Goal: Contribute content: Contribute content

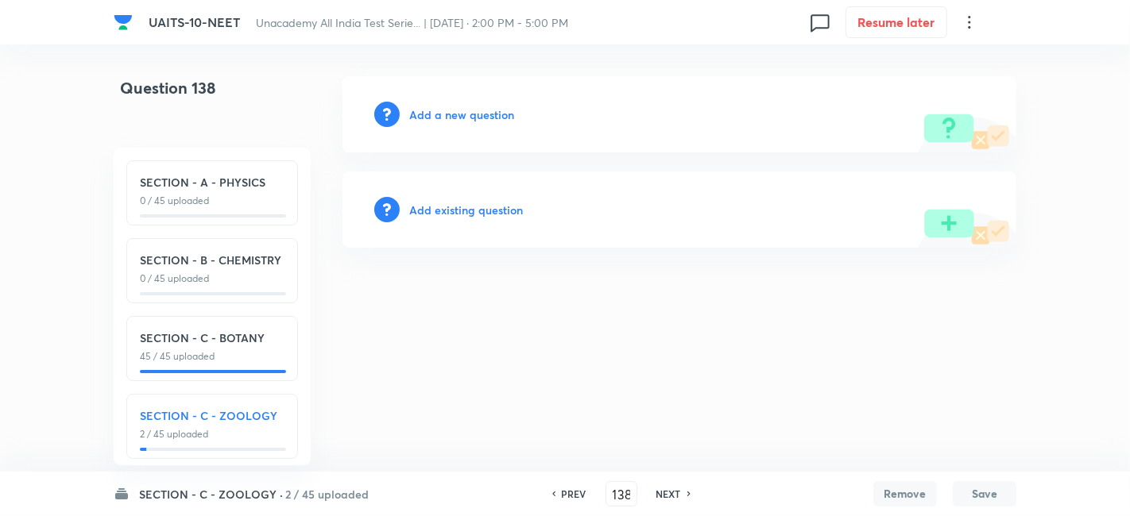
click at [462, 115] on h6 "Add a new question" at bounding box center [461, 114] width 105 height 17
click at [462, 115] on h6 "Choose a question type" at bounding box center [470, 114] width 122 height 17
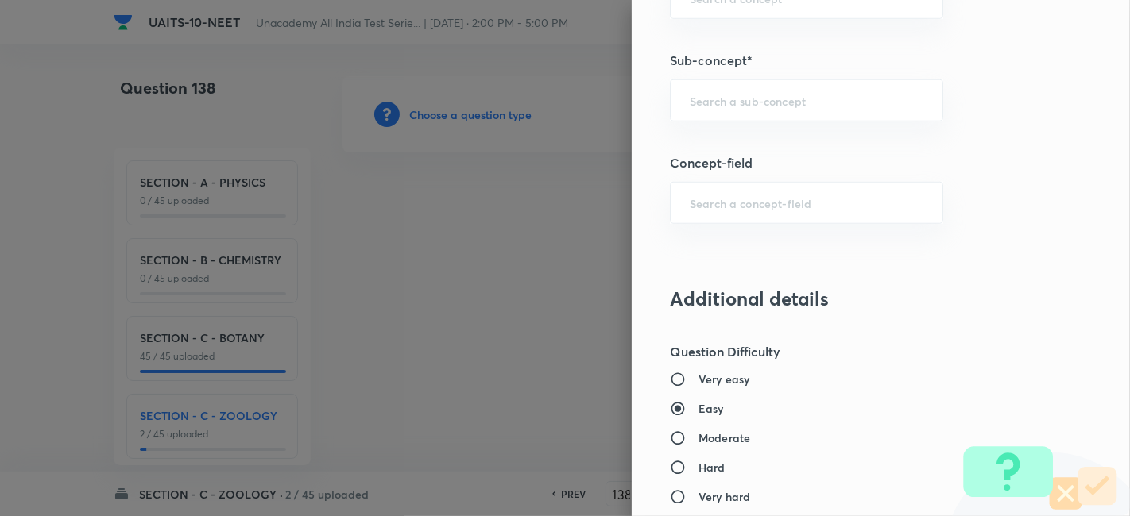
scroll to position [1071, 0]
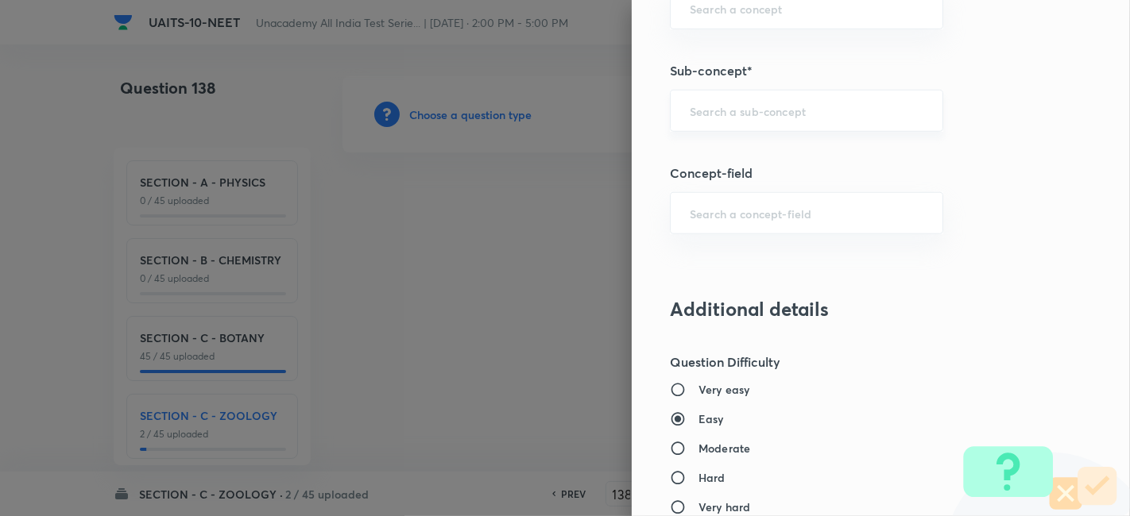
click at [775, 97] on div "​" at bounding box center [806, 111] width 273 height 42
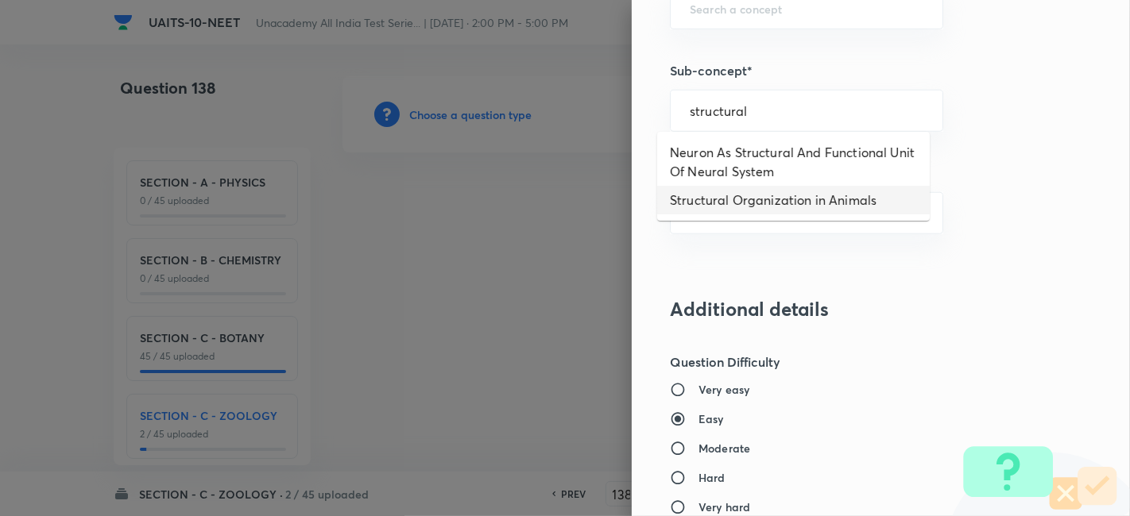
click at [790, 191] on li "Structural Organization in Animals" at bounding box center [793, 200] width 272 height 29
type input "Structural Organization in Animals"
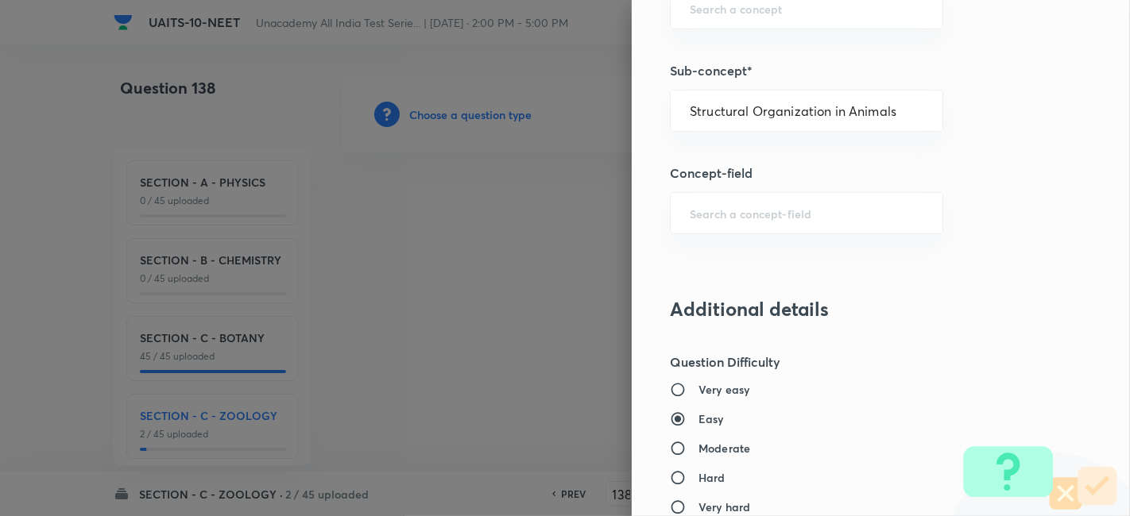
type input "Biology"
type input "Structural Organisation"
type input "Structural Organisation in Animals"
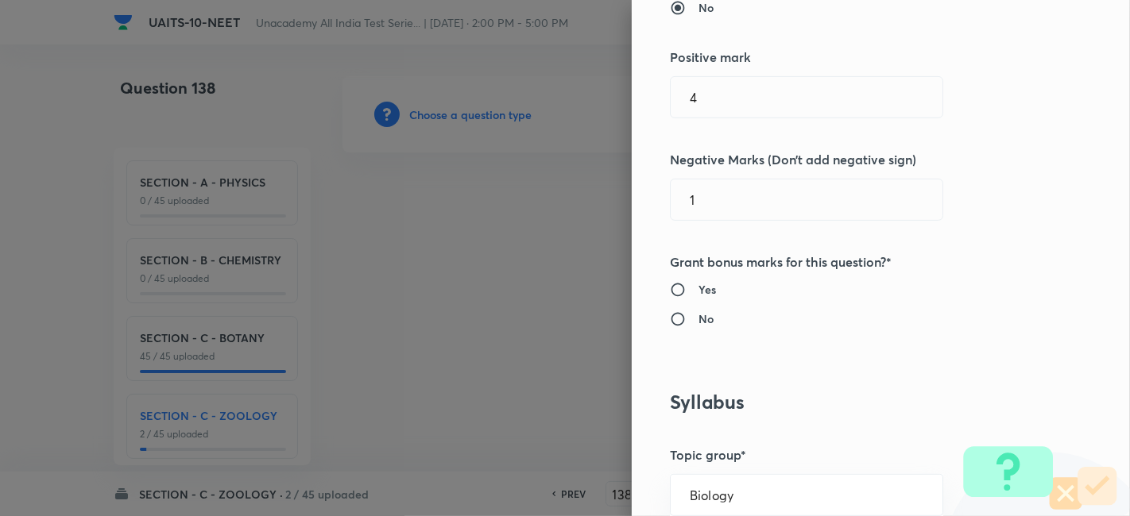
scroll to position [377, 0]
click at [670, 320] on input "No" at bounding box center [684, 321] width 29 height 16
radio input "true"
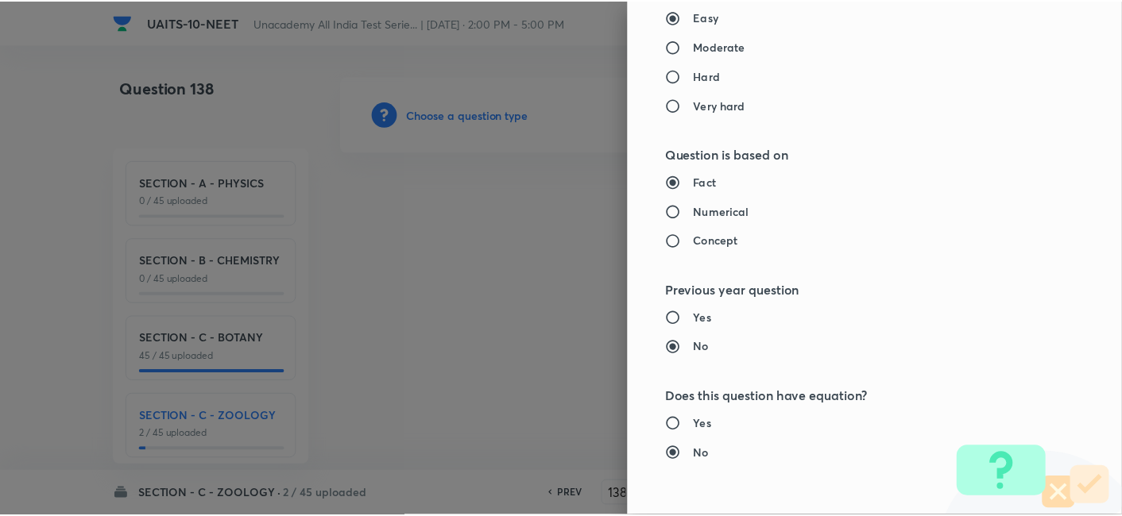
scroll to position [1751, 0]
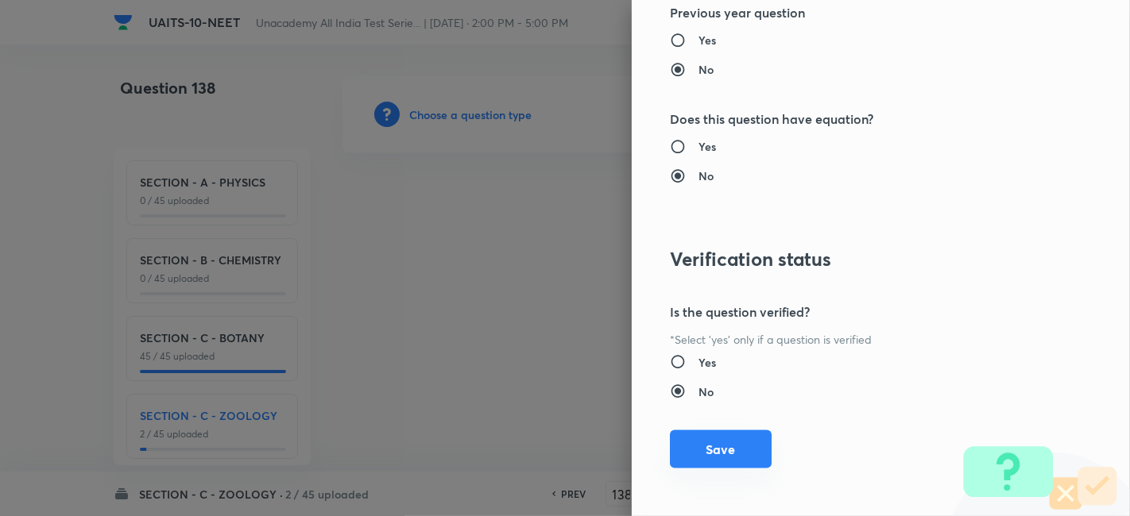
click at [724, 446] on button "Save" at bounding box center [721, 450] width 102 height 38
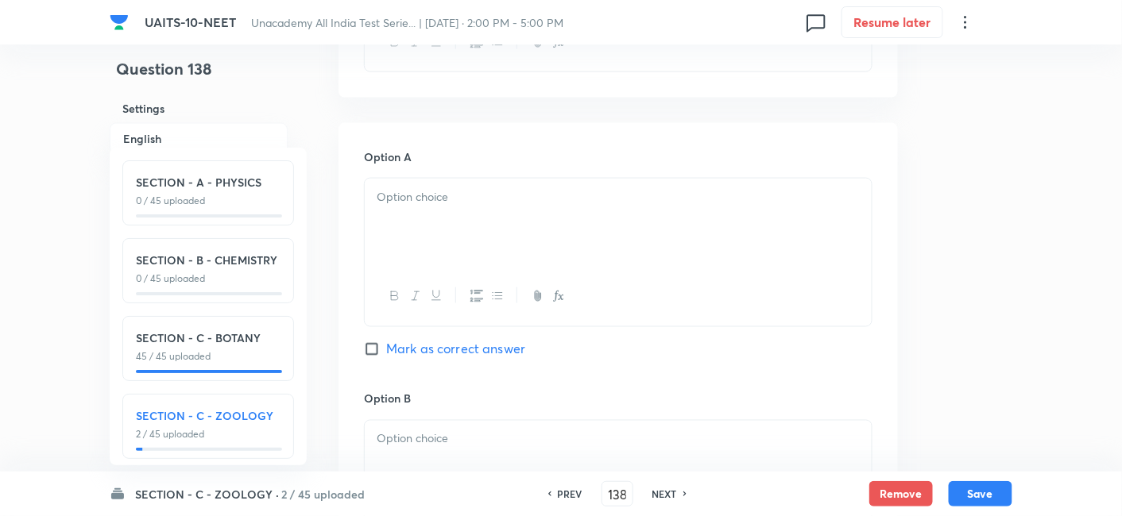
scroll to position [674, 0]
click at [488, 203] on div at bounding box center [618, 217] width 507 height 89
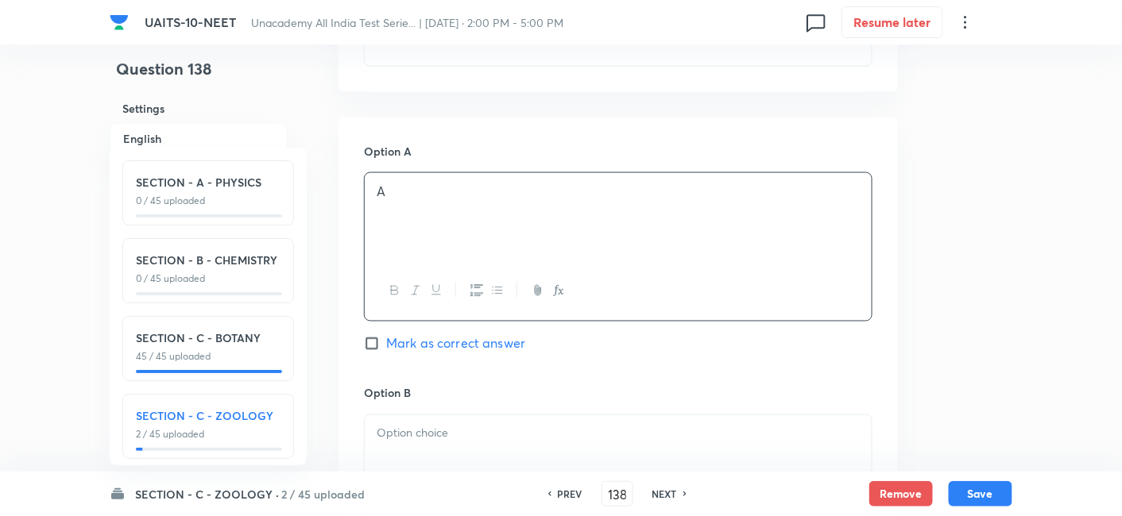
scroll to position [846, 0]
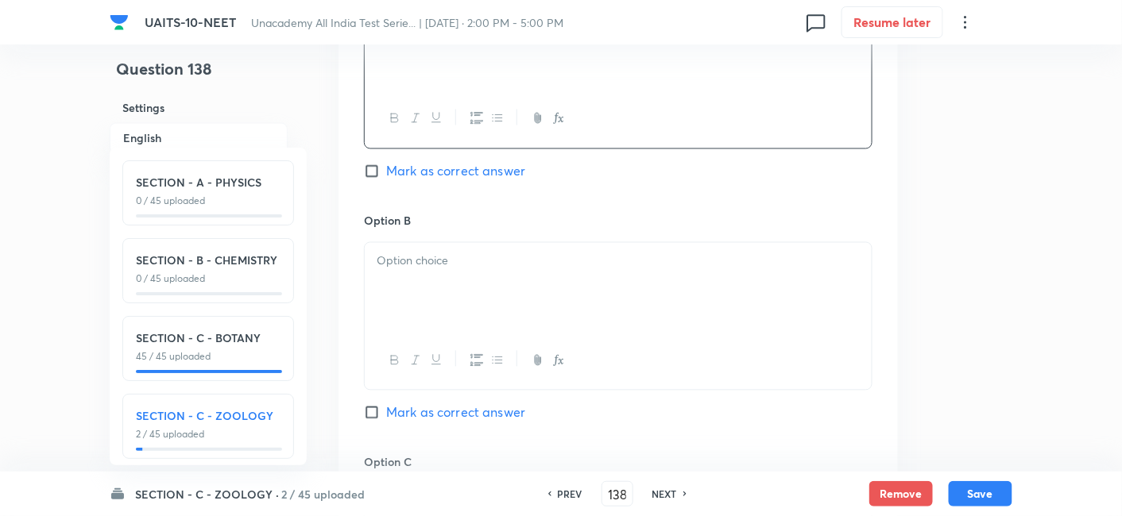
click at [455, 261] on p at bounding box center [618, 262] width 483 height 18
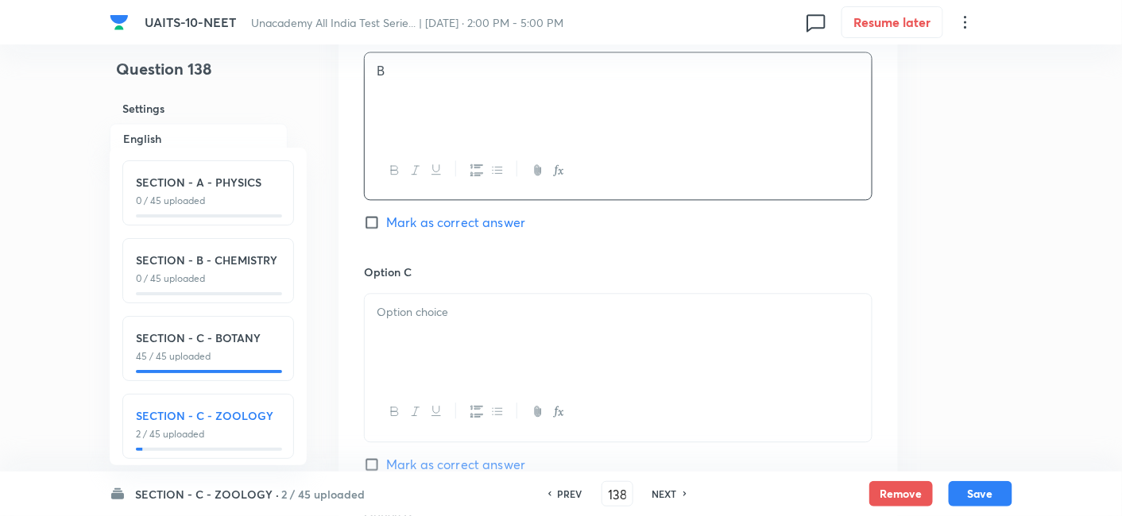
scroll to position [1049, 0]
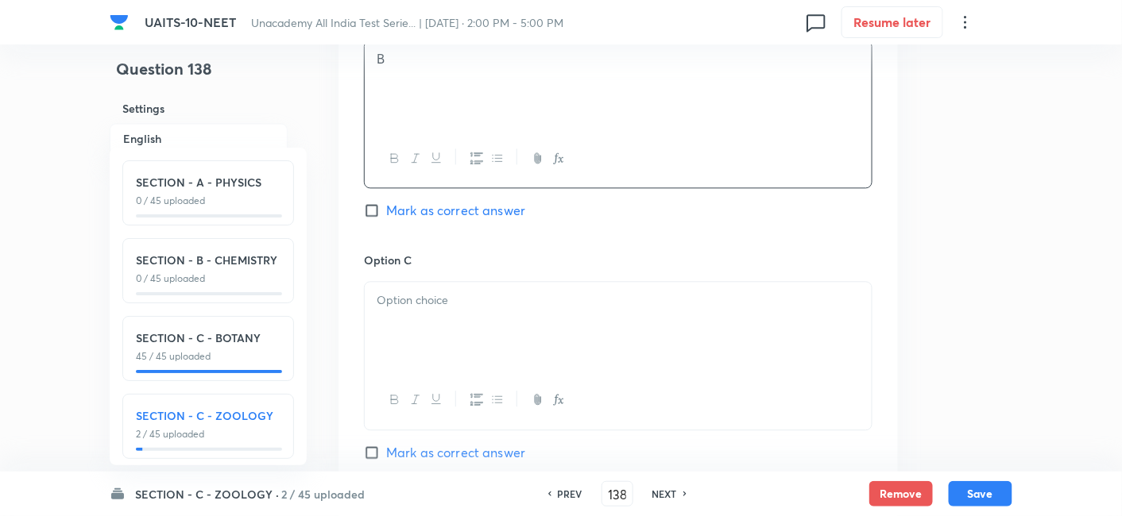
click at [435, 306] on p at bounding box center [618, 301] width 483 height 18
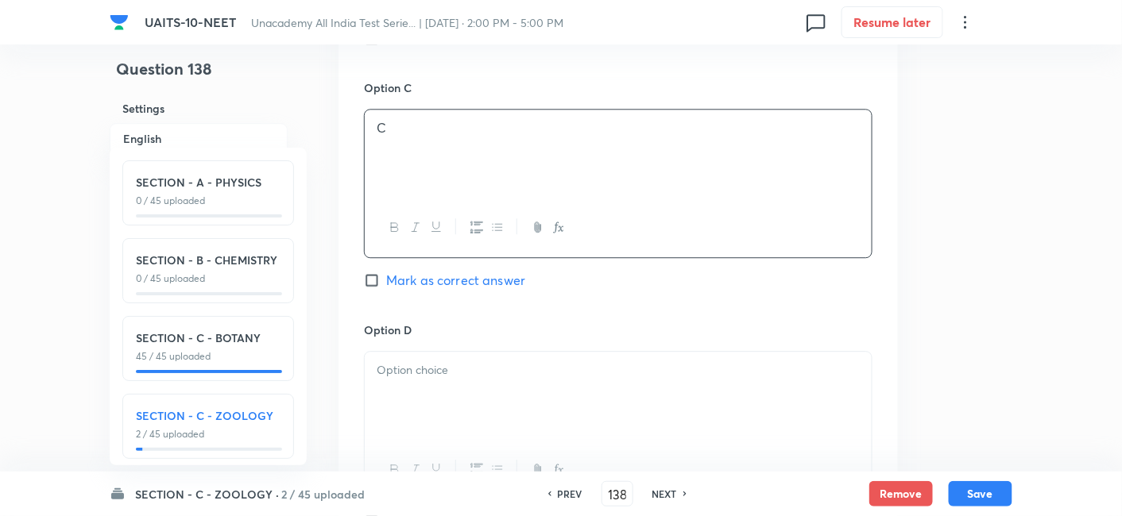
scroll to position [1221, 0]
click at [433, 370] on p at bounding box center [618, 370] width 483 height 18
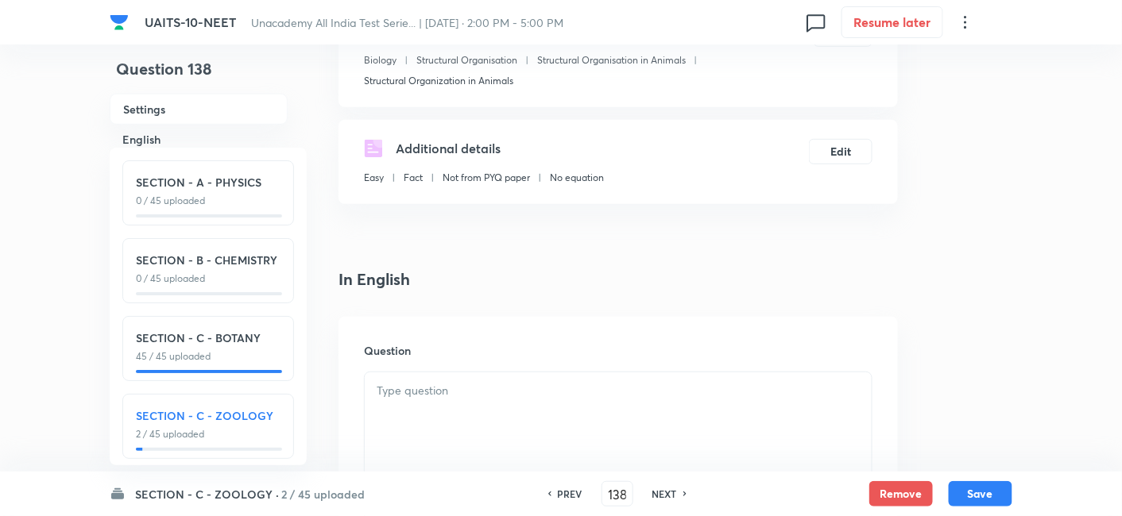
scroll to position [222, 0]
click at [427, 408] on div at bounding box center [618, 414] width 507 height 89
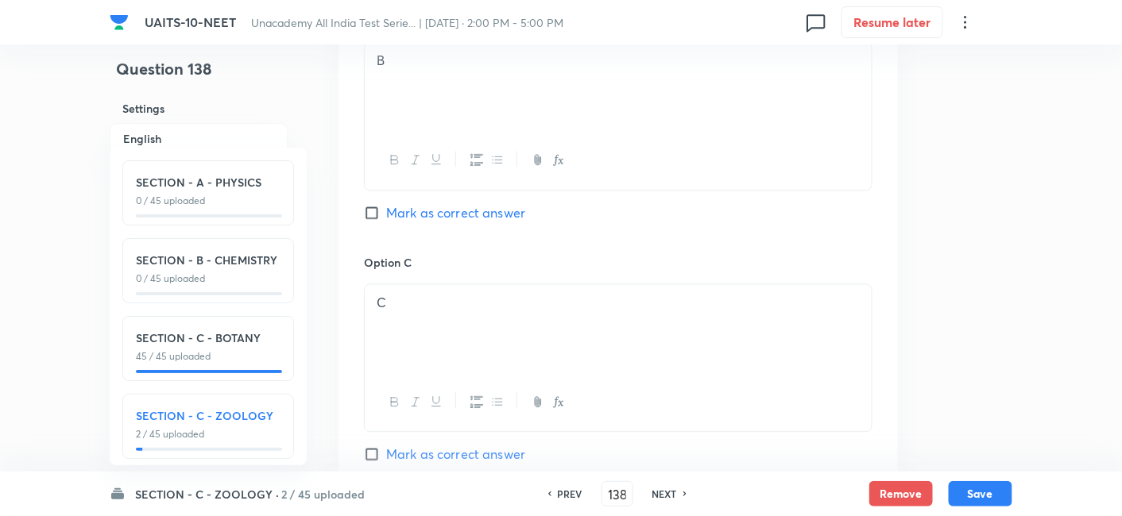
scroll to position [1126, 0]
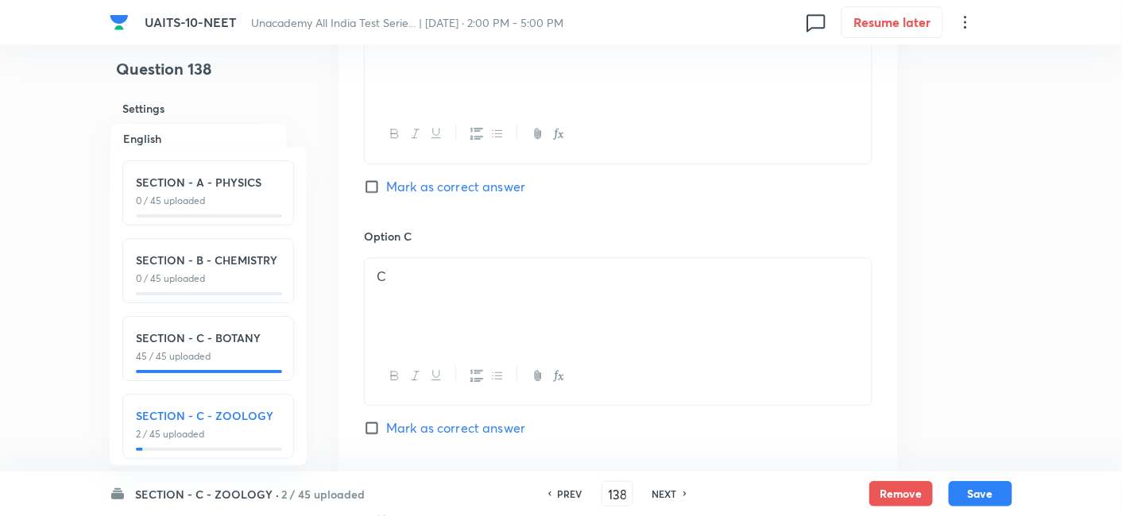
click at [367, 428] on input "Mark as correct answer" at bounding box center [375, 428] width 22 height 16
checkbox input "true"
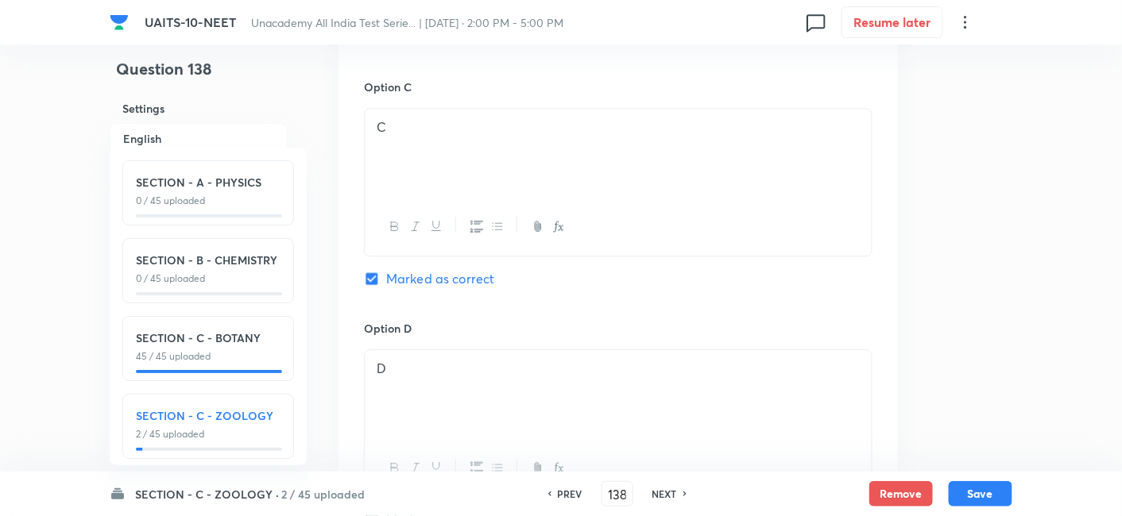
scroll to position [1434, 0]
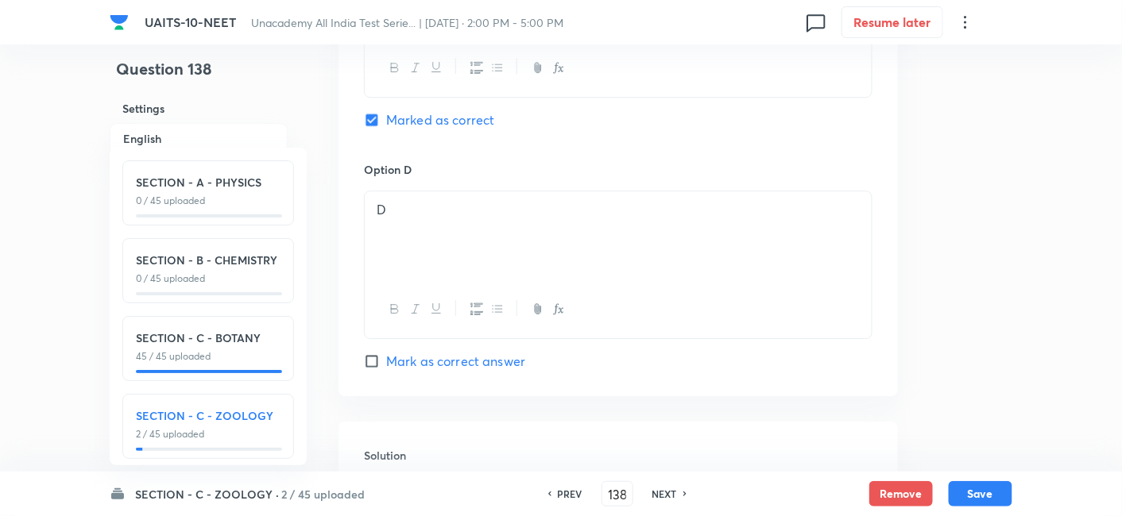
click at [367, 359] on input "Mark as correct answer" at bounding box center [375, 362] width 22 height 16
checkbox input "true"
checkbox input "false"
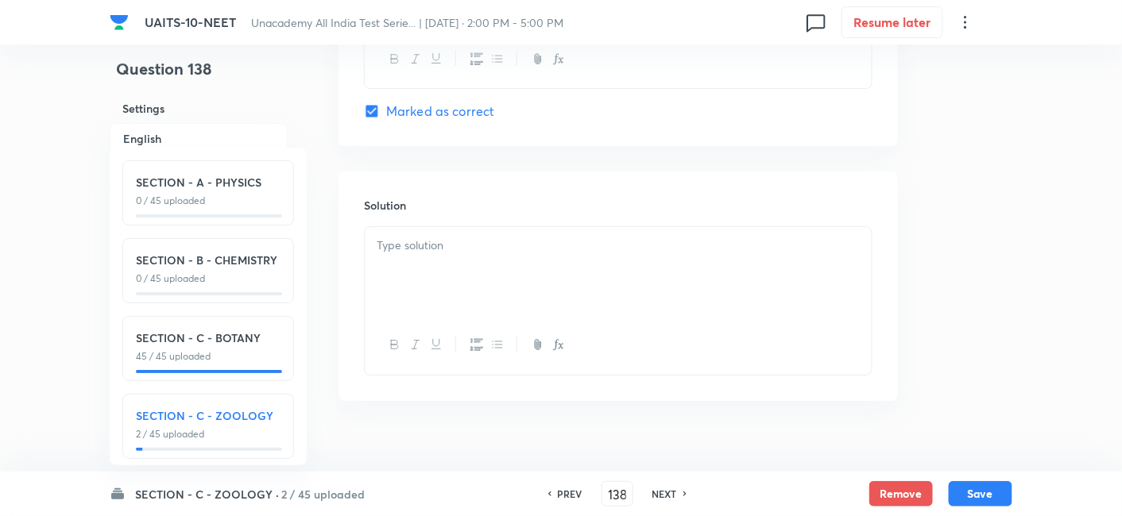
scroll to position [1706, 0]
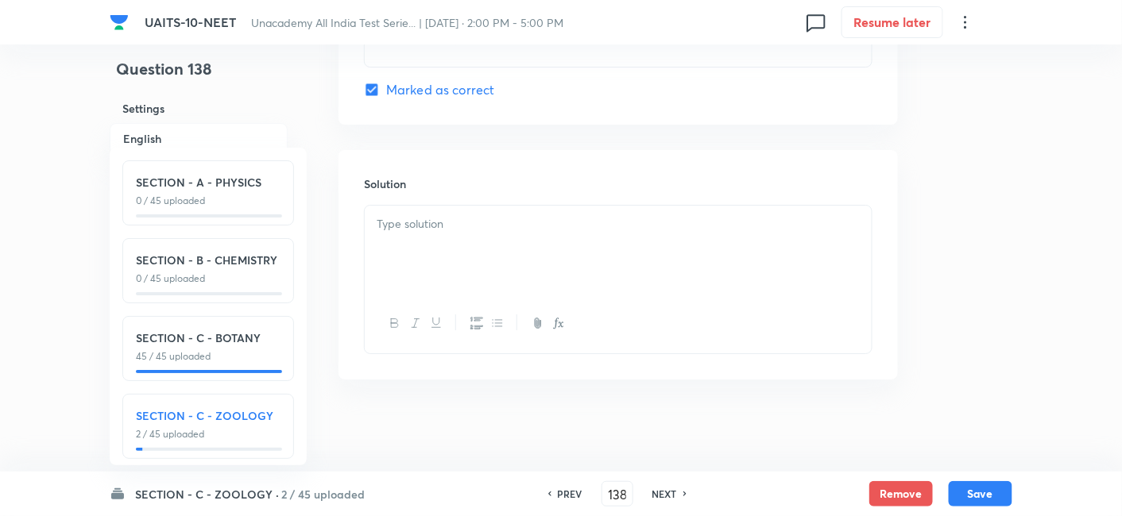
click at [512, 254] on div at bounding box center [618, 250] width 507 height 89
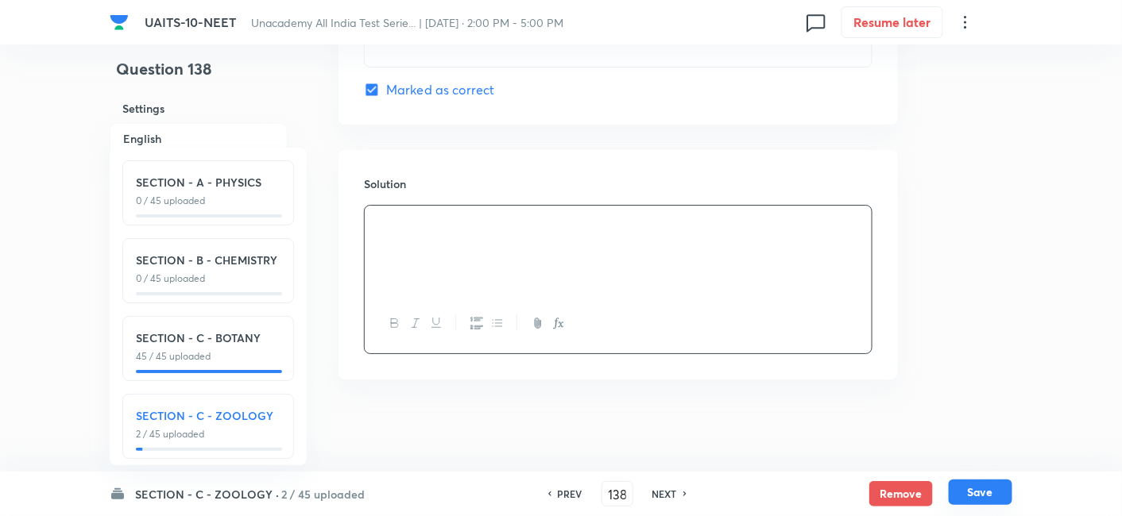
click at [980, 494] on button "Save" at bounding box center [981, 492] width 64 height 25
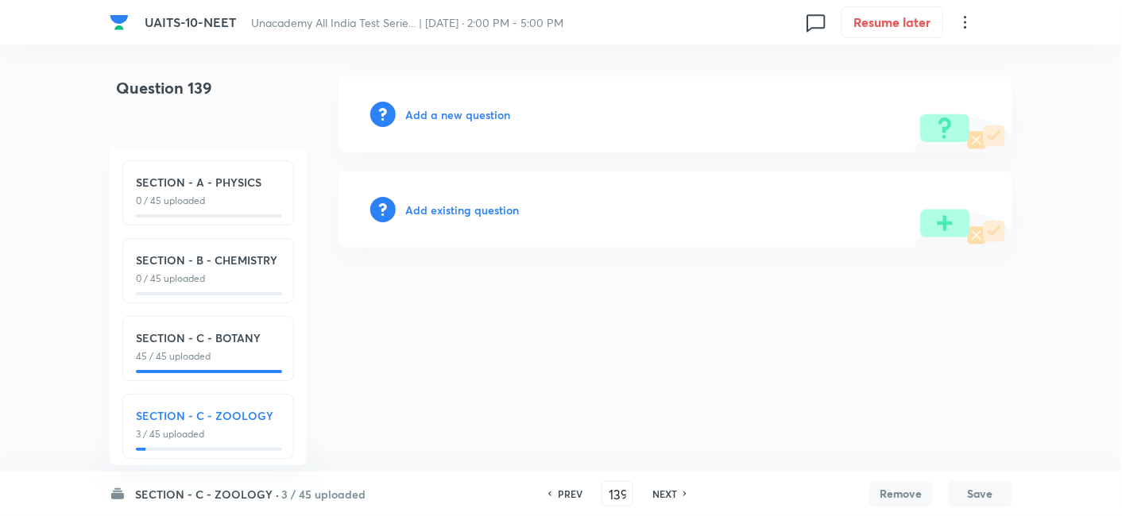
scroll to position [0, 0]
click at [583, 490] on div "PREV" at bounding box center [572, 494] width 42 height 14
type input "138"
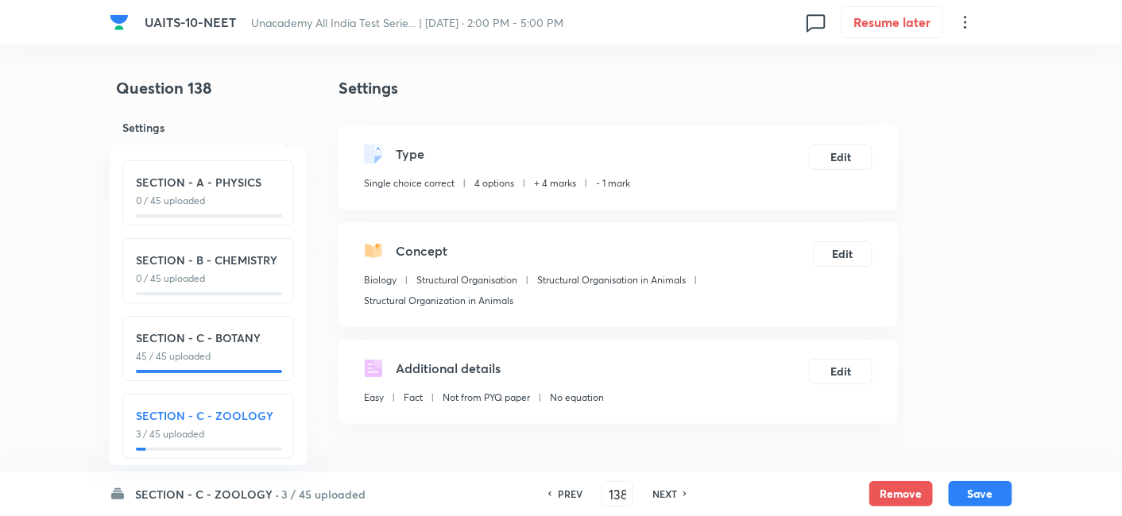
checkbox input "true"
click at [583, 490] on div "PREV" at bounding box center [568, 494] width 42 height 14
type input "137"
checkbox input "true"
click at [567, 491] on h6 "PREV" at bounding box center [570, 494] width 25 height 14
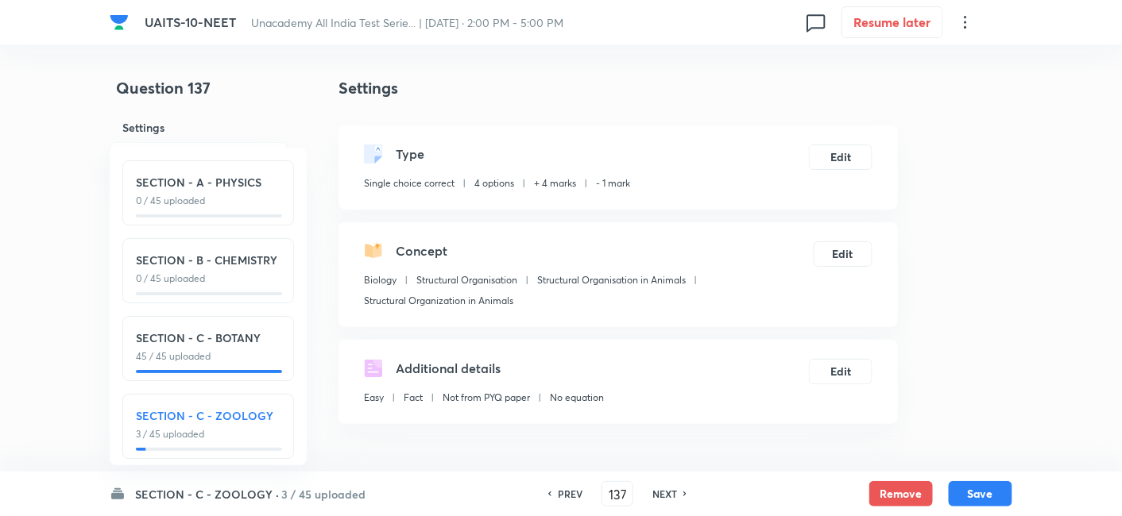
type input "136"
checkbox input "false"
checkbox input "true"
click at [851, 154] on button "Edit" at bounding box center [841, 155] width 64 height 25
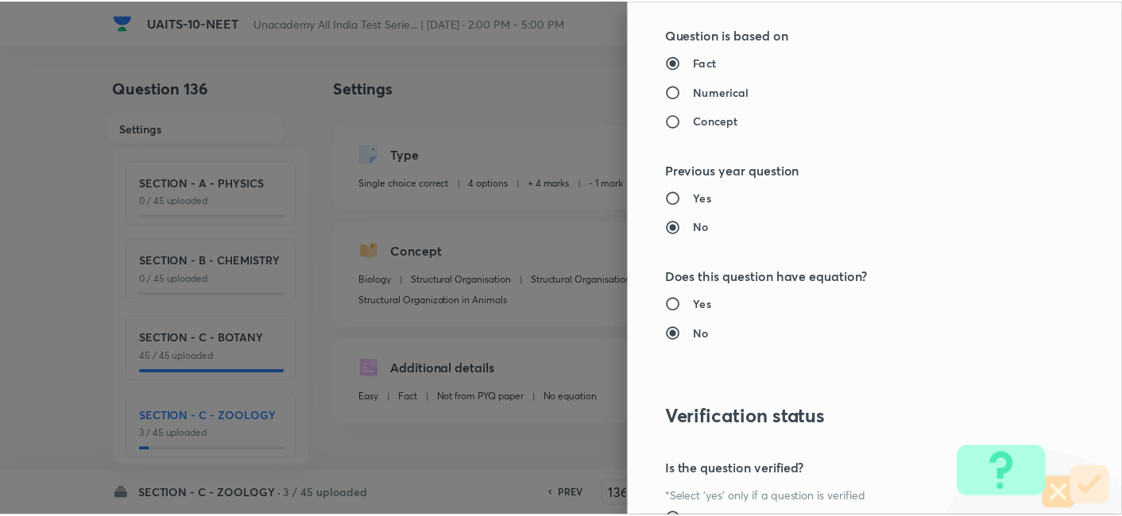
scroll to position [1751, 0]
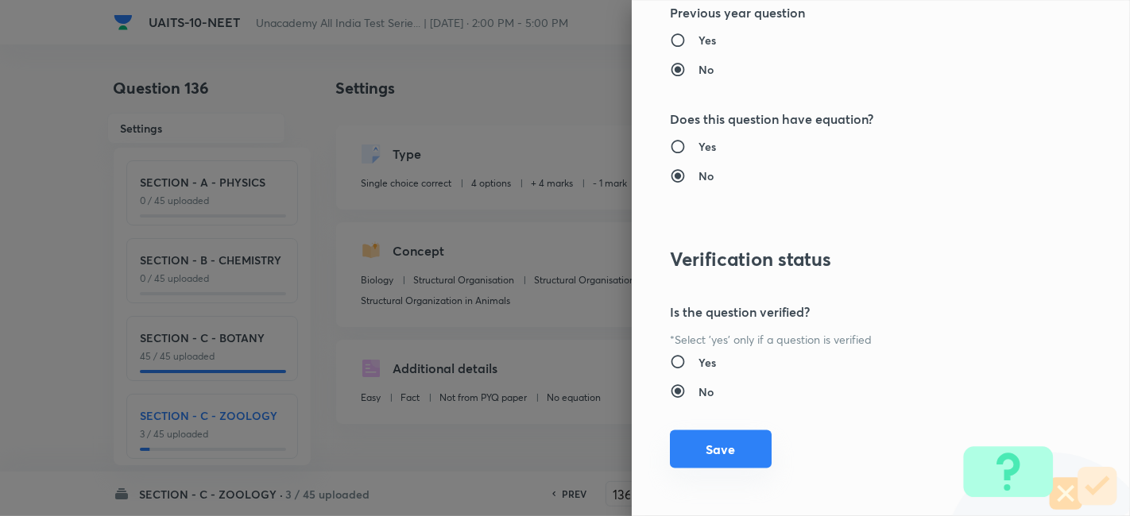
click at [716, 450] on button "Save" at bounding box center [721, 450] width 102 height 38
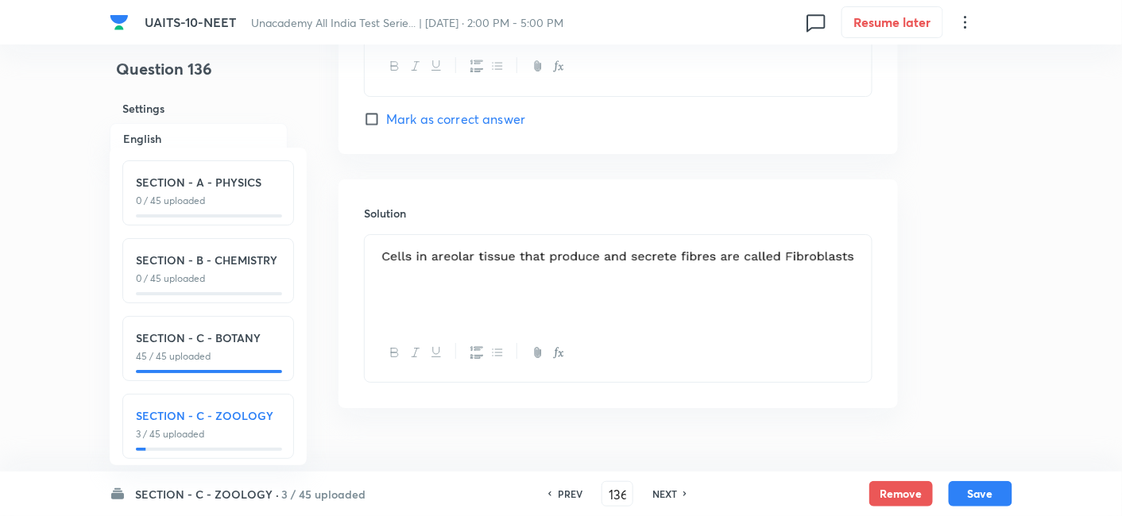
scroll to position [1660, 0]
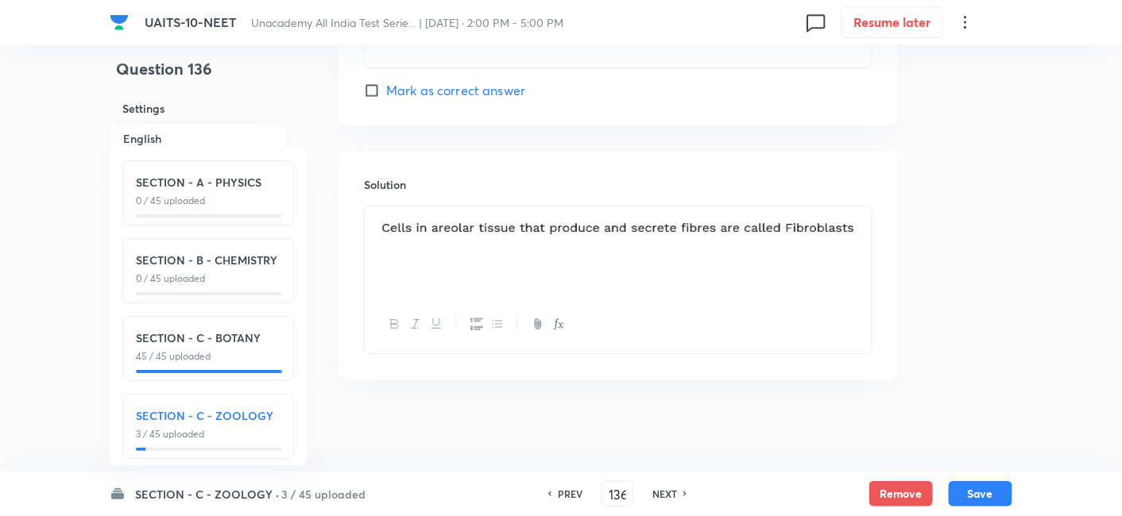
click at [670, 496] on h6 "NEXT" at bounding box center [664, 494] width 25 height 14
type input "137"
checkbox input "false"
checkbox input "true"
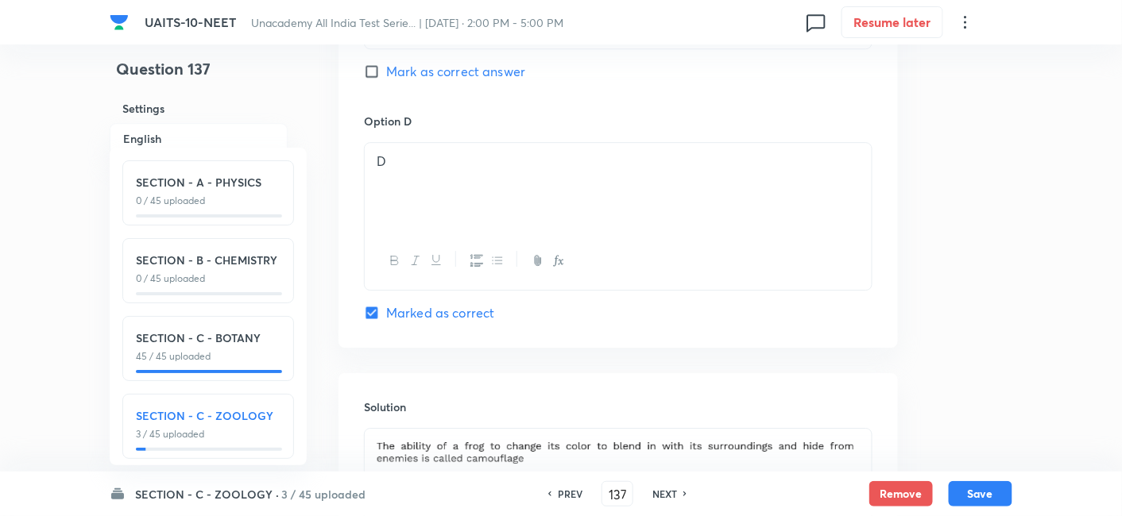
scroll to position [1653, 0]
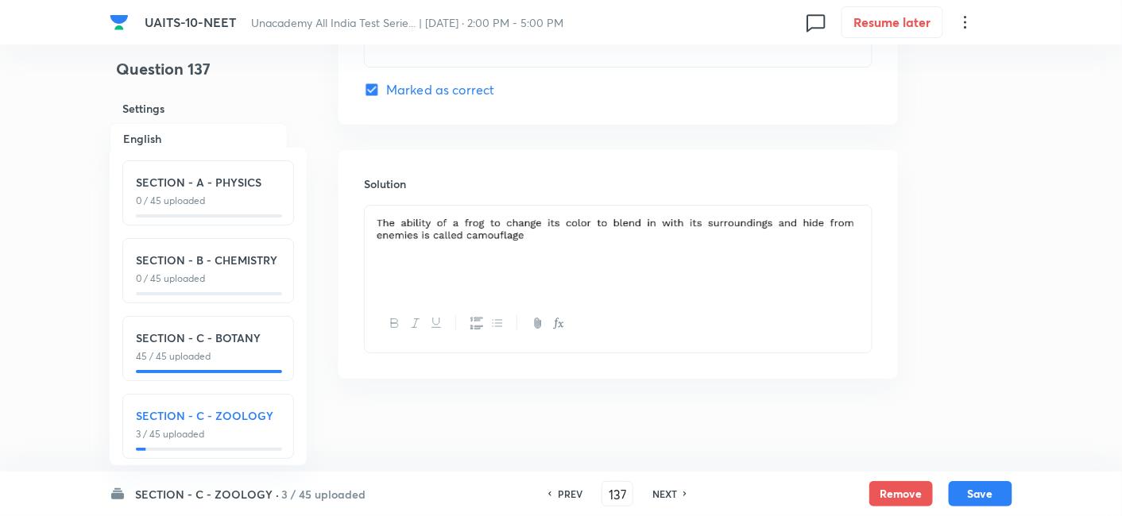
click at [665, 499] on h6 "NEXT" at bounding box center [664, 494] width 25 height 14
type input "138"
checkbox input "true"
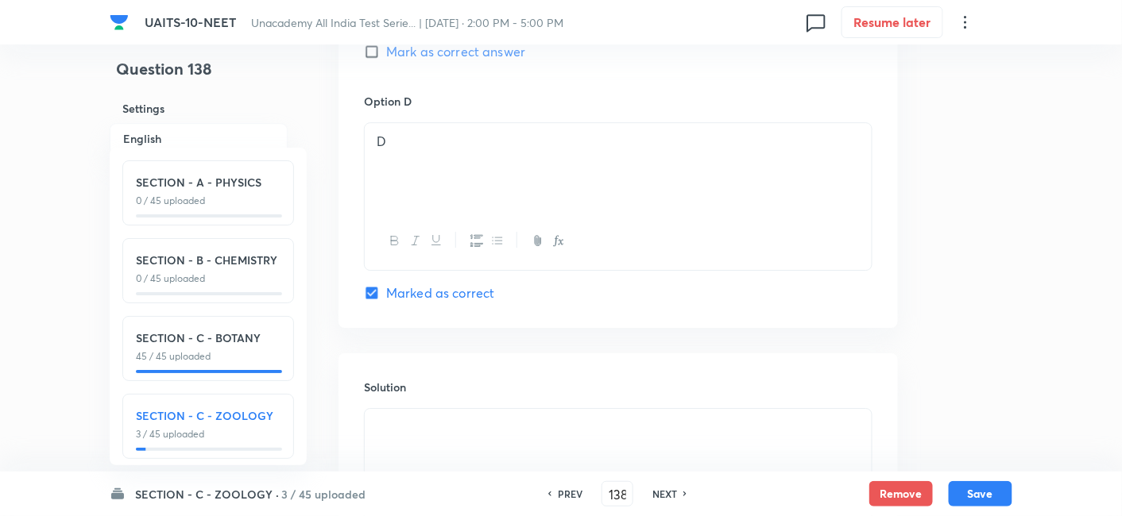
scroll to position [1706, 0]
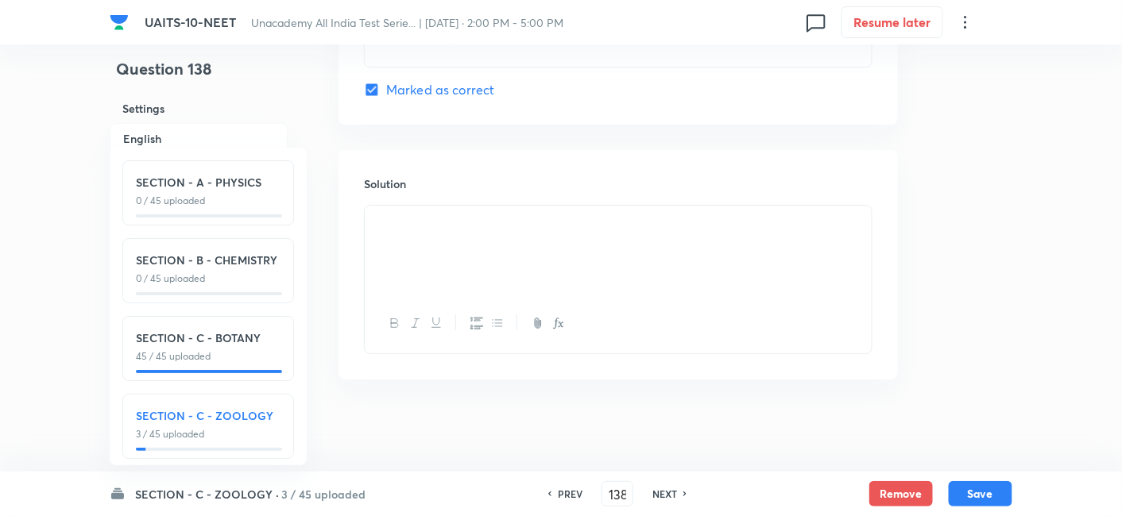
click at [665, 496] on h6 "NEXT" at bounding box center [664, 494] width 25 height 14
type input "139"
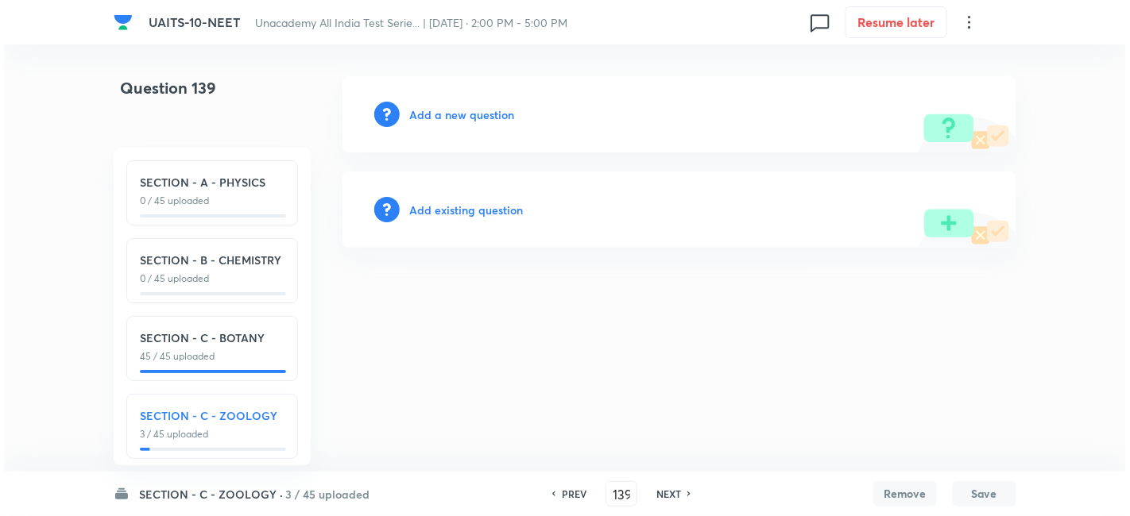
scroll to position [0, 0]
click at [462, 114] on h6 "Add a new question" at bounding box center [461, 114] width 105 height 17
click at [463, 119] on h6 "Choose a question type" at bounding box center [470, 114] width 122 height 17
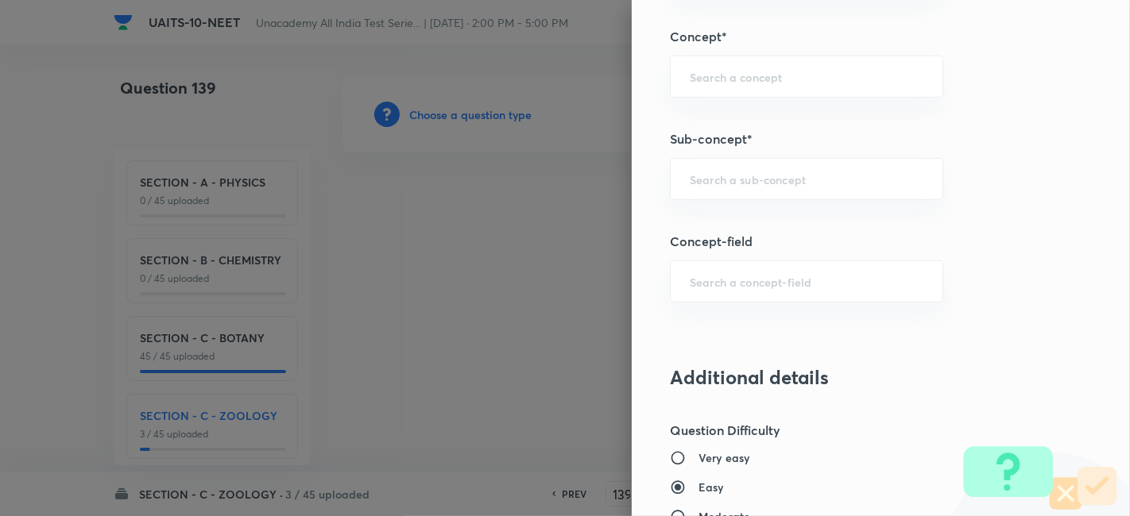
scroll to position [1003, 0]
click at [779, 180] on input "text" at bounding box center [807, 178] width 234 height 15
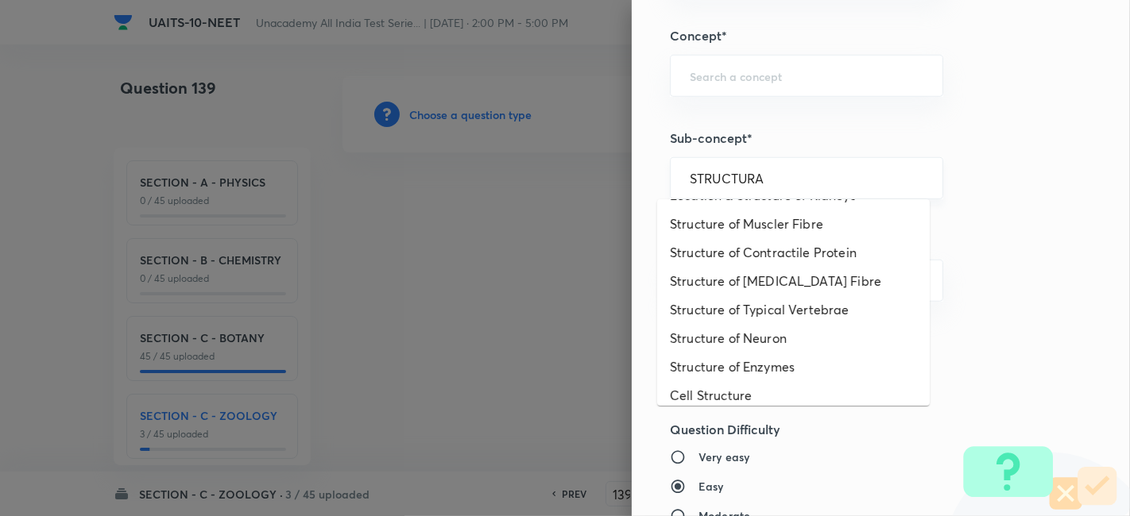
scroll to position [0, 0]
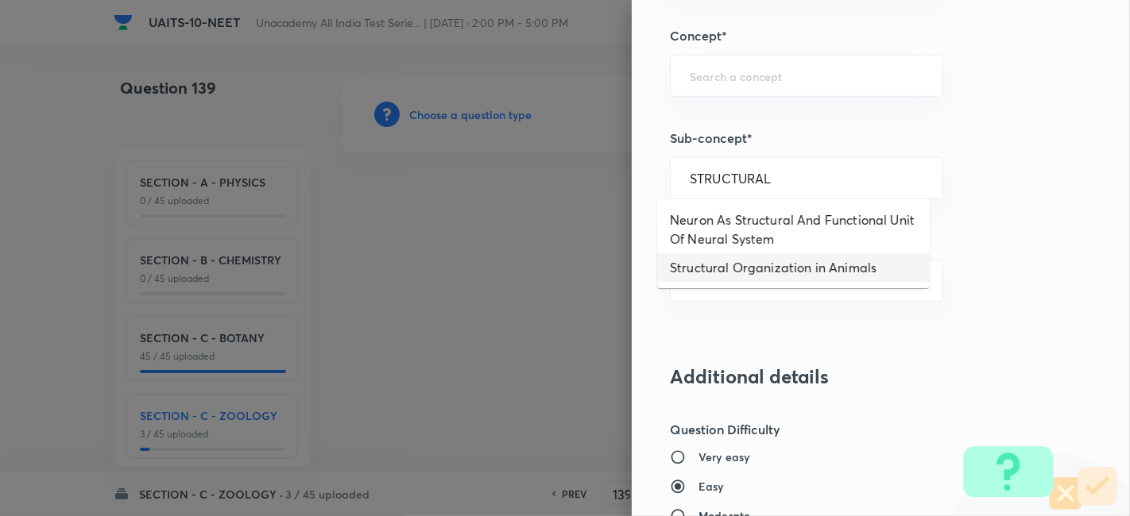
click at [783, 266] on li "Structural Organization in Animals" at bounding box center [793, 267] width 272 height 29
type input "Structural Organization in Animals"
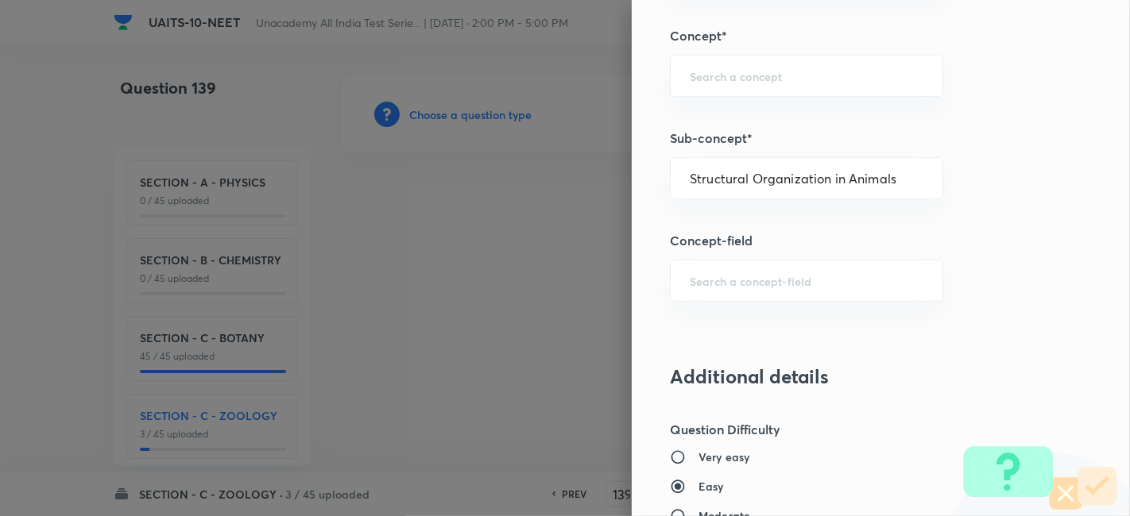
type input "Biology"
type input "Structural Organisation"
type input "Structural Organisation in Animals"
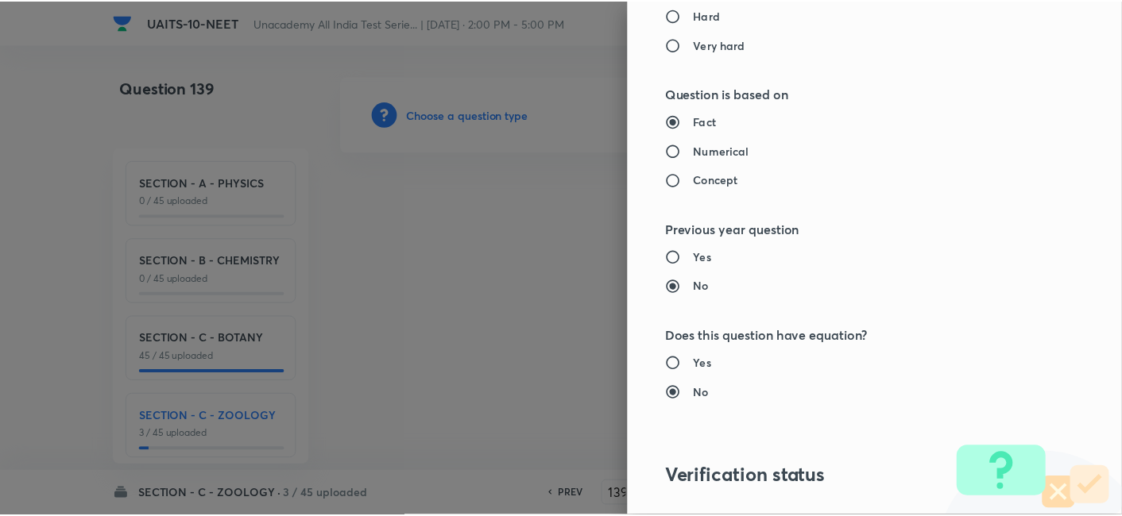
scroll to position [1751, 0]
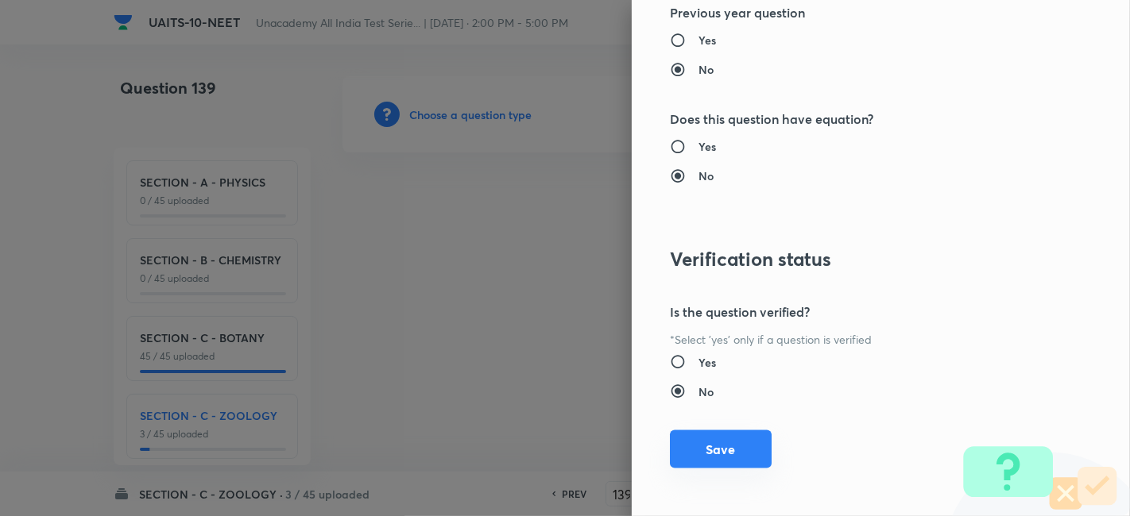
click at [698, 441] on button "Save" at bounding box center [721, 450] width 102 height 38
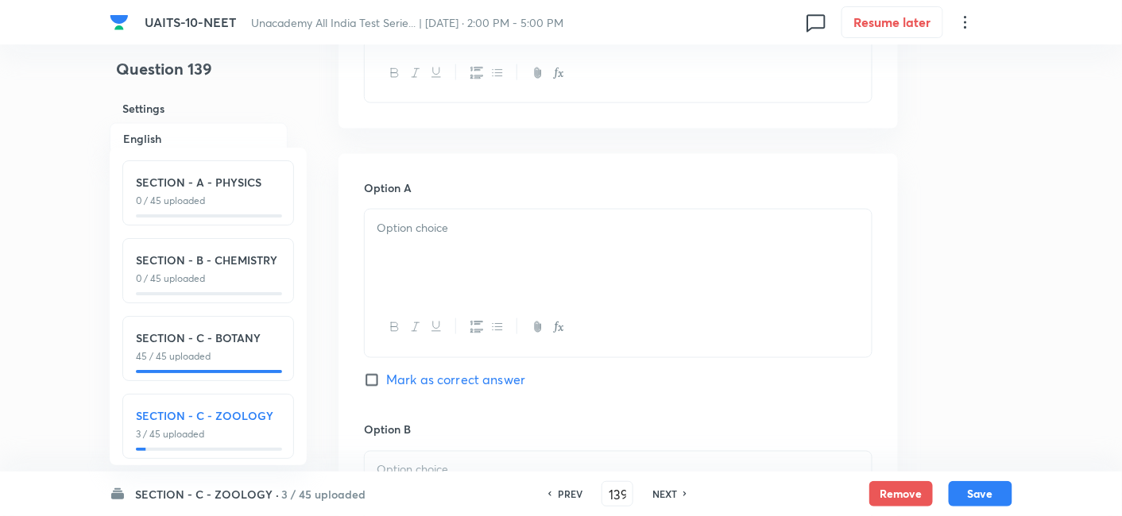
scroll to position [638, 0]
click at [494, 253] on div at bounding box center [618, 253] width 507 height 89
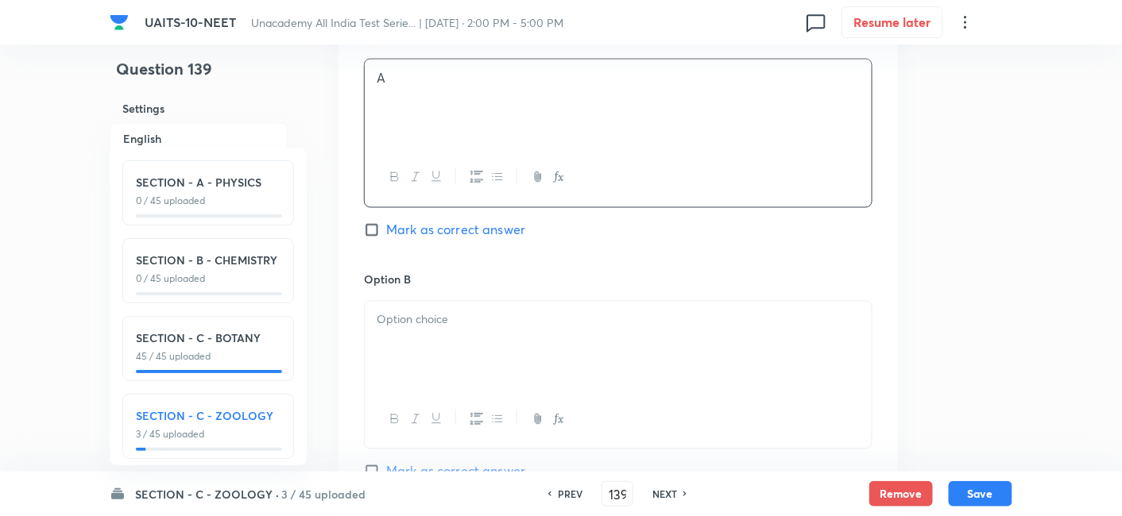
scroll to position [789, 0]
click at [470, 331] on div at bounding box center [618, 344] width 507 height 89
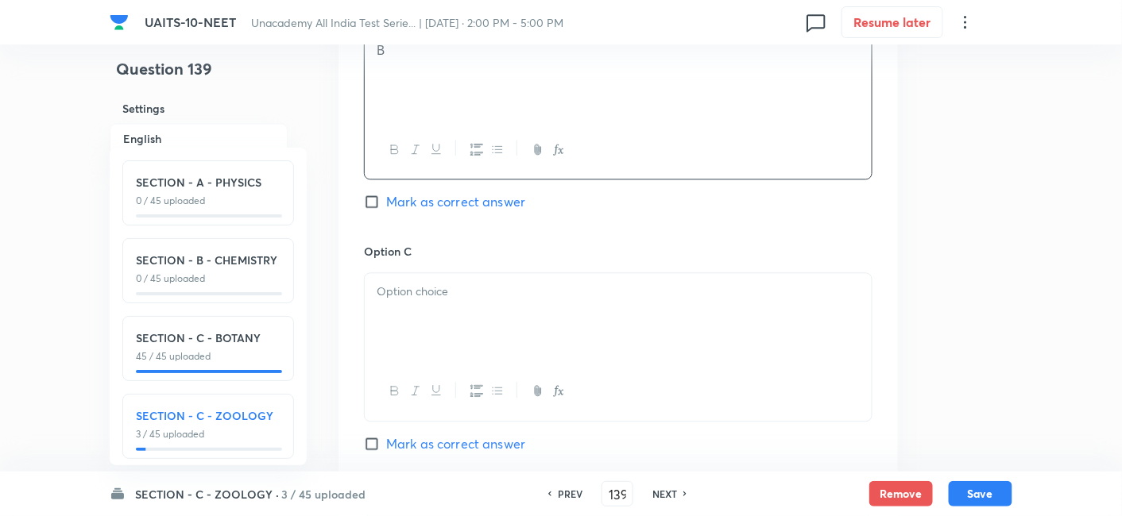
scroll to position [1058, 0]
click at [464, 323] on div at bounding box center [618, 316] width 507 height 89
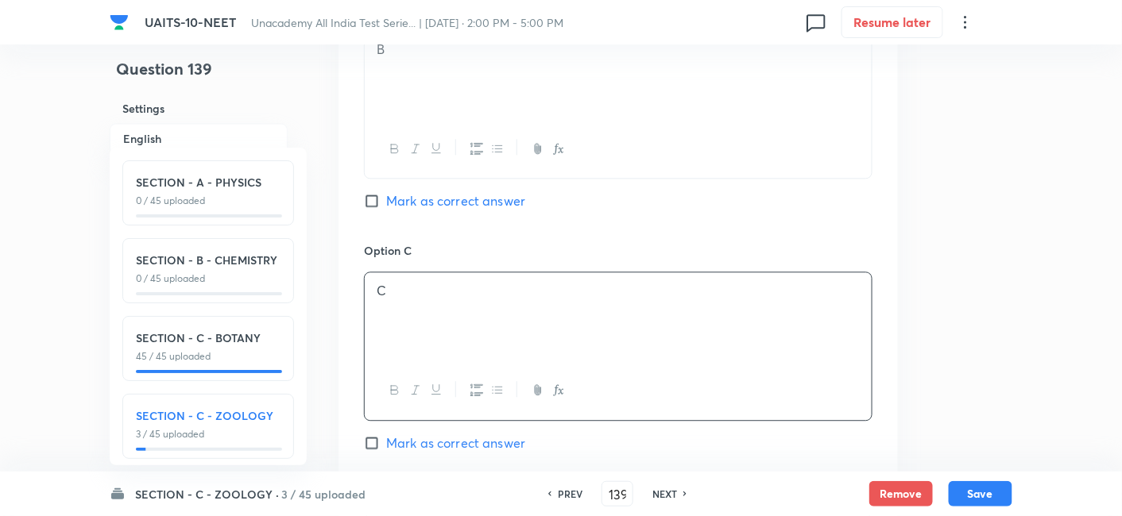
scroll to position [1130, 0]
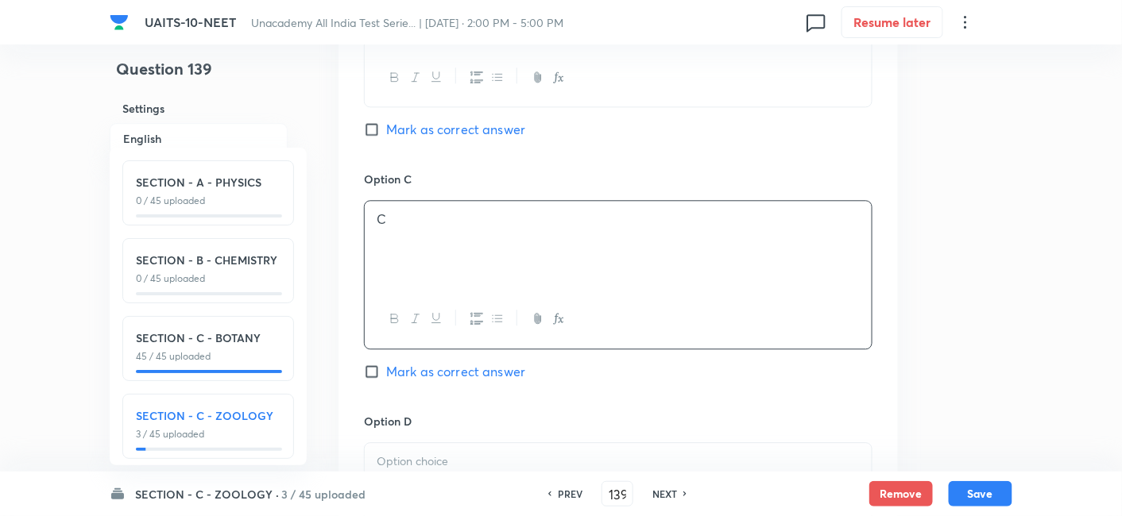
click at [392, 459] on p at bounding box center [618, 462] width 483 height 18
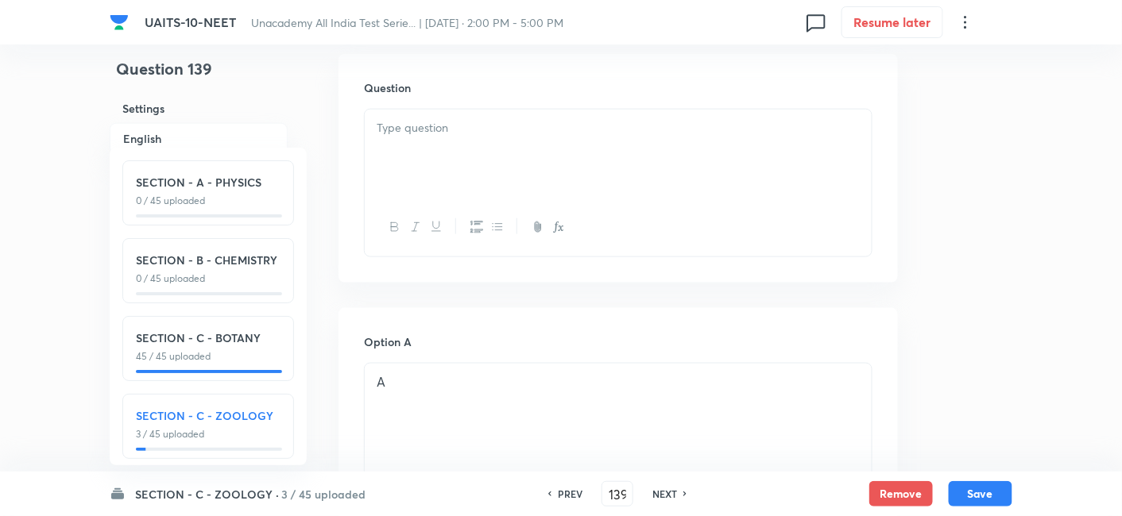
scroll to position [483, 0]
click at [505, 138] on div at bounding box center [618, 154] width 507 height 89
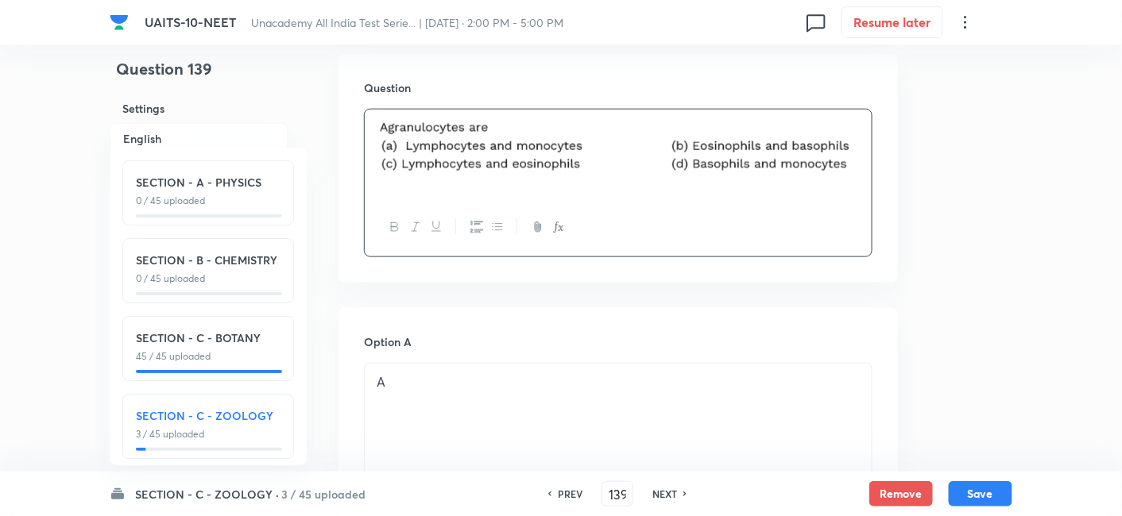
scroll to position [599, 0]
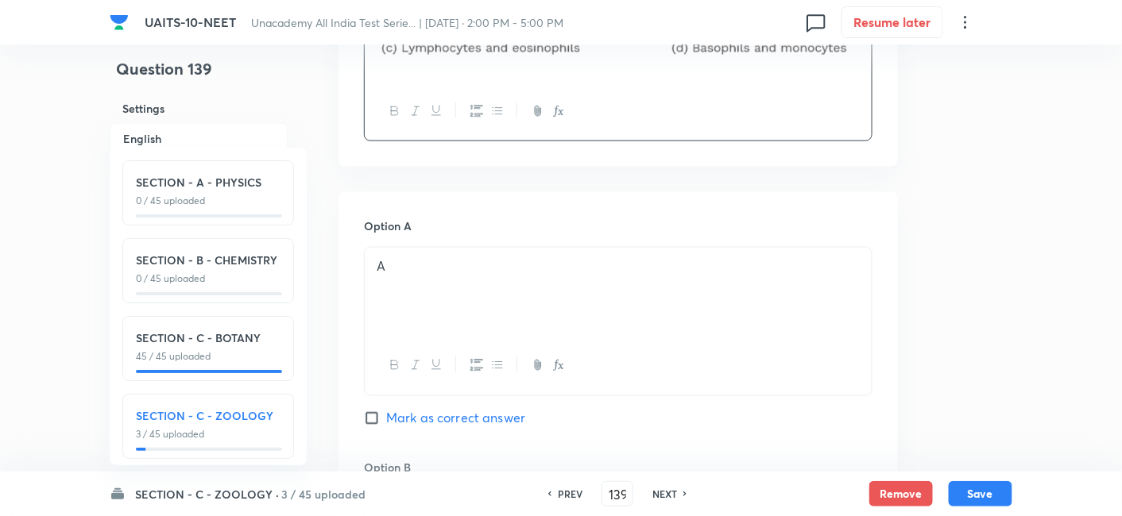
click at [369, 412] on input "Mark as correct answer" at bounding box center [375, 419] width 22 height 16
checkbox input "true"
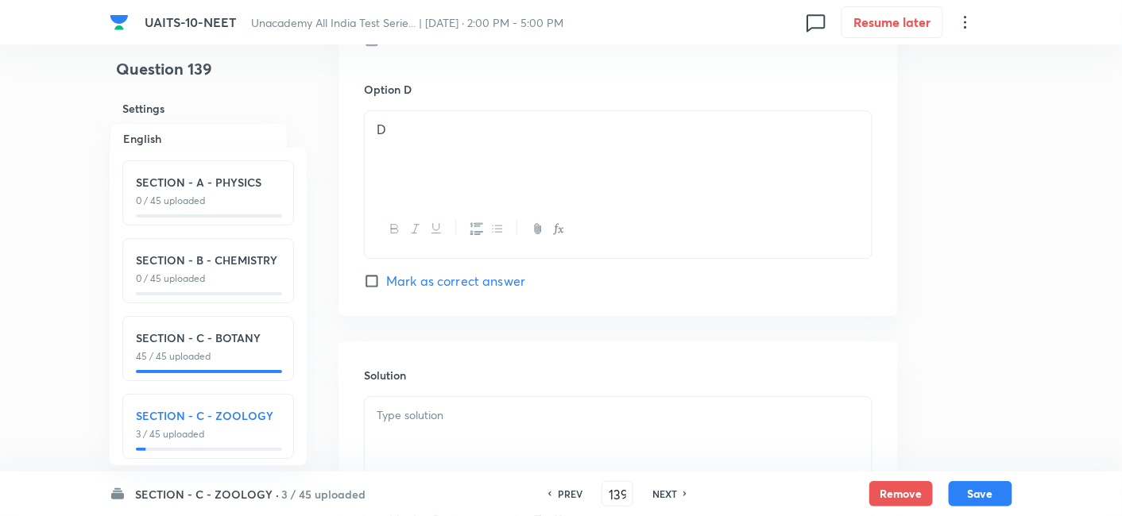
scroll to position [1653, 0]
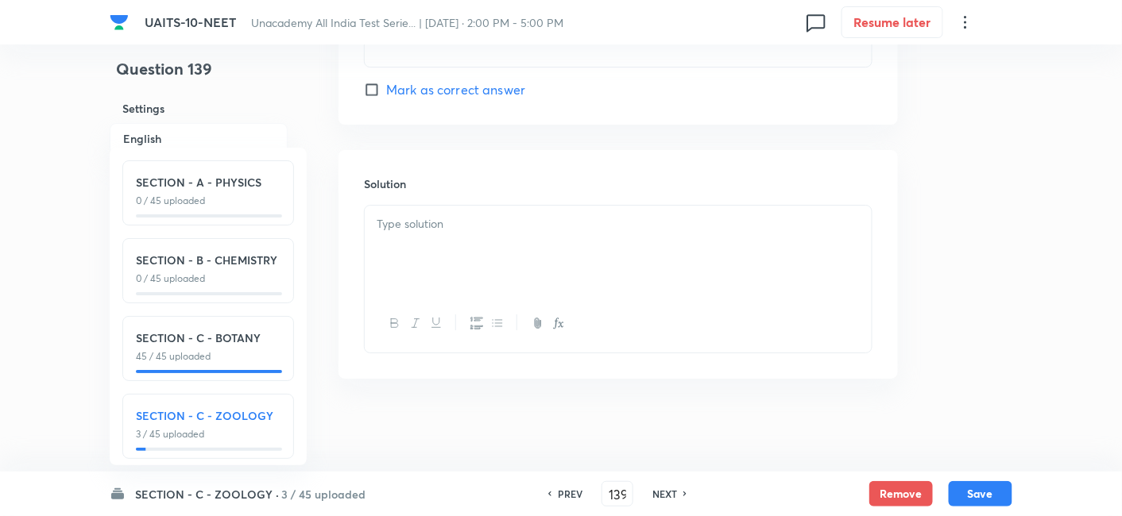
click at [481, 215] on p at bounding box center [618, 224] width 483 height 18
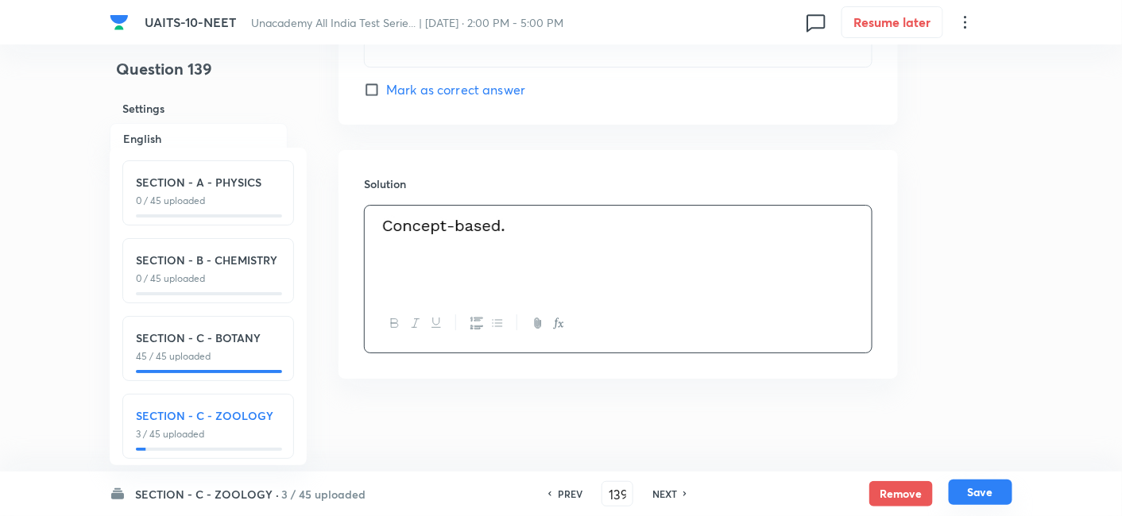
click at [973, 495] on button "Save" at bounding box center [981, 492] width 64 height 25
type input "140"
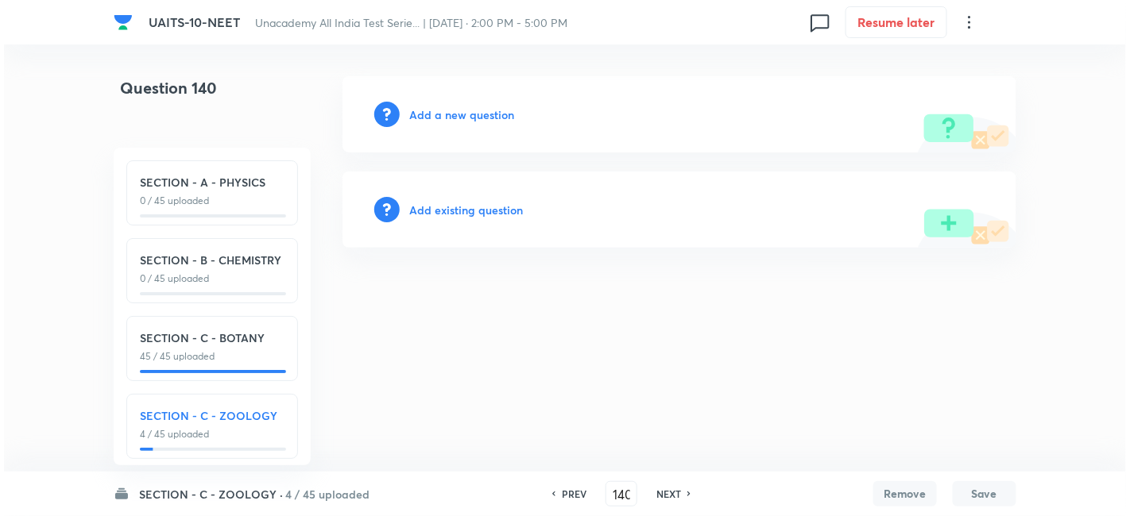
scroll to position [0, 0]
click at [455, 121] on h6 "Add a new question" at bounding box center [461, 114] width 105 height 17
click at [455, 121] on h6 "Choose a question type" at bounding box center [470, 114] width 122 height 17
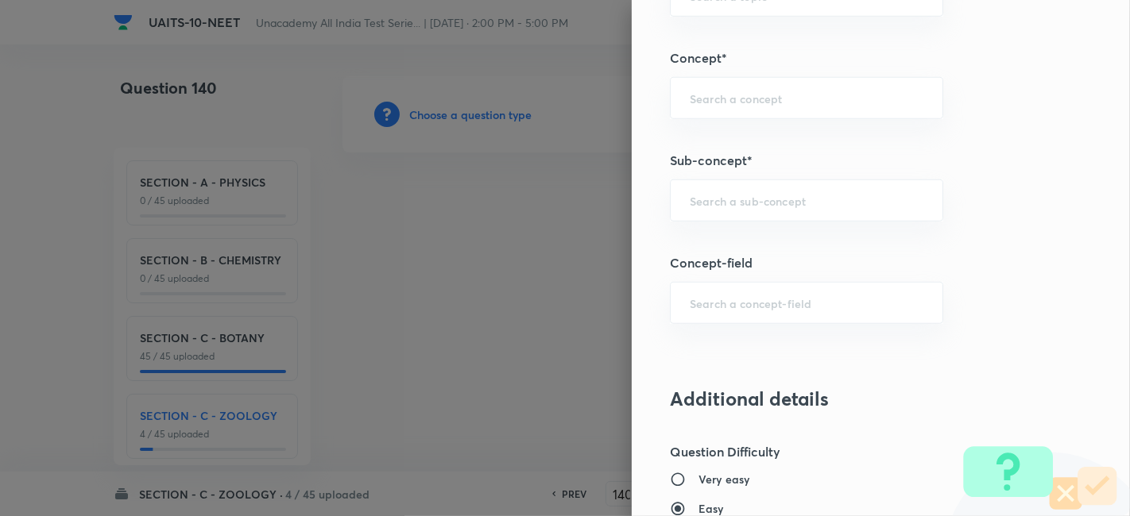
scroll to position [983, 0]
click at [742, 185] on div "​" at bounding box center [806, 199] width 273 height 42
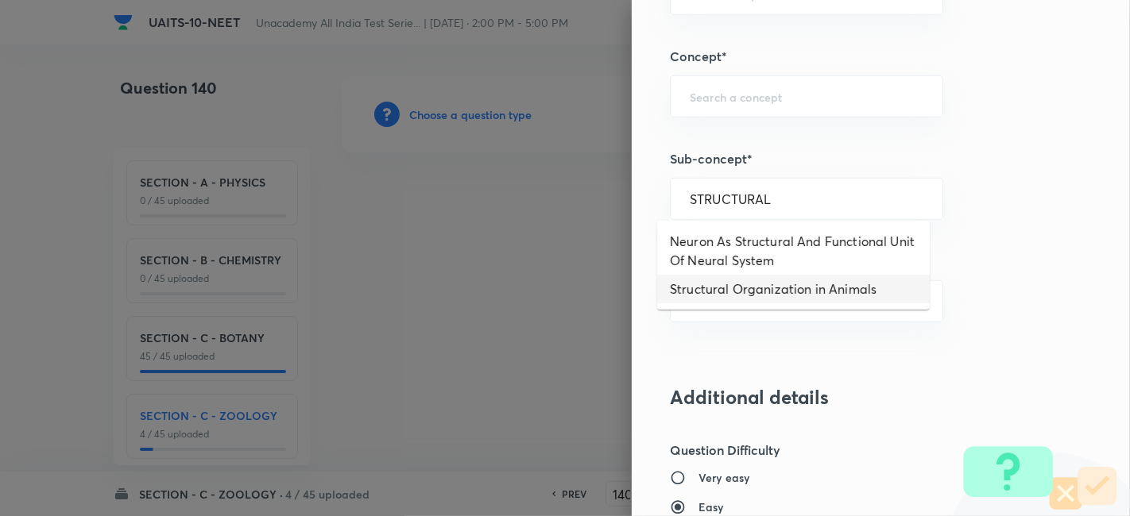
click at [742, 296] on li "Structural Organization in Animals" at bounding box center [793, 289] width 272 height 29
type input "Structural Organization in Animals"
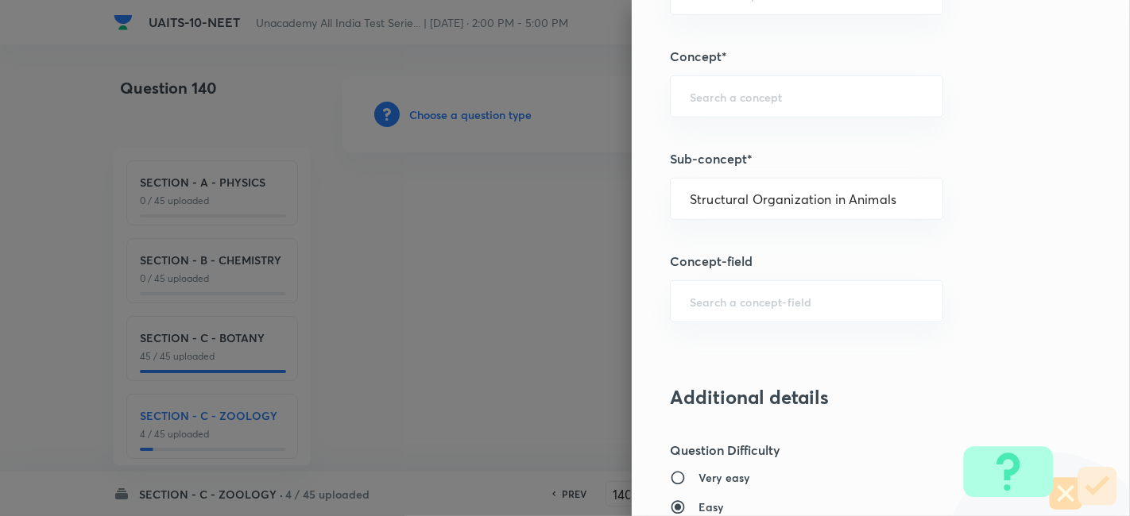
type input "Biology"
type input "Structural Organisation"
type input "Structural Organisation in Animals"
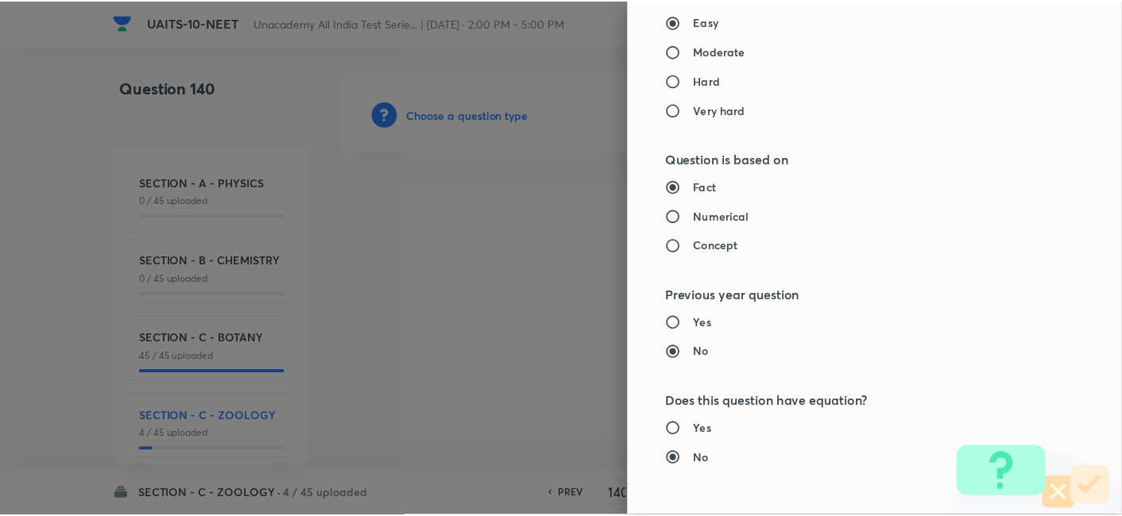
scroll to position [1751, 0]
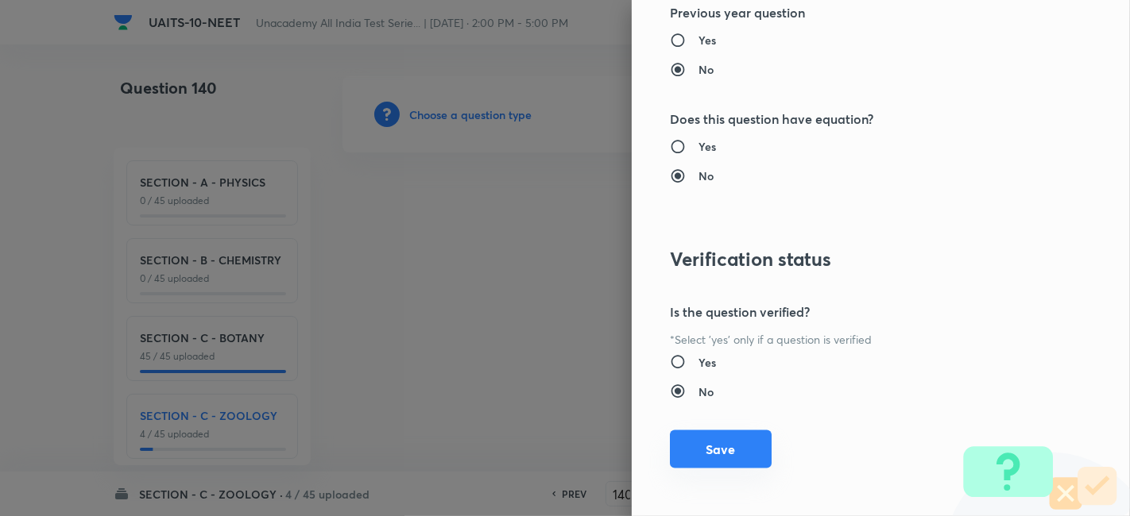
click at [708, 441] on button "Save" at bounding box center [721, 450] width 102 height 38
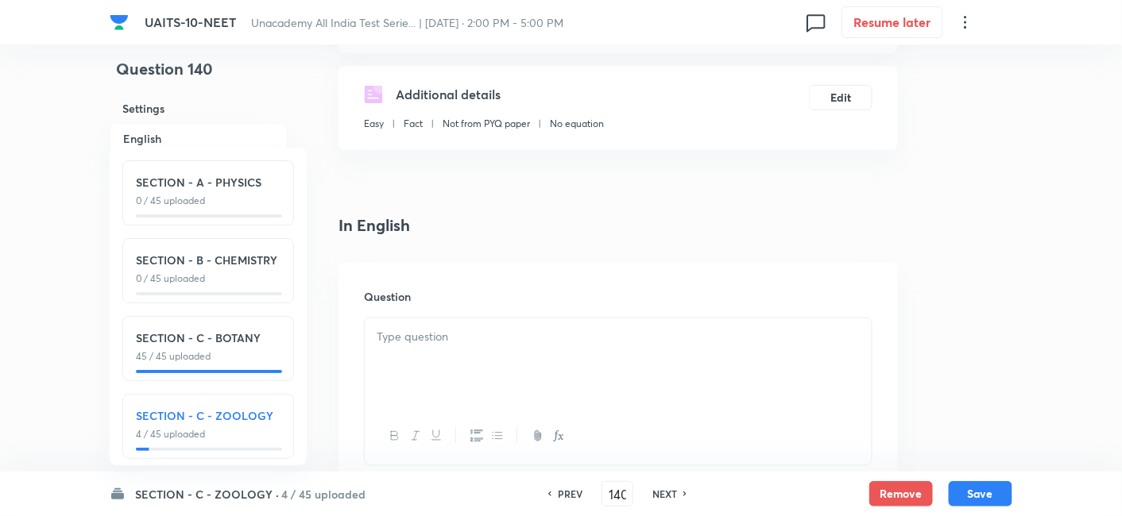
scroll to position [578, 0]
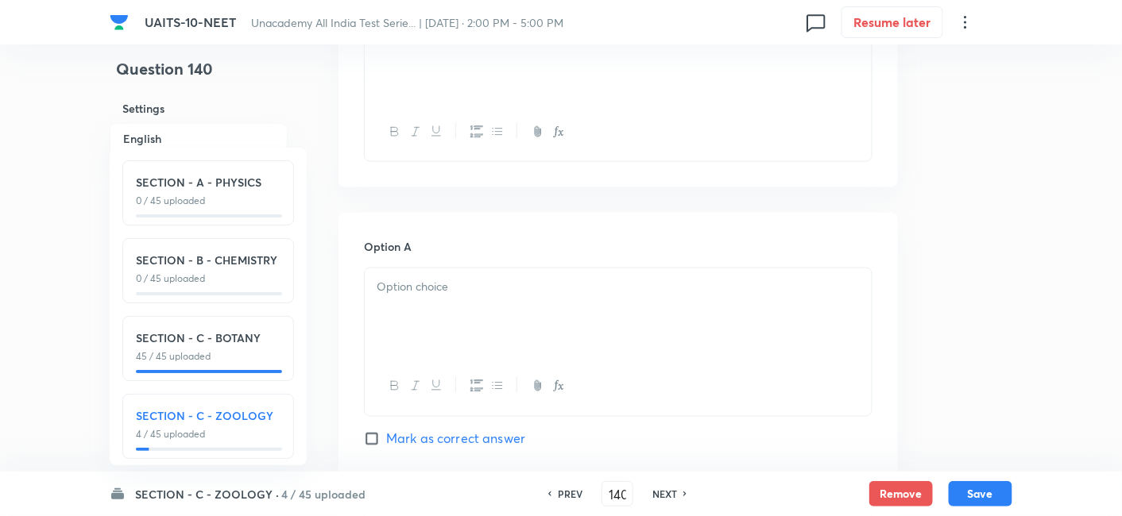
click at [496, 299] on div at bounding box center [618, 313] width 507 height 89
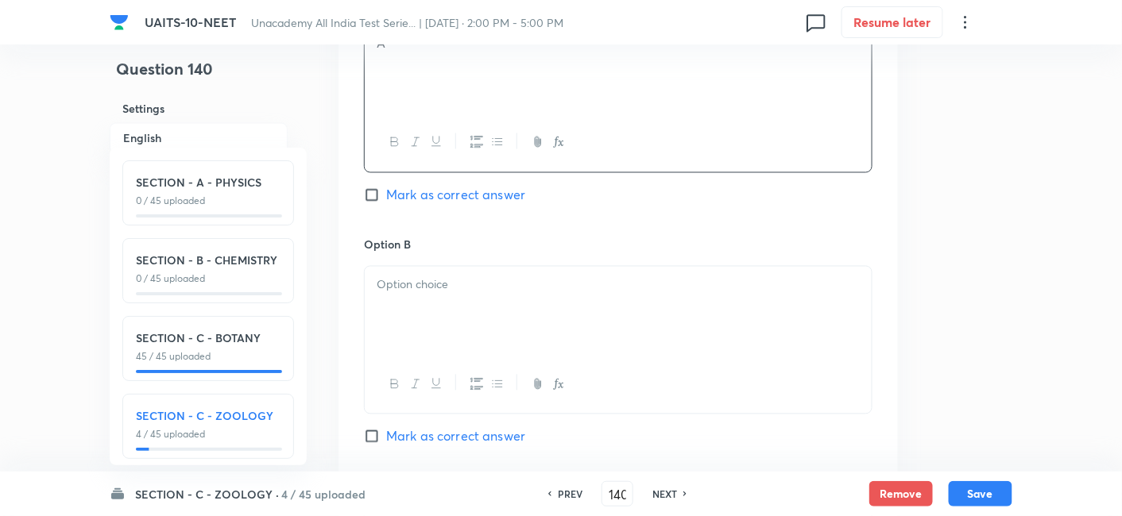
click at [496, 299] on div at bounding box center [618, 311] width 507 height 89
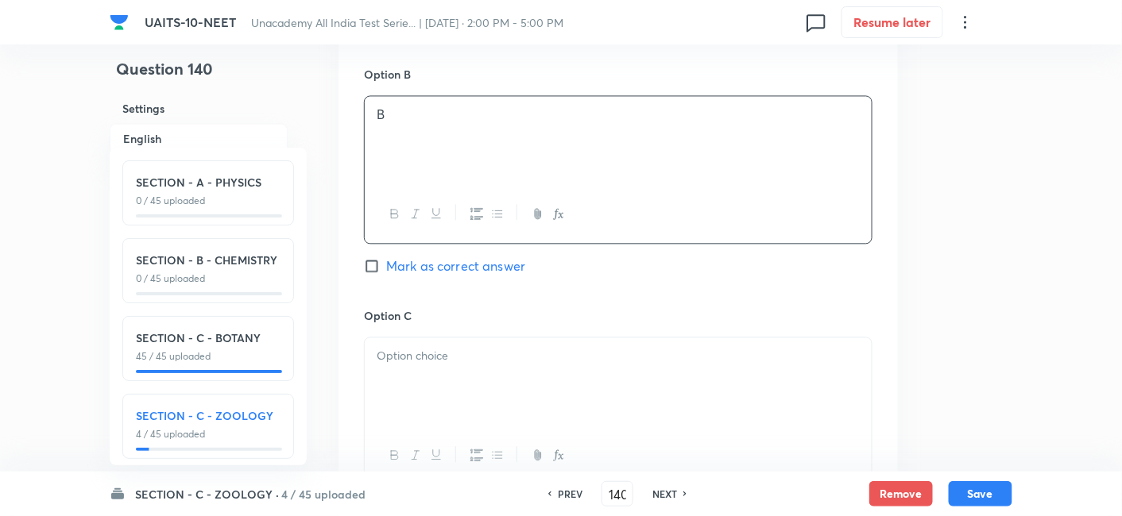
scroll to position [1018, 0]
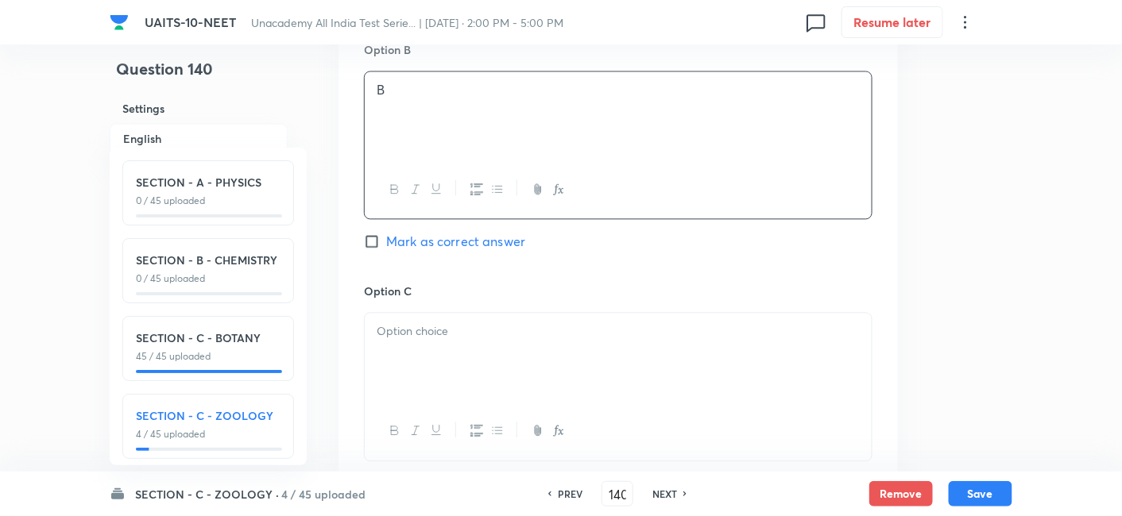
click at [472, 336] on p at bounding box center [618, 332] width 483 height 18
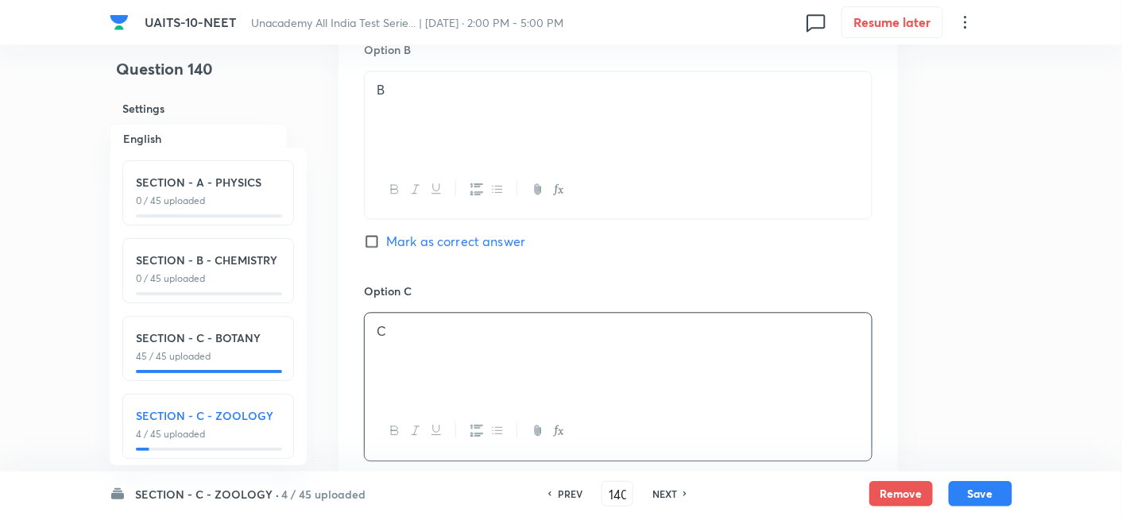
scroll to position [1339, 0]
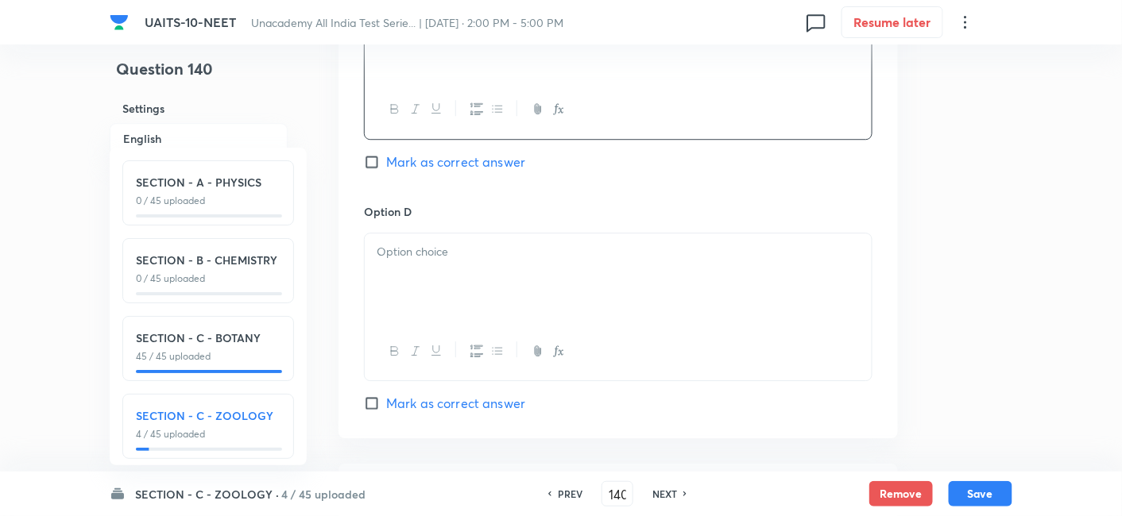
click at [455, 280] on div at bounding box center [618, 278] width 507 height 89
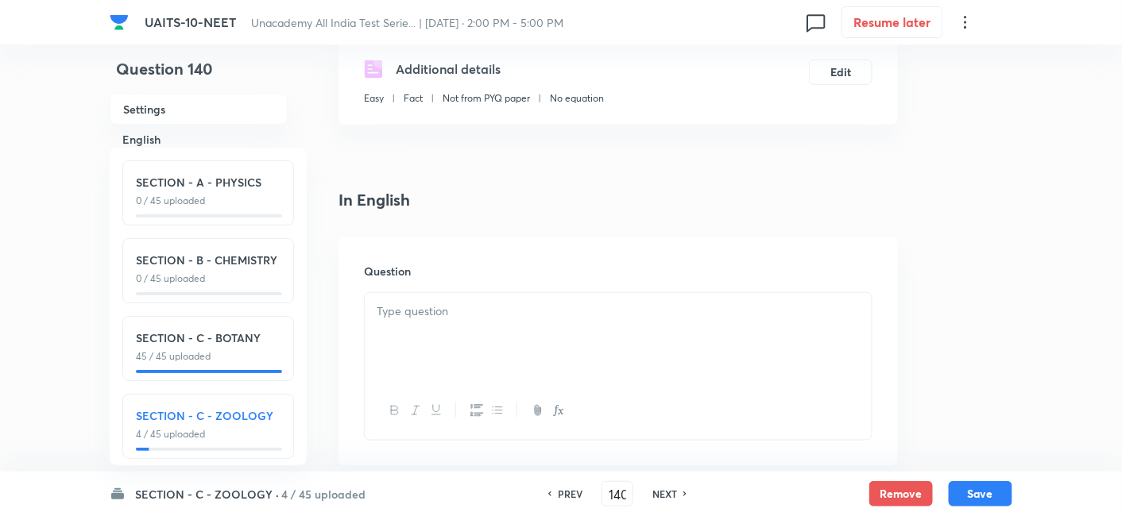
scroll to position [306, 0]
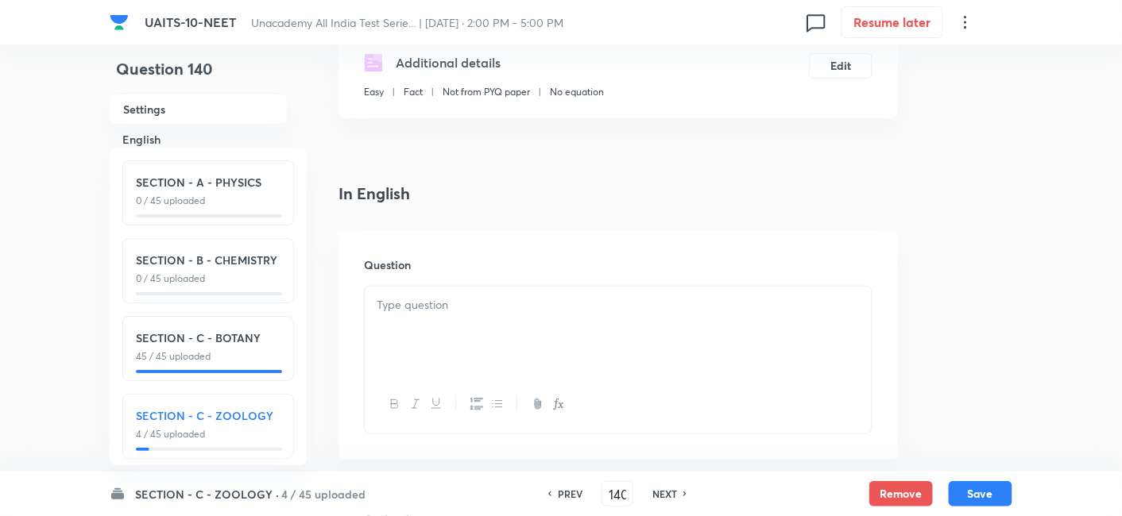
click at [400, 310] on p at bounding box center [618, 305] width 483 height 18
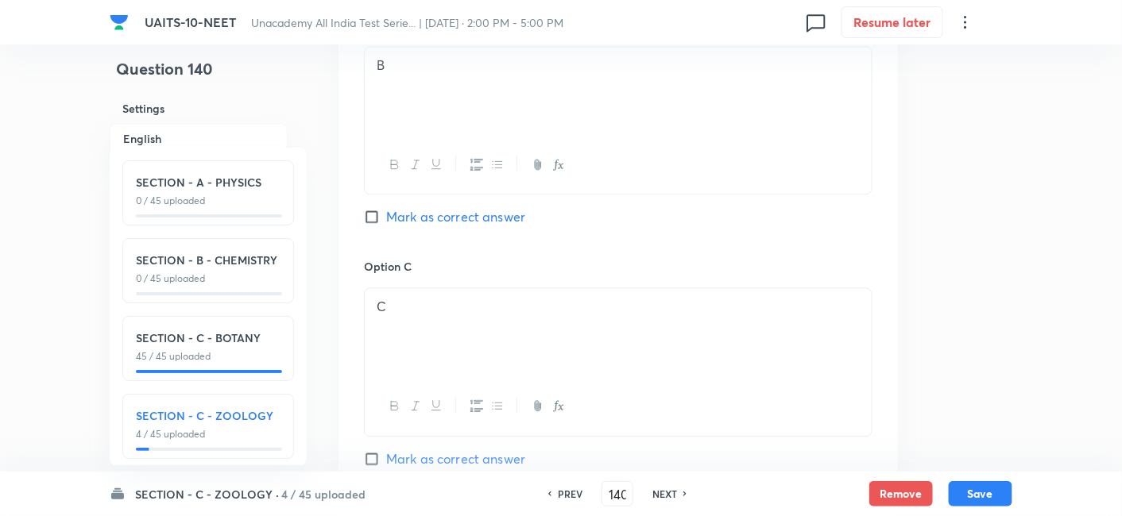
scroll to position [1043, 0]
click at [373, 462] on input "Mark as correct answer" at bounding box center [375, 458] width 22 height 16
checkbox input "true"
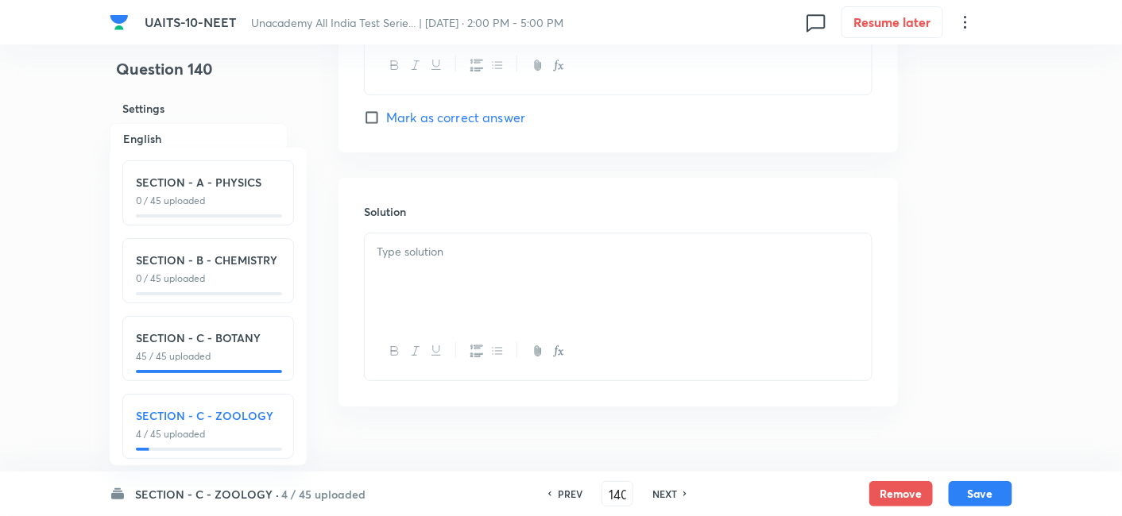
scroll to position [1653, 0]
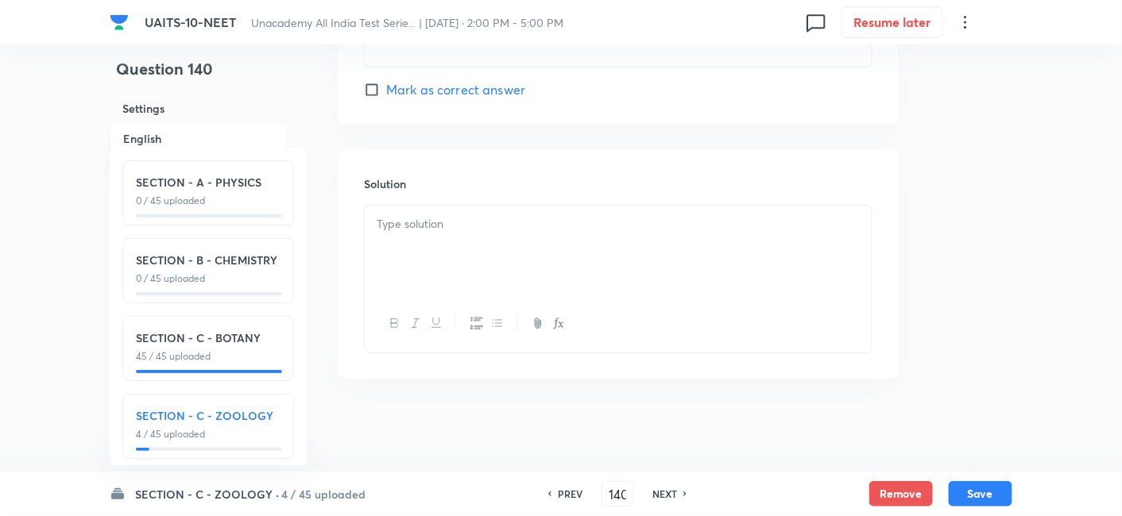
click at [474, 226] on p at bounding box center [618, 224] width 483 height 18
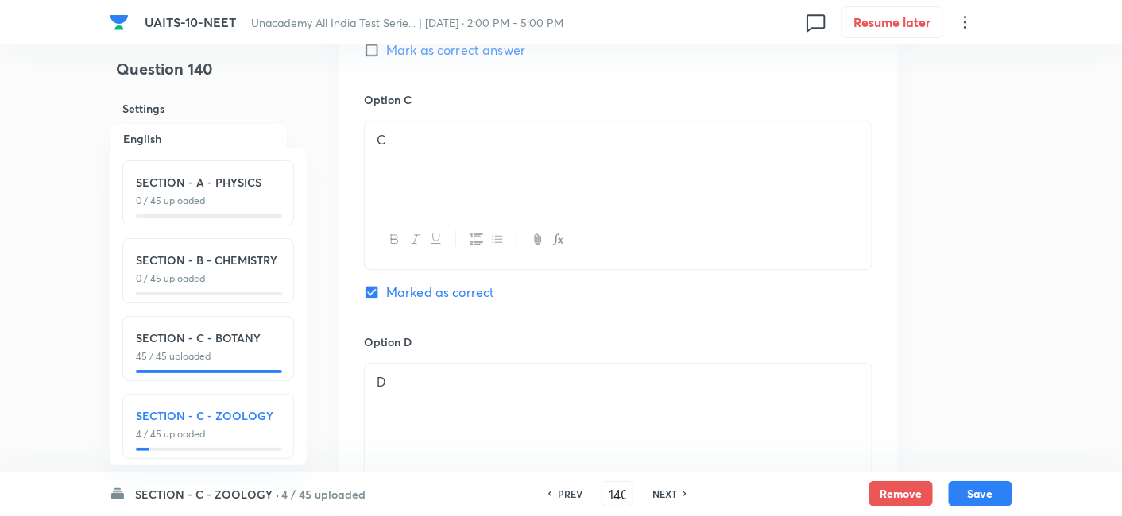
scroll to position [1203, 0]
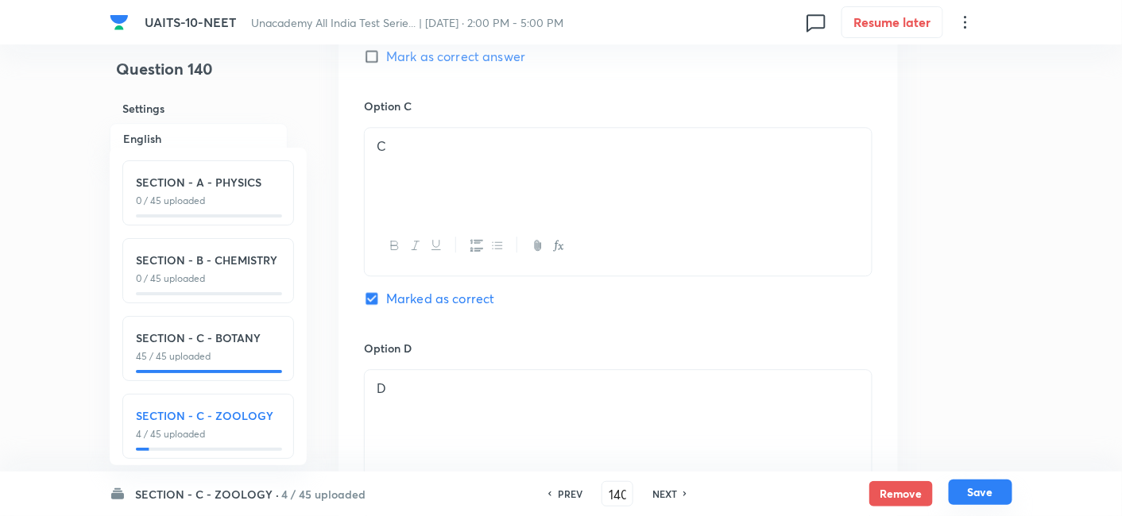
click at [984, 485] on button "Save" at bounding box center [981, 492] width 64 height 25
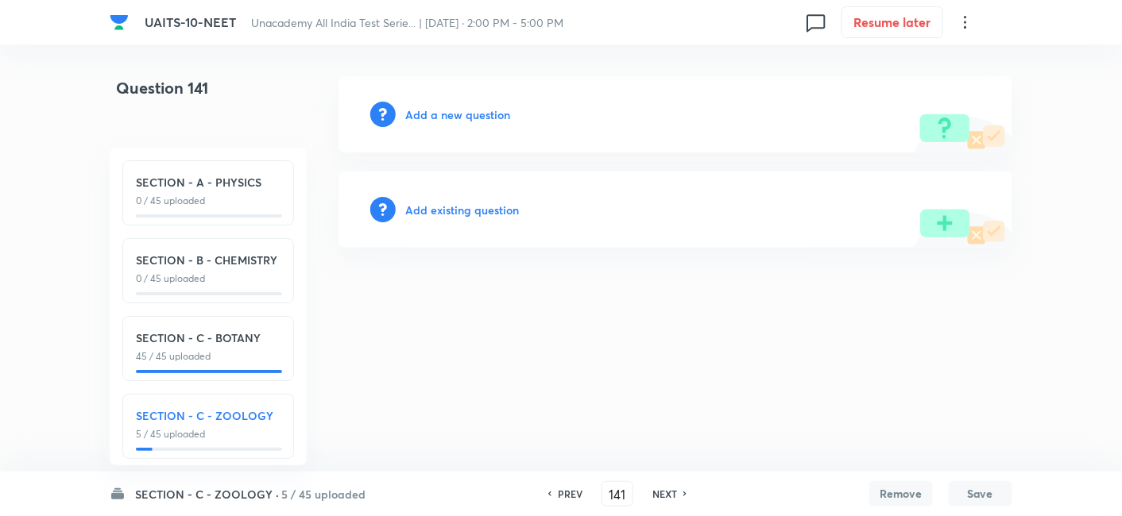
scroll to position [0, 0]
click at [570, 498] on h6 "PREV" at bounding box center [574, 494] width 25 height 14
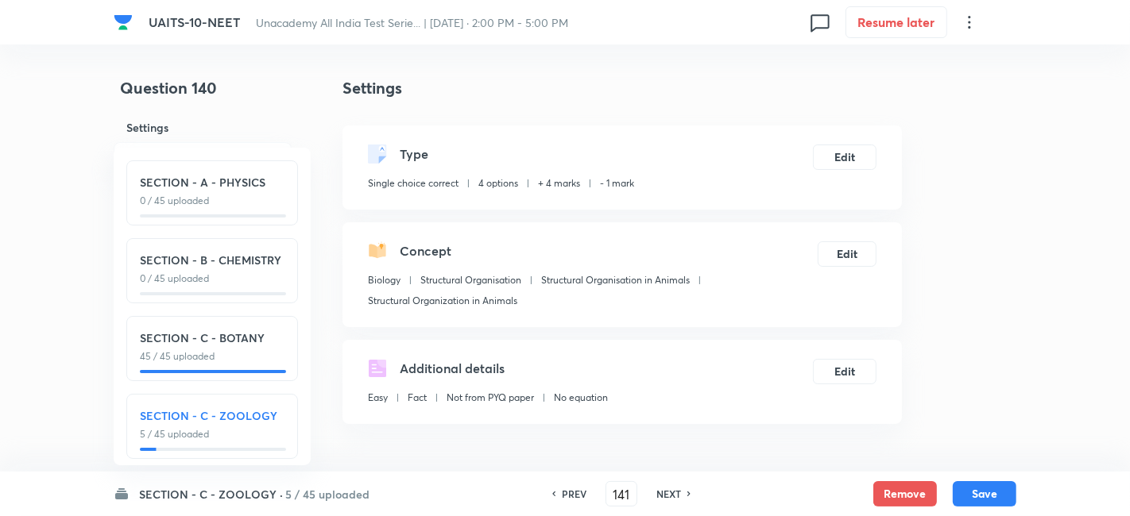
type input "140"
checkbox input "true"
click at [570, 498] on h6 "PREV" at bounding box center [570, 494] width 25 height 14
type input "139"
checkbox input "false"
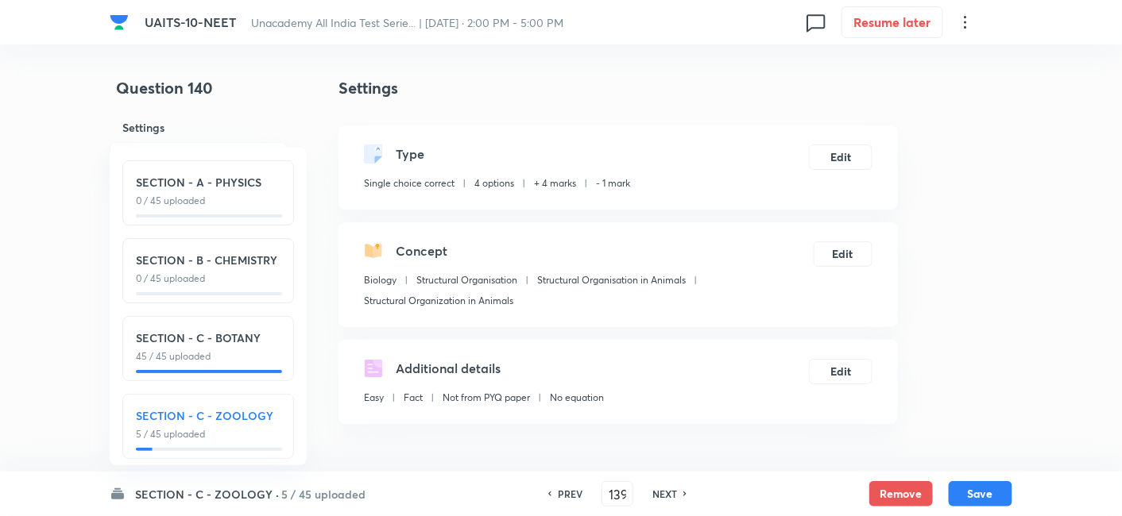
checkbox input "true"
click at [570, 498] on h6 "PREV" at bounding box center [570, 494] width 25 height 14
type input "138"
checkbox input "false"
checkbox input "true"
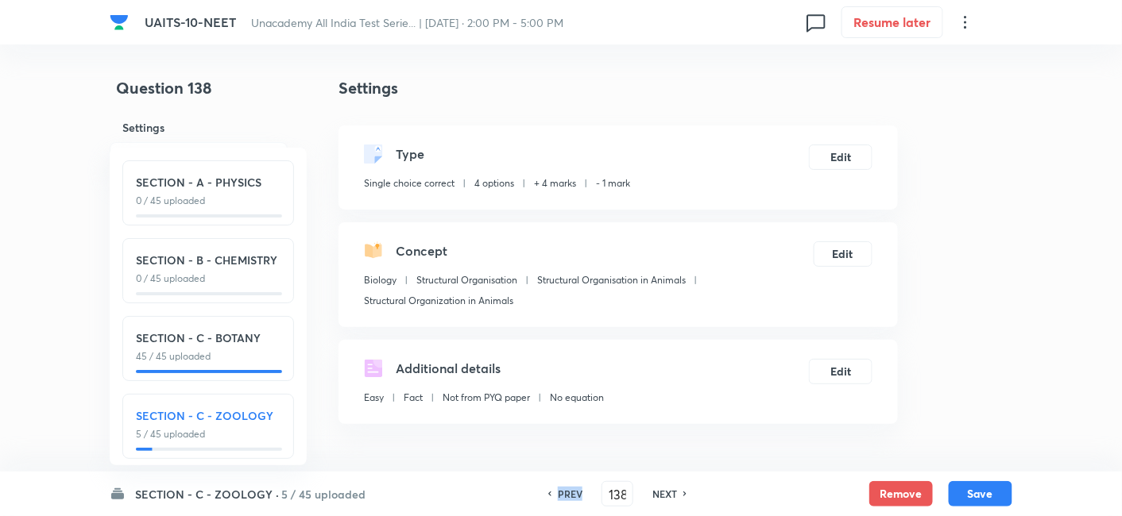
click at [570, 498] on h6 "PREV" at bounding box center [570, 494] width 25 height 14
type input "137"
checkbox input "true"
click at [570, 498] on h6 "PREV" at bounding box center [570, 494] width 25 height 14
type input "136"
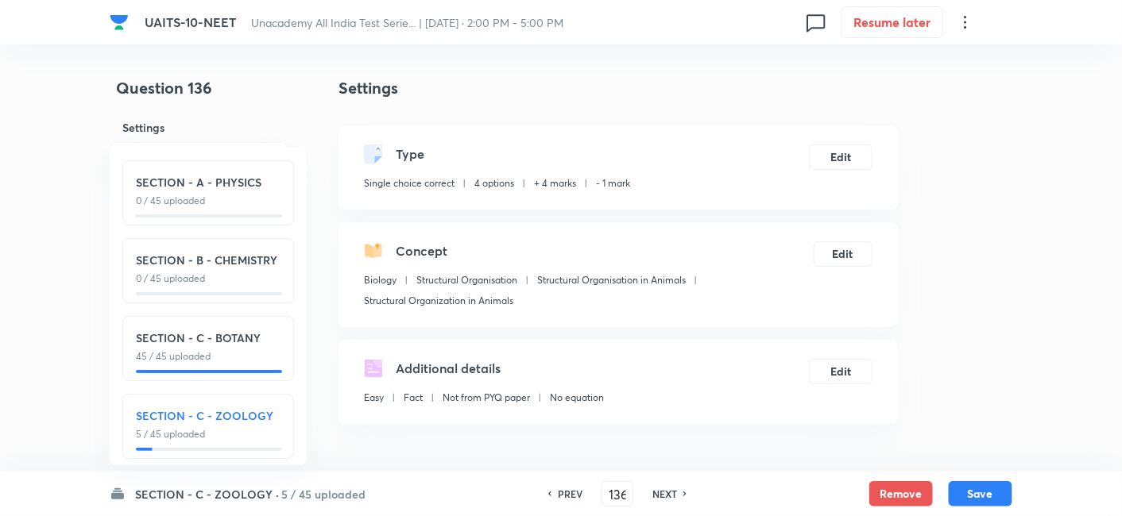
checkbox input "false"
checkbox input "true"
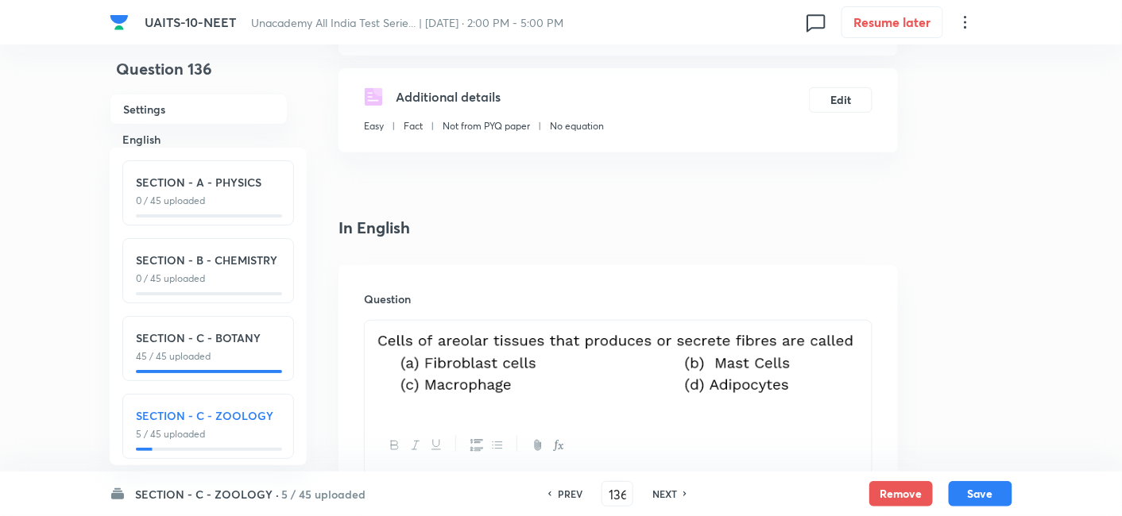
scroll to position [285, 0]
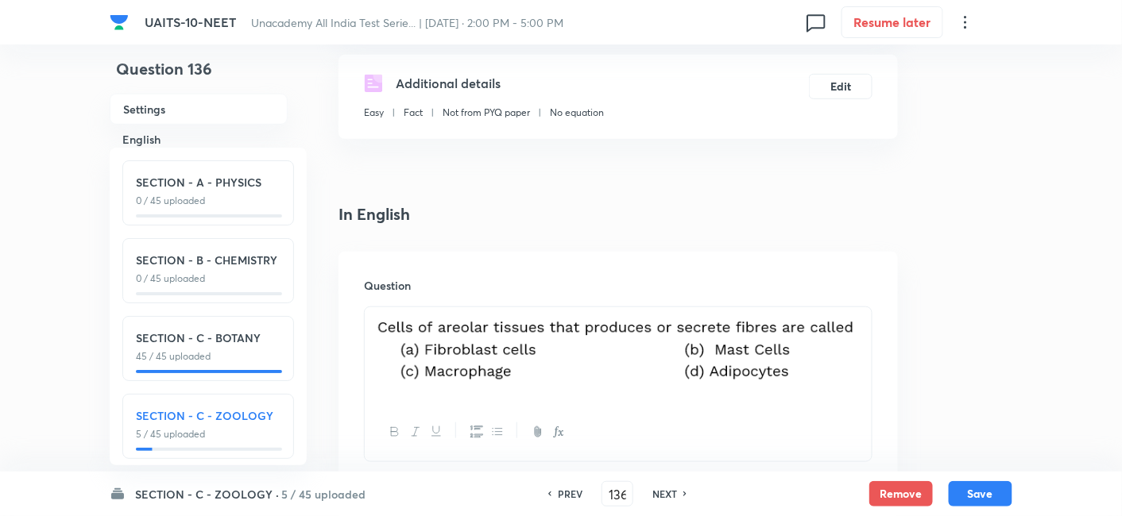
click at [625, 355] on img at bounding box center [618, 353] width 483 height 72
click at [856, 377] on img at bounding box center [618, 353] width 483 height 72
click at [594, 368] on img at bounding box center [618, 353] width 483 height 72
click at [565, 500] on h6 "PREV" at bounding box center [570, 494] width 25 height 14
type input "135"
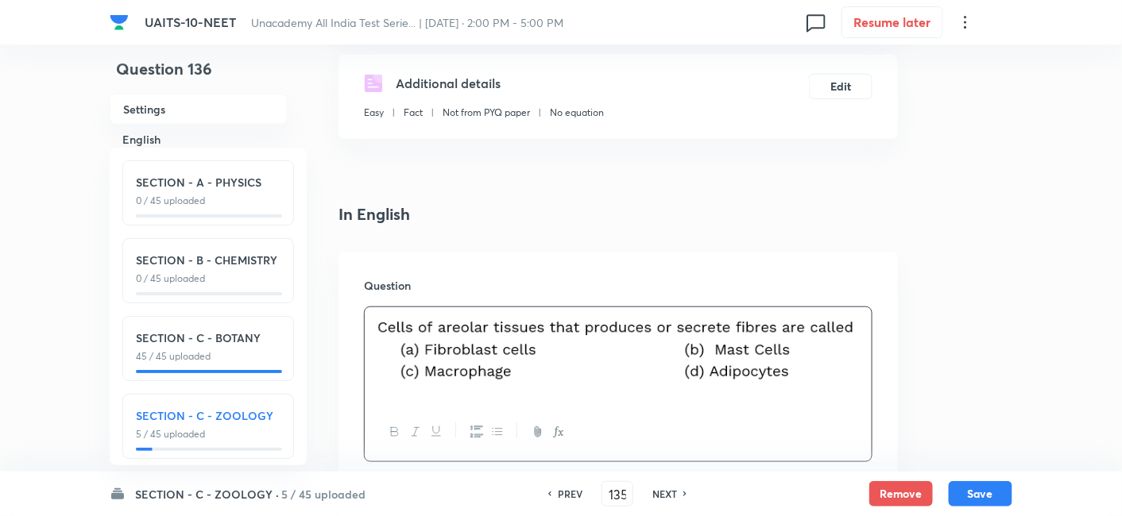
checkbox input "false"
checkbox input "true"
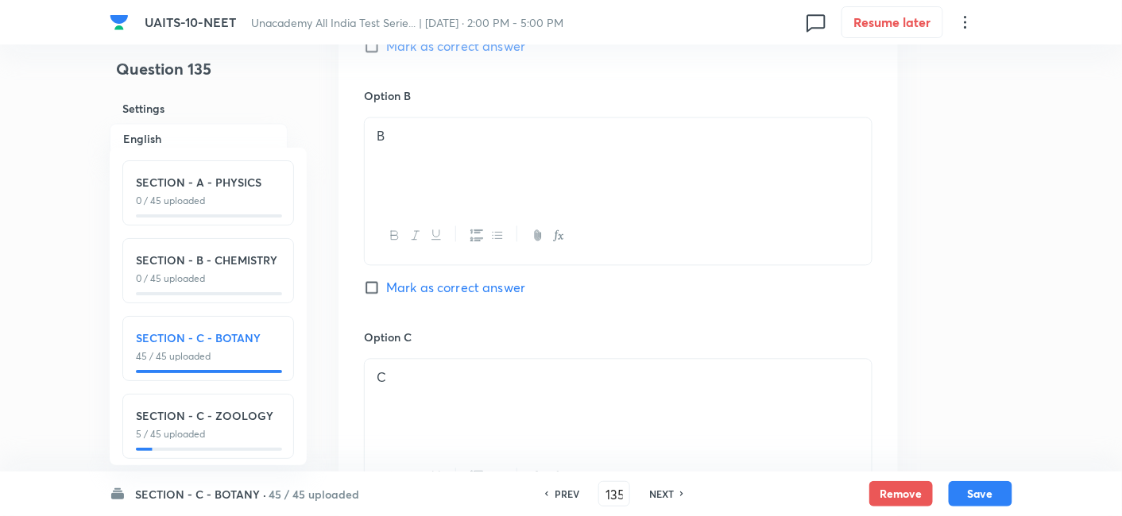
scroll to position [1173, 0]
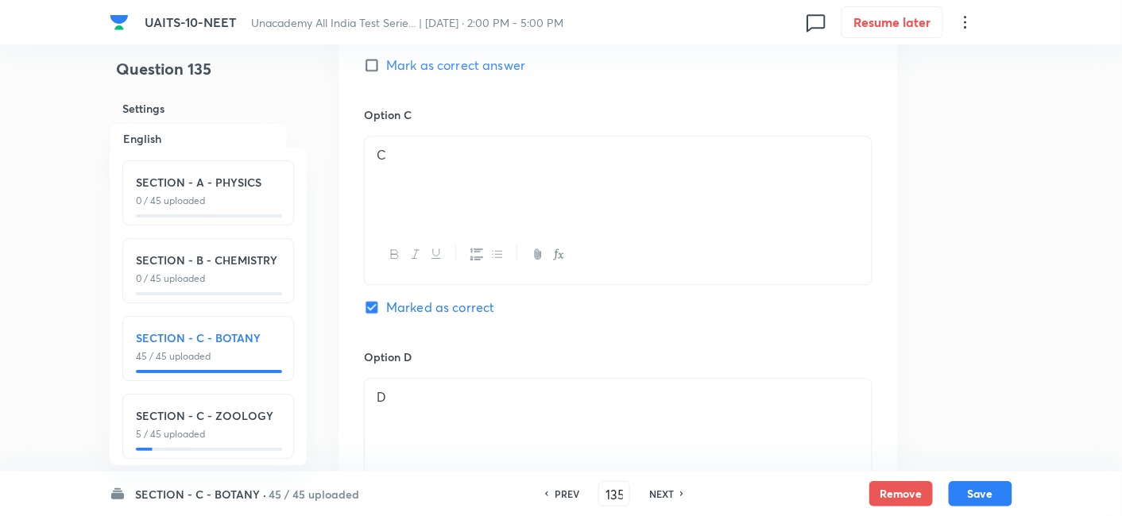
click at [663, 500] on h6 "NEXT" at bounding box center [661, 494] width 25 height 14
type input "136"
checkbox input "false"
checkbox input "true"
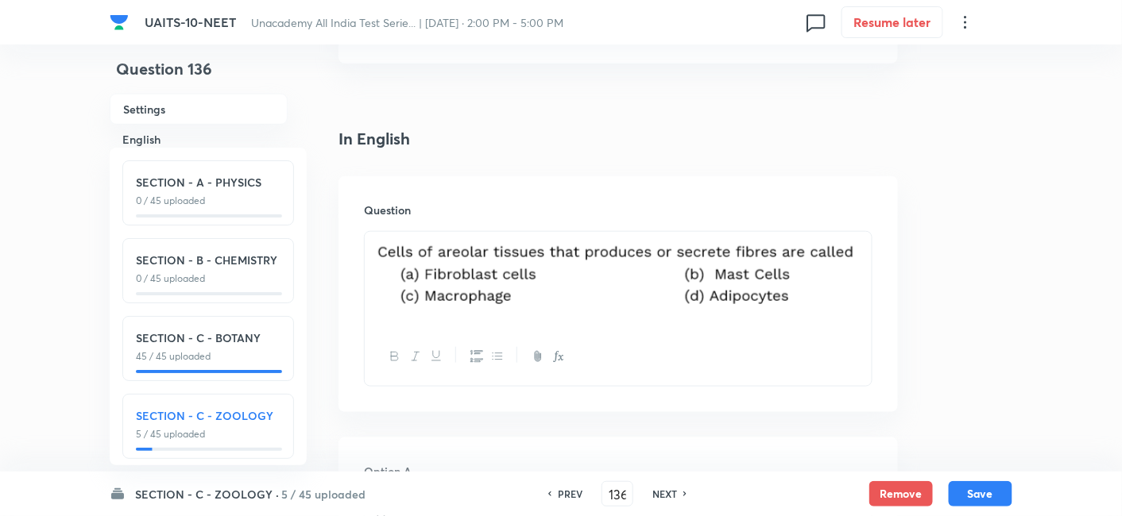
scroll to position [366, 0]
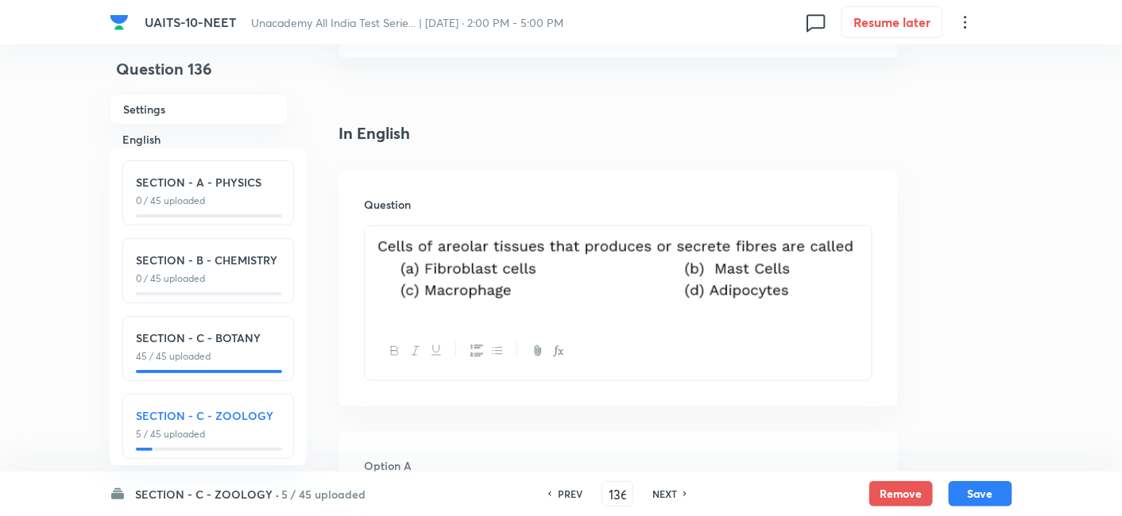
click at [813, 276] on img at bounding box center [618, 272] width 483 height 72
click at [857, 284] on img at bounding box center [618, 272] width 483 height 72
click at [794, 314] on div at bounding box center [618, 274] width 507 height 96
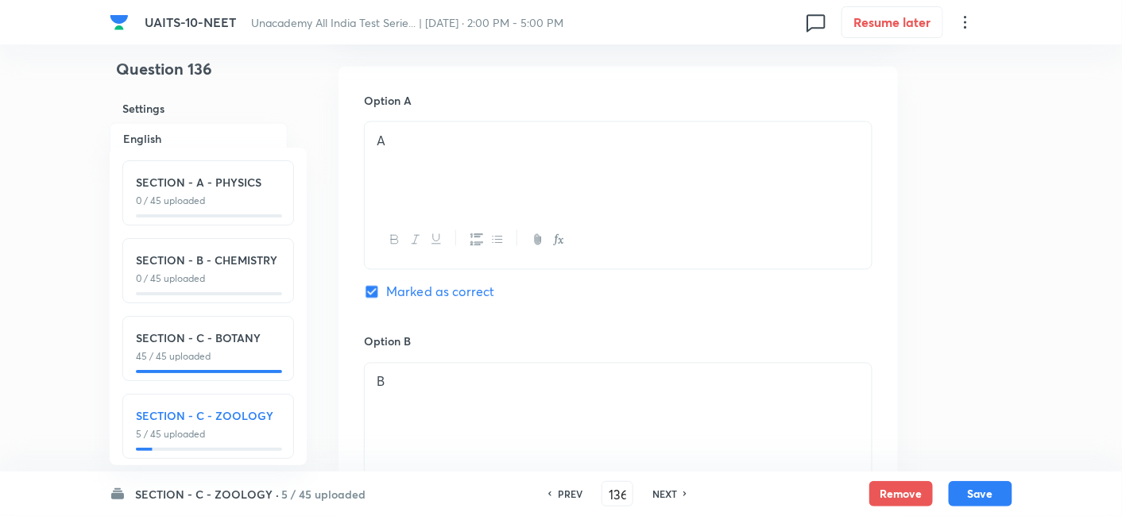
scroll to position [813, 0]
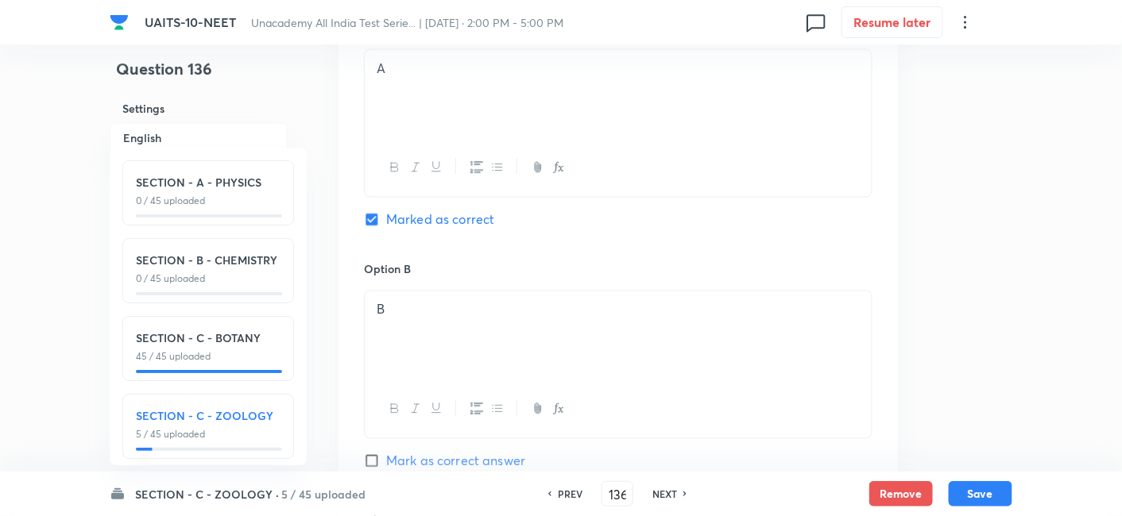
click at [369, 454] on input "Mark as correct answer" at bounding box center [375, 462] width 22 height 16
checkbox input "true"
checkbox input "false"
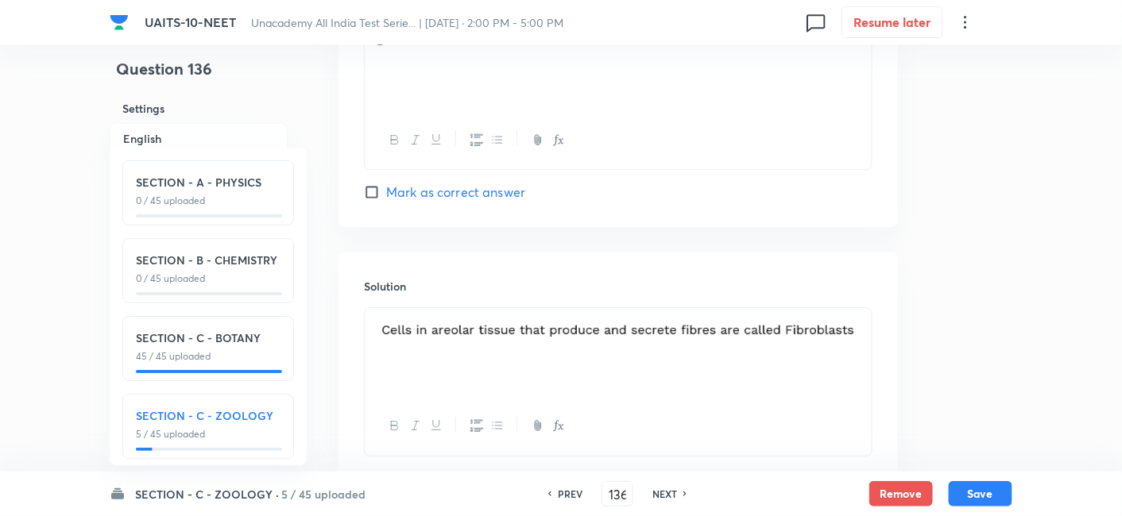
scroll to position [1668, 0]
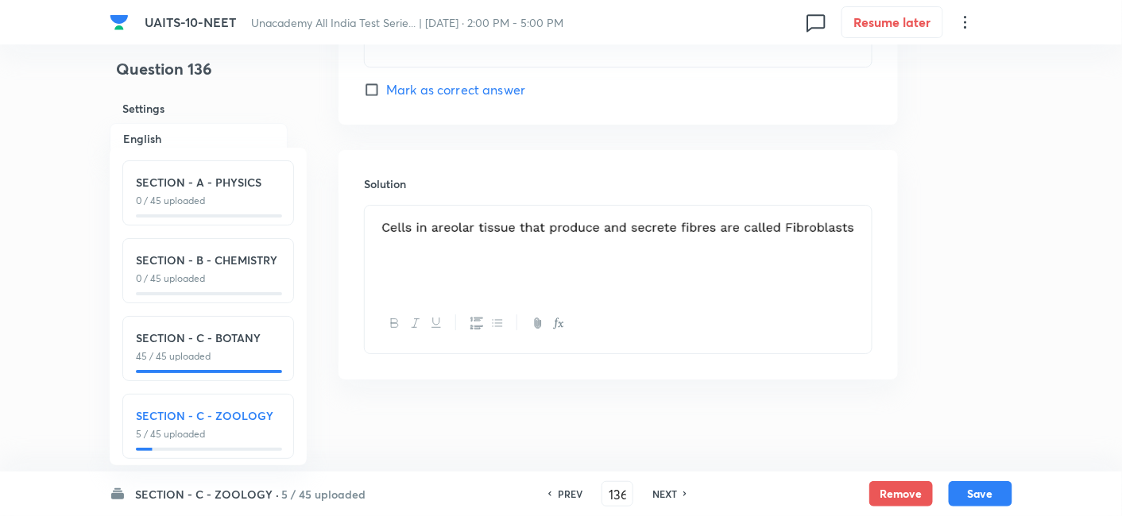
click at [858, 239] on p at bounding box center [618, 228] width 483 height 27
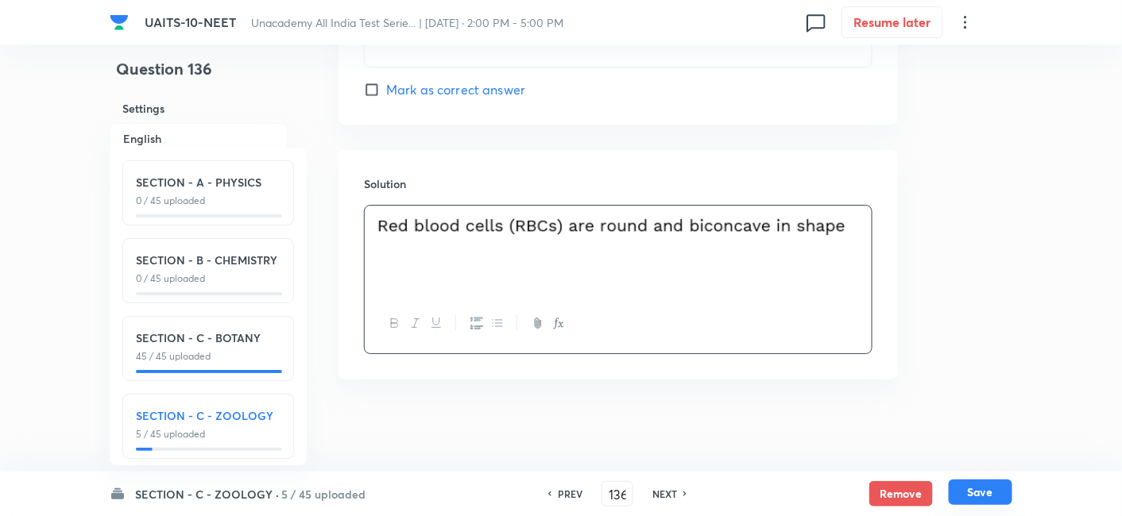
click at [999, 489] on button "Save" at bounding box center [981, 492] width 64 height 25
type input "137"
checkbox input "false"
checkbox input "true"
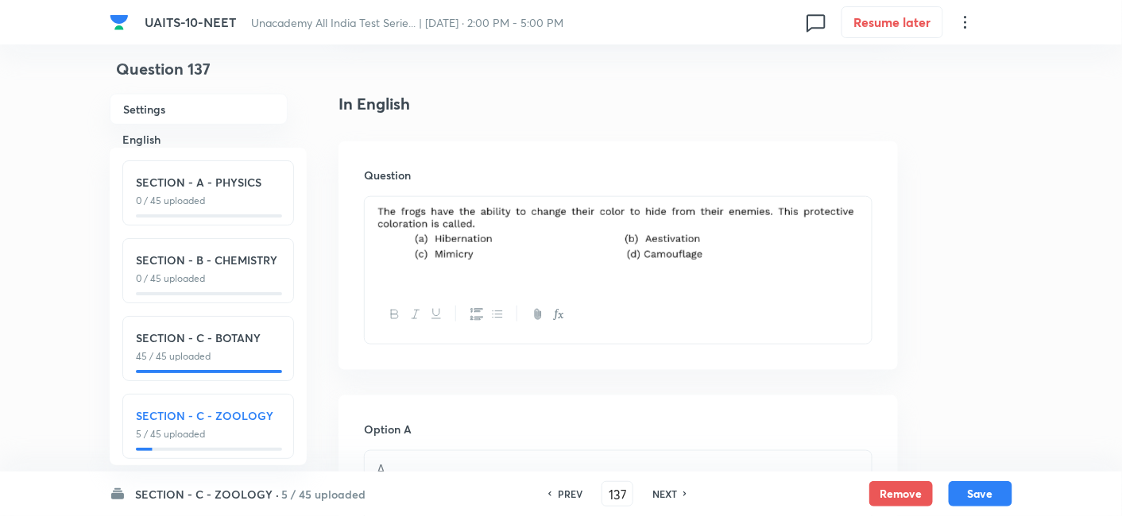
scroll to position [354, 0]
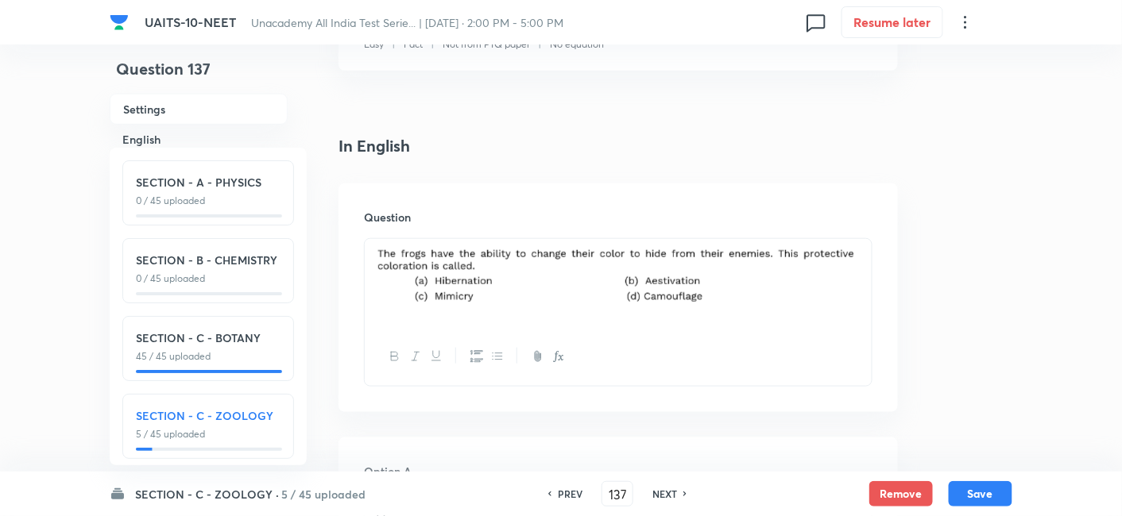
click at [770, 298] on img at bounding box center [618, 277] width 483 height 56
click at [863, 276] on div at bounding box center [618, 283] width 507 height 89
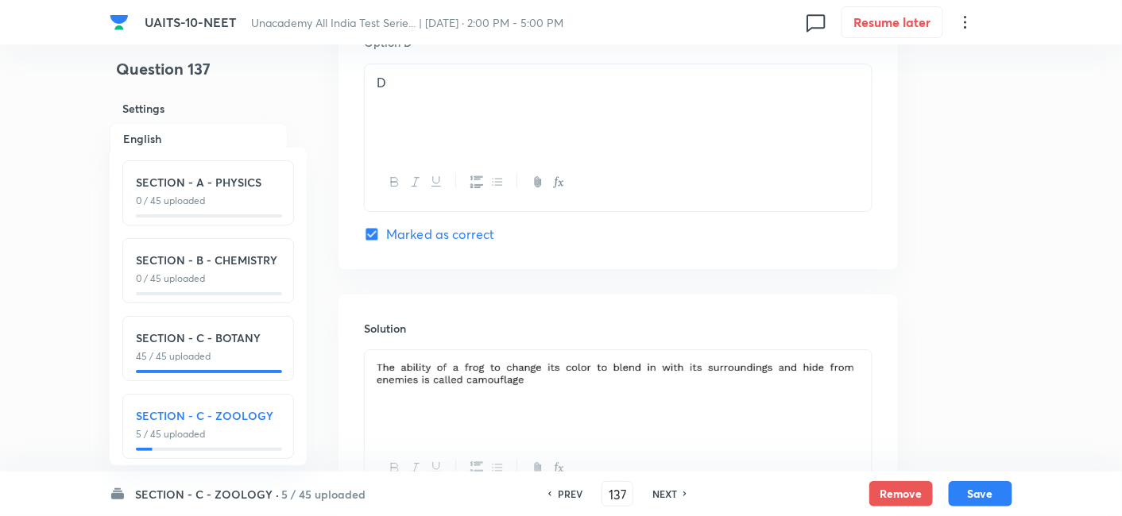
scroll to position [1510, 0]
click at [864, 380] on div at bounding box center [618, 393] width 507 height 89
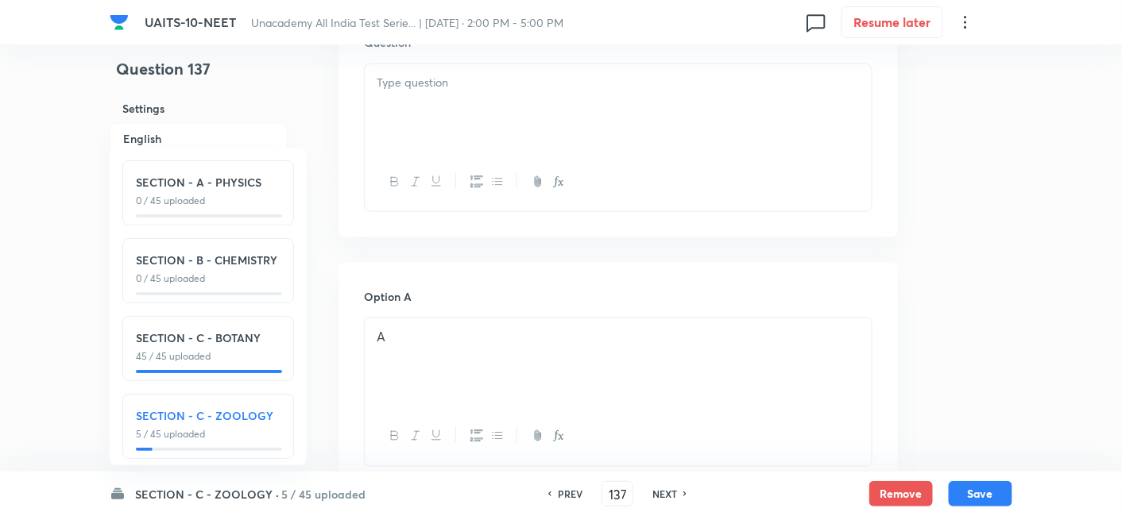
scroll to position [528, 0]
click at [471, 99] on div at bounding box center [618, 108] width 507 height 89
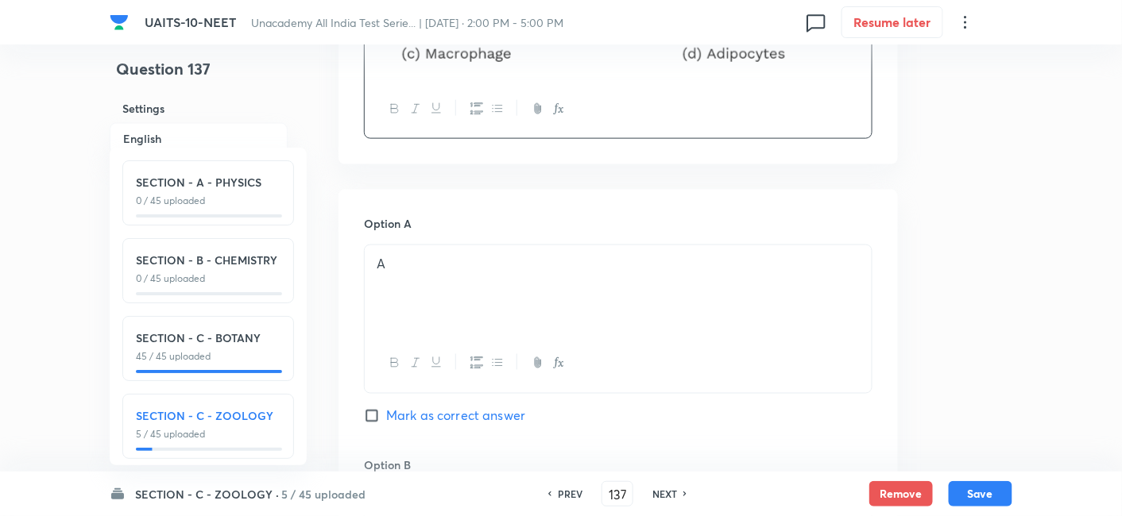
scroll to position [602, 0]
click at [372, 410] on input "Mark as correct answer" at bounding box center [375, 416] width 22 height 16
checkbox input "true"
checkbox input "false"
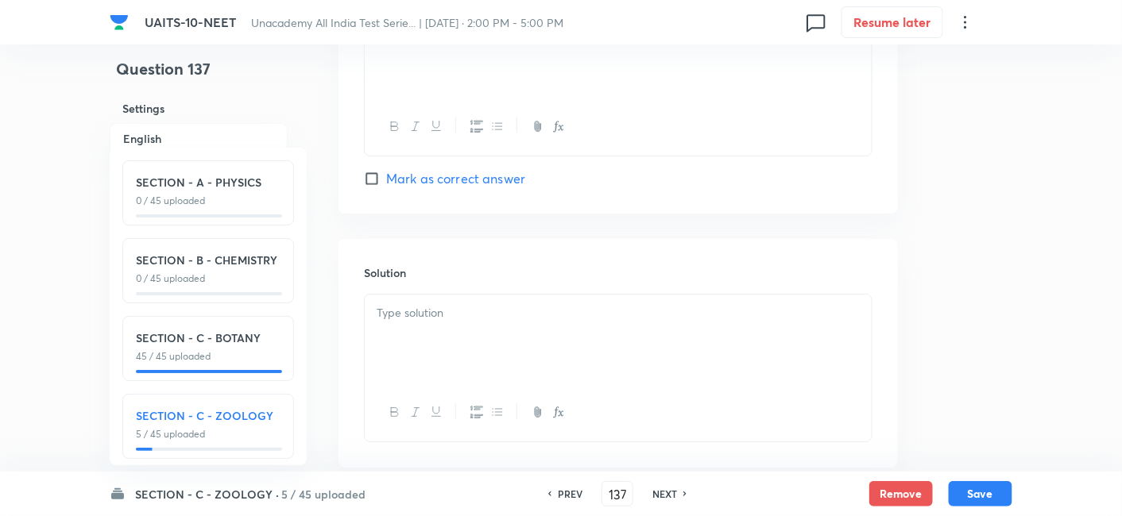
scroll to position [1653, 0]
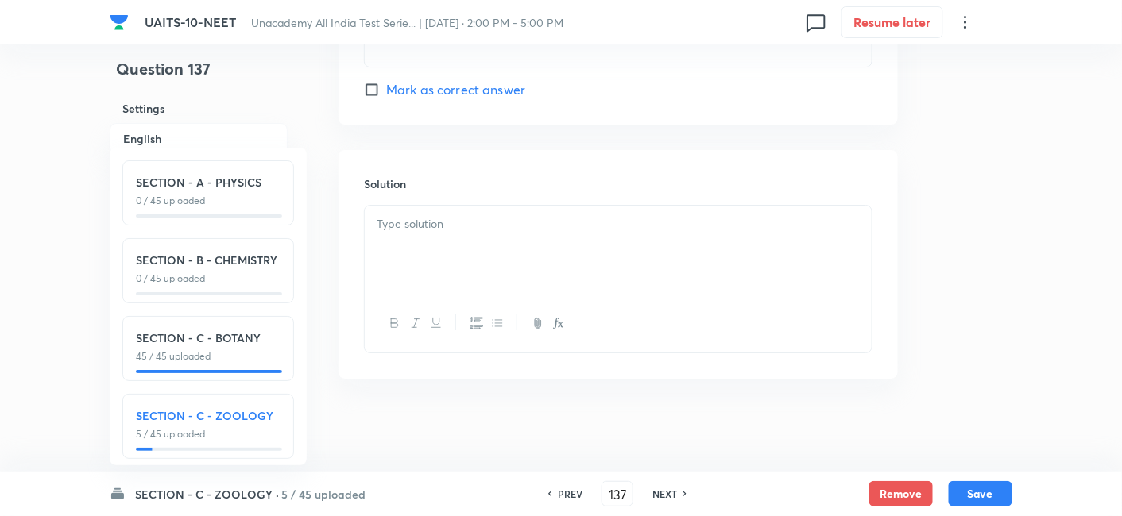
click at [517, 247] on div at bounding box center [618, 250] width 507 height 89
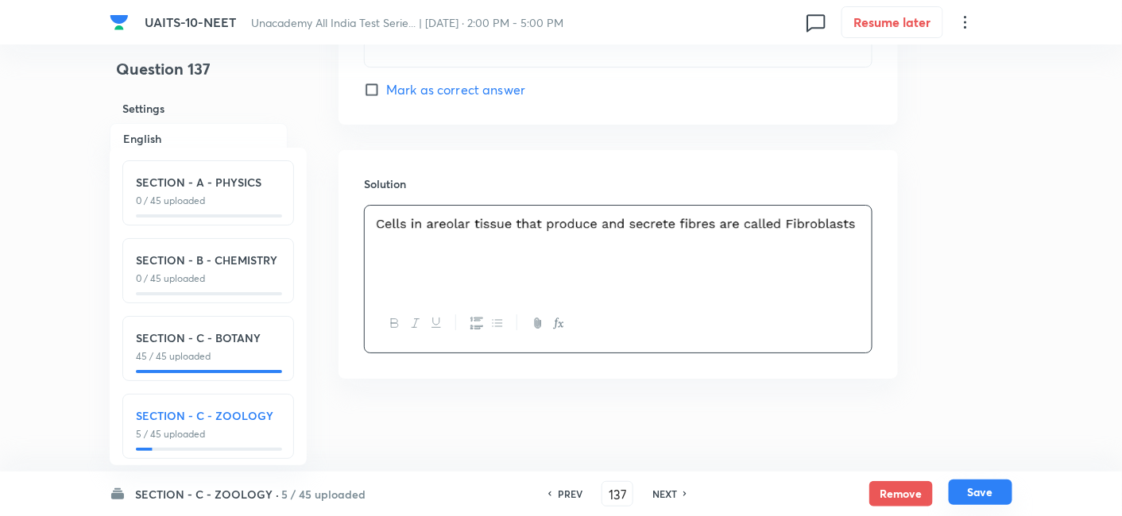
click at [996, 486] on button "Save" at bounding box center [981, 492] width 64 height 25
type input "138"
checkbox input "false"
checkbox input "true"
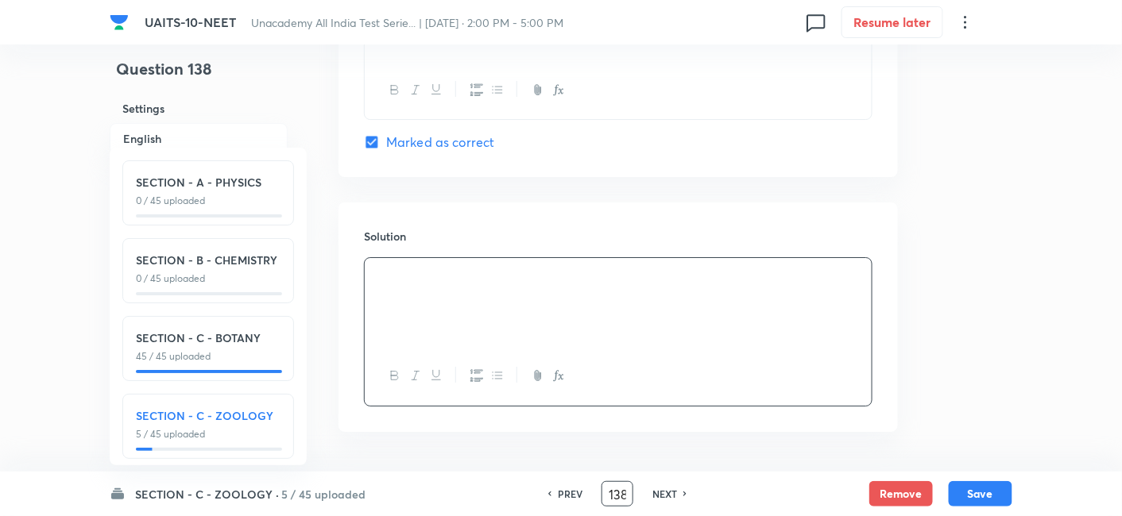
scroll to position [1706, 0]
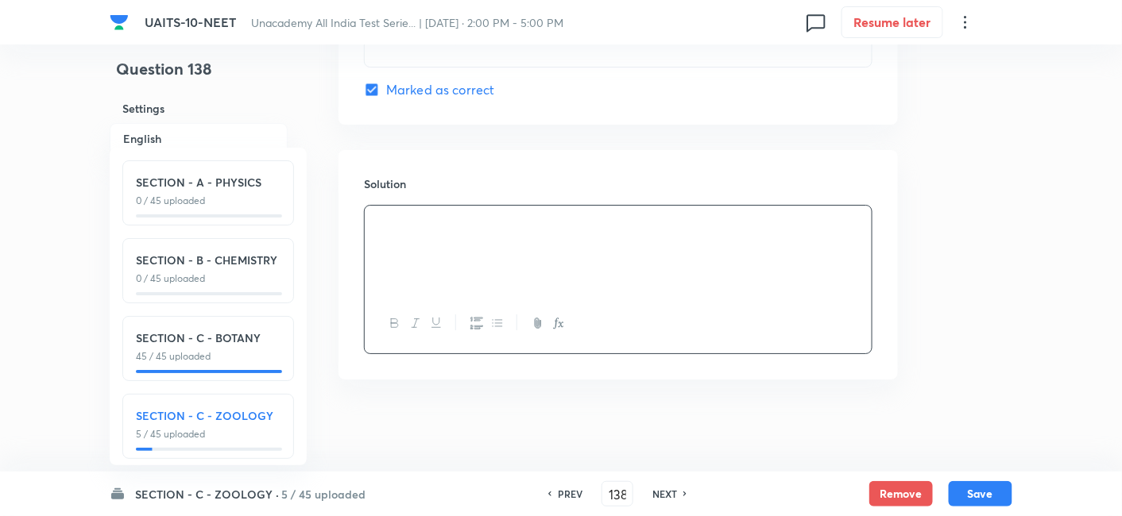
click at [566, 490] on h6 "PREV" at bounding box center [570, 494] width 25 height 14
type input "137"
checkbox input "false"
checkbox input "true"
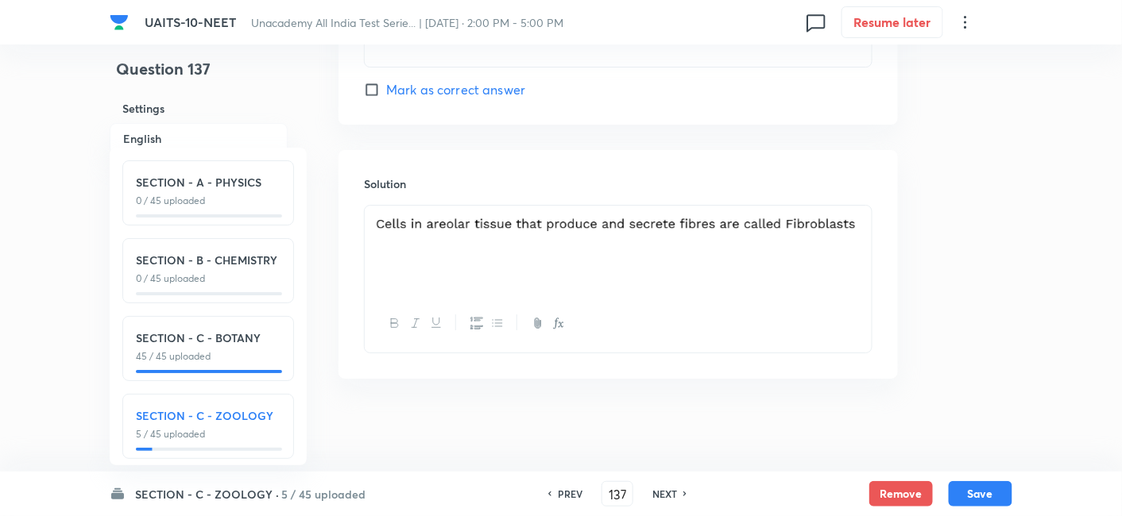
click at [663, 491] on h6 "NEXT" at bounding box center [664, 494] width 25 height 14
type input "138"
checkbox input "false"
checkbox input "true"
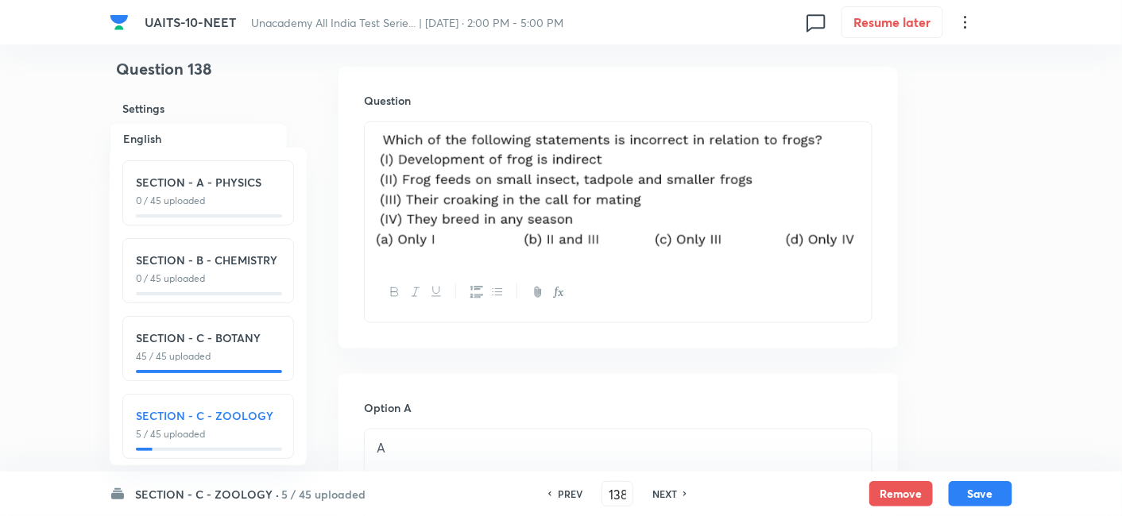
scroll to position [470, 0]
click at [846, 168] on img at bounding box center [618, 192] width 483 height 118
click at [856, 171] on img at bounding box center [618, 192] width 483 height 118
click at [871, 174] on div at bounding box center [618, 223] width 508 height 202
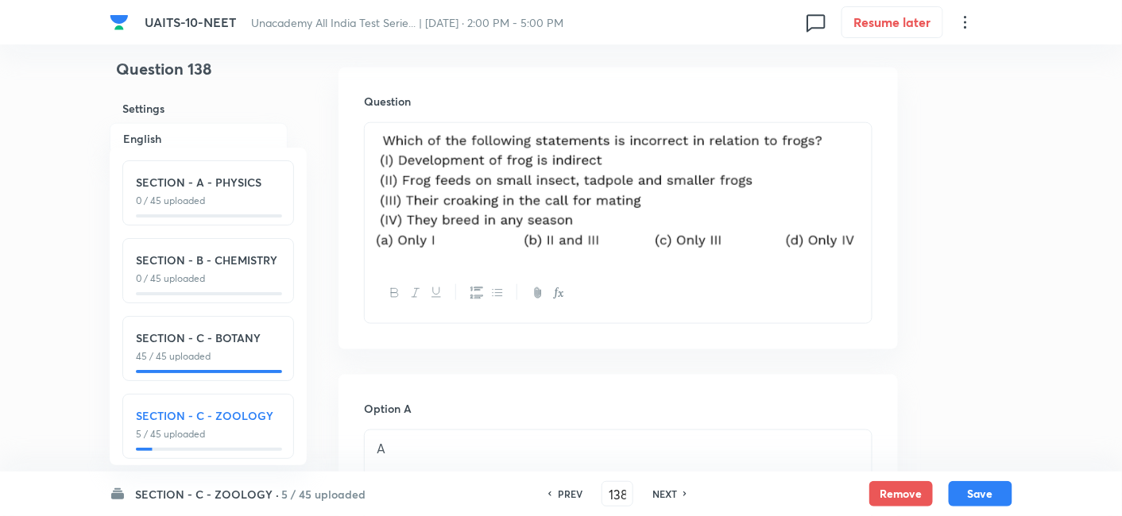
click at [866, 173] on div at bounding box center [618, 193] width 507 height 141
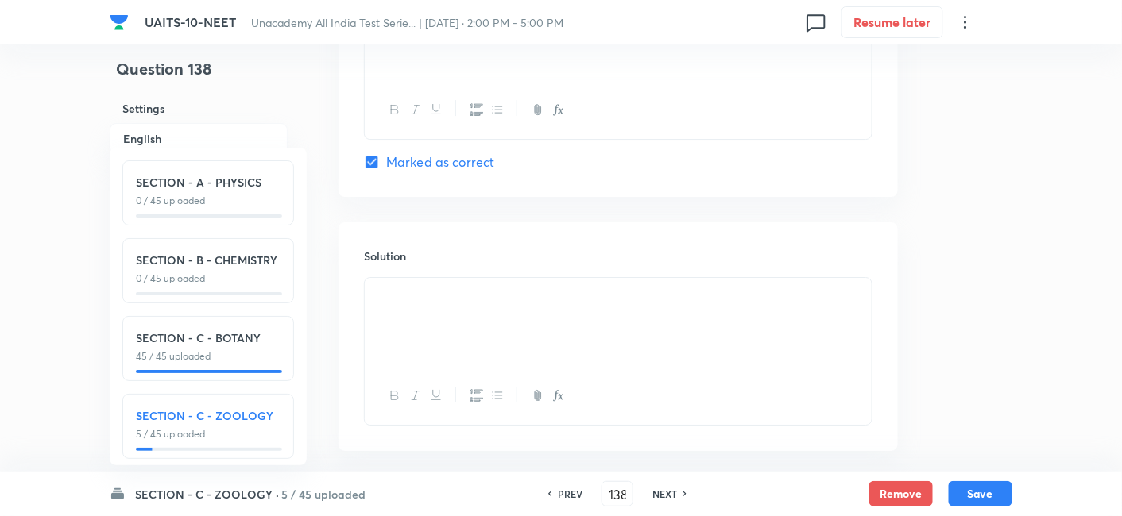
scroll to position [1582, 0]
click at [555, 311] on div at bounding box center [618, 321] width 507 height 89
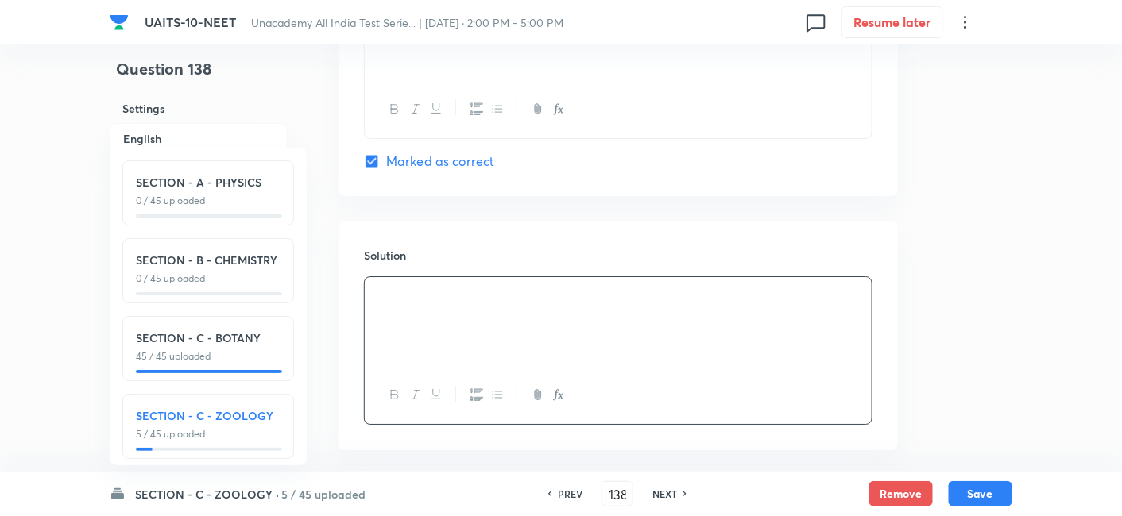
click at [510, 309] on div at bounding box center [618, 321] width 507 height 89
click at [377, 299] on img at bounding box center [377, 299] width 1 height 1
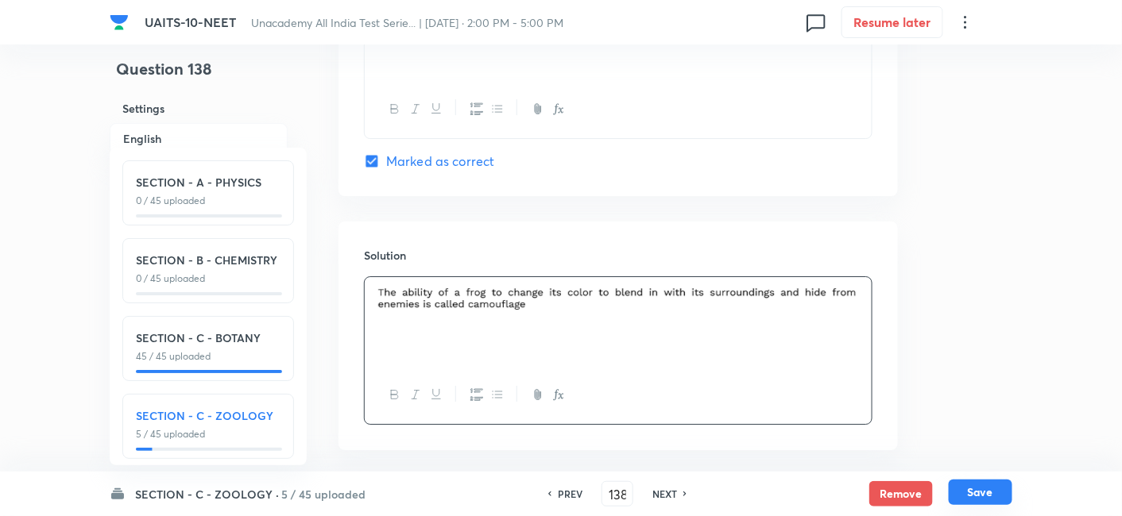
click at [995, 493] on button "Save" at bounding box center [981, 492] width 64 height 25
type input "139"
checkbox input "true"
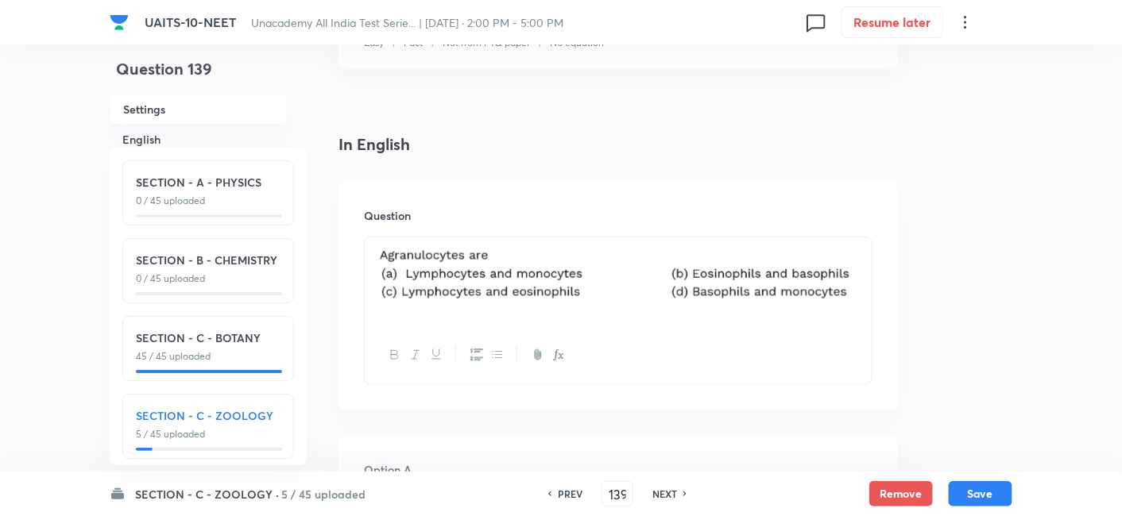
scroll to position [354, 0]
click at [848, 288] on img at bounding box center [618, 275] width 483 height 53
click at [854, 284] on img at bounding box center [618, 275] width 483 height 53
click at [804, 275] on img at bounding box center [618, 275] width 483 height 53
click at [375, 282] on div at bounding box center [618, 283] width 507 height 89
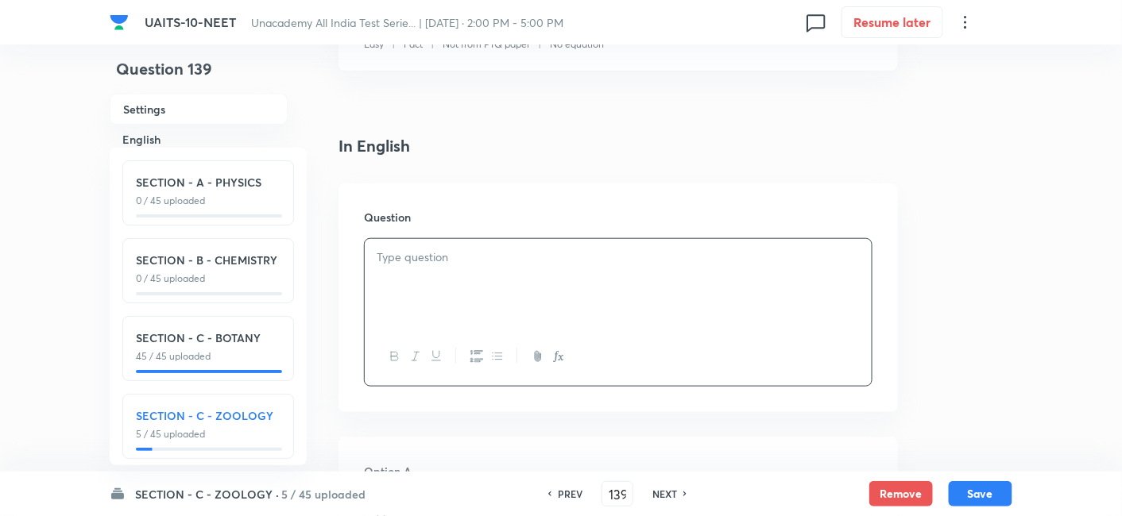
click at [407, 254] on p at bounding box center [618, 258] width 483 height 18
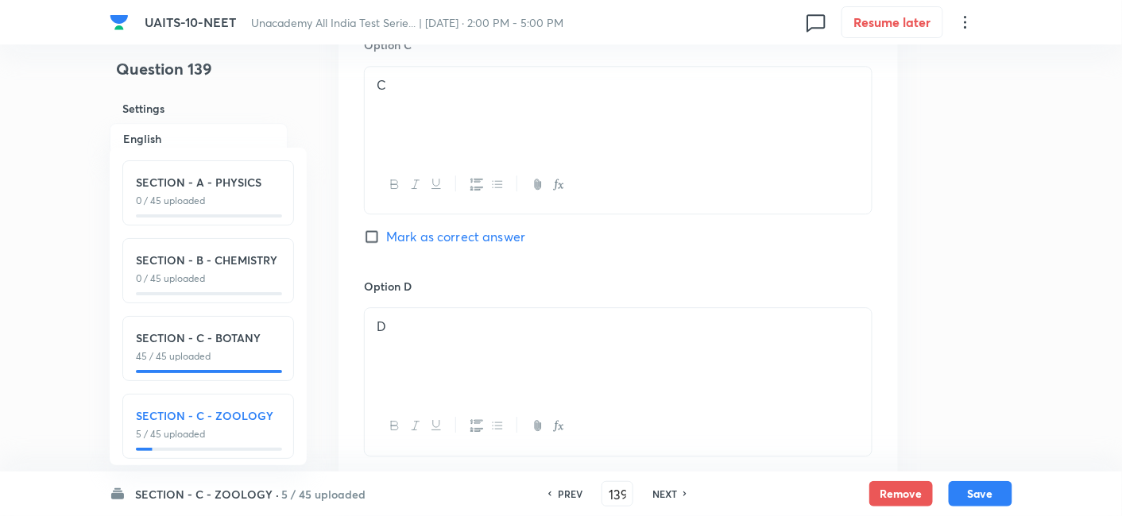
scroll to position [1400, 0]
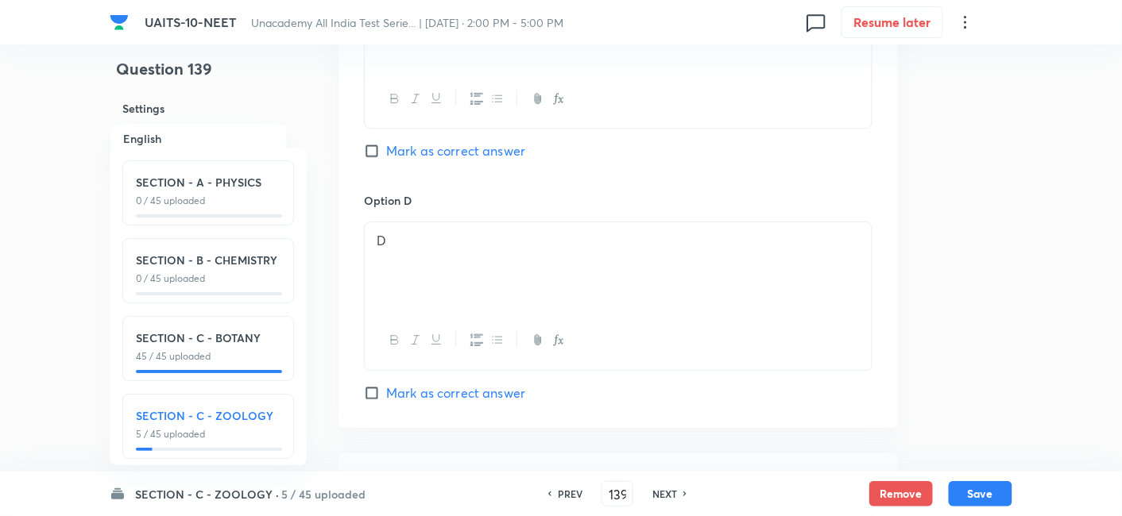
click at [370, 392] on input "Mark as correct answer" at bounding box center [375, 393] width 22 height 16
checkbox input "true"
checkbox input "false"
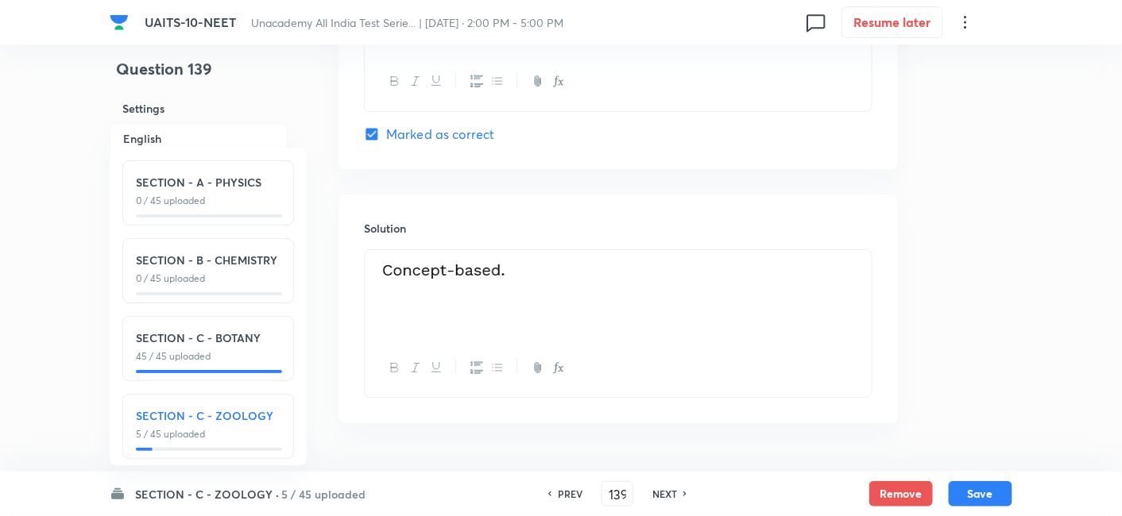
scroll to position [1702, 0]
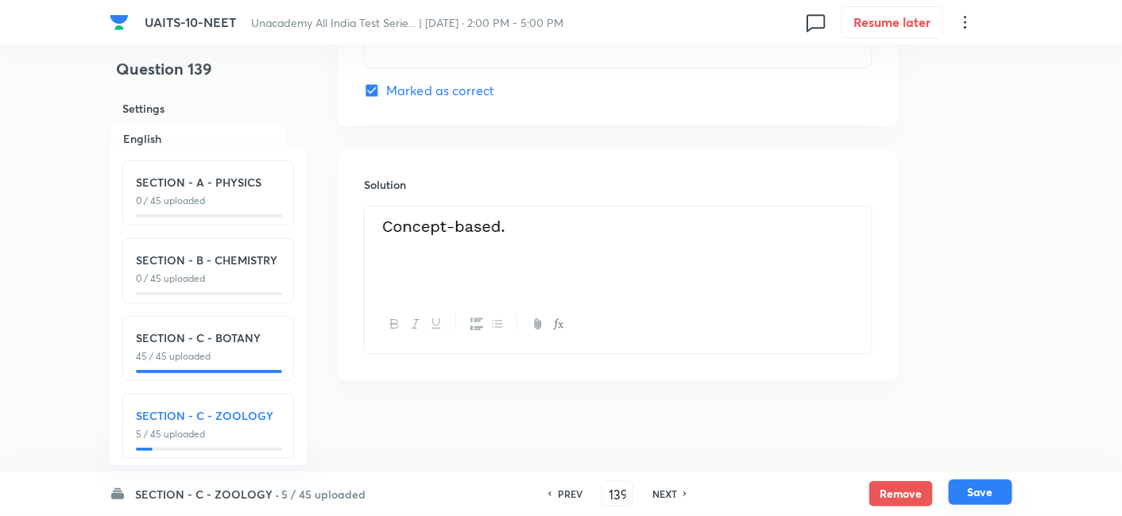
click at [985, 487] on button "Save" at bounding box center [981, 492] width 64 height 25
type input "140"
checkbox input "false"
checkbox input "true"
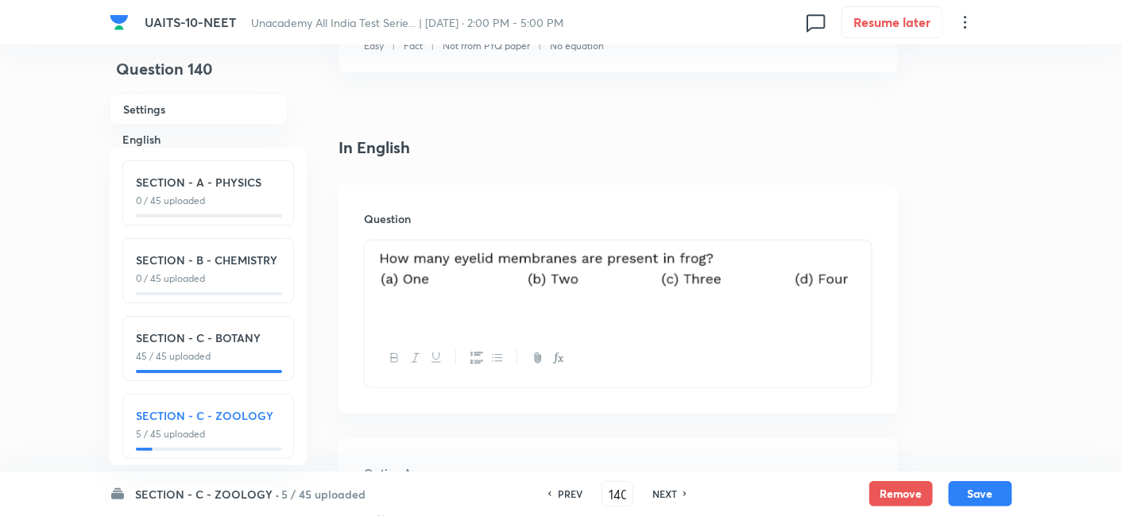
click at [862, 273] on div at bounding box center [618, 285] width 507 height 89
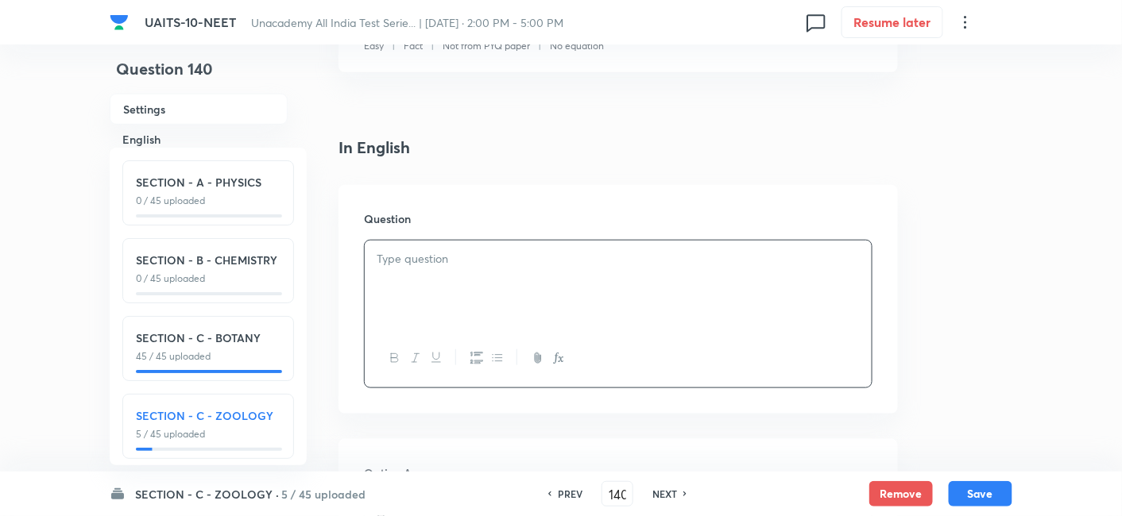
click at [435, 264] on p at bounding box center [618, 259] width 483 height 18
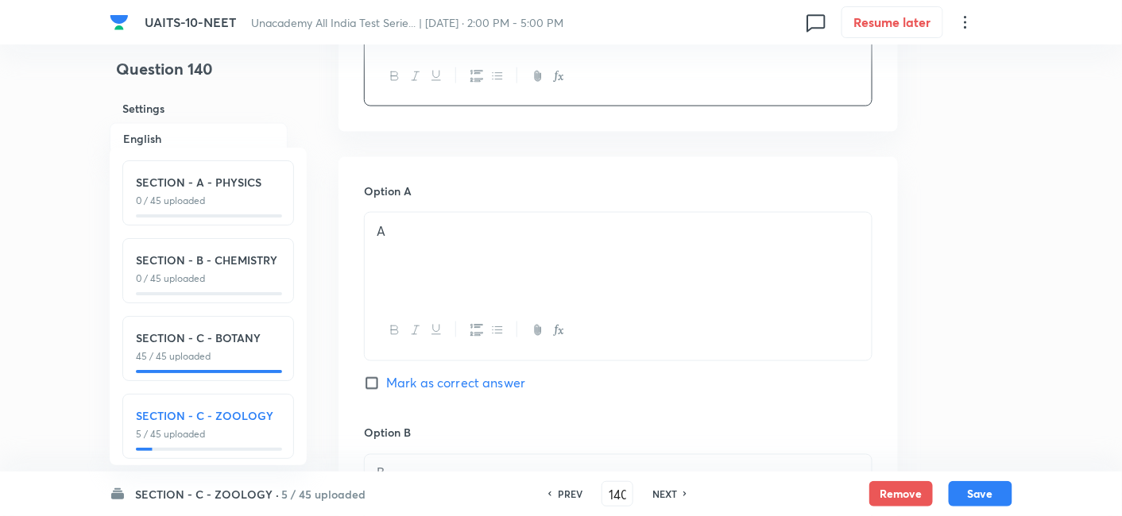
scroll to position [636, 0]
click at [374, 375] on input "Mark as correct answer" at bounding box center [375, 382] width 22 height 16
checkbox input "true"
checkbox input "false"
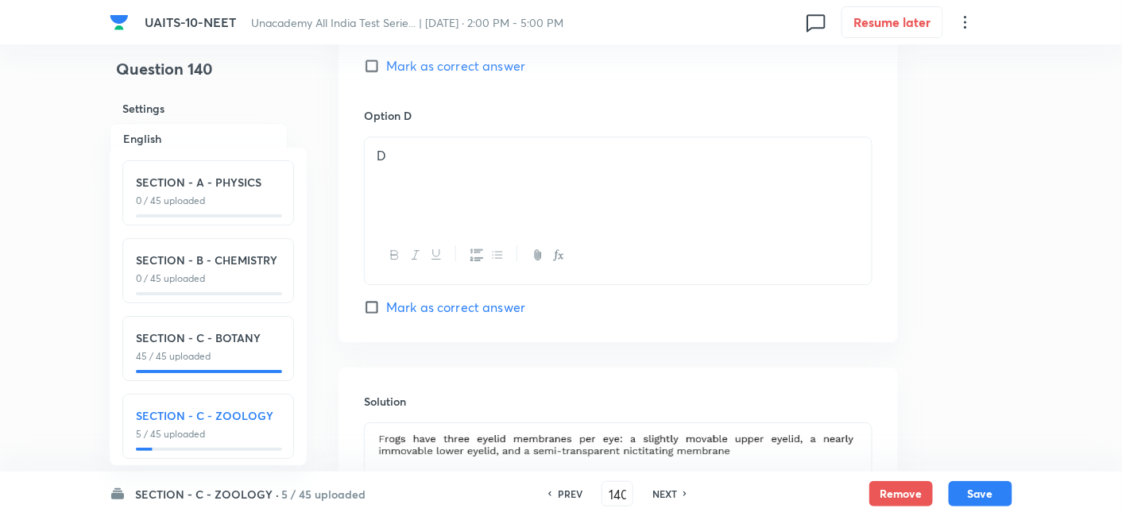
scroll to position [1653, 0]
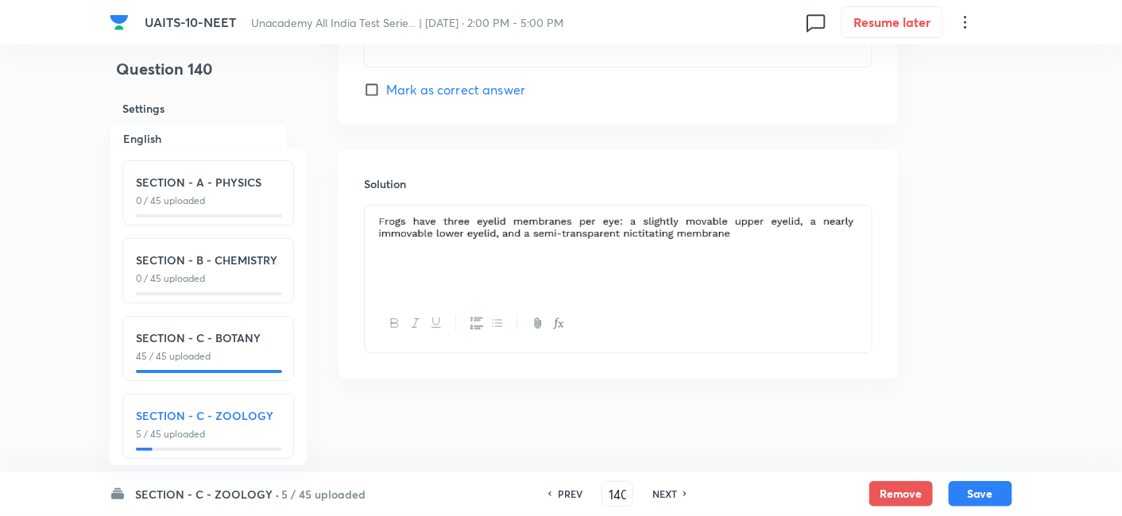
click at [613, 227] on img at bounding box center [618, 227] width 483 height 25
click at [858, 226] on img at bounding box center [618, 227] width 483 height 25
click at [866, 221] on div at bounding box center [618, 250] width 507 height 89
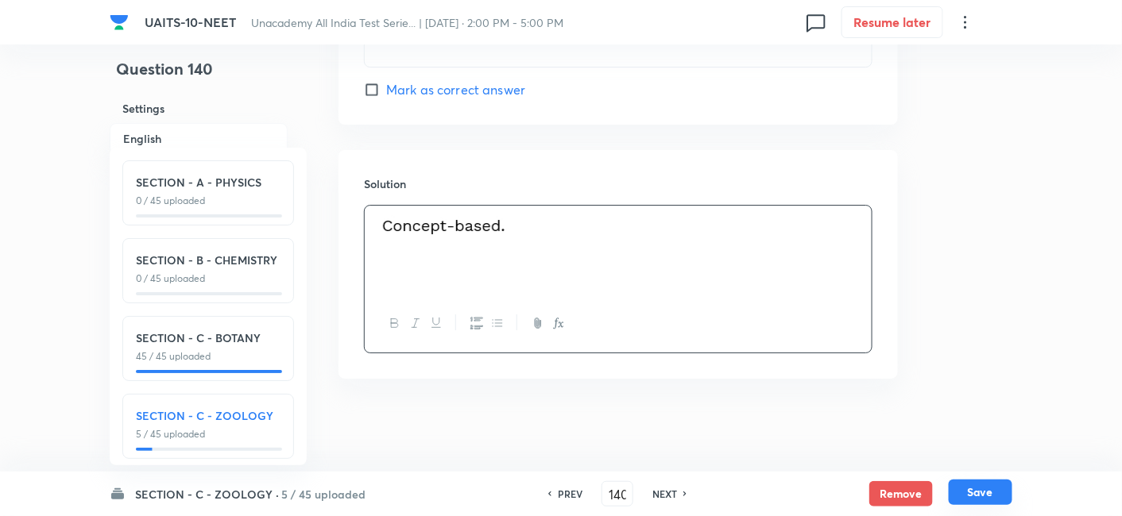
click at [985, 493] on button "Save" at bounding box center [981, 492] width 64 height 25
type input "141"
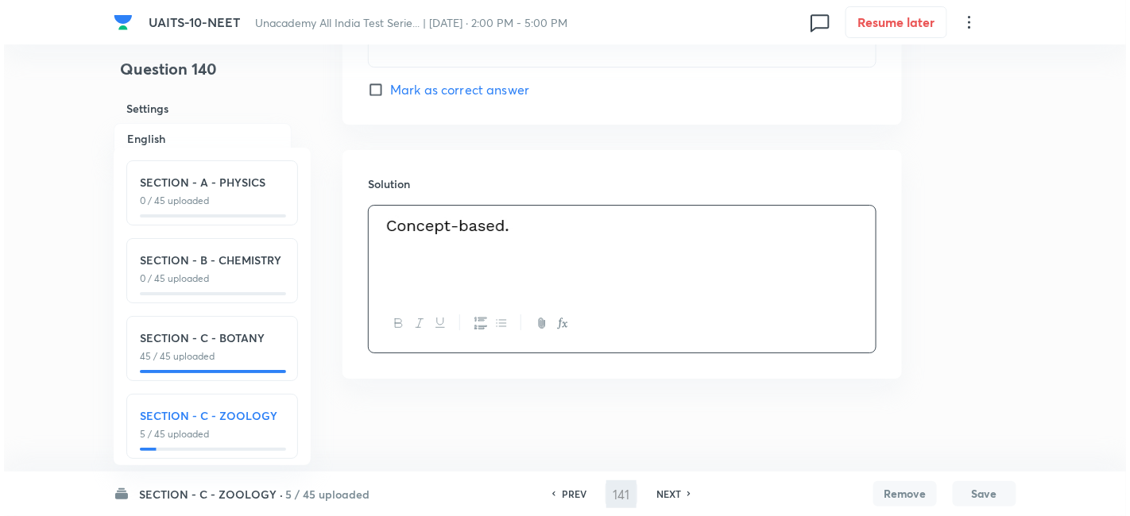
scroll to position [0, 0]
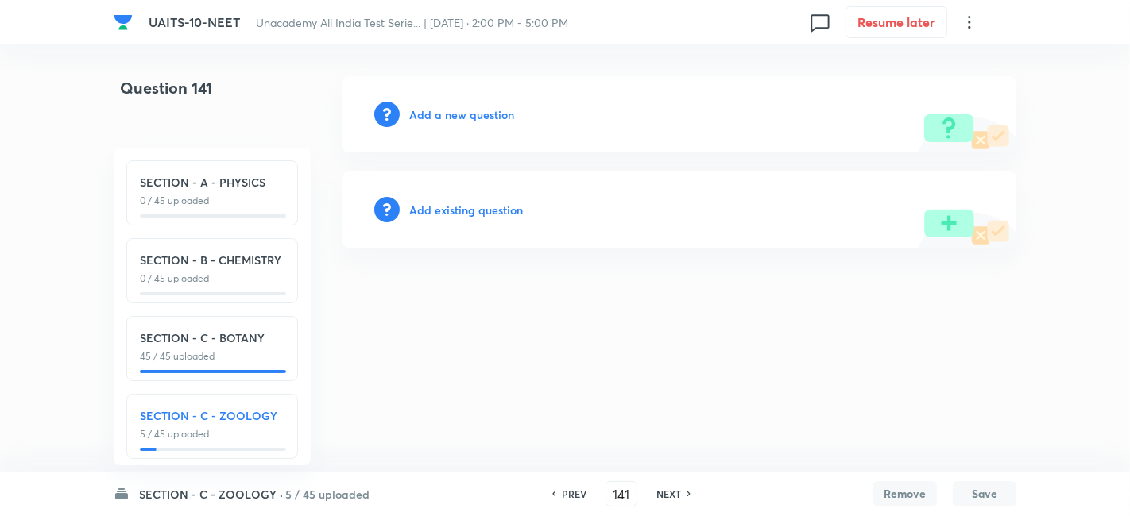
click at [493, 114] on h6 "Add a new question" at bounding box center [461, 114] width 105 height 17
click at [493, 114] on h6 "Choose a question type" at bounding box center [470, 114] width 122 height 17
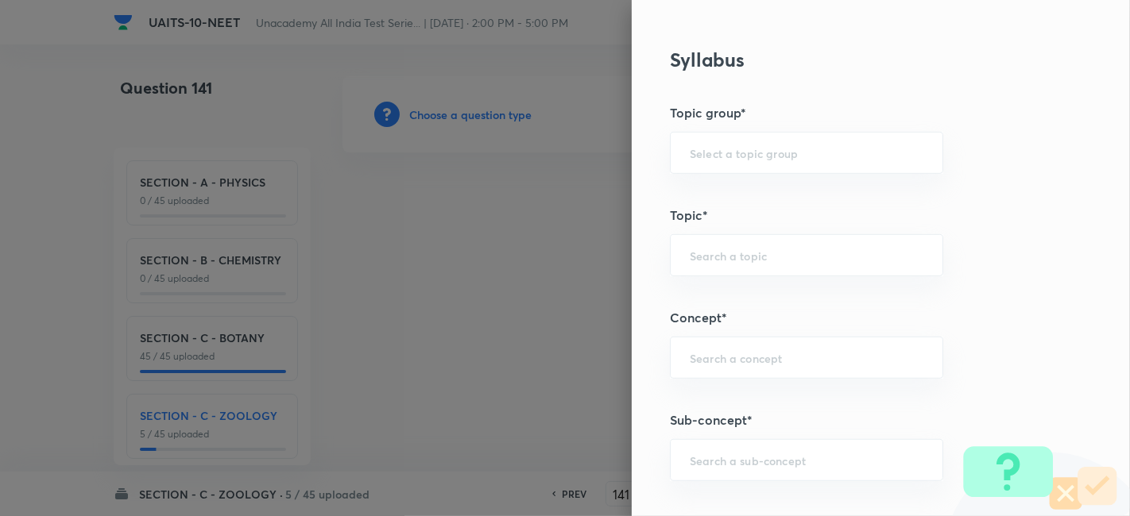
scroll to position [724, 0]
click at [699, 451] on input "text" at bounding box center [807, 457] width 234 height 15
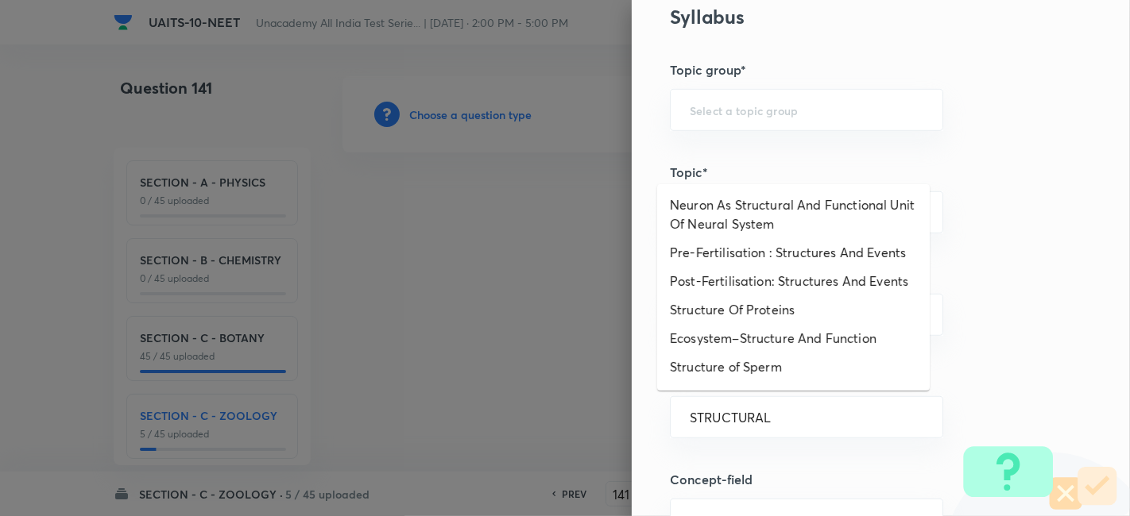
scroll to position [0, 0]
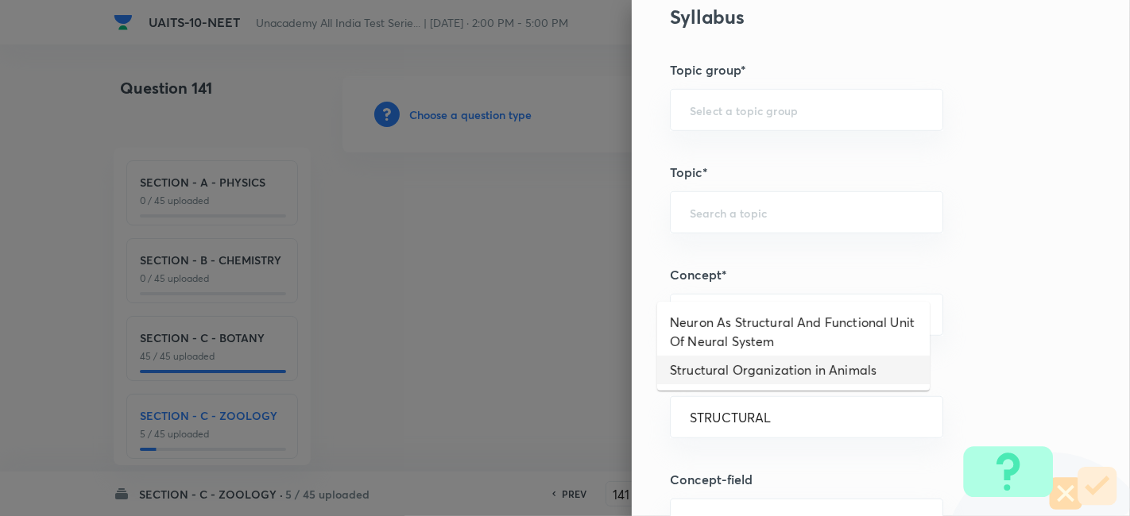
click at [793, 371] on li "Structural Organization in Animals" at bounding box center [793, 370] width 272 height 29
type input "Structural Organization in Animals"
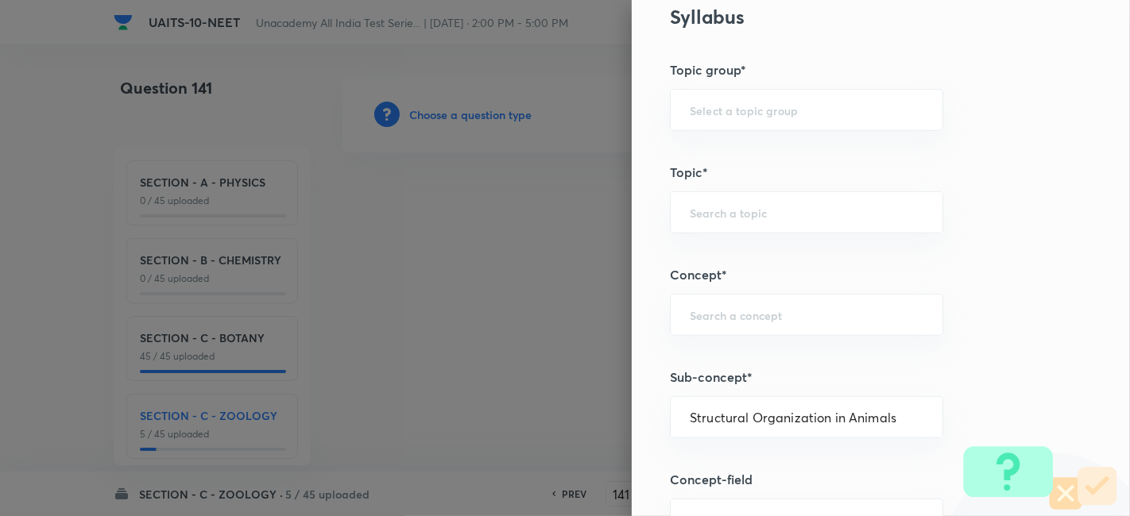
type input "Biology"
type input "Structural Organisation"
type input "Structural Organisation in Animals"
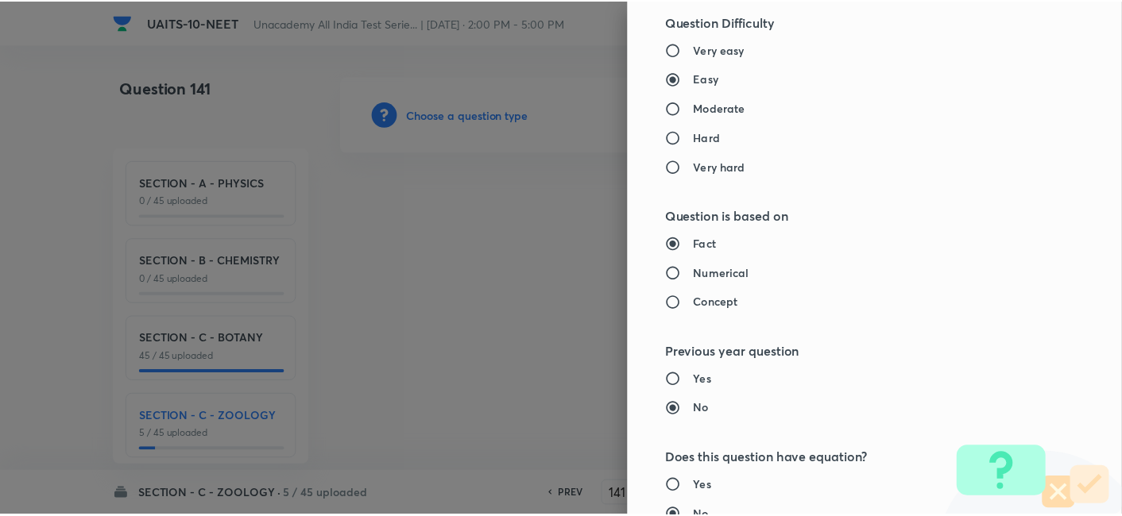
scroll to position [1751, 0]
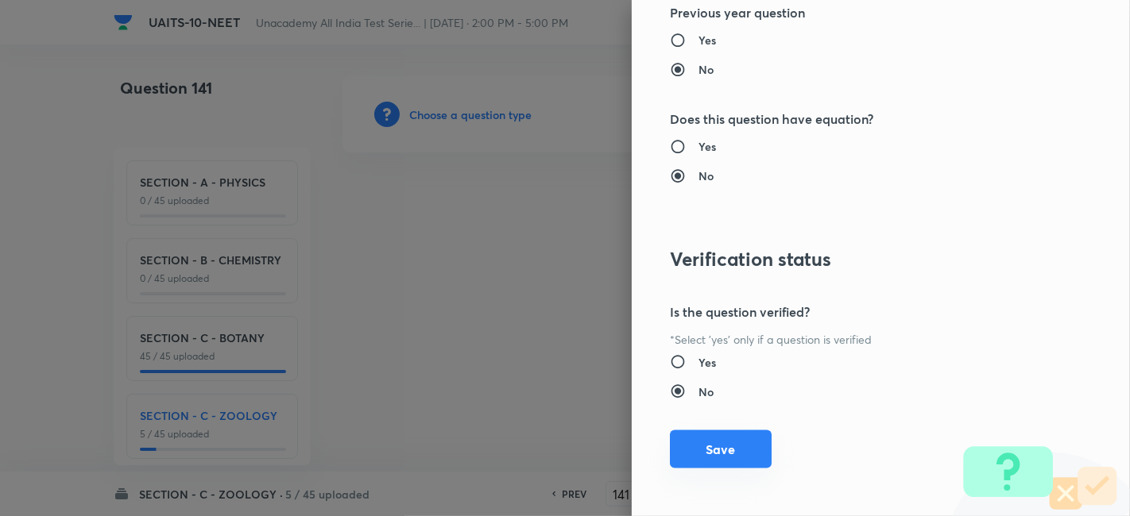
click at [719, 451] on button "Save" at bounding box center [721, 450] width 102 height 38
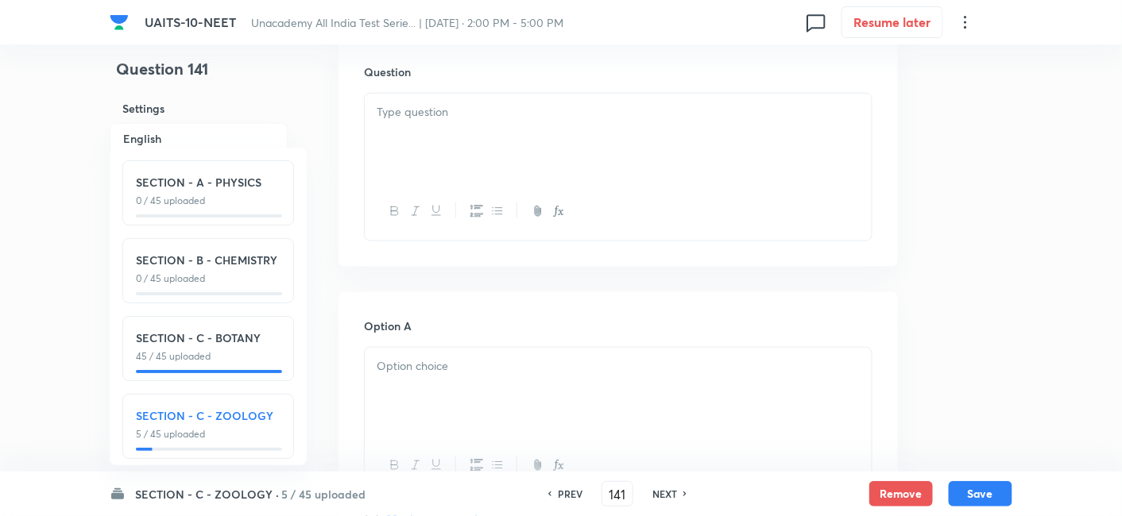
scroll to position [502, 0]
click at [470, 380] on div at bounding box center [618, 389] width 507 height 89
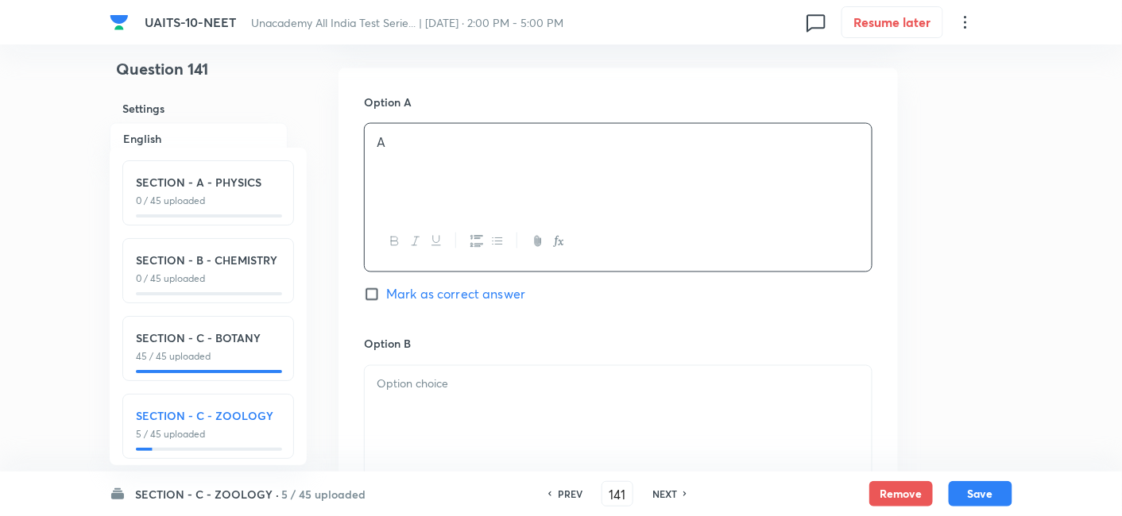
scroll to position [735, 0]
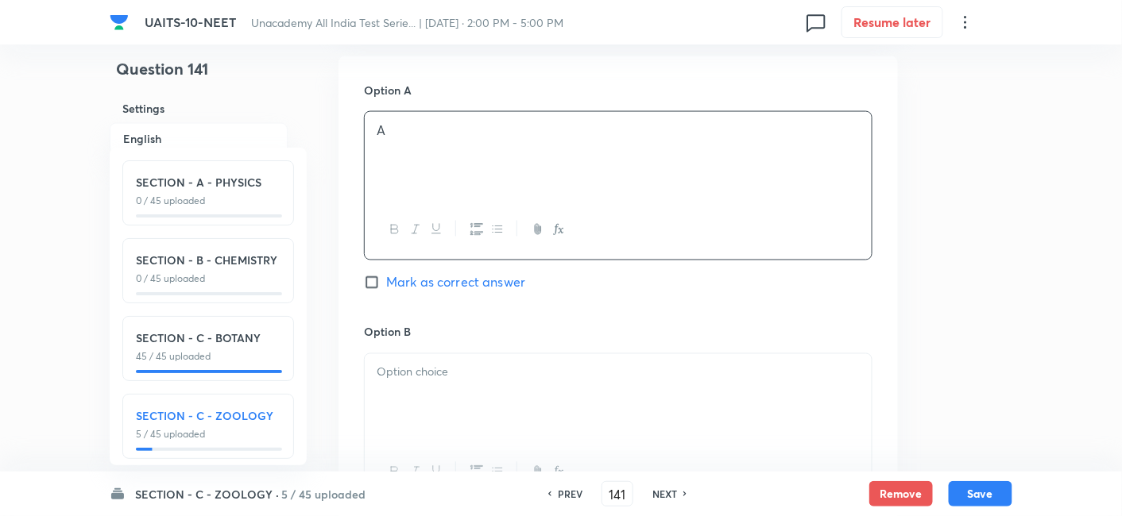
click at [462, 380] on p at bounding box center [618, 373] width 483 height 18
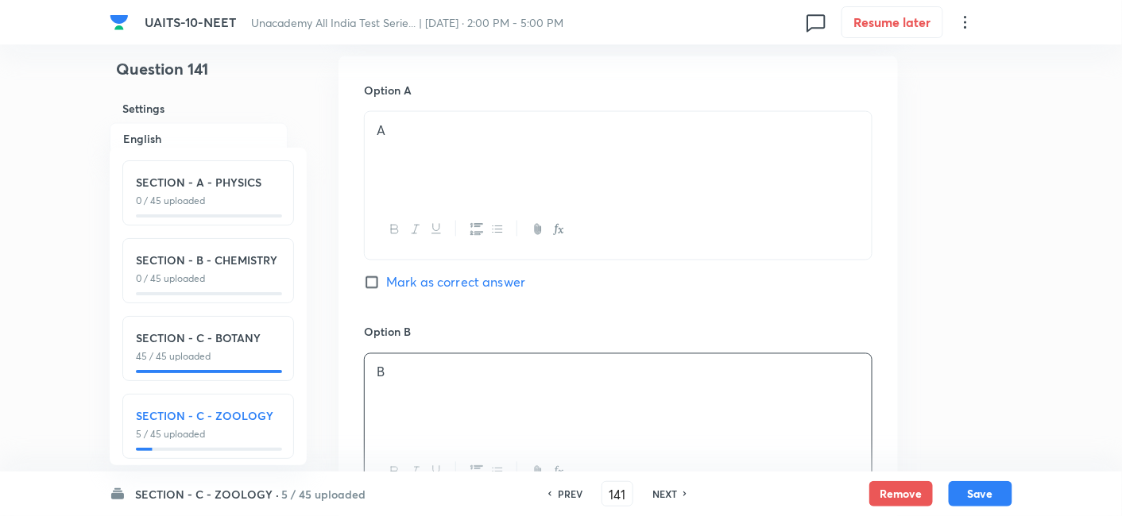
scroll to position [953, 0]
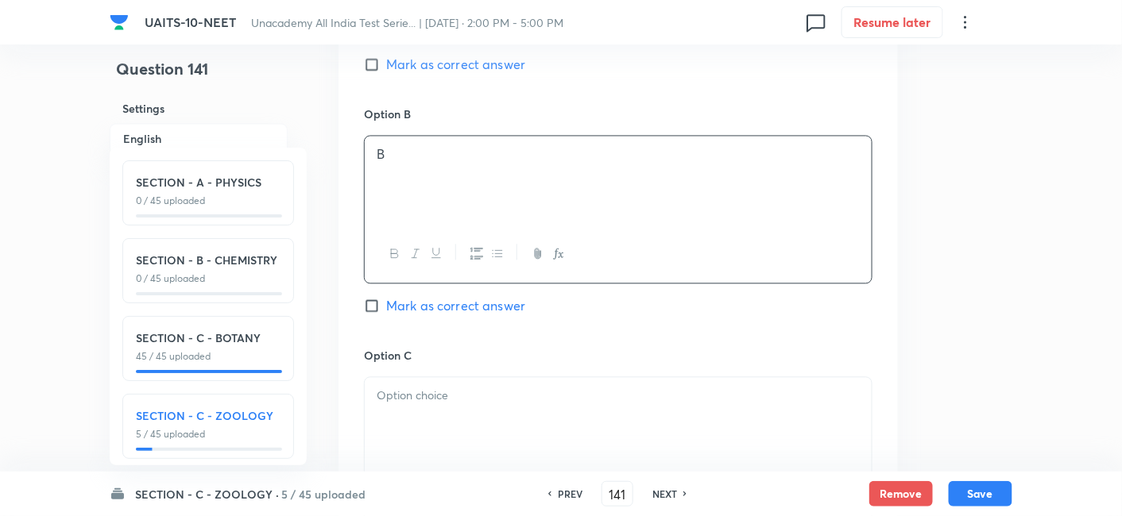
click at [433, 415] on div at bounding box center [618, 421] width 507 height 89
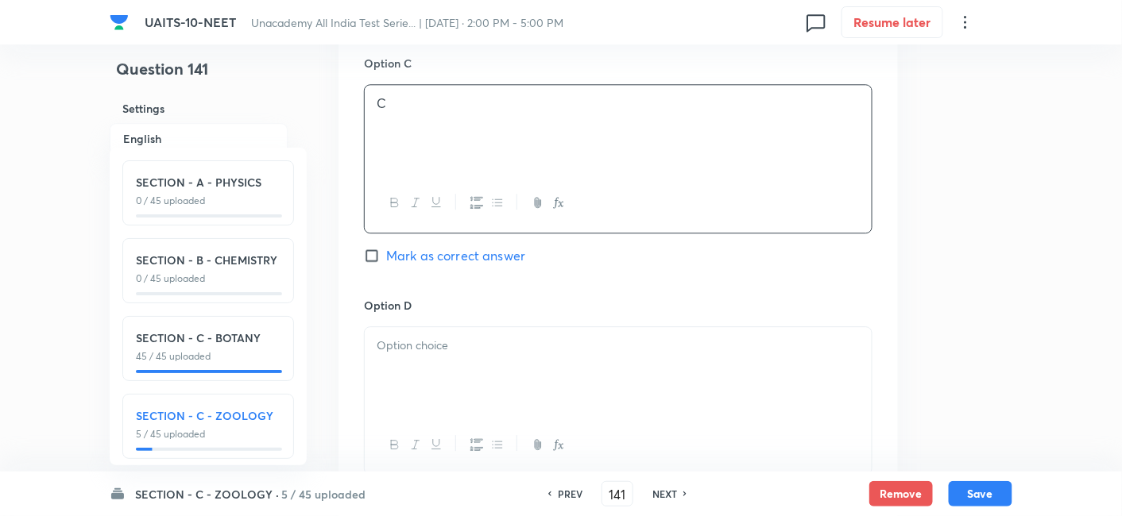
scroll to position [1257, 0]
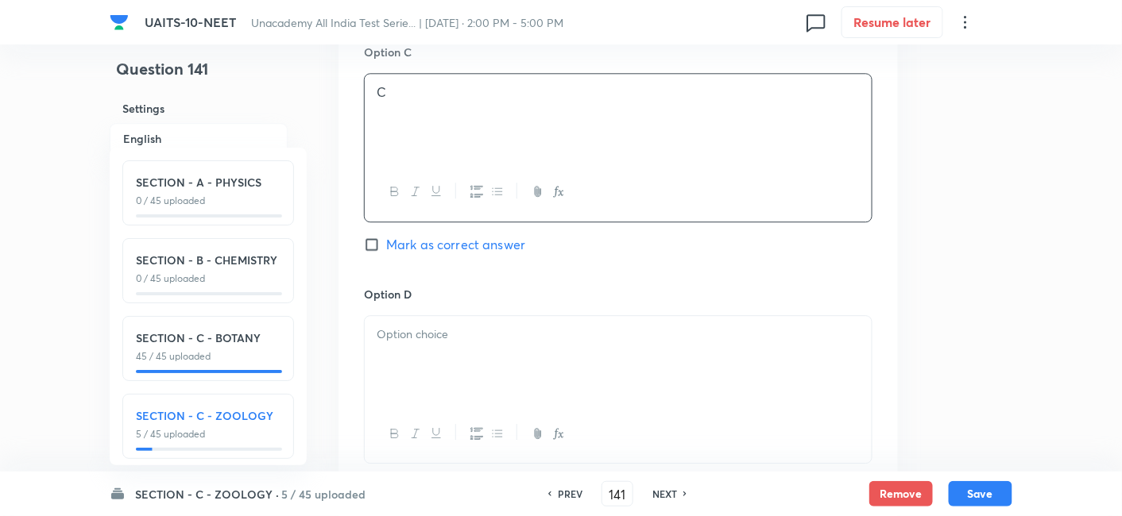
click at [477, 326] on p at bounding box center [618, 335] width 483 height 18
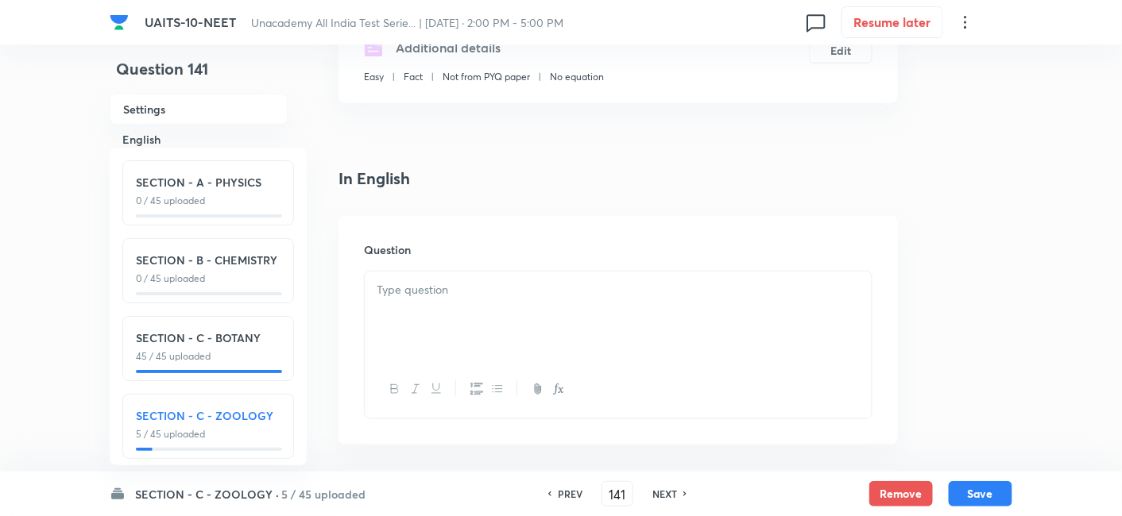
scroll to position [329, 0]
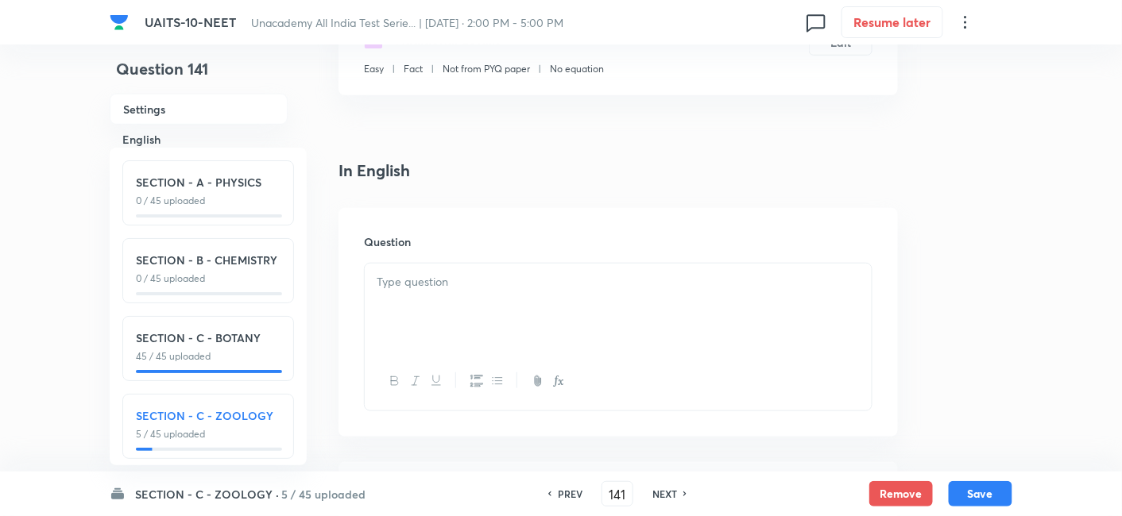
click at [482, 299] on div at bounding box center [618, 308] width 507 height 89
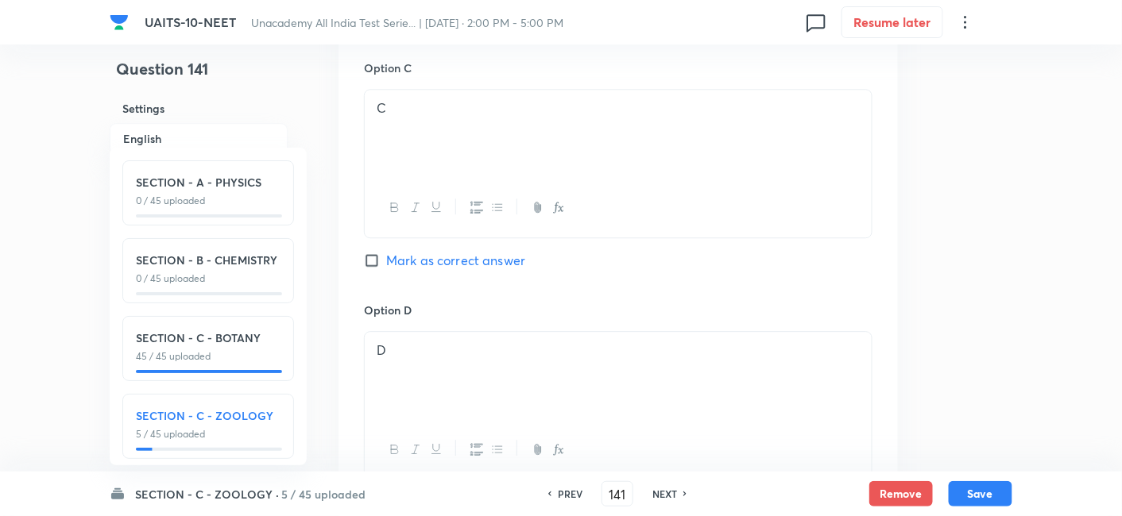
scroll to position [1240, 0]
click at [375, 252] on label "Mark as correct answer" at bounding box center [444, 261] width 161 height 19
click at [375, 253] on input "Mark as correct answer" at bounding box center [375, 261] width 22 height 16
checkbox input "true"
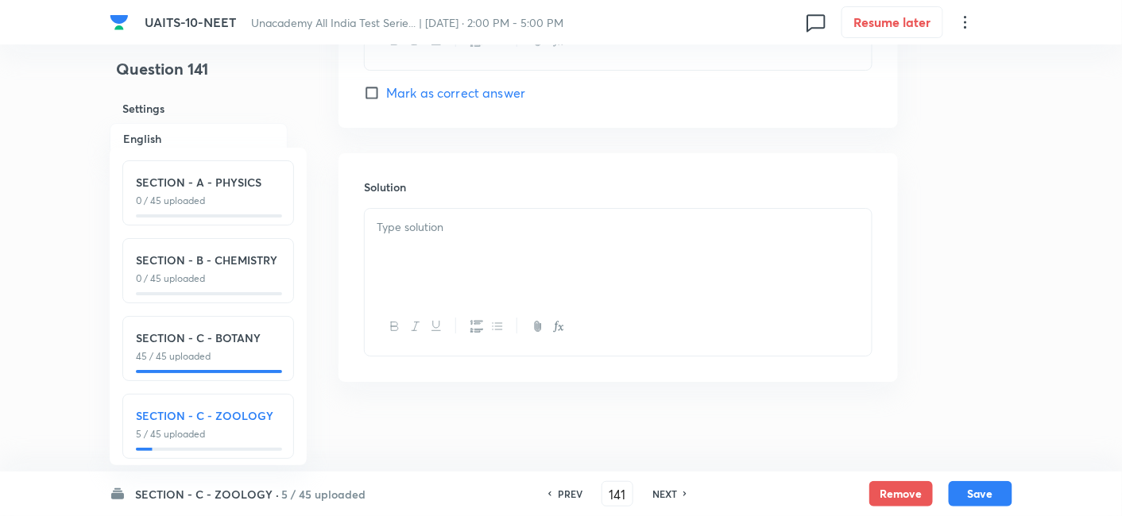
scroll to position [1652, 0]
click at [449, 230] on p at bounding box center [618, 226] width 483 height 18
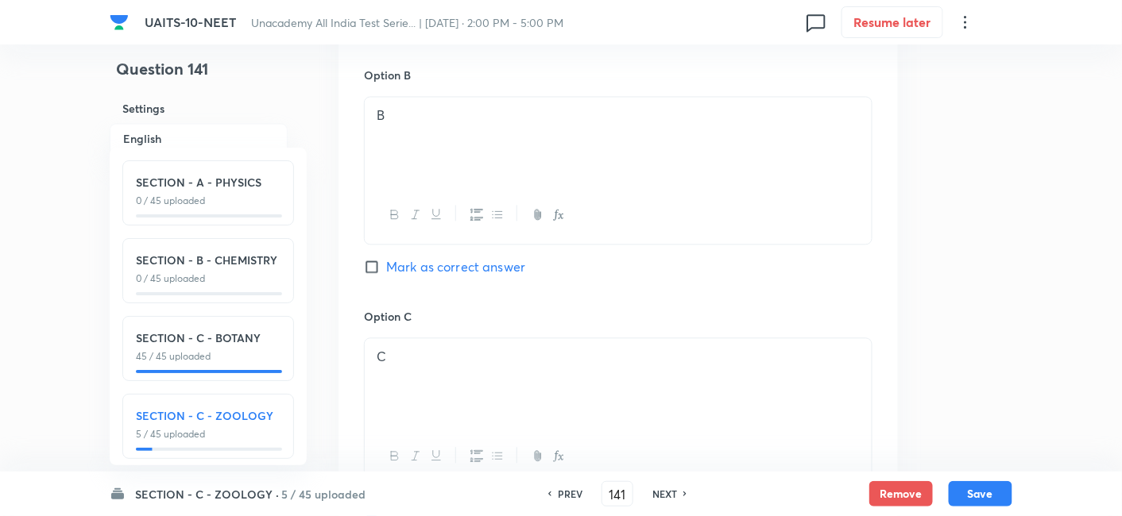
scroll to position [993, 0]
click at [994, 488] on button "Save" at bounding box center [981, 492] width 64 height 25
type input "142"
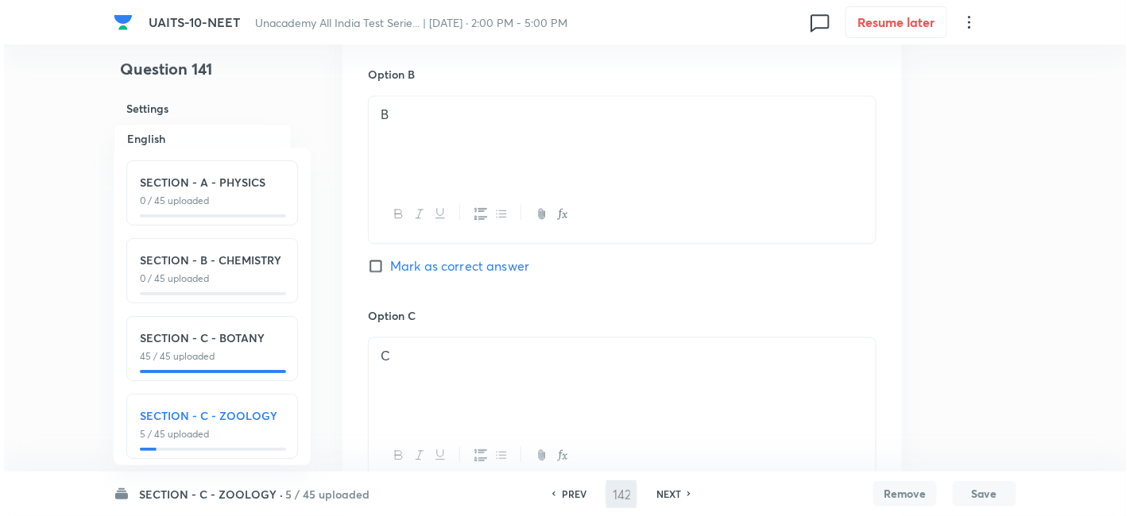
scroll to position [0, 0]
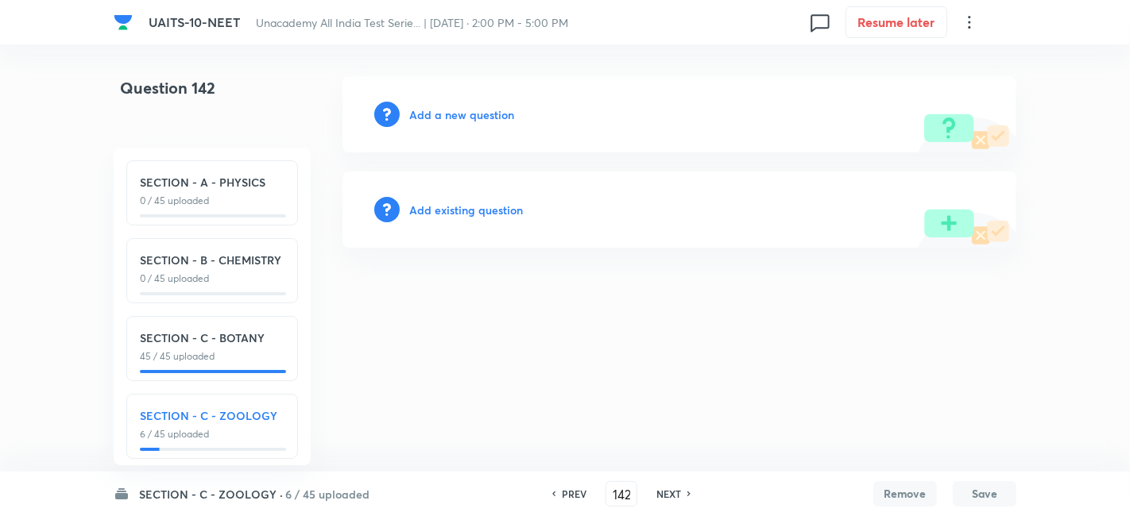
click at [450, 107] on h6 "Add a new question" at bounding box center [461, 114] width 105 height 17
click at [489, 115] on h6 "Choose a question type" at bounding box center [470, 114] width 122 height 17
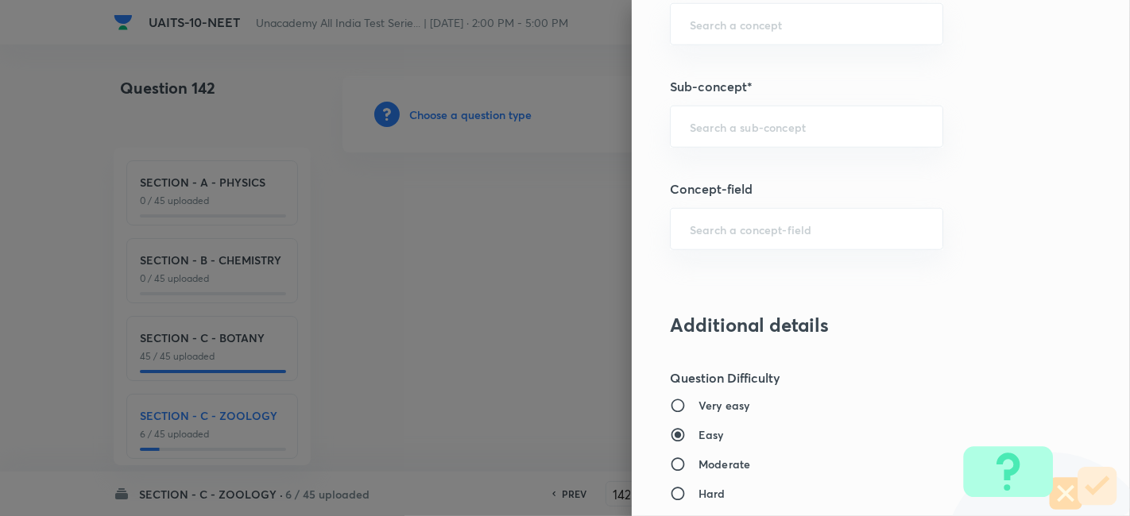
scroll to position [1026, 0]
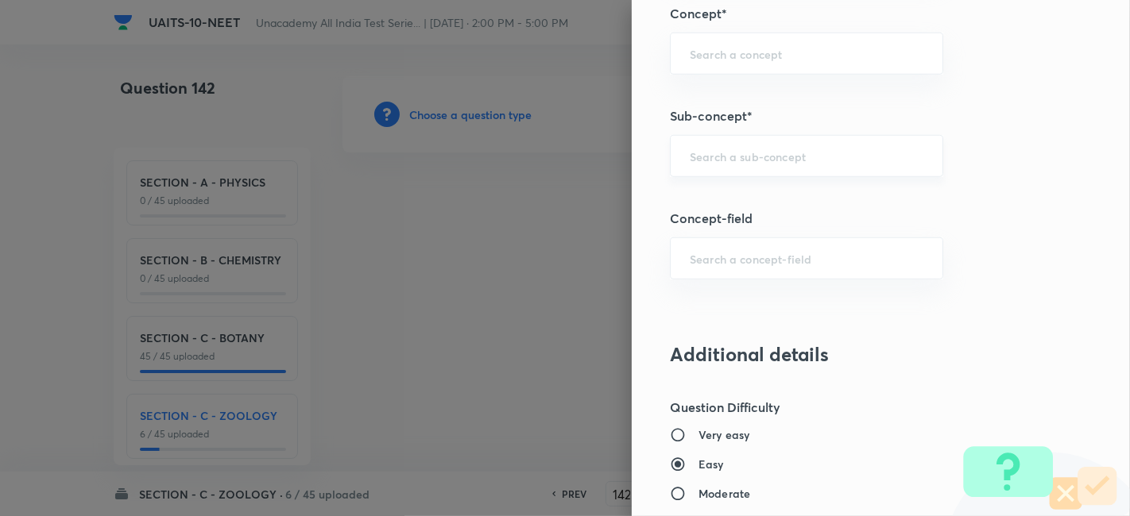
click at [758, 160] on div "​" at bounding box center [806, 156] width 273 height 42
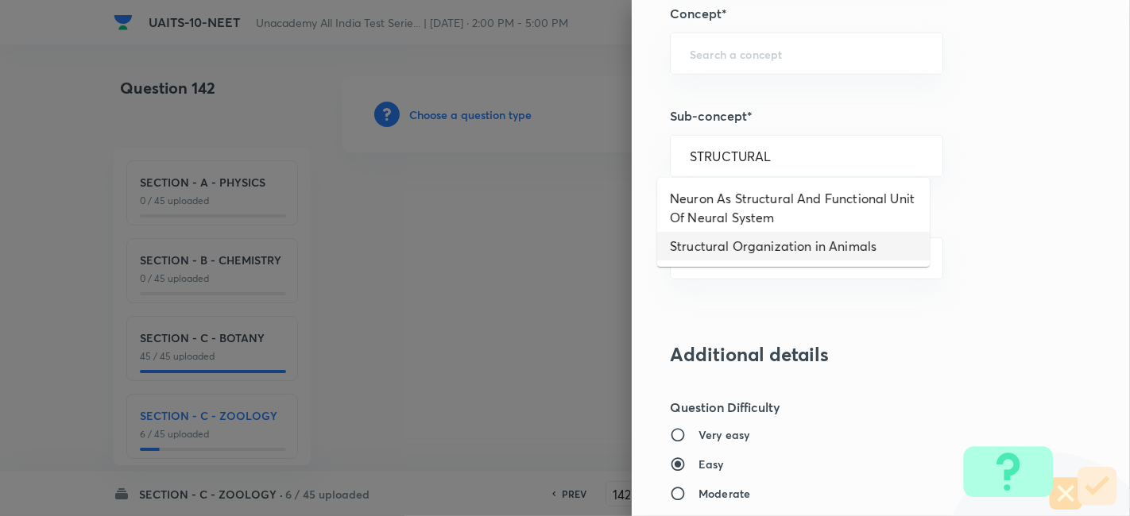
click at [792, 243] on li "Structural Organization in Animals" at bounding box center [793, 246] width 272 height 29
type input "Structural Organization in Animals"
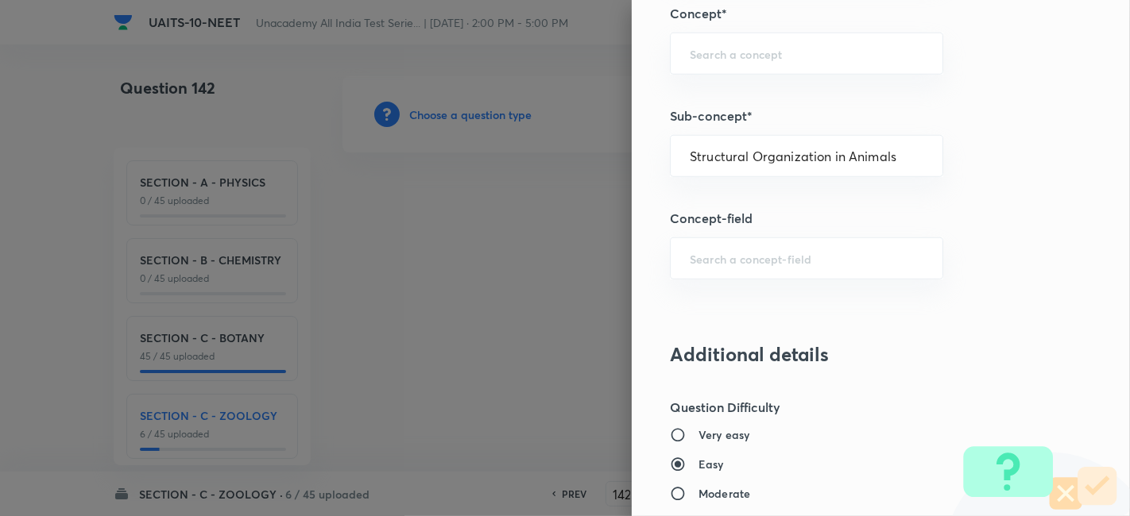
type input "Biology"
type input "Structural Organisation"
type input "Structural Organisation in Animals"
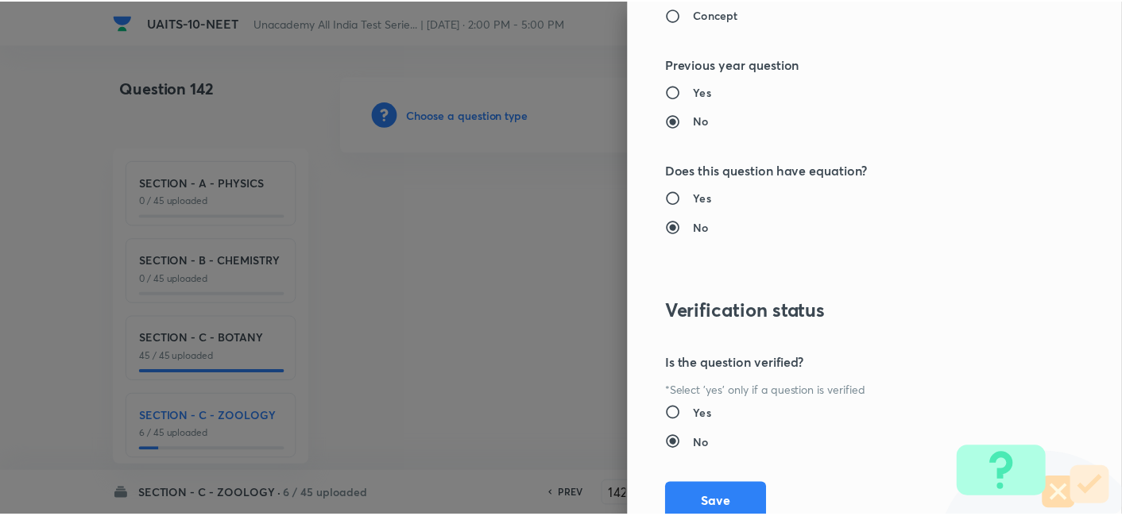
scroll to position [1751, 0]
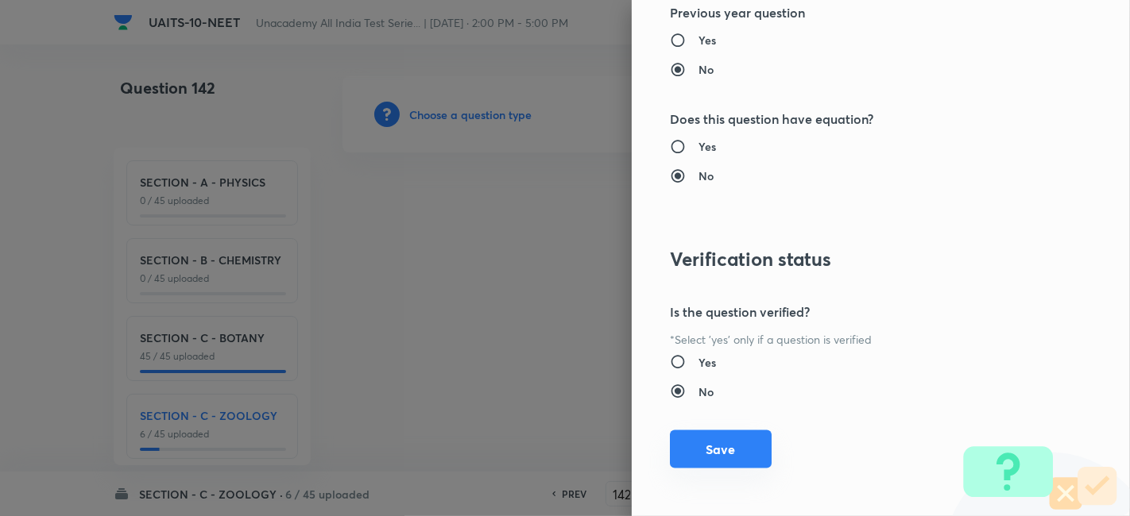
click at [725, 431] on button "Save" at bounding box center [721, 450] width 102 height 38
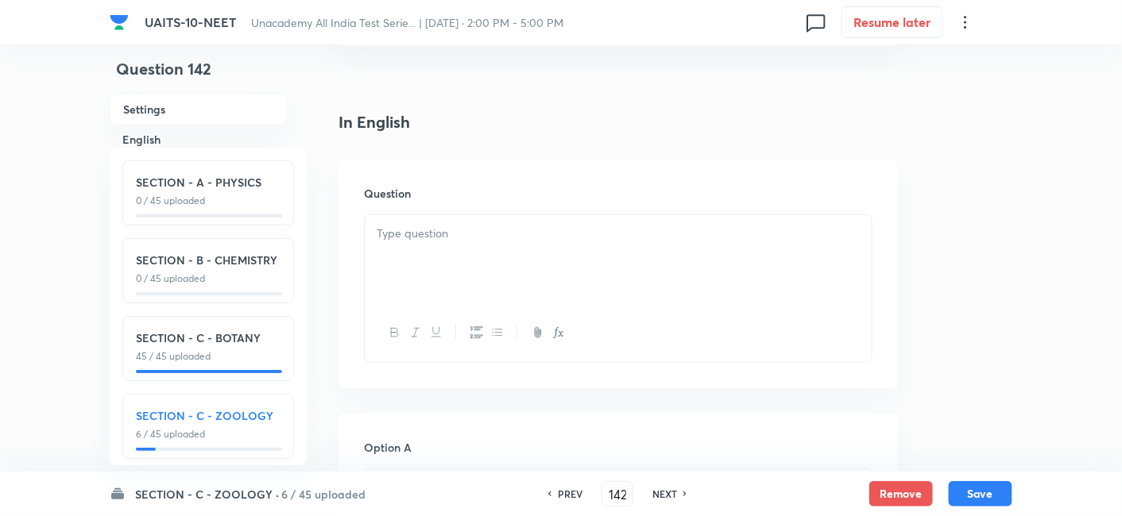
scroll to position [454, 0]
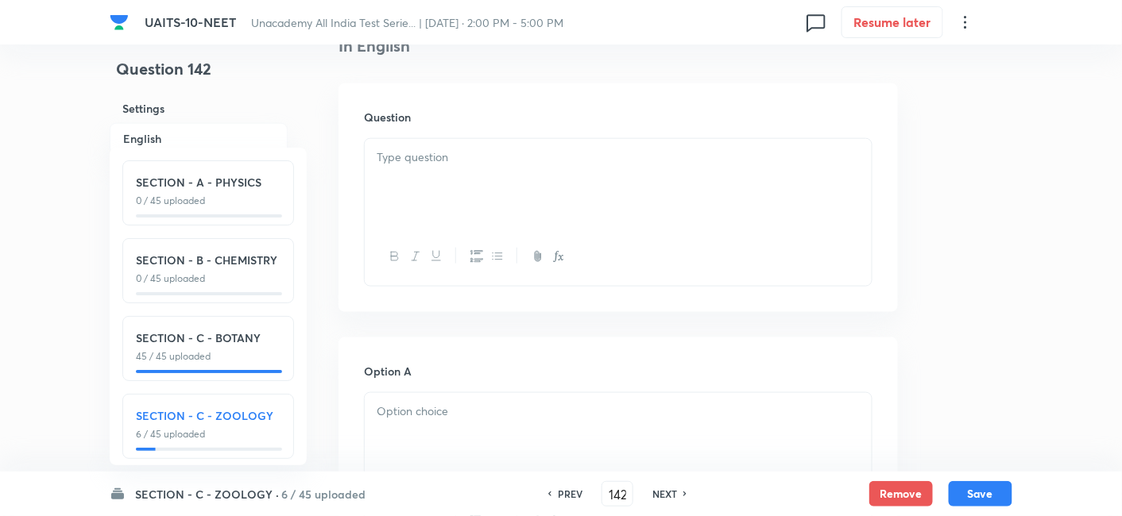
click at [458, 435] on div at bounding box center [618, 437] width 507 height 89
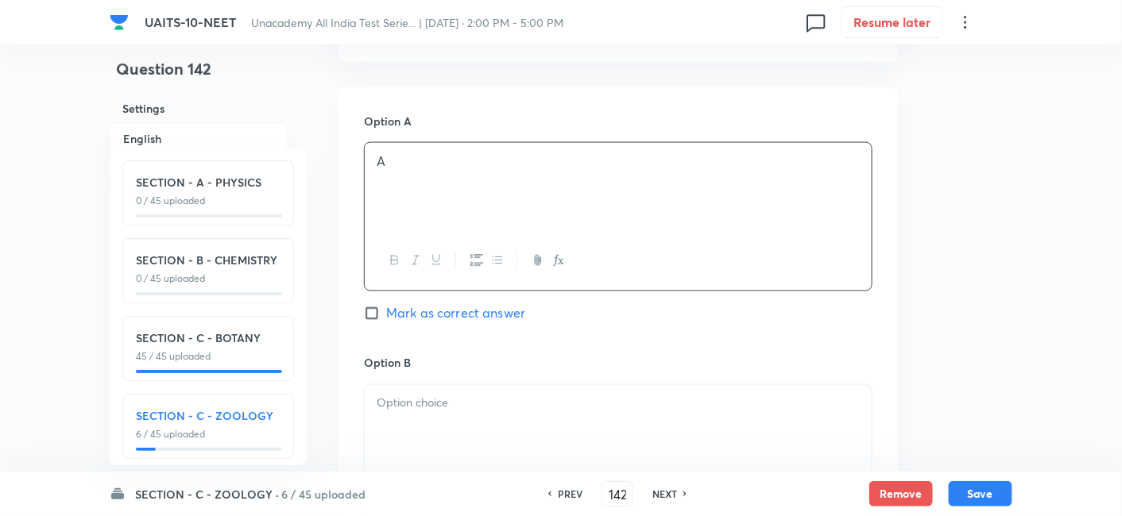
scroll to position [705, 0]
click at [450, 420] on div at bounding box center [618, 428] width 507 height 89
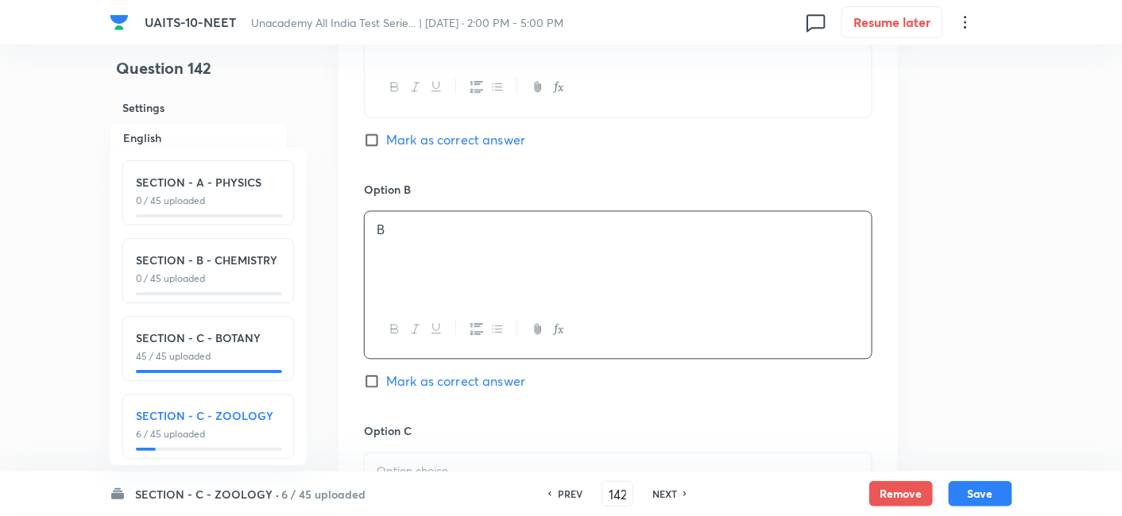
scroll to position [930, 0]
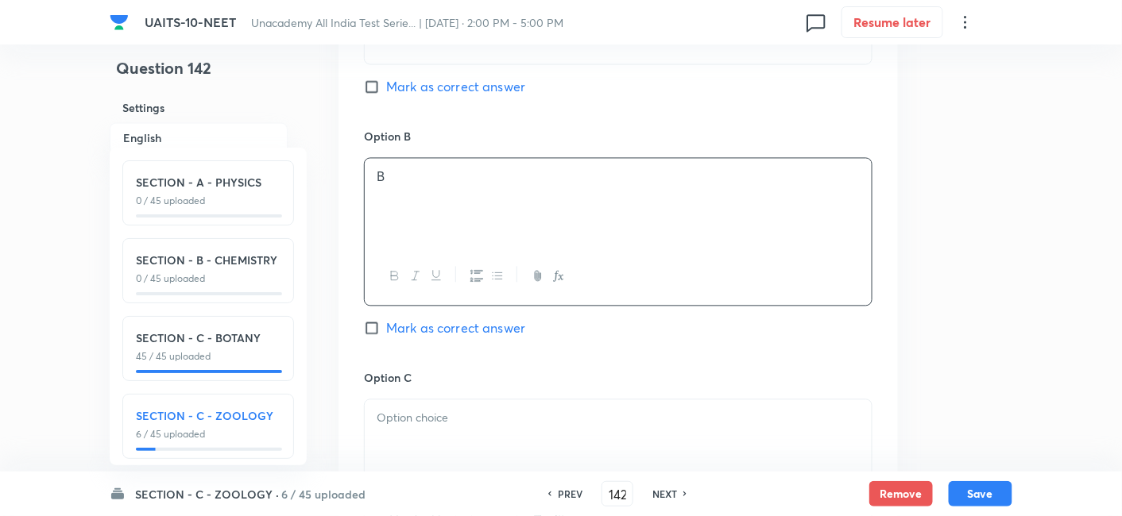
click at [449, 421] on p at bounding box center [618, 419] width 483 height 18
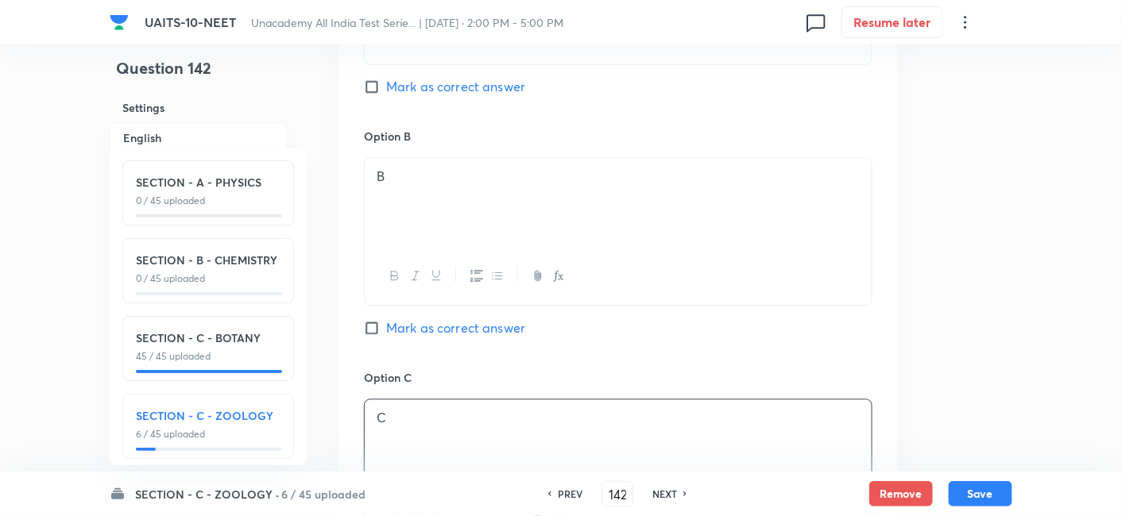
scroll to position [1288, 0]
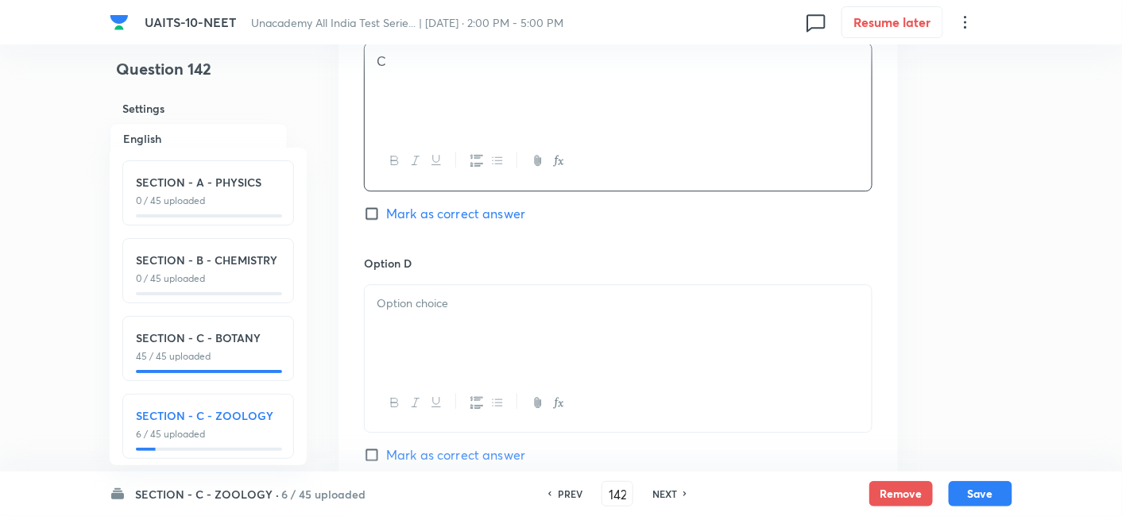
click at [419, 303] on p at bounding box center [618, 304] width 483 height 18
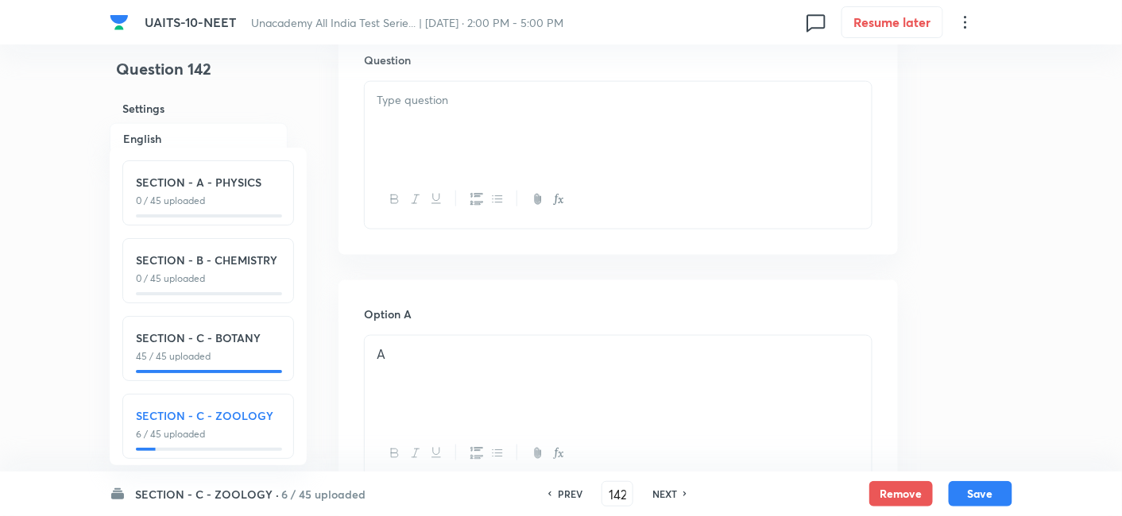
scroll to position [510, 0]
click at [444, 106] on p at bounding box center [618, 101] width 483 height 18
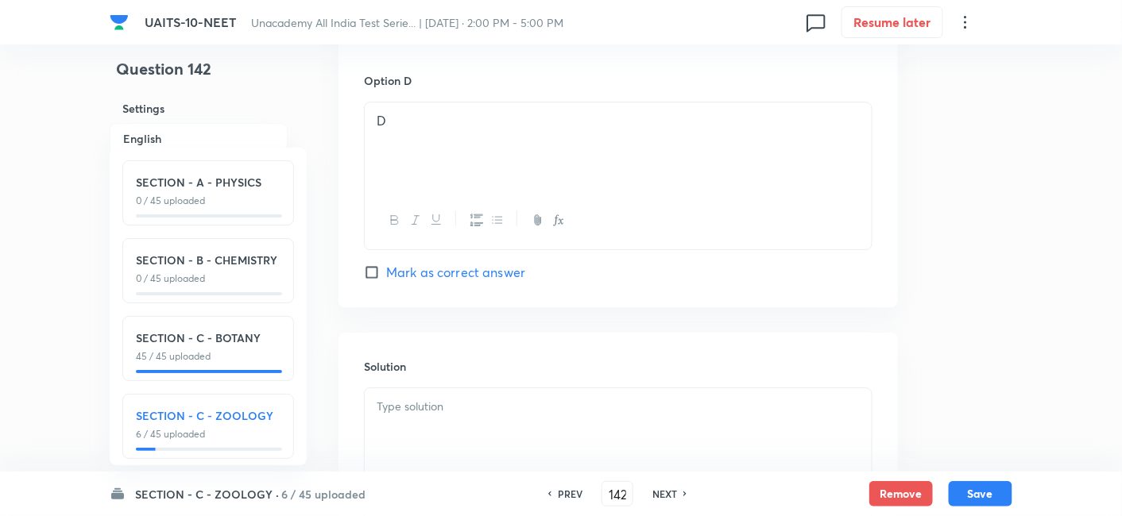
scroll to position [1471, 0]
click at [374, 267] on input "Mark as correct answer" at bounding box center [375, 272] width 22 height 16
checkbox input "true"
click at [422, 428] on div at bounding box center [618, 432] width 507 height 89
click at [988, 486] on button "Save" at bounding box center [981, 492] width 64 height 25
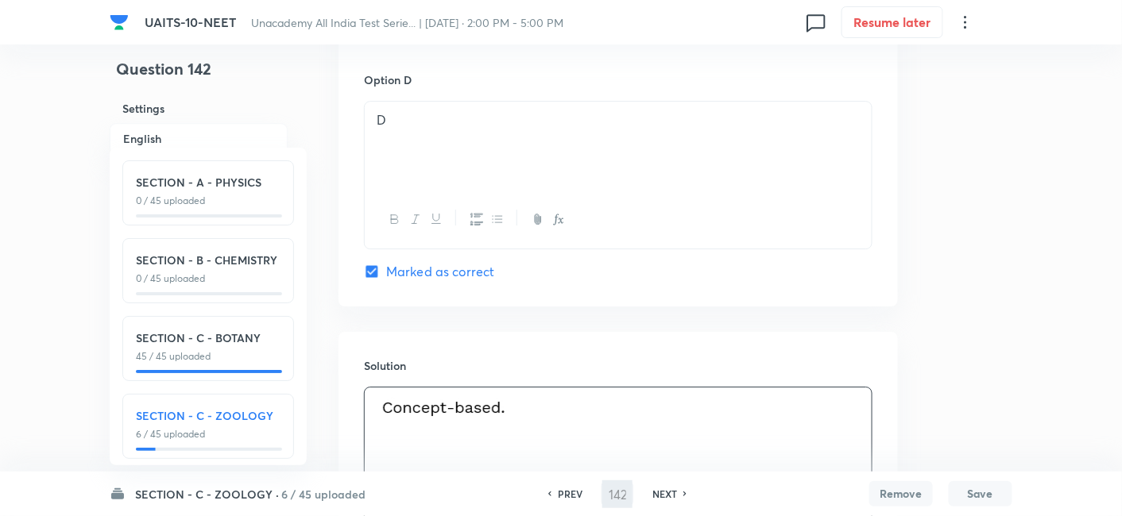
type input "143"
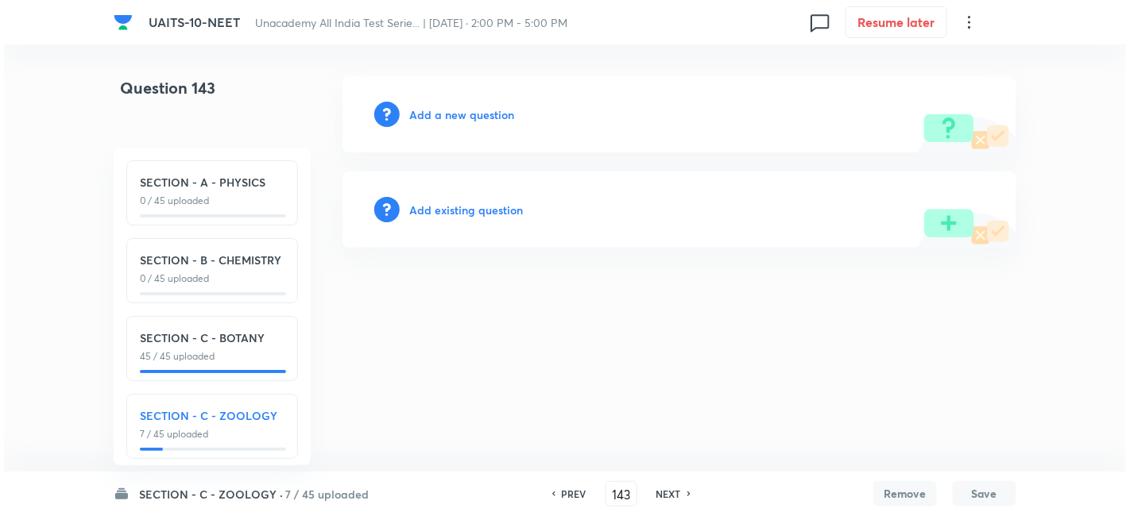
scroll to position [0, 0]
click at [437, 117] on h6 "Add a new question" at bounding box center [461, 114] width 105 height 17
click at [468, 116] on h6 "Choose a question type" at bounding box center [470, 114] width 122 height 17
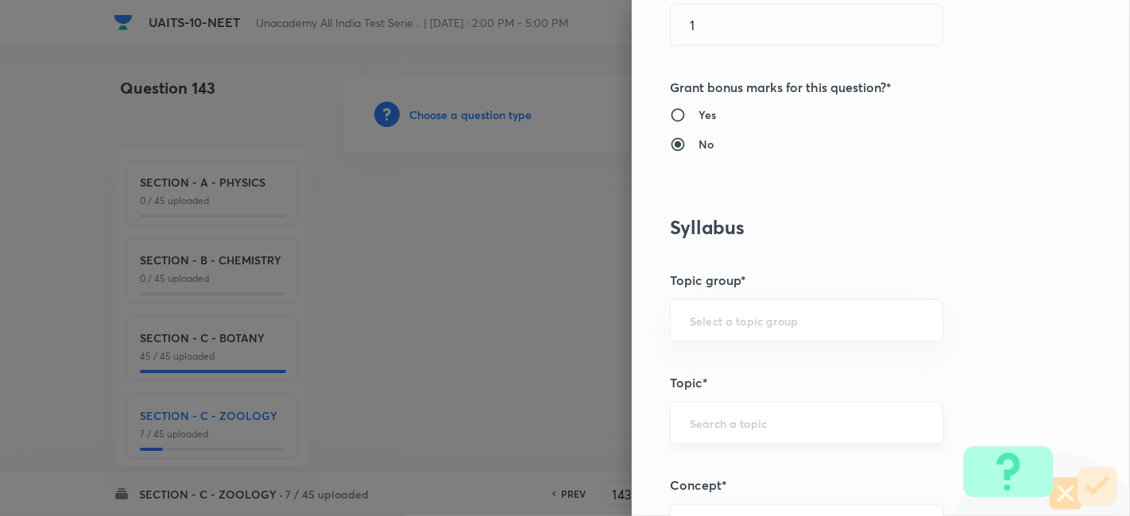
scroll to position [746, 0]
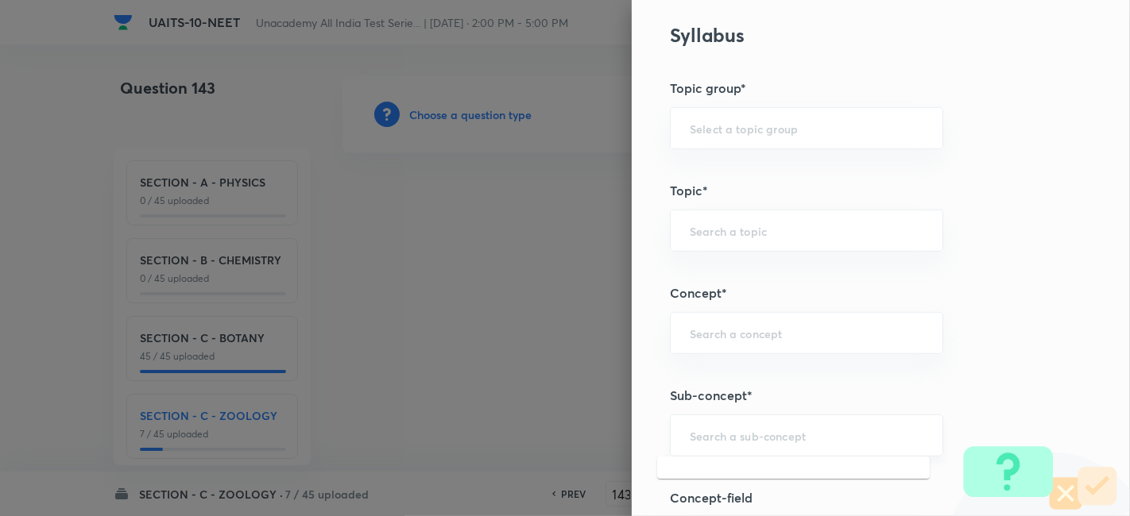
click at [723, 435] on input "text" at bounding box center [807, 435] width 234 height 15
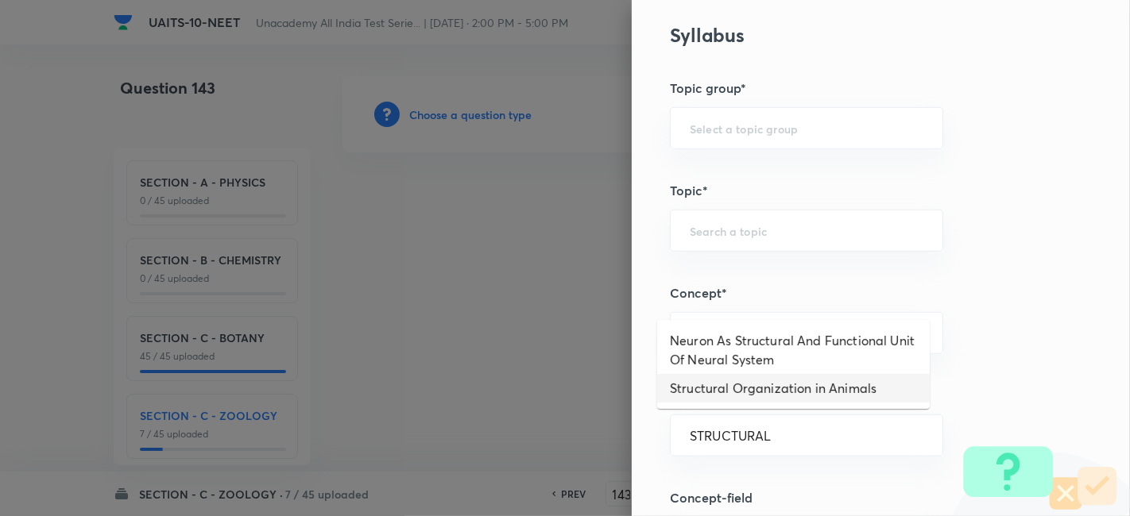
click at [758, 382] on li "Structural Organization in Animals" at bounding box center [793, 388] width 272 height 29
type input "Structural Organization in Animals"
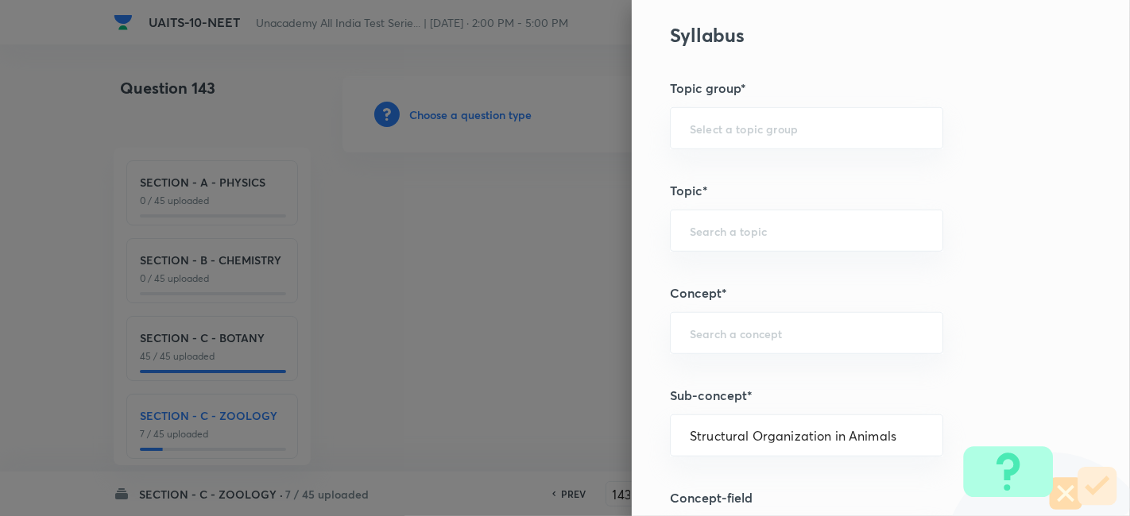
type input "Biology"
type input "Structural Organisation"
type input "Structural Organisation in Animals"
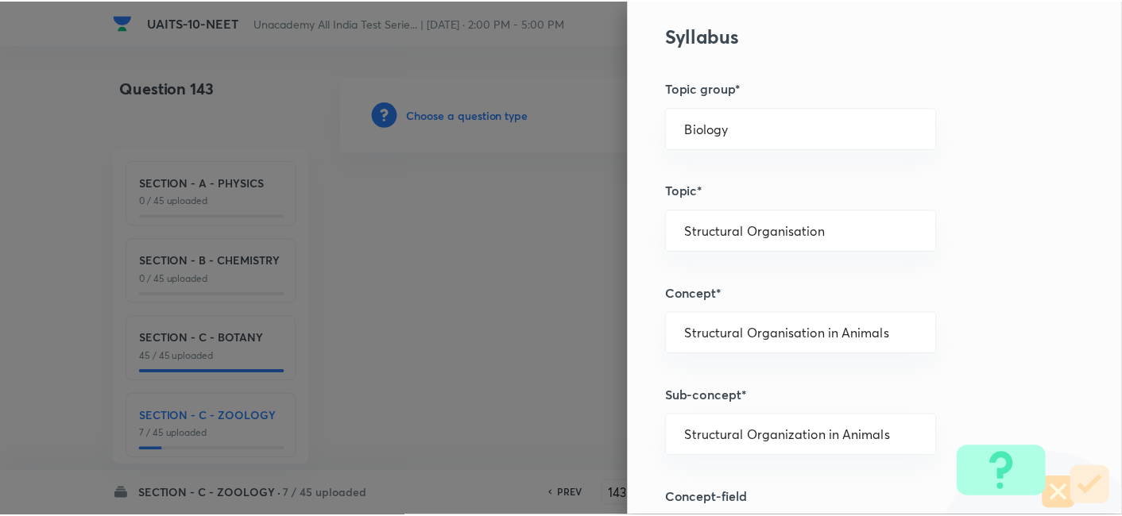
scroll to position [1751, 0]
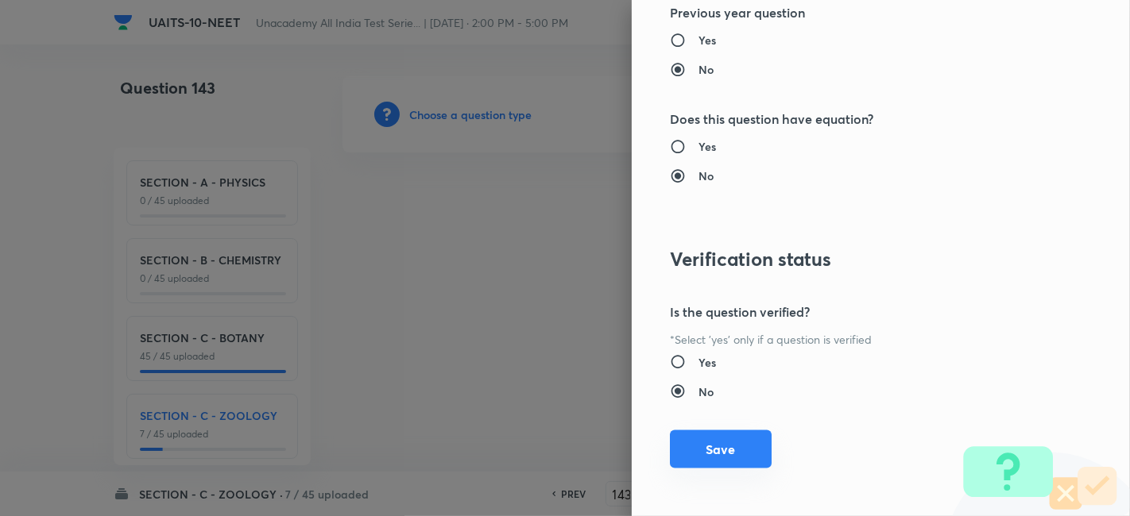
click at [719, 435] on button "Save" at bounding box center [721, 450] width 102 height 38
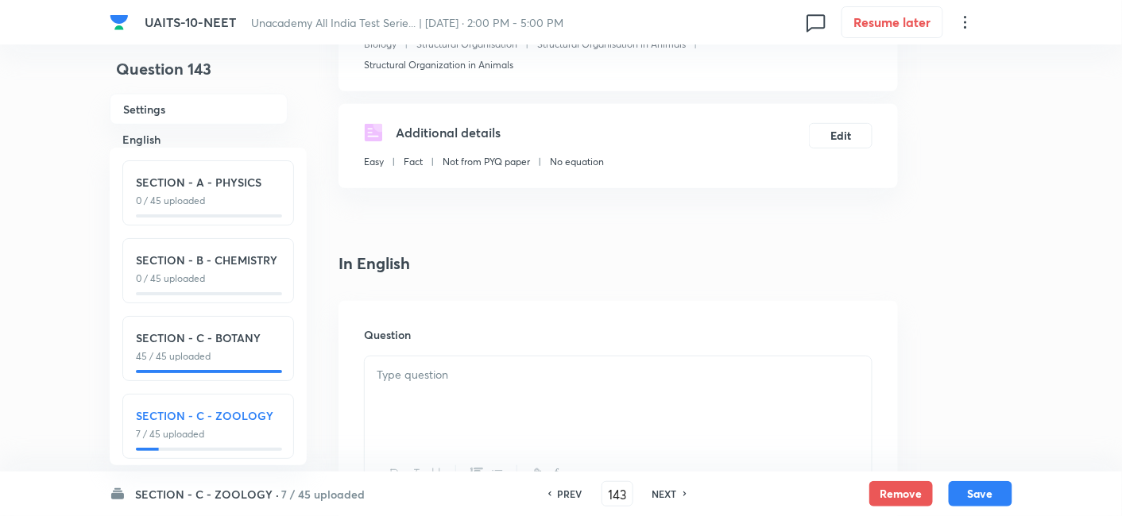
scroll to position [493, 0]
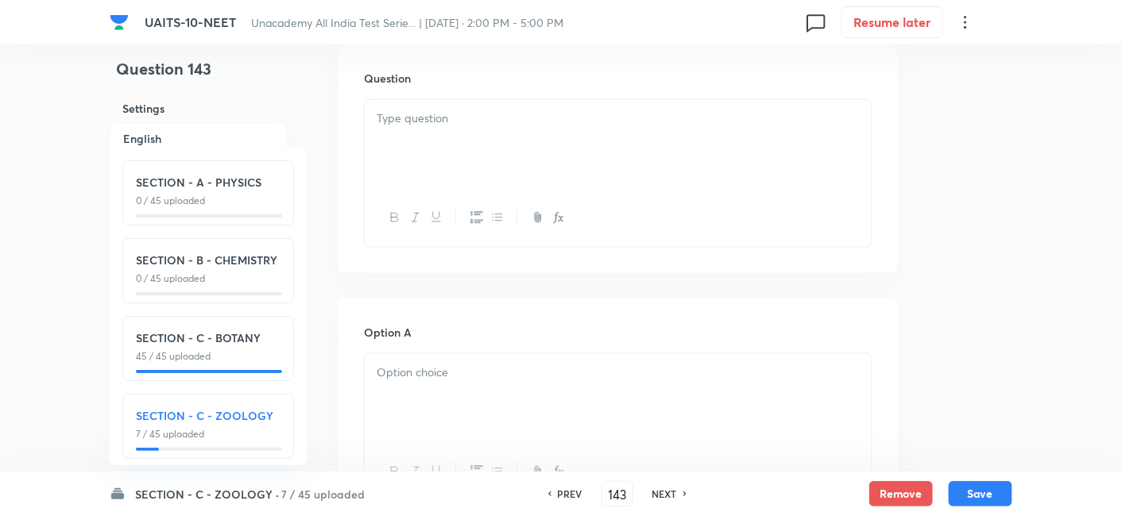
click at [493, 377] on p at bounding box center [618, 373] width 483 height 18
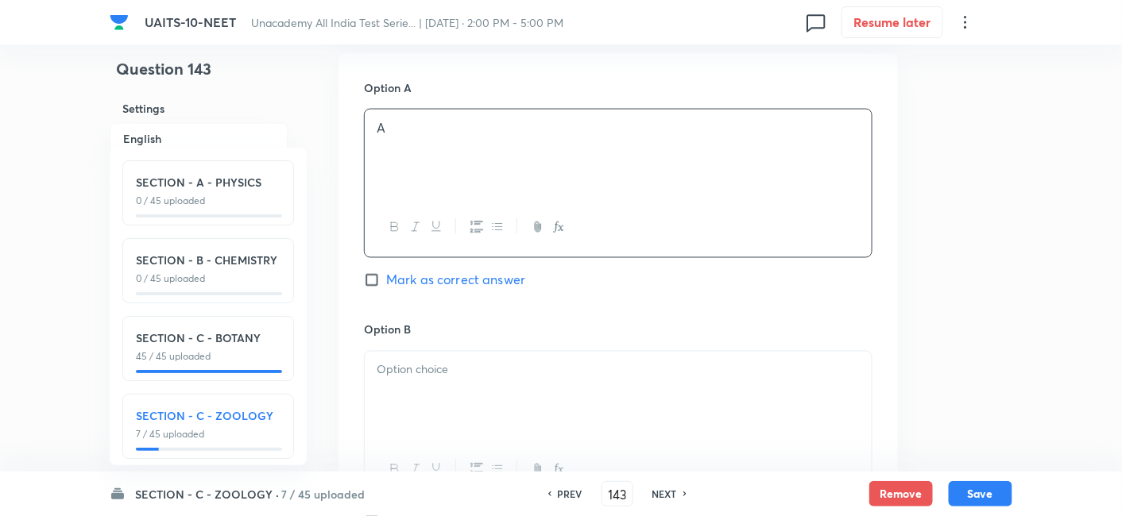
scroll to position [740, 0]
click at [472, 373] on p at bounding box center [618, 367] width 483 height 18
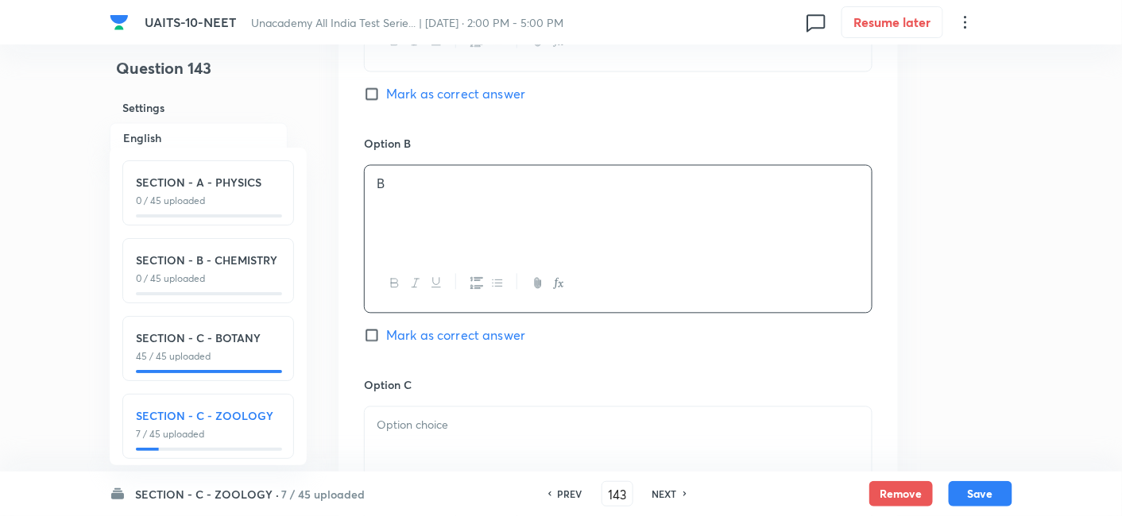
scroll to position [968, 0]
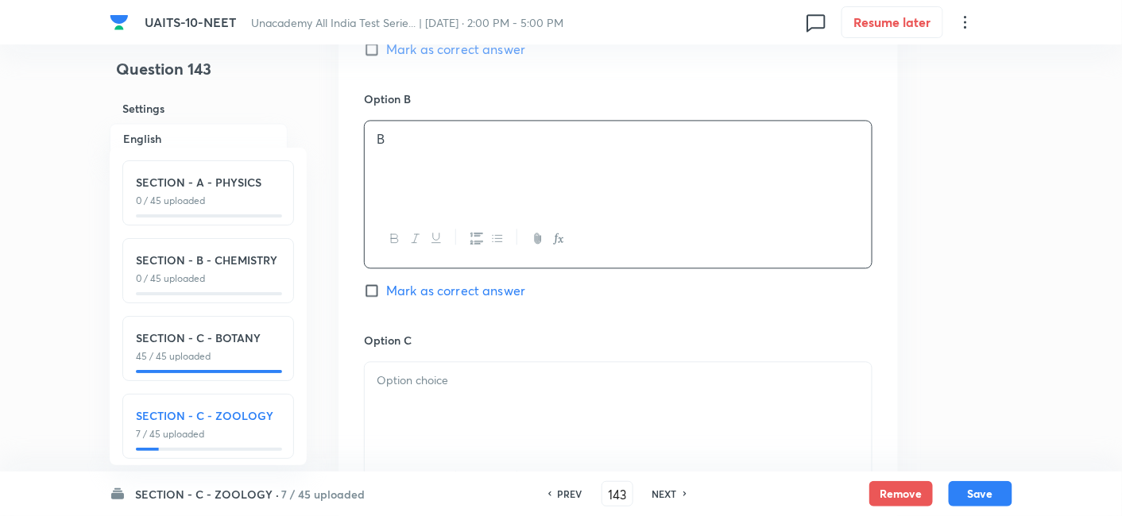
click at [462, 381] on p at bounding box center [618, 381] width 483 height 18
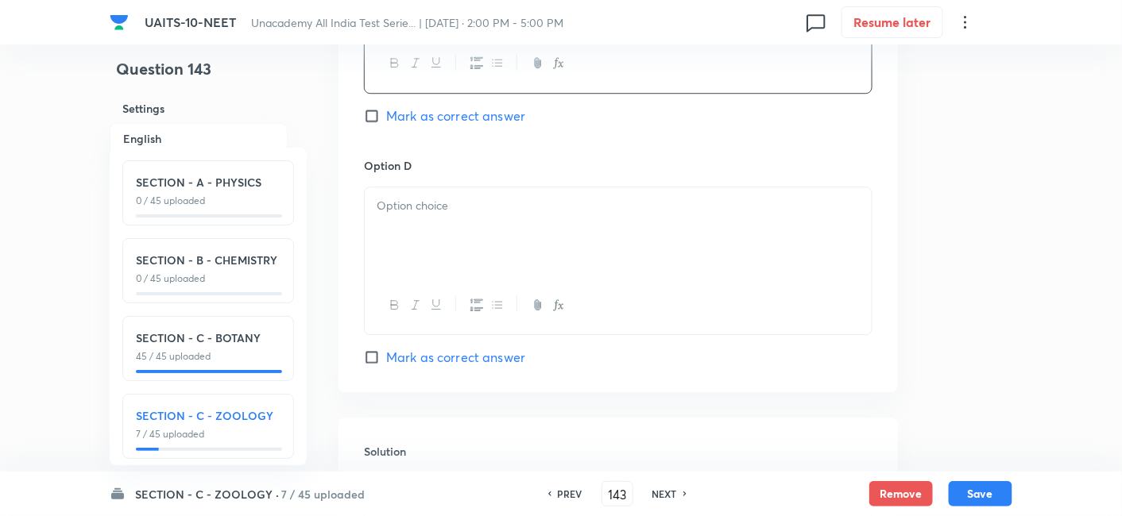
scroll to position [1407, 0]
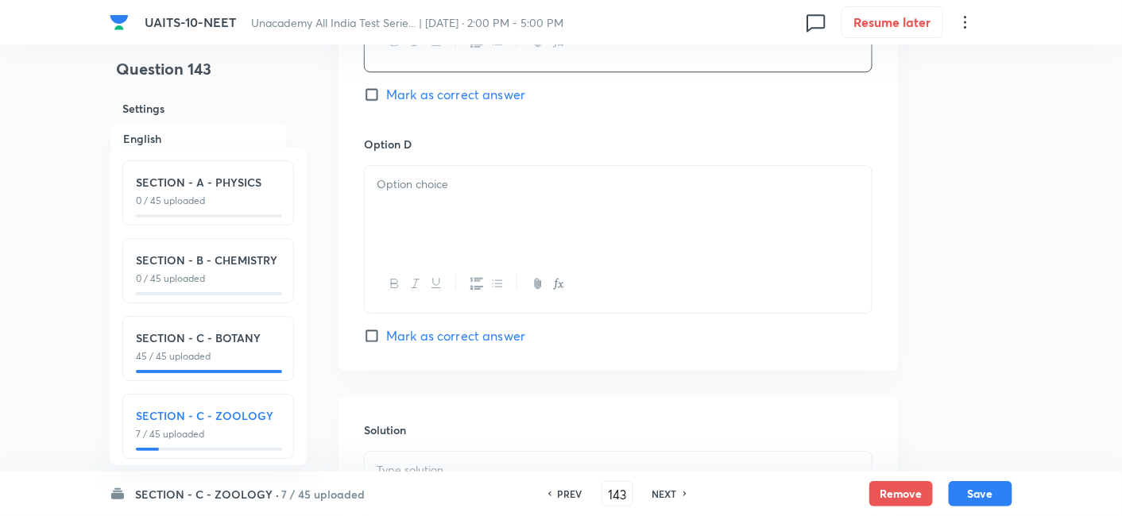
click at [466, 200] on div at bounding box center [618, 210] width 507 height 89
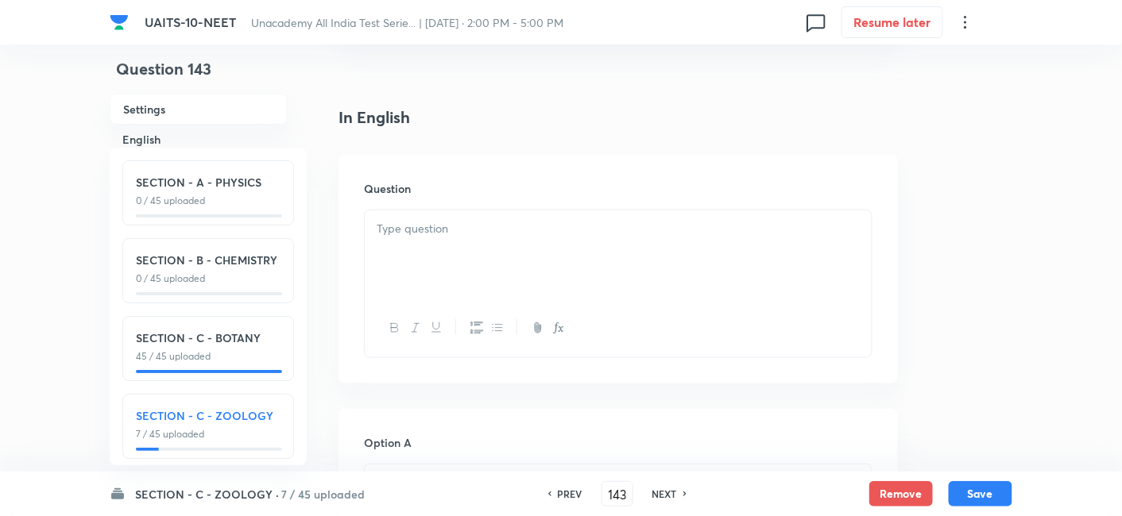
scroll to position [383, 0]
click at [430, 271] on div at bounding box center [618, 254] width 507 height 89
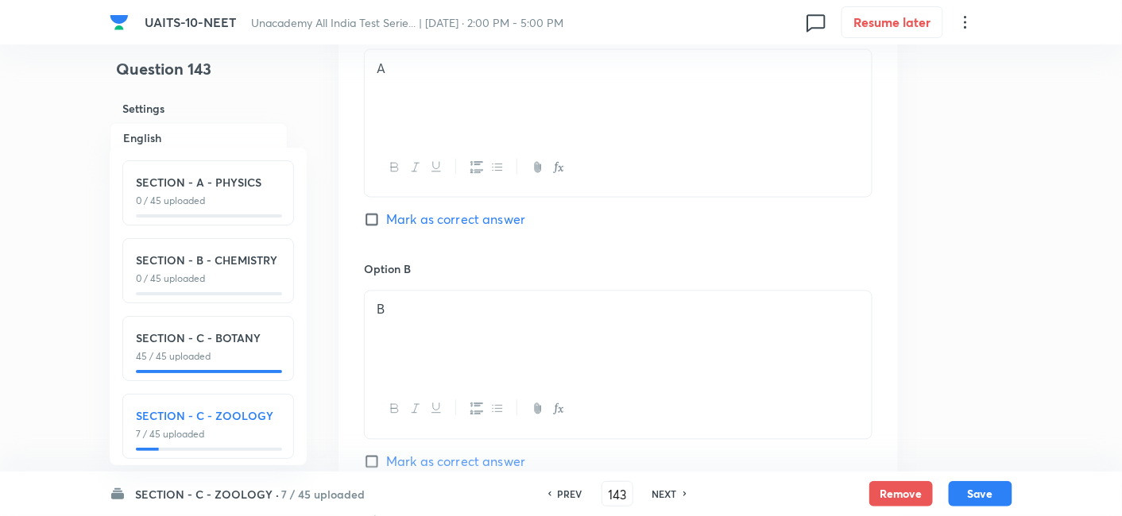
scroll to position [808, 0]
click at [376, 458] on input "Mark as correct answer" at bounding box center [375, 461] width 22 height 16
checkbox input "true"
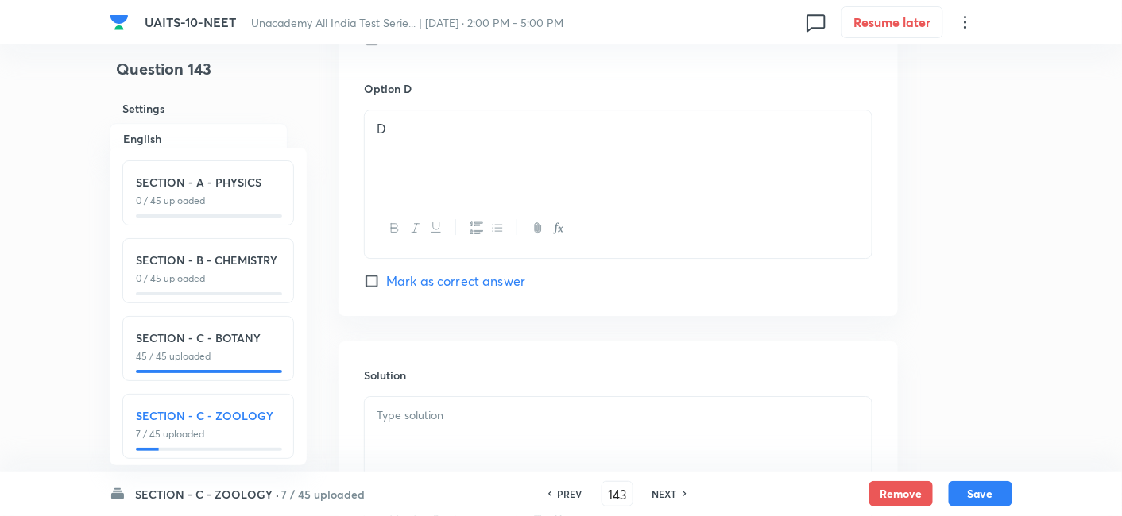
scroll to position [1663, 0]
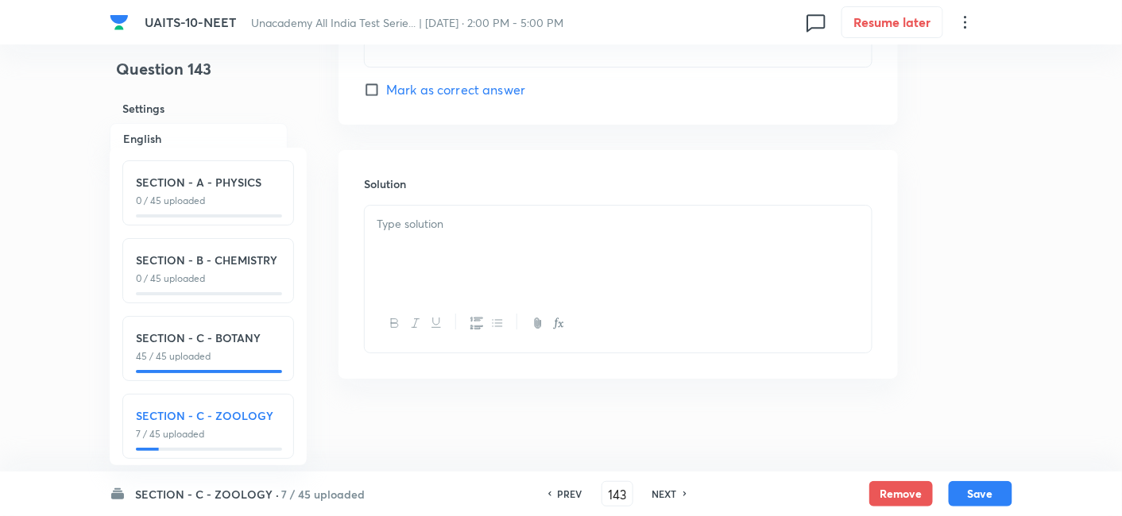
click at [567, 207] on div at bounding box center [618, 250] width 507 height 89
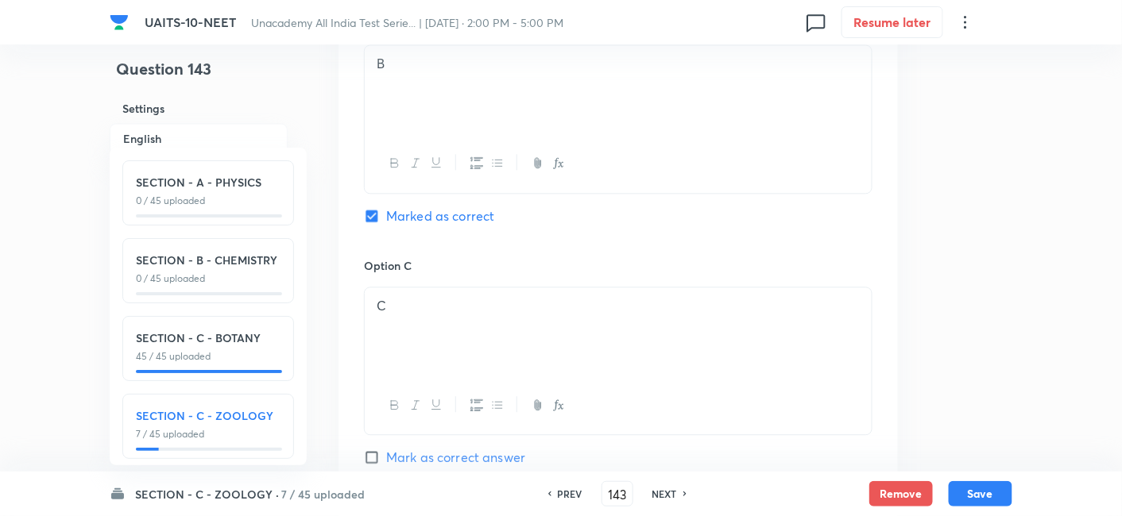
scroll to position [1044, 0]
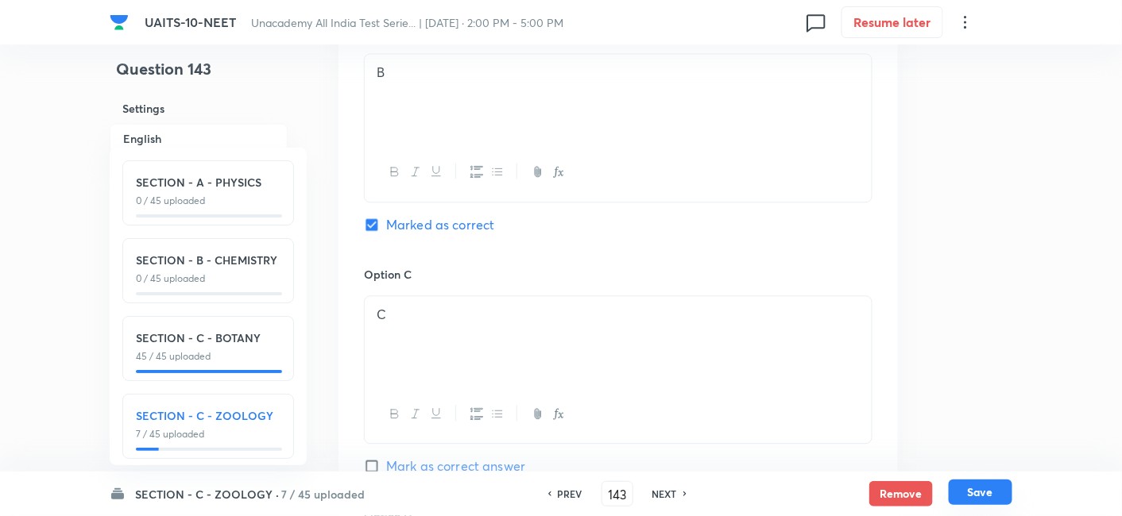
click at [967, 489] on button "Save" at bounding box center [981, 492] width 64 height 25
type input "144"
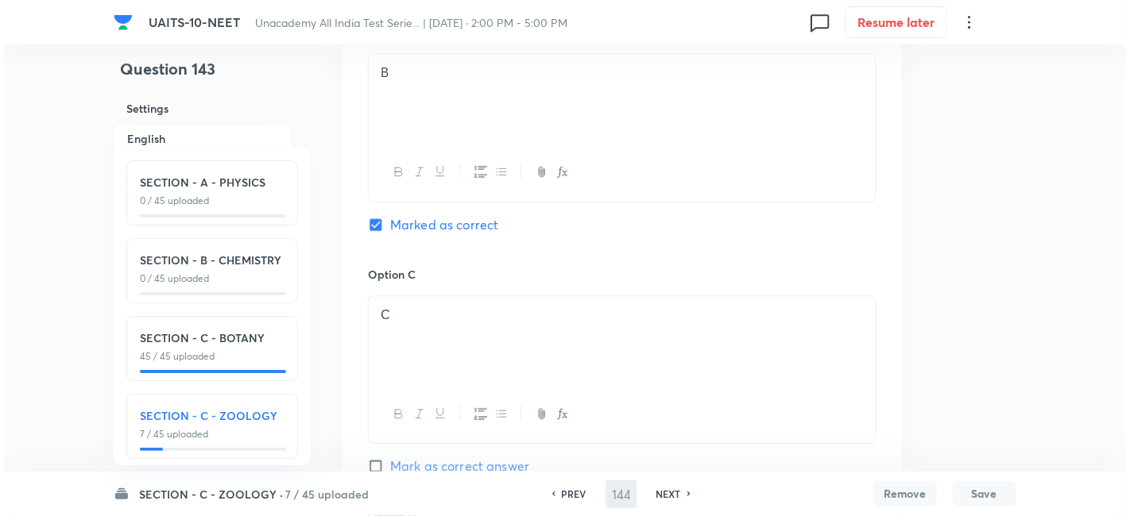
scroll to position [0, 0]
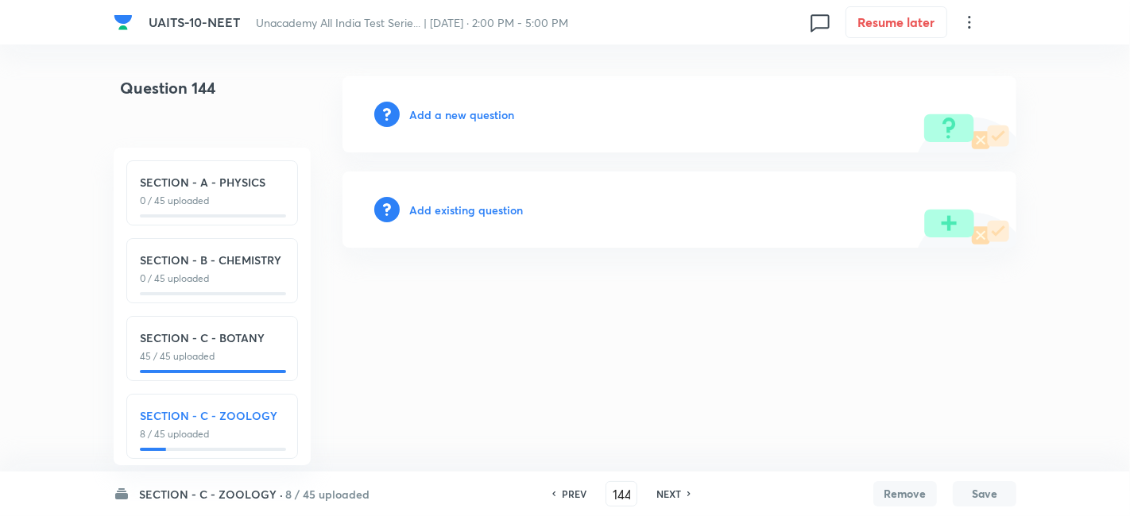
click at [451, 118] on h6 "Add a new question" at bounding box center [461, 114] width 105 height 17
click at [451, 118] on h6 "Choose a question type" at bounding box center [470, 114] width 122 height 17
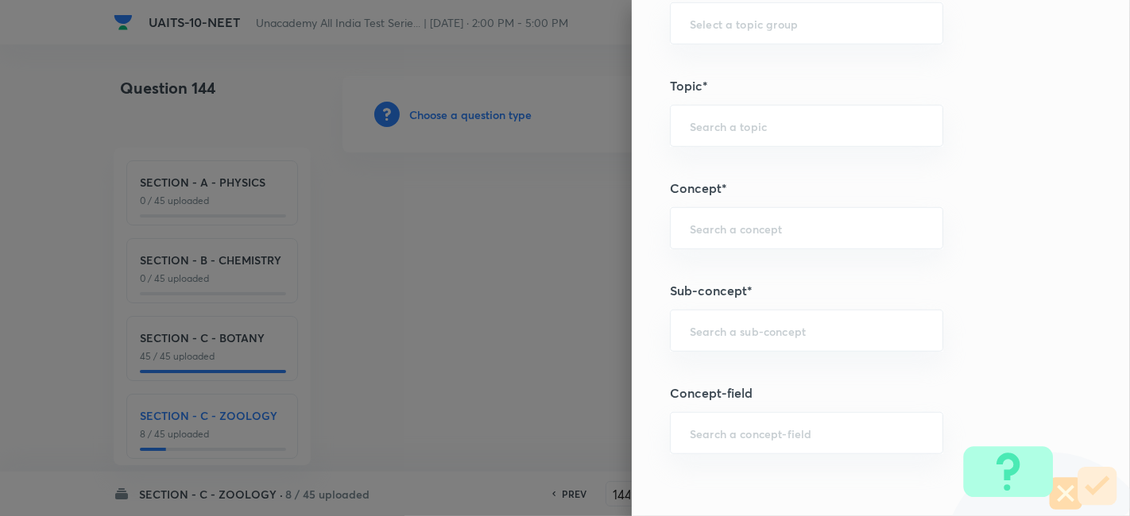
scroll to position [846, 0]
click at [727, 342] on div "​" at bounding box center [806, 336] width 273 height 42
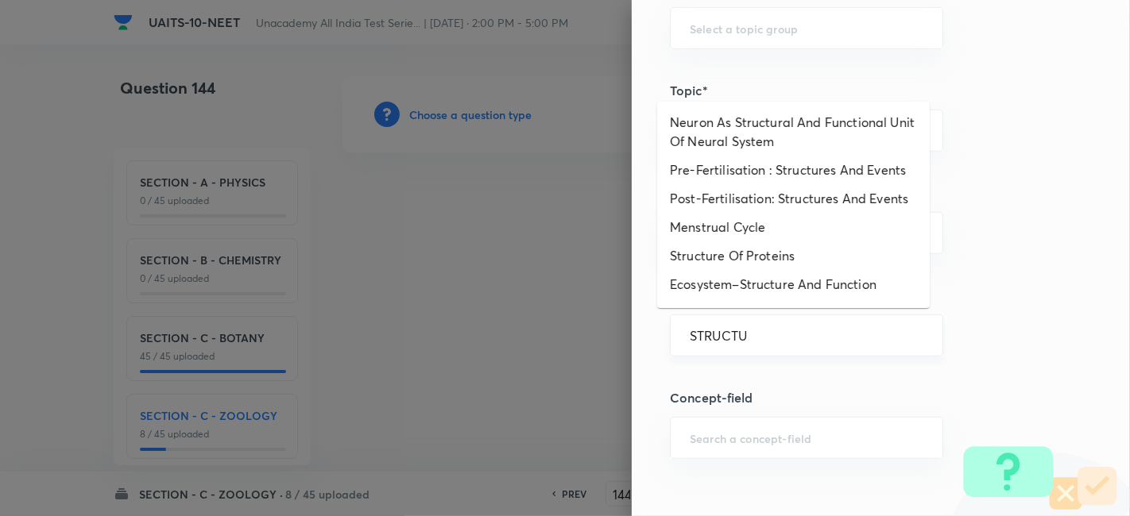
type input "STRUCTUR"
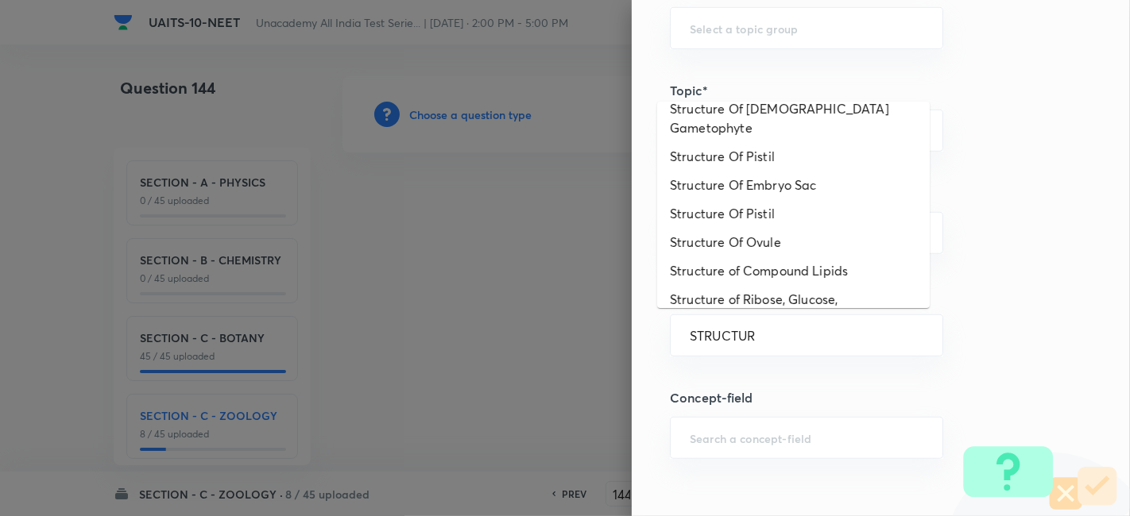
scroll to position [1034, 0]
drag, startPoint x: 763, startPoint y: 330, endPoint x: 660, endPoint y: 319, distance: 103.1
click at [670, 319] on div "STRUCTUR ​" at bounding box center [806, 336] width 273 height 42
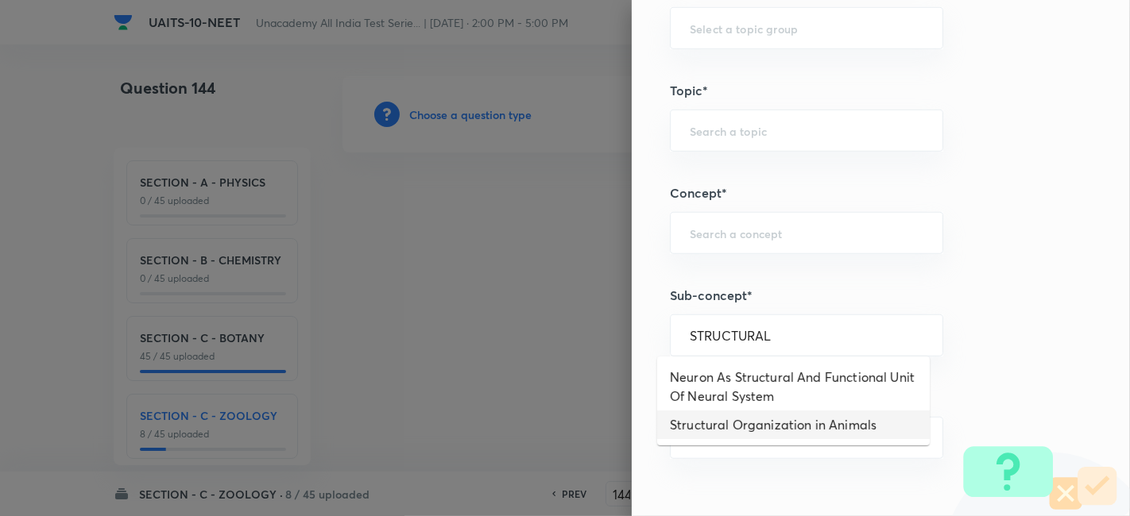
click at [779, 439] on ul "Neuron As Structural And Functional Unit Of Neural System Structural Organizati…" at bounding box center [793, 401] width 272 height 89
click at [781, 435] on li "Structural Organization in Animals" at bounding box center [793, 425] width 272 height 29
type input "Structural Organization in Animals"
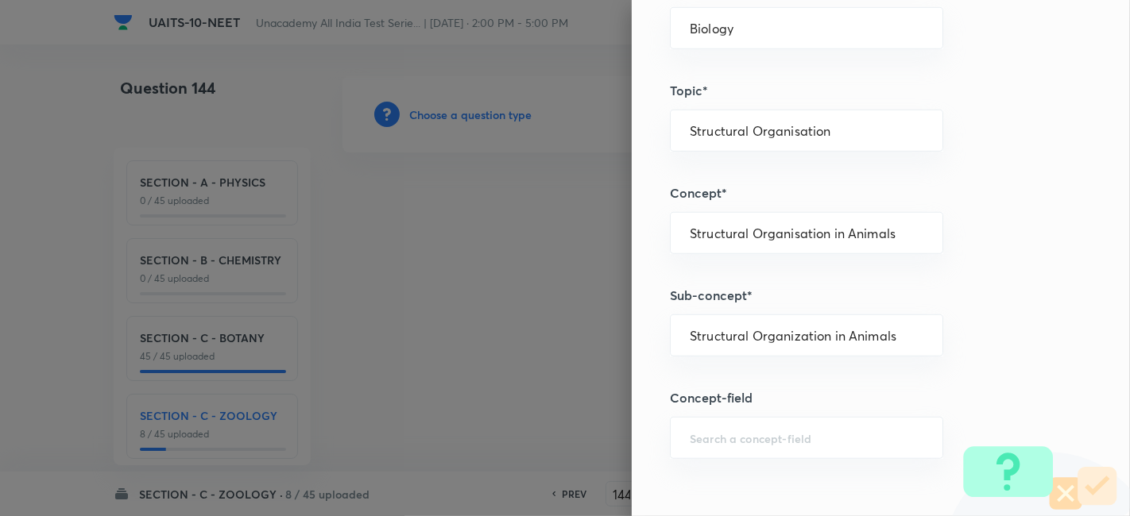
type input "Biology"
type input "Structural Organisation"
type input "Structural Organisation in Animals"
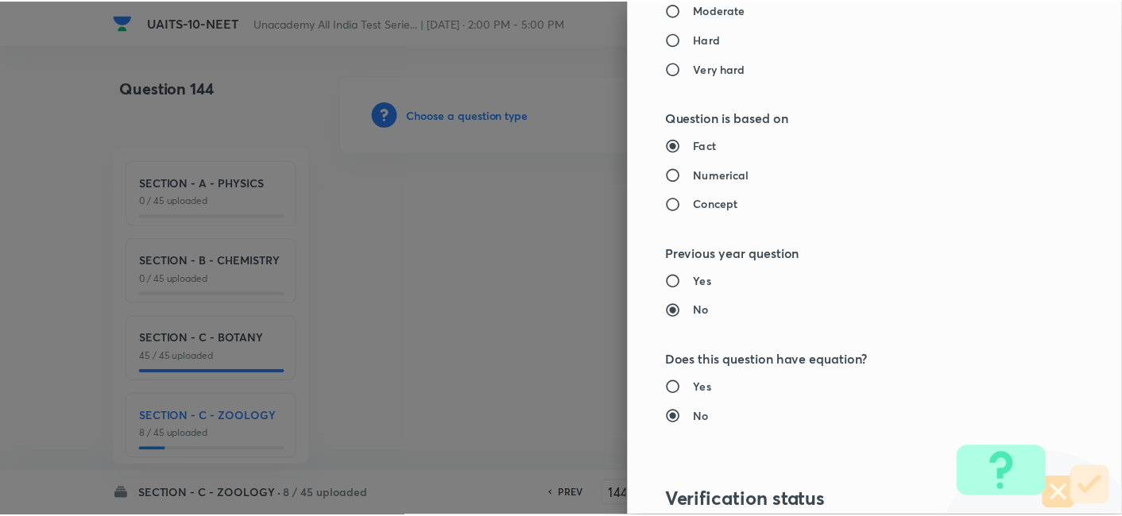
scroll to position [1751, 0]
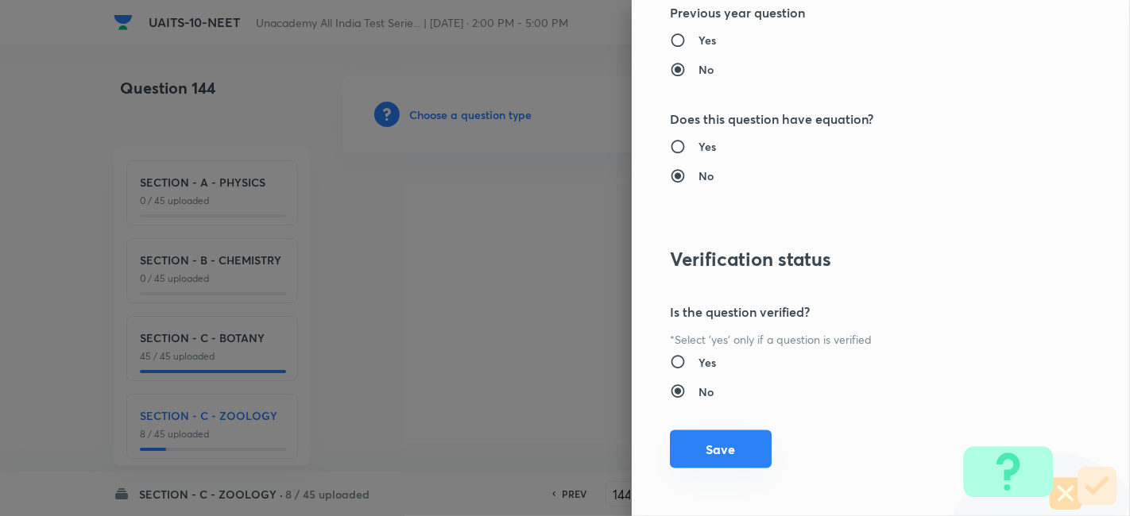
click at [710, 450] on button "Save" at bounding box center [721, 450] width 102 height 38
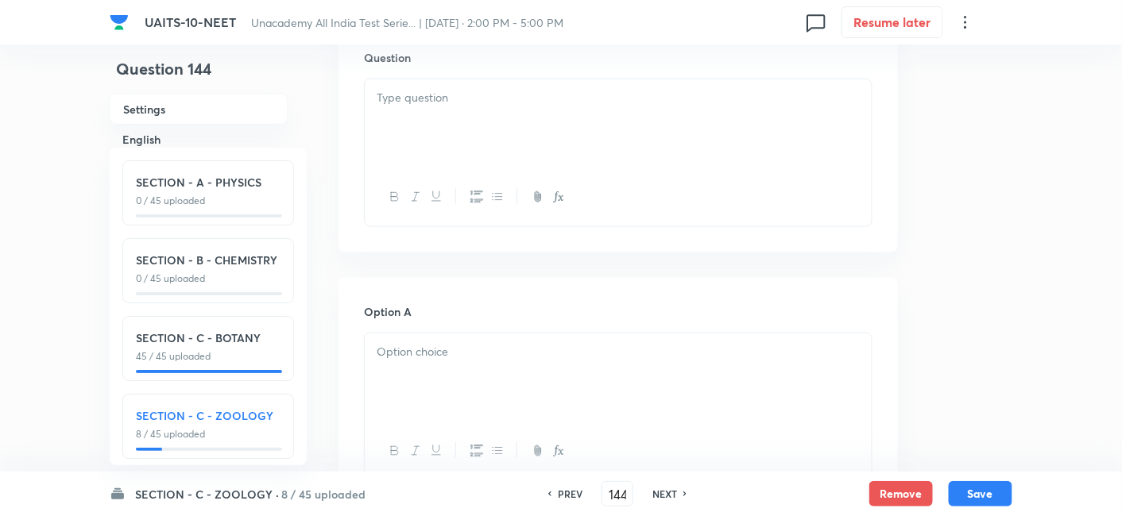
scroll to position [529, 0]
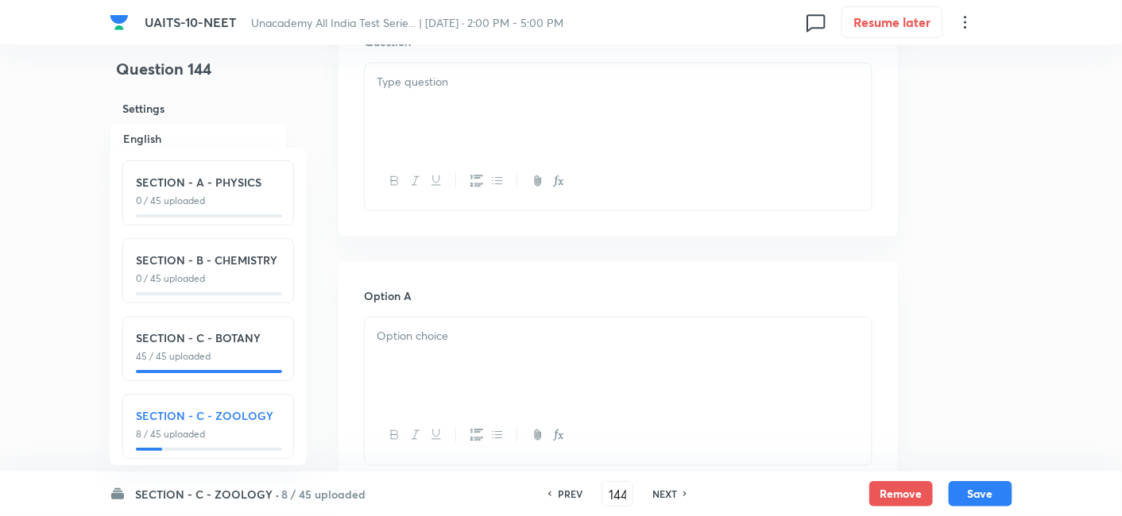
click at [458, 349] on div at bounding box center [618, 362] width 507 height 89
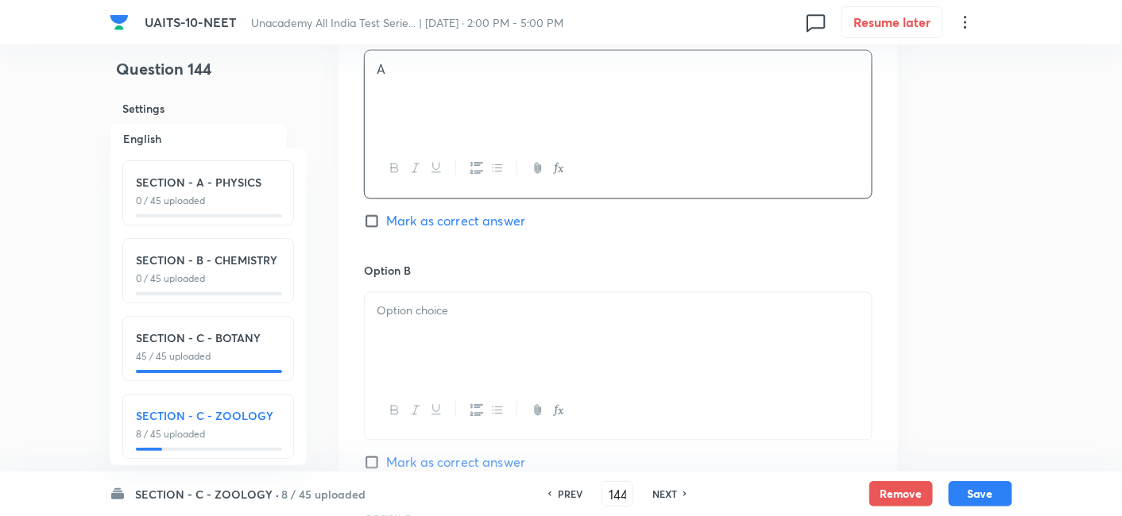
scroll to position [812, 0]
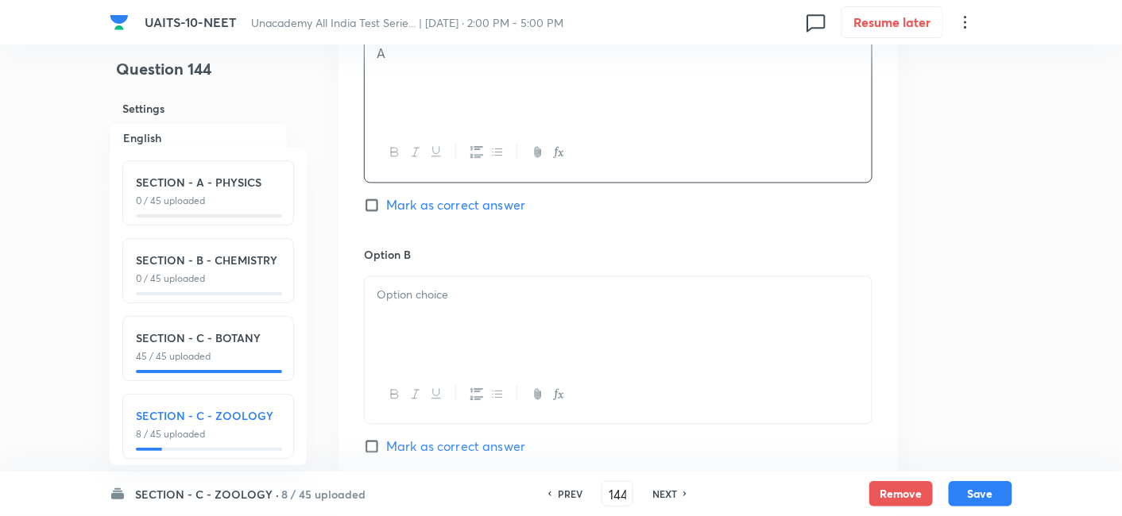
click at [453, 312] on div at bounding box center [618, 321] width 507 height 89
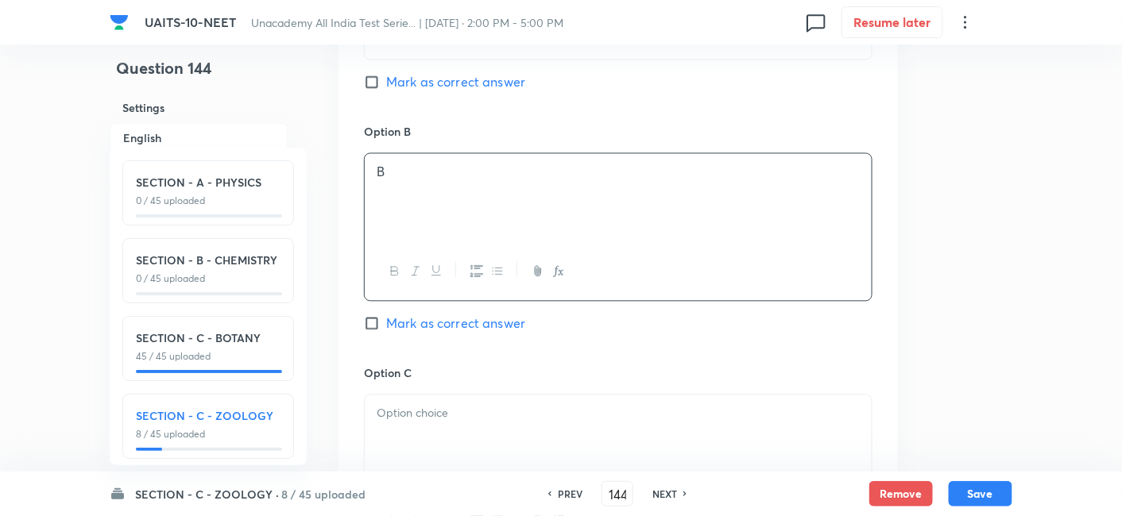
scroll to position [939, 0]
click at [431, 421] on div at bounding box center [618, 436] width 507 height 89
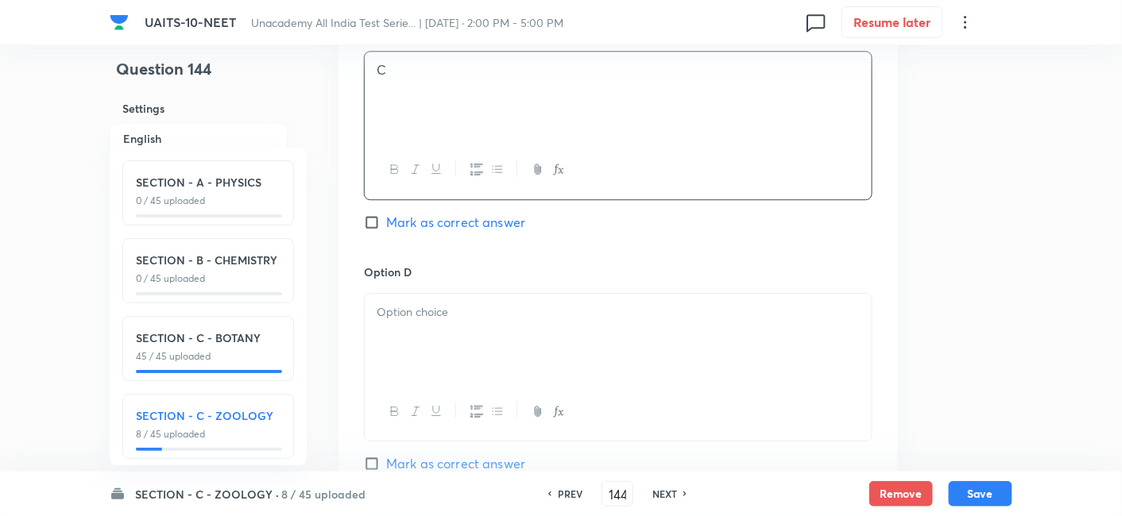
scroll to position [1280, 0]
click at [437, 327] on div at bounding box center [618, 337] width 507 height 89
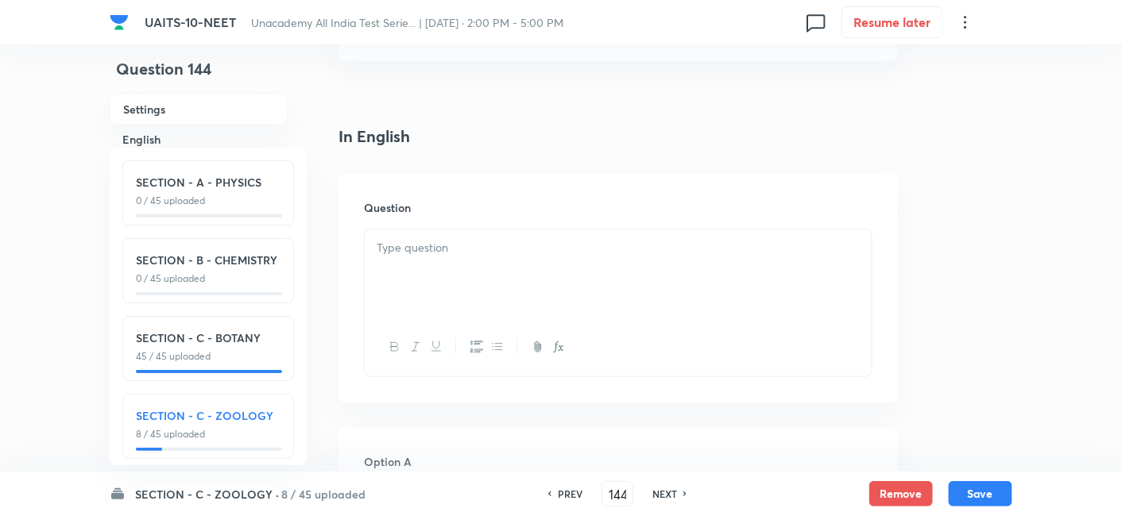
scroll to position [356, 0]
click at [455, 276] on div at bounding box center [618, 281] width 507 height 89
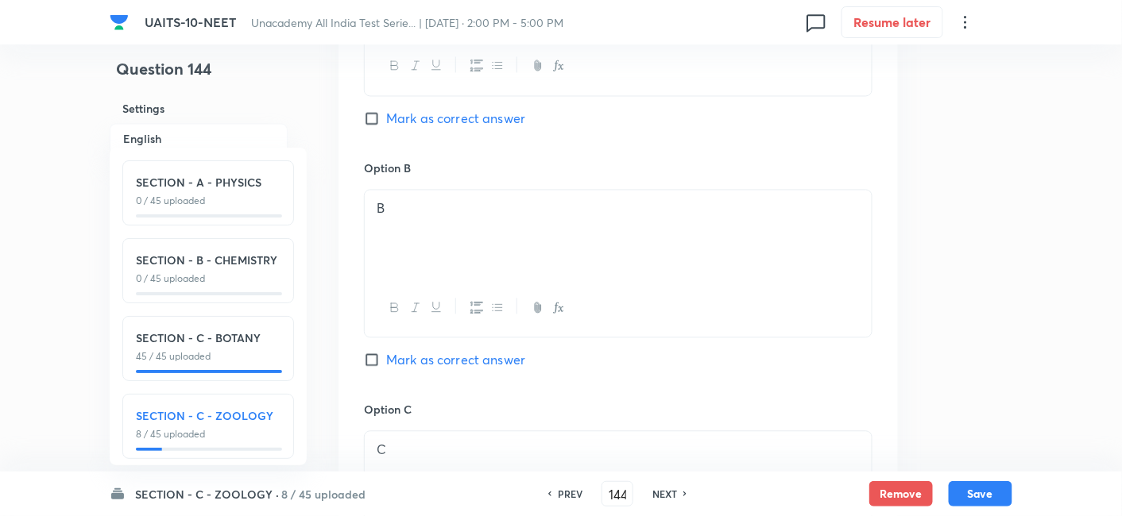
scroll to position [967, 0]
click at [371, 109] on label "Mark as correct answer" at bounding box center [444, 118] width 161 height 19
click at [371, 110] on input "Mark as correct answer" at bounding box center [375, 118] width 22 height 16
checkbox input "true"
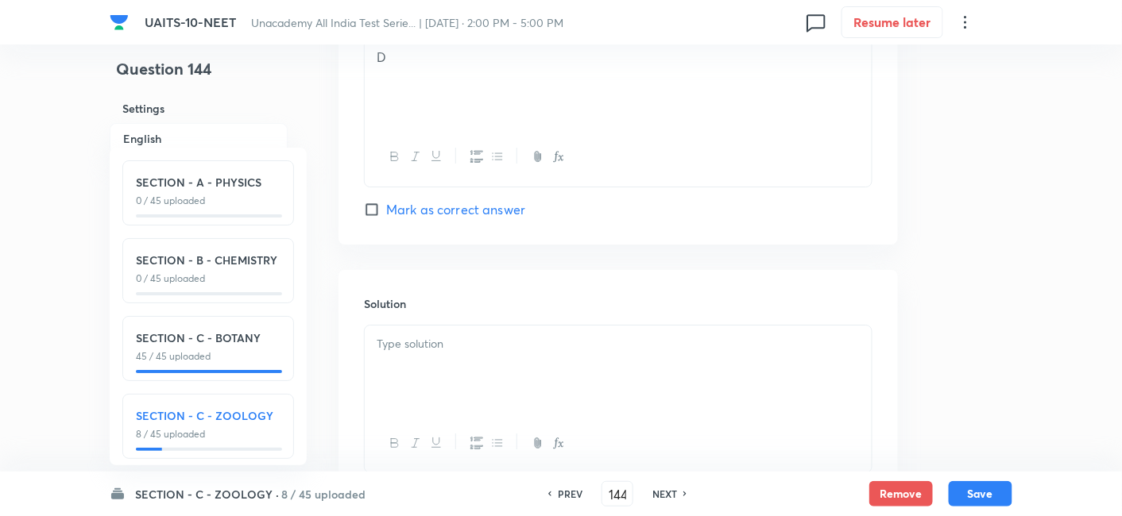
scroll to position [1705, 0]
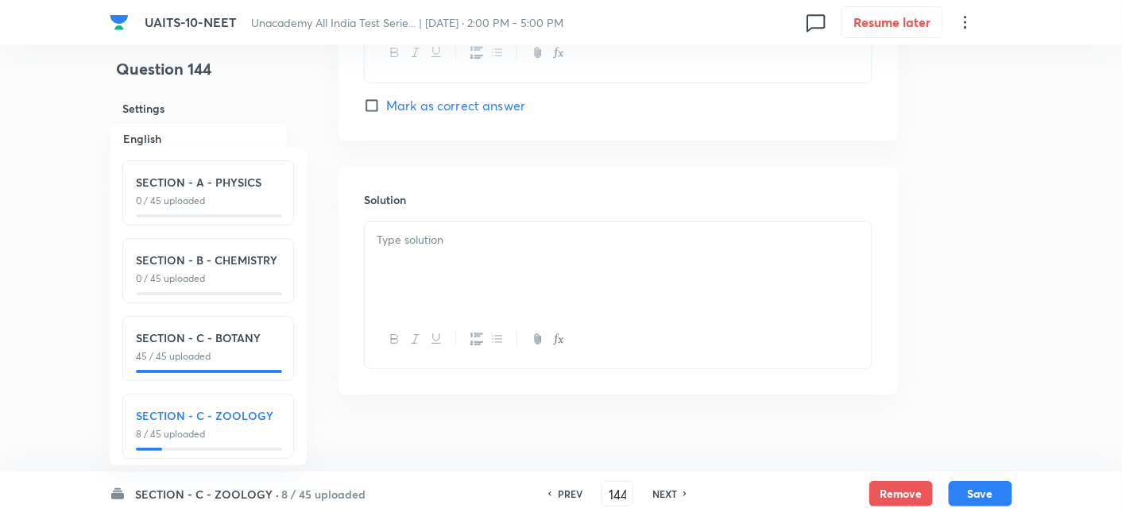
click at [495, 245] on p at bounding box center [618, 240] width 483 height 18
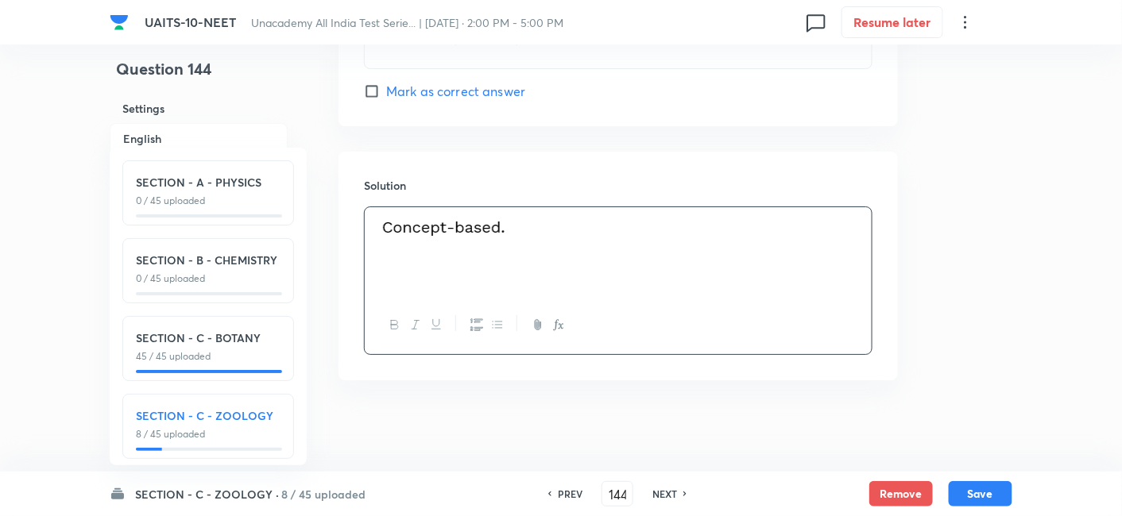
scroll to position [1720, 0]
click at [980, 490] on button "Save" at bounding box center [981, 492] width 64 height 25
type input "145"
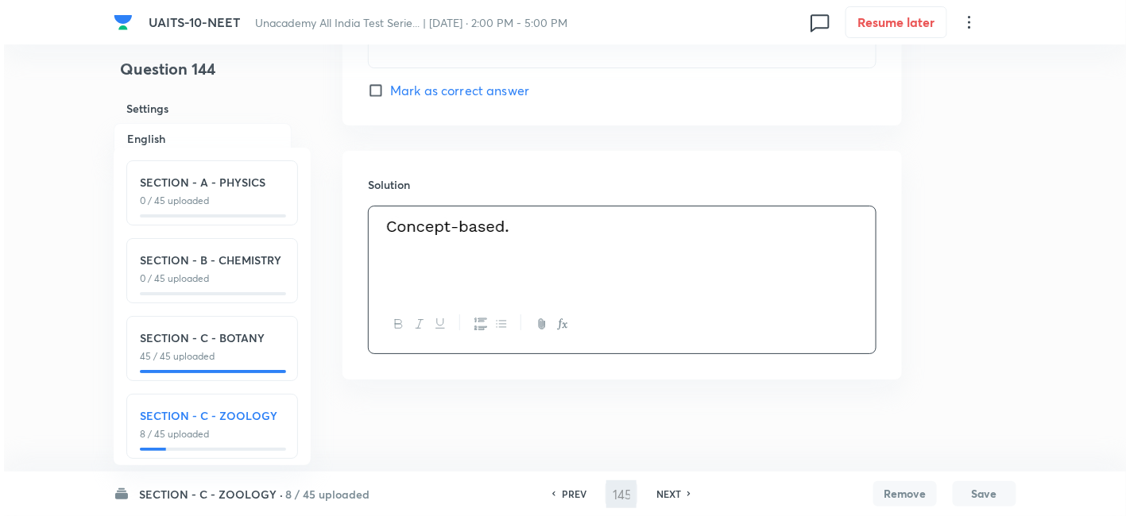
scroll to position [0, 0]
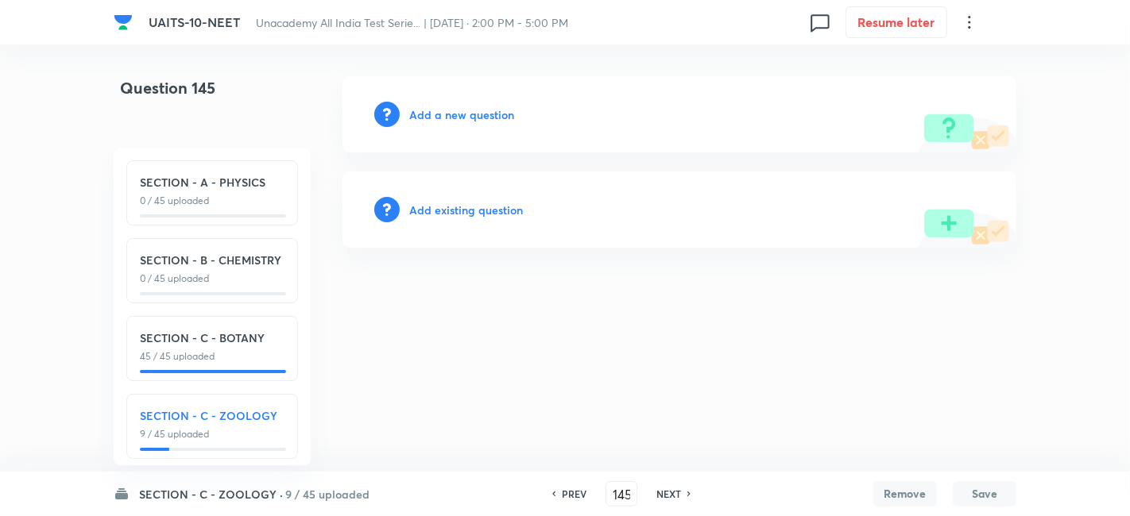
click at [448, 119] on h6 "Add a new question" at bounding box center [461, 114] width 105 height 17
click at [462, 121] on h6 "Choose a question type" at bounding box center [470, 114] width 122 height 17
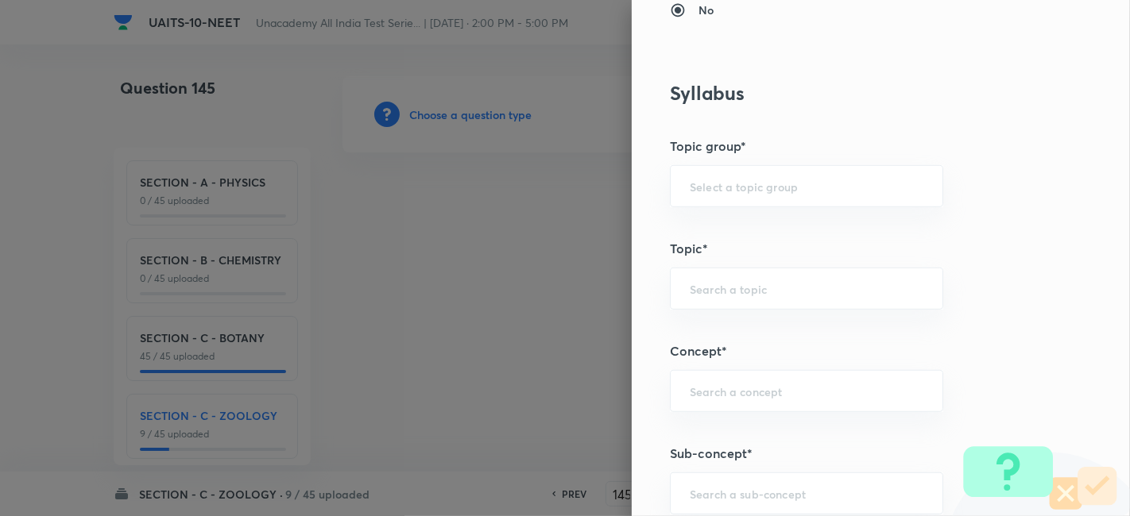
scroll to position [697, 0]
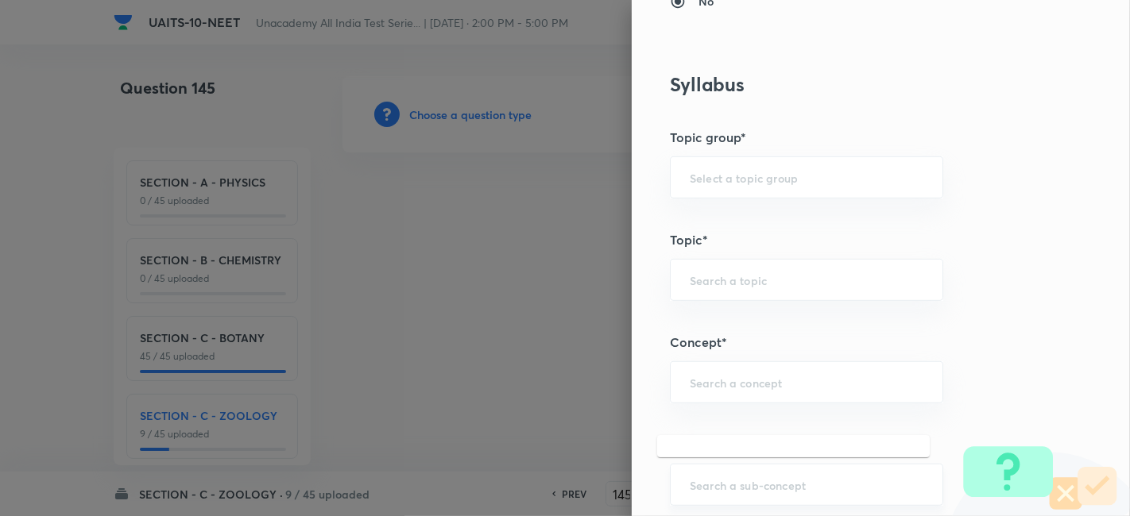
click at [699, 477] on input "text" at bounding box center [807, 484] width 234 height 15
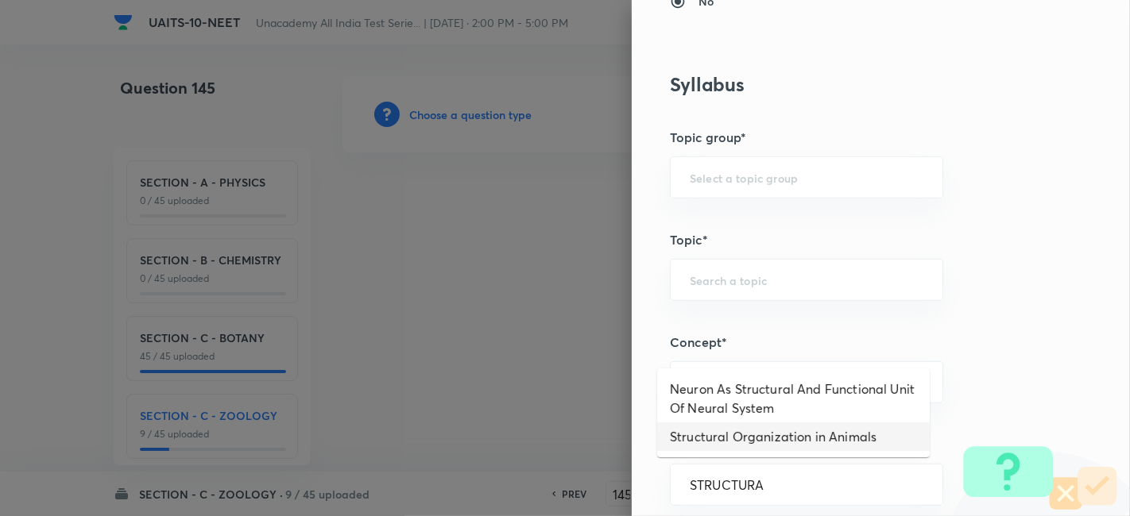
click at [703, 442] on li "Structural Organization in Animals" at bounding box center [793, 437] width 272 height 29
type input "Structural Organization in Animals"
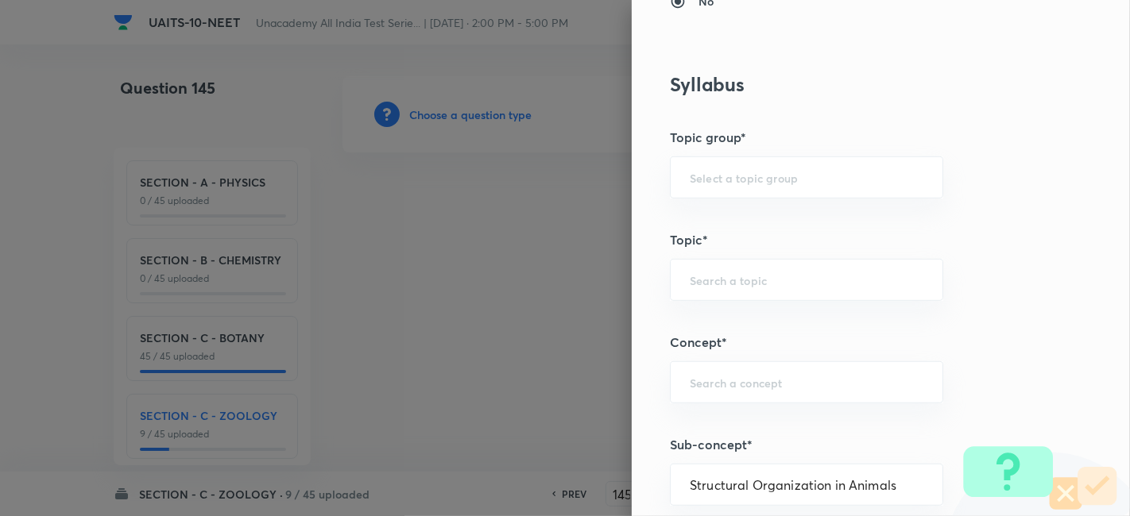
type input "Biology"
type input "Structural Organisation"
type input "Structural Organisation in Animals"
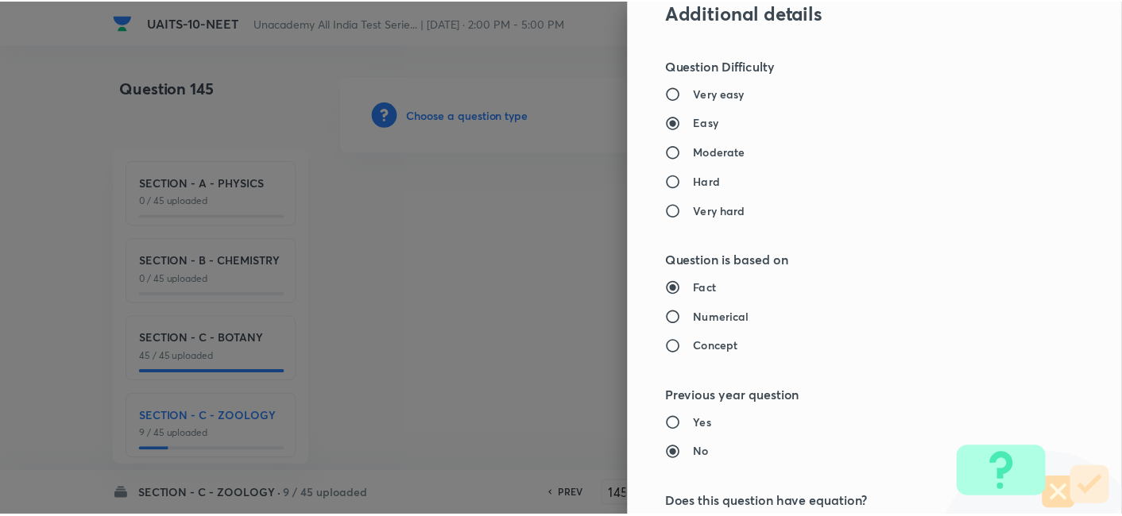
scroll to position [1751, 0]
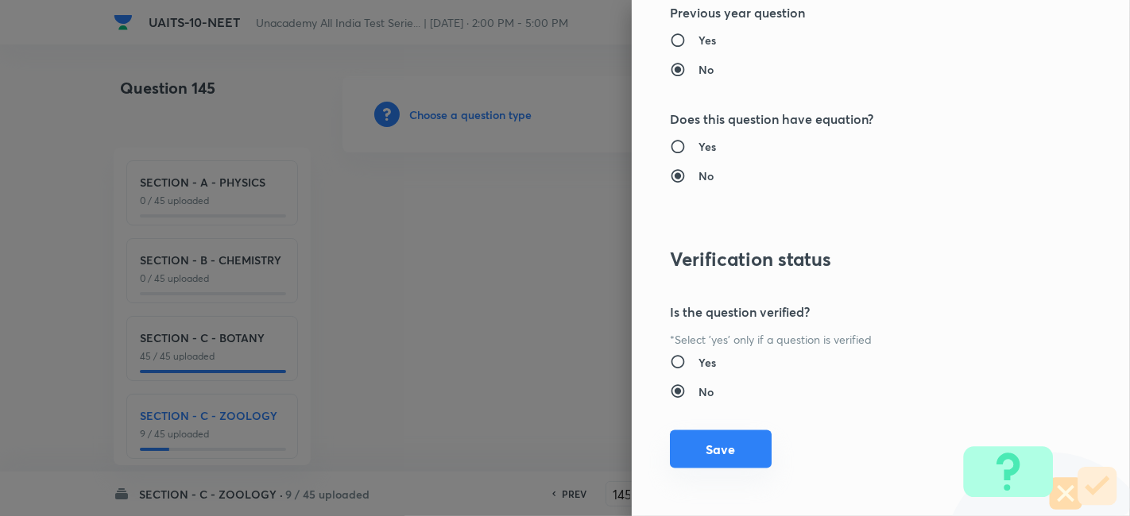
click at [701, 448] on button "Save" at bounding box center [721, 450] width 102 height 38
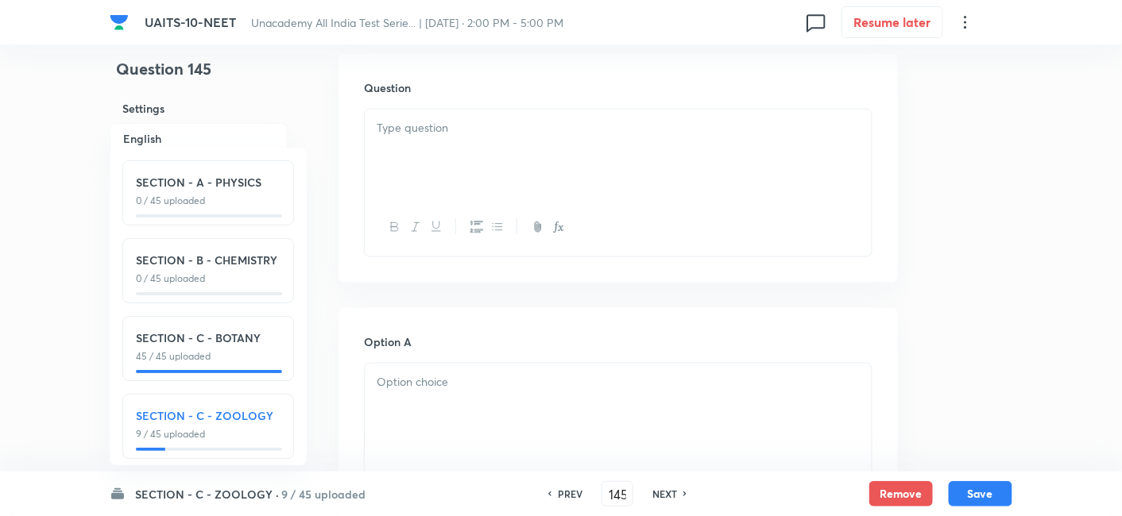
scroll to position [483, 0]
click at [508, 377] on p at bounding box center [618, 382] width 483 height 18
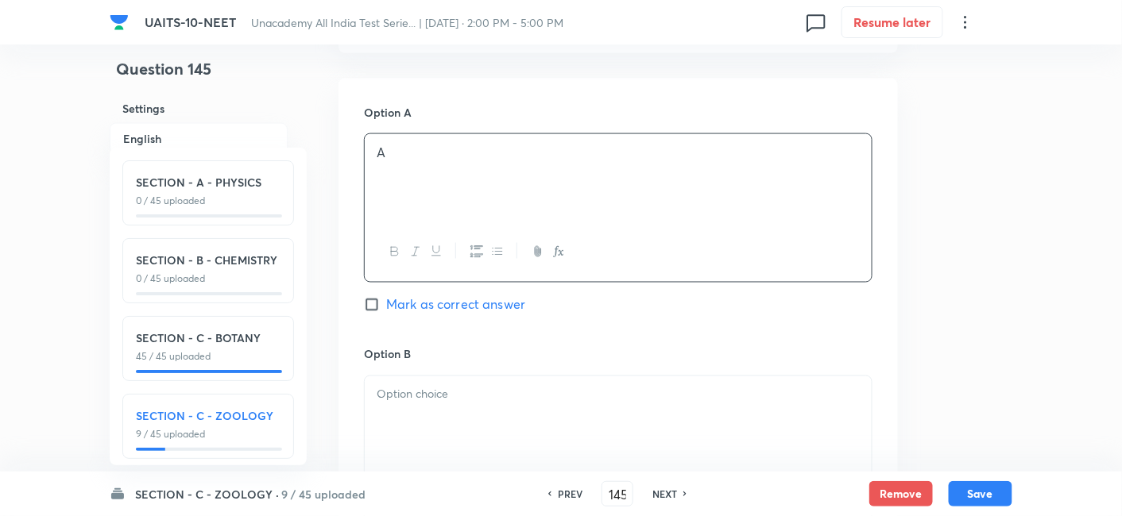
scroll to position [714, 0]
click at [494, 393] on p at bounding box center [618, 394] width 483 height 18
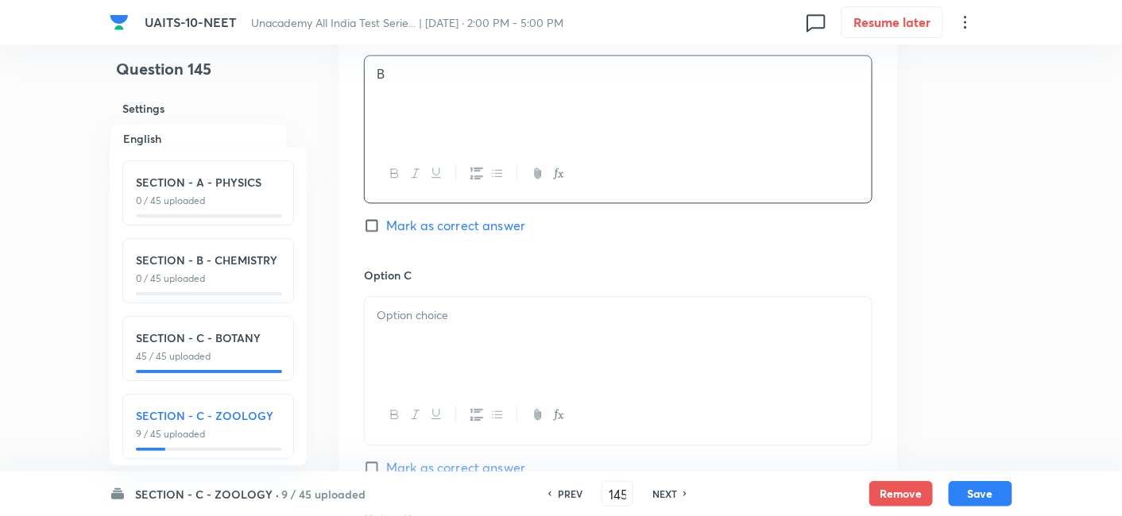
scroll to position [1039, 0]
click at [440, 308] on p at bounding box center [618, 310] width 483 height 18
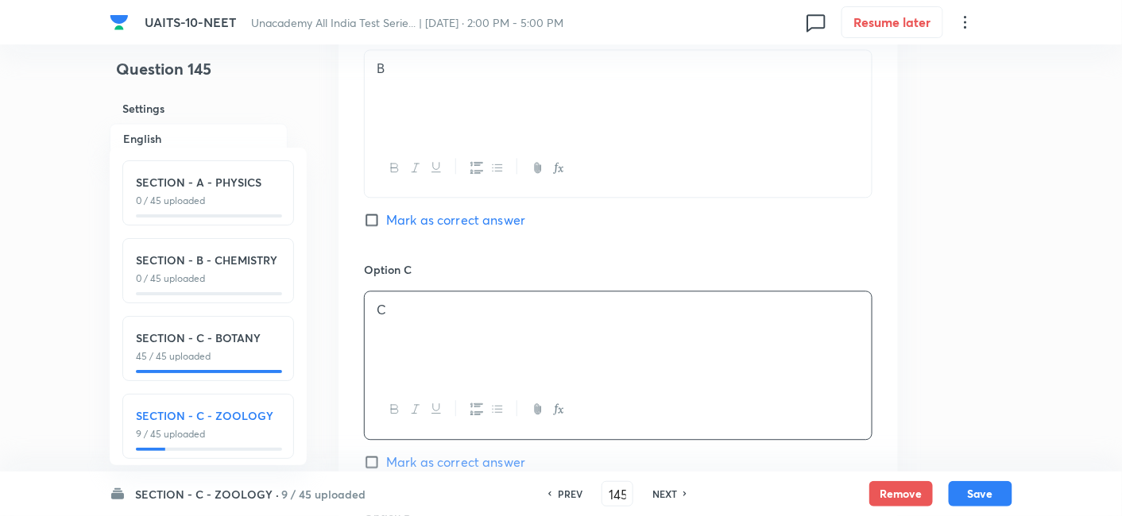
scroll to position [1300, 0]
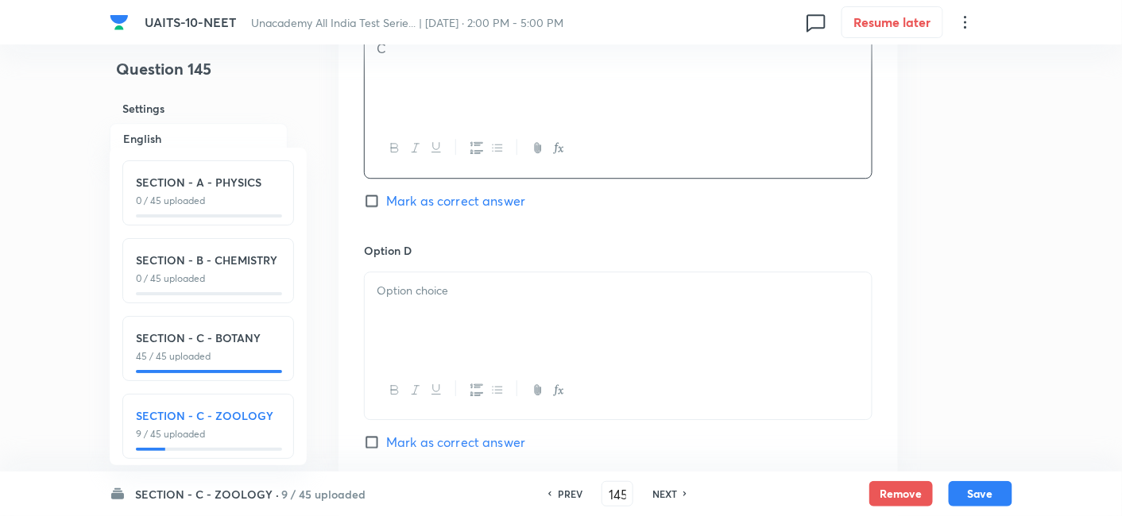
click at [438, 310] on div at bounding box center [618, 316] width 507 height 89
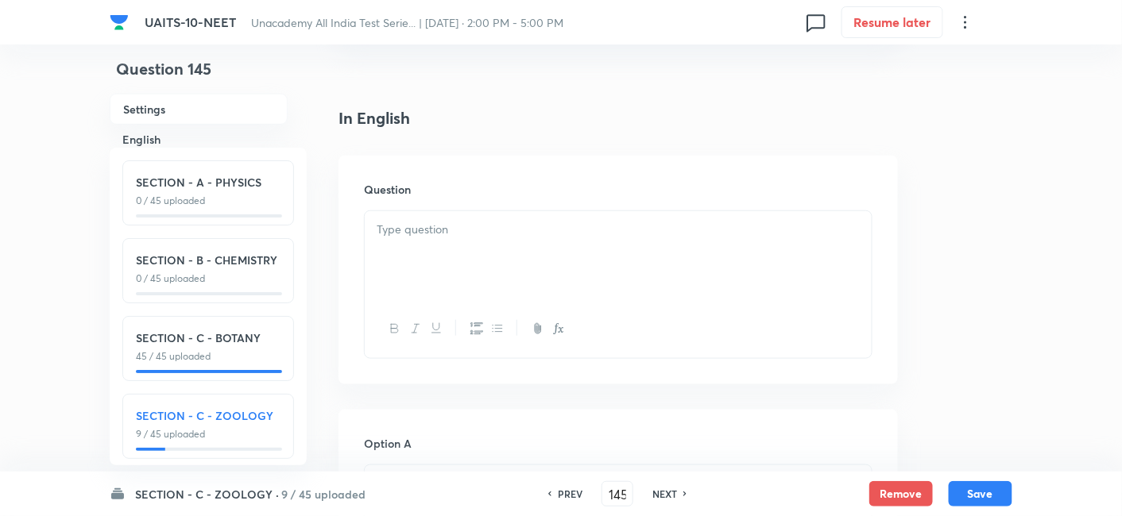
scroll to position [358, 0]
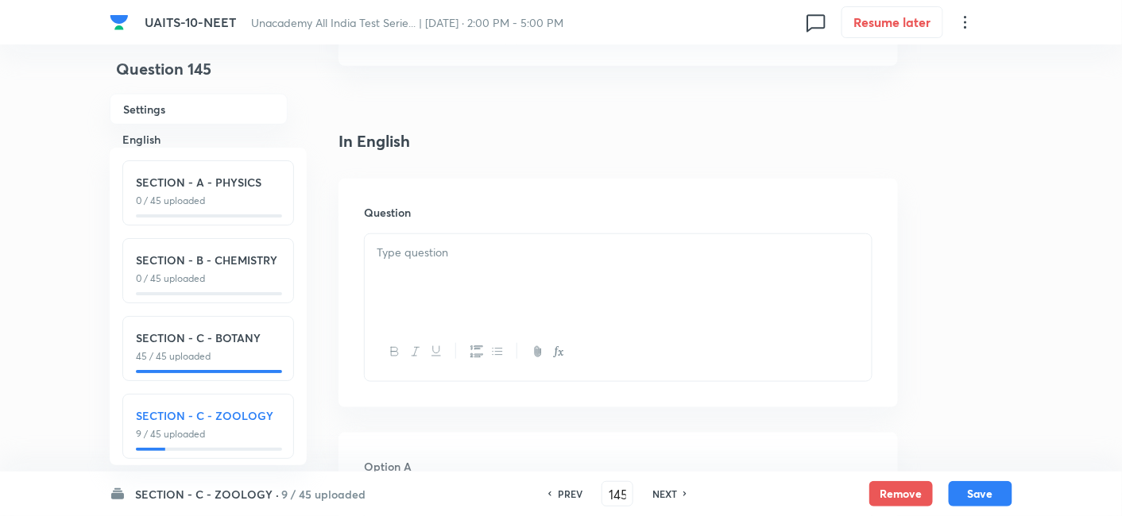
click at [458, 280] on div at bounding box center [618, 278] width 507 height 89
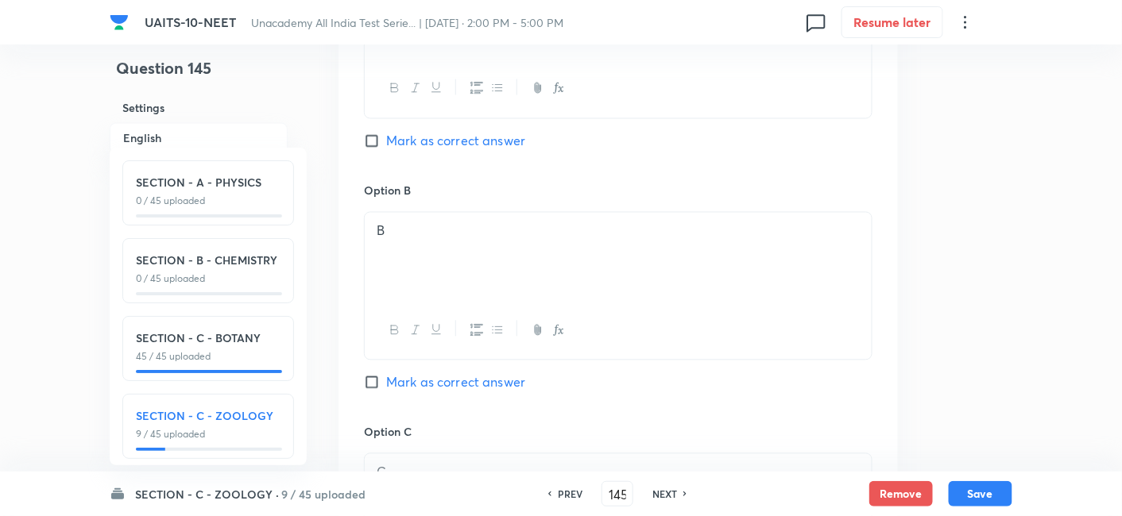
scroll to position [877, 0]
click at [370, 385] on input "Mark as correct answer" at bounding box center [375, 382] width 22 height 16
checkbox input "true"
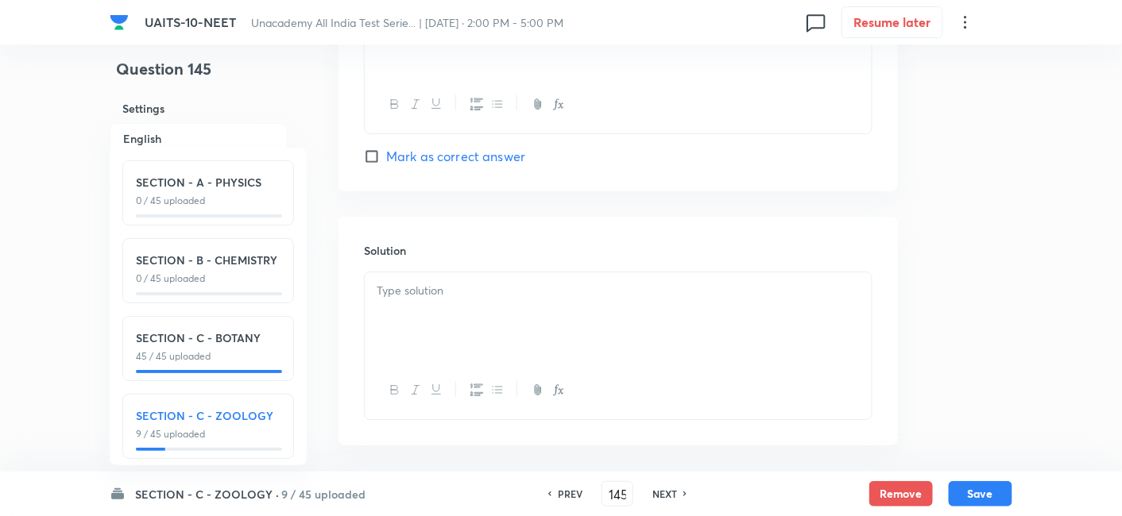
scroll to position [1653, 0]
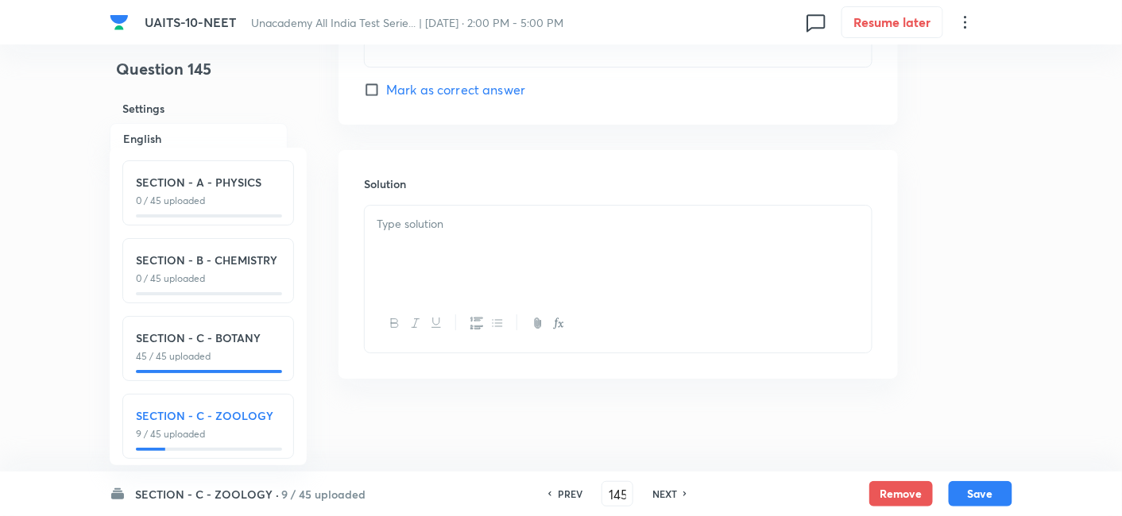
click at [450, 244] on div at bounding box center [618, 250] width 507 height 89
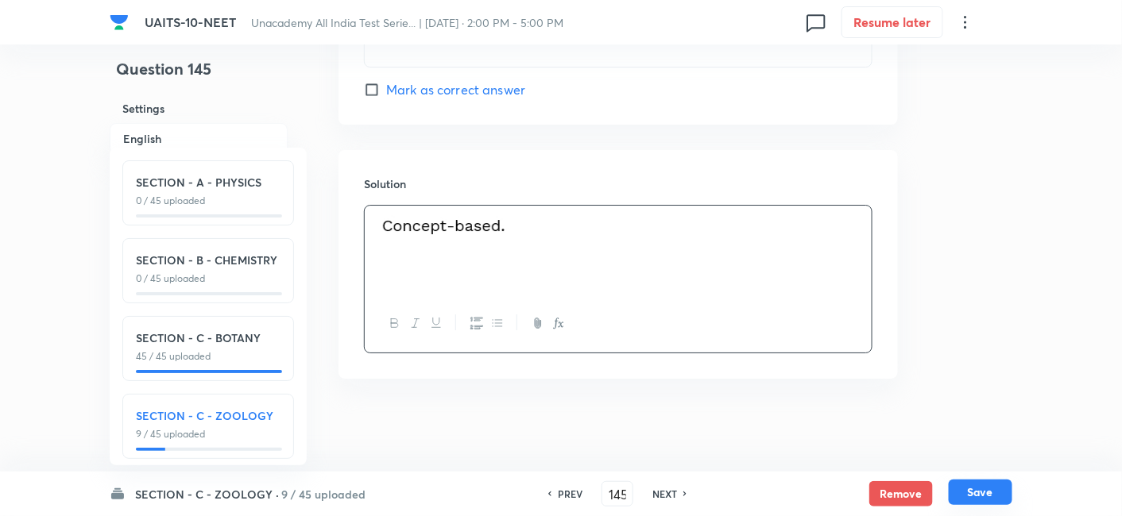
click at [983, 494] on button "Save" at bounding box center [981, 492] width 64 height 25
type input "146"
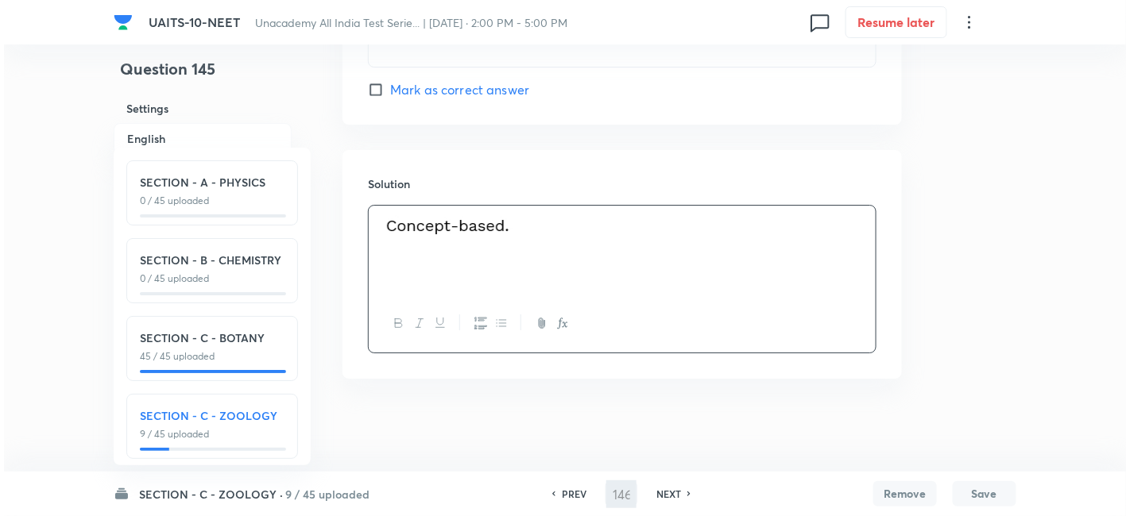
scroll to position [0, 0]
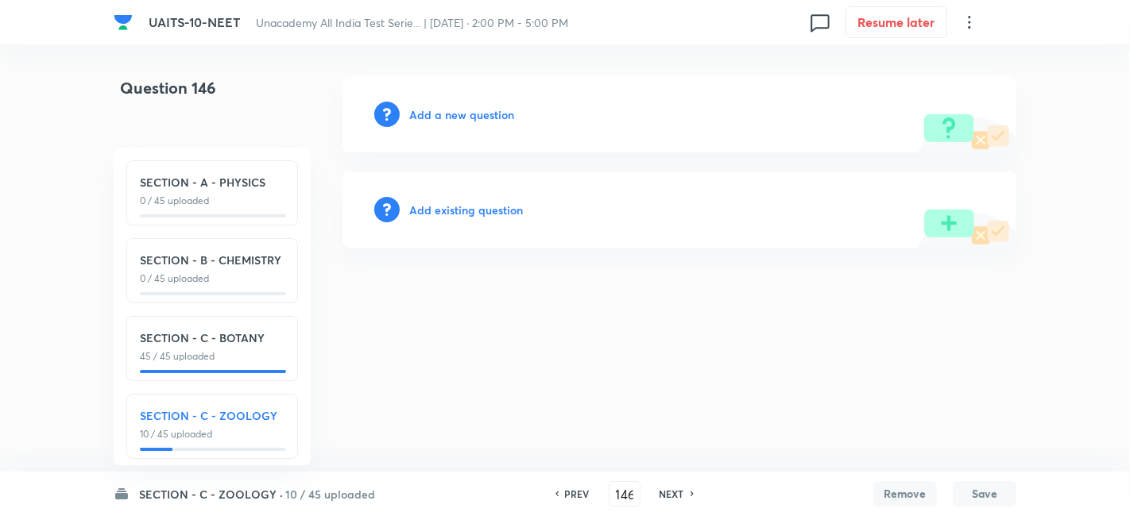
click at [444, 113] on h6 "Add a new question" at bounding box center [461, 114] width 105 height 17
click at [456, 115] on h6 "Choose a question type" at bounding box center [470, 114] width 122 height 17
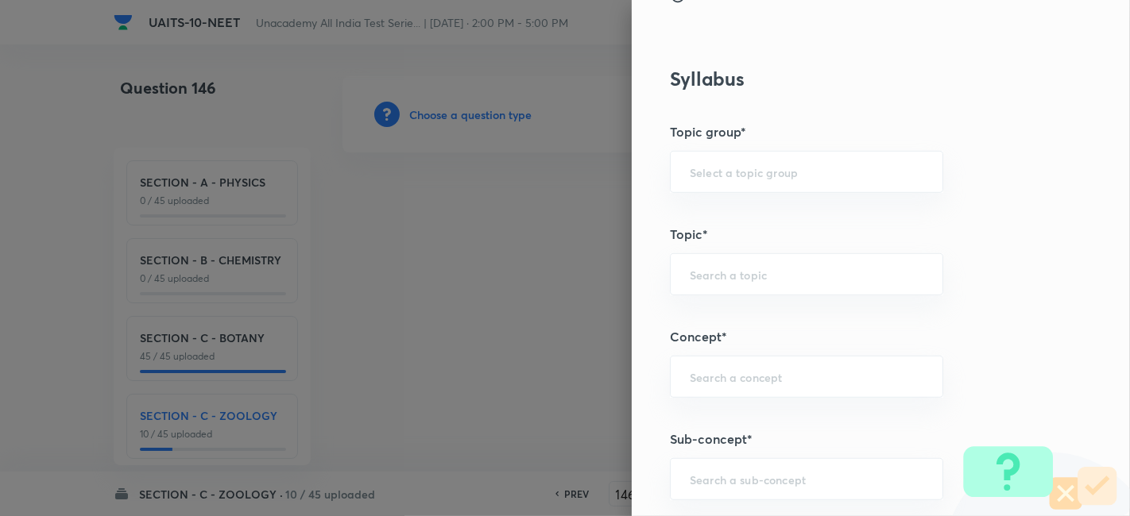
scroll to position [981, 0]
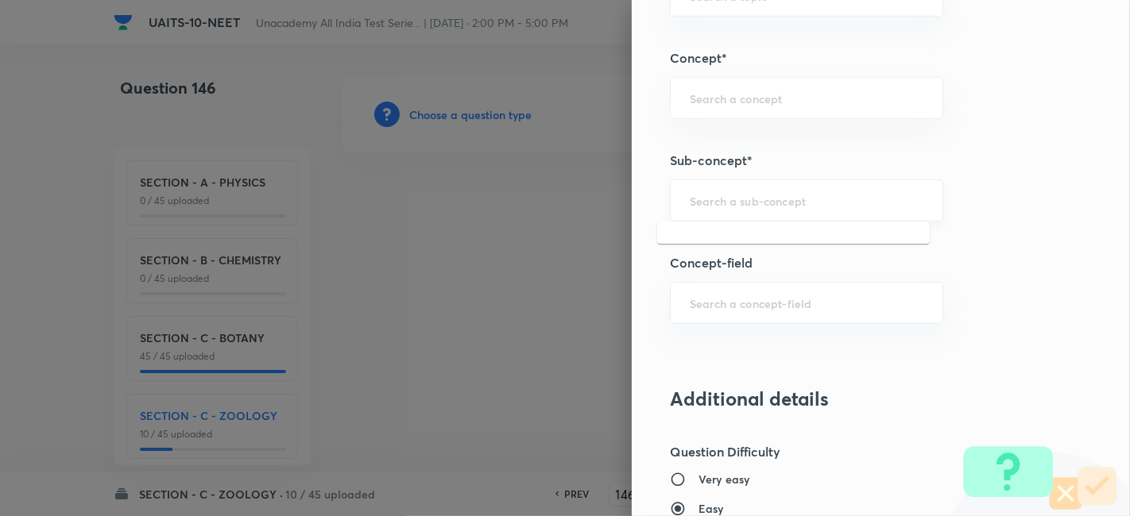
click at [701, 193] on input "text" at bounding box center [807, 200] width 234 height 15
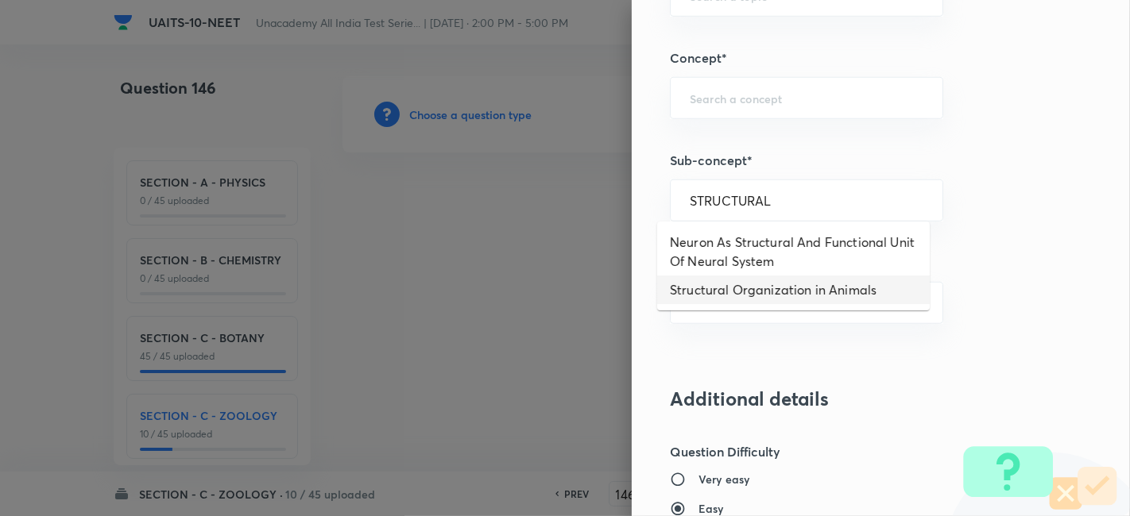
click at [753, 284] on li "Structural Organization in Animals" at bounding box center [793, 290] width 272 height 29
type input "Structural Organization in Animals"
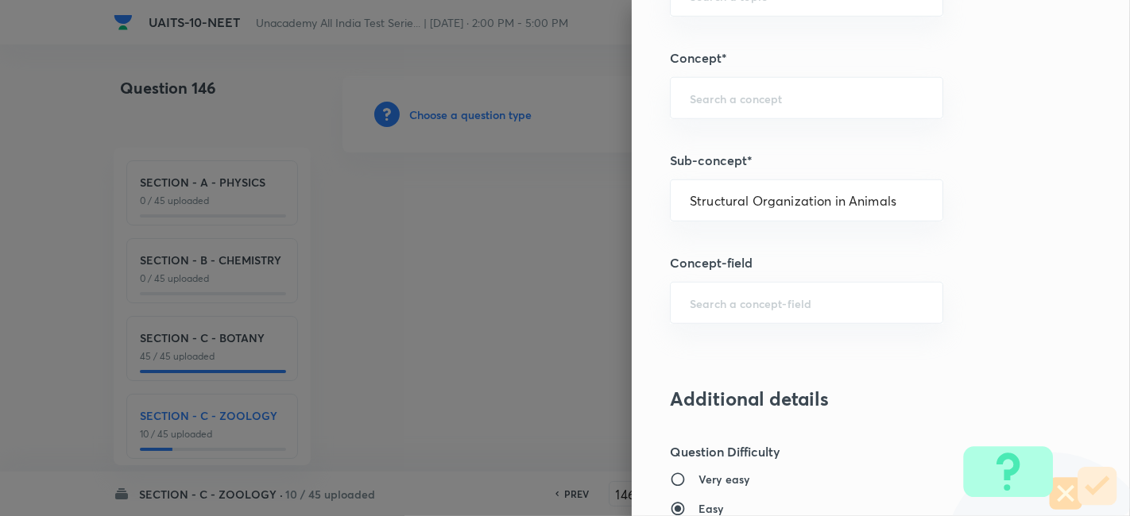
type input "Biology"
type input "Structural Organisation"
type input "Structural Organisation in Animals"
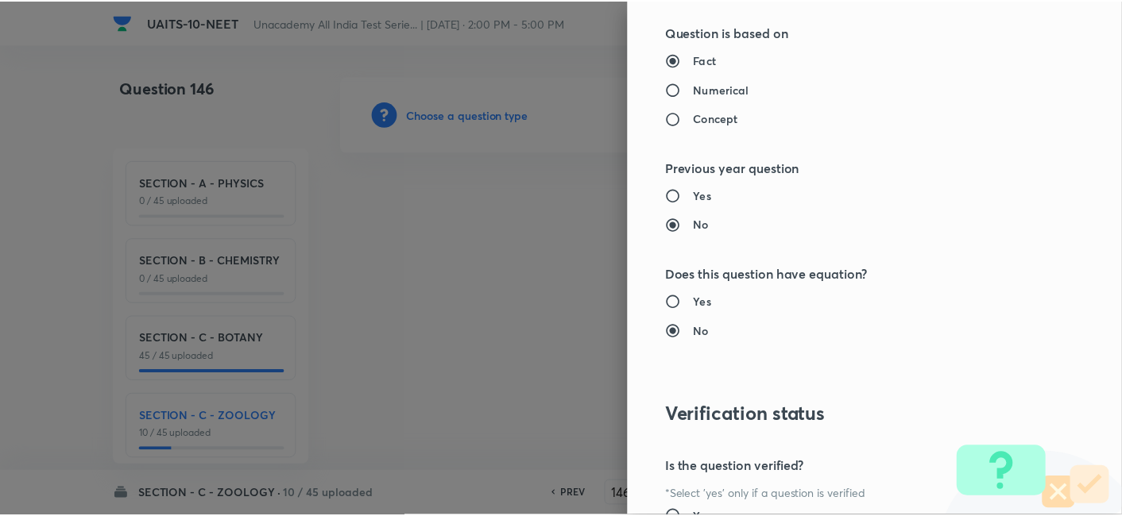
scroll to position [1751, 0]
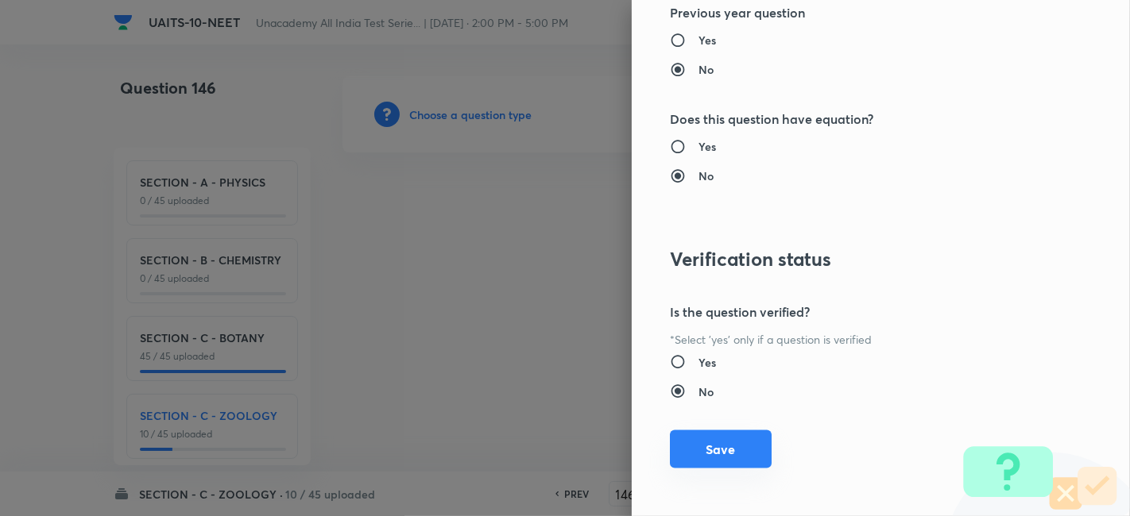
click at [711, 441] on button "Save" at bounding box center [721, 450] width 102 height 38
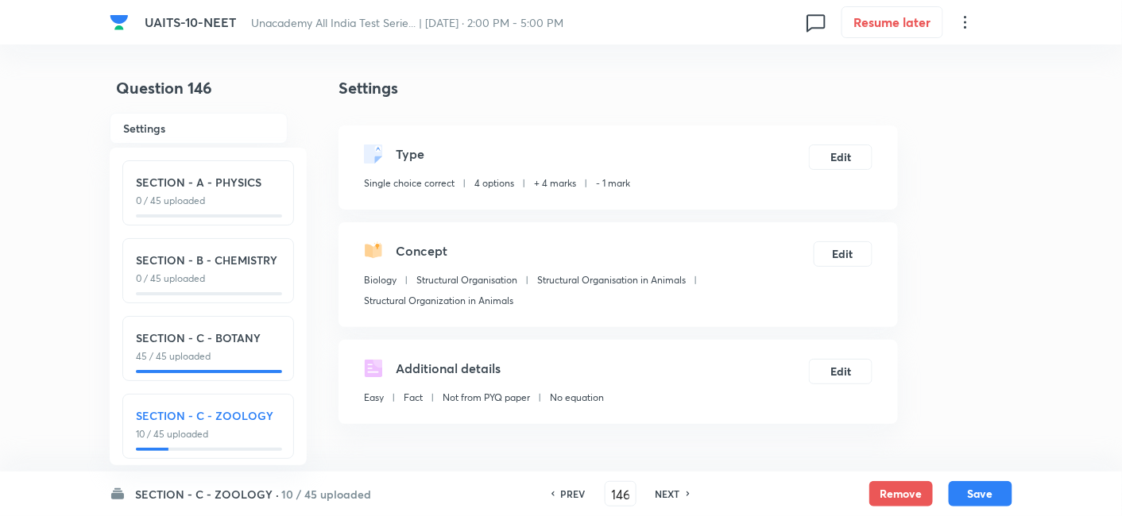
scroll to position [284, 0]
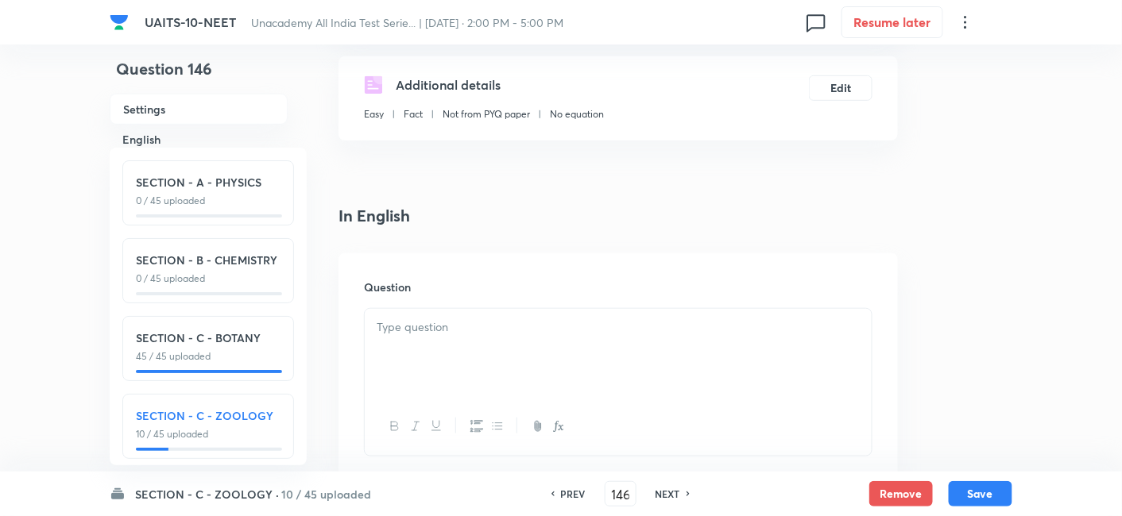
click at [454, 329] on p at bounding box center [618, 328] width 483 height 18
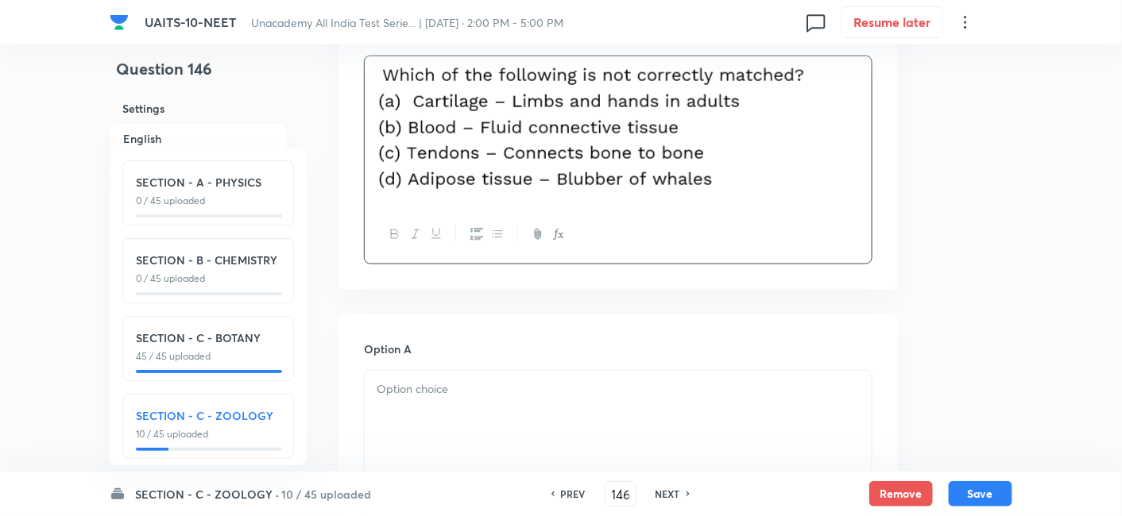
scroll to position [538, 0]
click at [446, 369] on div at bounding box center [618, 443] width 508 height 149
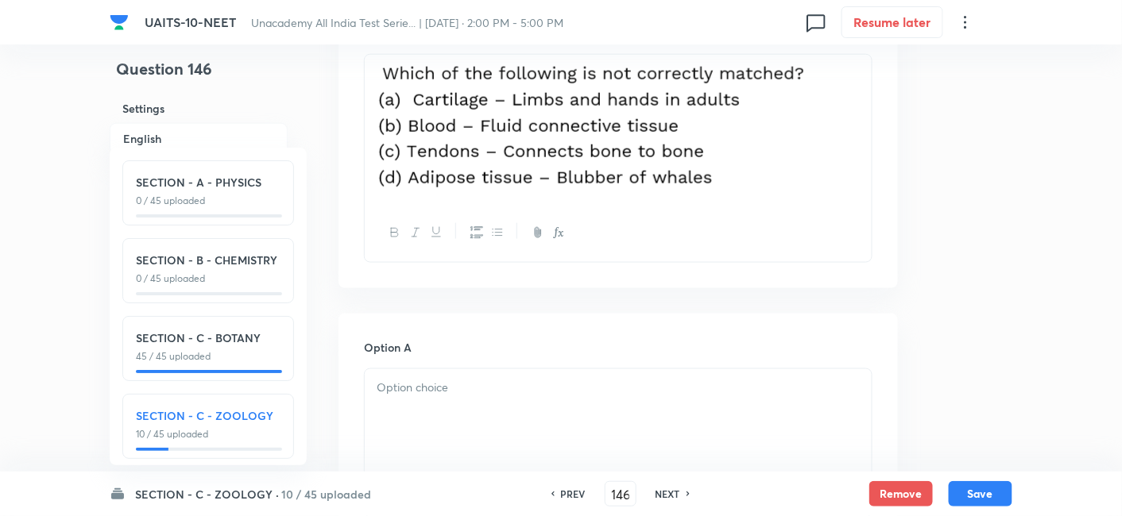
click at [446, 390] on p at bounding box center [618, 388] width 483 height 18
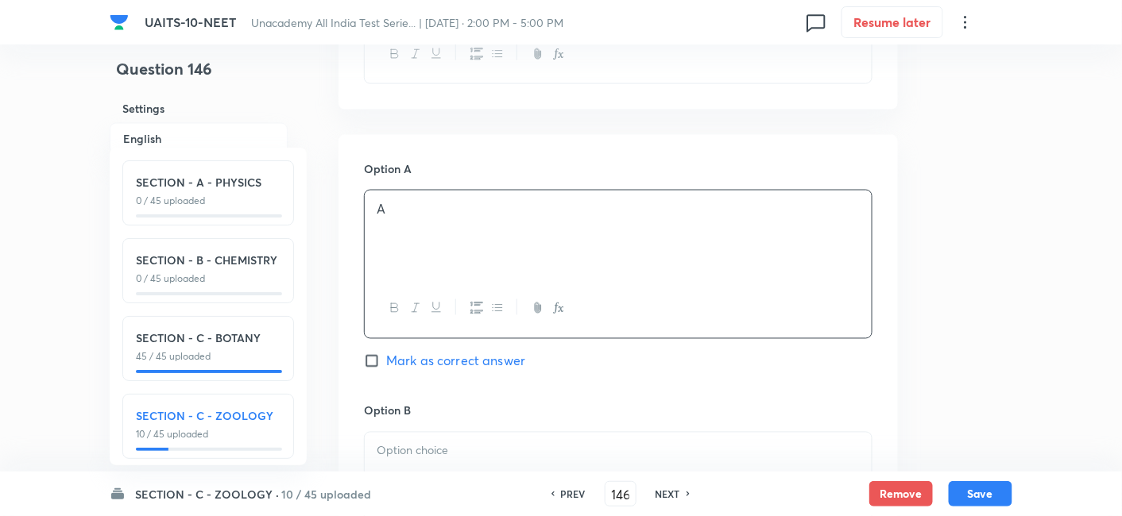
scroll to position [808, 0]
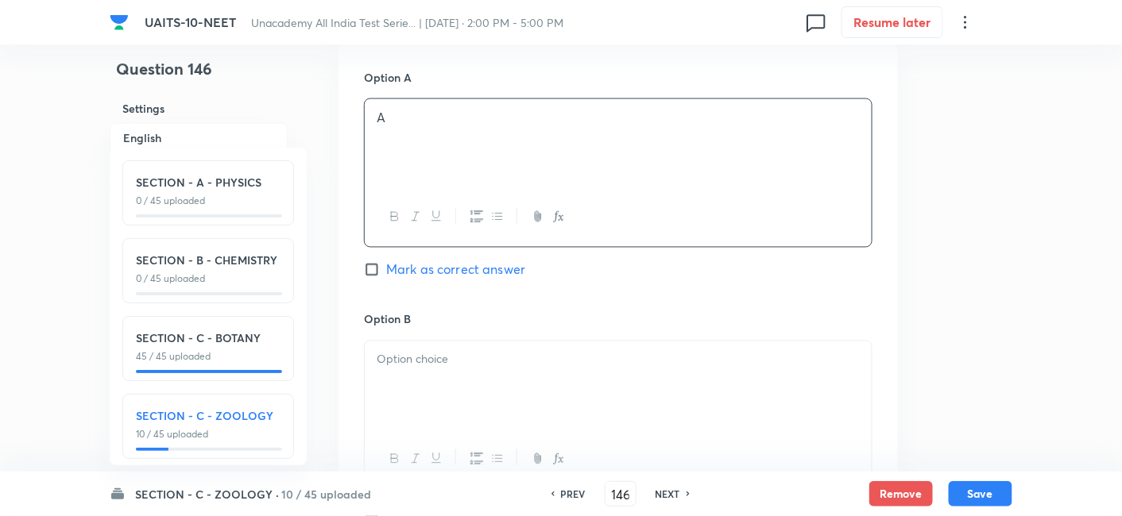
click at [427, 377] on div at bounding box center [618, 386] width 507 height 89
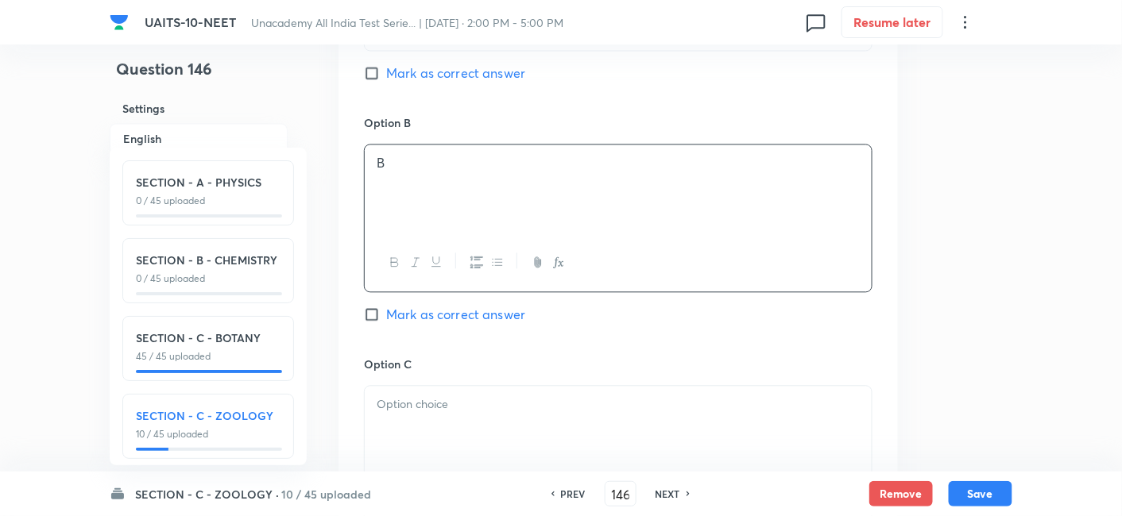
scroll to position [1011, 0]
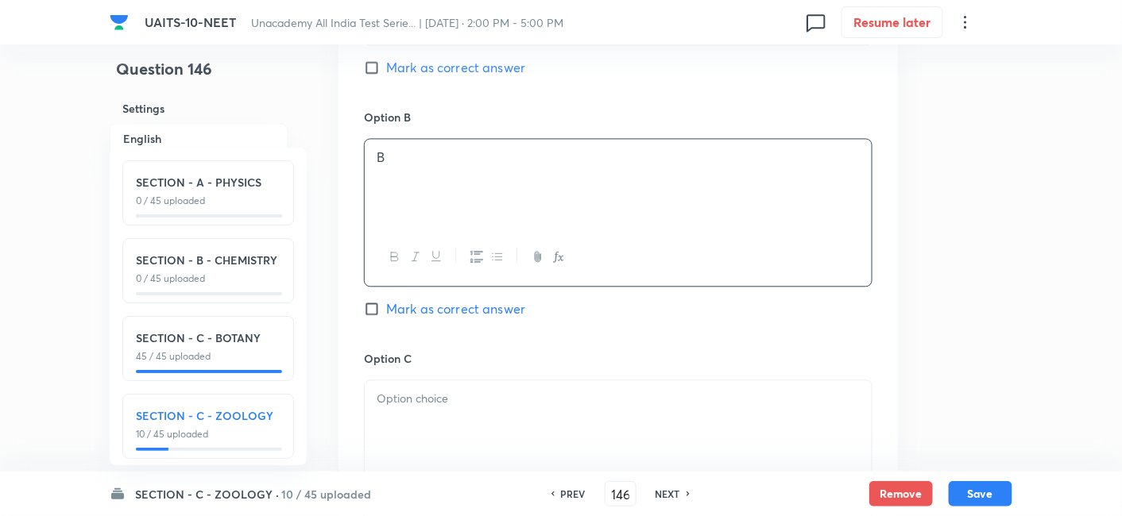
click at [431, 403] on p at bounding box center [618, 399] width 483 height 18
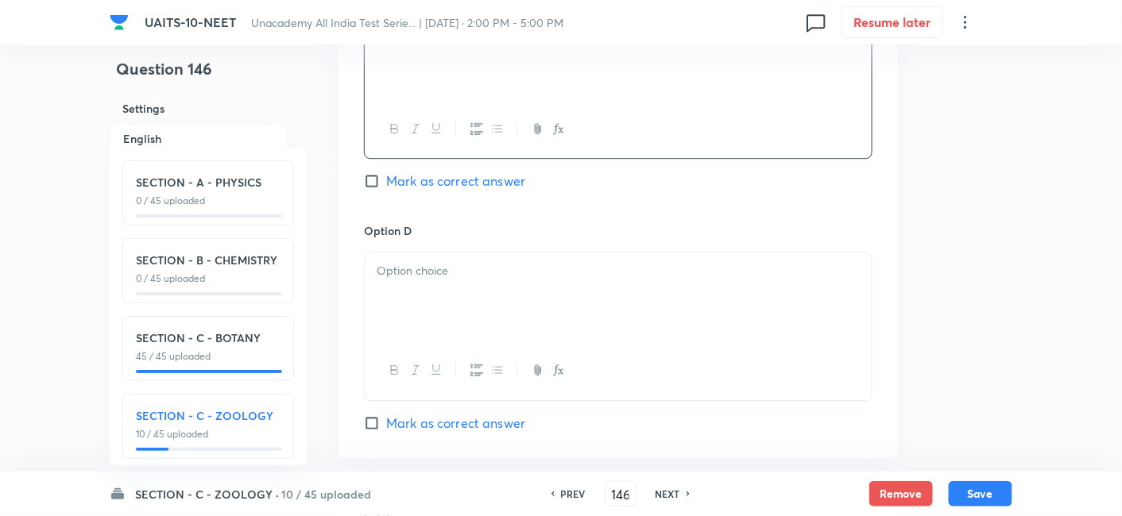
scroll to position [1382, 0]
click at [438, 277] on div at bounding box center [618, 295] width 507 height 89
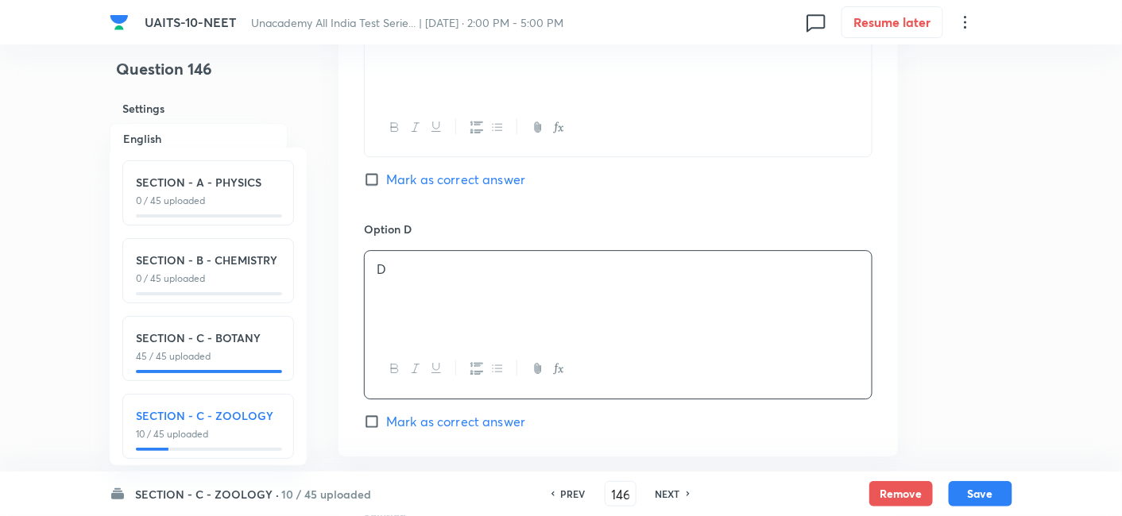
click at [371, 170] on label "Mark as correct answer" at bounding box center [444, 179] width 161 height 19
click at [371, 172] on input "Mark as correct answer" at bounding box center [375, 180] width 22 height 16
checkbox input "true"
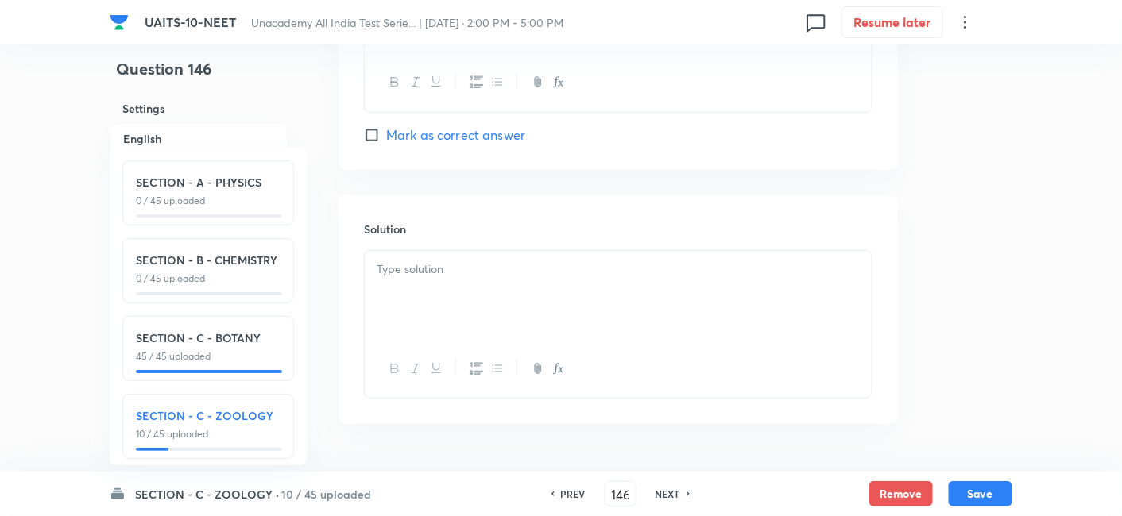
scroll to position [1670, 0]
click at [491, 279] on div at bounding box center [618, 293] width 507 height 89
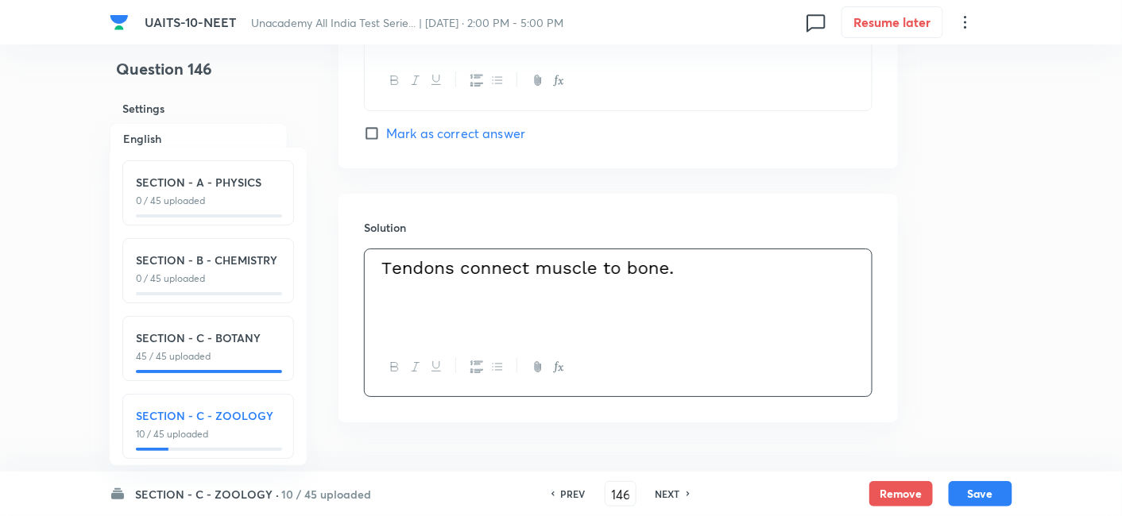
scroll to position [1714, 0]
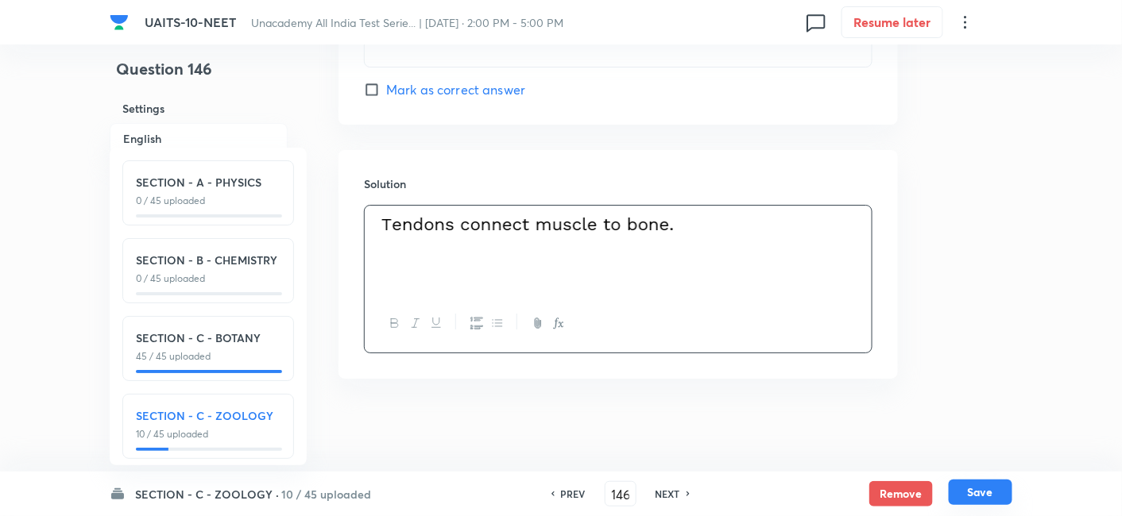
click at [985, 497] on button "Save" at bounding box center [981, 492] width 64 height 25
type input "147"
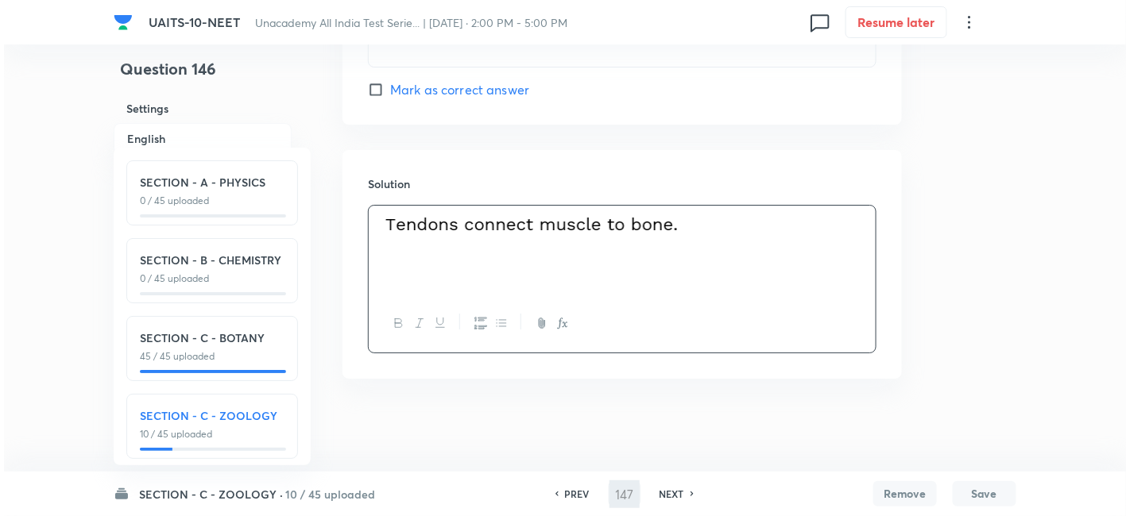
scroll to position [0, 0]
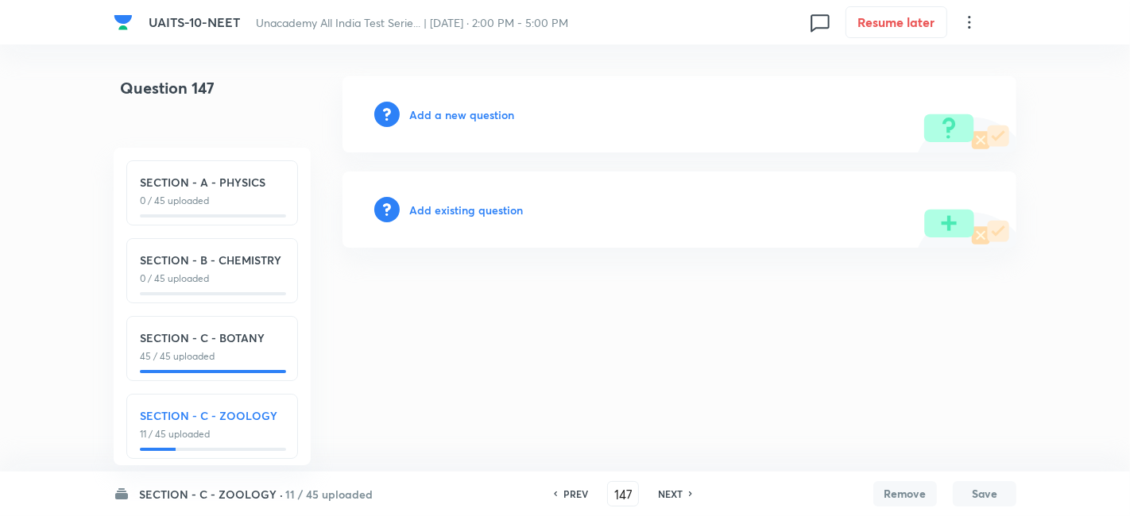
click at [488, 110] on h6 "Add a new question" at bounding box center [461, 114] width 105 height 17
click at [463, 122] on h6 "Choose a question type" at bounding box center [470, 114] width 122 height 17
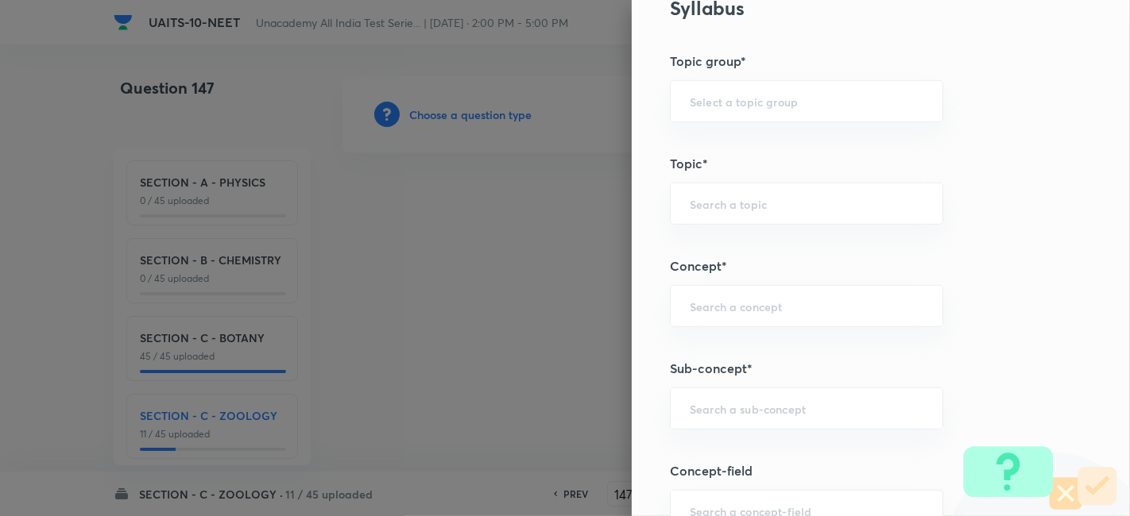
scroll to position [776, 0]
click at [724, 398] on input "text" at bounding box center [807, 405] width 234 height 15
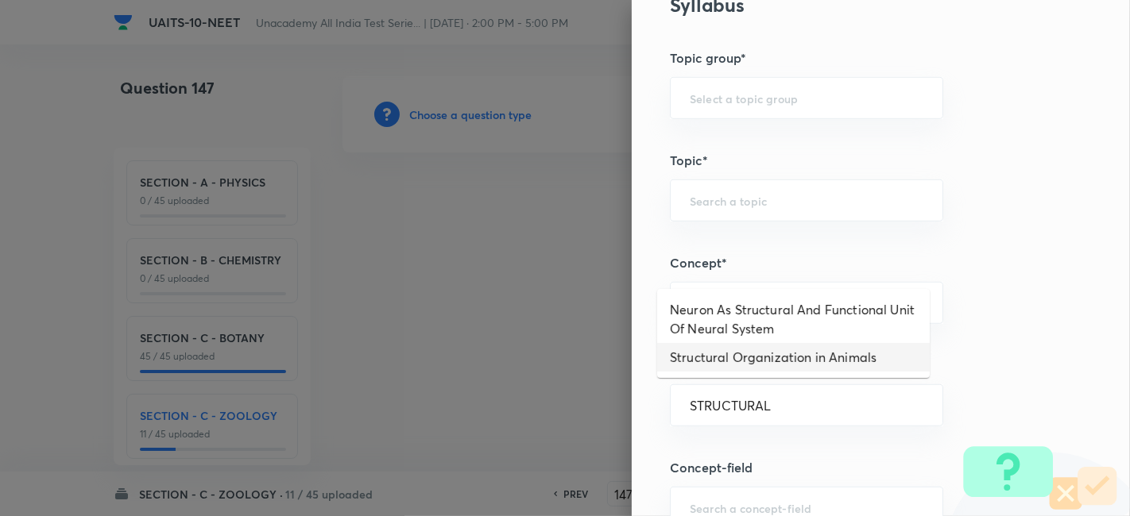
click at [747, 370] on li "Structural Organization in Animals" at bounding box center [793, 357] width 272 height 29
type input "Structural Organization in Animals"
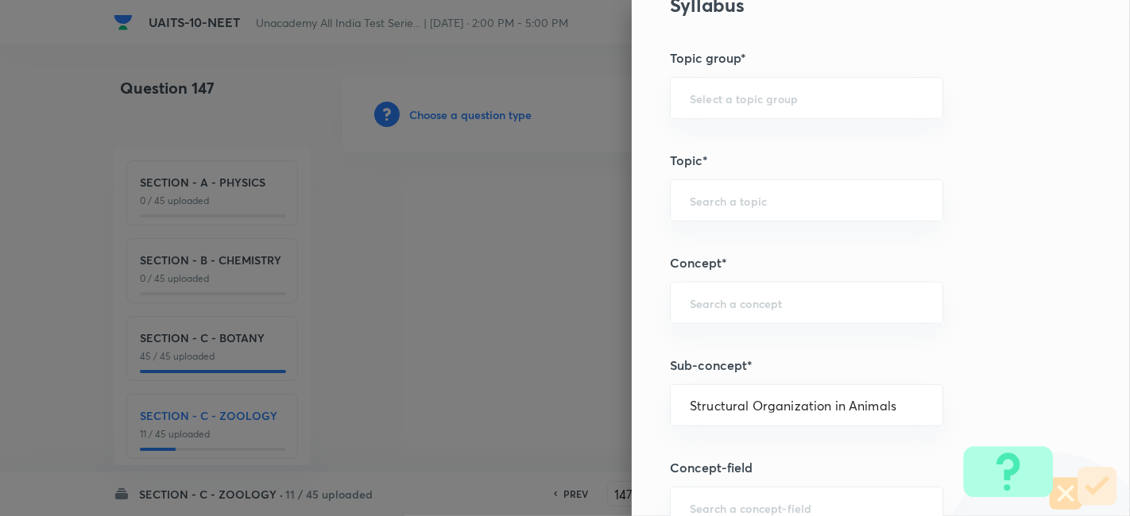
type input "Biology"
type input "Structural Organisation"
type input "Structural Organisation in Animals"
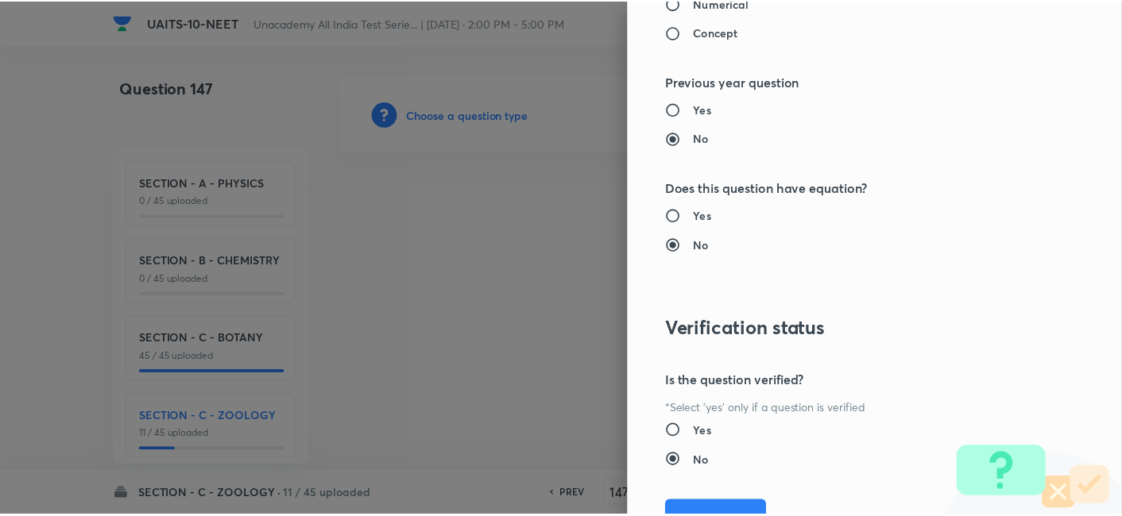
scroll to position [1751, 0]
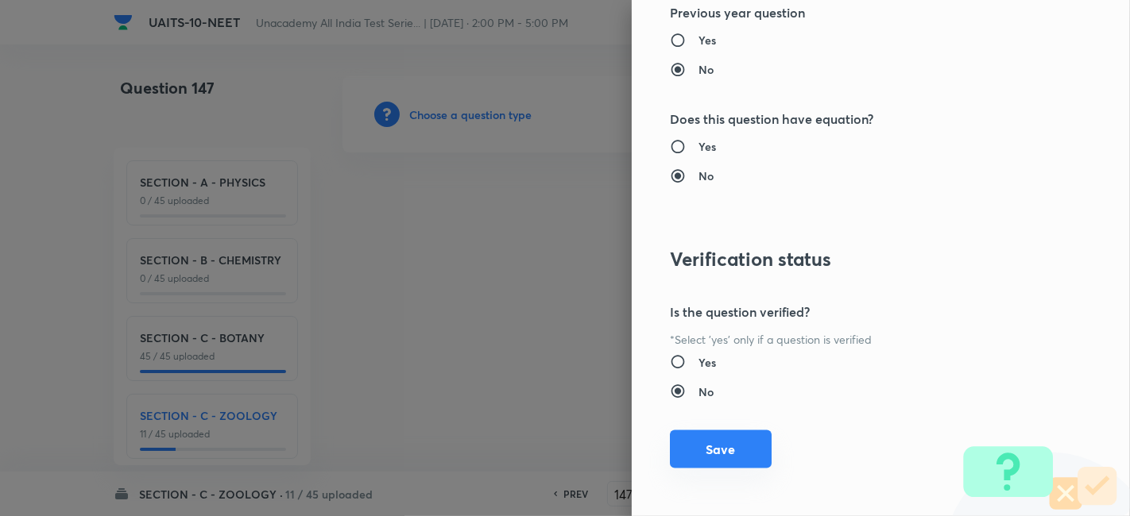
click at [721, 431] on button "Save" at bounding box center [721, 450] width 102 height 38
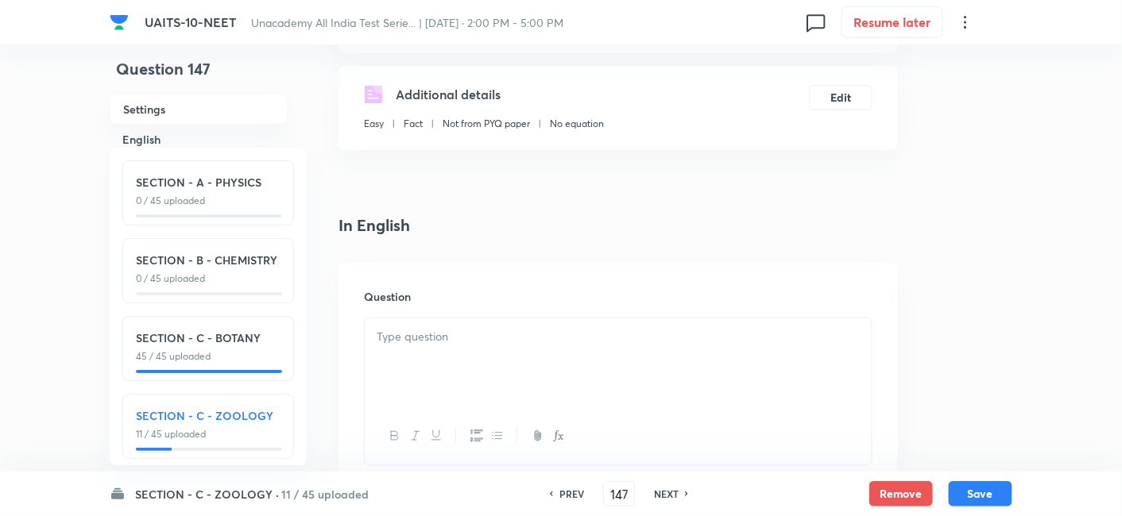
scroll to position [275, 0]
click at [449, 332] on p at bounding box center [618, 336] width 483 height 18
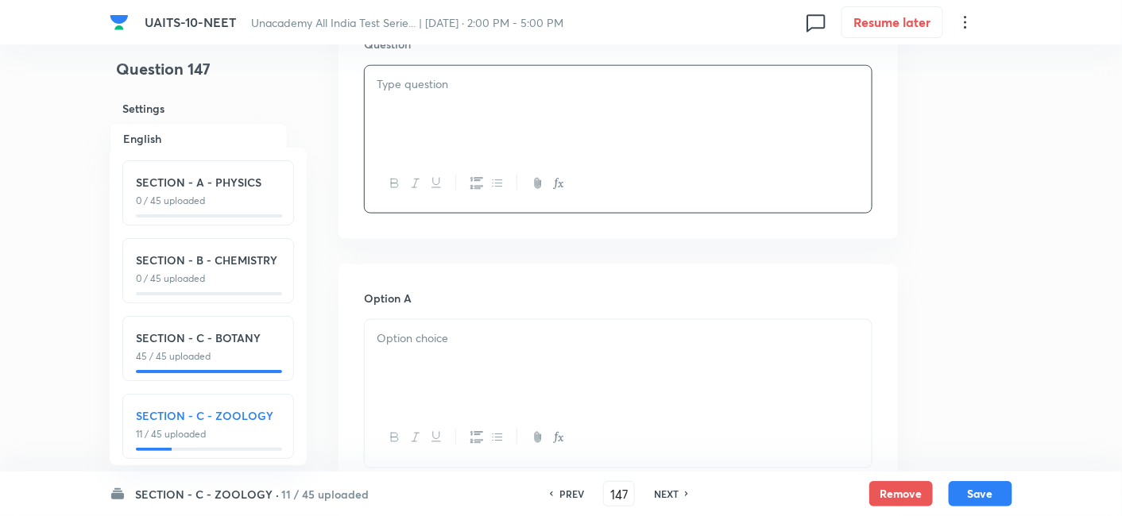
click at [472, 356] on div at bounding box center [618, 364] width 507 height 89
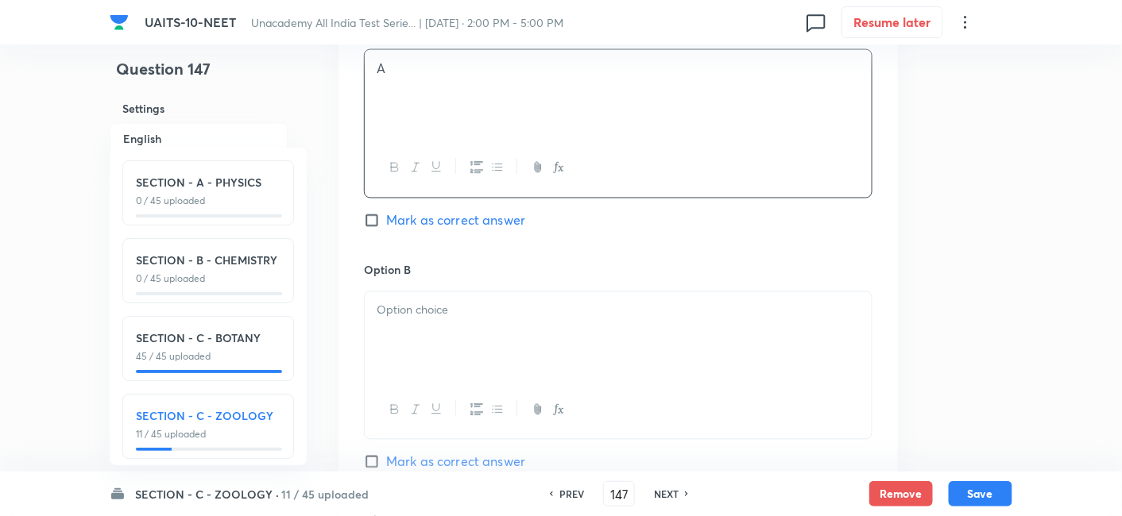
scroll to position [798, 0]
click at [461, 311] on p at bounding box center [618, 310] width 483 height 18
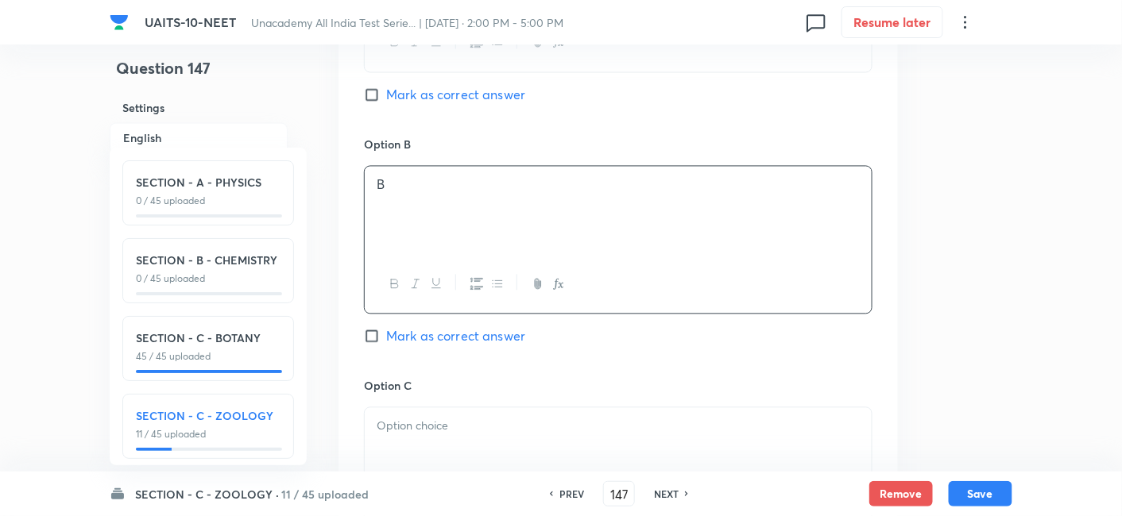
scroll to position [923, 0]
click at [426, 423] on p at bounding box center [618, 426] width 483 height 18
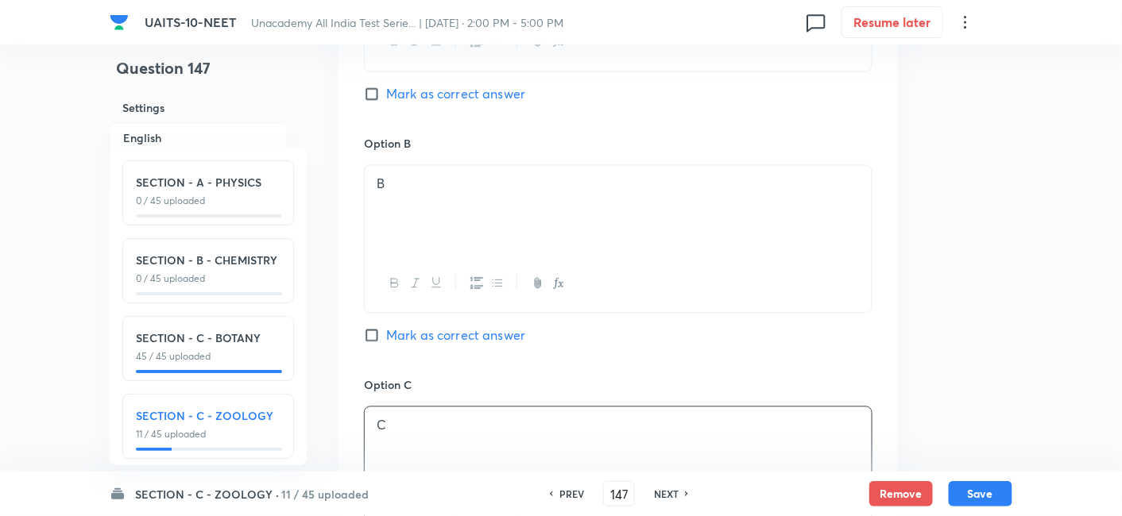
scroll to position [1254, 0]
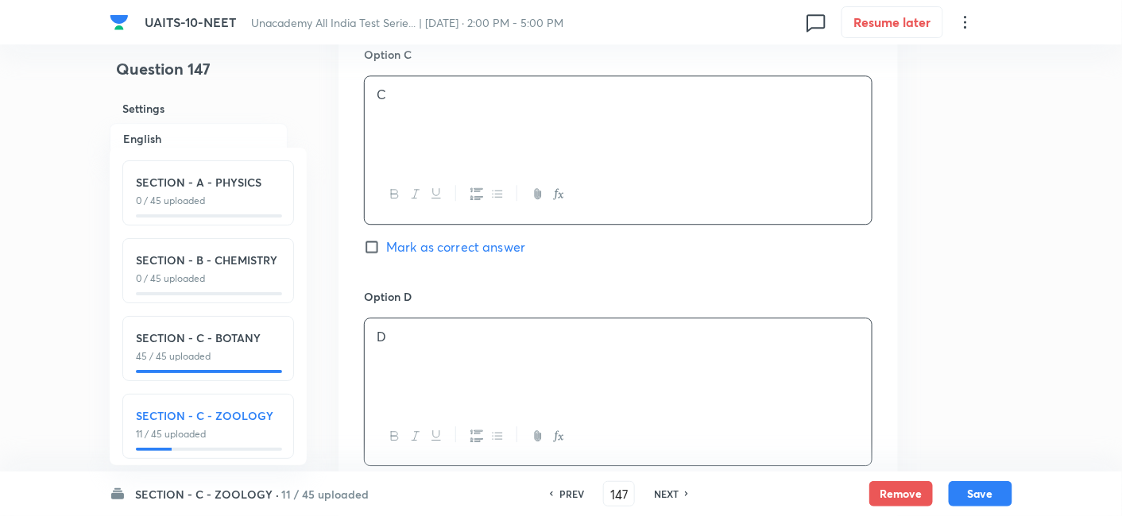
click at [424, 354] on div "D" at bounding box center [618, 363] width 507 height 89
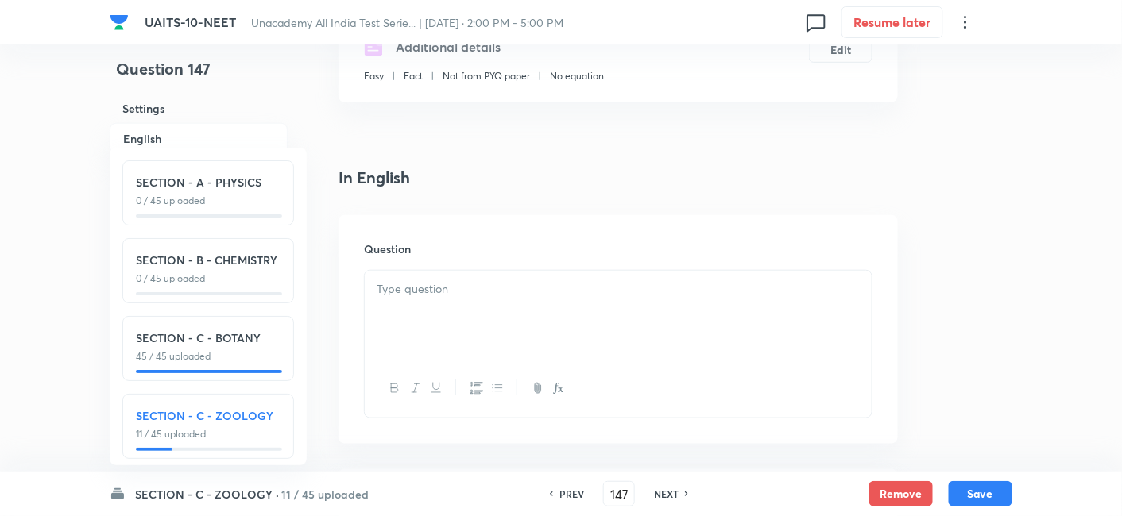
scroll to position [308, 0]
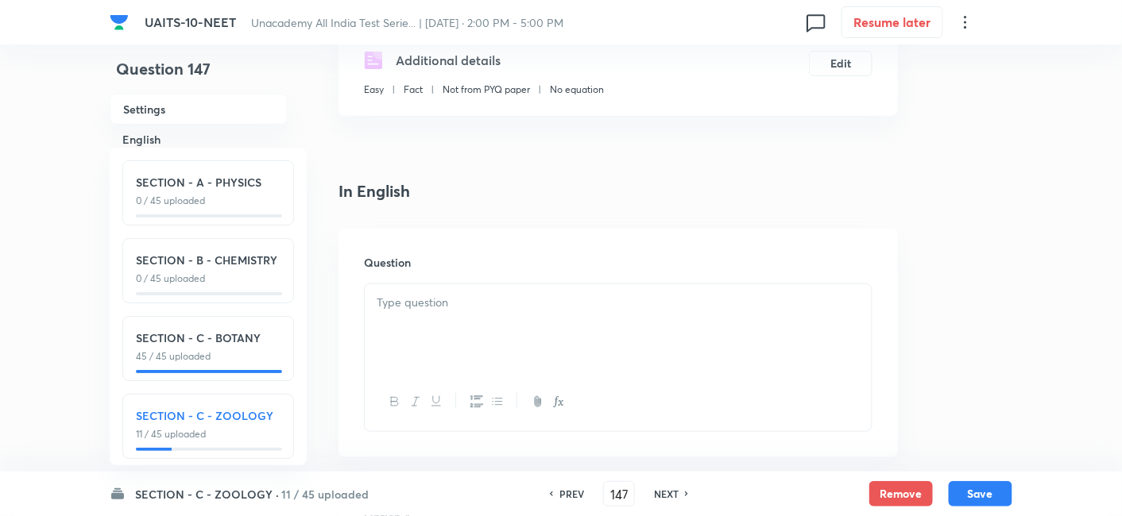
click at [446, 311] on div at bounding box center [618, 328] width 507 height 89
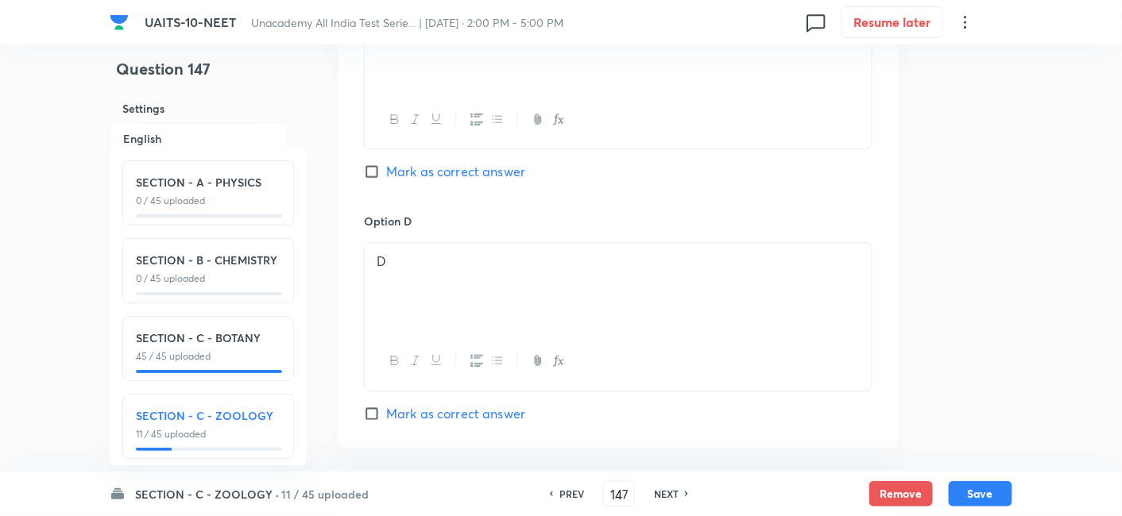
scroll to position [1385, 0]
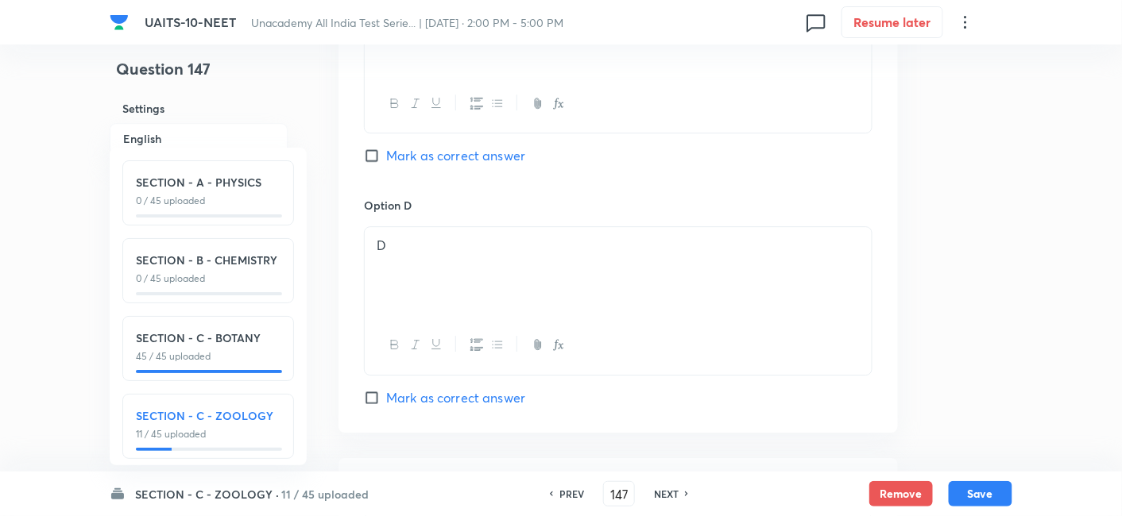
click at [368, 393] on input "Mark as correct answer" at bounding box center [375, 398] width 22 height 16
checkbox input "true"
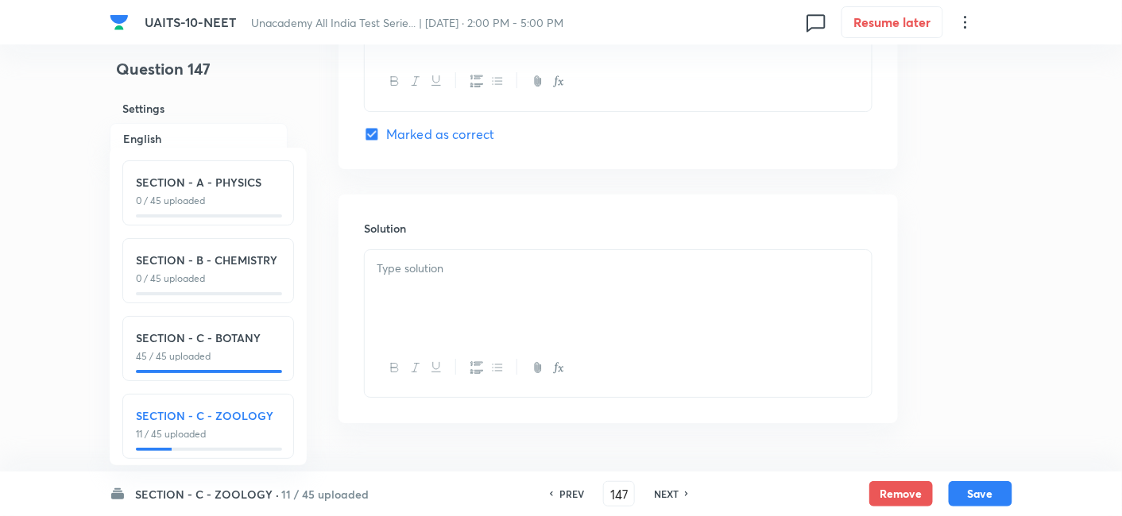
scroll to position [1693, 0]
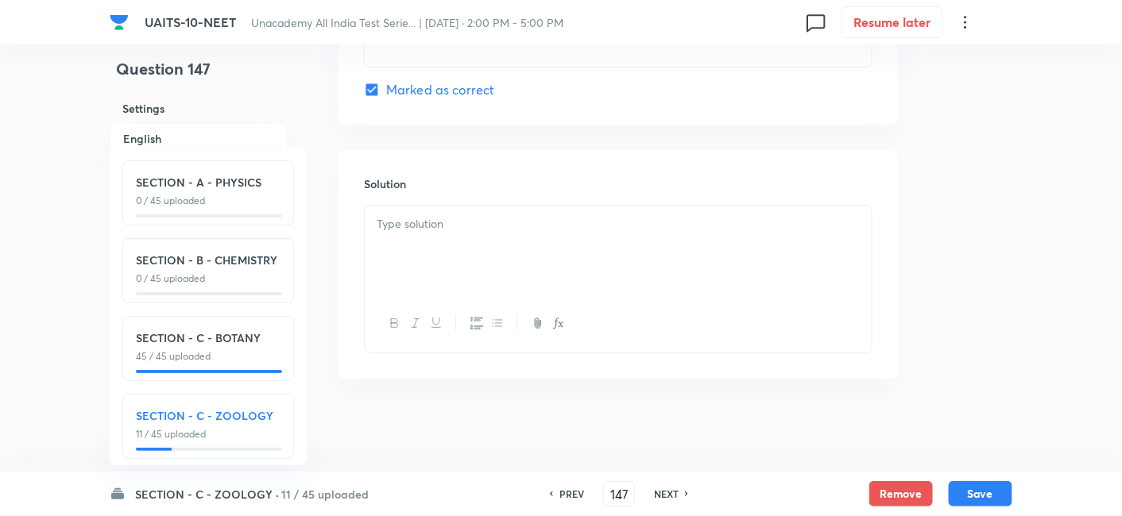
click at [467, 249] on div at bounding box center [618, 250] width 507 height 89
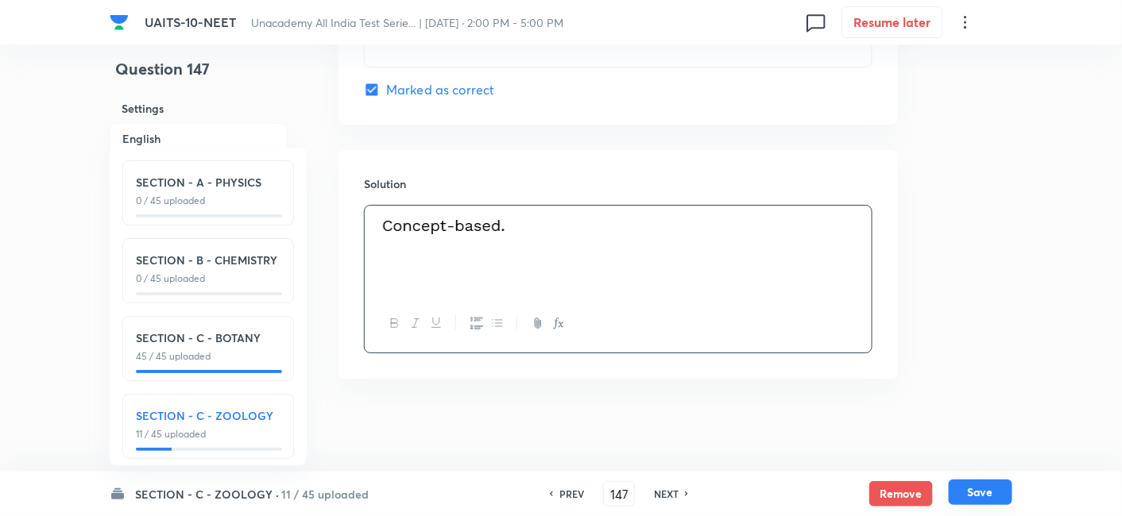
click at [1000, 489] on button "Save" at bounding box center [981, 492] width 64 height 25
type input "148"
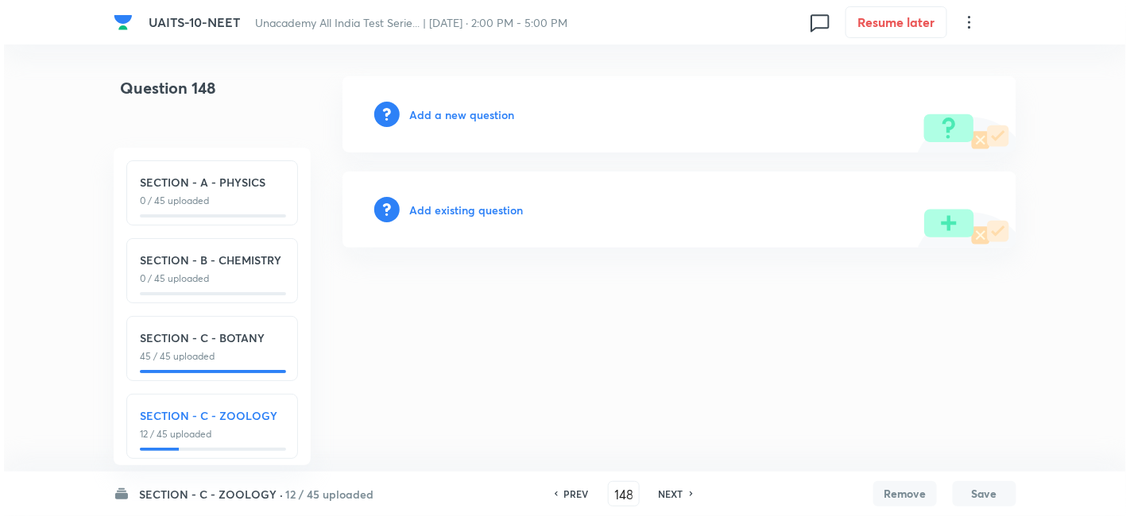
scroll to position [0, 0]
click at [453, 115] on h6 "Add a new question" at bounding box center [461, 114] width 105 height 17
click at [454, 114] on h6 "Choose a question type" at bounding box center [470, 114] width 122 height 17
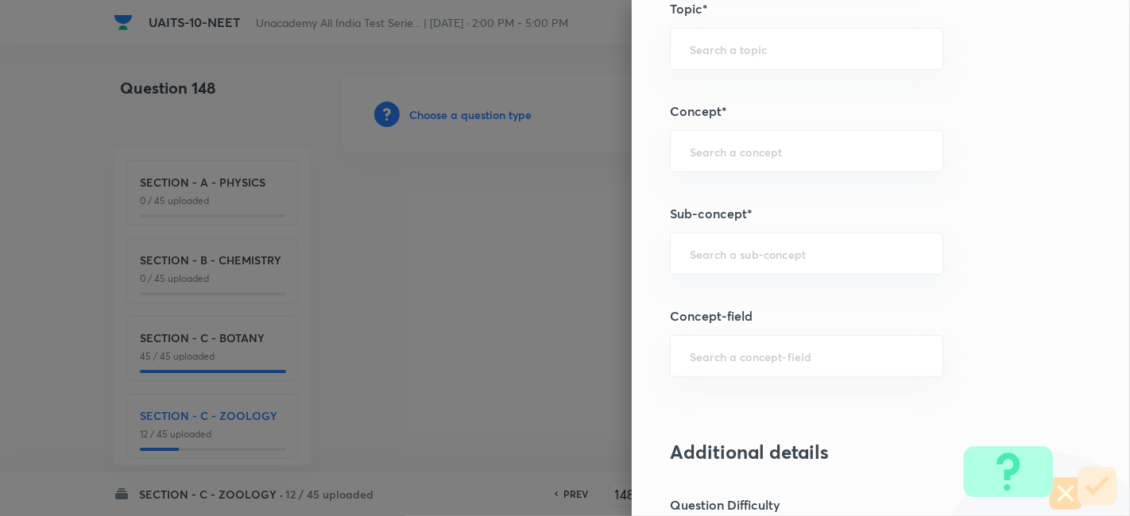
scroll to position [929, 0]
click at [694, 240] on div "​" at bounding box center [806, 252] width 273 height 42
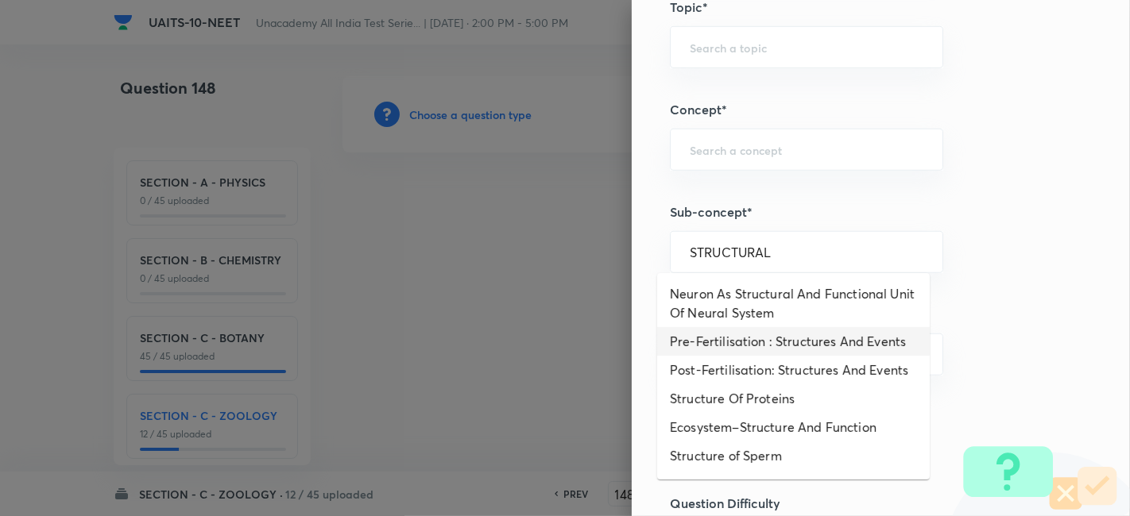
click at [769, 334] on li "Pre-Fertilisation : Structures And Events" at bounding box center [793, 341] width 272 height 29
type input "Pre-Fertilisation : Structures And Events"
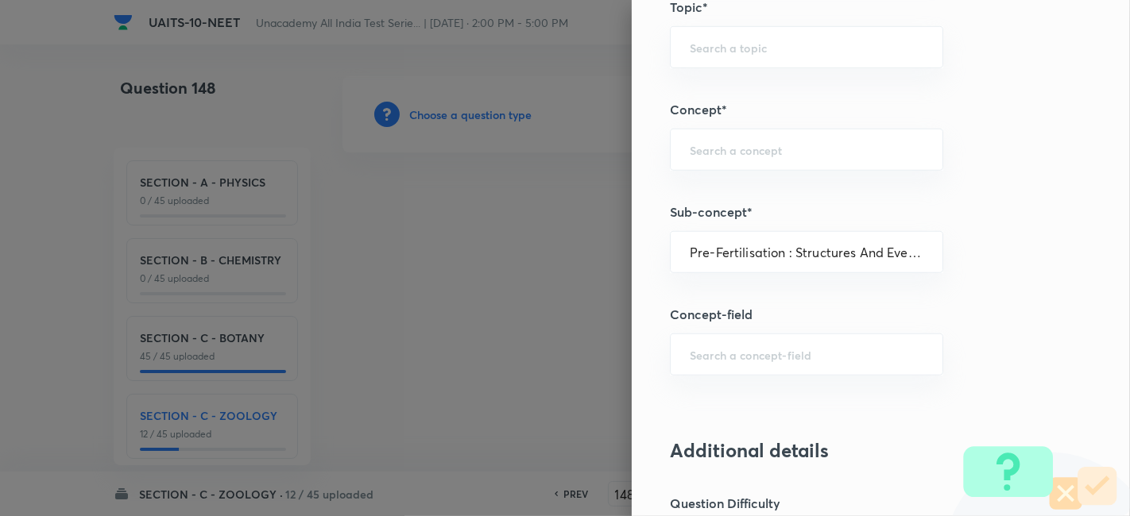
type input "Biology"
type input "Reproduction"
type input "Reproduction in Plants"
click at [826, 245] on input "Pre-Fertilisation : Structures And Events" at bounding box center [807, 252] width 234 height 15
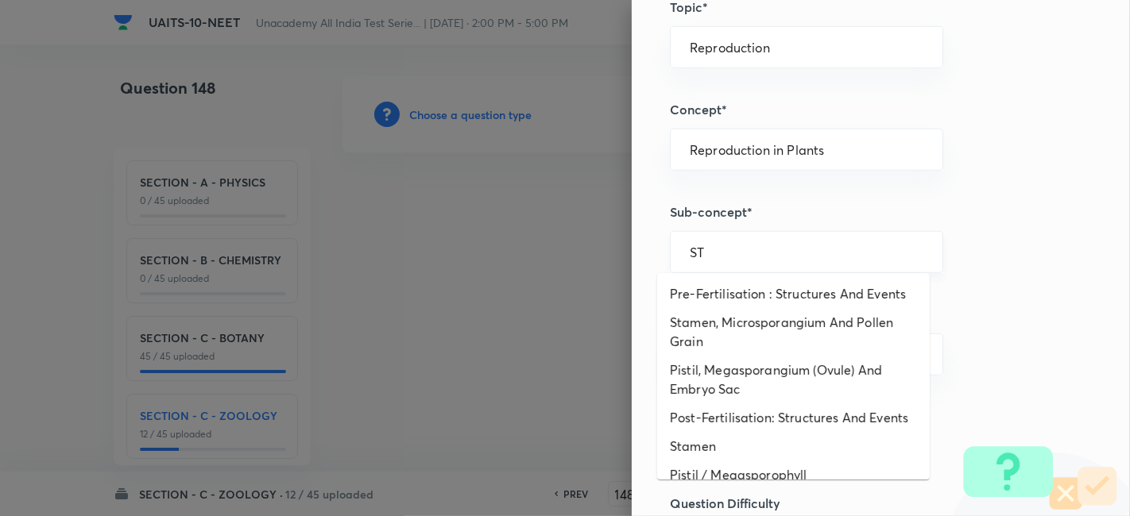
type input "S"
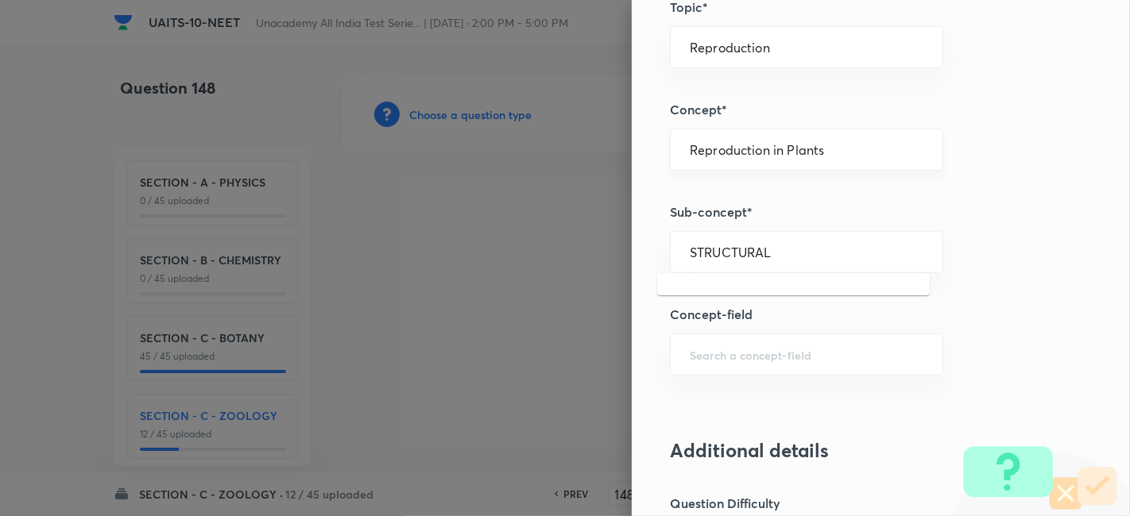
type input "Pre-Fertilisation : Structures And Events"
drag, startPoint x: 821, startPoint y: 153, endPoint x: 677, endPoint y: 146, distance: 143.9
click at [690, 146] on input "Reproduction in Plants" at bounding box center [807, 149] width 234 height 15
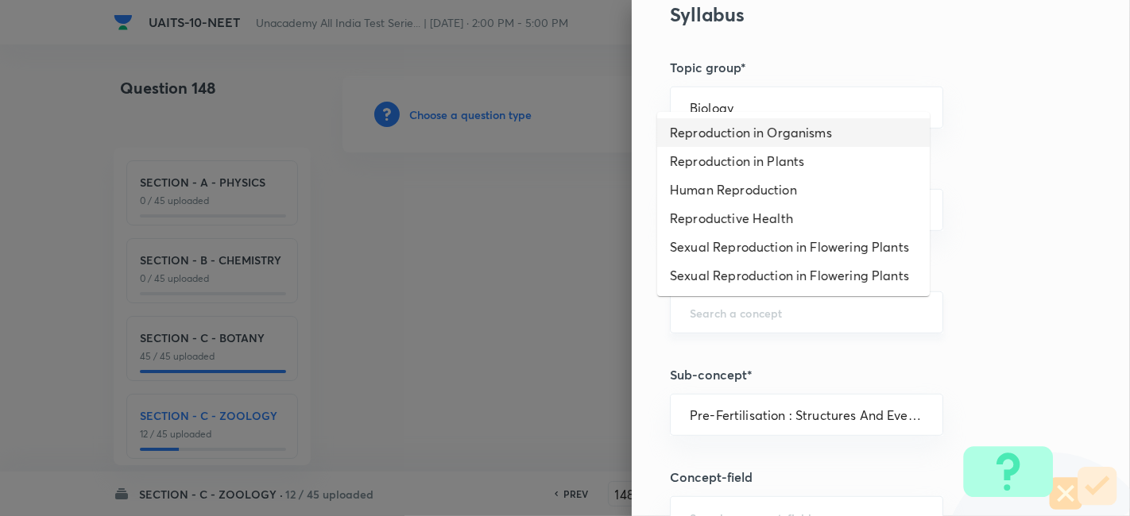
scroll to position [756, 0]
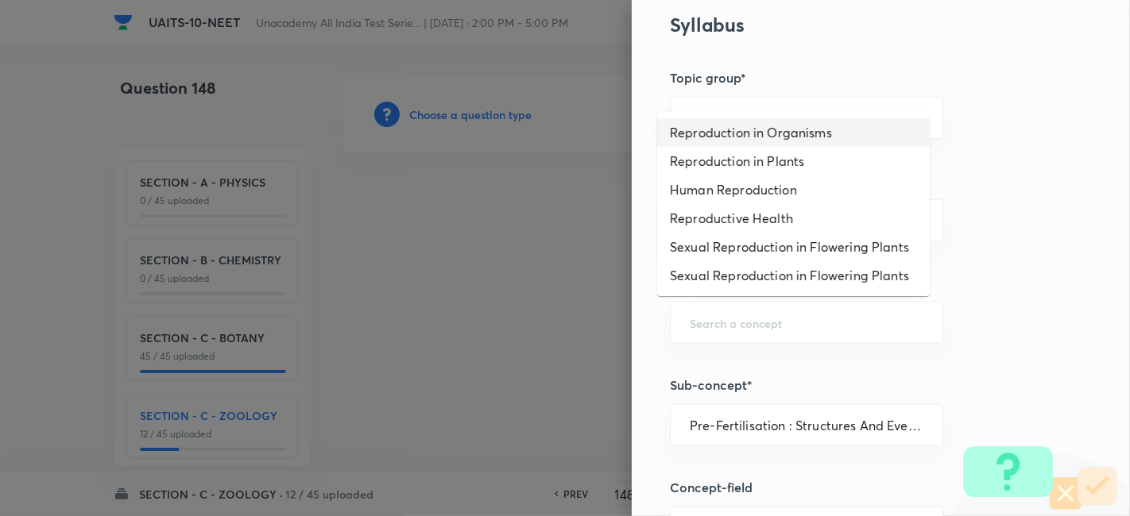
type input "Reproduction in Plants"
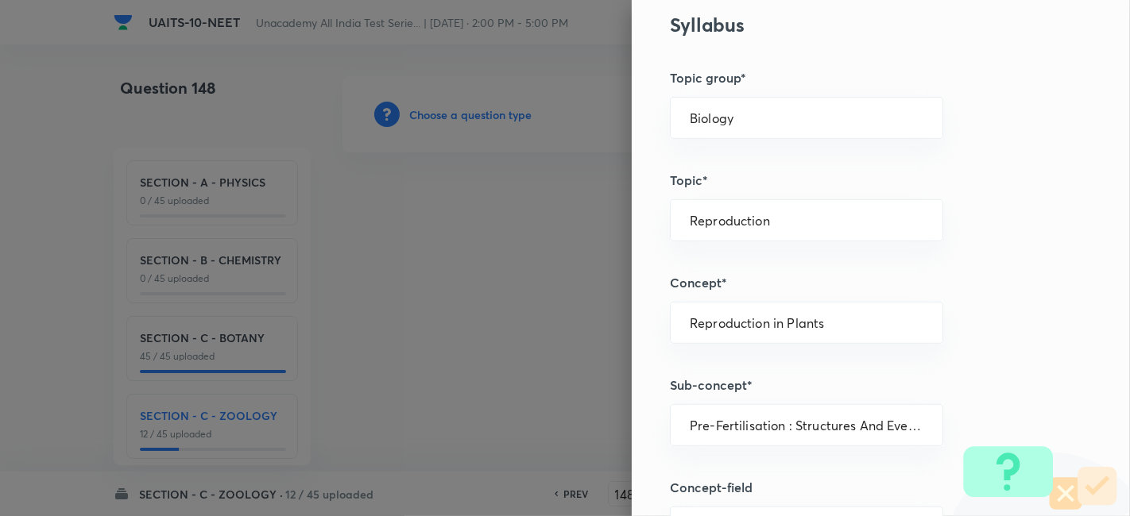
click at [778, 64] on div "Question settings Question type* Single choice correct Number of options* 2 3 4…" at bounding box center [881, 258] width 498 height 516
drag, startPoint x: 775, startPoint y: 226, endPoint x: 760, endPoint y: 222, distance: 15.6
click at [760, 222] on div "Reproduction ​" at bounding box center [806, 220] width 273 height 42
type input "Reproduction"
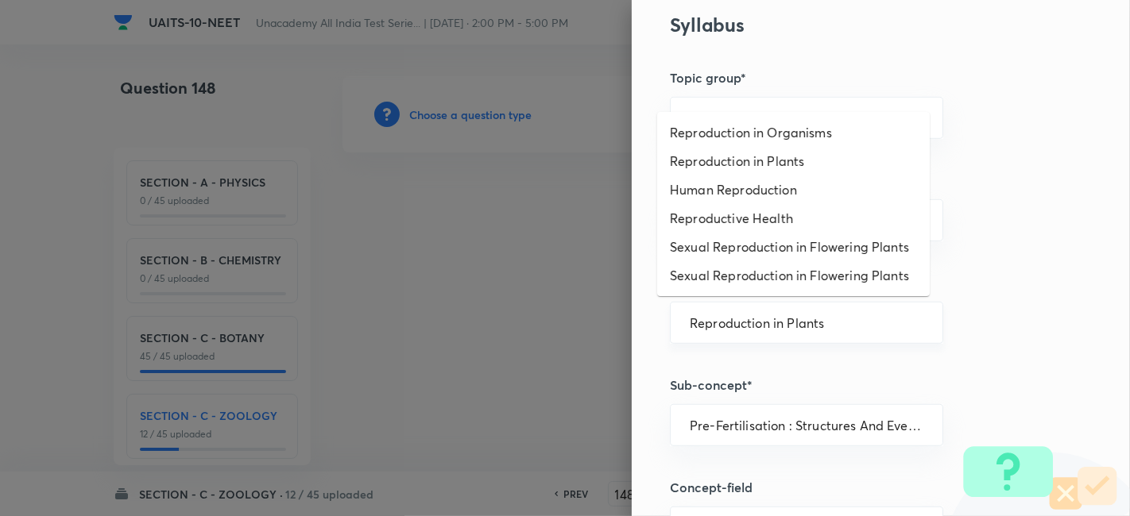
click at [828, 319] on input "Reproduction in Plants" at bounding box center [807, 322] width 234 height 15
click at [876, 438] on div "Pre-Fertilisation : Structures And Events ​" at bounding box center [806, 425] width 273 height 42
type input "Reproduction in Plants"
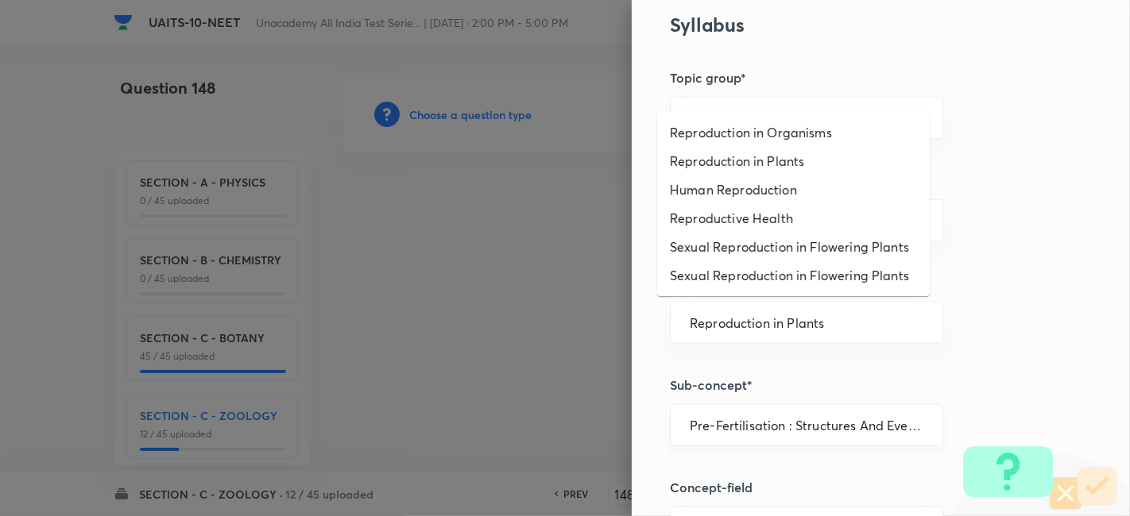
click at [876, 438] on div "Pre-Fertilisation : Structures And Events ​" at bounding box center [806, 425] width 273 height 42
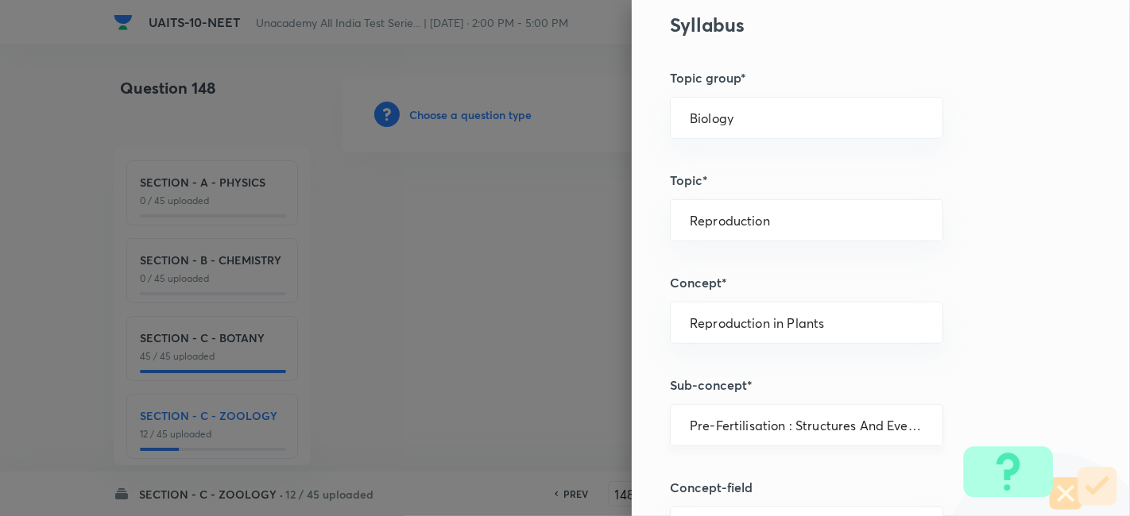
click at [876, 438] on div "Pre-Fertilisation : Structures And Events ​" at bounding box center [806, 425] width 273 height 42
type input "Pre-Fertilisation : Structures And Events"
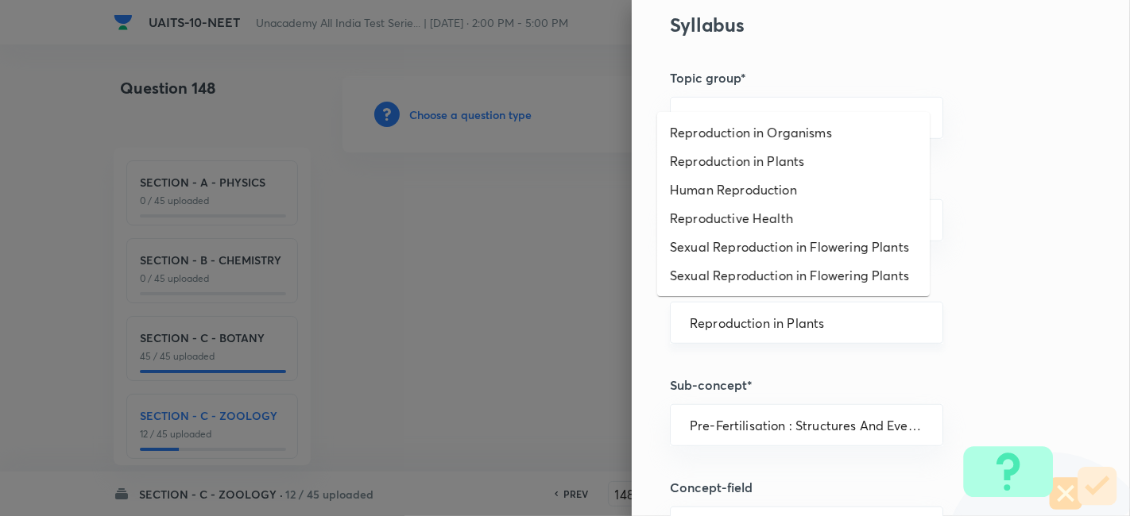
click at [829, 326] on input "Reproduction in Plants" at bounding box center [807, 322] width 234 height 15
type input "Reproduction in Plants"
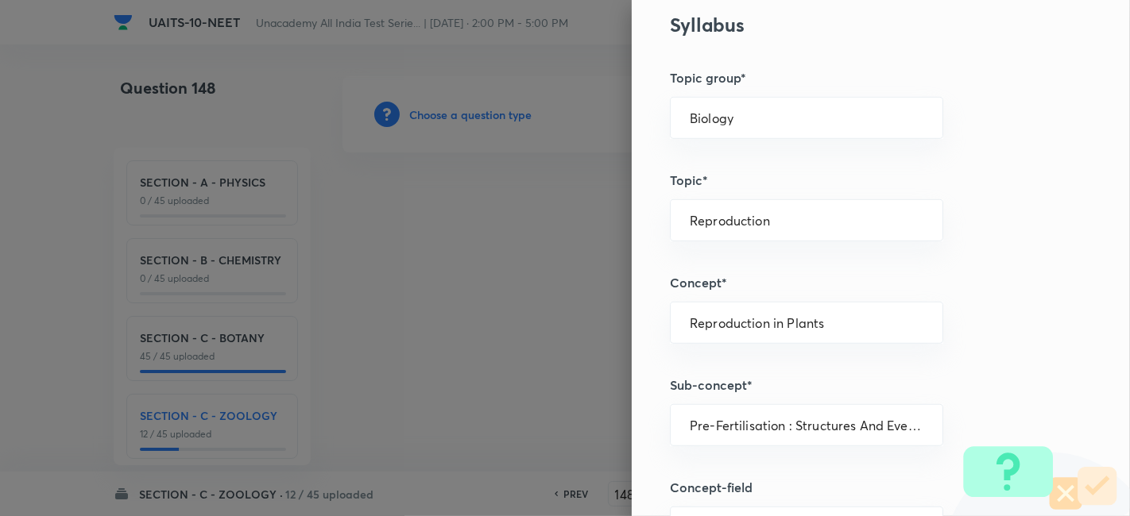
click at [639, 236] on div "Question settings Question type* Single choice correct Number of options* 2 3 4…" at bounding box center [881, 258] width 498 height 516
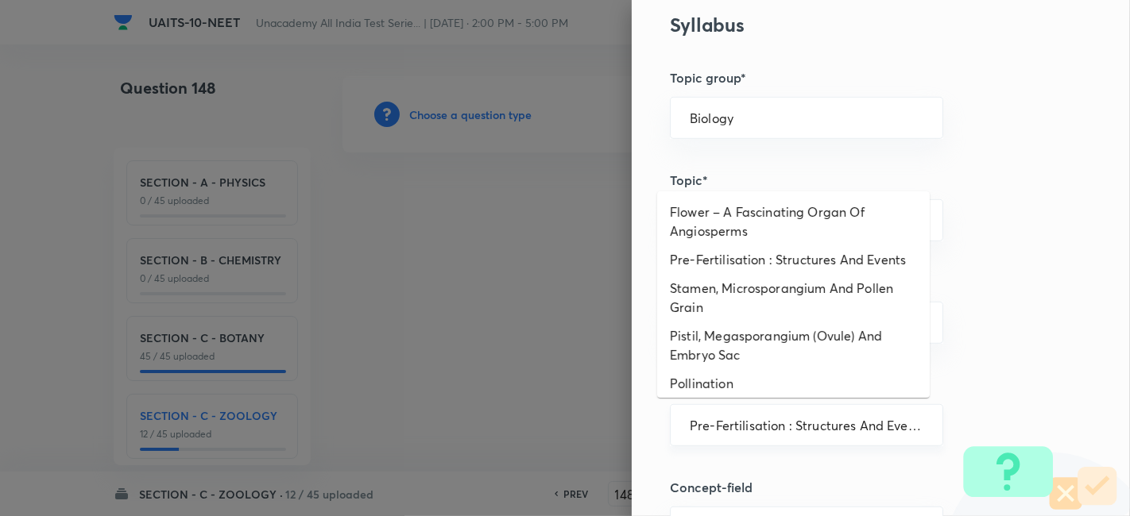
click at [817, 424] on input "Pre-Fertilisation : Structures And Events" at bounding box center [807, 425] width 234 height 15
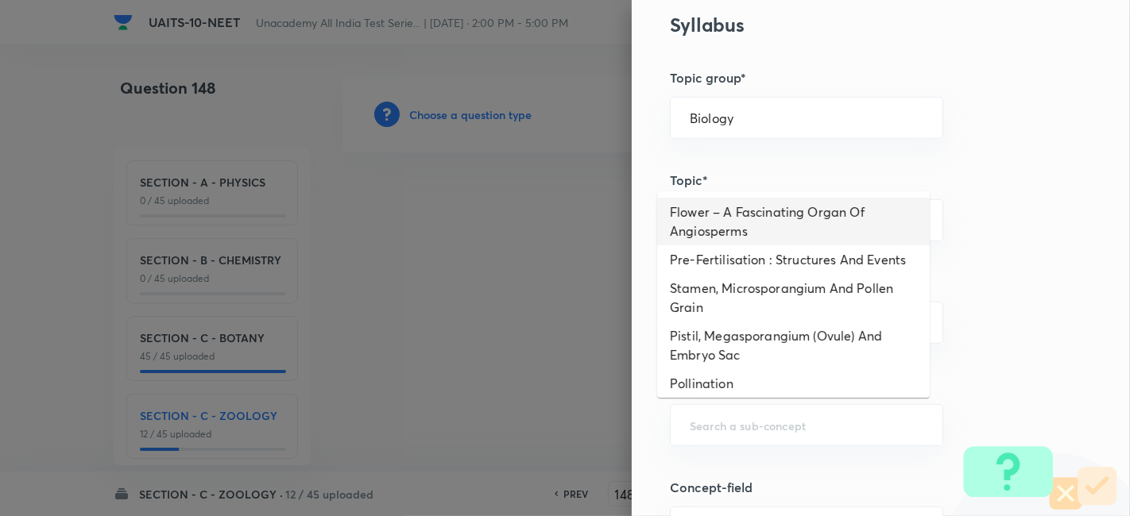
type input "Pre-Fertilisation : Structures And Events"
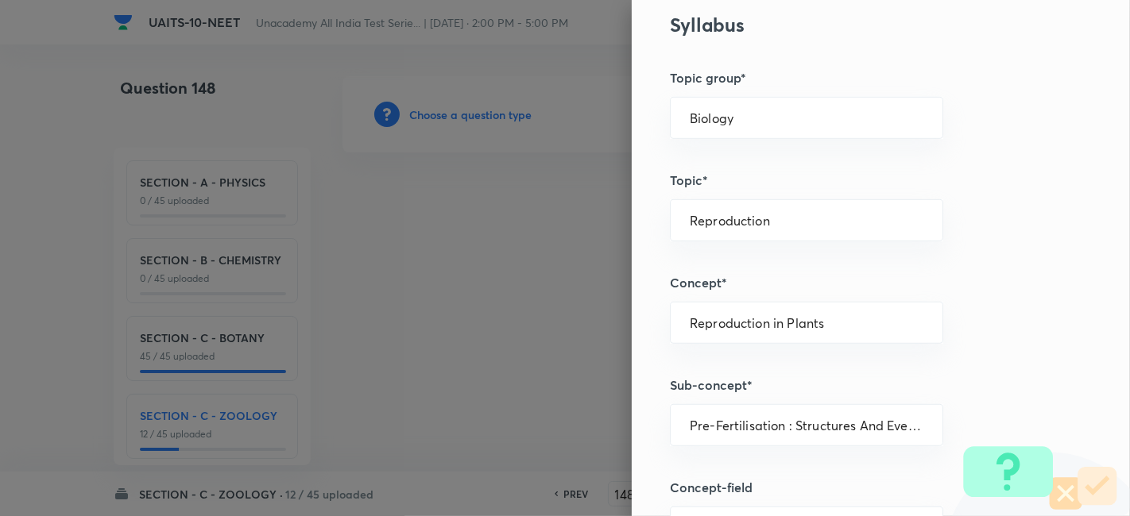
click at [753, 167] on div "Question settings Question type* Single choice correct Number of options* 2 3 4…" at bounding box center [881, 258] width 498 height 516
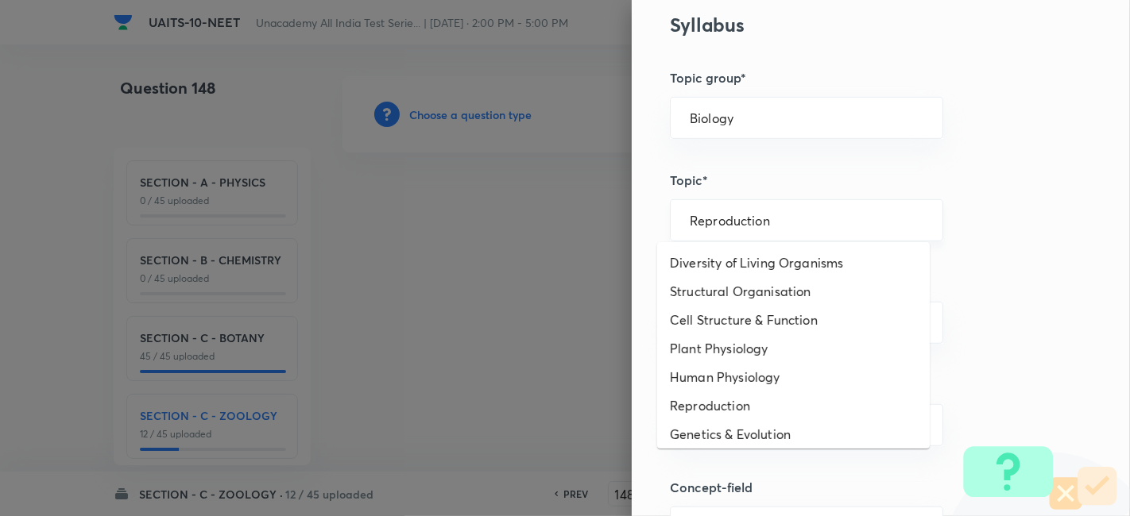
click at [742, 218] on input "Reproduction" at bounding box center [807, 220] width 234 height 15
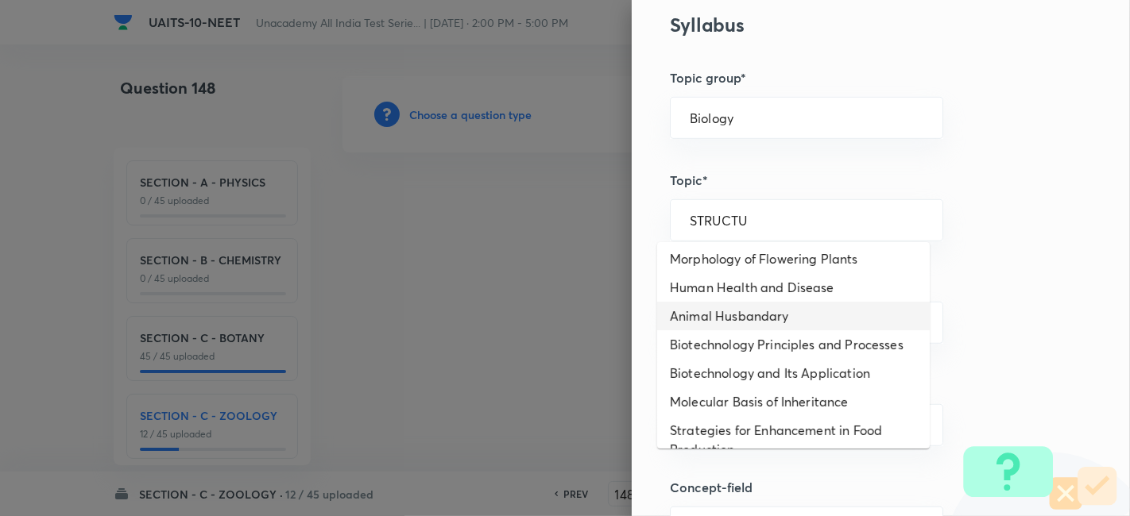
scroll to position [0, 0]
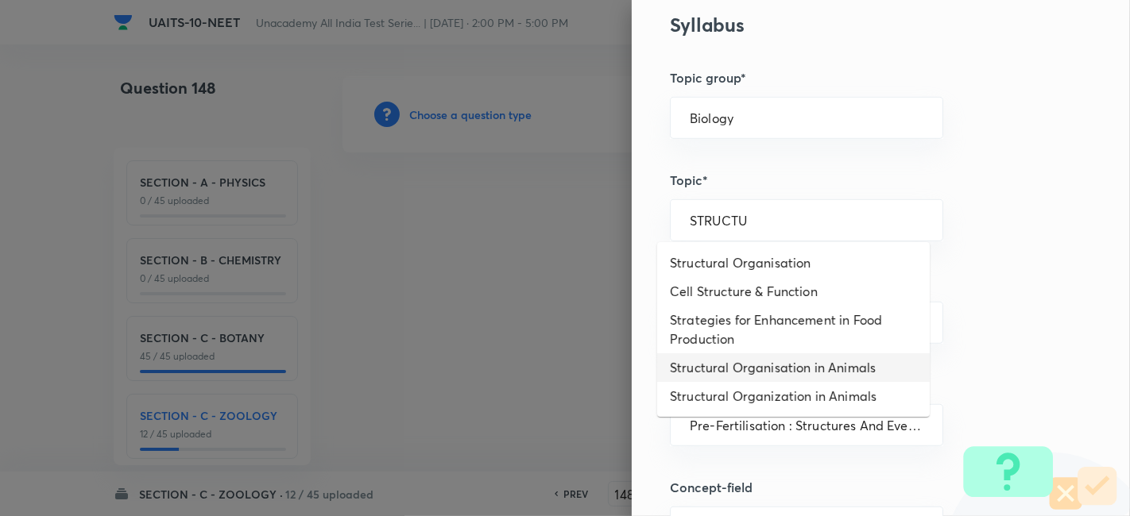
click at [776, 369] on li "Structural Organisation in Animals" at bounding box center [793, 368] width 272 height 29
type input "Structural Organisation in Animals"
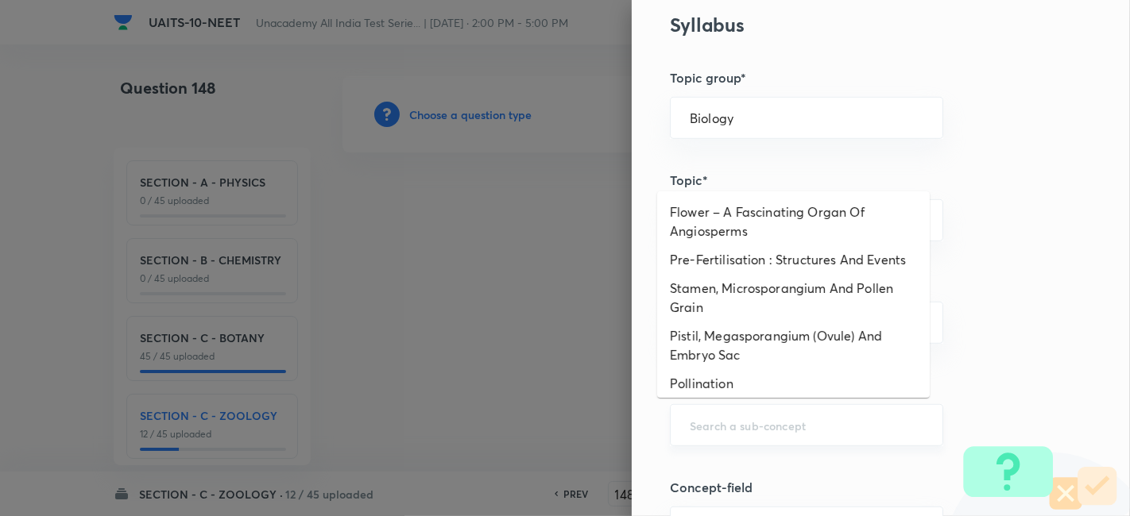
click at [759, 427] on input "text" at bounding box center [807, 425] width 234 height 15
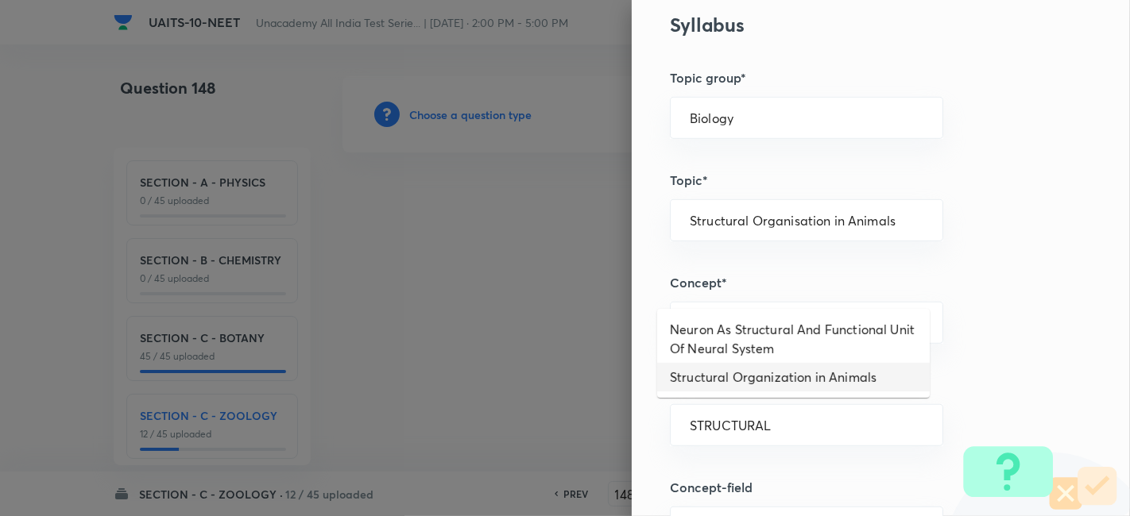
click at [783, 376] on li "Structural Organization in Animals" at bounding box center [793, 377] width 272 height 29
type input "Structural Organization in Animals"
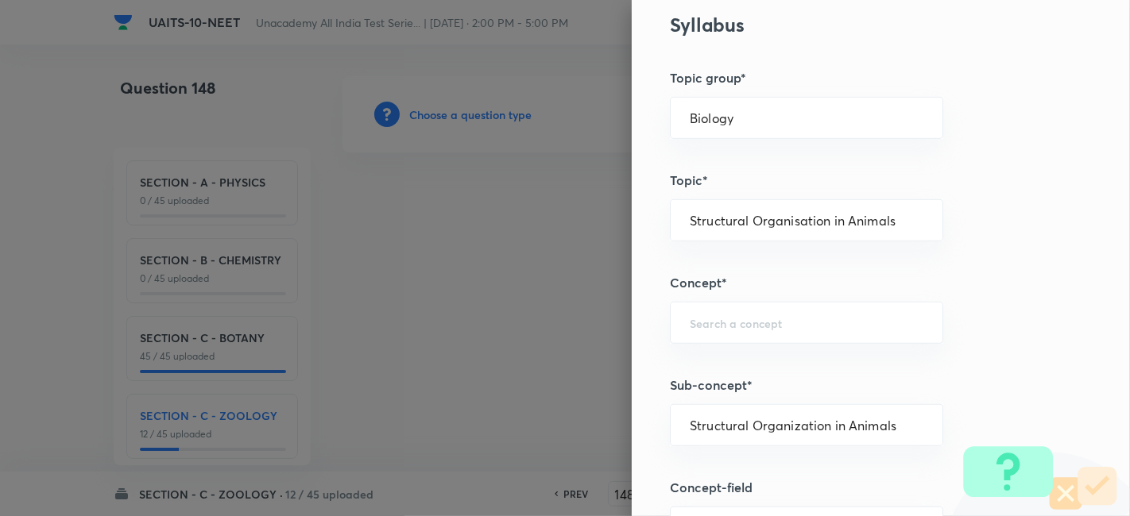
type input "Structural Organisation"
type input "Structural Organisation in Animals"
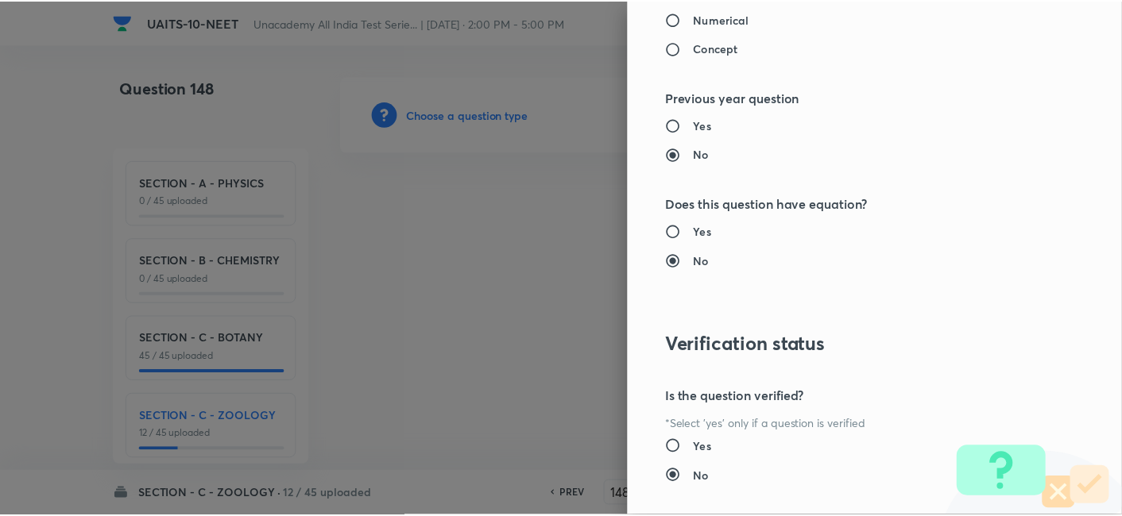
scroll to position [1751, 0]
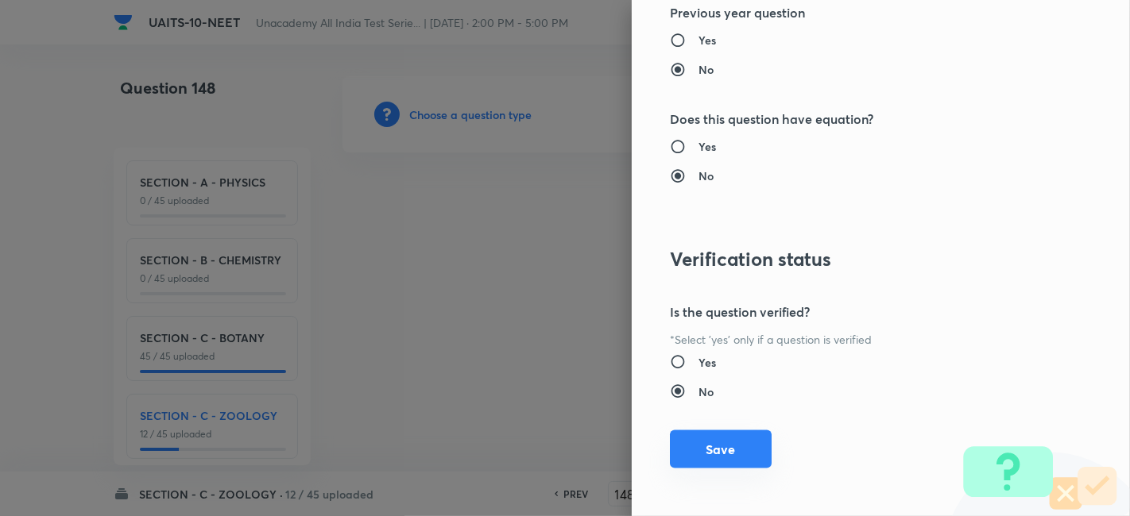
click at [700, 441] on button "Save" at bounding box center [721, 450] width 102 height 38
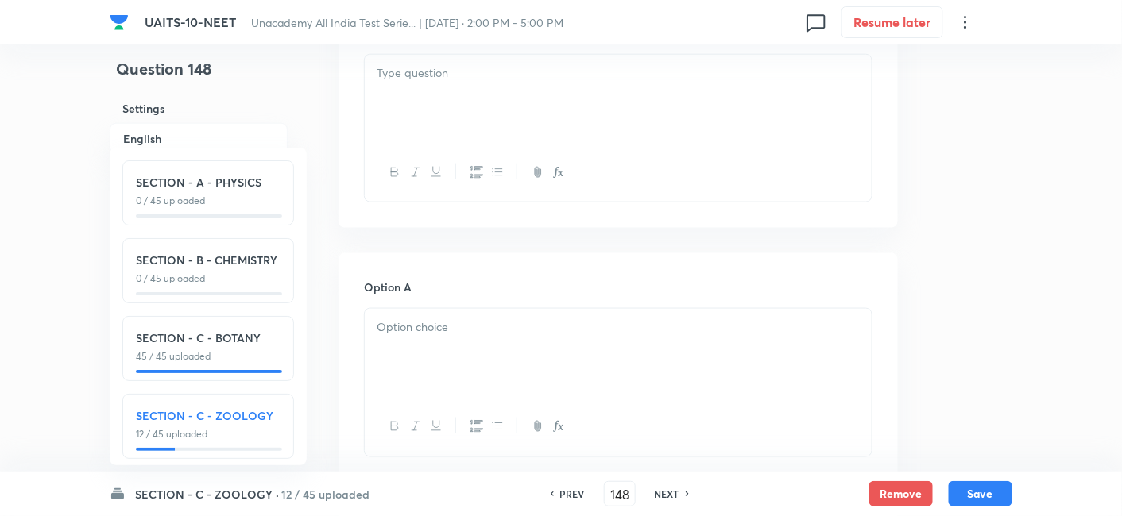
scroll to position [544, 0]
click at [462, 346] on div at bounding box center [618, 347] width 507 height 89
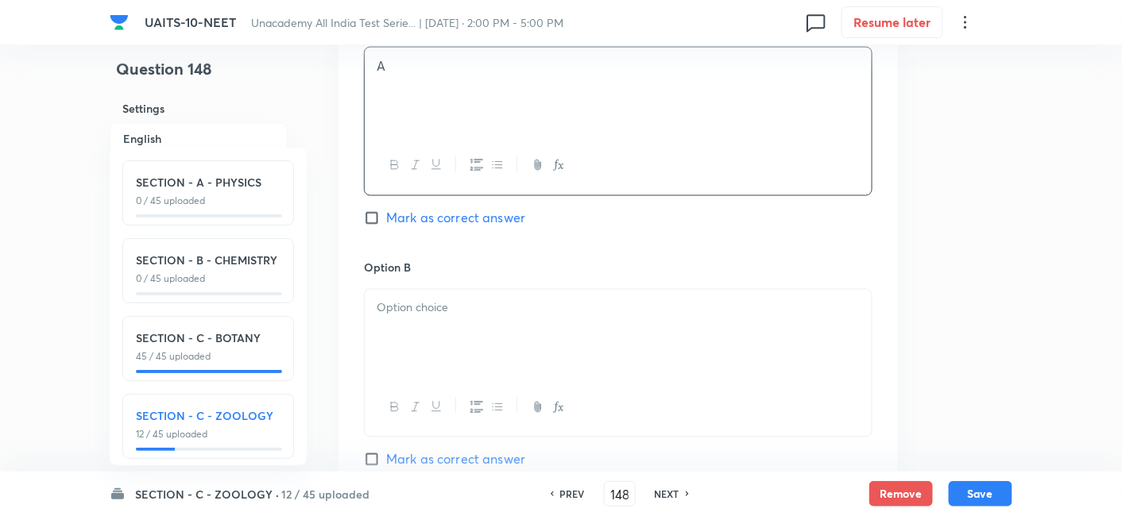
scroll to position [801, 0]
click at [462, 346] on div at bounding box center [618, 332] width 507 height 89
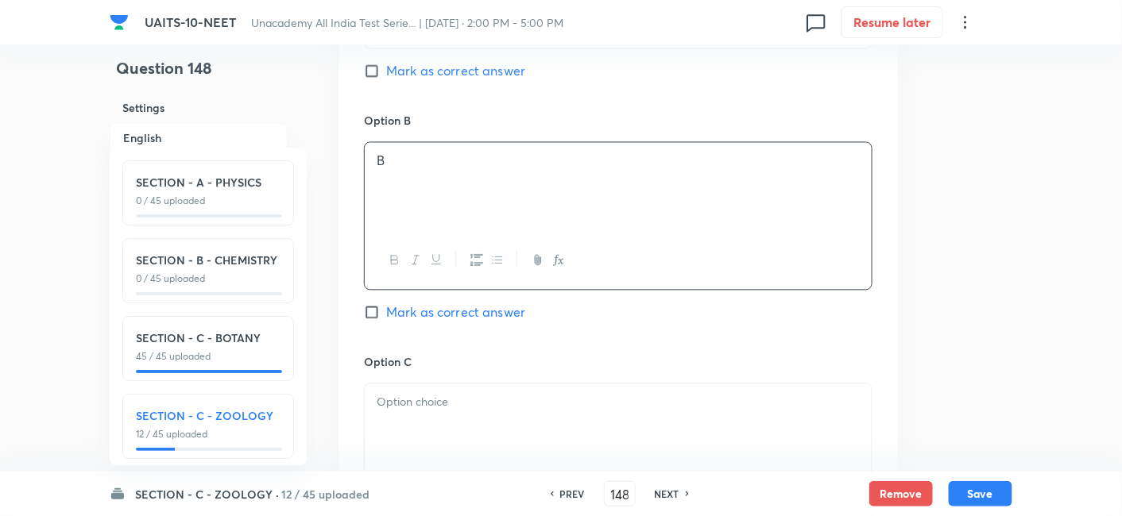
scroll to position [947, 0]
click at [461, 407] on p at bounding box center [618, 402] width 483 height 18
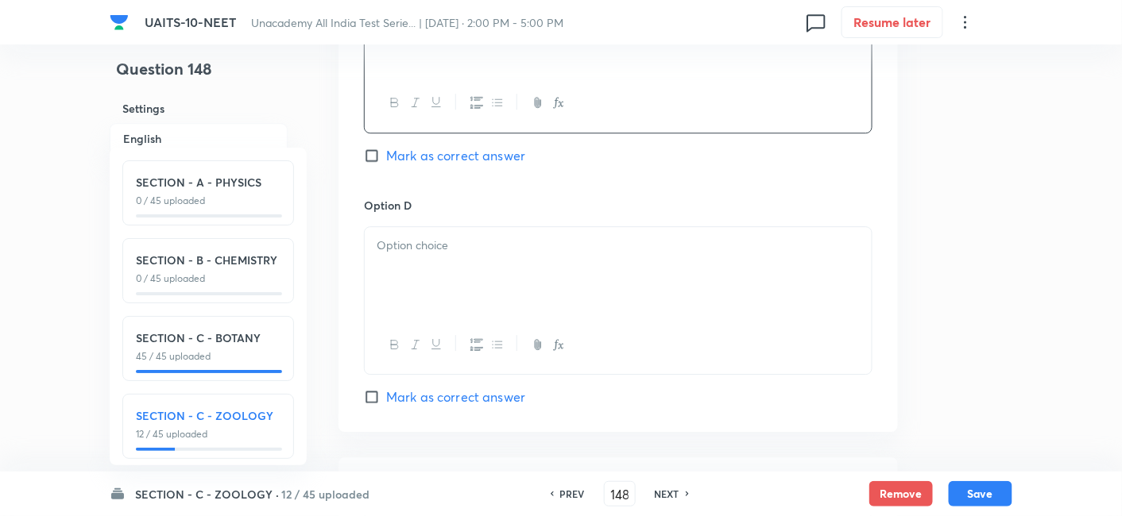
scroll to position [1347, 0]
click at [472, 248] on p at bounding box center [618, 245] width 483 height 18
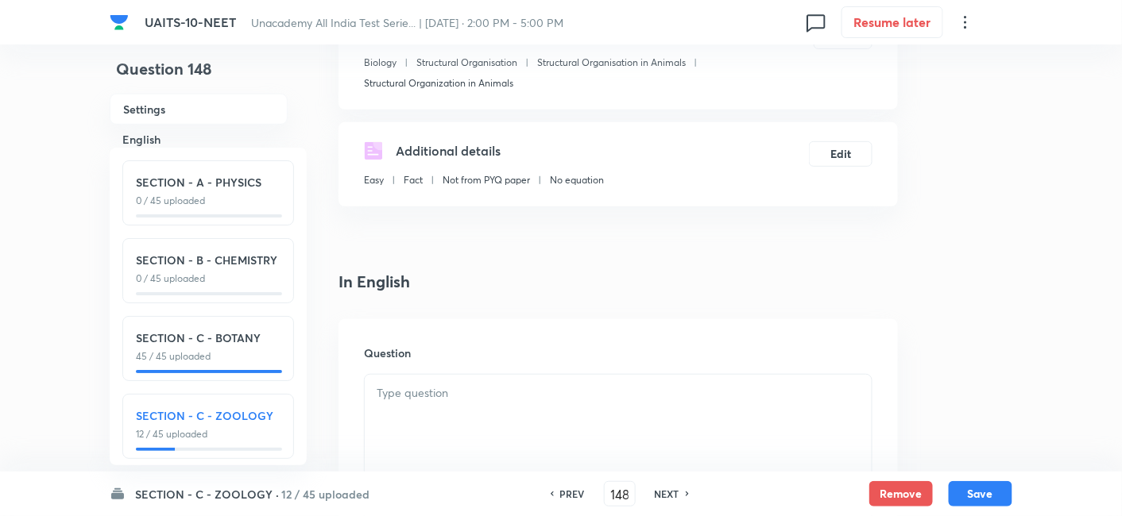
scroll to position [250, 0]
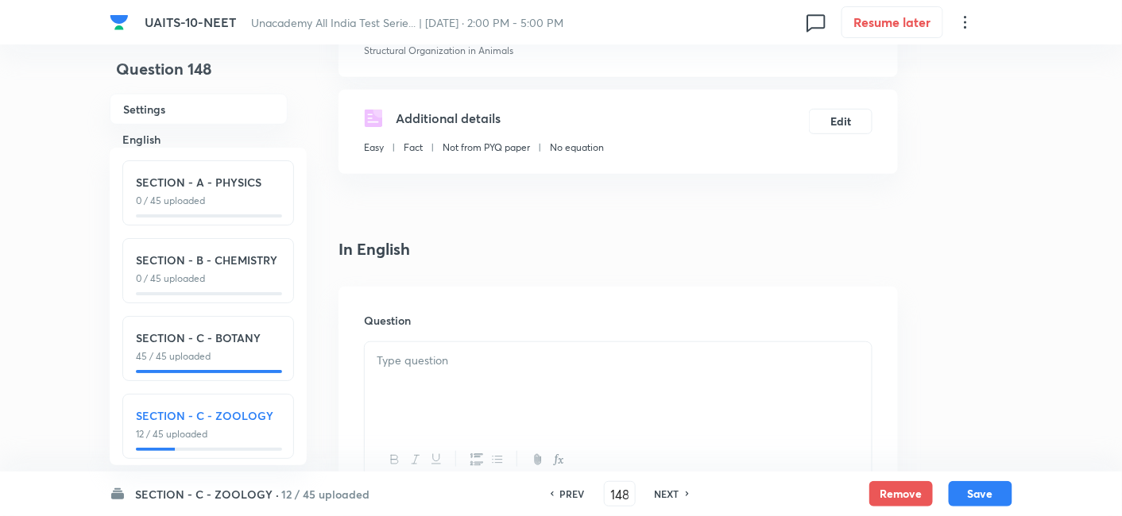
click at [433, 365] on p at bounding box center [618, 361] width 483 height 18
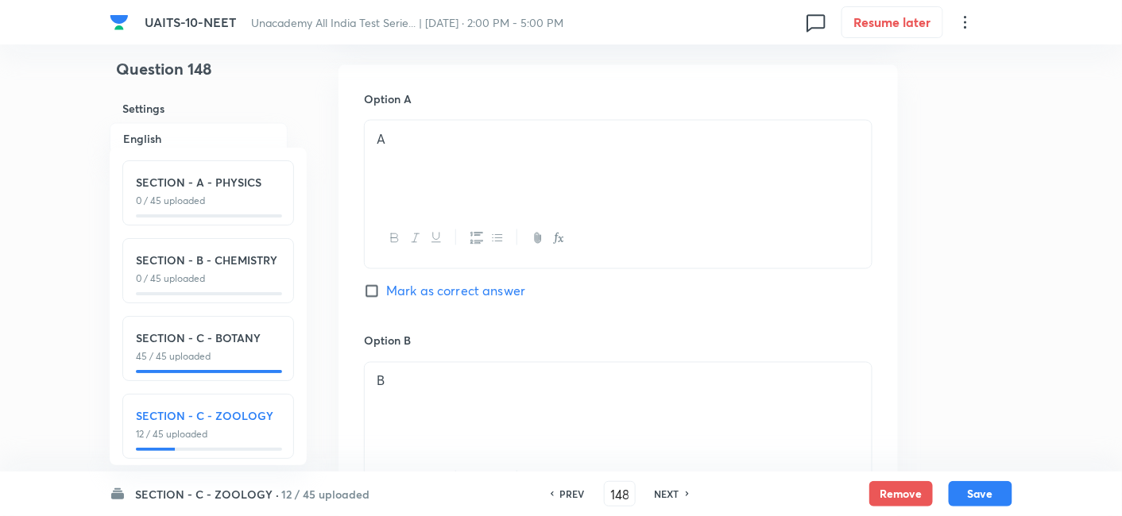
scroll to position [727, 0]
click at [375, 284] on input "Mark as correct answer" at bounding box center [375, 291] width 22 height 16
checkbox input "true"
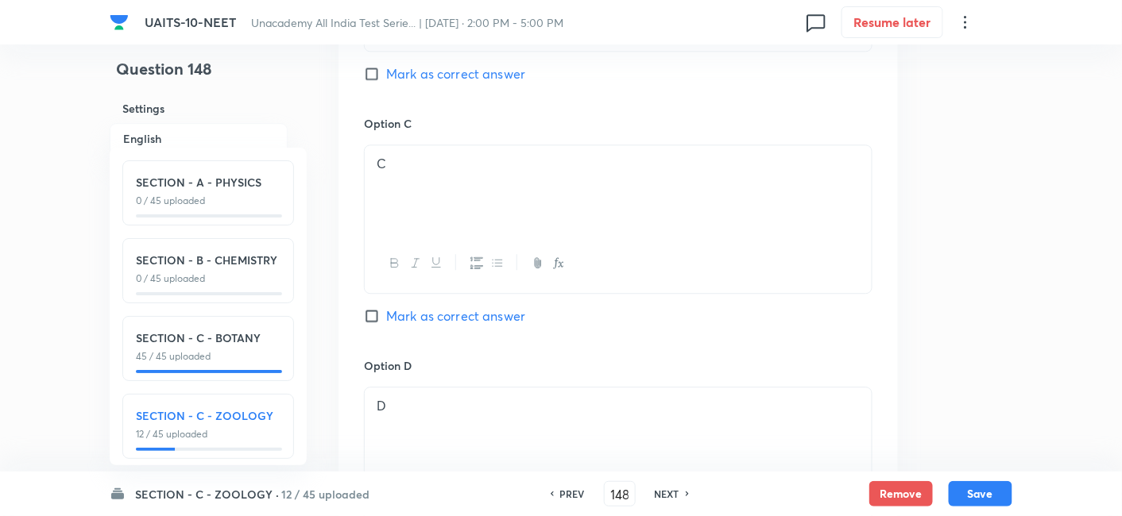
scroll to position [1653, 0]
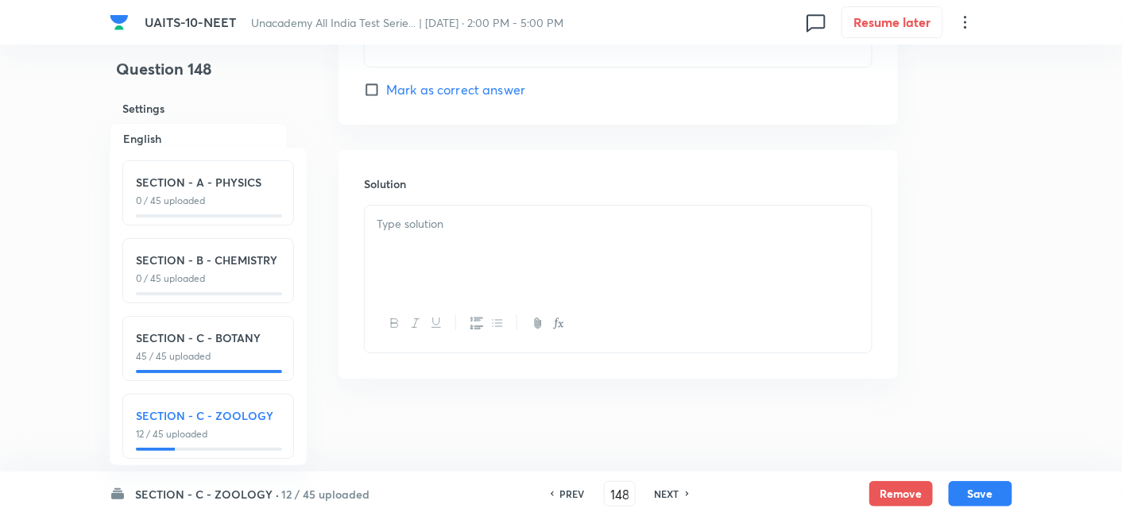
click at [516, 216] on p at bounding box center [618, 224] width 483 height 18
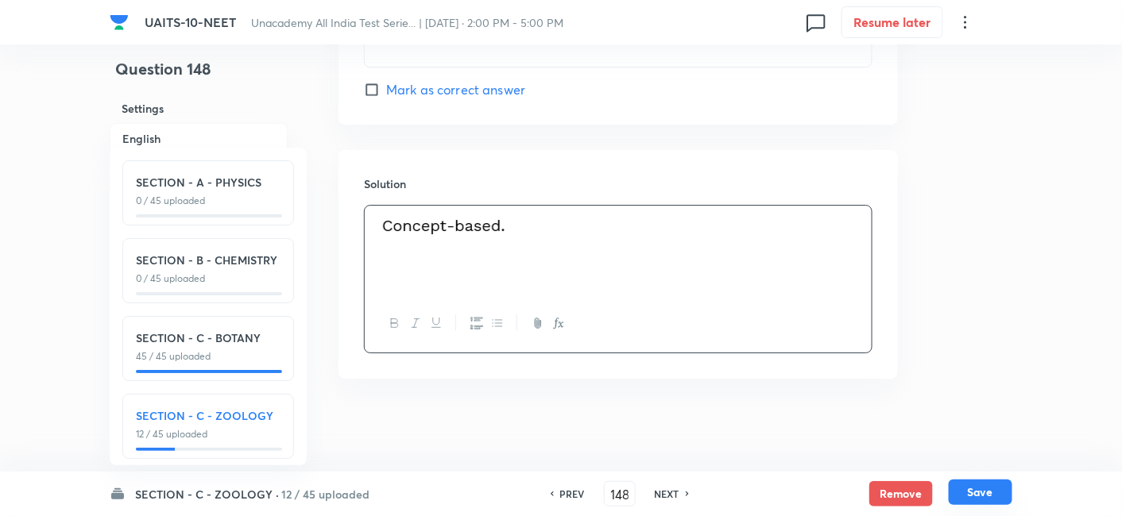
click at [998, 489] on button "Save" at bounding box center [981, 492] width 64 height 25
type input "149"
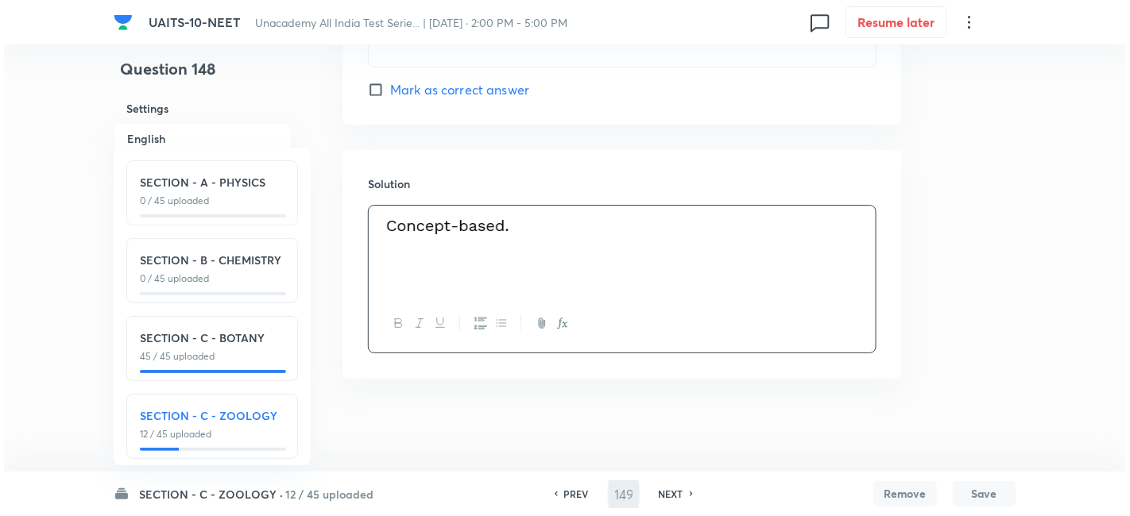
scroll to position [0, 0]
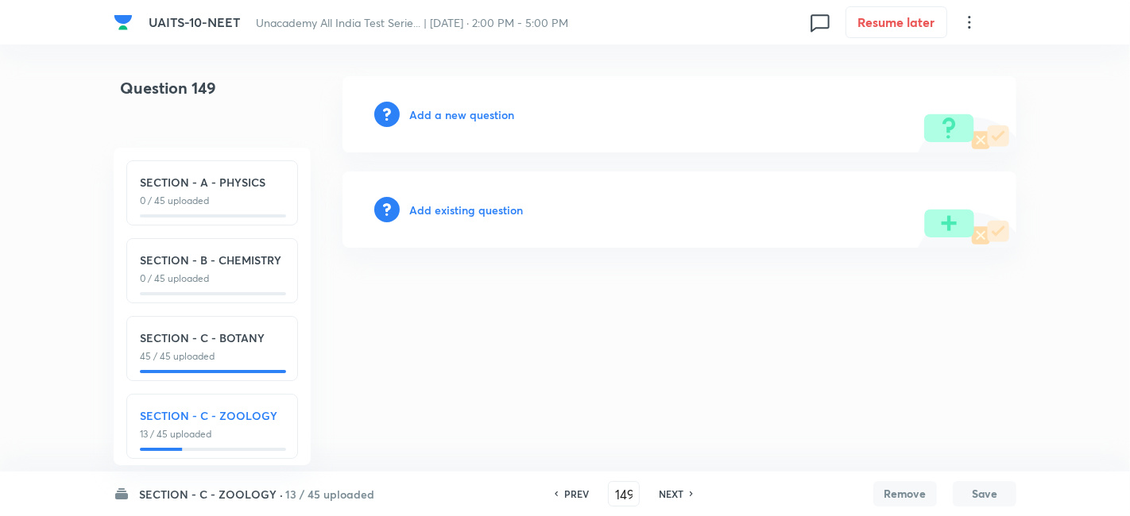
click at [477, 110] on h6 "Add a new question" at bounding box center [461, 114] width 105 height 17
click at [508, 114] on h6 "Choose a question type" at bounding box center [470, 114] width 122 height 17
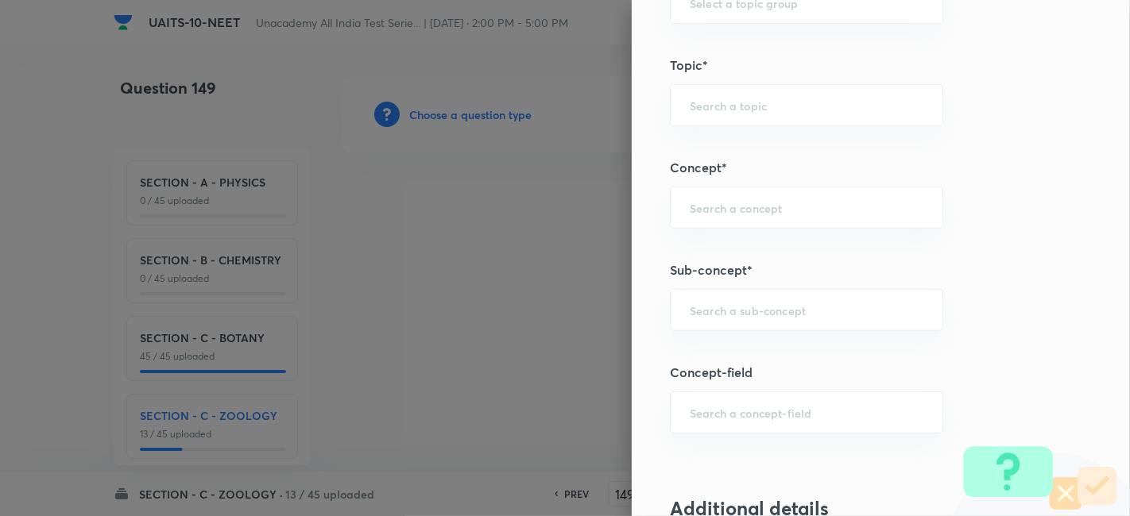
scroll to position [871, 0]
click at [792, 307] on input "text" at bounding box center [807, 310] width 234 height 15
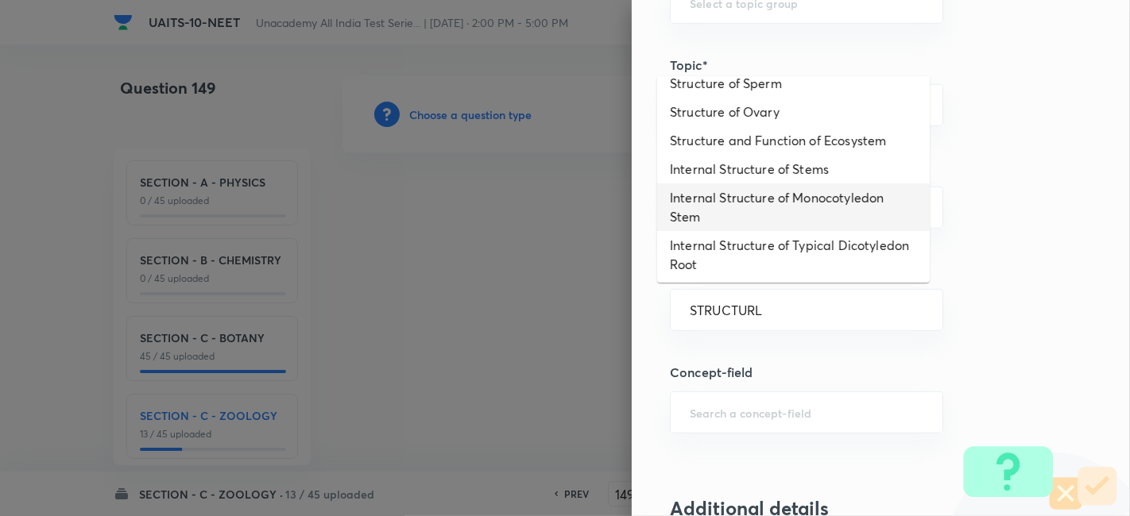
scroll to position [176, 0]
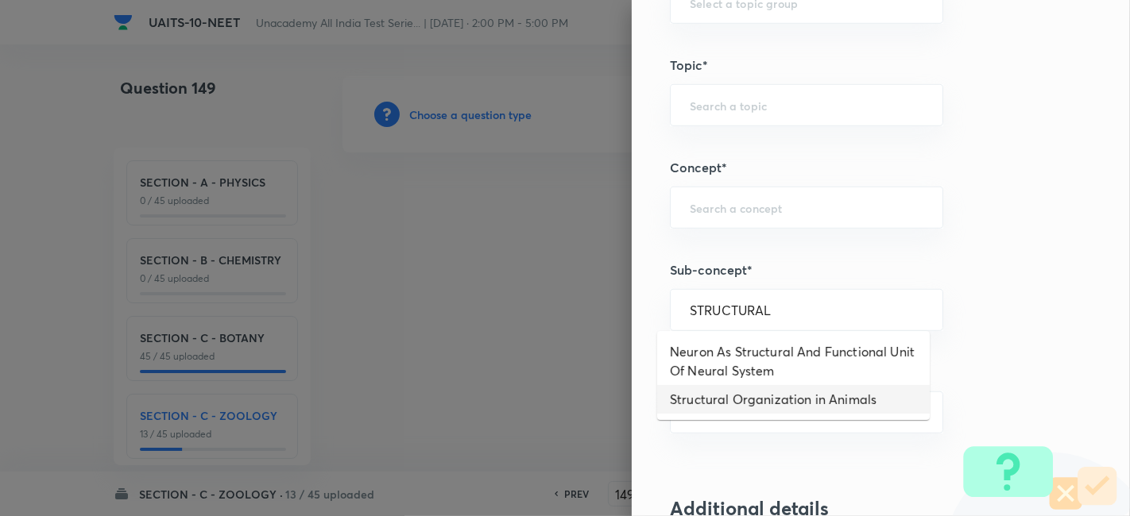
click at [775, 386] on li "Structural Organization in Animals" at bounding box center [793, 399] width 272 height 29
type input "Structural Organization in Animals"
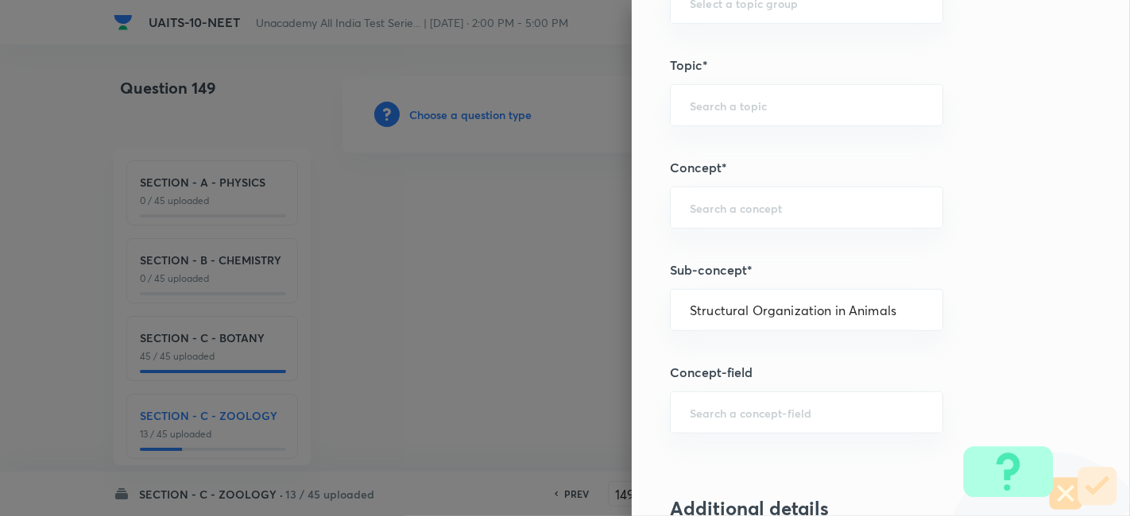
type input "Biology"
type input "Structural Organisation"
type input "Structural Organisation in Animals"
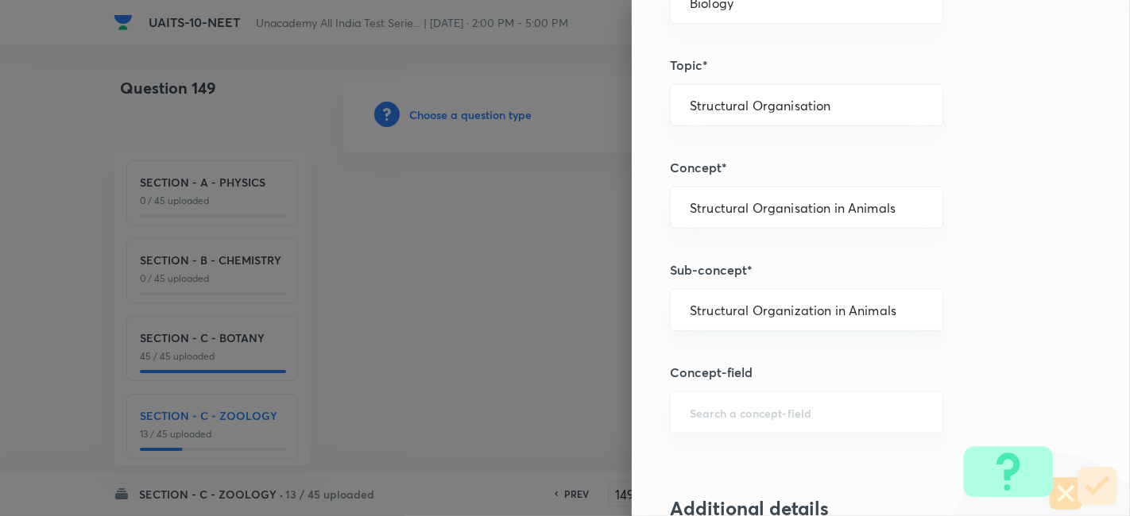
scroll to position [1751, 0]
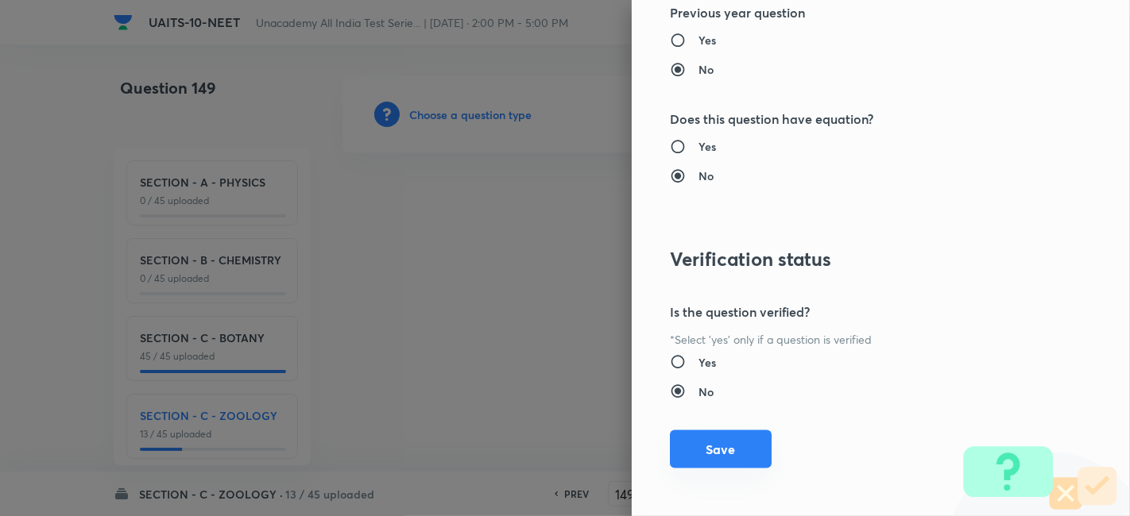
click at [722, 448] on button "Save" at bounding box center [721, 450] width 102 height 38
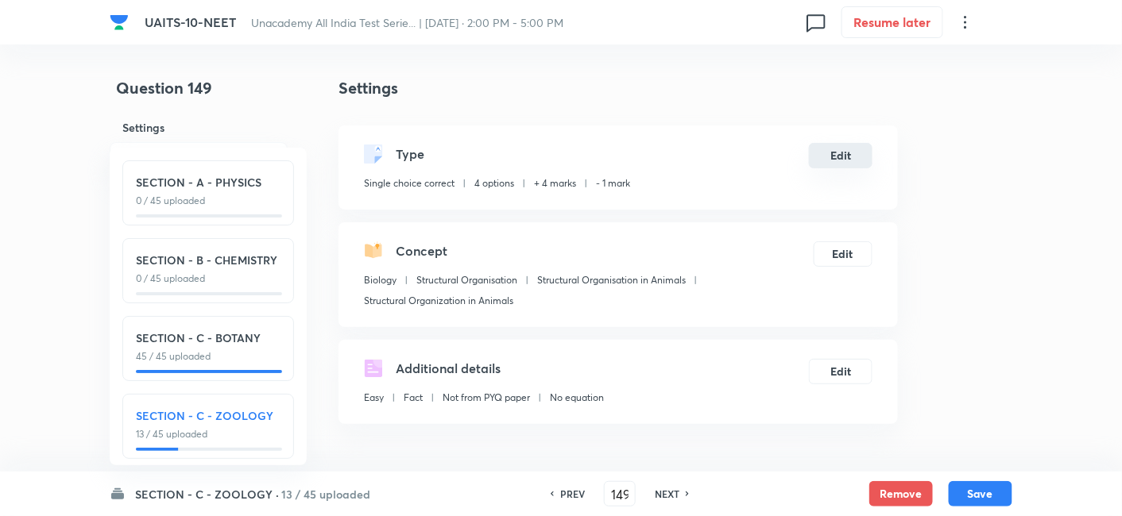
click at [856, 153] on button "Edit" at bounding box center [841, 155] width 64 height 25
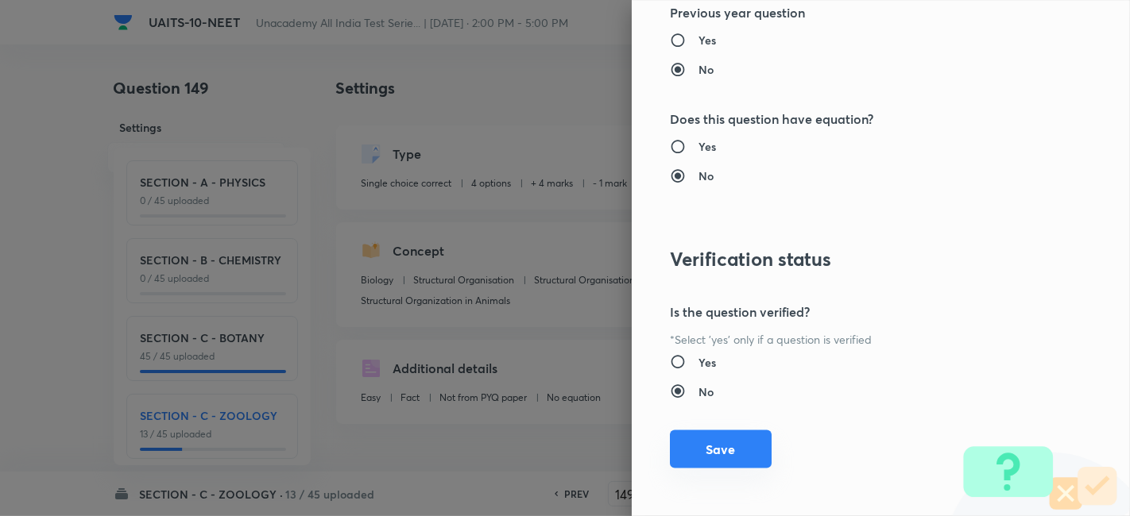
click at [697, 445] on button "Save" at bounding box center [721, 450] width 102 height 38
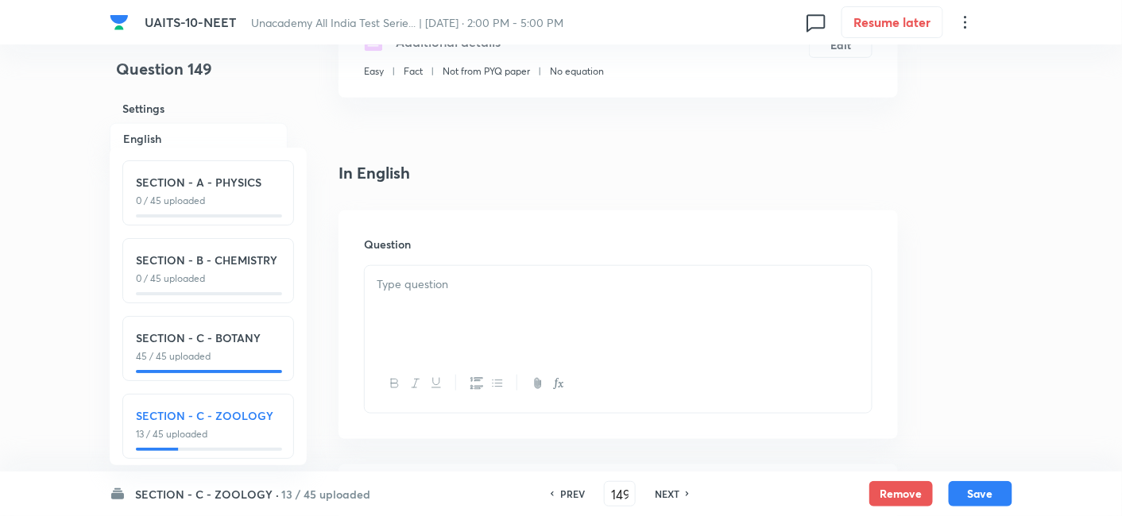
scroll to position [621, 0]
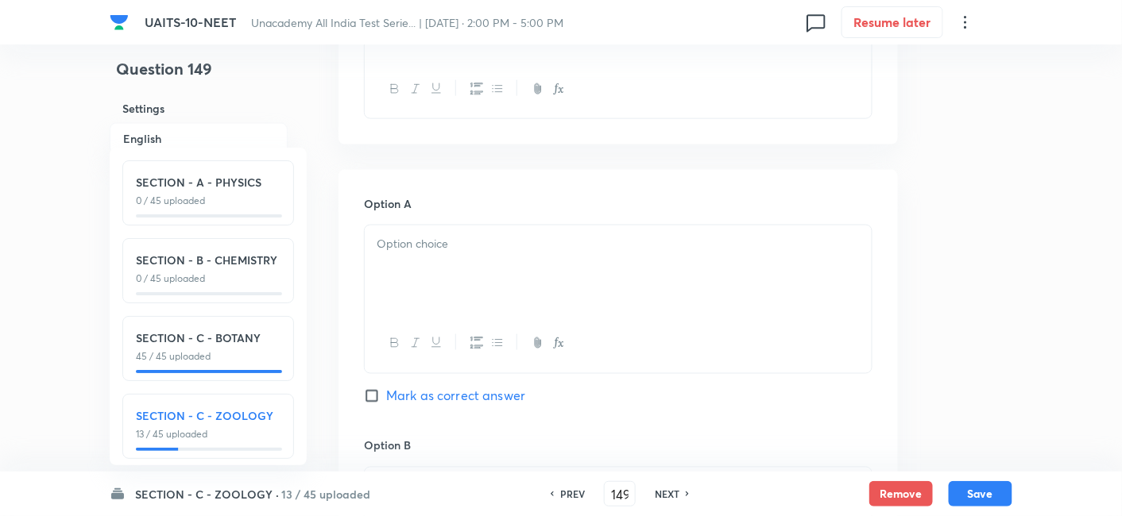
click at [488, 275] on div at bounding box center [618, 270] width 507 height 89
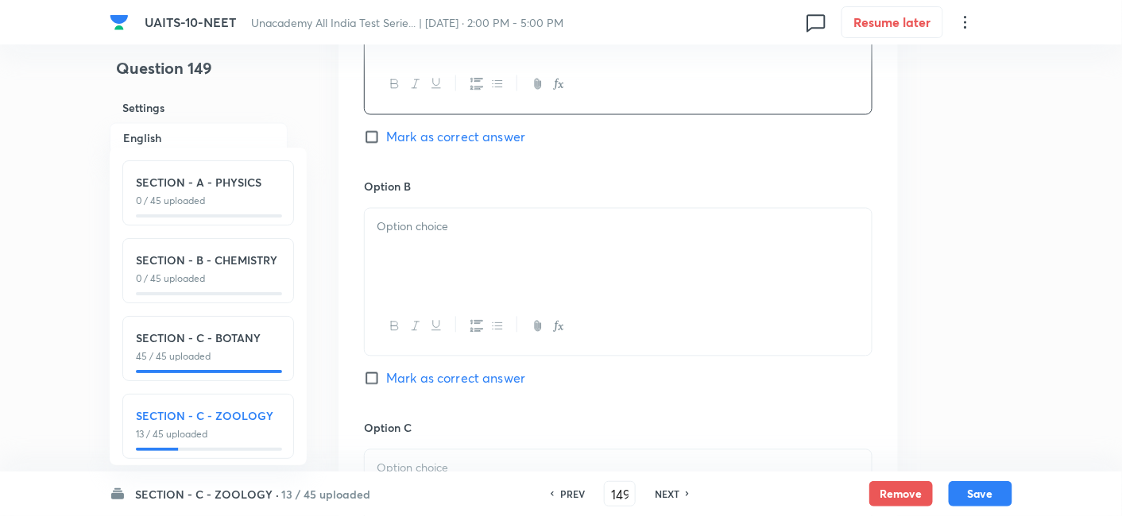
click at [462, 243] on div at bounding box center [618, 253] width 507 height 89
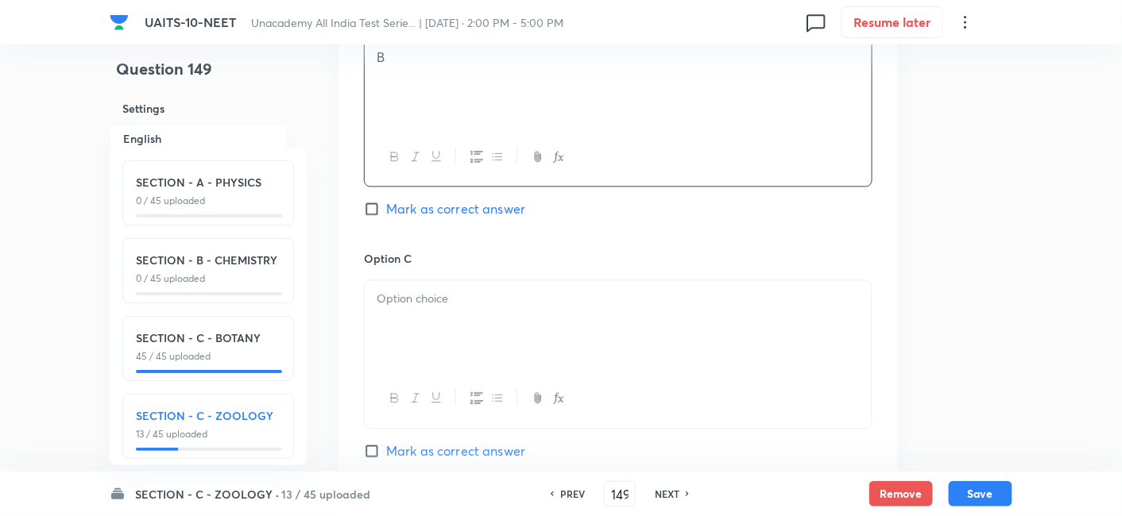
scroll to position [1051, 0]
click at [444, 313] on div at bounding box center [618, 324] width 507 height 89
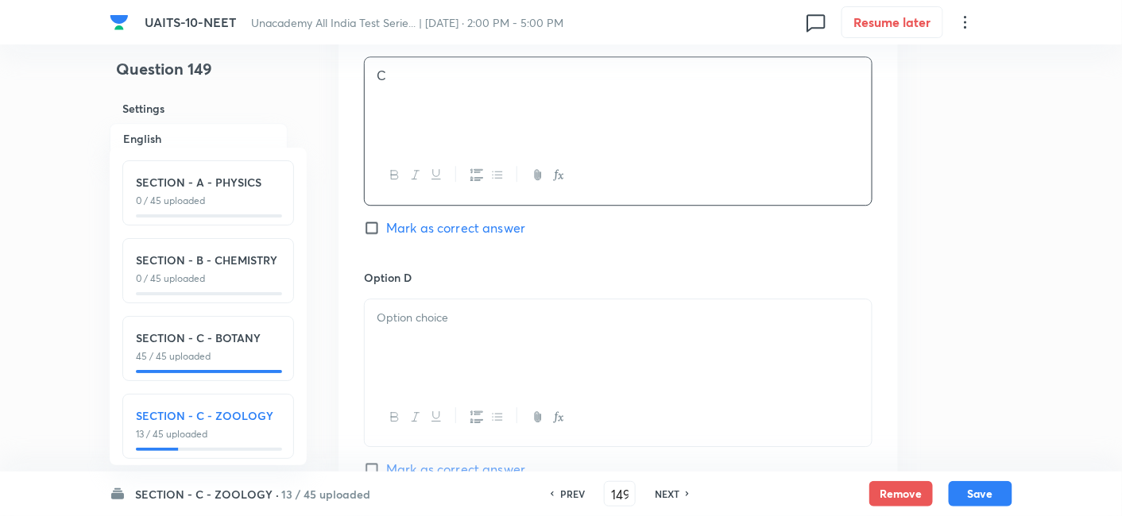
scroll to position [1274, 0]
click at [444, 326] on div at bounding box center [618, 343] width 507 height 89
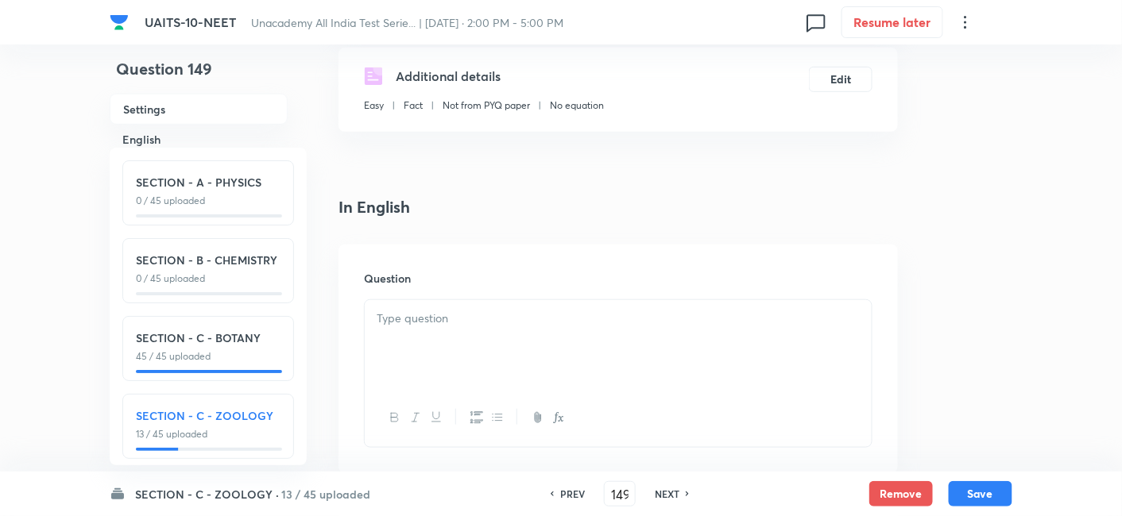
scroll to position [284, 0]
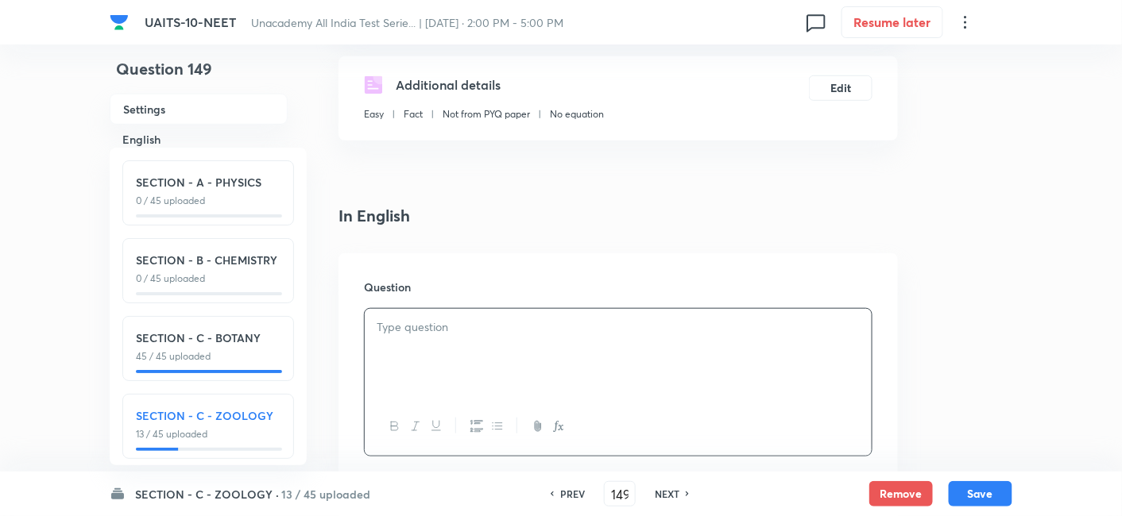
drag, startPoint x: 444, startPoint y: 326, endPoint x: 444, endPoint y: 359, distance: 33.4
click at [444, 359] on div at bounding box center [618, 353] width 507 height 89
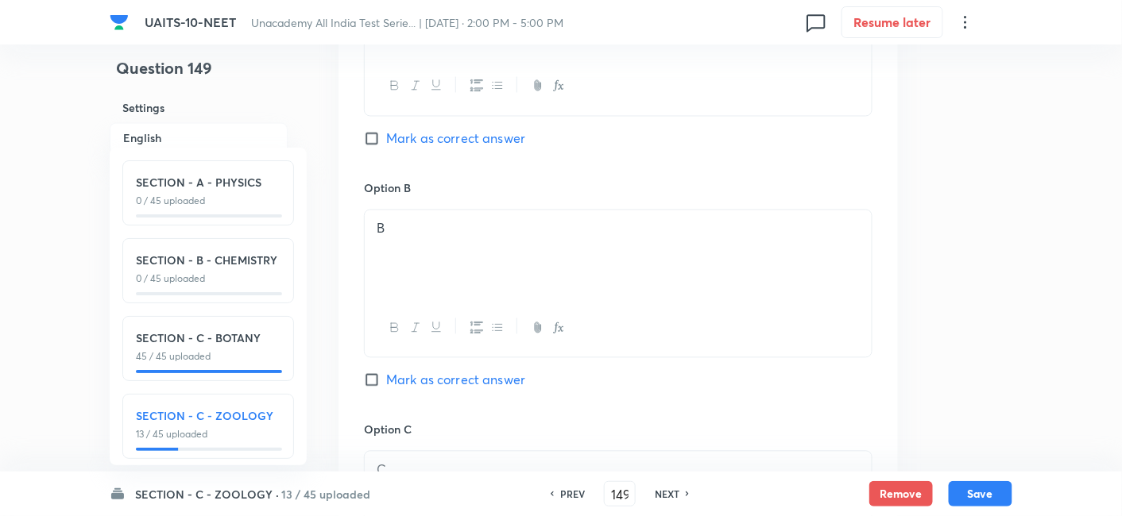
scroll to position [884, 0]
click at [372, 377] on input "Mark as correct answer" at bounding box center [375, 375] width 22 height 16
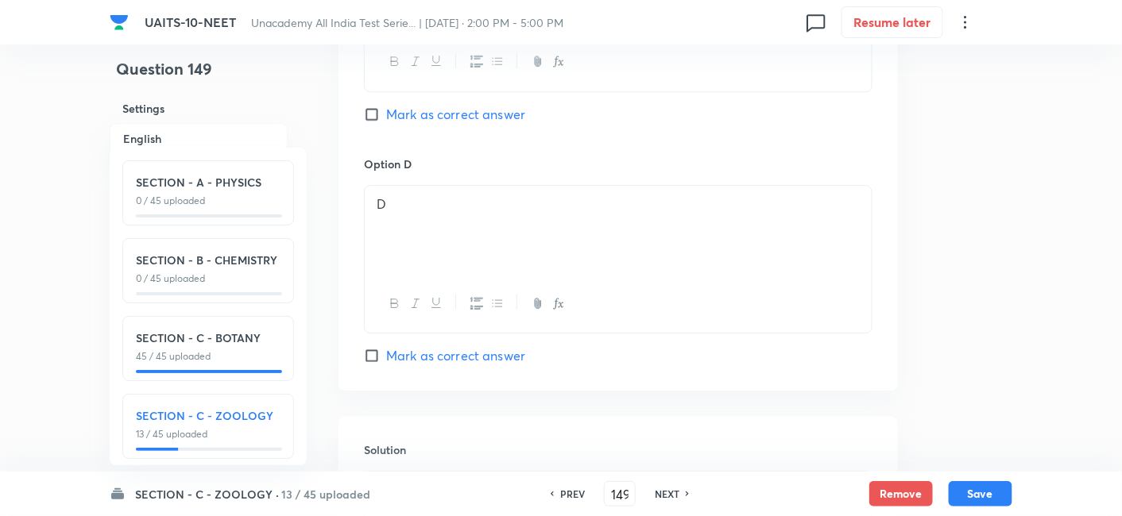
scroll to position [1601, 0]
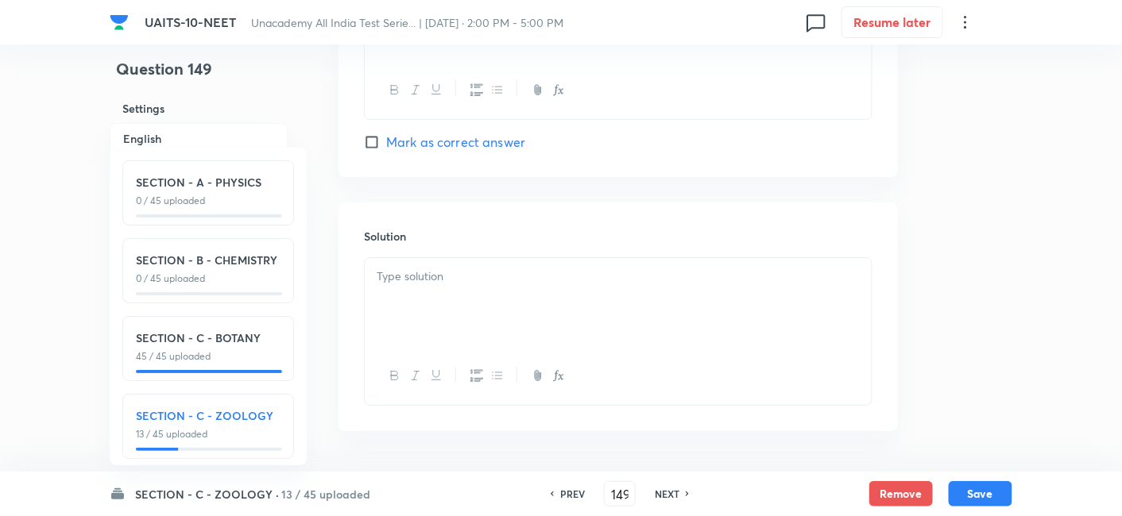
click at [446, 281] on p at bounding box center [618, 277] width 483 height 18
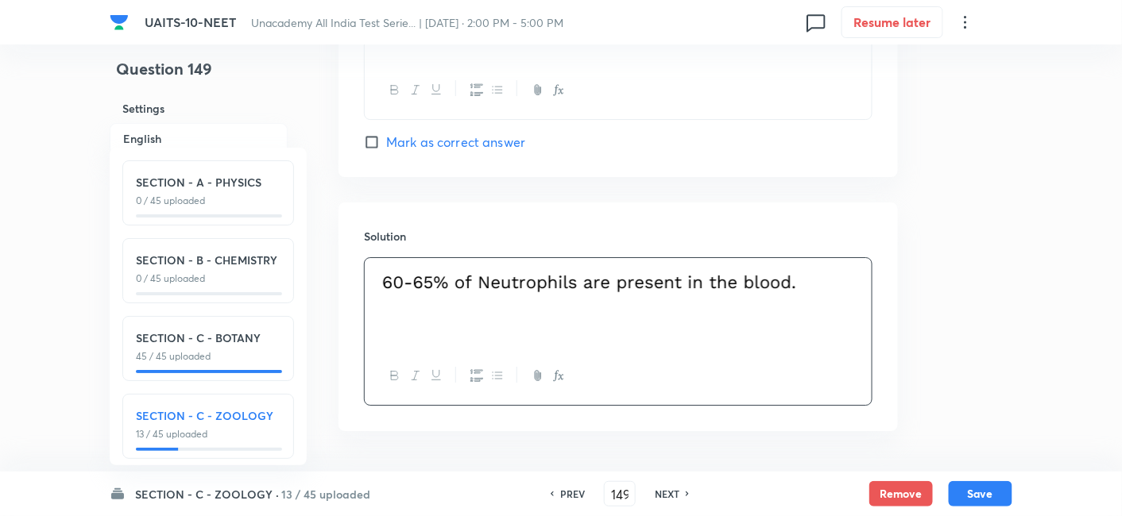
scroll to position [1653, 0]
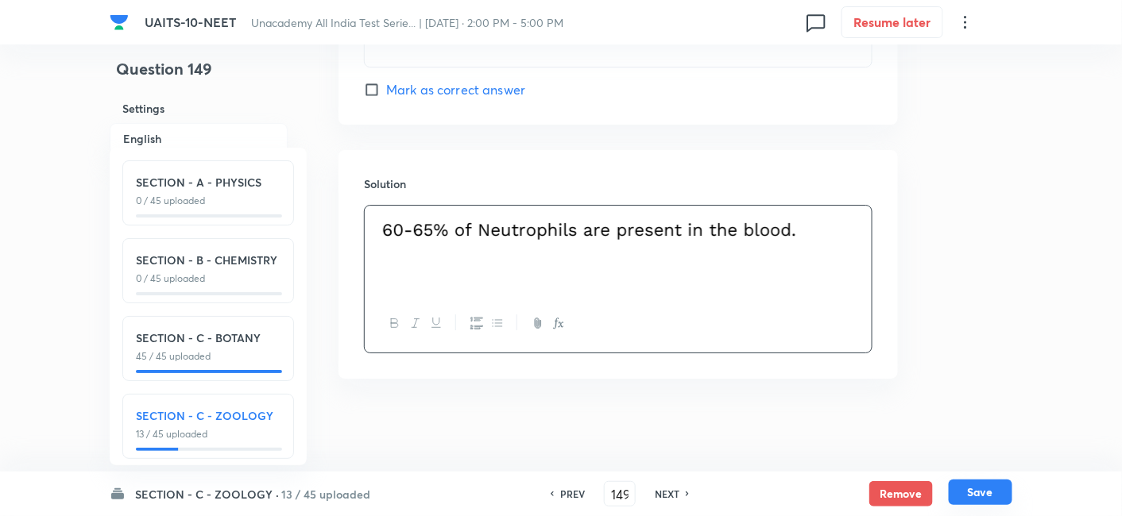
click at [990, 491] on button "Save" at bounding box center [981, 492] width 64 height 25
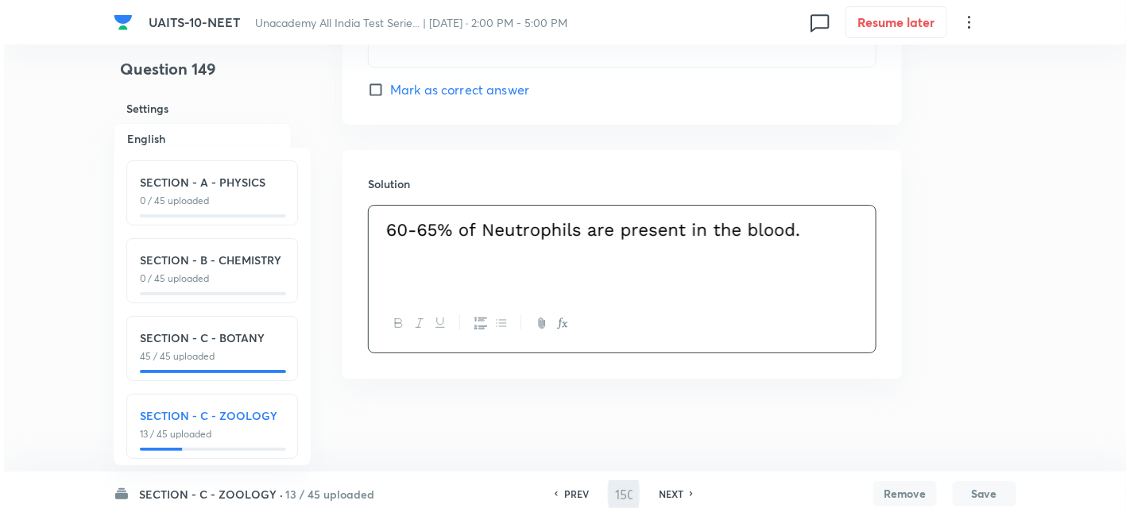
scroll to position [0, 0]
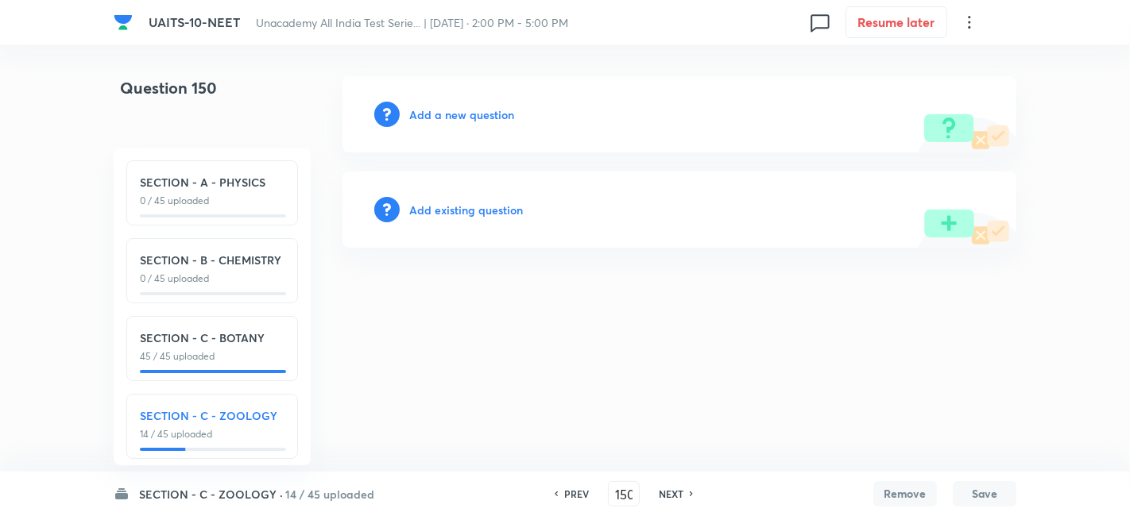
click at [467, 111] on h6 "Add a new question" at bounding box center [461, 114] width 105 height 17
click at [493, 112] on h6 "Choose a question type" at bounding box center [470, 114] width 122 height 17
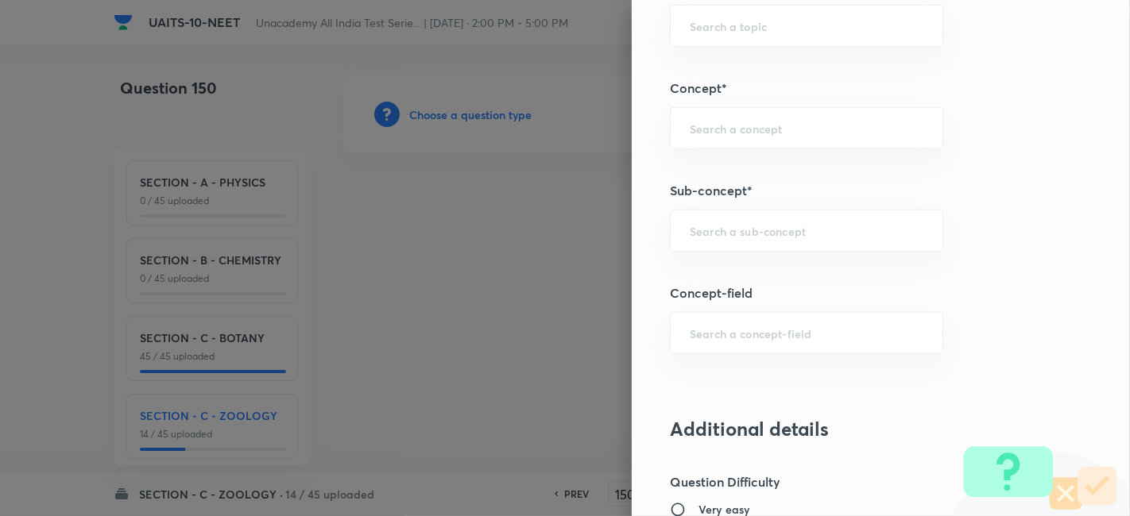
scroll to position [953, 0]
click at [767, 228] on input "text" at bounding box center [807, 229] width 234 height 15
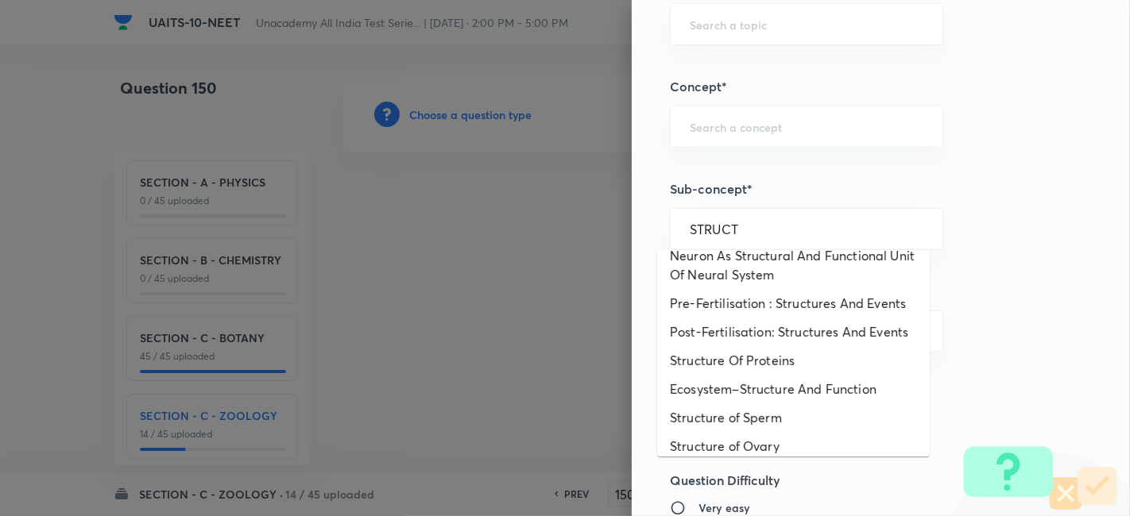
scroll to position [0, 0]
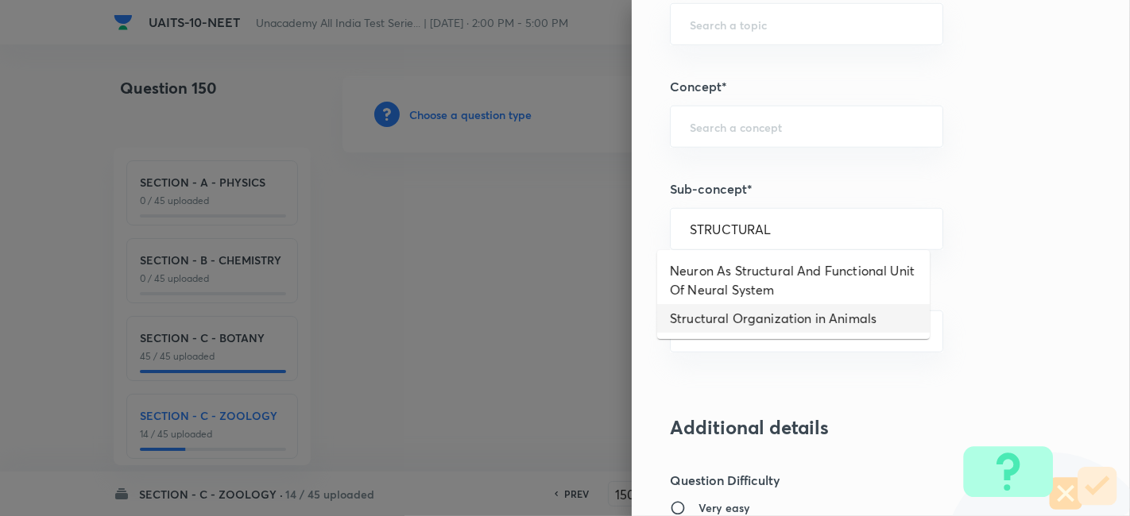
click at [810, 320] on li "Structural Organization in Animals" at bounding box center [793, 318] width 272 height 29
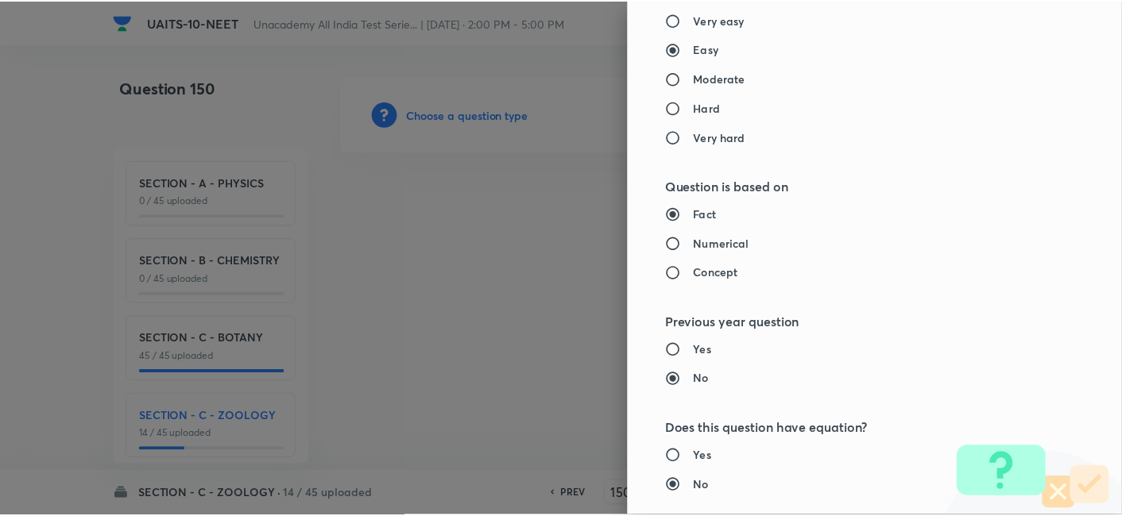
scroll to position [1751, 0]
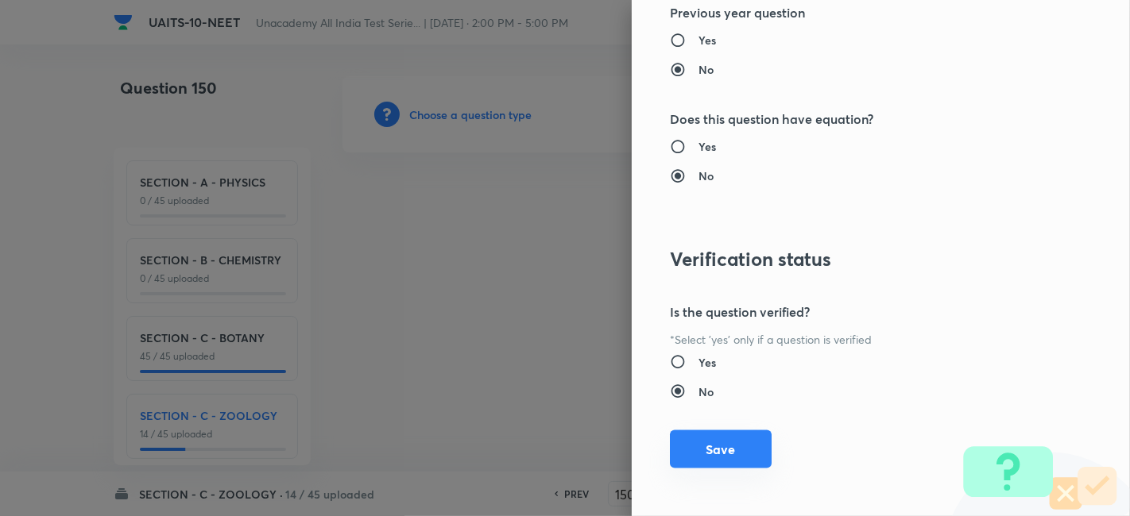
click at [734, 444] on button "Save" at bounding box center [721, 450] width 102 height 38
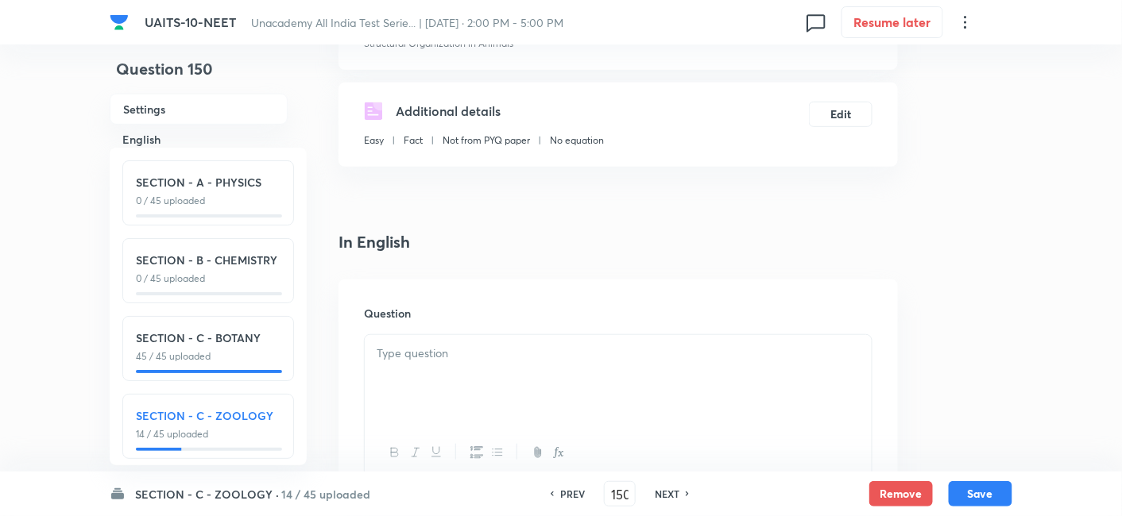
scroll to position [258, 0]
click at [473, 365] on div at bounding box center [618, 378] width 507 height 89
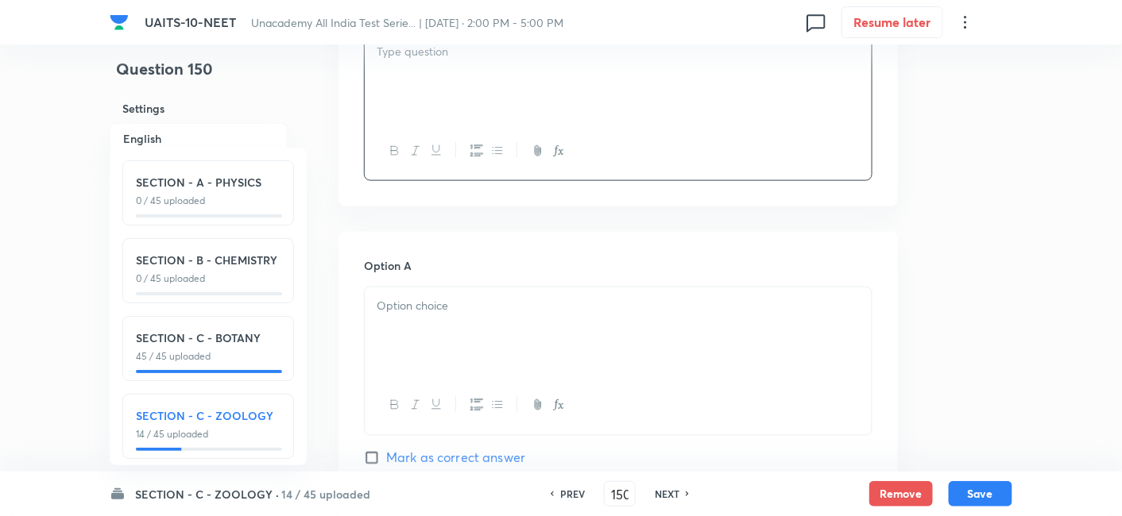
click at [447, 334] on div at bounding box center [618, 332] width 507 height 89
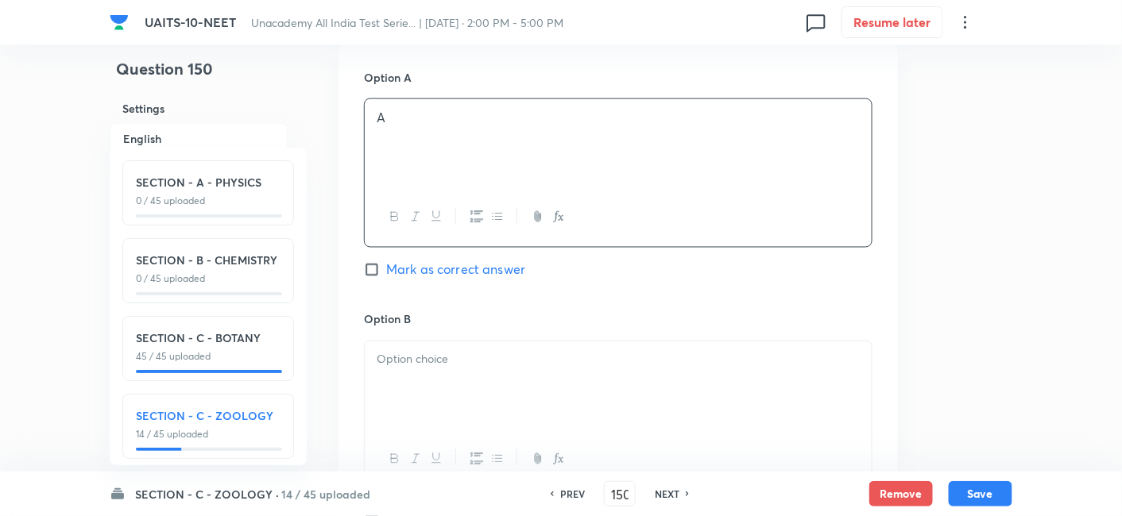
scroll to position [748, 0]
click at [447, 358] on p at bounding box center [618, 359] width 483 height 18
click at [436, 355] on p at bounding box center [618, 353] width 483 height 18
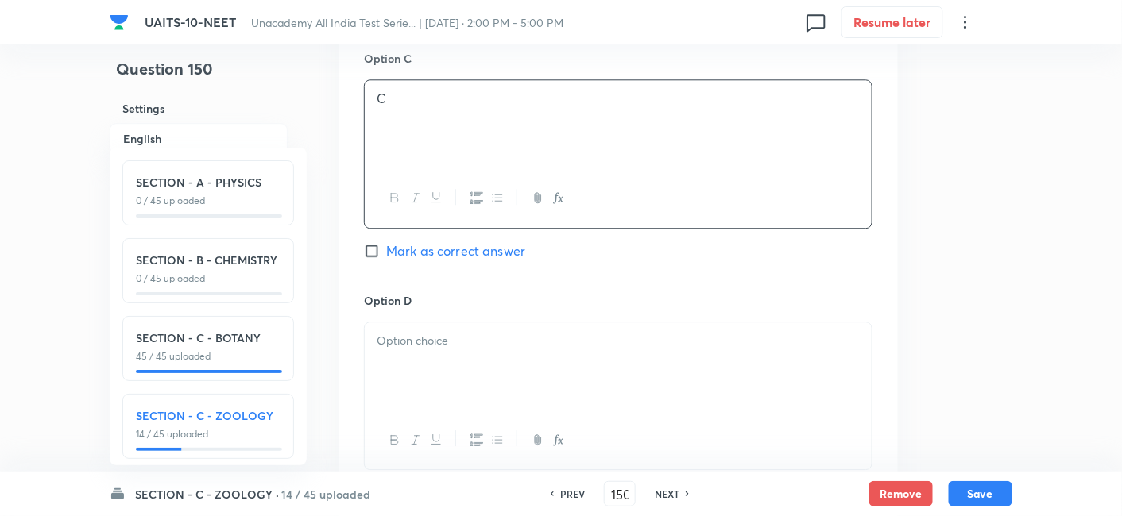
scroll to position [1251, 0]
click at [427, 345] on p at bounding box center [618, 340] width 483 height 18
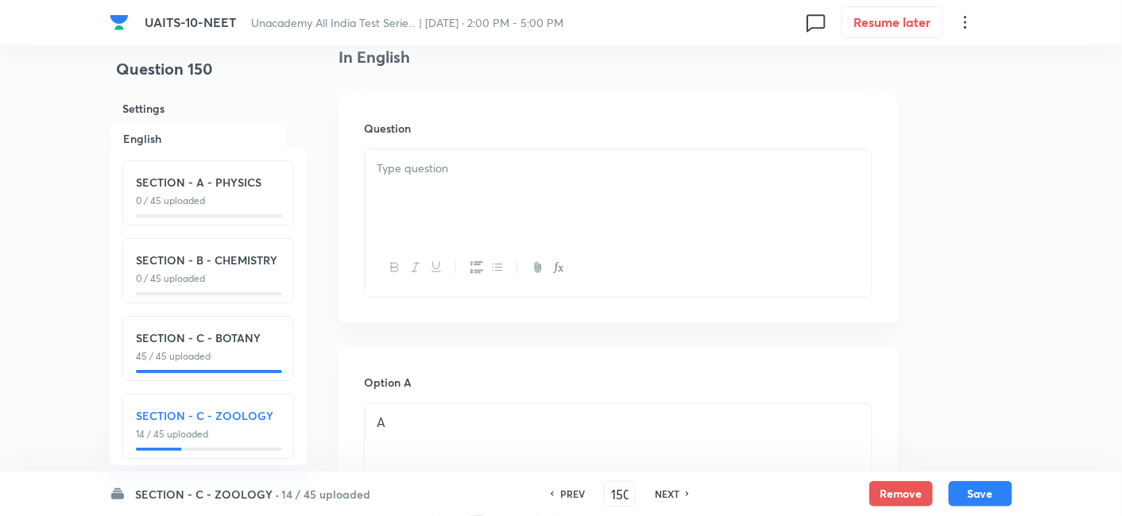
scroll to position [434, 0]
click at [423, 185] on div at bounding box center [618, 203] width 507 height 89
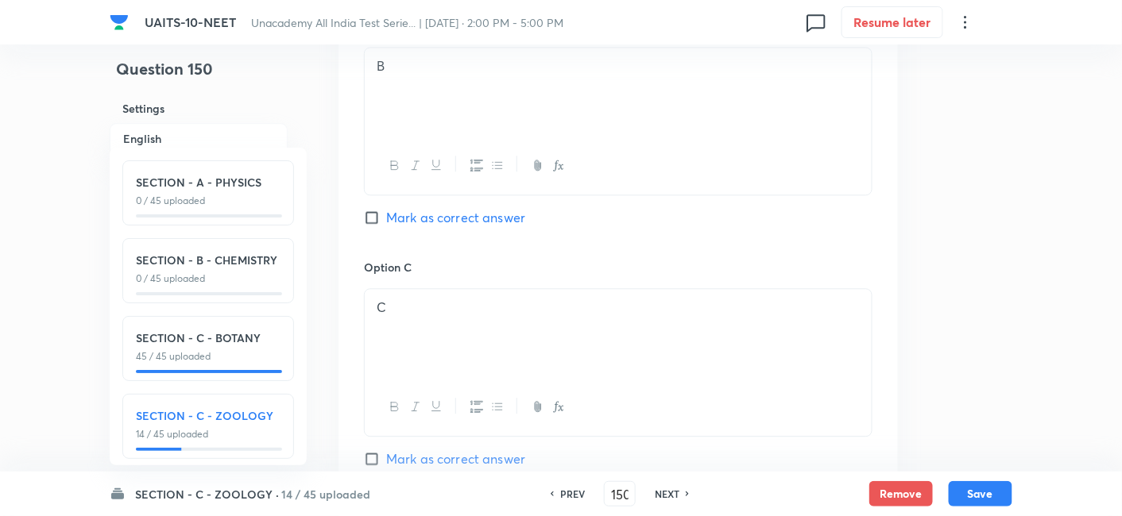
scroll to position [1078, 0]
click at [374, 218] on input "Mark as correct answer" at bounding box center [375, 218] width 22 height 16
click at [374, 218] on input "Marked as correct" at bounding box center [375, 218] width 22 height 16
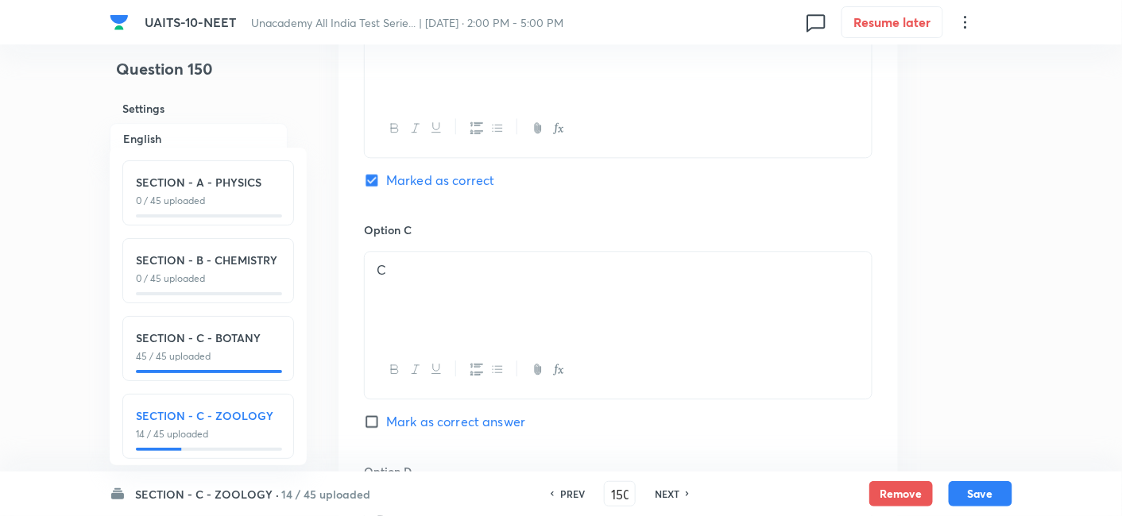
click at [372, 418] on input "Mark as correct answer" at bounding box center [375, 422] width 22 height 16
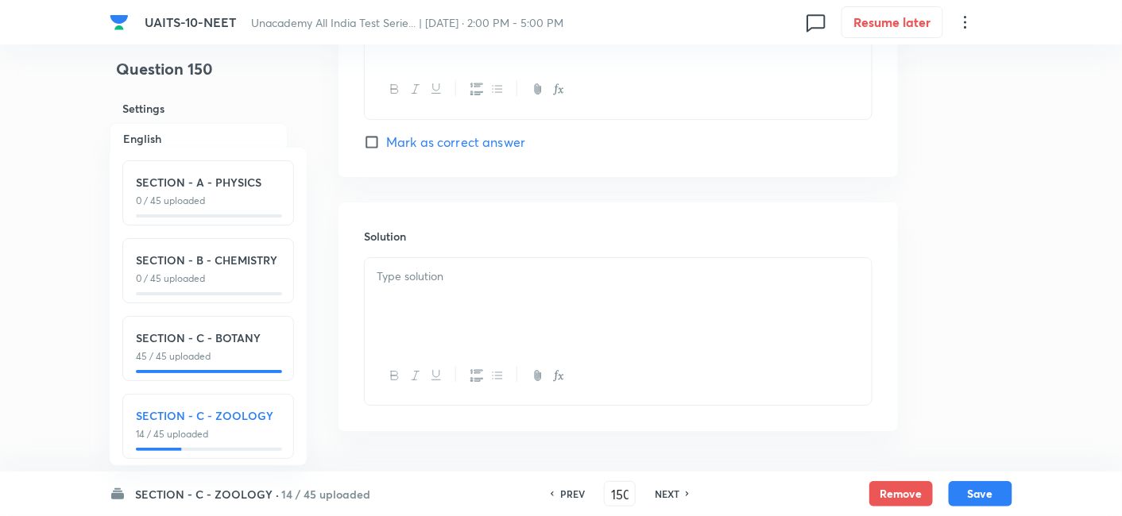
scroll to position [1638, 0]
click at [461, 271] on p at bounding box center [618, 276] width 483 height 18
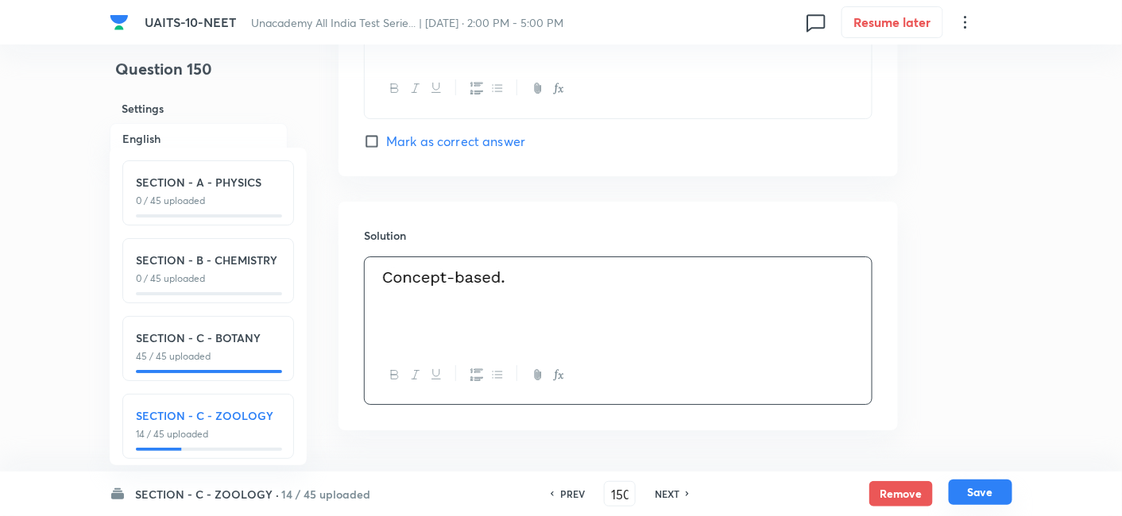
click at [973, 493] on button "Save" at bounding box center [981, 492] width 64 height 25
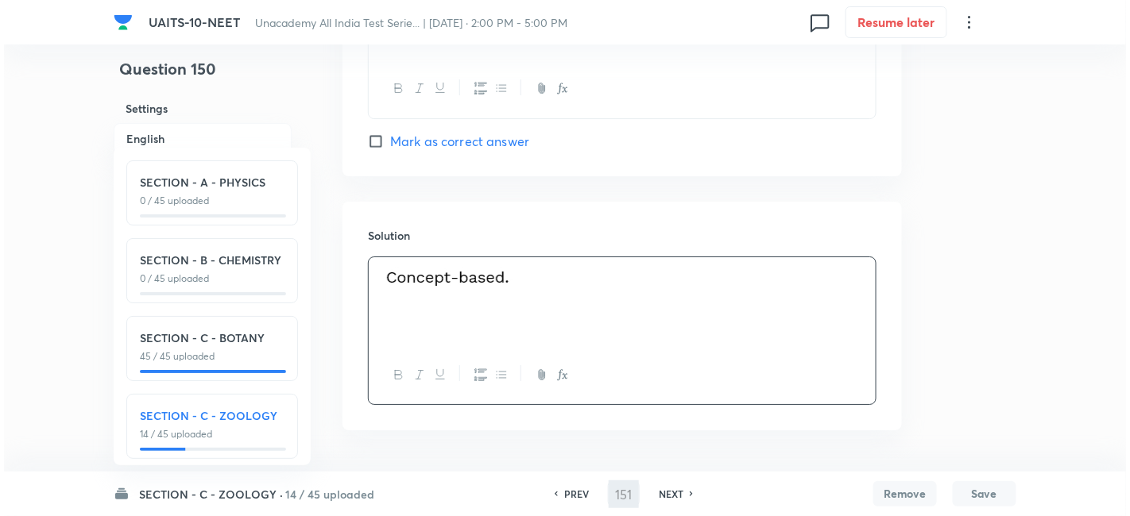
scroll to position [0, 0]
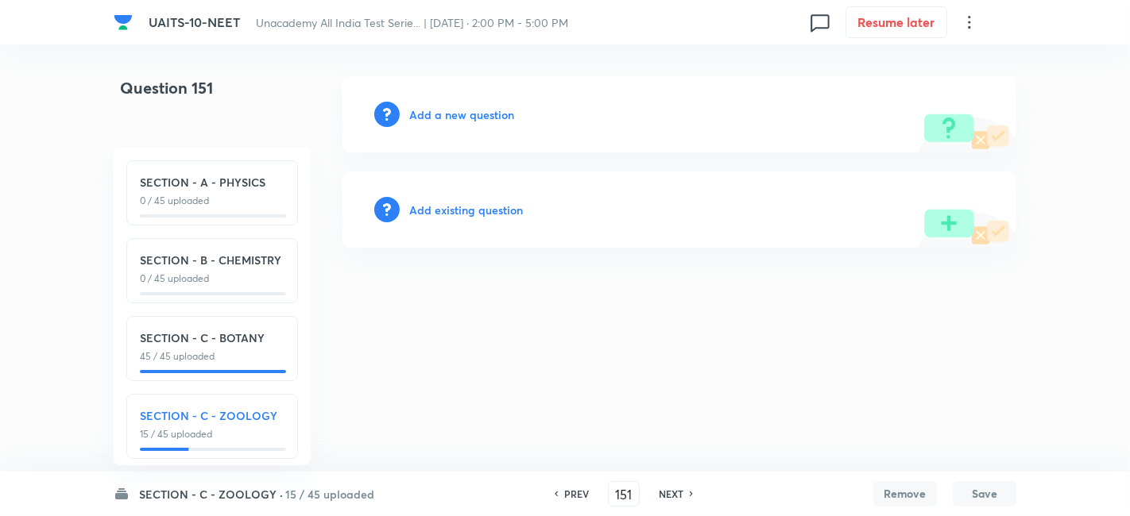
click at [446, 112] on h6 "Add a new question" at bounding box center [461, 114] width 105 height 17
click at [446, 112] on h6 "Choose a question type" at bounding box center [470, 114] width 122 height 17
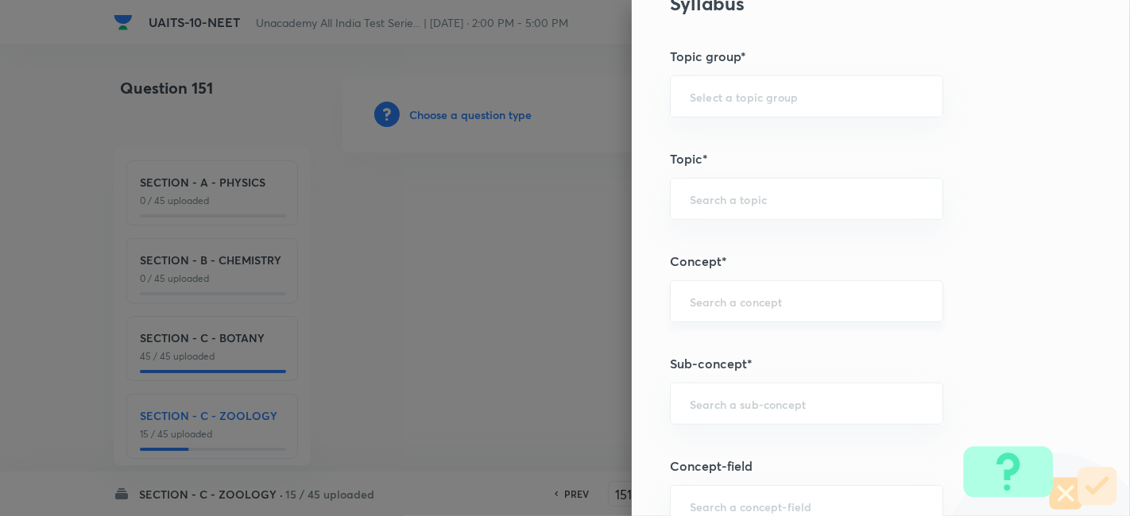
scroll to position [779, 0]
click at [720, 398] on input "text" at bounding box center [807, 402] width 234 height 15
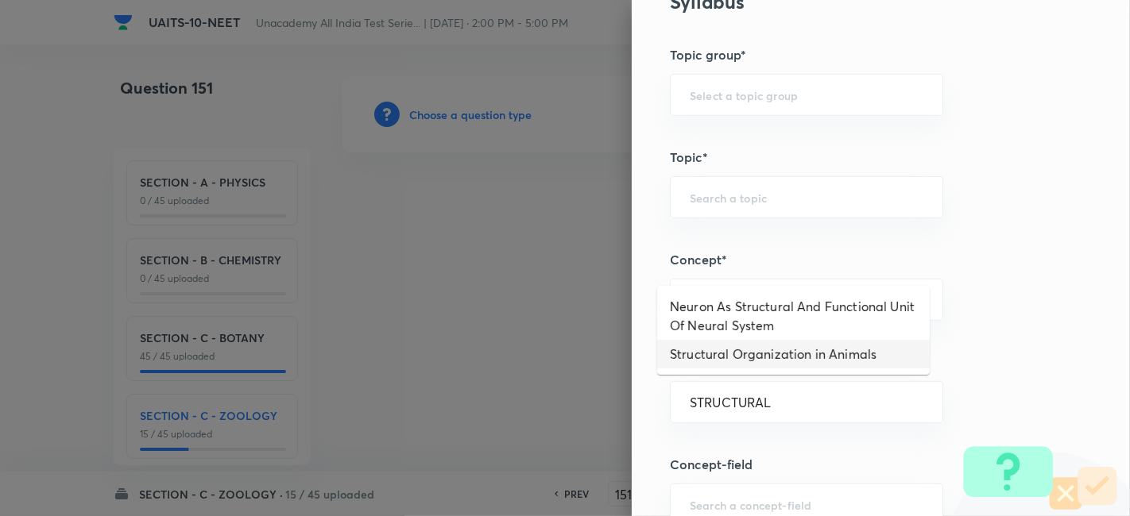
click at [757, 365] on li "Structural Organization in Animals" at bounding box center [793, 354] width 272 height 29
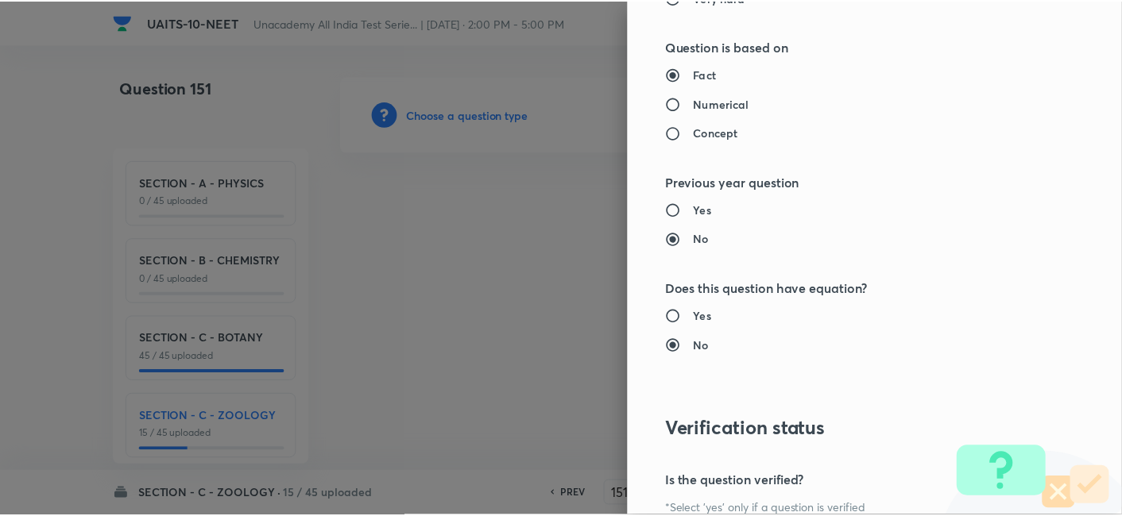
scroll to position [1751, 0]
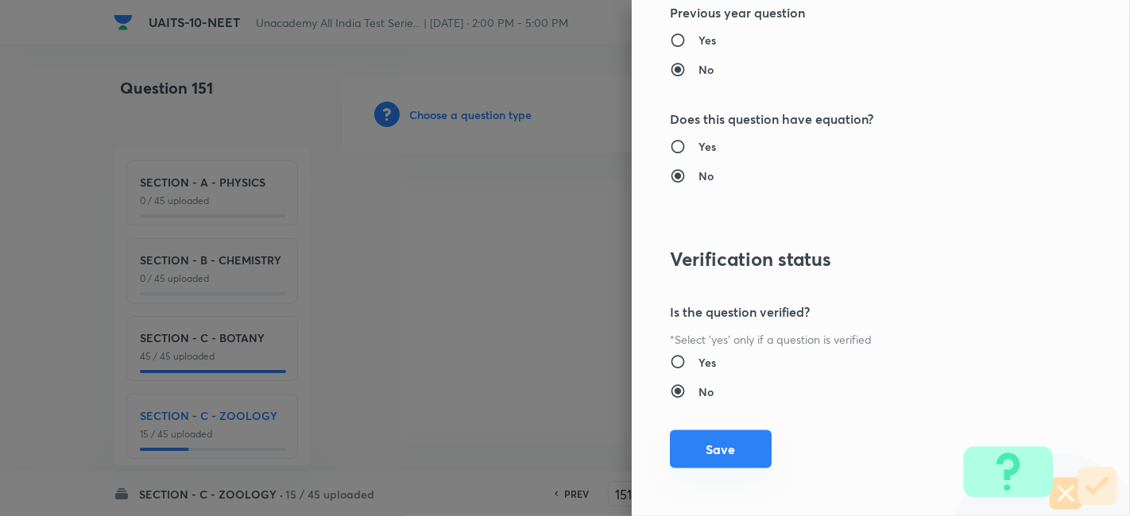
click at [727, 435] on button "Save" at bounding box center [721, 450] width 102 height 38
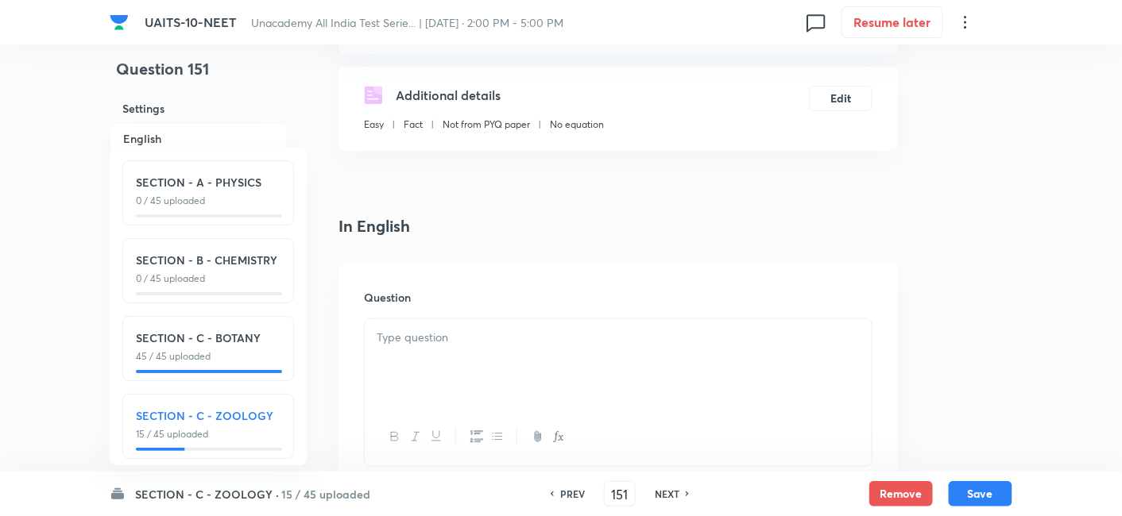
scroll to position [531, 0]
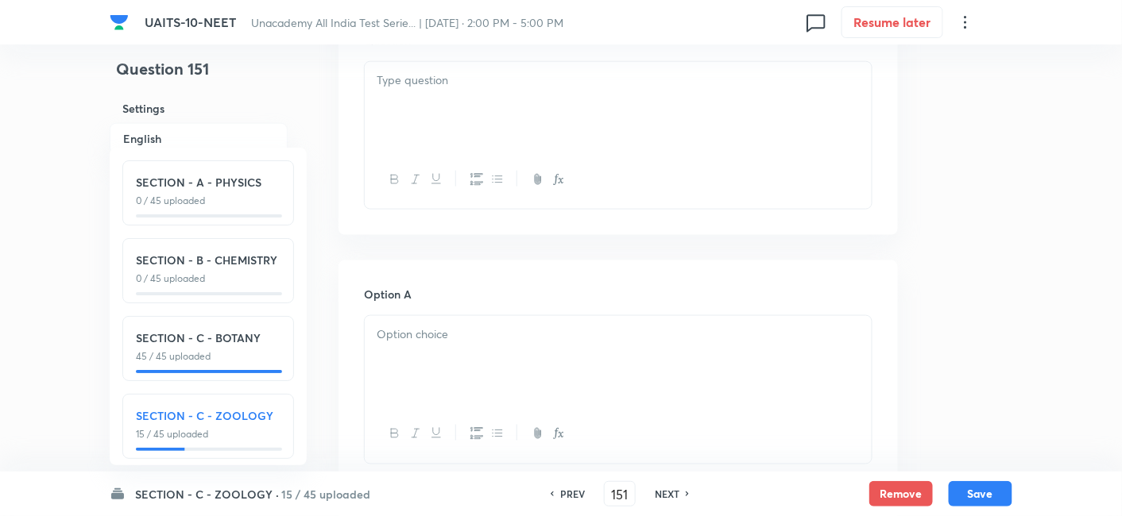
click at [504, 350] on div at bounding box center [618, 360] width 507 height 89
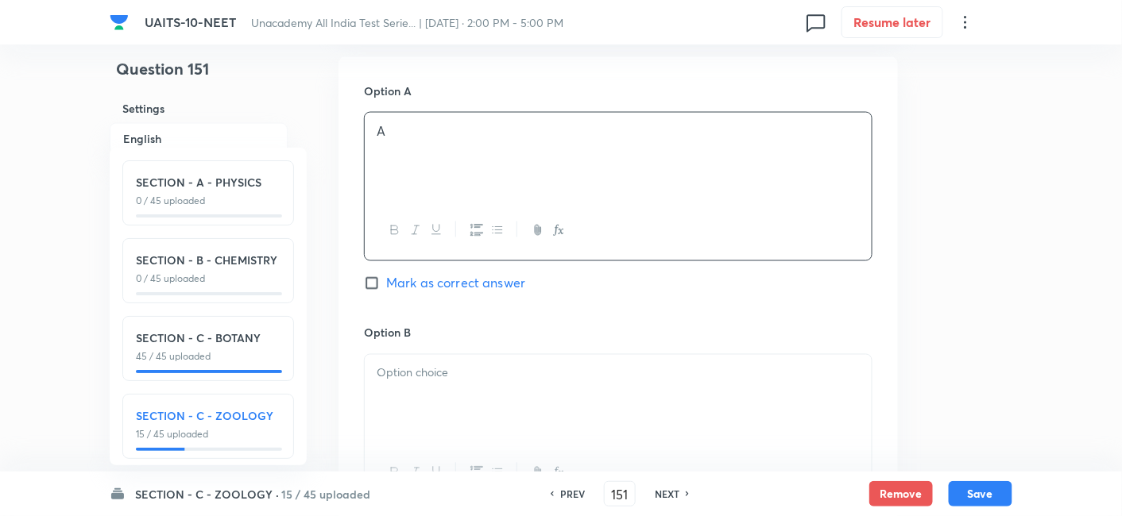
scroll to position [752, 0]
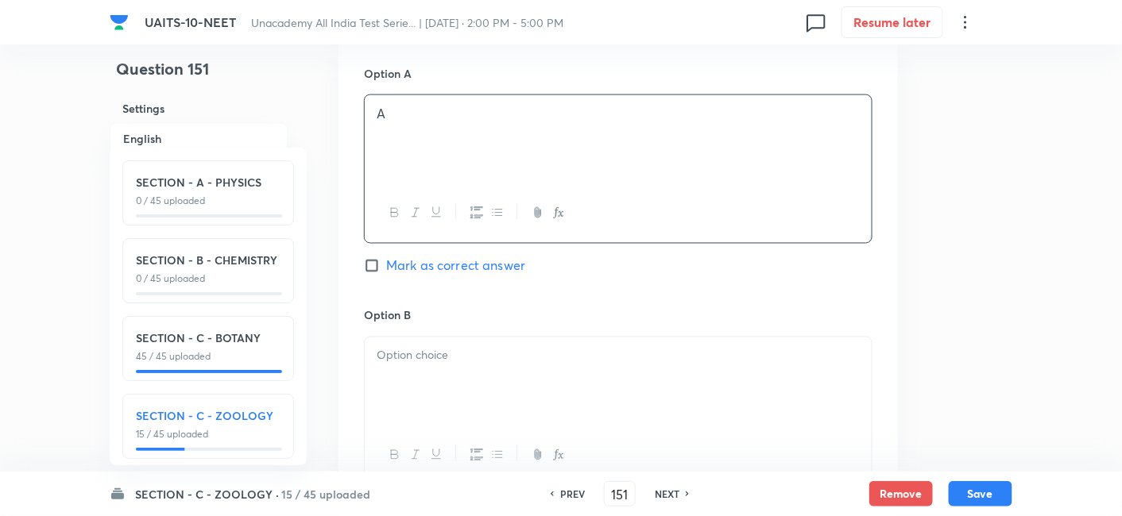
click at [473, 371] on div at bounding box center [618, 382] width 507 height 89
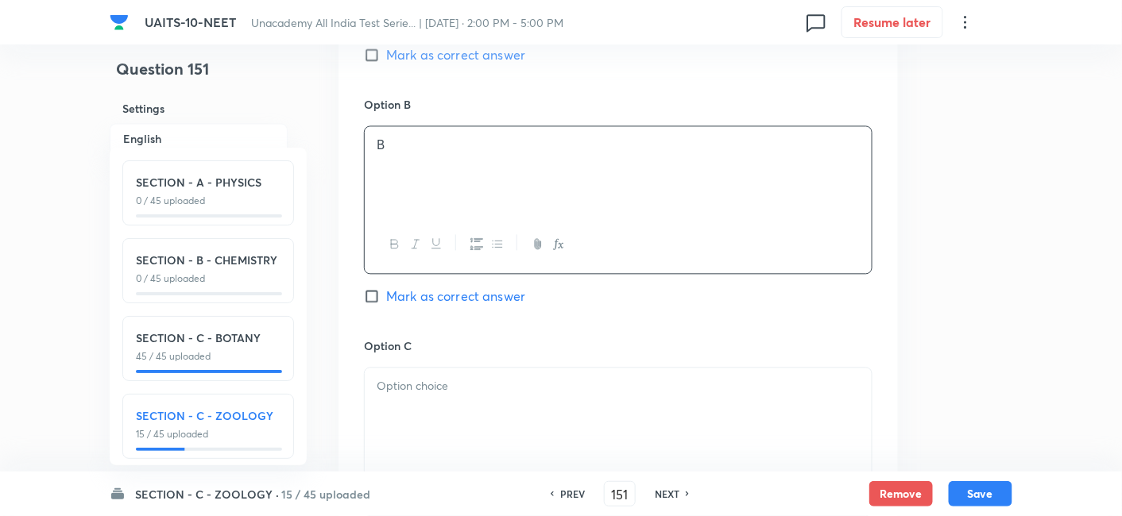
scroll to position [964, 0]
click at [410, 393] on div at bounding box center [618, 411] width 507 height 89
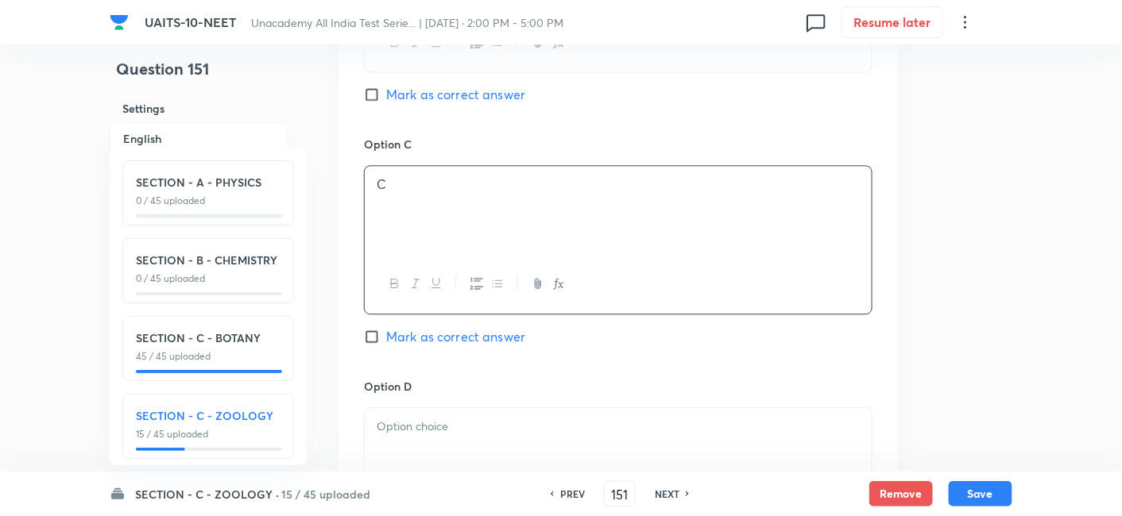
scroll to position [1198, 0]
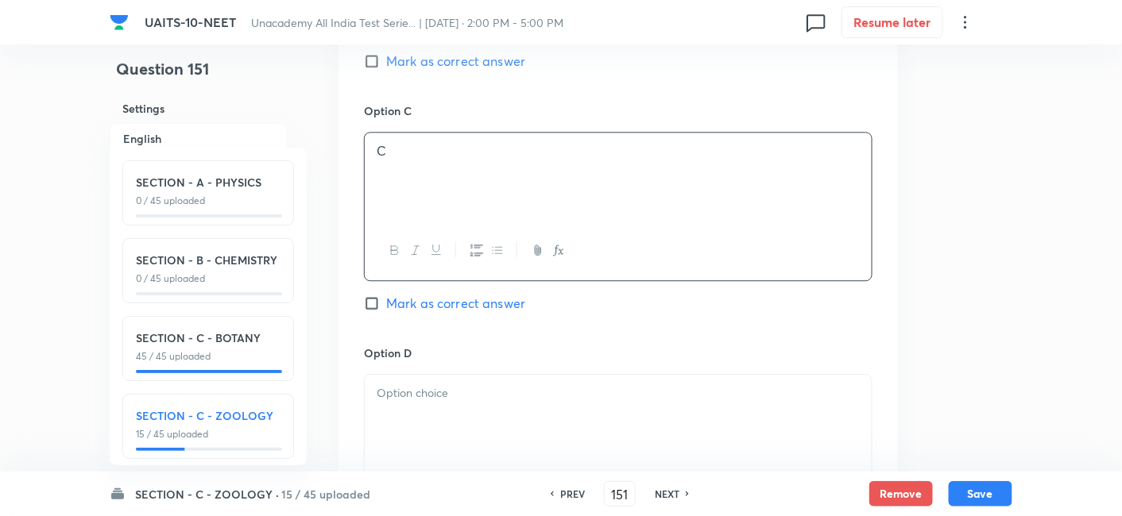
click at [410, 407] on div at bounding box center [618, 419] width 507 height 89
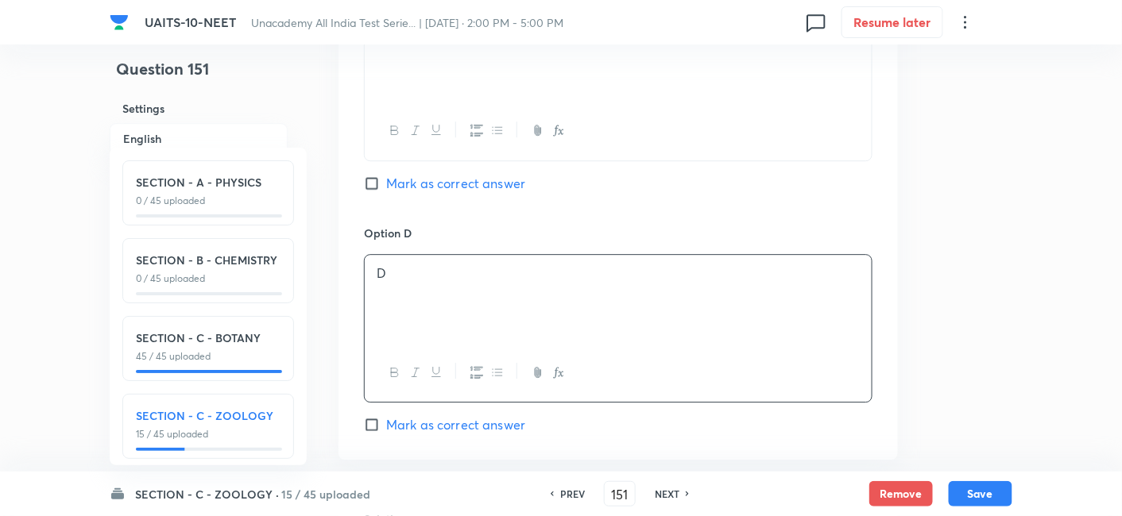
scroll to position [1302, 0]
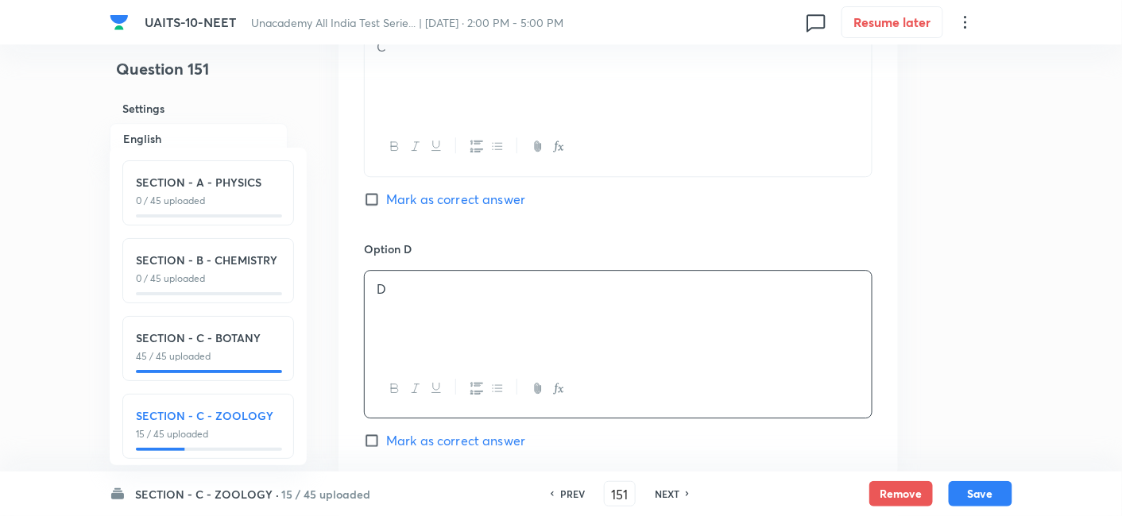
click at [369, 197] on input "Mark as correct answer" at bounding box center [375, 199] width 22 height 16
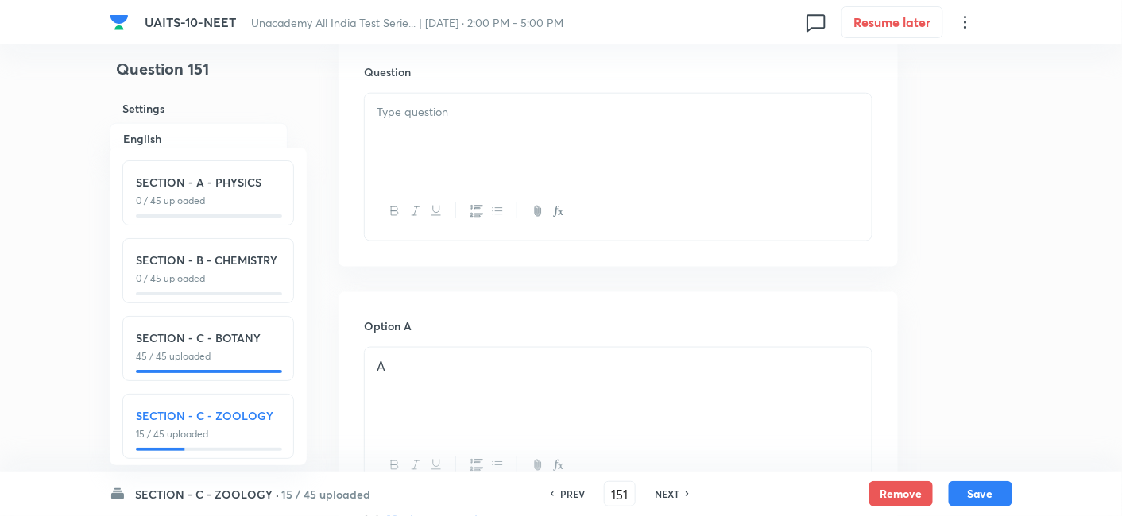
scroll to position [497, 0]
click at [446, 114] on p at bounding box center [618, 114] width 483 height 18
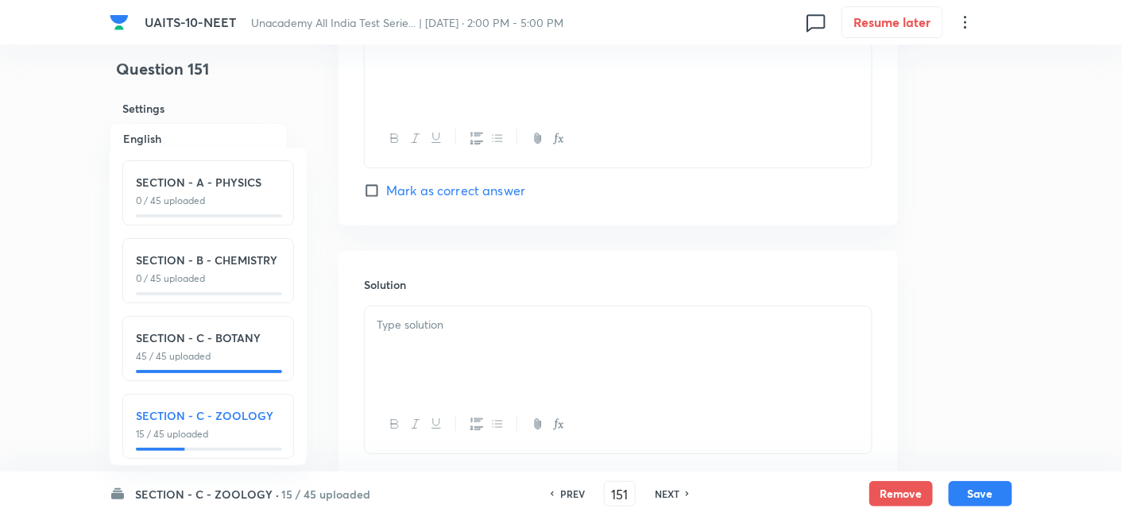
scroll to position [1559, 0]
click at [433, 312] on p at bounding box center [618, 318] width 483 height 18
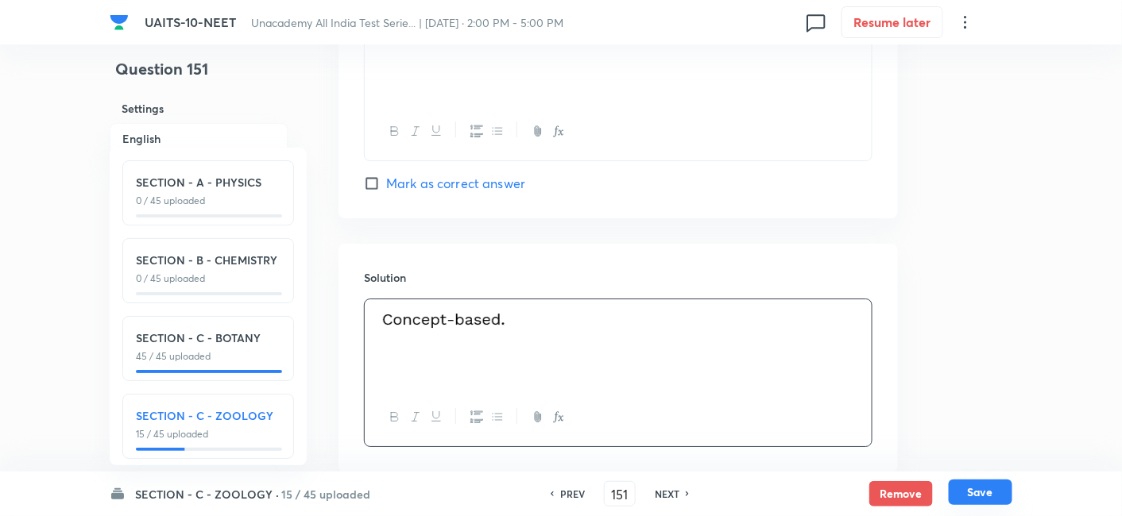
click at [1009, 494] on button "Save" at bounding box center [981, 492] width 64 height 25
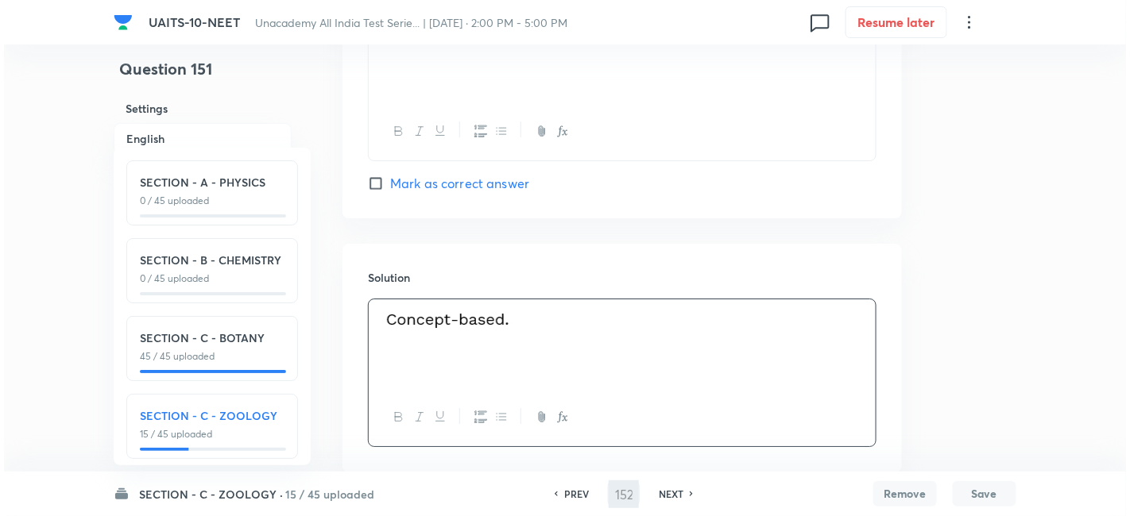
scroll to position [0, 0]
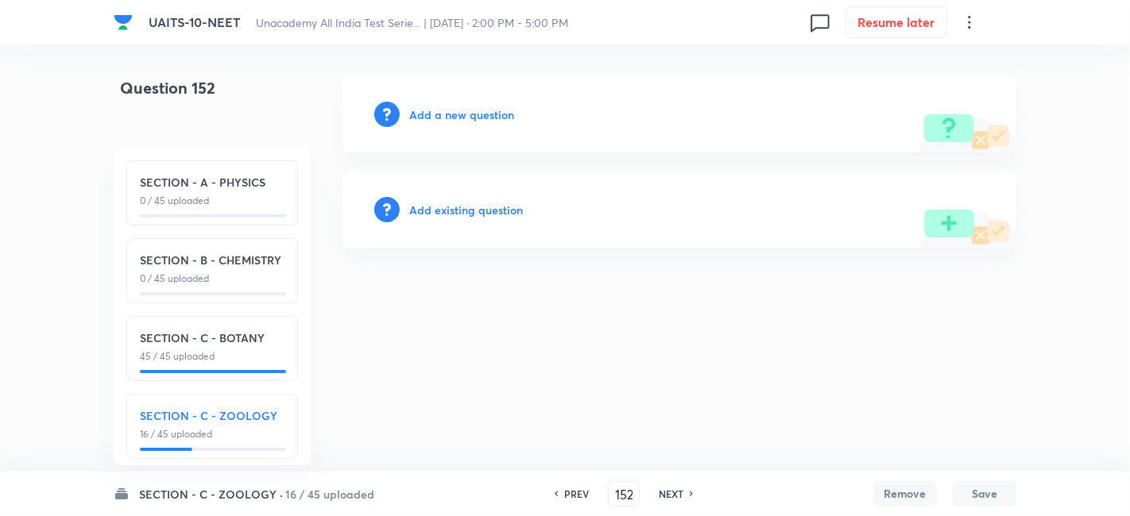
click at [479, 114] on h6 "Add a new question" at bounding box center [461, 114] width 105 height 17
click at [479, 114] on h6 "Choose a question type" at bounding box center [470, 114] width 122 height 17
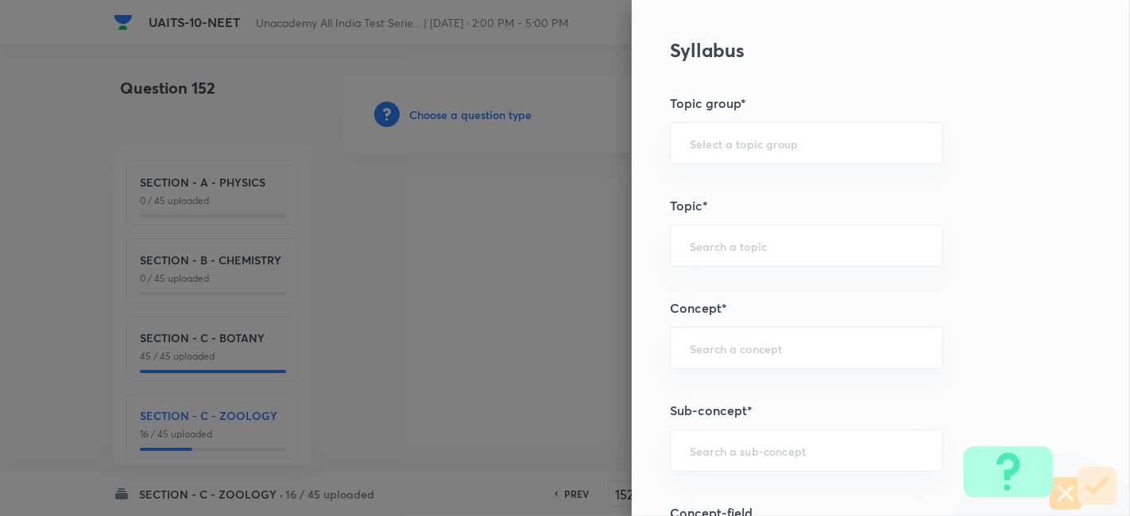
scroll to position [732, 0]
click at [717, 446] on input "text" at bounding box center [807, 449] width 234 height 15
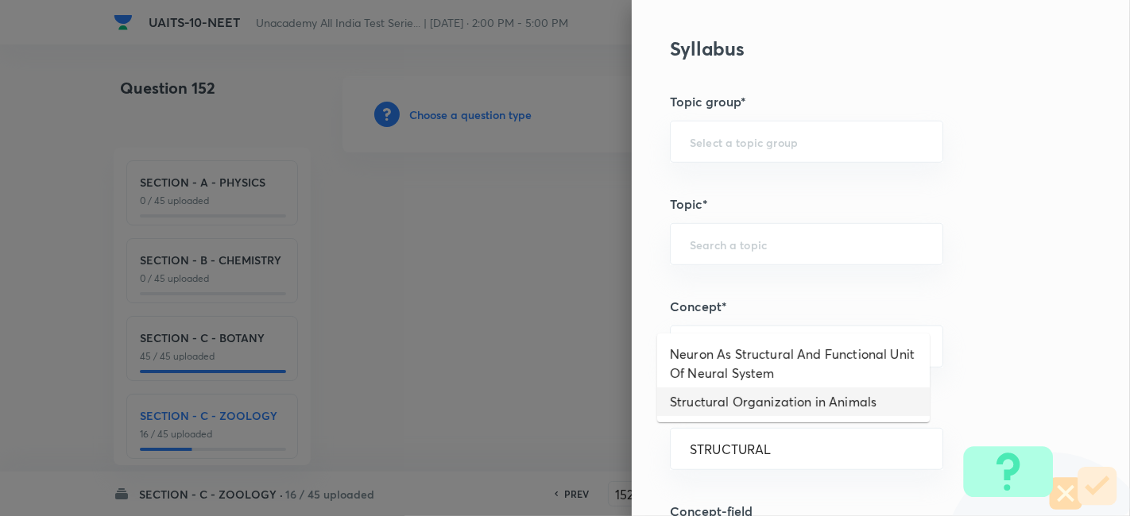
click at [813, 407] on li "Structural Organization in Animals" at bounding box center [793, 402] width 272 height 29
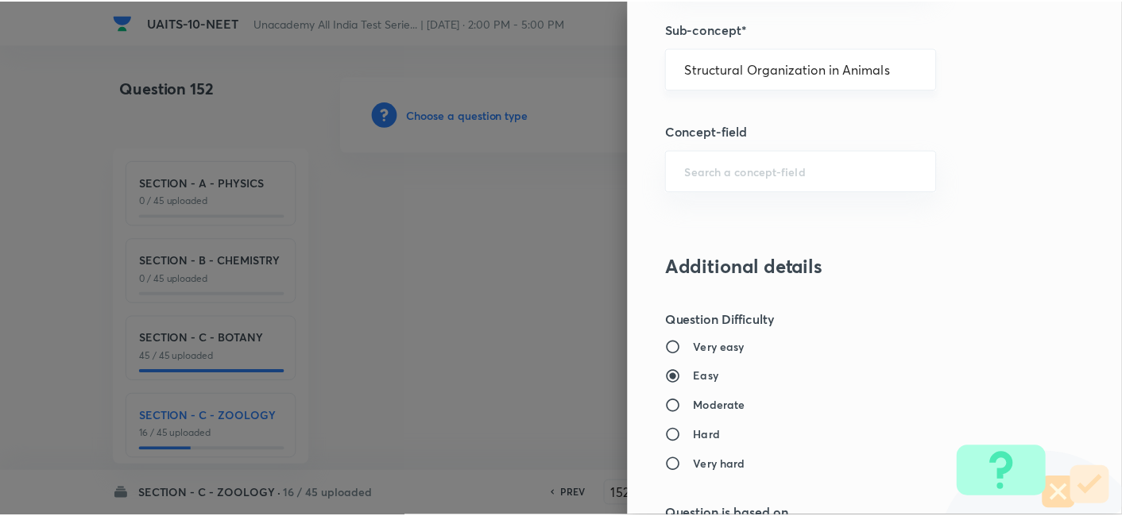
scroll to position [1751, 0]
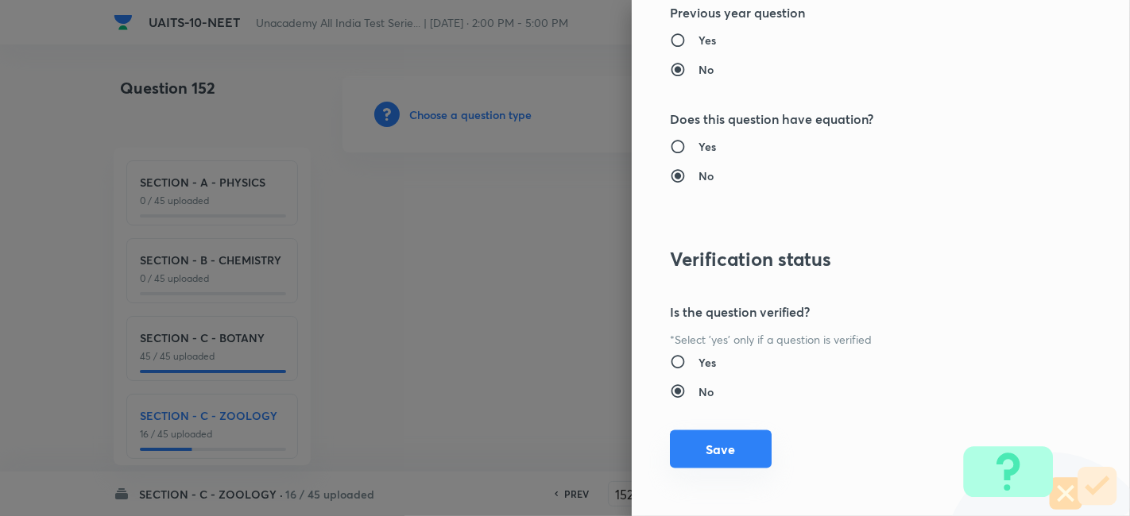
click at [709, 453] on button "Save" at bounding box center [721, 450] width 102 height 38
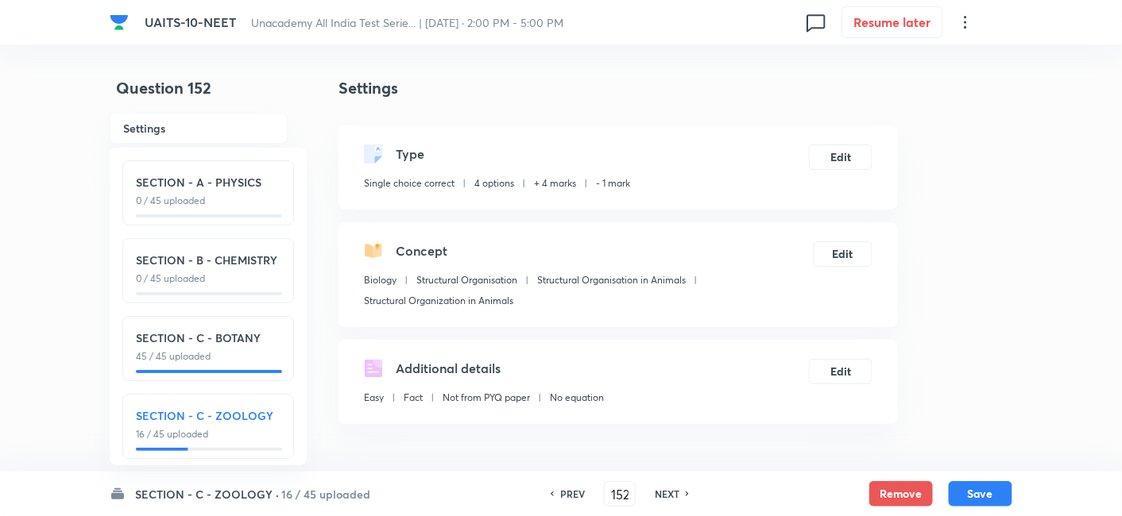
scroll to position [261, 0]
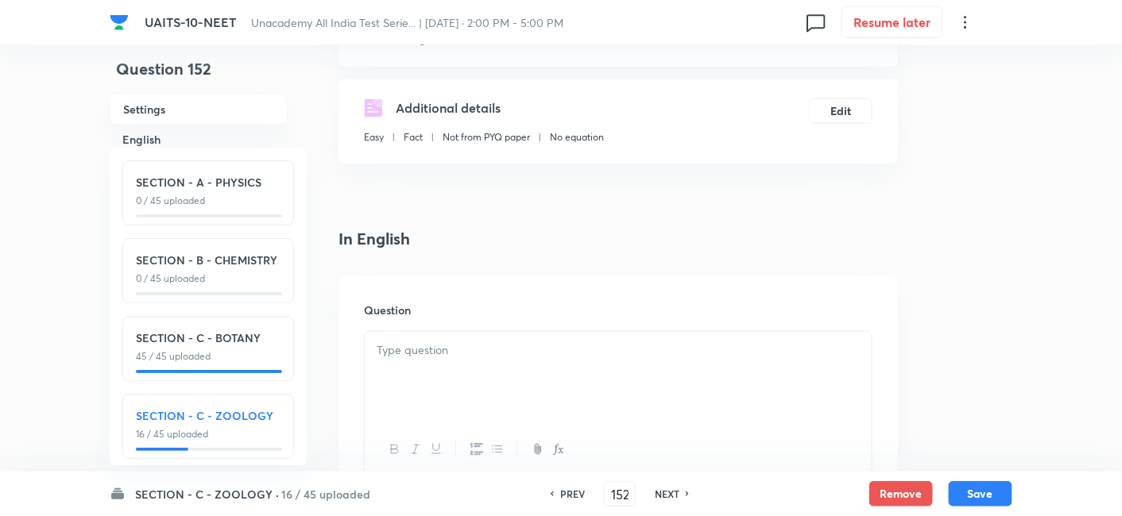
click at [518, 364] on div at bounding box center [618, 376] width 507 height 89
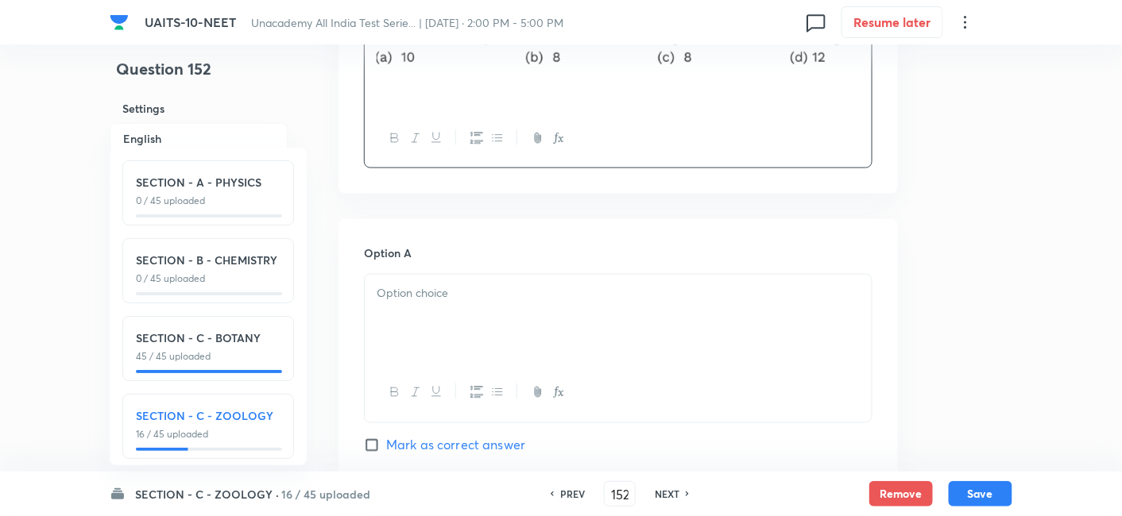
scroll to position [582, 0]
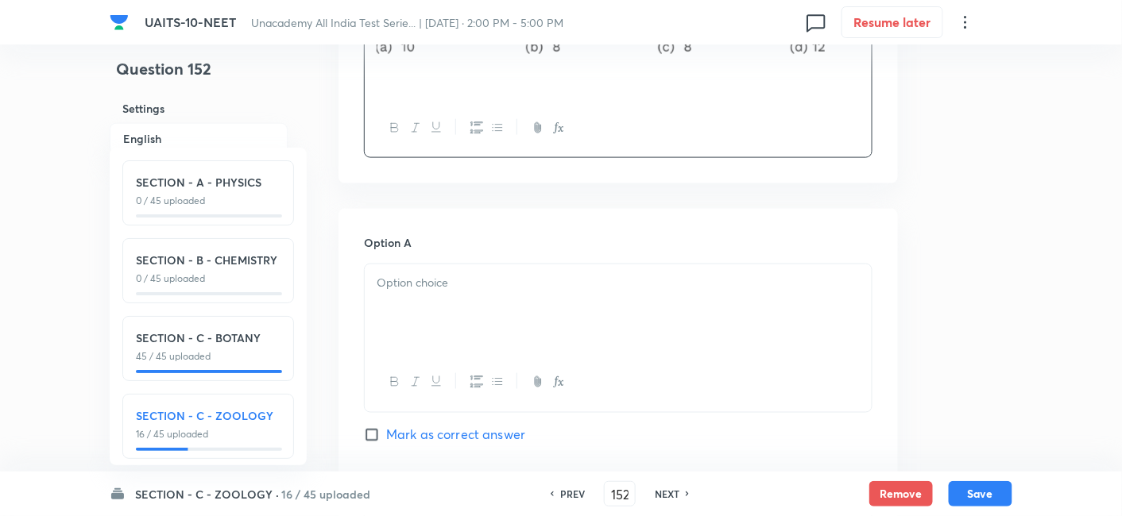
click at [373, 429] on input "Mark as correct answer" at bounding box center [375, 435] width 22 height 16
click at [416, 294] on div at bounding box center [618, 309] width 507 height 89
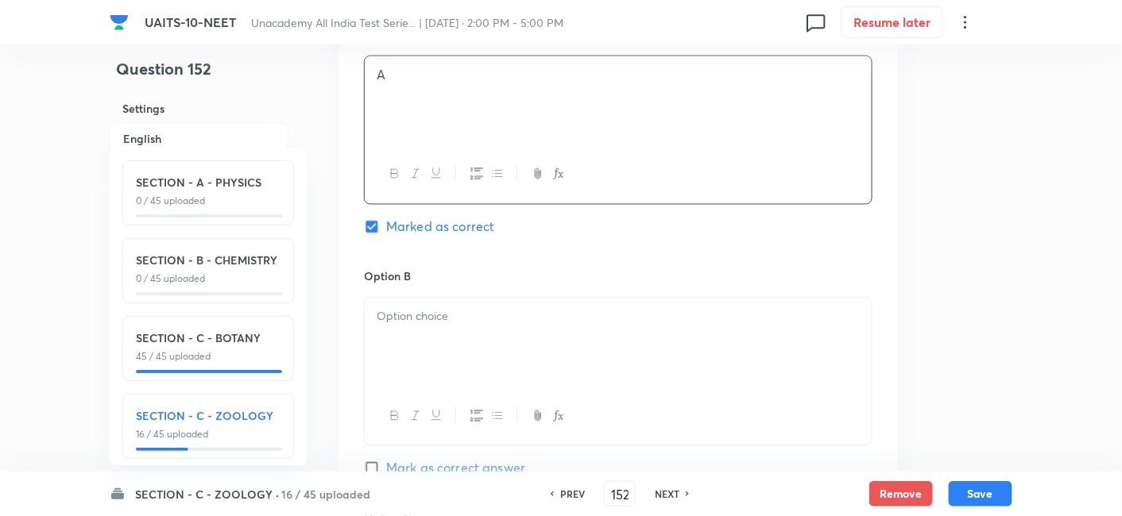
scroll to position [805, 0]
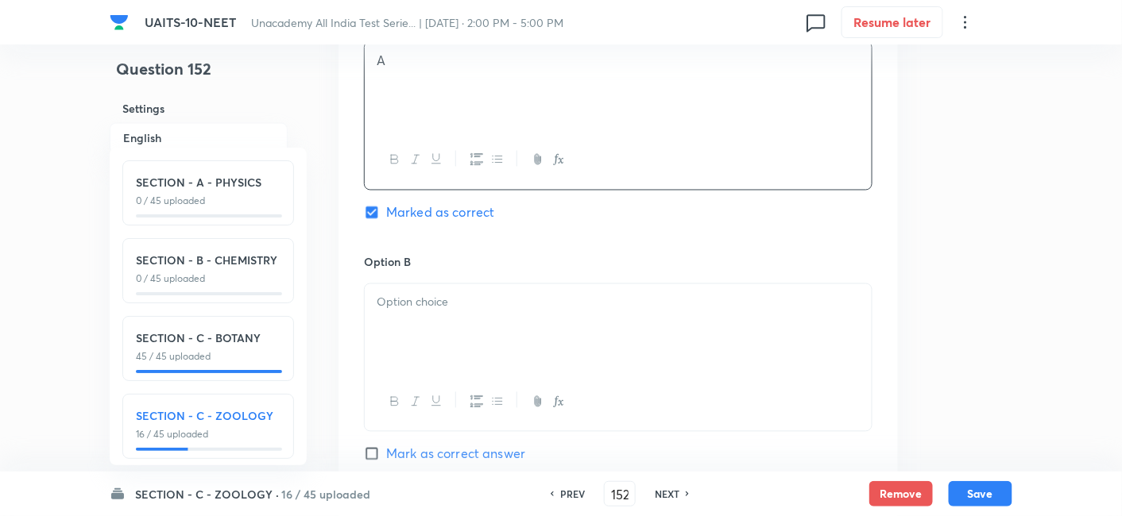
click at [417, 303] on p at bounding box center [618, 303] width 483 height 18
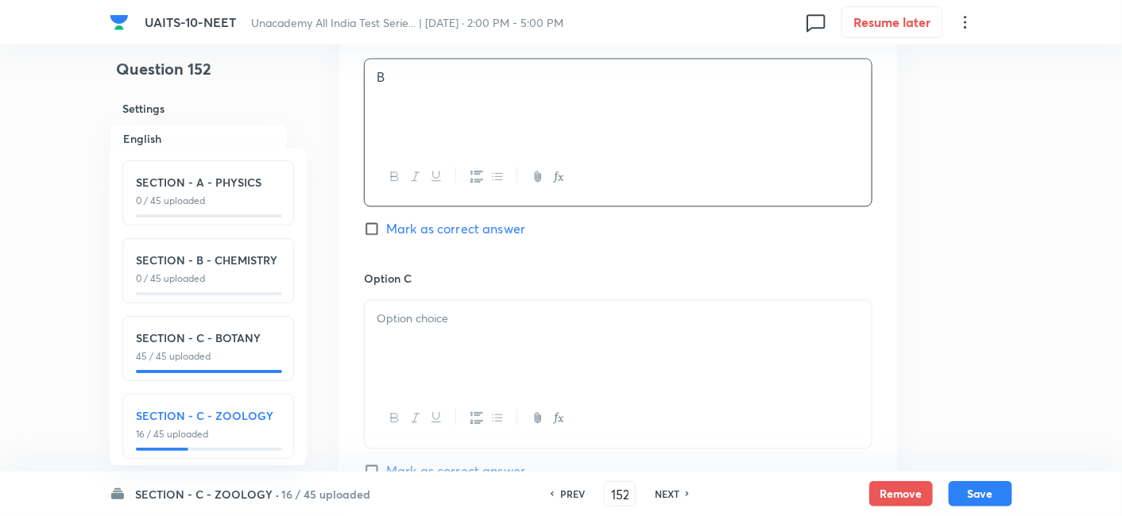
scroll to position [1033, 0]
click at [419, 322] on p at bounding box center [618, 316] width 483 height 18
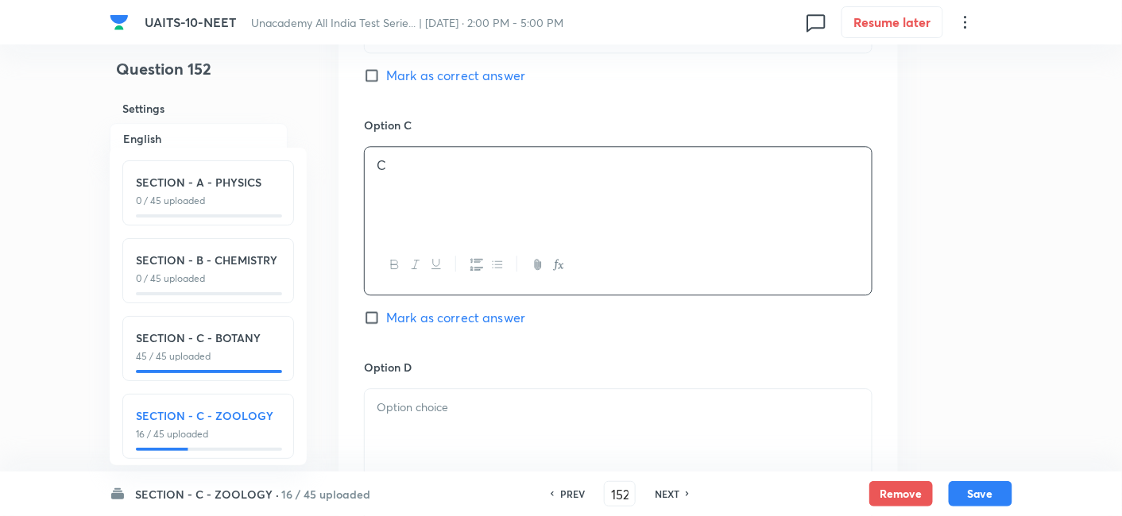
scroll to position [1242, 0]
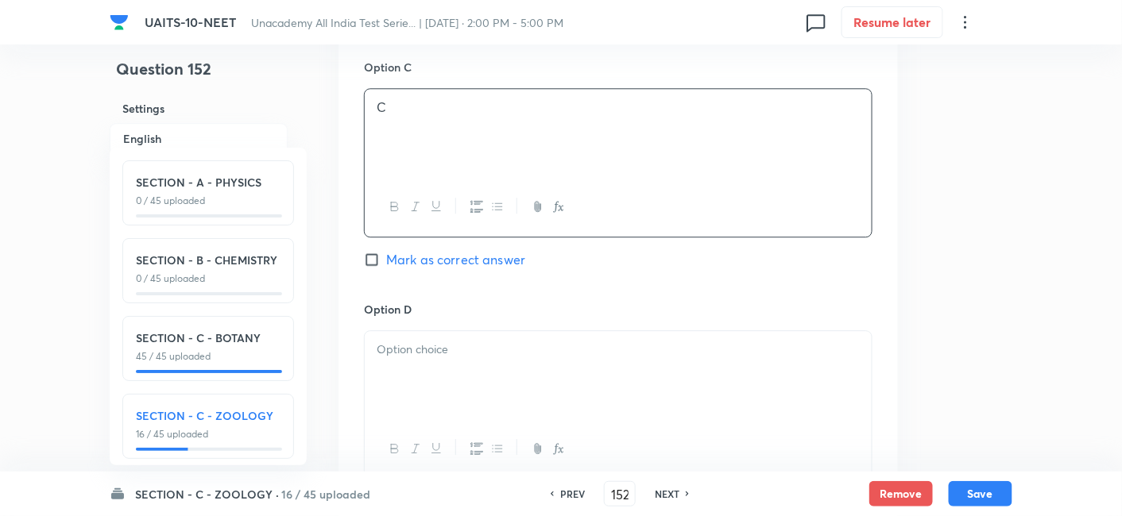
click at [421, 343] on p at bounding box center [618, 350] width 483 height 18
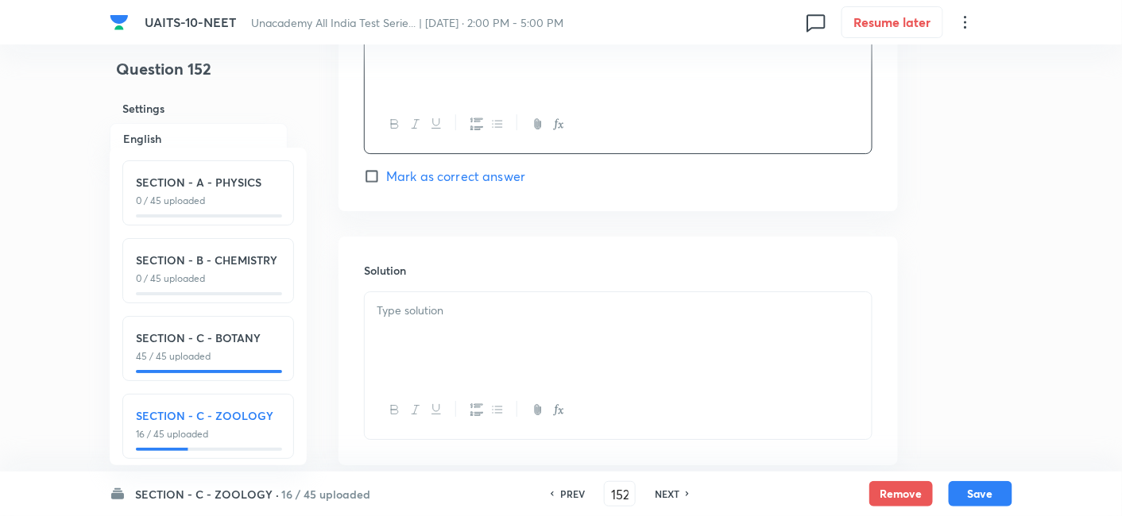
scroll to position [1577, 0]
click at [462, 315] on div at bounding box center [618, 326] width 507 height 89
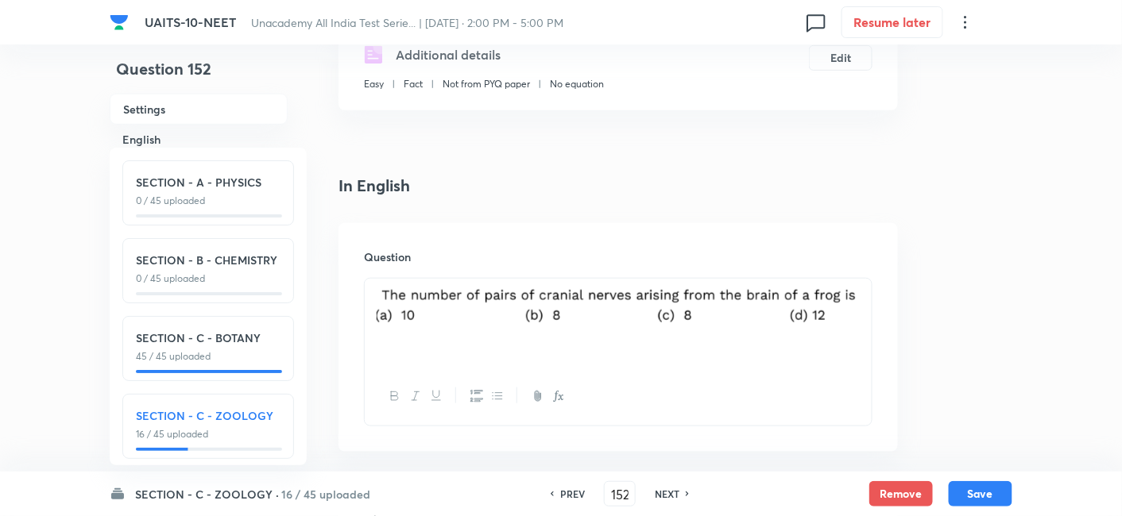
scroll to position [303, 0]
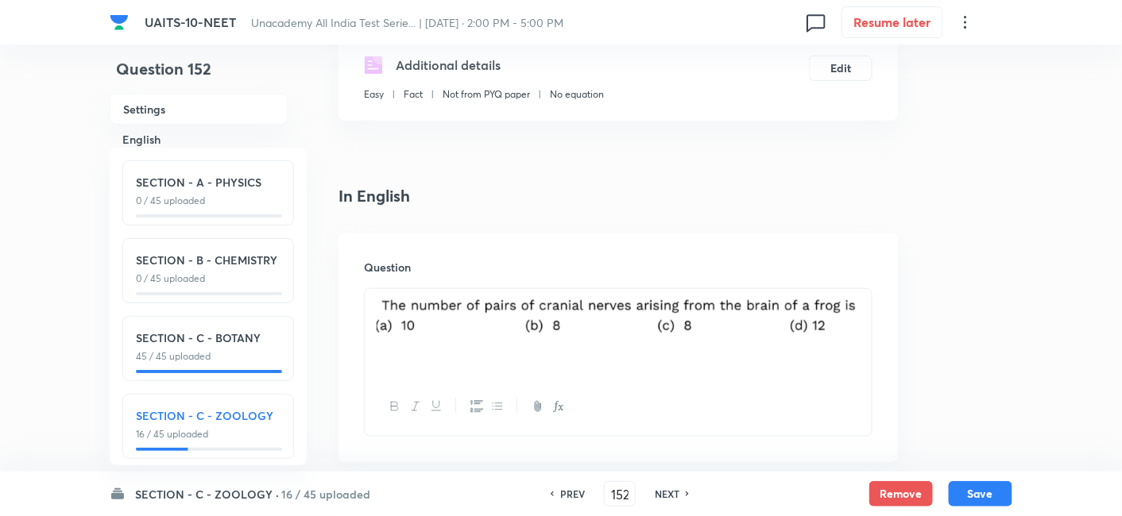
click at [570, 311] on img at bounding box center [618, 319] width 483 height 41
click at [379, 319] on img at bounding box center [618, 319] width 483 height 41
click at [373, 318] on div at bounding box center [618, 333] width 507 height 89
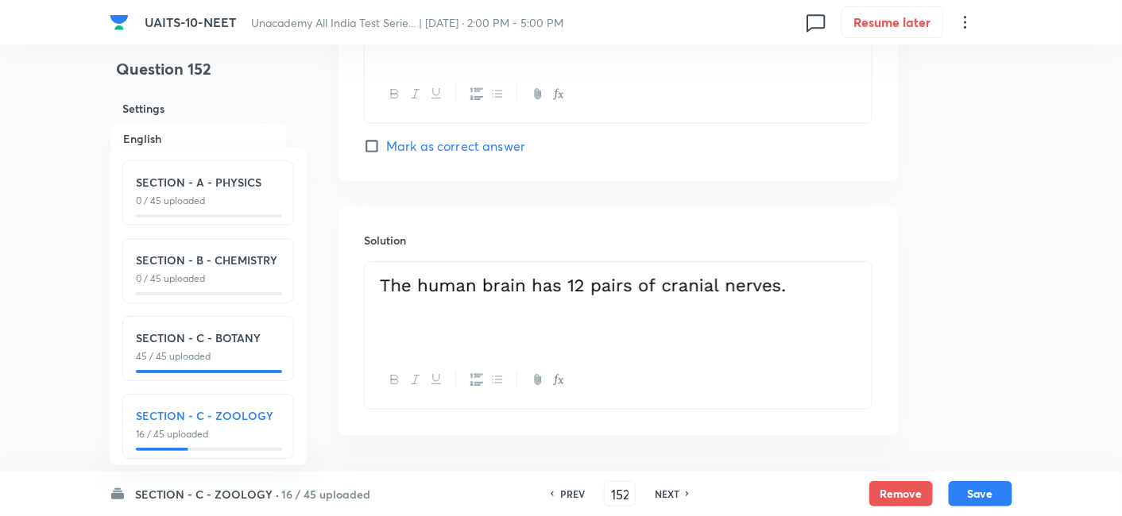
scroll to position [1598, 0]
click at [817, 288] on p at bounding box center [618, 287] width 483 height 32
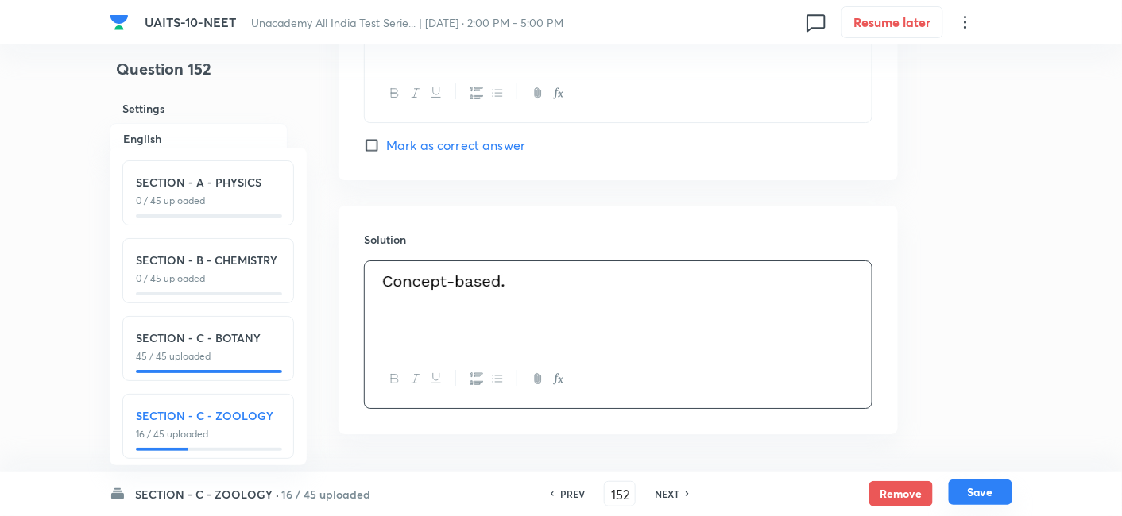
click at [985, 496] on button "Save" at bounding box center [981, 492] width 64 height 25
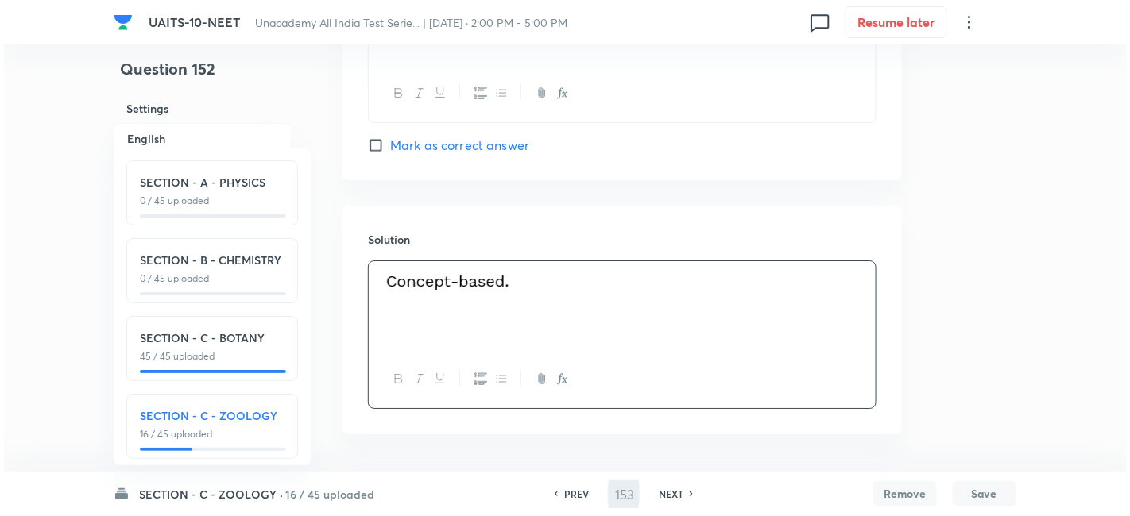
scroll to position [0, 0]
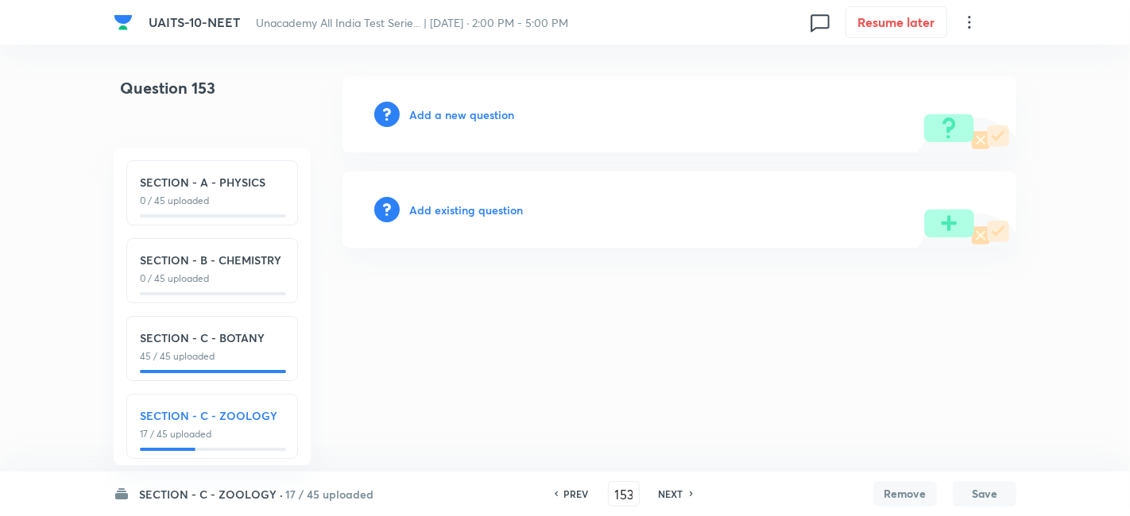
click at [470, 117] on h6 "Add a new question" at bounding box center [461, 114] width 105 height 17
click at [455, 119] on h6 "Choose a question type" at bounding box center [470, 114] width 122 height 17
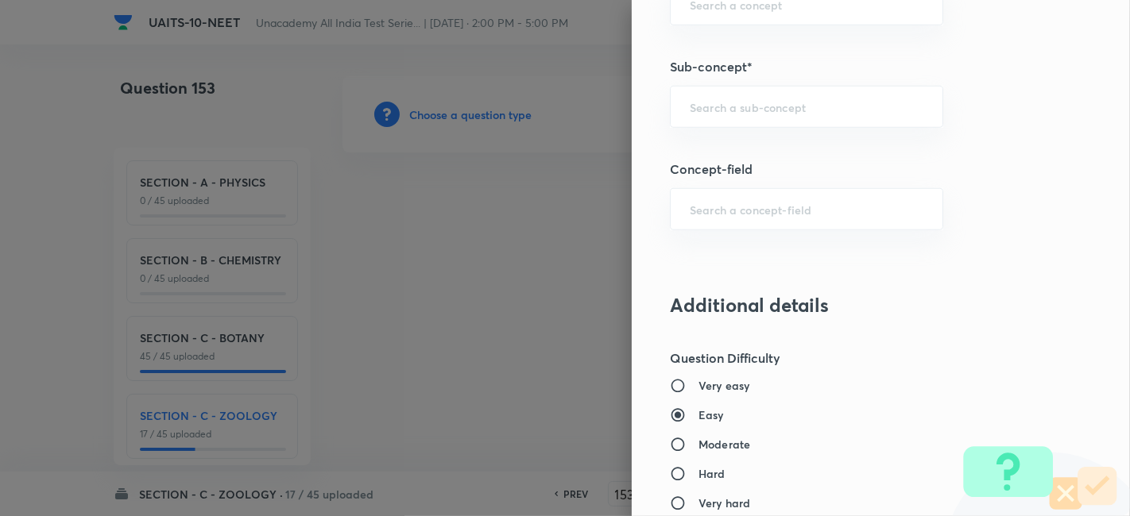
scroll to position [1076, 0]
click at [739, 106] on input "text" at bounding box center [807, 105] width 234 height 15
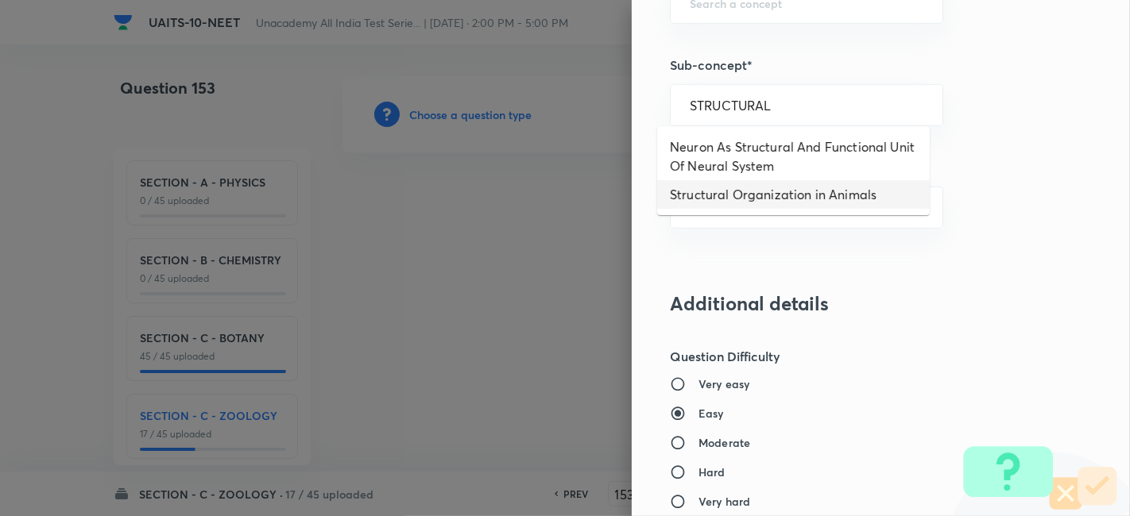
click at [744, 199] on li "Structural Organization in Animals" at bounding box center [793, 194] width 272 height 29
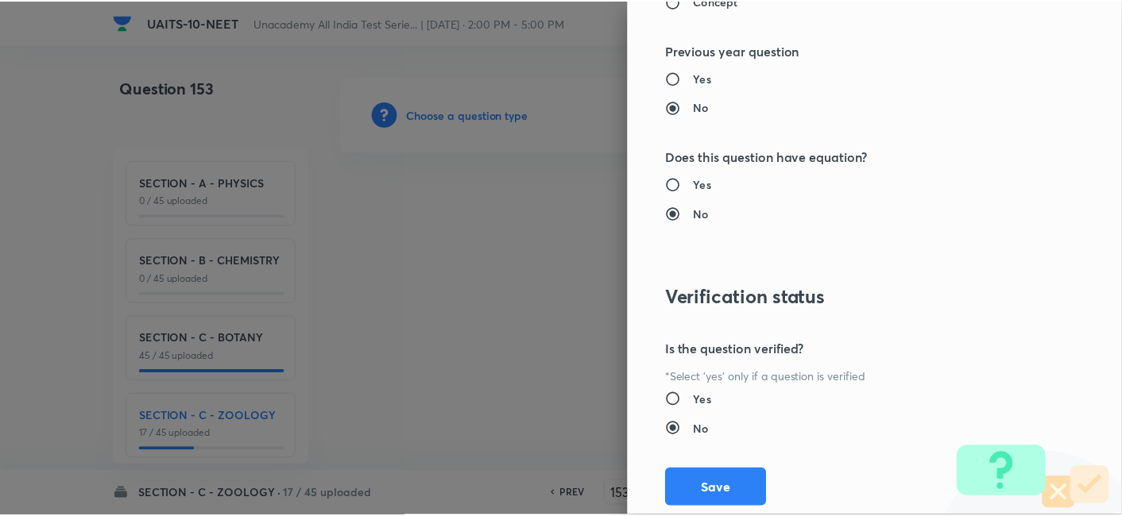
scroll to position [1751, 0]
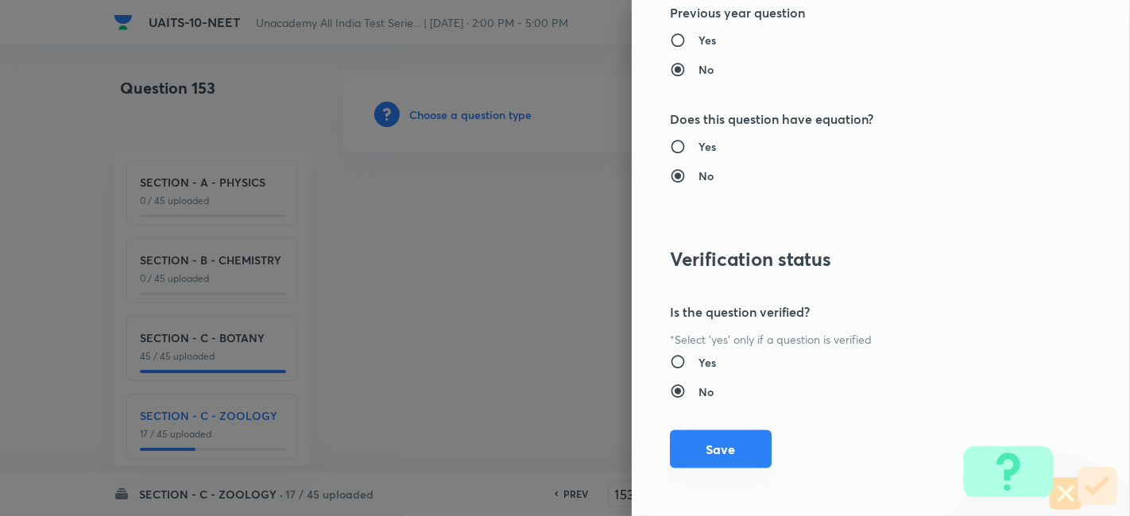
click at [704, 446] on button "Save" at bounding box center [721, 450] width 102 height 38
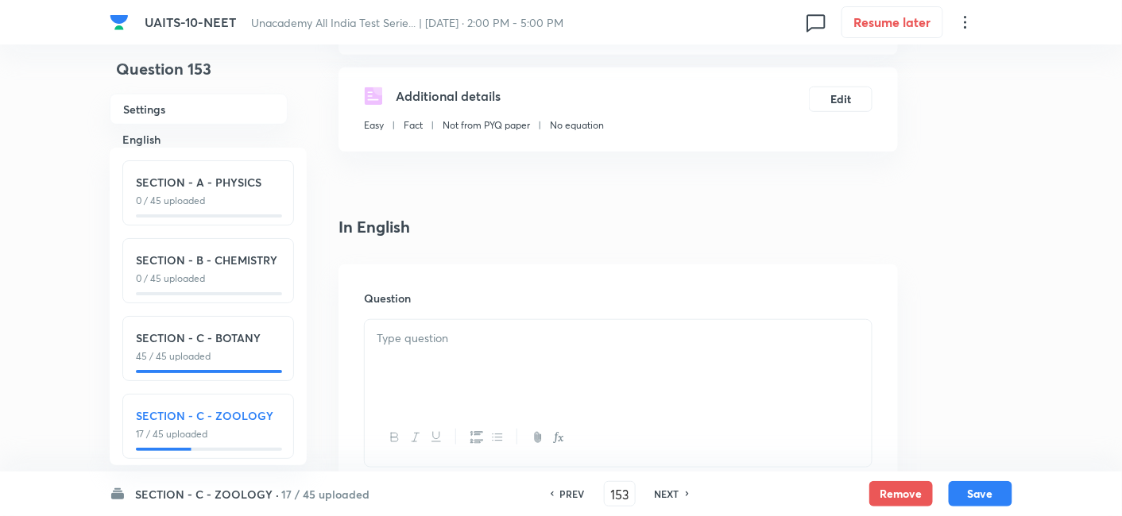
scroll to position [273, 0]
click at [445, 332] on p at bounding box center [618, 338] width 483 height 18
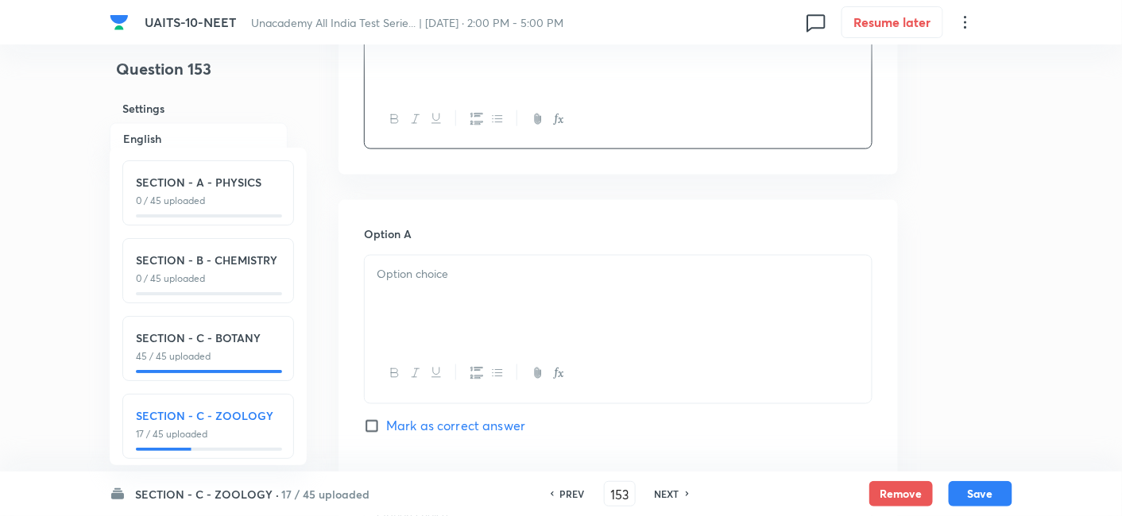
scroll to position [594, 0]
click at [440, 299] on div at bounding box center [618, 297] width 507 height 89
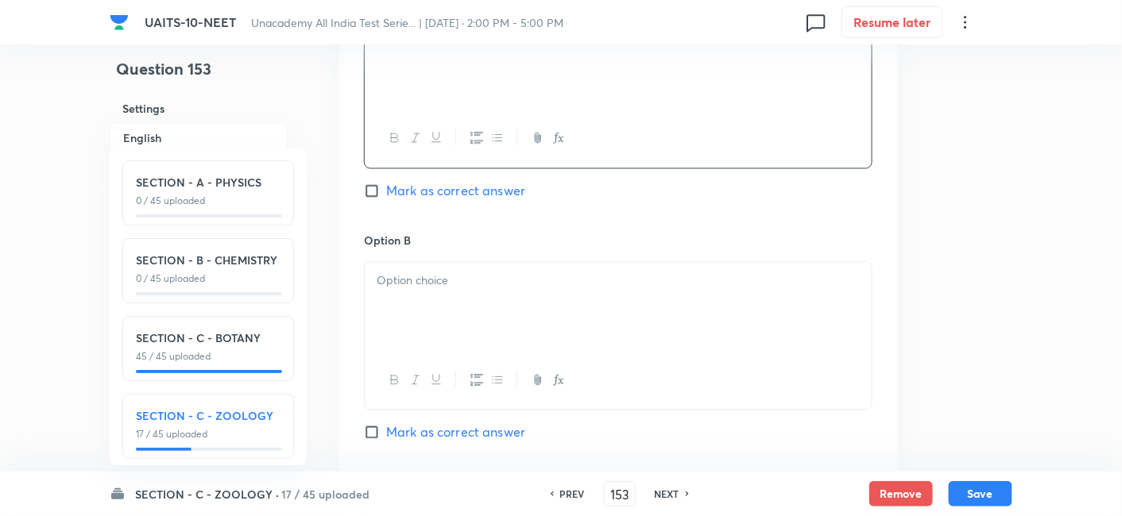
scroll to position [827, 0]
click at [440, 299] on div at bounding box center [618, 306] width 507 height 89
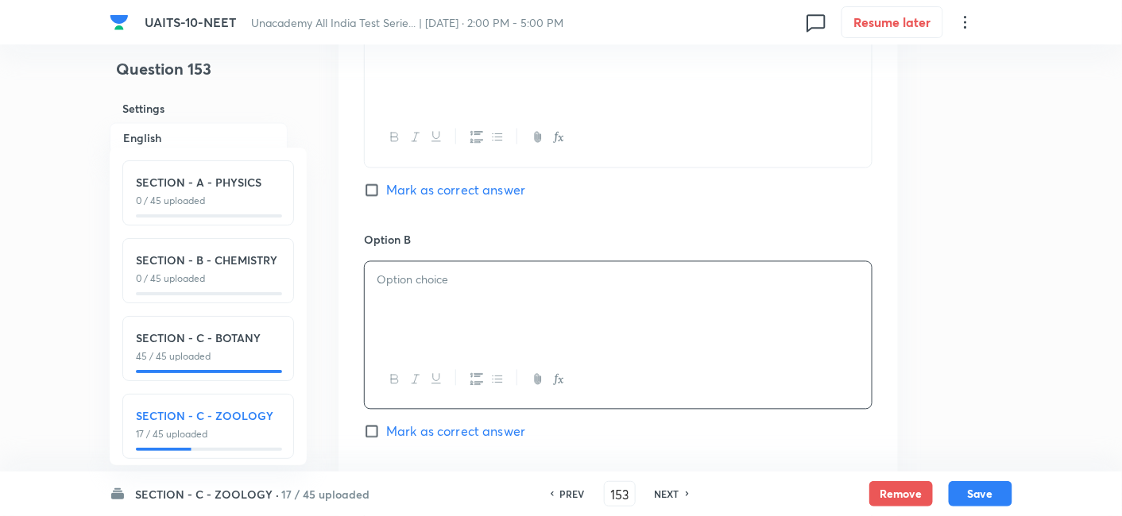
click at [440, 299] on div at bounding box center [618, 306] width 507 height 89
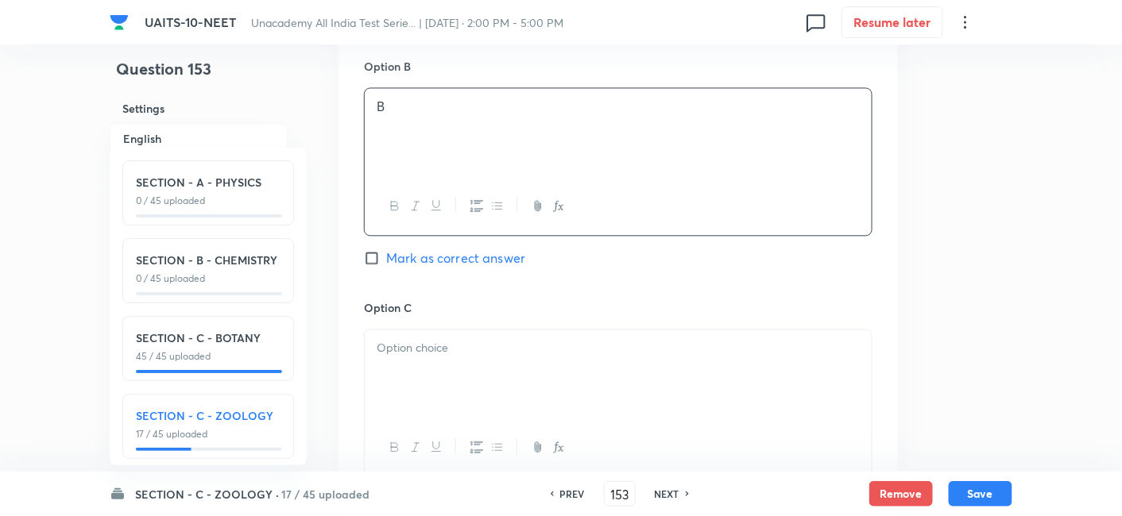
scroll to position [1002, 0]
click at [438, 364] on div at bounding box center [618, 373] width 507 height 89
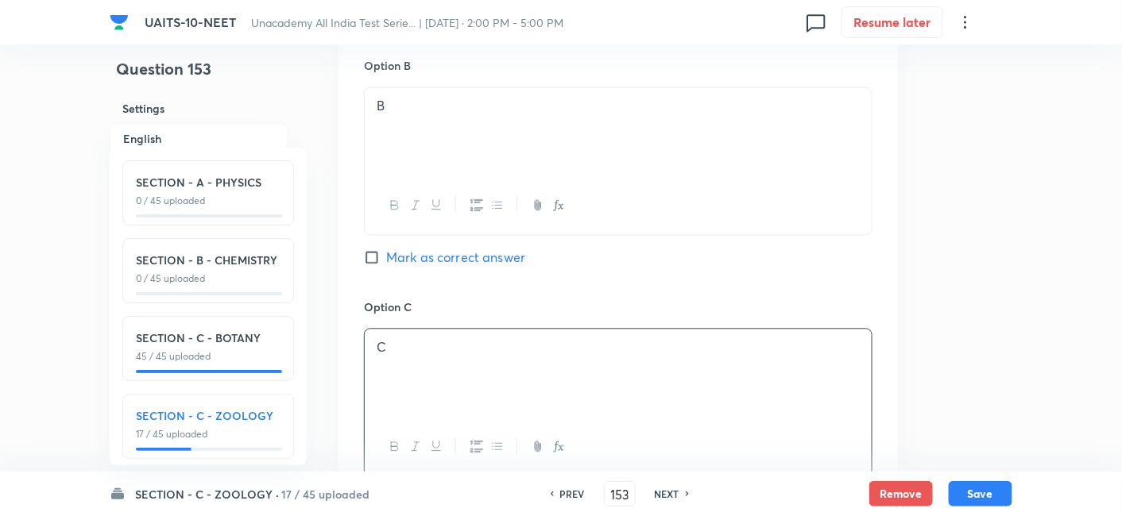
scroll to position [1214, 0]
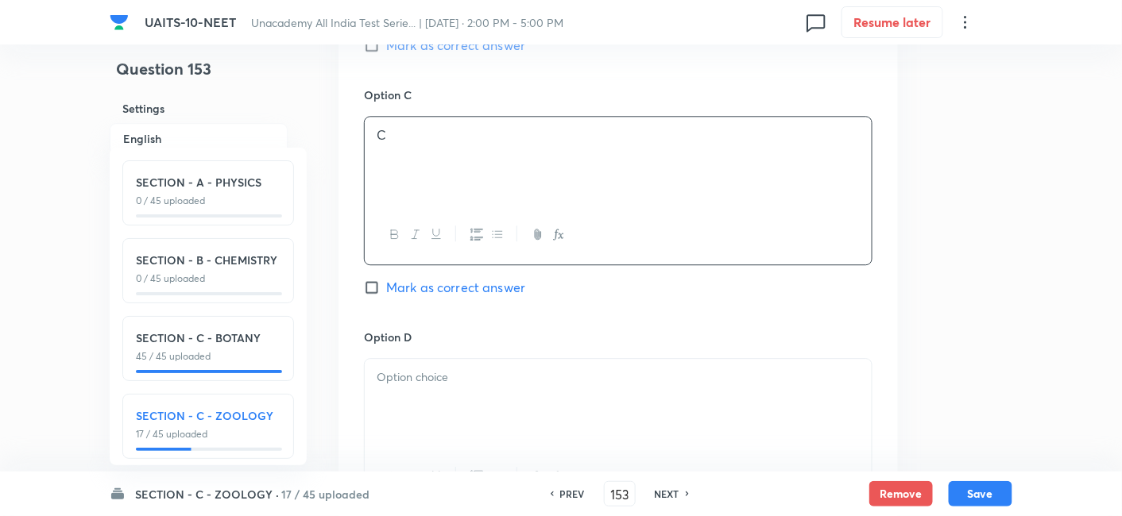
click at [412, 399] on div at bounding box center [618, 403] width 507 height 89
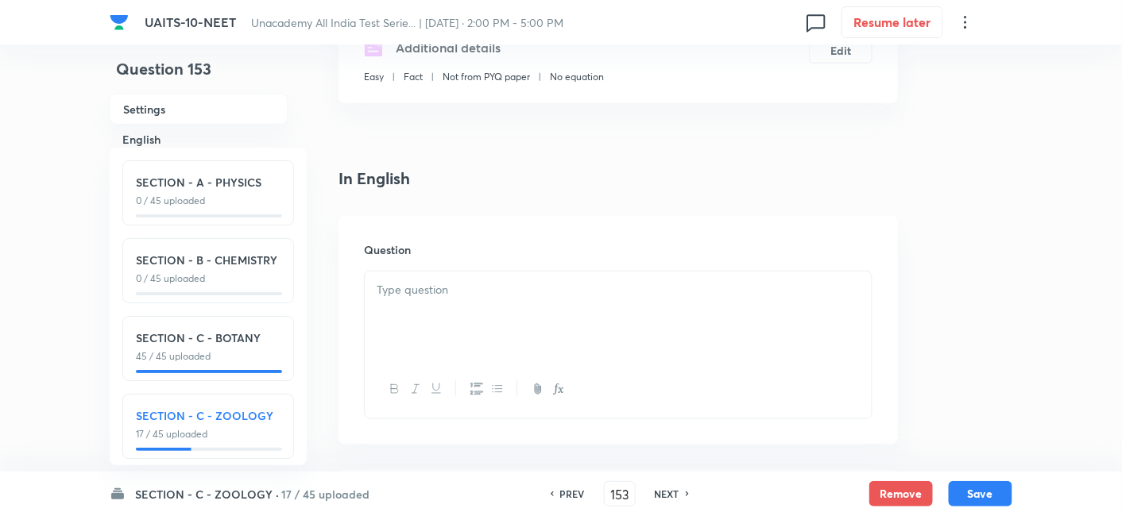
scroll to position [319, 0]
click at [449, 300] on div at bounding box center [618, 317] width 507 height 89
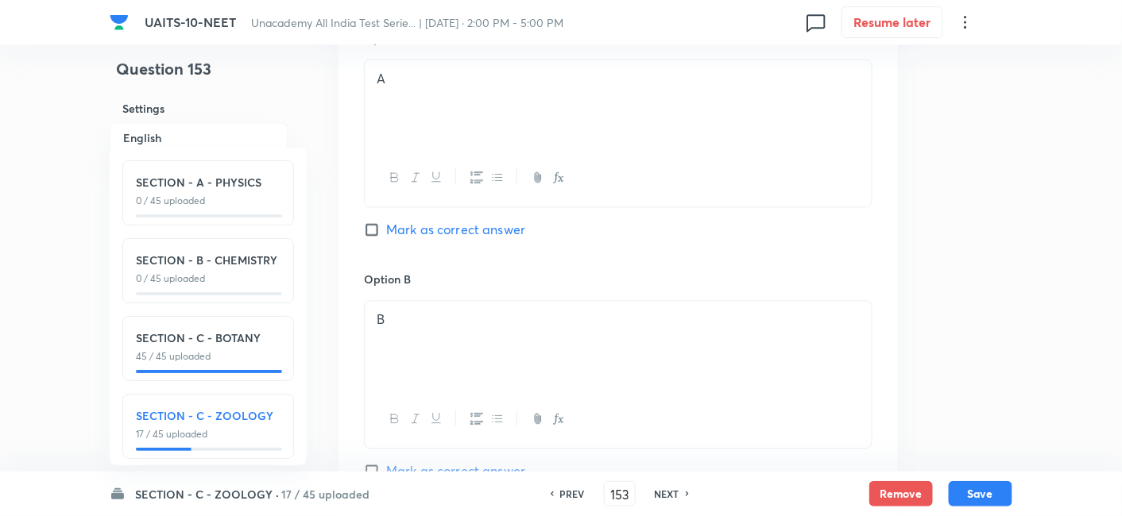
scroll to position [869, 0]
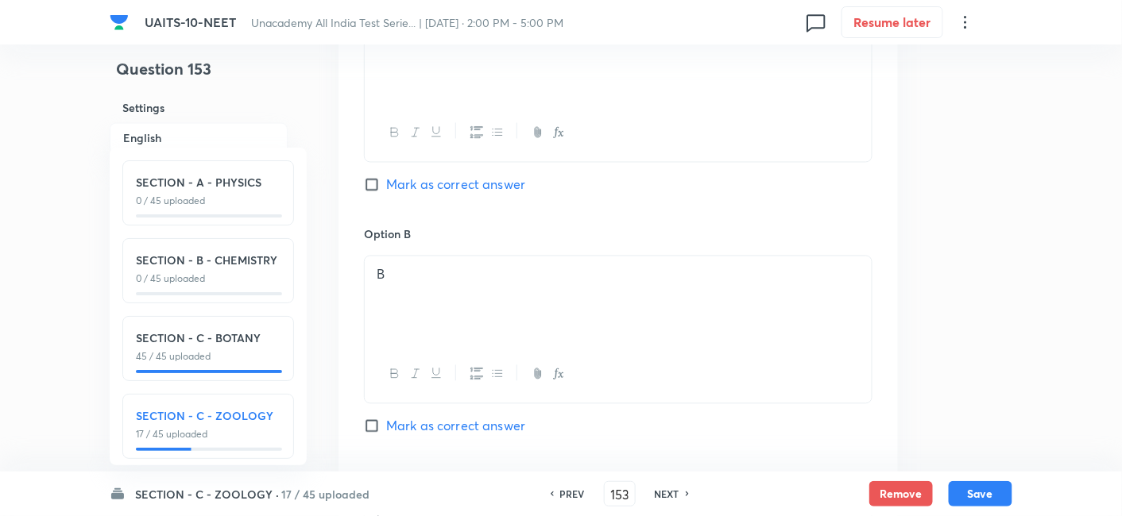
click at [366, 427] on input "Mark as correct answer" at bounding box center [375, 427] width 22 height 16
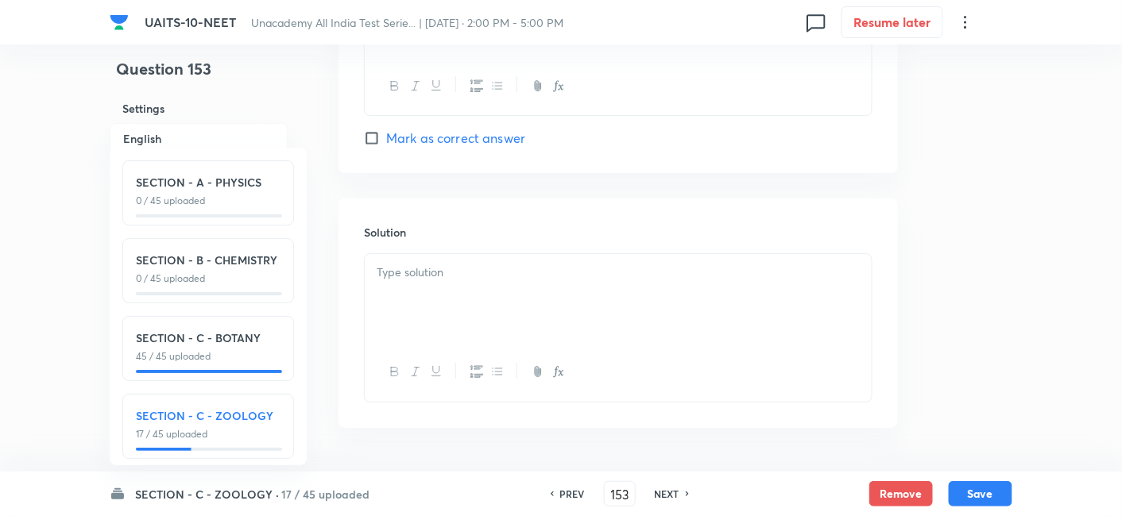
scroll to position [1690, 0]
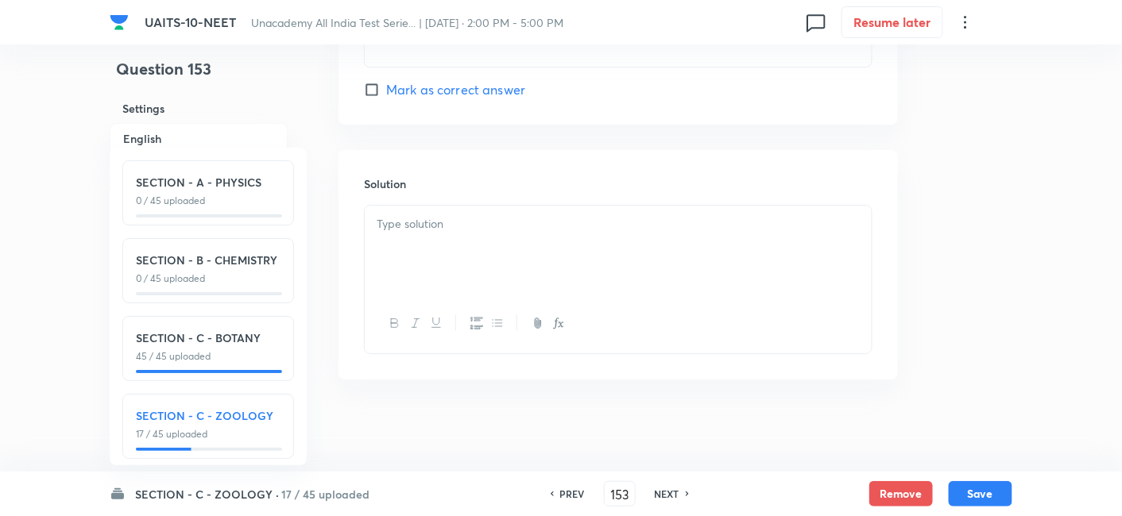
click at [468, 271] on div at bounding box center [618, 250] width 507 height 89
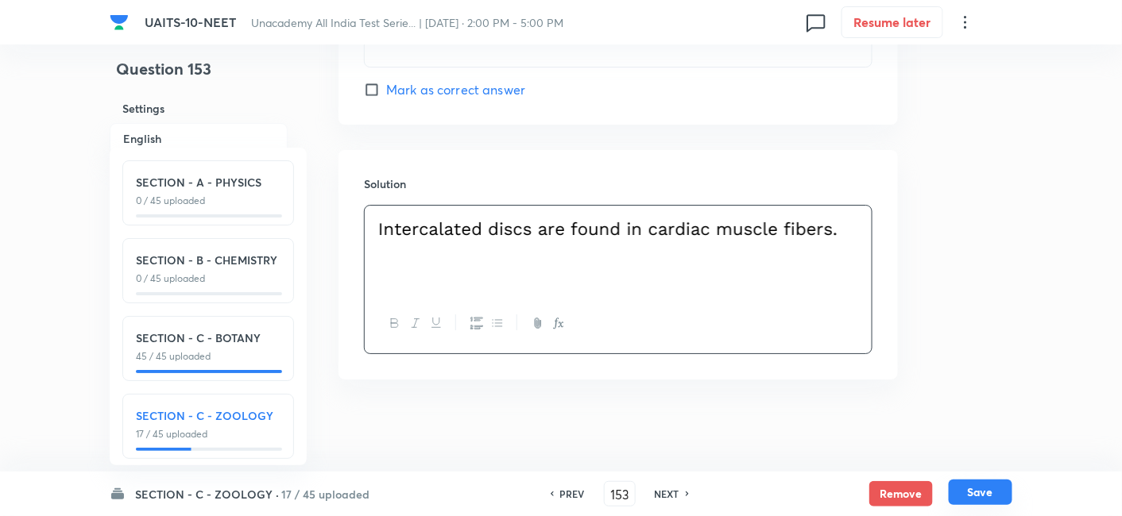
click at [970, 489] on button "Save" at bounding box center [981, 492] width 64 height 25
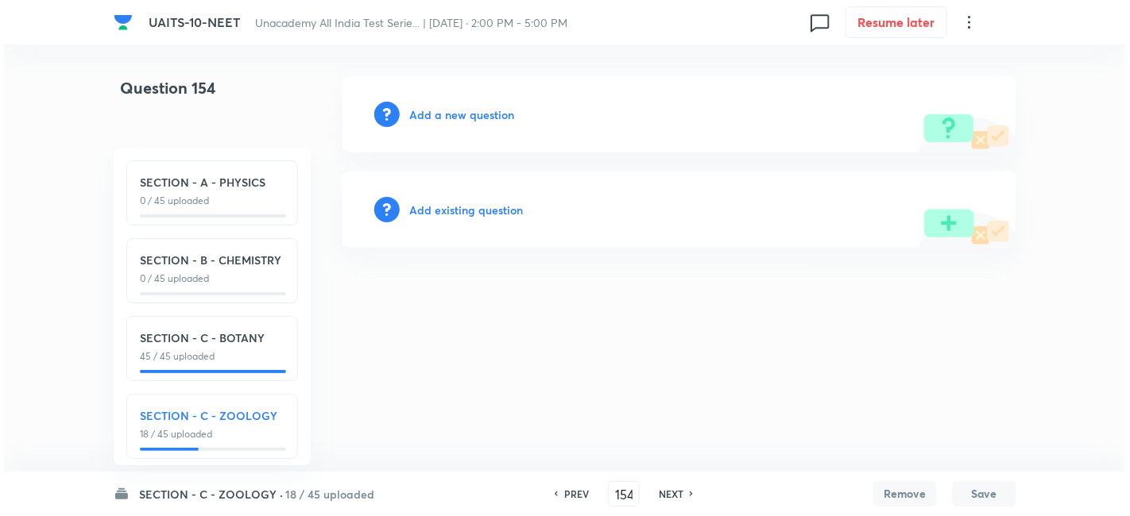
scroll to position [0, 0]
click at [462, 111] on h6 "Add a new question" at bounding box center [461, 114] width 105 height 17
click at [469, 111] on h6 "Choose a question type" at bounding box center [470, 114] width 122 height 17
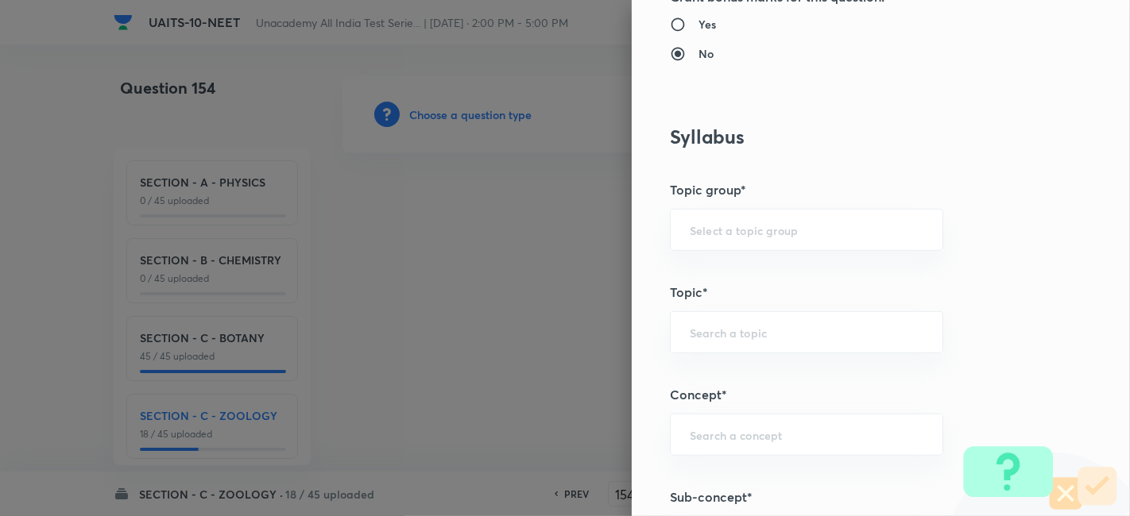
scroll to position [814, 0]
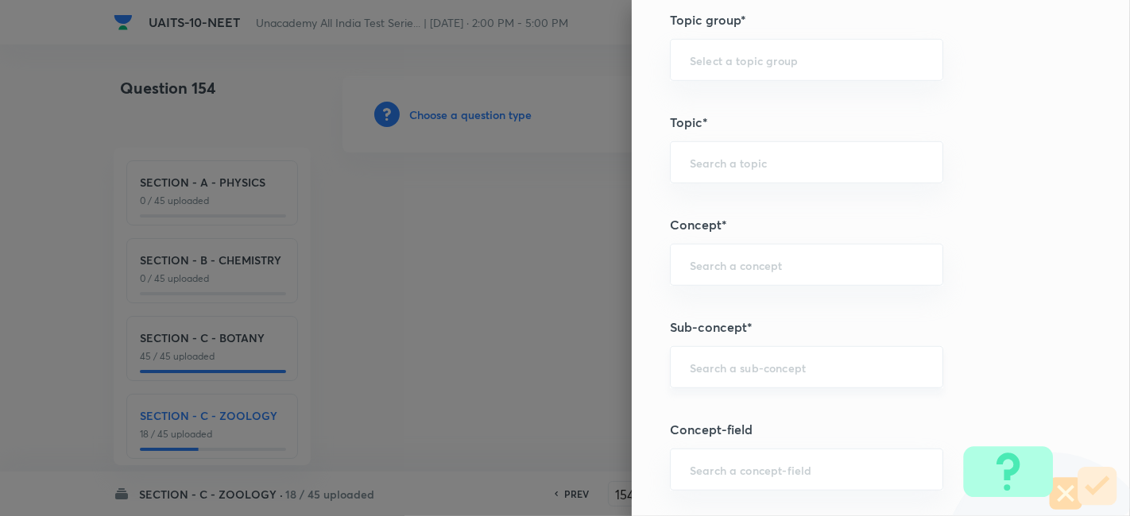
click at [751, 349] on div "​" at bounding box center [806, 367] width 273 height 42
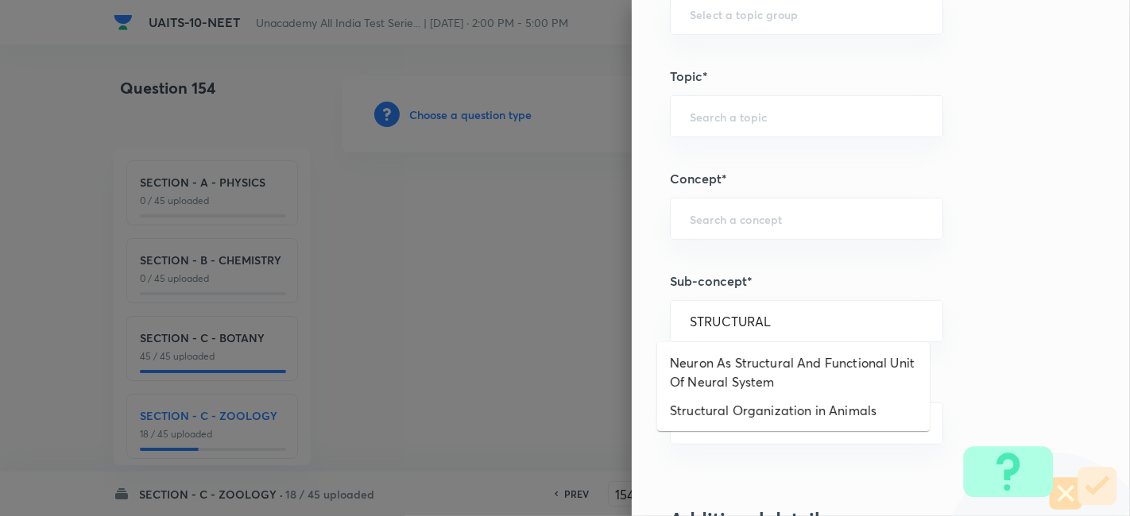
scroll to position [857, 0]
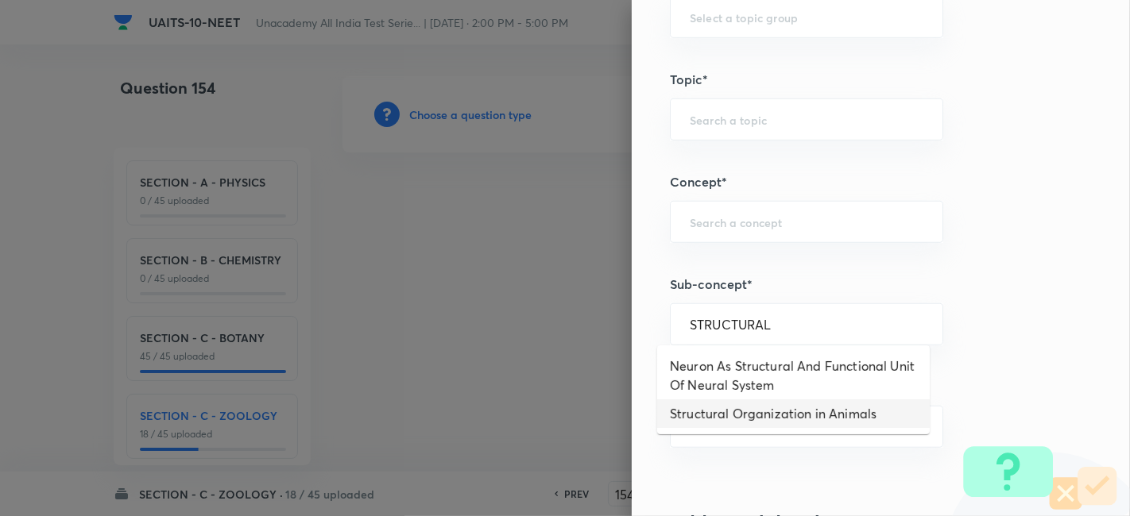
click at [765, 417] on li "Structural Organization in Animals" at bounding box center [793, 414] width 272 height 29
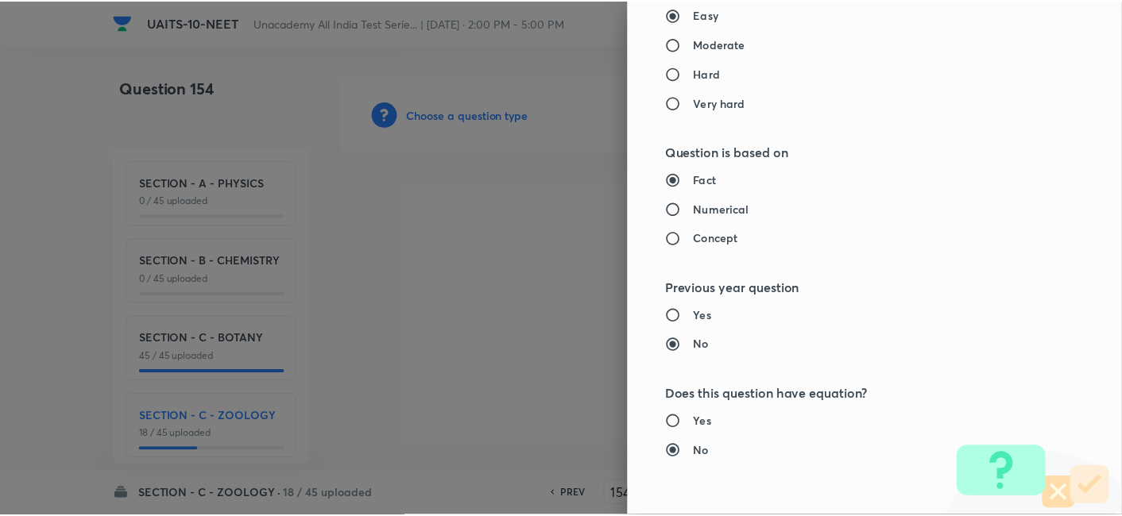
scroll to position [1751, 0]
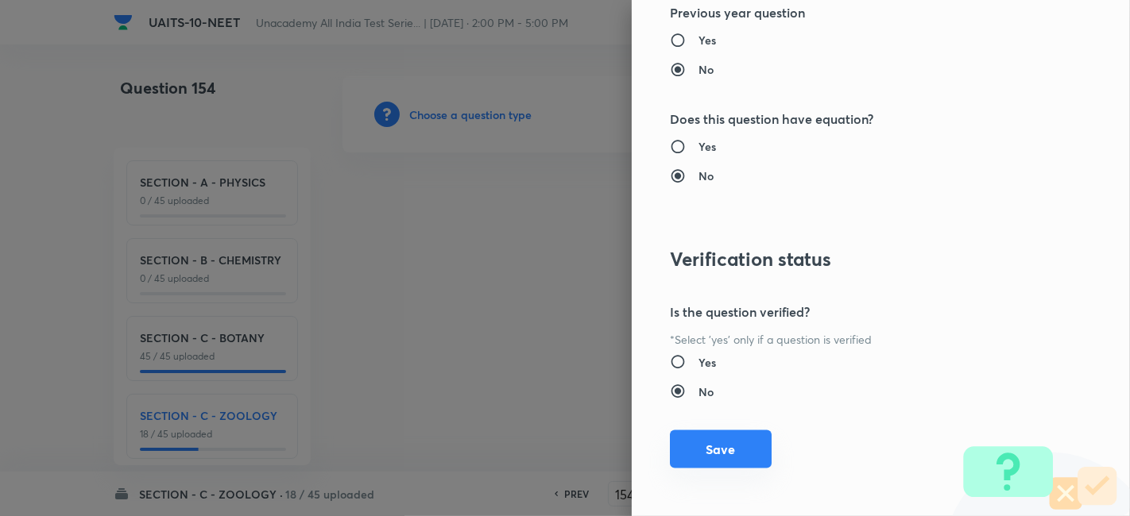
click at [702, 437] on button "Save" at bounding box center [721, 450] width 102 height 38
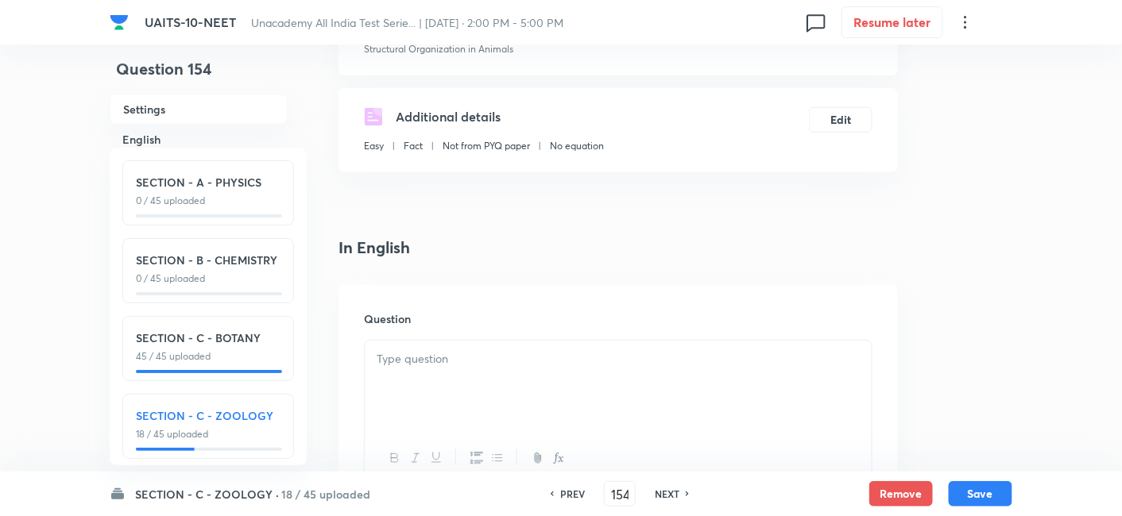
scroll to position [547, 0]
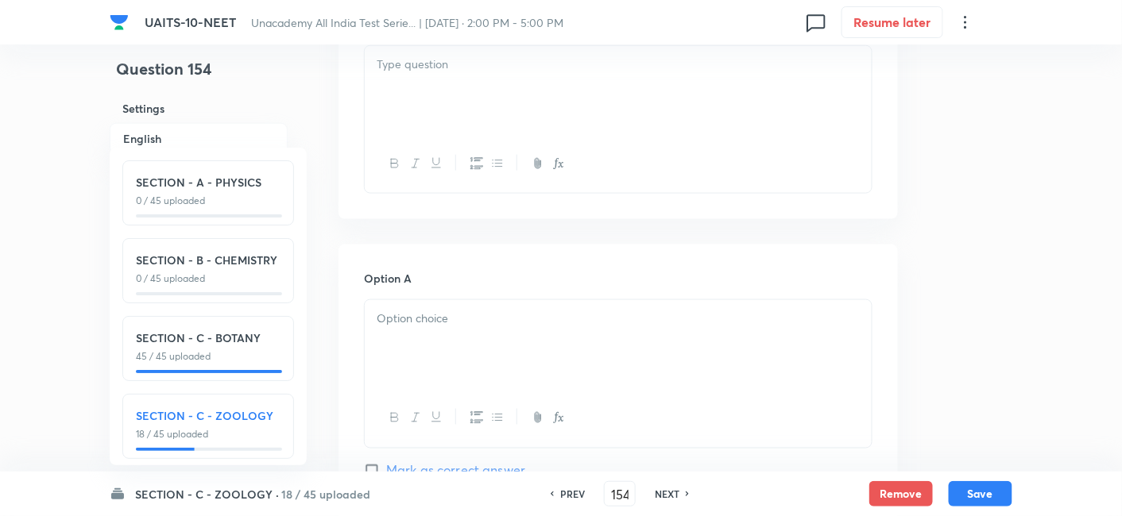
click at [496, 342] on div at bounding box center [618, 344] width 507 height 89
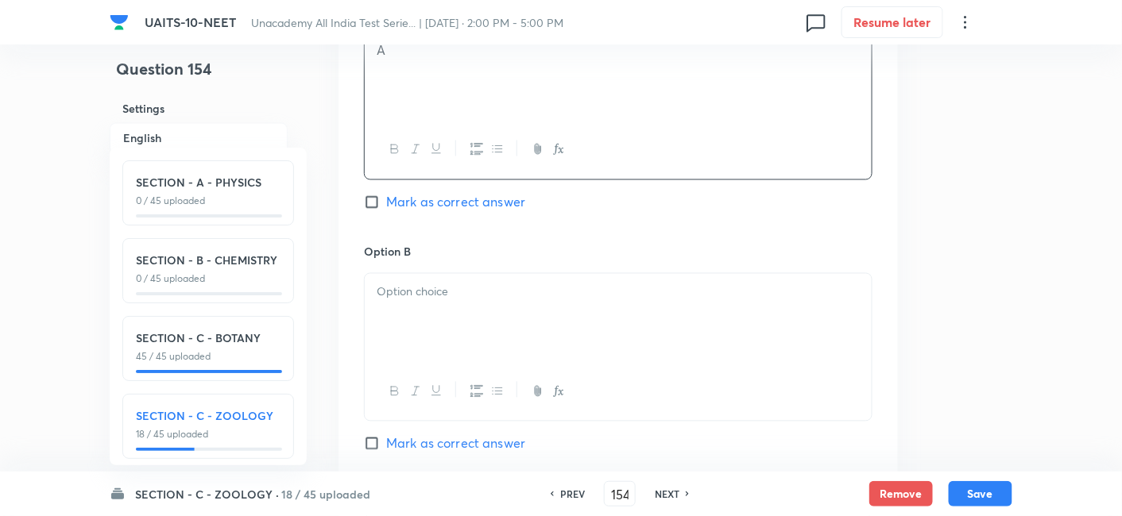
scroll to position [856, 0]
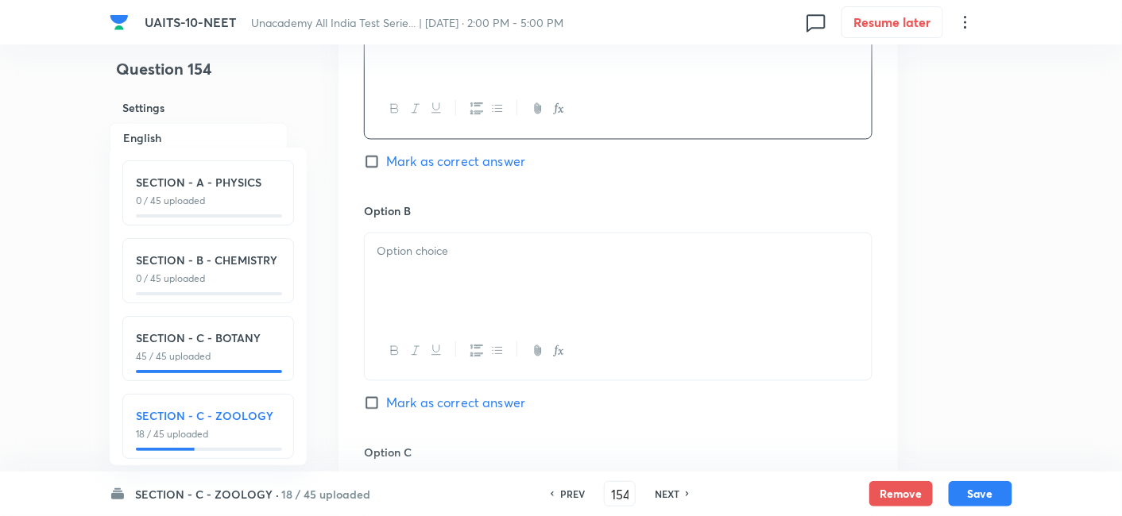
click at [474, 257] on p at bounding box center [618, 252] width 483 height 18
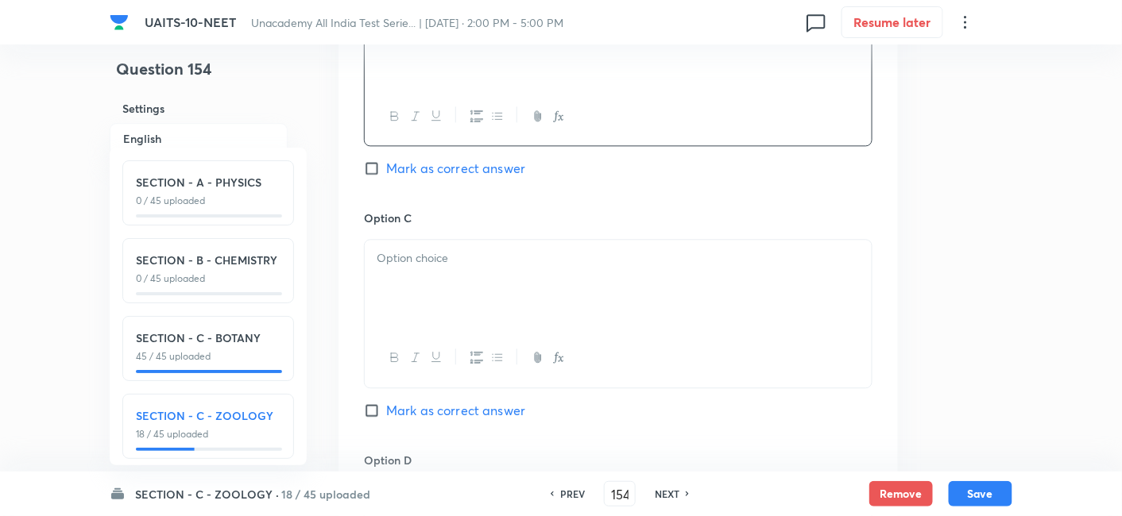
scroll to position [1092, 0]
click at [448, 284] on div at bounding box center [618, 283] width 507 height 89
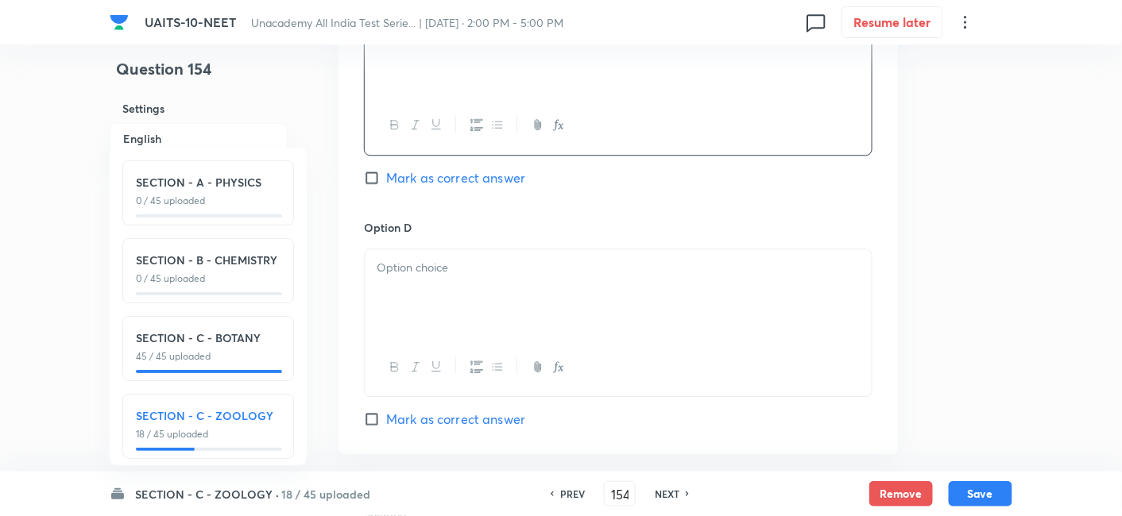
scroll to position [1325, 0]
click at [438, 273] on div at bounding box center [618, 292] width 507 height 89
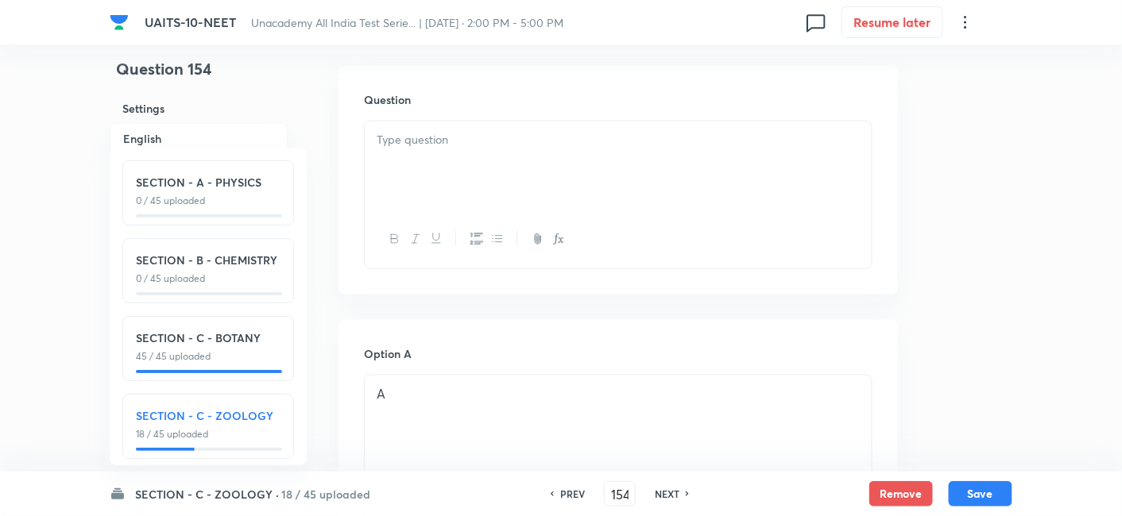
scroll to position [460, 0]
click at [477, 182] on div at bounding box center [618, 177] width 507 height 89
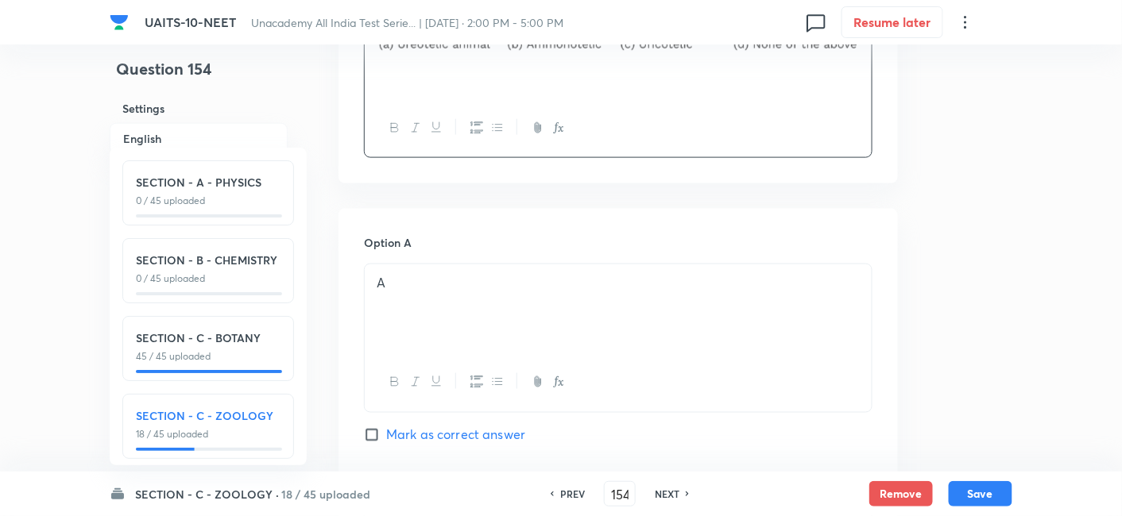
scroll to position [583, 0]
click at [373, 427] on input "Mark as correct answer" at bounding box center [375, 435] width 22 height 16
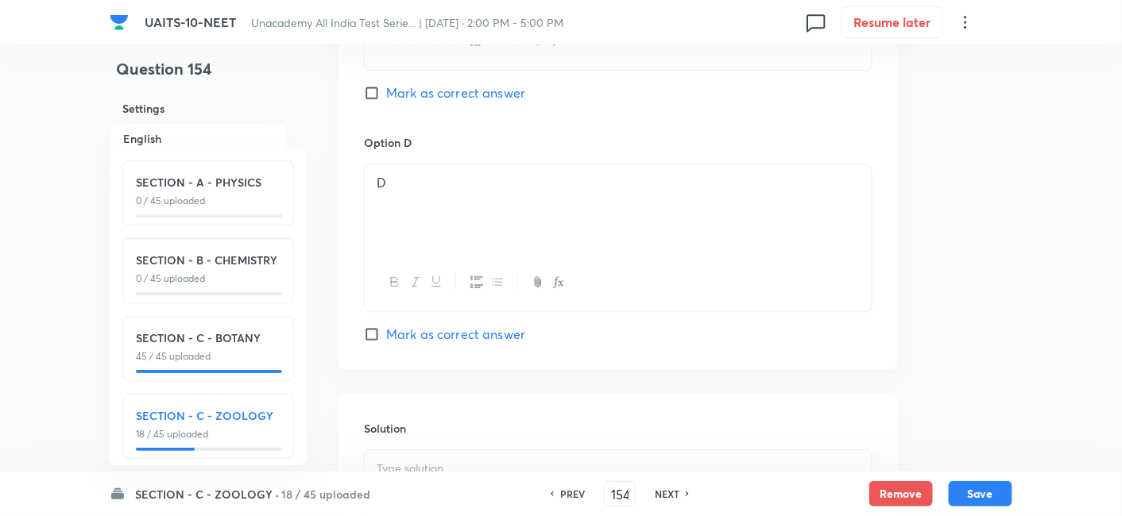
scroll to position [1653, 0]
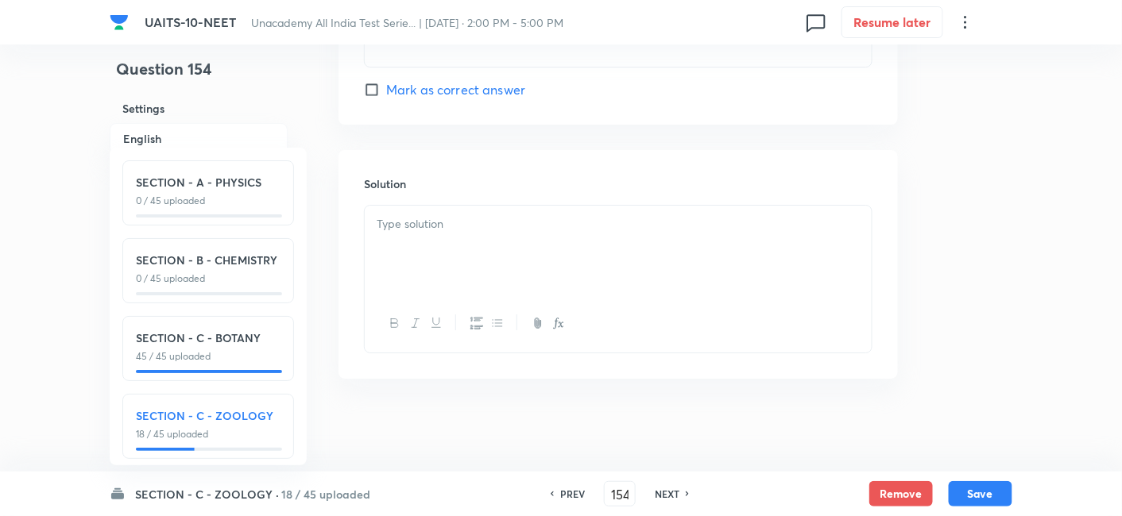
click at [462, 215] on p at bounding box center [618, 224] width 483 height 18
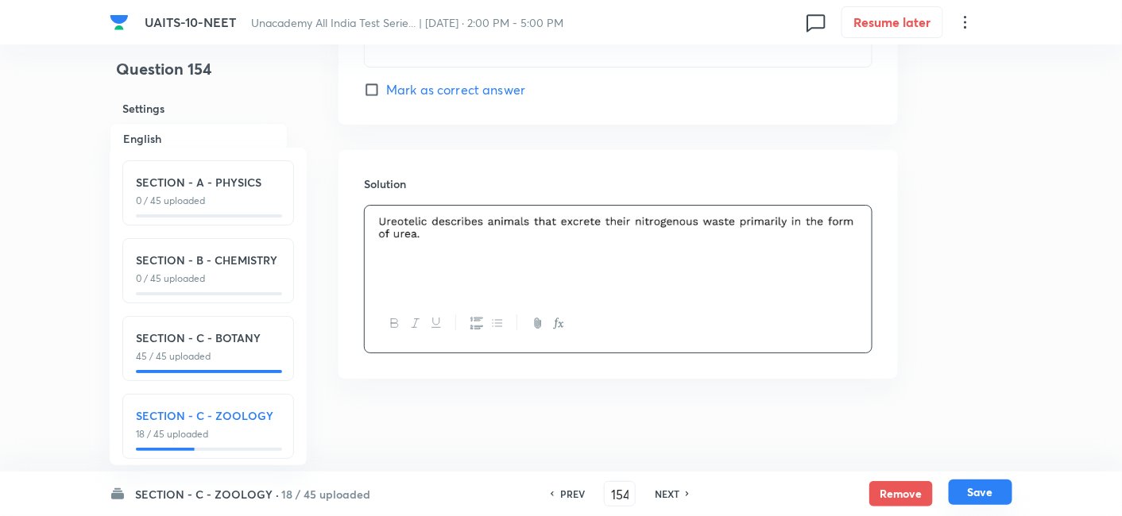
click at [976, 493] on button "Save" at bounding box center [981, 492] width 64 height 25
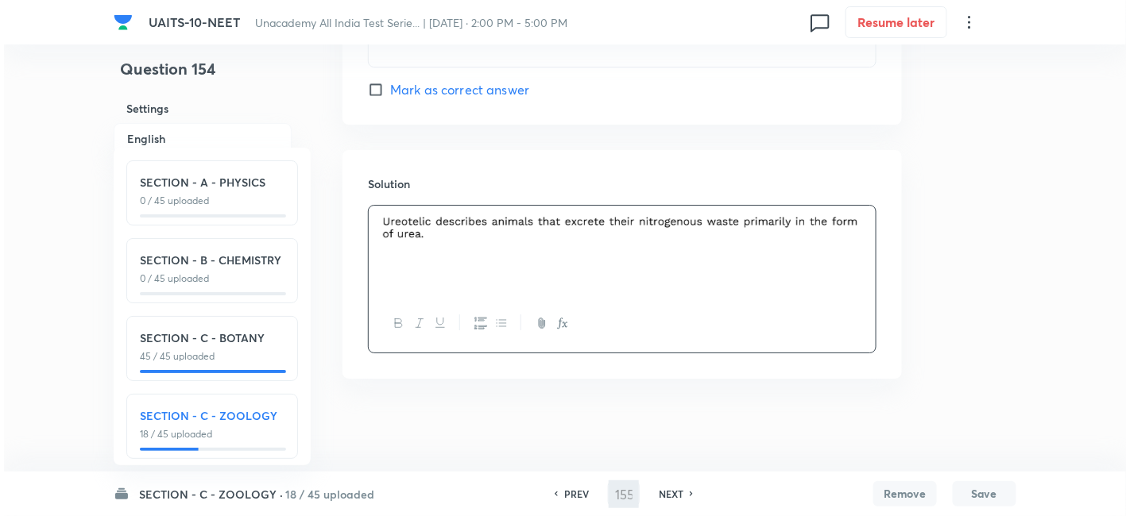
scroll to position [0, 0]
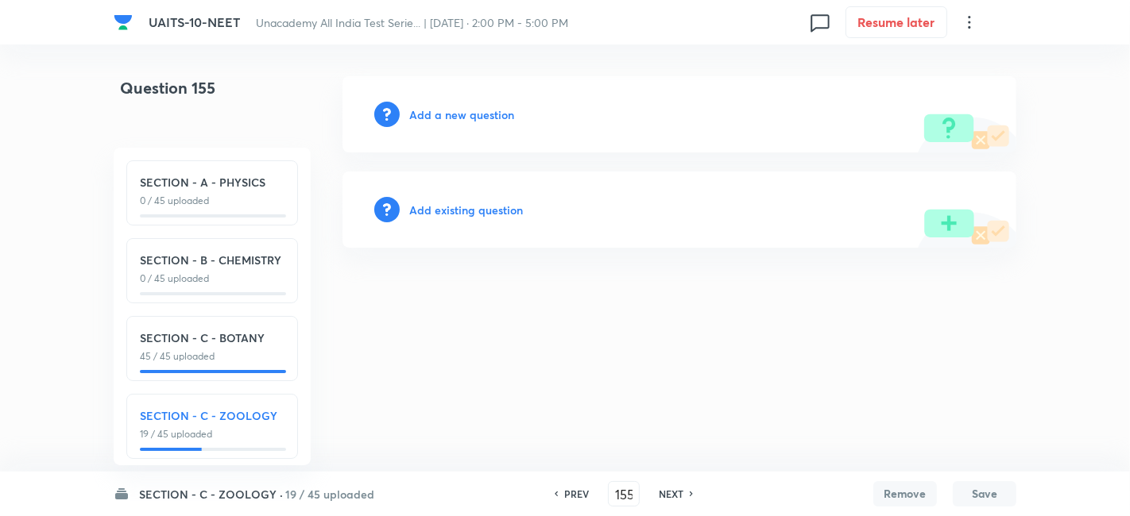
click at [462, 114] on h6 "Add a new question" at bounding box center [461, 114] width 105 height 17
click at [485, 123] on div "Choose a question type" at bounding box center [679, 114] width 674 height 76
click at [477, 104] on div "Choose a question type" at bounding box center [679, 114] width 674 height 76
click at [479, 110] on h6 "Choose a question type" at bounding box center [470, 114] width 122 height 17
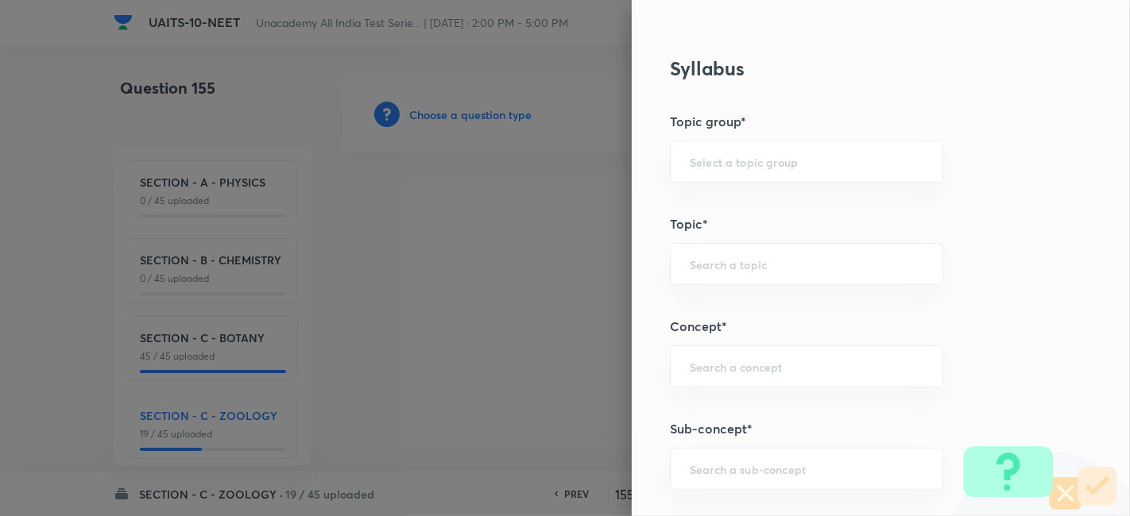
scroll to position [716, 0]
click at [710, 478] on div "​" at bounding box center [806, 466] width 273 height 42
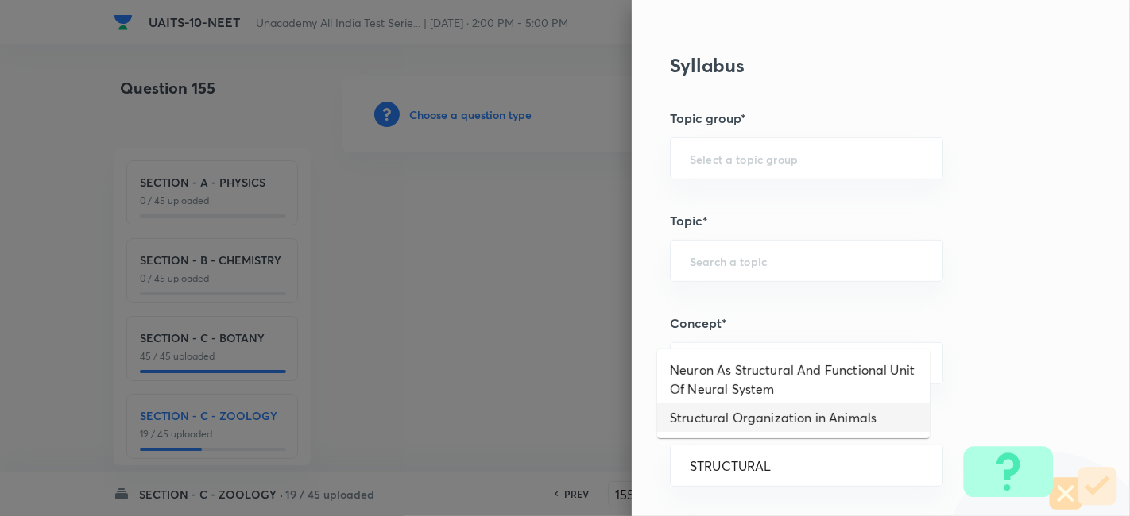
click at [756, 415] on li "Structural Organization in Animals" at bounding box center [793, 418] width 272 height 29
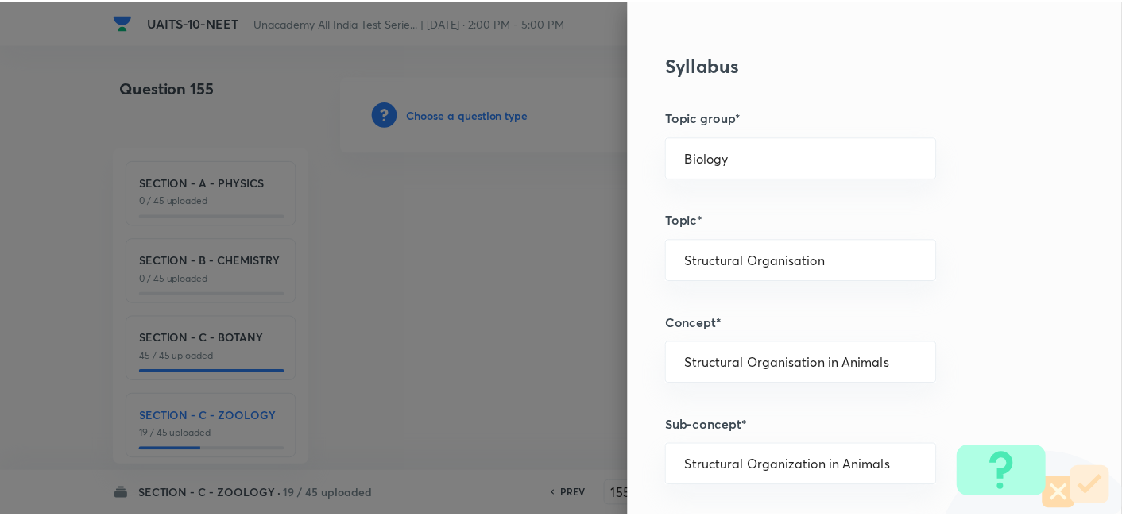
scroll to position [1751, 0]
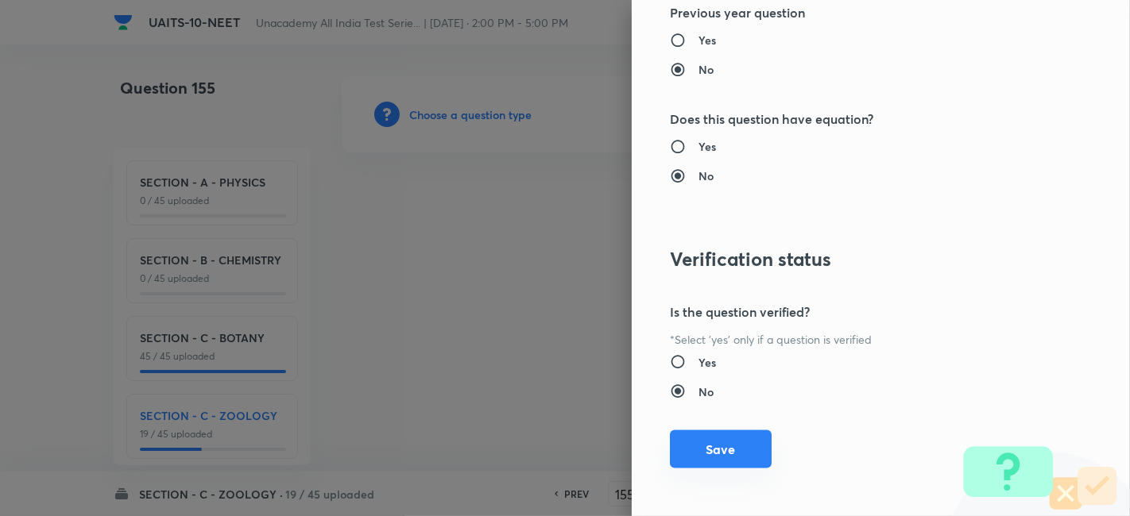
click at [719, 446] on button "Save" at bounding box center [721, 450] width 102 height 38
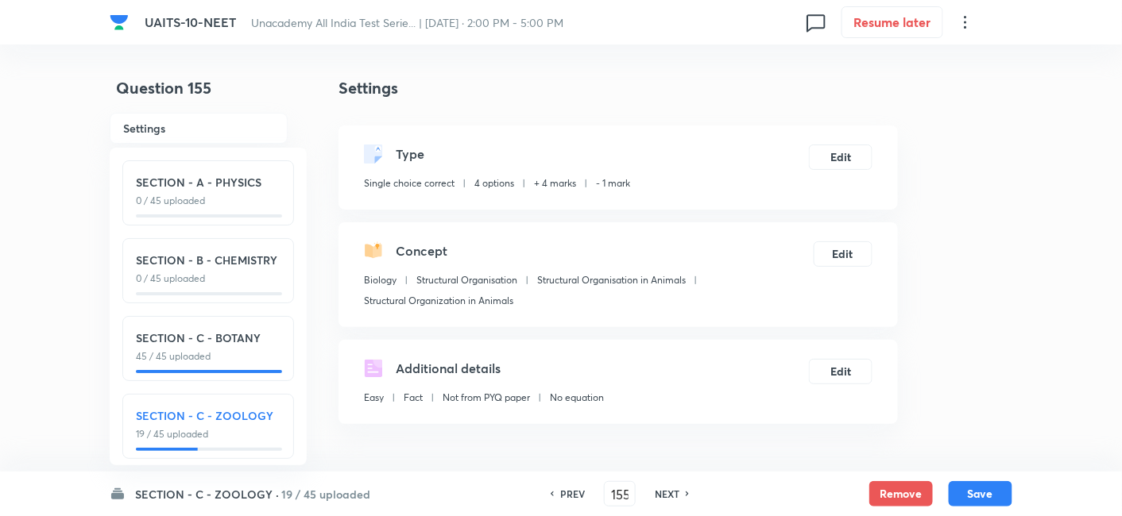
scroll to position [195, 0]
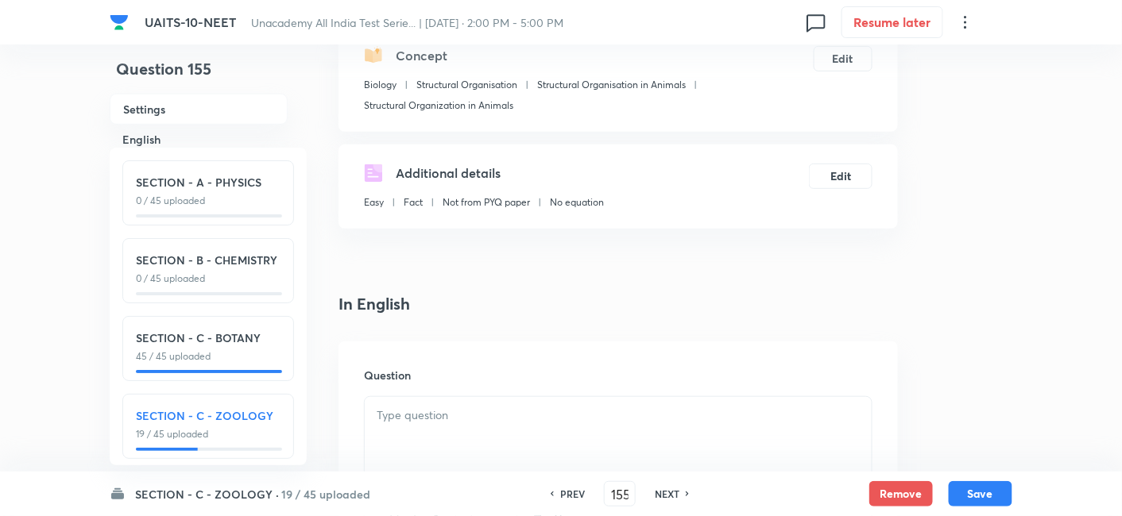
click at [425, 417] on p at bounding box center [618, 416] width 483 height 18
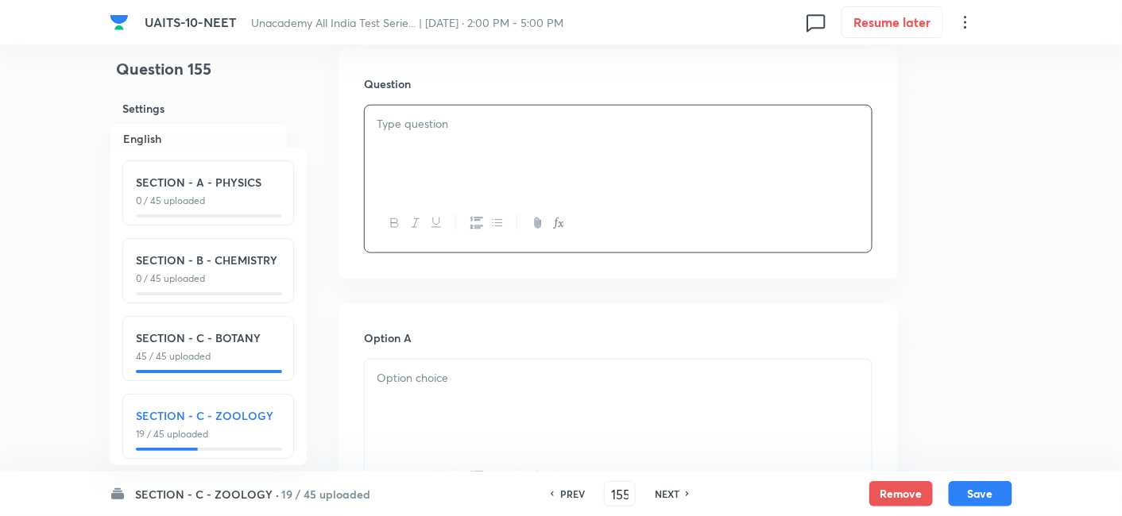
scroll to position [492, 0]
click at [427, 393] on div at bounding box center [618, 399] width 507 height 89
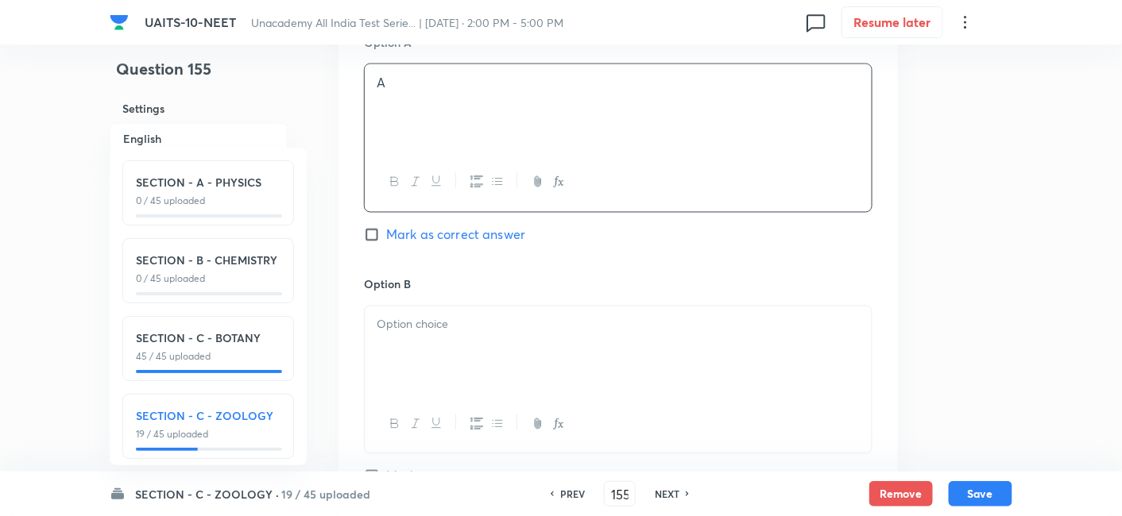
click at [429, 351] on div at bounding box center [618, 351] width 507 height 89
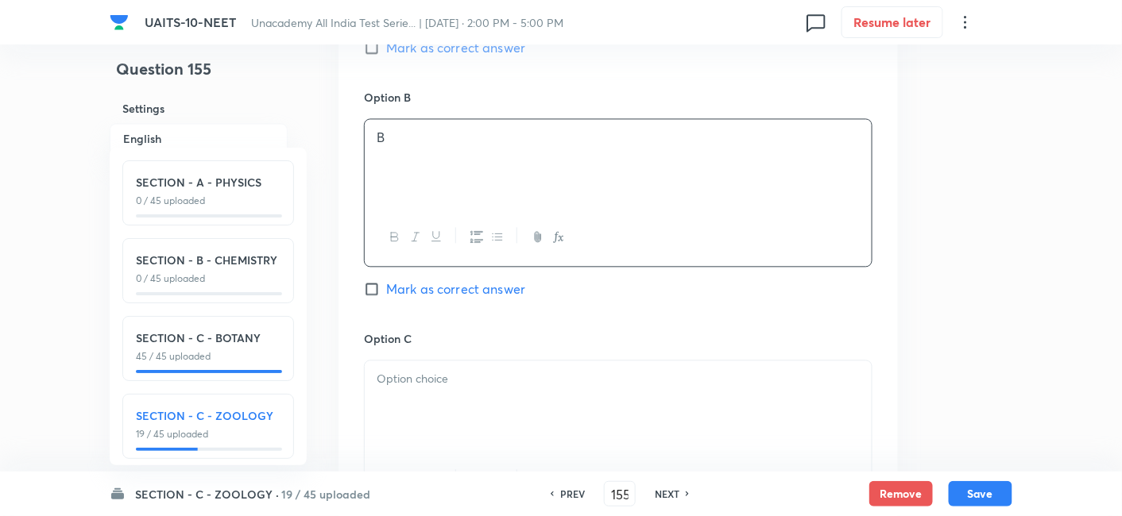
scroll to position [972, 0]
click at [428, 380] on p at bounding box center [618, 378] width 483 height 18
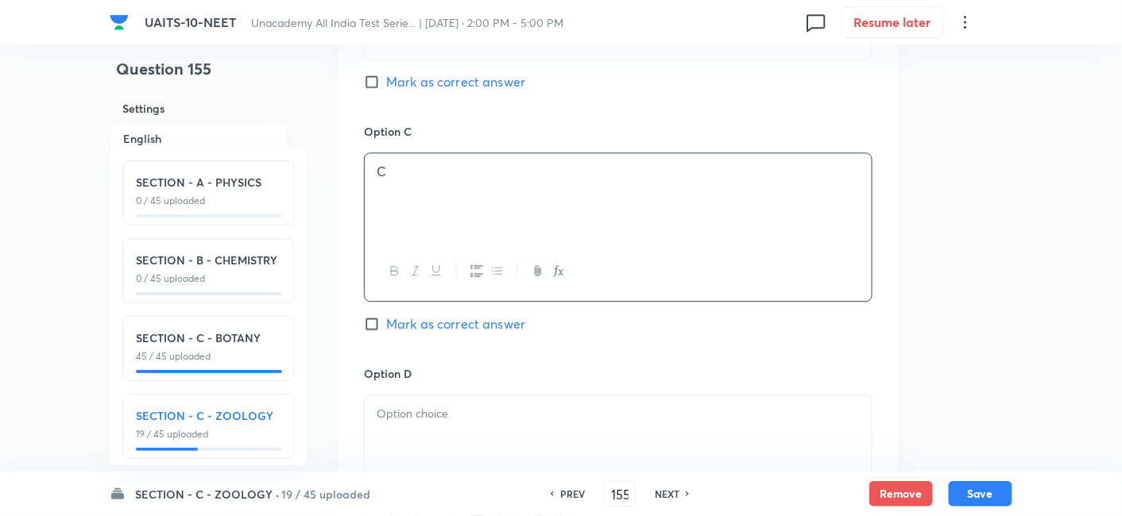
scroll to position [1180, 0]
click at [427, 416] on p at bounding box center [618, 412] width 483 height 18
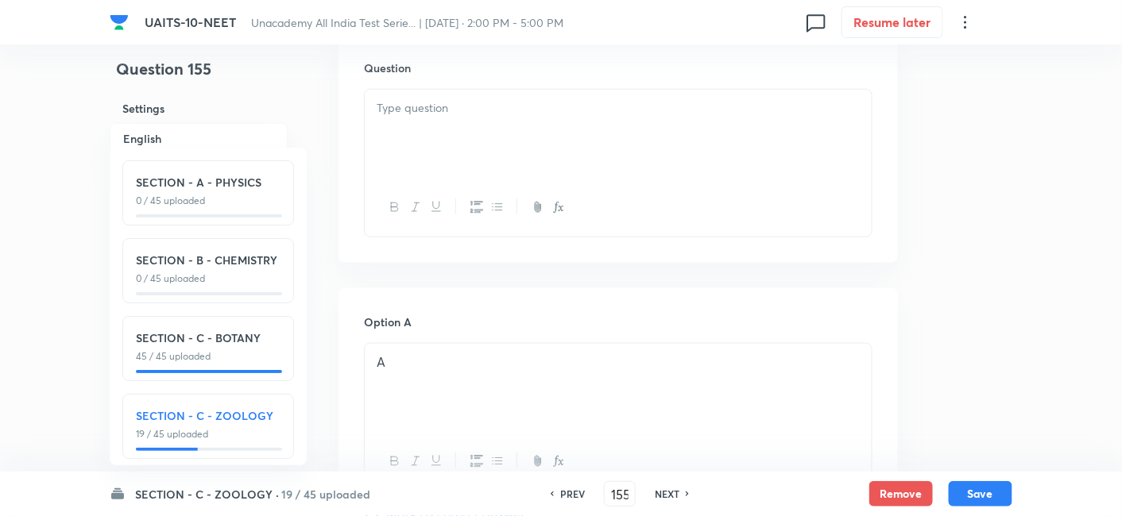
scroll to position [499, 0]
click at [465, 148] on div at bounding box center [618, 138] width 507 height 89
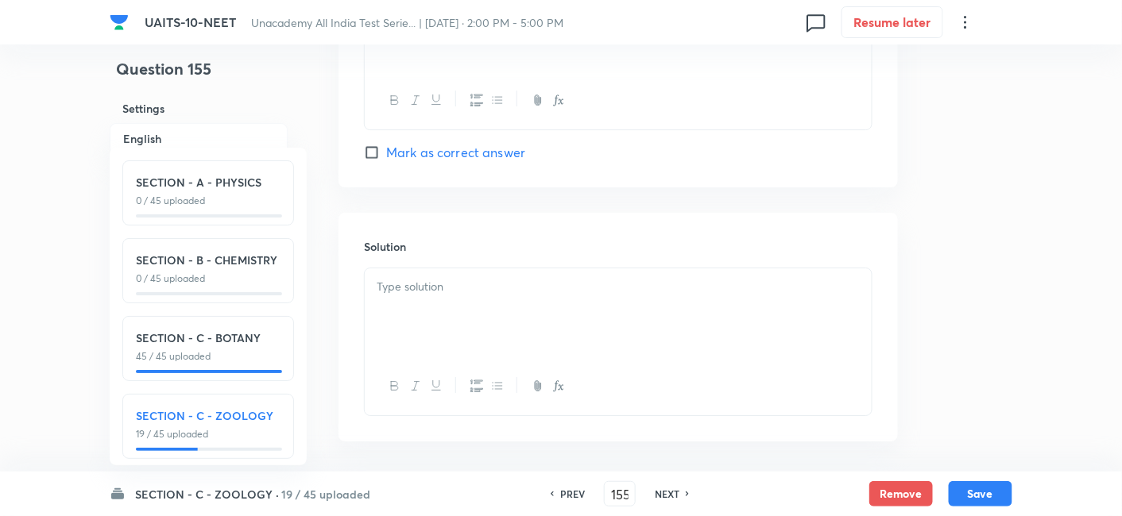
scroll to position [1593, 0]
click at [453, 299] on div at bounding box center [618, 310] width 507 height 89
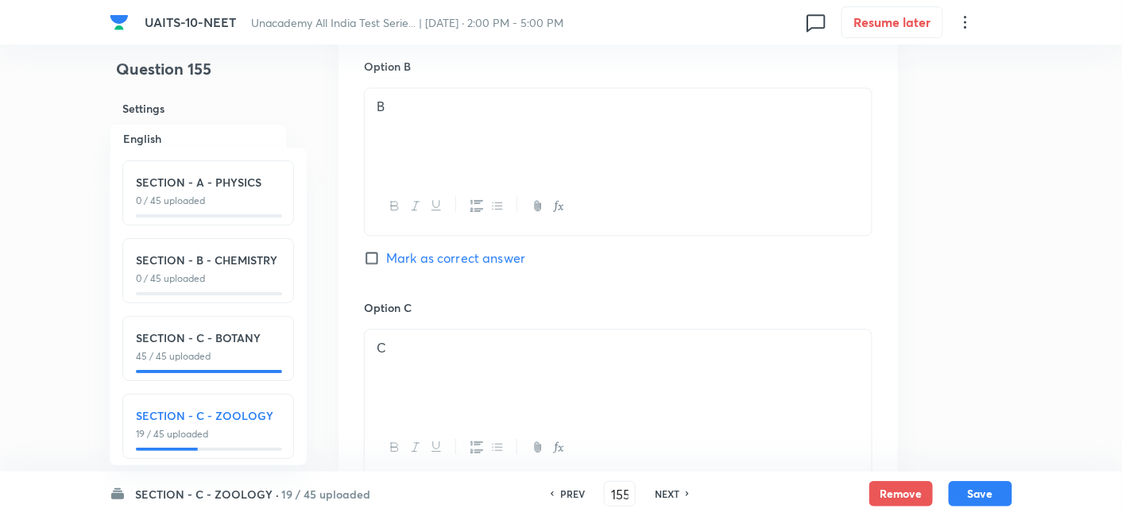
scroll to position [999, 0]
click at [369, 261] on input "Mark as correct answer" at bounding box center [375, 261] width 22 height 16
click at [973, 491] on button "Save" at bounding box center [981, 492] width 64 height 25
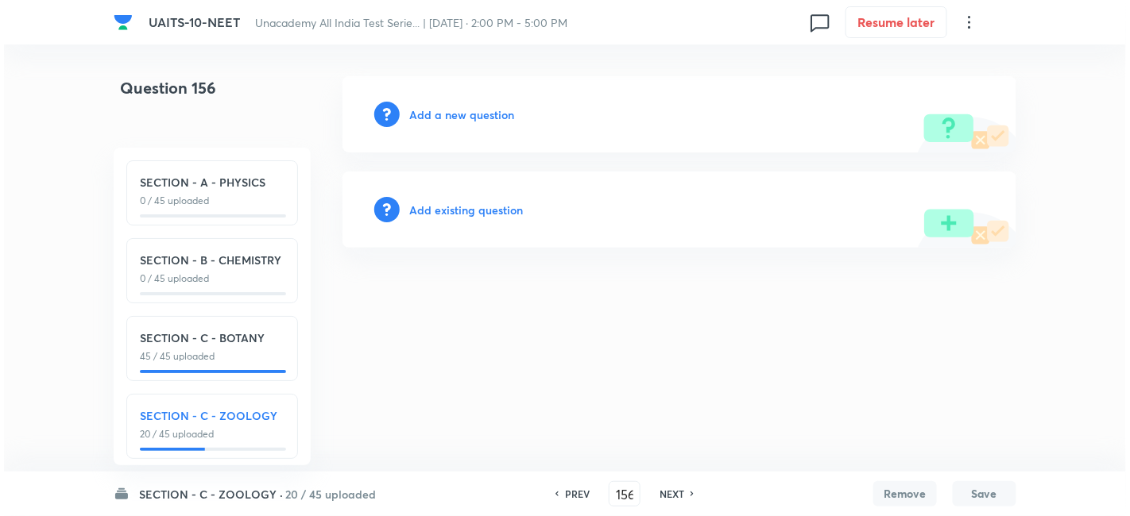
scroll to position [0, 0]
click at [467, 110] on h6 "Add a new question" at bounding box center [461, 114] width 105 height 17
click at [485, 117] on h6 "Choose a question type" at bounding box center [470, 114] width 122 height 17
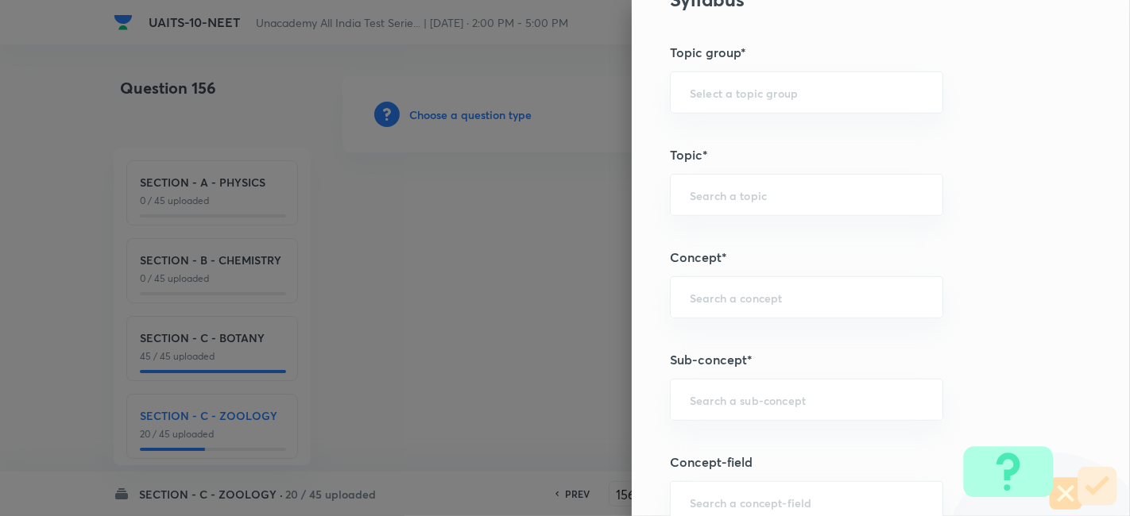
scroll to position [783, 0]
click at [740, 400] on input "text" at bounding box center [807, 398] width 234 height 15
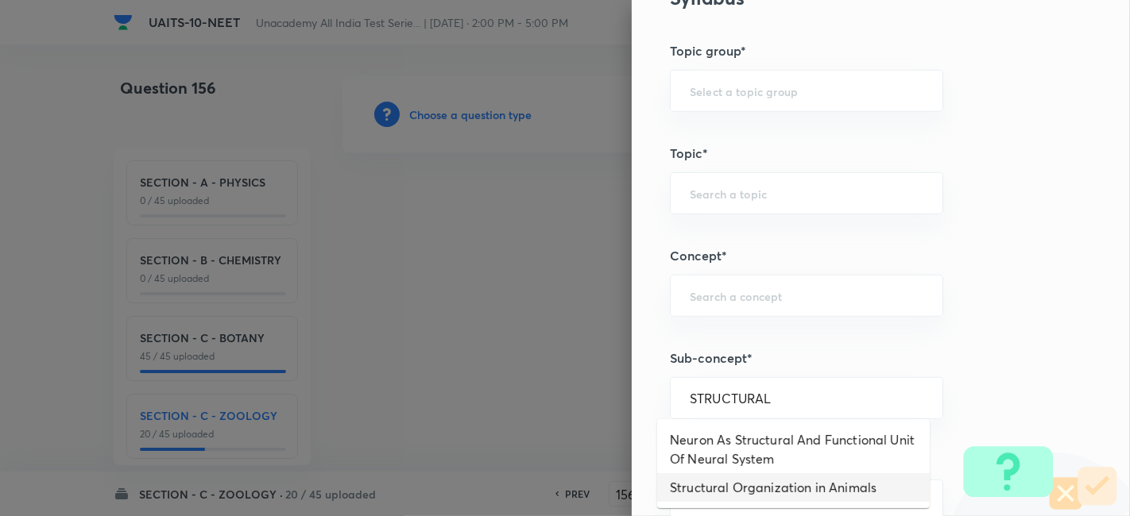
click at [794, 485] on li "Structural Organization in Animals" at bounding box center [793, 487] width 272 height 29
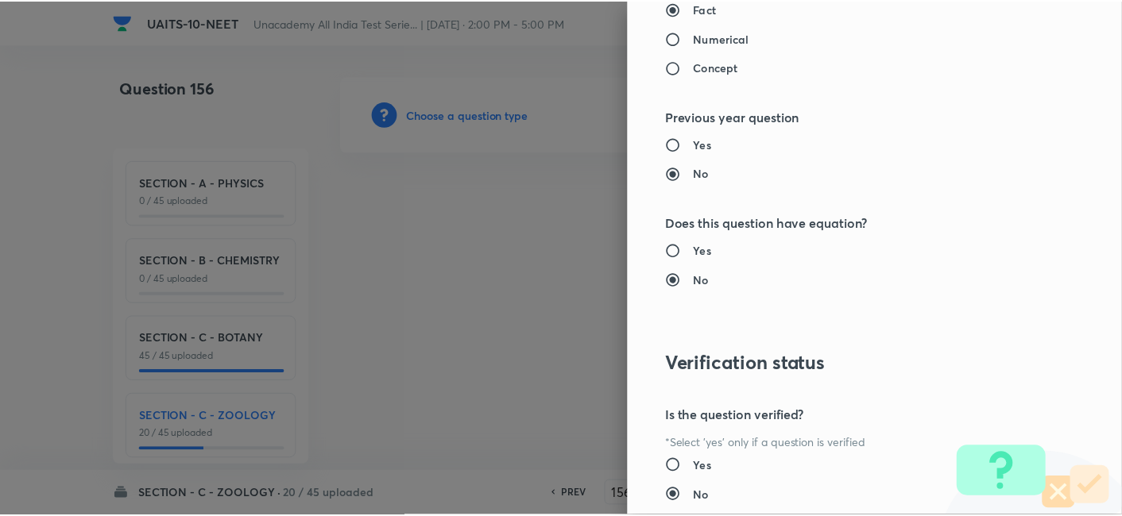
scroll to position [1751, 0]
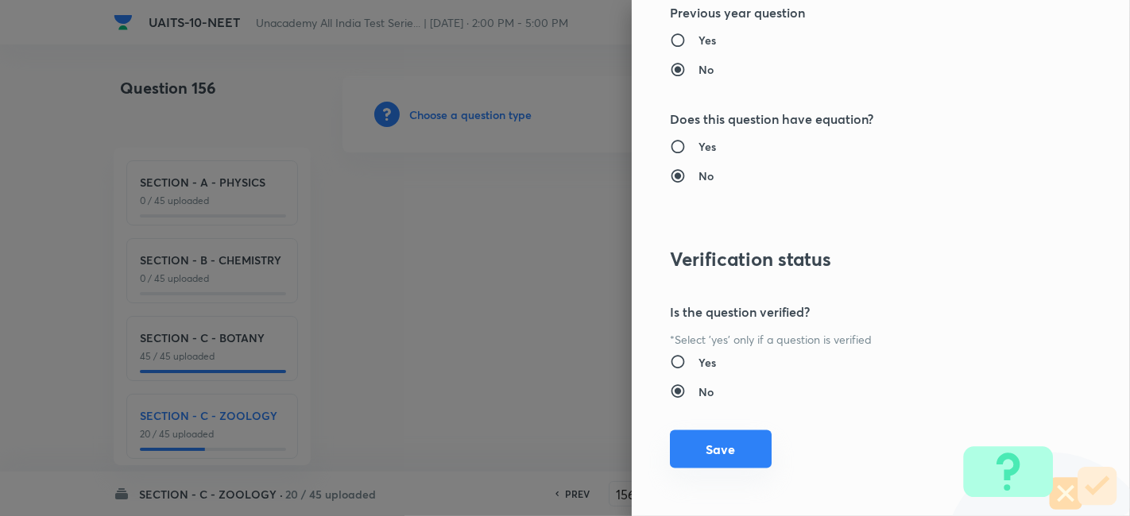
click at [716, 438] on button "Save" at bounding box center [721, 450] width 102 height 38
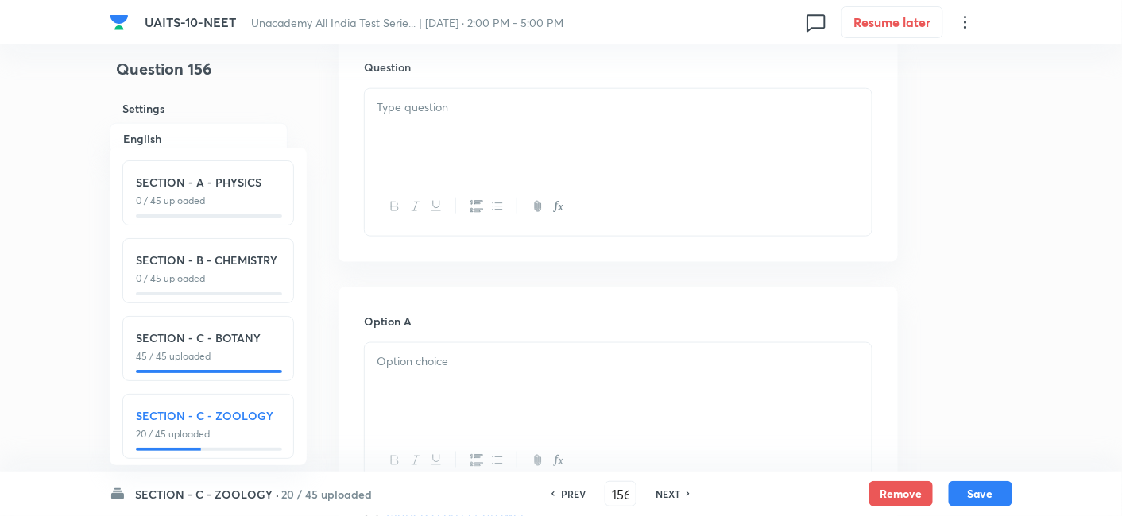
scroll to position [506, 0]
click at [510, 370] on div at bounding box center [618, 385] width 507 height 89
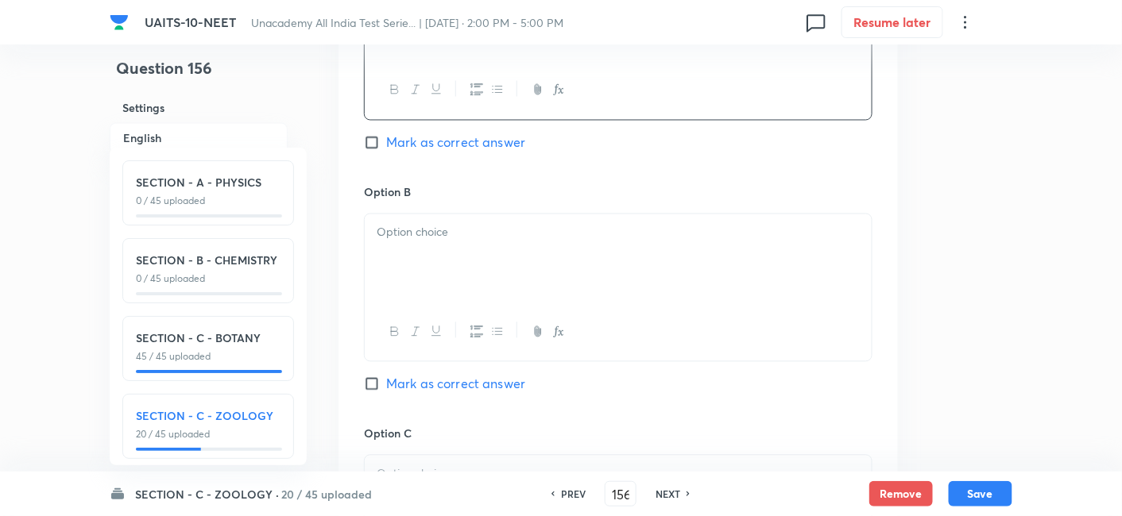
scroll to position [901, 0]
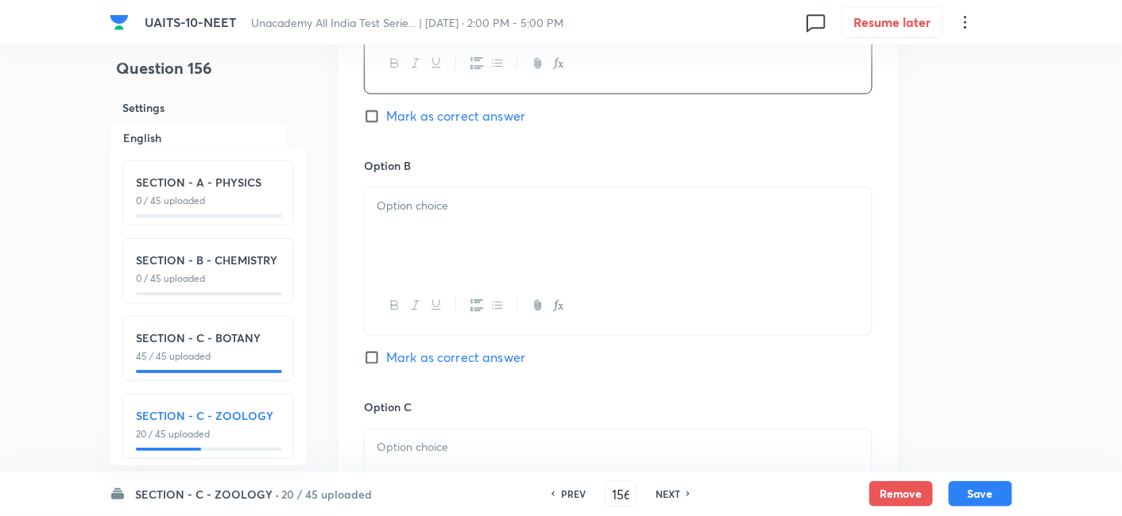
click at [461, 254] on div at bounding box center [618, 232] width 507 height 89
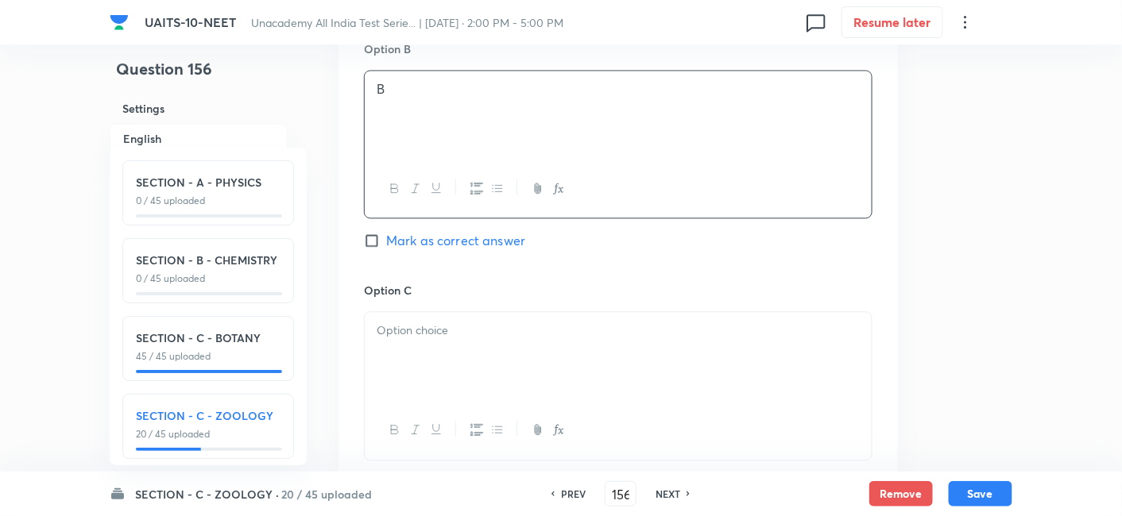
scroll to position [1019, 0]
click at [432, 346] on div at bounding box center [618, 355] width 507 height 89
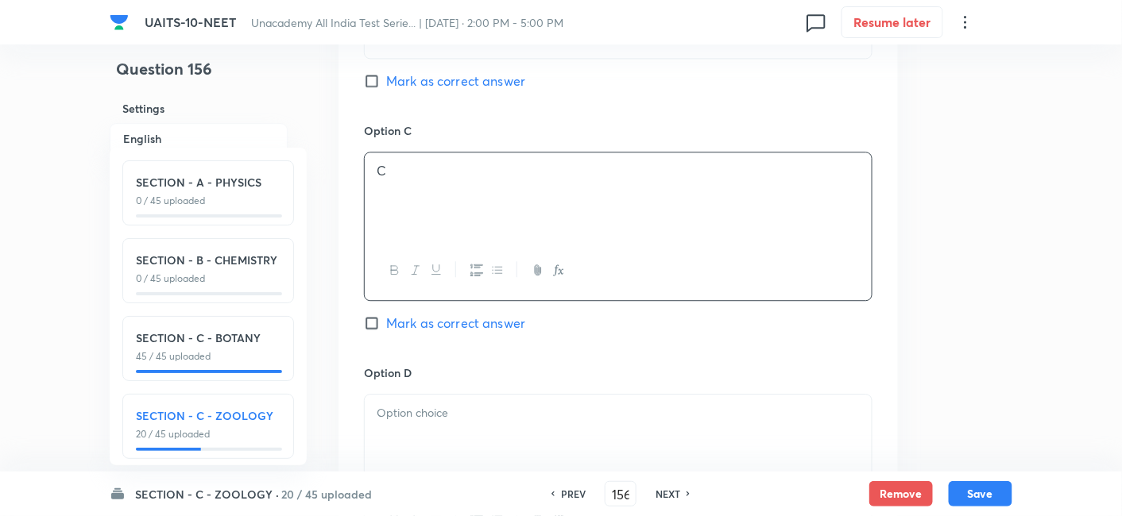
scroll to position [1234, 0]
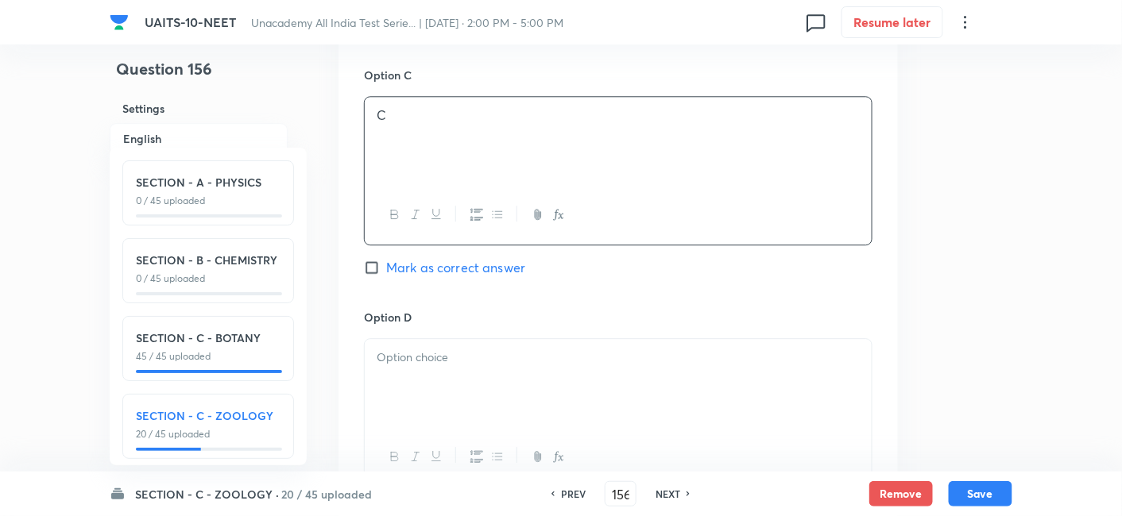
click at [434, 366] on div at bounding box center [618, 383] width 507 height 89
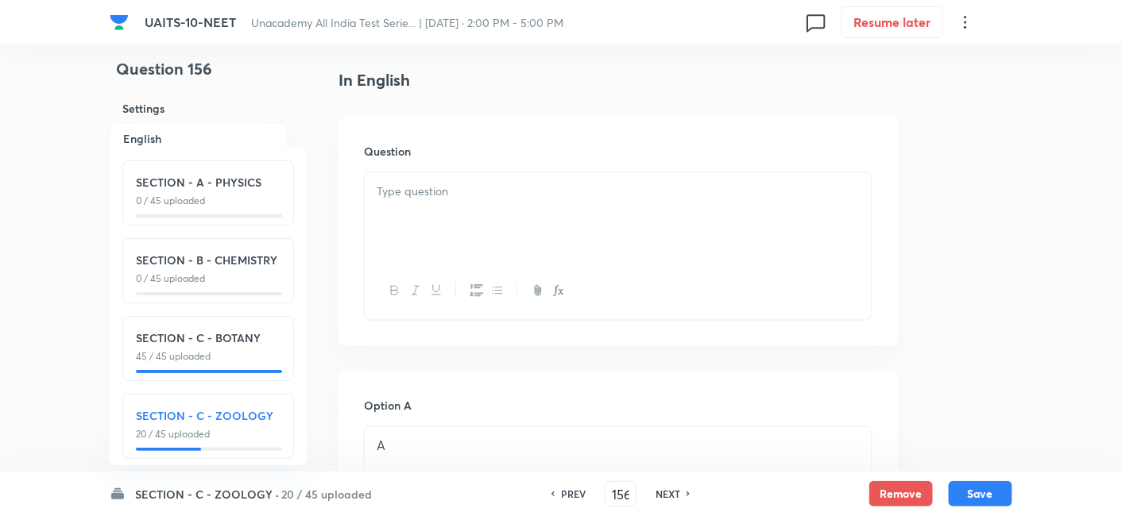
scroll to position [418, 0]
click at [478, 234] on div at bounding box center [618, 219] width 507 height 89
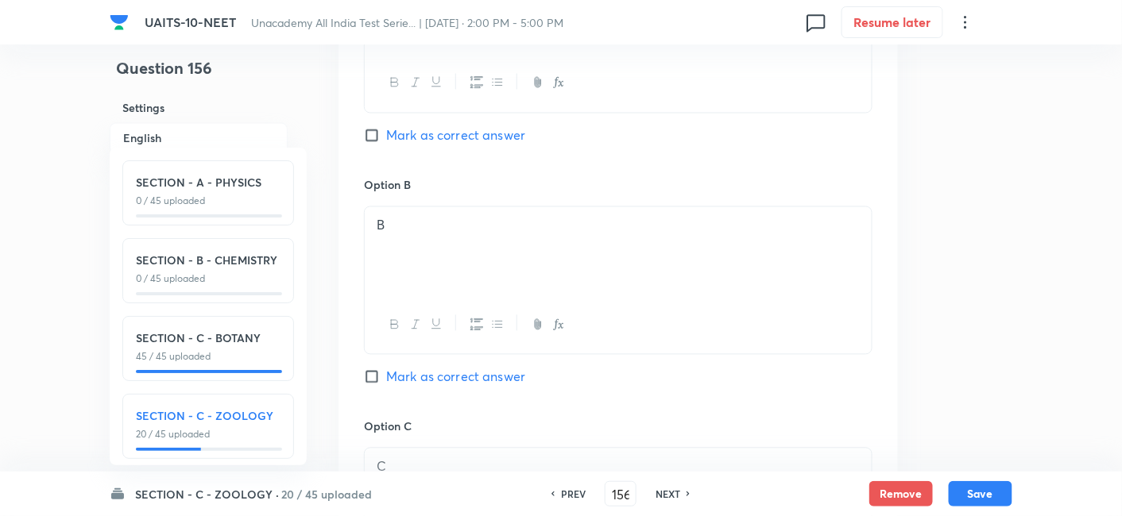
scroll to position [884, 0]
click at [369, 377] on input "Mark as correct answer" at bounding box center [375, 375] width 22 height 16
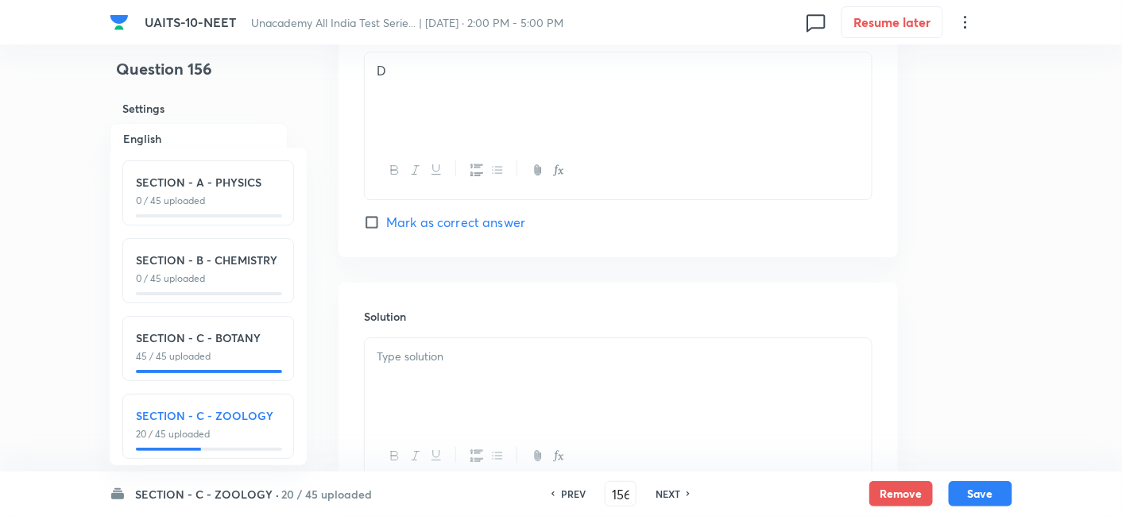
scroll to position [1653, 0]
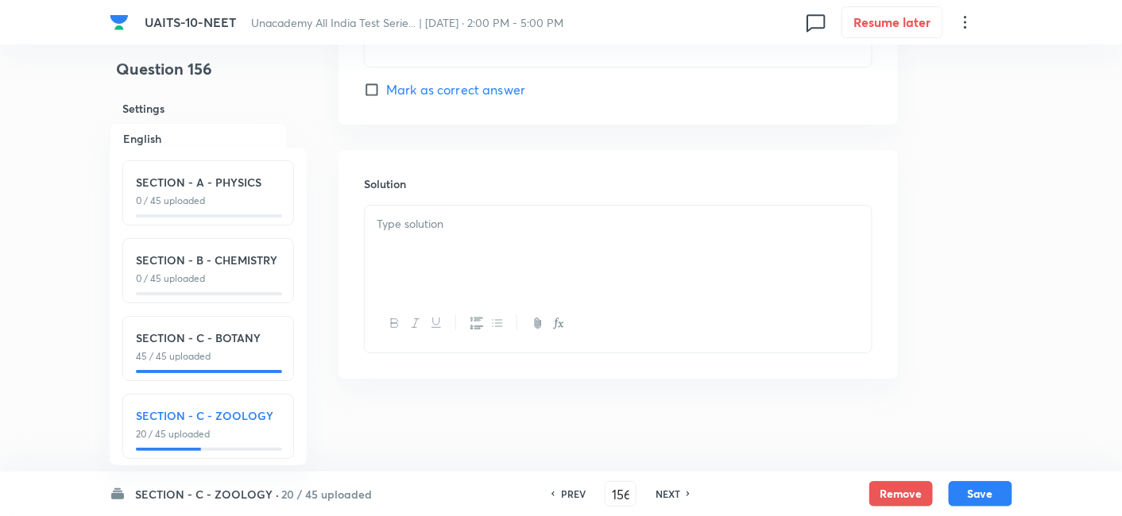
click at [464, 246] on div at bounding box center [618, 250] width 507 height 89
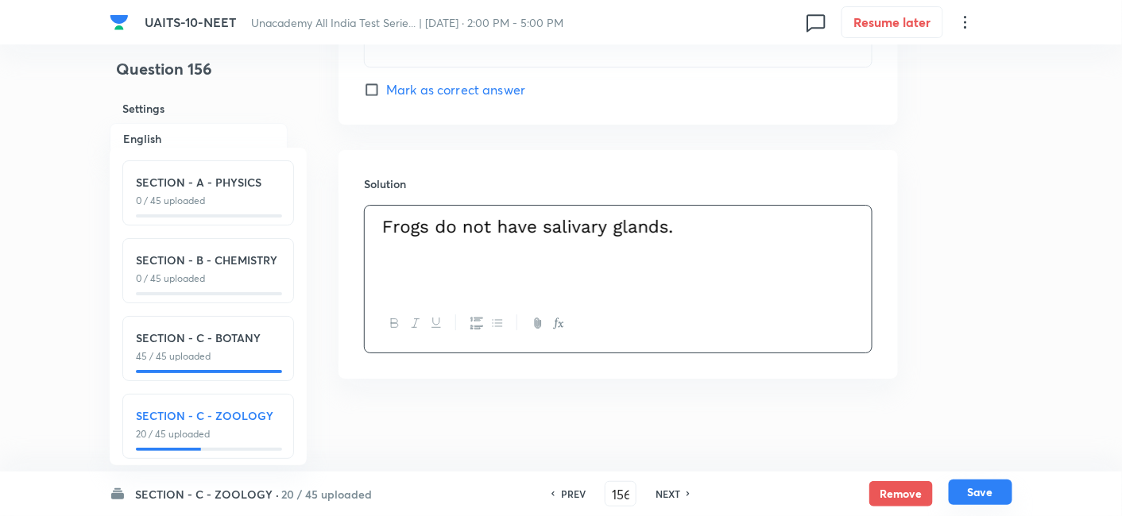
click at [989, 488] on button "Save" at bounding box center [981, 492] width 64 height 25
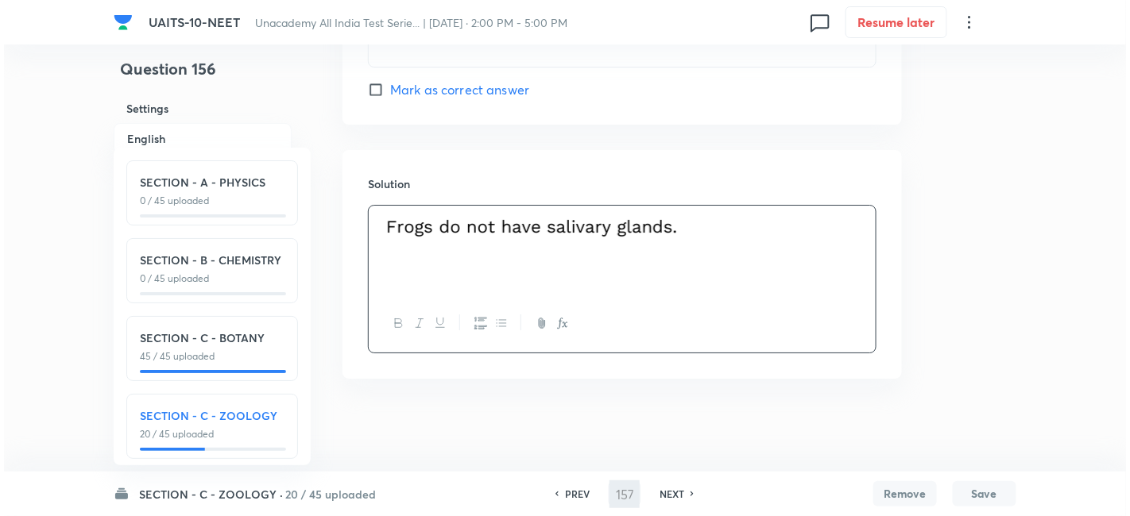
scroll to position [0, 0]
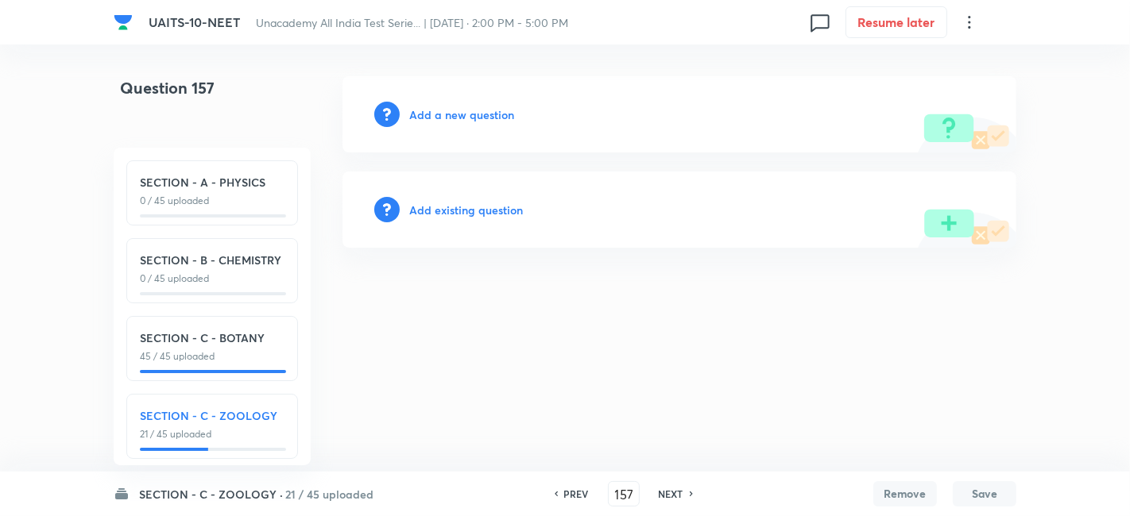
click at [446, 116] on h6 "Add a new question" at bounding box center [461, 114] width 105 height 17
click at [472, 117] on h6 "Choose a question type" at bounding box center [470, 114] width 122 height 17
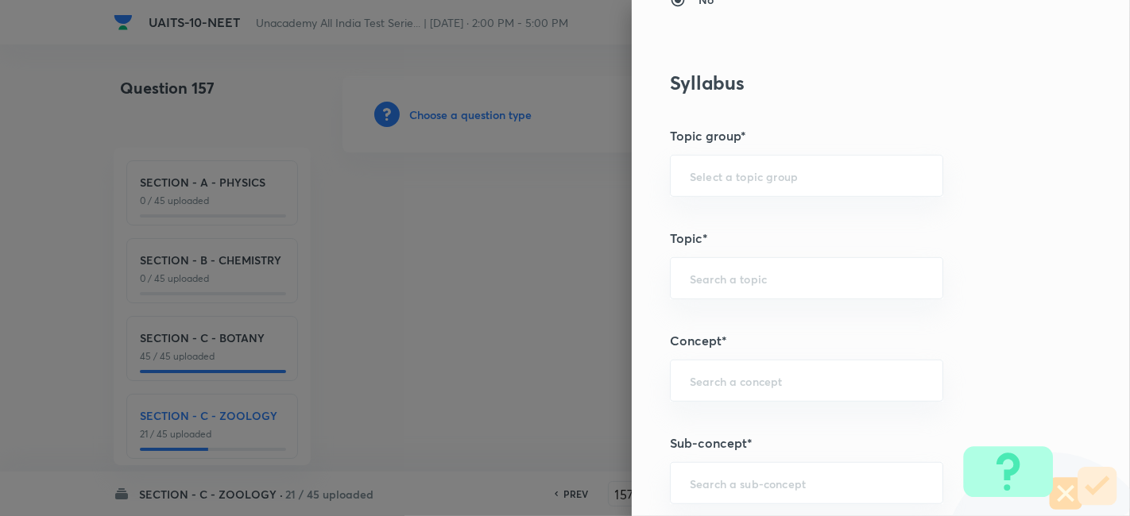
scroll to position [699, 0]
click at [731, 489] on div "​" at bounding box center [806, 483] width 273 height 42
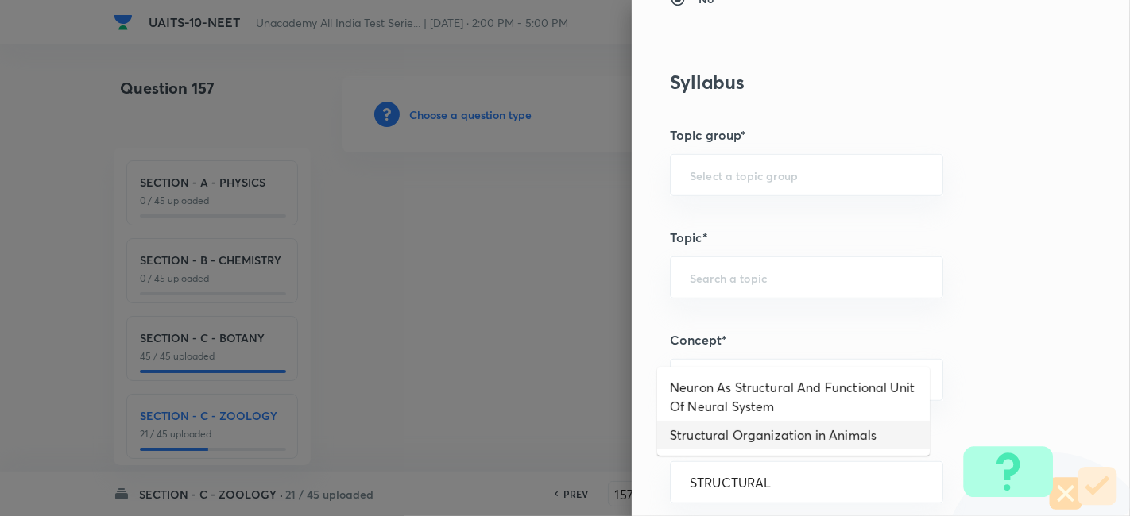
click at [832, 442] on li "Structural Organization in Animals" at bounding box center [793, 435] width 272 height 29
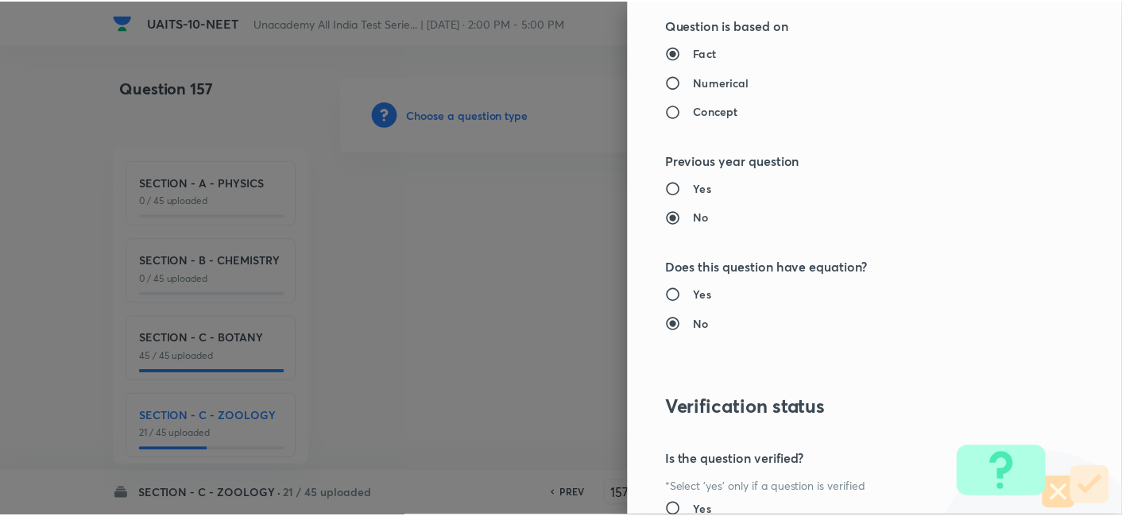
scroll to position [1751, 0]
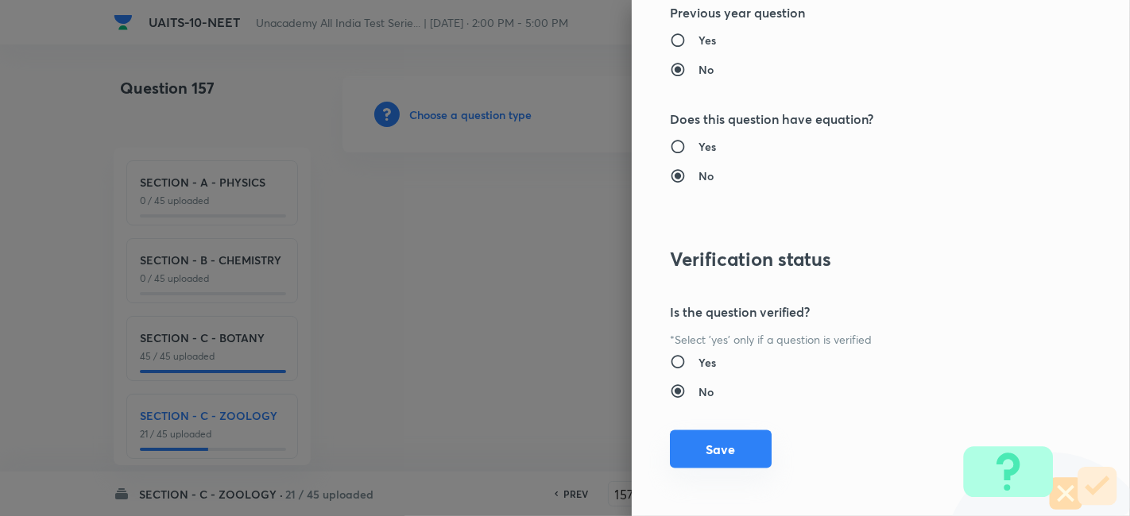
click at [704, 444] on button "Save" at bounding box center [721, 450] width 102 height 38
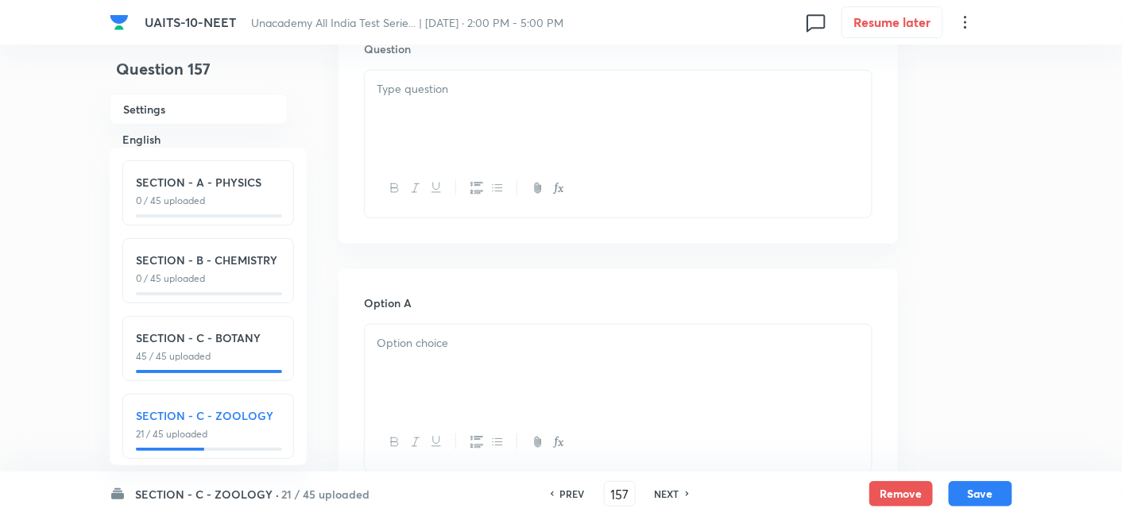
scroll to position [527, 0]
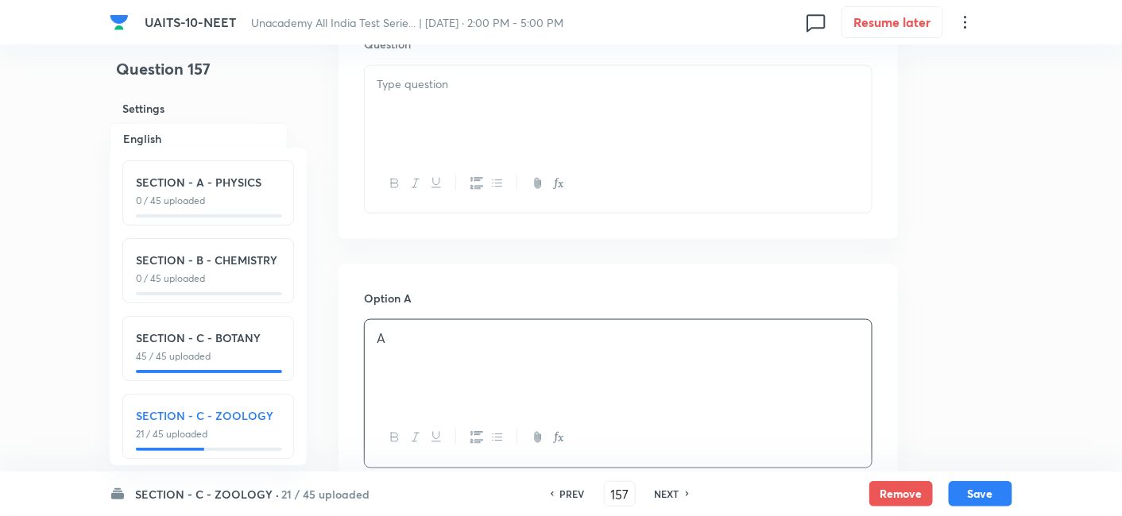
click at [442, 332] on p "A" at bounding box center [618, 339] width 483 height 18
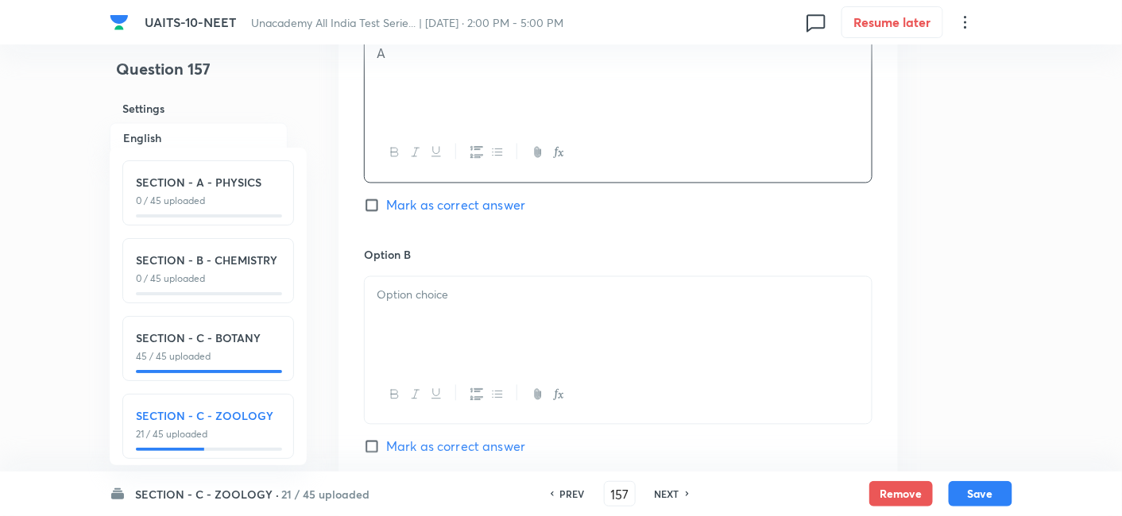
scroll to position [846, 0]
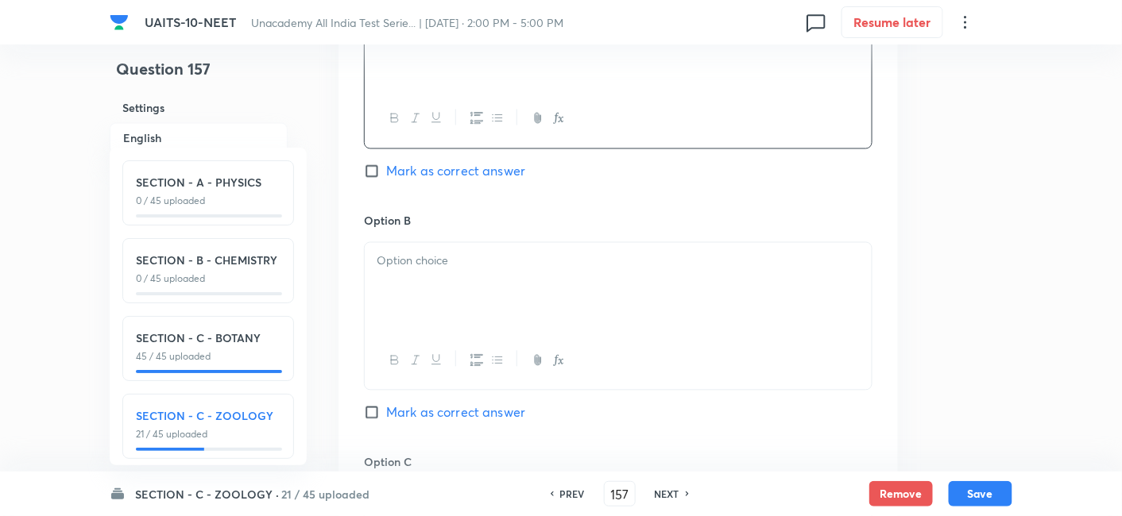
click at [442, 282] on div at bounding box center [618, 287] width 507 height 89
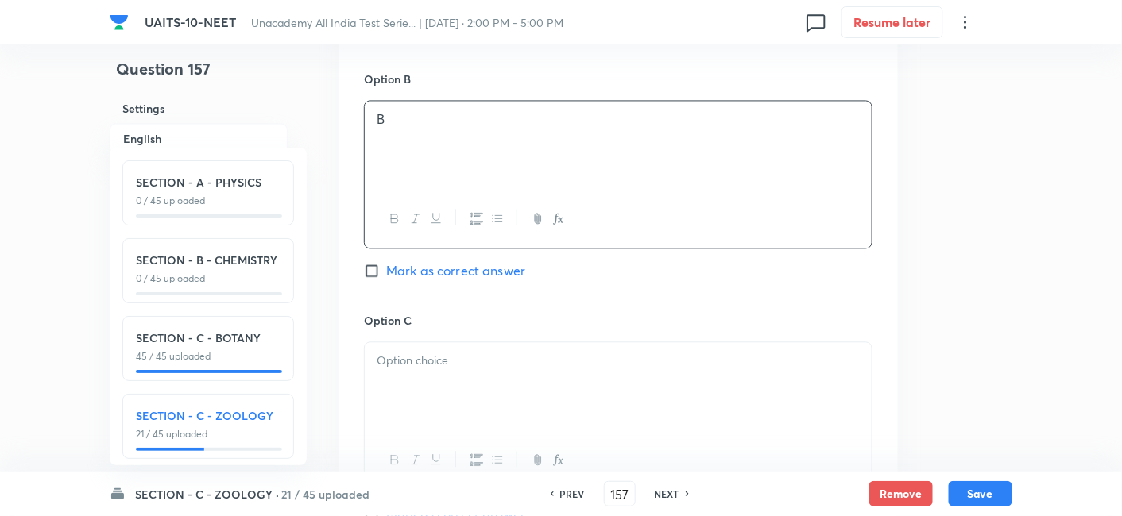
scroll to position [1055, 0]
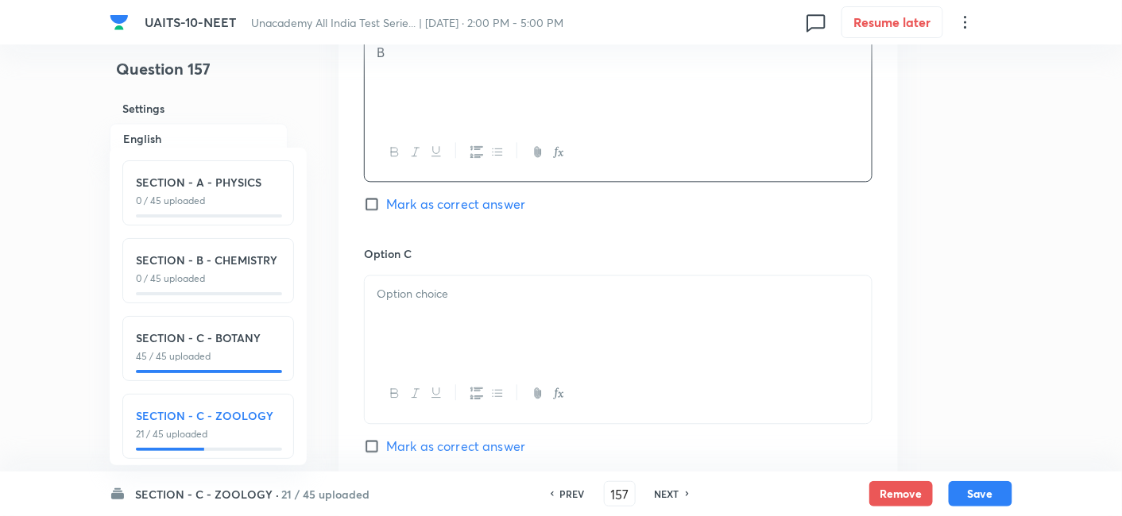
click at [442, 314] on div at bounding box center [618, 320] width 507 height 89
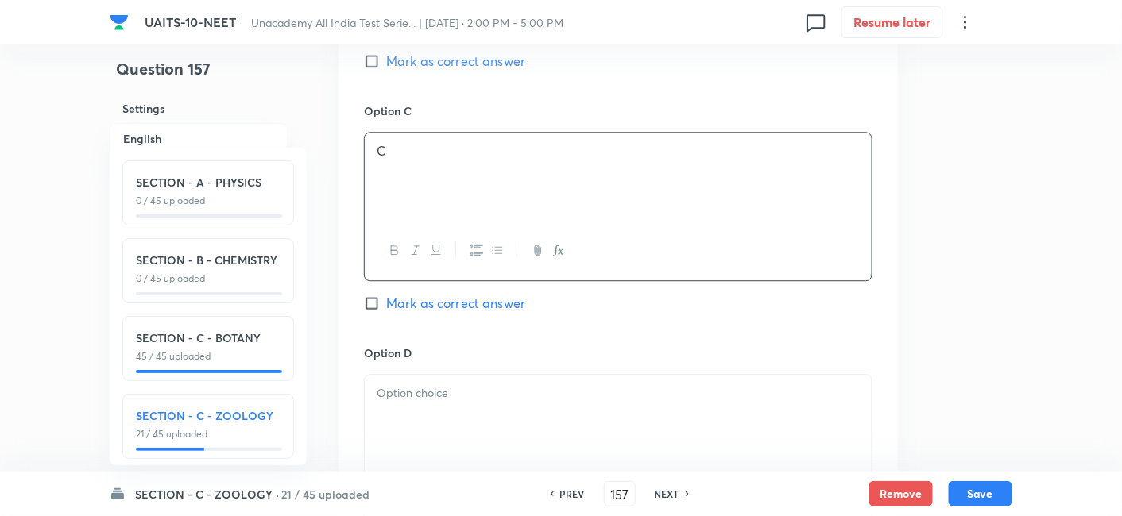
scroll to position [1200, 0]
click at [428, 407] on div at bounding box center [618, 417] width 507 height 89
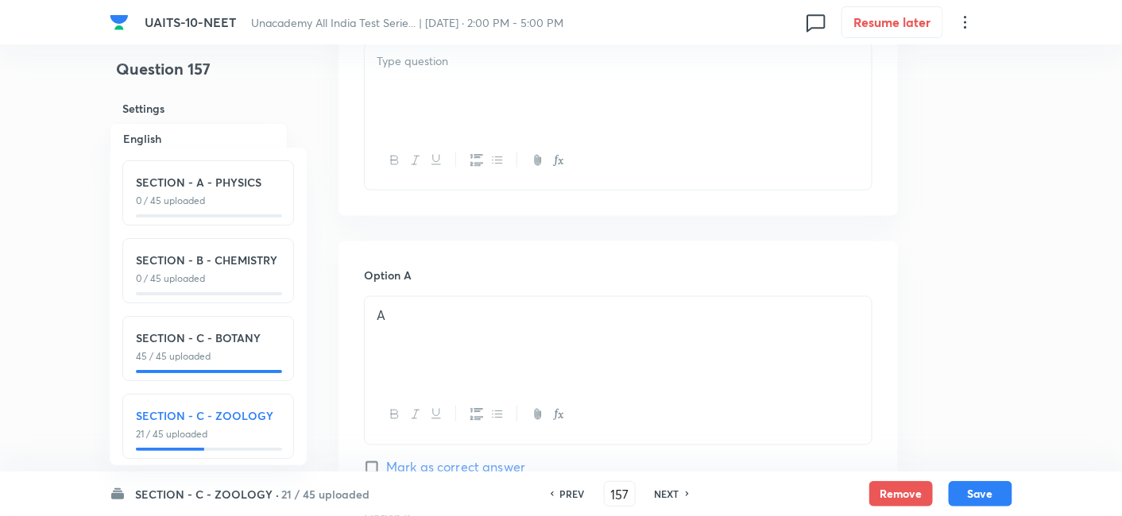
scroll to position [549, 0]
click at [482, 95] on div at bounding box center [618, 88] width 507 height 89
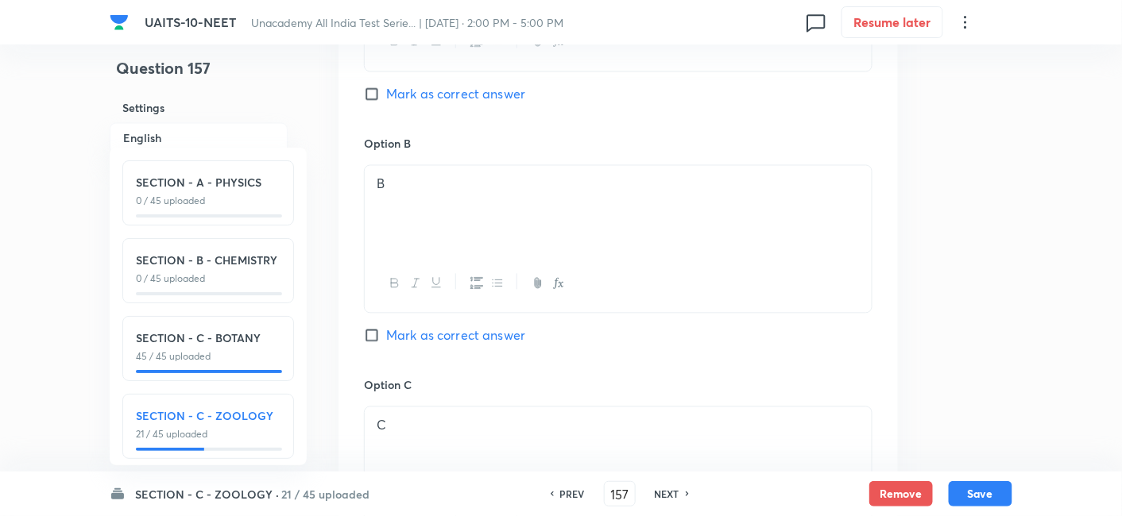
scroll to position [1124, 0]
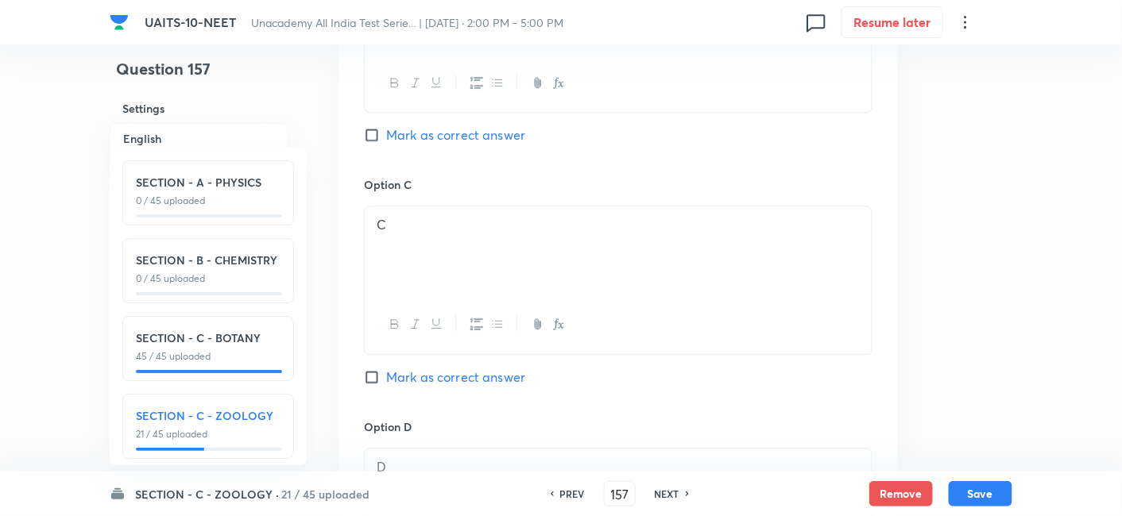
click at [376, 371] on input "Mark as correct answer" at bounding box center [375, 377] width 22 height 16
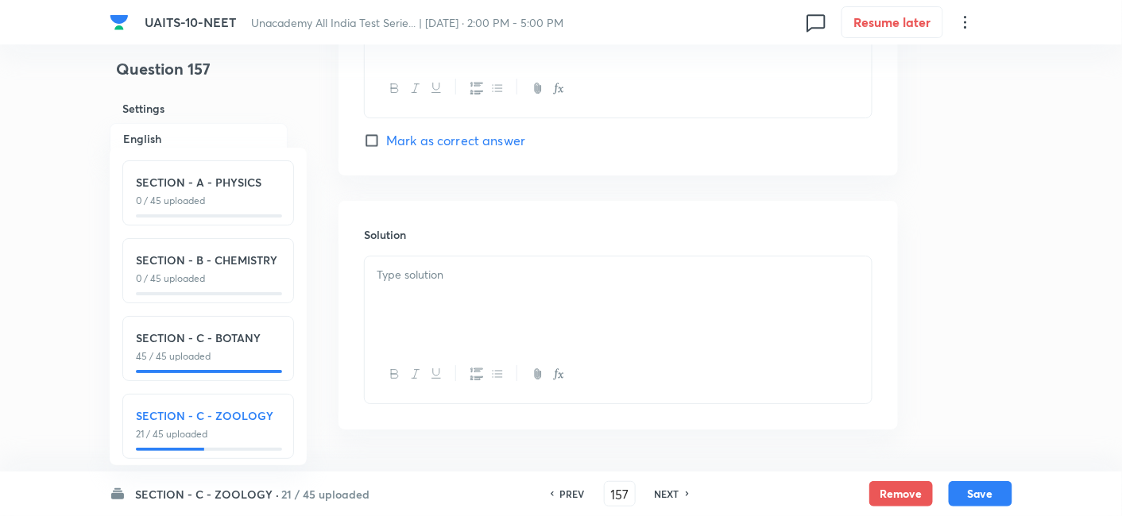
scroll to position [1653, 0]
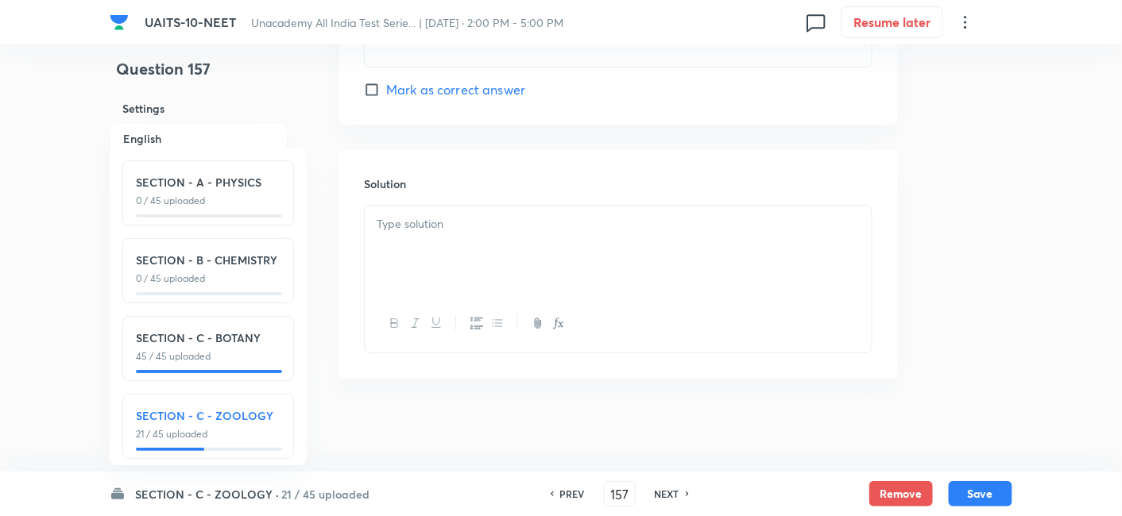
click at [473, 218] on p at bounding box center [618, 224] width 483 height 18
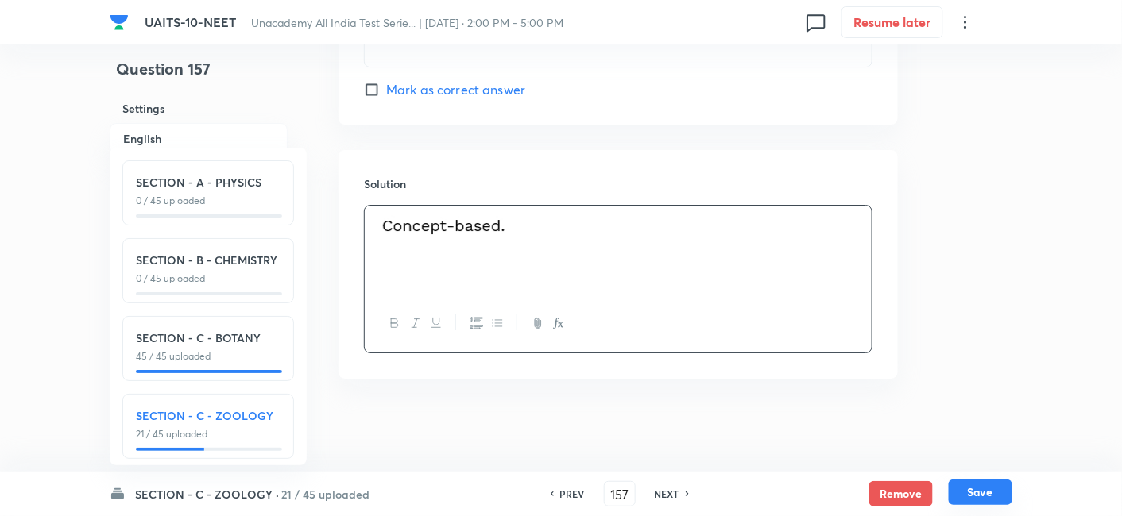
click at [967, 502] on button "Save" at bounding box center [981, 492] width 64 height 25
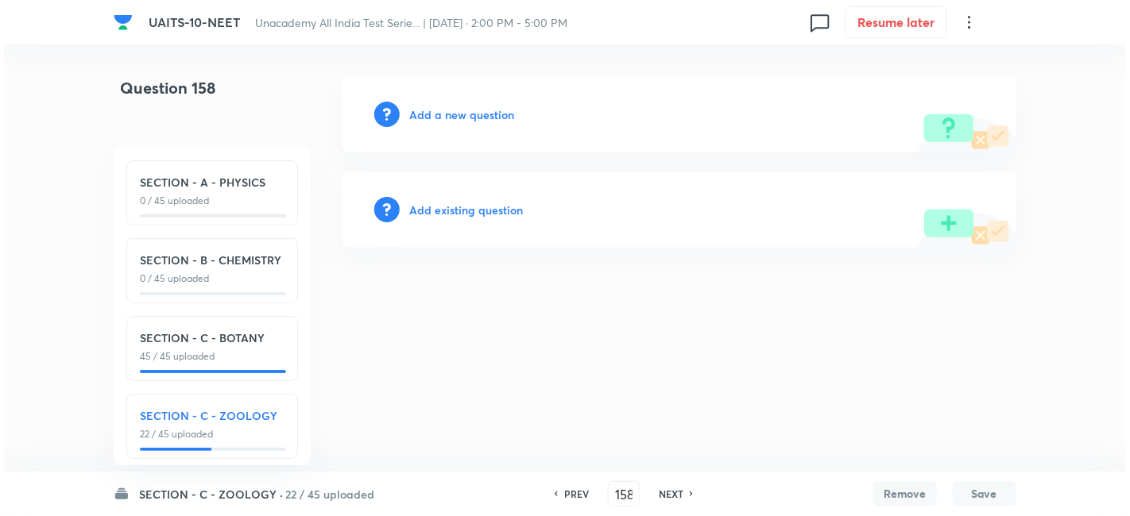
scroll to position [0, 0]
click at [483, 115] on h6 "Add a new question" at bounding box center [461, 114] width 105 height 17
click at [497, 107] on h6 "Choose a question type" at bounding box center [470, 114] width 122 height 17
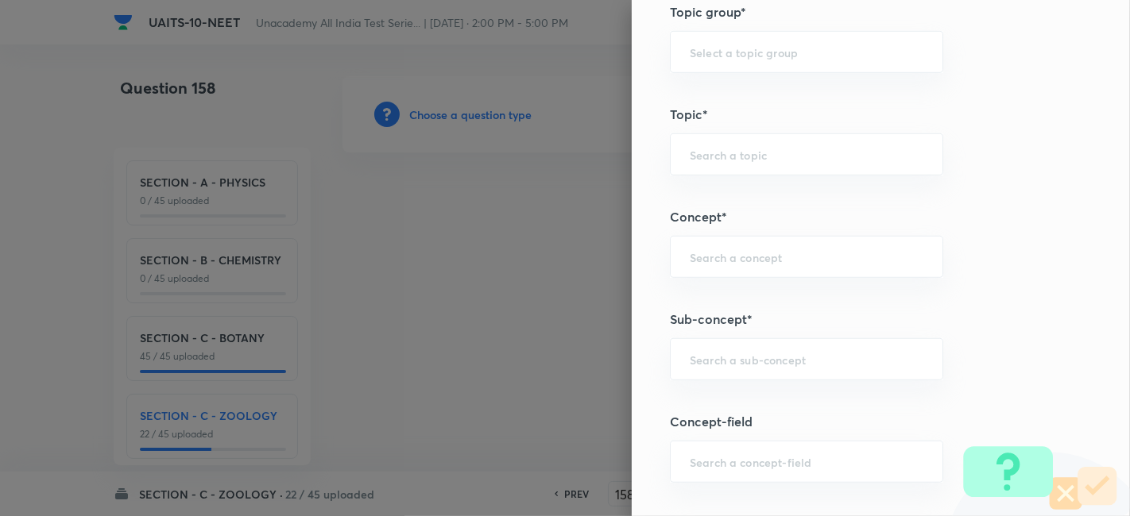
scroll to position [757, 0]
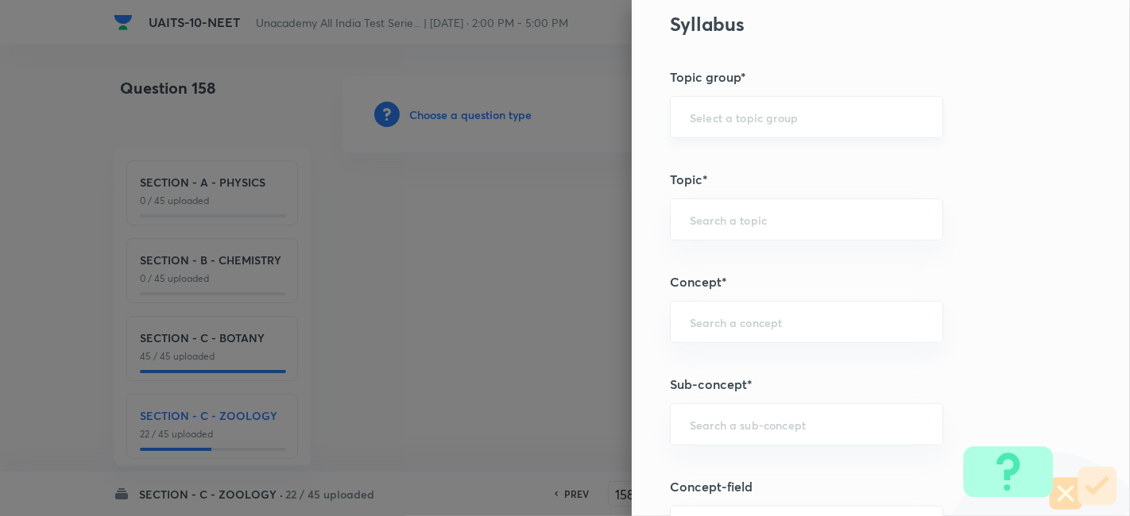
click at [725, 123] on div "​" at bounding box center [806, 117] width 273 height 42
click at [730, 417] on input "text" at bounding box center [807, 424] width 234 height 15
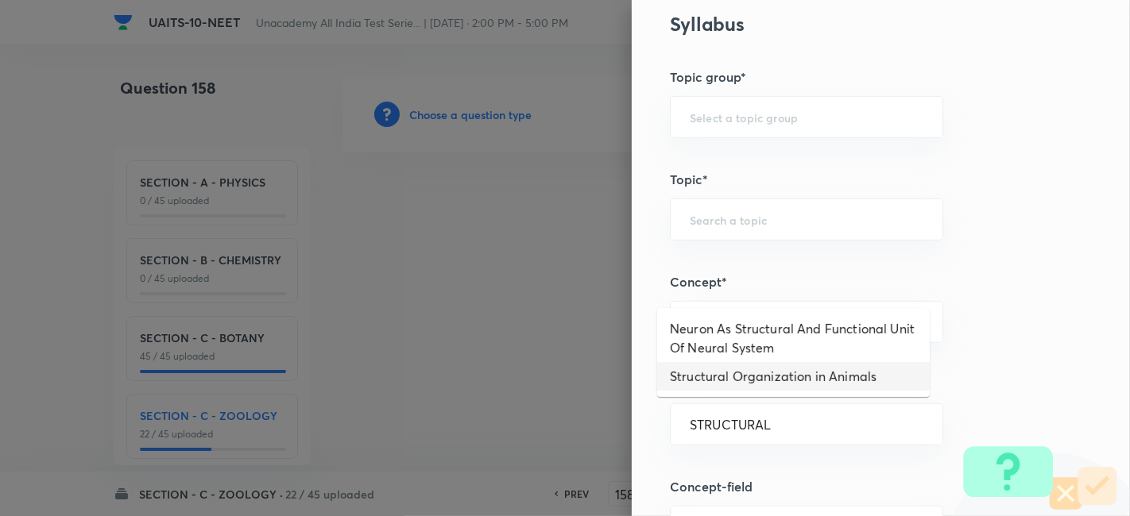
click at [784, 371] on li "Structural Organization in Animals" at bounding box center [793, 376] width 272 height 29
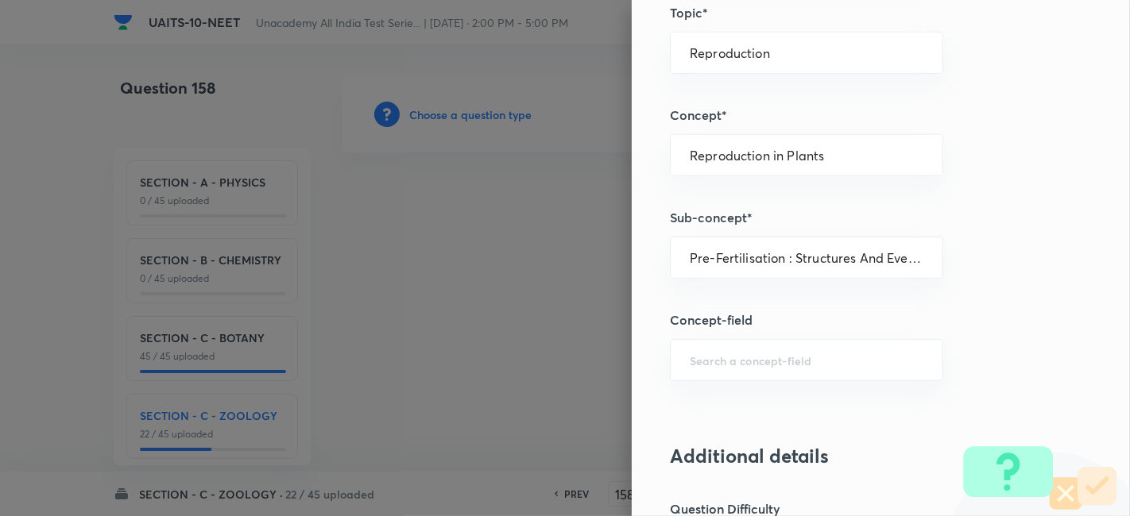
scroll to position [918, 0]
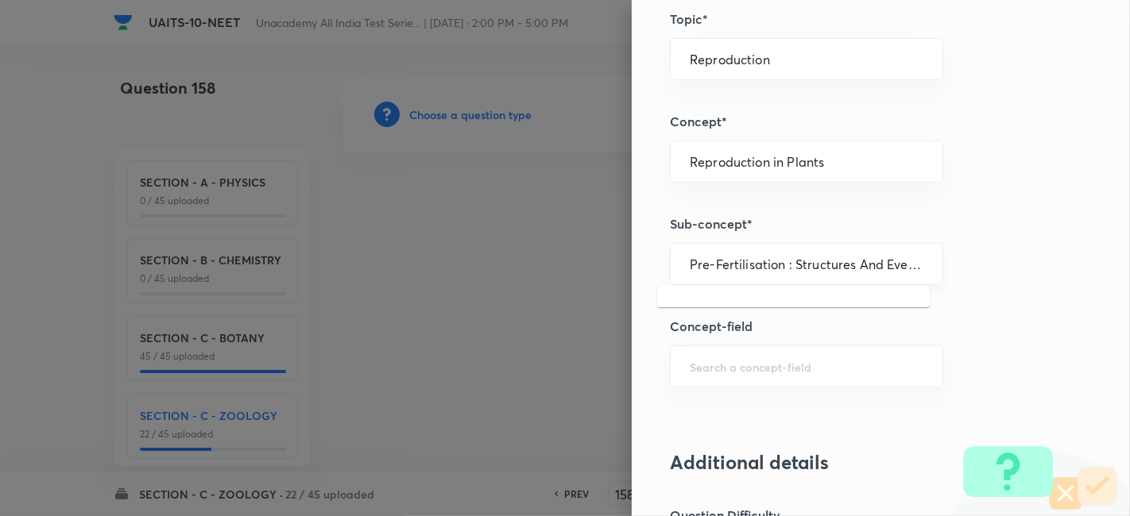
click at [815, 263] on input "Pre-Fertilisation : Structures And Events" at bounding box center [807, 264] width 234 height 15
click at [798, 57] on input "Reproduction" at bounding box center [807, 59] width 234 height 15
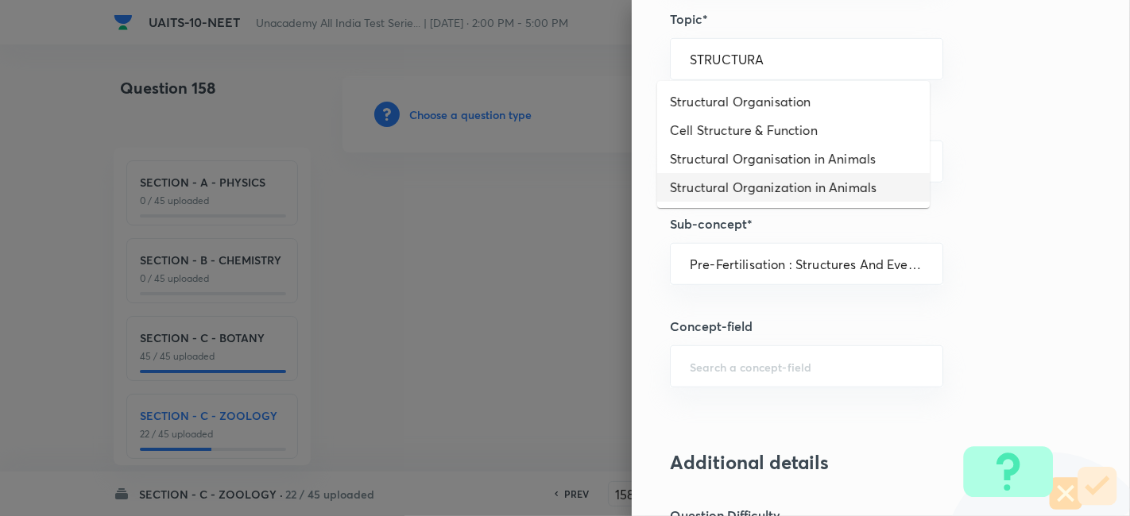
click at [794, 174] on li "Structural Organization in Animals" at bounding box center [793, 187] width 272 height 29
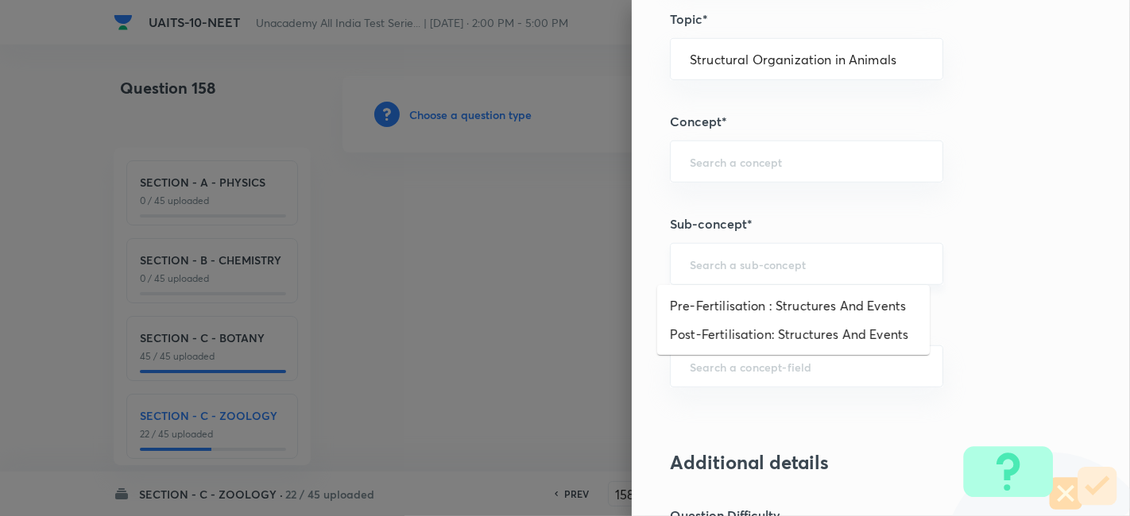
click at [762, 261] on input "text" at bounding box center [807, 264] width 234 height 15
click at [762, 261] on input "STRUCTURAL" at bounding box center [807, 264] width 234 height 15
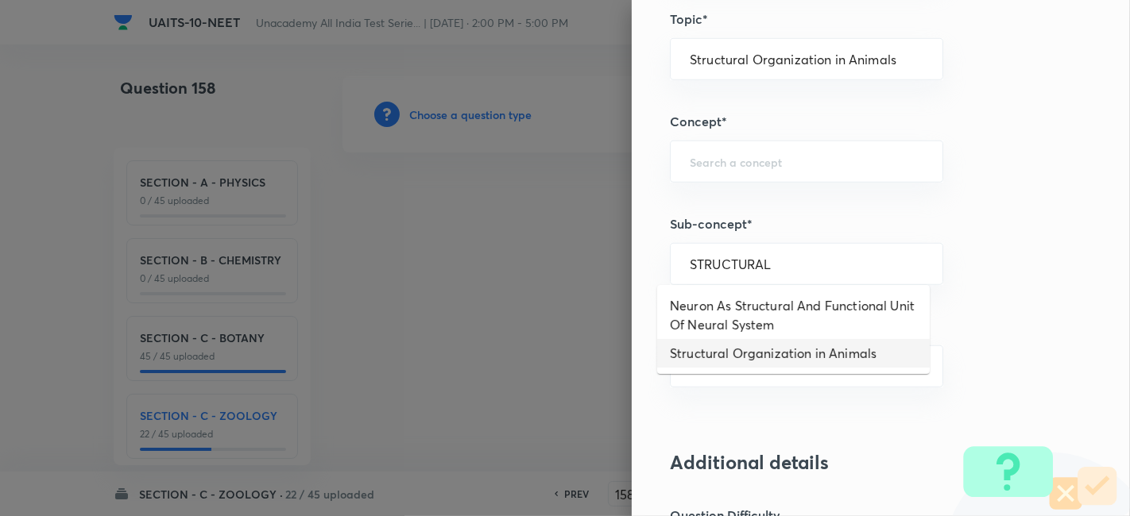
click at [784, 350] on li "Structural Organization in Animals" at bounding box center [793, 353] width 272 height 29
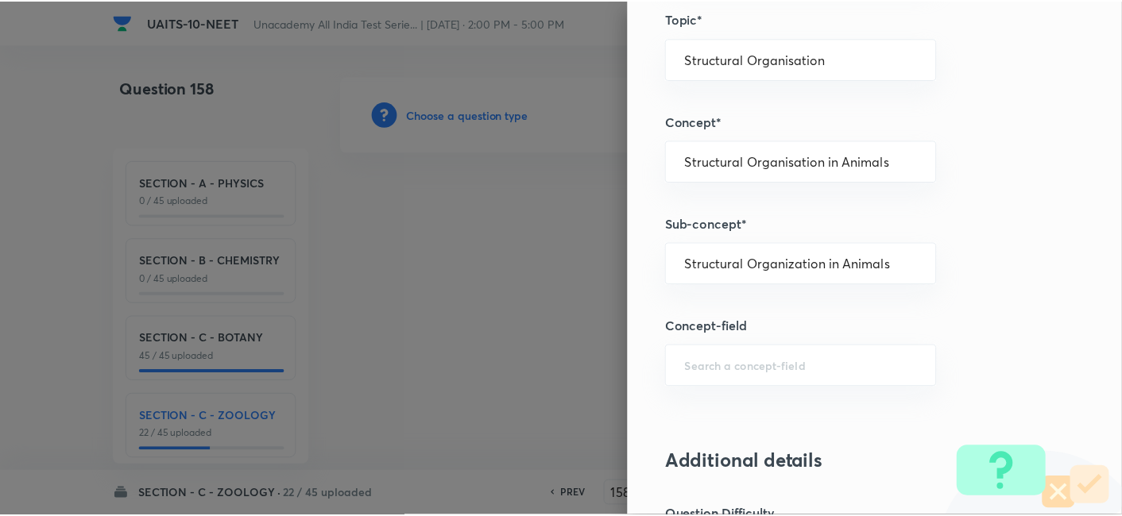
scroll to position [1751, 0]
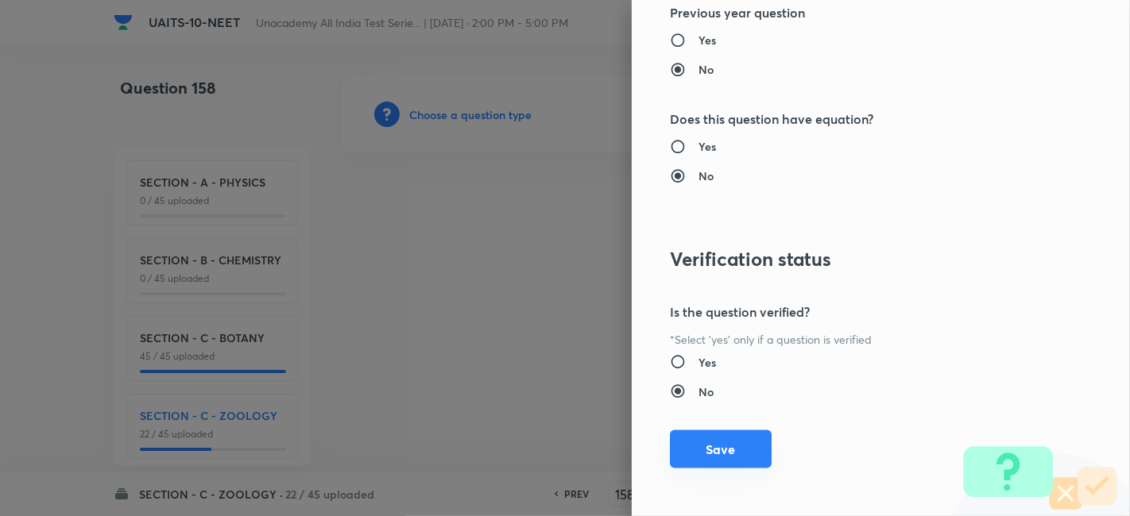
click at [698, 454] on button "Save" at bounding box center [721, 450] width 102 height 38
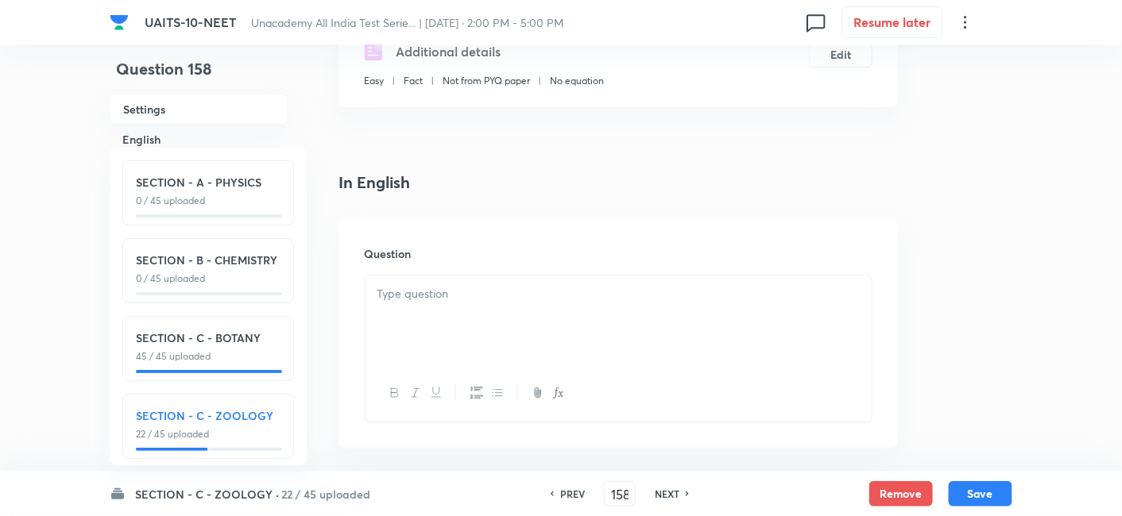
scroll to position [319, 0]
click at [531, 353] on div at bounding box center [618, 317] width 507 height 89
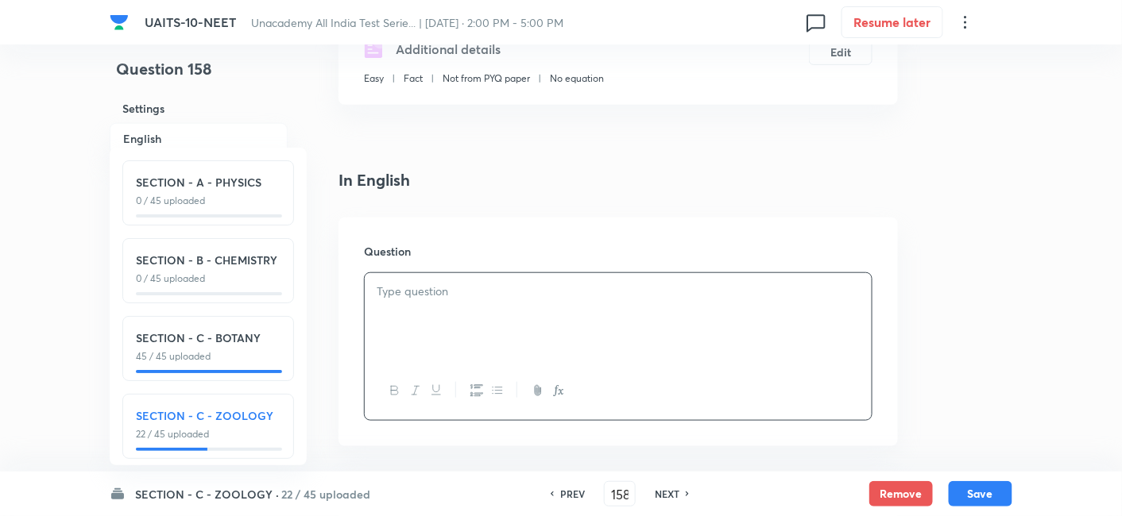
scroll to position [487, 0]
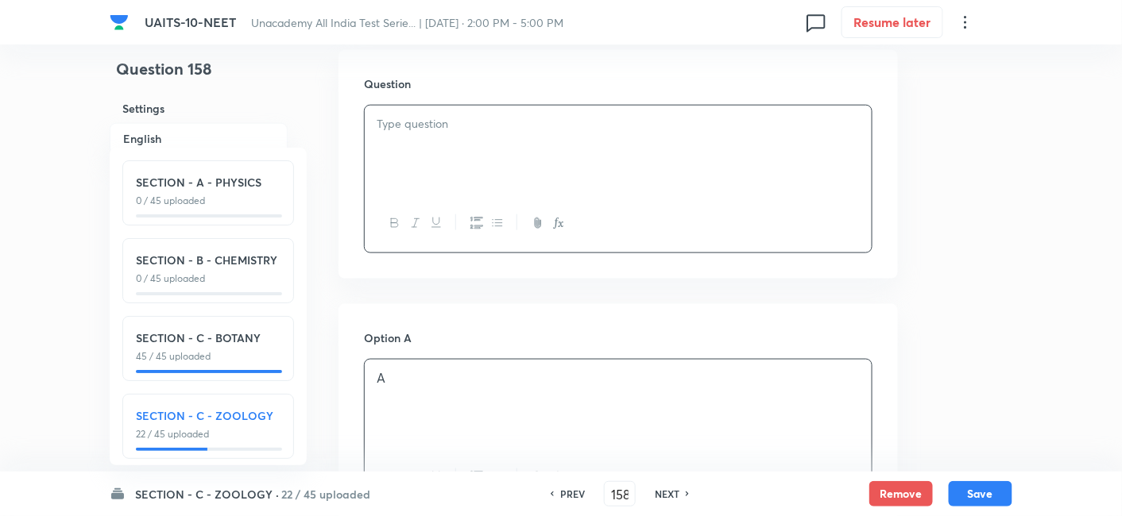
click at [485, 375] on p "A" at bounding box center [618, 378] width 483 height 18
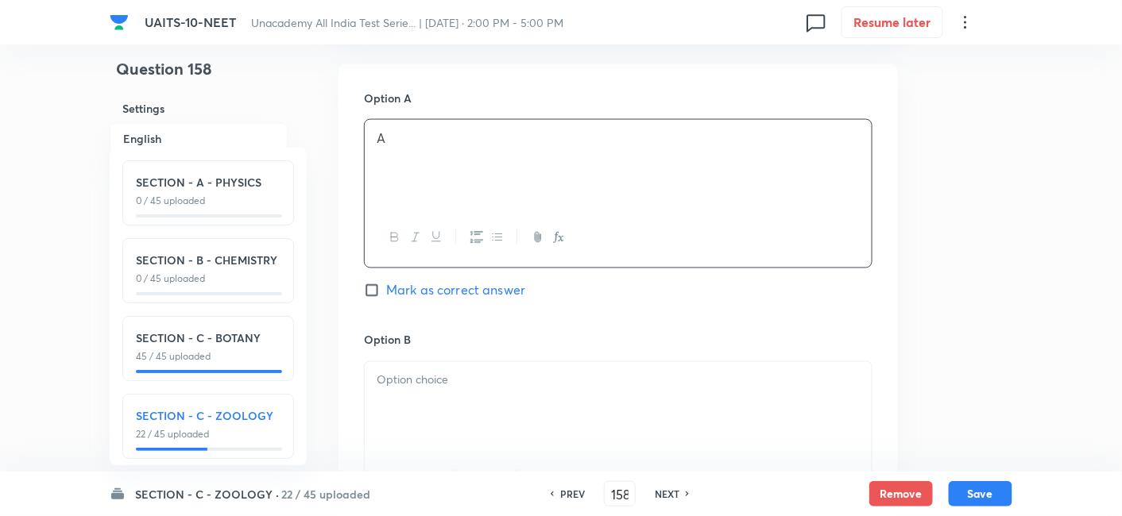
scroll to position [728, 0]
click at [446, 385] on p at bounding box center [618, 379] width 483 height 18
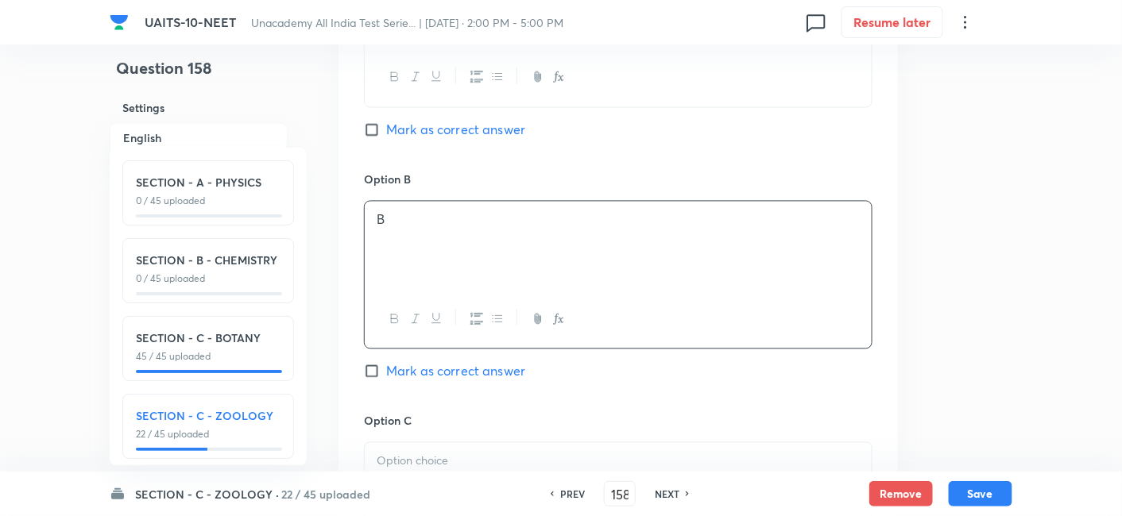
scroll to position [896, 0]
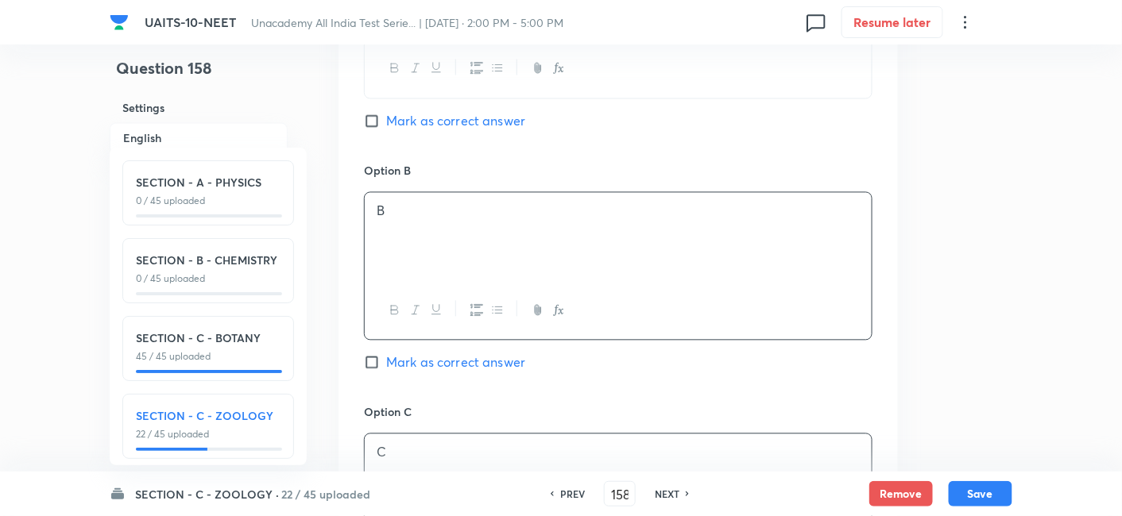
click at [492, 446] on p "C" at bounding box center [618, 453] width 483 height 18
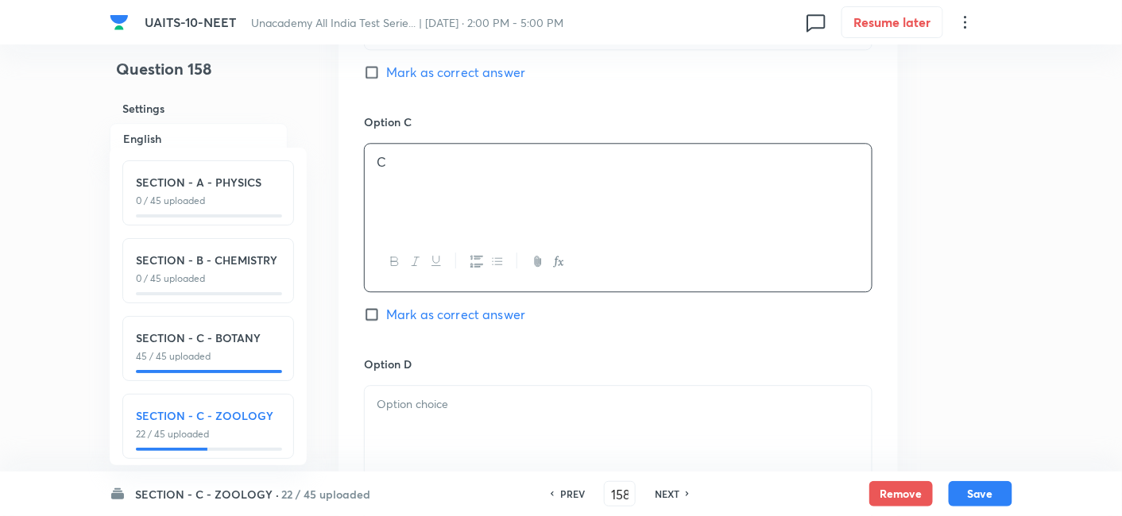
scroll to position [1189, 0]
click at [477, 434] on div at bounding box center [618, 428] width 507 height 89
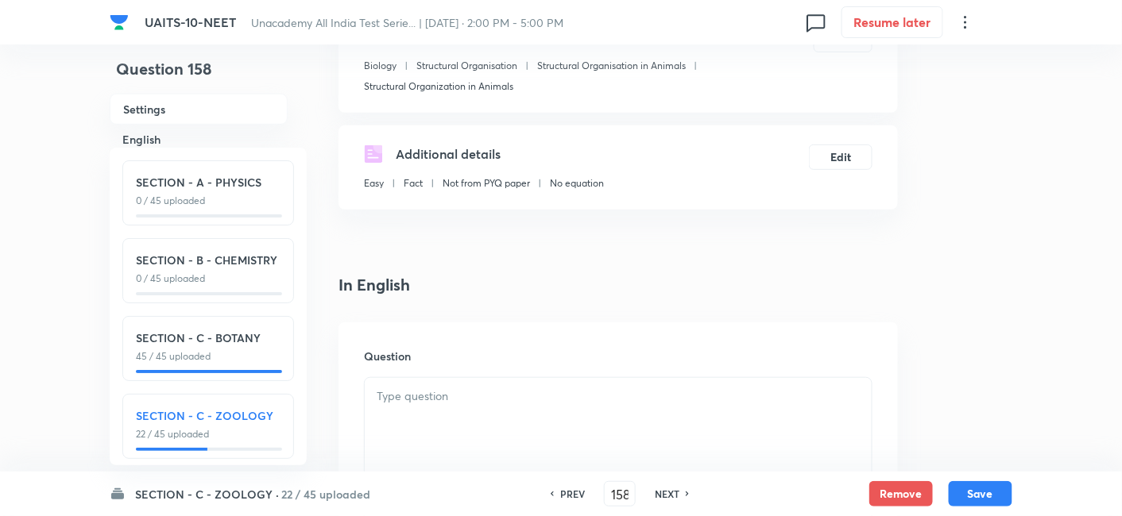
scroll to position [217, 0]
click at [578, 373] on div "Question" at bounding box center [617, 434] width 559 height 229
click at [583, 408] on div at bounding box center [618, 420] width 507 height 89
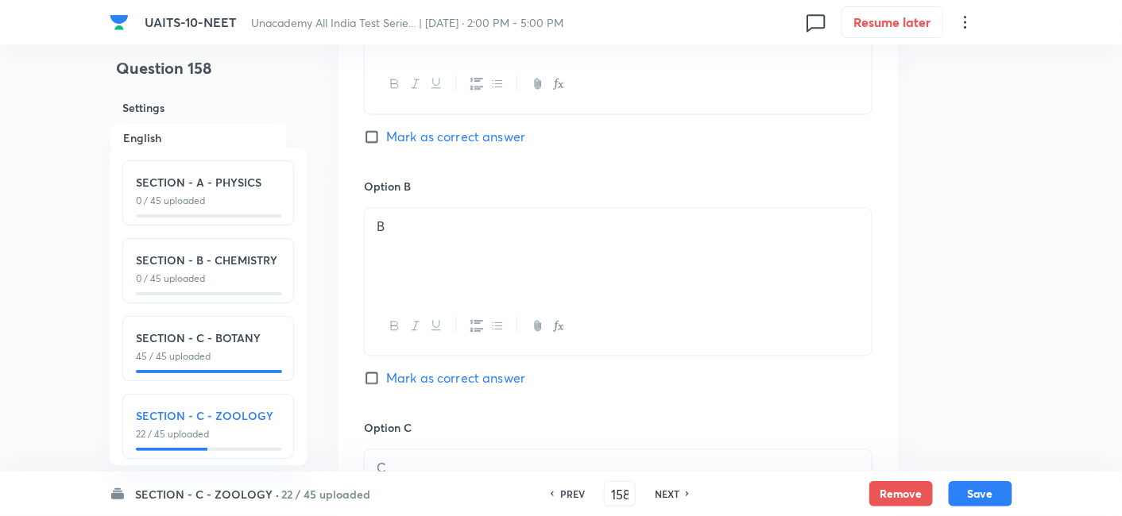
scroll to position [880, 0]
click at [374, 381] on input "Mark as correct answer" at bounding box center [375, 379] width 22 height 16
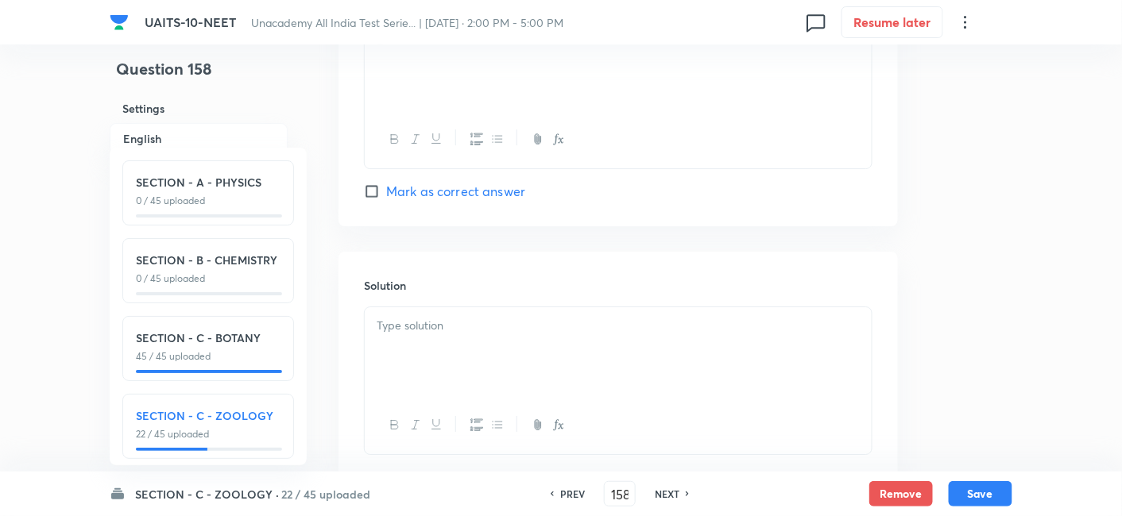
scroll to position [1559, 0]
click at [502, 348] on div at bounding box center [618, 343] width 507 height 89
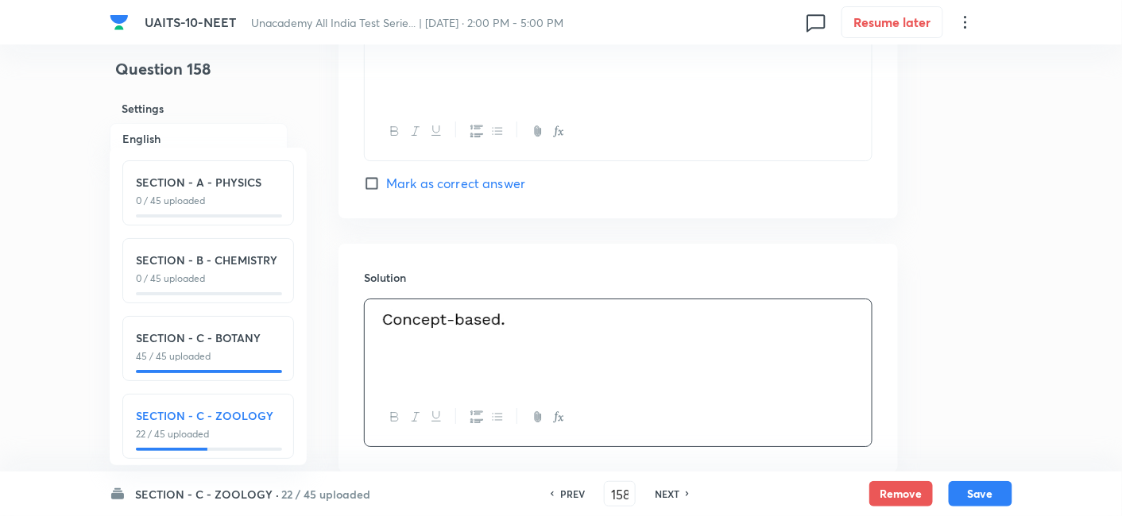
scroll to position [1611, 0]
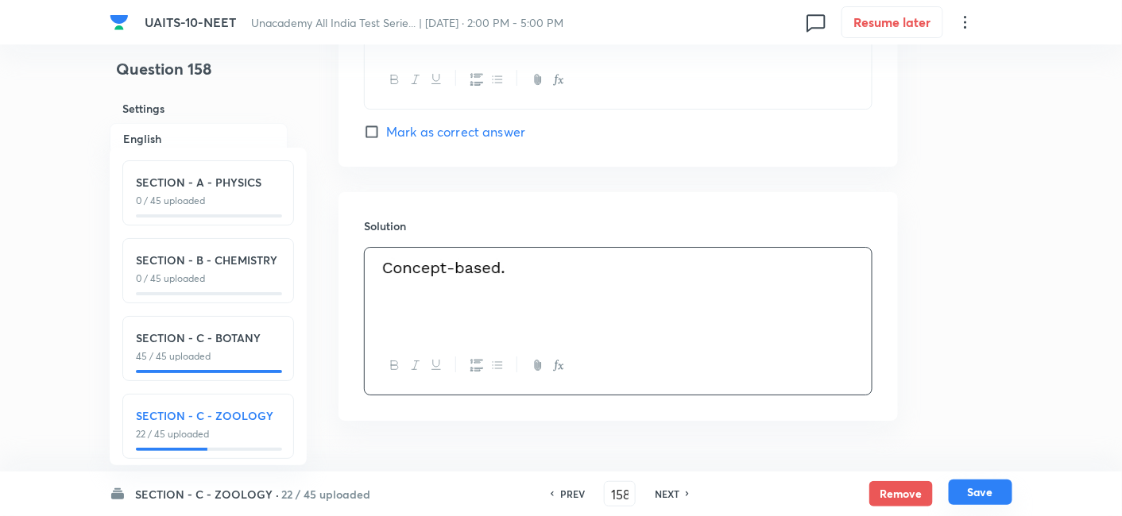
click at [987, 497] on button "Save" at bounding box center [981, 492] width 64 height 25
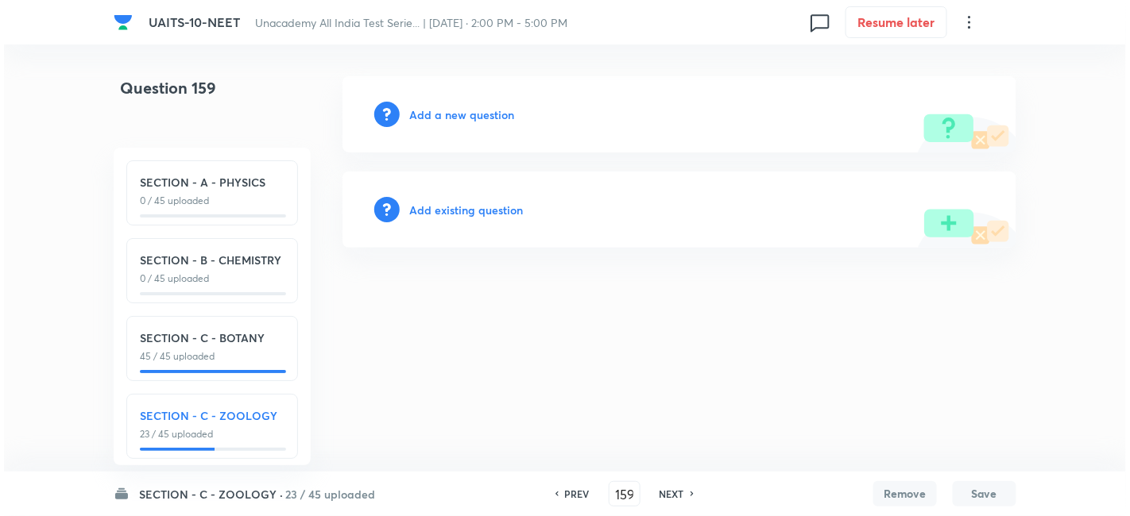
scroll to position [0, 0]
click at [445, 113] on h6 "Add a new question" at bounding box center [461, 114] width 105 height 17
click at [470, 112] on h6 "Choose a question type" at bounding box center [470, 114] width 122 height 17
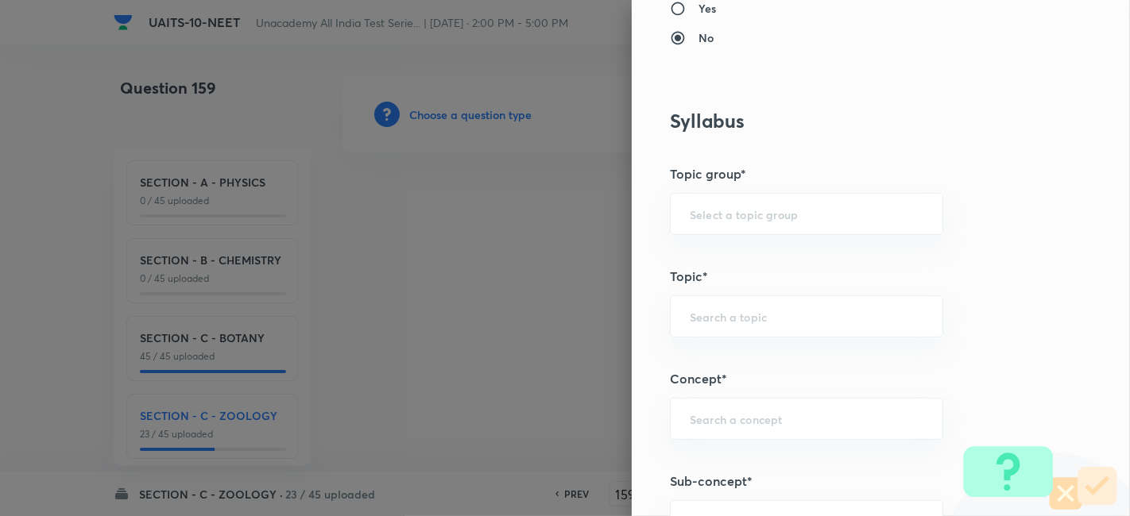
scroll to position [667, 0]
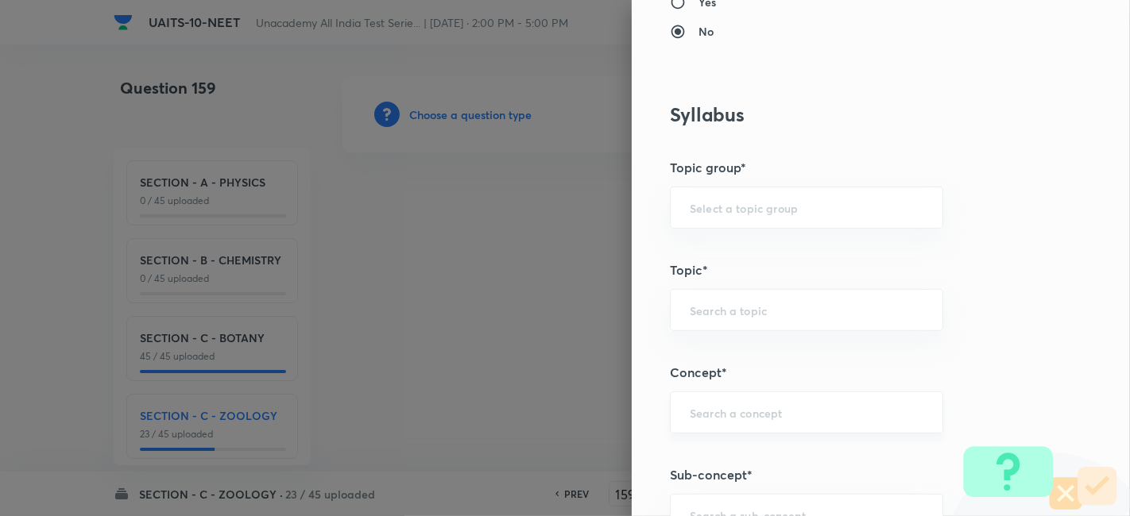
drag, startPoint x: 752, startPoint y: 396, endPoint x: 745, endPoint y: 421, distance: 26.4
click at [745, 421] on div "​" at bounding box center [806, 413] width 273 height 42
paste input "STRUCTURAL"
click at [774, 450] on li "Structural Organisation in Animals" at bounding box center [793, 455] width 272 height 29
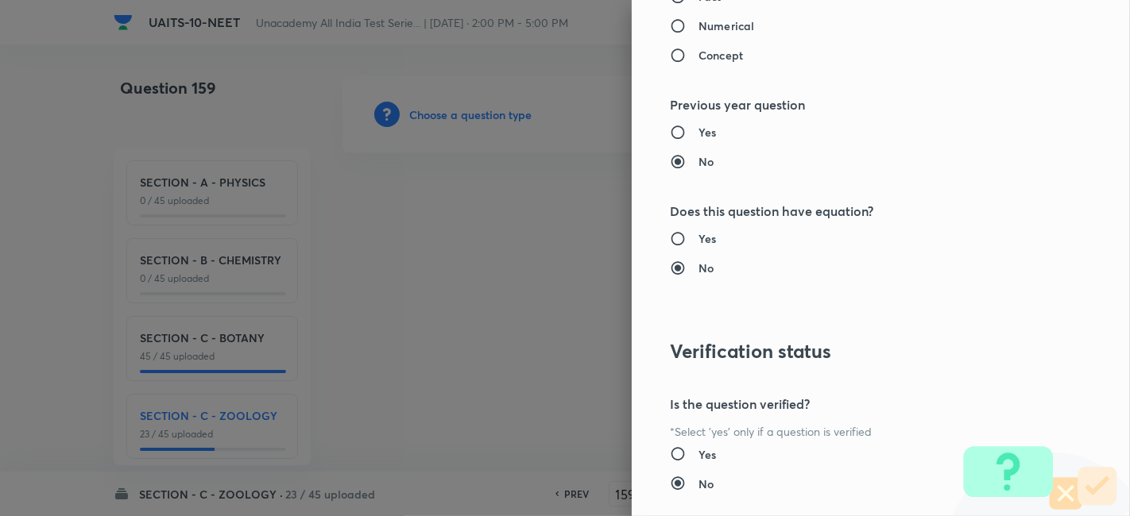
scroll to position [1751, 0]
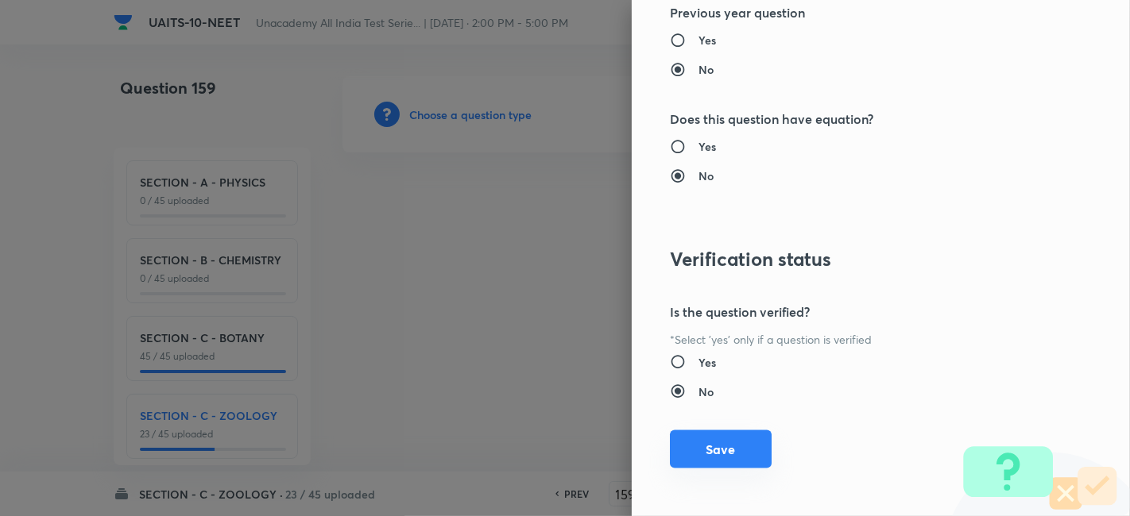
click at [694, 447] on button "Save" at bounding box center [721, 450] width 102 height 38
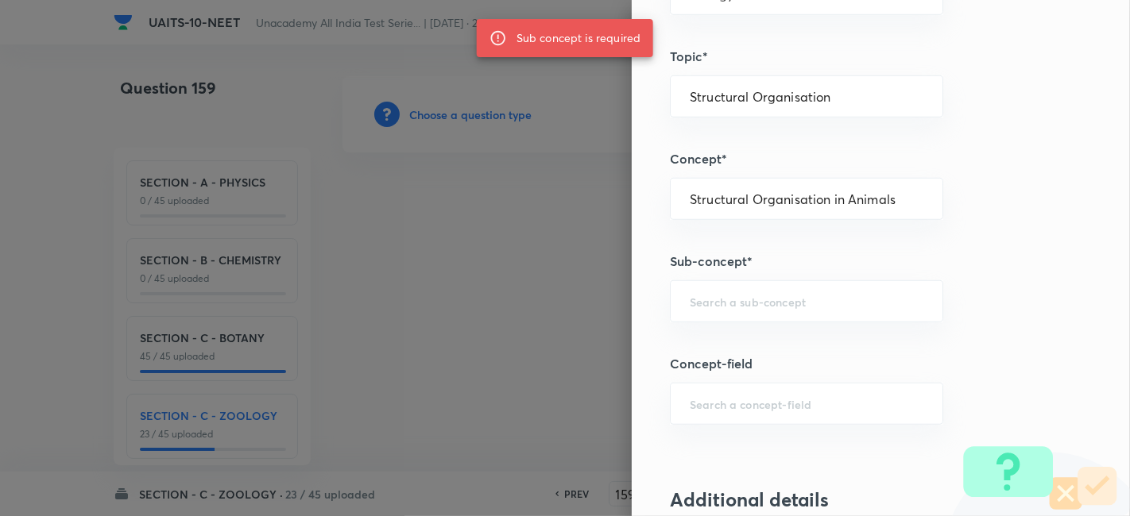
scroll to position [885, 0]
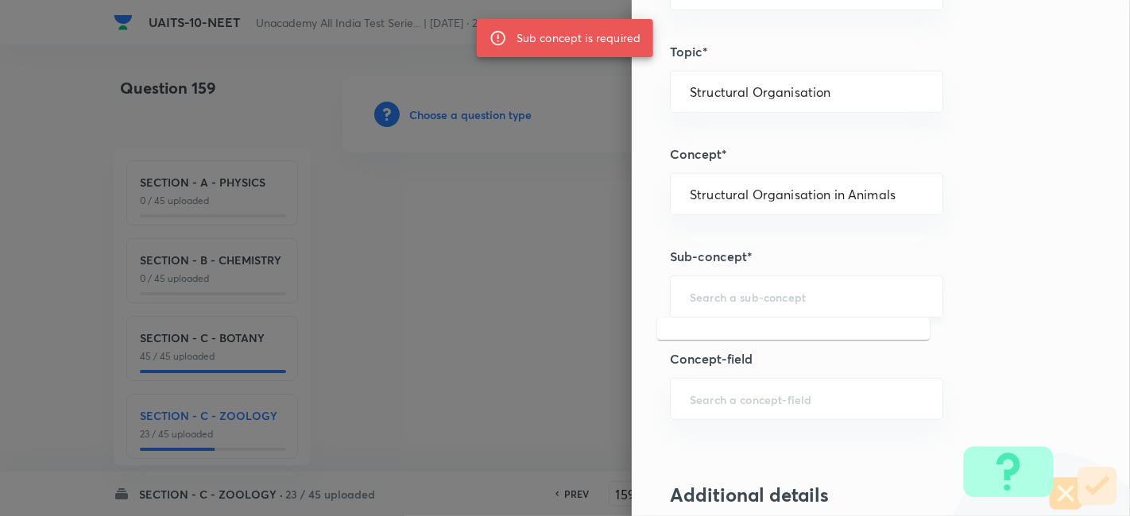
click at [749, 295] on input "text" at bounding box center [807, 296] width 234 height 15
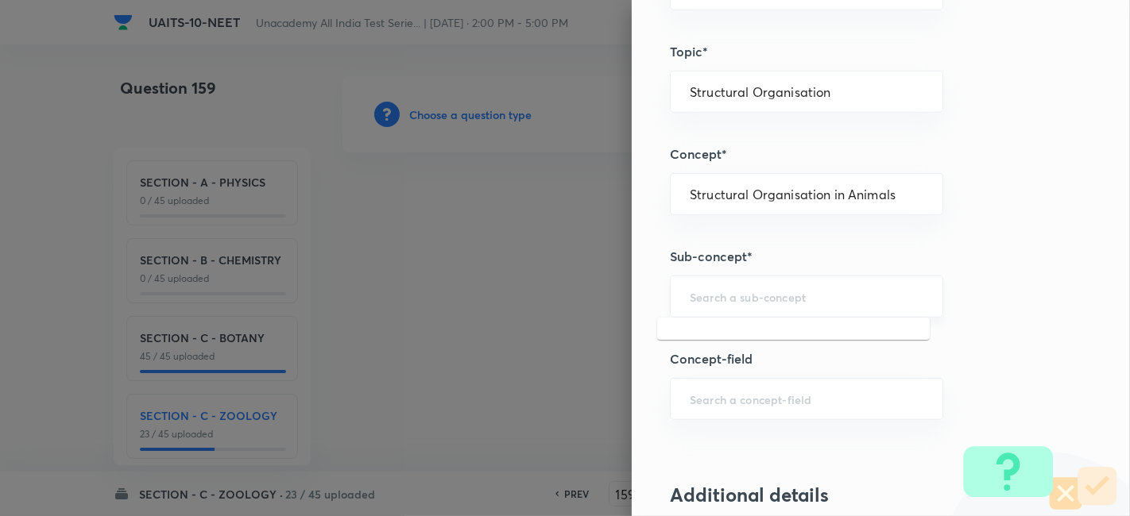
paste input "STRUCTURAL"
click at [794, 340] on li "Structural Organization in Animals" at bounding box center [793, 338] width 272 height 29
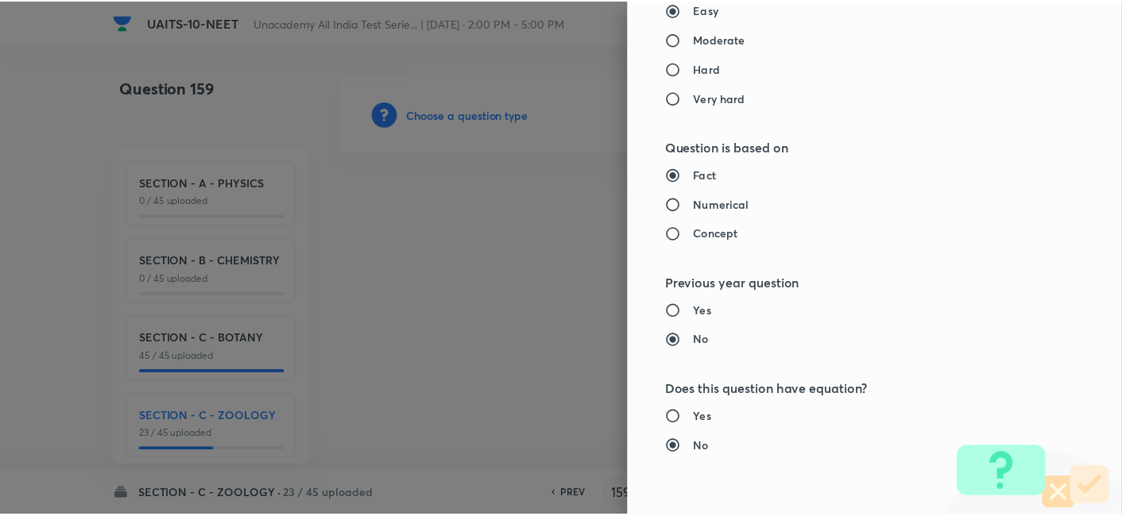
scroll to position [1751, 0]
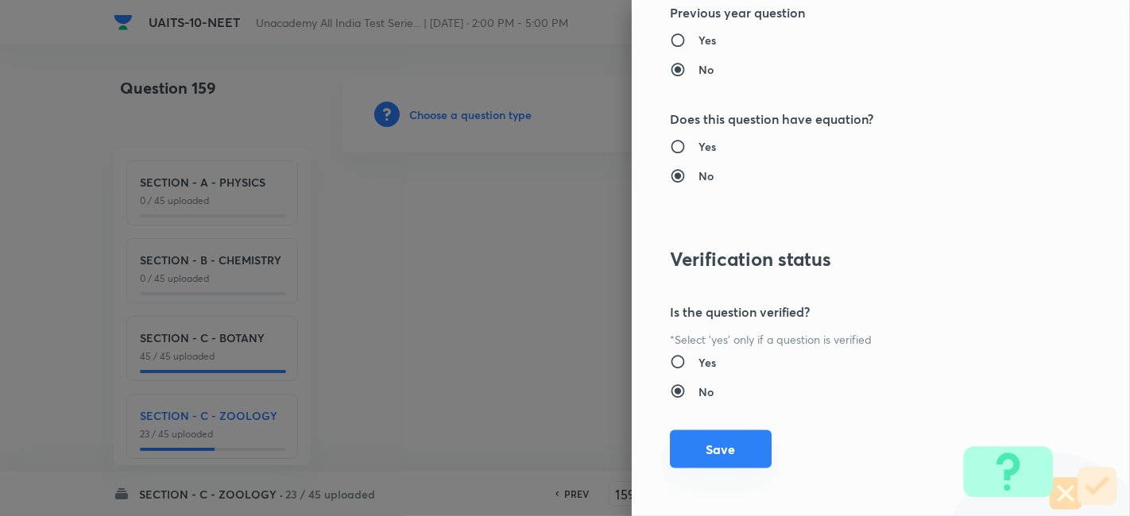
click at [705, 439] on button "Save" at bounding box center [721, 450] width 102 height 38
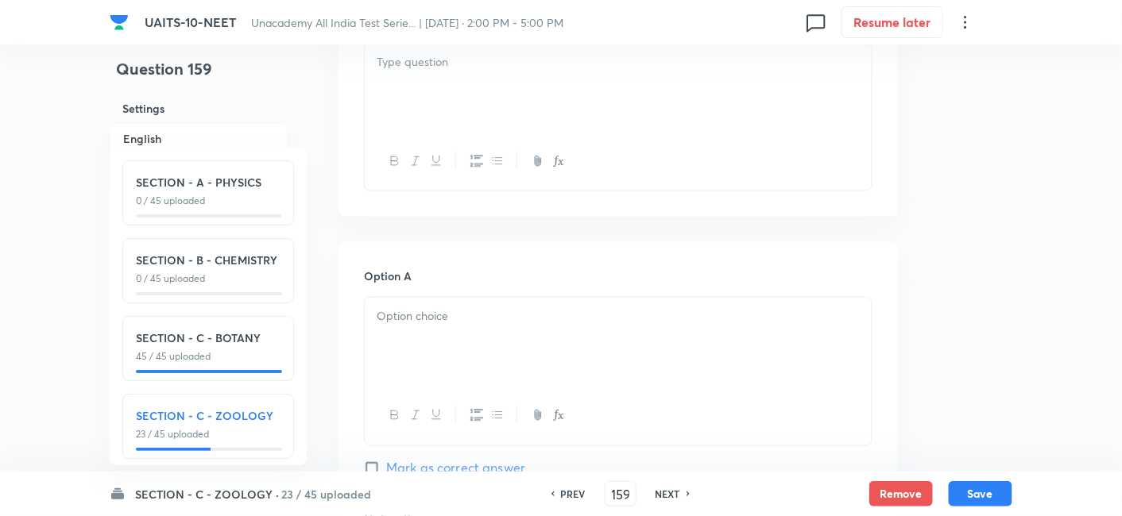
scroll to position [550, 0]
click at [488, 337] on div at bounding box center [618, 341] width 507 height 89
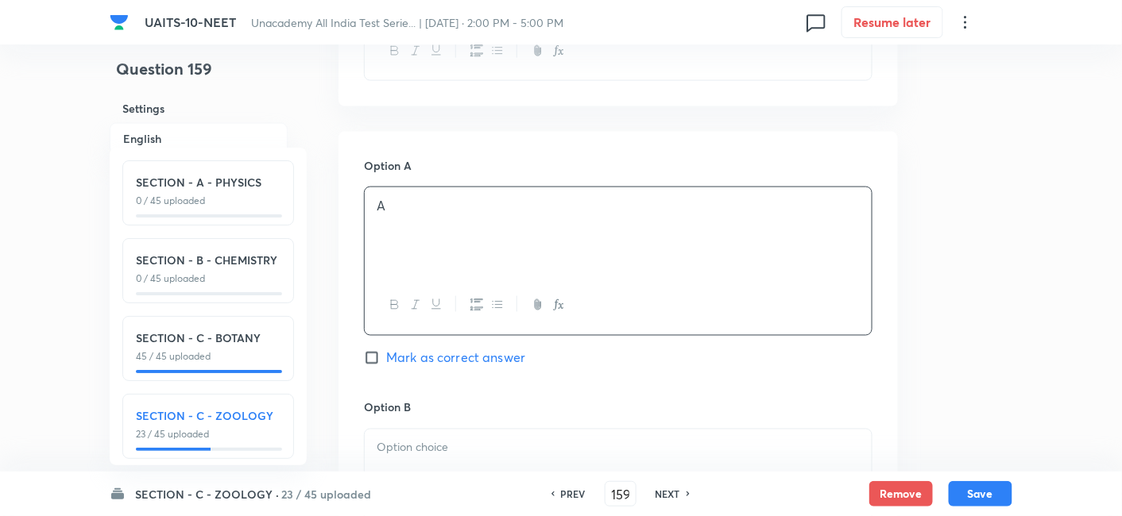
scroll to position [674, 0]
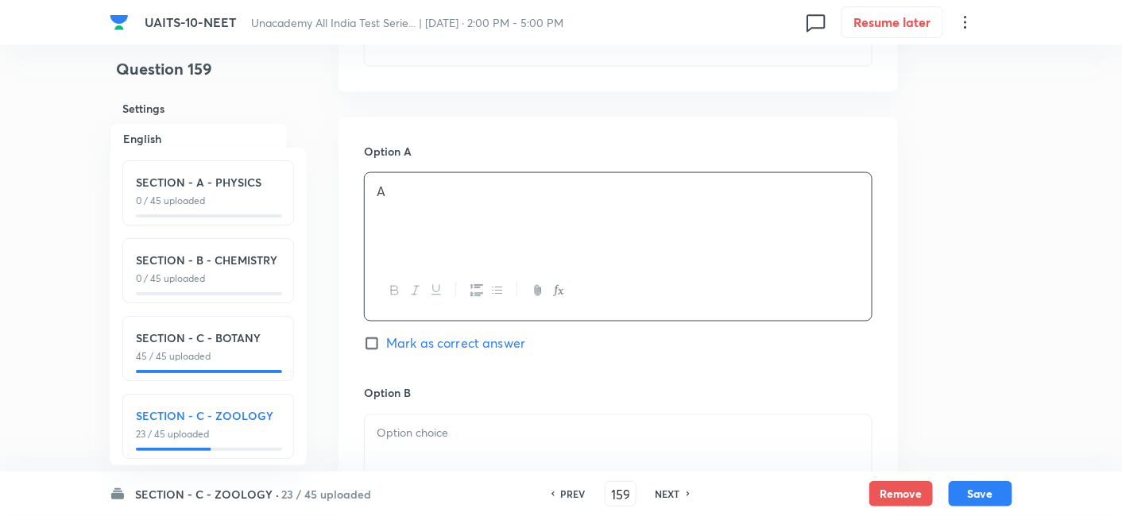
click at [441, 445] on div at bounding box center [618, 459] width 507 height 89
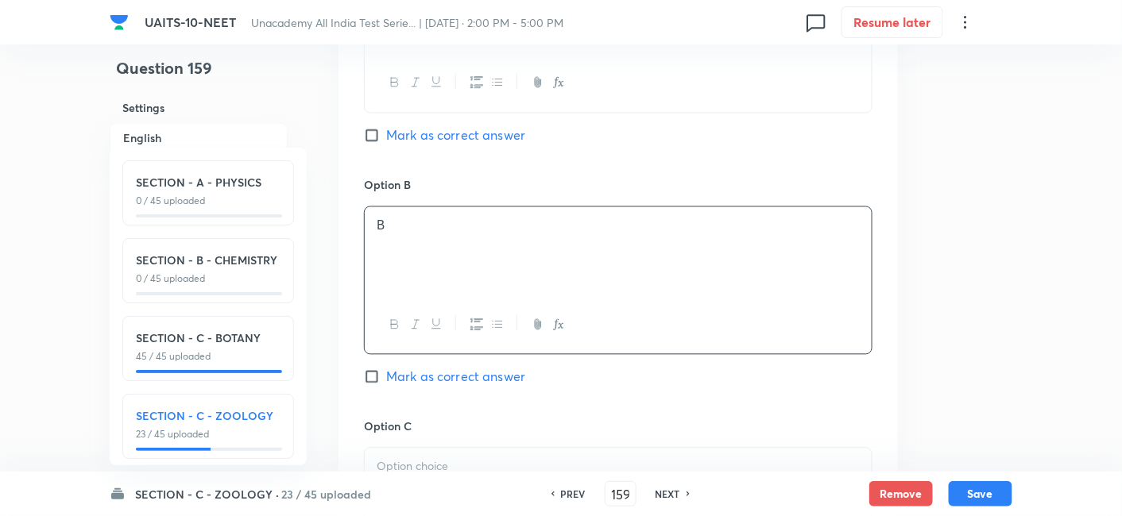
scroll to position [883, 0]
click at [436, 457] on p at bounding box center [618, 466] width 483 height 18
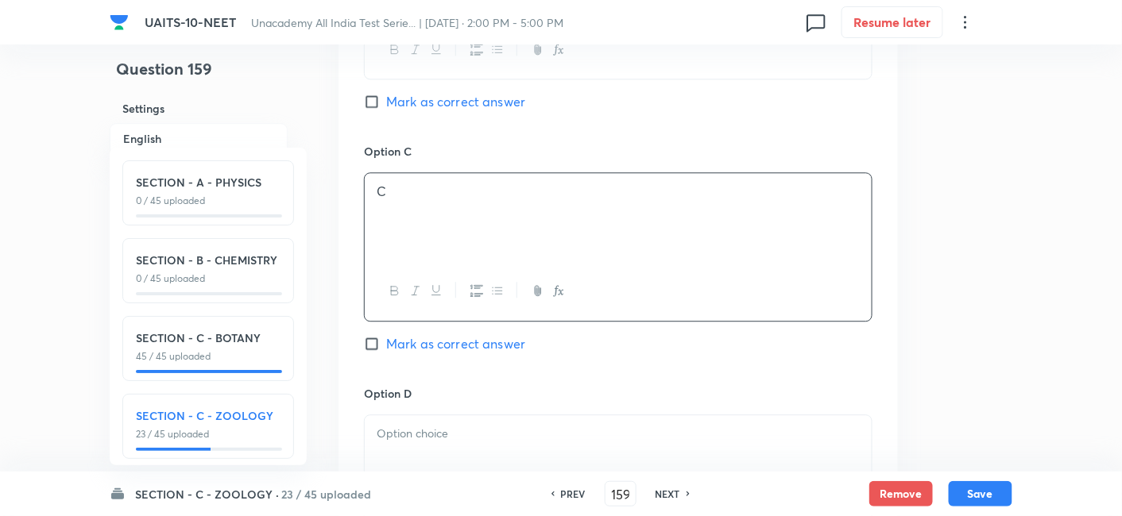
scroll to position [1161, 0]
click at [421, 422] on p at bounding box center [618, 431] width 483 height 18
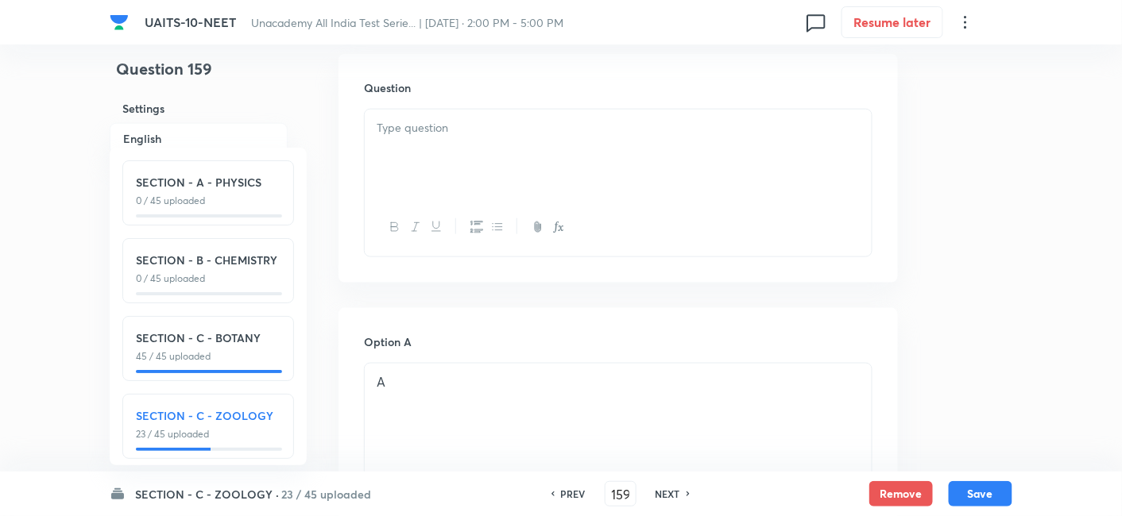
scroll to position [481, 0]
click at [464, 146] on div at bounding box center [618, 155] width 507 height 89
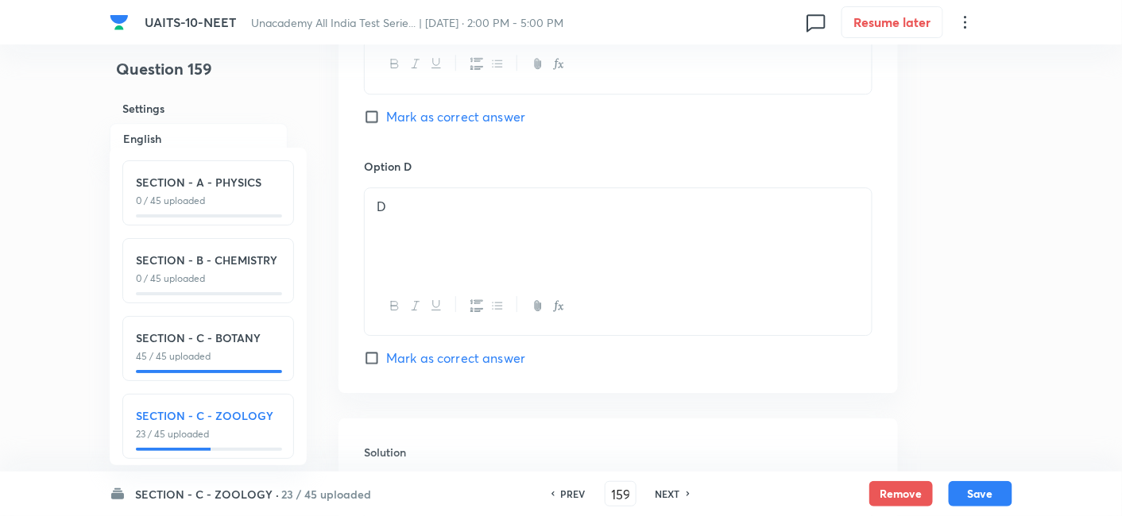
scroll to position [1389, 0]
click at [372, 352] on input "Mark as correct answer" at bounding box center [375, 354] width 22 height 16
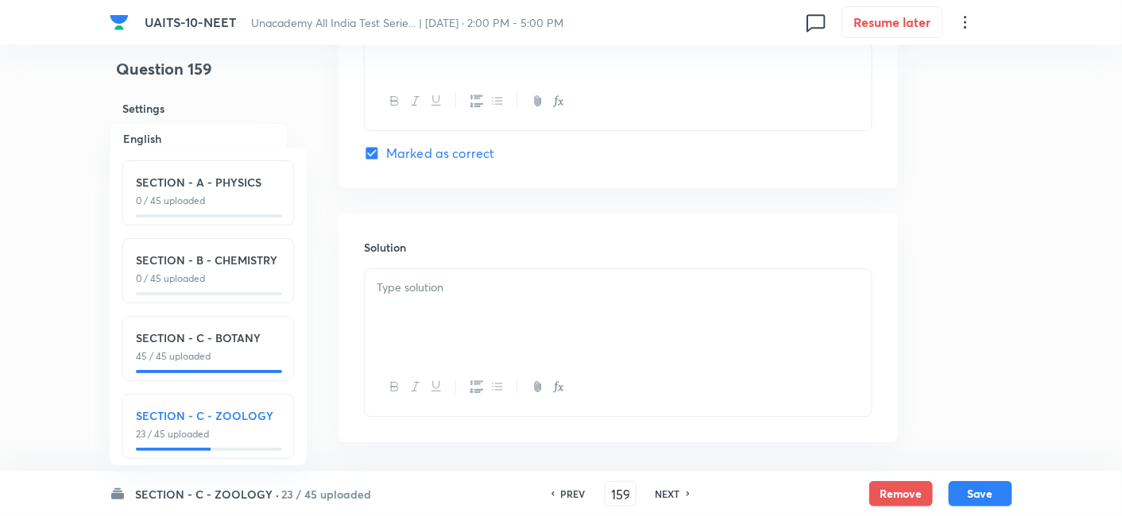
click at [431, 283] on p at bounding box center [618, 288] width 483 height 18
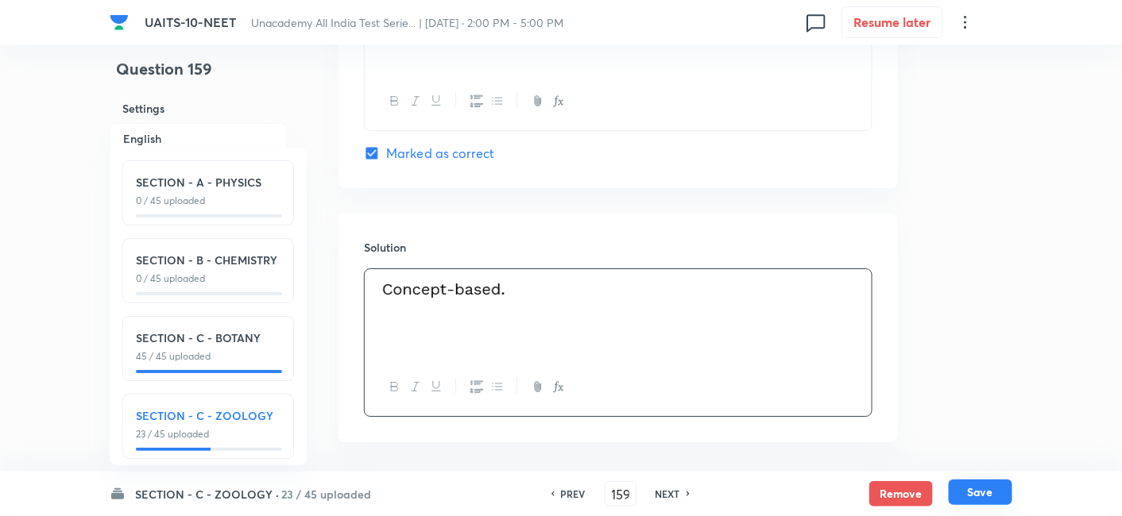
click at [976, 493] on button "Save" at bounding box center [981, 492] width 64 height 25
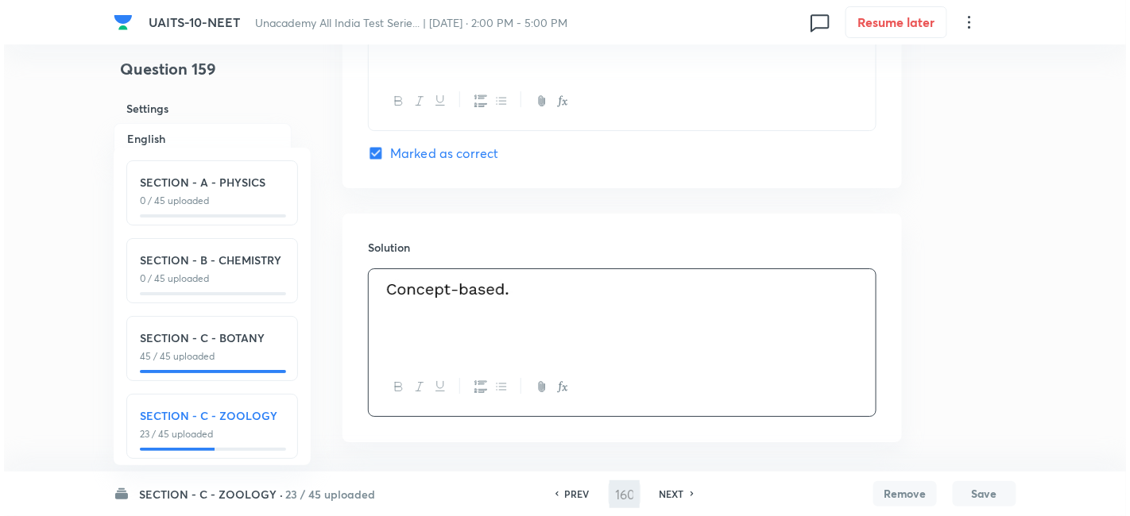
scroll to position [0, 0]
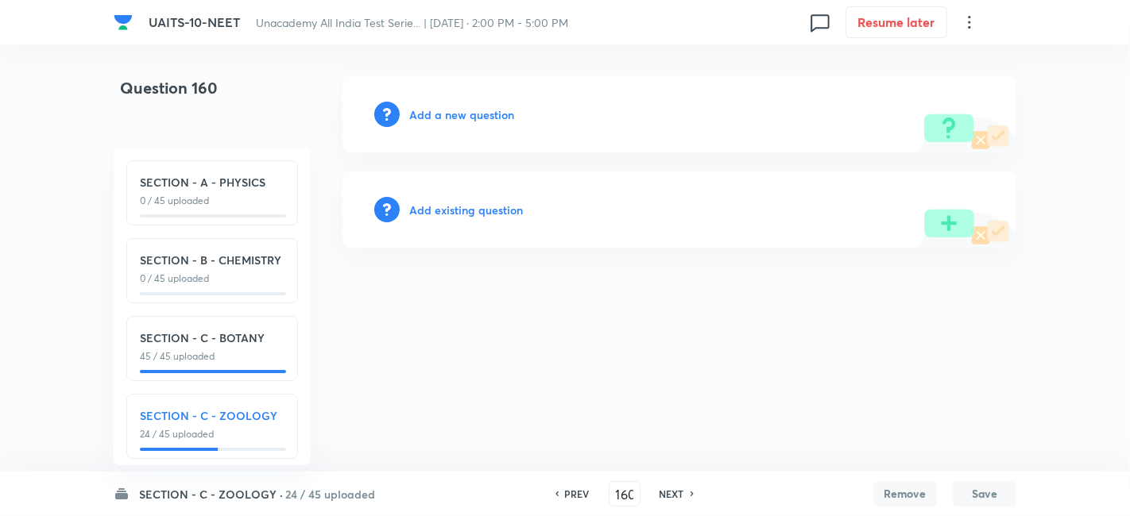
click at [481, 110] on h6 "Add a new question" at bounding box center [461, 114] width 105 height 17
click at [466, 128] on div "Choose a question type" at bounding box center [679, 114] width 674 height 76
click at [462, 118] on h6 "Choose a question type" at bounding box center [470, 114] width 122 height 17
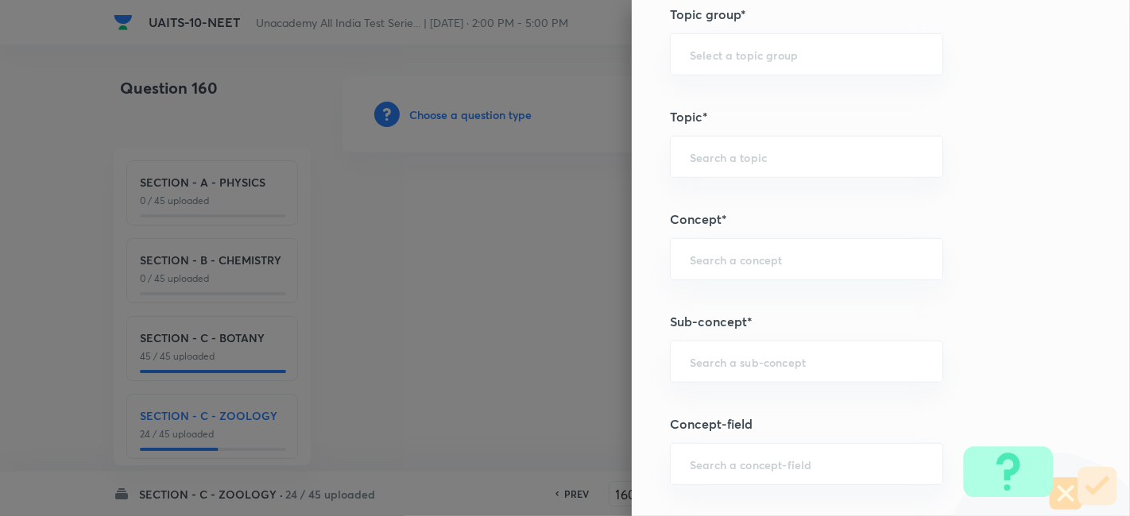
scroll to position [824, 0]
click at [740, 357] on input "text" at bounding box center [807, 357] width 234 height 15
paste input "STRUCTURAL"
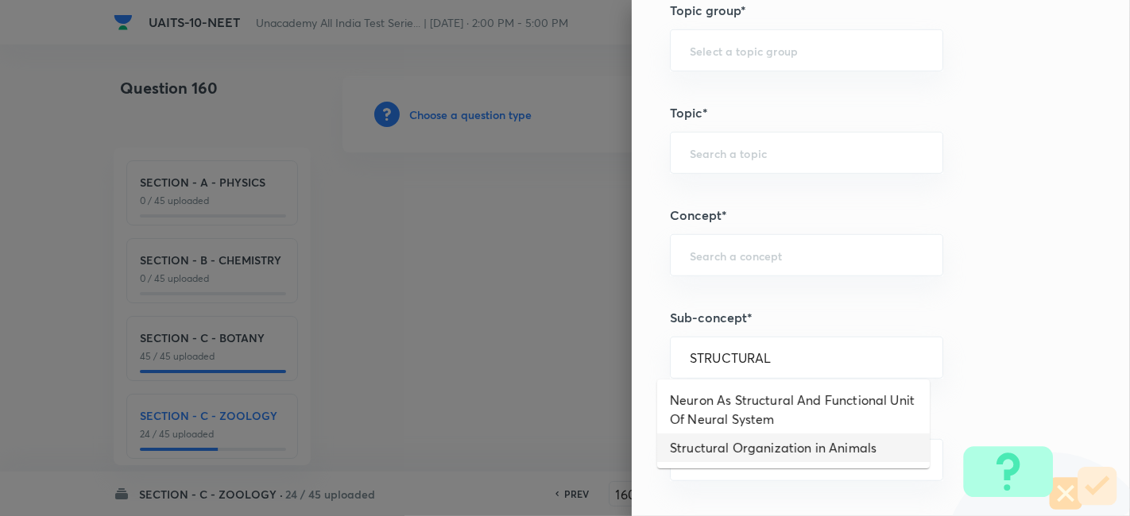
click at [756, 446] on li "Structural Organization in Animals" at bounding box center [793, 448] width 272 height 29
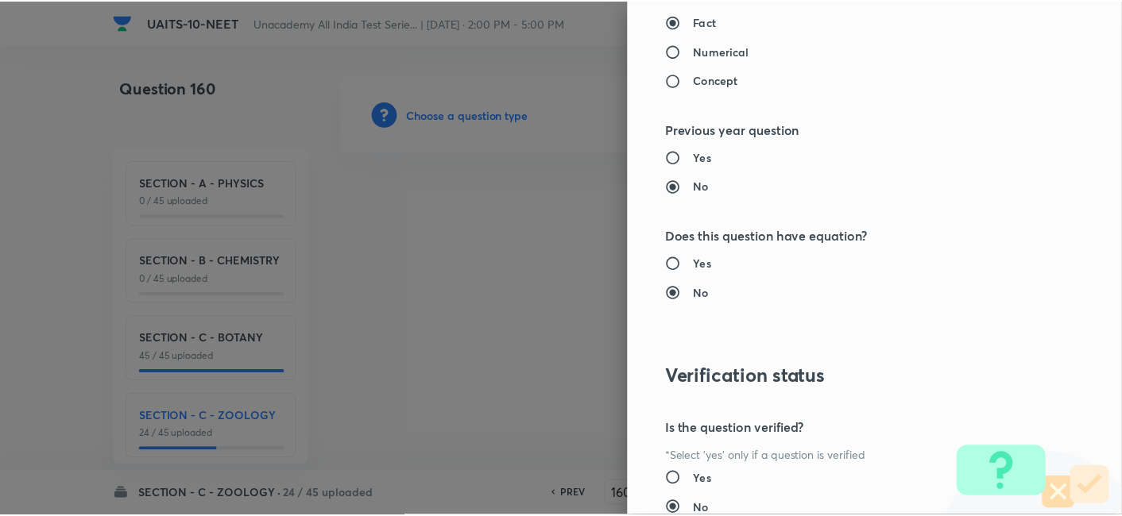
scroll to position [1751, 0]
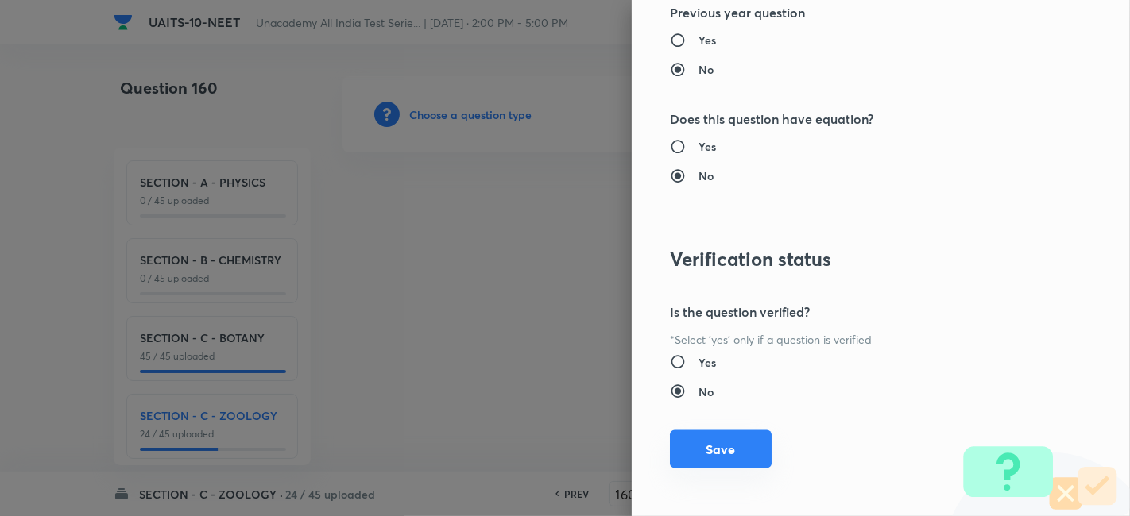
click at [695, 455] on button "Save" at bounding box center [721, 450] width 102 height 38
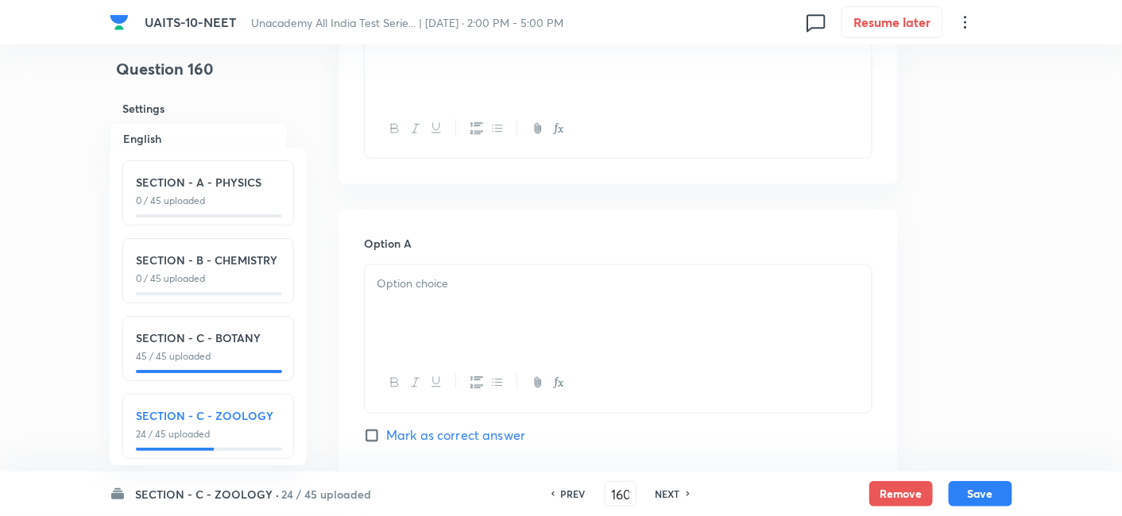
scroll to position [582, 0]
click at [512, 307] on div at bounding box center [618, 309] width 507 height 89
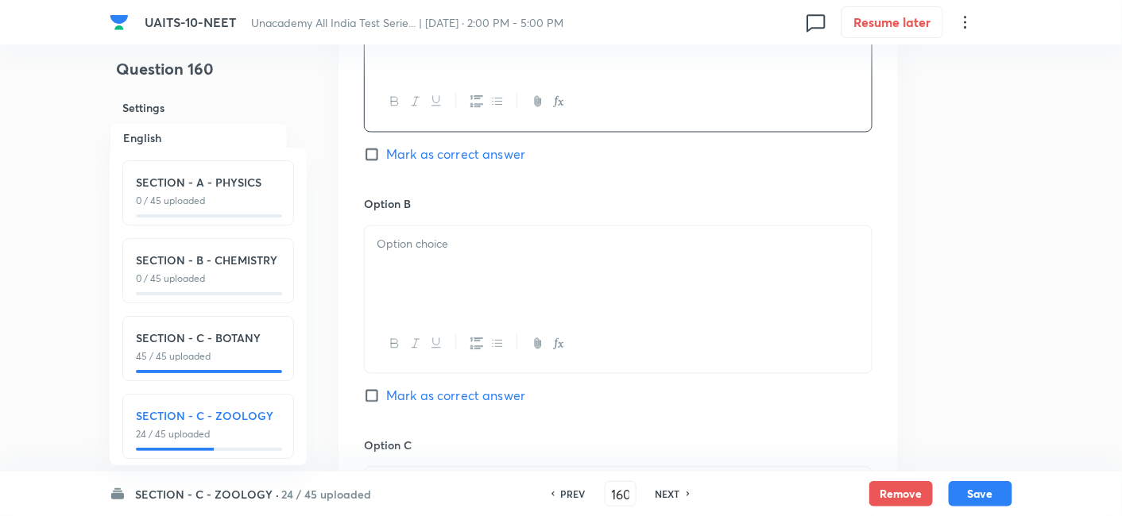
scroll to position [912, 0]
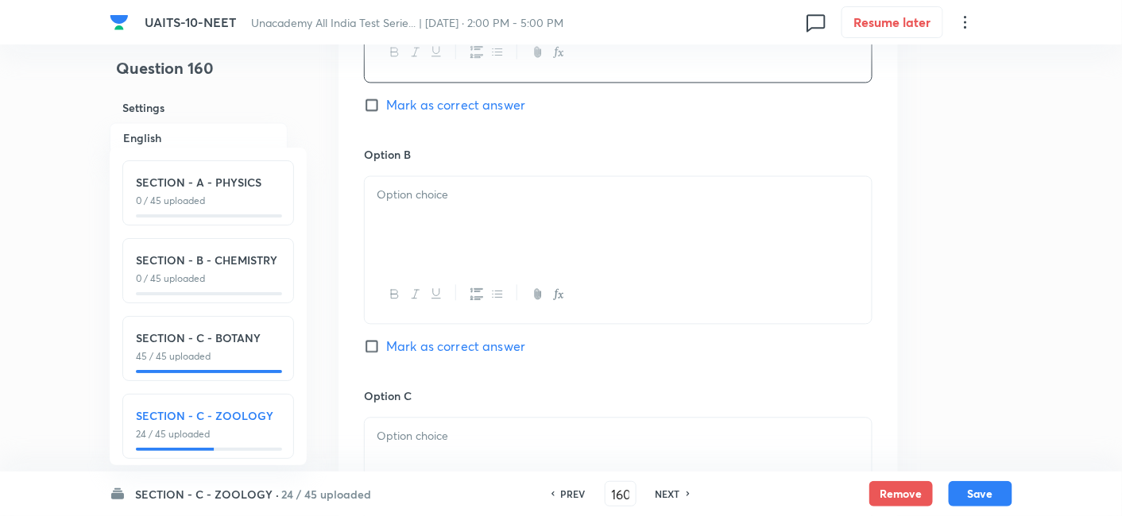
click at [466, 219] on div at bounding box center [618, 221] width 507 height 89
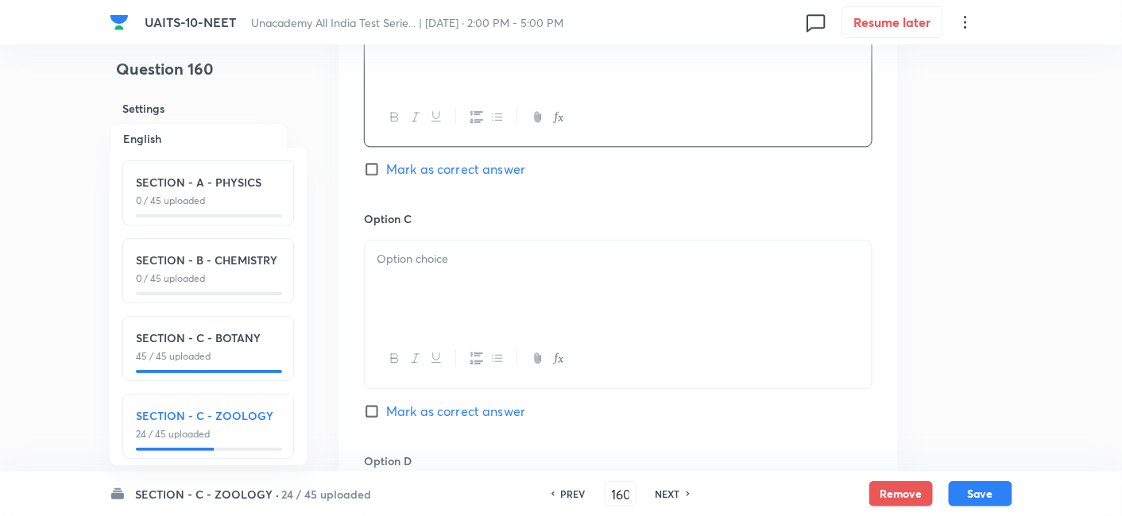
scroll to position [1091, 0]
click at [446, 292] on div at bounding box center [618, 284] width 507 height 89
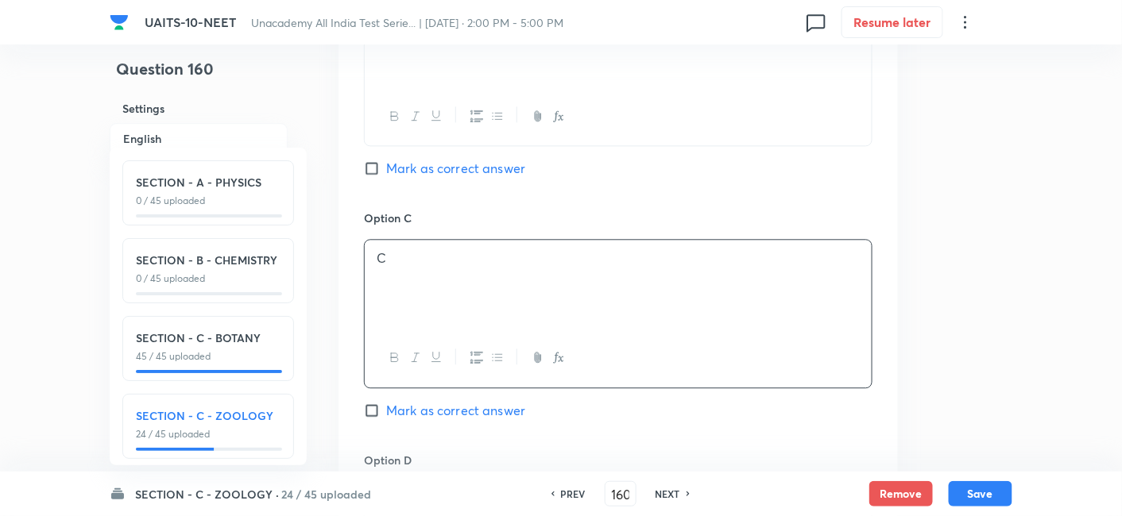
scroll to position [1285, 0]
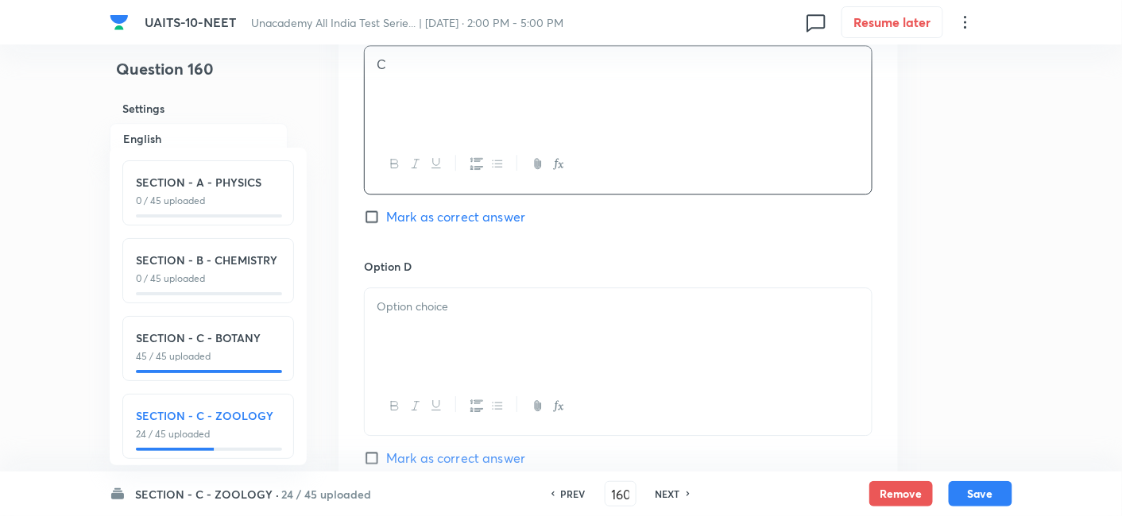
click at [445, 318] on div at bounding box center [618, 332] width 507 height 89
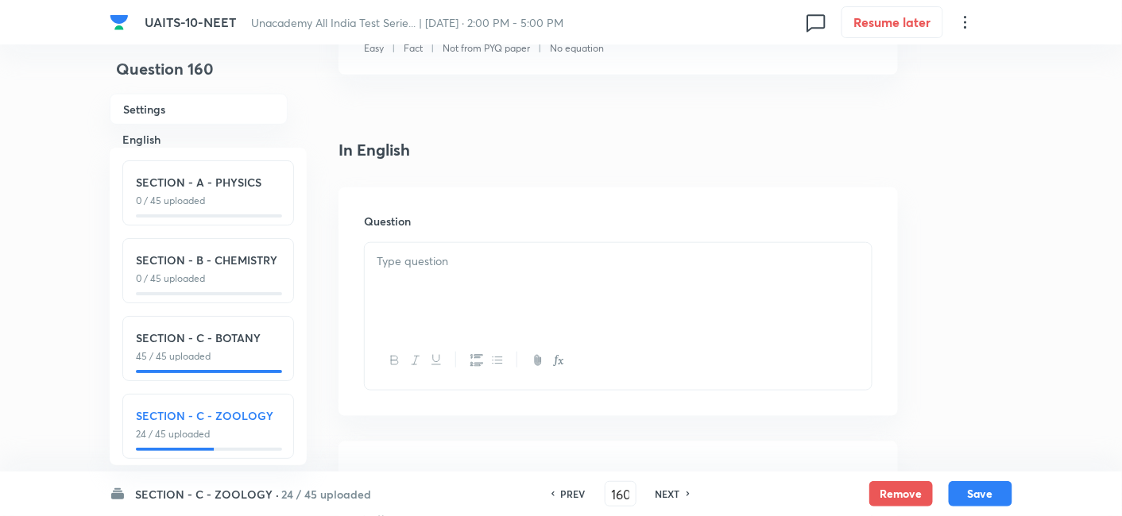
scroll to position [292, 0]
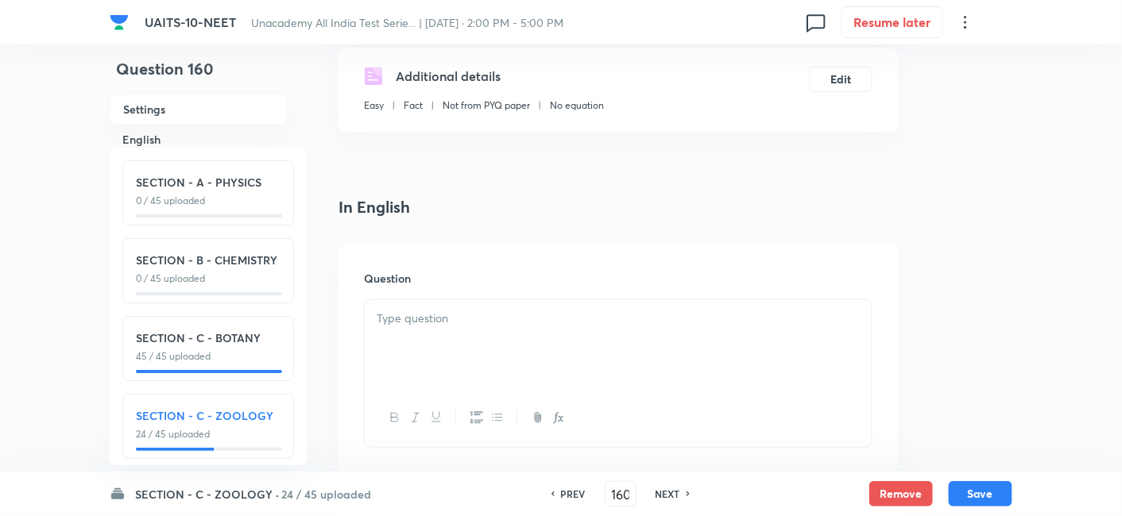
click at [445, 318] on p at bounding box center [618, 319] width 483 height 18
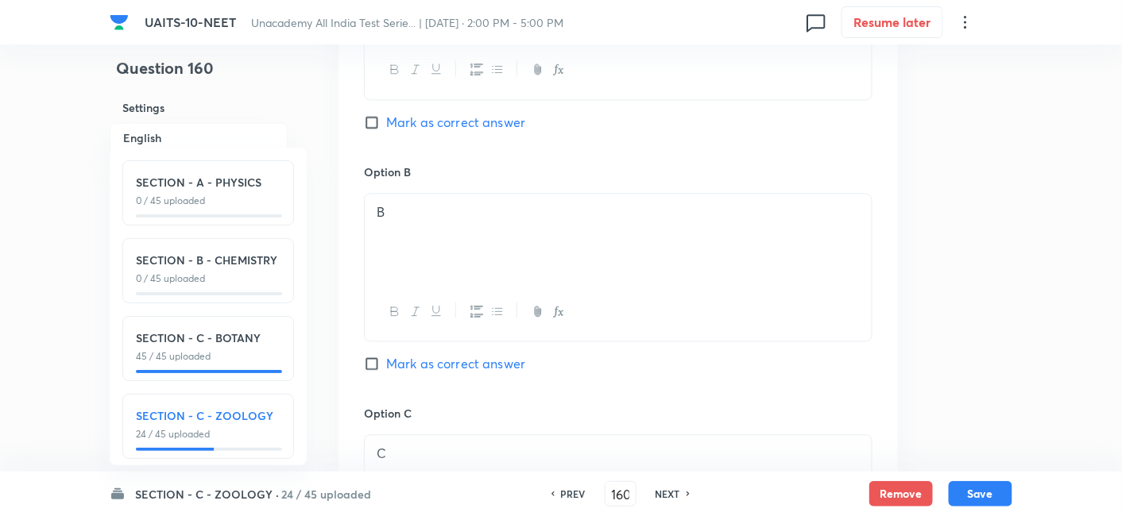
scroll to position [1234, 0]
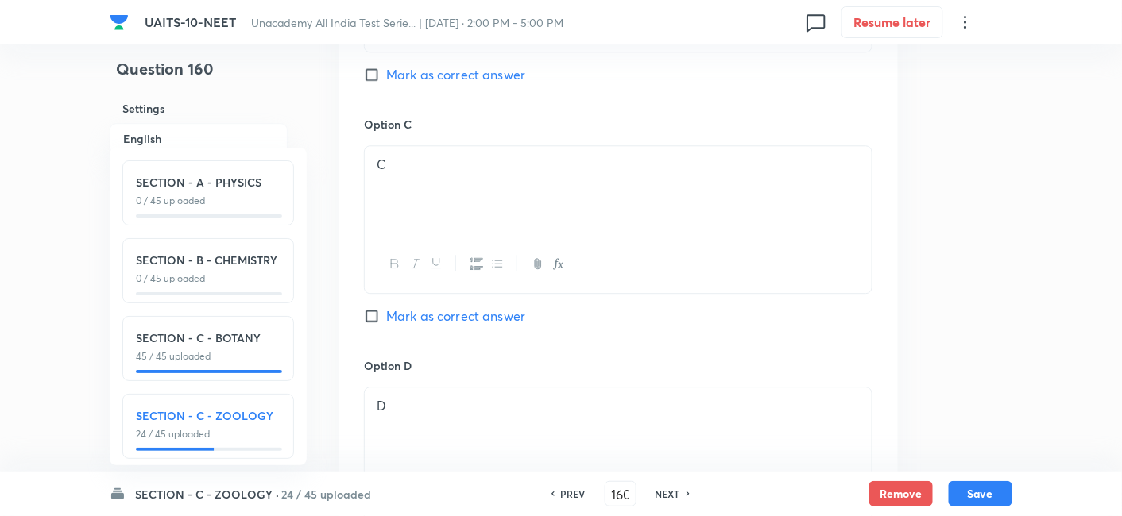
click at [369, 310] on input "Mark as correct answer" at bounding box center [375, 316] width 22 height 16
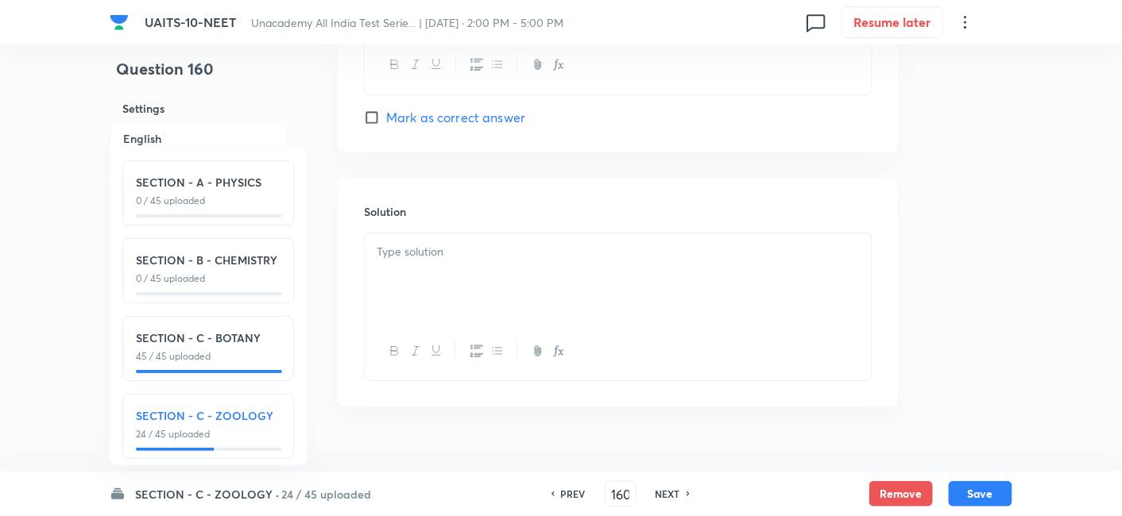
scroll to position [1675, 0]
click at [483, 281] on div at bounding box center [618, 278] width 507 height 89
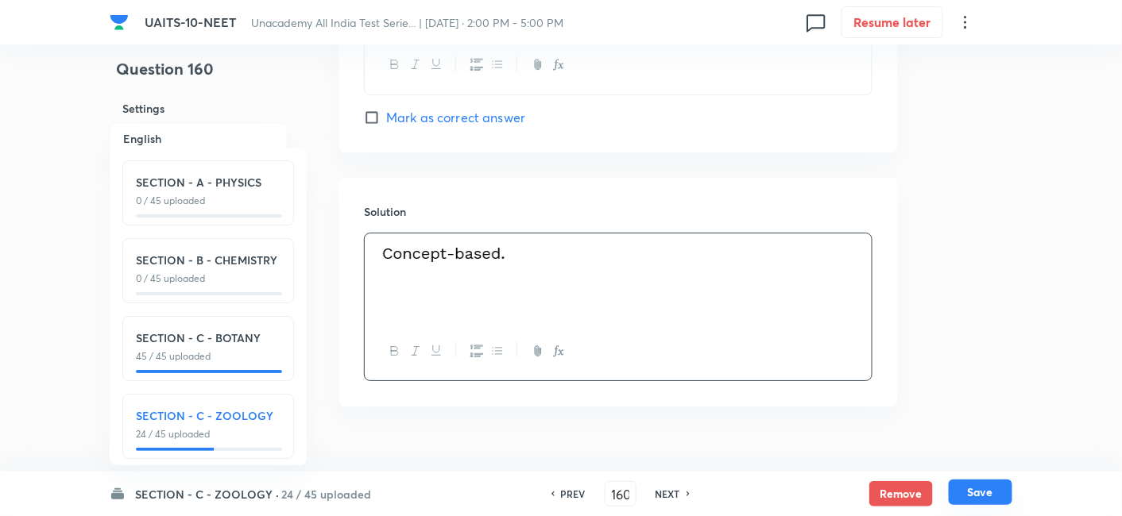
click at [977, 498] on button "Save" at bounding box center [981, 492] width 64 height 25
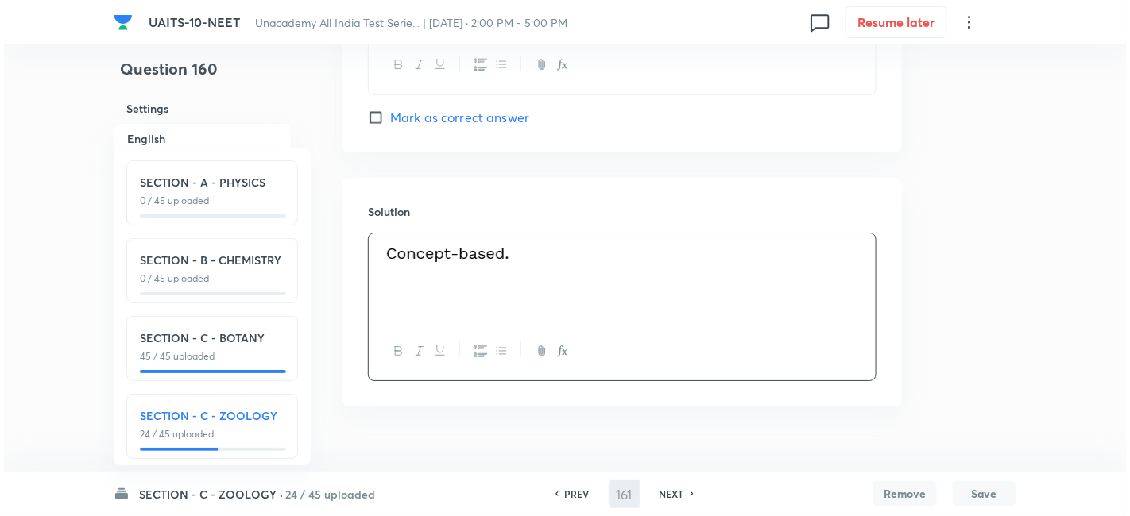
scroll to position [0, 0]
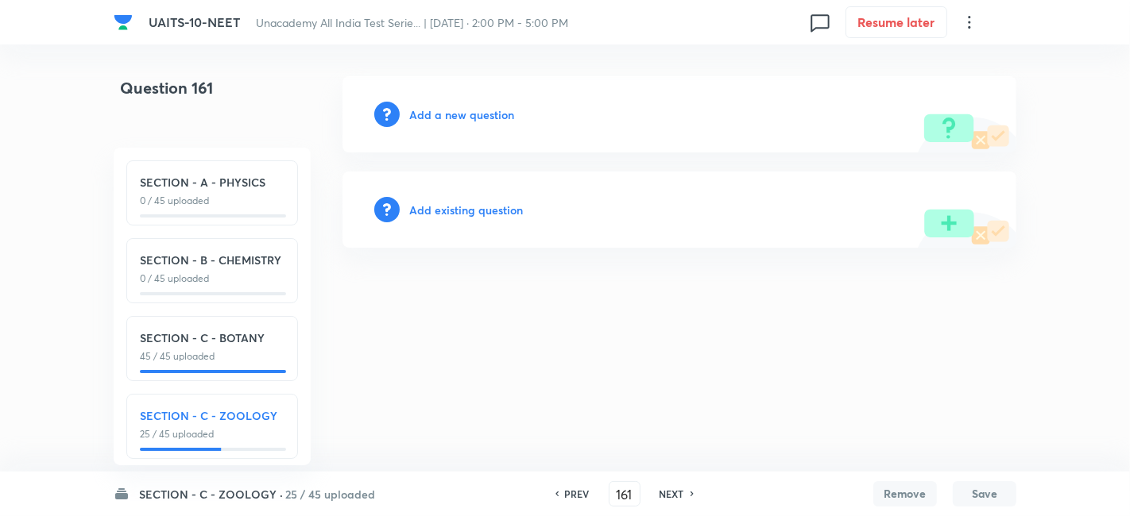
click at [466, 110] on h6 "Add a new question" at bounding box center [461, 114] width 105 height 17
click at [466, 110] on h6 "Choose a question type" at bounding box center [470, 114] width 122 height 17
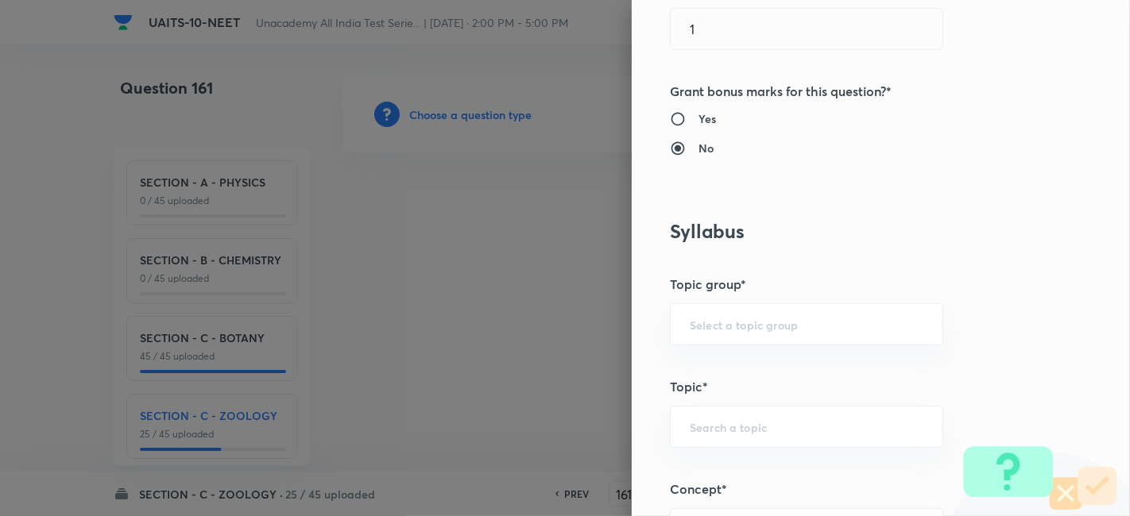
scroll to position [707, 0]
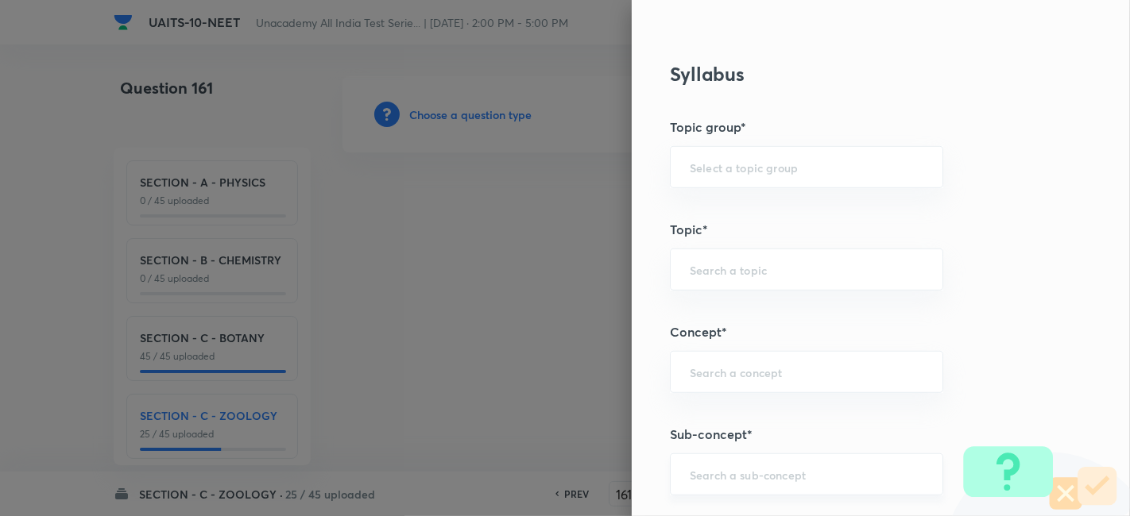
click at [721, 479] on div "​" at bounding box center [806, 475] width 273 height 42
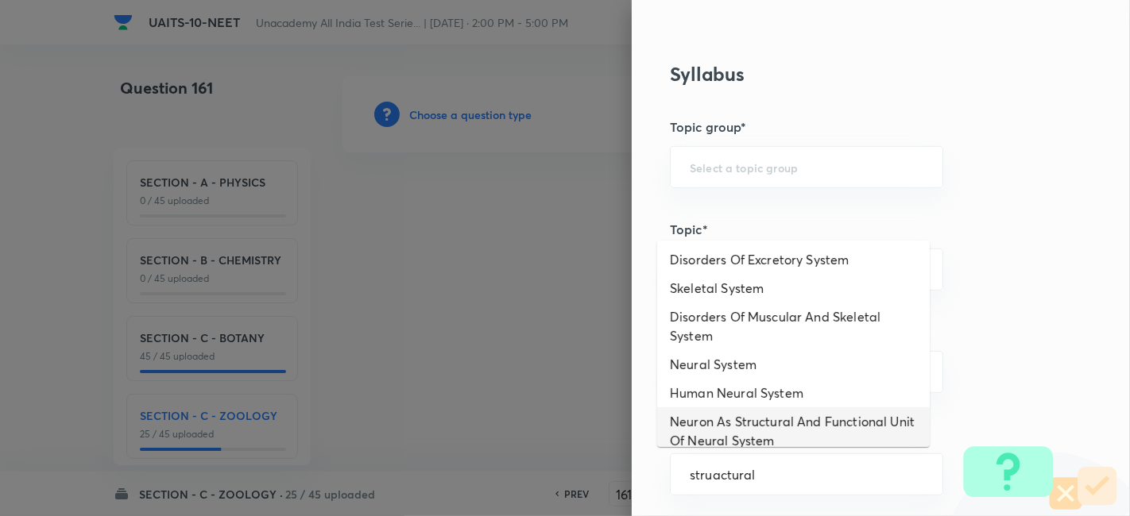
scroll to position [0, 0]
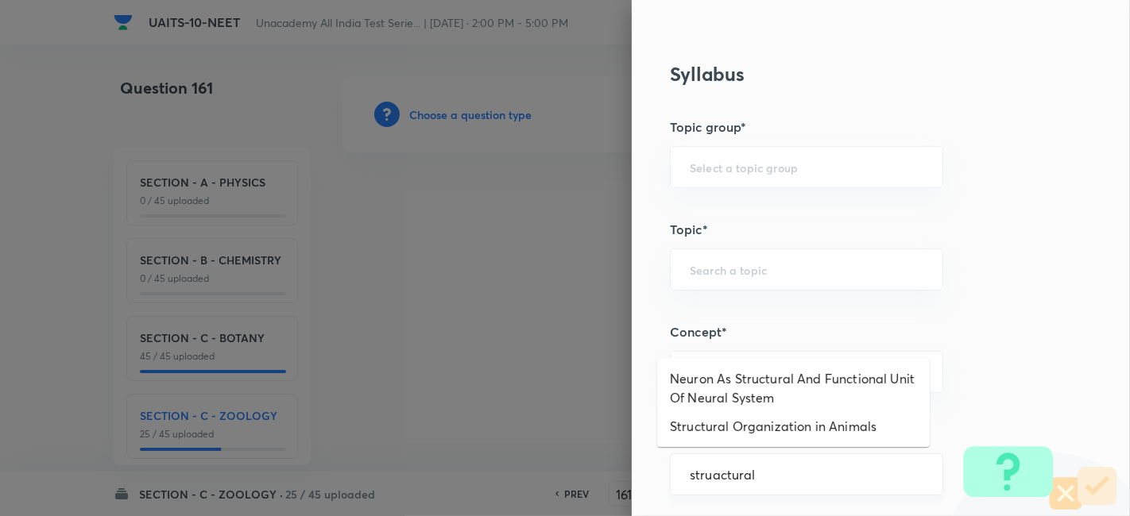
click at [746, 473] on input "struactural" at bounding box center [807, 474] width 234 height 15
click at [759, 434] on li "Structural Organization in Animals" at bounding box center [793, 426] width 272 height 29
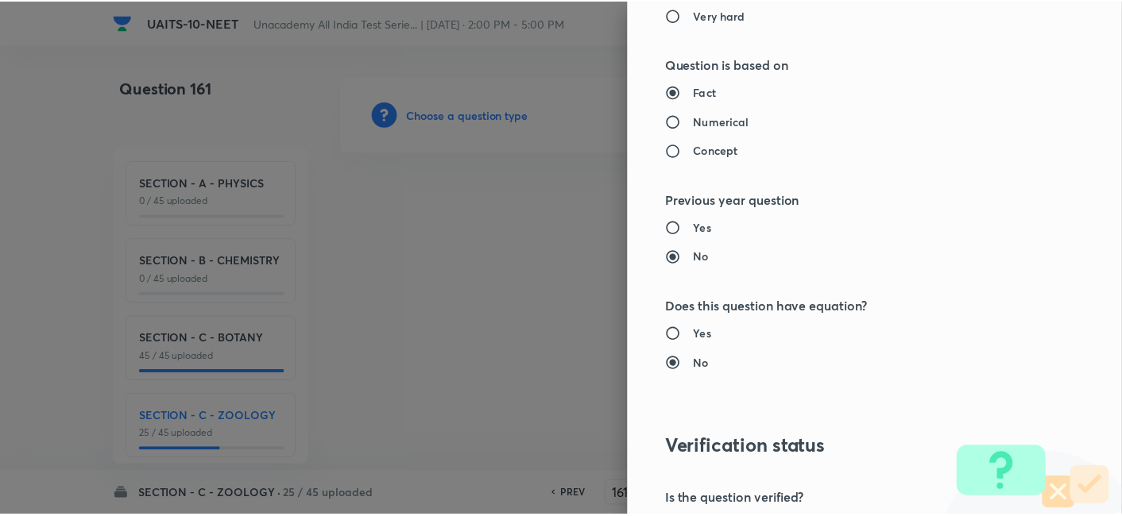
scroll to position [1751, 0]
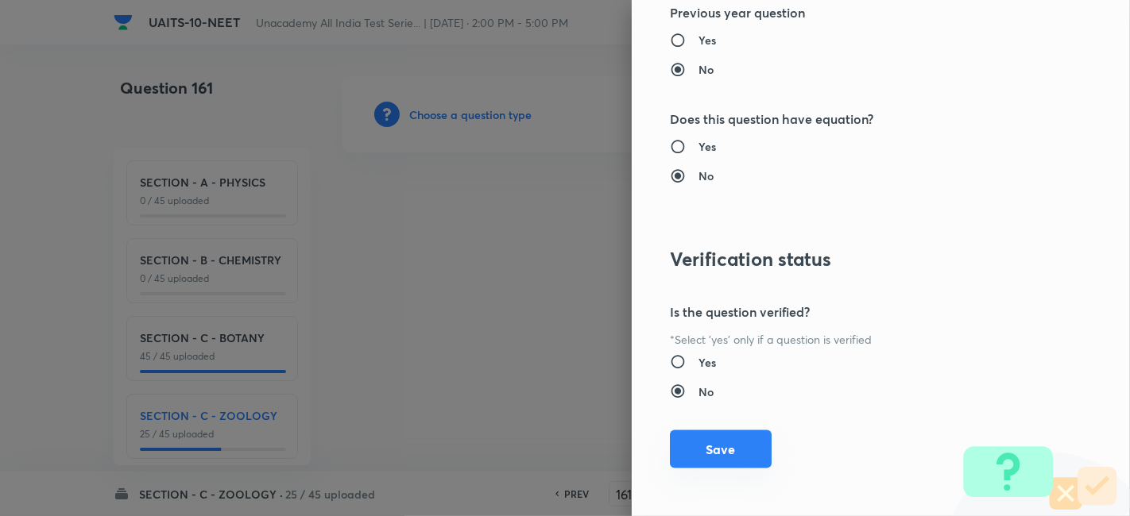
click at [721, 442] on button "Save" at bounding box center [721, 450] width 102 height 38
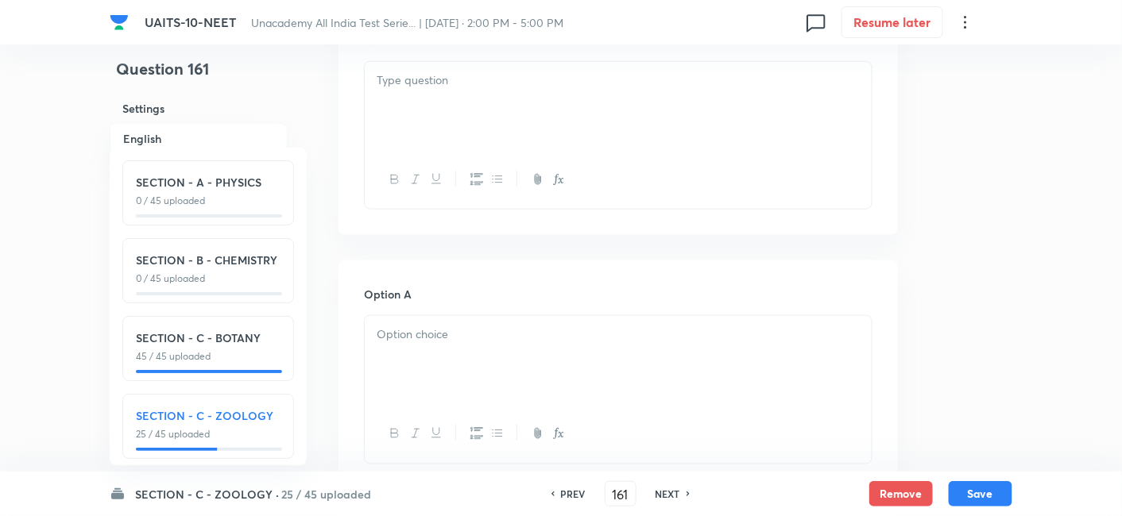
scroll to position [533, 0]
click at [501, 361] on div at bounding box center [618, 358] width 507 height 89
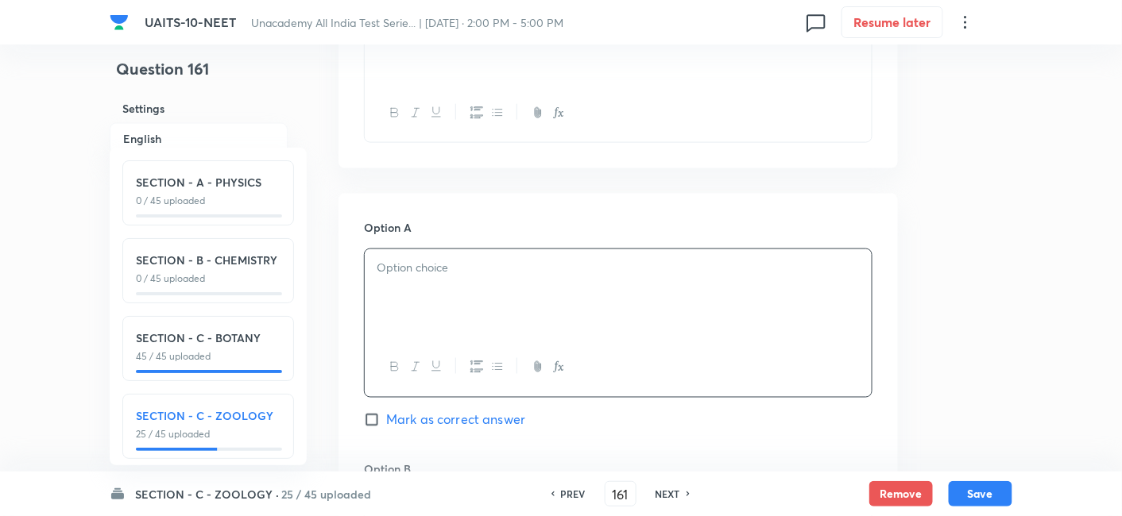
scroll to position [598, 0]
click at [435, 282] on div at bounding box center [618, 293] width 507 height 89
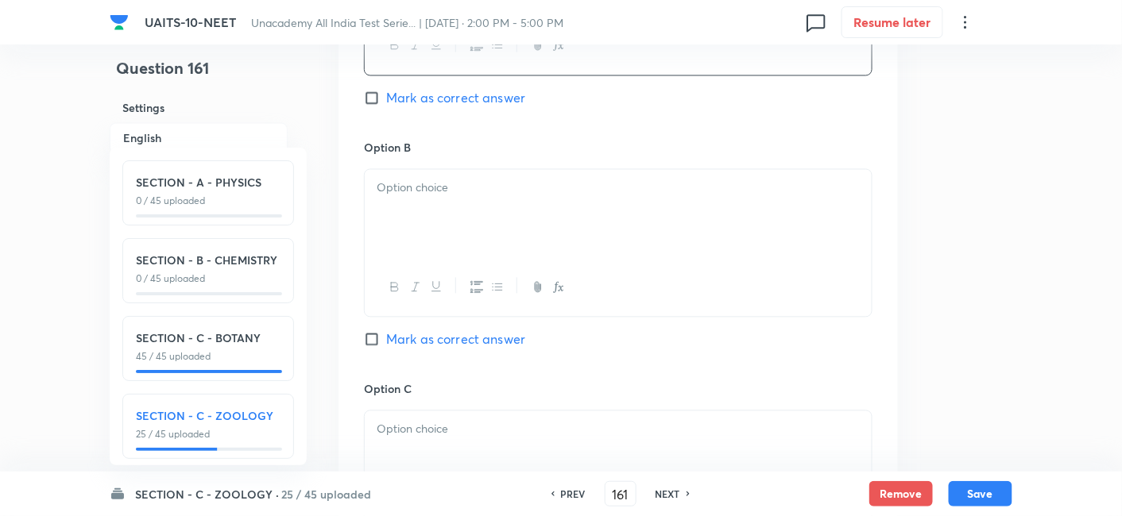
scroll to position [922, 0]
click at [421, 190] on p at bounding box center [618, 186] width 483 height 18
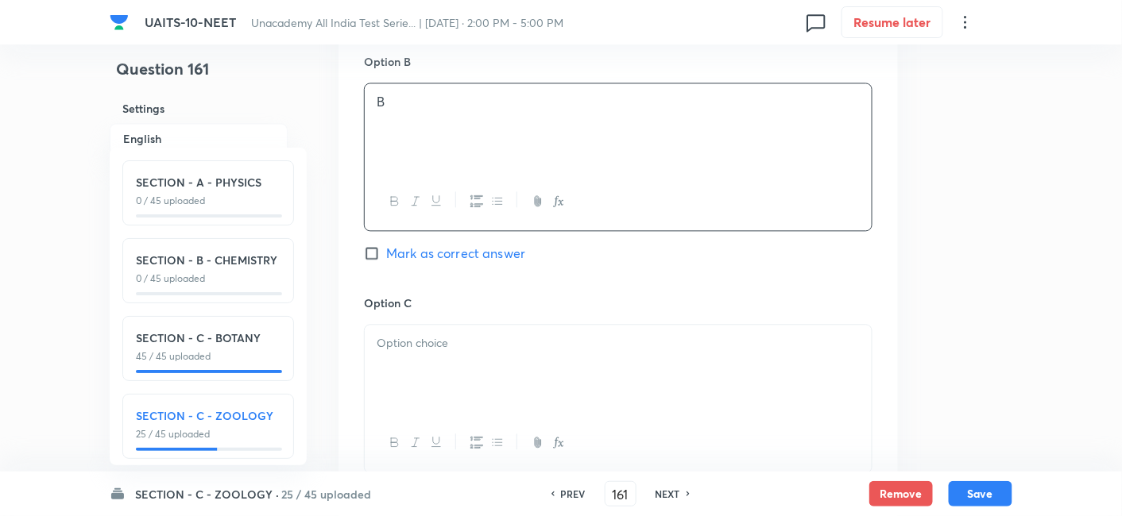
scroll to position [1099, 0]
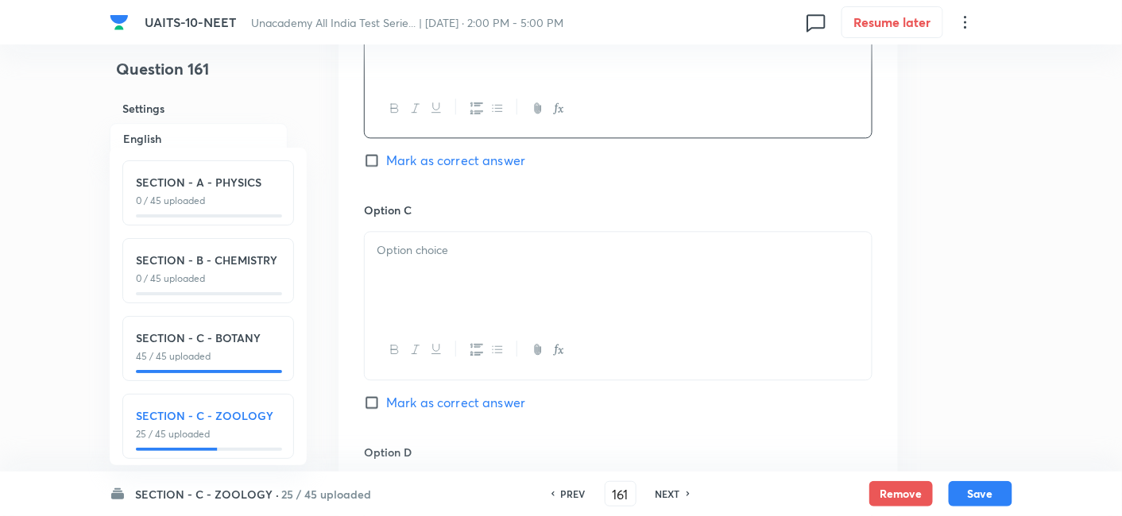
click at [408, 239] on div at bounding box center [618, 276] width 507 height 89
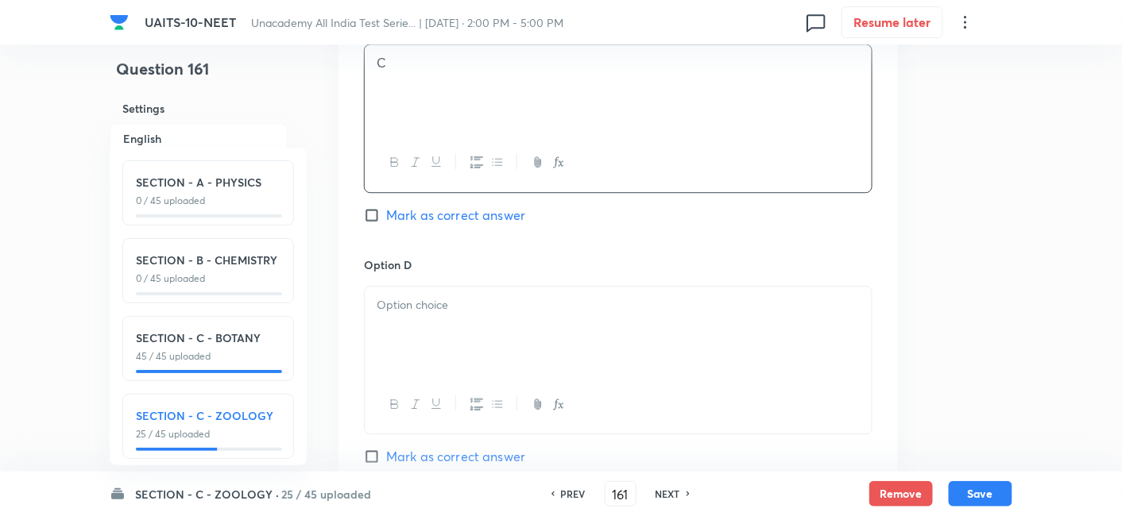
scroll to position [1299, 0]
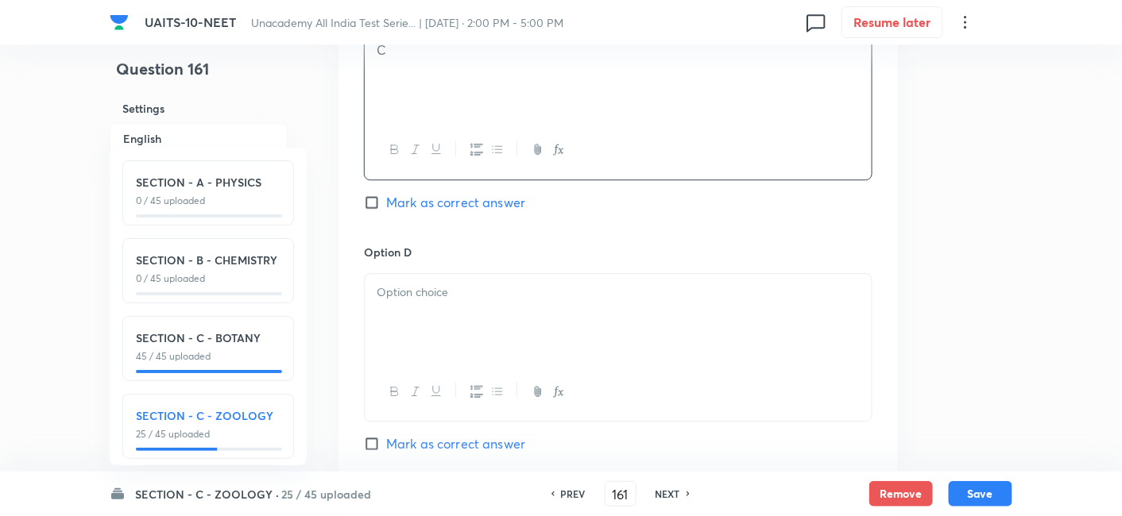
click at [421, 298] on p at bounding box center [618, 293] width 483 height 18
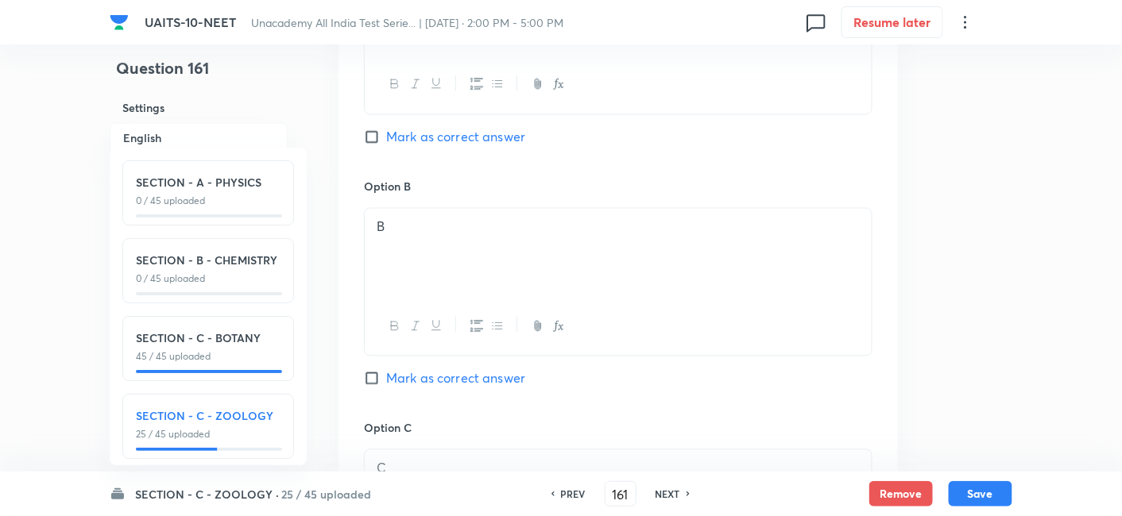
scroll to position [533, 0]
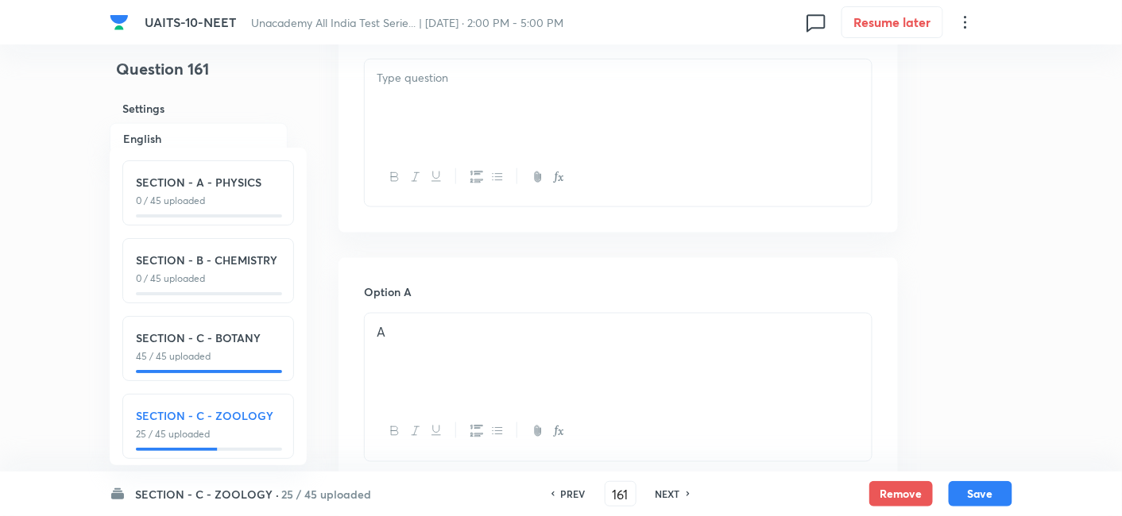
click at [531, 93] on div at bounding box center [618, 104] width 507 height 89
click at [615, 94] on div at bounding box center [618, 104] width 507 height 89
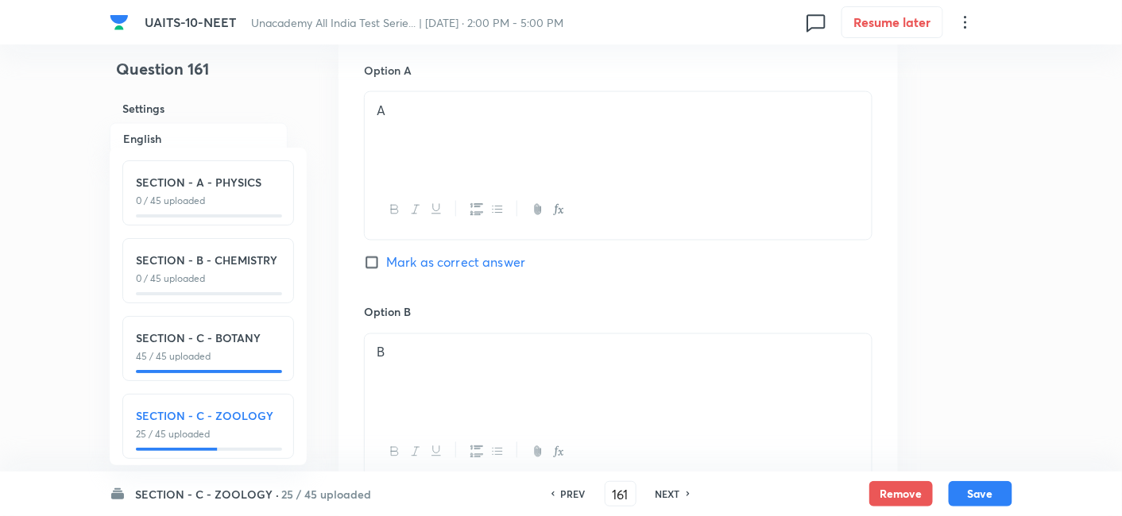
click at [375, 259] on input "Mark as correct answer" at bounding box center [375, 263] width 22 height 16
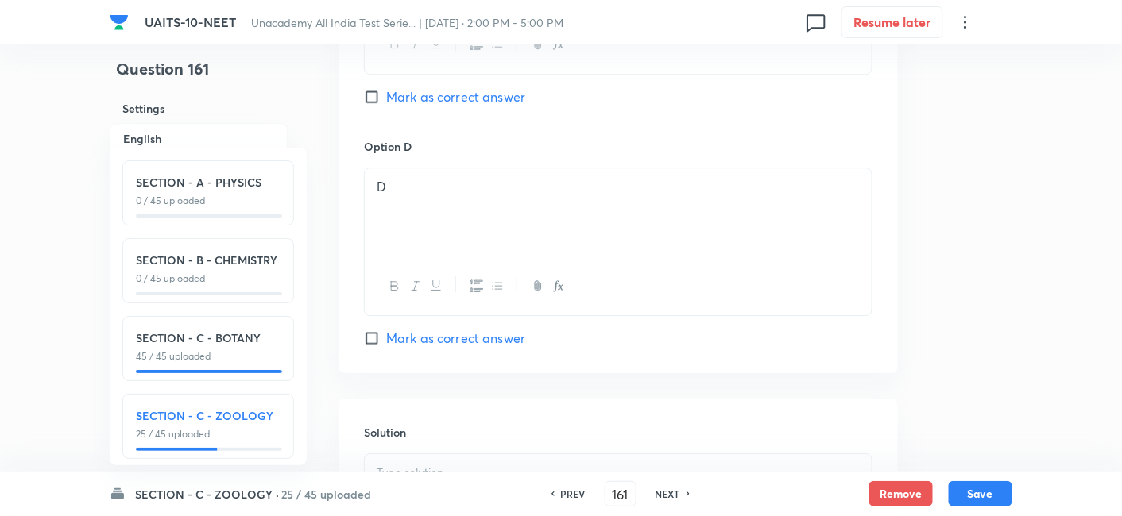
scroll to position [1501, 0]
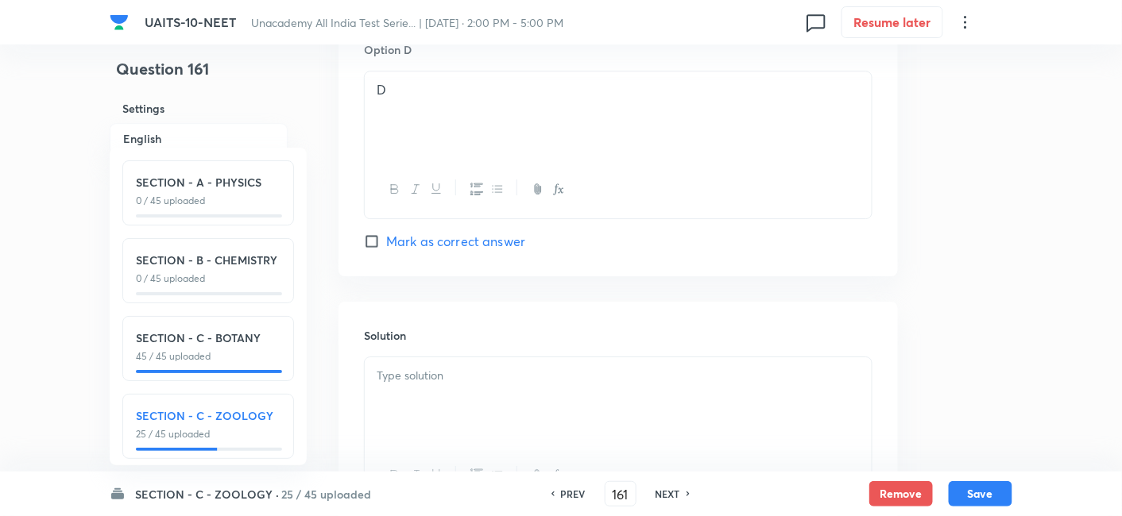
click at [446, 379] on p at bounding box center [618, 376] width 483 height 18
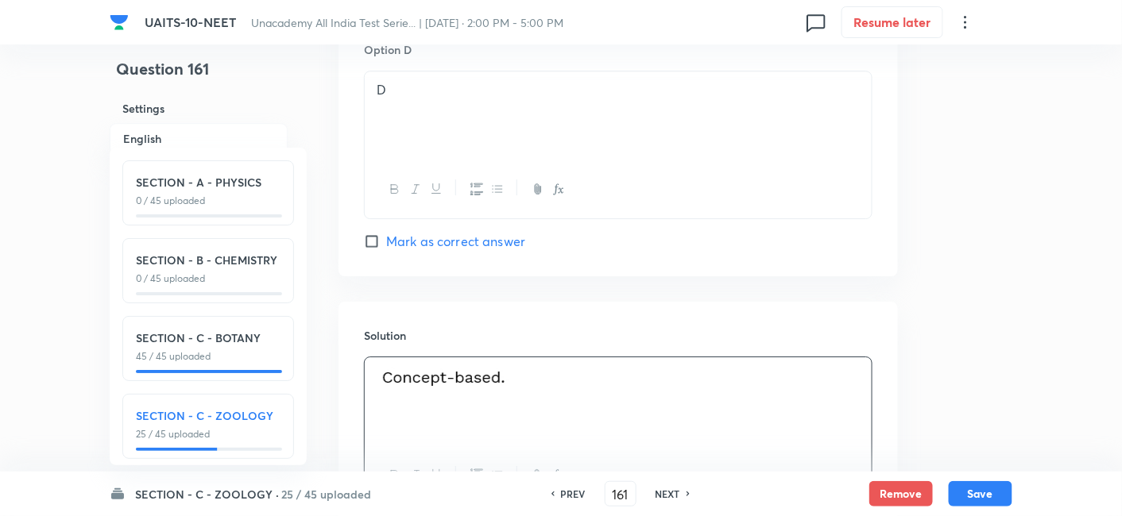
scroll to position [1653, 0]
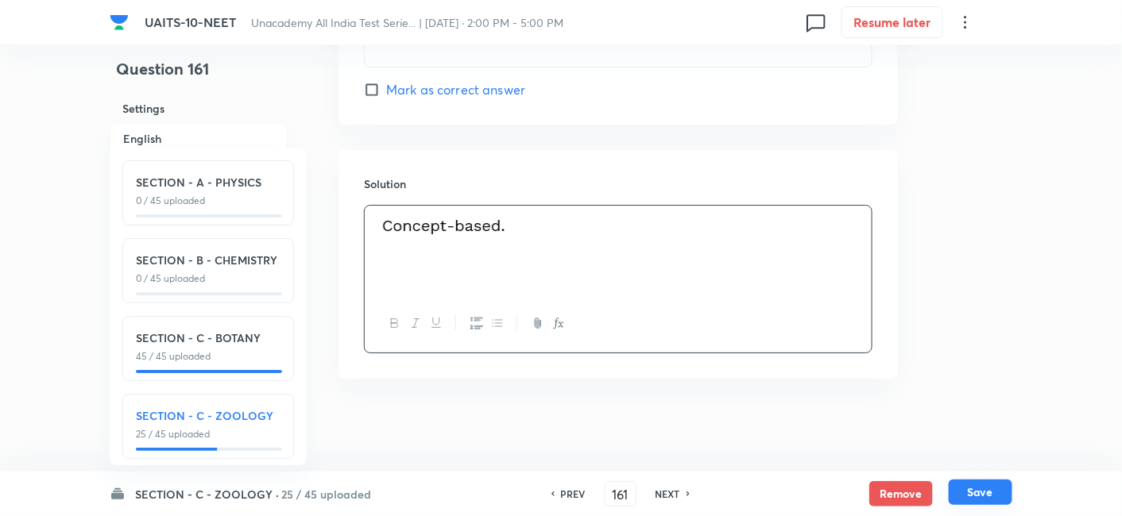
click at [984, 498] on button "Save" at bounding box center [981, 492] width 64 height 25
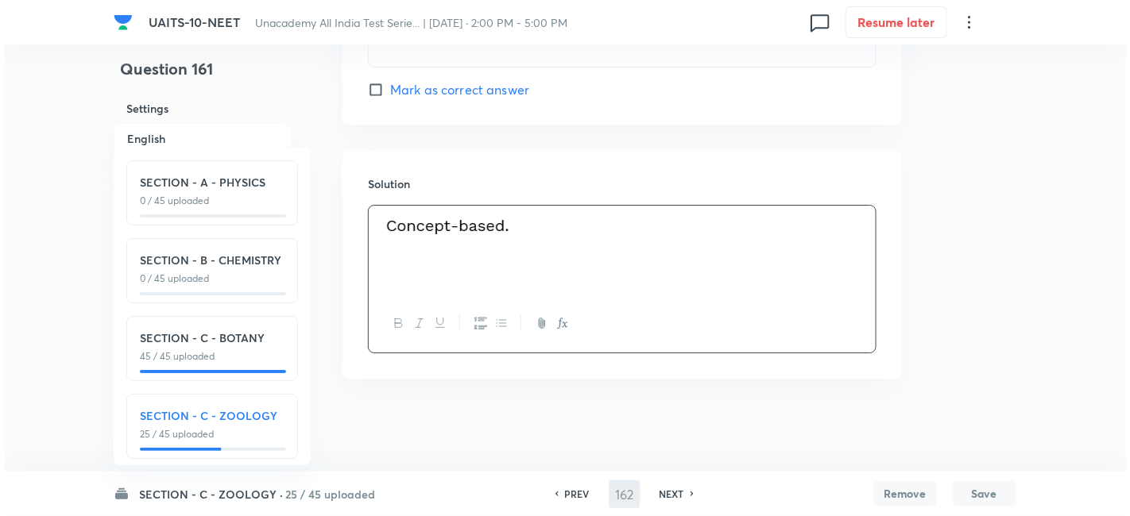
scroll to position [0, 0]
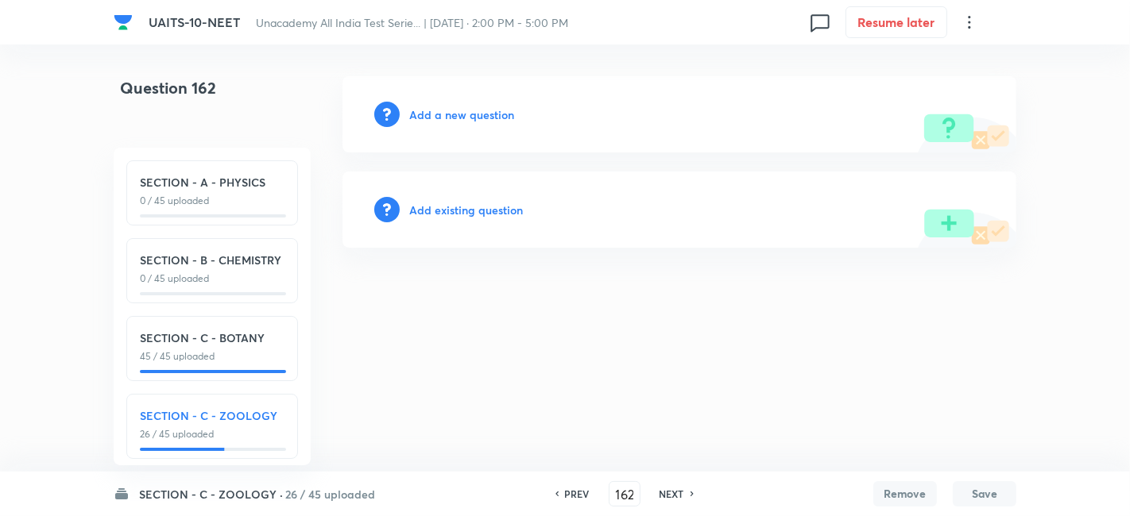
click at [458, 110] on h6 "Add a new question" at bounding box center [461, 114] width 105 height 17
click at [451, 114] on h6 "Choose a question type" at bounding box center [470, 114] width 122 height 17
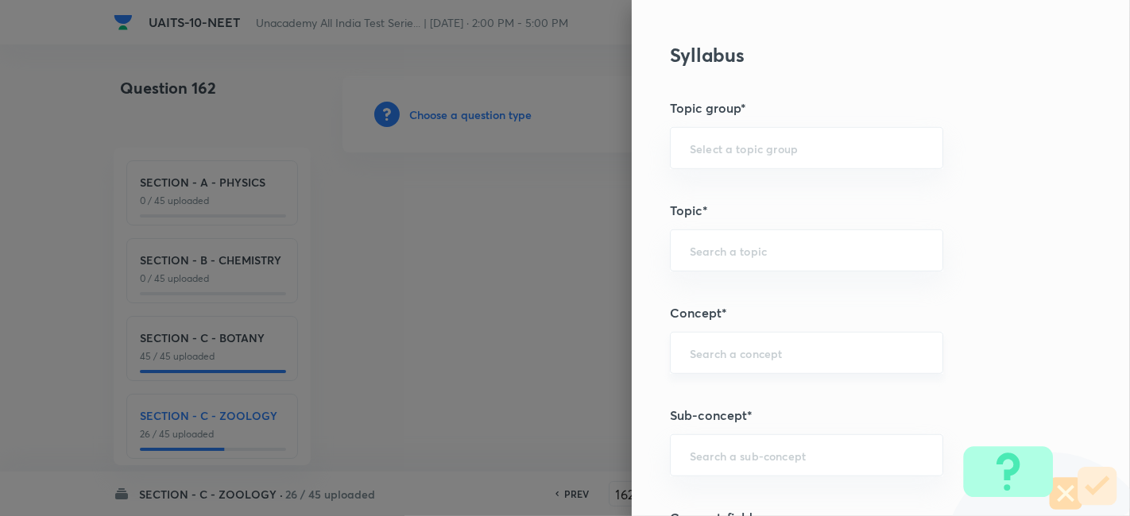
scroll to position [788, 0]
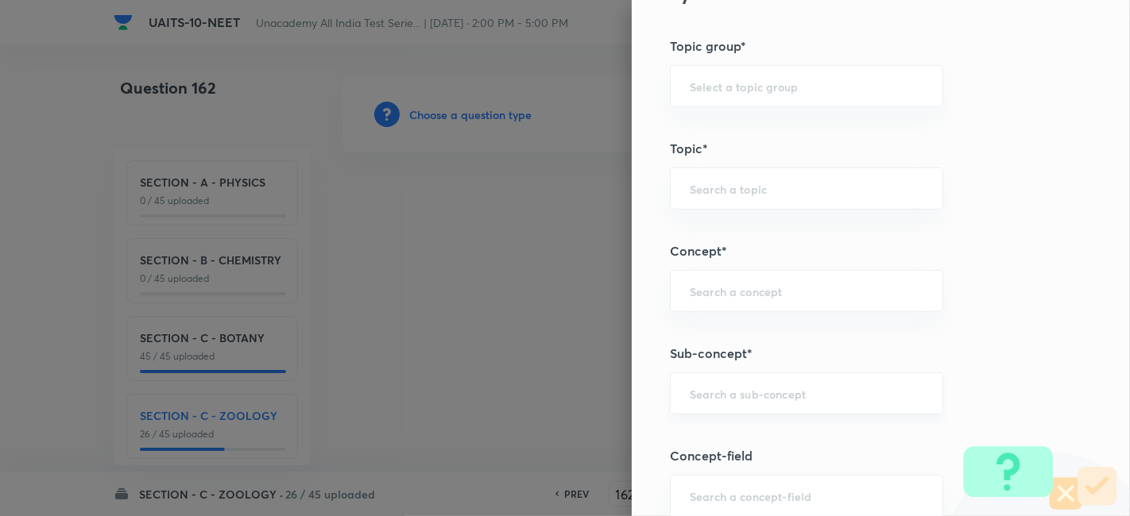
click at [723, 398] on div "​" at bounding box center [806, 394] width 273 height 42
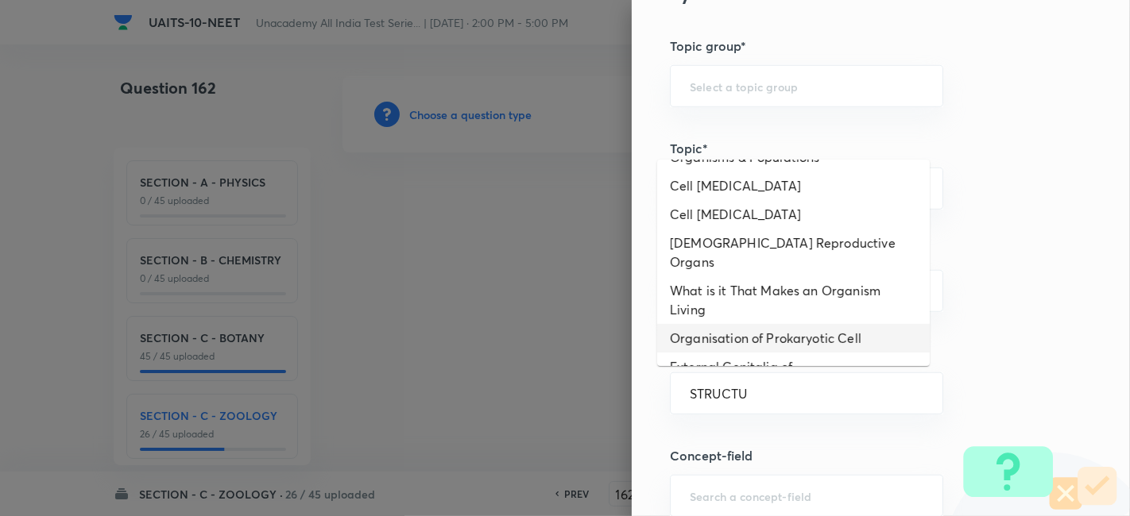
scroll to position [730, 0]
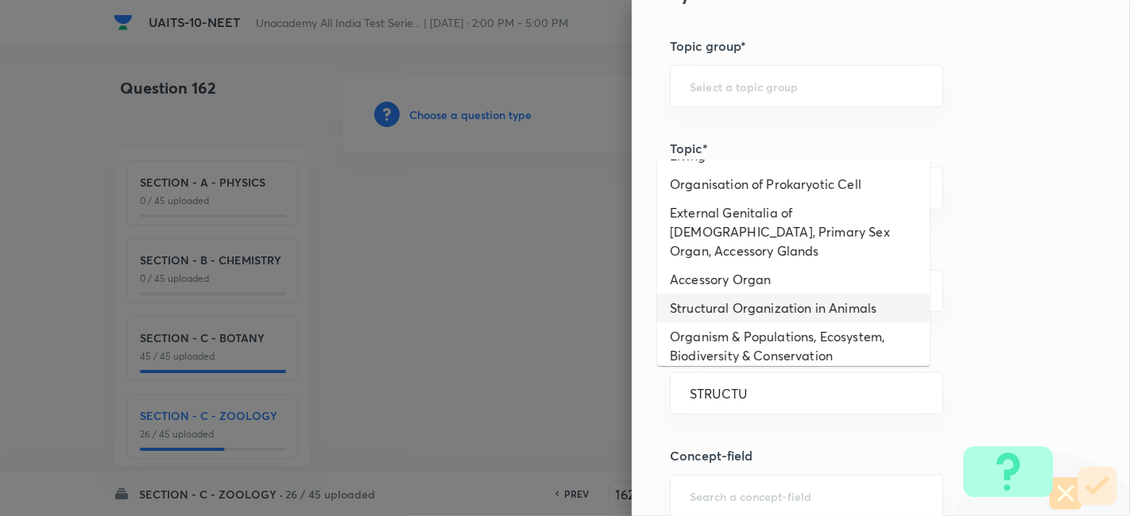
click at [778, 294] on li "Structural Organization in Animals" at bounding box center [793, 308] width 272 height 29
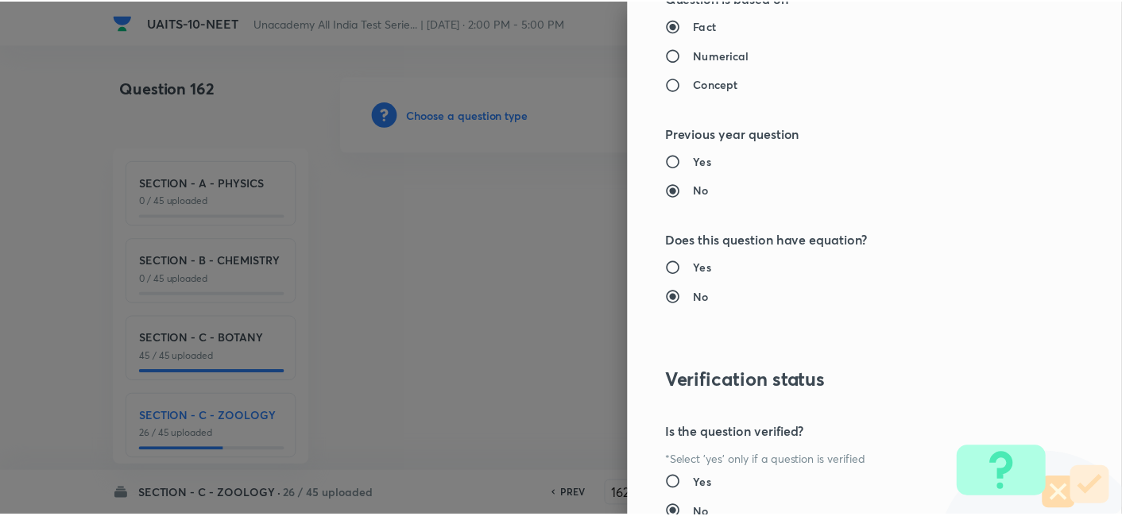
scroll to position [1751, 0]
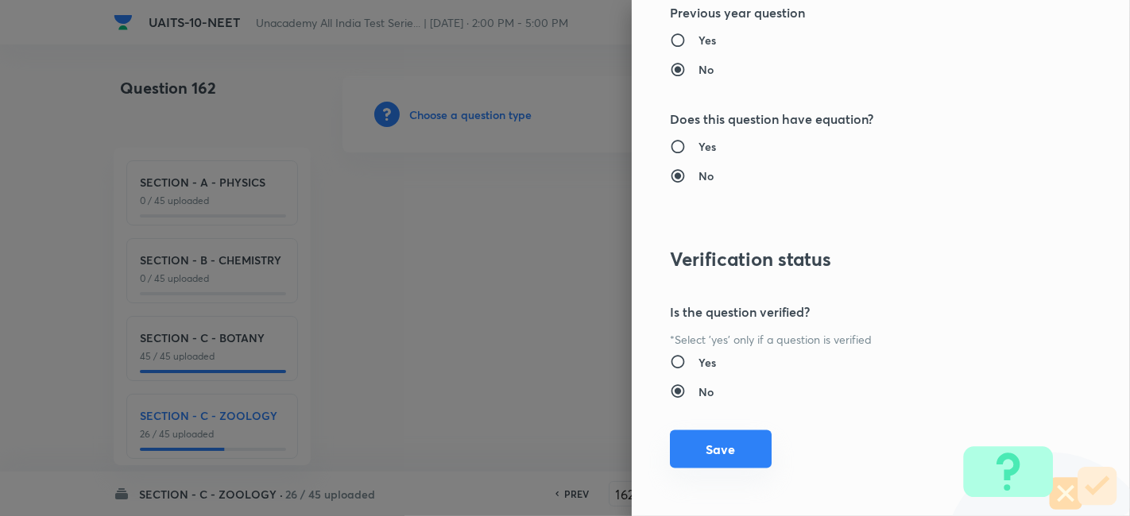
click at [712, 441] on button "Save" at bounding box center [721, 450] width 102 height 38
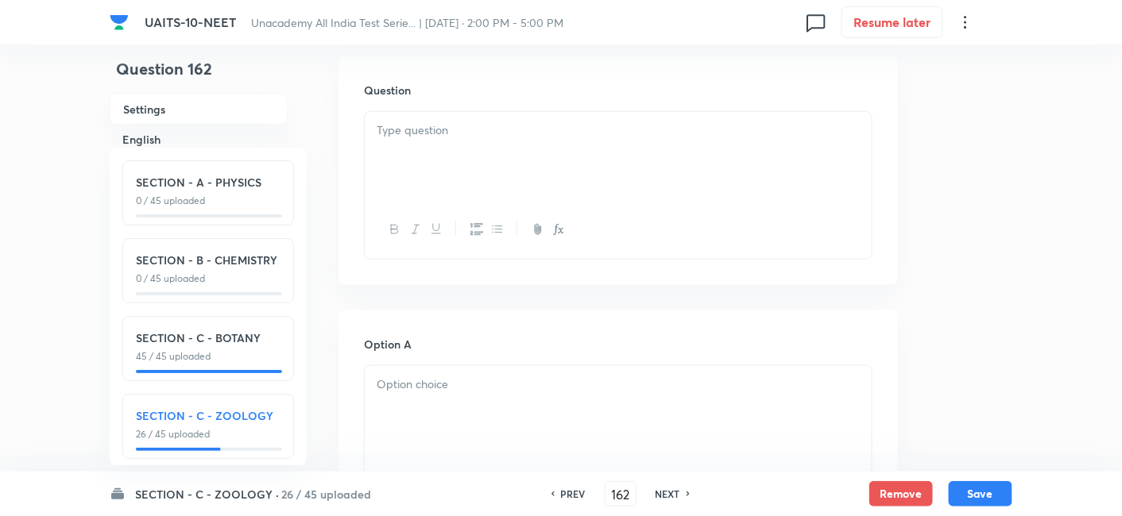
scroll to position [524, 0]
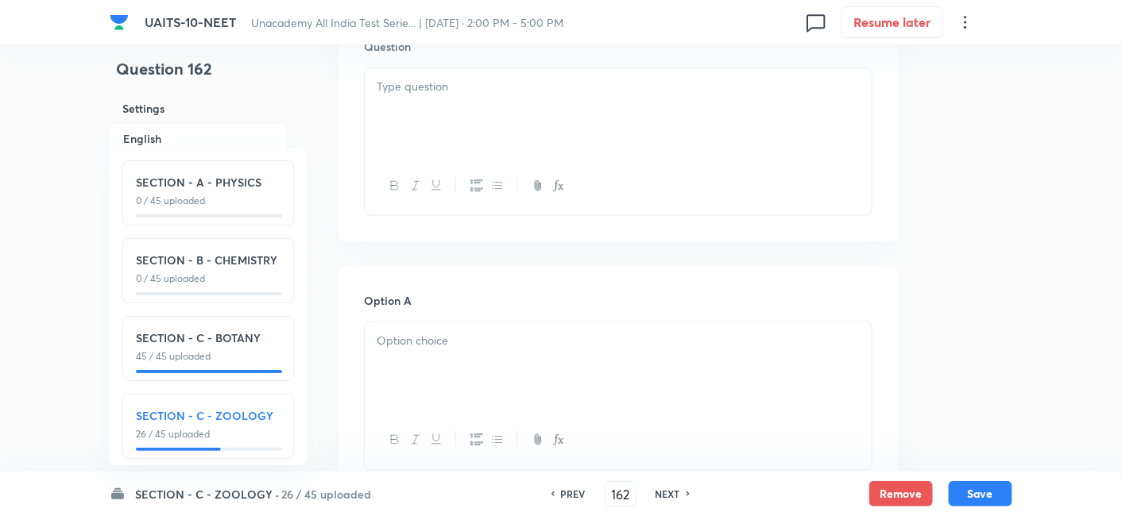
click at [503, 342] on p at bounding box center [618, 341] width 483 height 18
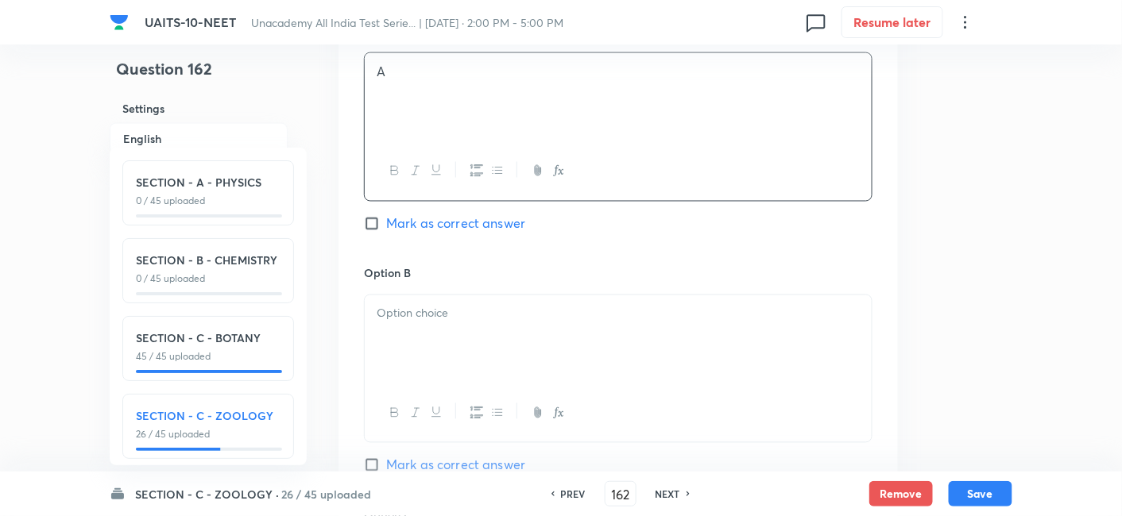
scroll to position [818, 0]
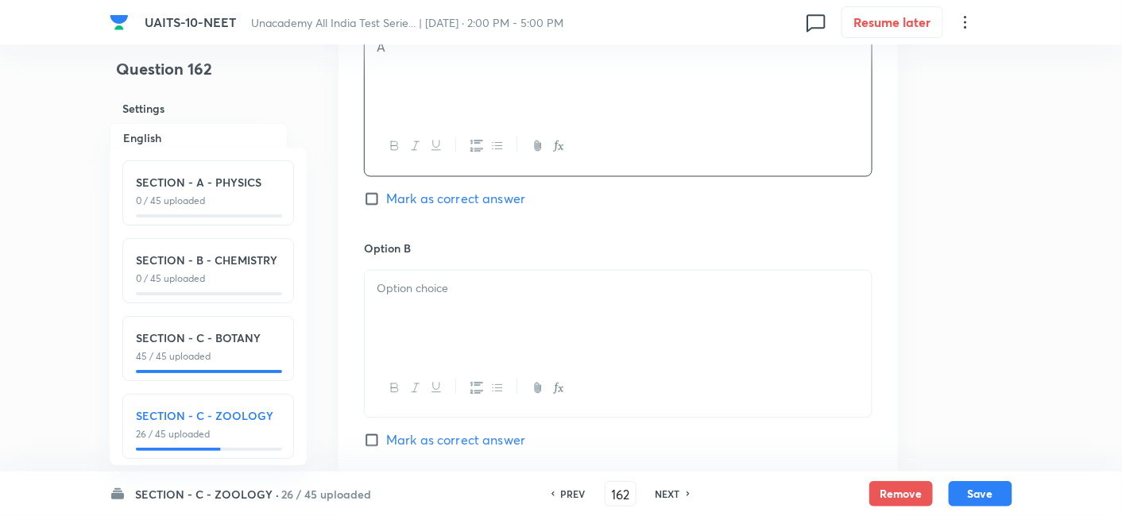
click at [462, 311] on div at bounding box center [618, 315] width 507 height 89
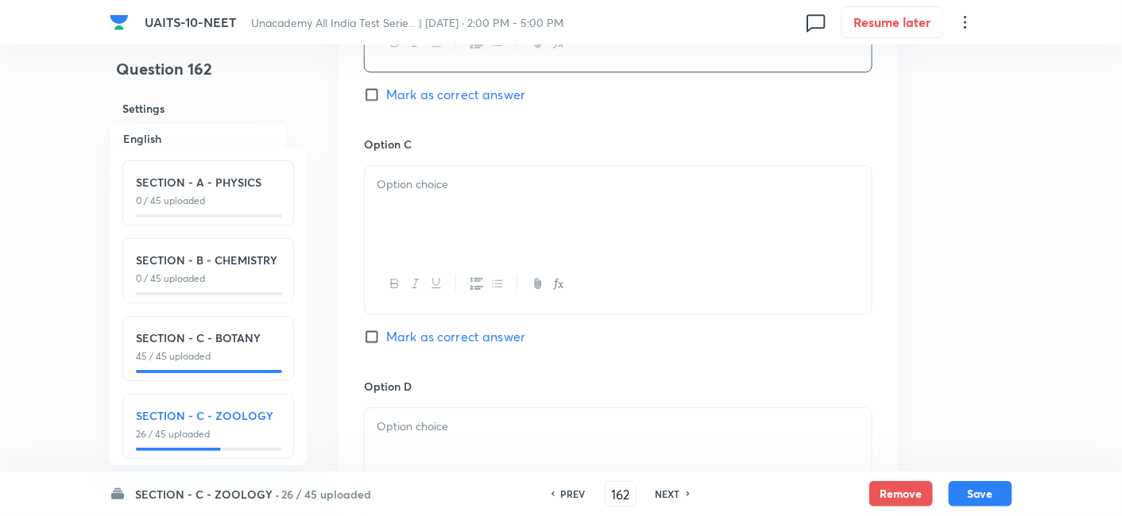
scroll to position [1168, 0]
click at [433, 187] on p at bounding box center [618, 181] width 483 height 18
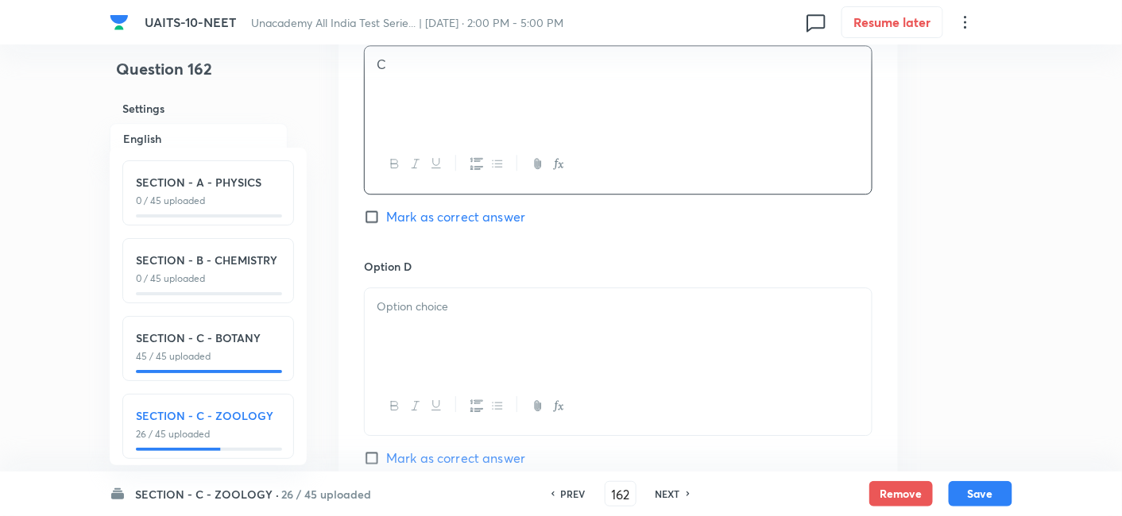
scroll to position [1300, 0]
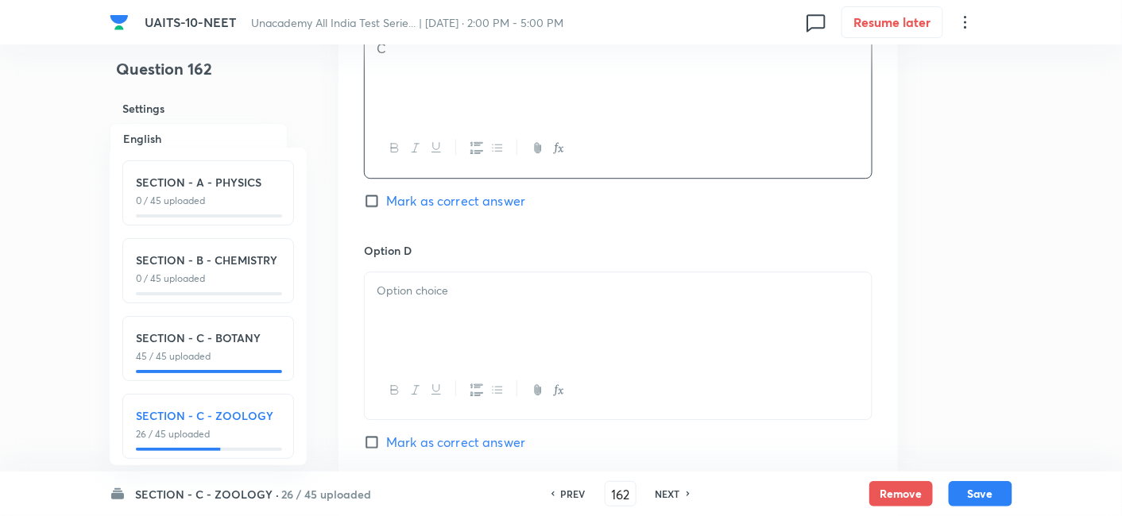
click at [415, 339] on div at bounding box center [618, 316] width 507 height 89
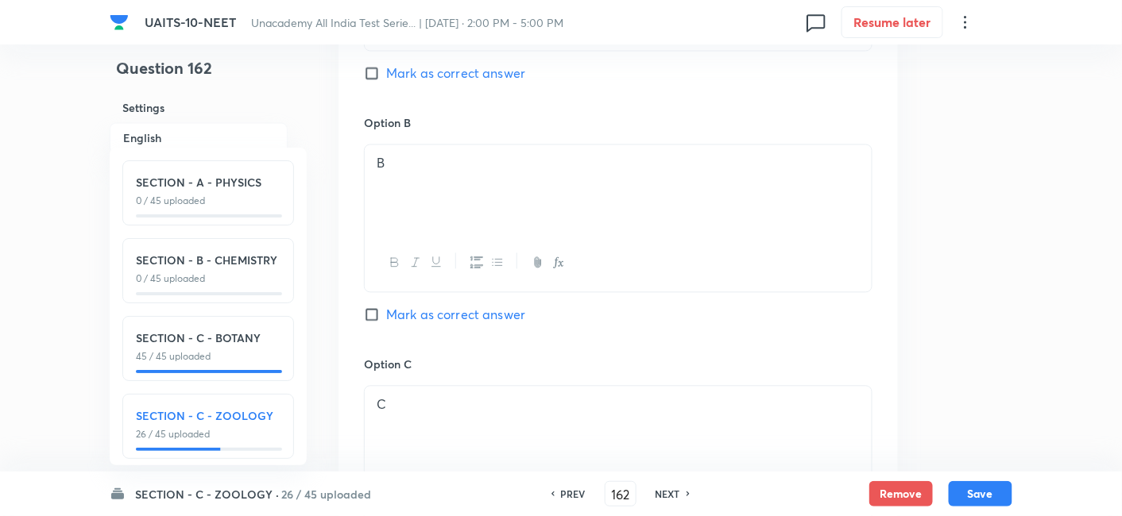
scroll to position [937, 0]
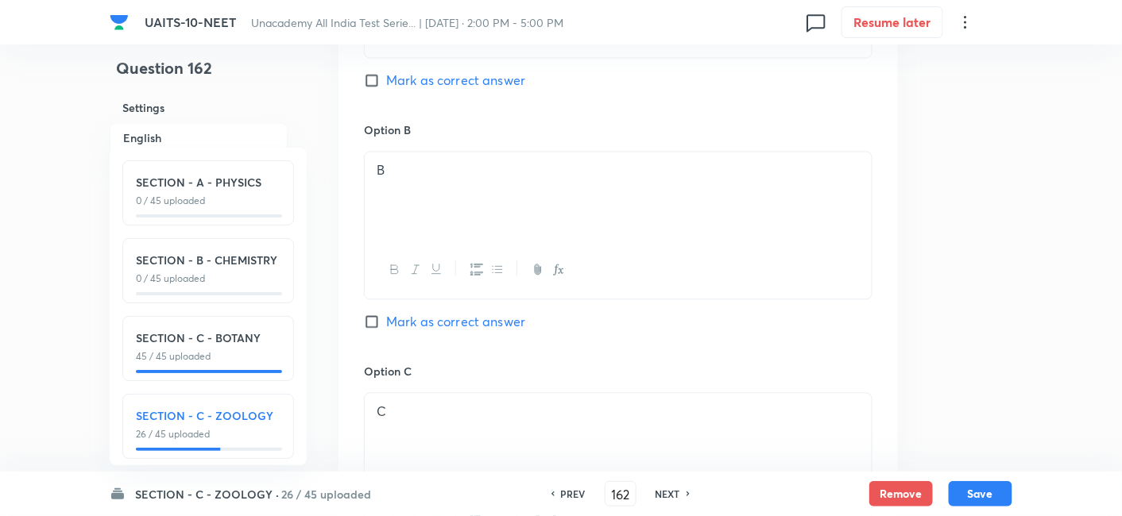
click at [369, 320] on input "Mark as correct answer" at bounding box center [375, 323] width 22 height 16
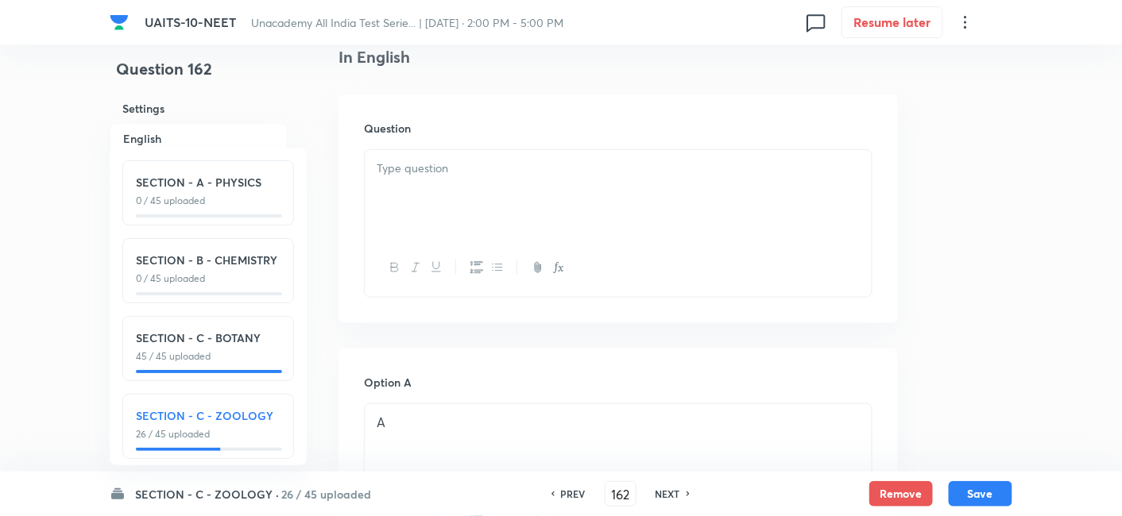
scroll to position [439, 0]
click at [508, 199] on div at bounding box center [618, 198] width 507 height 89
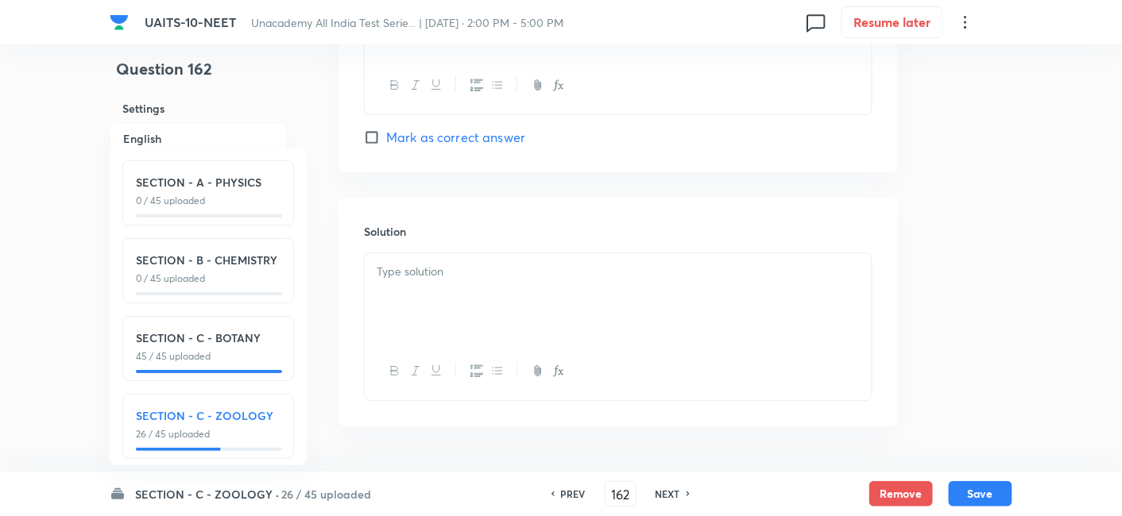
scroll to position [1653, 0]
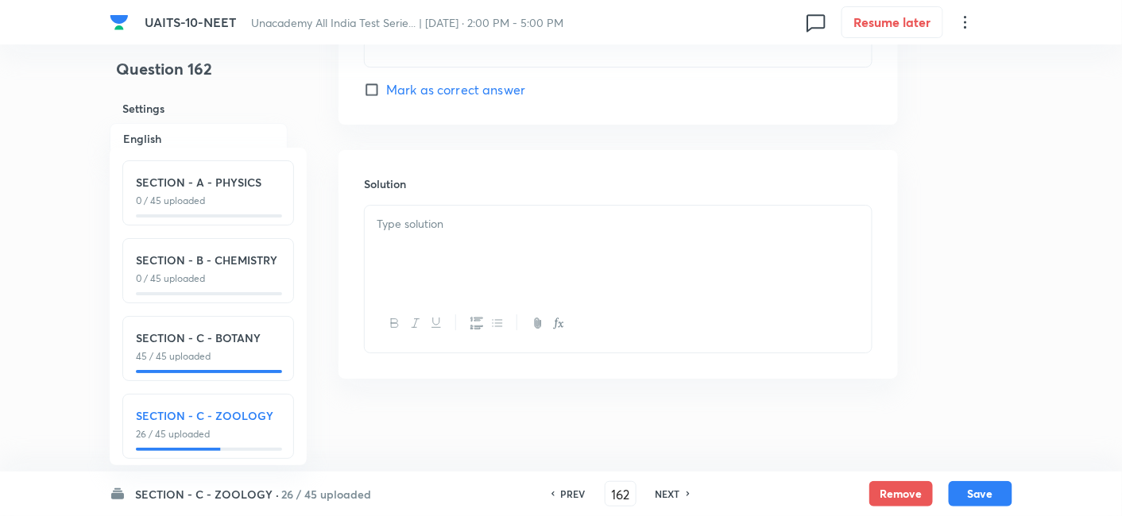
click at [456, 236] on div at bounding box center [618, 250] width 507 height 89
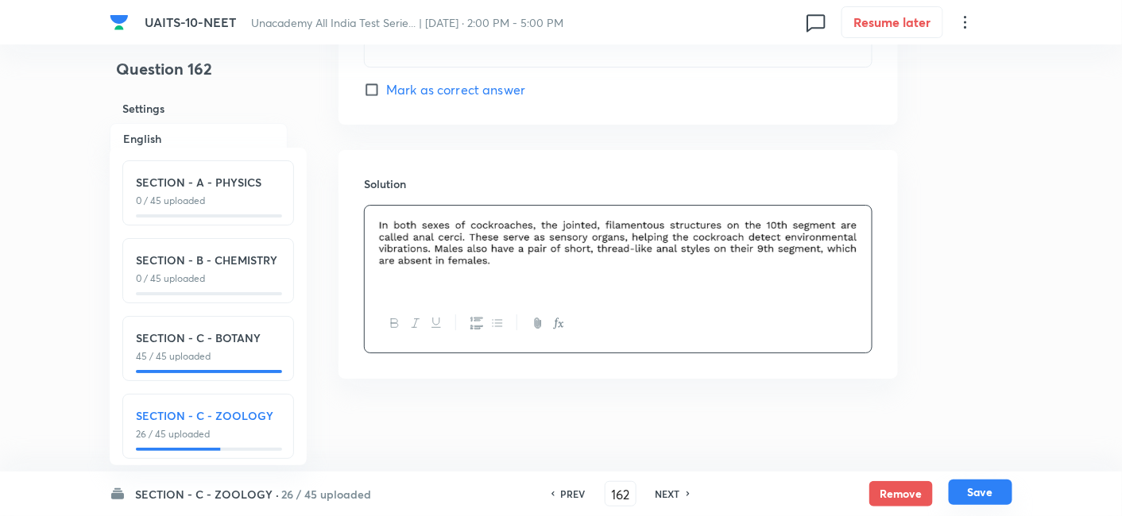
click at [989, 489] on button "Save" at bounding box center [981, 492] width 64 height 25
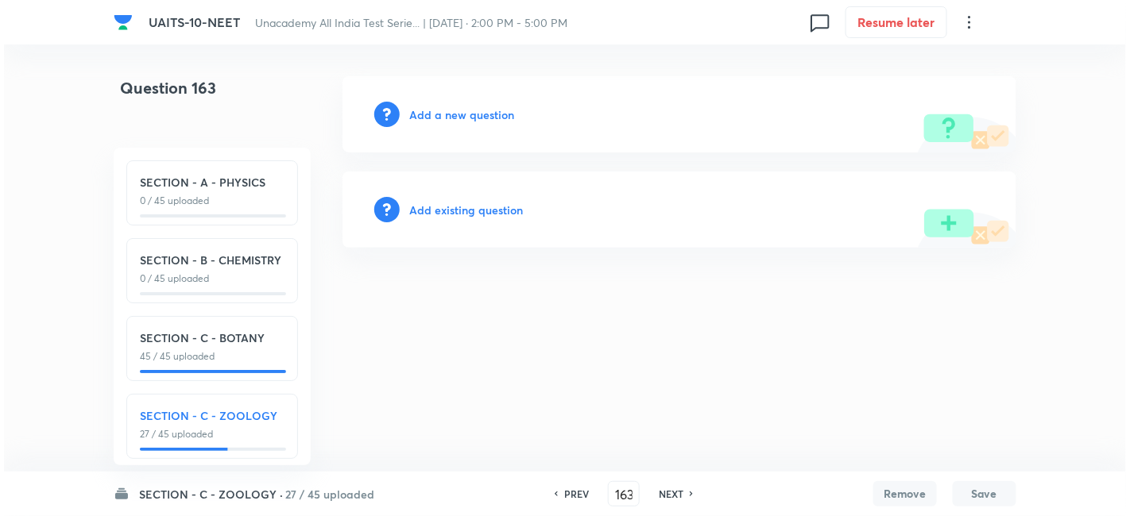
scroll to position [0, 0]
click at [470, 111] on h6 "Add a new question" at bounding box center [461, 114] width 105 height 17
click at [470, 111] on h6 "Choose a question type" at bounding box center [470, 114] width 122 height 17
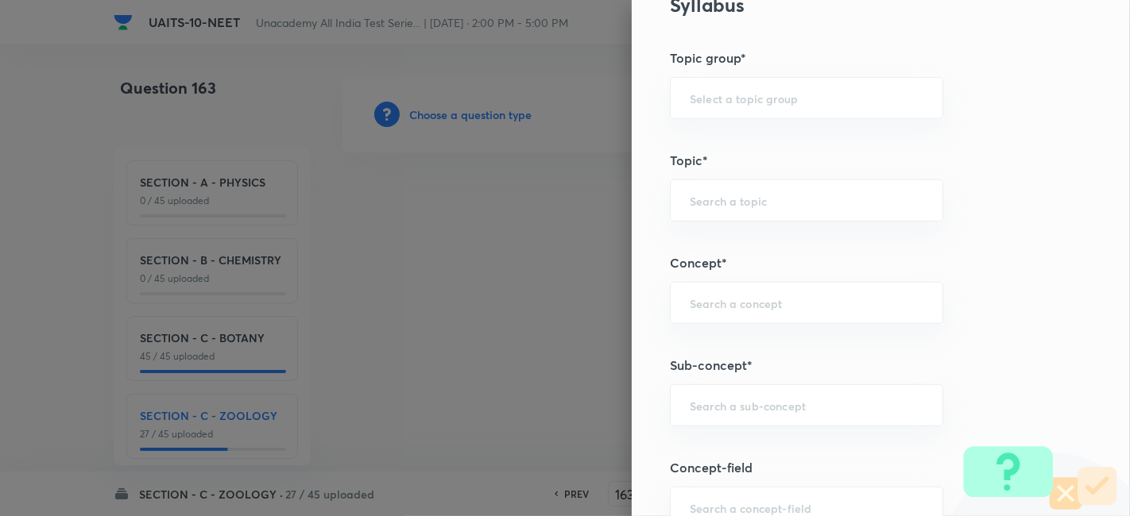
scroll to position [833, 0]
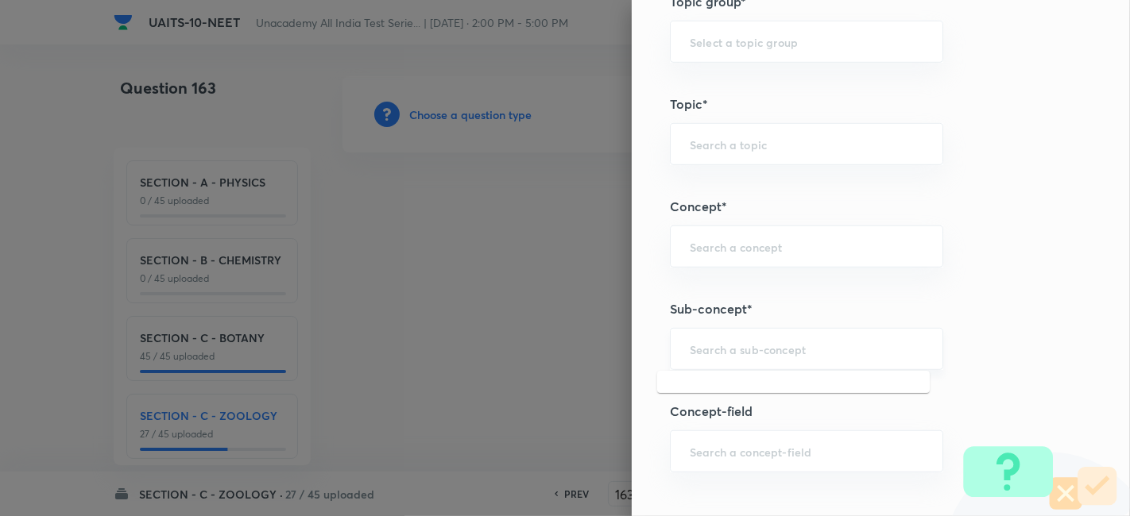
click at [794, 350] on input "text" at bounding box center [807, 349] width 234 height 15
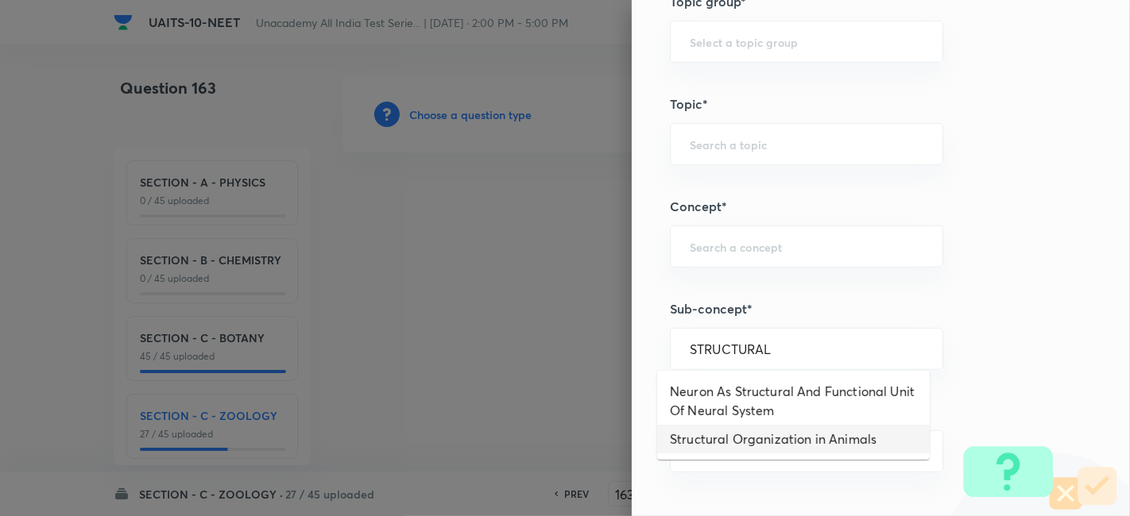
click at [771, 432] on li "Structural Organization in Animals" at bounding box center [793, 439] width 272 height 29
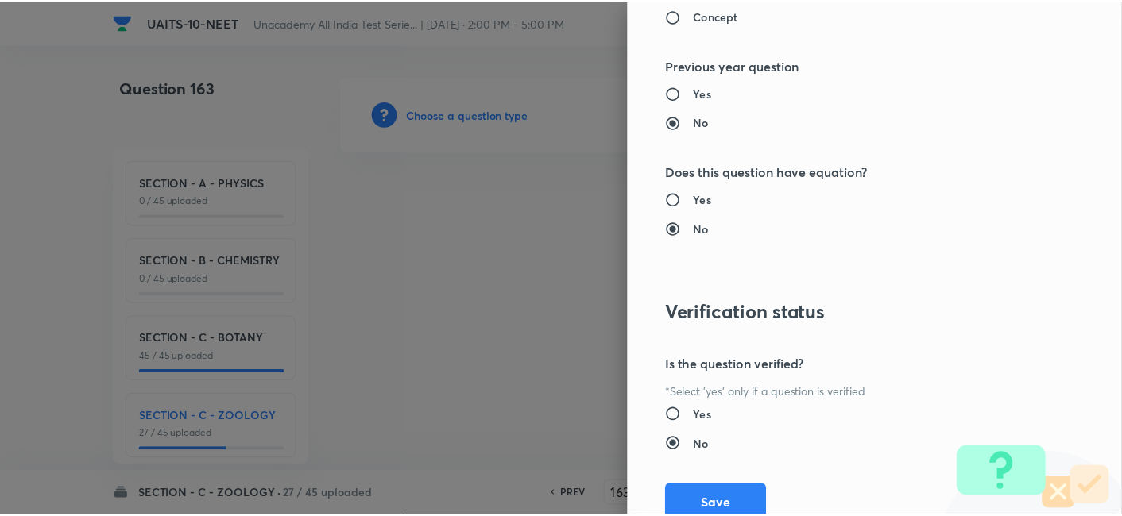
scroll to position [1751, 0]
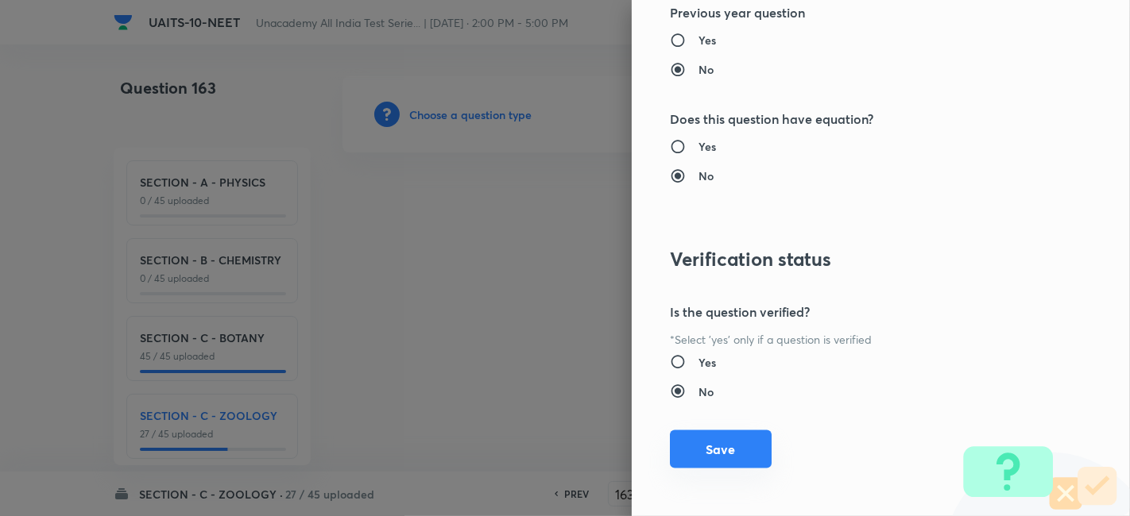
click at [713, 439] on button "Save" at bounding box center [721, 450] width 102 height 38
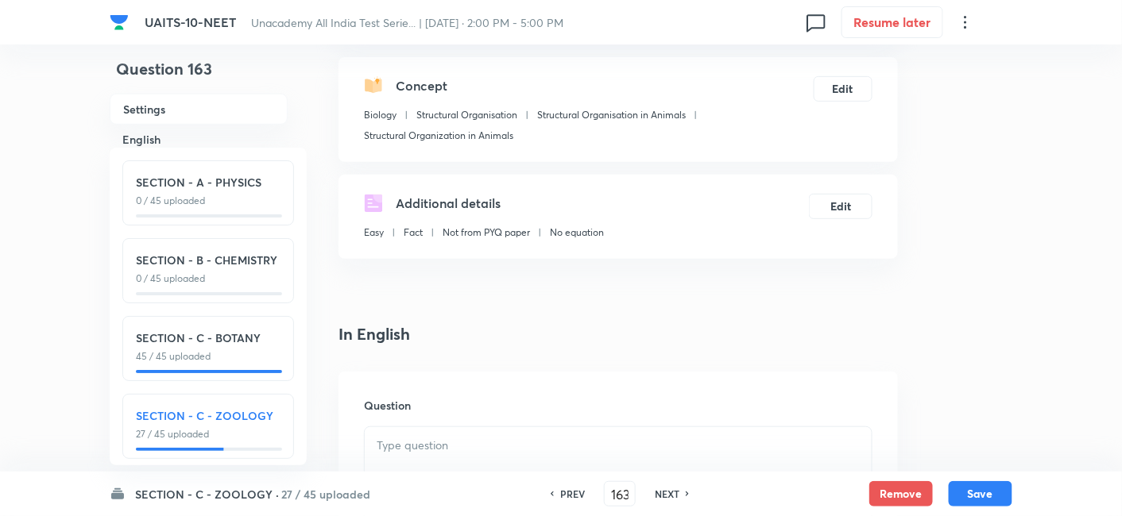
scroll to position [187, 0]
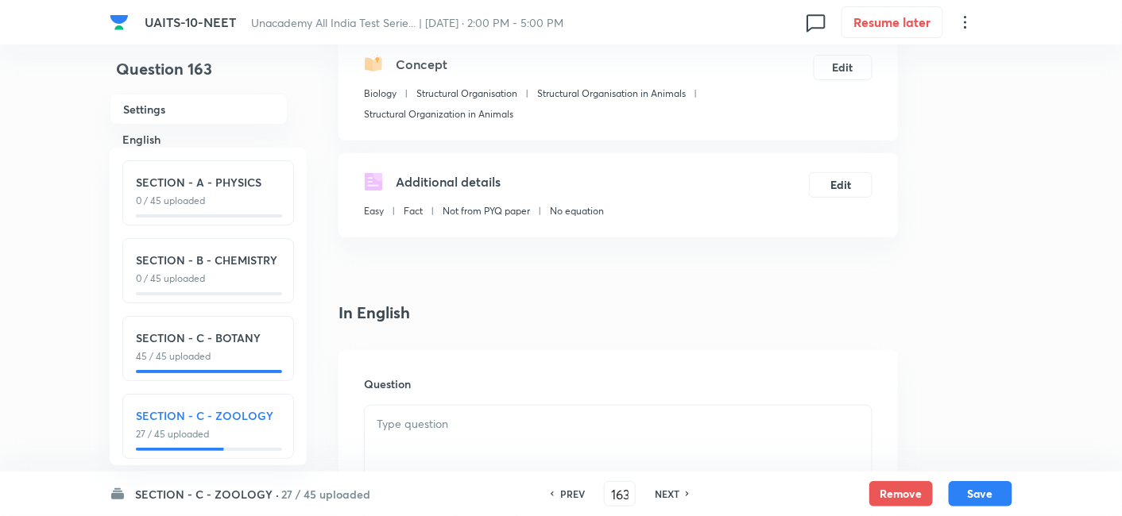
click at [480, 413] on div at bounding box center [618, 450] width 507 height 89
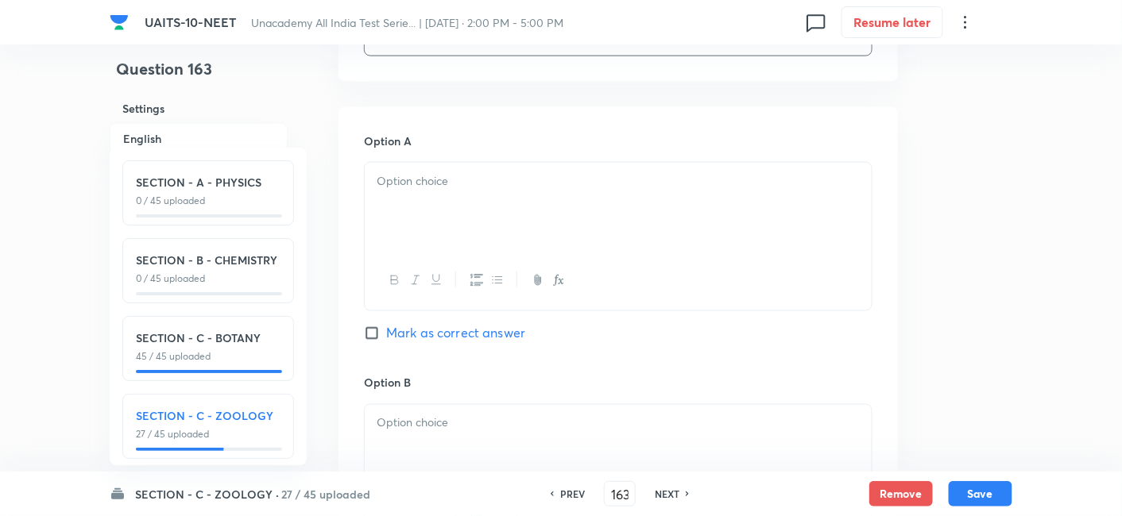
scroll to position [713, 0]
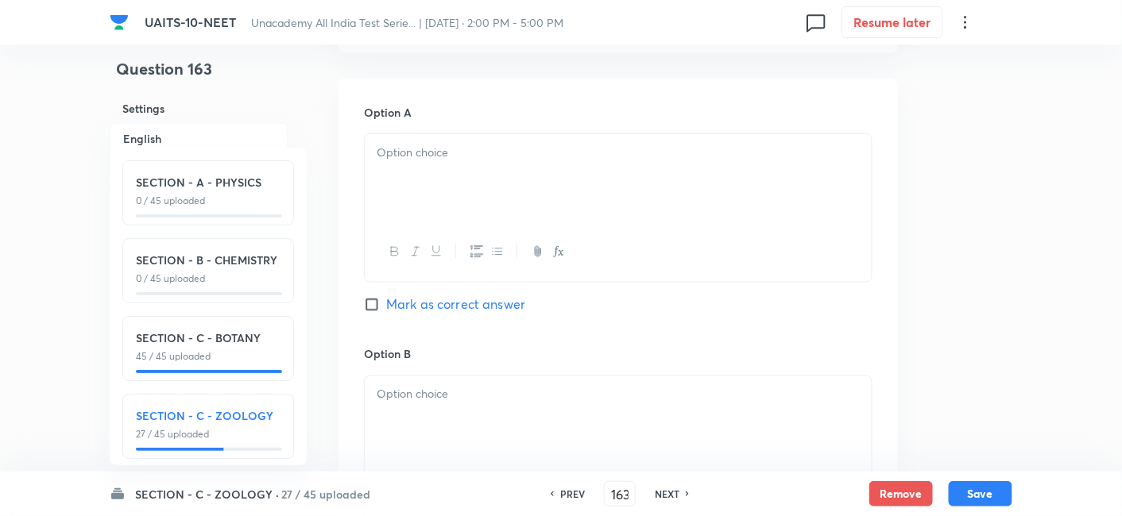
click at [446, 145] on p at bounding box center [618, 153] width 483 height 18
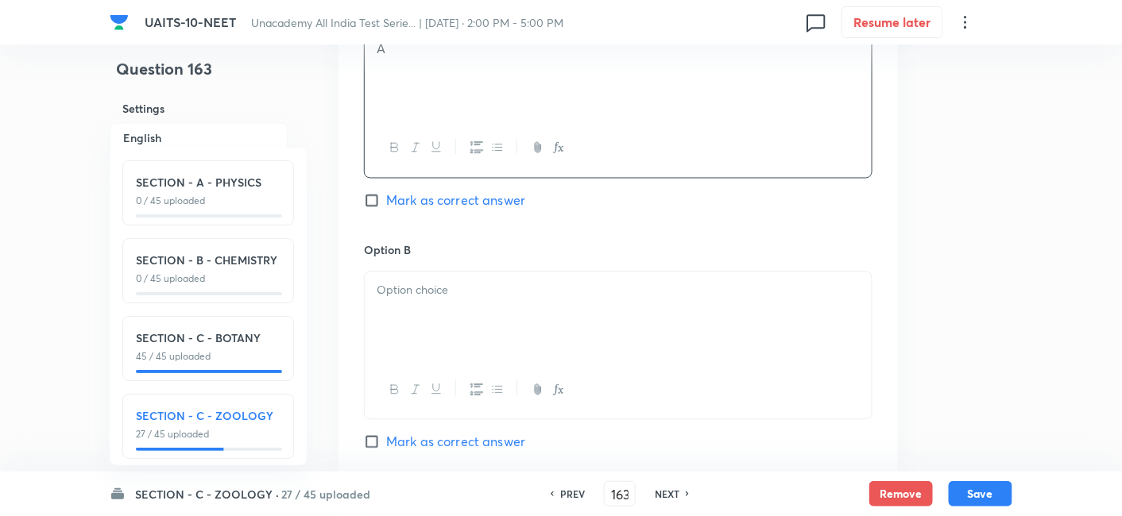
scroll to position [818, 0]
click at [422, 284] on p at bounding box center [618, 289] width 483 height 18
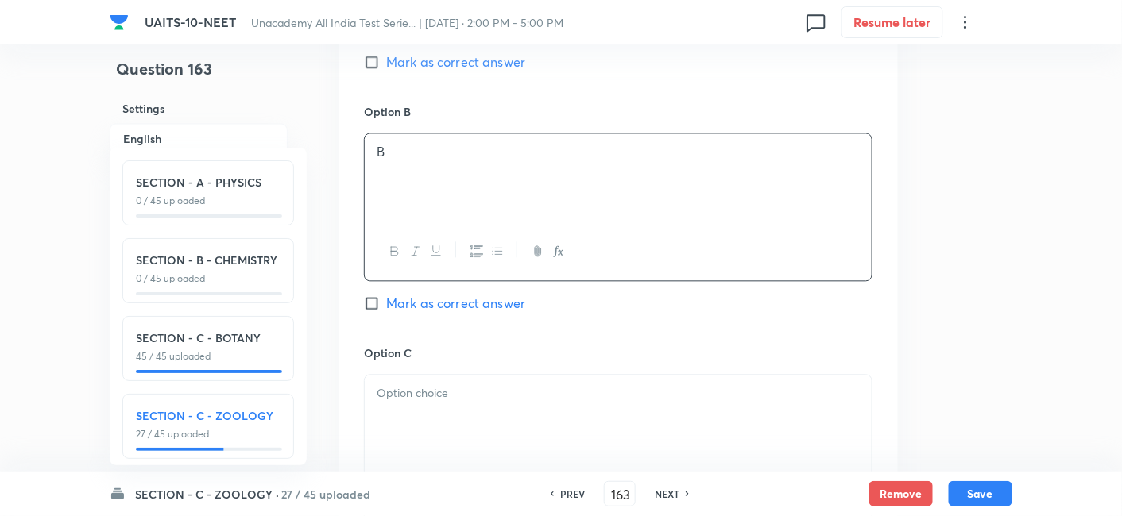
scroll to position [957, 0]
click at [414, 388] on p at bounding box center [618, 392] width 483 height 18
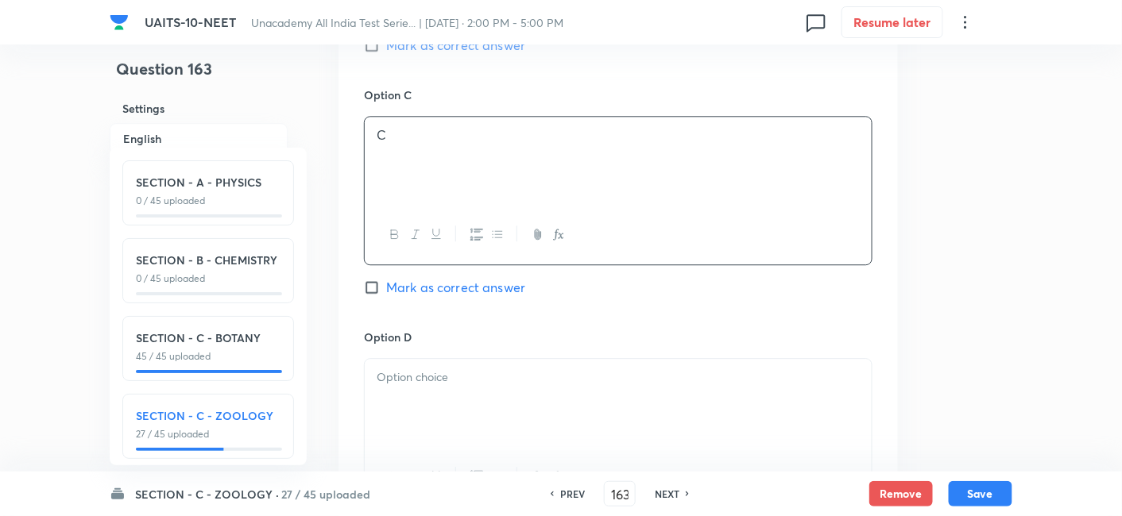
scroll to position [1223, 0]
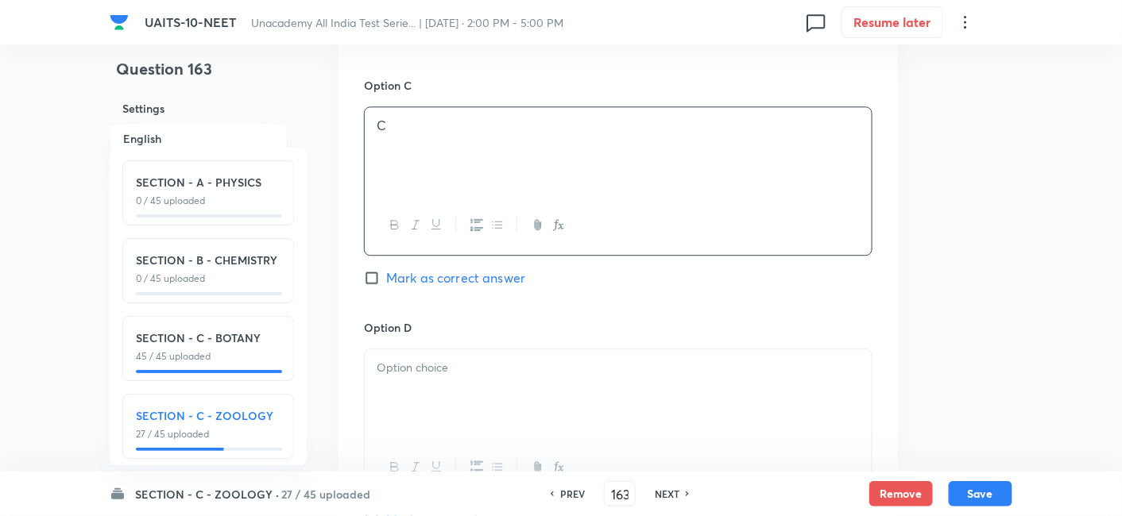
click at [402, 365] on p at bounding box center [618, 368] width 483 height 18
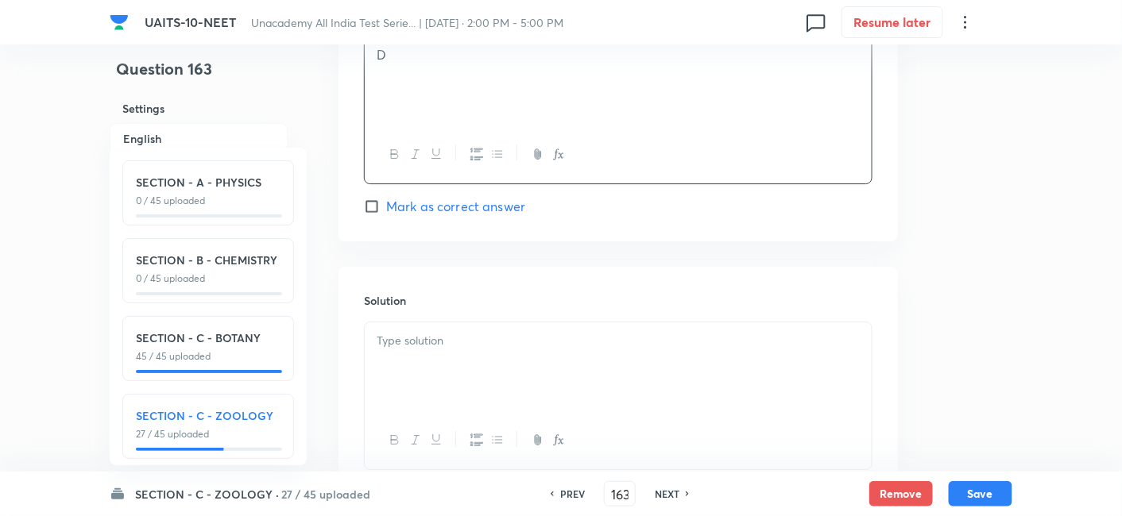
scroll to position [1532, 0]
click at [370, 214] on input "Mark as correct answer" at bounding box center [375, 211] width 22 height 16
click at [454, 354] on div at bounding box center [618, 371] width 507 height 89
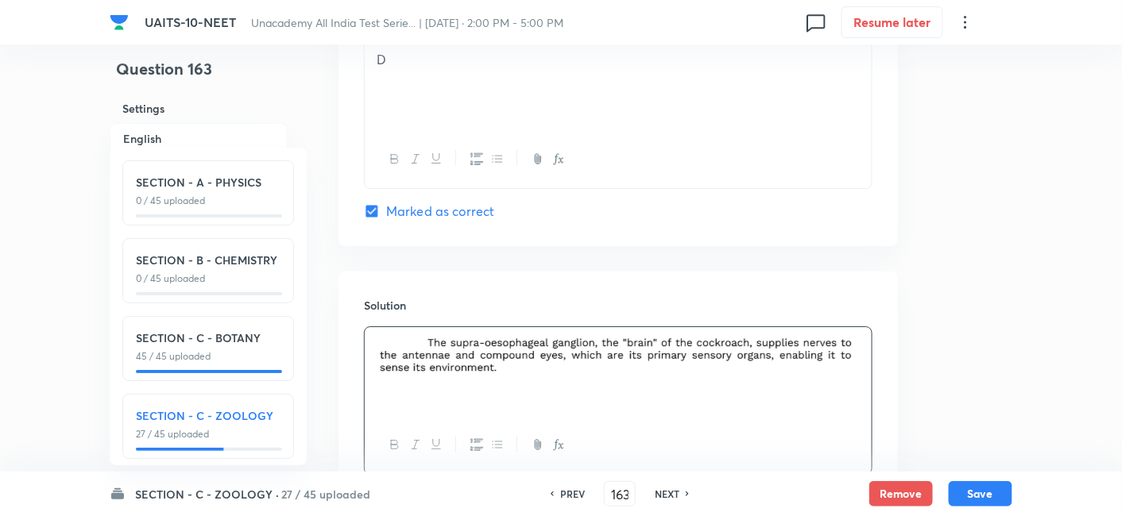
drag, startPoint x: 478, startPoint y: 385, endPoint x: 554, endPoint y: 332, distance: 91.9
click at [554, 332] on div at bounding box center [618, 371] width 507 height 89
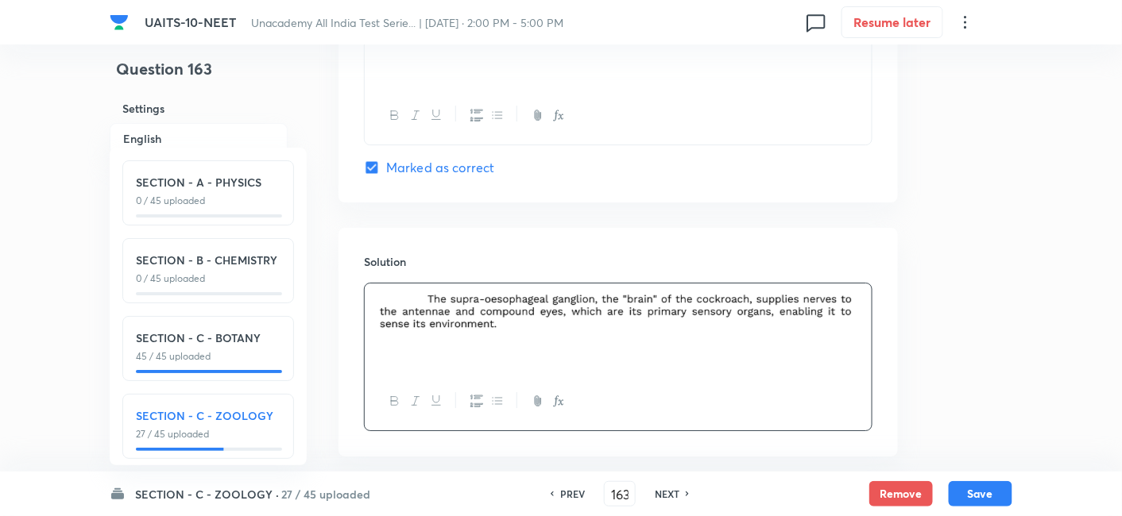
scroll to position [1653, 0]
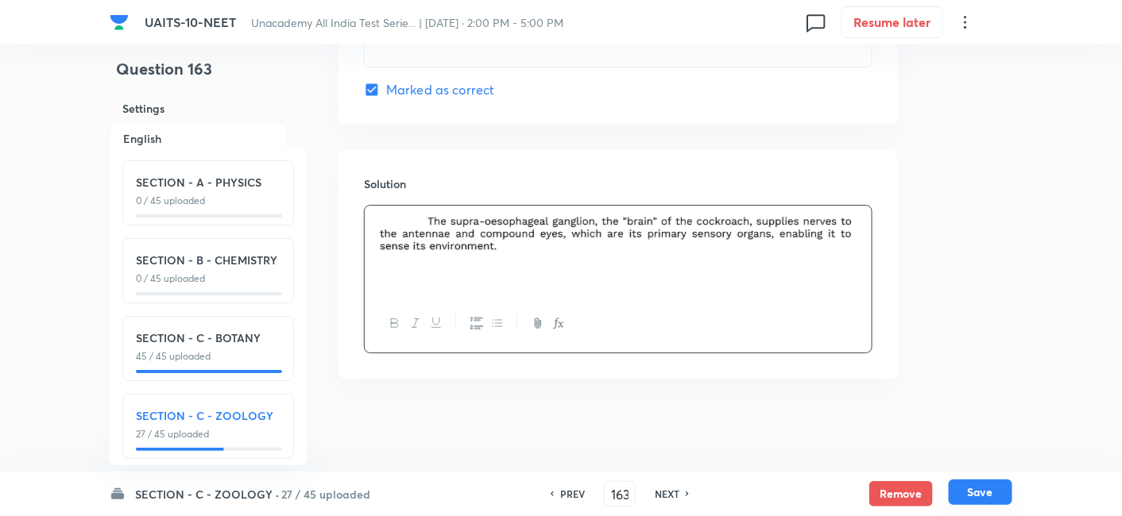
click at [996, 498] on button "Save" at bounding box center [981, 492] width 64 height 25
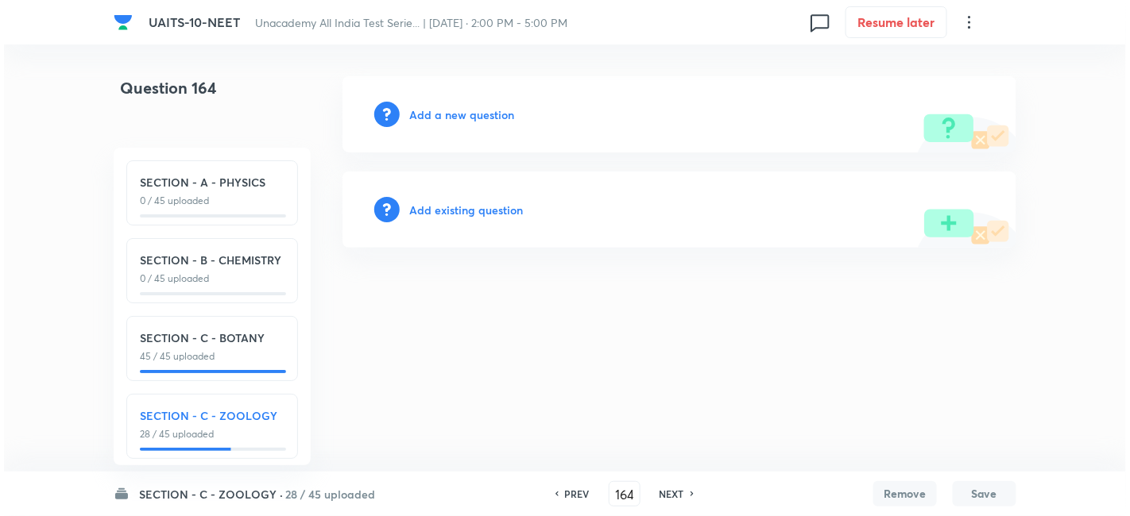
scroll to position [0, 0]
click at [458, 110] on h6 "Add a new question" at bounding box center [461, 114] width 105 height 17
click at [458, 110] on h6 "Choose a question type" at bounding box center [470, 114] width 122 height 17
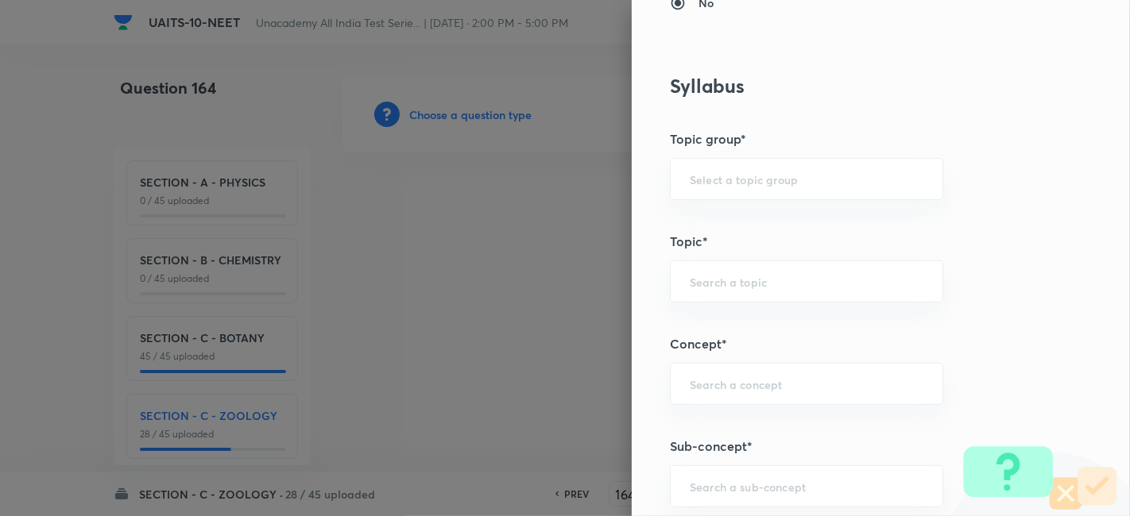
scroll to position [697, 0]
click at [724, 477] on input "text" at bounding box center [807, 484] width 234 height 15
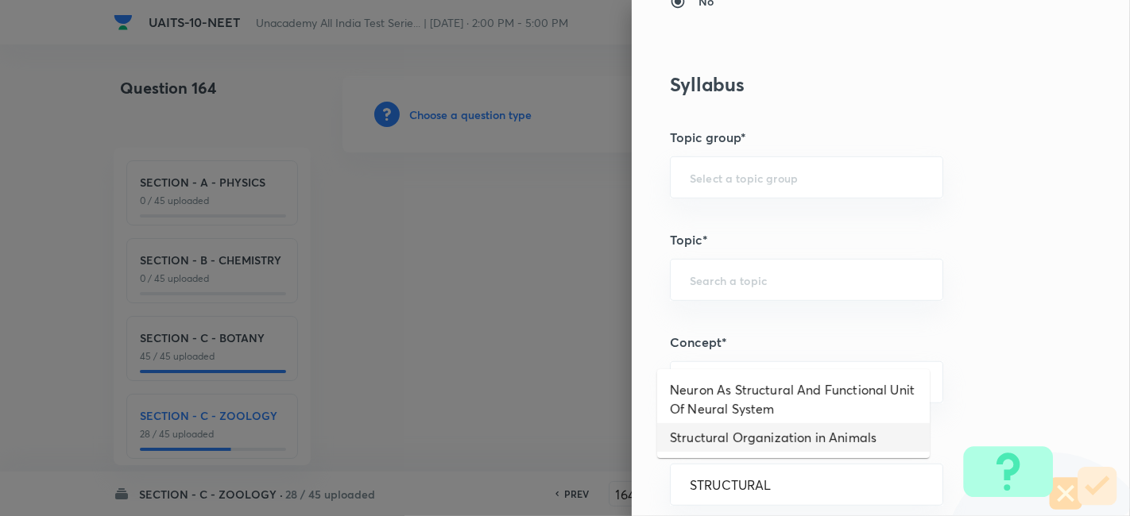
click at [814, 446] on li "Structural Organization in Animals" at bounding box center [793, 437] width 272 height 29
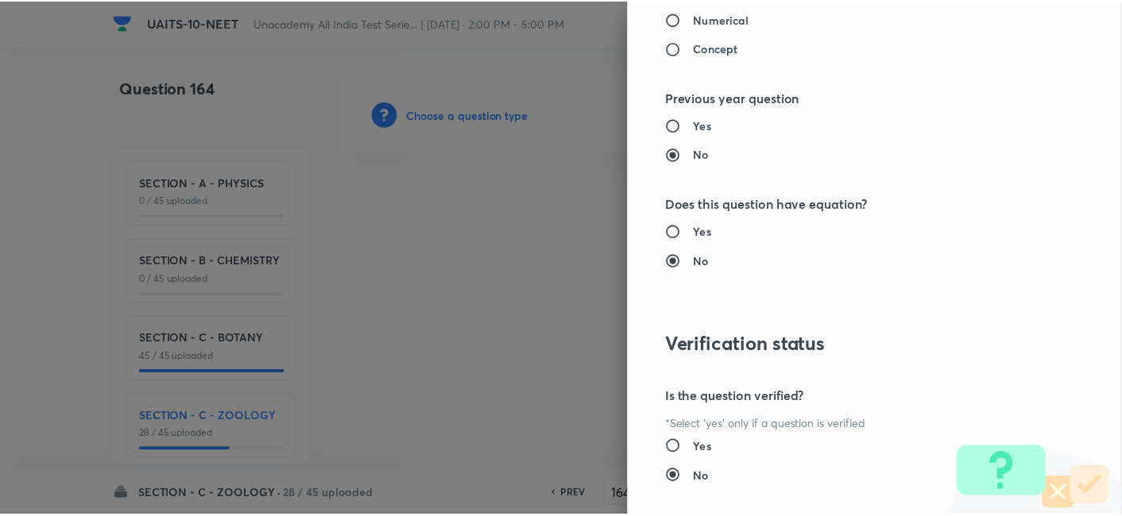
scroll to position [1751, 0]
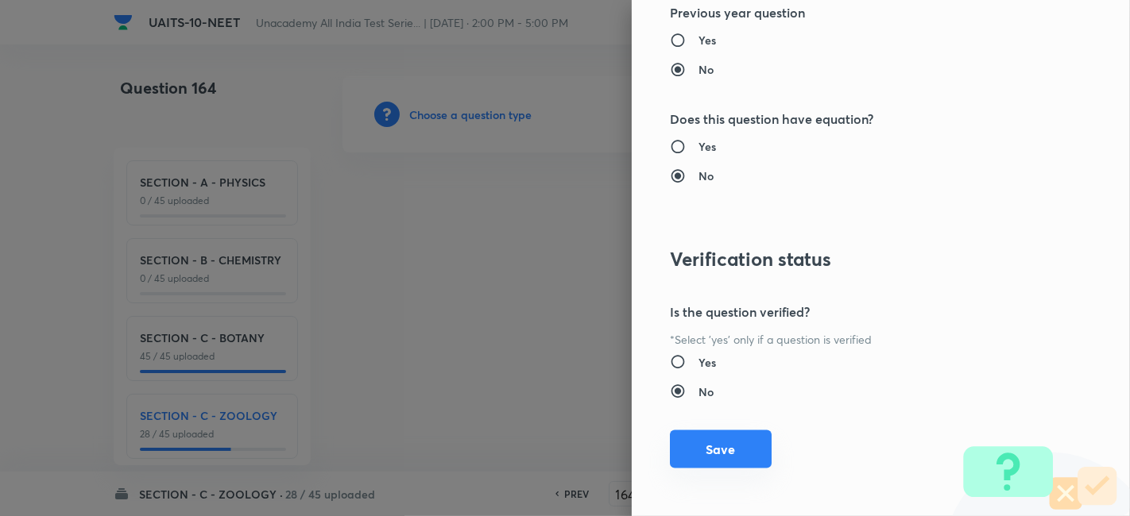
click at [726, 449] on button "Save" at bounding box center [721, 450] width 102 height 38
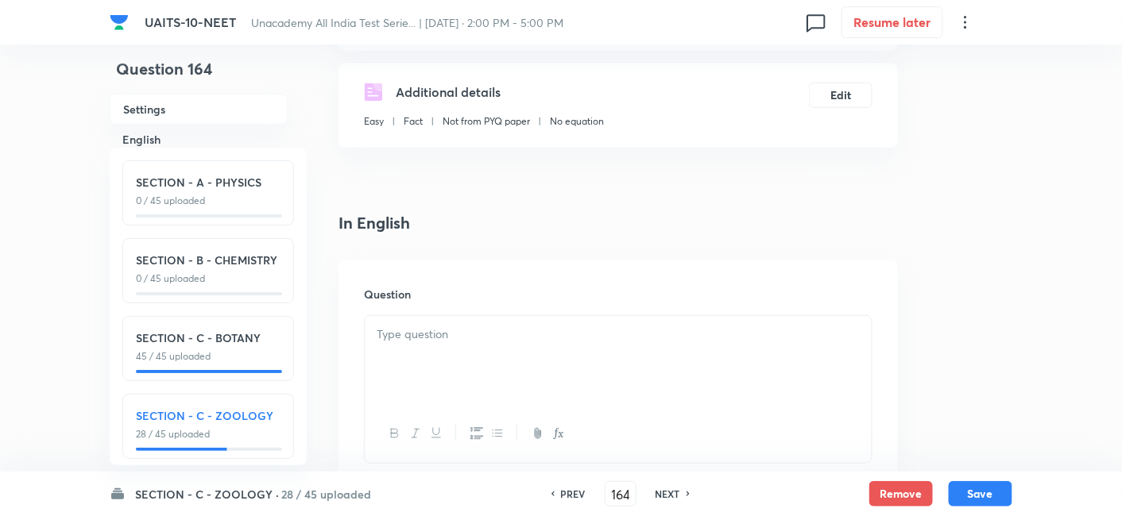
scroll to position [276, 0]
click at [468, 348] on div at bounding box center [618, 360] width 507 height 89
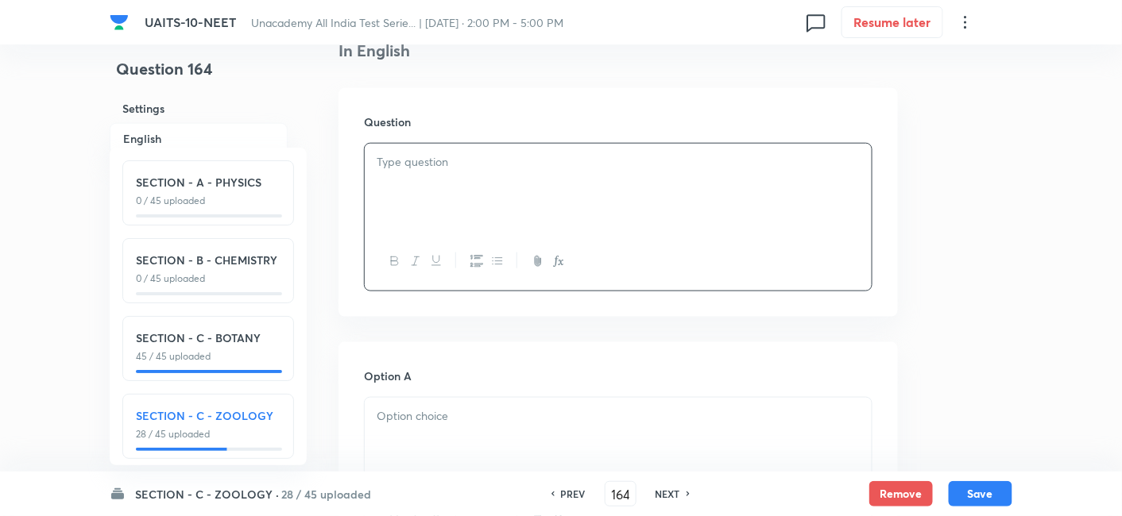
scroll to position [450, 0]
click at [499, 416] on p at bounding box center [618, 416] width 483 height 18
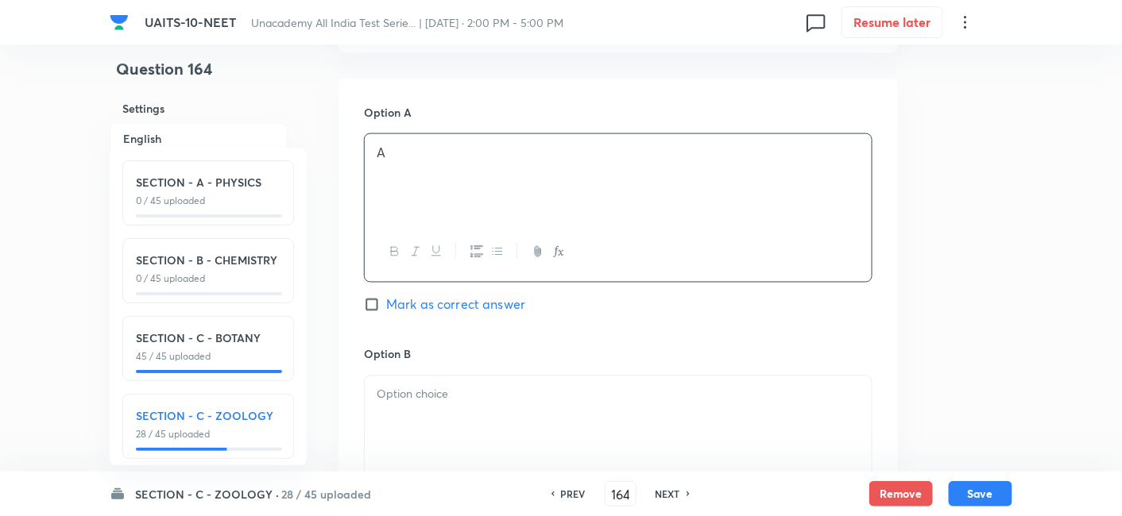
scroll to position [713, 0]
click at [463, 386] on p at bounding box center [618, 395] width 483 height 18
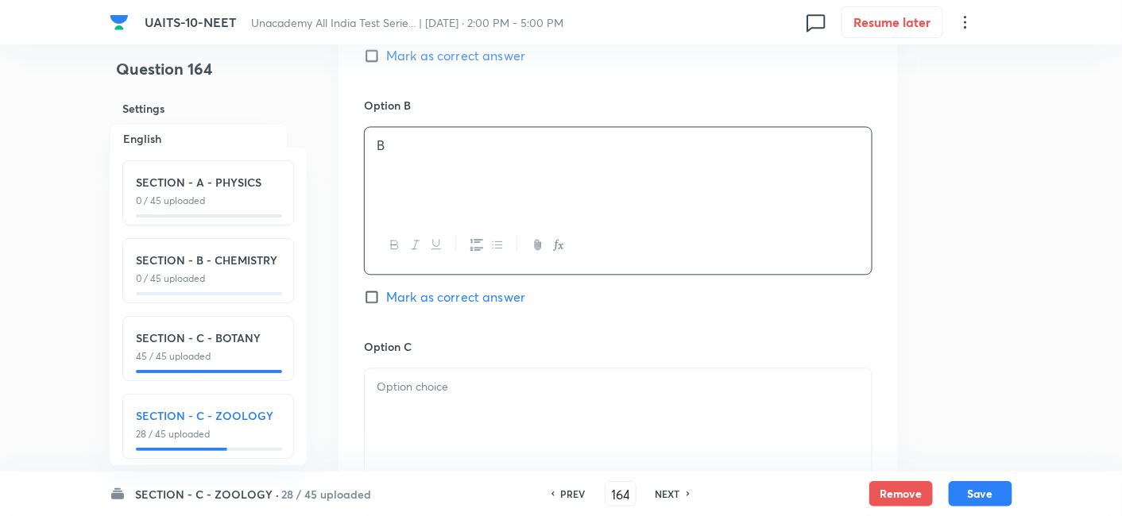
scroll to position [968, 0]
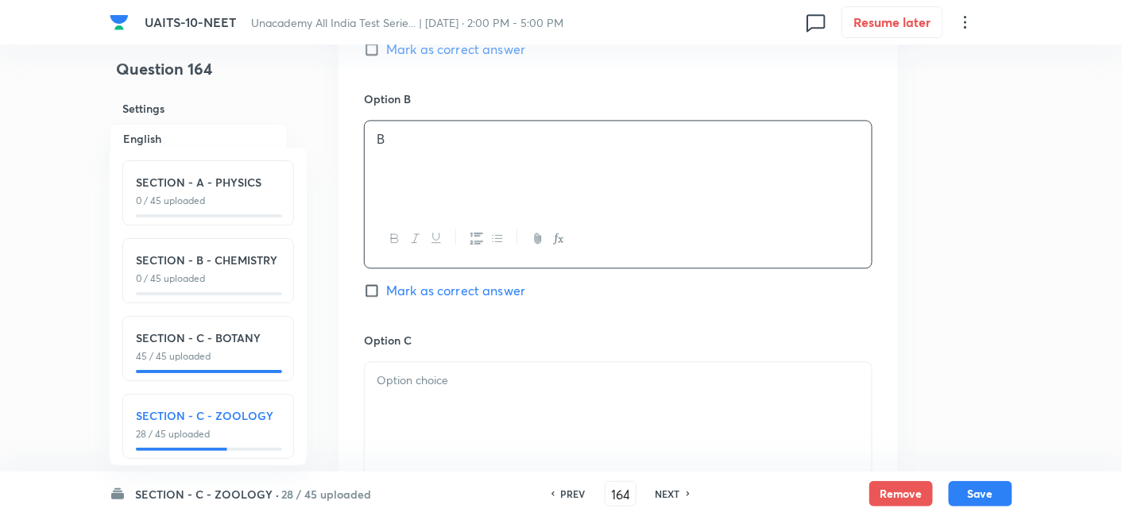
click at [445, 391] on div at bounding box center [618, 406] width 507 height 89
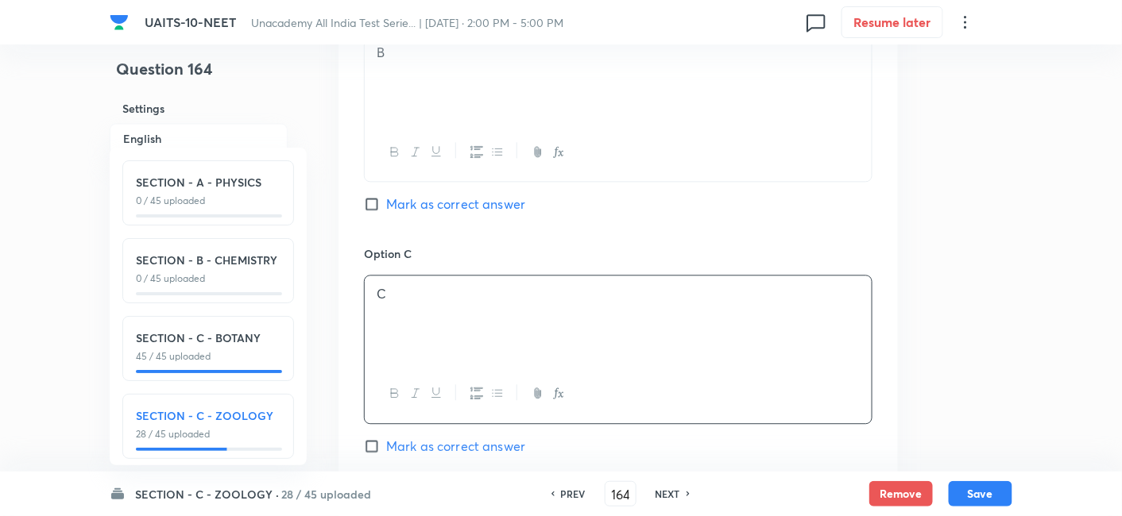
scroll to position [1191, 0]
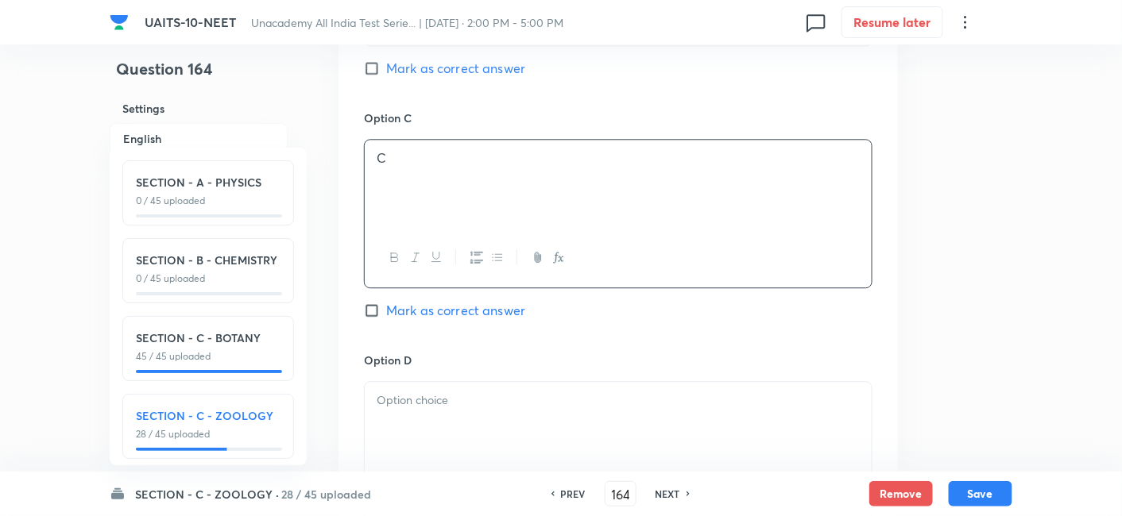
click at [420, 399] on p at bounding box center [618, 401] width 483 height 18
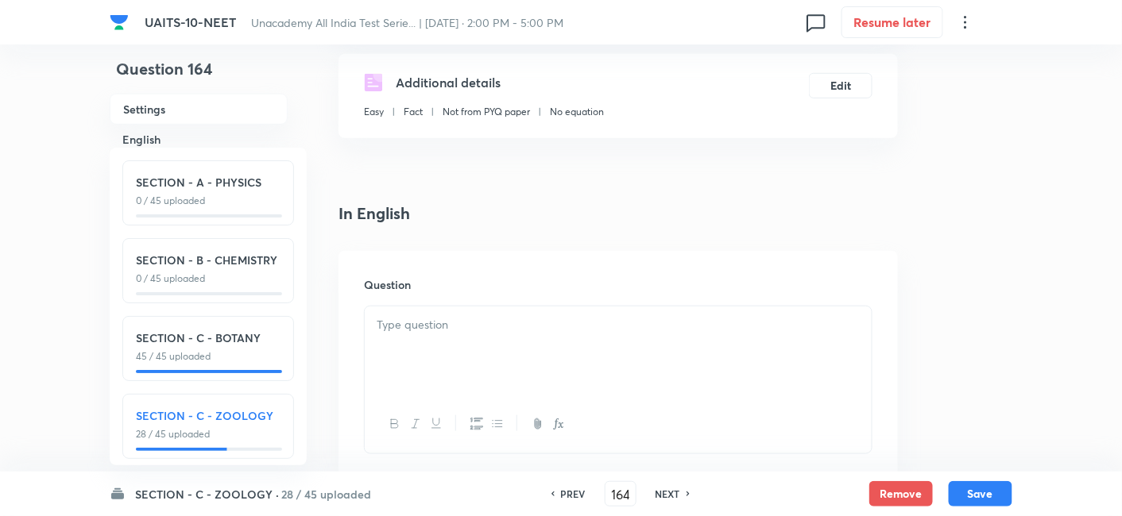
scroll to position [298, 0]
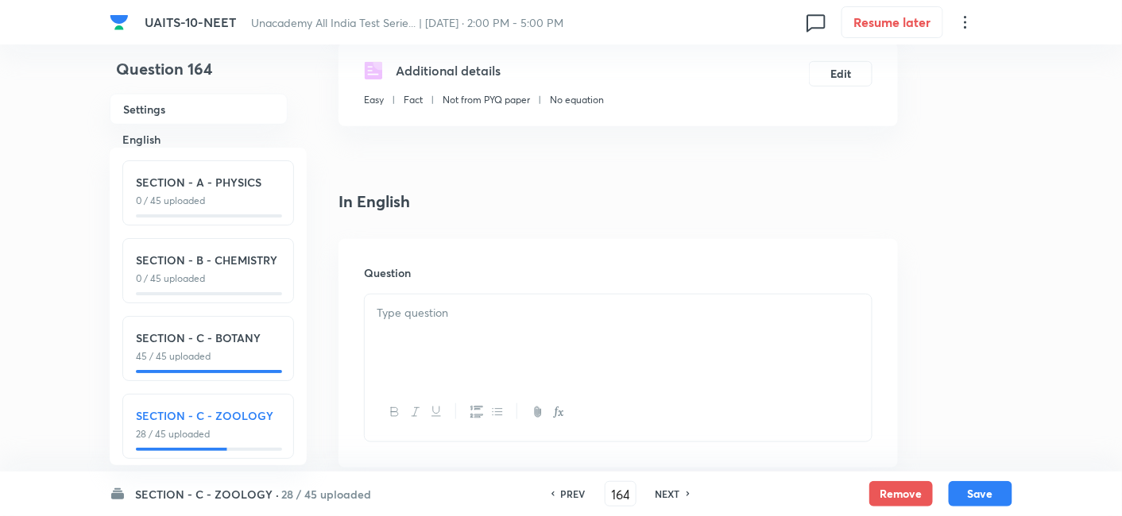
click at [456, 337] on div at bounding box center [618, 339] width 507 height 89
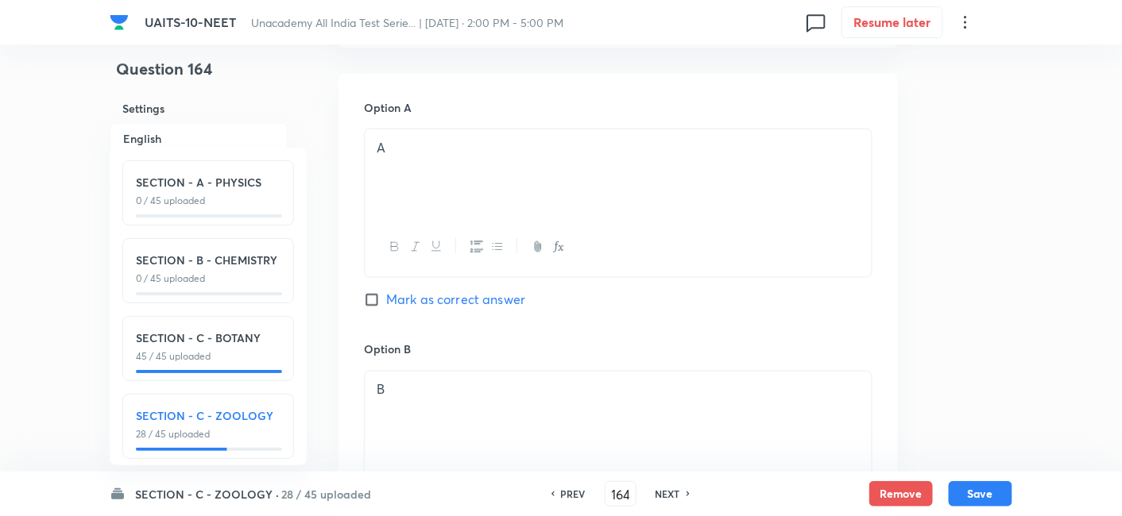
scroll to position [715, 0]
click at [374, 305] on input "Mark as correct answer" at bounding box center [375, 303] width 22 height 16
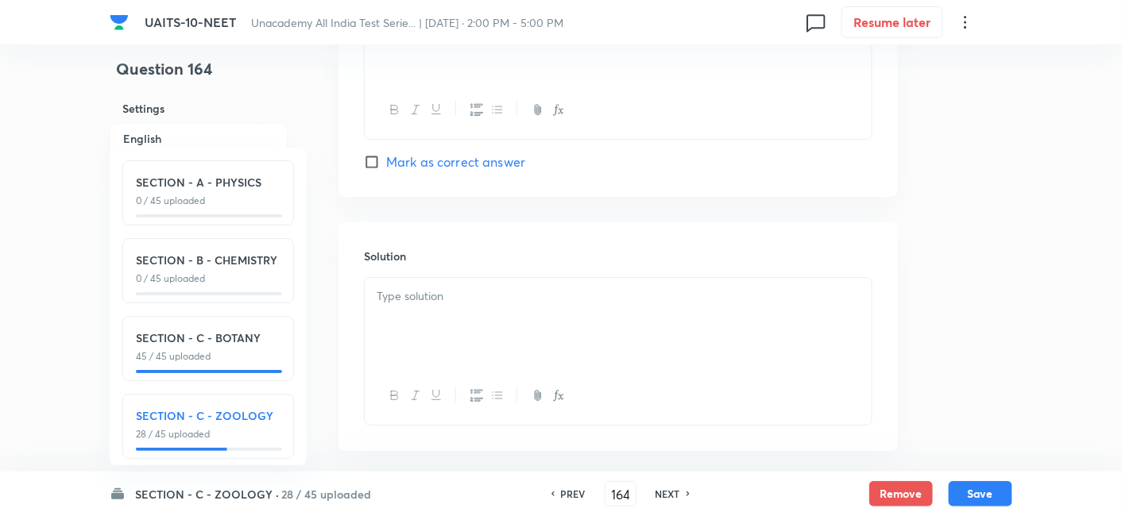
scroll to position [1582, 0]
click at [468, 314] on div at bounding box center [618, 321] width 507 height 89
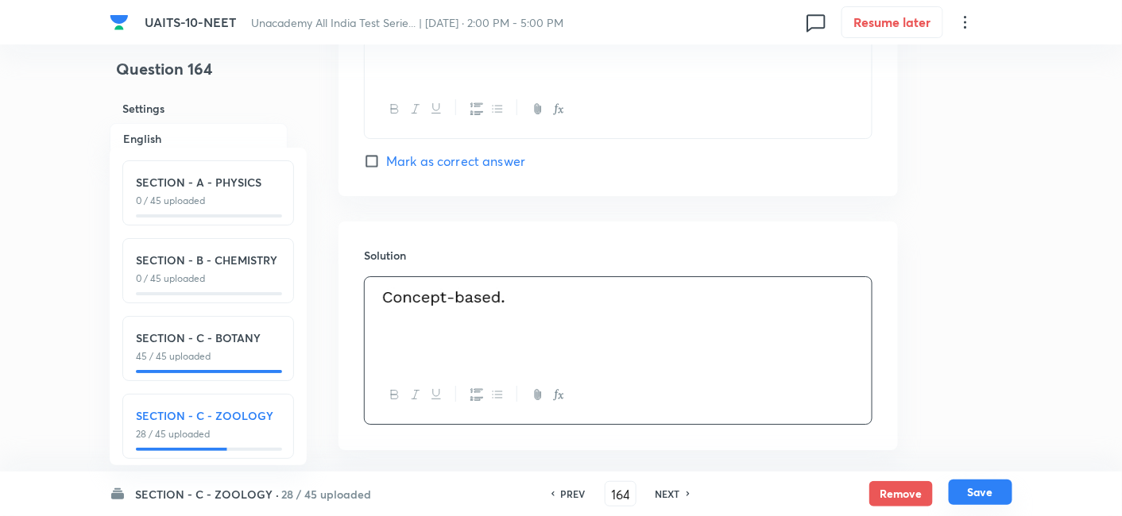
click at [987, 497] on button "Save" at bounding box center [981, 492] width 64 height 25
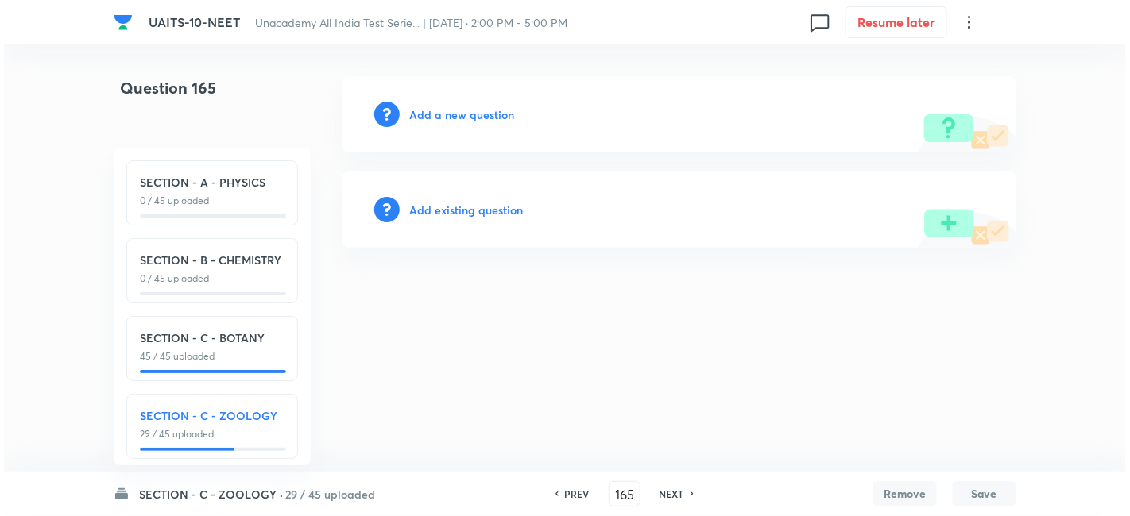
scroll to position [0, 0]
click at [462, 122] on h6 "Add a new question" at bounding box center [461, 114] width 105 height 17
click at [501, 108] on h6 "Choose a question type" at bounding box center [470, 114] width 122 height 17
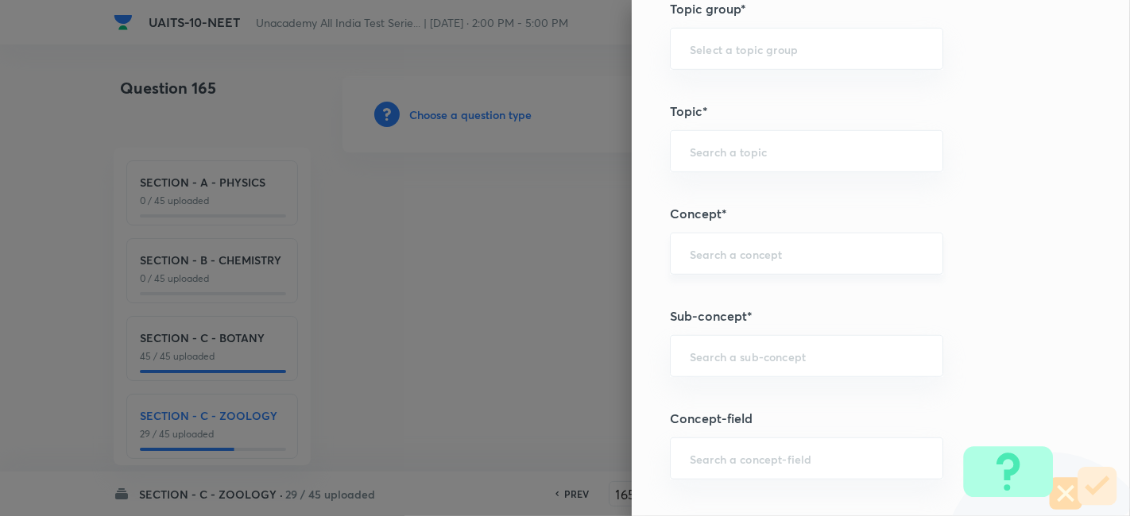
scroll to position [829, 0]
click at [727, 453] on input "text" at bounding box center [807, 454] width 234 height 15
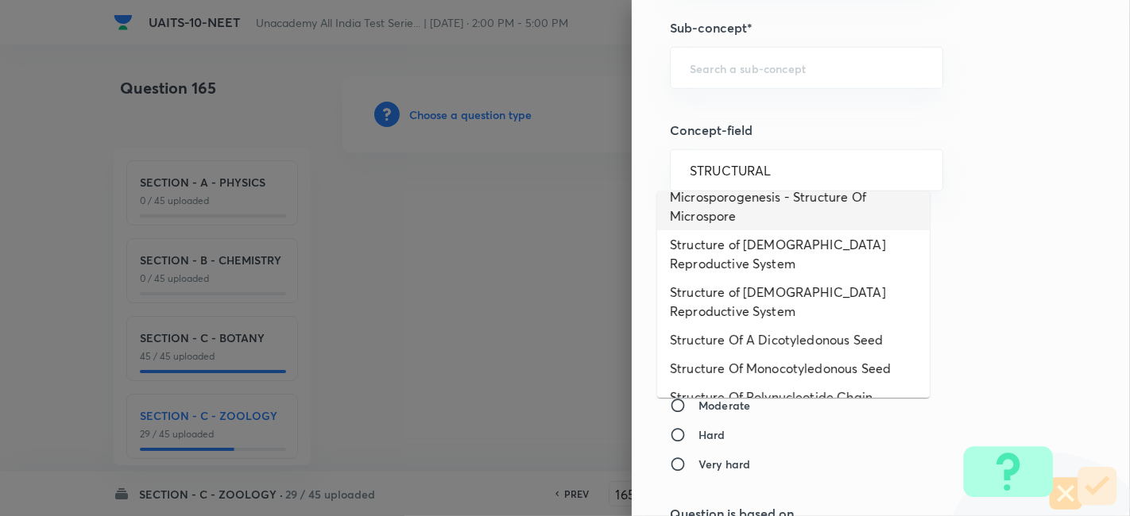
scroll to position [0, 0]
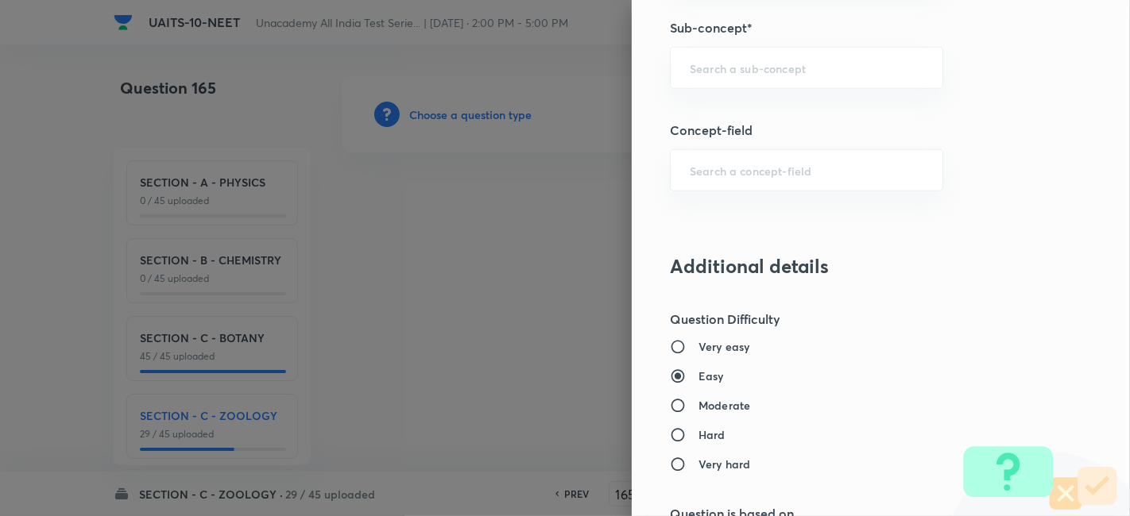
click at [1032, 189] on div "Question settings Question type* Single choice correct Number of options* 2 3 4…" at bounding box center [881, 258] width 498 height 516
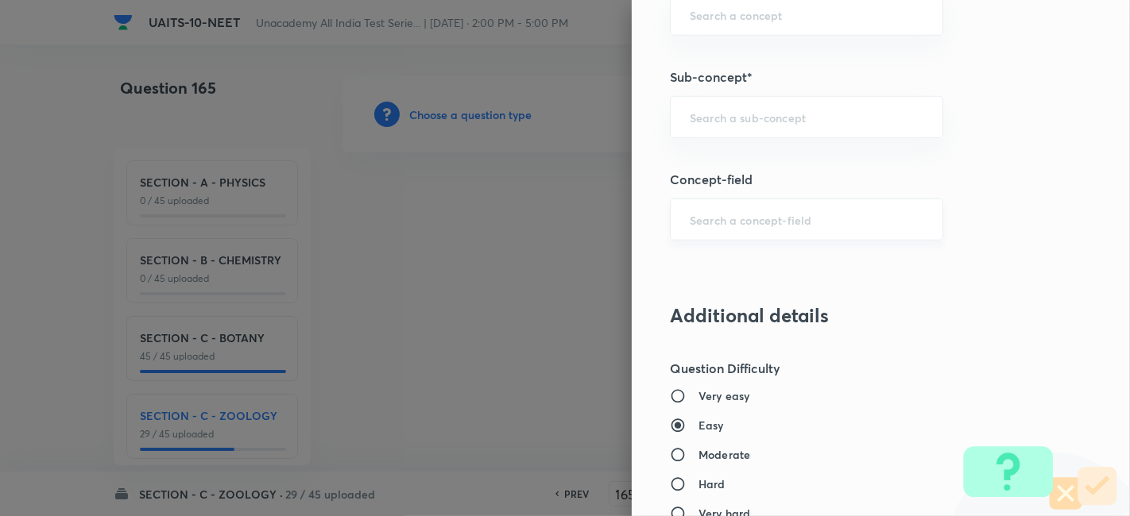
scroll to position [1064, 0]
click at [732, 99] on div "​" at bounding box center [806, 118] width 273 height 42
click at [690, 114] on input "TRUCTURAL" at bounding box center [807, 117] width 234 height 15
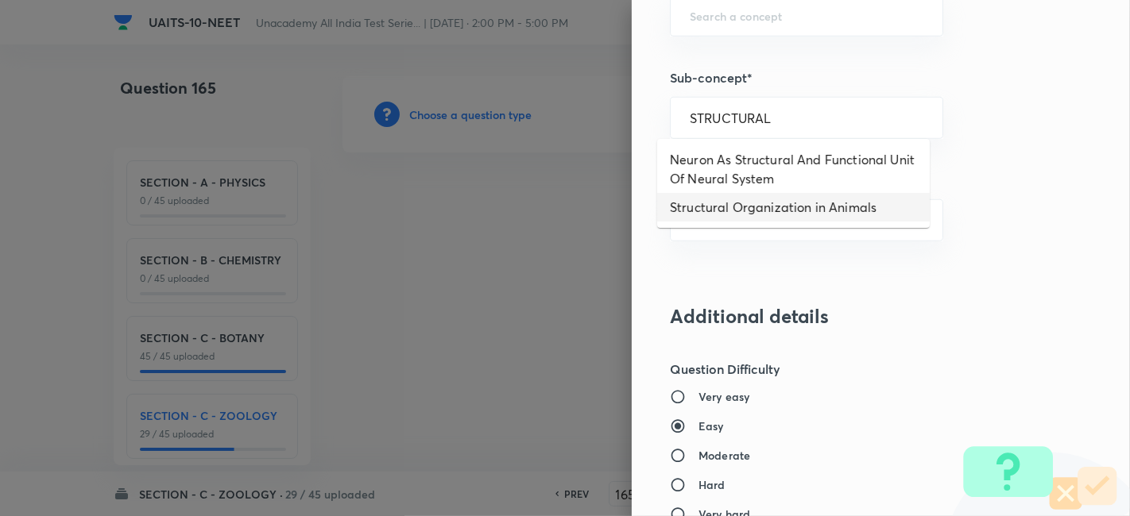
click at [736, 218] on li "Structural Organization in Animals" at bounding box center [793, 207] width 272 height 29
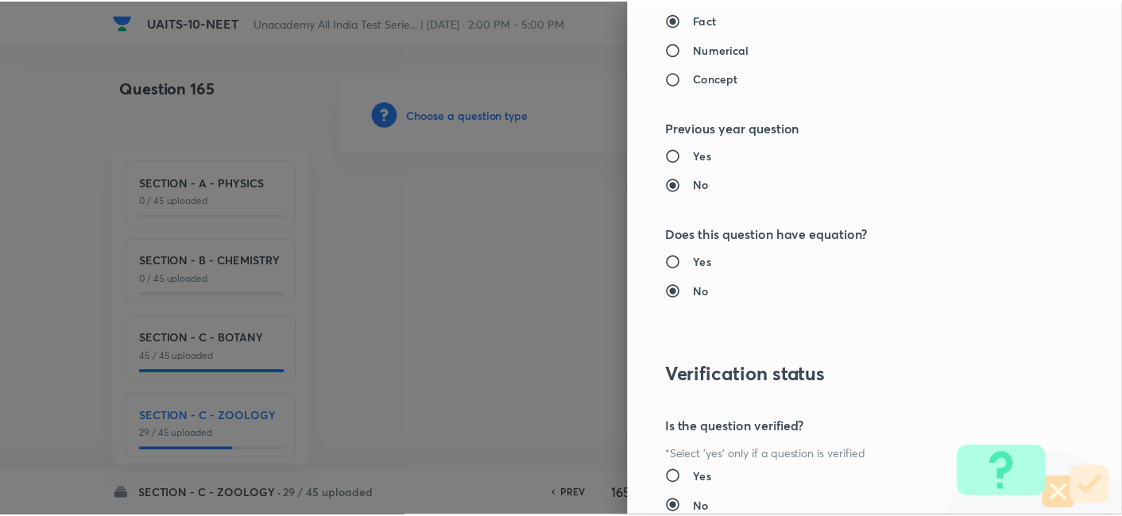
scroll to position [1751, 0]
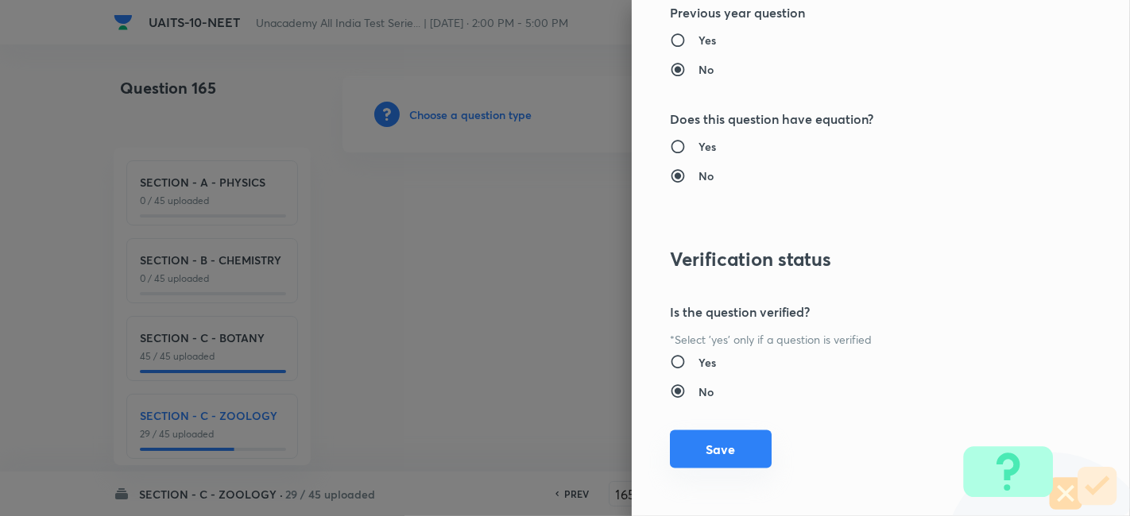
click at [689, 444] on button "Save" at bounding box center [721, 450] width 102 height 38
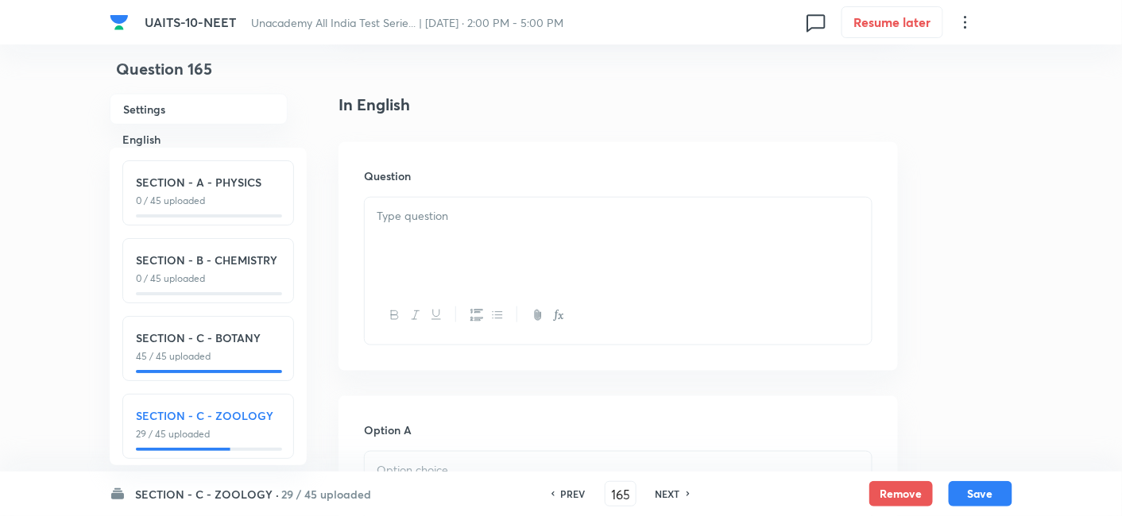
scroll to position [585, 0]
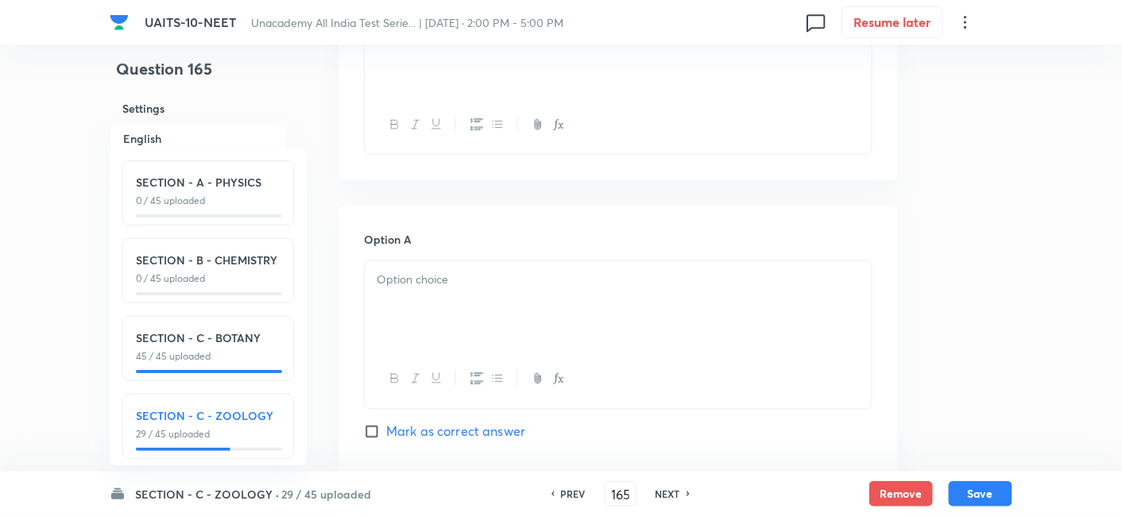
click at [470, 292] on div at bounding box center [618, 305] width 507 height 89
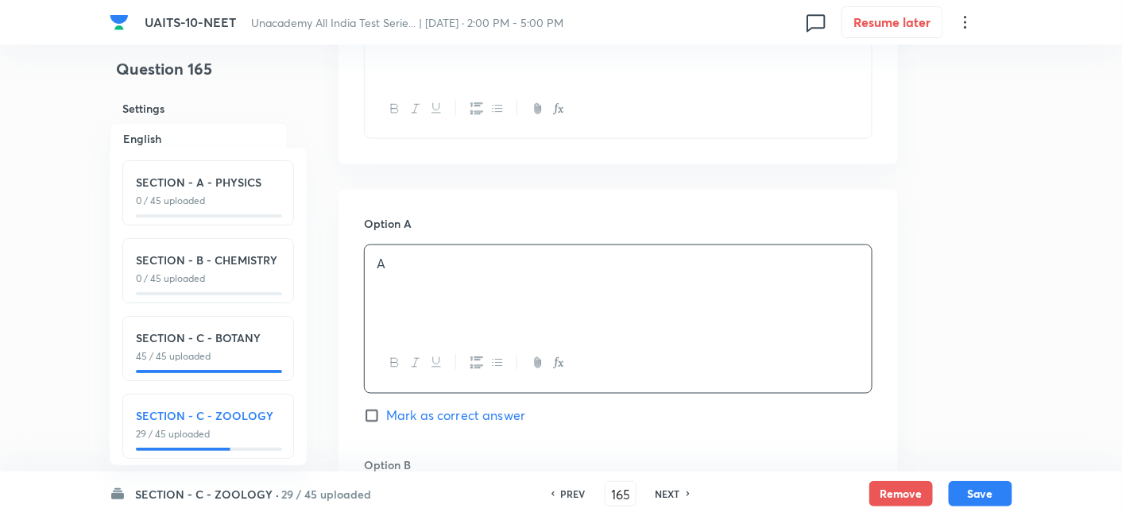
scroll to position [804, 0]
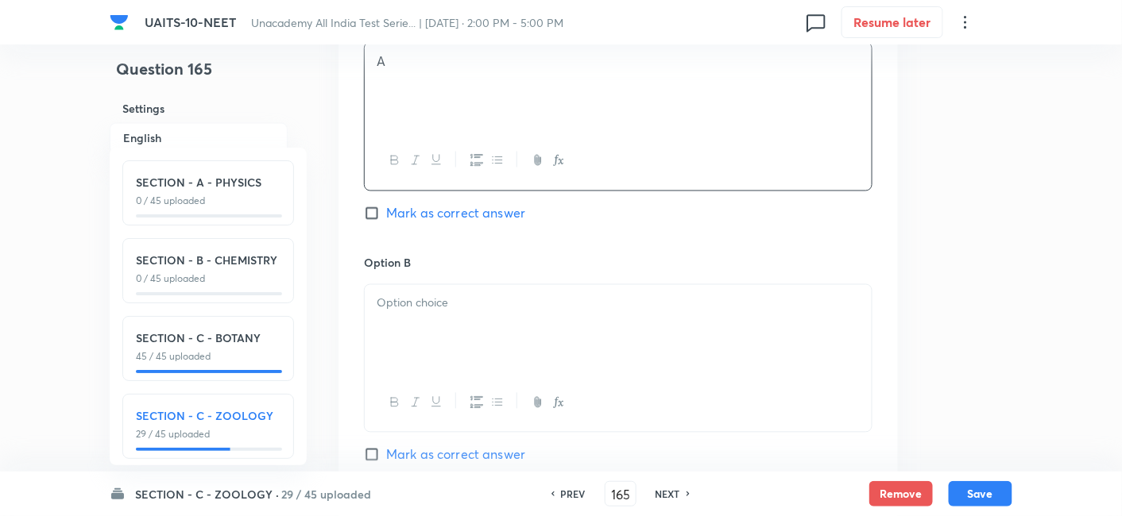
click at [446, 313] on div at bounding box center [618, 329] width 507 height 89
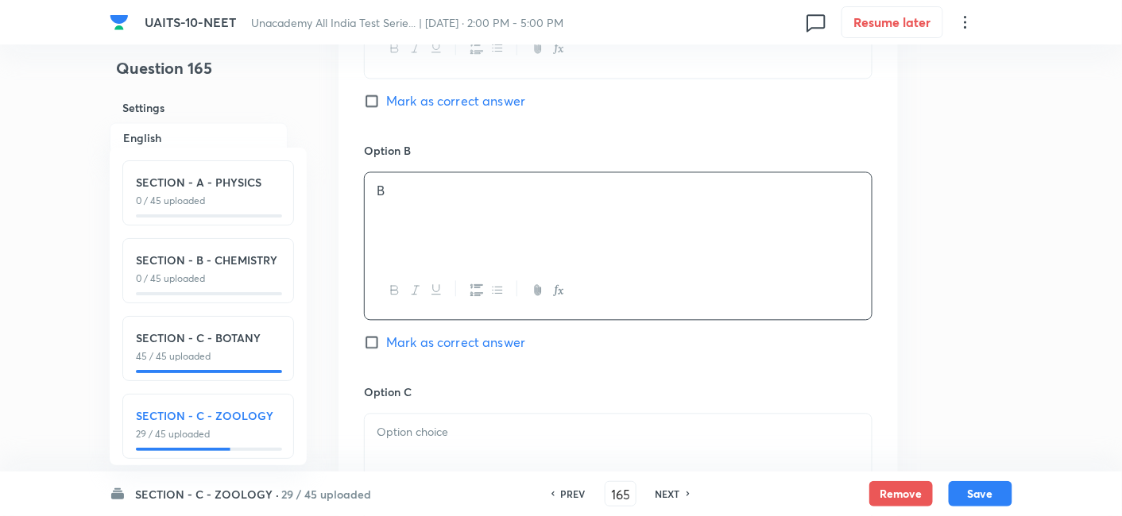
scroll to position [944, 0]
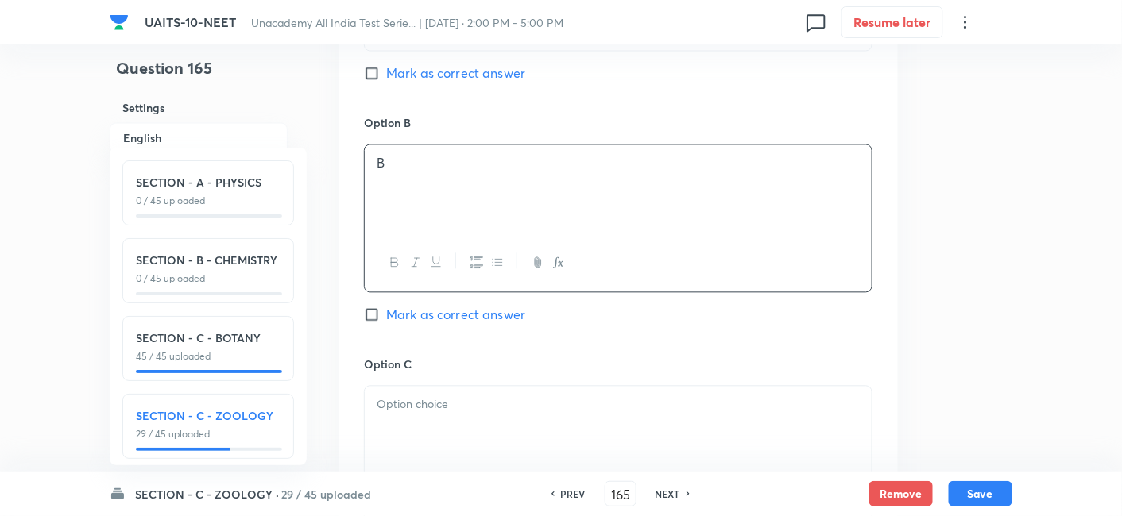
click at [427, 412] on p at bounding box center [618, 405] width 483 height 18
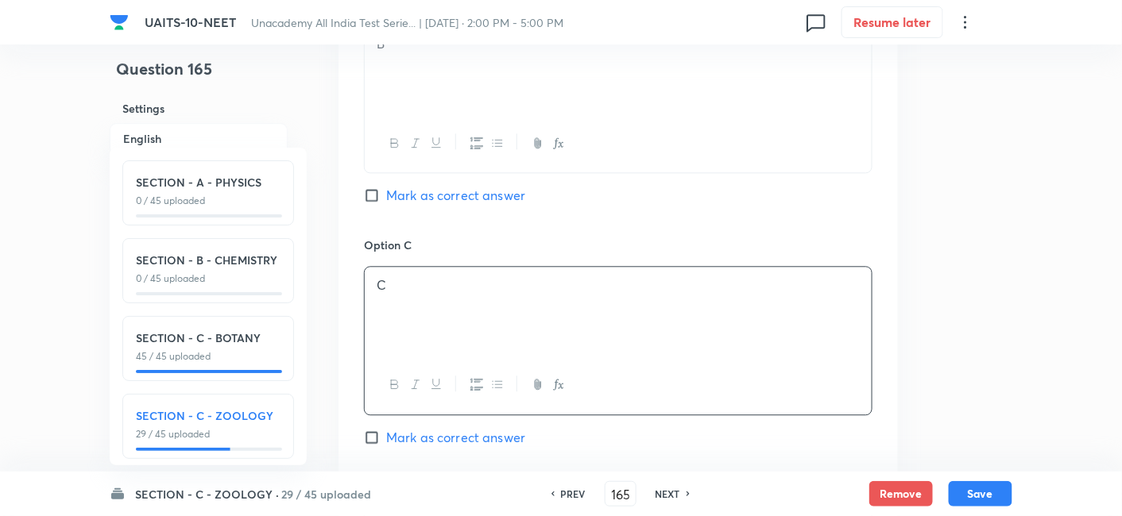
scroll to position [1198, 0]
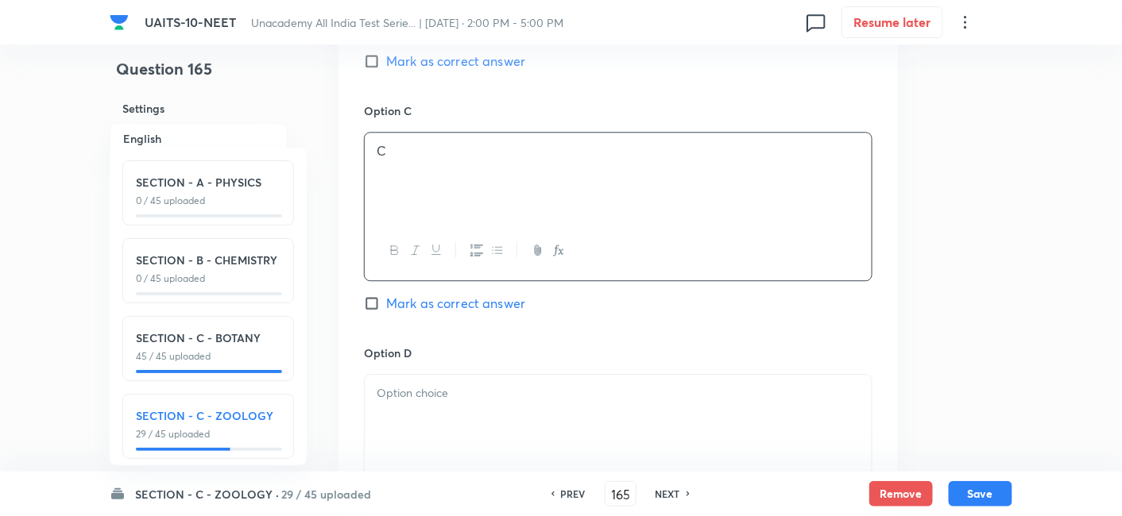
click at [403, 419] on div at bounding box center [618, 419] width 507 height 89
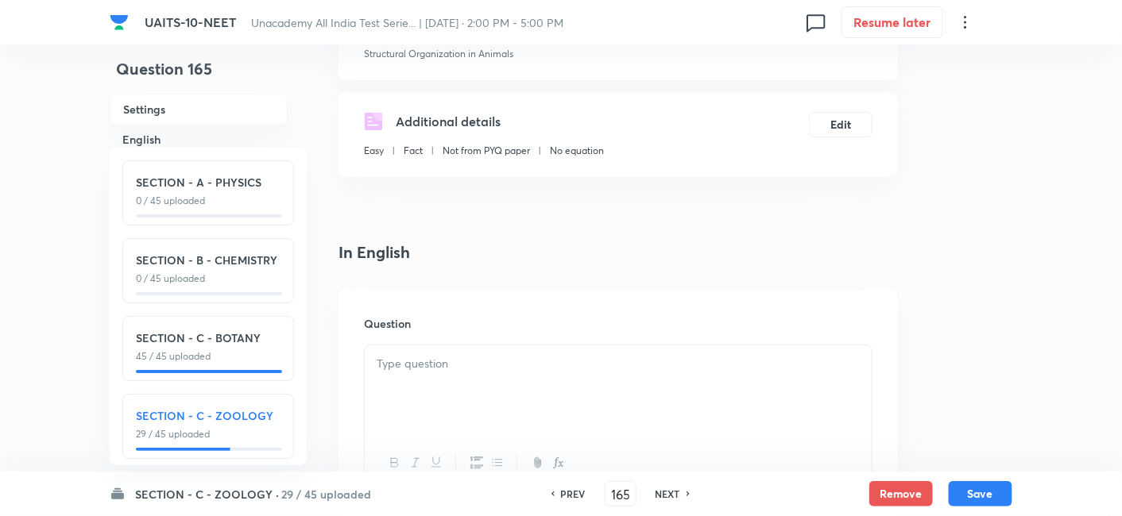
scroll to position [232, 0]
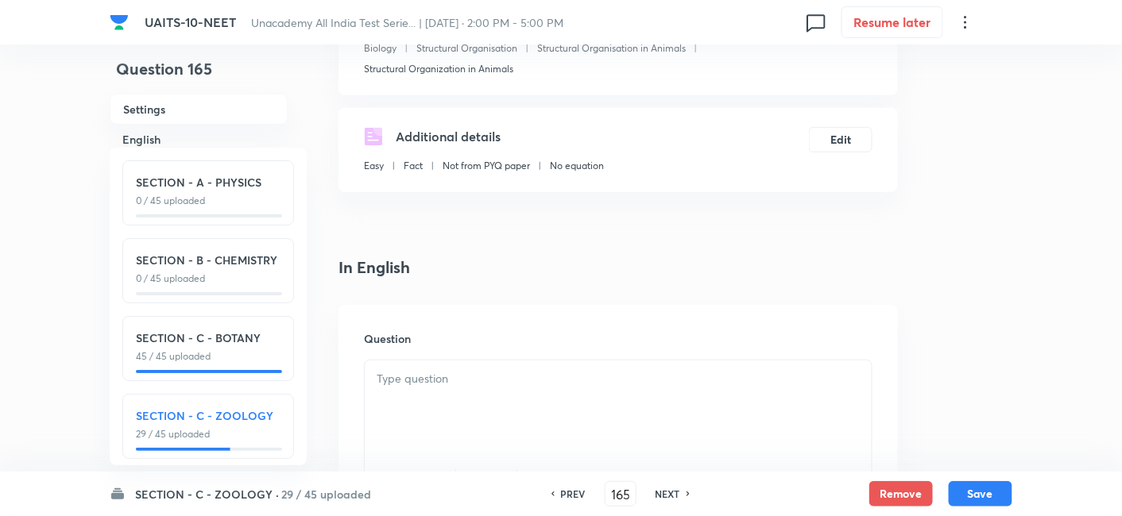
click at [430, 405] on div at bounding box center [618, 405] width 507 height 89
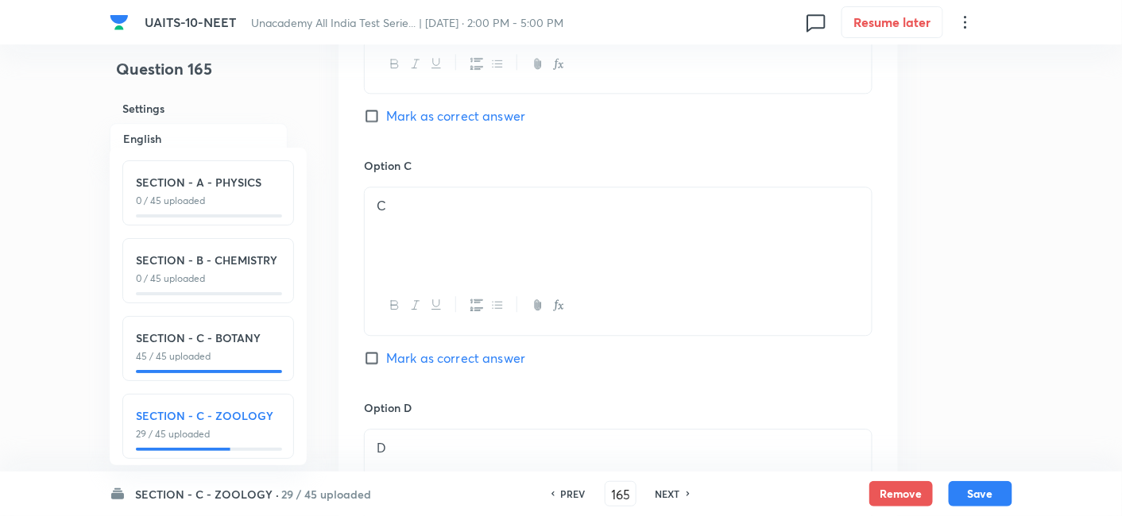
scroll to position [1145, 0]
click at [377, 354] on input "Mark as correct answer" at bounding box center [375, 357] width 22 height 16
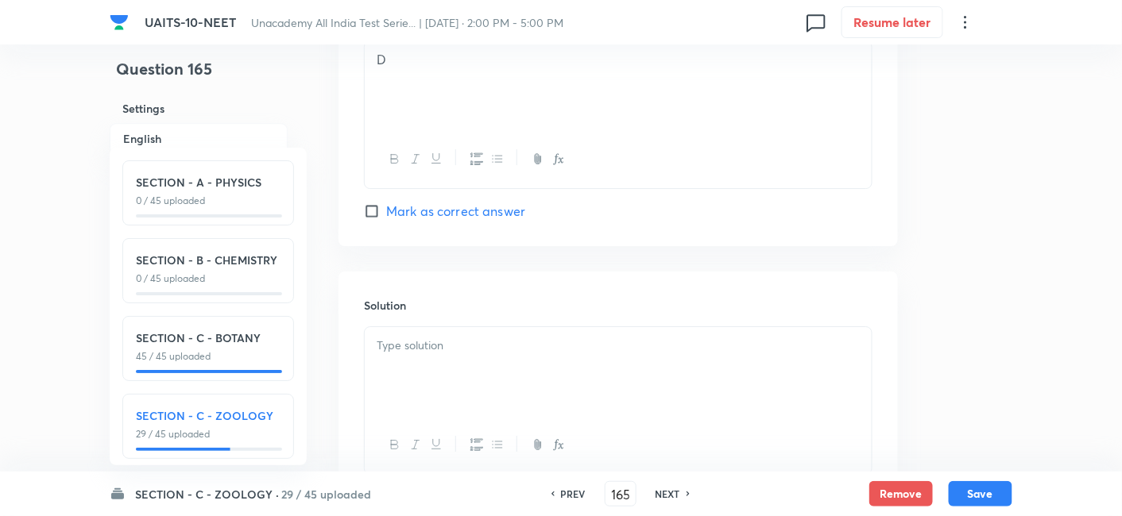
scroll to position [1534, 0]
click at [458, 373] on div at bounding box center [618, 369] width 507 height 89
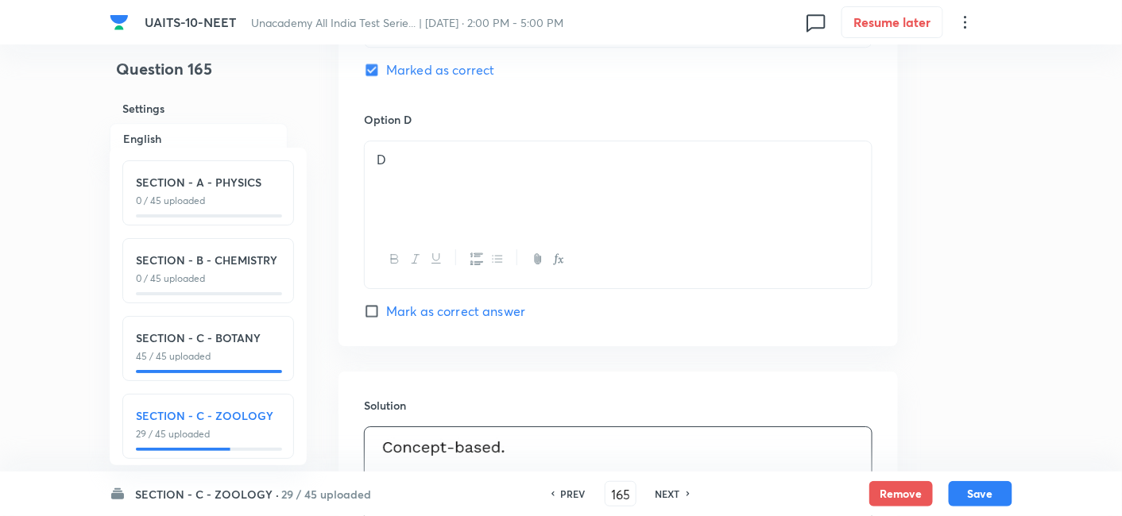
scroll to position [1448, 0]
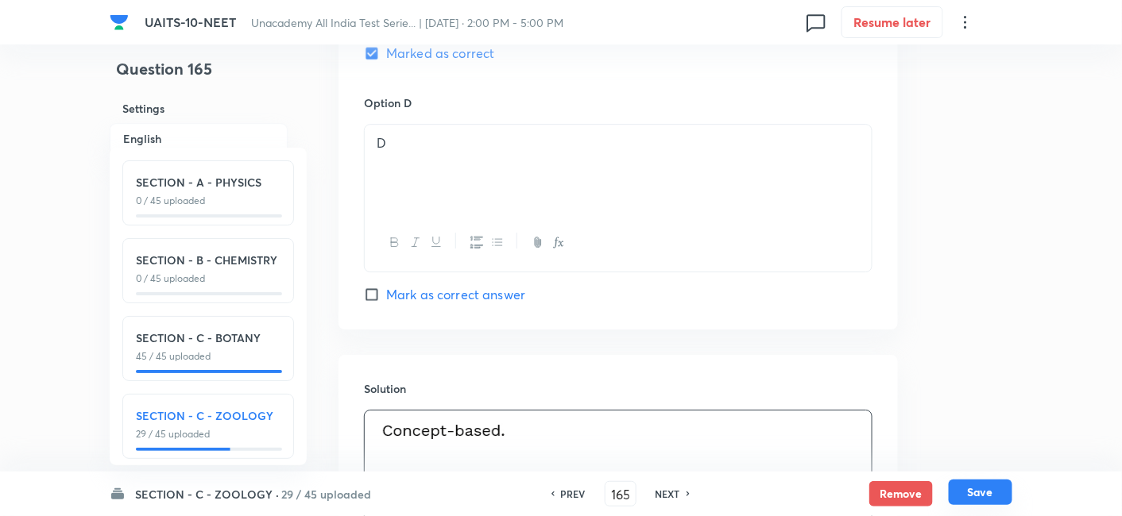
click at [973, 494] on button "Save" at bounding box center [981, 492] width 64 height 25
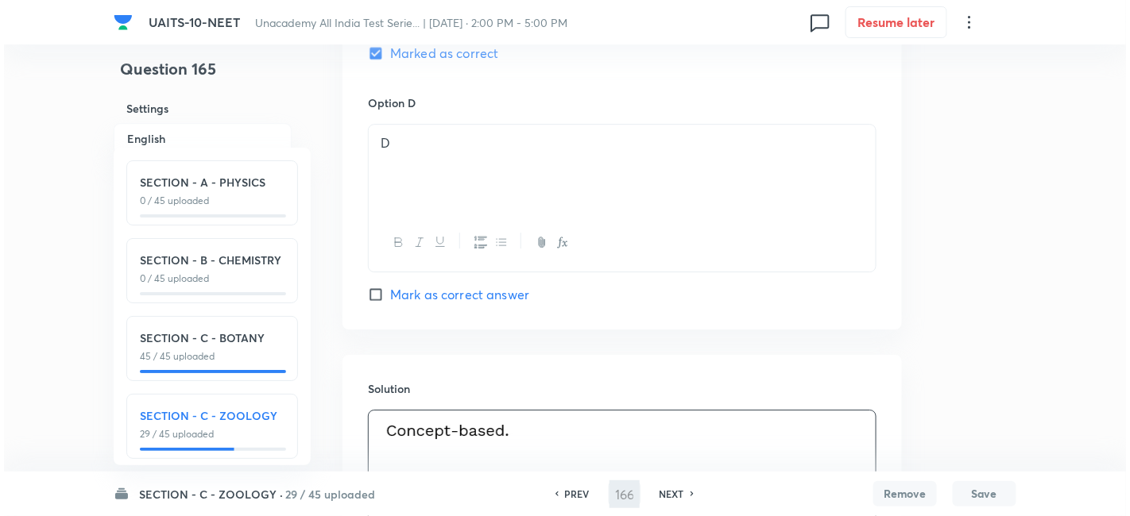
scroll to position [0, 0]
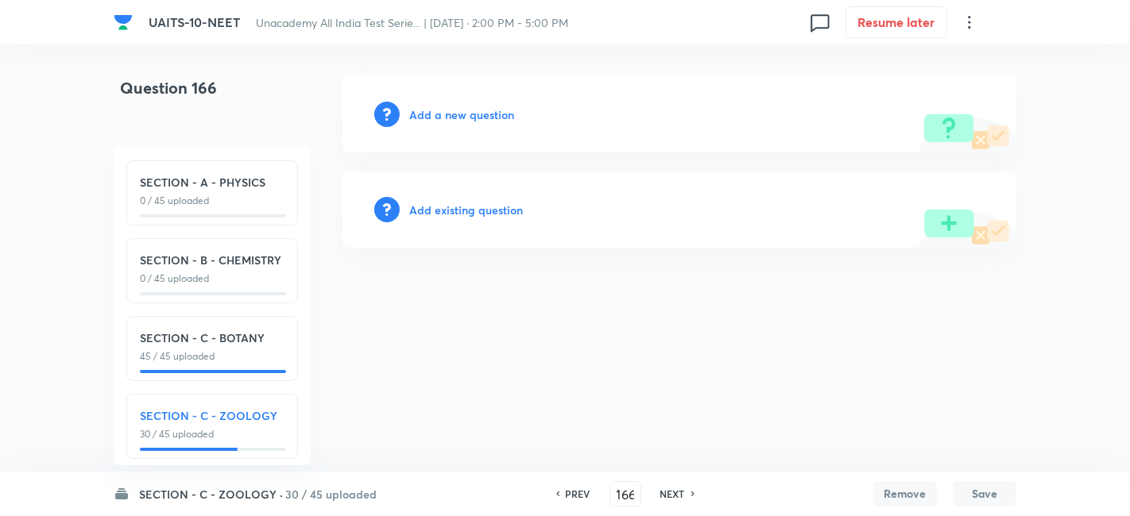
click at [469, 122] on h6 "Add a new question" at bounding box center [461, 114] width 105 height 17
click at [477, 124] on div "Choose a question type" at bounding box center [679, 114] width 674 height 76
click at [472, 116] on h6 "Choose a question type" at bounding box center [470, 114] width 122 height 17
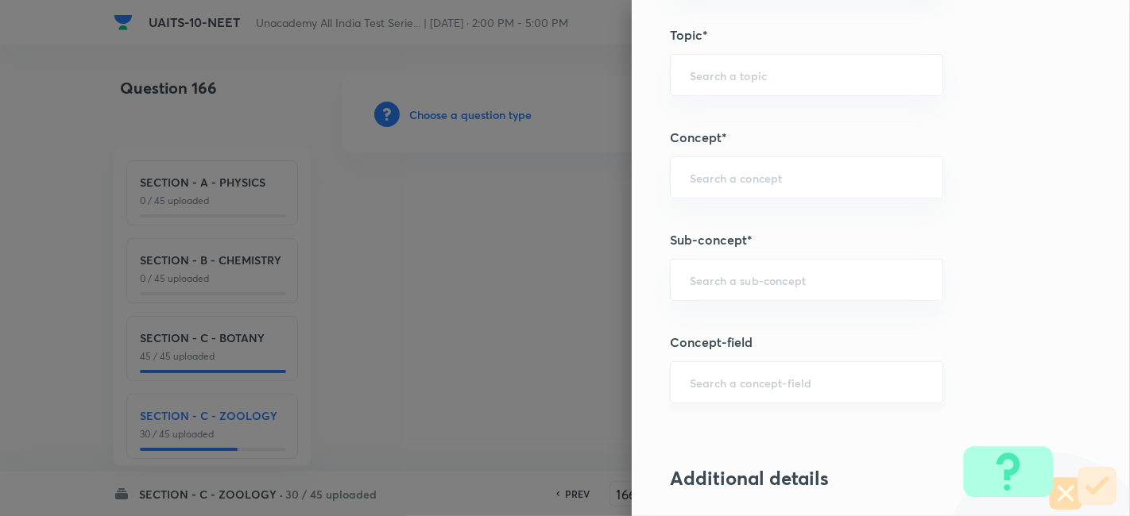
scroll to position [903, 0]
click at [744, 272] on input "text" at bounding box center [807, 278] width 234 height 15
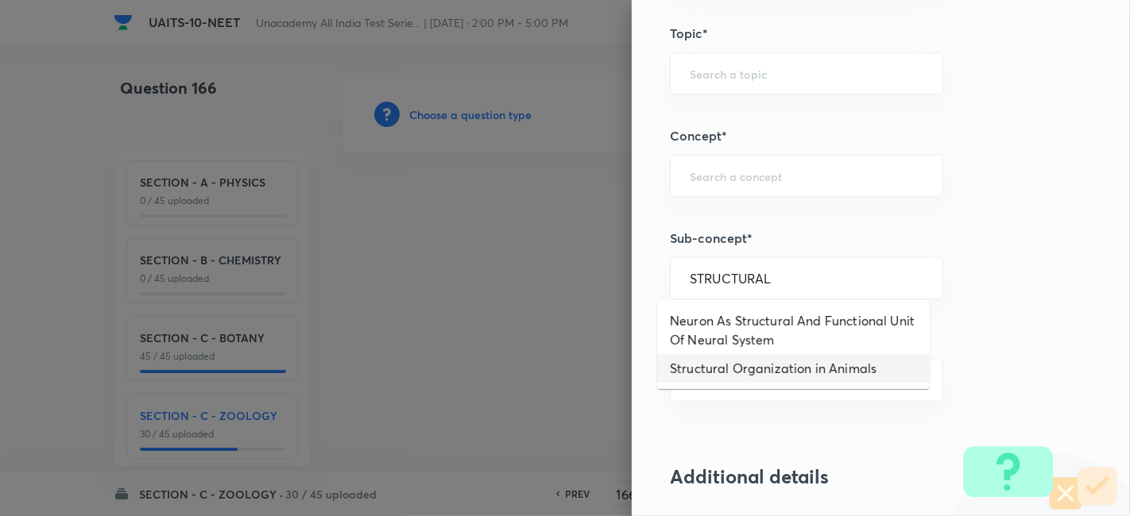
click at [731, 378] on li "Structural Organization in Animals" at bounding box center [793, 368] width 272 height 29
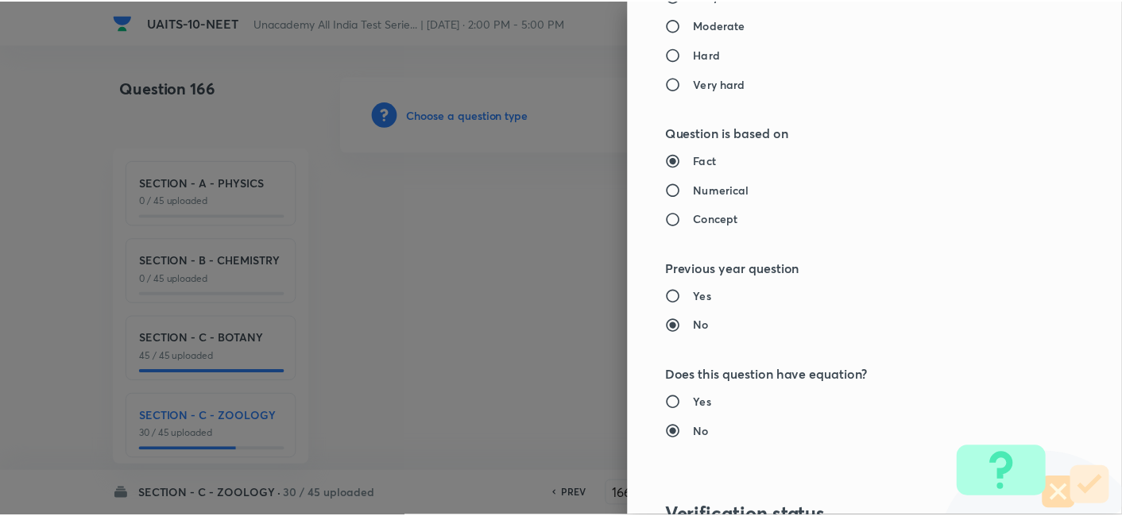
scroll to position [1751, 0]
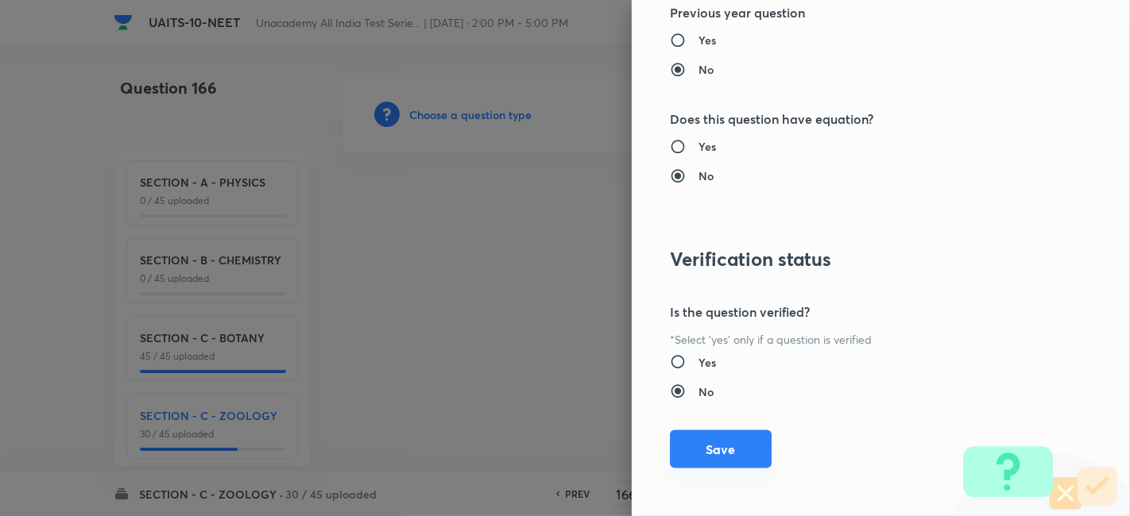
click at [698, 454] on button "Save" at bounding box center [721, 450] width 102 height 38
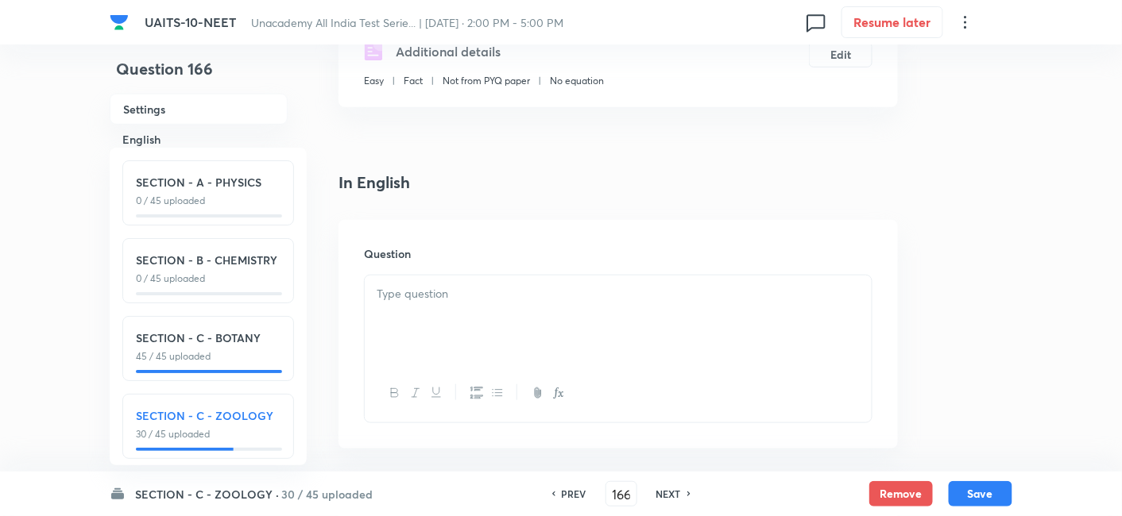
scroll to position [318, 0]
click at [488, 298] on p at bounding box center [618, 293] width 483 height 18
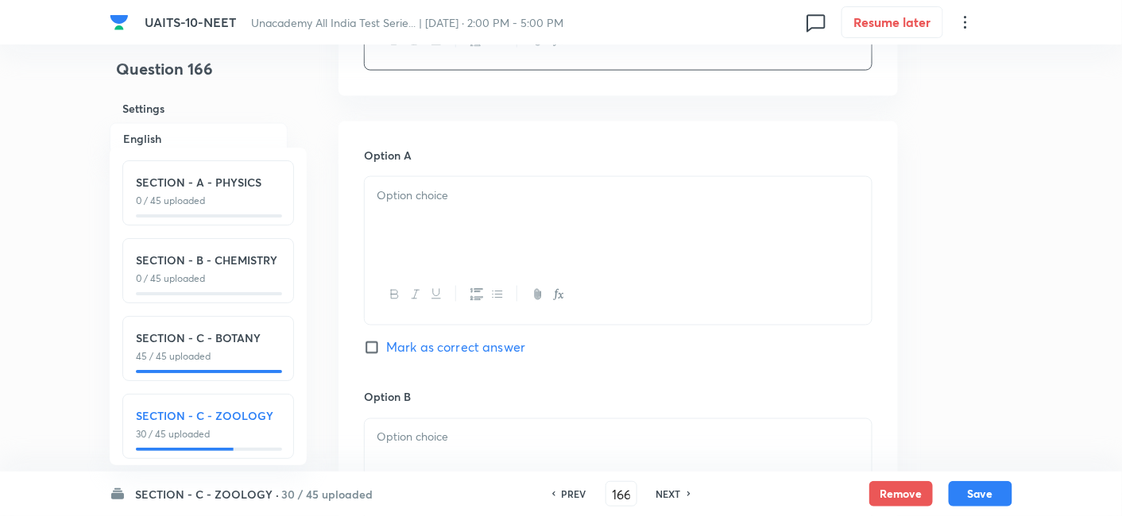
scroll to position [670, 0]
click at [458, 214] on div at bounding box center [618, 220] width 507 height 89
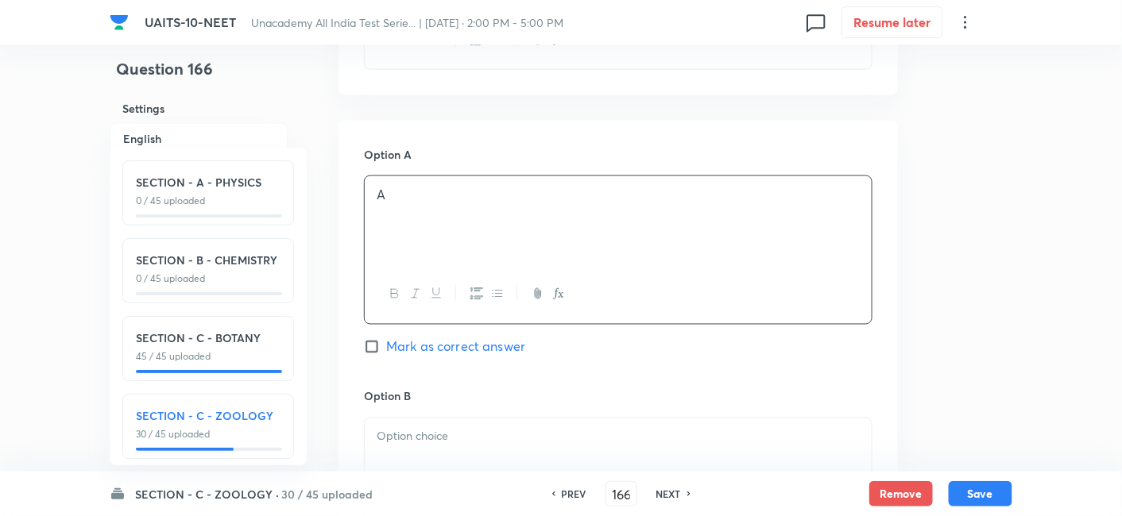
scroll to position [685, 0]
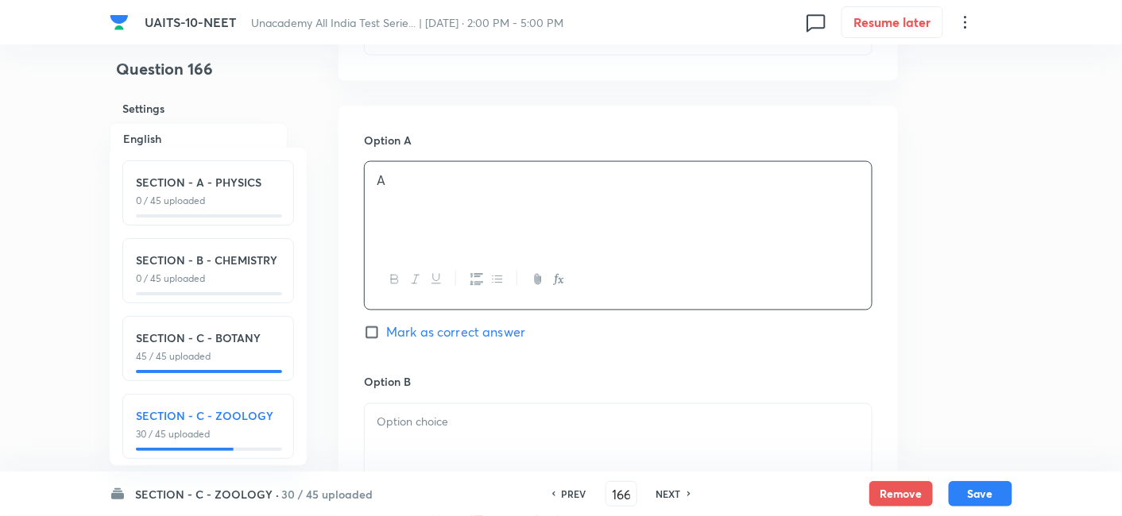
click at [423, 443] on div at bounding box center [618, 448] width 507 height 89
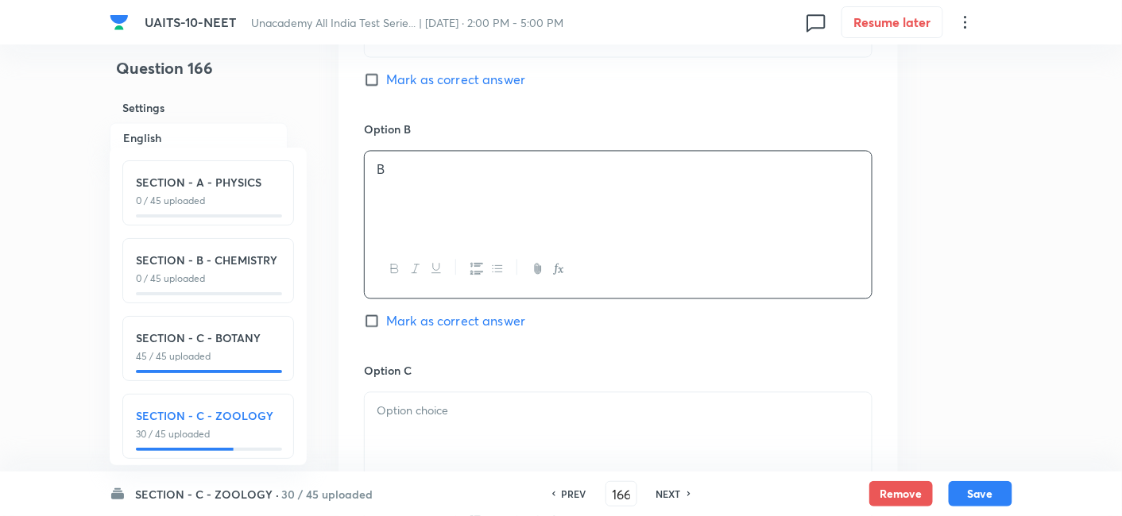
scroll to position [938, 0]
click at [427, 427] on div at bounding box center [618, 436] width 507 height 89
click at [416, 410] on p at bounding box center [618, 407] width 483 height 18
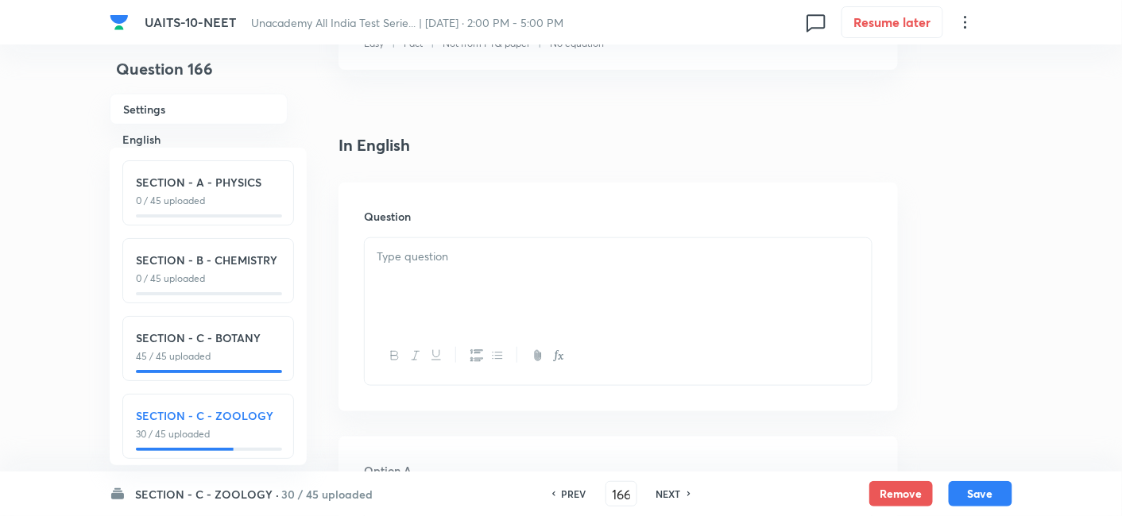
scroll to position [352, 0]
click at [521, 307] on div at bounding box center [618, 285] width 507 height 89
click at [477, 268] on p at bounding box center [618, 269] width 483 height 18
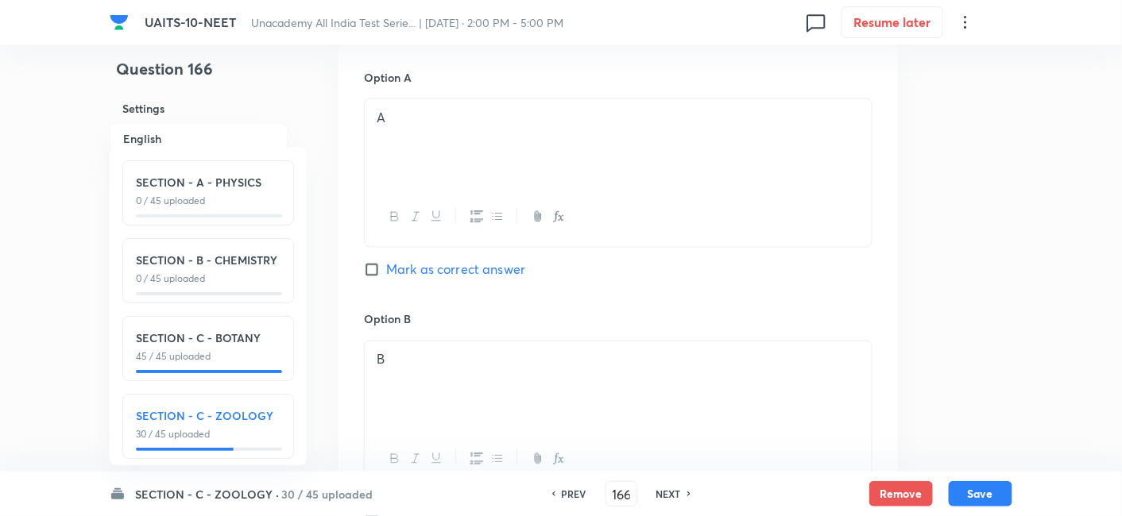
scroll to position [426, 0]
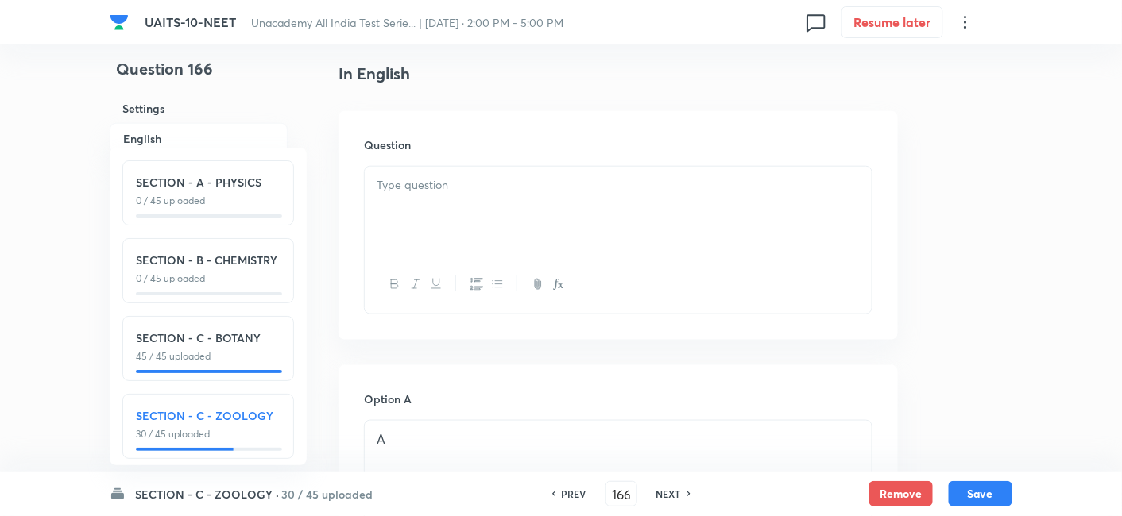
click at [545, 223] on div at bounding box center [618, 211] width 507 height 89
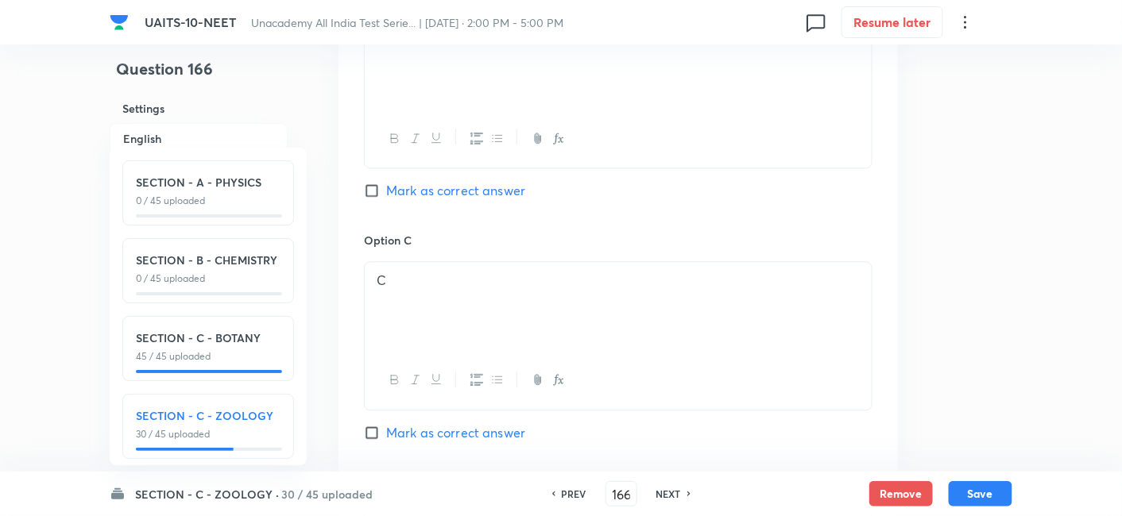
scroll to position [1176, 0]
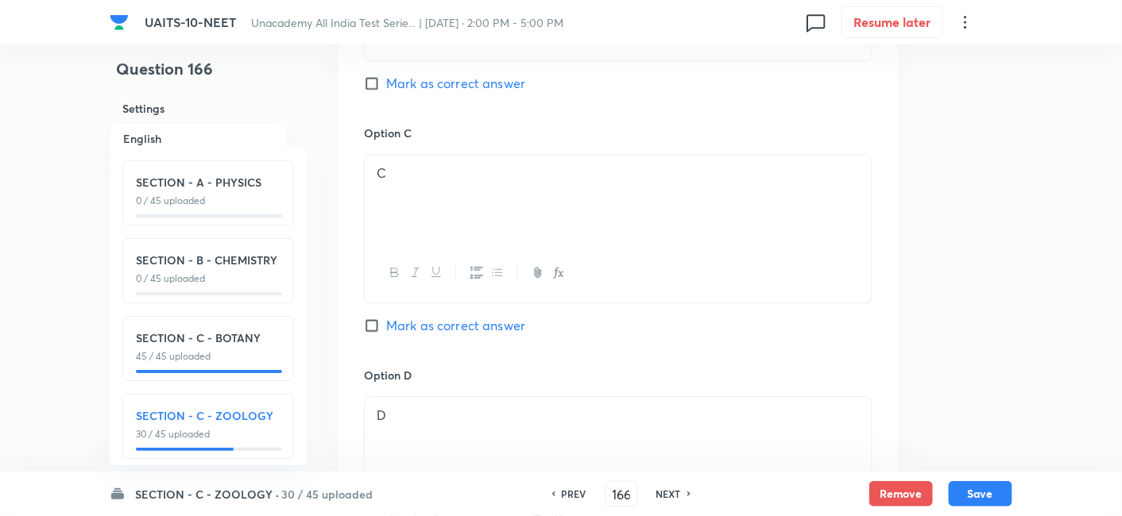
click at [373, 323] on input "Mark as correct answer" at bounding box center [375, 326] width 22 height 16
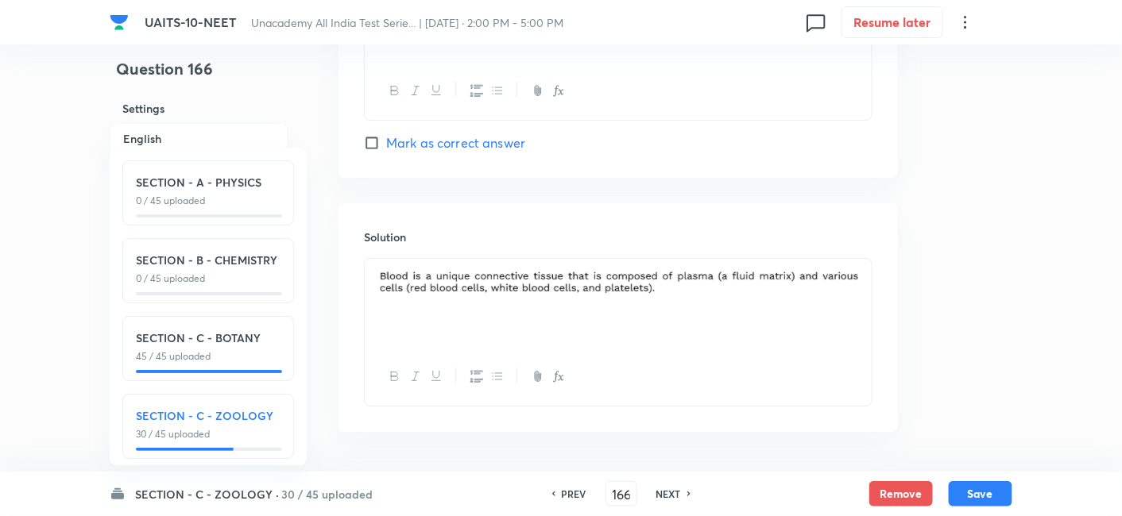
scroll to position [1653, 0]
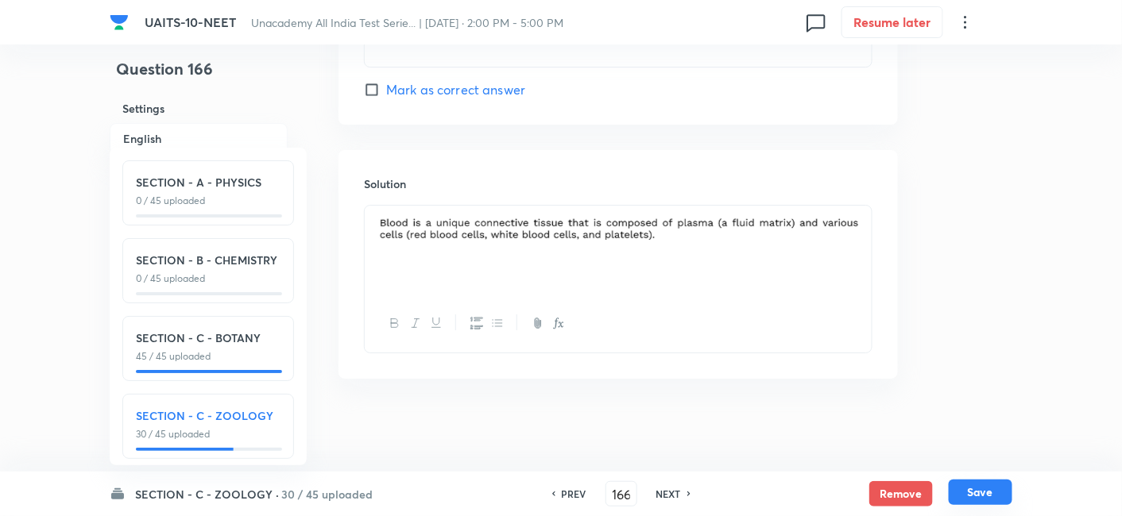
click at [971, 492] on button "Save" at bounding box center [981, 492] width 64 height 25
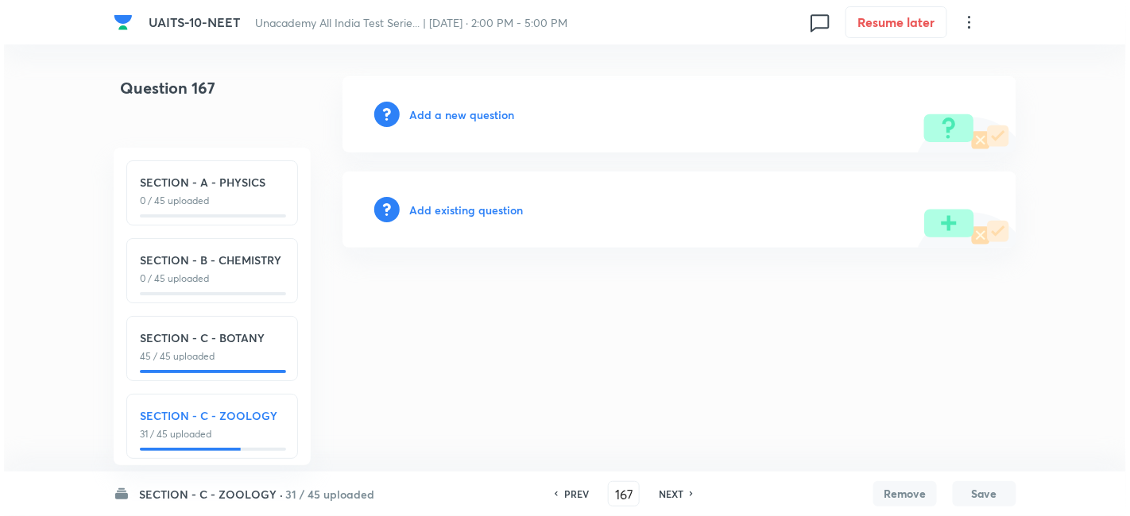
scroll to position [0, 0]
click at [442, 114] on h6 "Add a new question" at bounding box center [461, 114] width 105 height 17
click at [442, 114] on h6 "Choose a question type" at bounding box center [470, 114] width 122 height 17
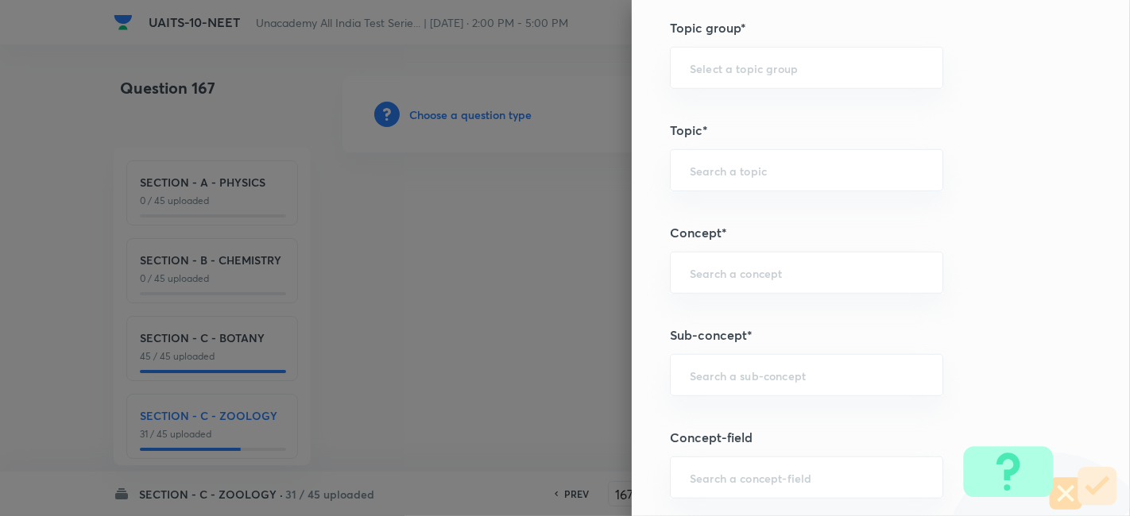
scroll to position [815, 0]
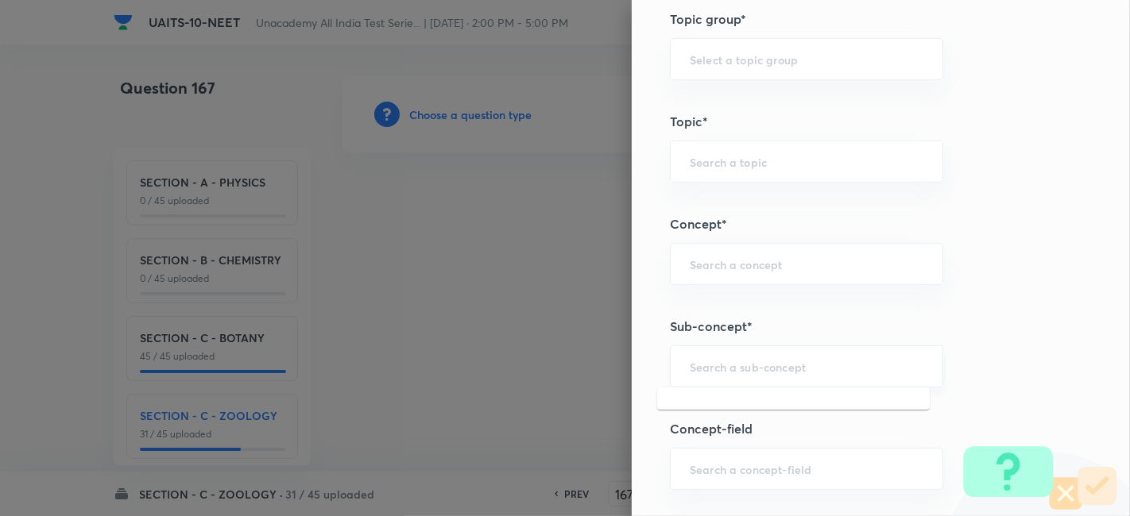
click at [756, 367] on input "text" at bounding box center [807, 366] width 234 height 15
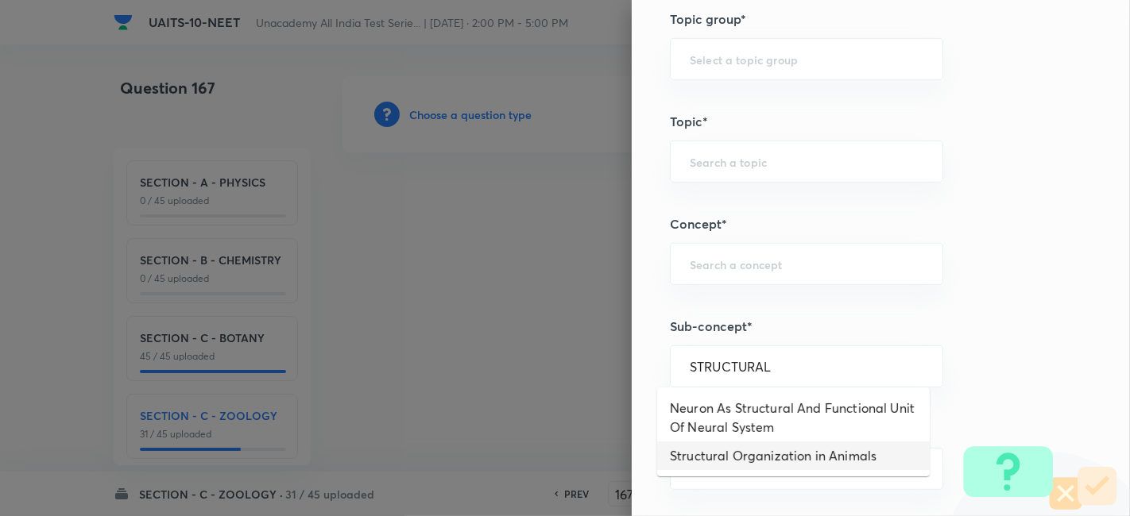
click at [746, 459] on li "Structural Organization in Animals" at bounding box center [793, 456] width 272 height 29
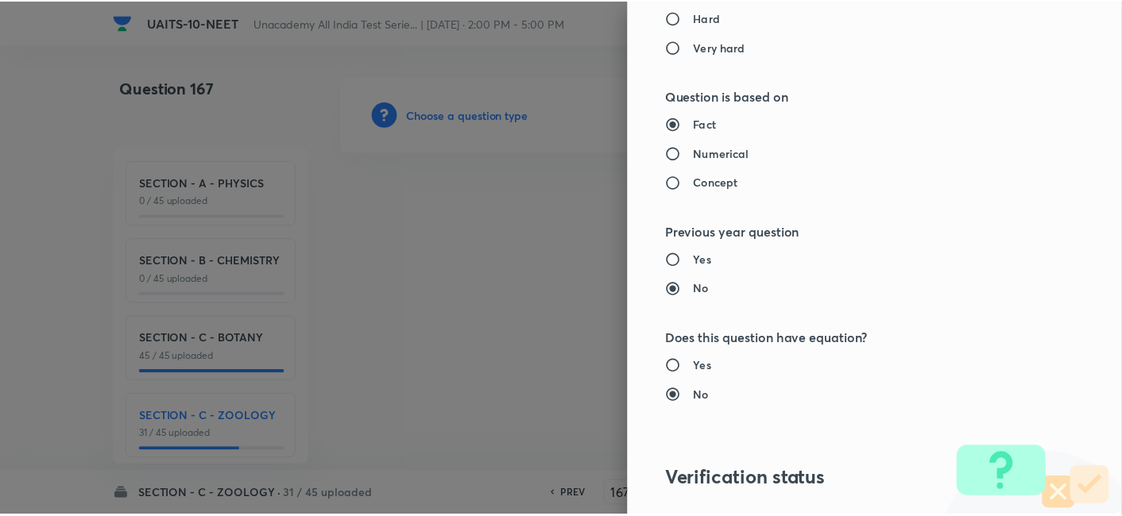
scroll to position [1751, 0]
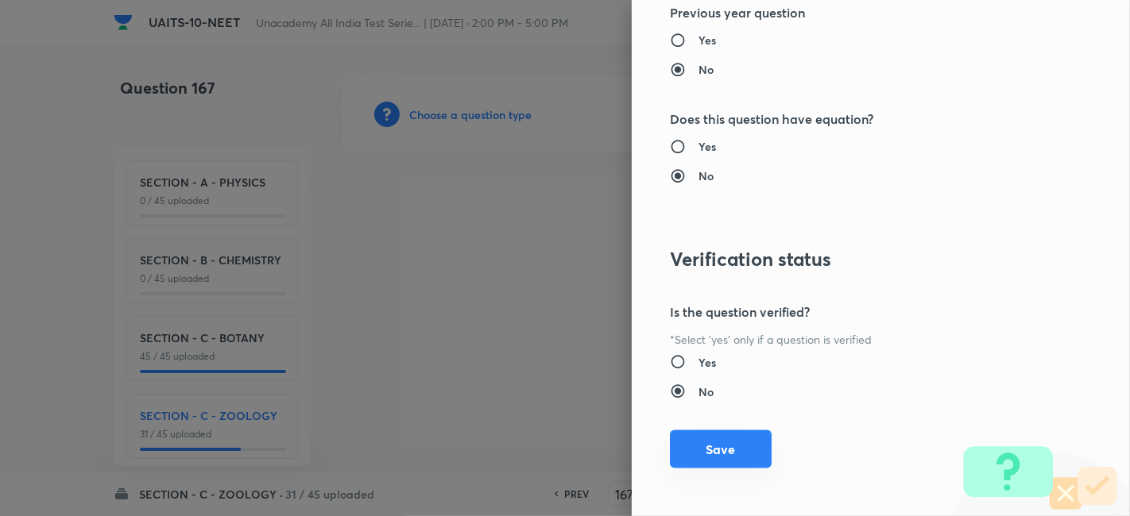
click at [691, 462] on button "Save" at bounding box center [721, 450] width 102 height 38
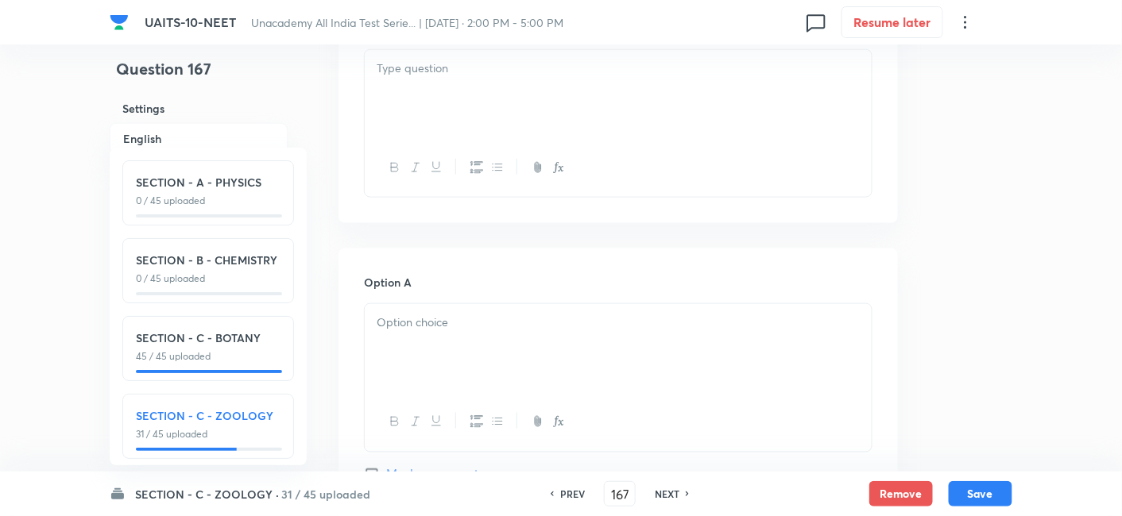
scroll to position [543, 0]
click at [517, 336] on div at bounding box center [618, 347] width 507 height 89
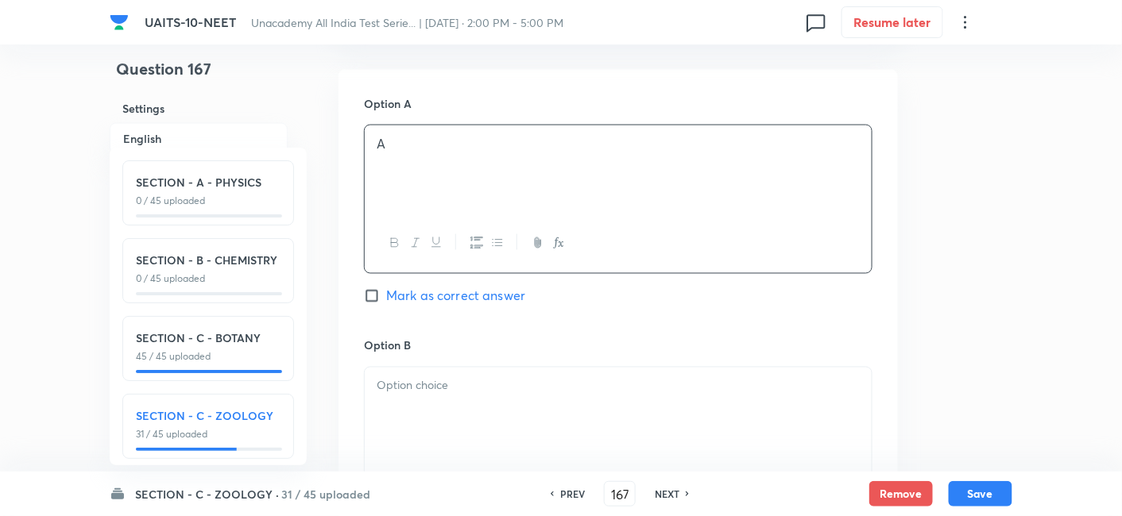
scroll to position [721, 0]
click at [445, 384] on p at bounding box center [618, 386] width 483 height 18
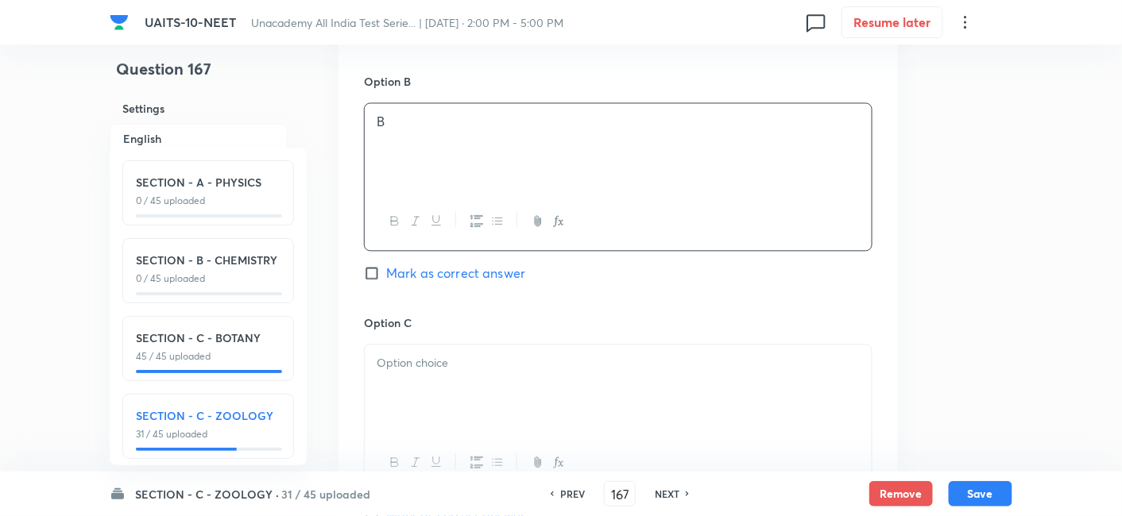
scroll to position [987, 0]
click at [445, 385] on div at bounding box center [618, 388] width 507 height 89
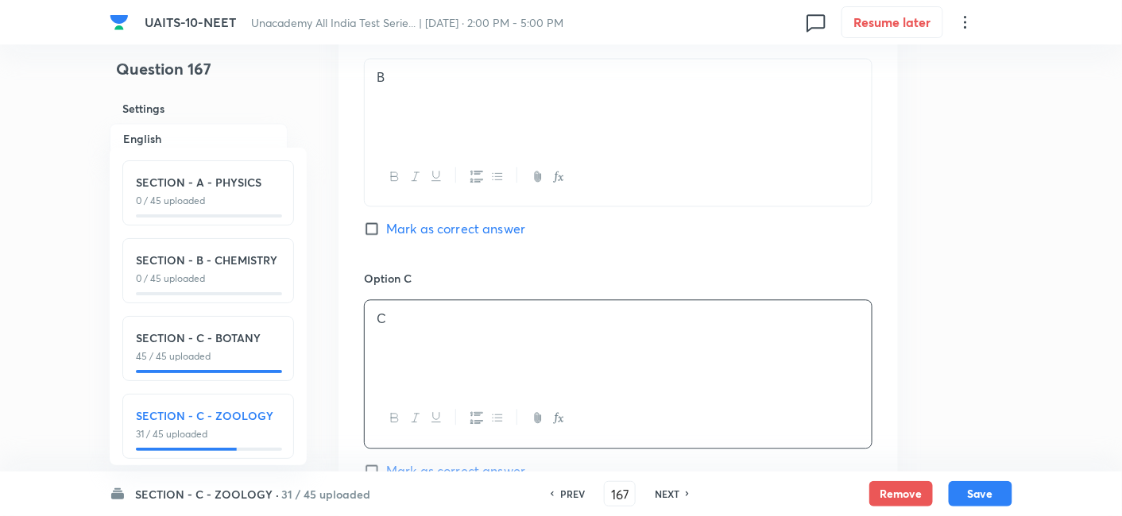
scroll to position [1181, 0]
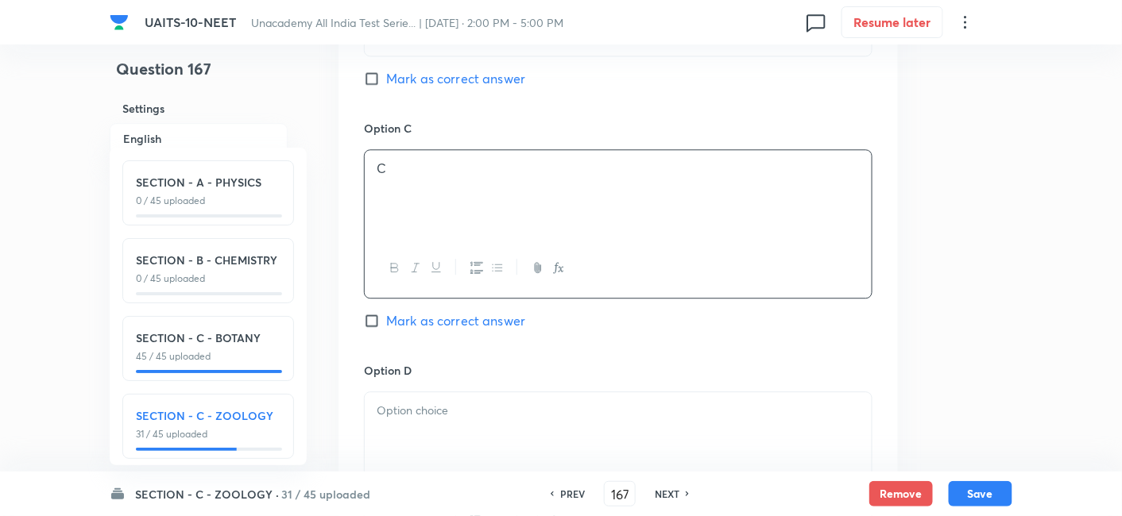
click at [419, 415] on p at bounding box center [618, 411] width 483 height 18
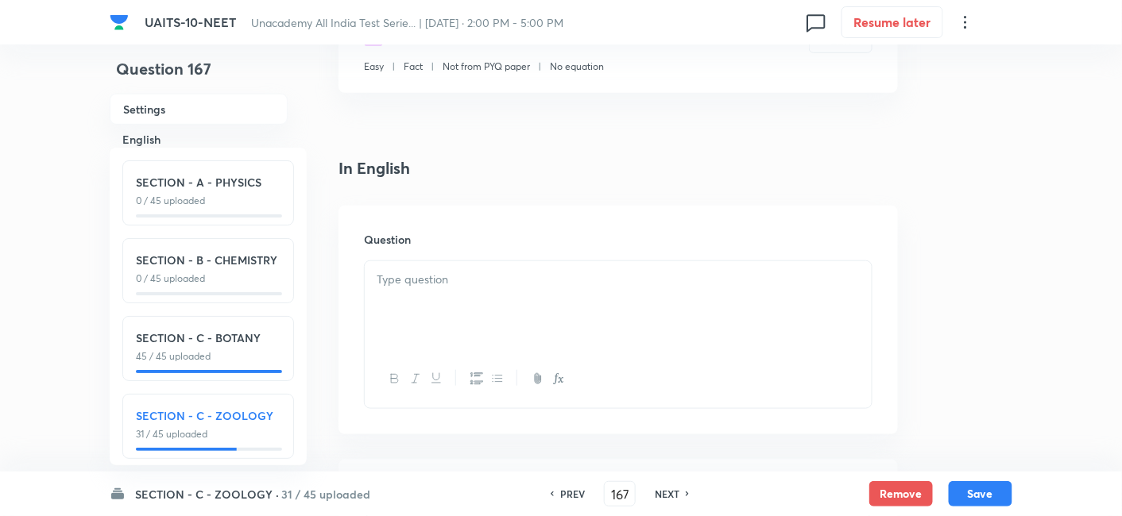
scroll to position [331, 0]
click at [477, 293] on div at bounding box center [618, 305] width 507 height 89
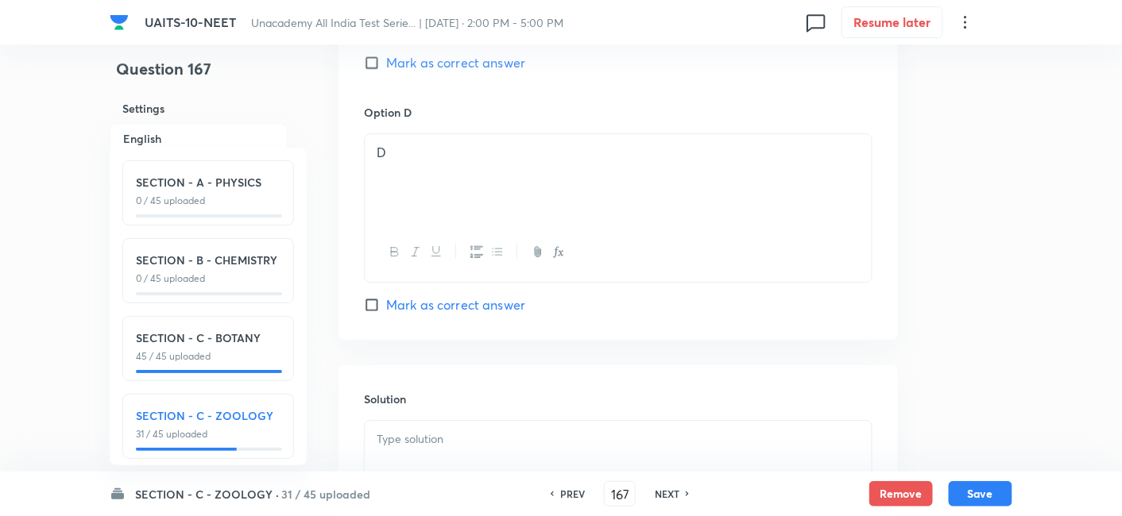
scroll to position [1464, 0]
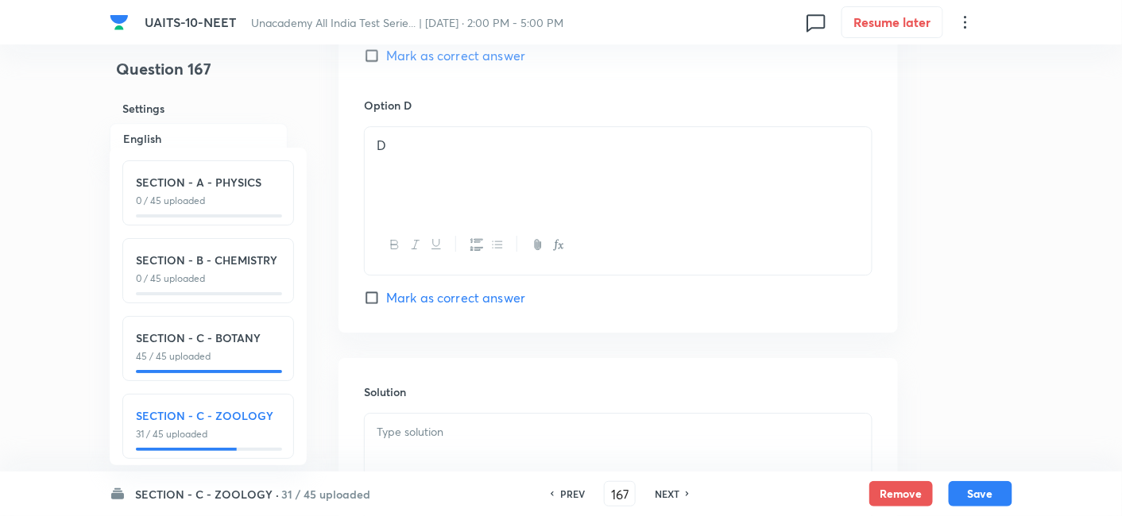
click at [379, 292] on input "Mark as correct answer" at bounding box center [375, 298] width 22 height 16
click at [417, 431] on p at bounding box center [618, 432] width 483 height 18
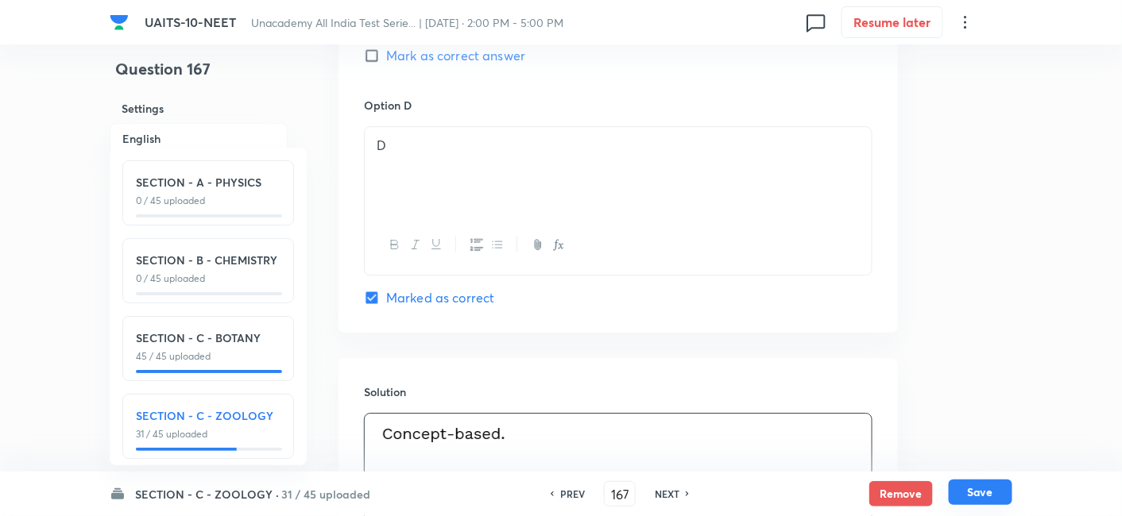
click at [980, 489] on button "Save" at bounding box center [981, 492] width 64 height 25
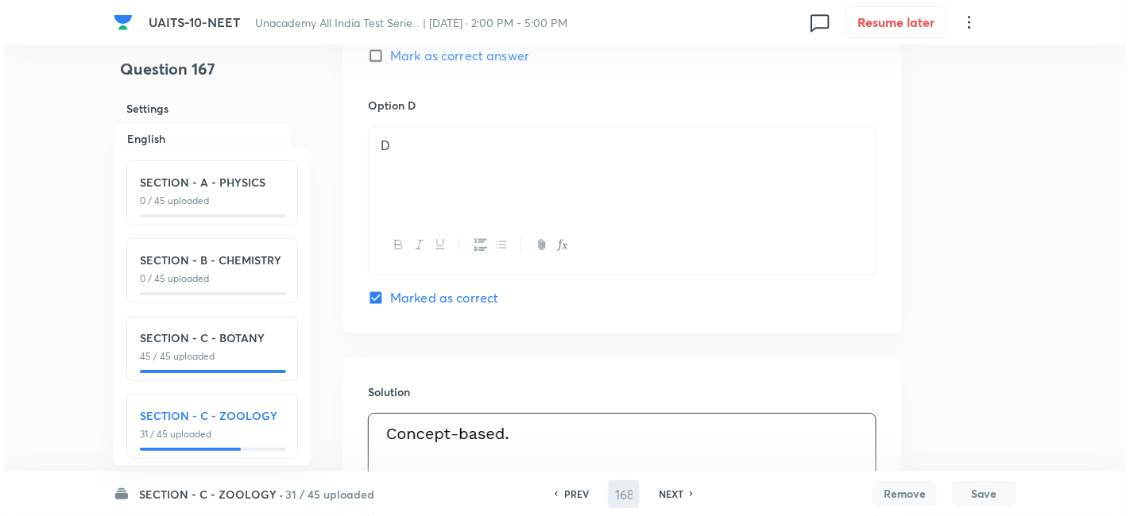
scroll to position [0, 0]
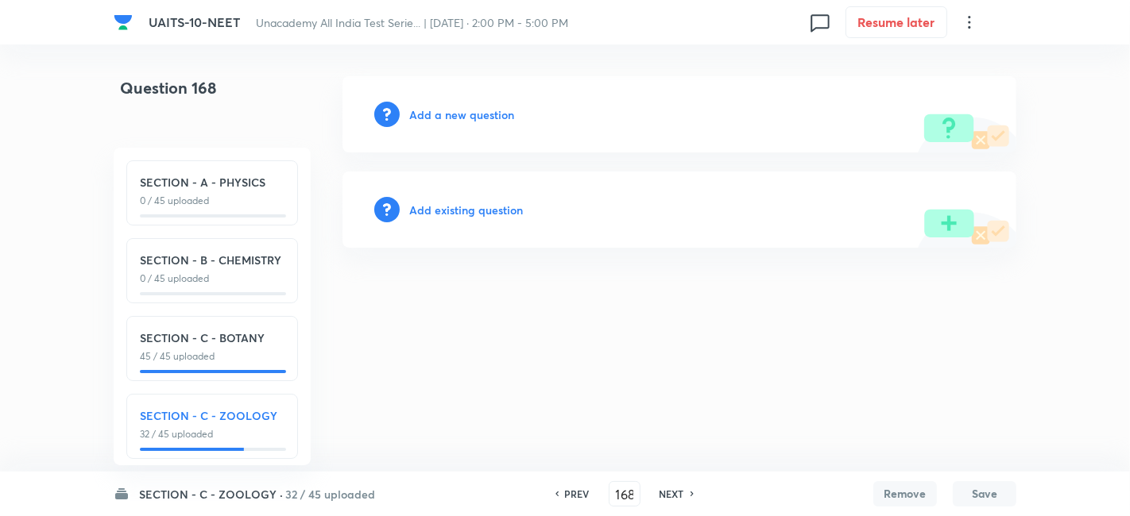
click at [483, 117] on h6 "Add a new question" at bounding box center [461, 114] width 105 height 17
click at [474, 112] on h6 "Choose a question type" at bounding box center [470, 114] width 122 height 17
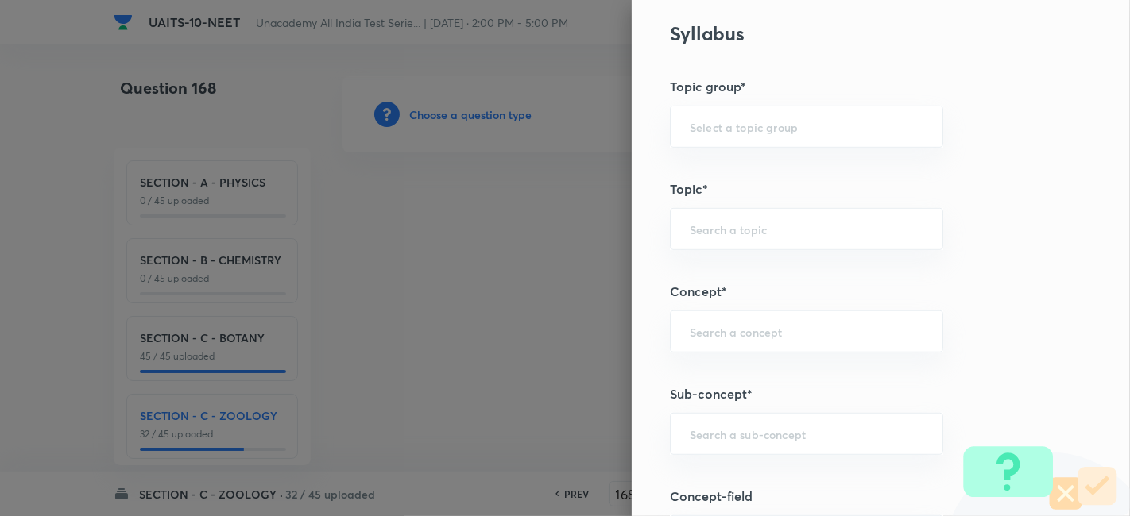
scroll to position [748, 0]
click at [751, 431] on input "text" at bounding box center [807, 433] width 234 height 15
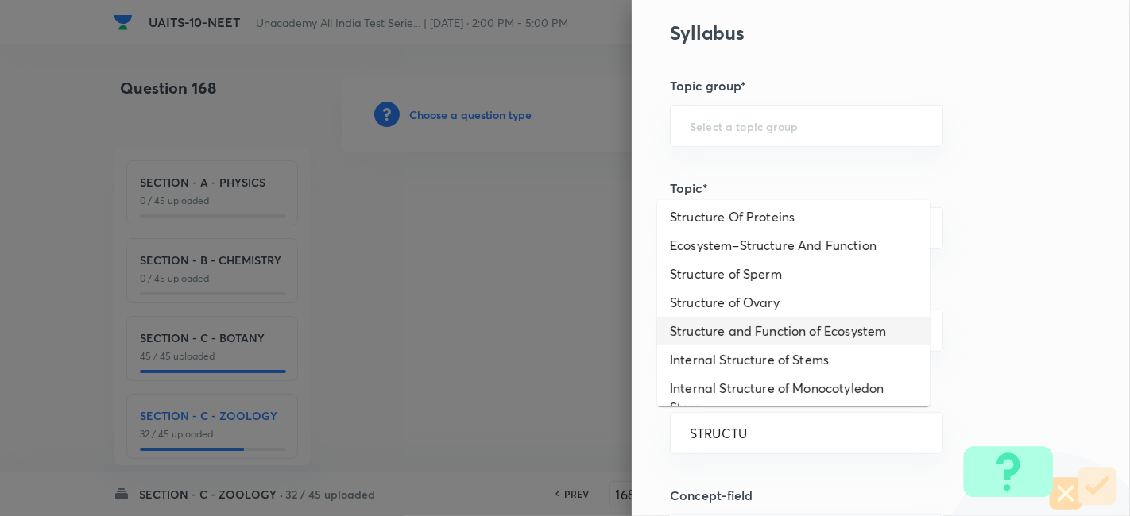
scroll to position [0, 0]
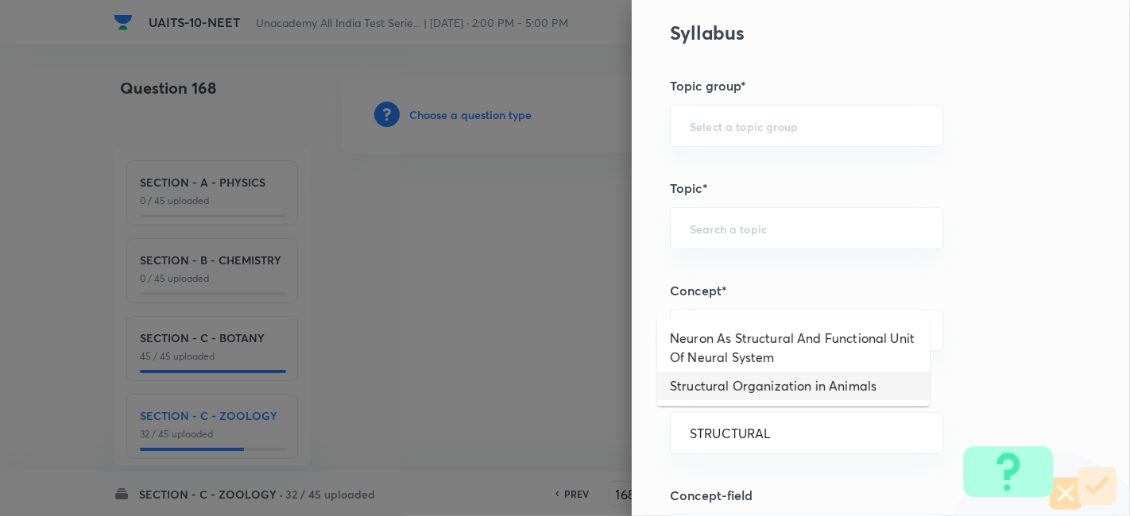
click at [779, 381] on li "Structural Organization in Animals" at bounding box center [793, 386] width 272 height 29
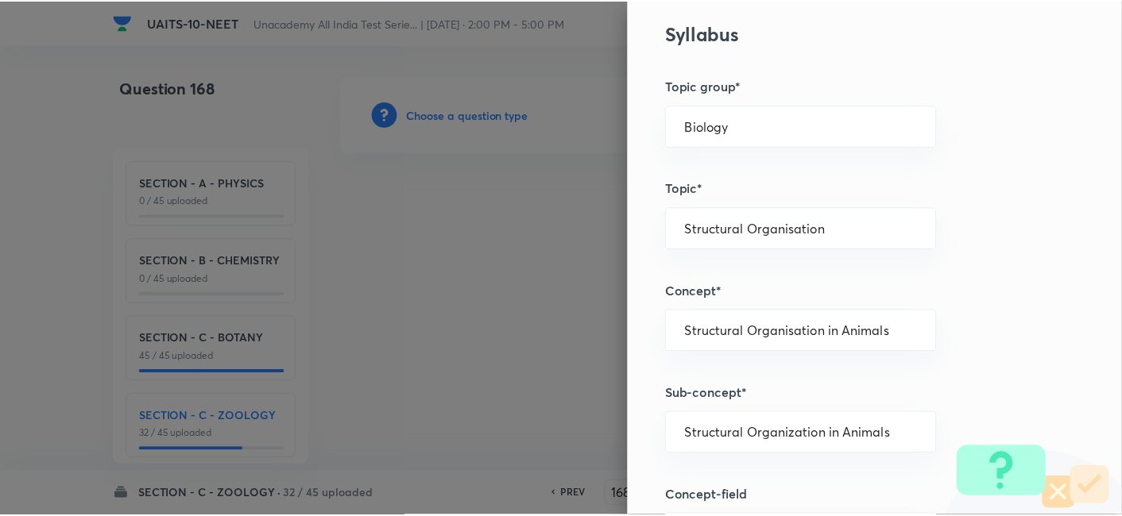
scroll to position [1751, 0]
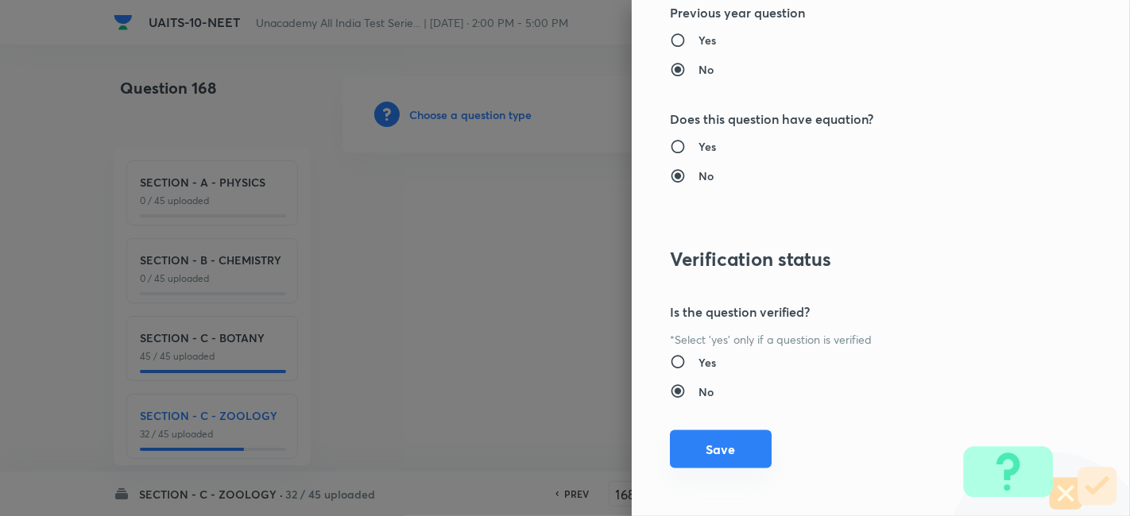
click at [704, 440] on button "Save" at bounding box center [721, 450] width 102 height 38
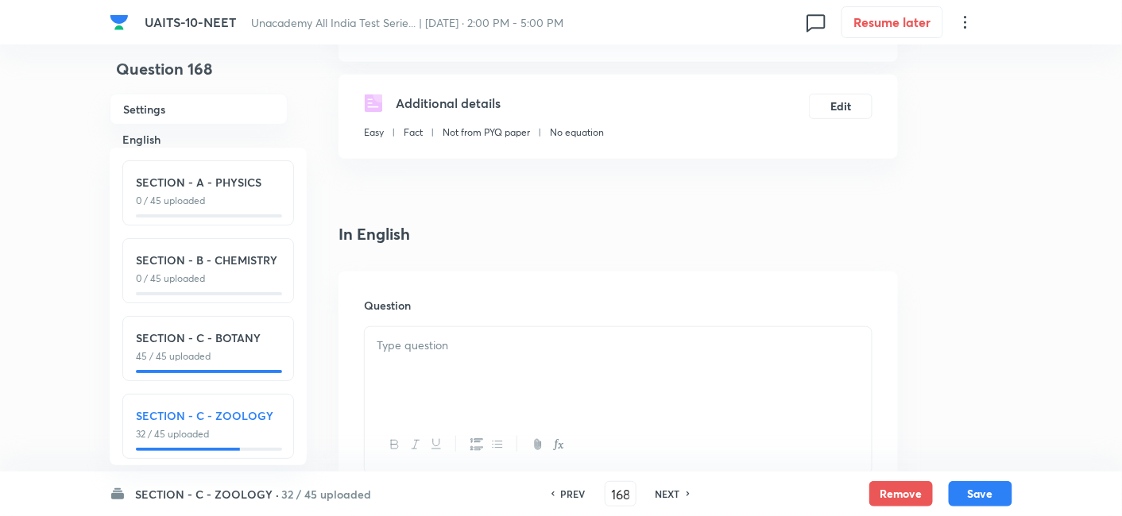
scroll to position [266, 0]
click at [484, 357] on div at bounding box center [618, 371] width 507 height 89
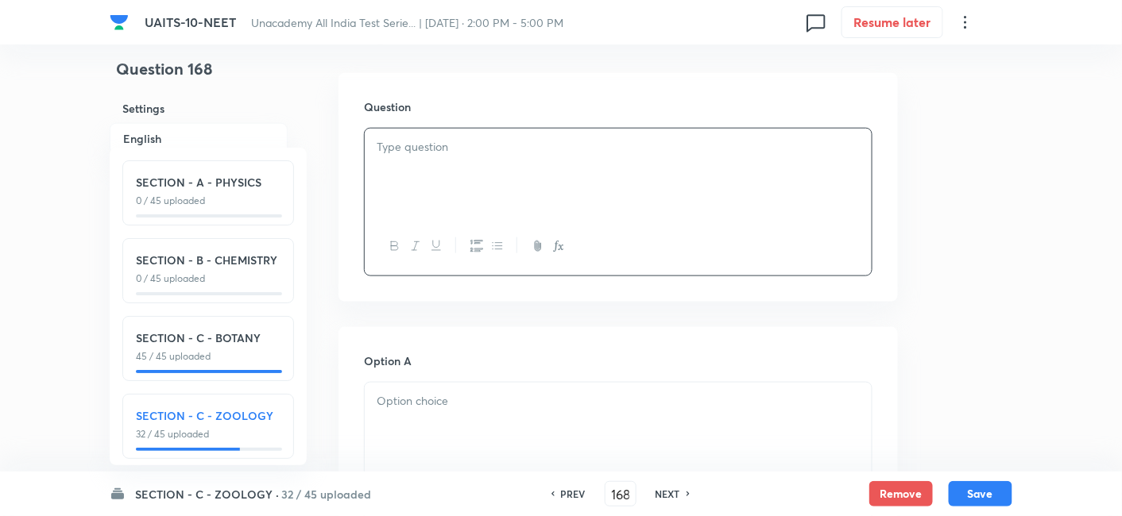
scroll to position [477, 0]
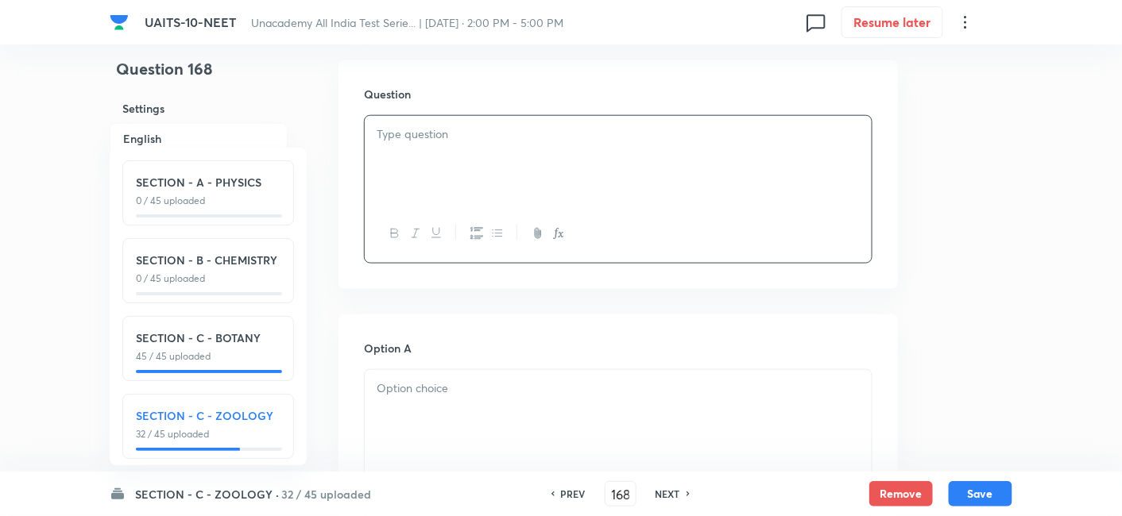
click at [446, 398] on div at bounding box center [618, 414] width 507 height 89
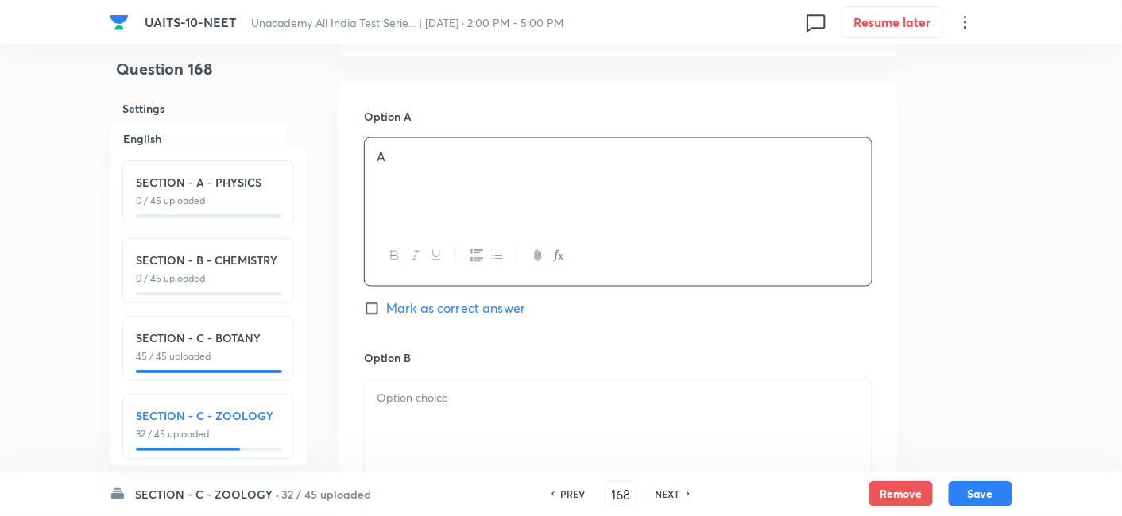
scroll to position [714, 0]
click at [435, 405] on div at bounding box center [618, 419] width 507 height 89
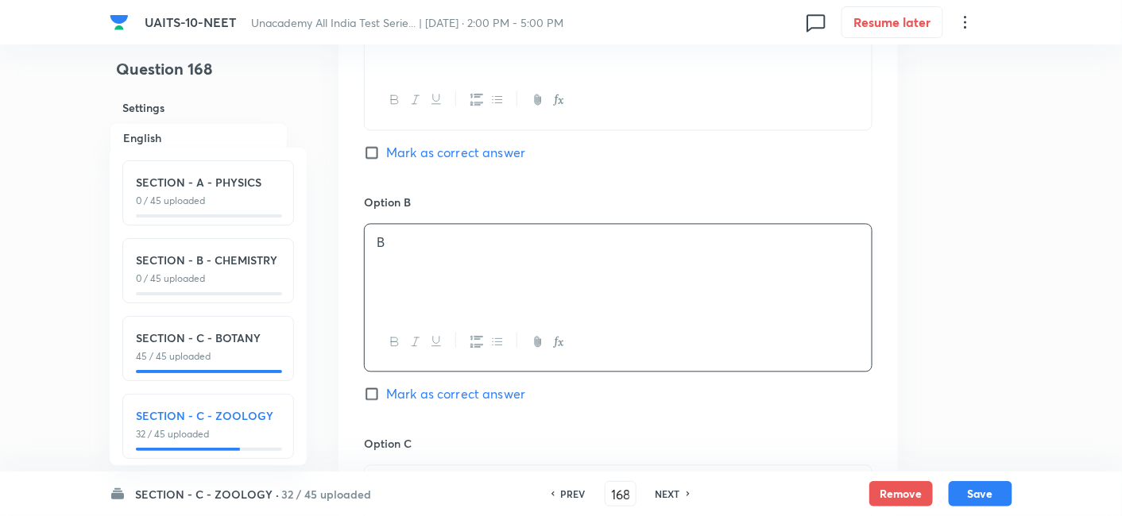
scroll to position [1011, 0]
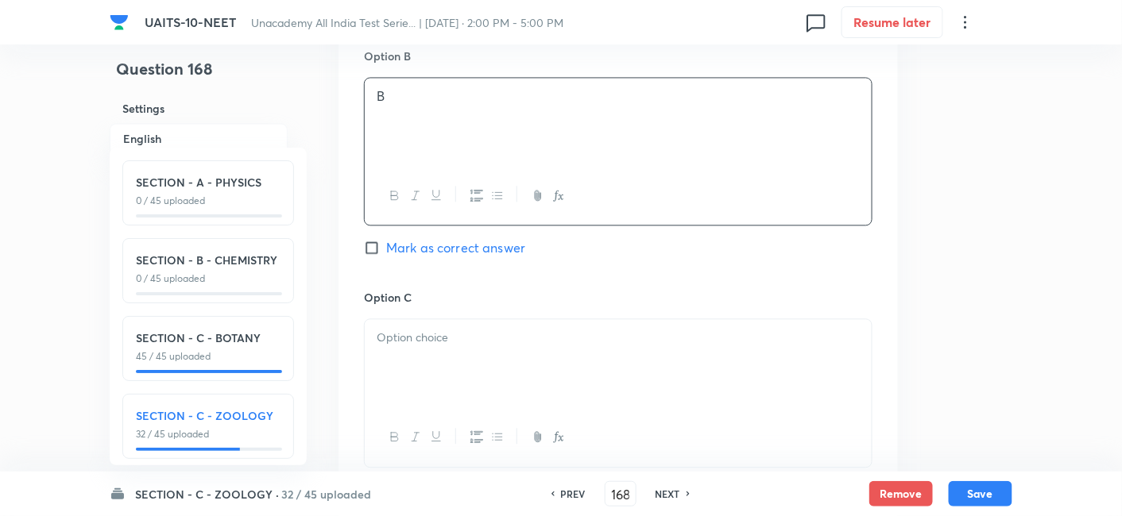
click at [419, 362] on div at bounding box center [618, 363] width 507 height 89
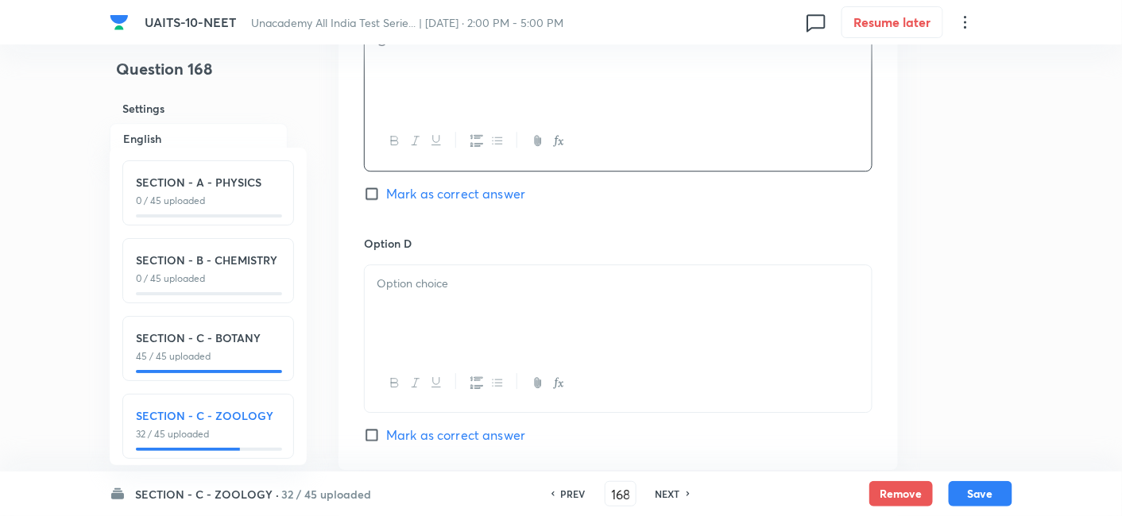
scroll to position [1309, 0]
click at [442, 282] on p at bounding box center [618, 282] width 483 height 18
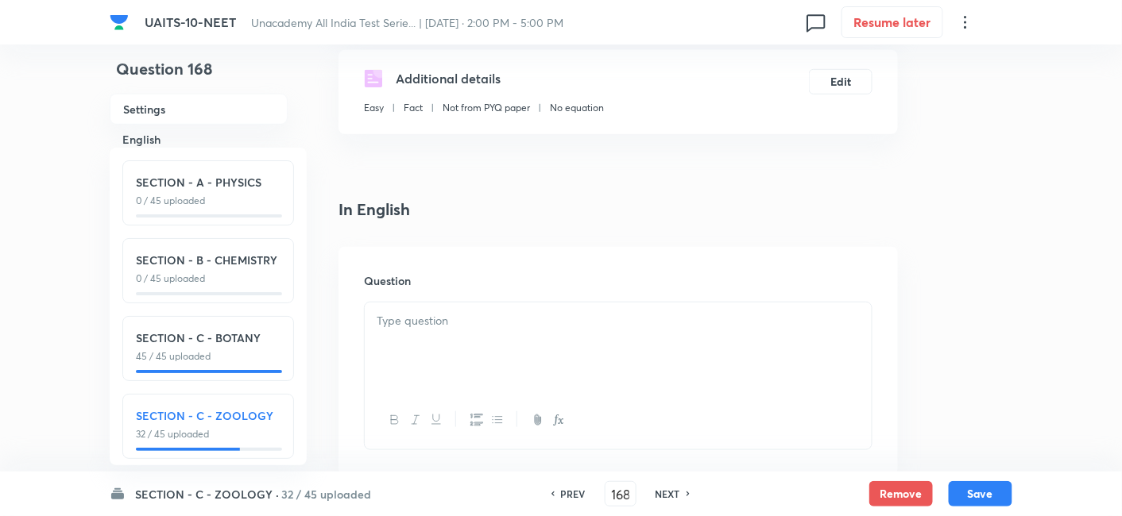
scroll to position [289, 0]
click at [425, 332] on div at bounding box center [618, 347] width 507 height 89
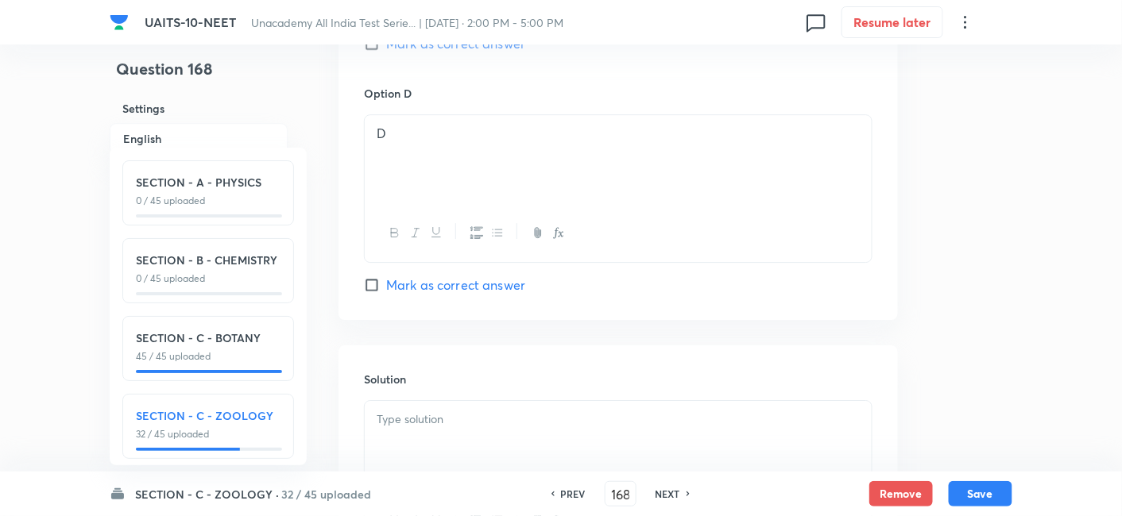
scroll to position [1579, 0]
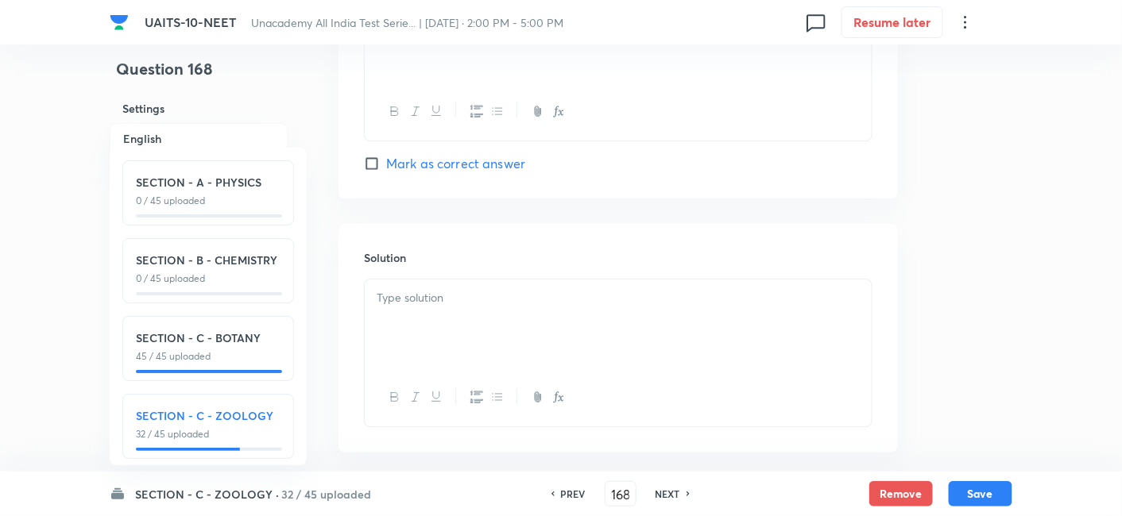
click at [470, 310] on div at bounding box center [618, 324] width 507 height 89
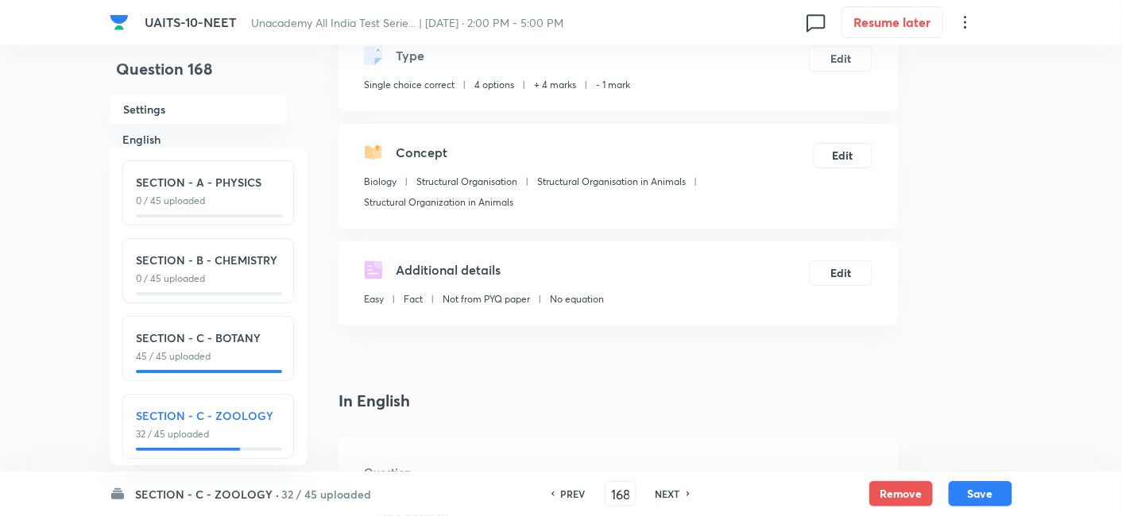
scroll to position [288, 0]
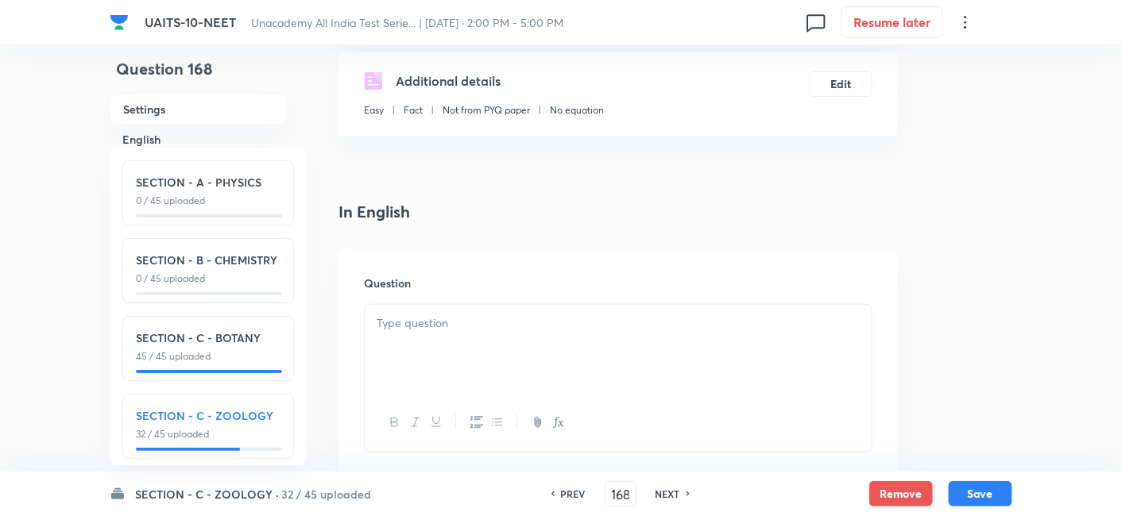
click at [435, 349] on div at bounding box center [618, 349] width 507 height 89
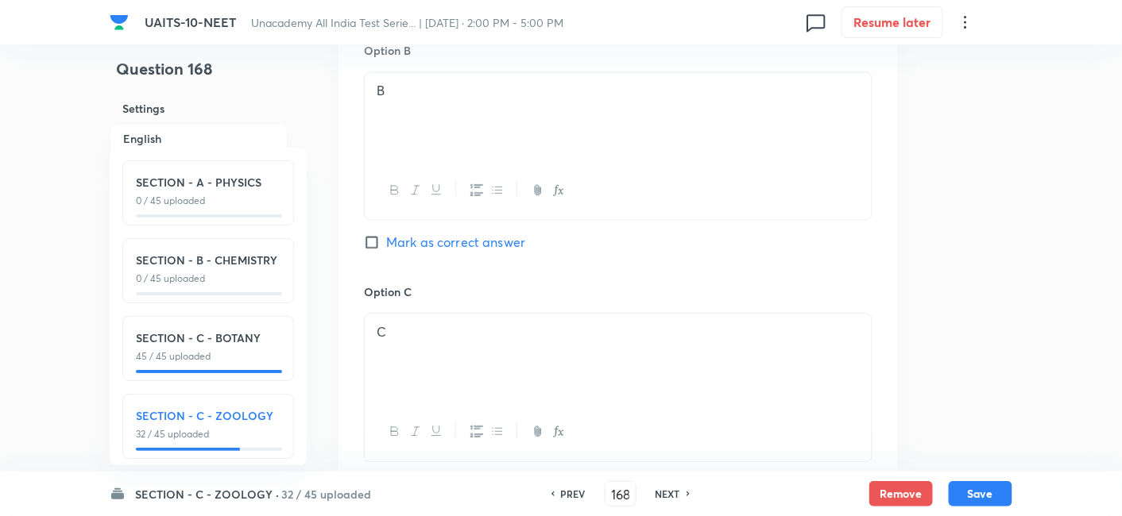
scroll to position [1074, 0]
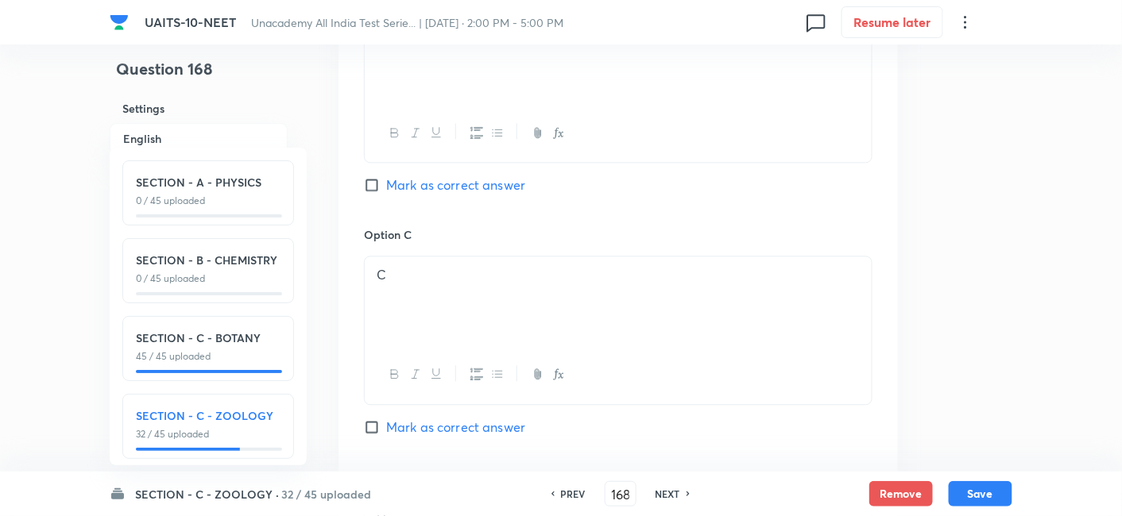
click at [379, 425] on input "Mark as correct answer" at bounding box center [375, 427] width 22 height 16
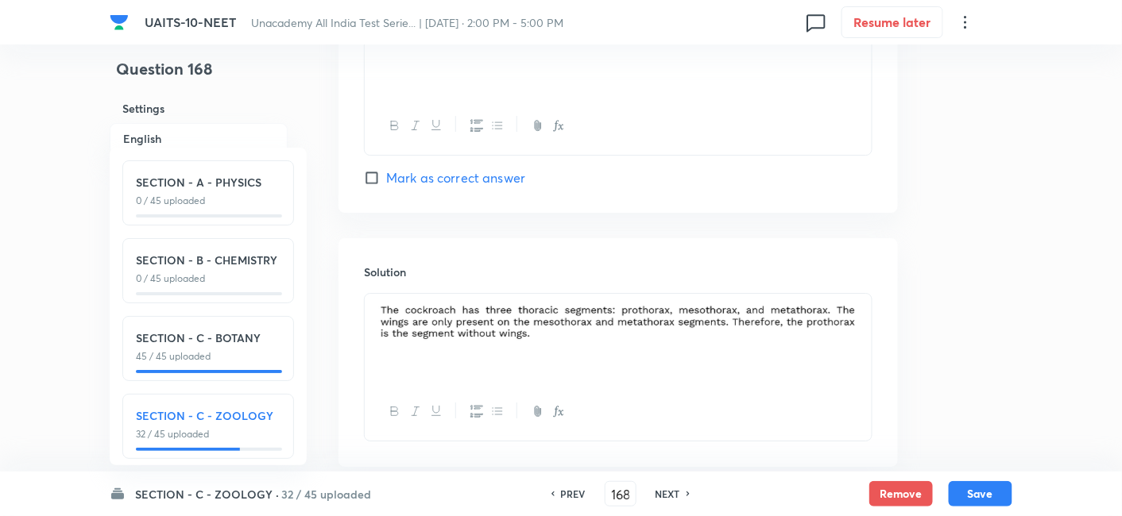
scroll to position [1653, 0]
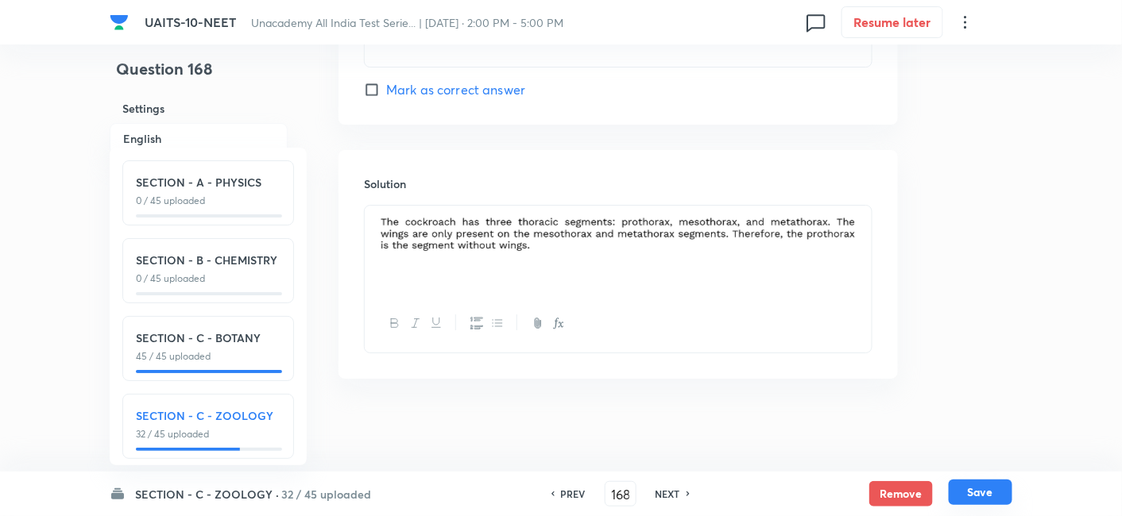
click at [966, 494] on button "Save" at bounding box center [981, 492] width 64 height 25
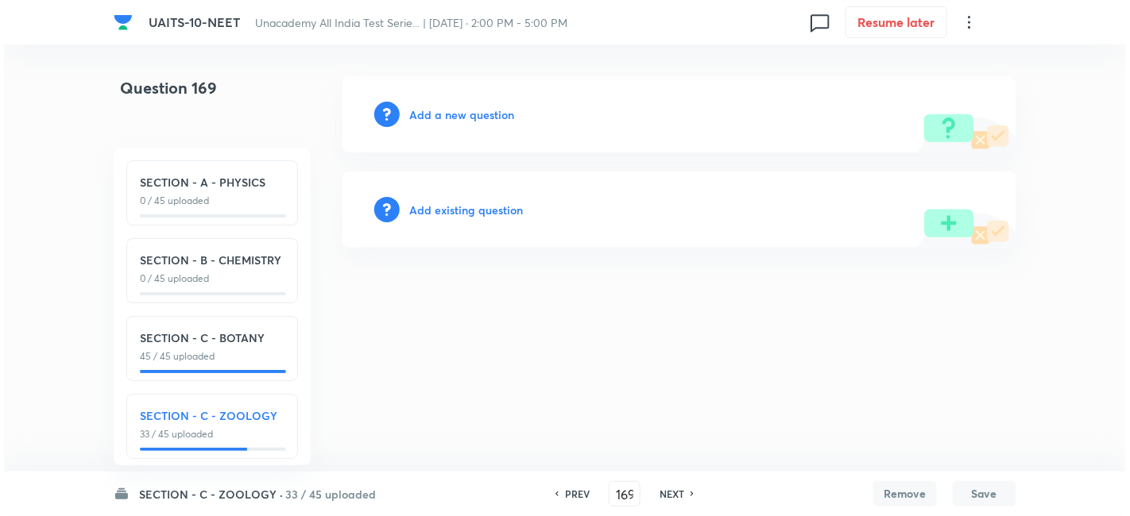
scroll to position [0, 0]
click at [473, 114] on h6 "Add a new question" at bounding box center [461, 114] width 105 height 17
click at [484, 119] on h6 "Choose a question type" at bounding box center [470, 114] width 122 height 17
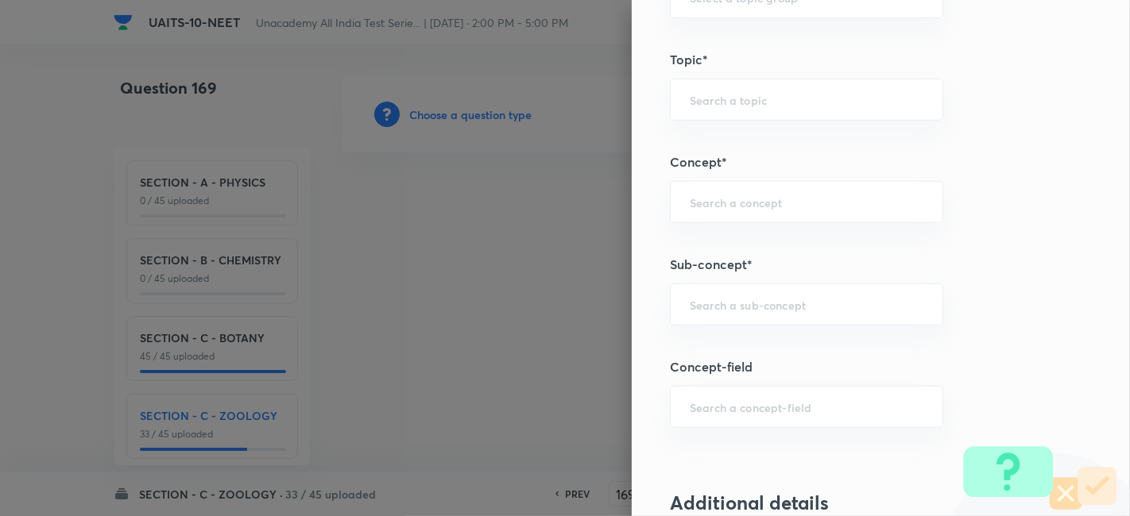
scroll to position [871, 0]
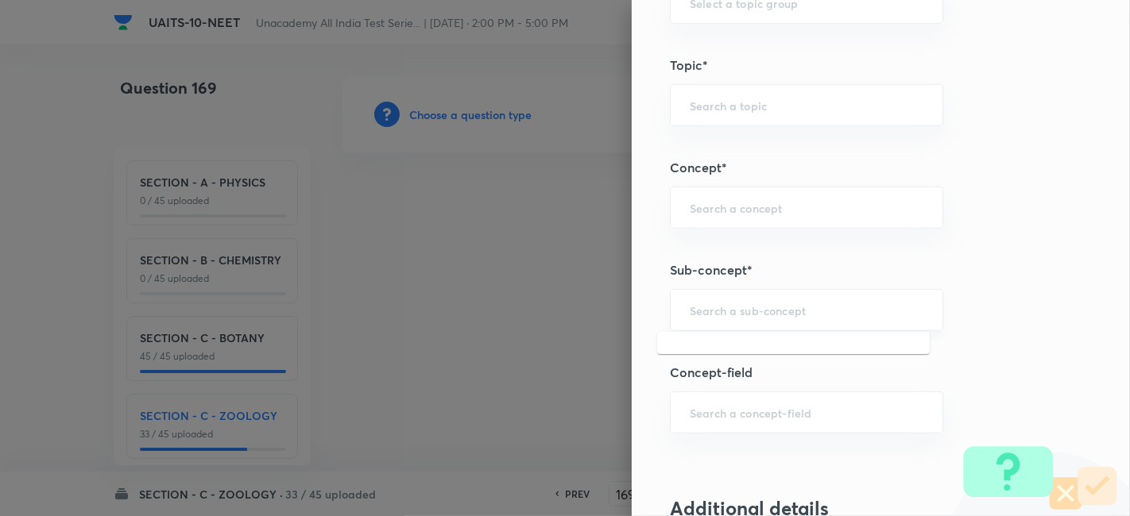
click at [721, 307] on input "text" at bounding box center [807, 310] width 234 height 15
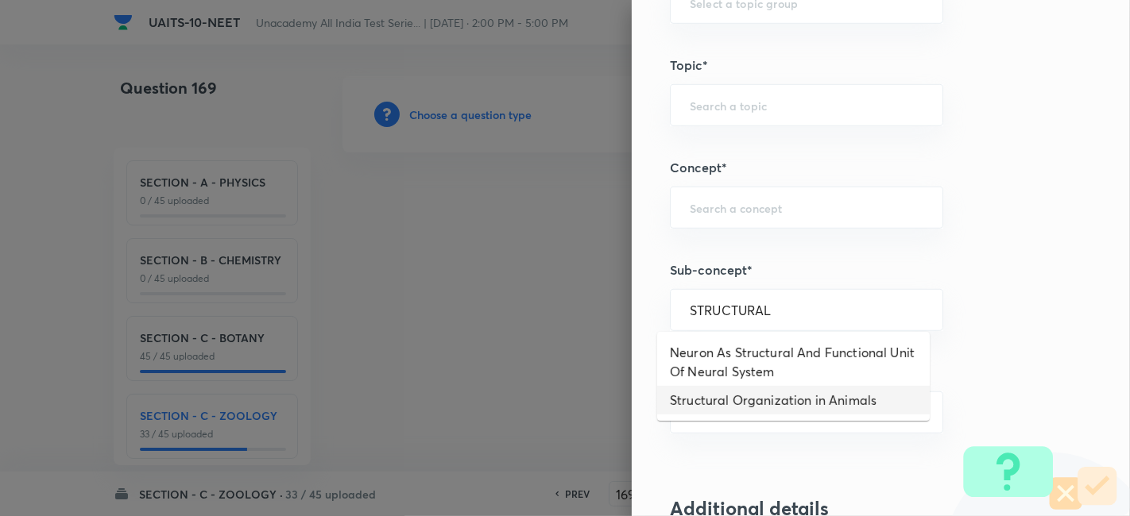
click at [787, 403] on li "Structural Organization in Animals" at bounding box center [793, 400] width 272 height 29
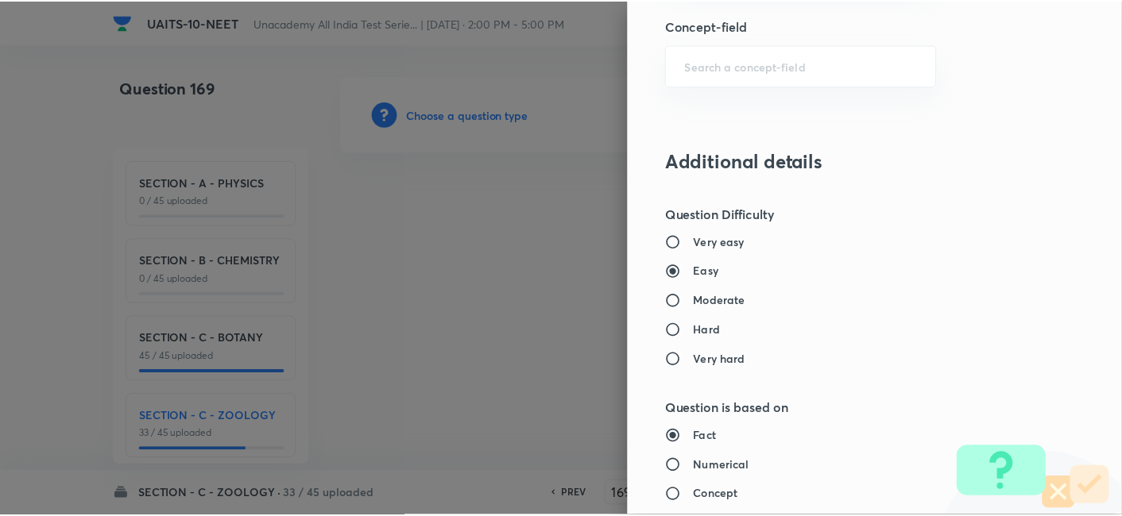
scroll to position [1751, 0]
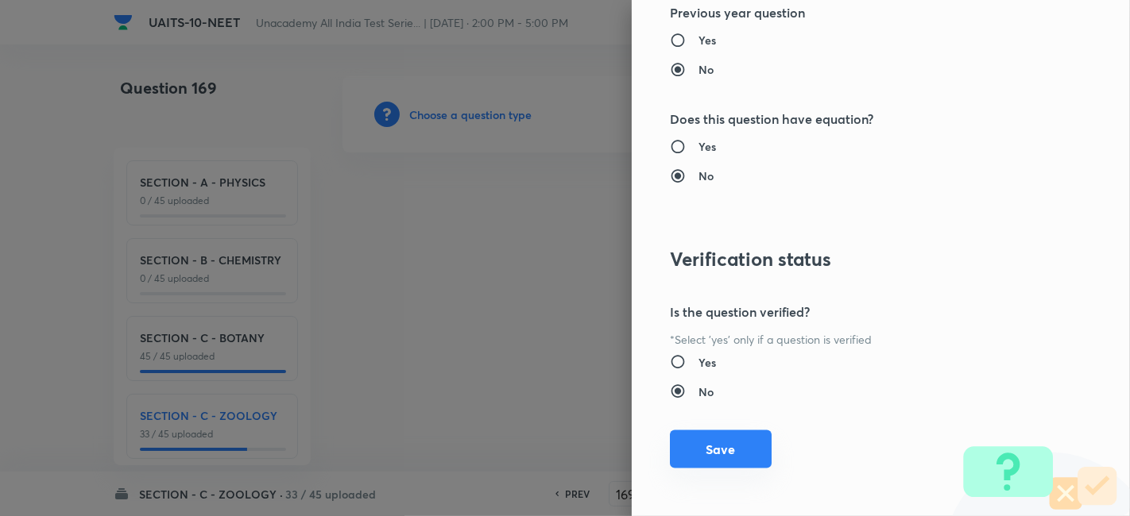
click at [689, 458] on button "Save" at bounding box center [721, 450] width 102 height 38
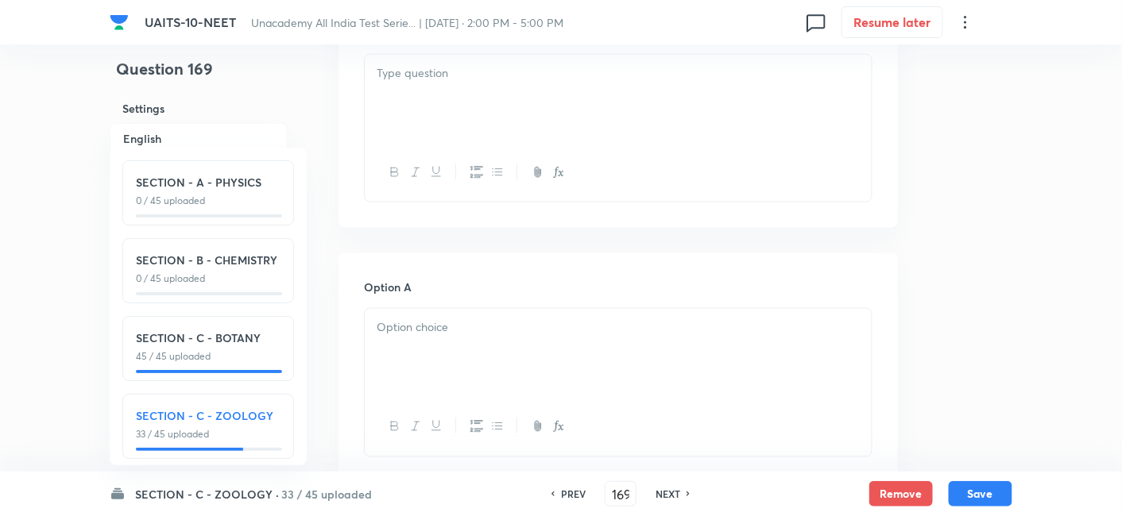
scroll to position [538, 0]
click at [484, 353] on div at bounding box center [618, 353] width 507 height 89
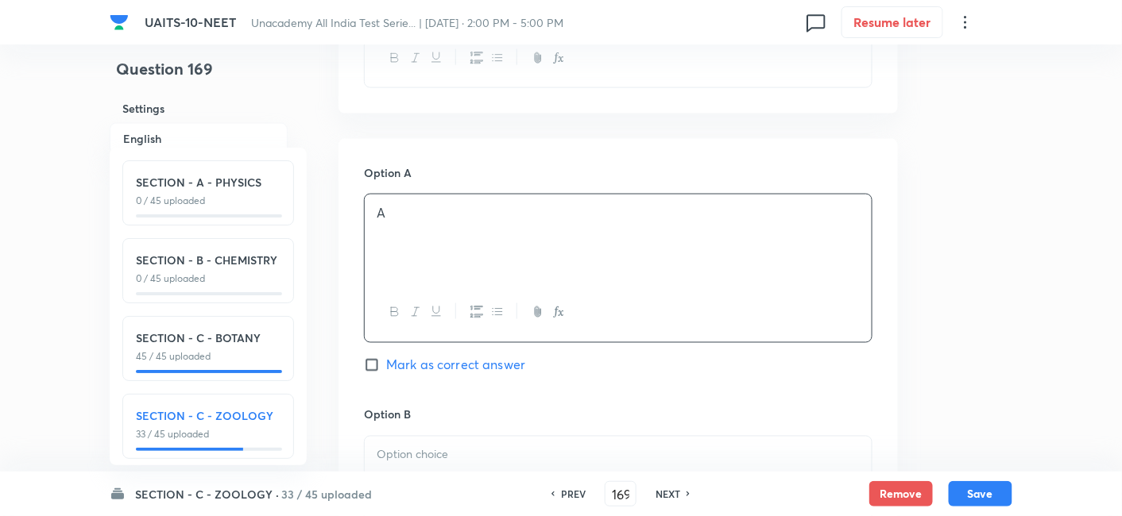
scroll to position [846, 0]
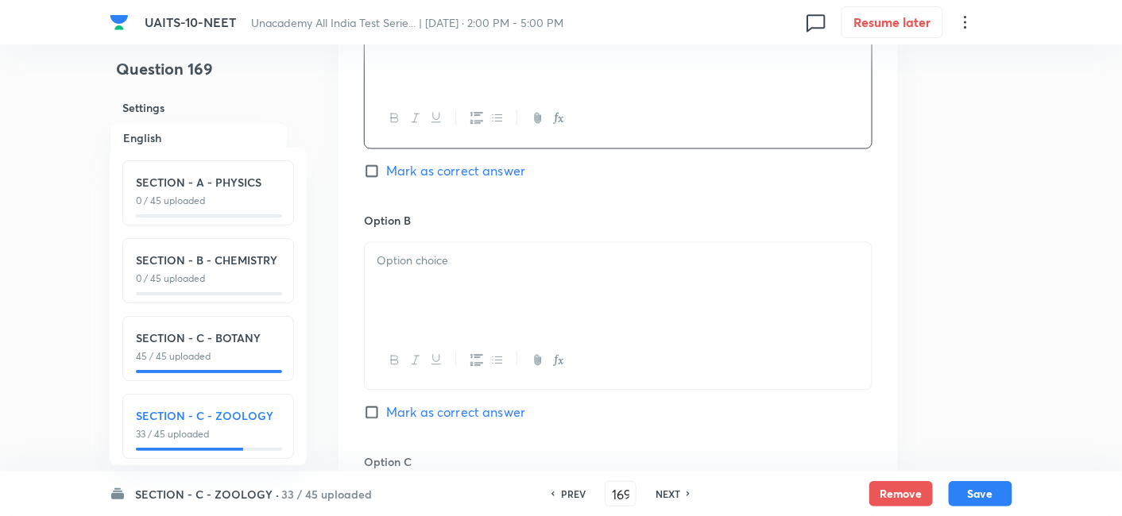
click at [462, 273] on div at bounding box center [618, 287] width 507 height 89
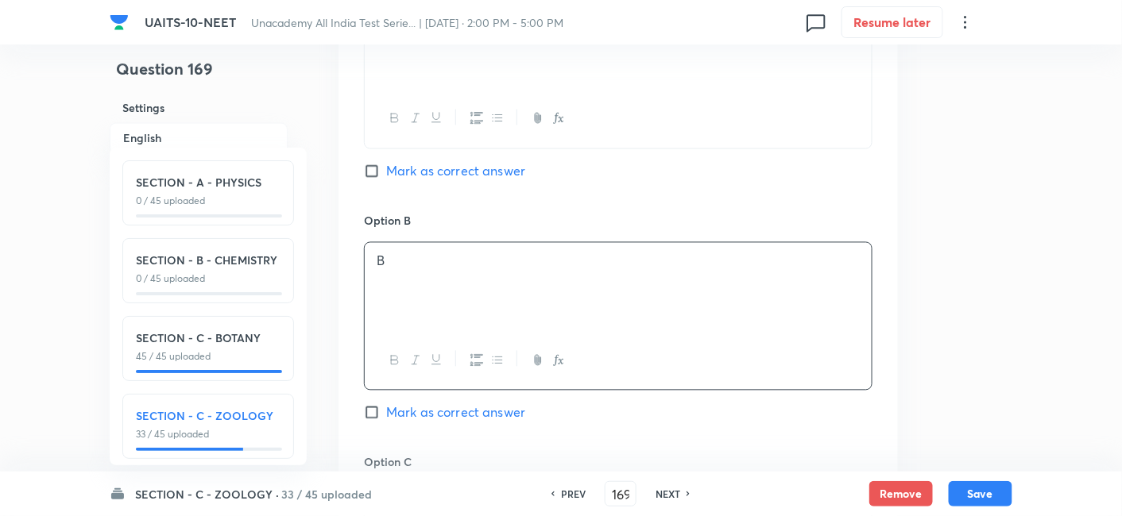
scroll to position [914, 0]
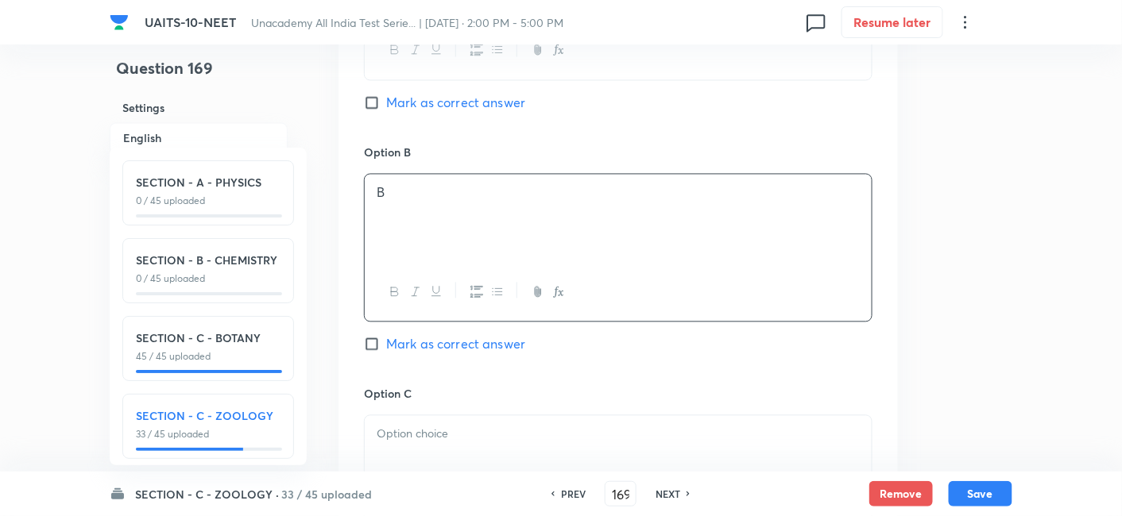
click at [443, 441] on p at bounding box center [618, 435] width 483 height 18
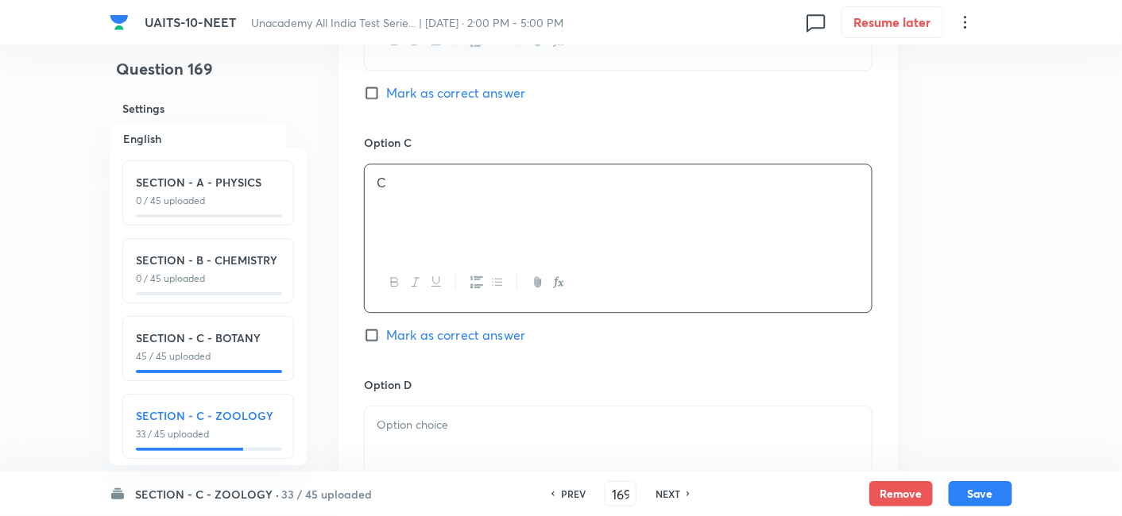
click at [427, 431] on p at bounding box center [618, 425] width 483 height 18
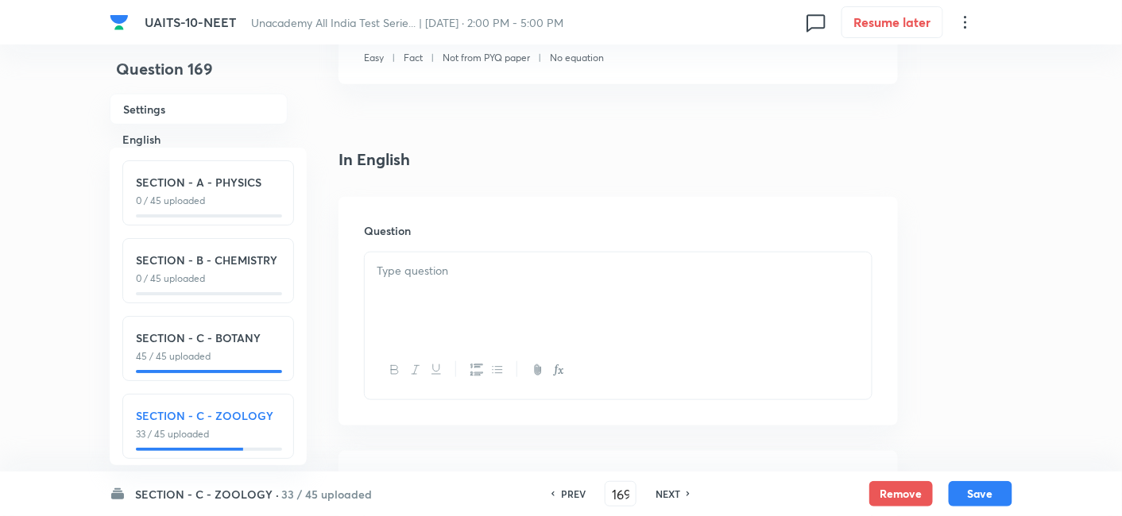
scroll to position [199, 0]
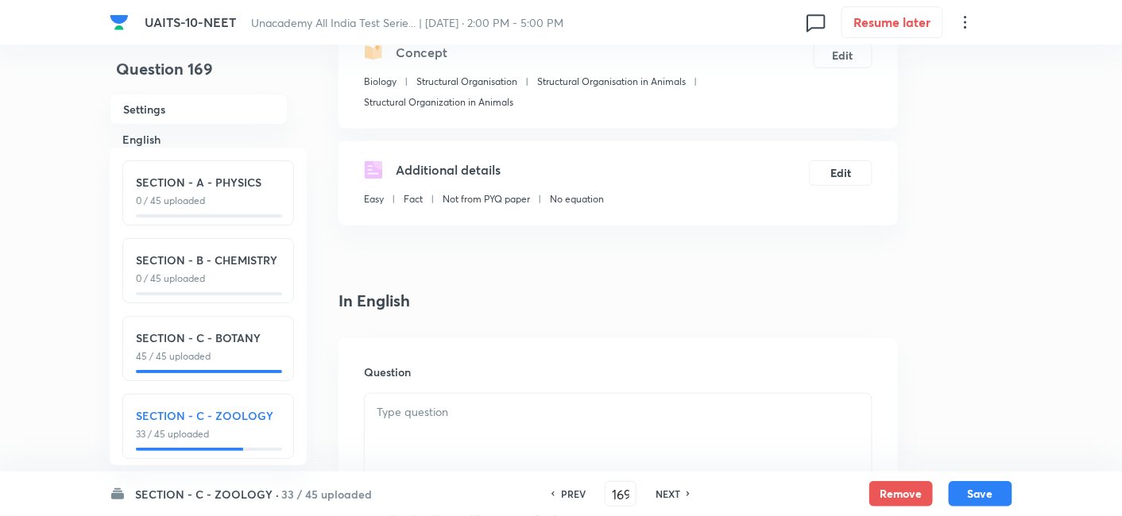
click at [427, 431] on div at bounding box center [618, 438] width 507 height 89
click at [435, 437] on div at bounding box center [618, 438] width 507 height 89
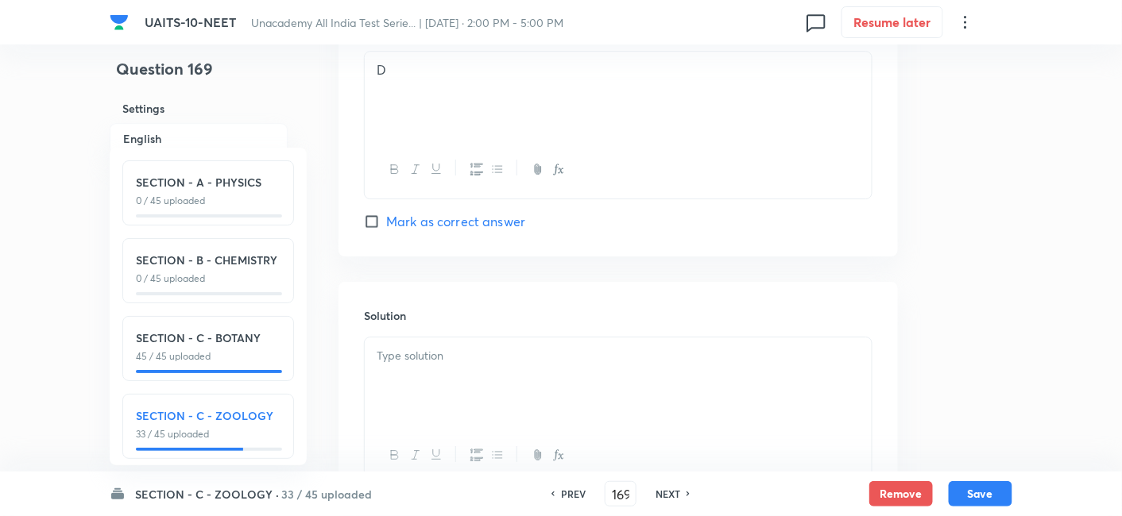
scroll to position [1525, 0]
click at [510, 357] on p at bounding box center [618, 353] width 483 height 18
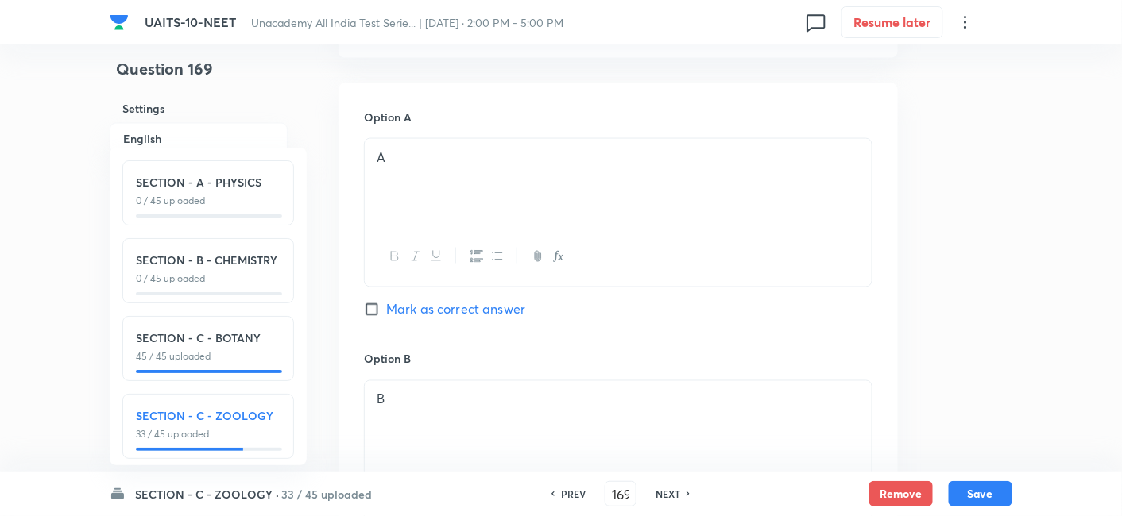
scroll to position [554, 0]
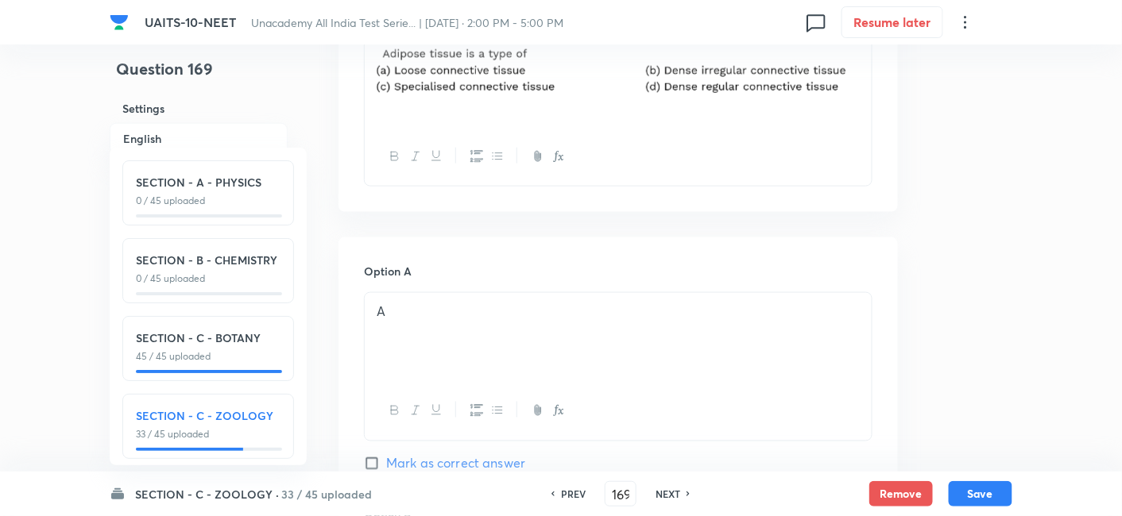
click at [369, 464] on input "Mark as correct answer" at bounding box center [375, 464] width 22 height 16
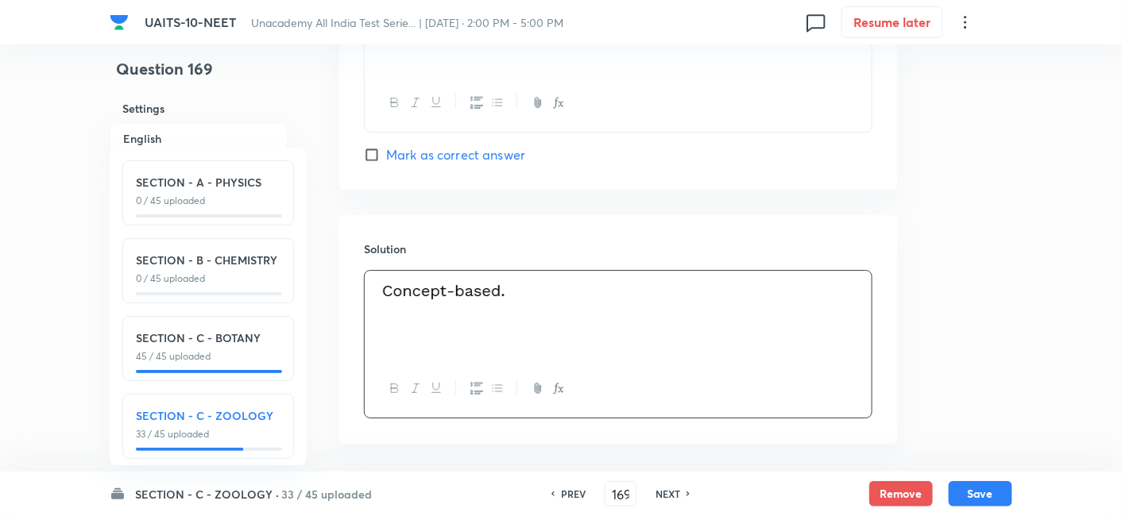
scroll to position [1575, 0]
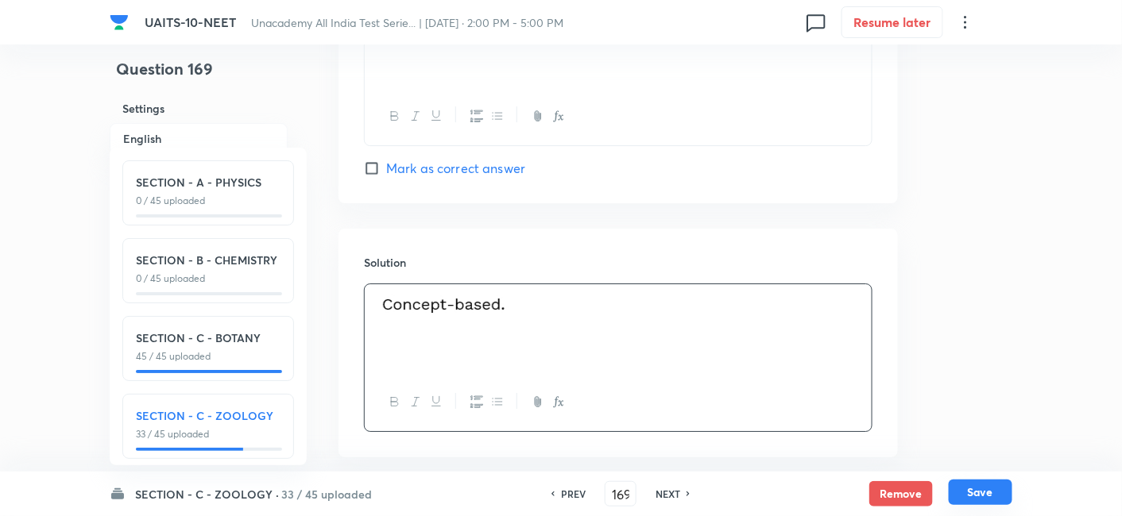
click at [1005, 498] on button "Save" at bounding box center [981, 492] width 64 height 25
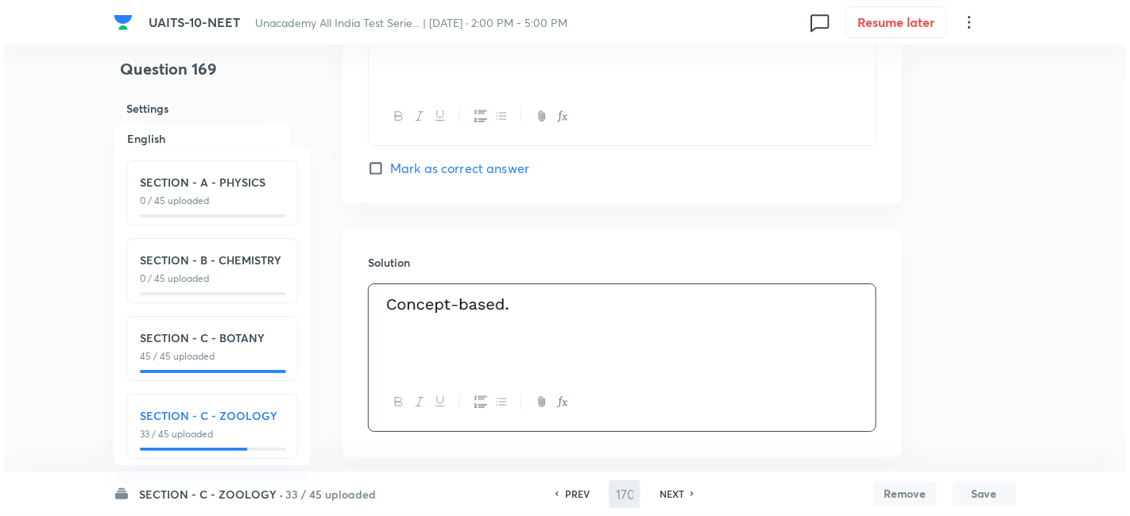
scroll to position [0, 0]
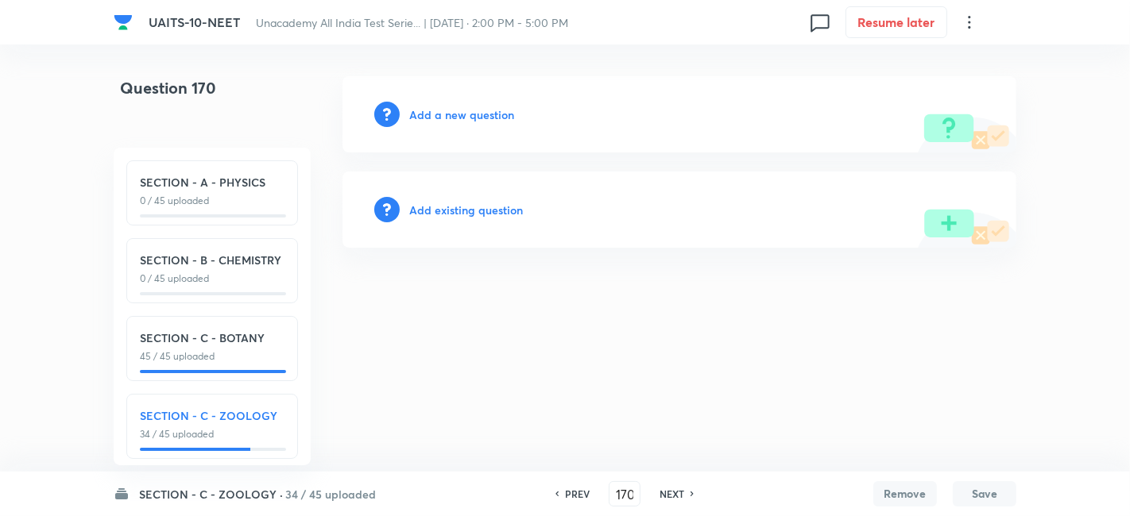
click at [458, 115] on h6 "Add a new question" at bounding box center [461, 114] width 105 height 17
click at [460, 115] on h6 "Choose a question type" at bounding box center [470, 114] width 122 height 17
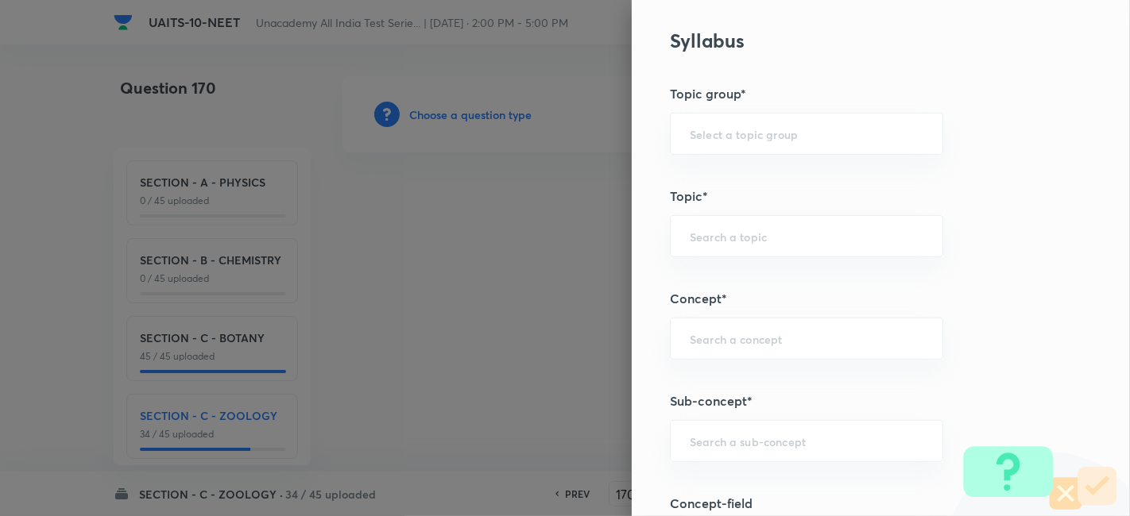
scroll to position [806, 0]
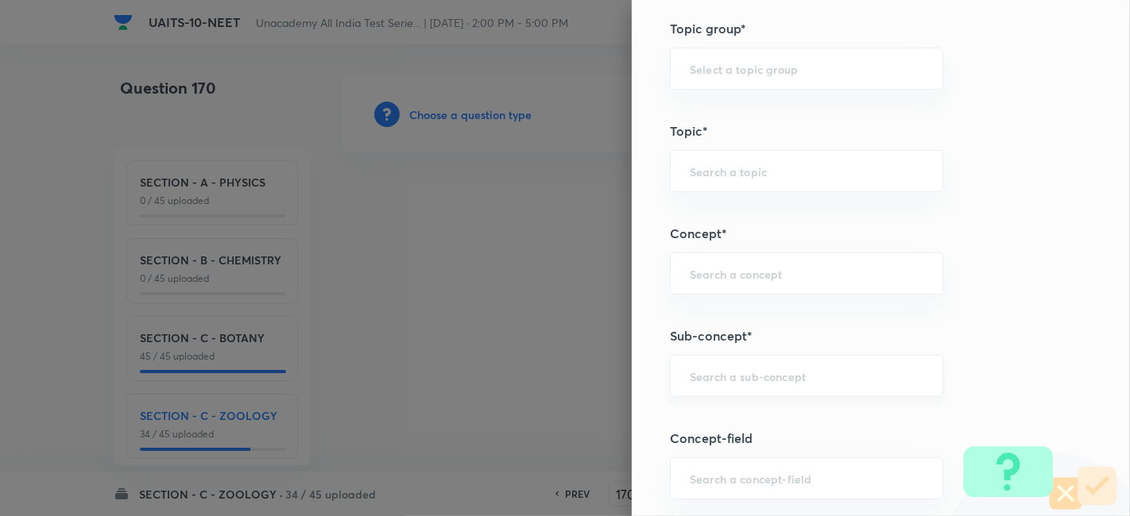
click at [705, 380] on div "​" at bounding box center [806, 376] width 273 height 42
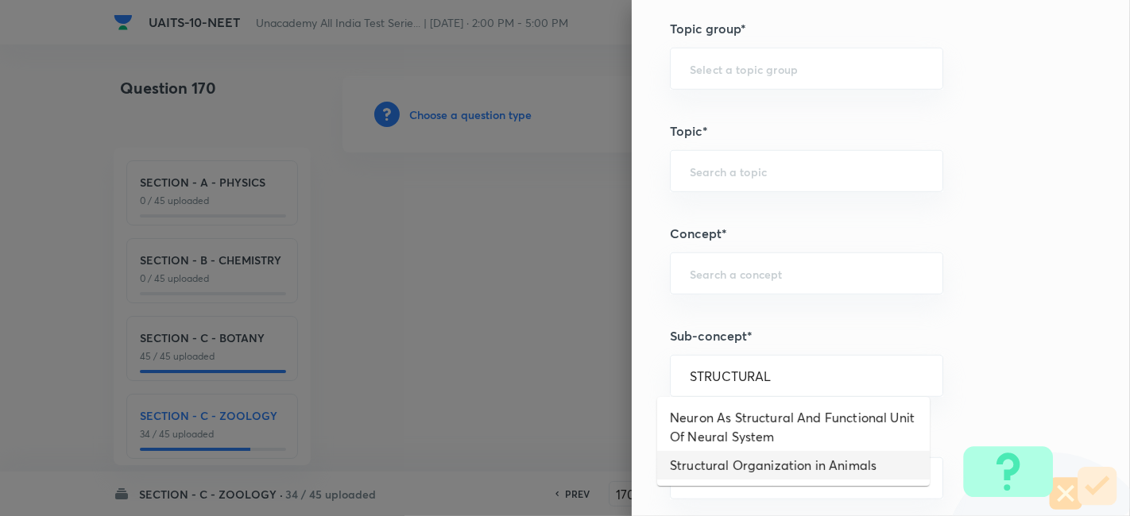
click at [764, 462] on li "Structural Organization in Animals" at bounding box center [793, 465] width 272 height 29
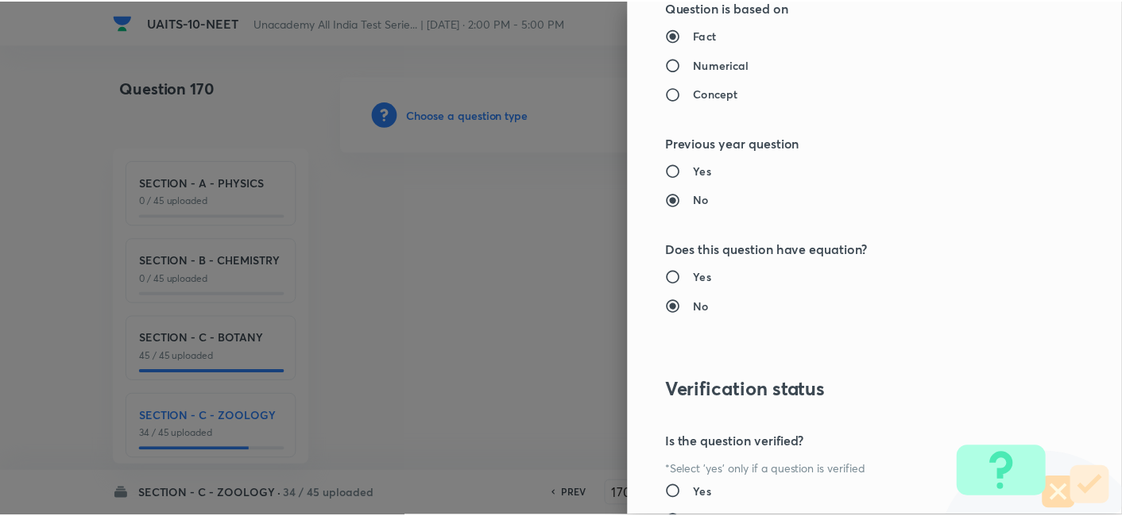
scroll to position [1751, 0]
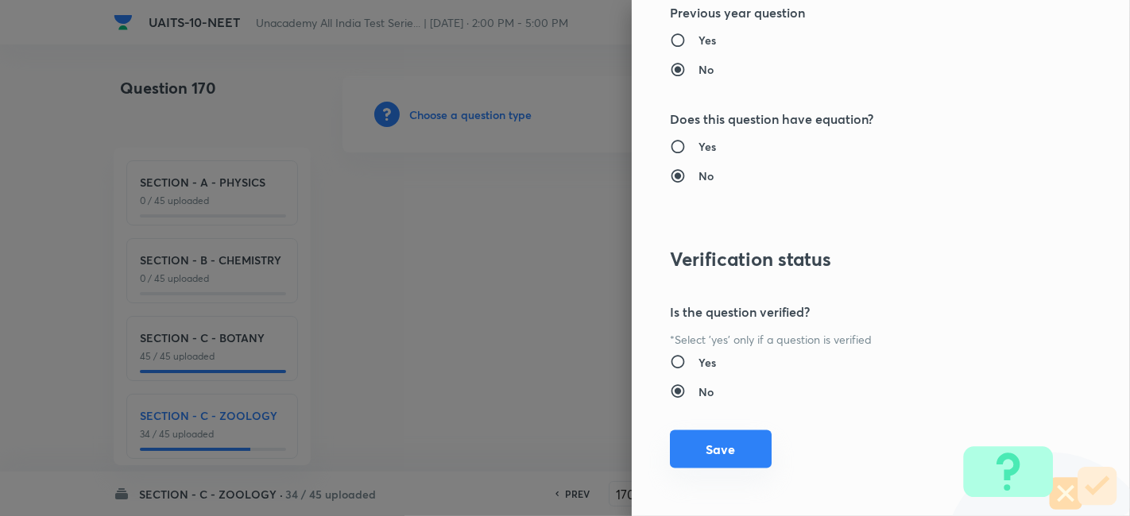
click at [716, 437] on button "Save" at bounding box center [721, 450] width 102 height 38
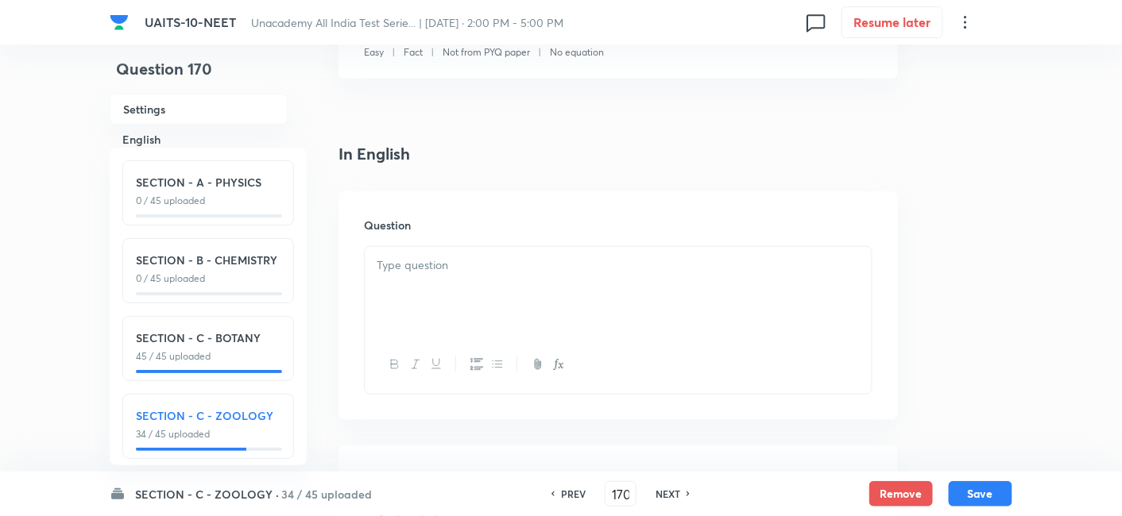
scroll to position [347, 0]
click at [440, 273] on div at bounding box center [618, 289] width 507 height 89
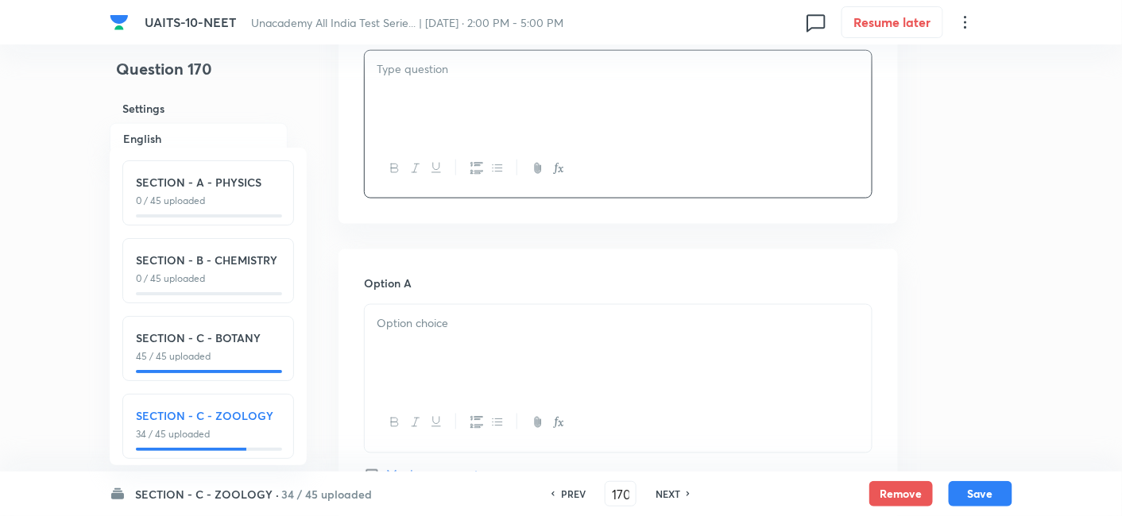
scroll to position [543, 0]
click at [436, 350] on div at bounding box center [618, 348] width 507 height 89
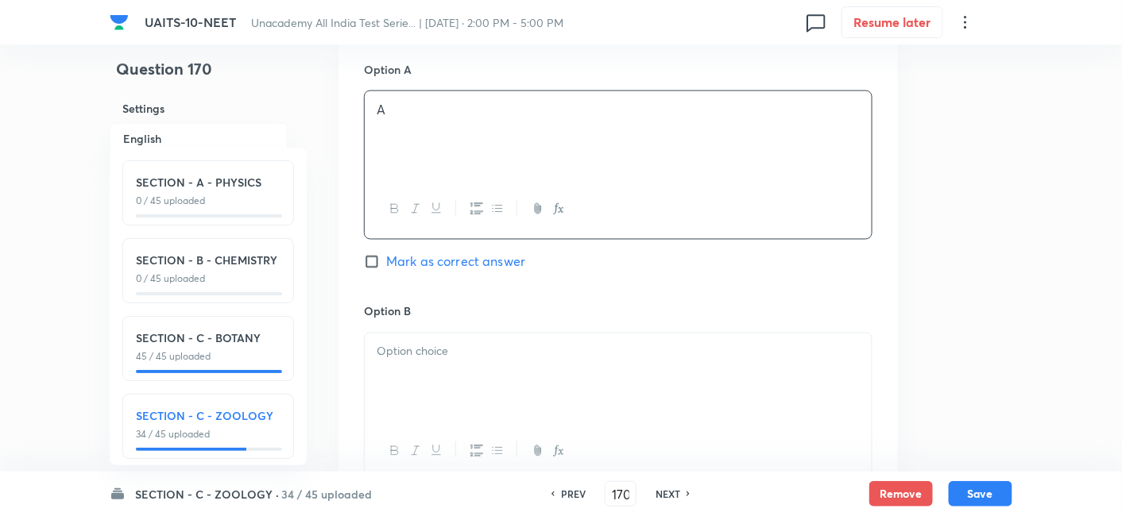
scroll to position [756, 0]
click at [436, 350] on p at bounding box center [618, 351] width 483 height 18
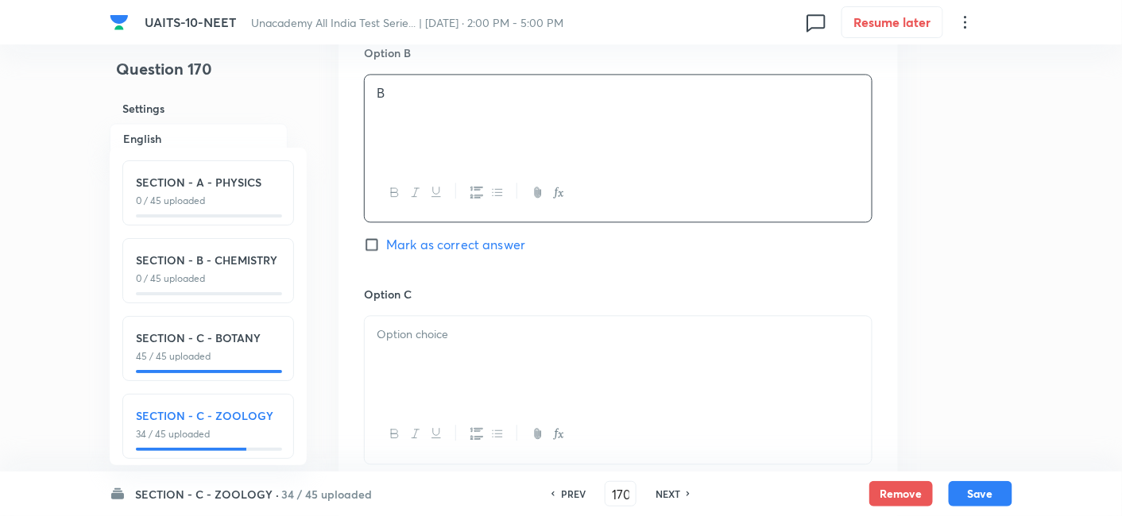
scroll to position [1016, 0]
click at [415, 342] on div at bounding box center [618, 359] width 507 height 89
click at [420, 340] on div at bounding box center [618, 357] width 507 height 89
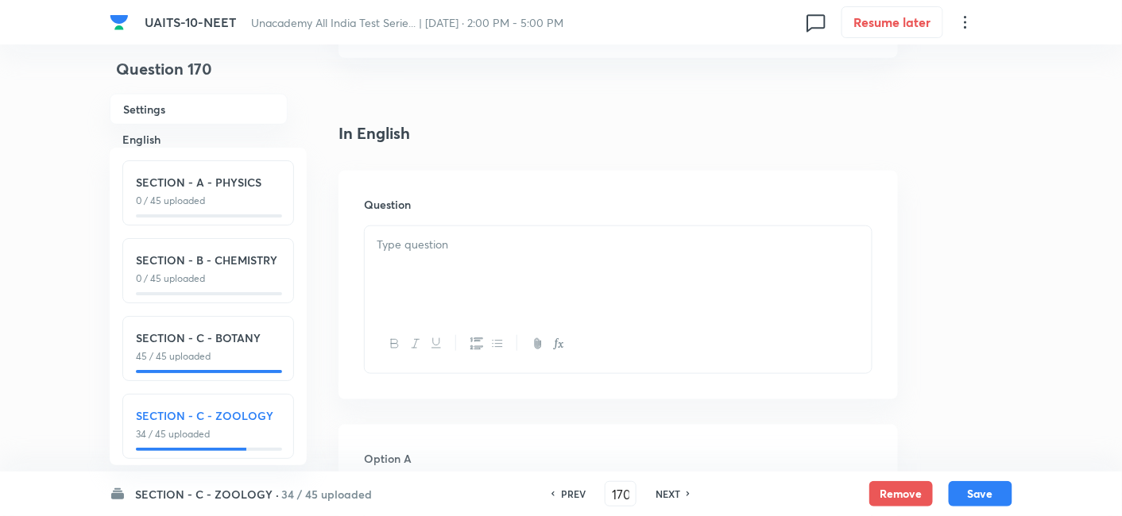
scroll to position [296, 0]
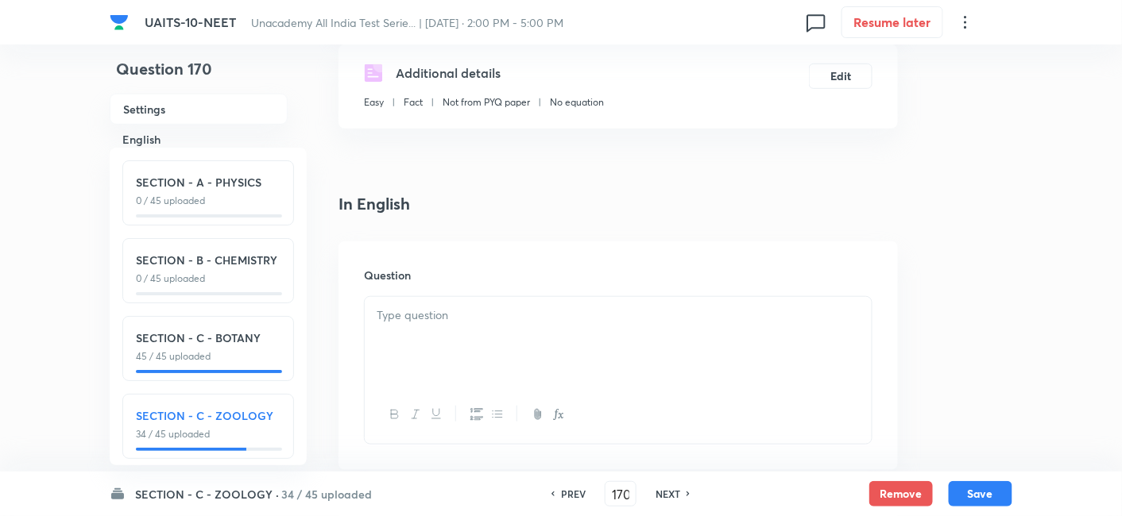
click at [420, 340] on div at bounding box center [618, 341] width 507 height 89
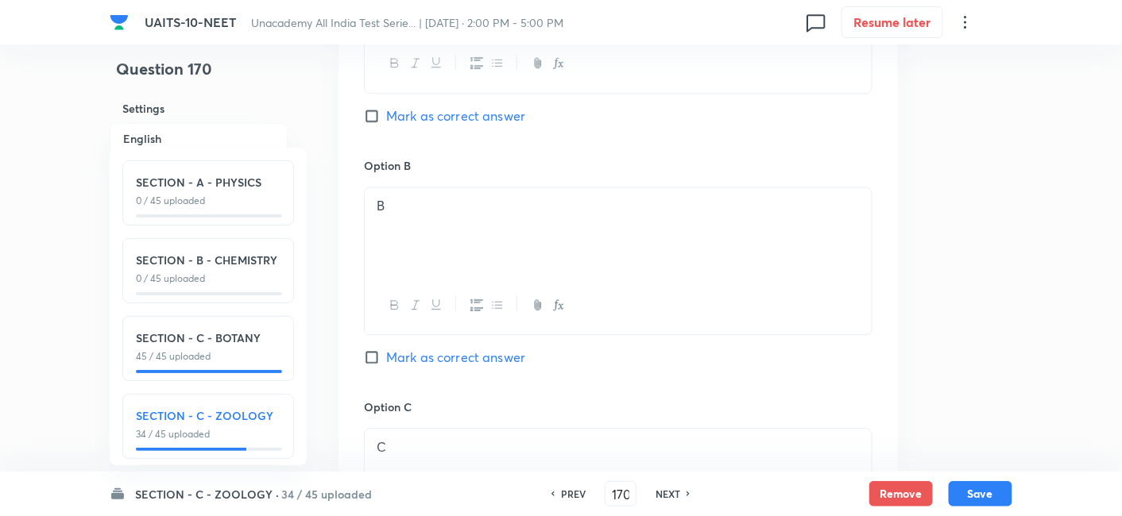
scroll to position [1114, 0]
click at [368, 357] on input "Mark as correct answer" at bounding box center [375, 357] width 22 height 16
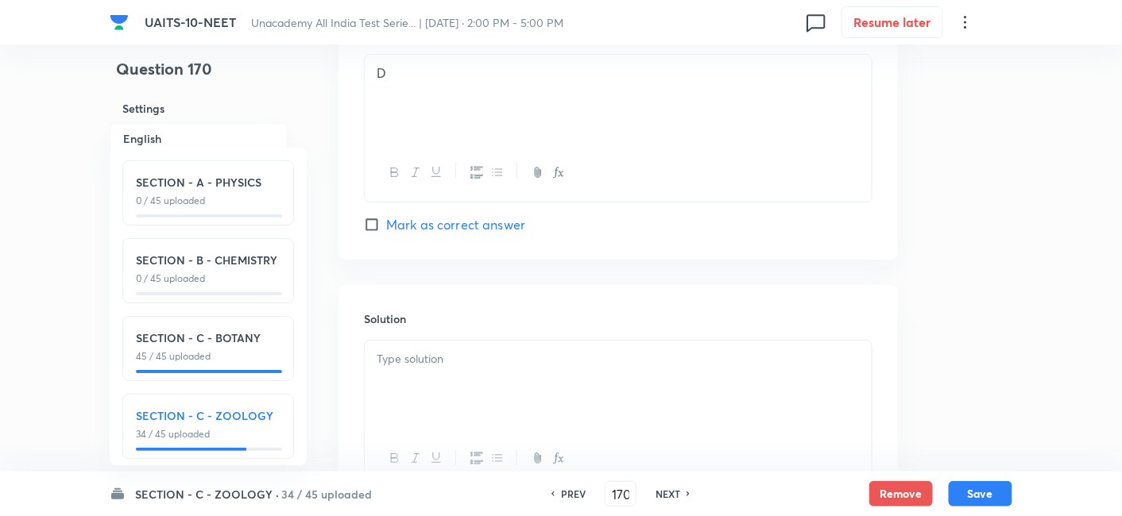
scroll to position [1729, 0]
click at [506, 367] on div at bounding box center [618, 385] width 507 height 89
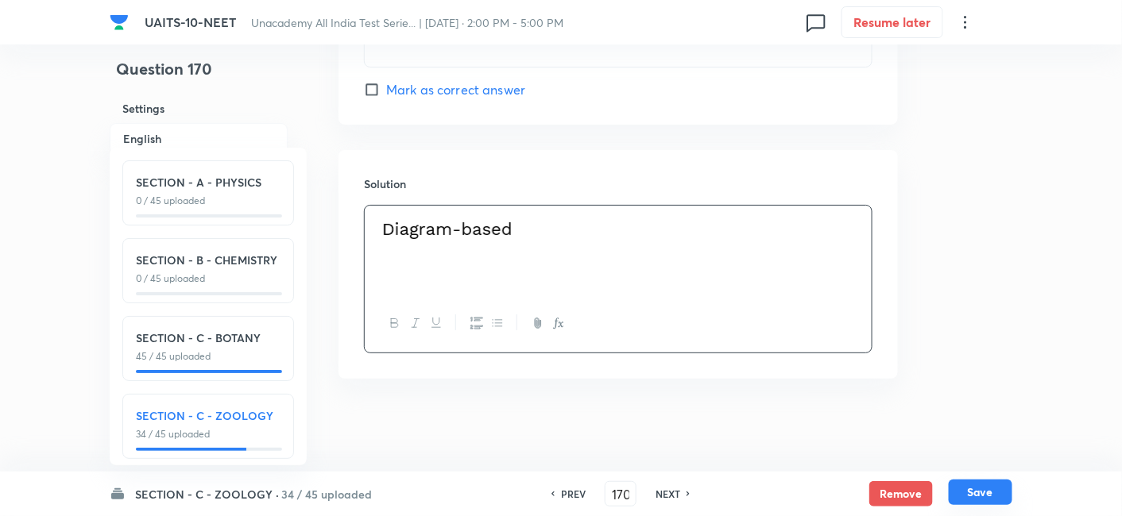
click at [975, 489] on button "Save" at bounding box center [981, 492] width 64 height 25
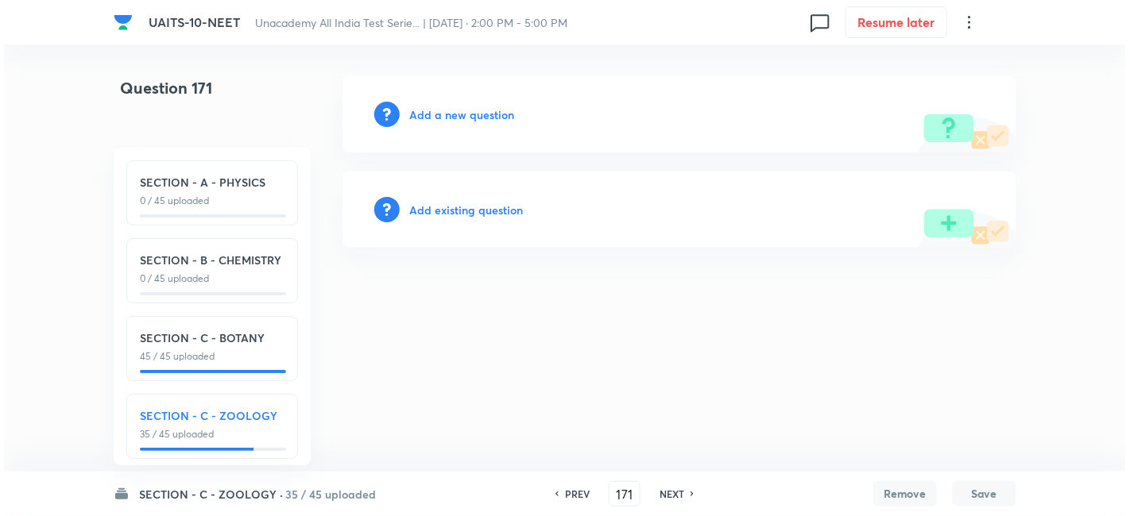
scroll to position [0, 0]
click at [490, 124] on div "Add a new question" at bounding box center [679, 114] width 674 height 76
click at [474, 110] on h6 "Add a new question" at bounding box center [461, 114] width 105 height 17
click at [501, 115] on h6 "Choose a question type" at bounding box center [470, 114] width 122 height 17
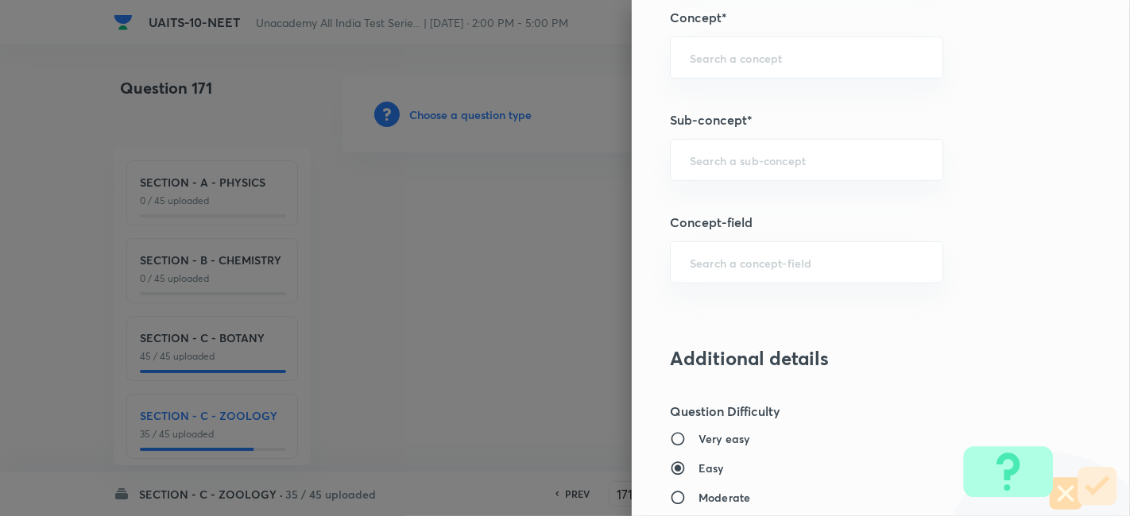
scroll to position [840, 0]
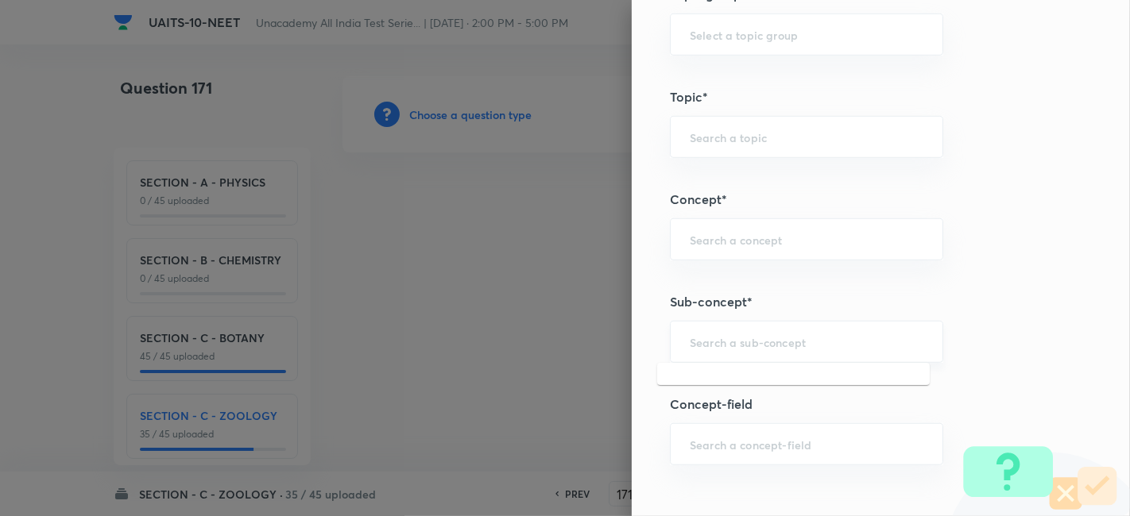
click at [726, 343] on input "text" at bounding box center [807, 341] width 234 height 15
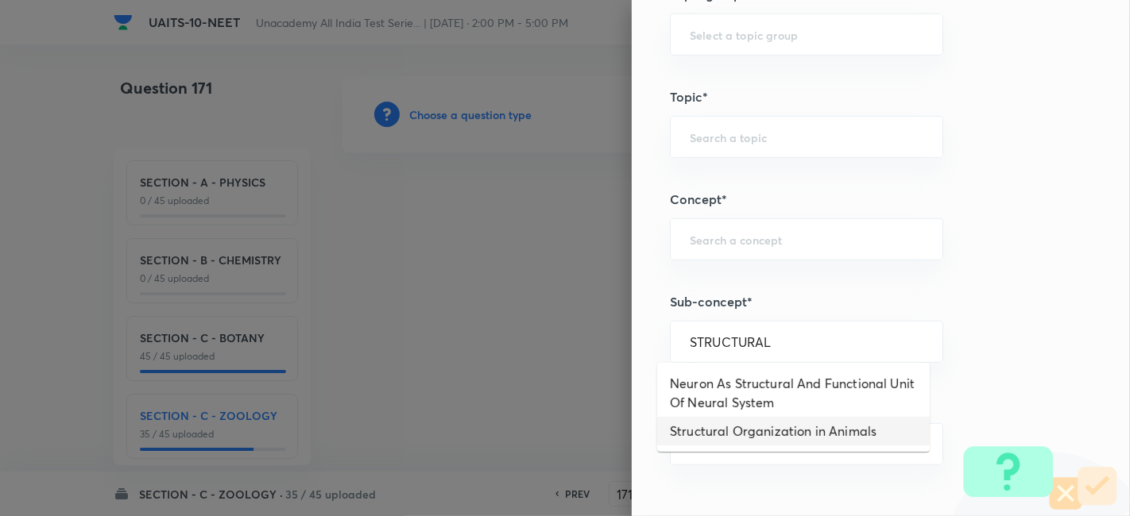
click at [783, 439] on li "Structural Organization in Animals" at bounding box center [793, 431] width 272 height 29
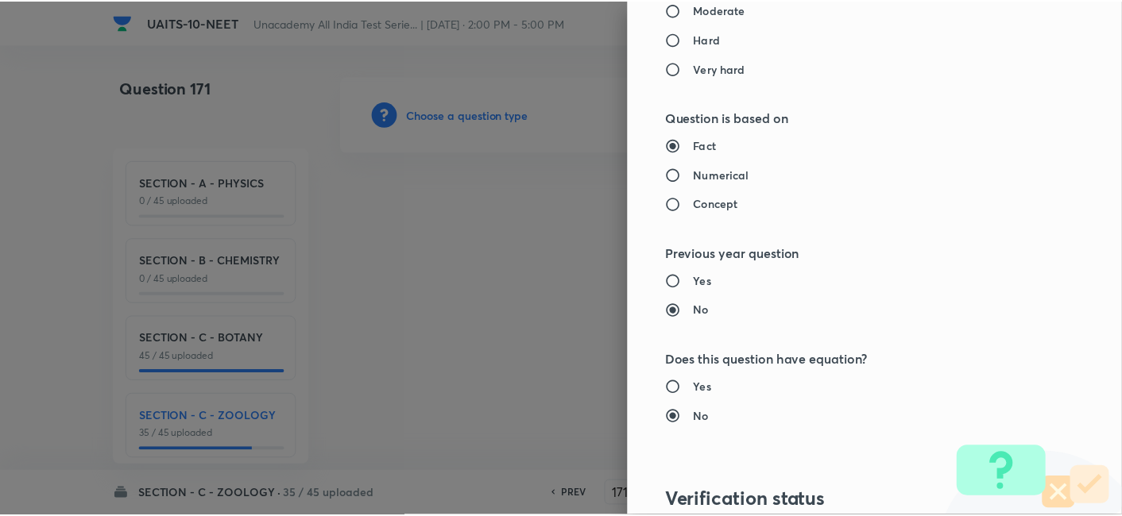
scroll to position [1751, 0]
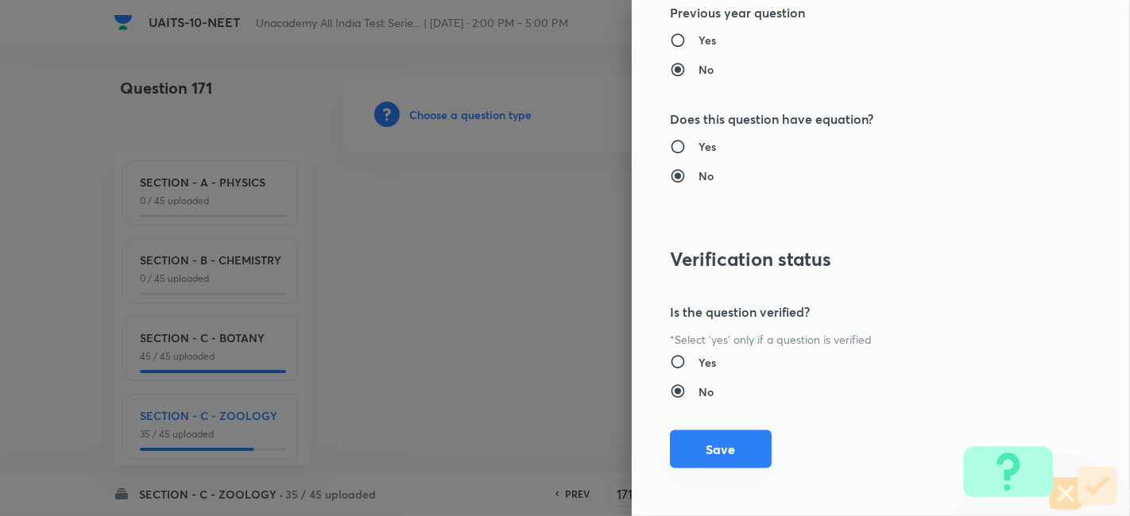
click at [719, 454] on button "Save" at bounding box center [721, 450] width 102 height 38
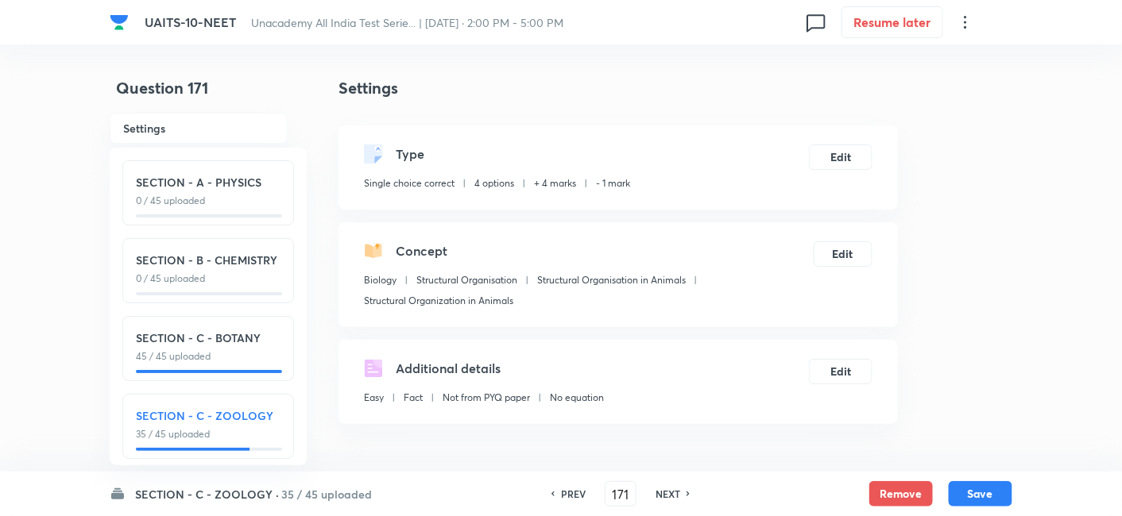
scroll to position [234, 0]
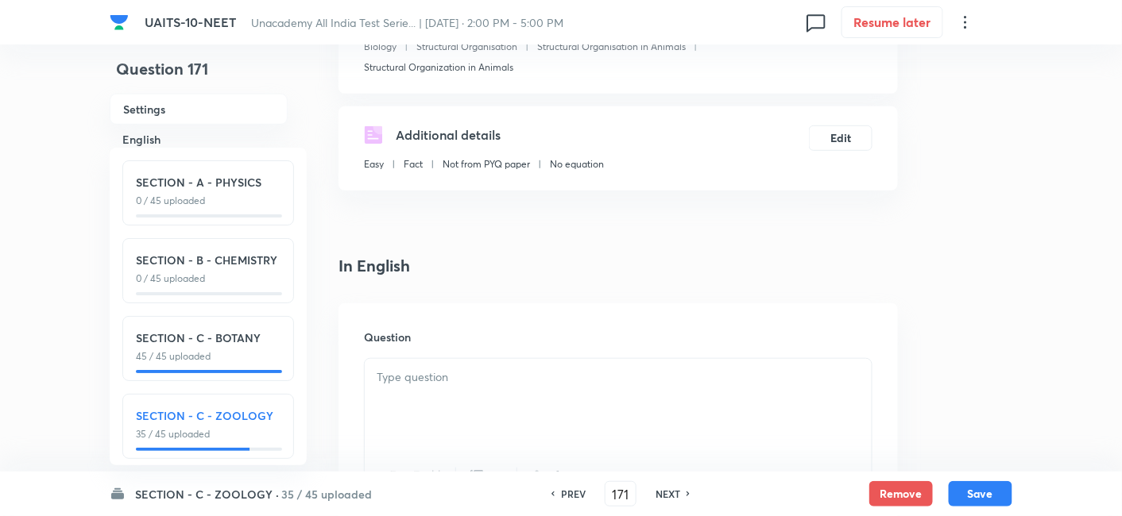
click at [501, 380] on p at bounding box center [618, 378] width 483 height 18
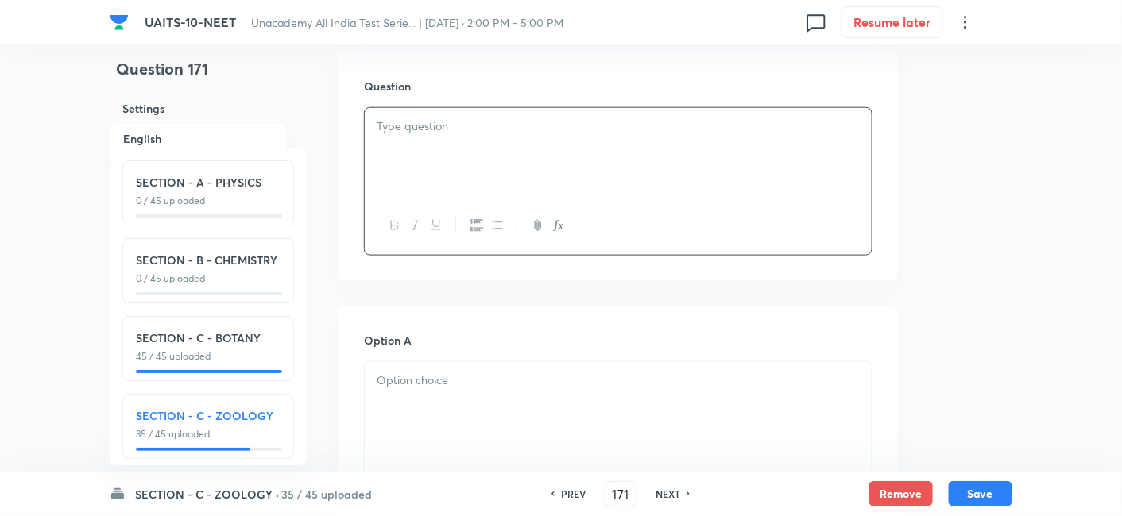
click at [466, 382] on p at bounding box center [618, 381] width 483 height 18
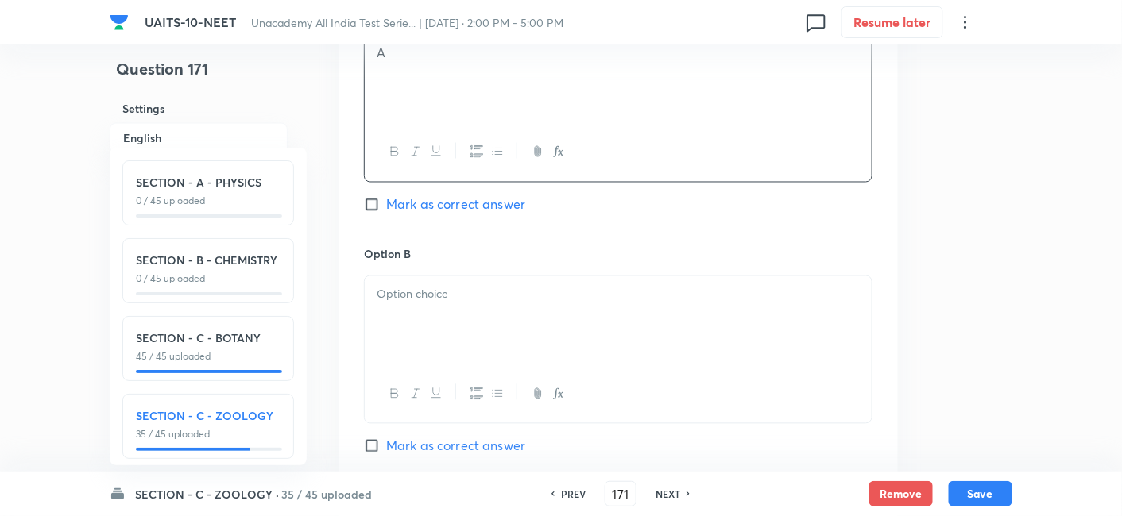
scroll to position [814, 0]
click at [440, 298] on p at bounding box center [618, 293] width 483 height 18
click at [439, 314] on div at bounding box center [618, 321] width 507 height 89
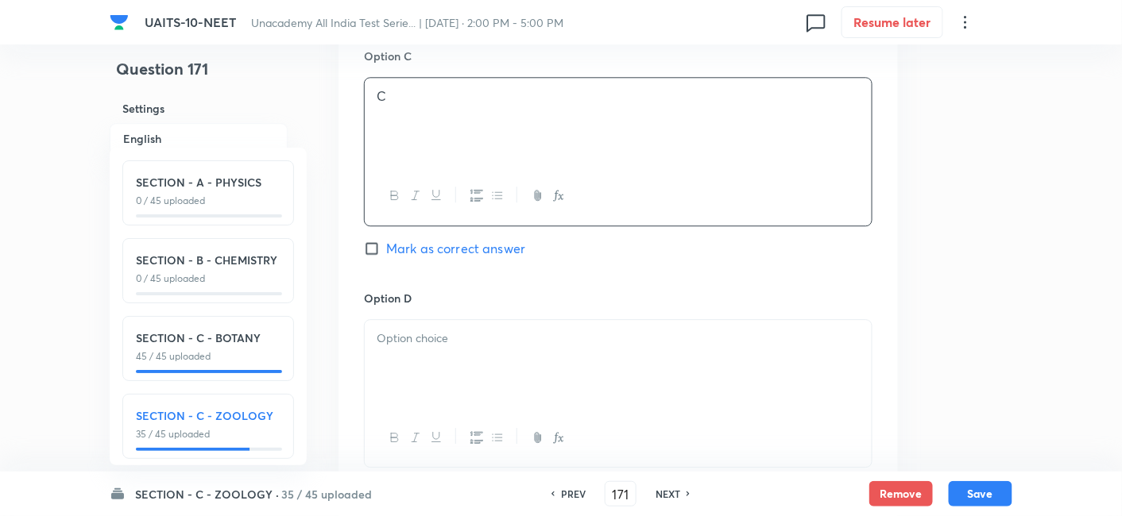
scroll to position [1253, 0]
click at [419, 337] on p at bounding box center [618, 339] width 483 height 18
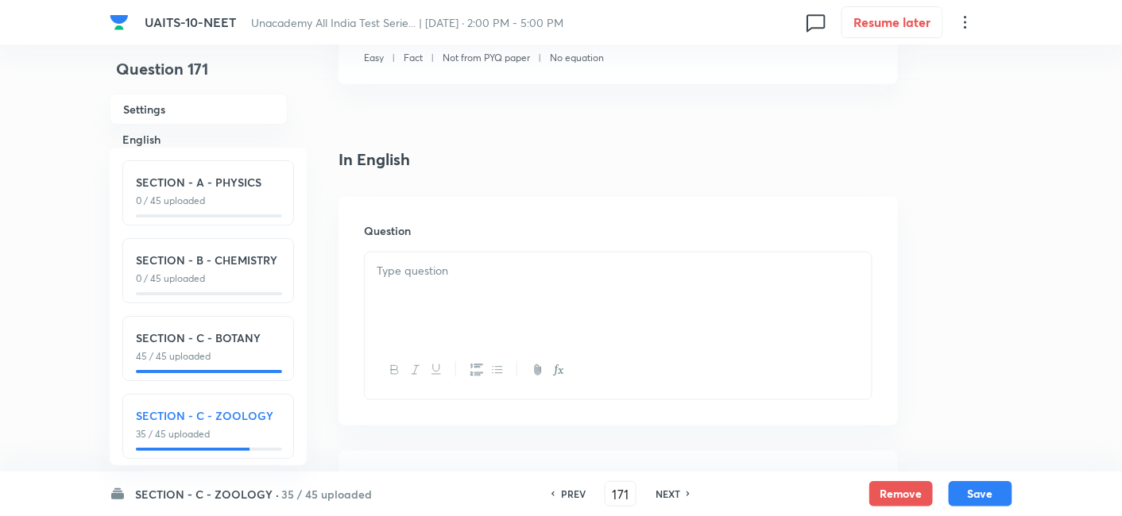
scroll to position [338, 0]
click at [448, 315] on div at bounding box center [618, 298] width 507 height 89
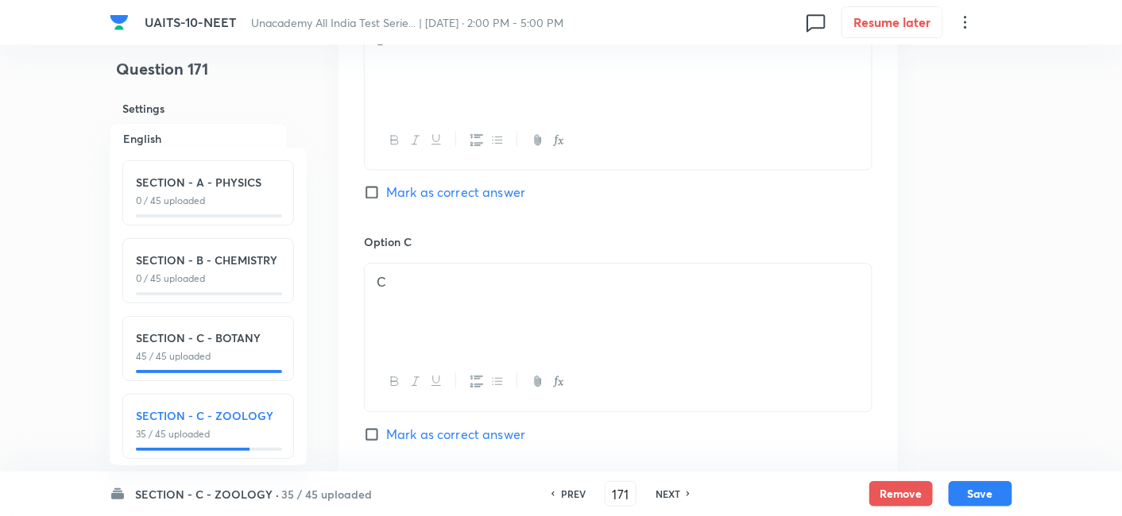
scroll to position [1076, 0]
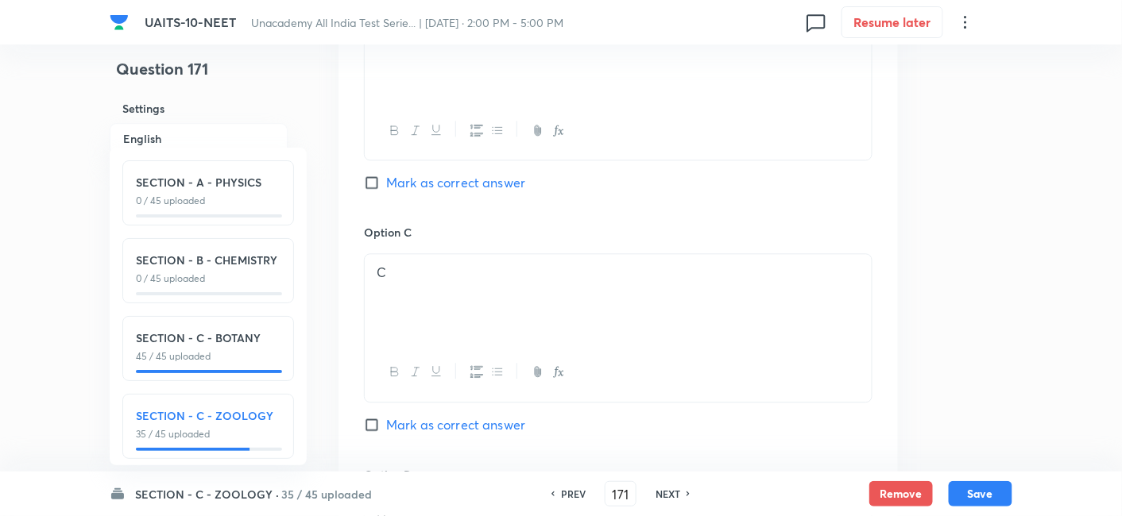
click at [374, 423] on input "Mark as correct answer" at bounding box center [375, 425] width 22 height 16
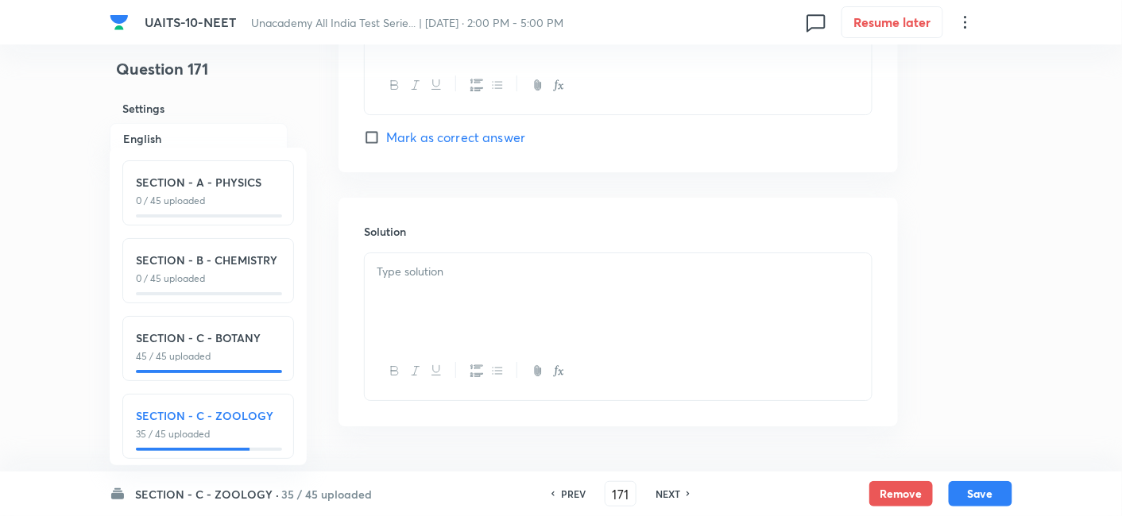
scroll to position [1606, 0]
click at [466, 301] on div at bounding box center [618, 297] width 507 height 89
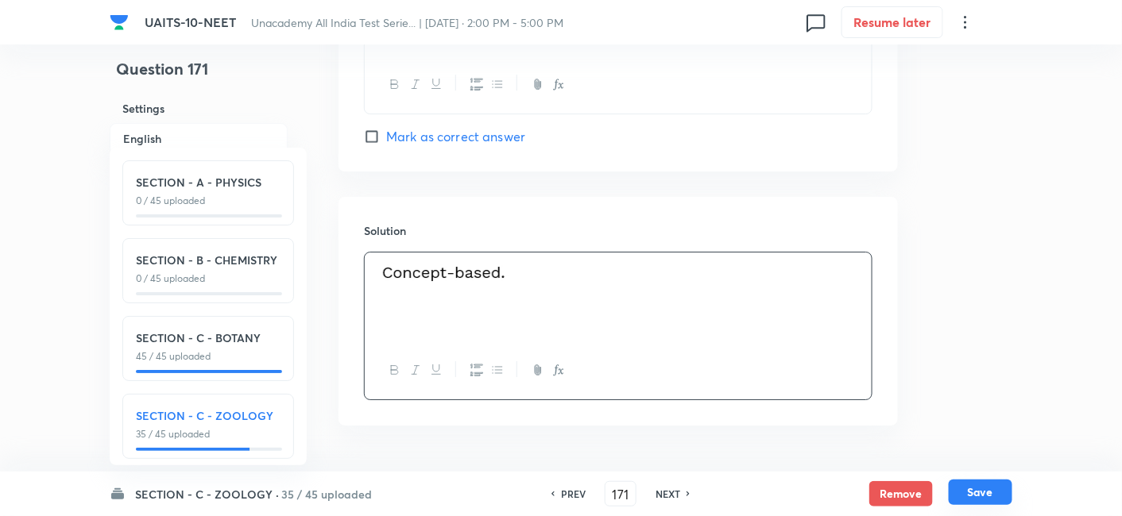
click at [980, 493] on button "Save" at bounding box center [981, 492] width 64 height 25
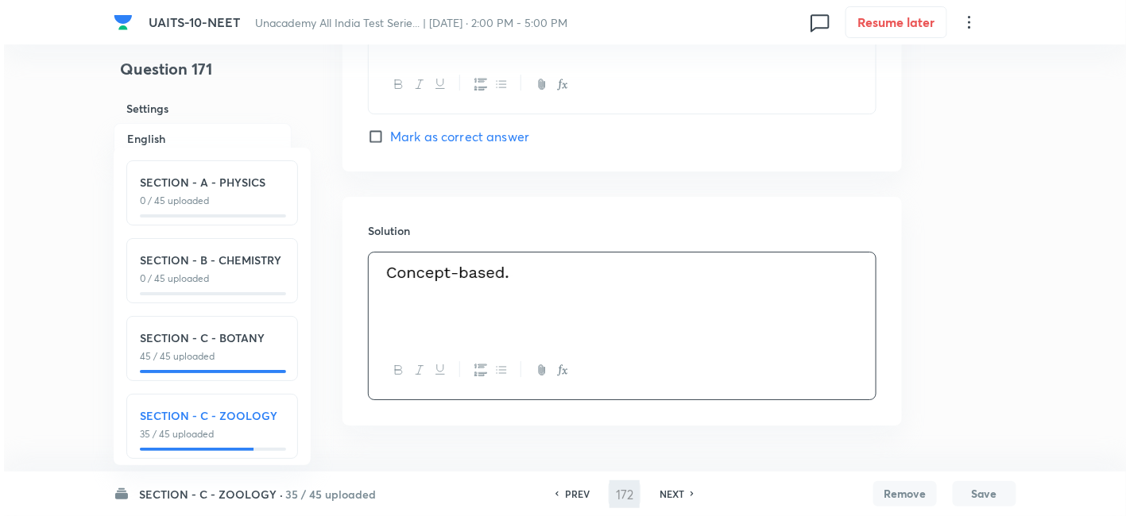
scroll to position [0, 0]
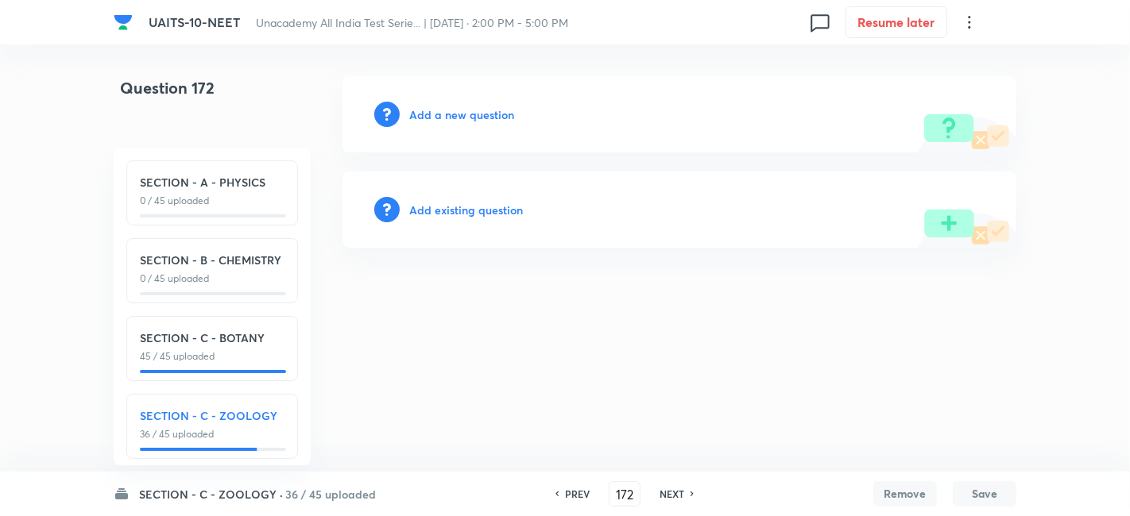
click at [447, 110] on h6 "Add a new question" at bounding box center [461, 114] width 105 height 17
click at [508, 117] on h6 "Choose a question type" at bounding box center [470, 114] width 122 height 17
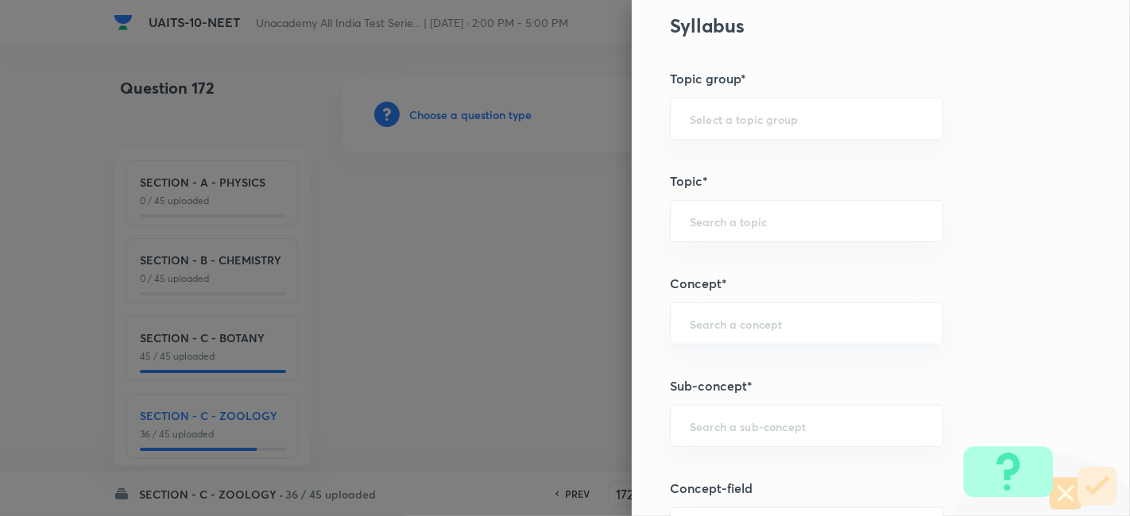
scroll to position [1010, 0]
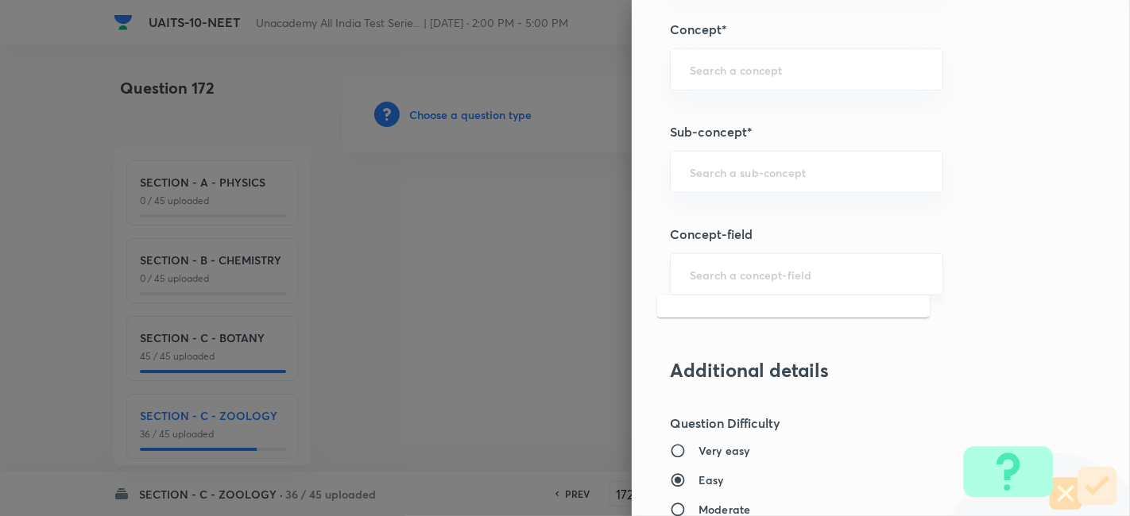
click at [725, 271] on input "text" at bounding box center [807, 274] width 234 height 15
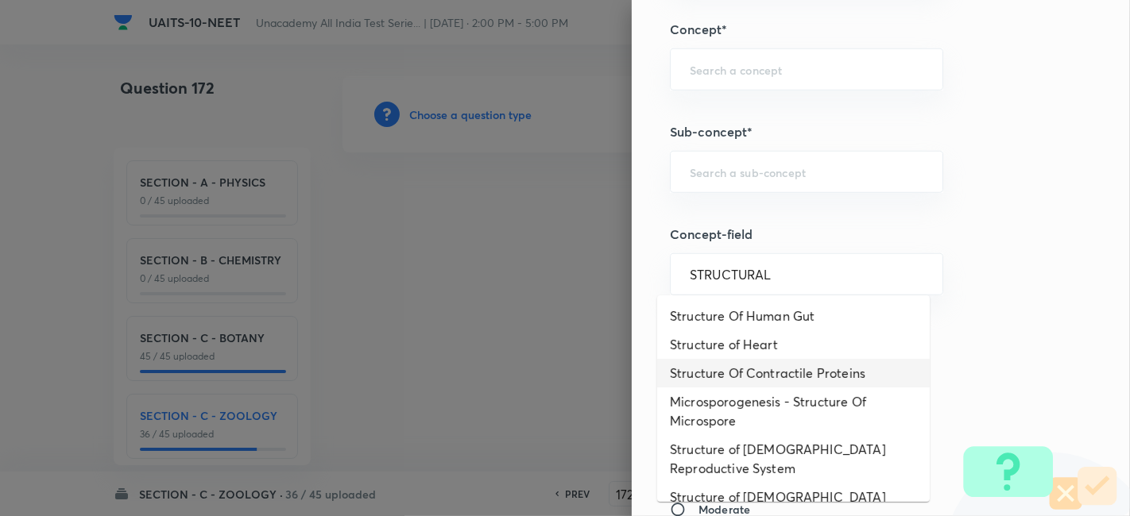
scroll to position [101, 0]
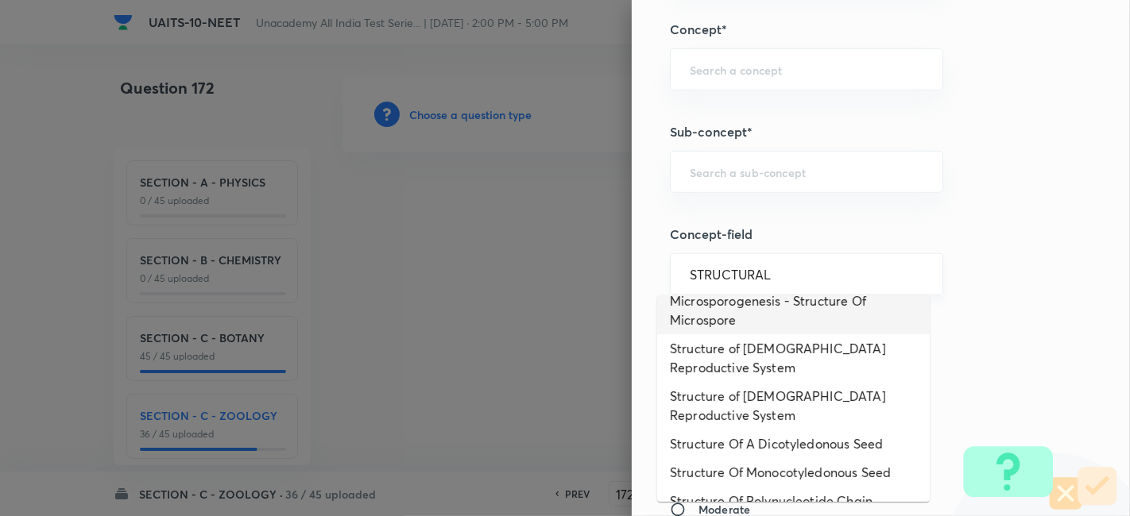
click at [772, 271] on input "STRUCTURAL" at bounding box center [807, 274] width 234 height 15
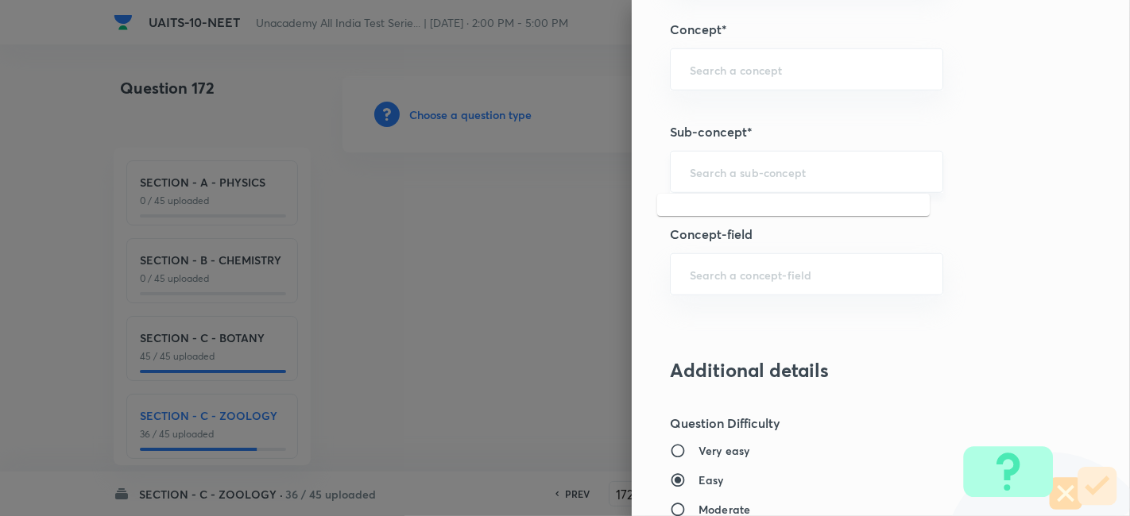
click at [728, 167] on input "text" at bounding box center [807, 171] width 234 height 15
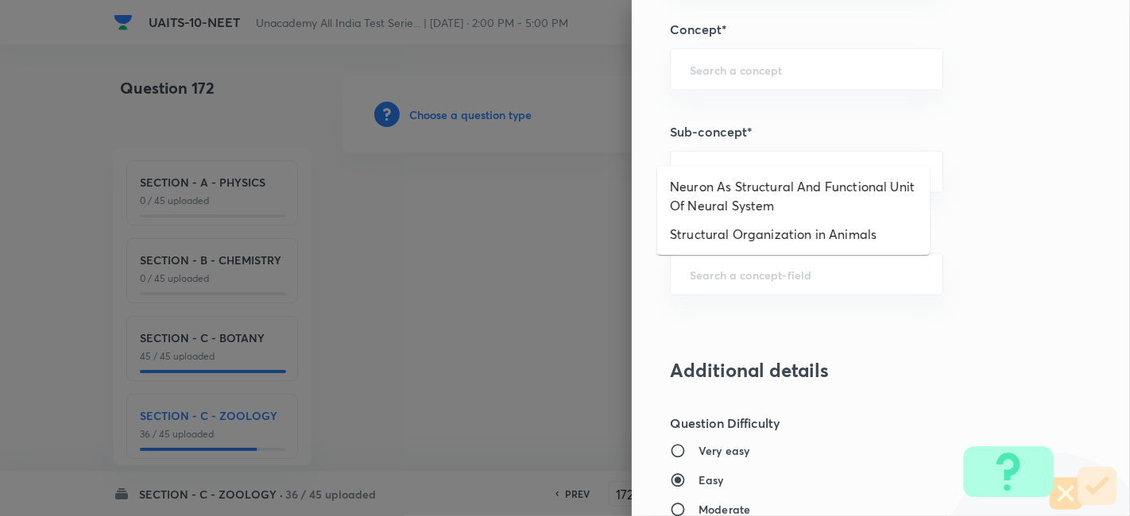
scroll to position [1042, 0]
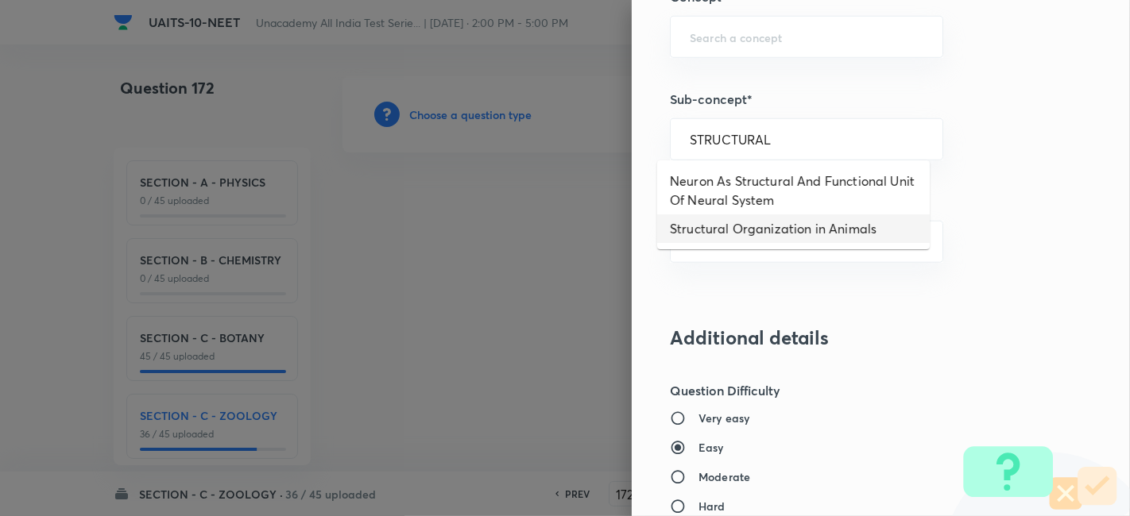
click at [800, 237] on li "Structural Organization in Animals" at bounding box center [793, 228] width 272 height 29
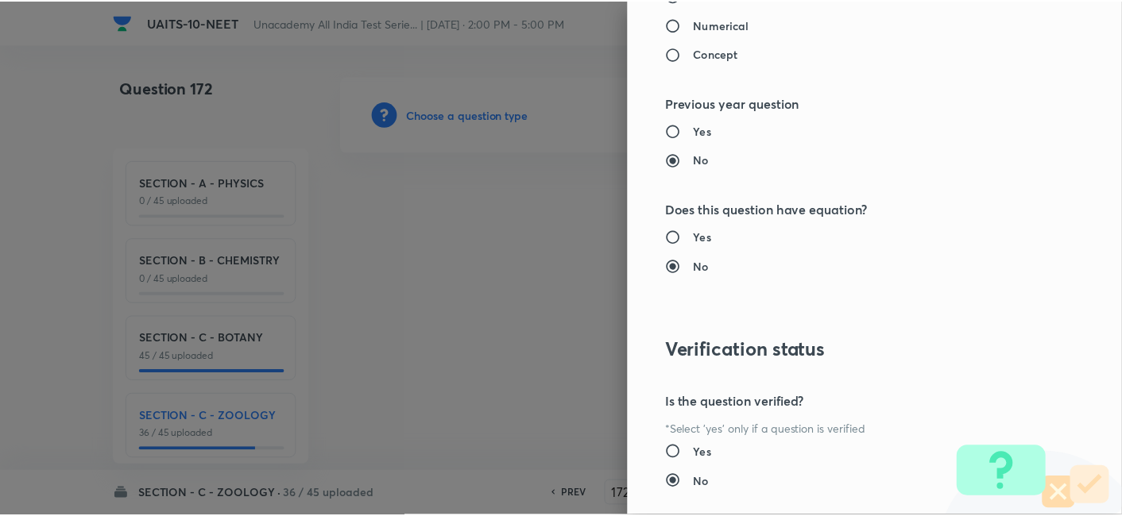
scroll to position [1751, 0]
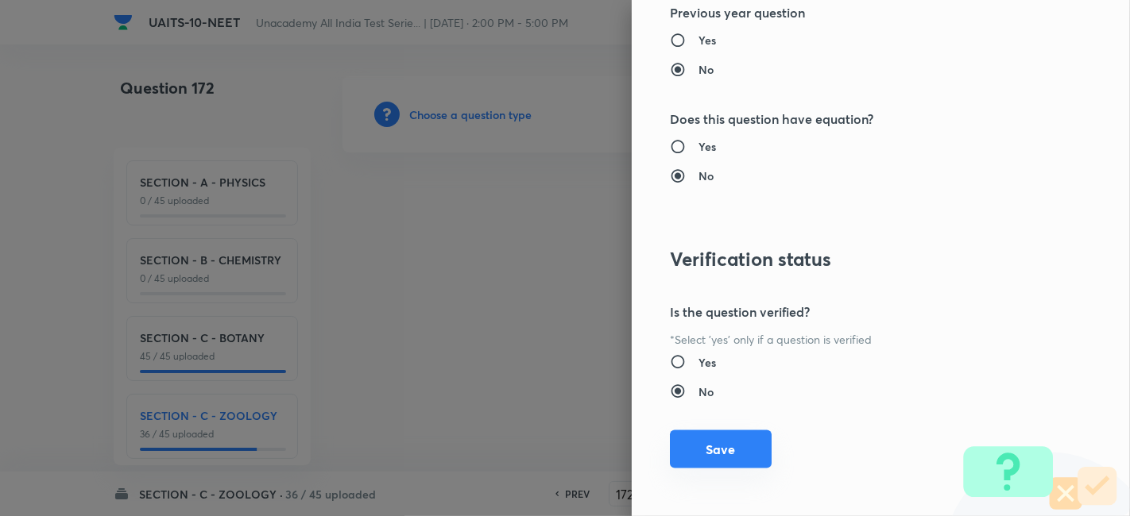
click at [713, 436] on button "Save" at bounding box center [721, 450] width 102 height 38
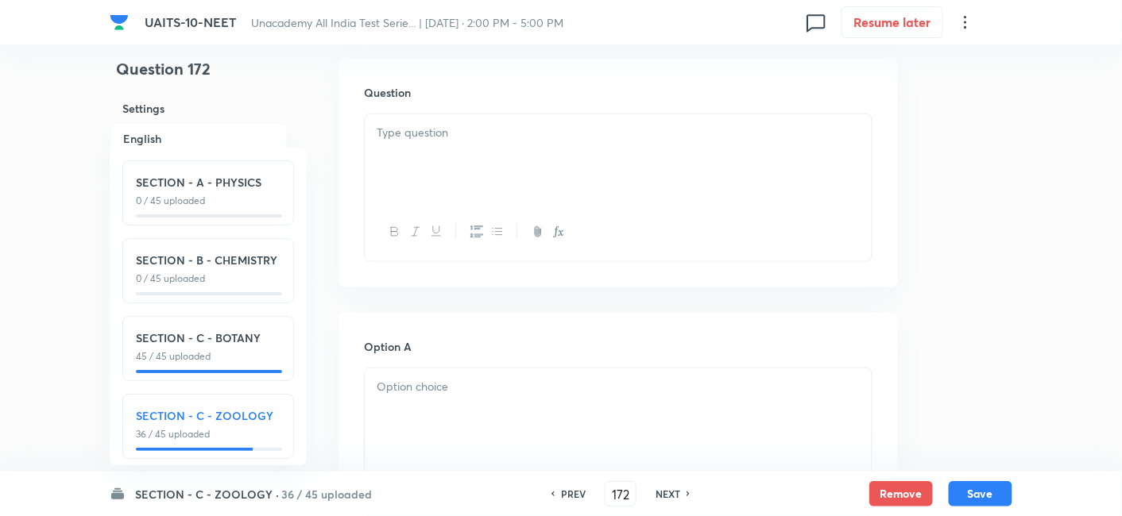
scroll to position [481, 0]
click at [435, 393] on div at bounding box center [618, 409] width 507 height 89
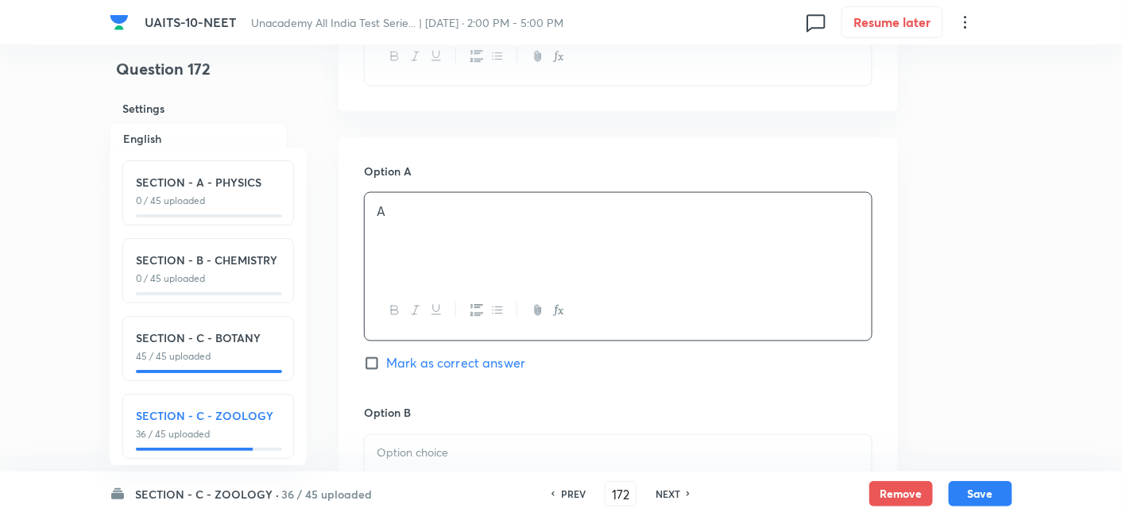
scroll to position [686, 0]
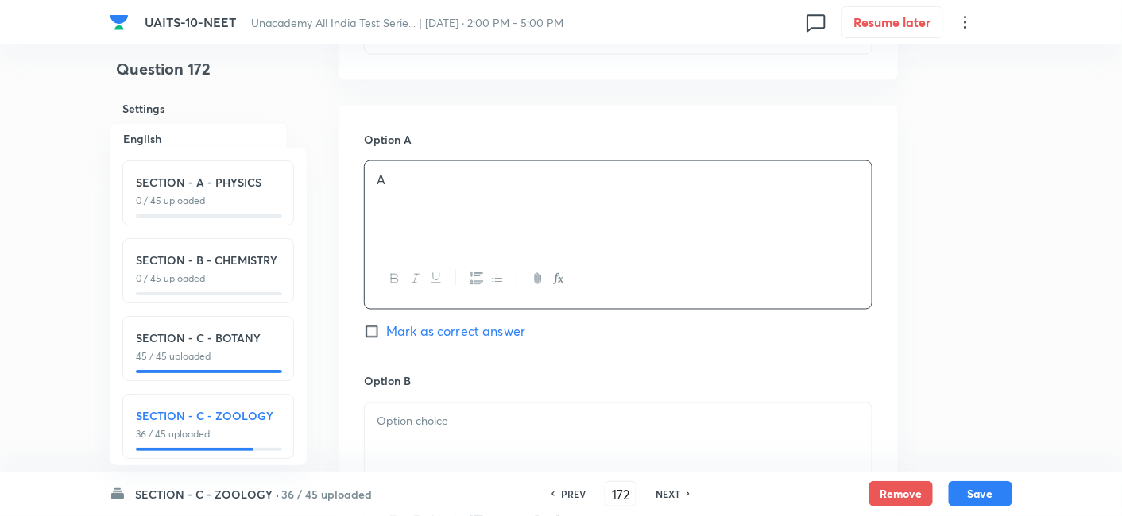
click at [430, 416] on p at bounding box center [618, 422] width 483 height 18
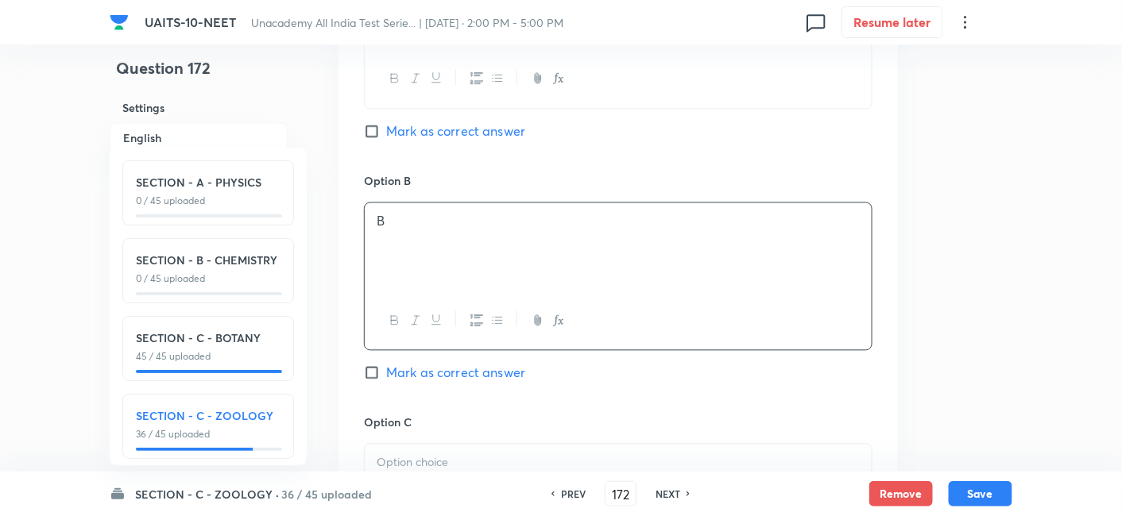
scroll to position [890, 0]
click at [397, 467] on div at bounding box center [618, 485] width 507 height 89
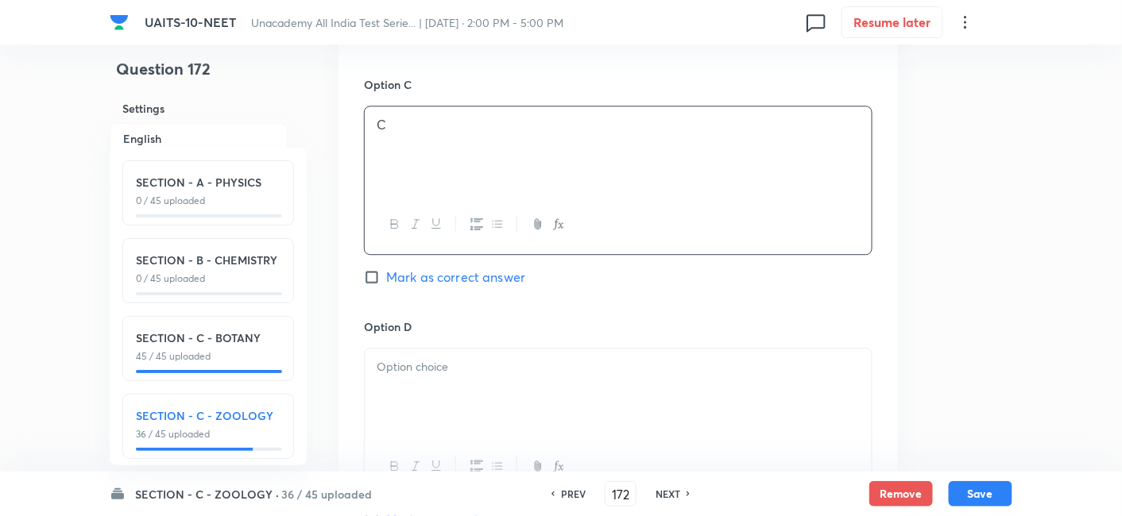
scroll to position [1225, 0]
click at [401, 381] on div at bounding box center [618, 392] width 507 height 89
click at [416, 409] on p at bounding box center [618, 413] width 483 height 18
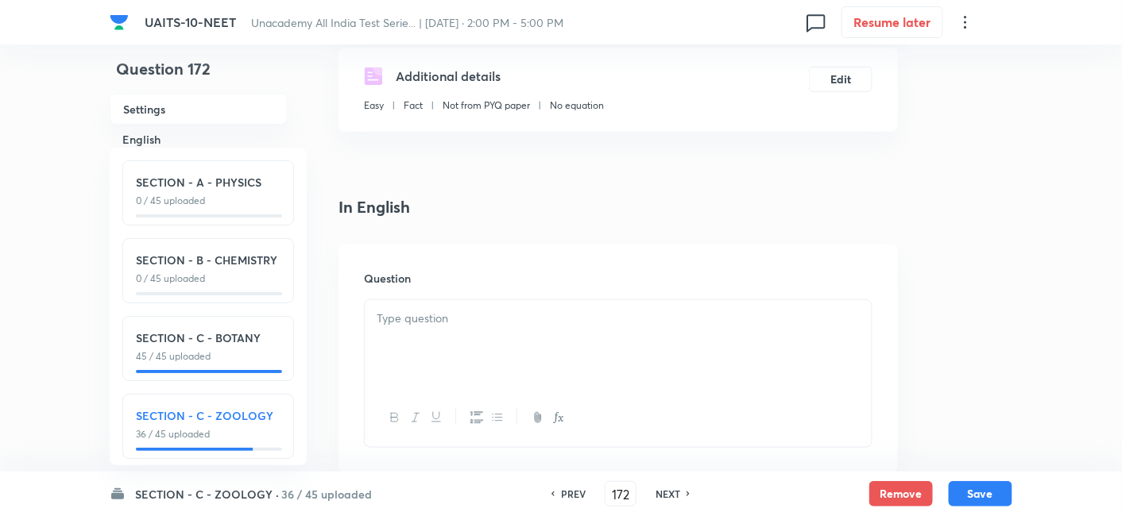
scroll to position [296, 0]
click at [549, 314] on p at bounding box center [618, 315] width 483 height 18
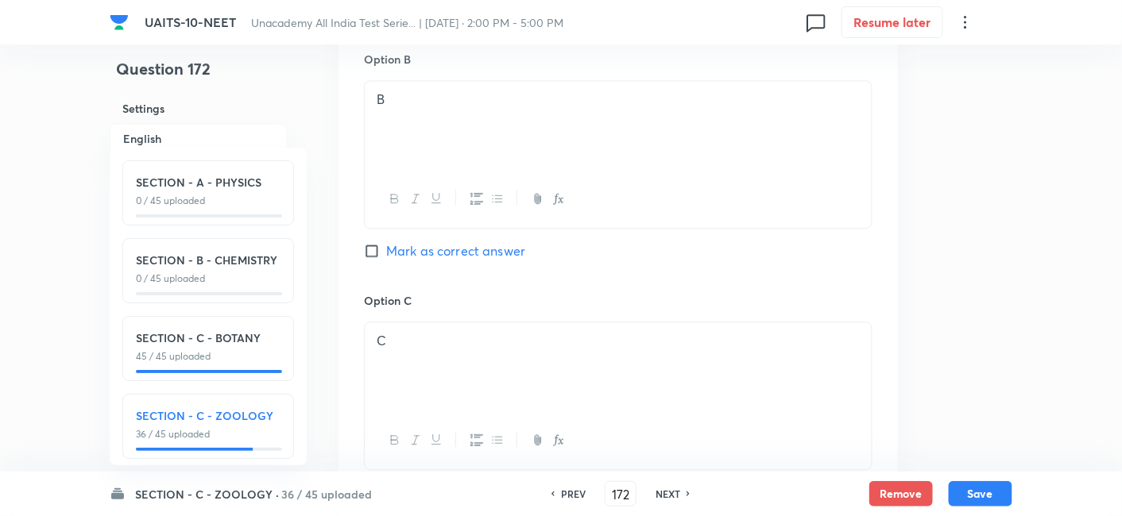
scroll to position [1110, 0]
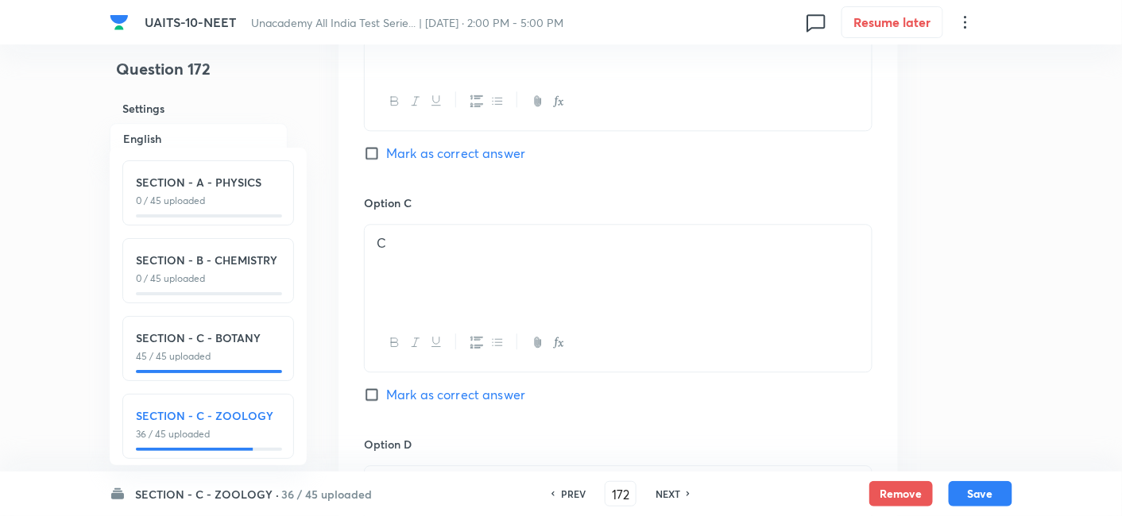
click at [374, 393] on input "Mark as correct answer" at bounding box center [375, 395] width 22 height 16
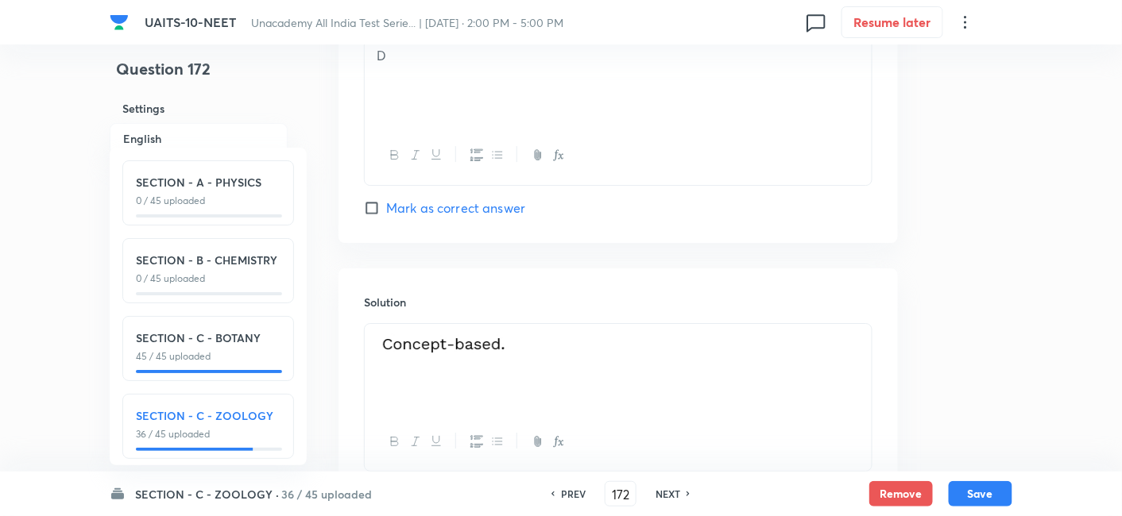
scroll to position [1656, 0]
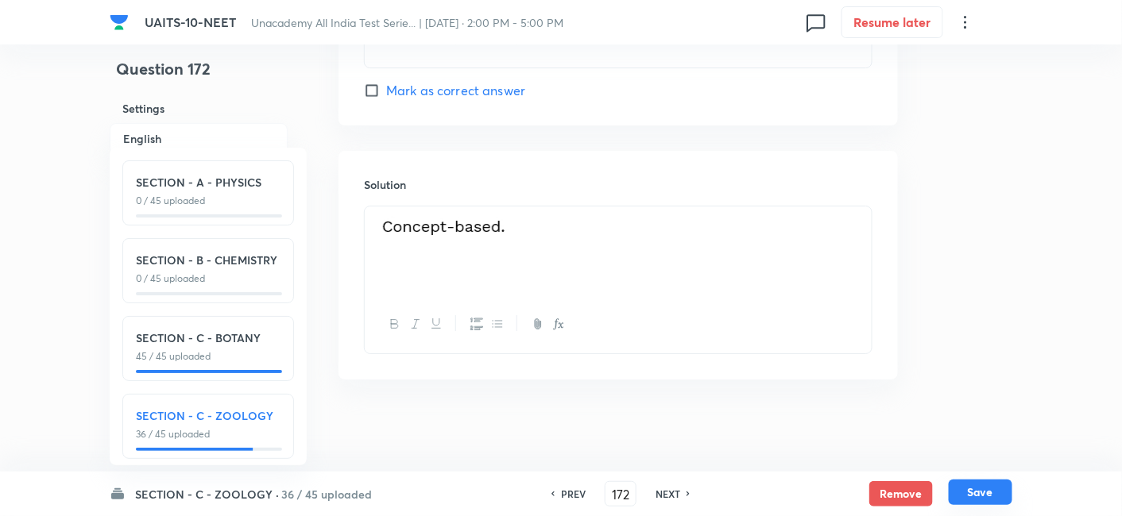
click at [991, 500] on button "Save" at bounding box center [981, 492] width 64 height 25
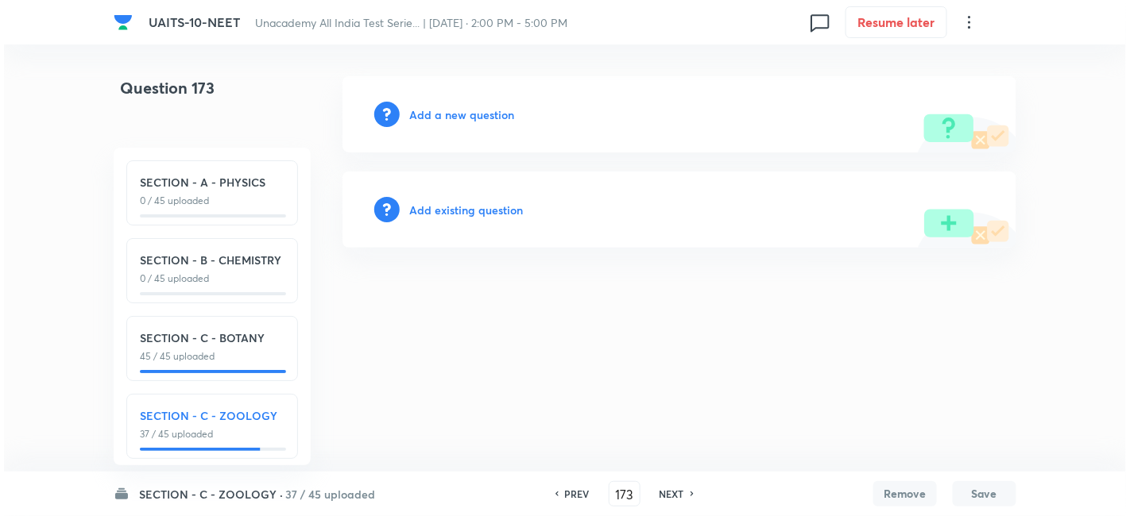
scroll to position [0, 0]
click at [462, 114] on h6 "Add a new question" at bounding box center [461, 114] width 105 height 17
click at [484, 112] on h6 "Choose a question type" at bounding box center [470, 114] width 122 height 17
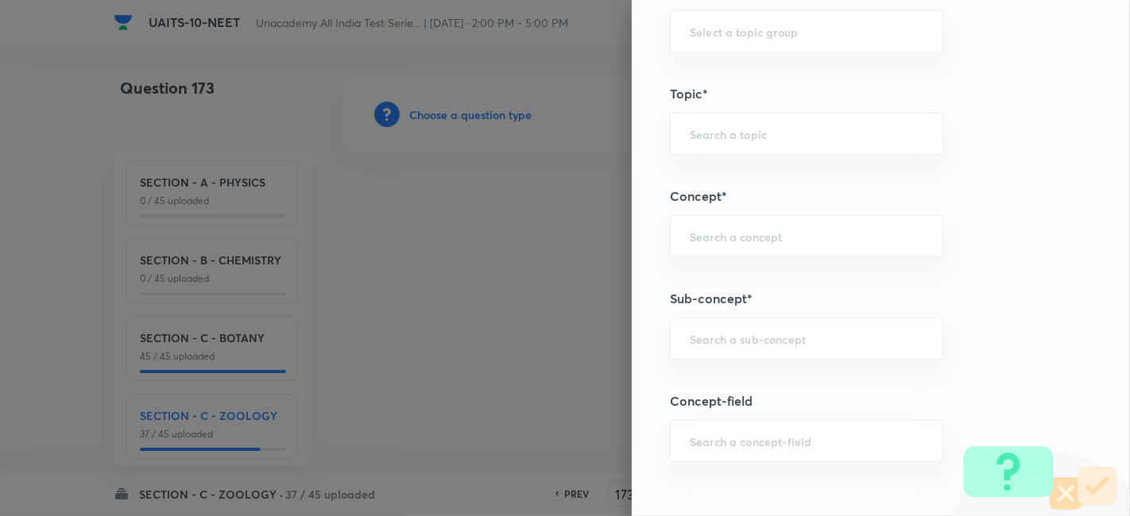
scroll to position [856, 0]
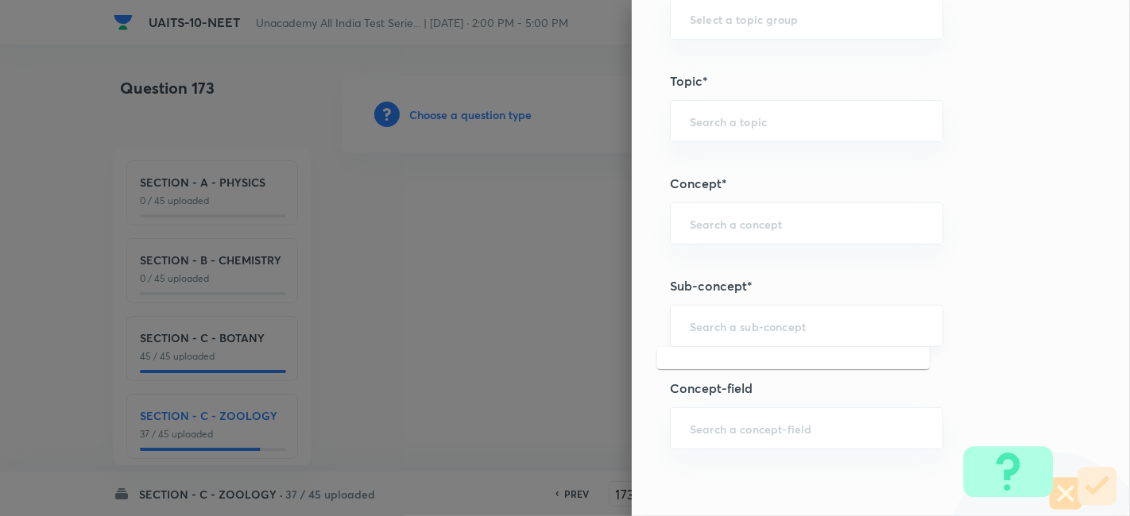
click at [765, 328] on input "text" at bounding box center [807, 326] width 234 height 15
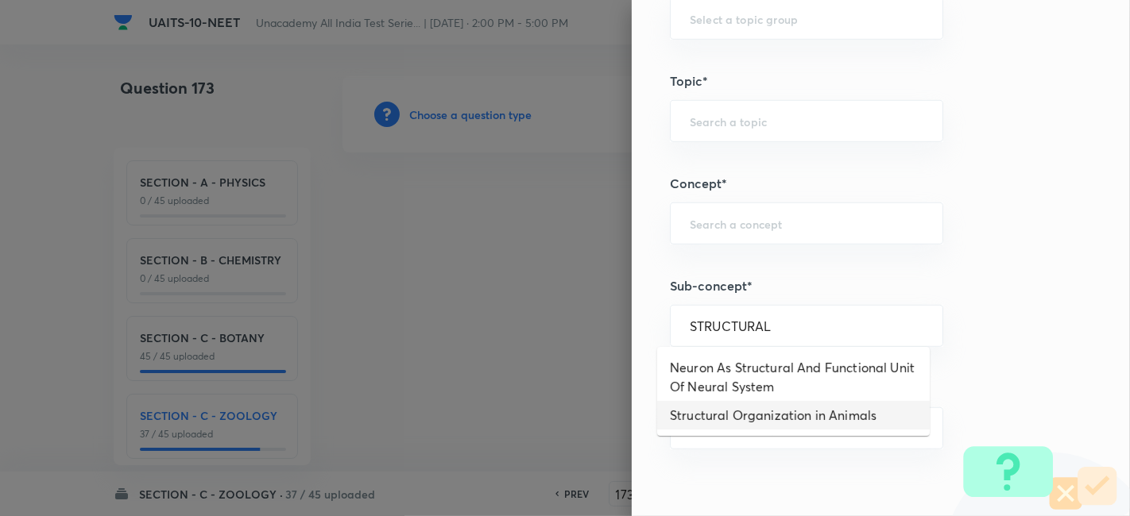
click at [775, 419] on li "Structural Organization in Animals" at bounding box center [793, 415] width 272 height 29
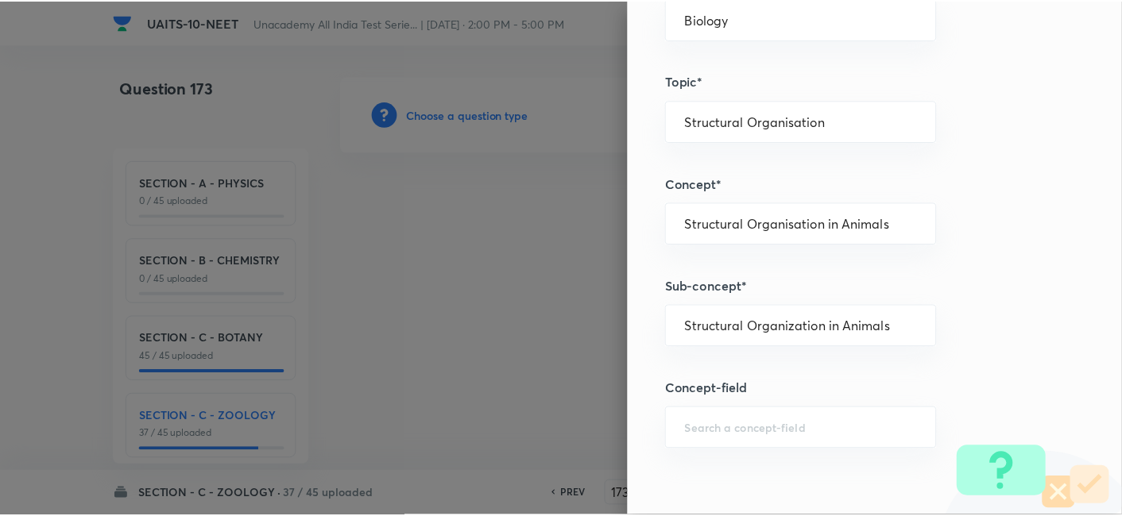
scroll to position [1751, 0]
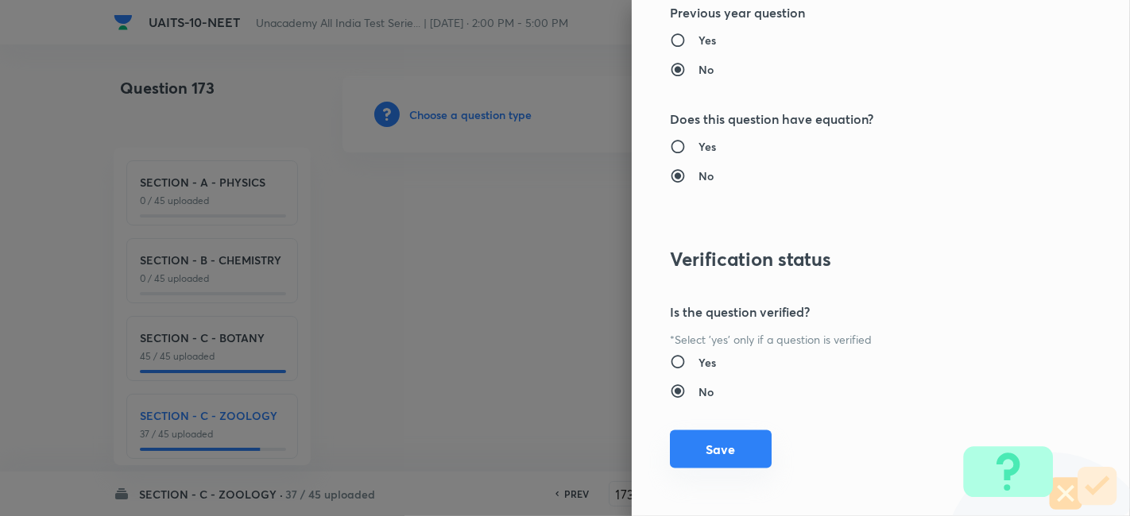
click at [708, 456] on button "Save" at bounding box center [721, 450] width 102 height 38
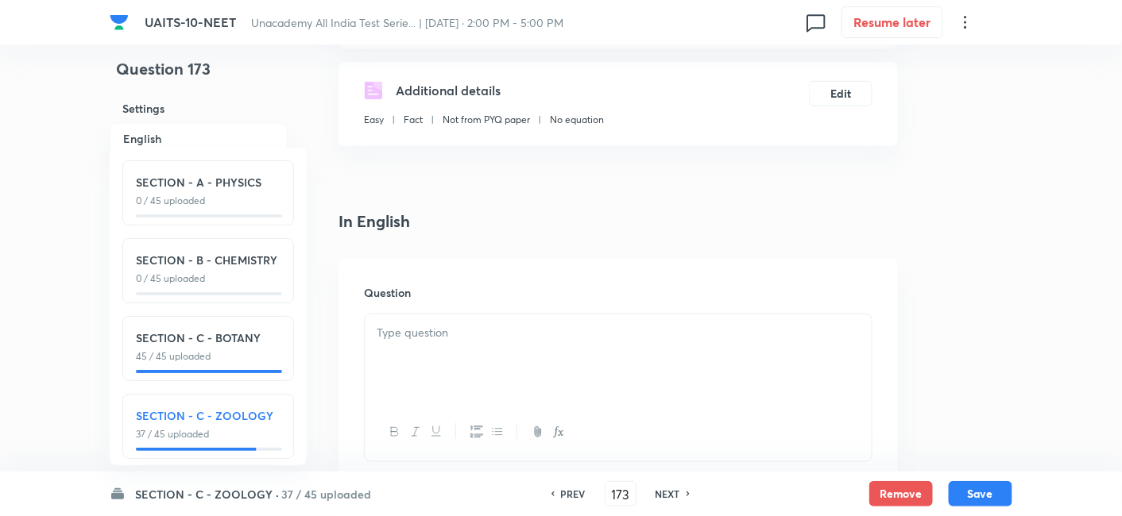
scroll to position [527, 0]
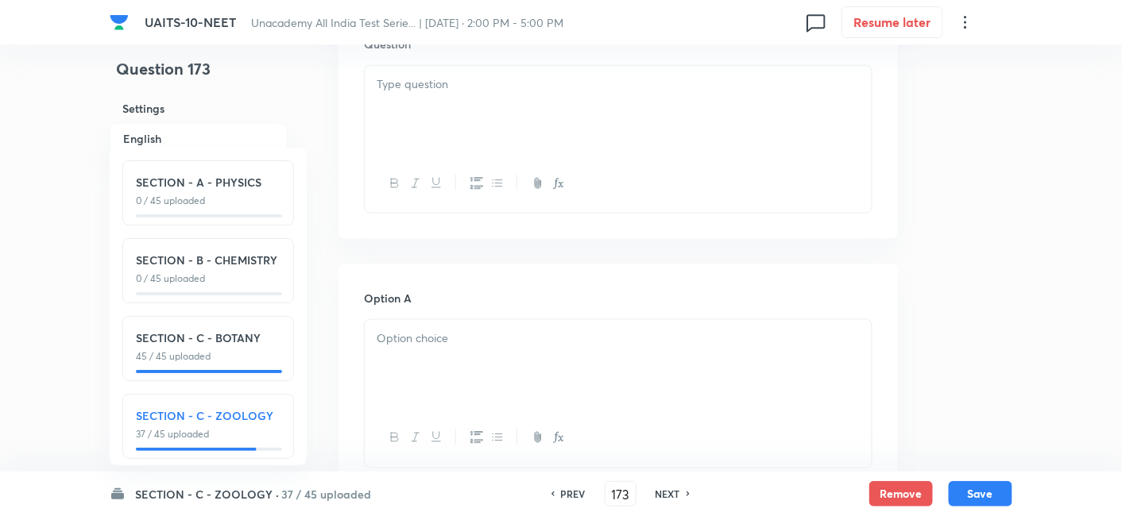
click at [463, 377] on div at bounding box center [618, 364] width 507 height 89
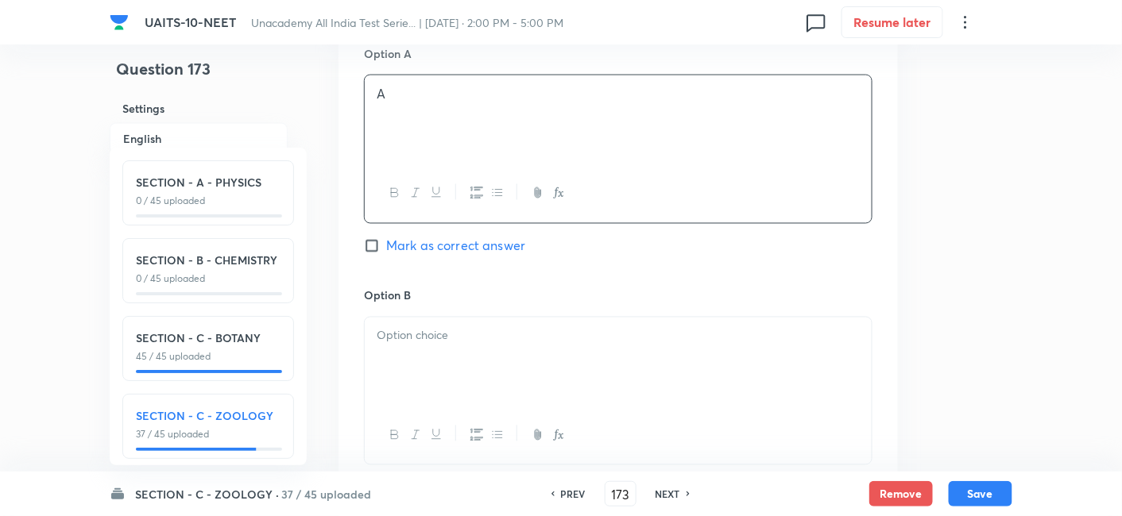
scroll to position [772, 0]
click at [436, 353] on div at bounding box center [618, 361] width 507 height 89
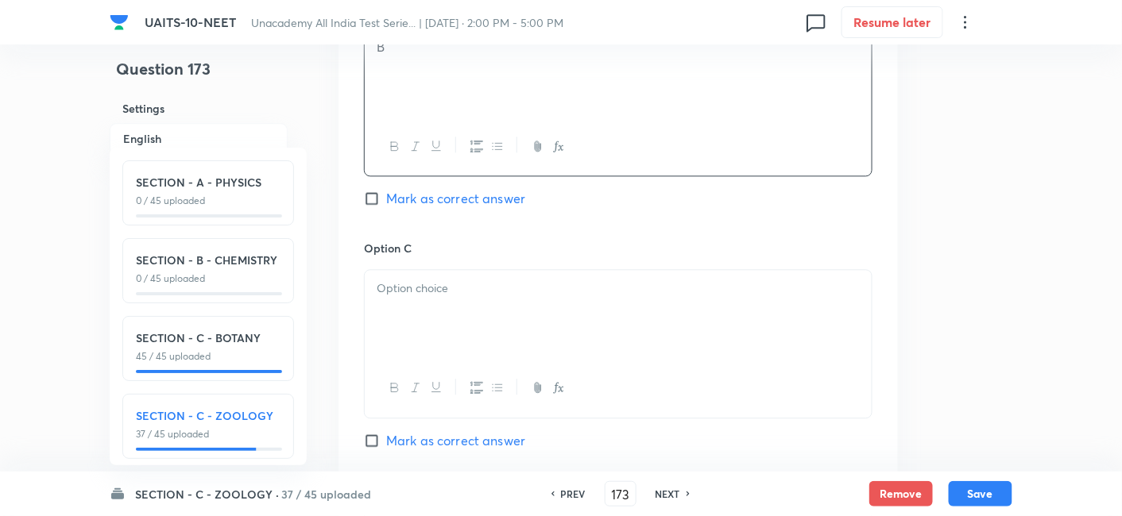
scroll to position [1065, 0]
click at [429, 297] on div at bounding box center [618, 310] width 507 height 89
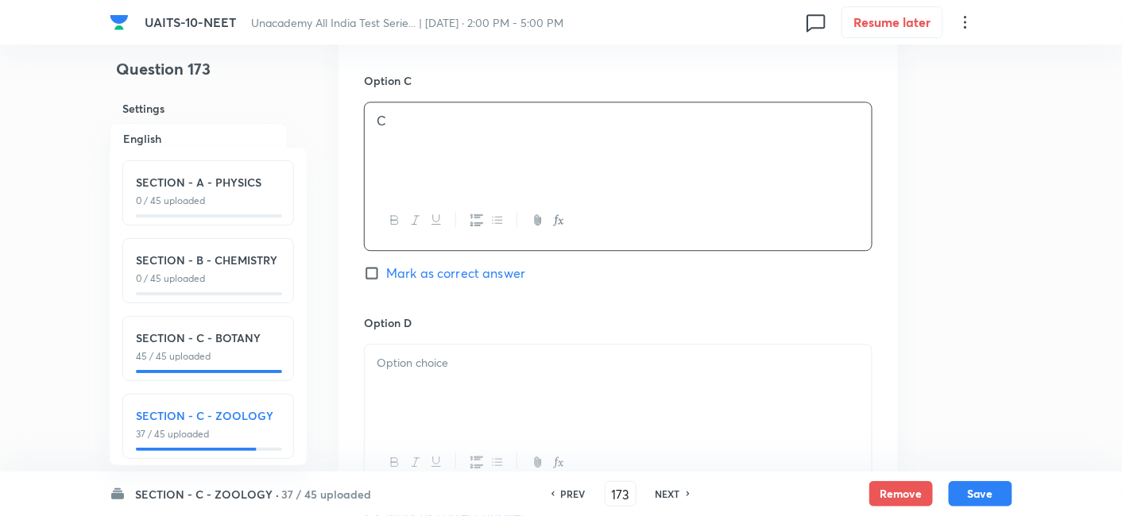
scroll to position [1230, 0]
click at [418, 359] on p at bounding box center [618, 362] width 483 height 18
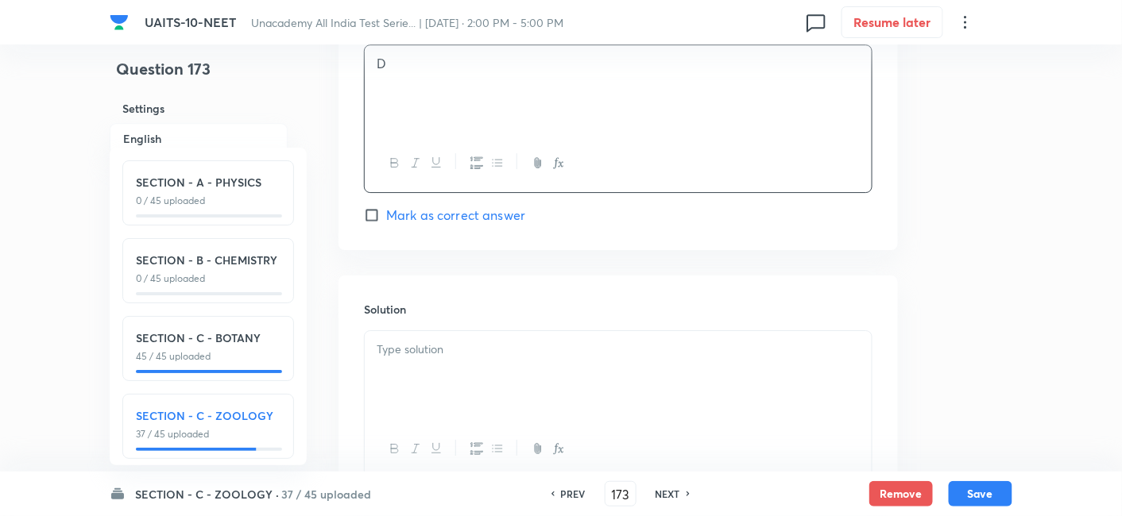
scroll to position [1532, 0]
click at [427, 366] on div at bounding box center [618, 371] width 507 height 89
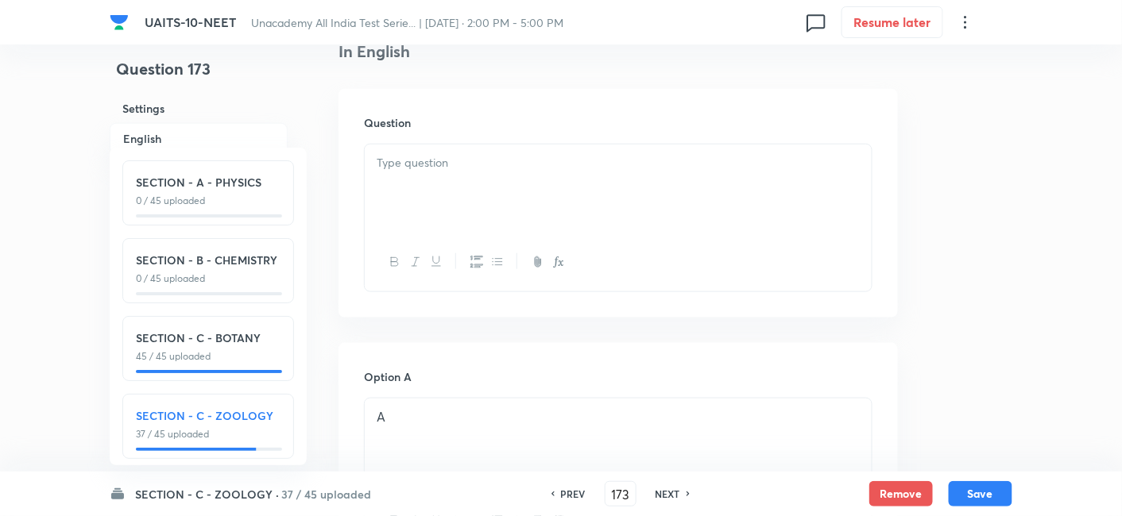
scroll to position [446, 0]
click at [568, 221] on div at bounding box center [618, 191] width 507 height 89
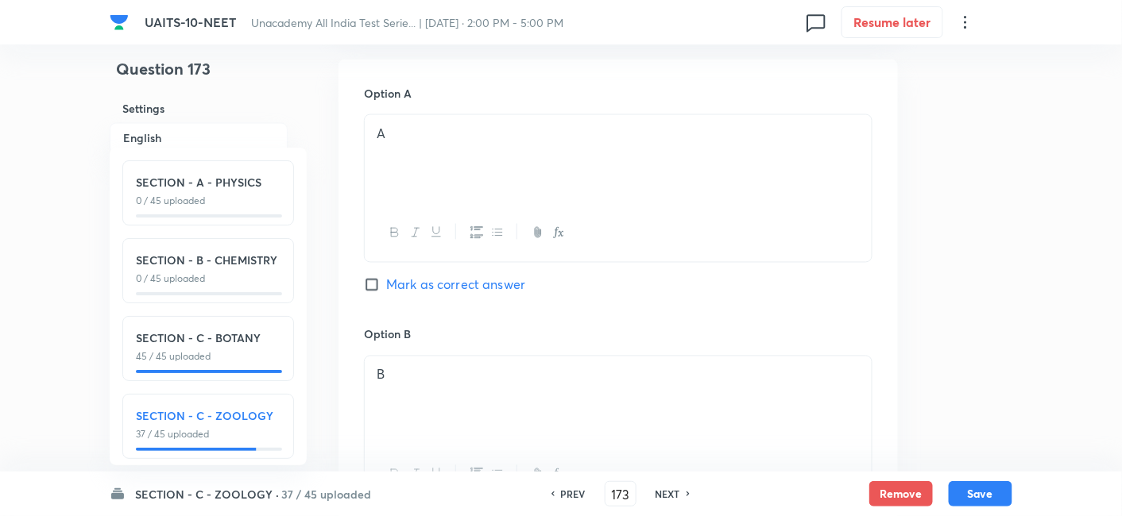
scroll to position [931, 0]
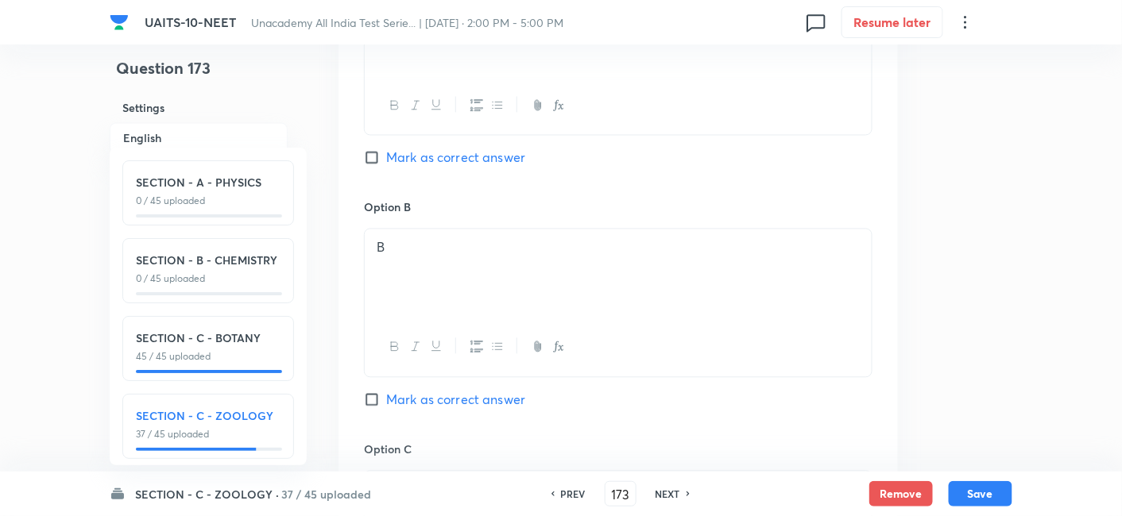
click at [376, 403] on input "Mark as correct answer" at bounding box center [375, 400] width 22 height 16
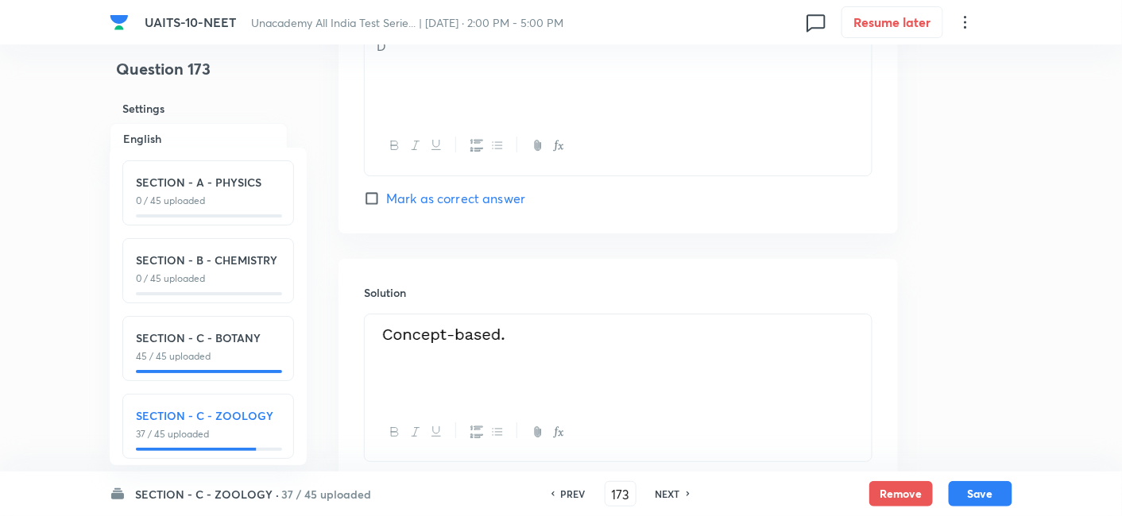
scroll to position [1725, 0]
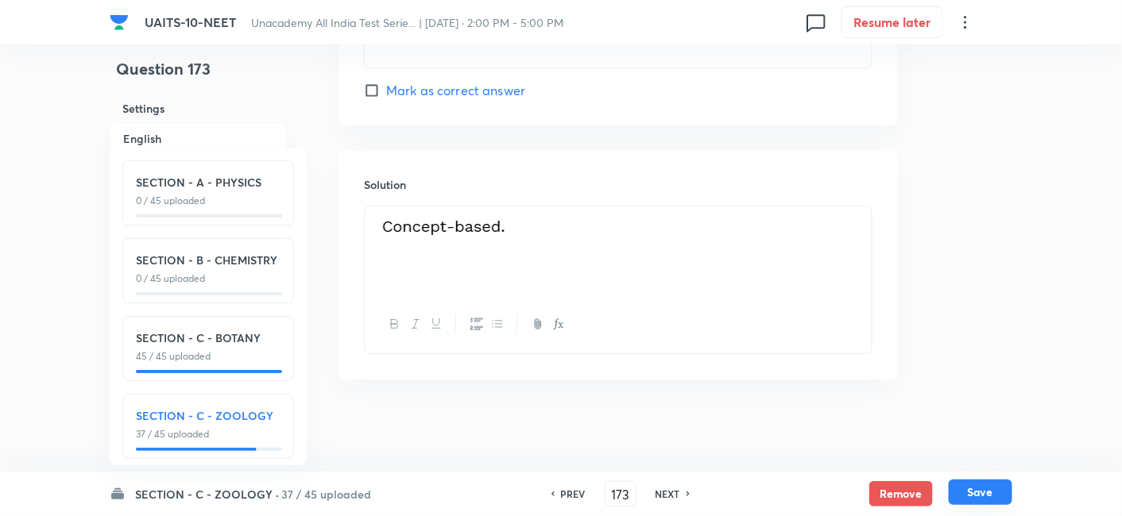
click at [990, 495] on button "Save" at bounding box center [981, 492] width 64 height 25
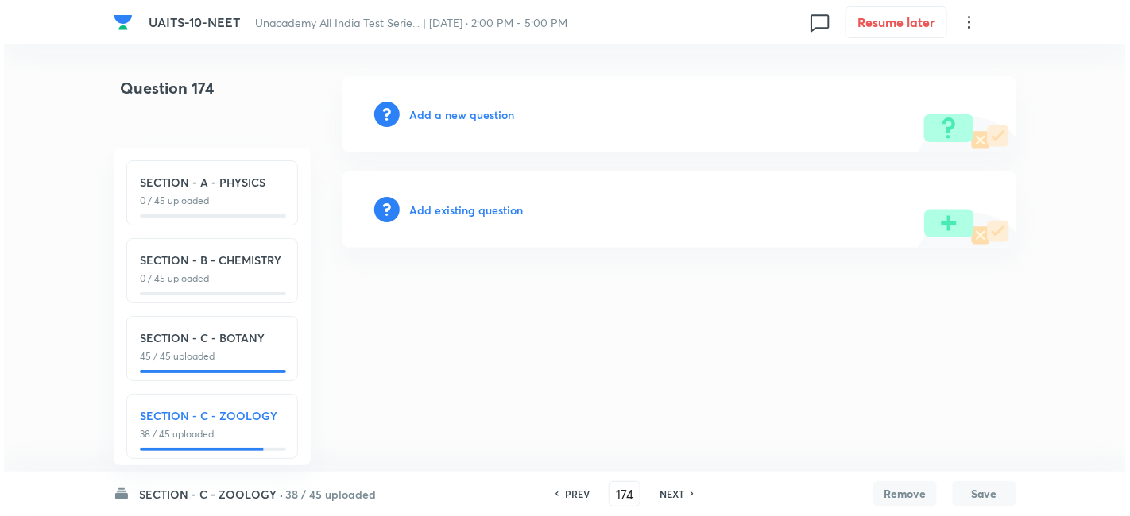
scroll to position [0, 0]
click at [465, 117] on h6 "Add a new question" at bounding box center [461, 114] width 105 height 17
click at [492, 112] on h6 "Choose a question type" at bounding box center [470, 114] width 122 height 17
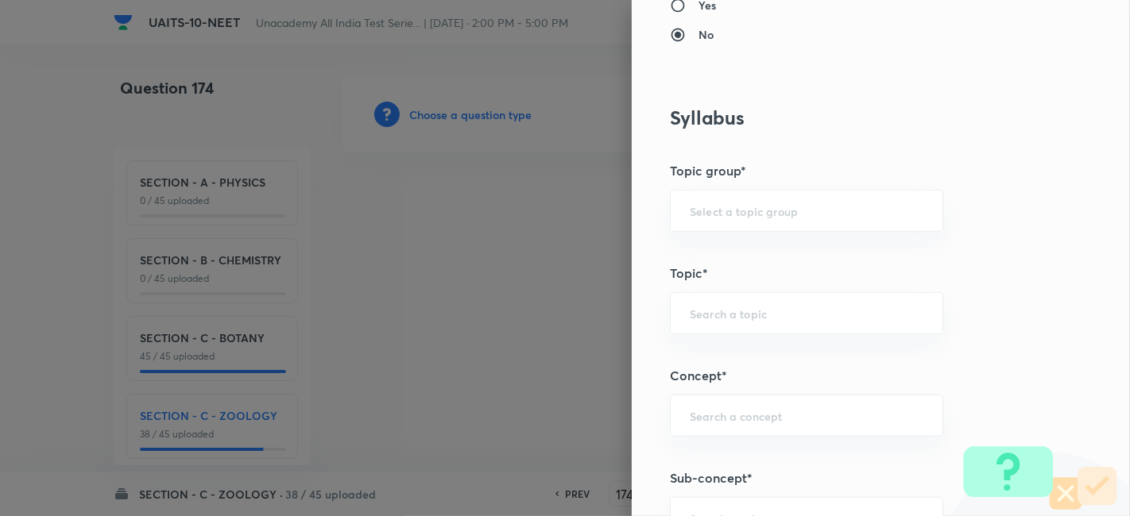
scroll to position [824, 0]
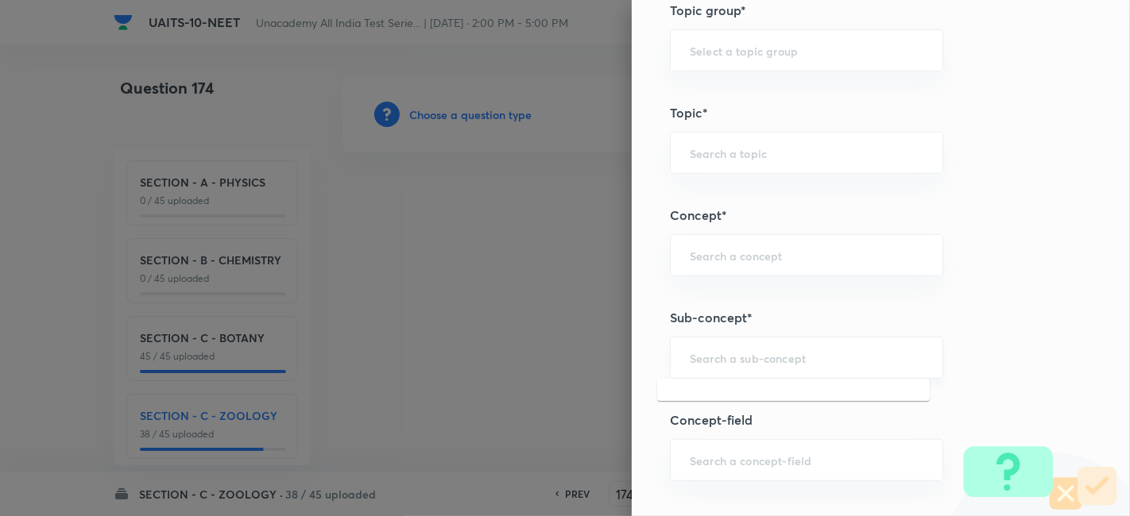
click at [722, 361] on input "text" at bounding box center [807, 357] width 234 height 15
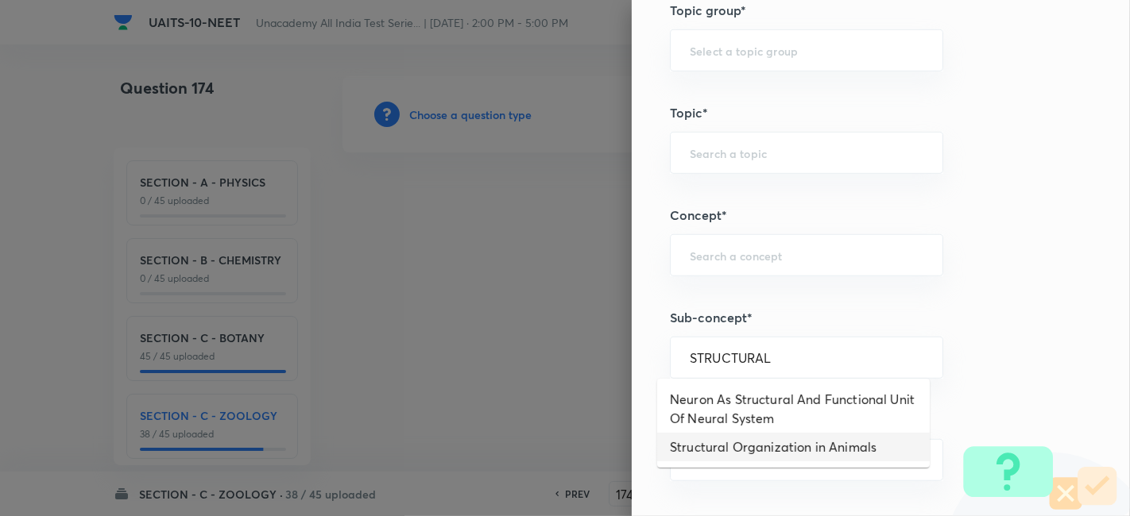
click at [753, 452] on li "Structural Organization in Animals" at bounding box center [793, 447] width 272 height 29
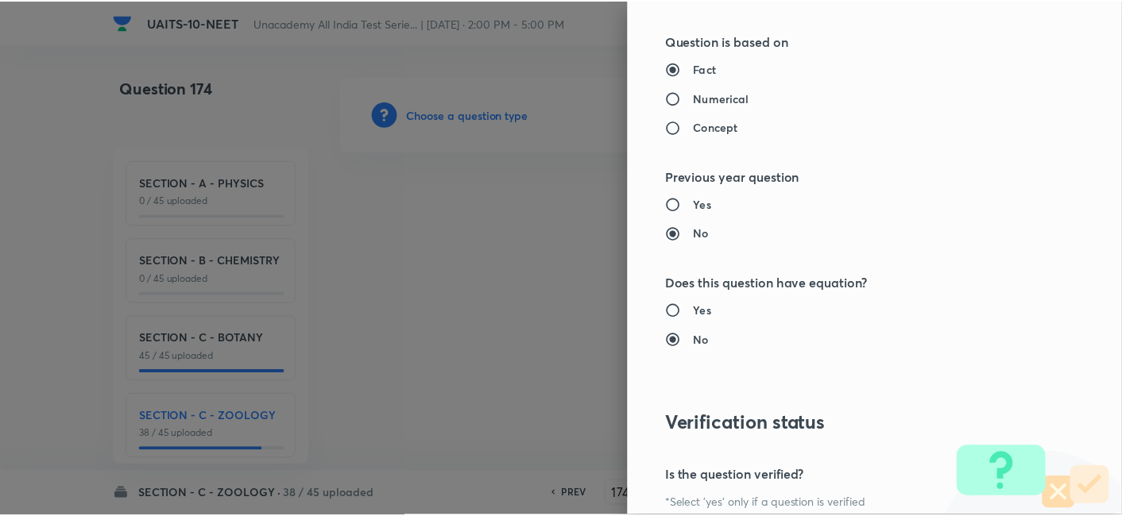
scroll to position [1751, 0]
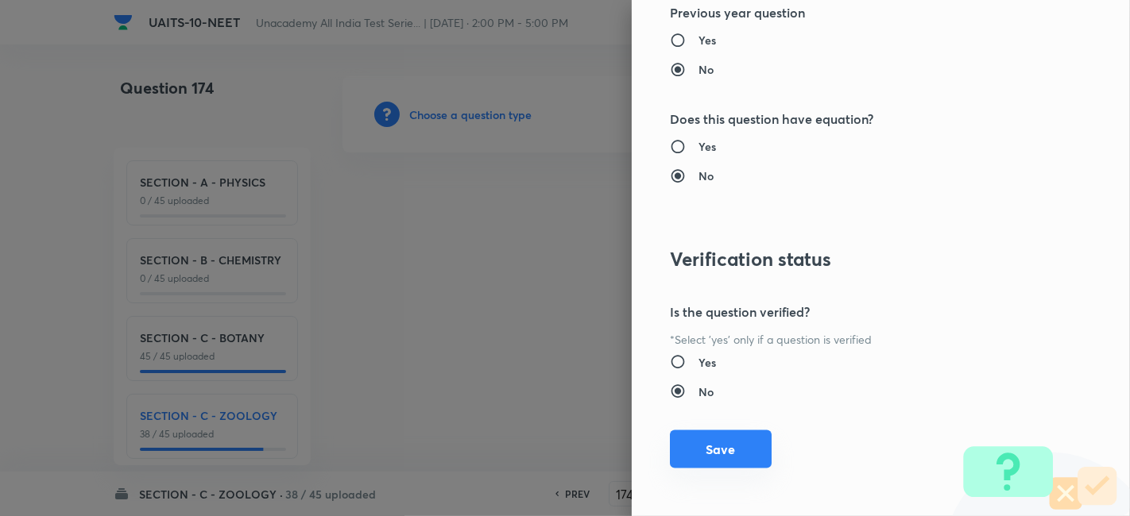
click at [699, 447] on button "Save" at bounding box center [721, 450] width 102 height 38
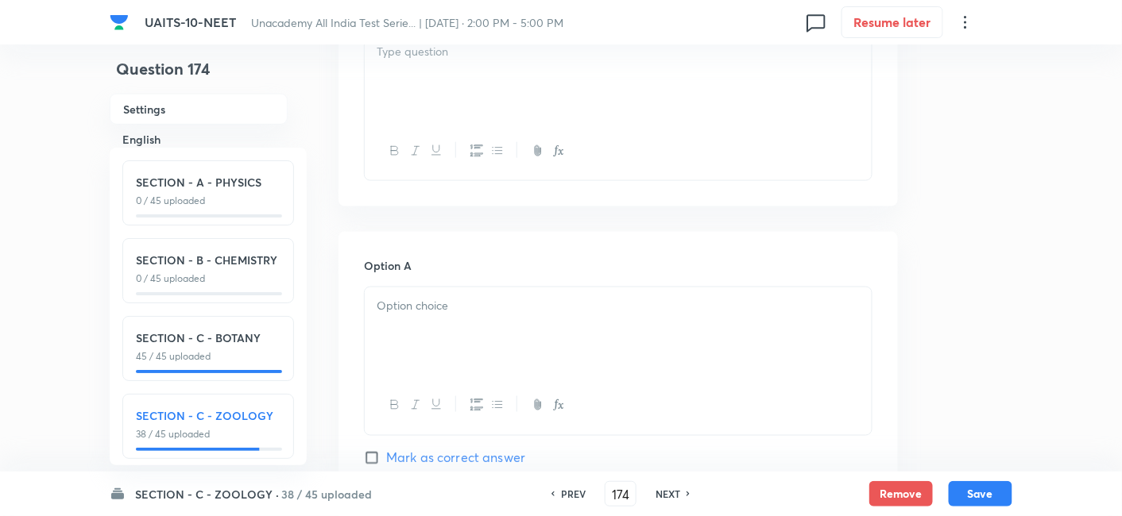
scroll to position [562, 0]
click at [468, 330] on div at bounding box center [618, 328] width 507 height 89
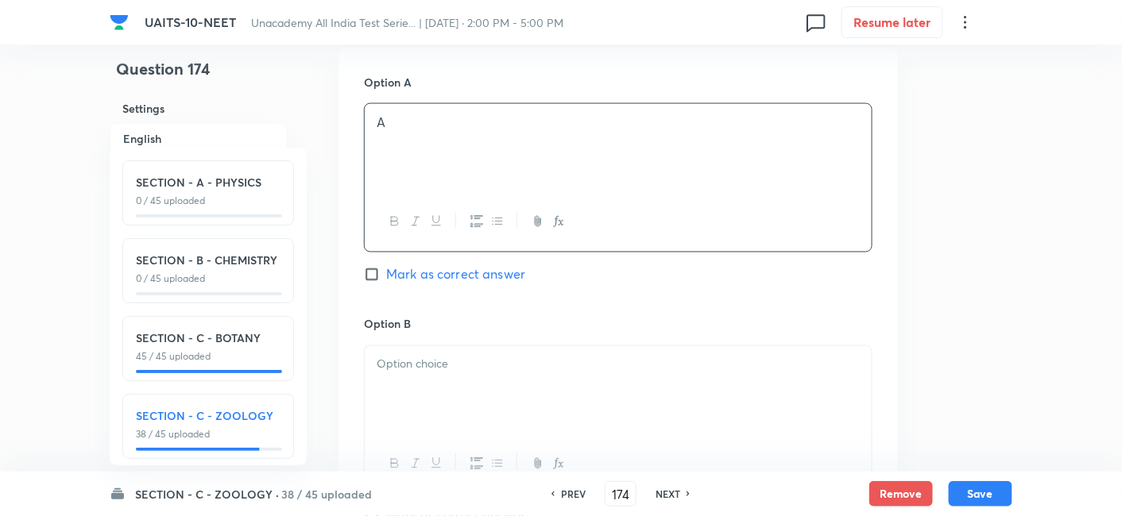
scroll to position [751, 0]
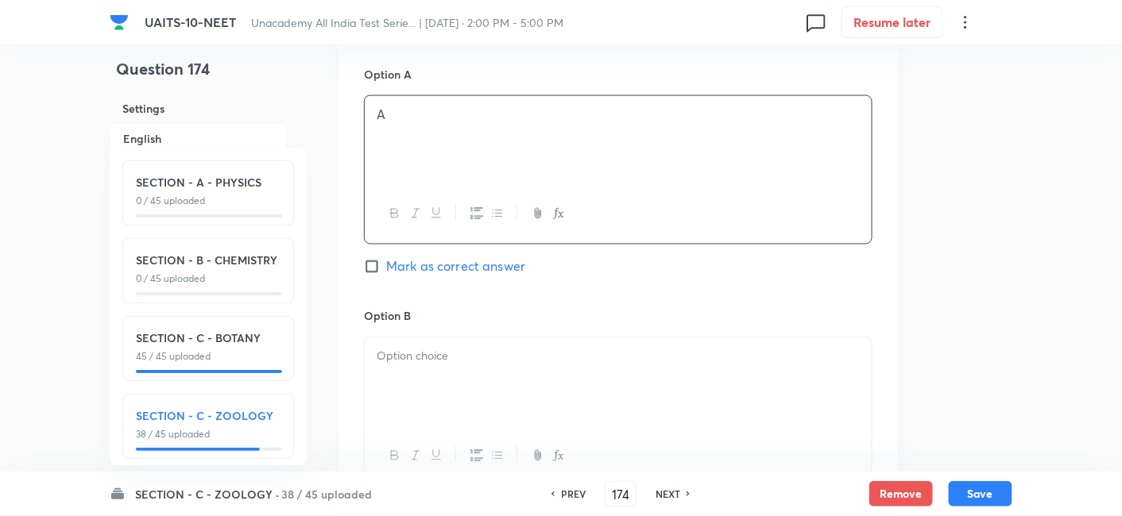
click at [488, 384] on div at bounding box center [618, 382] width 507 height 89
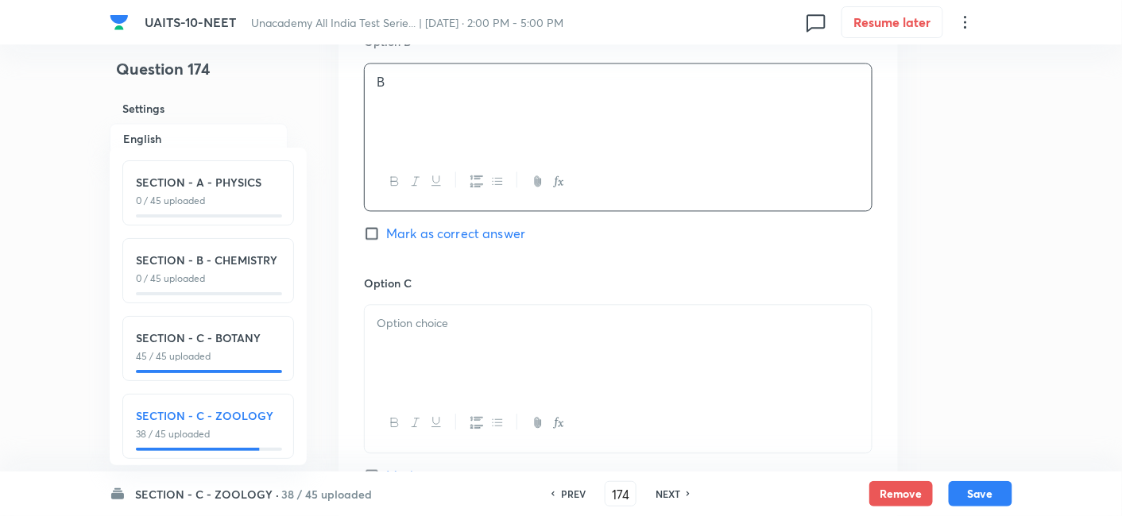
scroll to position [1042, 0]
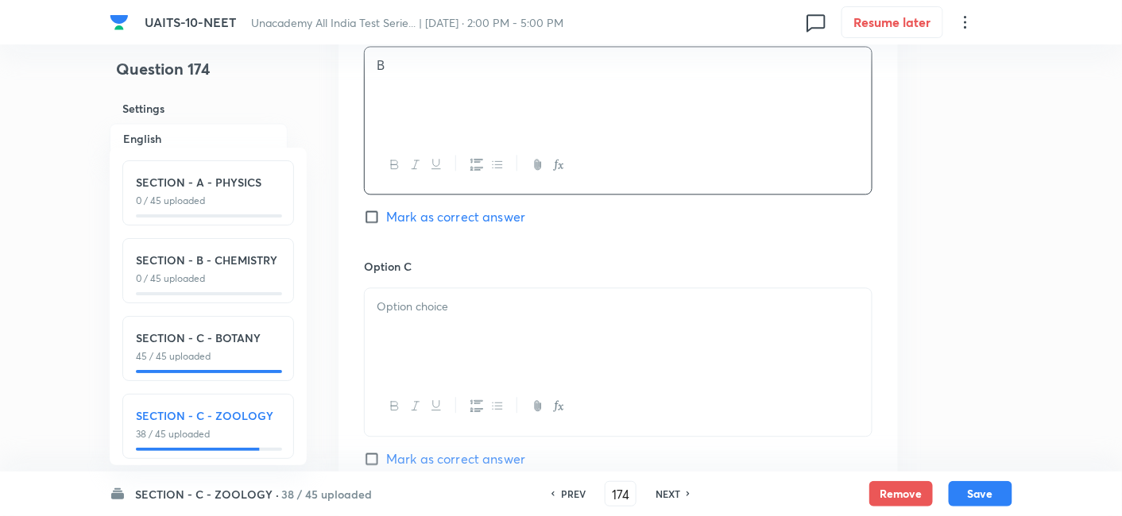
click at [447, 327] on div at bounding box center [618, 332] width 507 height 89
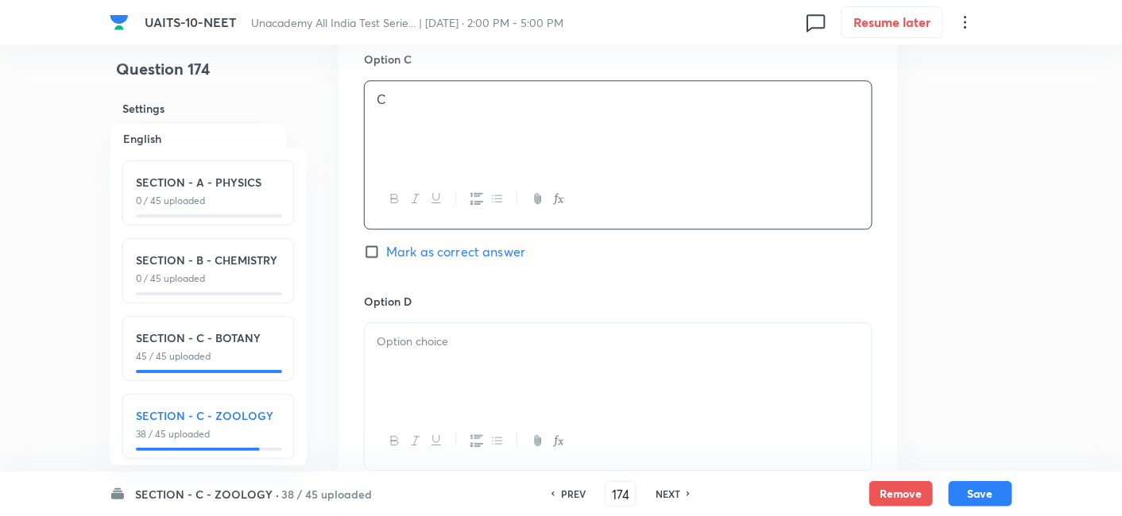
scroll to position [1251, 0]
click at [445, 339] on p at bounding box center [618, 340] width 483 height 18
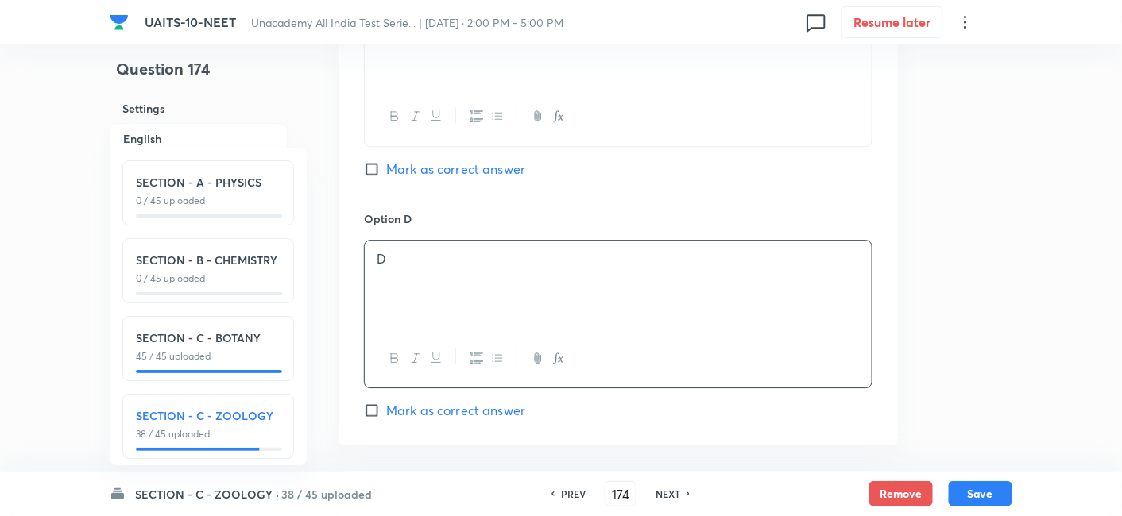
scroll to position [1351, 0]
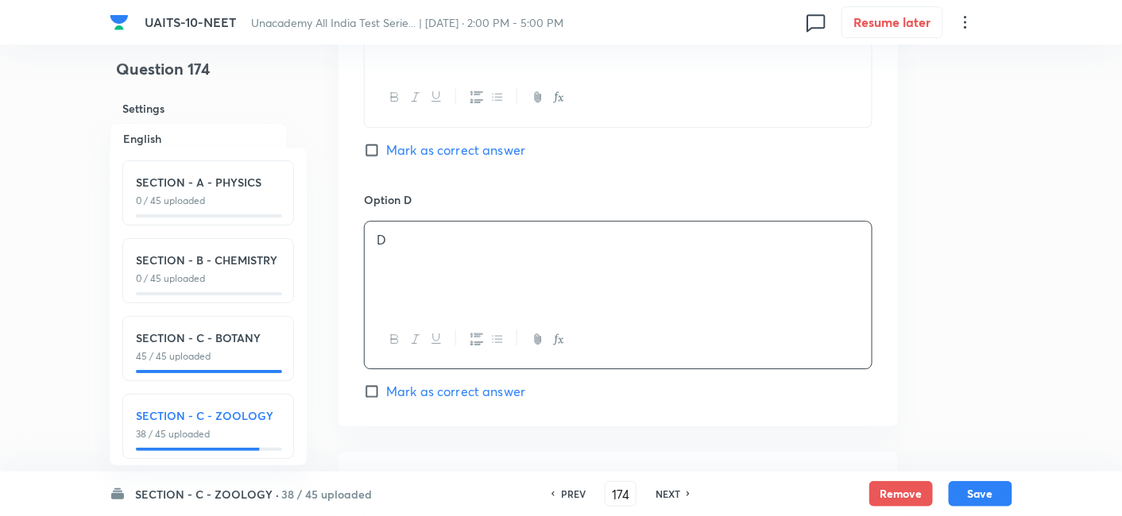
click at [368, 384] on input "Mark as correct answer" at bounding box center [375, 392] width 22 height 16
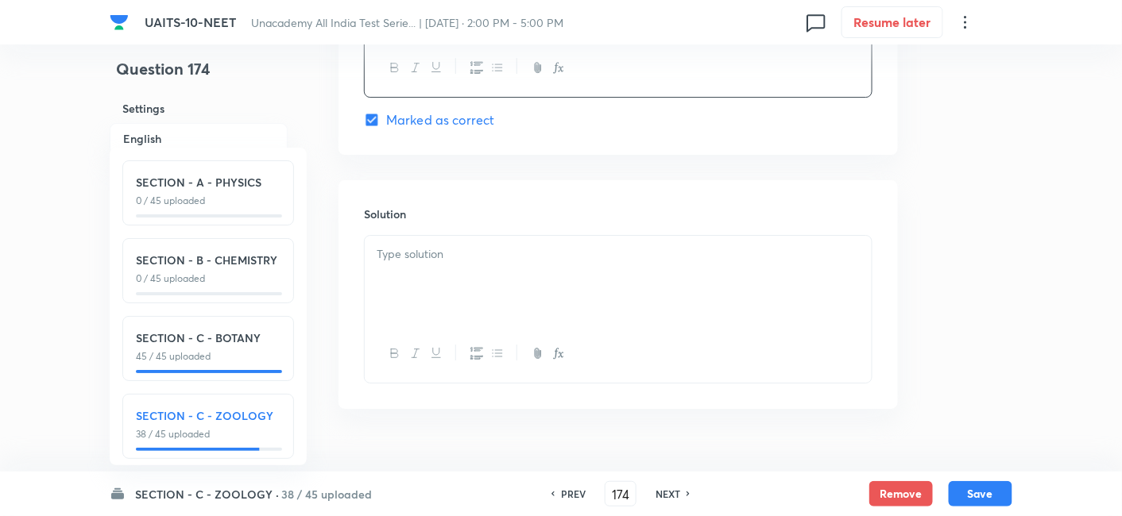
click at [449, 298] on div at bounding box center [618, 280] width 507 height 89
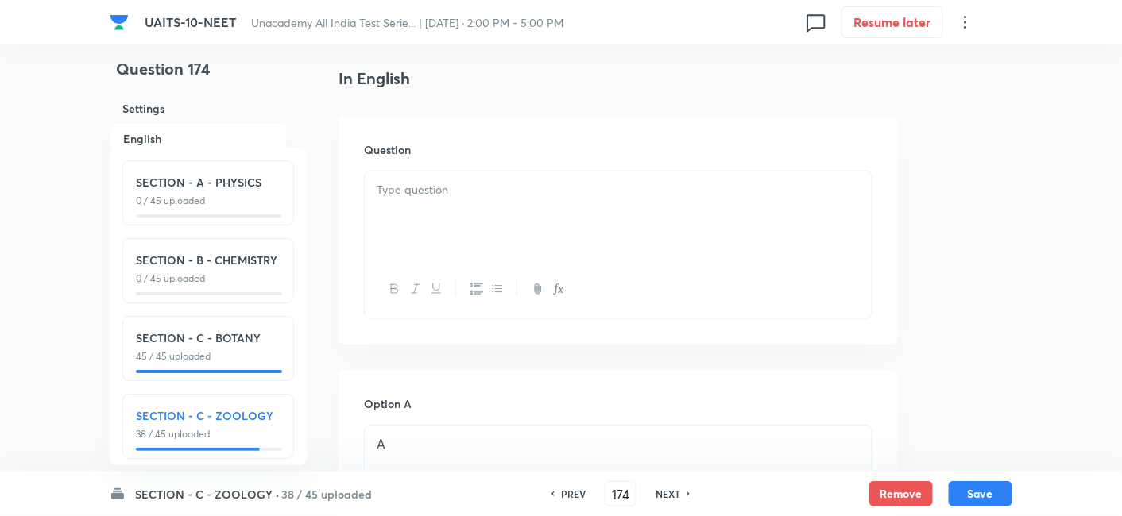
scroll to position [417, 0]
click at [597, 235] on div at bounding box center [618, 220] width 507 height 89
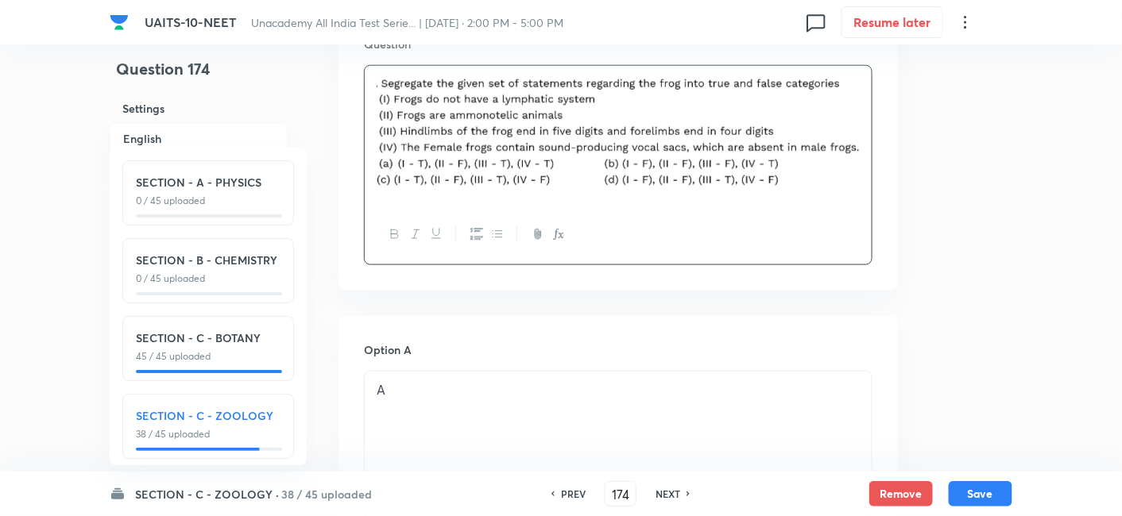
scroll to position [528, 0]
click at [994, 492] on button "Save" at bounding box center [981, 492] width 64 height 25
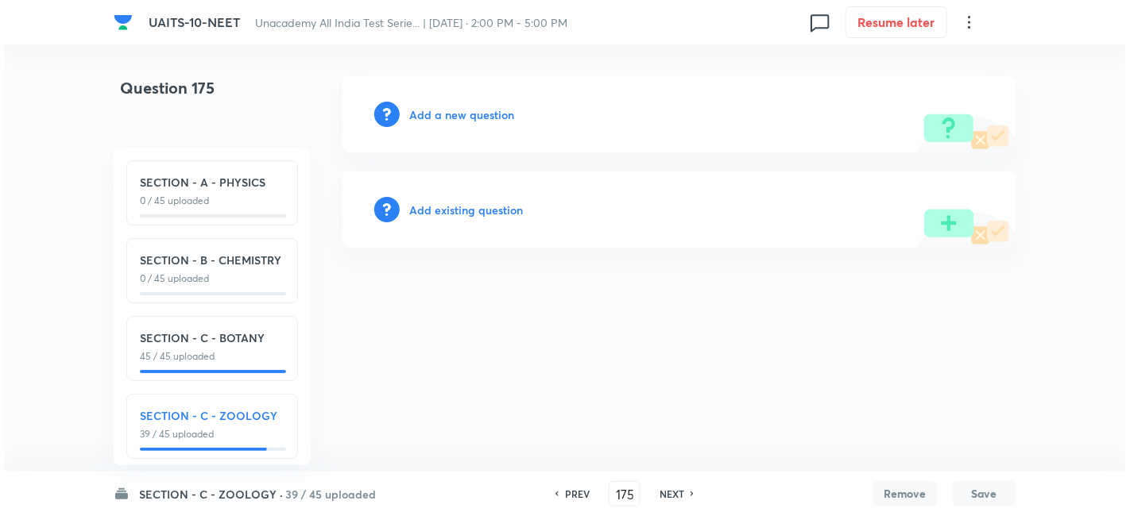
scroll to position [0, 0]
click at [467, 117] on h6 "Add a new question" at bounding box center [461, 114] width 105 height 17
click at [479, 114] on h6 "Choose a question type" at bounding box center [470, 114] width 122 height 17
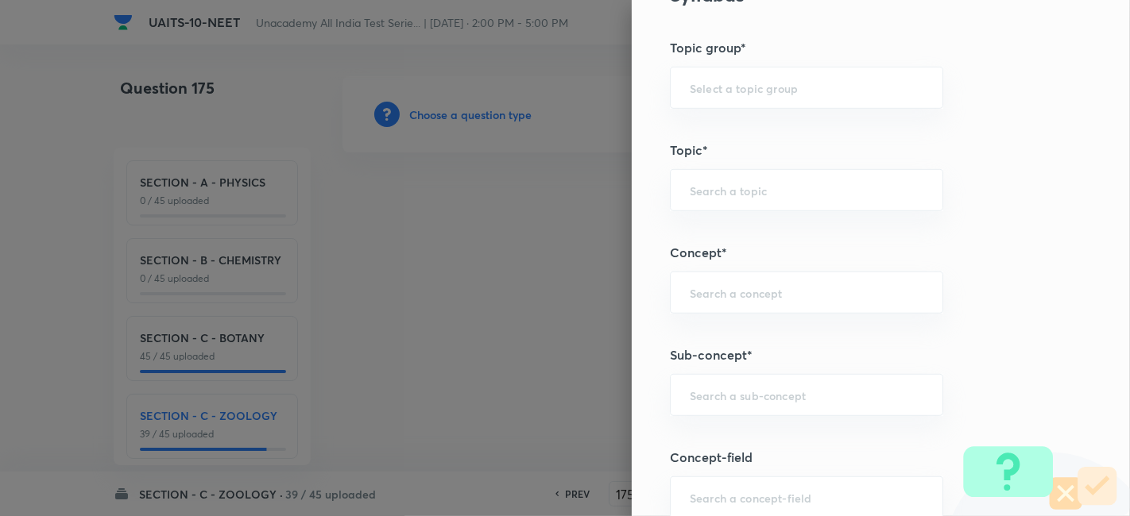
scroll to position [804, 0]
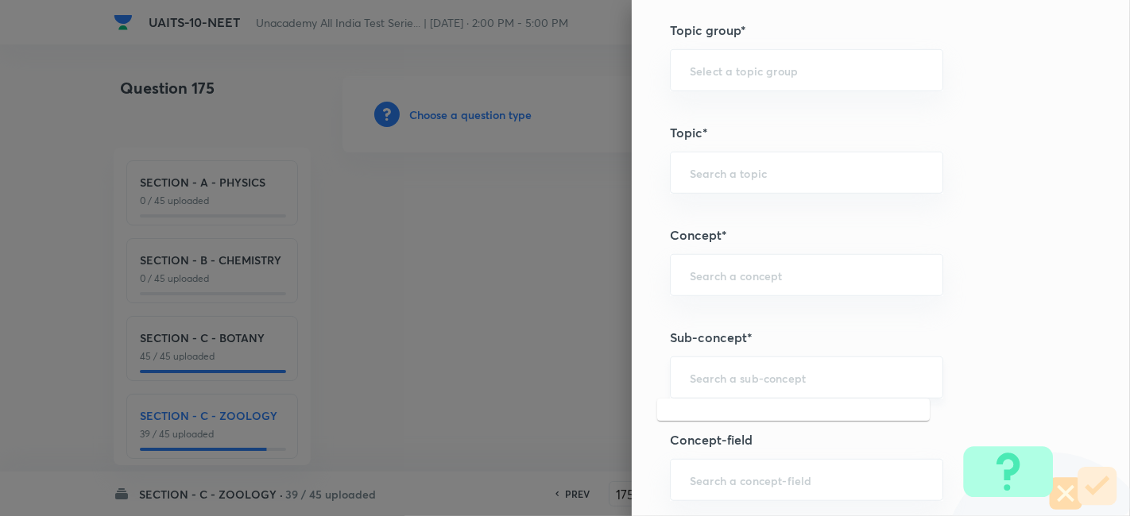
click at [725, 377] on input "text" at bounding box center [807, 377] width 234 height 15
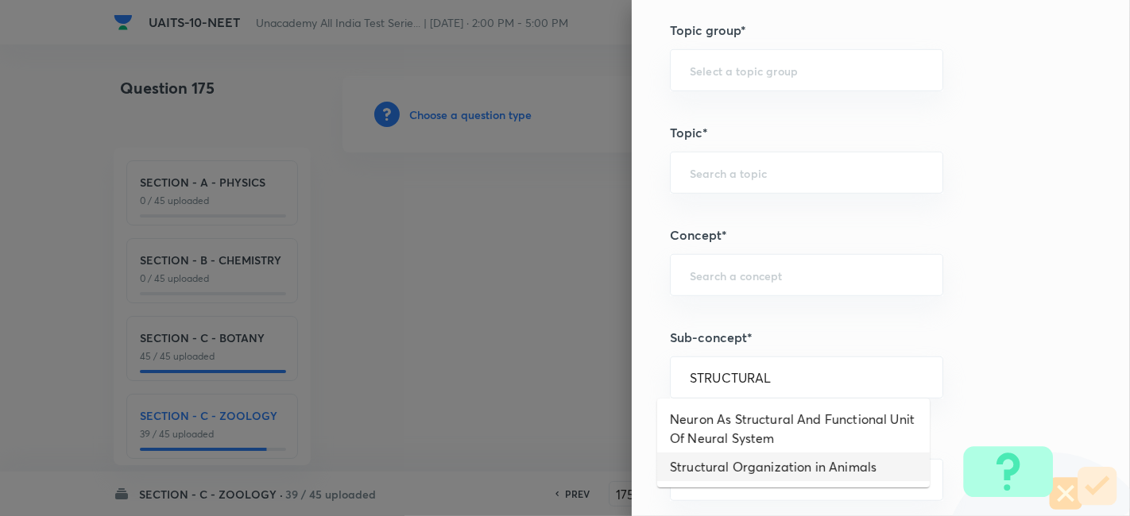
click at [748, 466] on li "Structural Organization in Animals" at bounding box center [793, 467] width 272 height 29
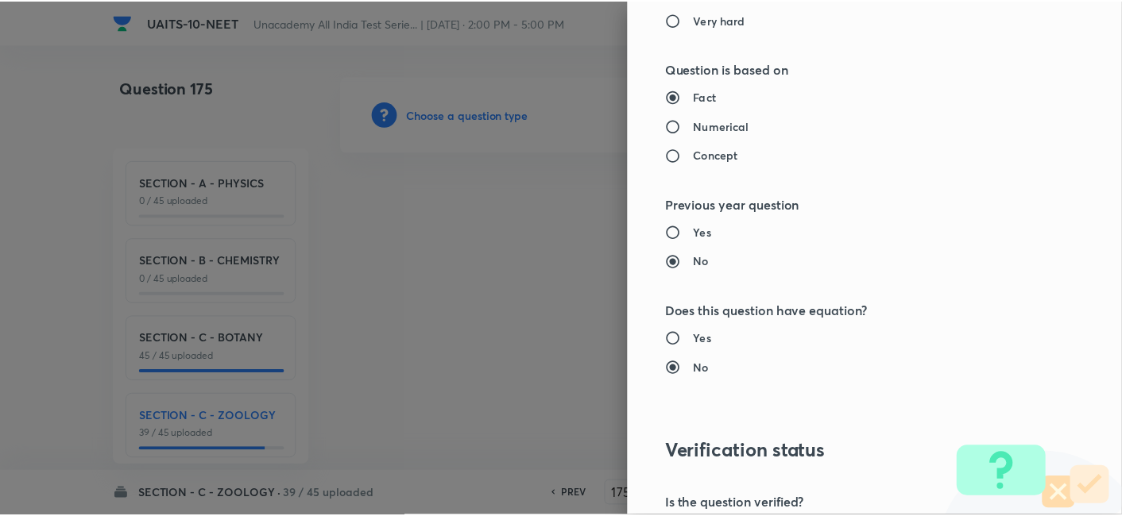
scroll to position [1751, 0]
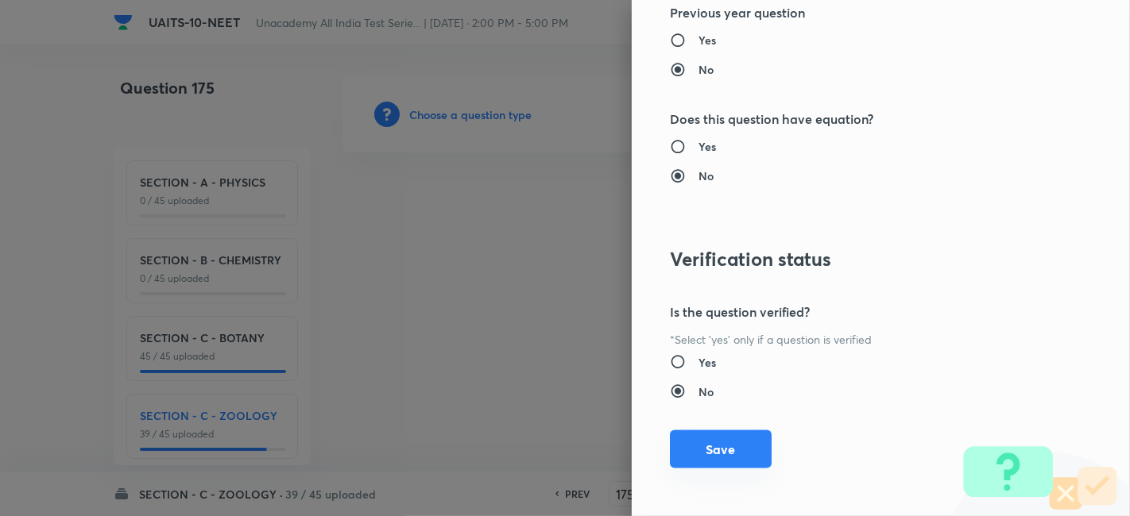
click at [697, 446] on button "Save" at bounding box center [721, 450] width 102 height 38
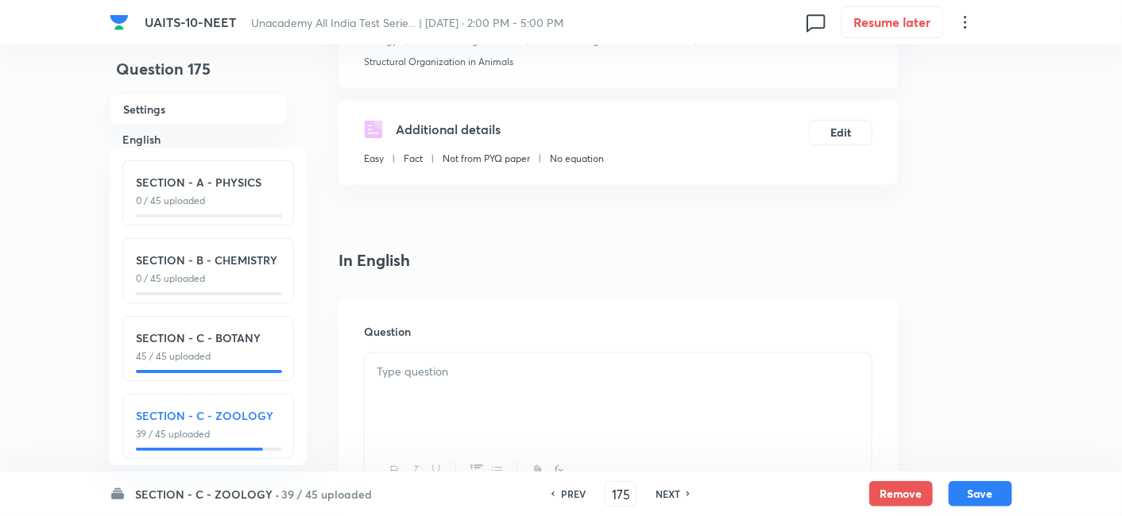
scroll to position [240, 0]
click at [458, 364] on p at bounding box center [618, 371] width 483 height 18
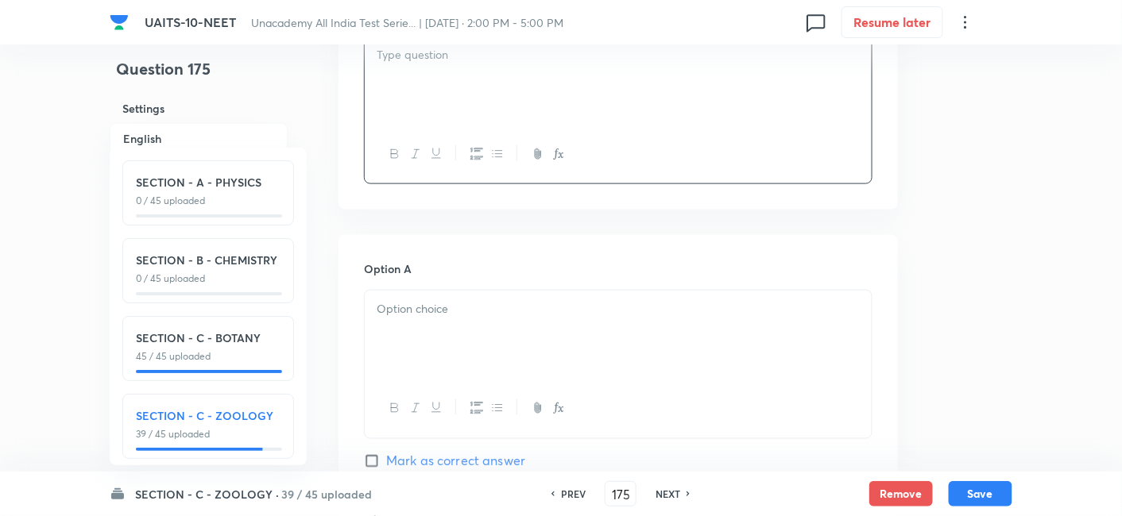
click at [417, 322] on div at bounding box center [618, 335] width 507 height 89
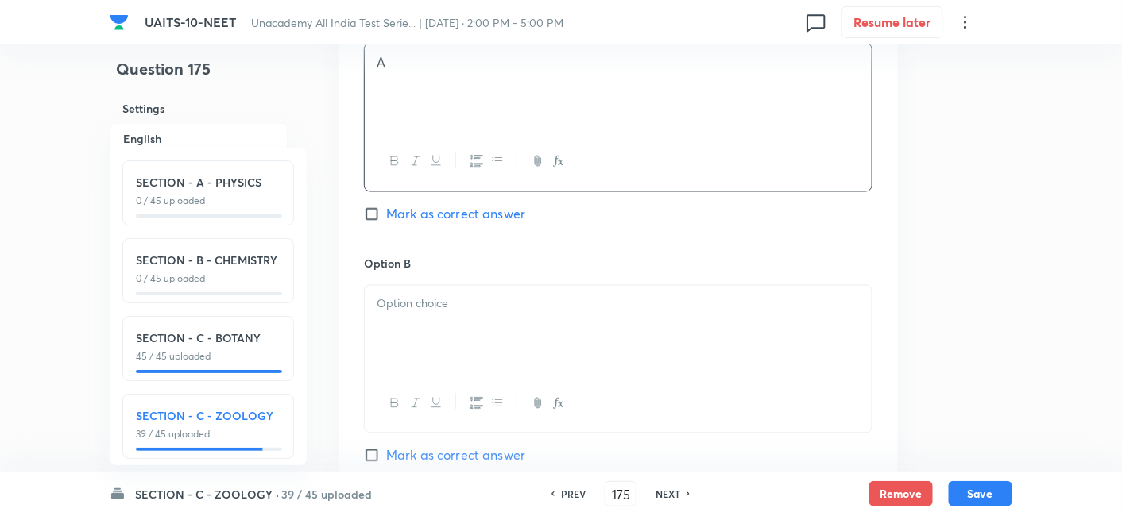
click at [420, 332] on div at bounding box center [618, 330] width 507 height 89
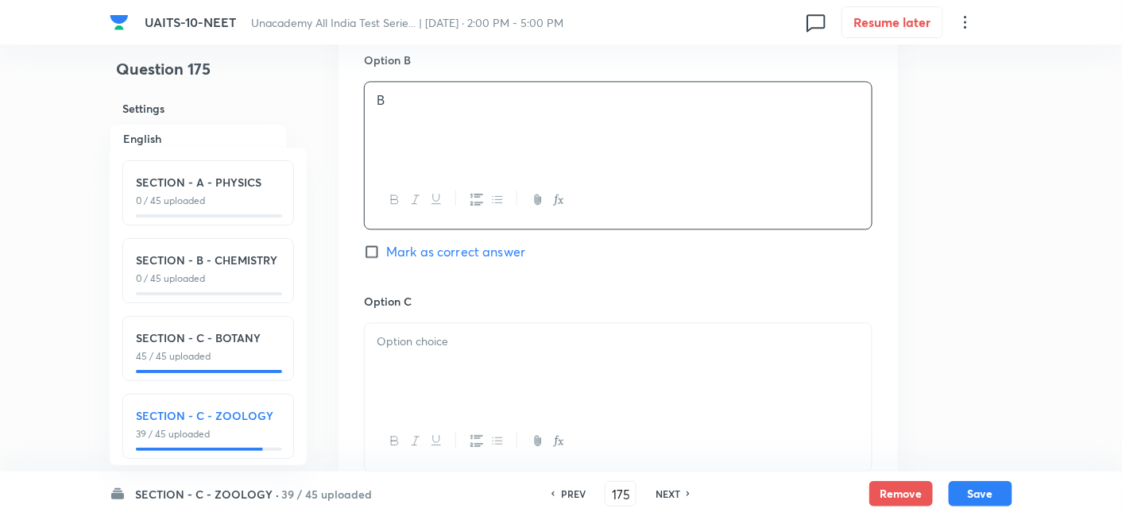
scroll to position [1007, 0]
click at [420, 346] on p at bounding box center [618, 342] width 483 height 18
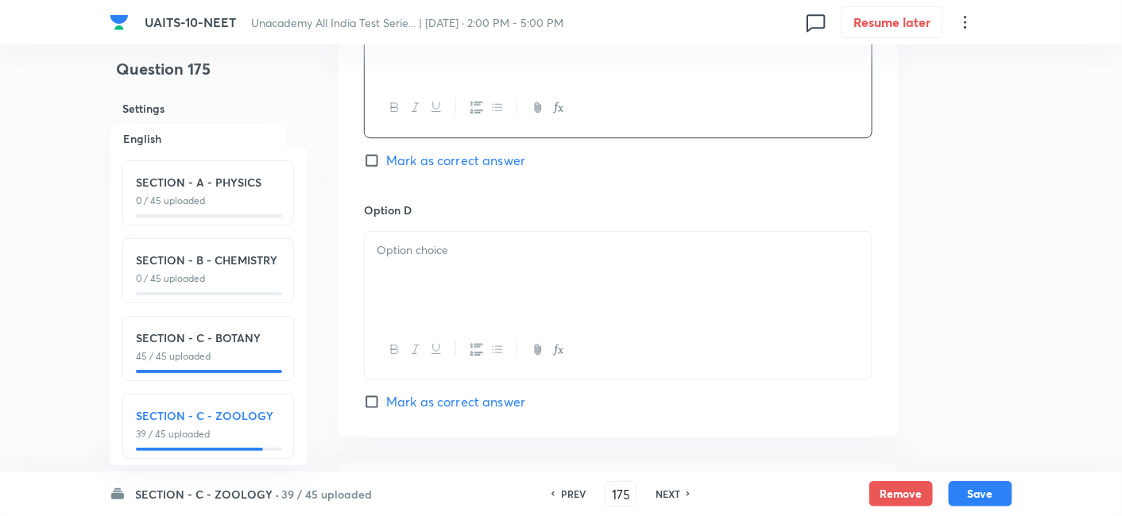
scroll to position [1341, 0]
click at [415, 280] on div at bounding box center [618, 276] width 507 height 89
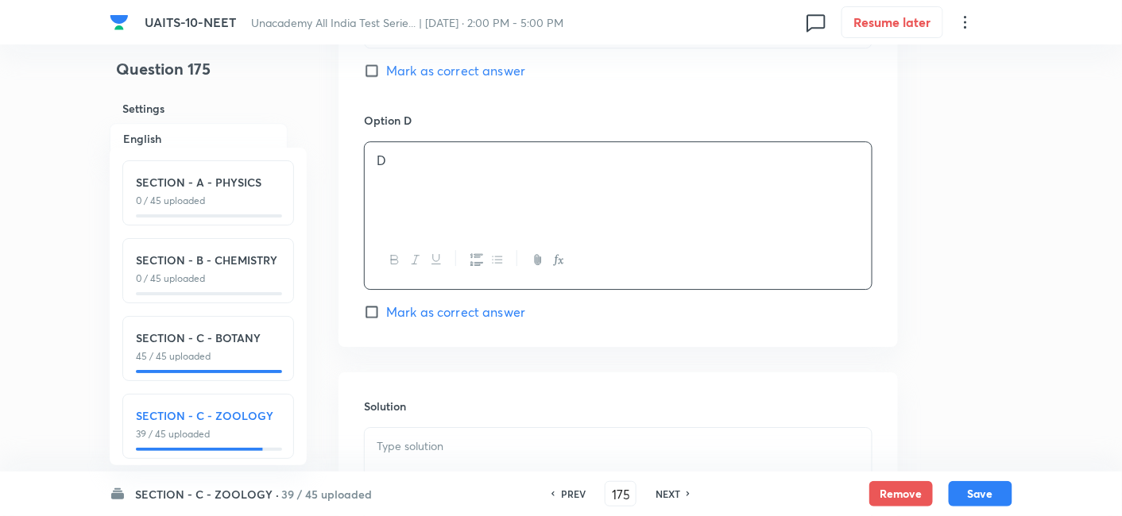
scroll to position [1433, 0]
click at [422, 441] on p at bounding box center [618, 444] width 483 height 18
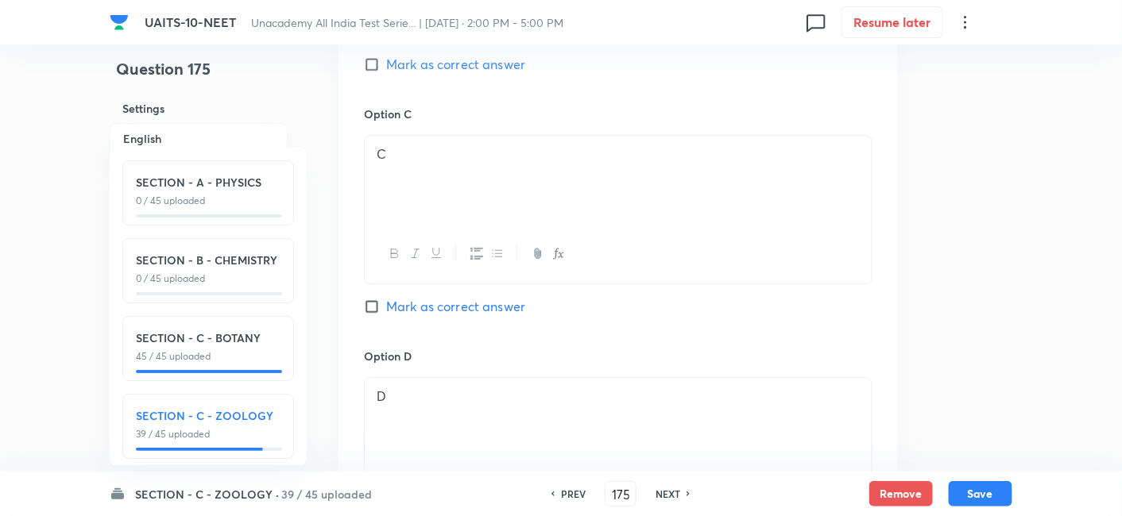
scroll to position [1194, 0]
click at [367, 303] on input "Mark as correct answer" at bounding box center [375, 307] width 22 height 16
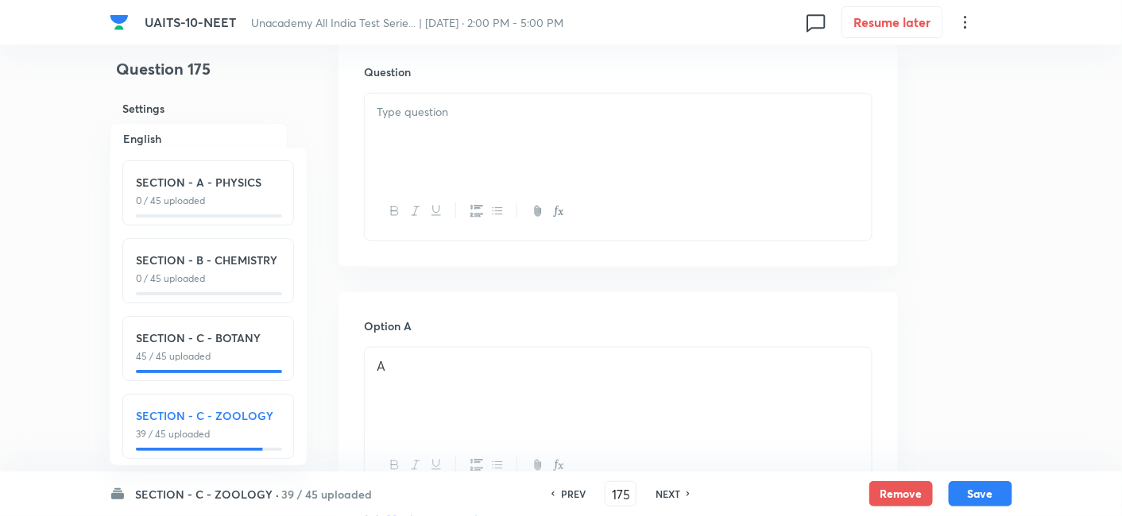
scroll to position [492, 0]
click at [449, 144] on div at bounding box center [618, 145] width 507 height 89
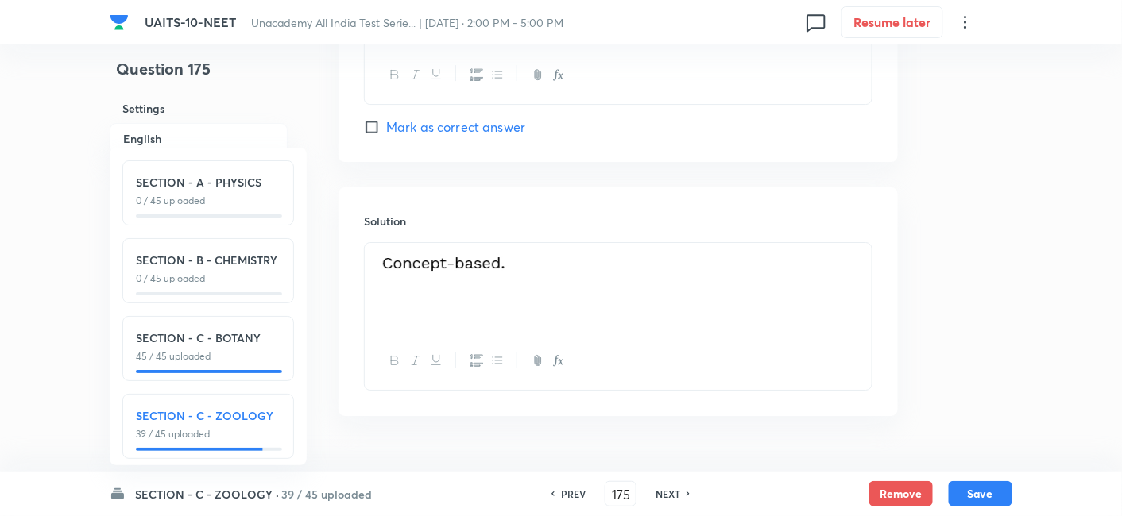
scroll to position [1653, 0]
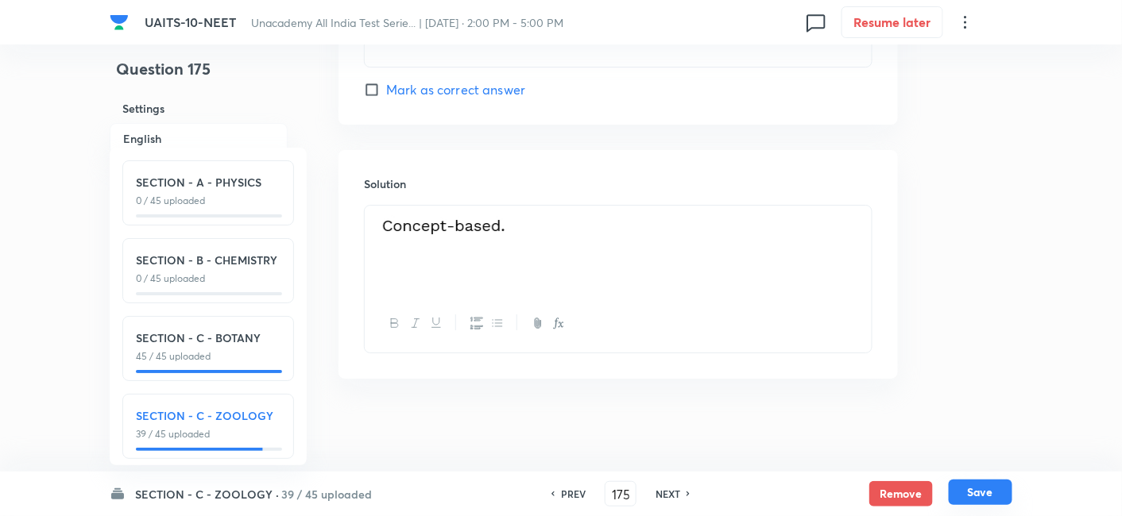
click at [982, 492] on button "Save" at bounding box center [981, 492] width 64 height 25
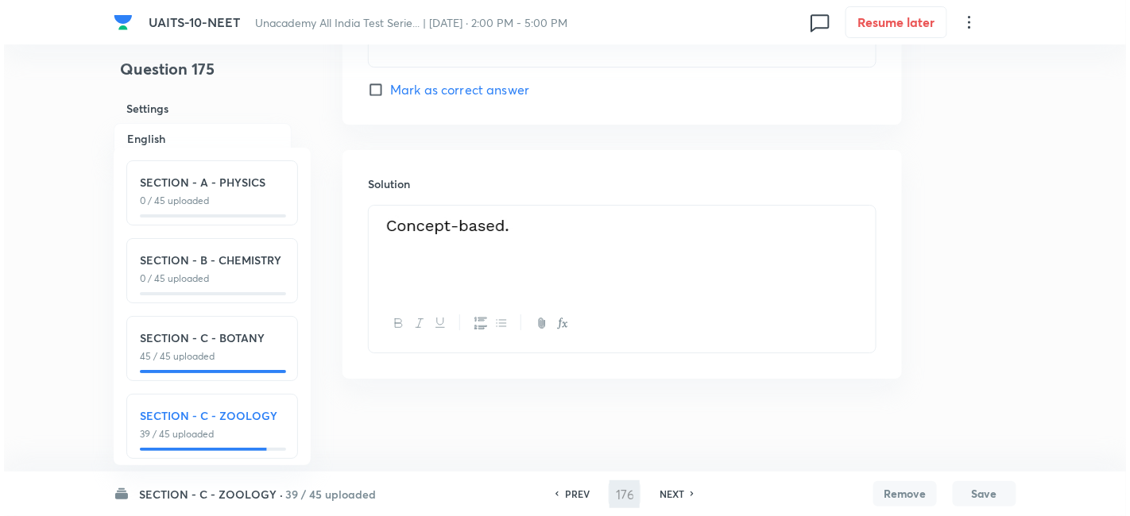
scroll to position [0, 0]
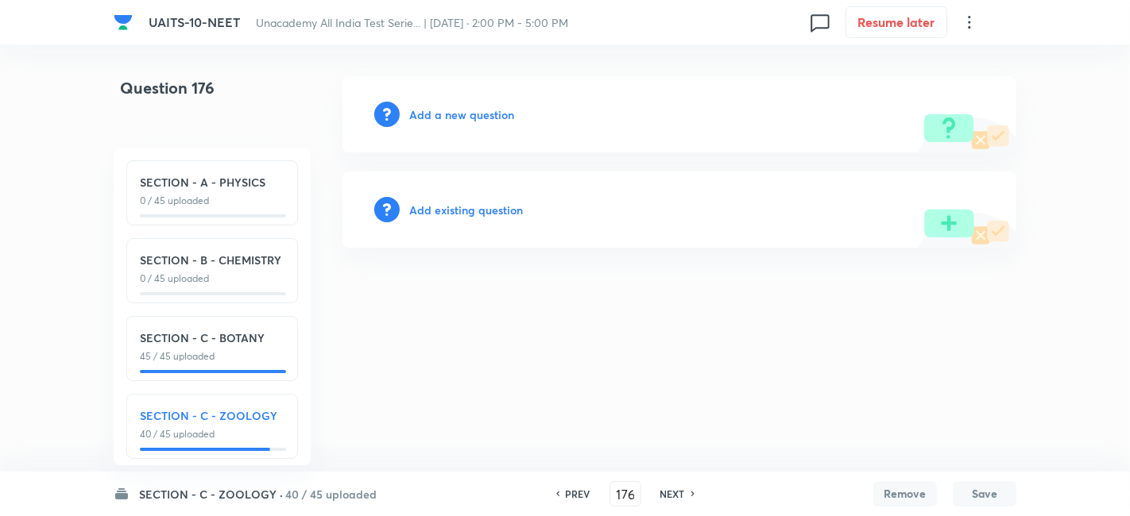
click at [472, 114] on h6 "Add a new question" at bounding box center [461, 114] width 105 height 17
click at [472, 114] on h6 "Choose a question type" at bounding box center [470, 114] width 122 height 17
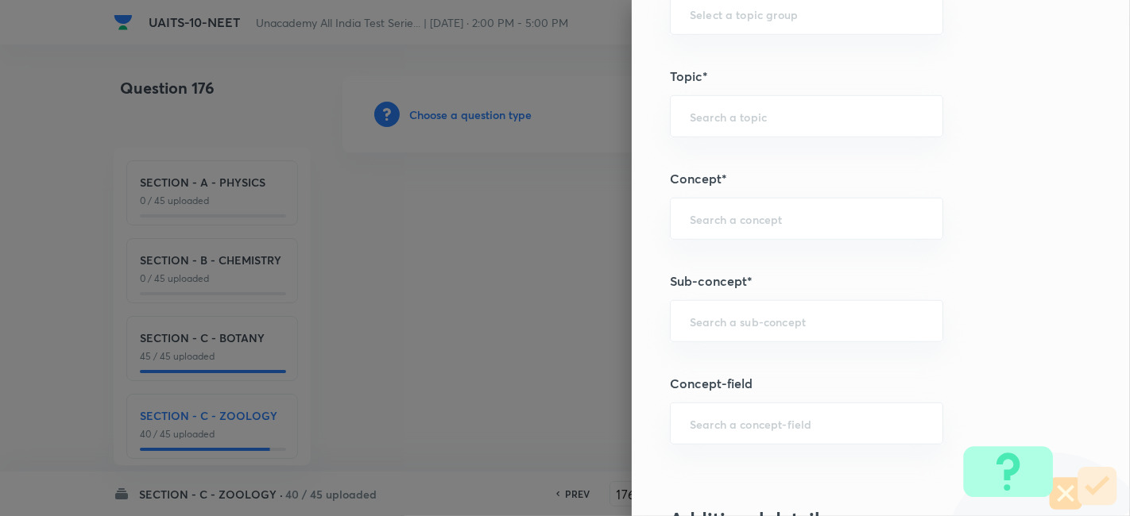
scroll to position [898, 0]
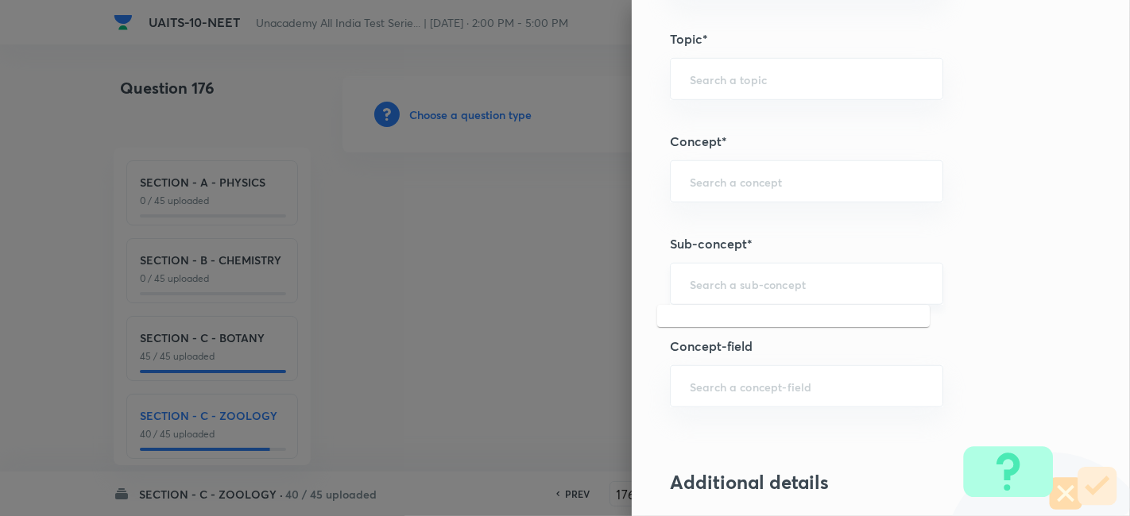
click at [740, 280] on input "text" at bounding box center [807, 283] width 234 height 15
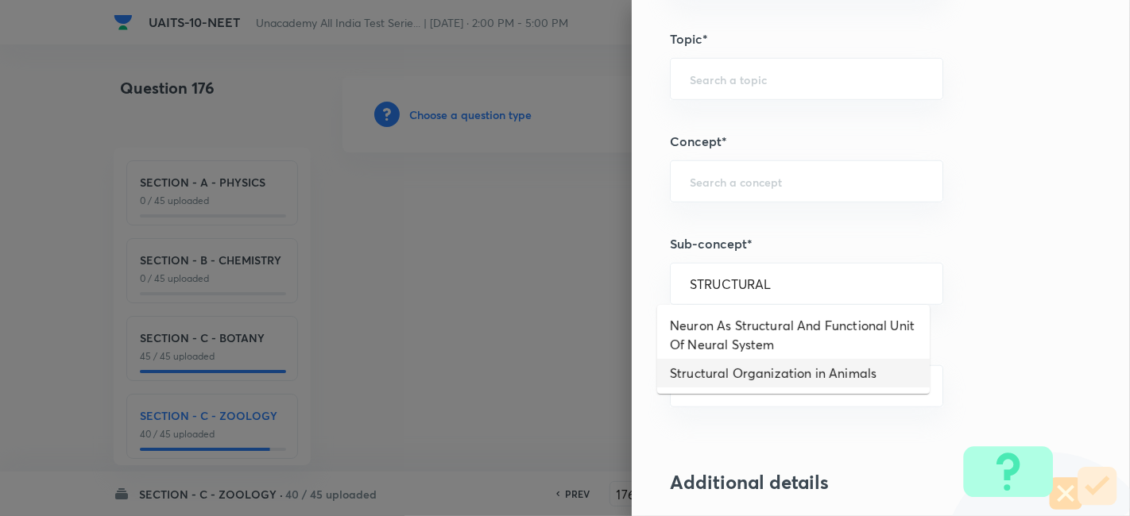
click at [763, 373] on li "Structural Organization in Animals" at bounding box center [793, 373] width 272 height 29
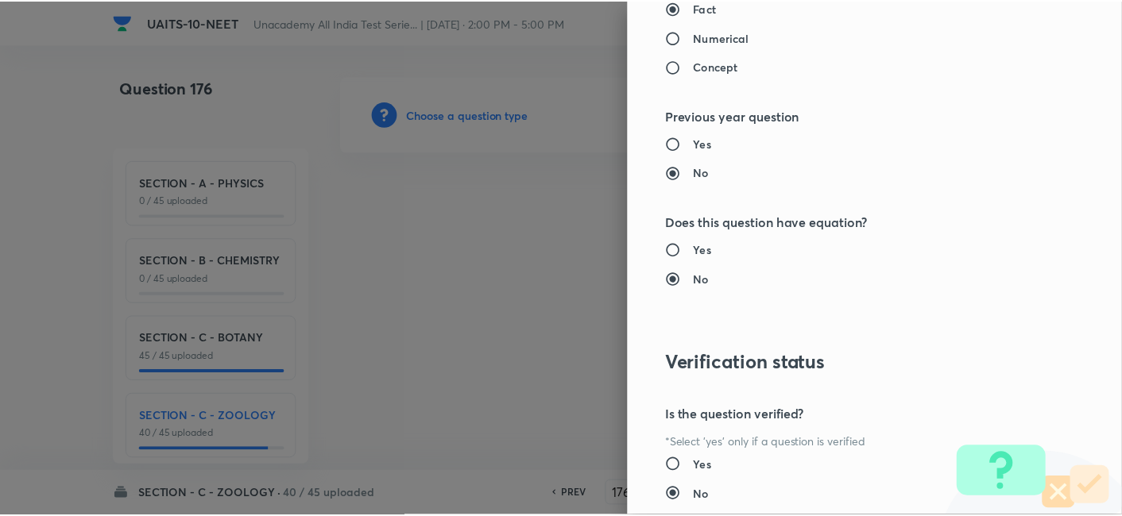
scroll to position [1751, 0]
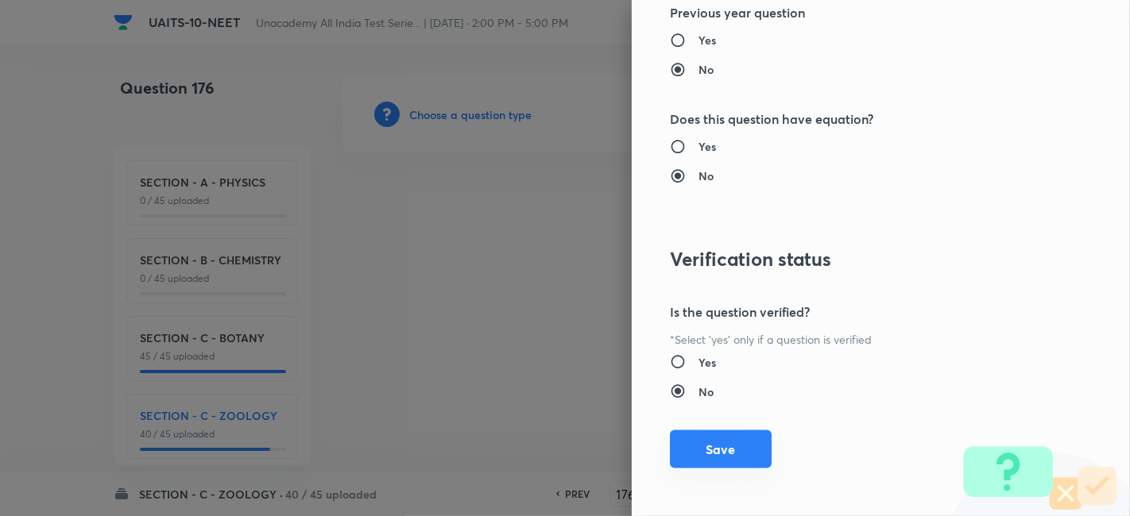
click at [681, 454] on button "Save" at bounding box center [721, 450] width 102 height 38
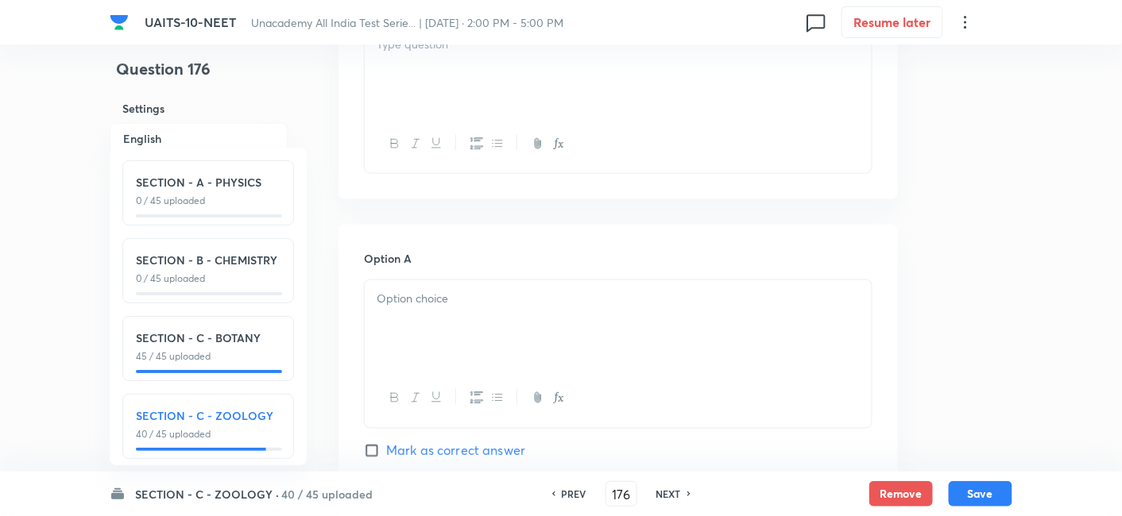
scroll to position [589, 0]
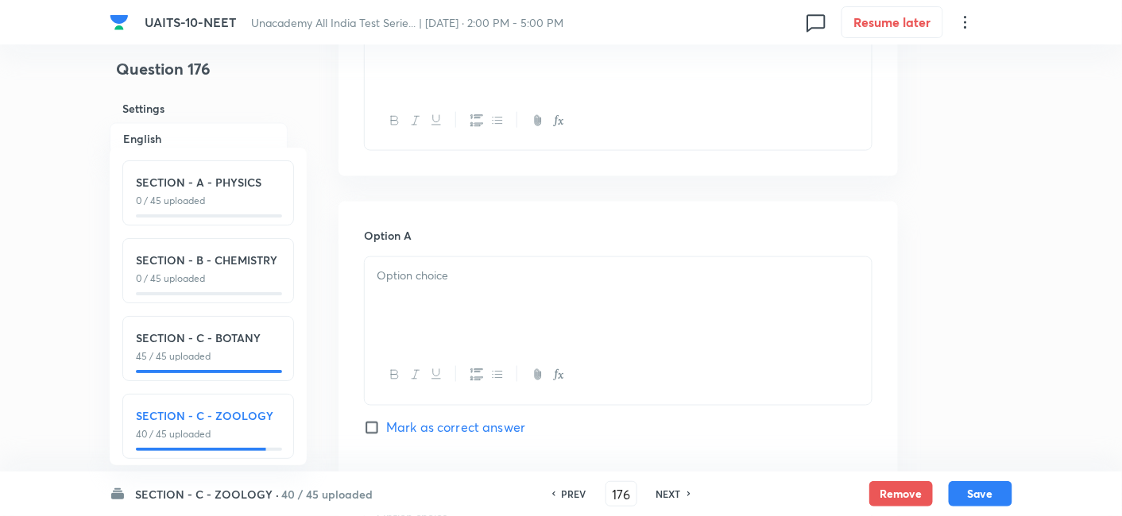
click at [439, 292] on div at bounding box center [618, 301] width 507 height 89
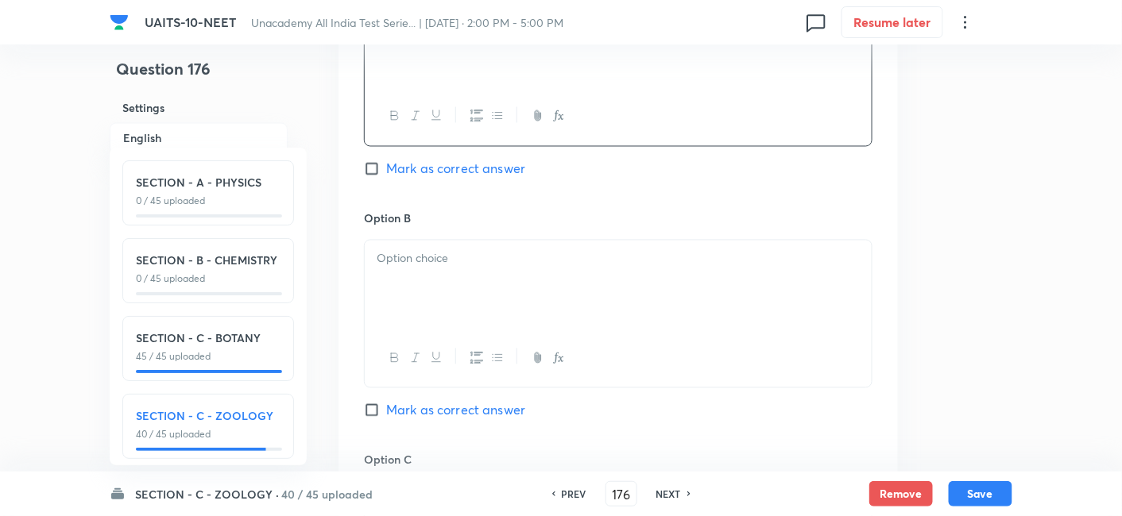
scroll to position [884, 0]
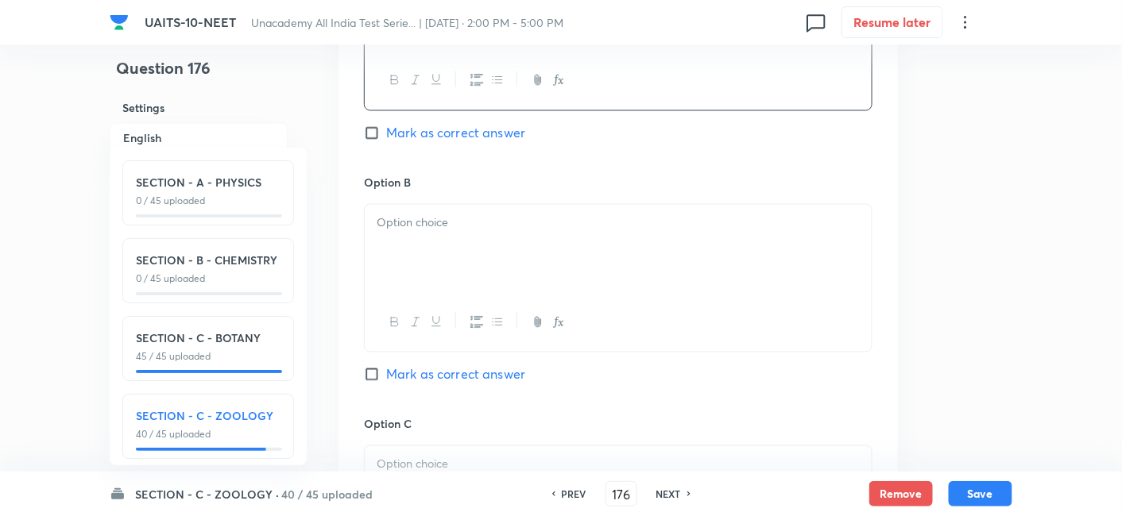
click at [439, 248] on div at bounding box center [618, 249] width 507 height 89
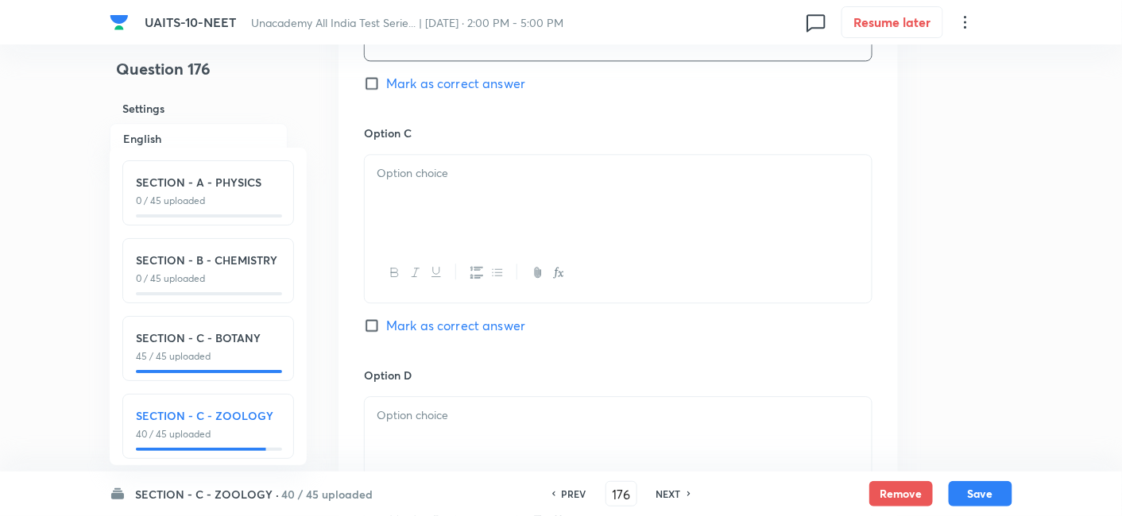
scroll to position [1181, 0]
click at [421, 404] on p at bounding box center [618, 411] width 483 height 18
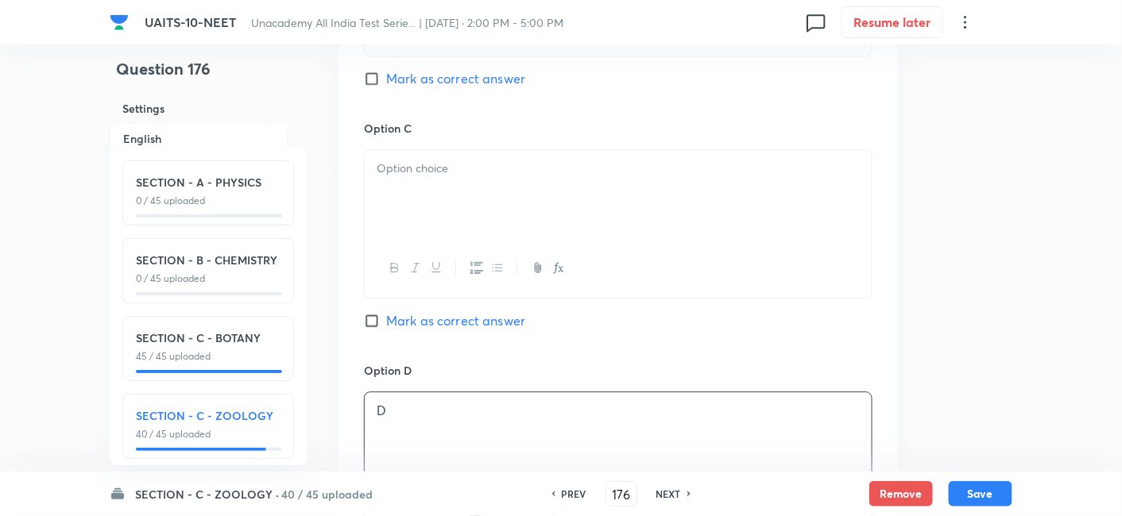
click at [442, 167] on p at bounding box center [618, 169] width 483 height 18
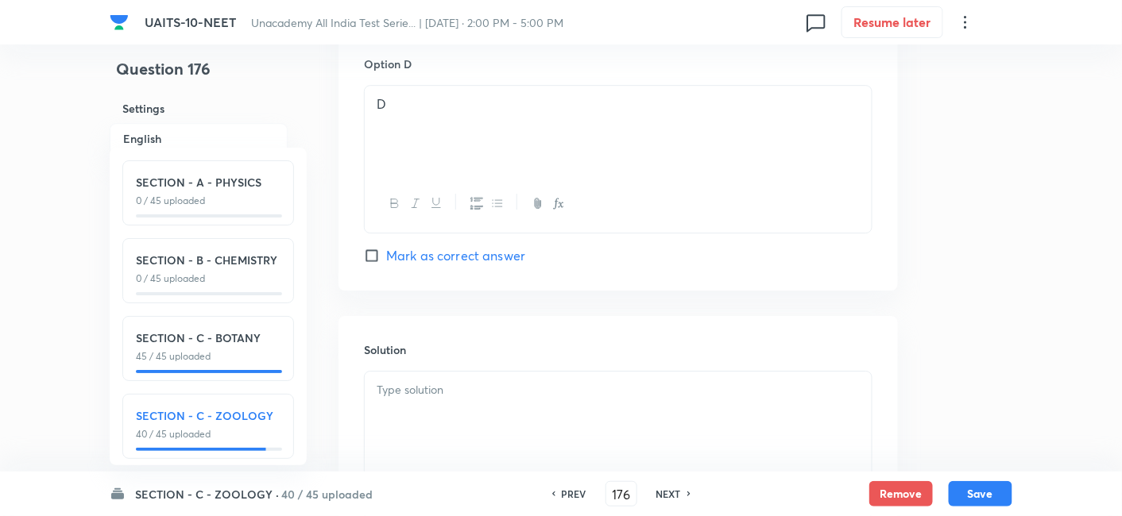
scroll to position [1559, 0]
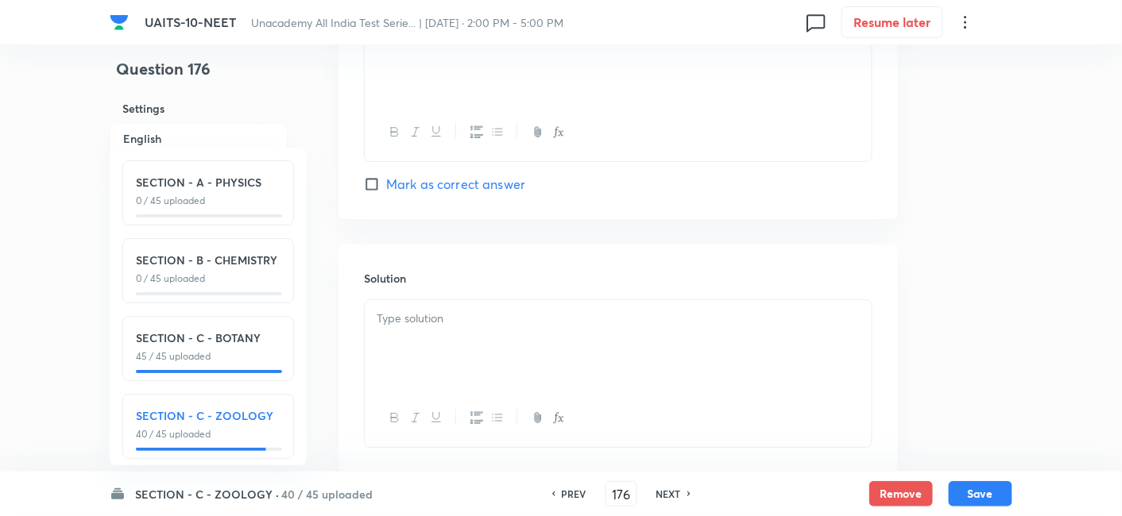
click at [418, 319] on p at bounding box center [618, 319] width 483 height 18
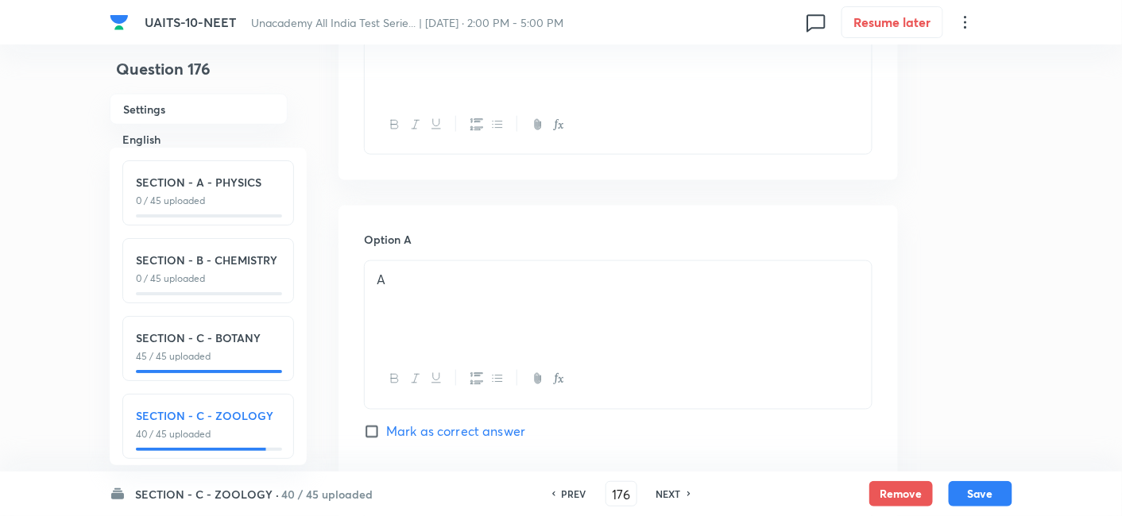
scroll to position [354, 0]
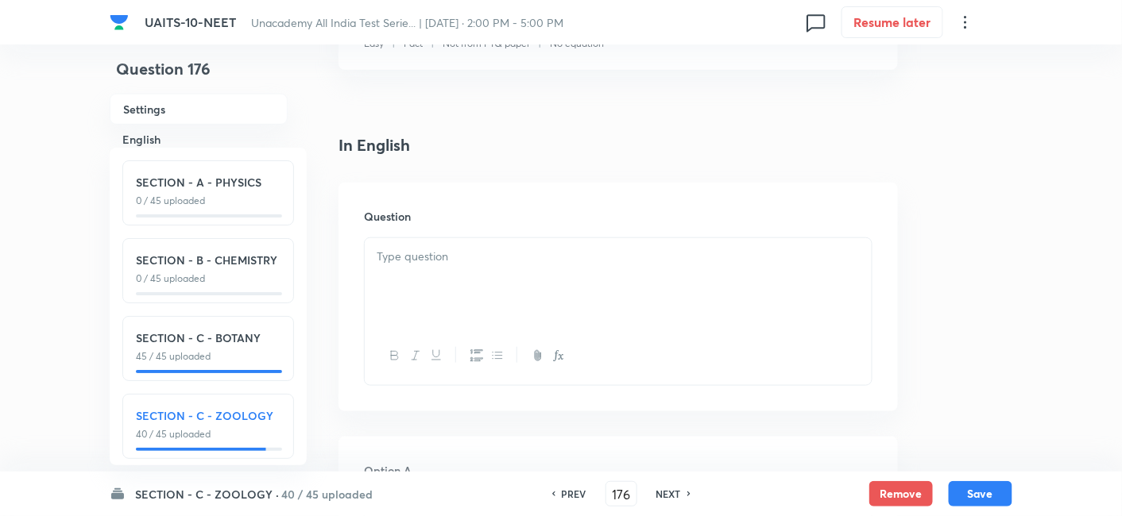
click at [501, 287] on div at bounding box center [618, 282] width 507 height 89
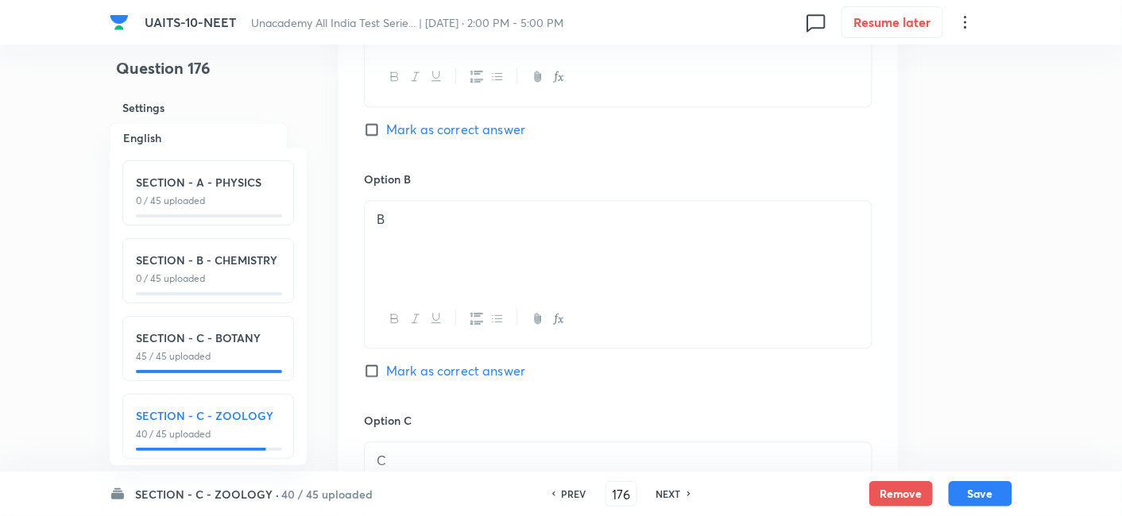
scroll to position [893, 0]
click at [373, 364] on input "Mark as correct answer" at bounding box center [375, 366] width 22 height 16
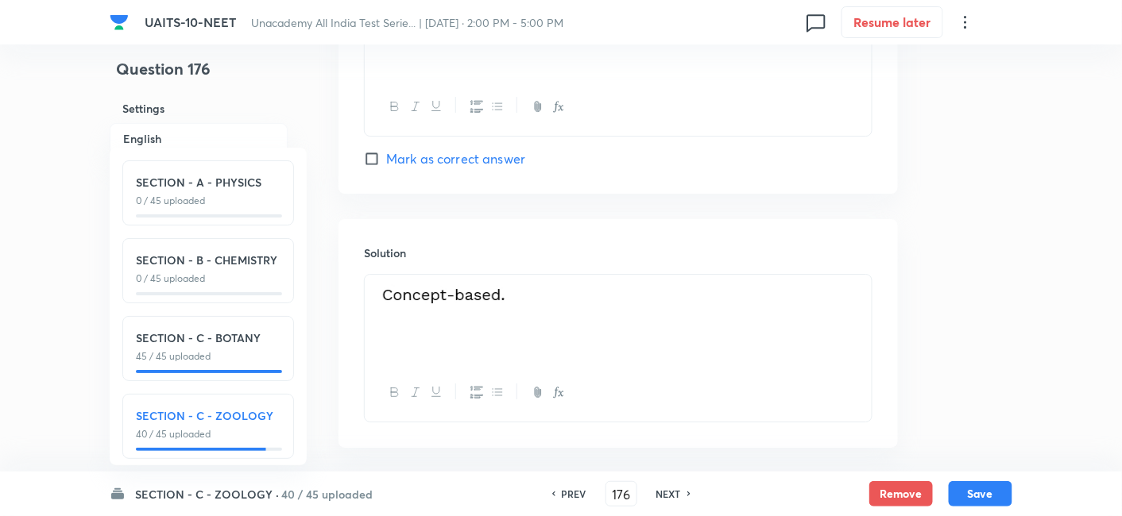
scroll to position [1653, 0]
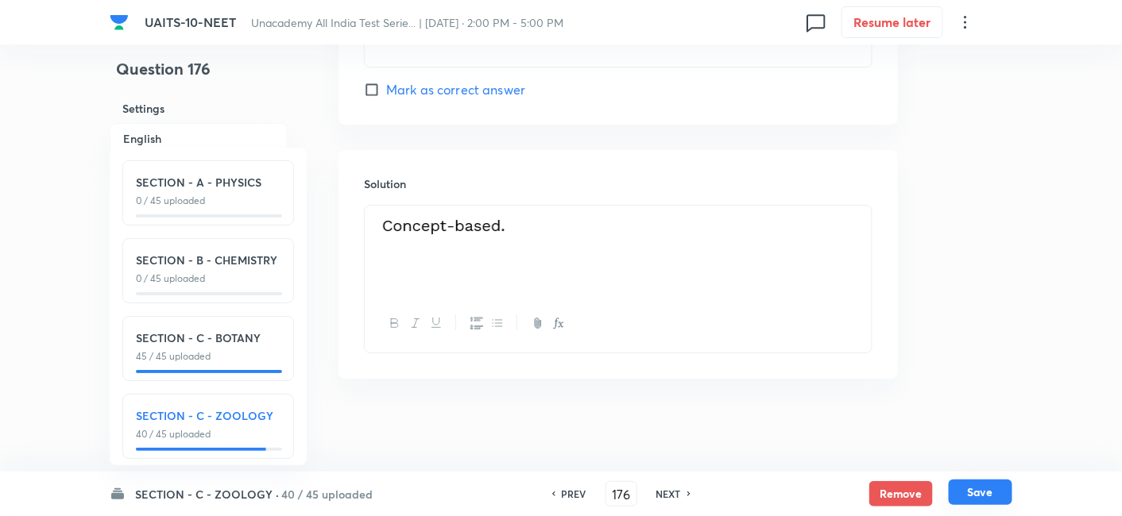
click at [985, 499] on button "Save" at bounding box center [981, 492] width 64 height 25
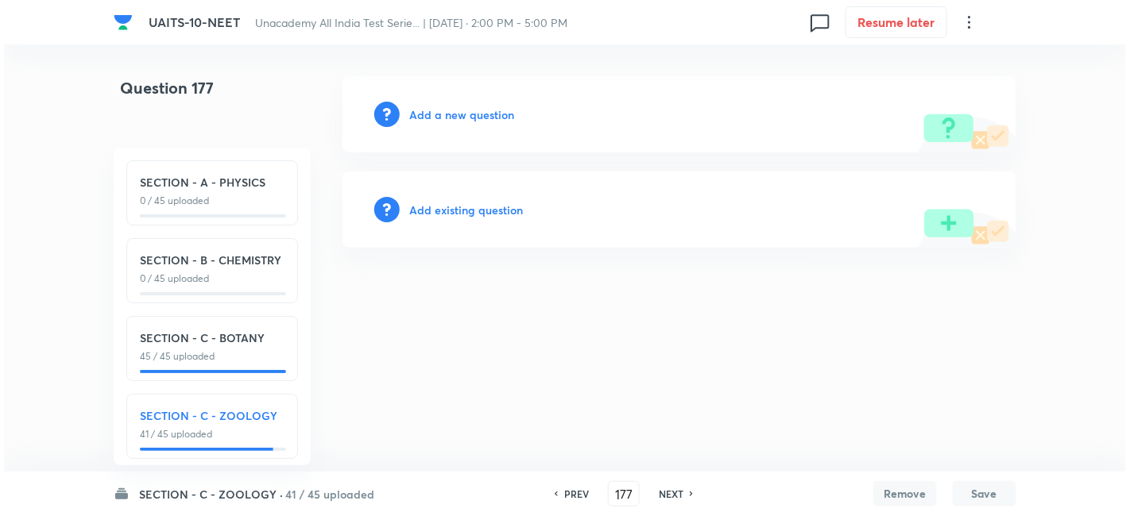
scroll to position [0, 0]
click at [465, 113] on h6 "Add a new question" at bounding box center [461, 114] width 105 height 17
click at [458, 112] on h6 "Choose a question type" at bounding box center [470, 114] width 122 height 17
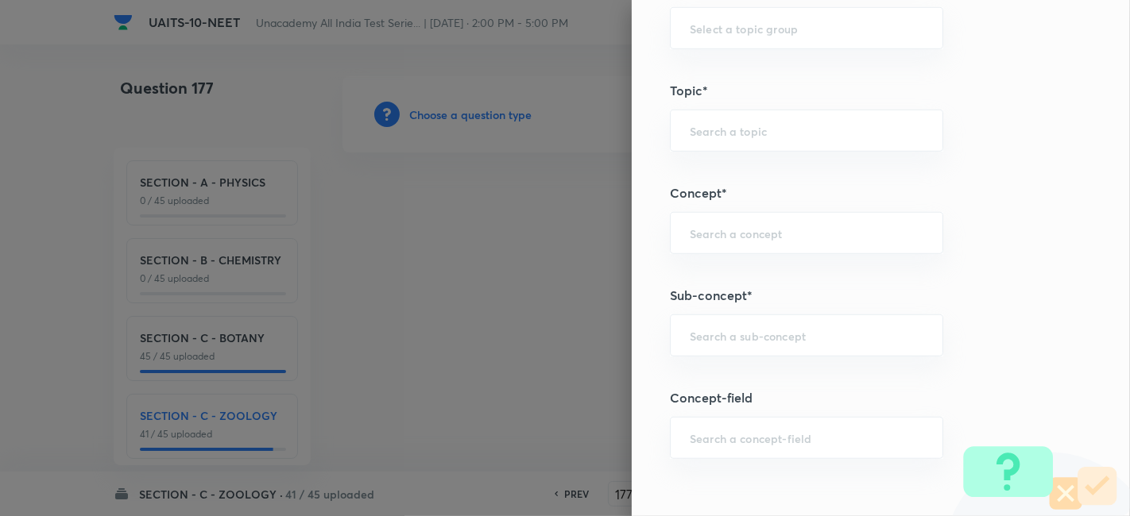
scroll to position [857, 0]
drag, startPoint x: 730, startPoint y: 342, endPoint x: 723, endPoint y: 333, distance: 11.9
click at [723, 333] on div "Question settings Question type* Single choice correct Number of options* 2 3 4…" at bounding box center [881, 258] width 498 height 516
click at [723, 333] on div "​" at bounding box center [806, 324] width 273 height 42
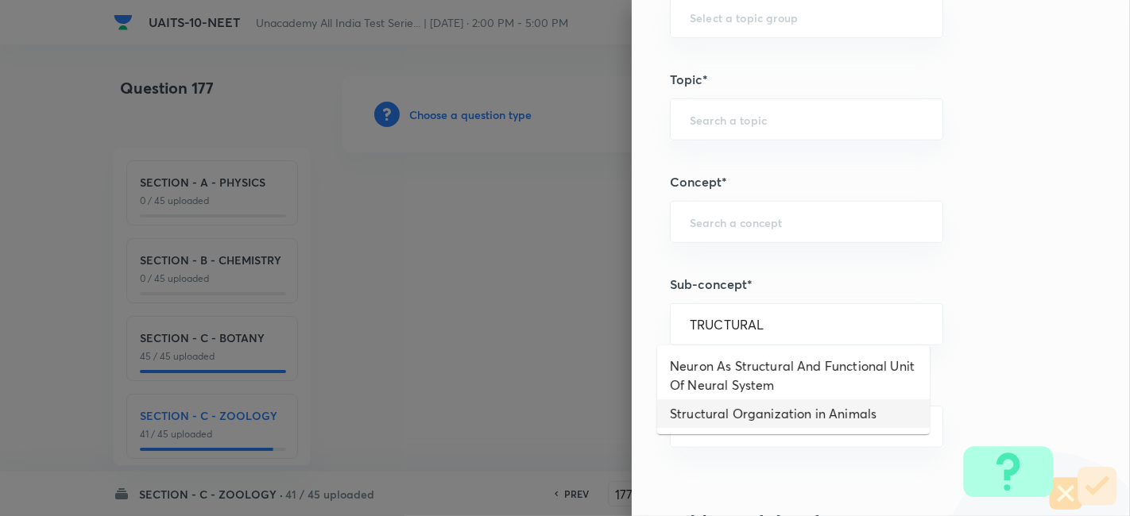
click at [731, 408] on li "Structural Organization in Animals" at bounding box center [793, 414] width 272 height 29
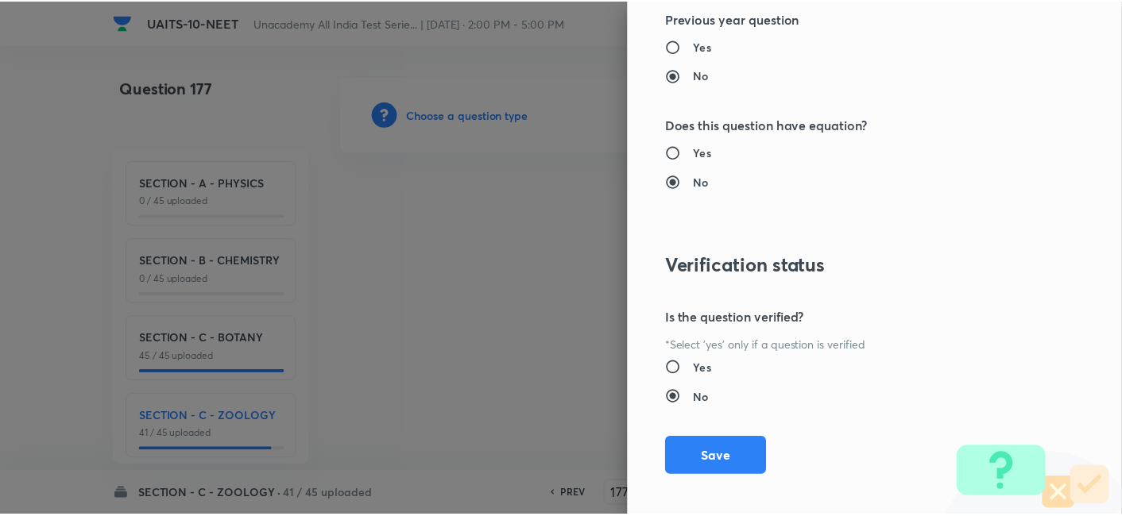
scroll to position [1751, 0]
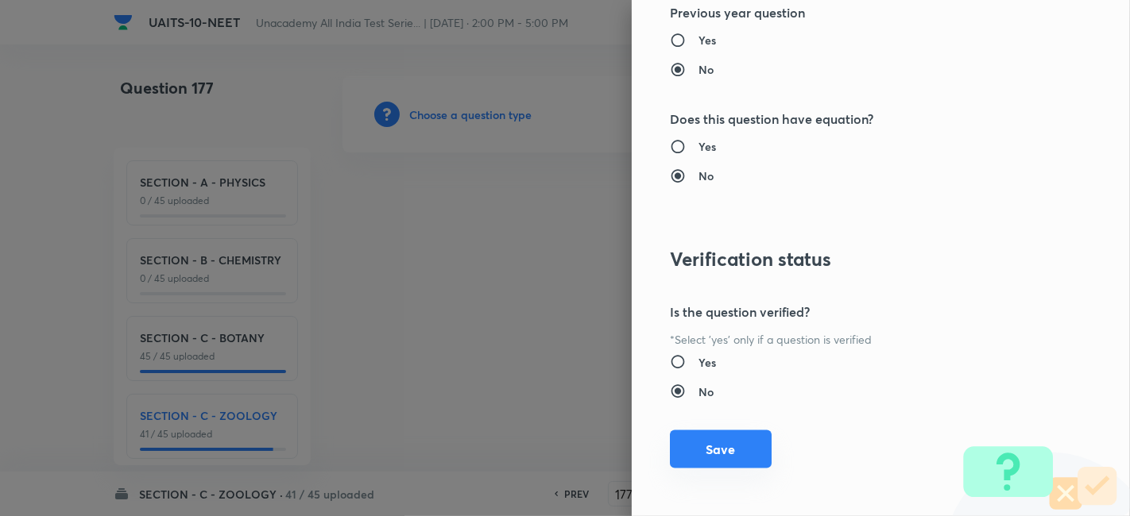
click at [687, 457] on button "Save" at bounding box center [721, 450] width 102 height 38
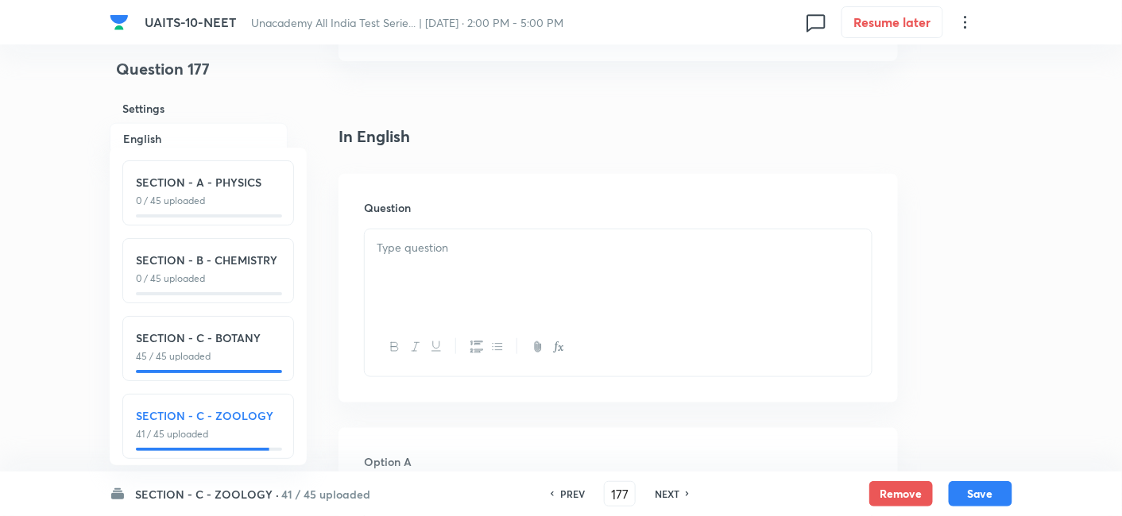
scroll to position [591, 0]
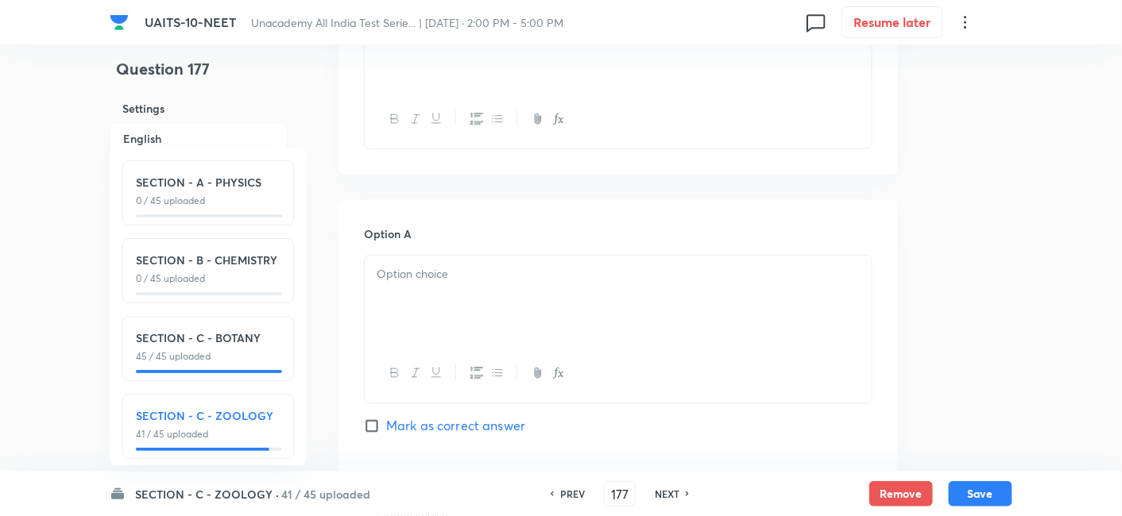
click at [420, 293] on div at bounding box center [618, 300] width 507 height 89
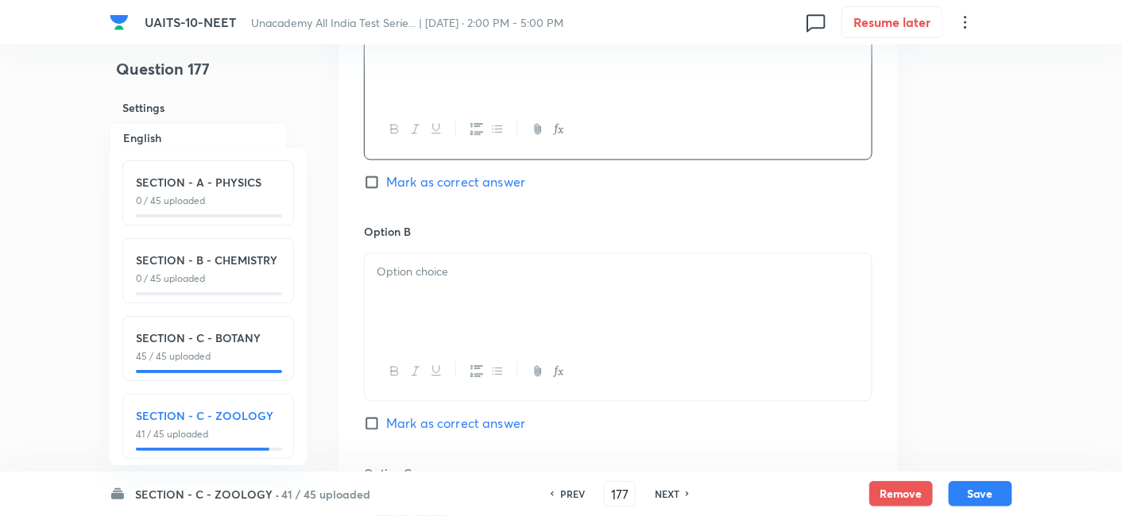
click at [422, 296] on div at bounding box center [618, 298] width 507 height 89
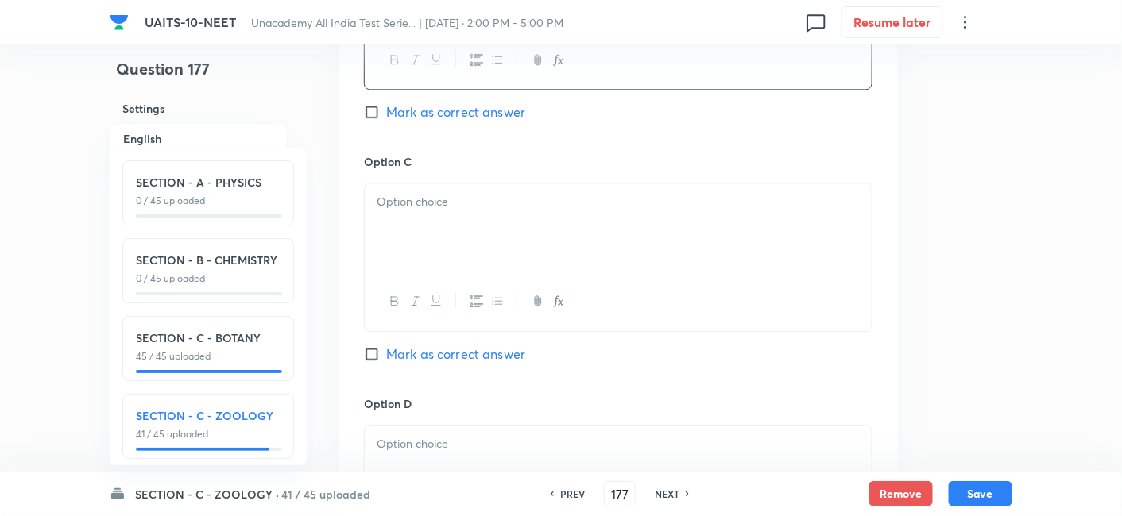
scroll to position [1149, 0]
click at [470, 234] on div at bounding box center [618, 226] width 507 height 89
click at [450, 218] on div at bounding box center [618, 226] width 507 height 89
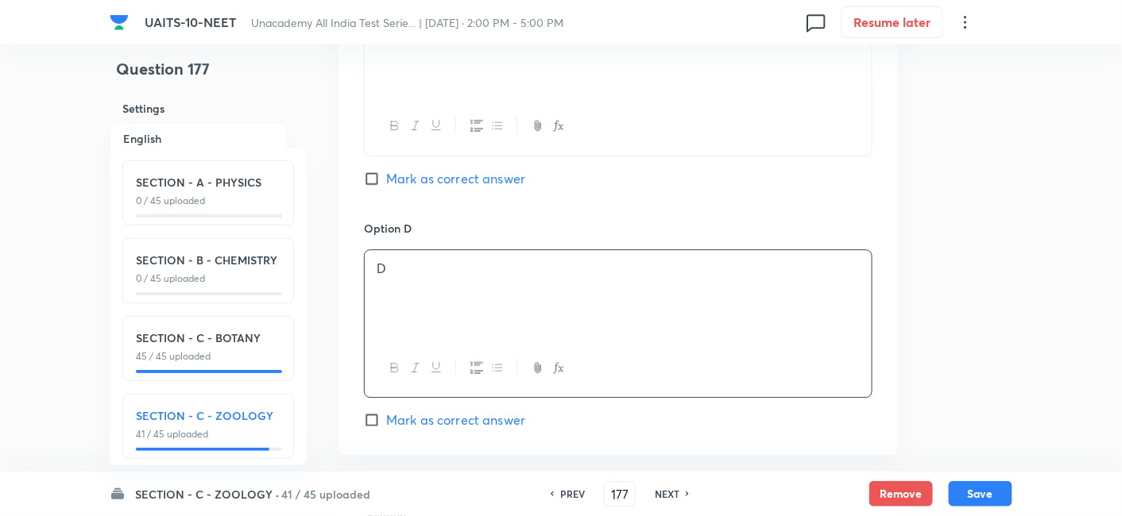
scroll to position [1209, 0]
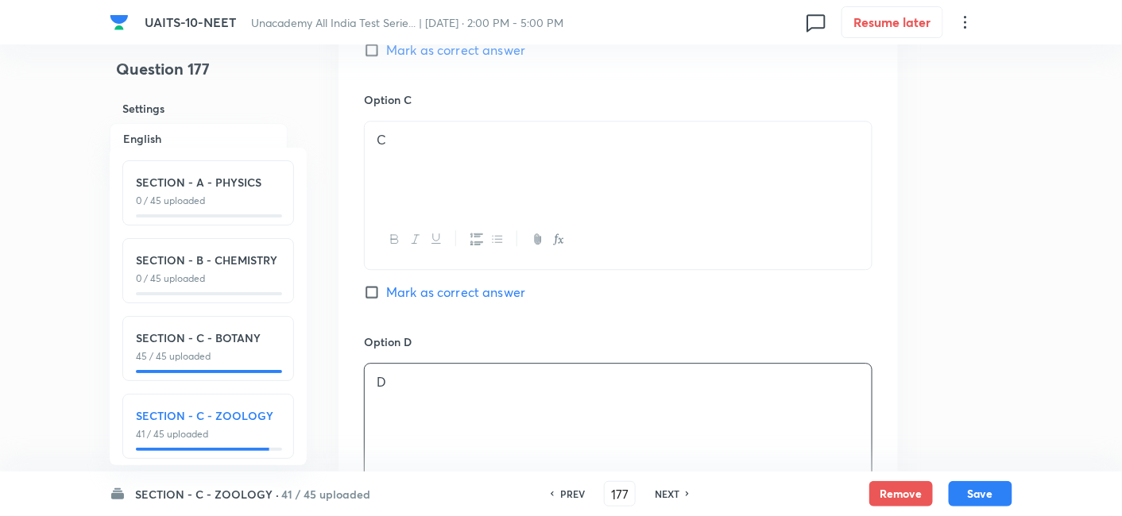
click at [370, 285] on input "Mark as correct answer" at bounding box center [375, 292] width 22 height 16
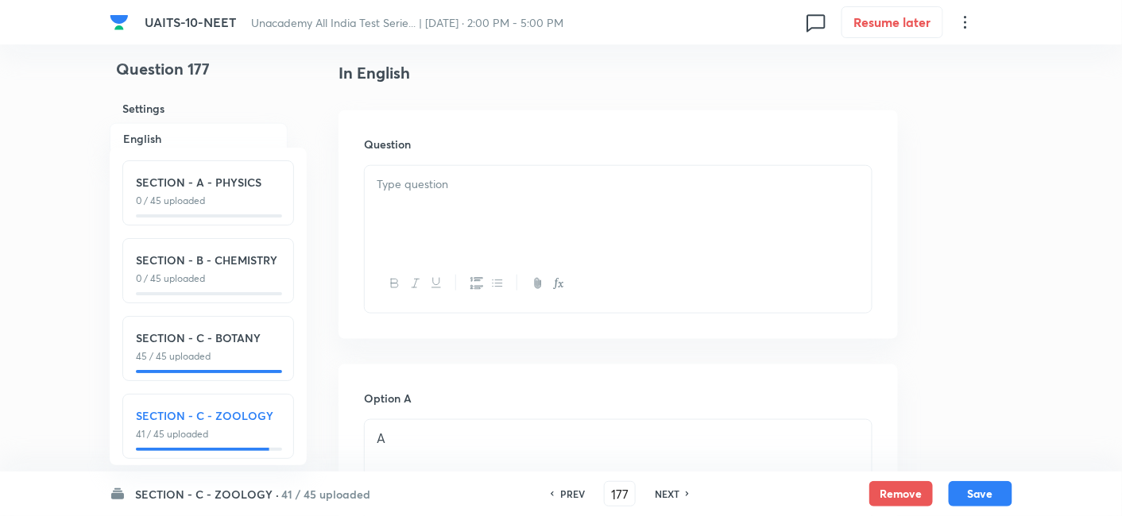
scroll to position [425, 0]
click at [488, 212] on div at bounding box center [618, 212] width 507 height 89
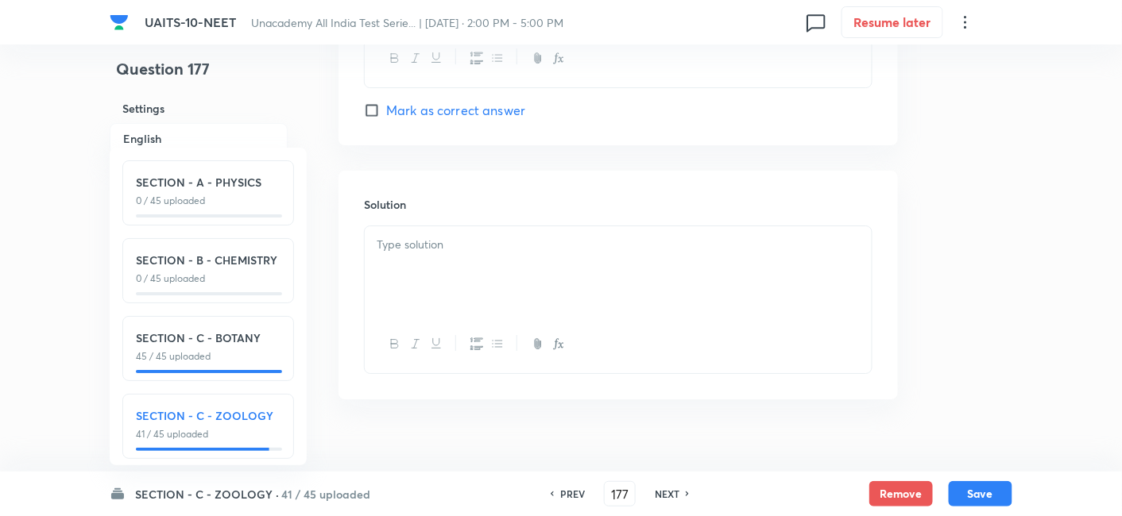
scroll to position [1634, 0]
click at [452, 264] on div at bounding box center [618, 269] width 507 height 89
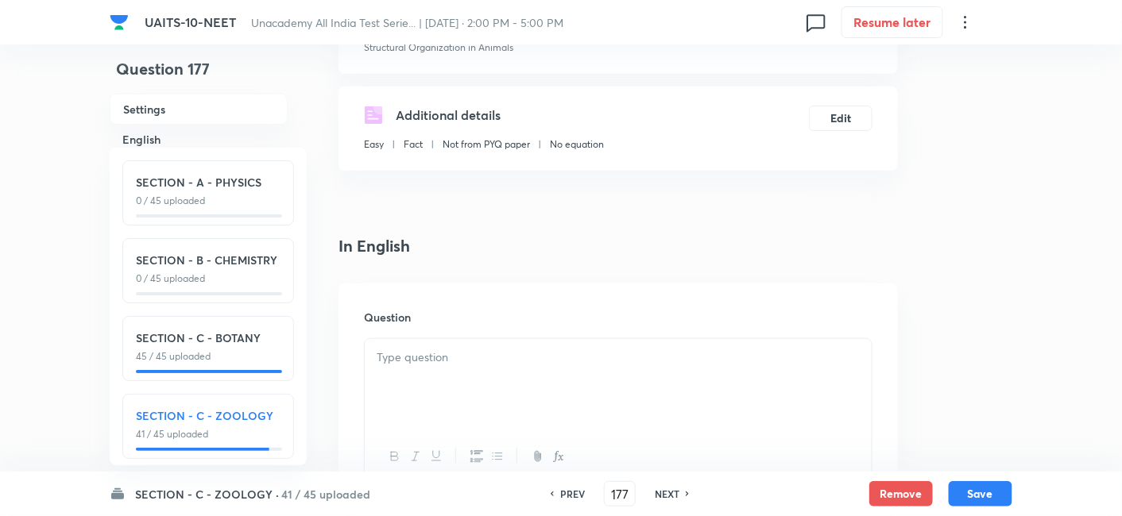
scroll to position [252, 0]
click at [415, 354] on p at bounding box center [618, 359] width 483 height 18
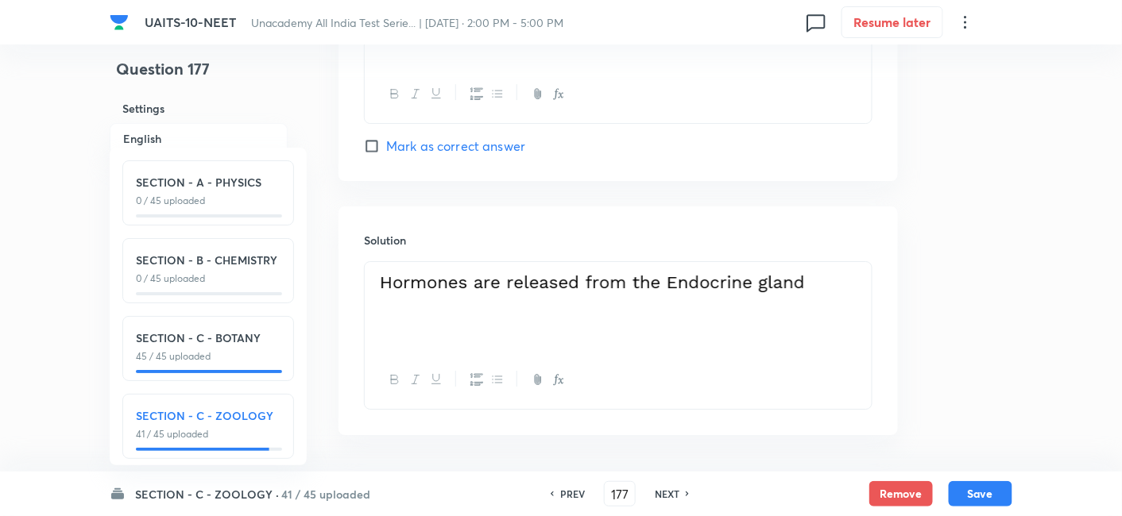
scroll to position [1653, 0]
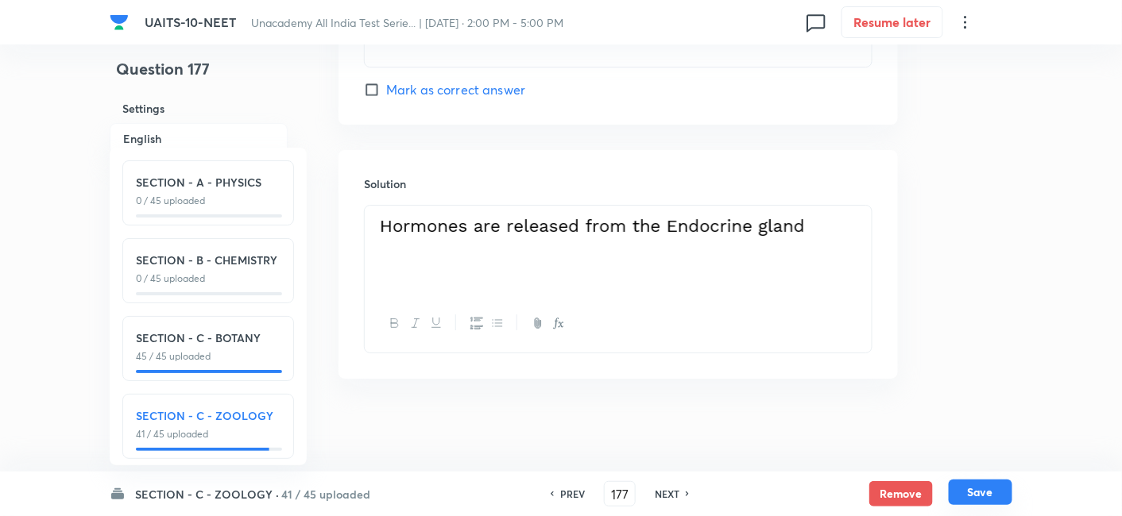
click at [989, 494] on button "Save" at bounding box center [981, 492] width 64 height 25
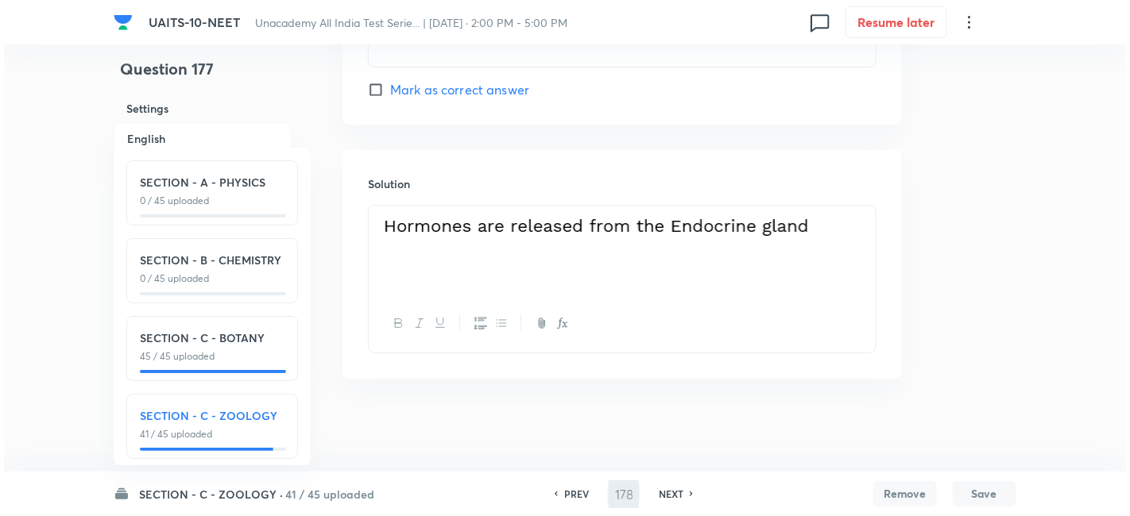
scroll to position [0, 0]
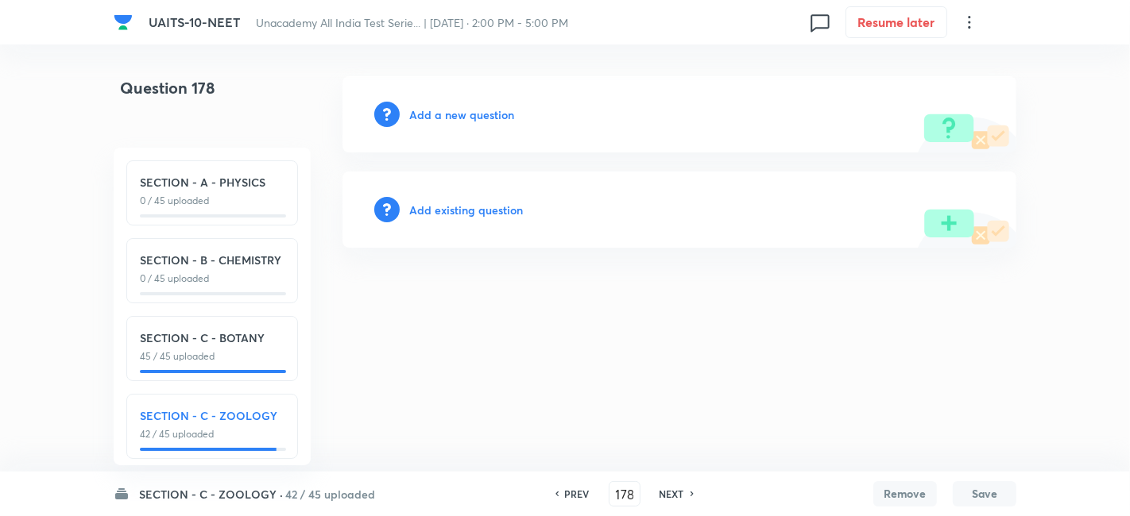
click at [466, 110] on h6 "Add a new question" at bounding box center [461, 114] width 105 height 17
click at [466, 111] on h6 "Choose a question type" at bounding box center [470, 114] width 122 height 17
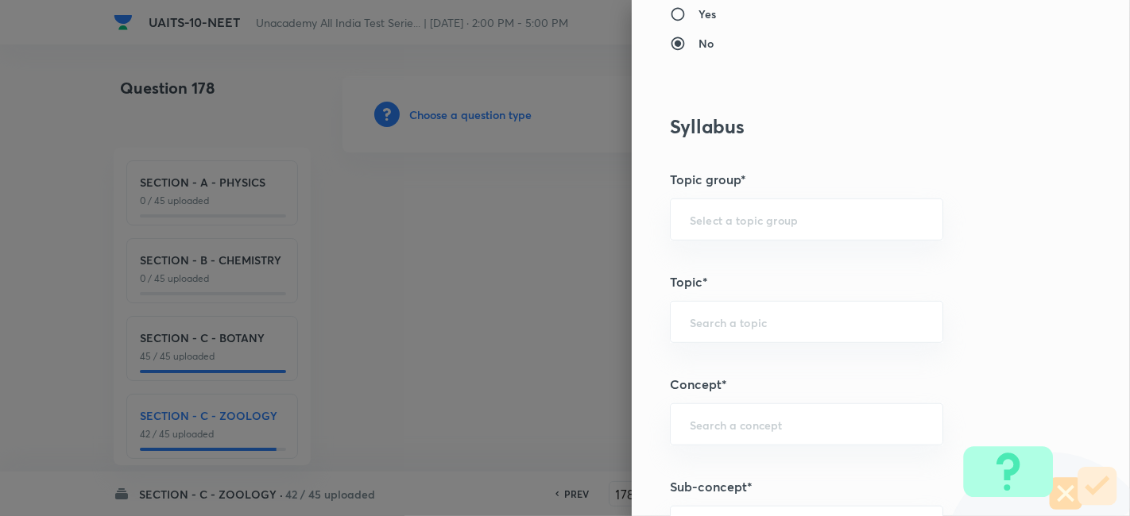
scroll to position [709, 0]
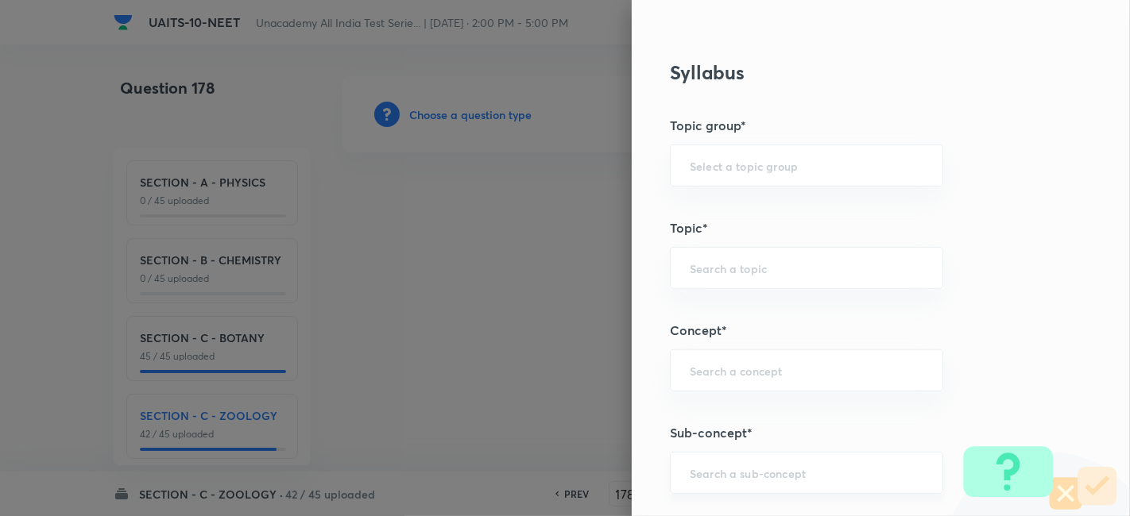
click at [697, 477] on div "​" at bounding box center [806, 473] width 273 height 42
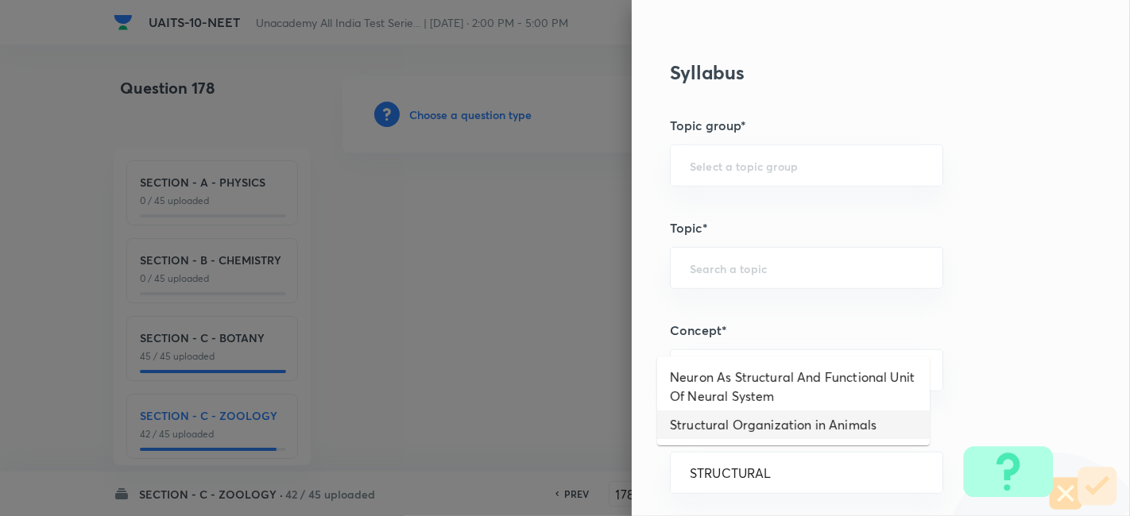
click at [738, 430] on li "Structural Organization in Animals" at bounding box center [793, 425] width 272 height 29
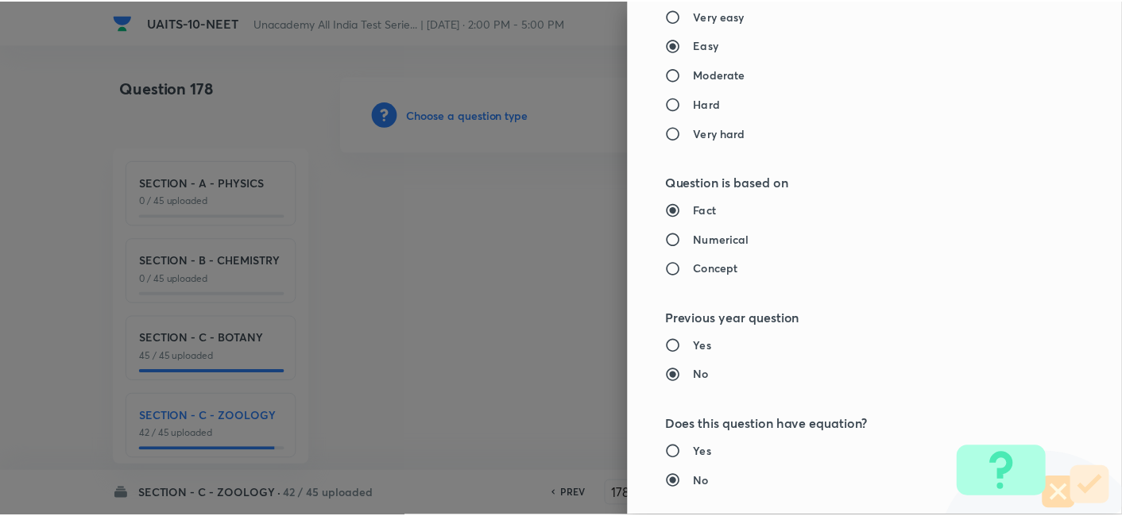
scroll to position [1751, 0]
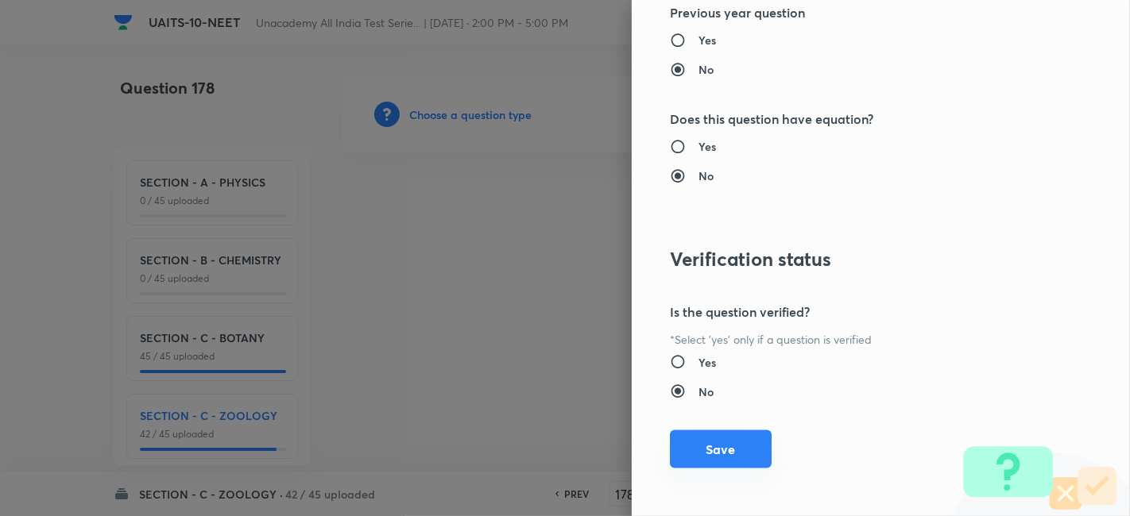
click at [704, 453] on button "Save" at bounding box center [721, 450] width 102 height 38
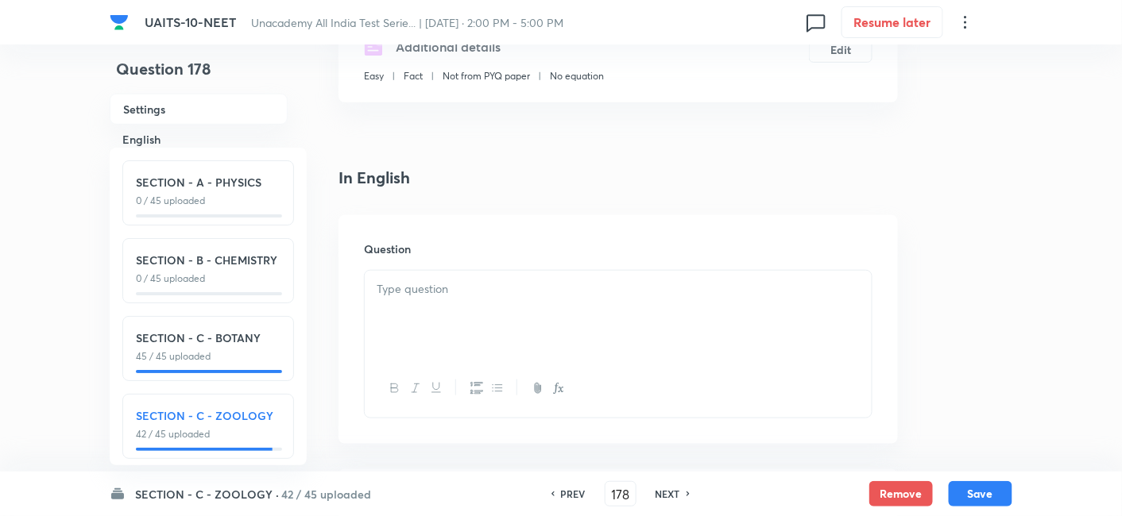
scroll to position [323, 0]
click at [471, 303] on div at bounding box center [618, 314] width 507 height 89
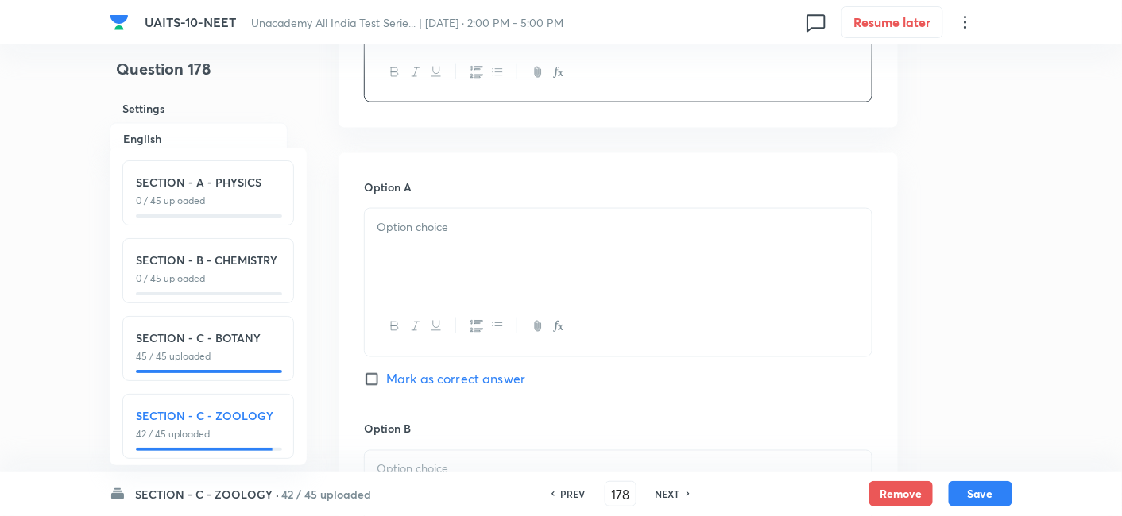
click at [492, 250] on div at bounding box center [618, 253] width 507 height 89
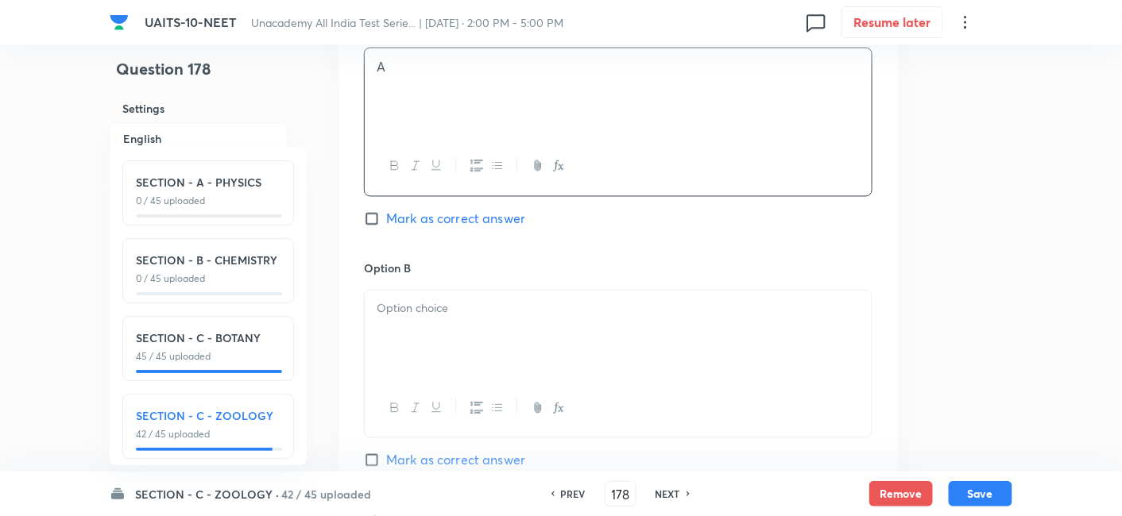
scroll to position [815, 0]
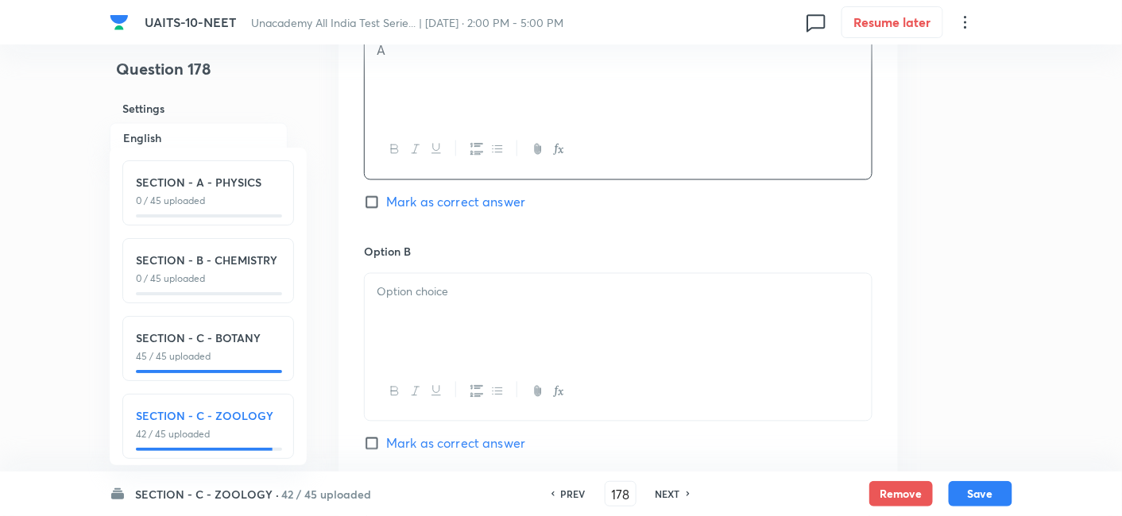
click at [477, 303] on div at bounding box center [618, 318] width 507 height 89
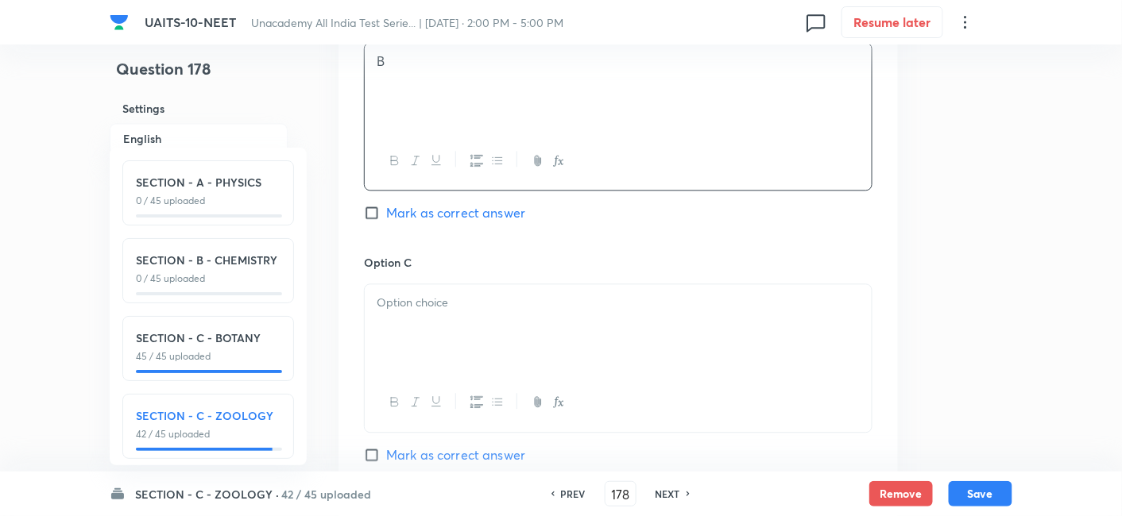
scroll to position [1050, 0]
click at [456, 314] on div at bounding box center [618, 324] width 507 height 89
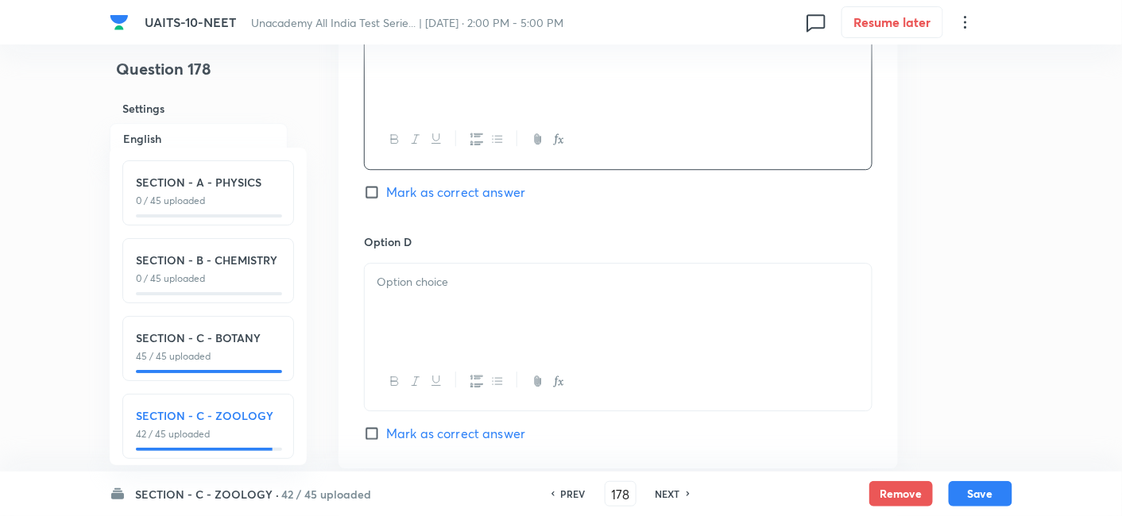
scroll to position [1313, 0]
click at [438, 300] on div at bounding box center [618, 304] width 507 height 89
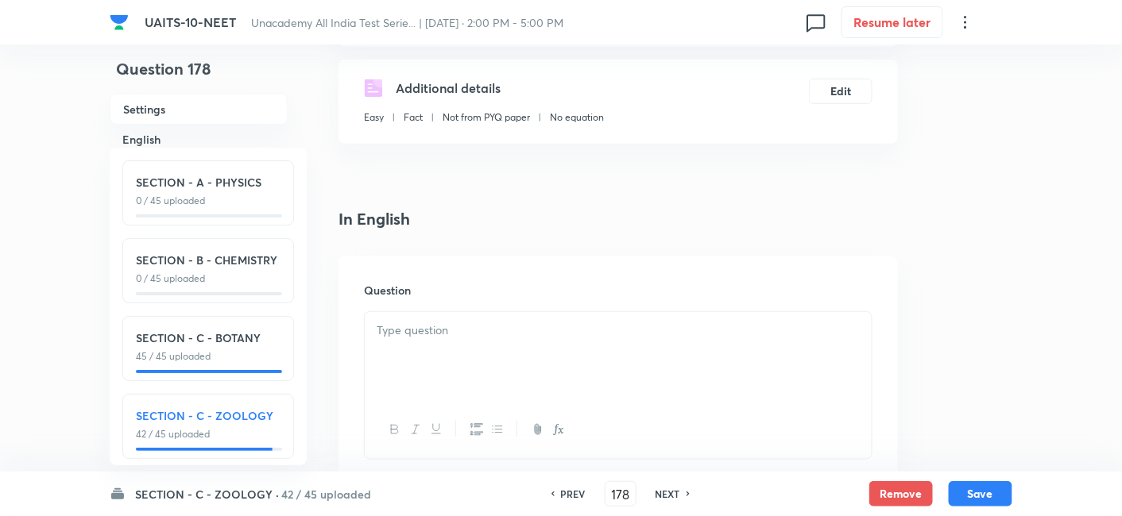
scroll to position [282, 0]
click at [433, 339] on div at bounding box center [618, 355] width 507 height 89
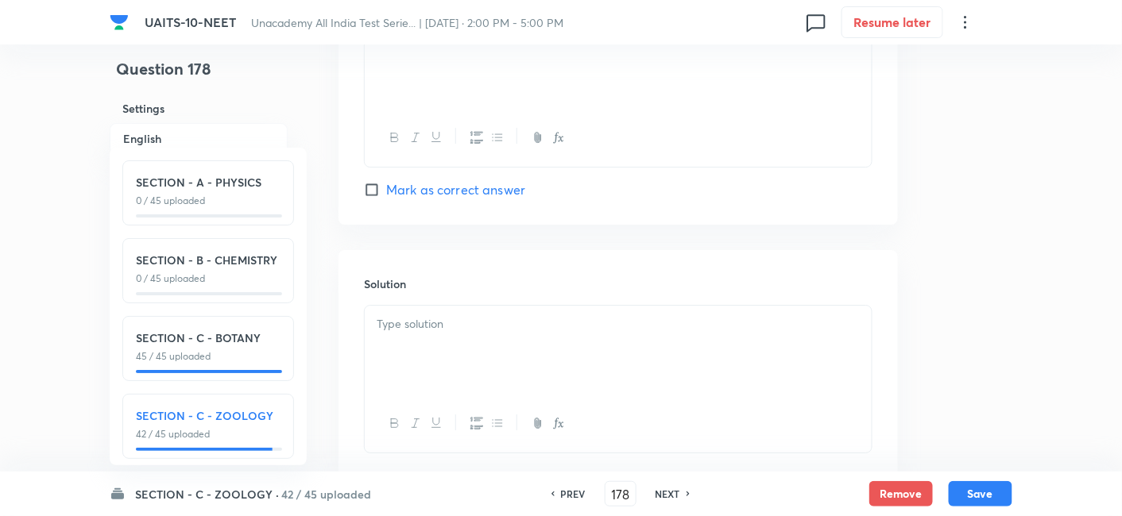
scroll to position [1653, 0]
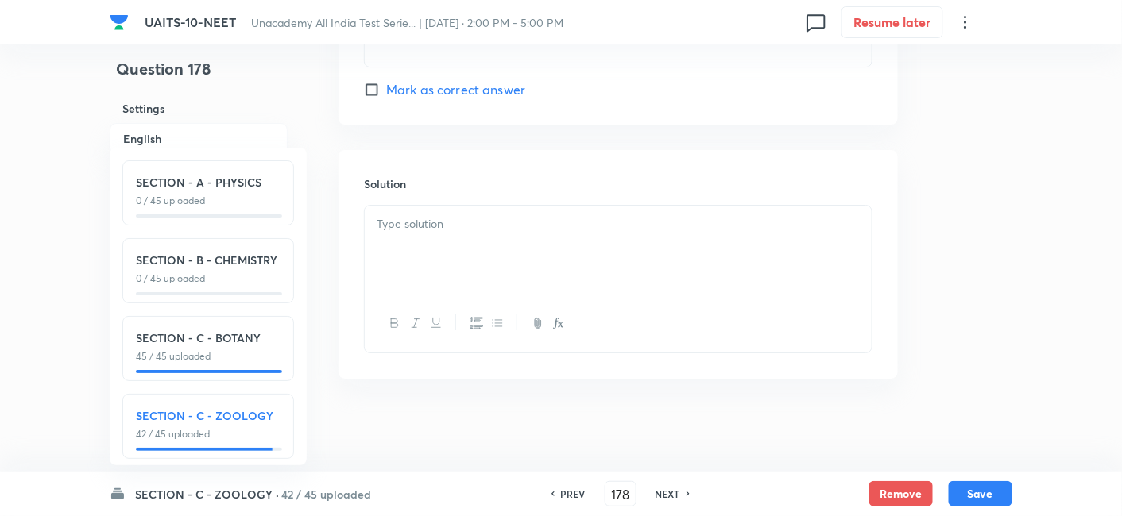
click at [433, 242] on div at bounding box center [618, 250] width 507 height 89
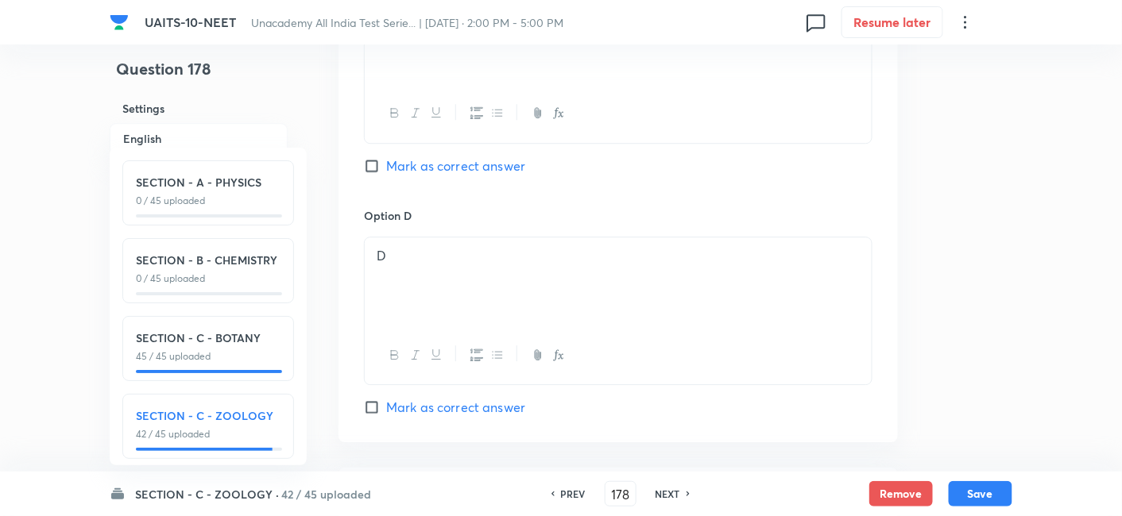
scroll to position [1278, 0]
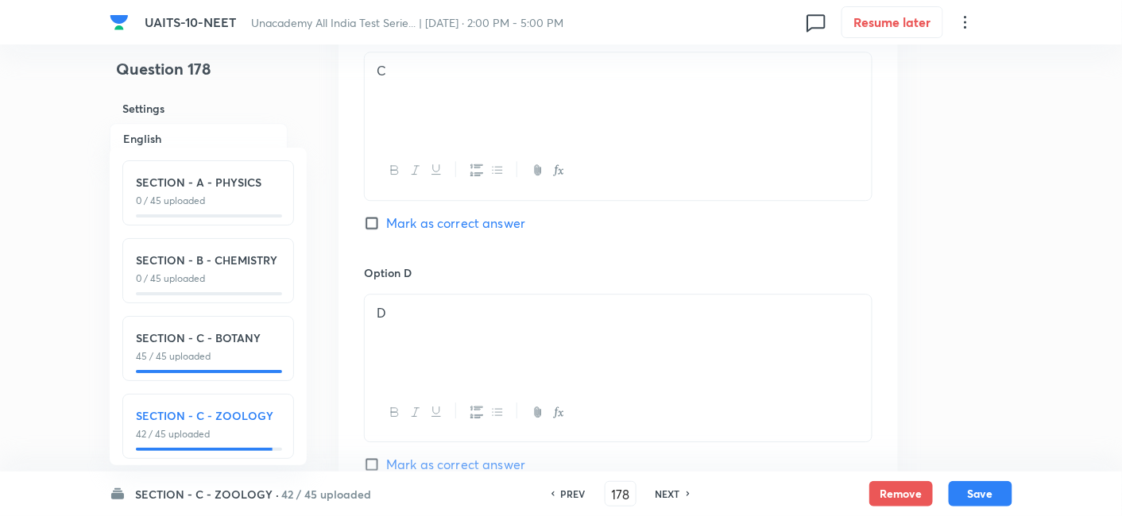
click at [373, 218] on input "Mark as correct answer" at bounding box center [375, 223] width 22 height 16
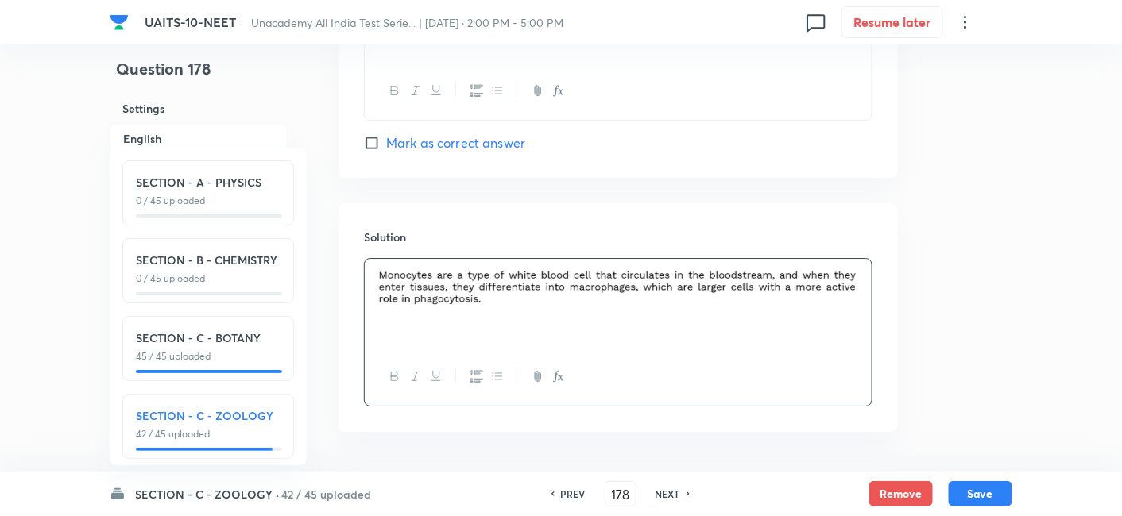
scroll to position [1653, 0]
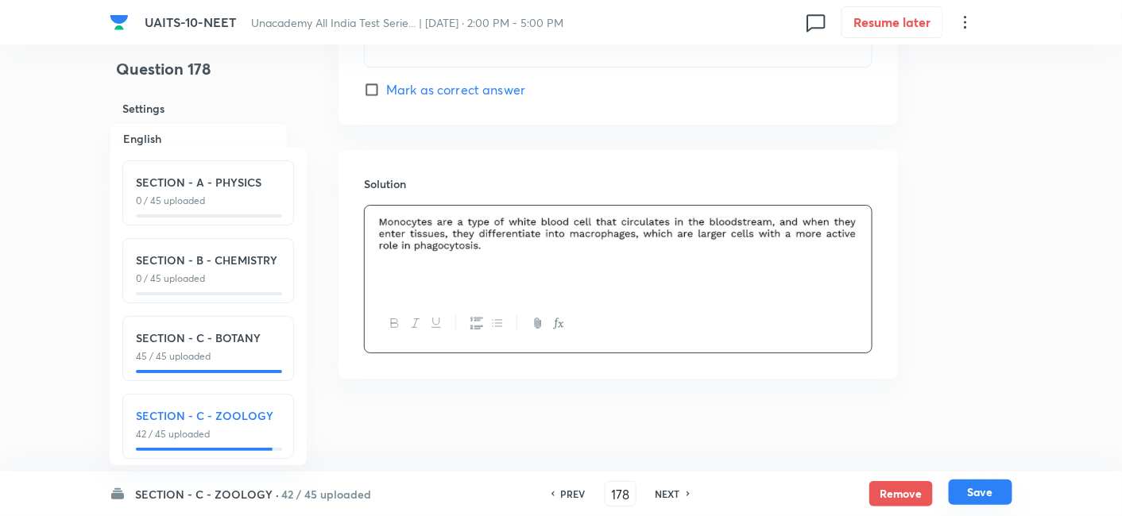
click at [983, 492] on button "Save" at bounding box center [981, 492] width 64 height 25
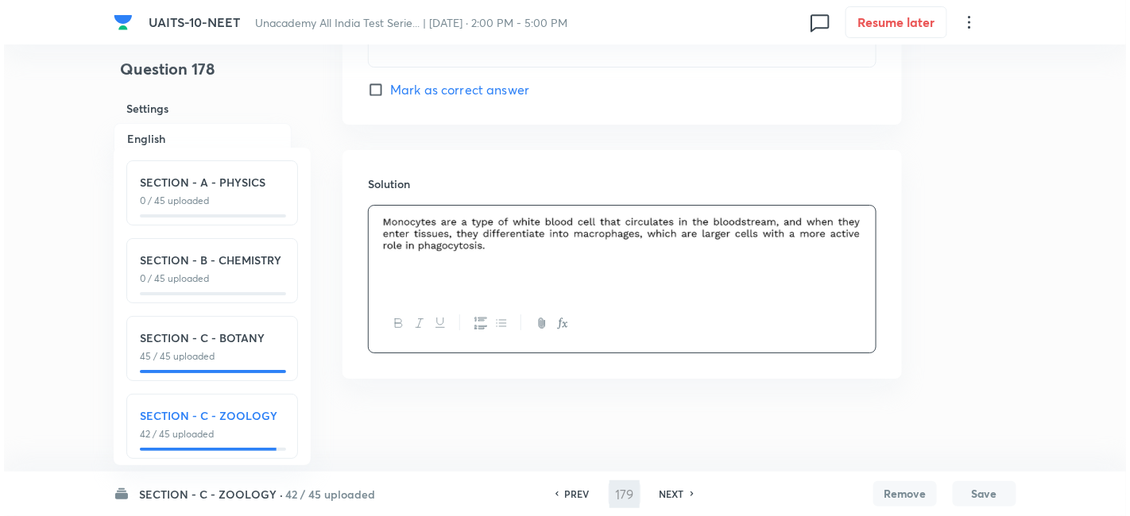
scroll to position [0, 0]
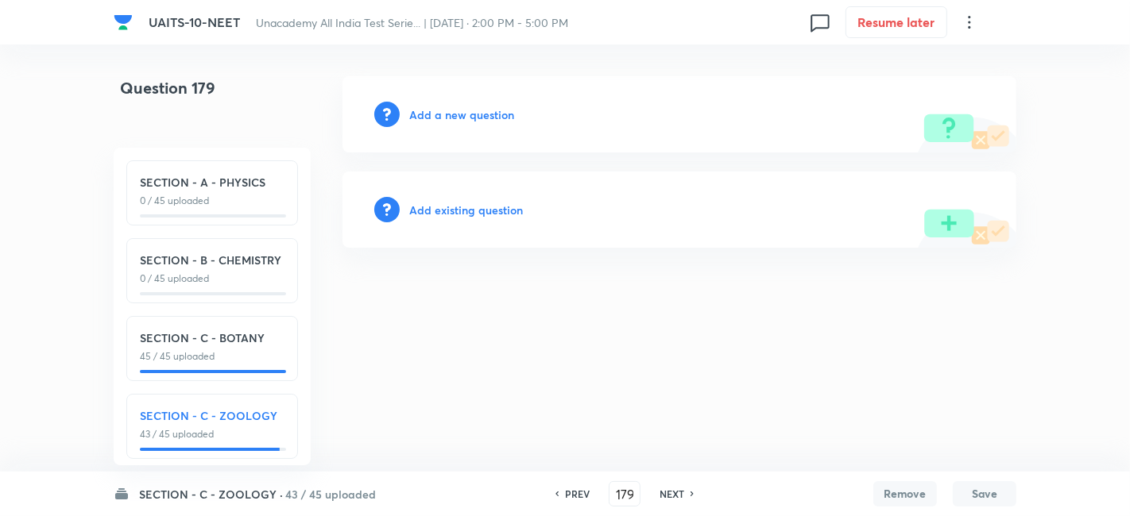
click at [442, 116] on h6 "Add a new question" at bounding box center [461, 114] width 105 height 17
click at [467, 111] on h6 "Choose a question type" at bounding box center [470, 114] width 122 height 17
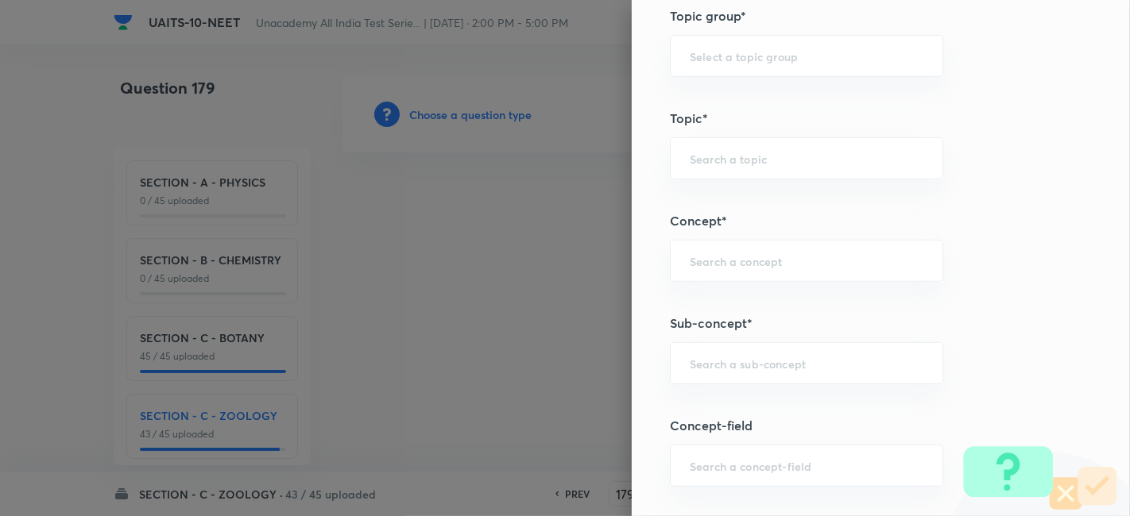
scroll to position [821, 0]
click at [736, 456] on input "text" at bounding box center [807, 463] width 234 height 15
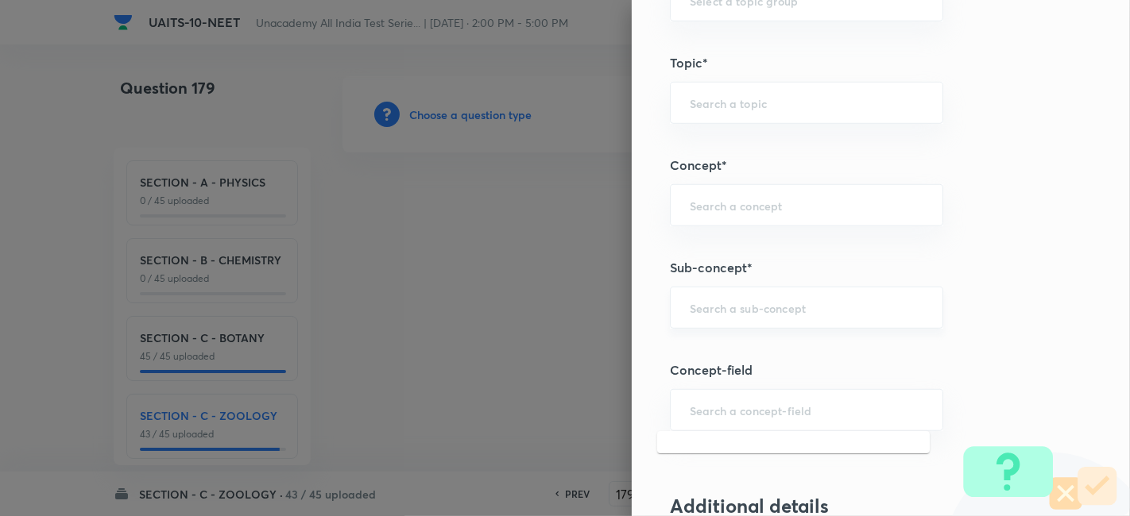
click at [714, 314] on div "​" at bounding box center [806, 308] width 273 height 42
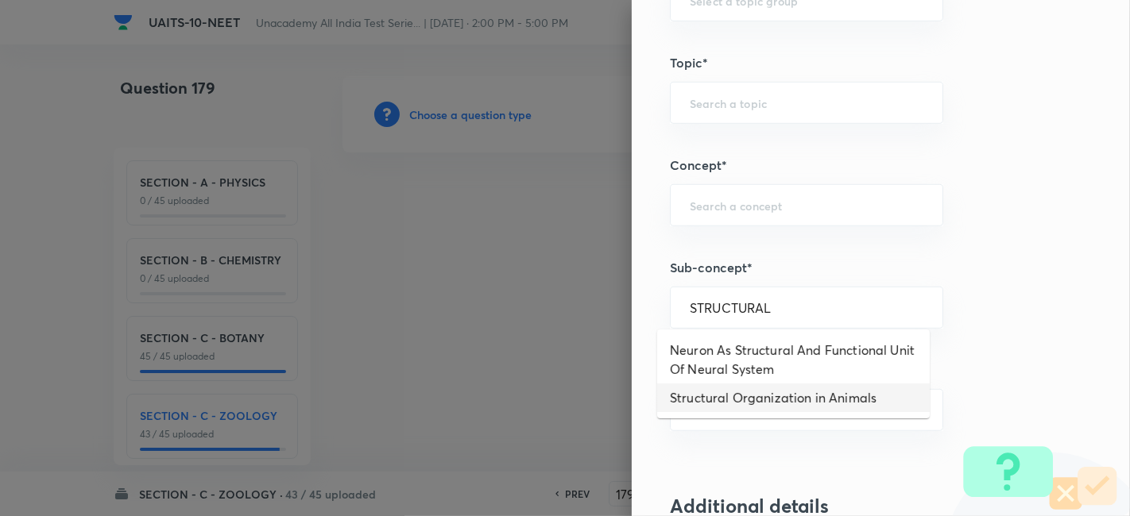
click at [758, 403] on li "Structural Organization in Animals" at bounding box center [793, 398] width 272 height 29
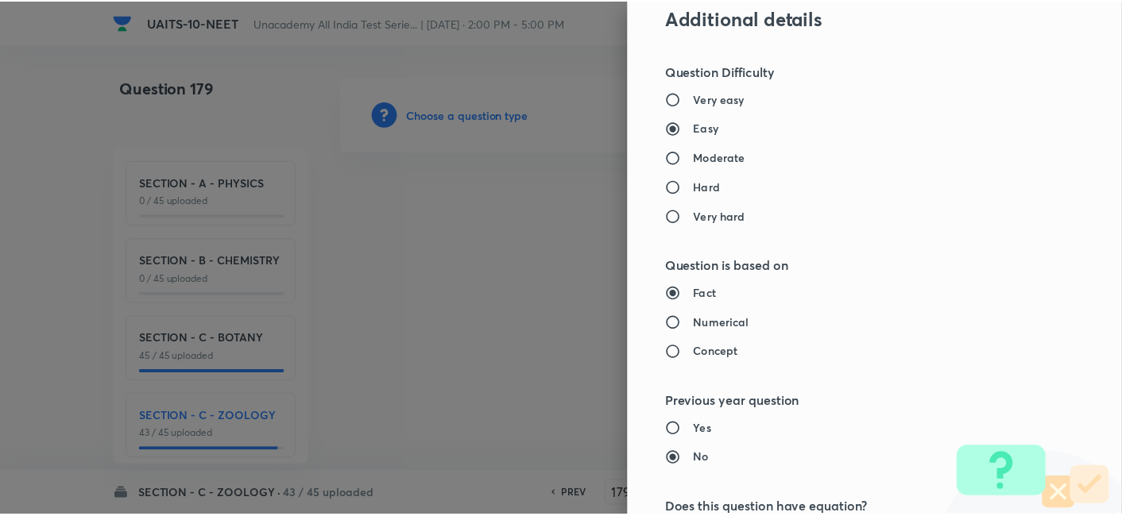
scroll to position [1751, 0]
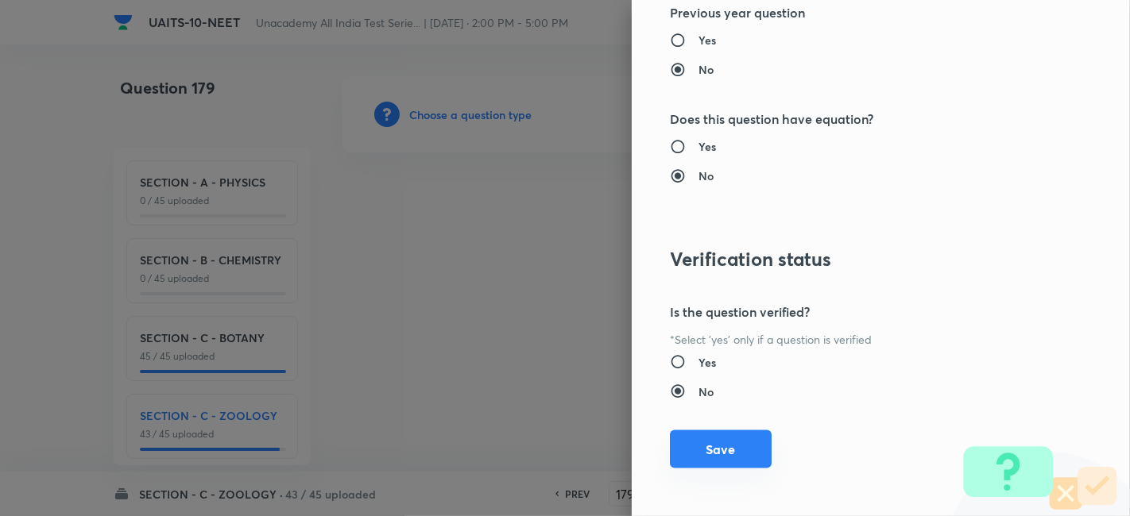
click at [710, 448] on button "Save" at bounding box center [721, 450] width 102 height 38
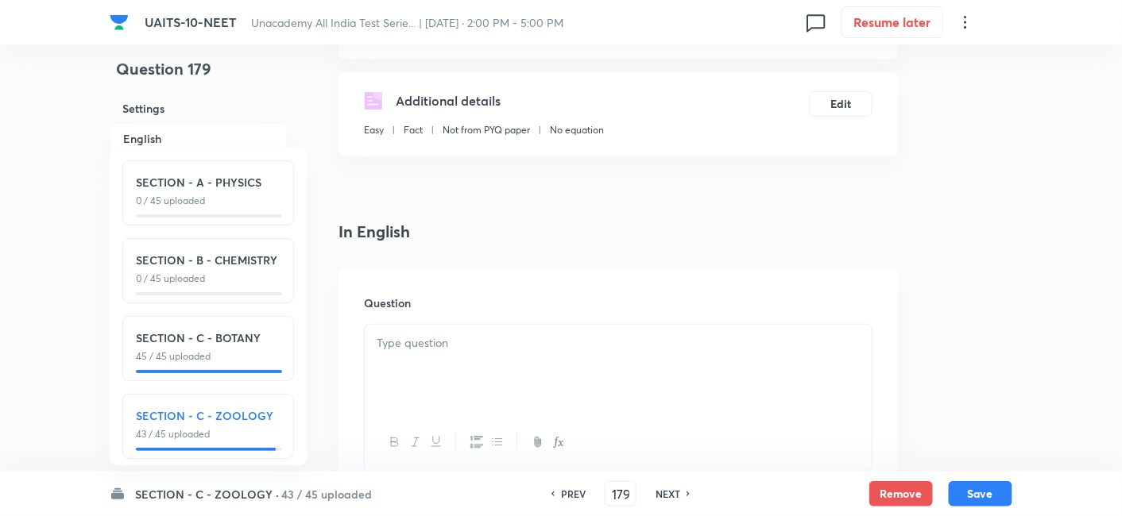
scroll to position [603, 0]
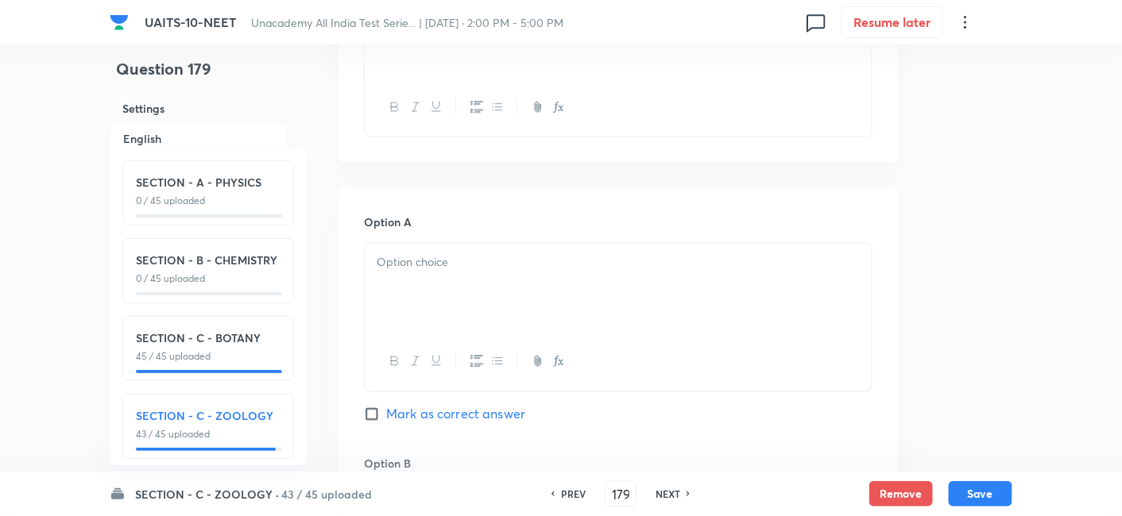
click at [442, 284] on div at bounding box center [618, 288] width 507 height 89
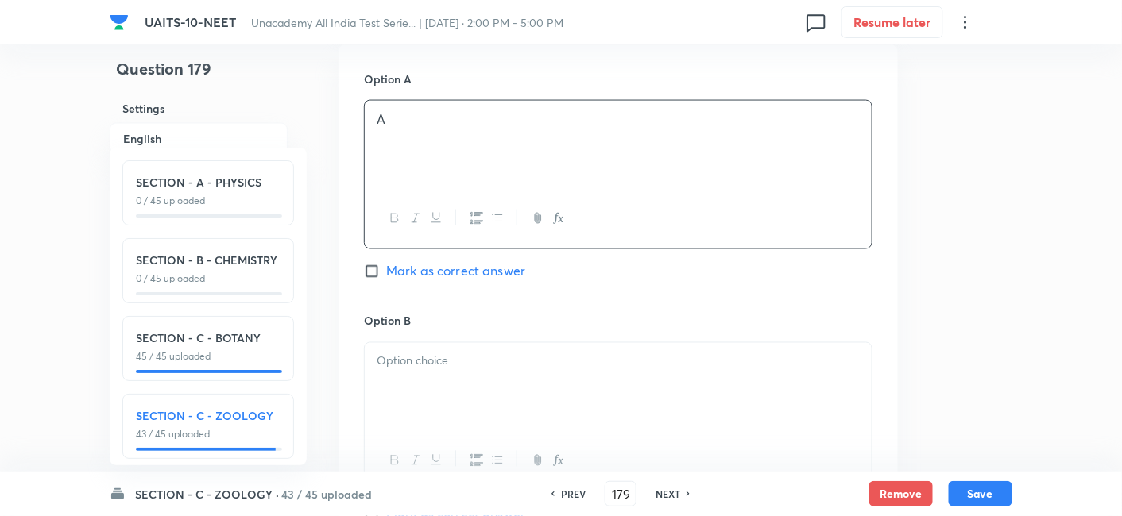
scroll to position [749, 0]
click at [422, 355] on p at bounding box center [618, 359] width 483 height 18
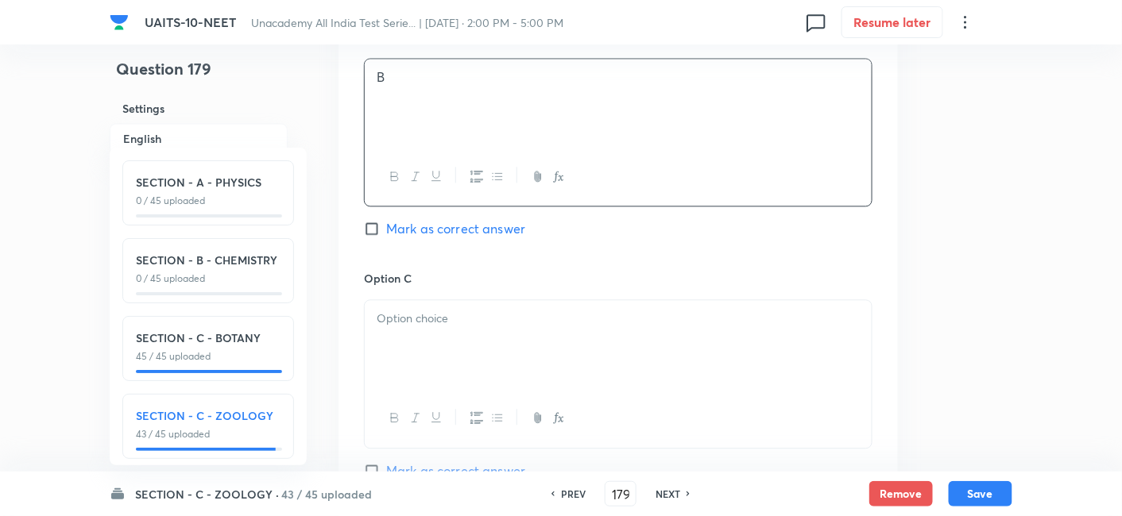
scroll to position [1034, 0]
click at [417, 342] on div at bounding box center [618, 340] width 507 height 89
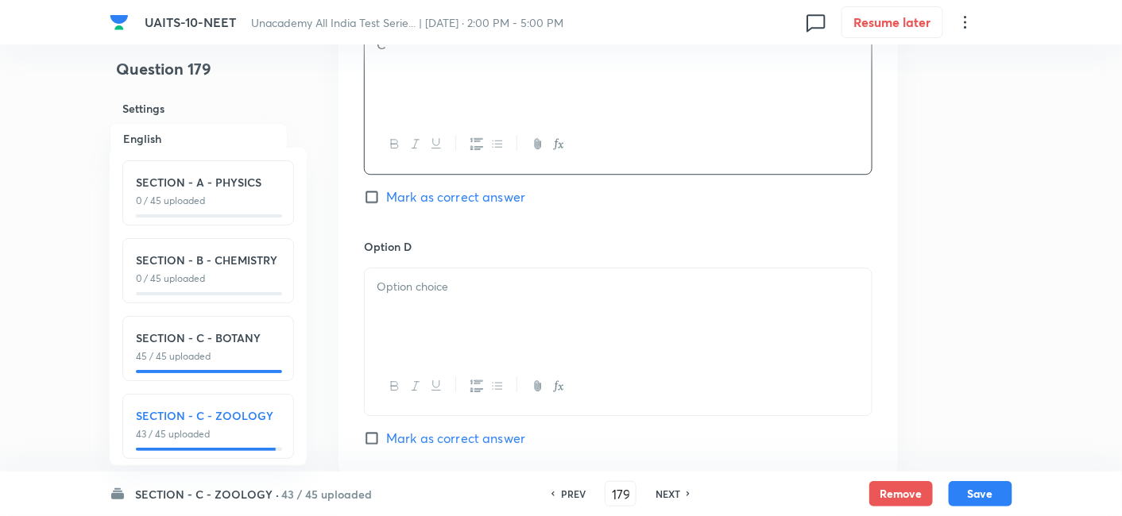
scroll to position [1306, 0]
click at [417, 296] on div at bounding box center [618, 311] width 507 height 89
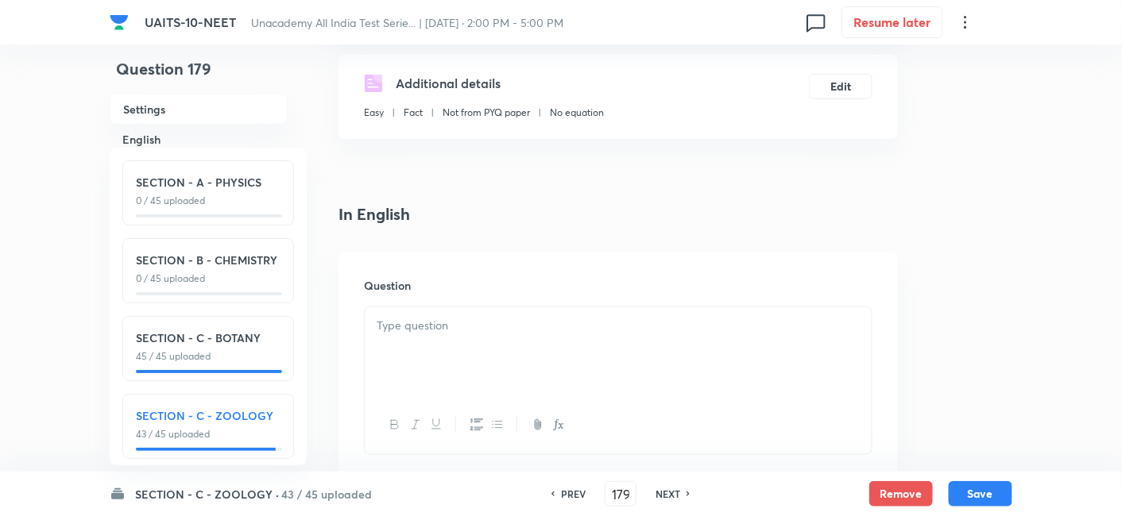
scroll to position [252, 0]
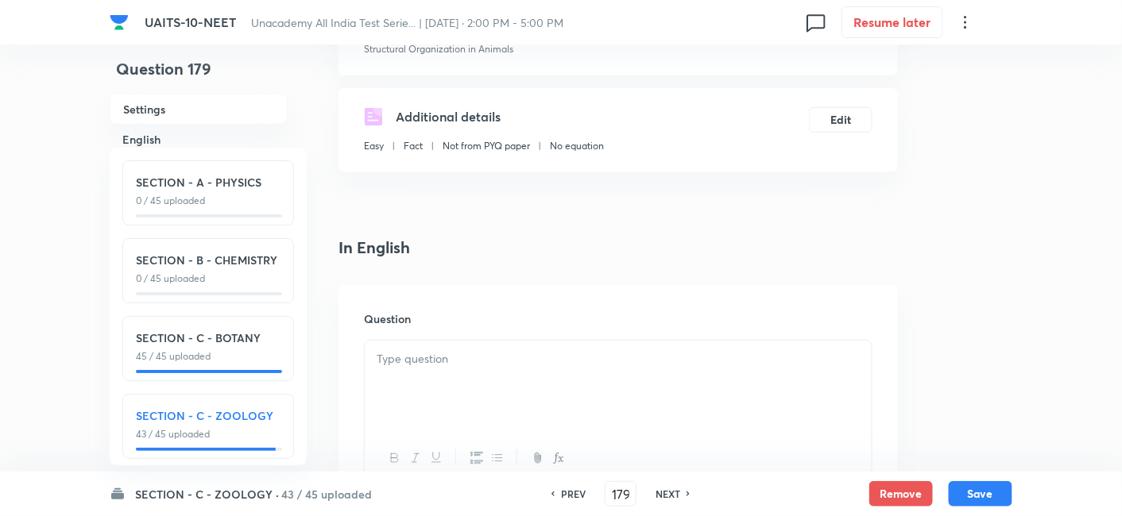
click at [419, 380] on div at bounding box center [618, 385] width 507 height 89
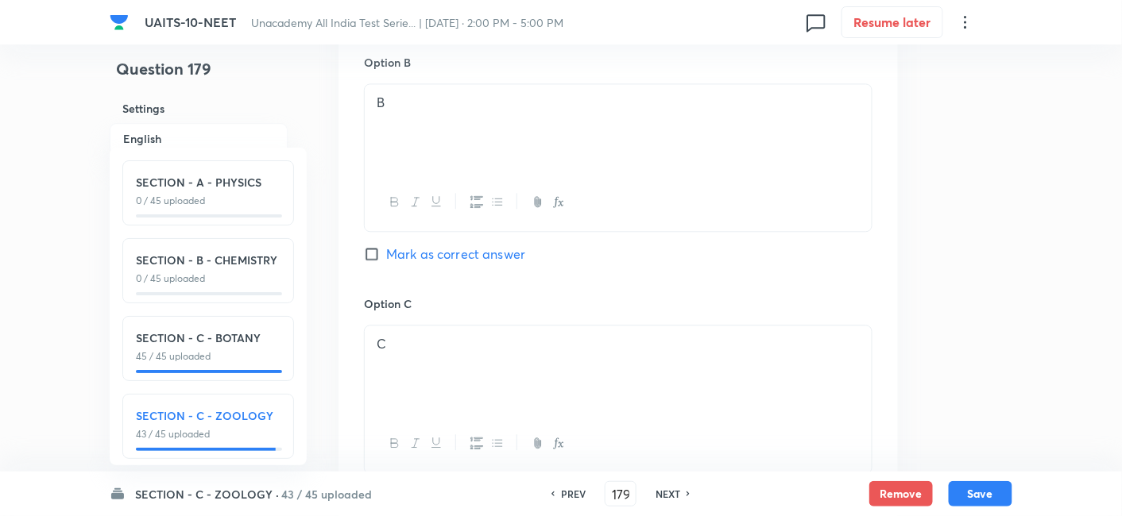
scroll to position [1098, 0]
click at [367, 257] on input "Mark as correct answer" at bounding box center [375, 255] width 22 height 16
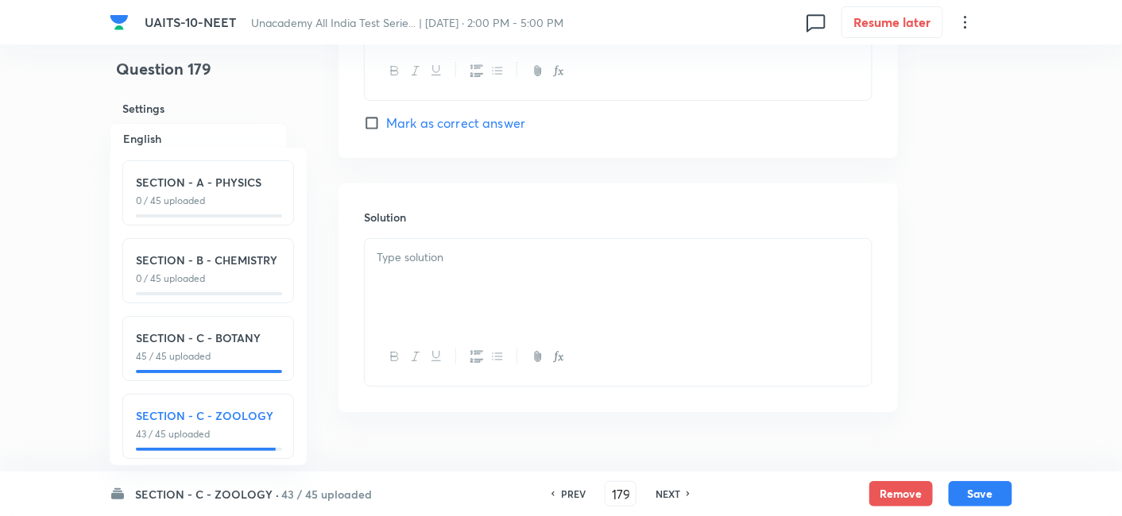
scroll to position [1714, 0]
click at [441, 239] on div at bounding box center [618, 283] width 507 height 89
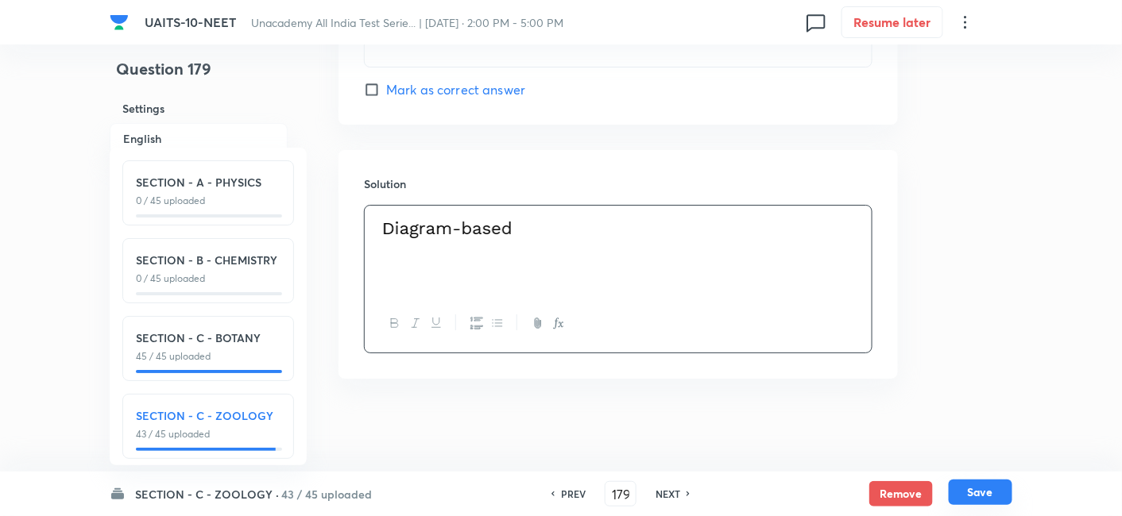
click at [980, 491] on button "Save" at bounding box center [981, 492] width 64 height 25
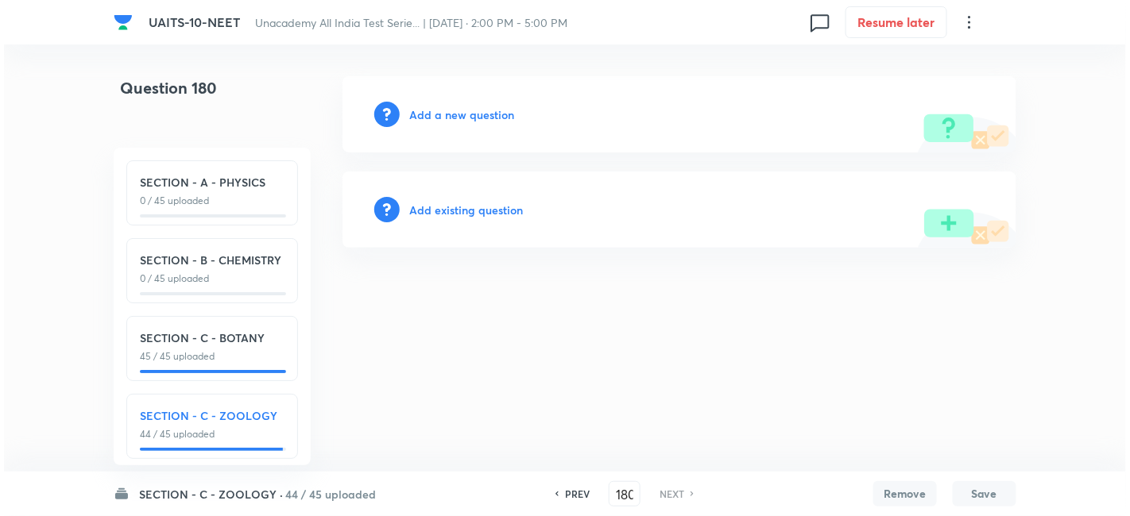
scroll to position [0, 0]
click at [462, 107] on h6 "Add a new question" at bounding box center [461, 114] width 105 height 17
click at [491, 112] on h6 "Choose a question type" at bounding box center [470, 114] width 122 height 17
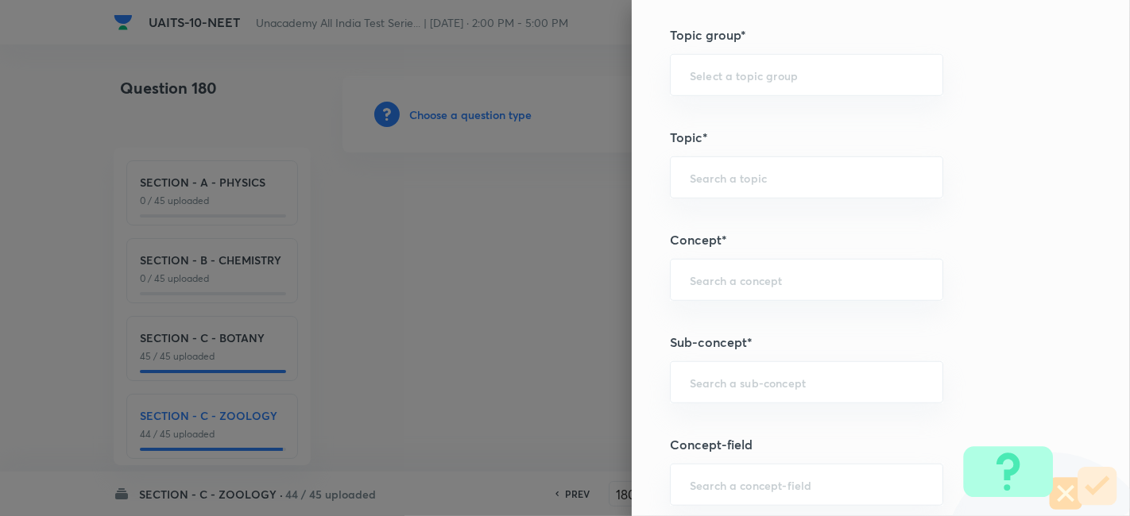
scroll to position [790, 0]
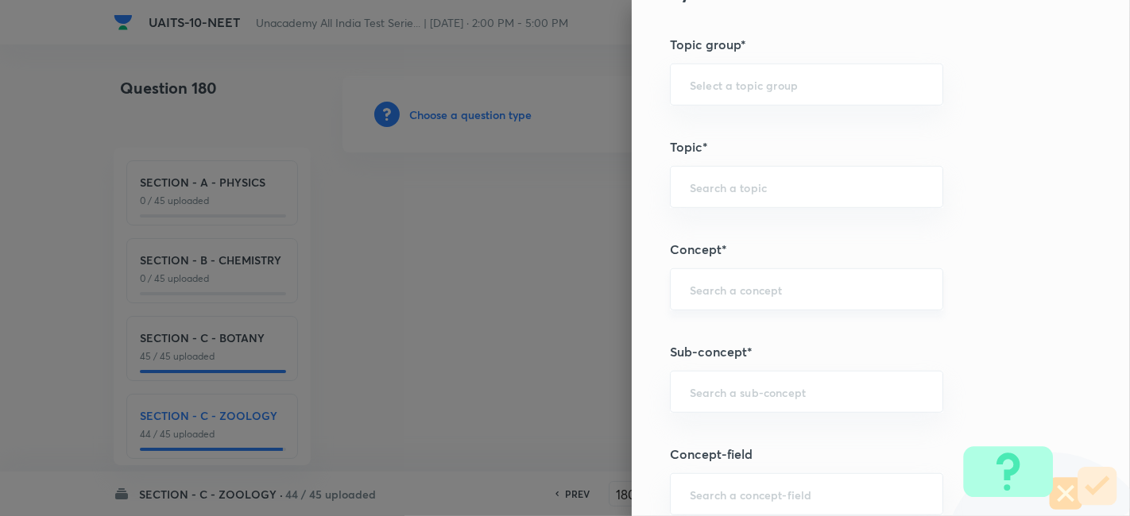
click at [754, 300] on div "​" at bounding box center [806, 290] width 273 height 42
click at [736, 387] on input "text" at bounding box center [807, 392] width 234 height 15
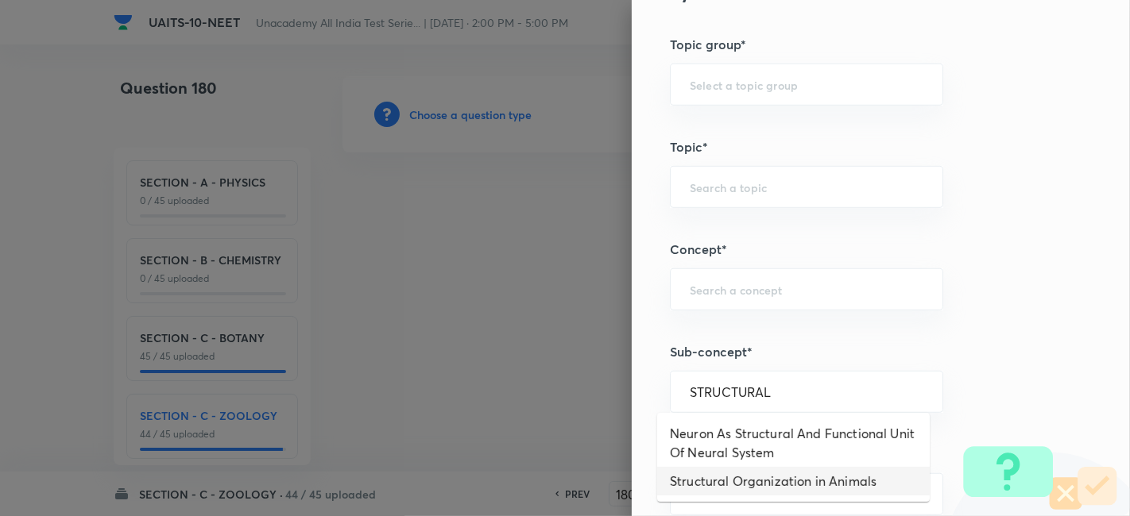
click at [753, 480] on li "Structural Organization in Animals" at bounding box center [793, 481] width 272 height 29
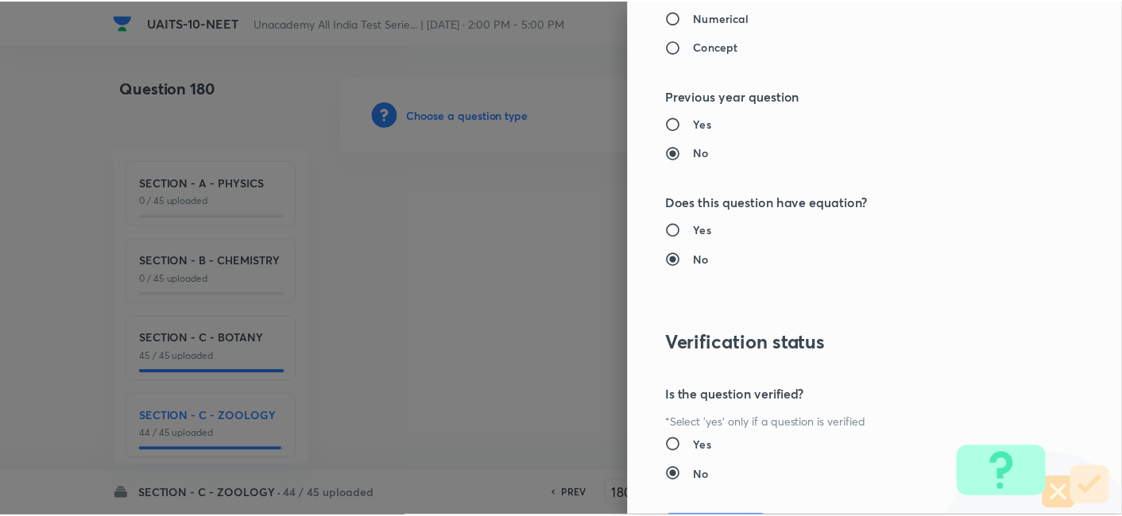
scroll to position [1751, 0]
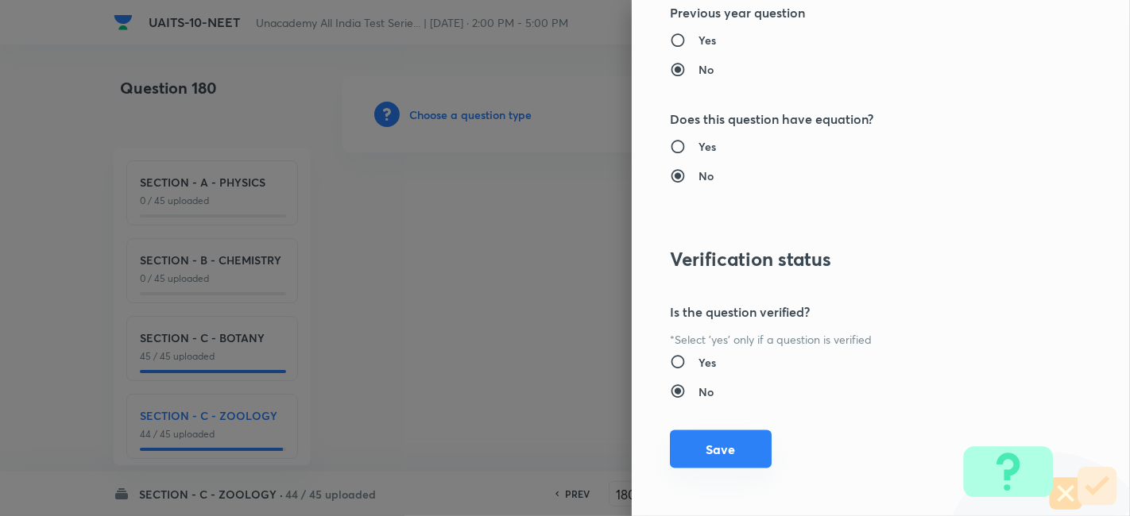
click at [706, 457] on button "Save" at bounding box center [721, 450] width 102 height 38
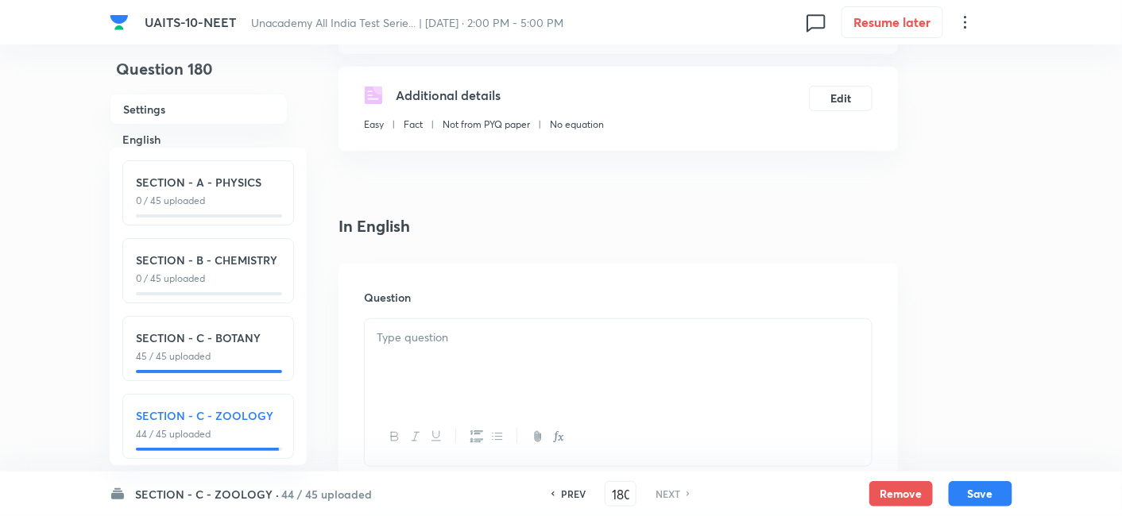
click at [493, 334] on p at bounding box center [618, 338] width 483 height 18
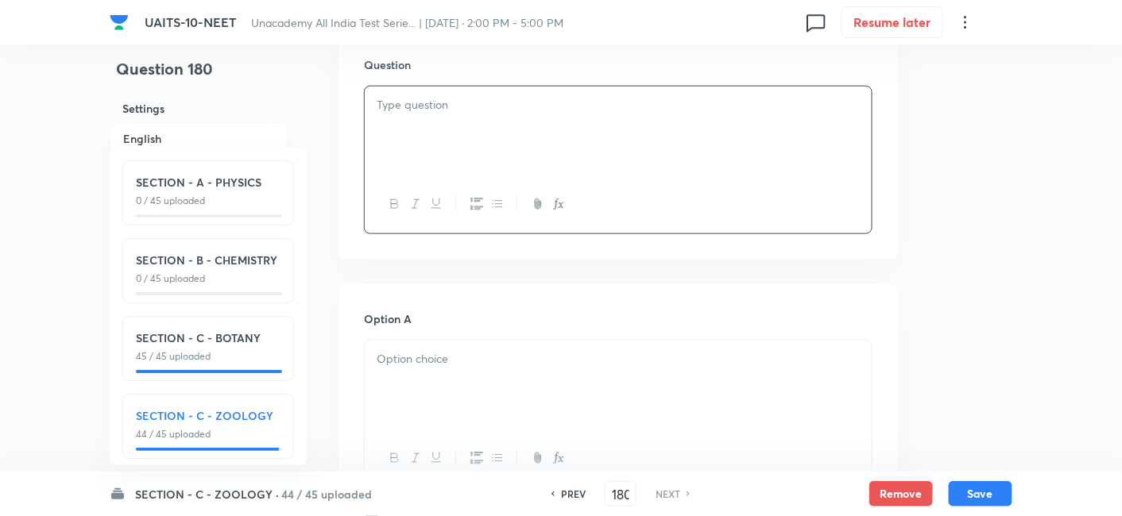
scroll to position [508, 0]
click at [429, 355] on p at bounding box center [618, 357] width 483 height 18
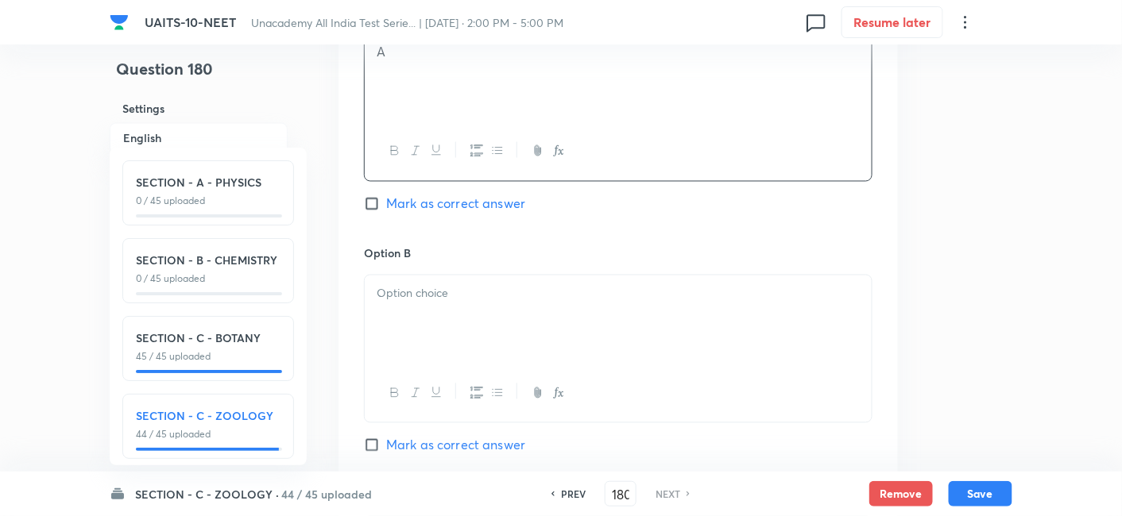
scroll to position [828, 0]
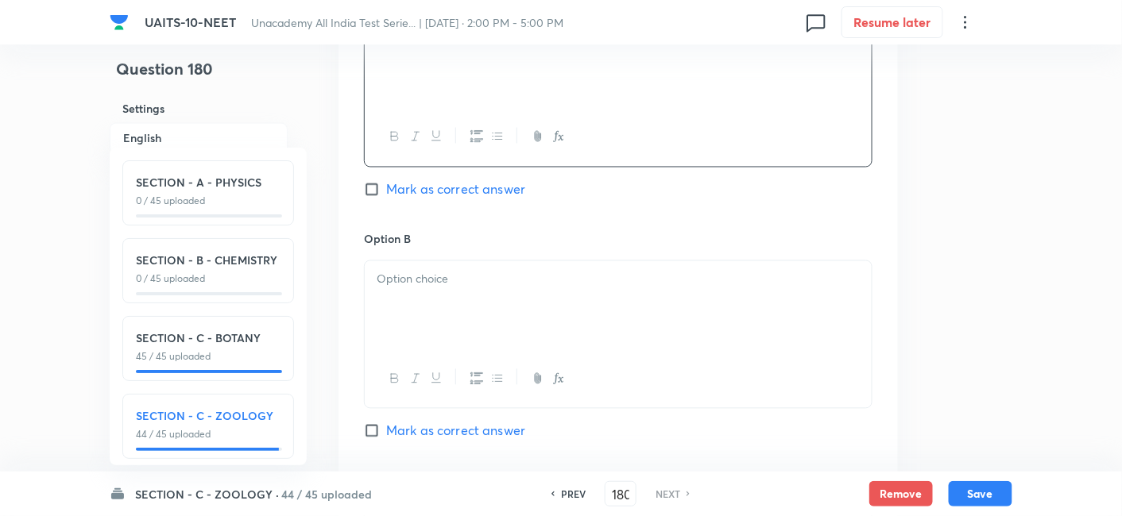
click at [454, 306] on div at bounding box center [618, 305] width 507 height 89
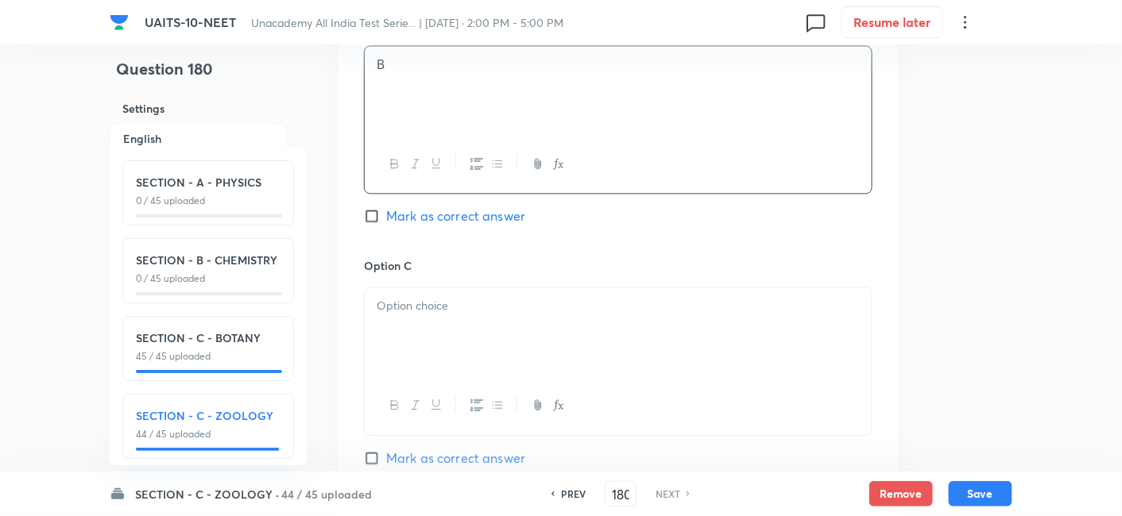
scroll to position [1065, 0]
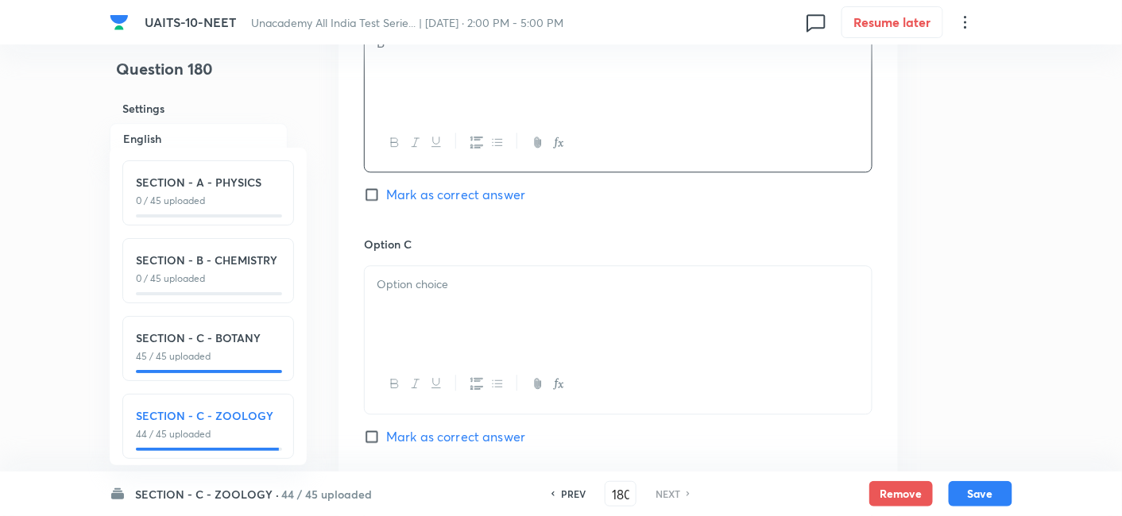
click at [454, 306] on div at bounding box center [618, 310] width 507 height 89
click at [439, 307] on div at bounding box center [618, 313] width 507 height 89
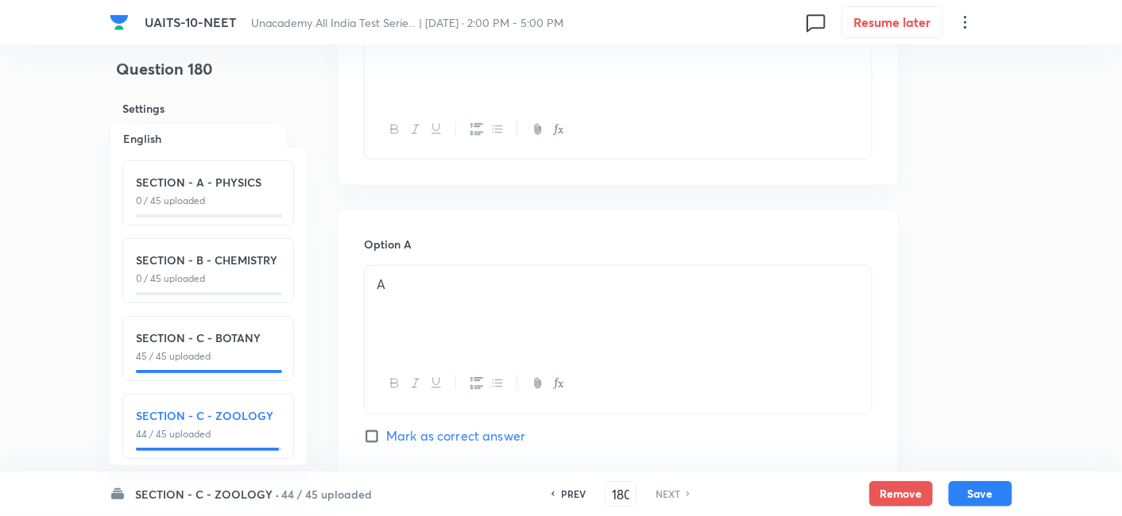
scroll to position [402, 0]
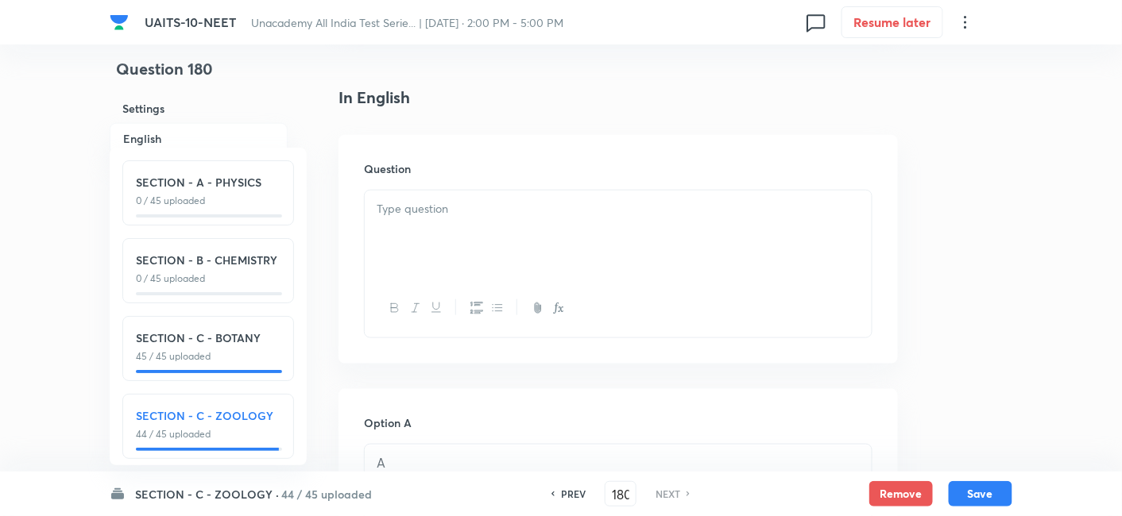
click at [416, 239] on div at bounding box center [618, 235] width 507 height 89
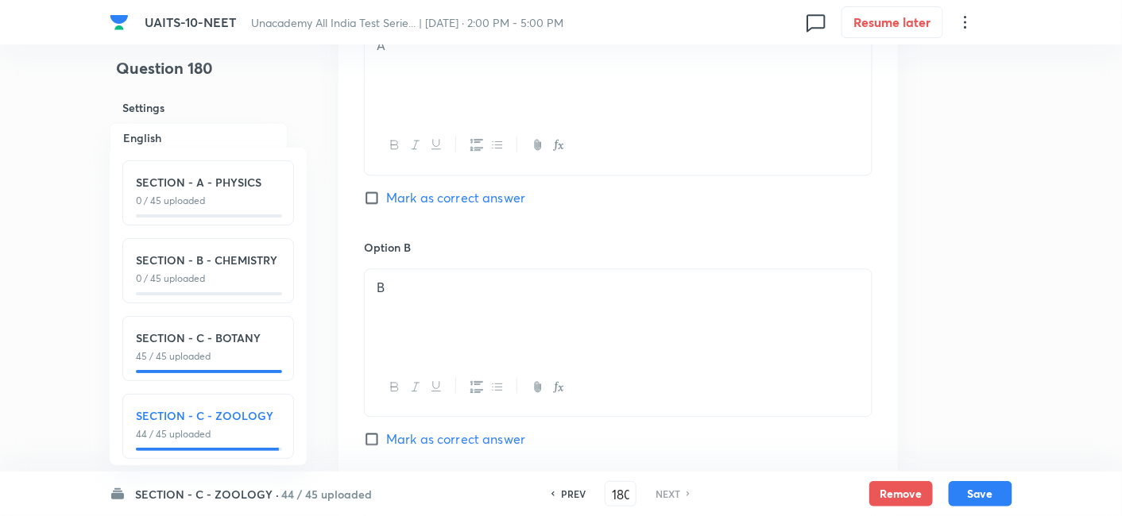
scroll to position [902, 0]
click at [365, 443] on input "Mark as correct answer" at bounding box center [375, 439] width 22 height 16
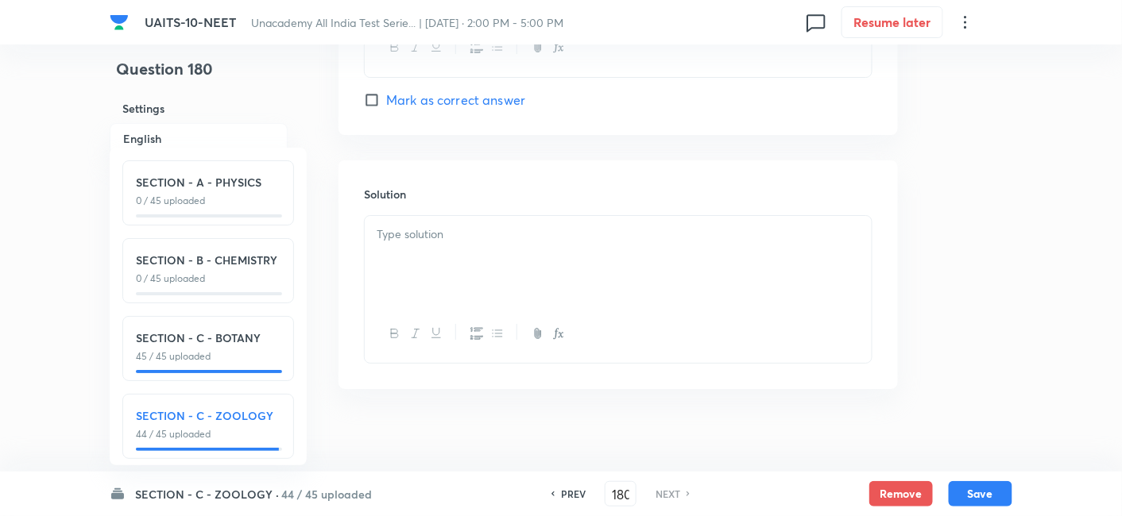
scroll to position [1729, 0]
click at [437, 234] on p at bounding box center [618, 230] width 483 height 18
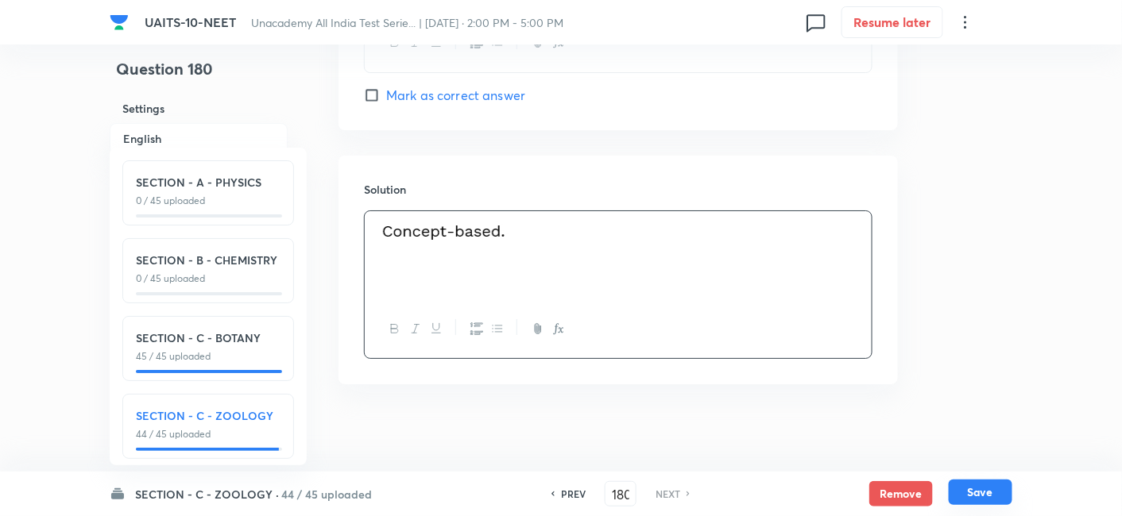
click at [989, 498] on button "Save" at bounding box center [981, 492] width 64 height 25
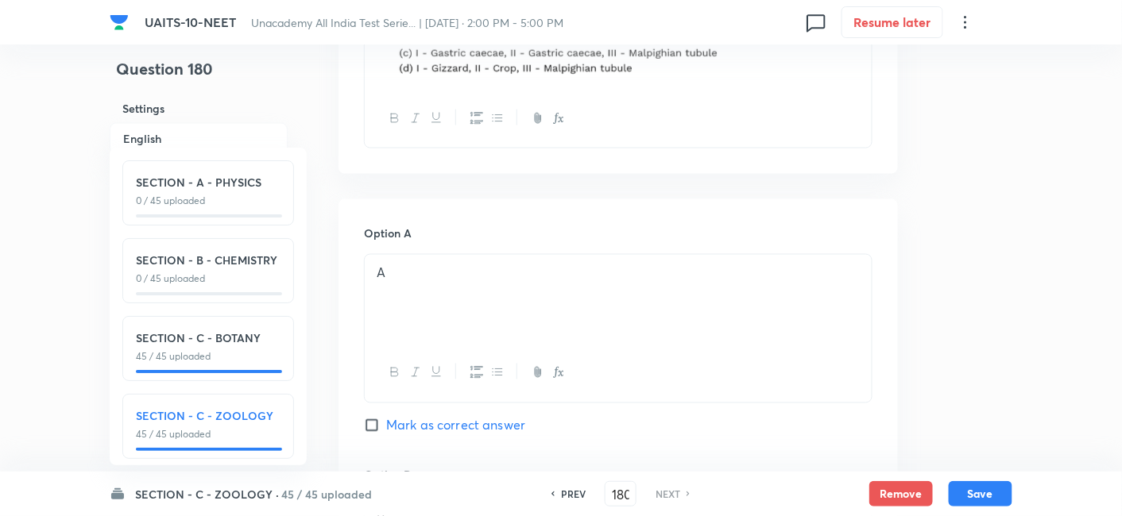
scroll to position [672, 0]
click at [976, 489] on button "Save" at bounding box center [981, 492] width 64 height 25
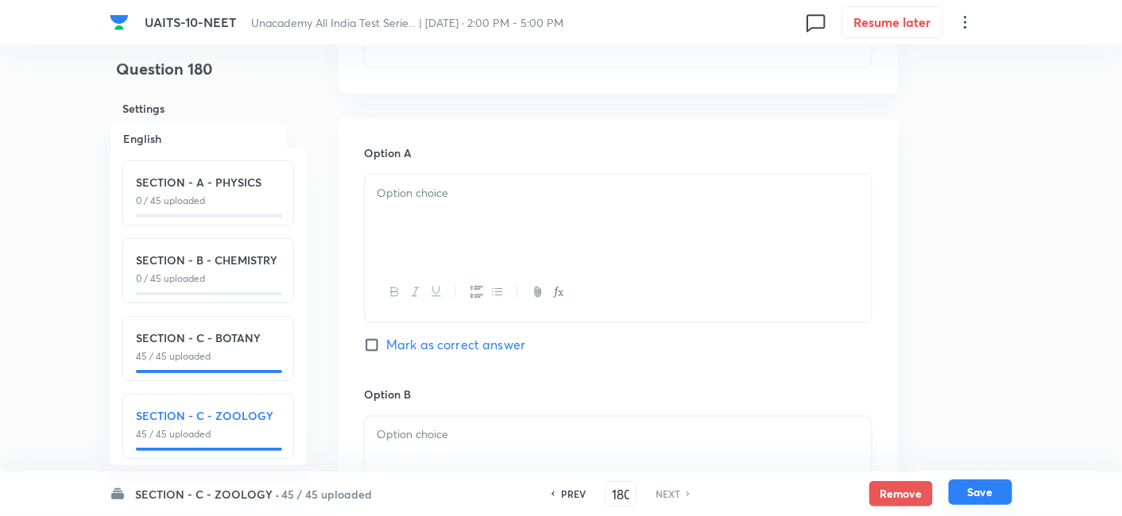
scroll to position [1698, 0]
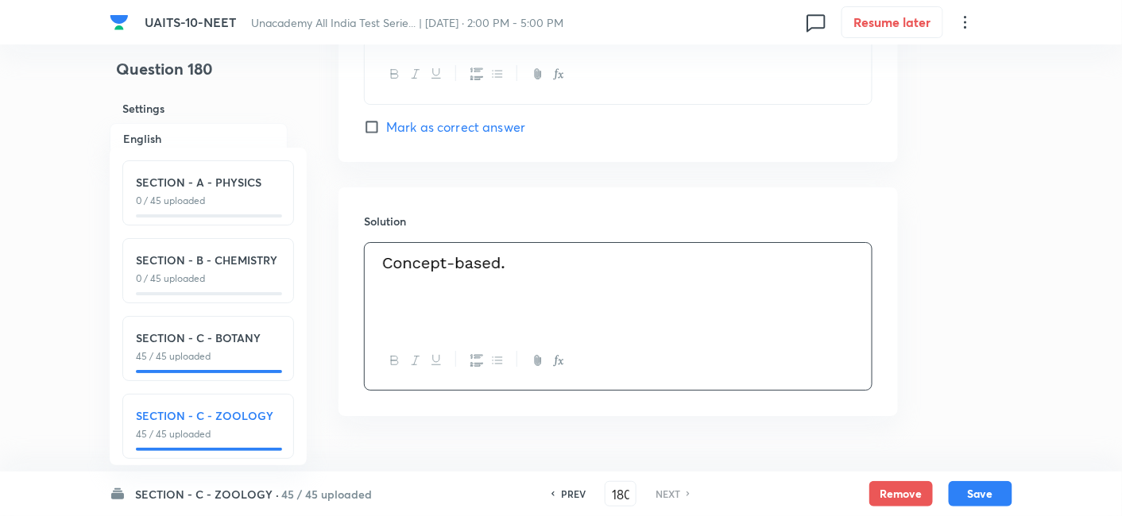
click at [219, 357] on p "45 / 45 uploaded" at bounding box center [208, 357] width 145 height 14
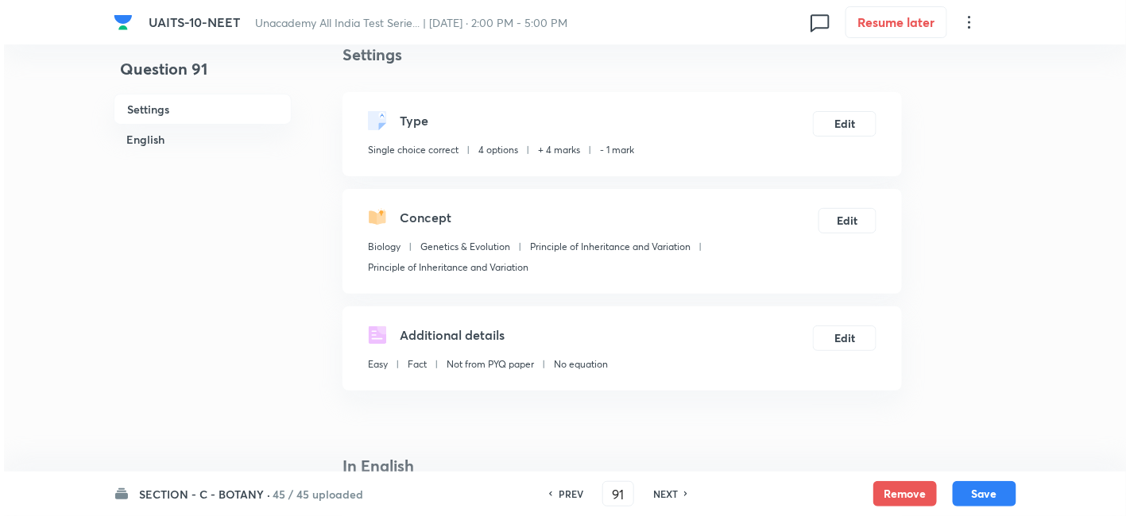
scroll to position [33, 0]
click at [853, 124] on button "Edit" at bounding box center [841, 122] width 64 height 25
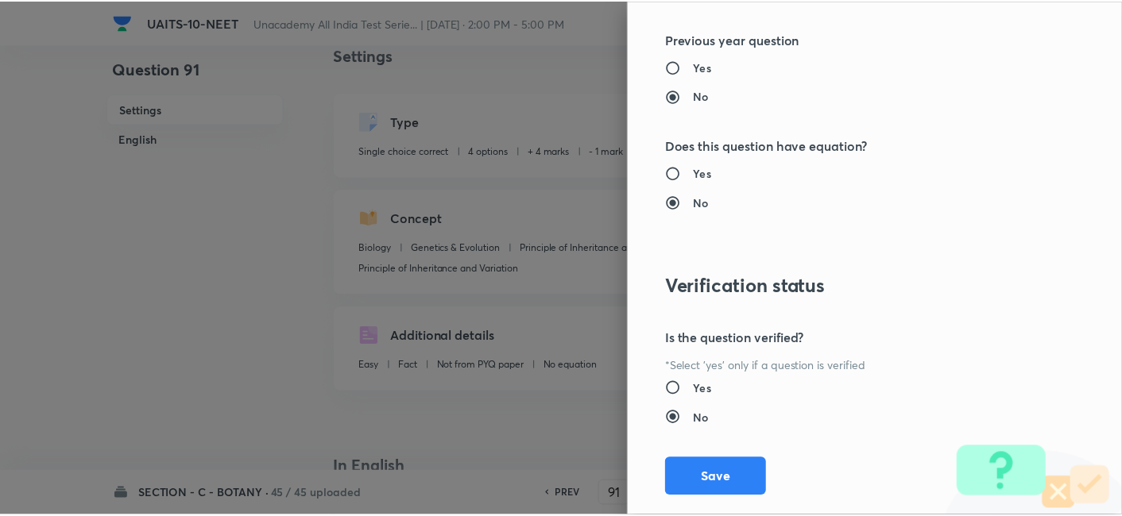
scroll to position [1751, 0]
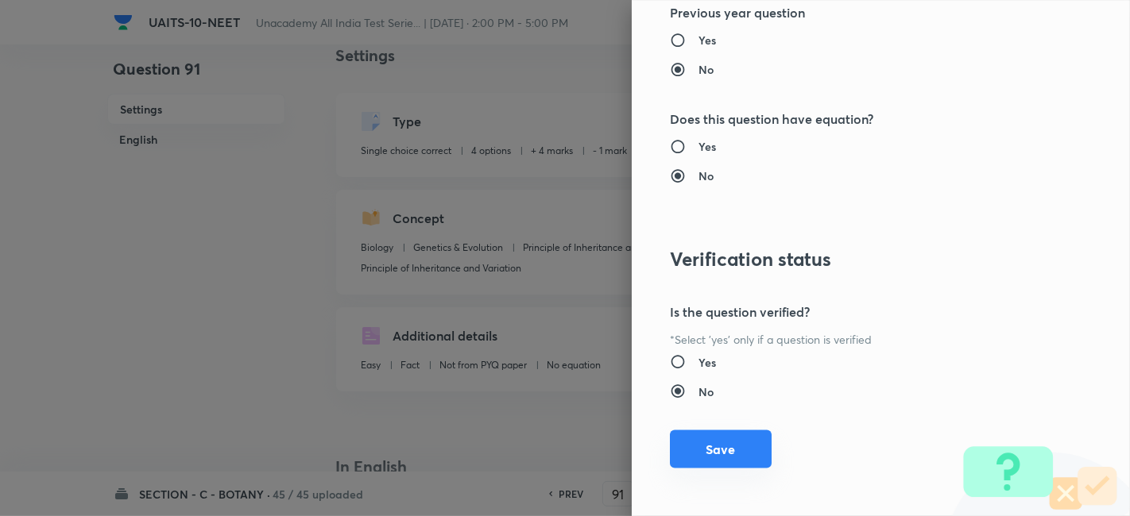
click at [723, 449] on button "Save" at bounding box center [721, 450] width 102 height 38
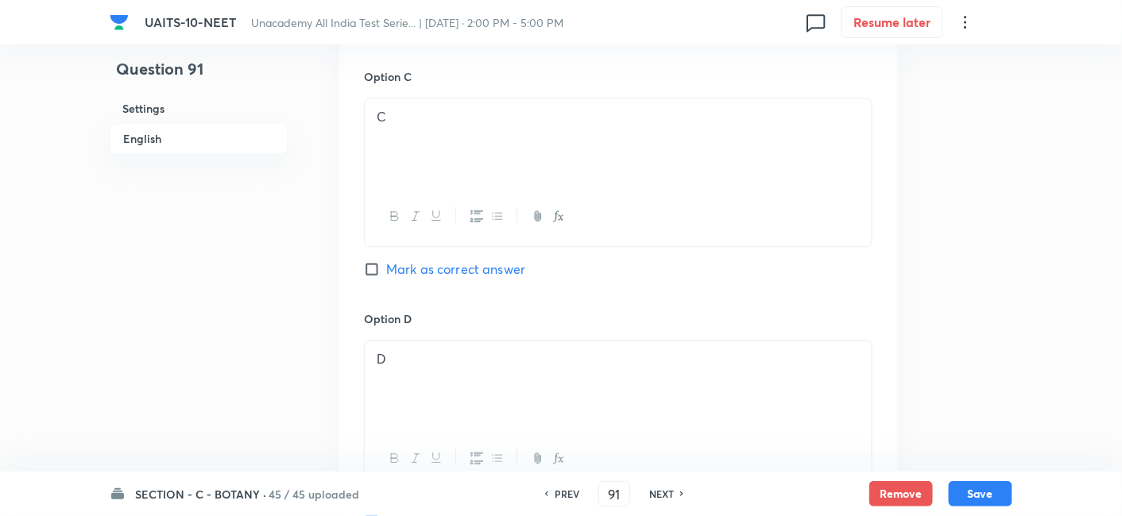
scroll to position [1408, 0]
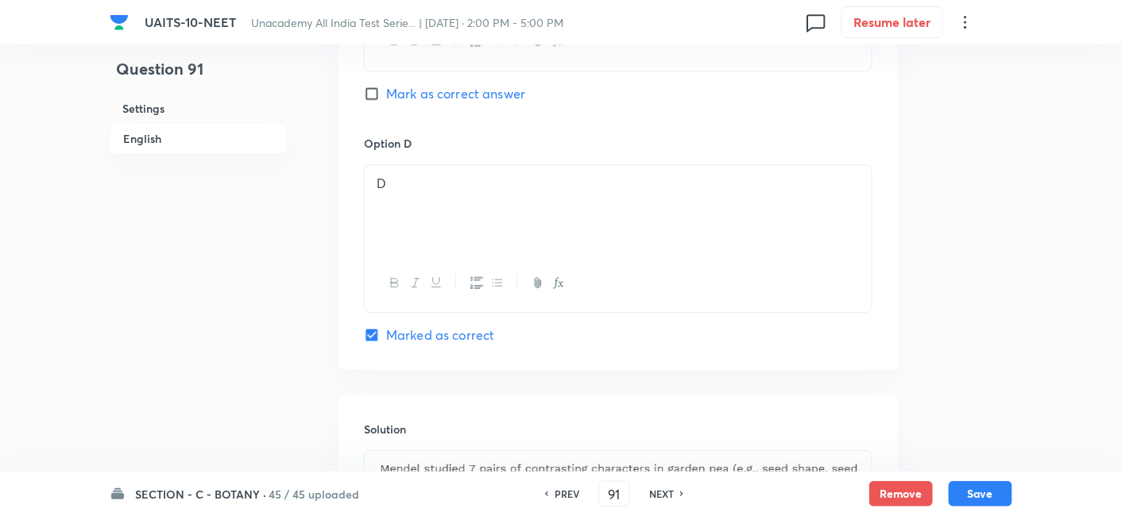
click at [674, 502] on div "PREV 91 ​ NEXT" at bounding box center [614, 493] width 205 height 25
click at [659, 495] on h6 "NEXT" at bounding box center [661, 494] width 25 height 14
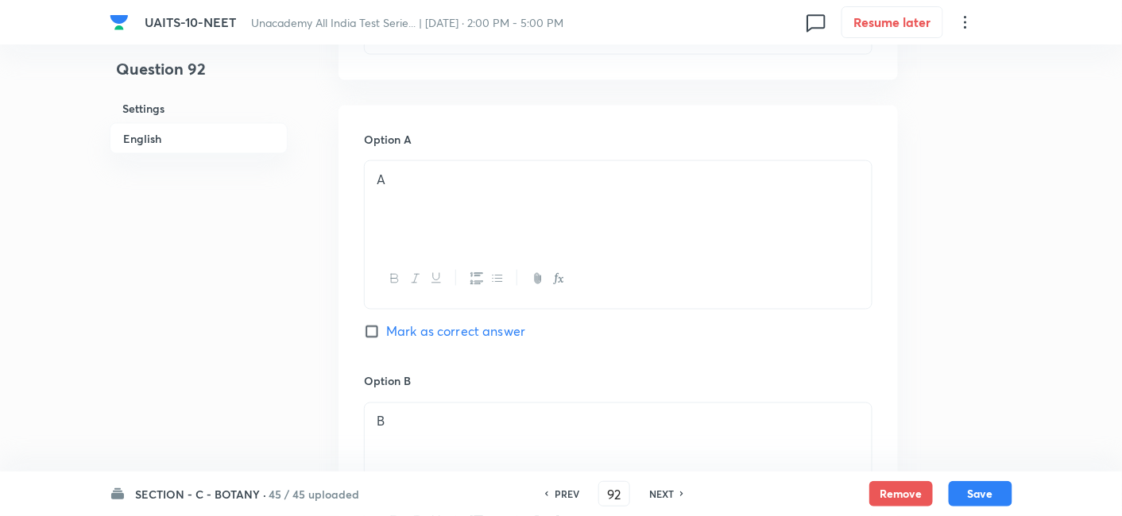
scroll to position [667, 0]
click at [663, 489] on h6 "NEXT" at bounding box center [661, 494] width 25 height 14
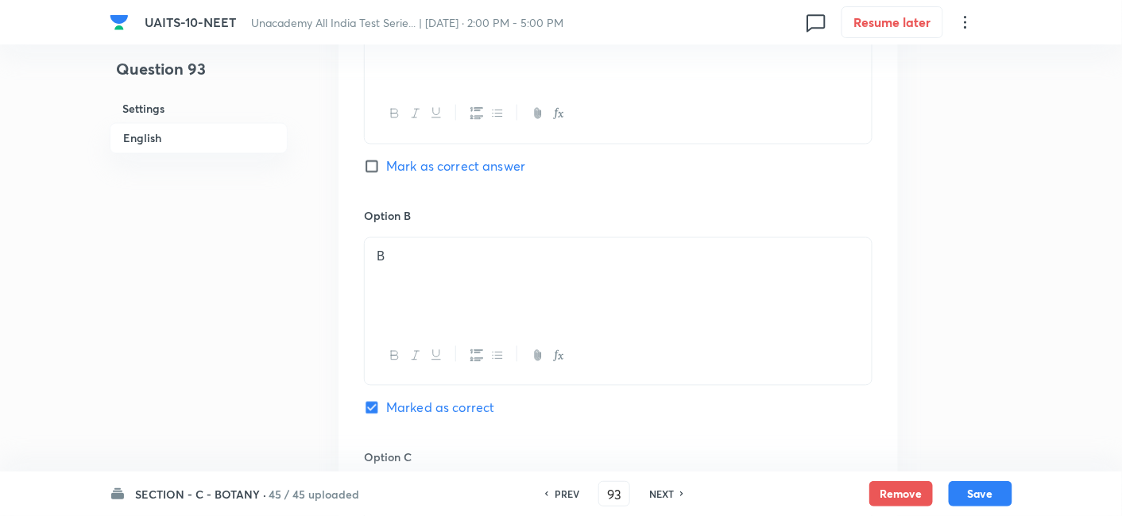
scroll to position [964, 0]
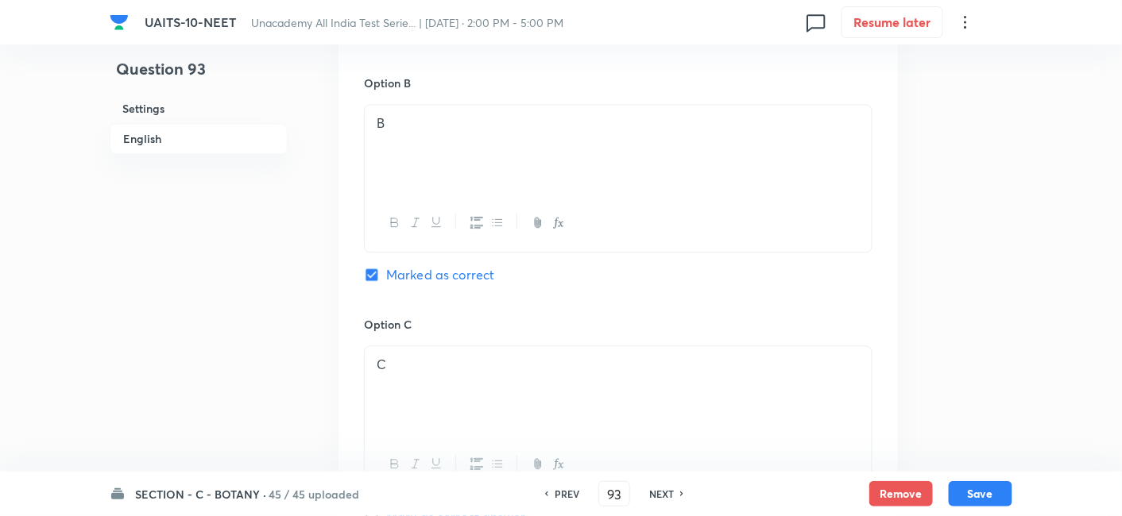
click at [676, 493] on div "NEXT" at bounding box center [664, 494] width 42 height 14
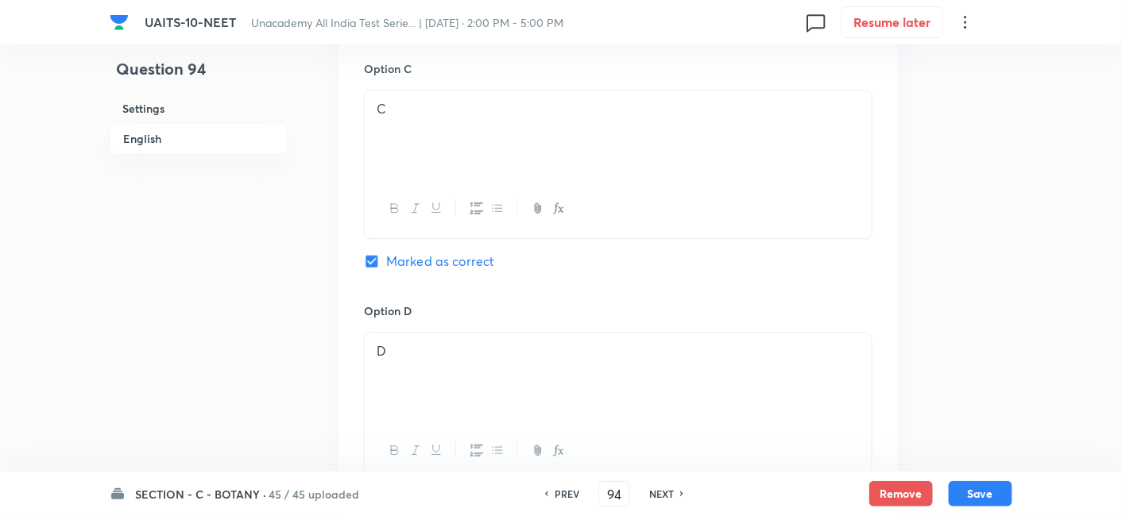
scroll to position [1282, 0]
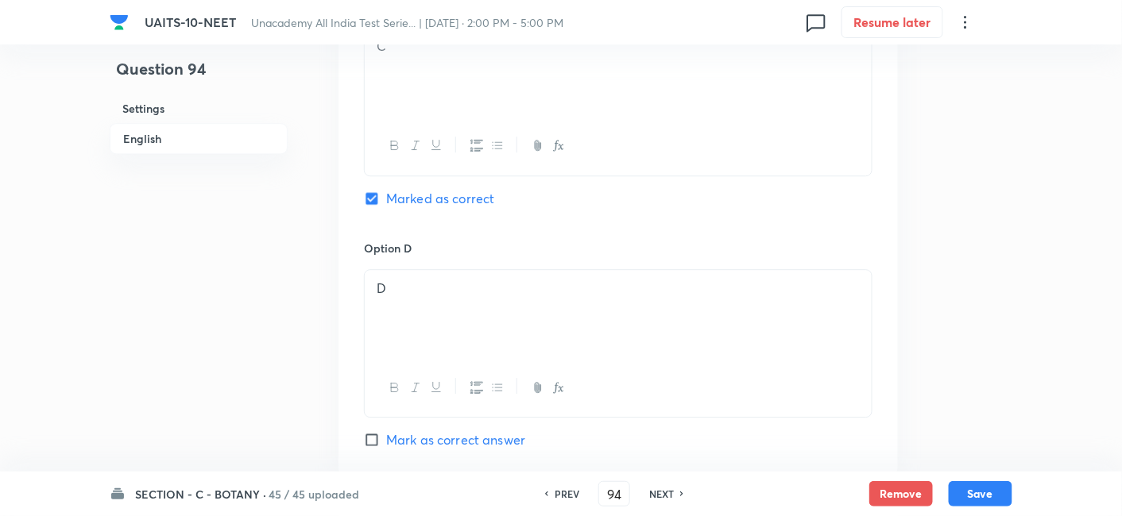
click at [663, 495] on h6 "NEXT" at bounding box center [661, 494] width 25 height 14
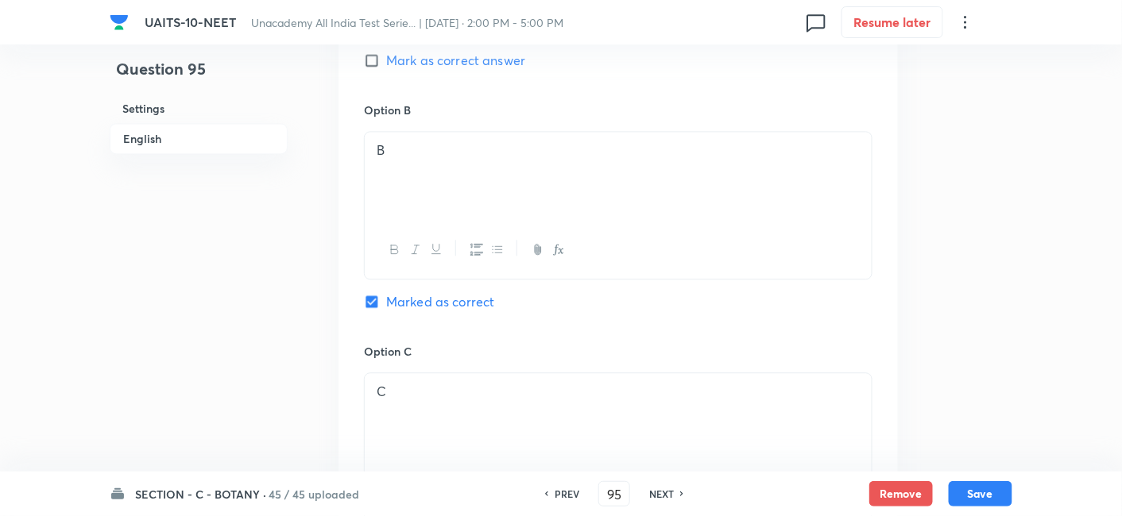
scroll to position [1055, 0]
click at [655, 498] on h6 "NEXT" at bounding box center [661, 494] width 25 height 14
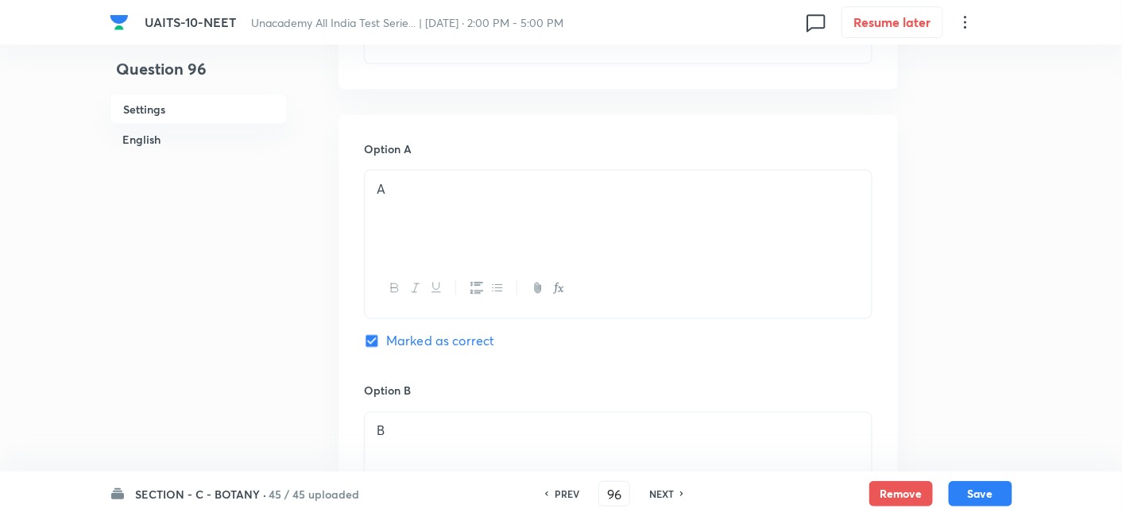
scroll to position [669, 0]
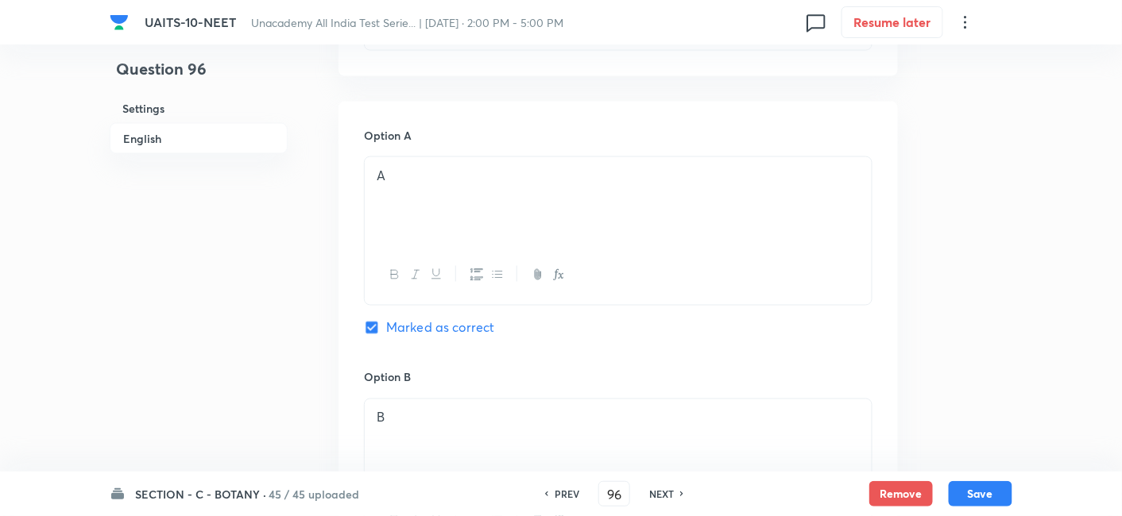
click at [653, 497] on h6 "NEXT" at bounding box center [661, 494] width 25 height 14
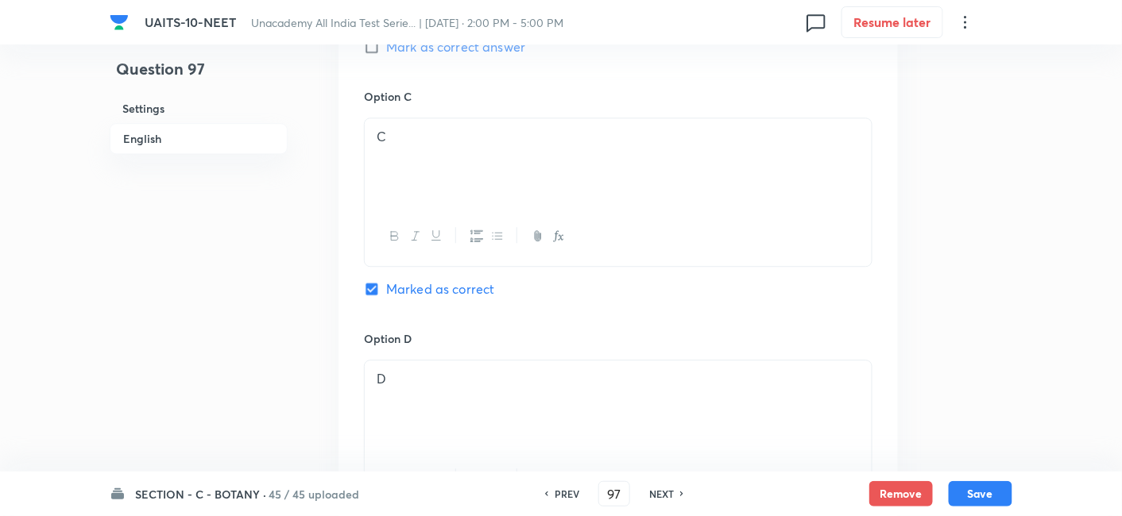
scroll to position [1203, 0]
click at [667, 498] on h6 "NEXT" at bounding box center [661, 494] width 25 height 14
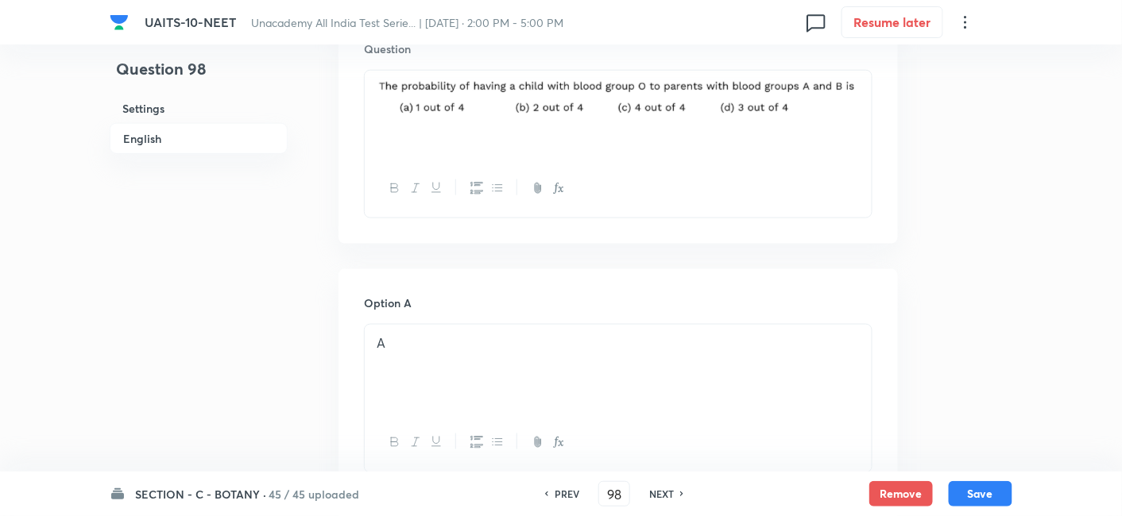
scroll to position [500, 0]
click at [674, 494] on div "NEXT" at bounding box center [664, 494] width 42 height 14
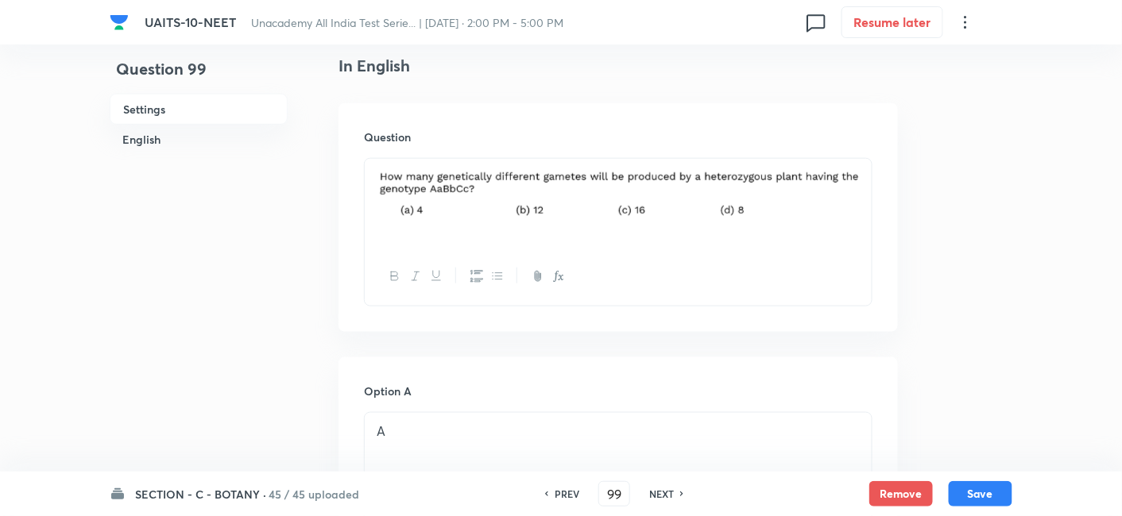
scroll to position [358, 0]
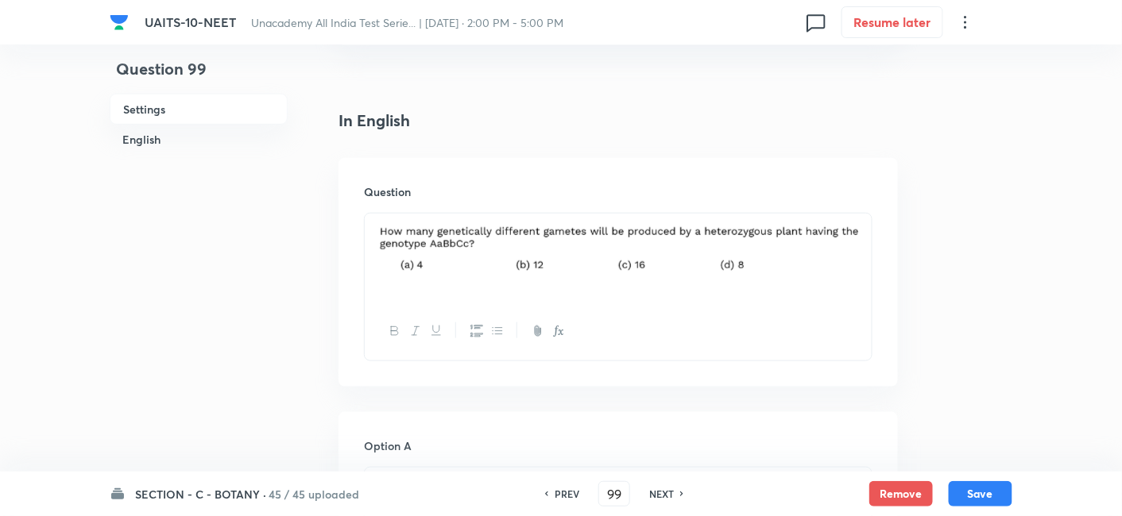
click at [670, 504] on div "PREV 99 ​ NEXT" at bounding box center [614, 493] width 205 height 25
click at [665, 497] on h6 "NEXT" at bounding box center [661, 494] width 25 height 14
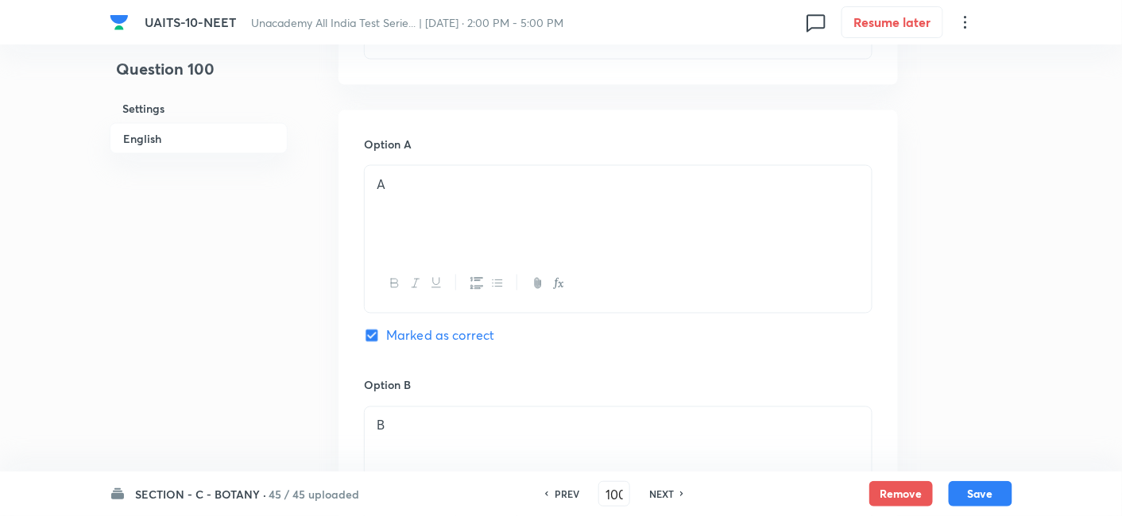
scroll to position [727, 0]
click at [655, 489] on h6 "NEXT" at bounding box center [661, 494] width 25 height 14
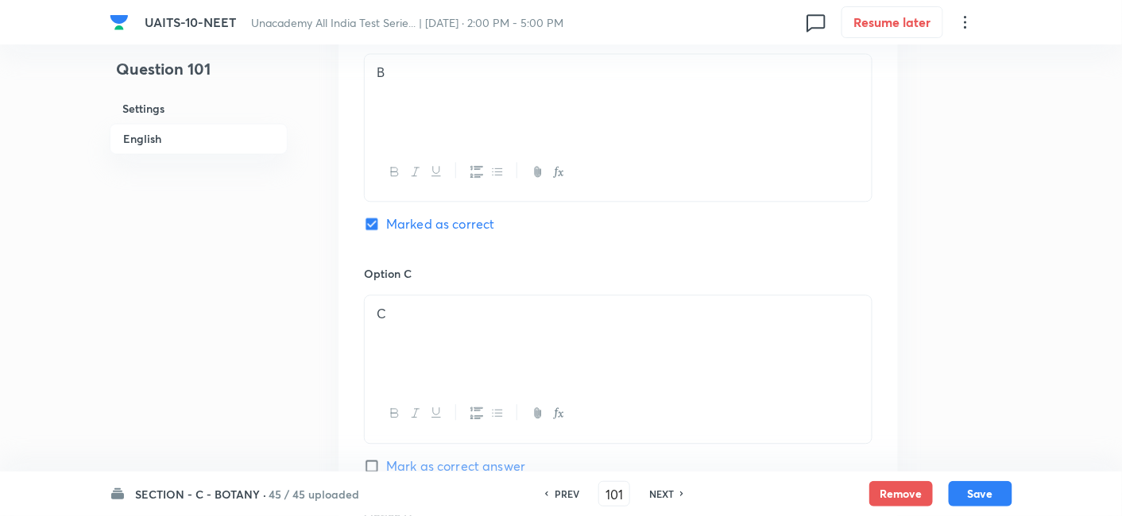
scroll to position [964, 0]
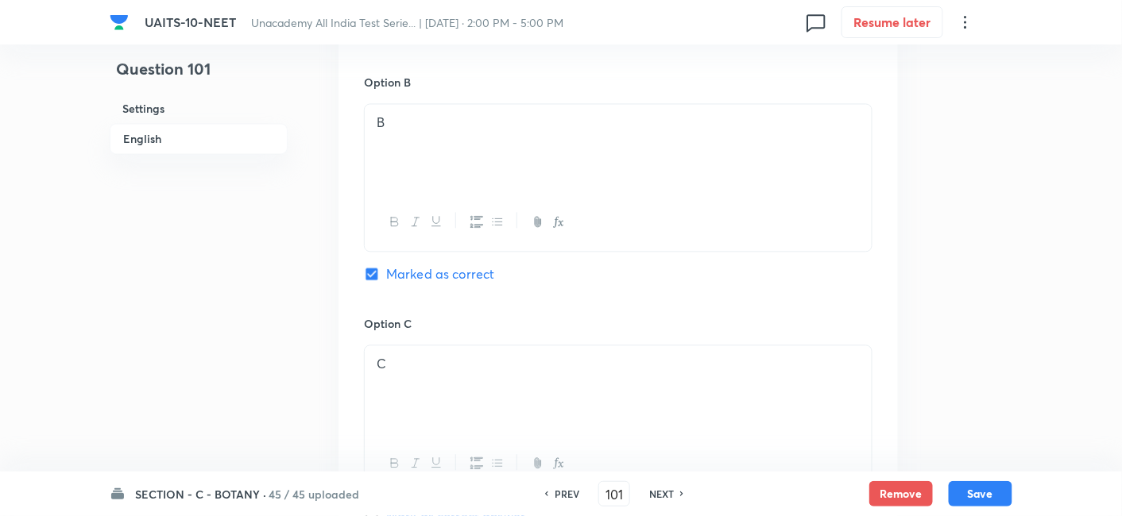
click at [660, 487] on h6 "NEXT" at bounding box center [661, 494] width 25 height 14
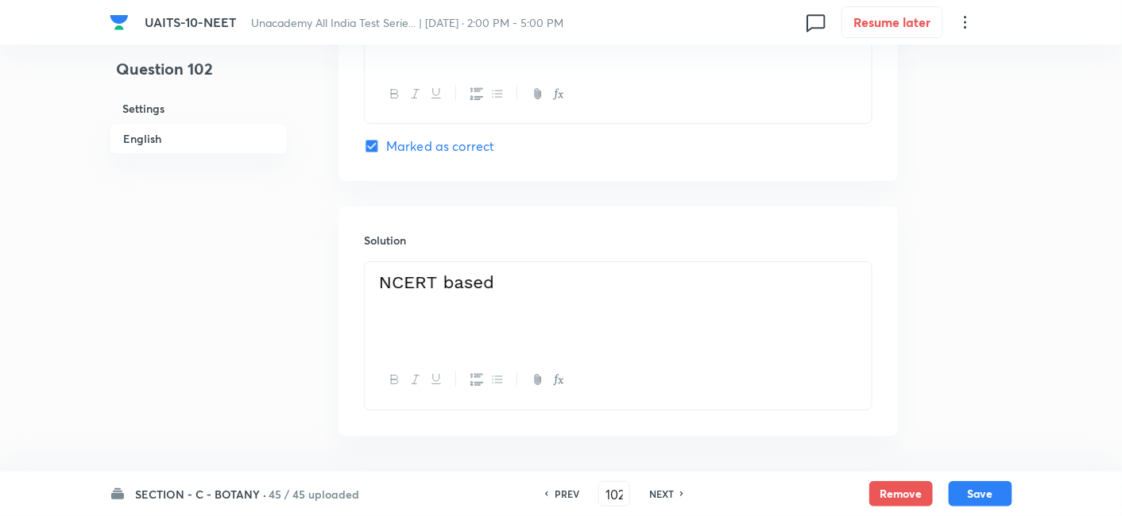
scroll to position [1645, 0]
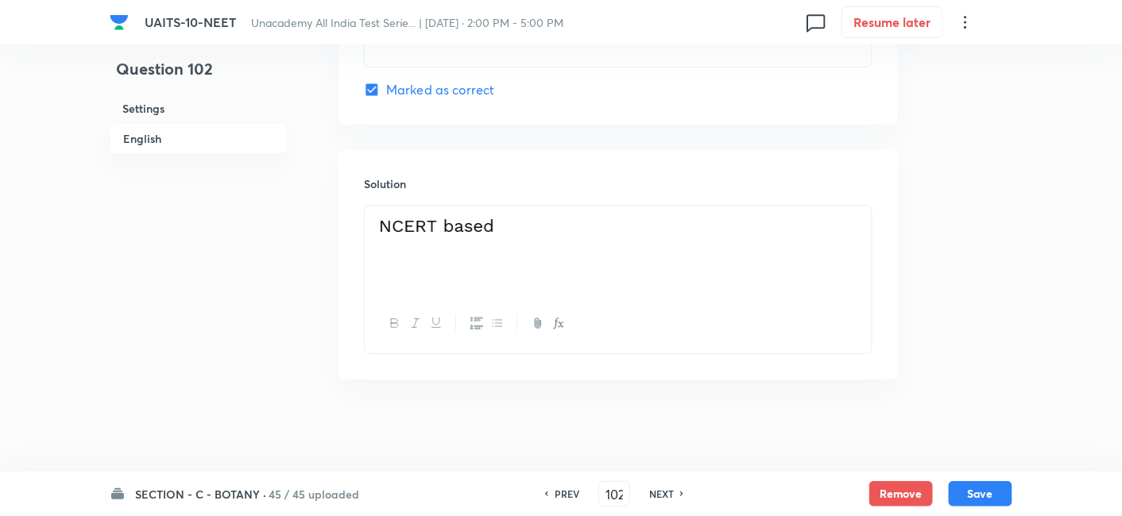
click at [652, 491] on h6 "NEXT" at bounding box center [661, 494] width 25 height 14
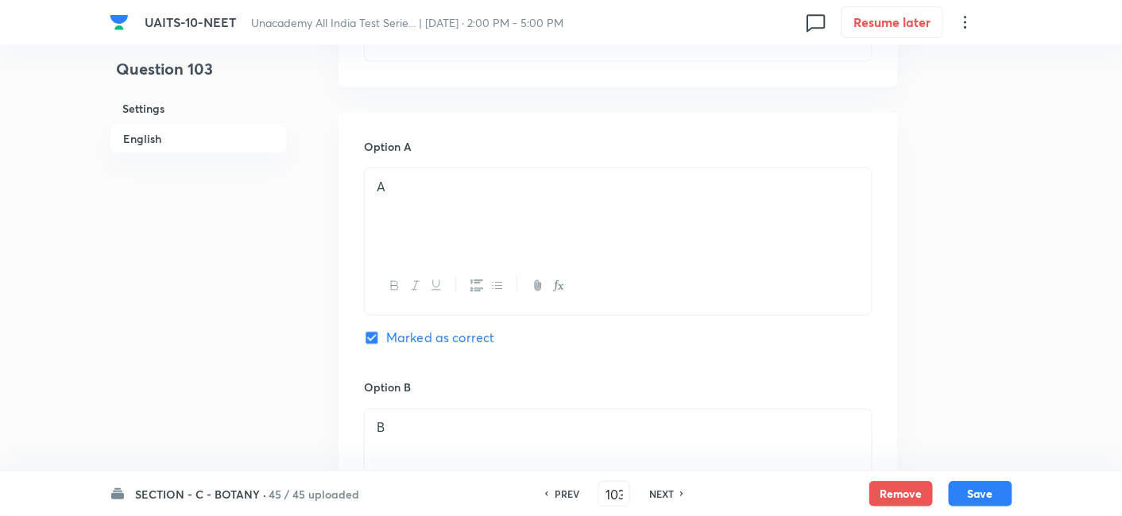
scroll to position [784, 0]
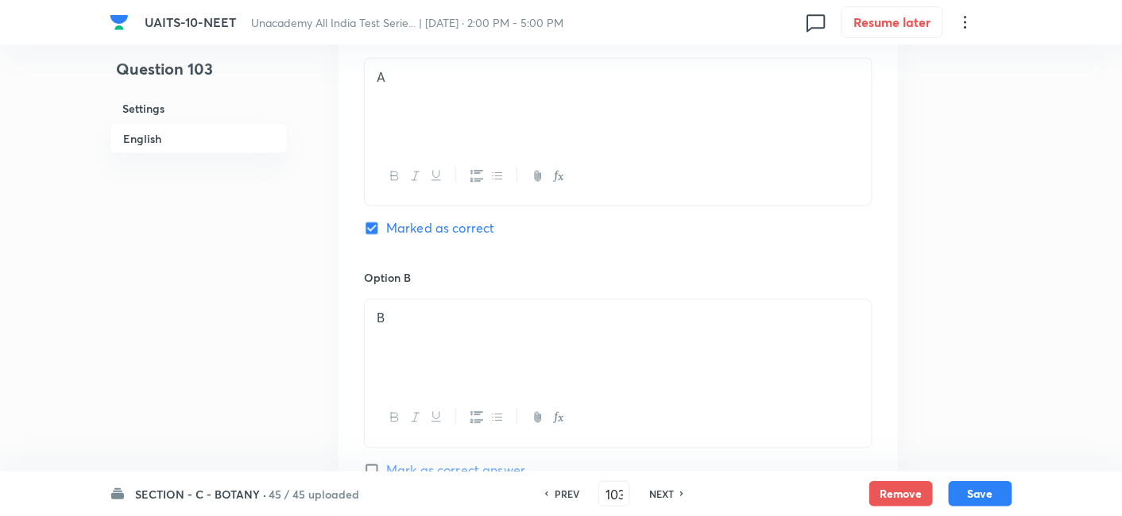
click at [668, 489] on h6 "NEXT" at bounding box center [661, 494] width 25 height 14
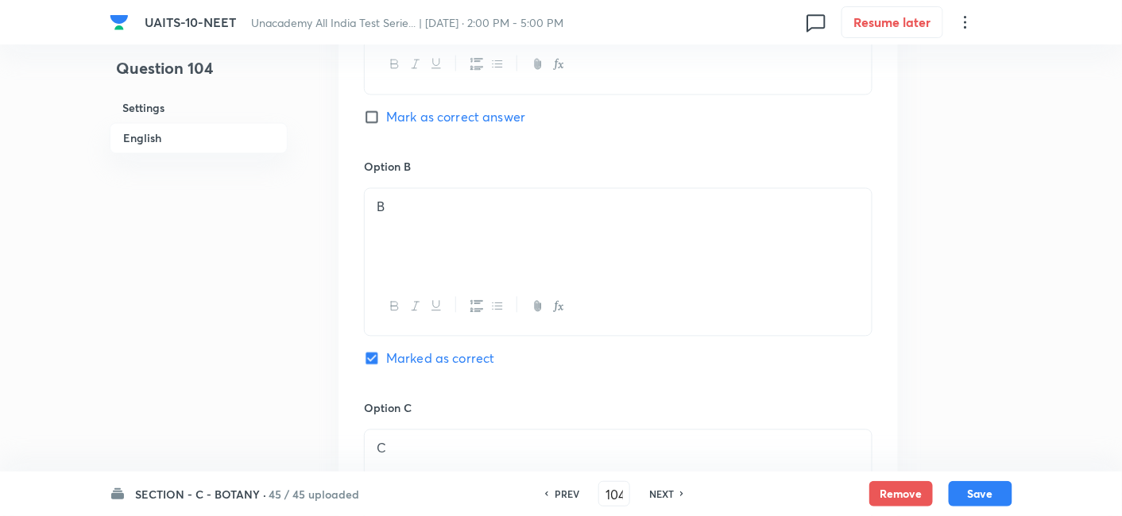
scroll to position [880, 0]
click at [665, 491] on h6 "NEXT" at bounding box center [661, 494] width 25 height 14
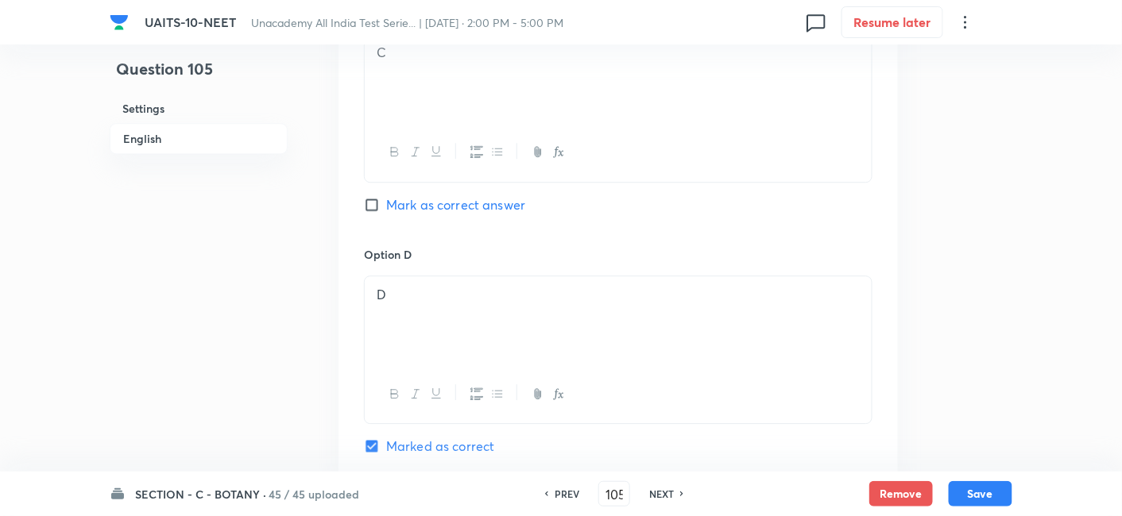
scroll to position [1391, 0]
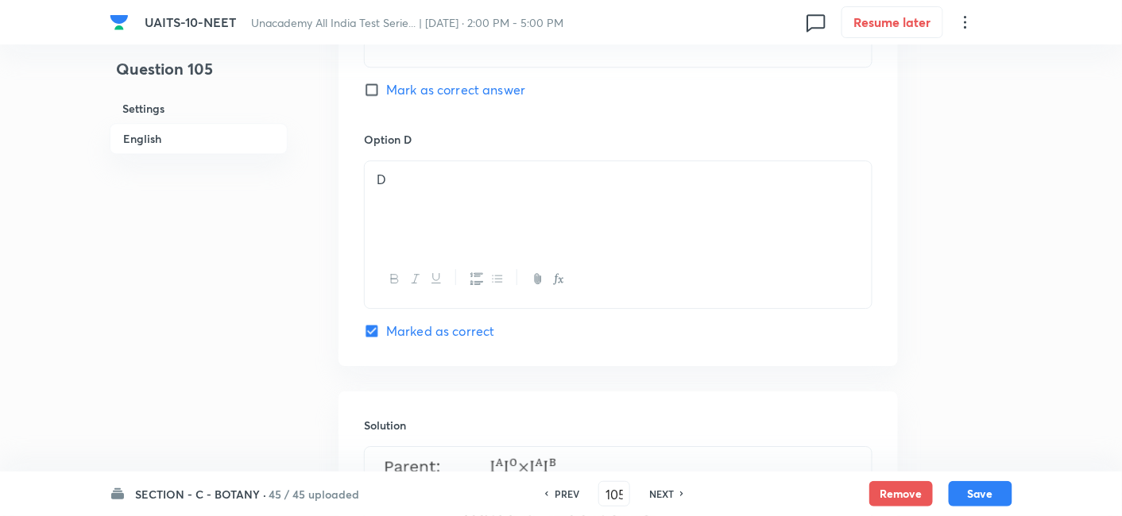
click at [650, 501] on div "PREV 105 ​ NEXT" at bounding box center [614, 493] width 205 height 25
click at [662, 498] on h6 "NEXT" at bounding box center [661, 494] width 25 height 14
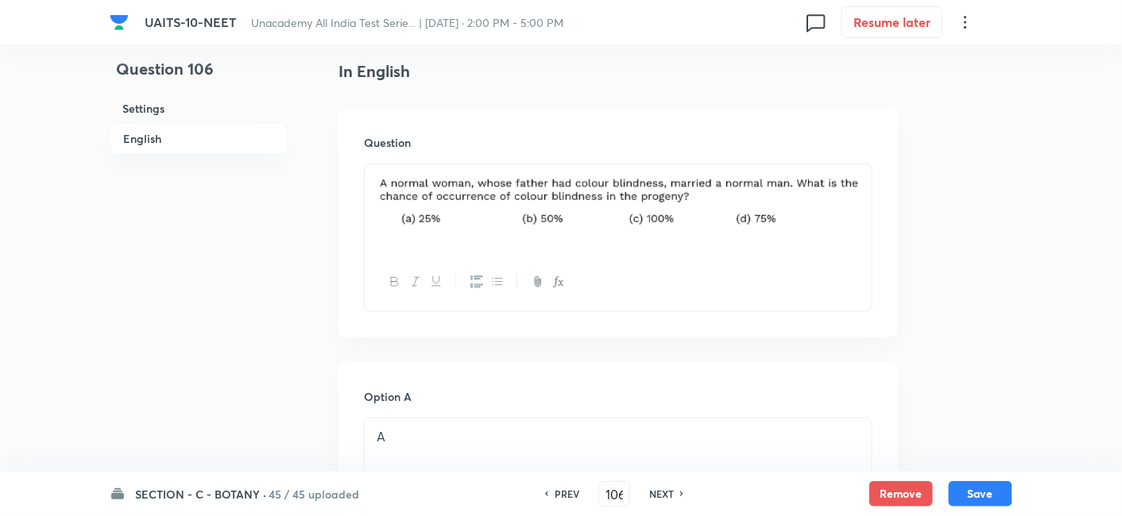
scroll to position [404, 0]
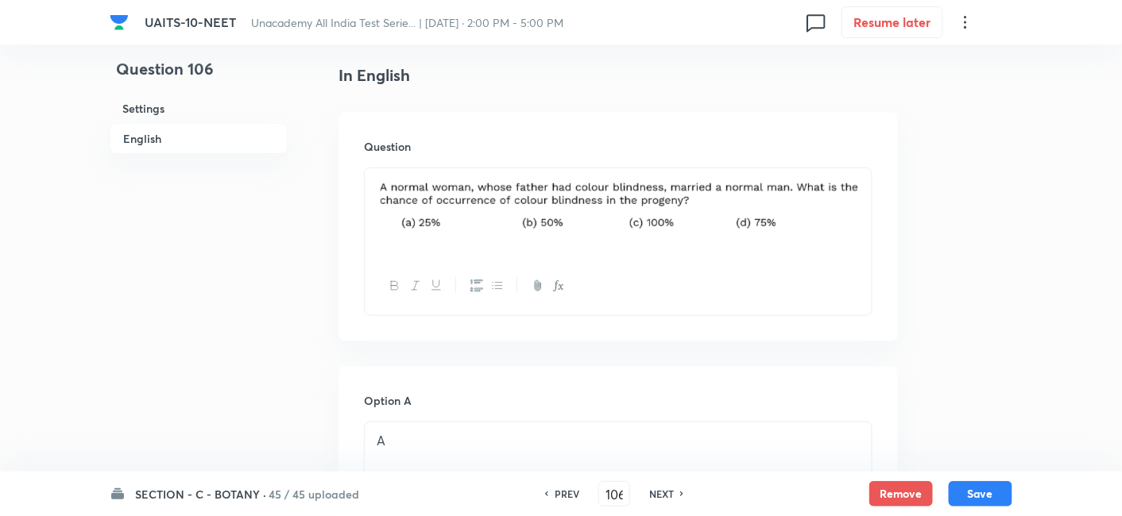
click at [668, 500] on h6 "NEXT" at bounding box center [661, 494] width 25 height 14
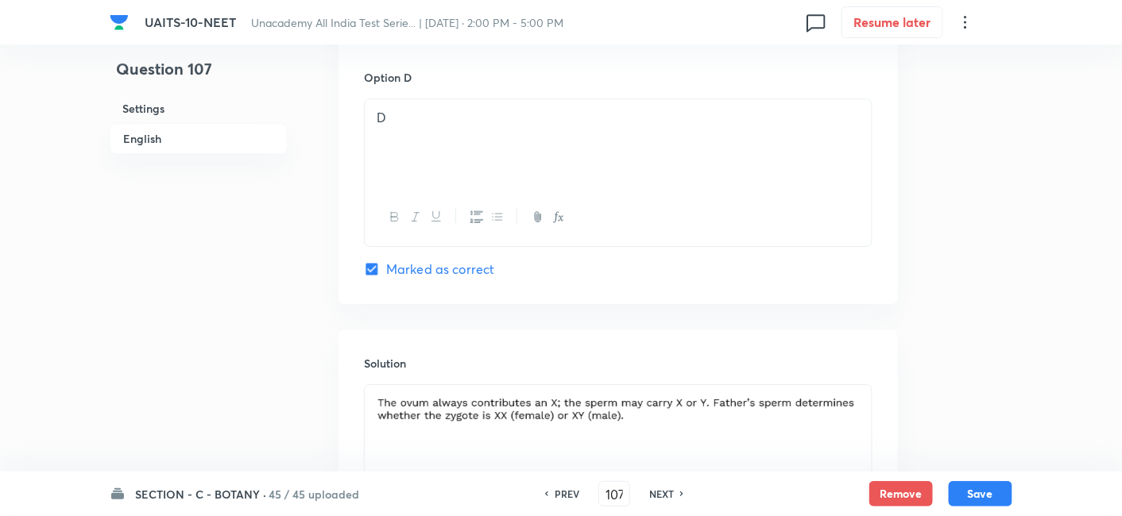
scroll to position [1468, 0]
click at [663, 500] on h6 "NEXT" at bounding box center [661, 494] width 25 height 14
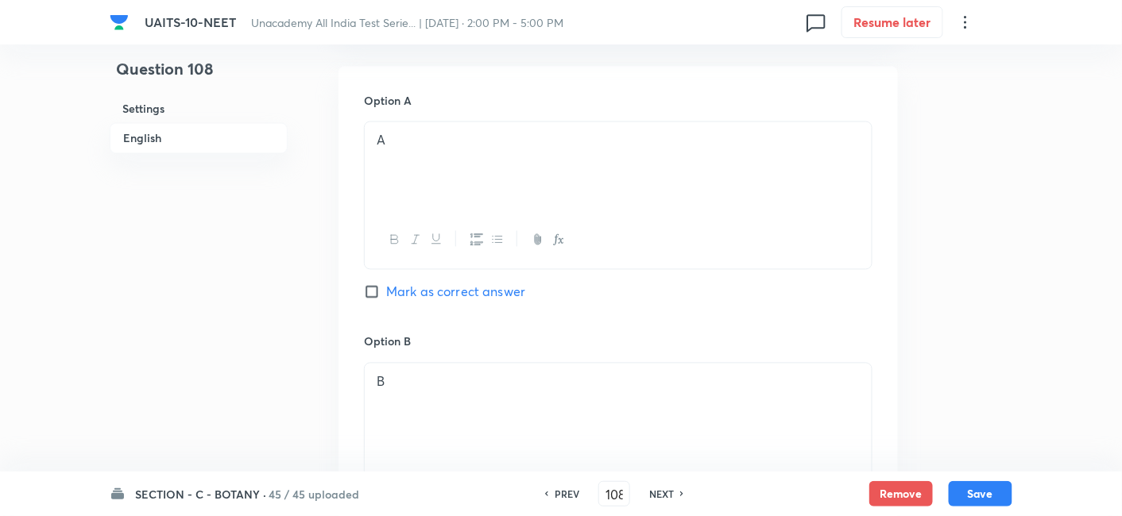
scroll to position [1030, 0]
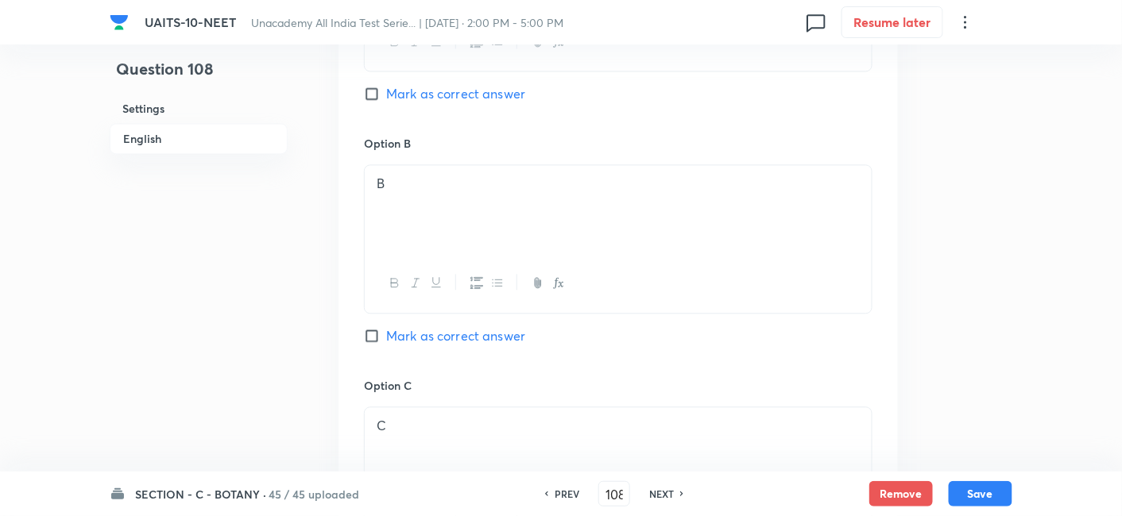
click at [663, 485] on div "PREV 108 ​ NEXT" at bounding box center [614, 493] width 205 height 25
click at [667, 495] on h6 "NEXT" at bounding box center [661, 494] width 25 height 14
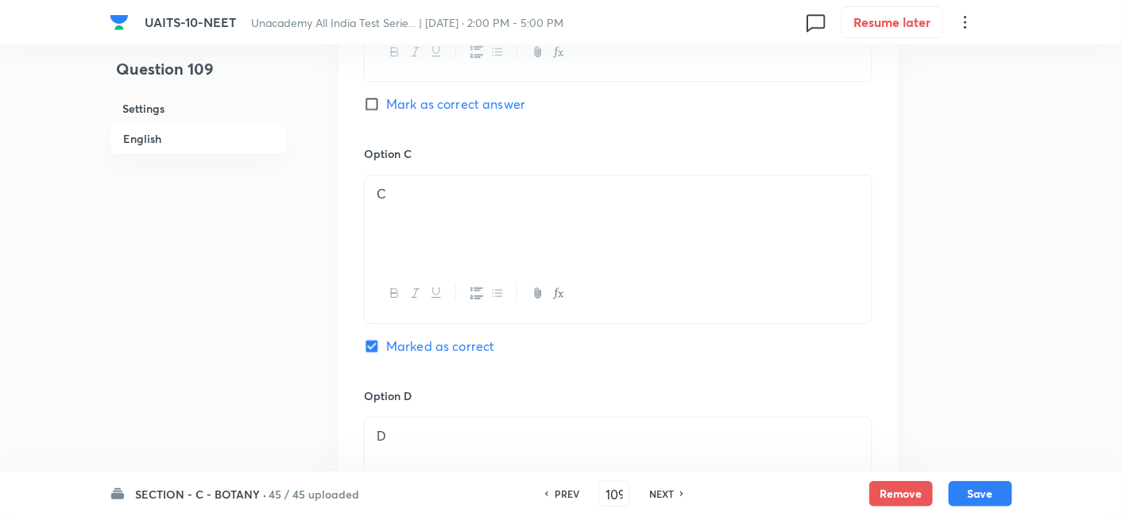
scroll to position [1280, 0]
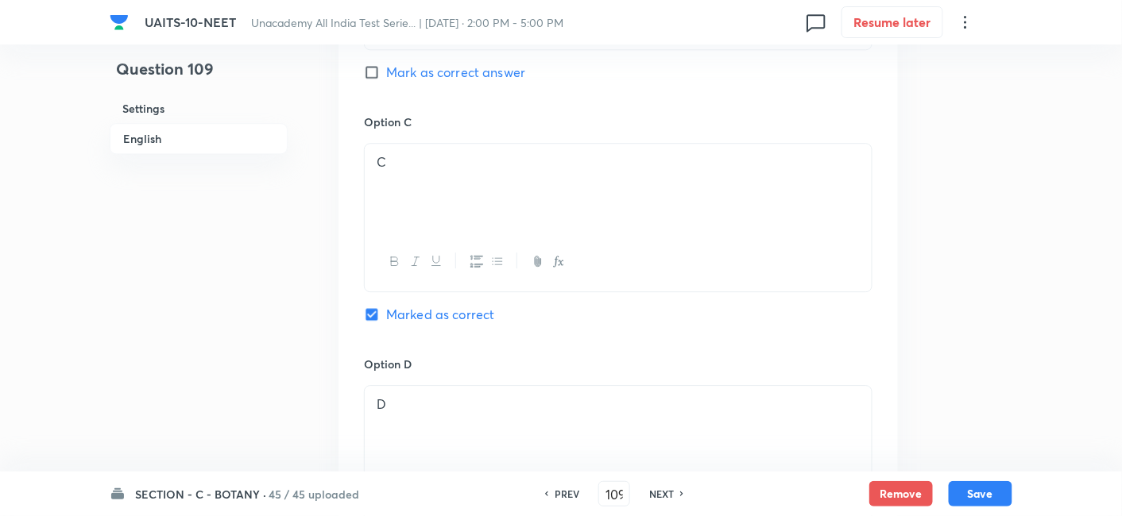
click at [659, 496] on h6 "NEXT" at bounding box center [661, 494] width 25 height 14
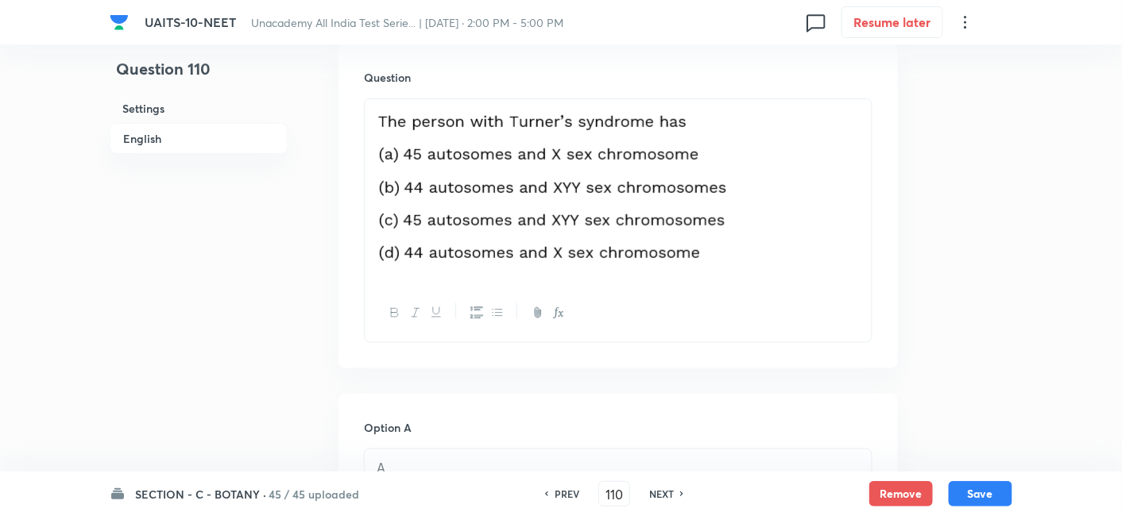
scroll to position [471, 0]
click at [667, 498] on h6 "NEXT" at bounding box center [661, 494] width 25 height 14
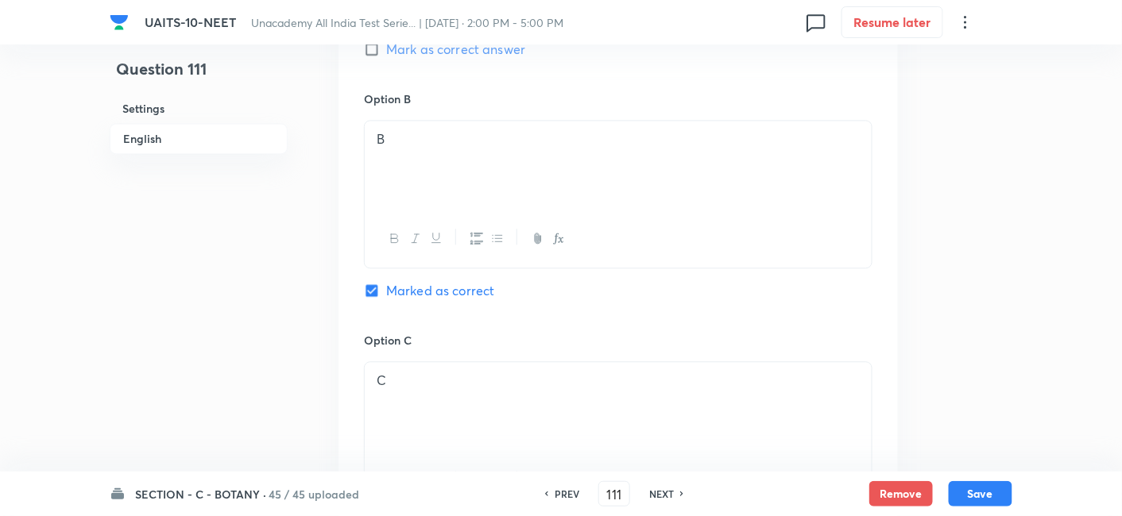
scroll to position [1033, 0]
click at [669, 498] on h6 "NEXT" at bounding box center [661, 494] width 25 height 14
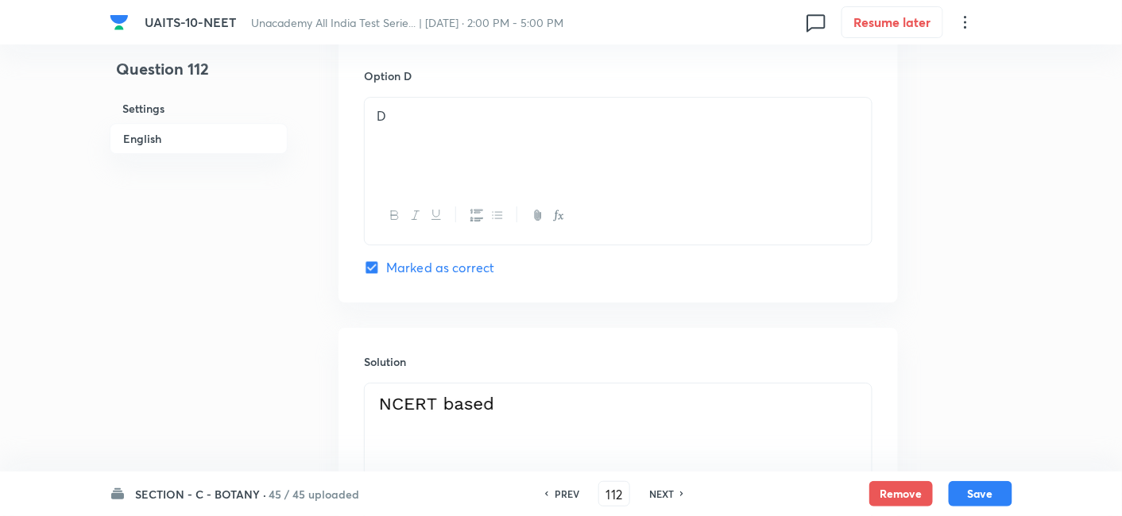
scroll to position [1534, 0]
click at [669, 489] on h6 "NEXT" at bounding box center [661, 494] width 25 height 14
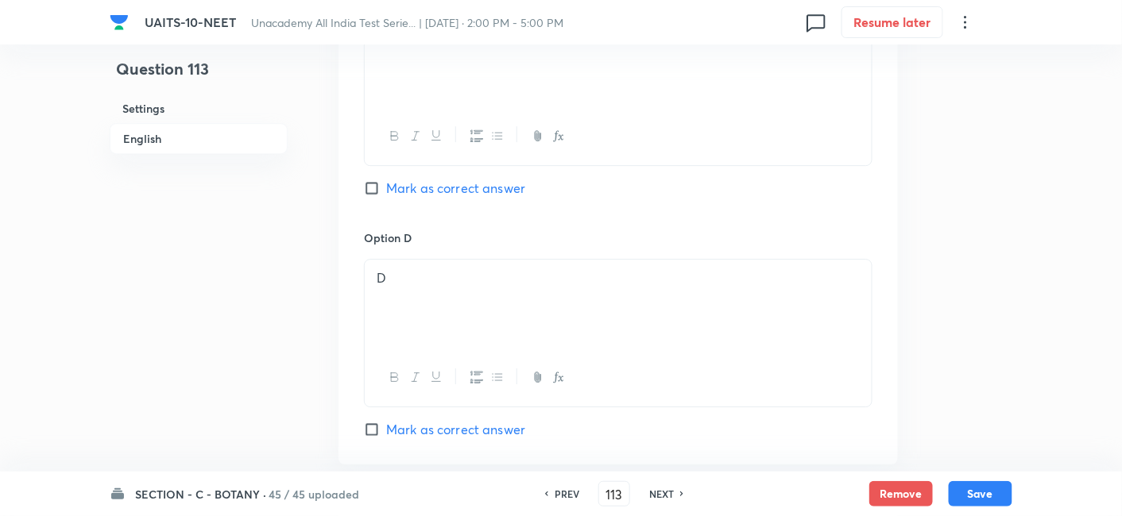
scroll to position [1439, 0]
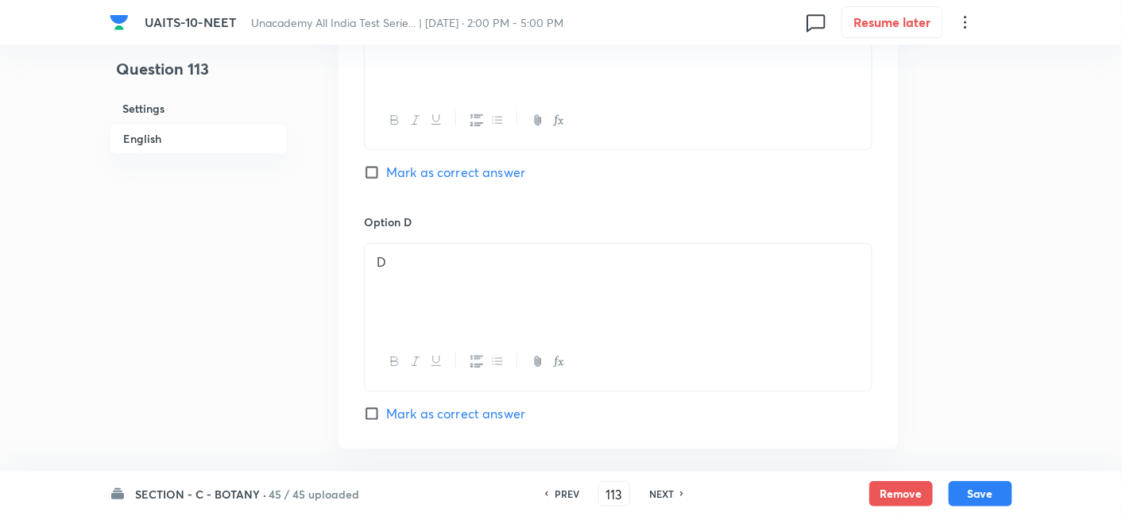
click at [669, 496] on h6 "NEXT" at bounding box center [661, 494] width 25 height 14
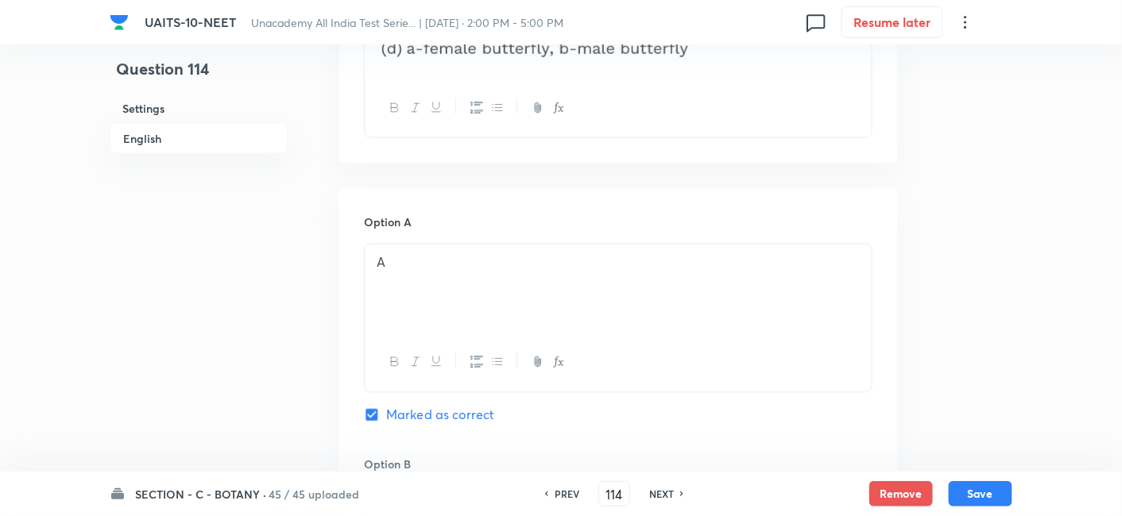
scroll to position [802, 0]
click at [667, 497] on h6 "NEXT" at bounding box center [661, 494] width 25 height 14
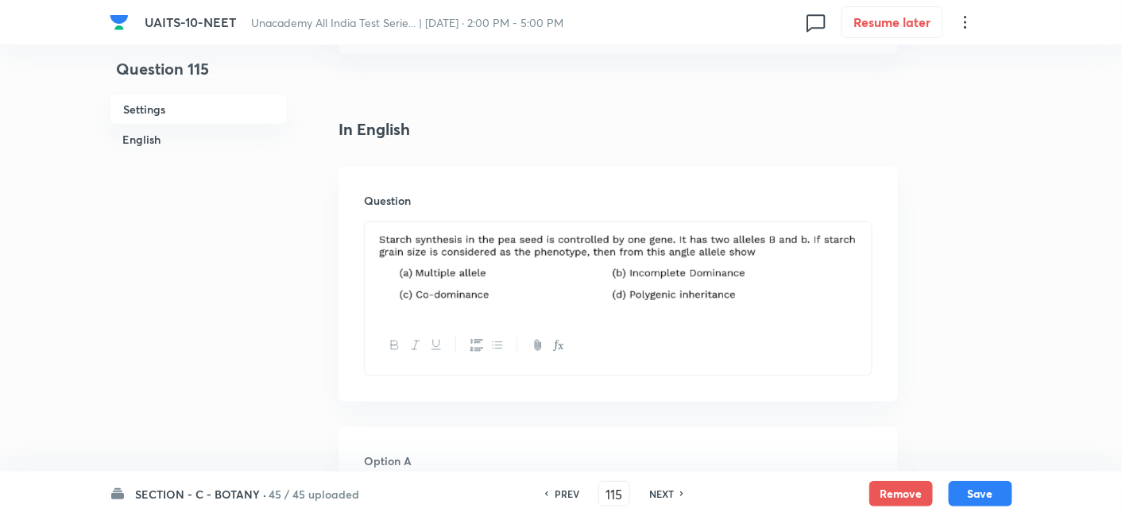
scroll to position [348, 0]
click at [667, 497] on h6 "NEXT" at bounding box center [661, 494] width 25 height 14
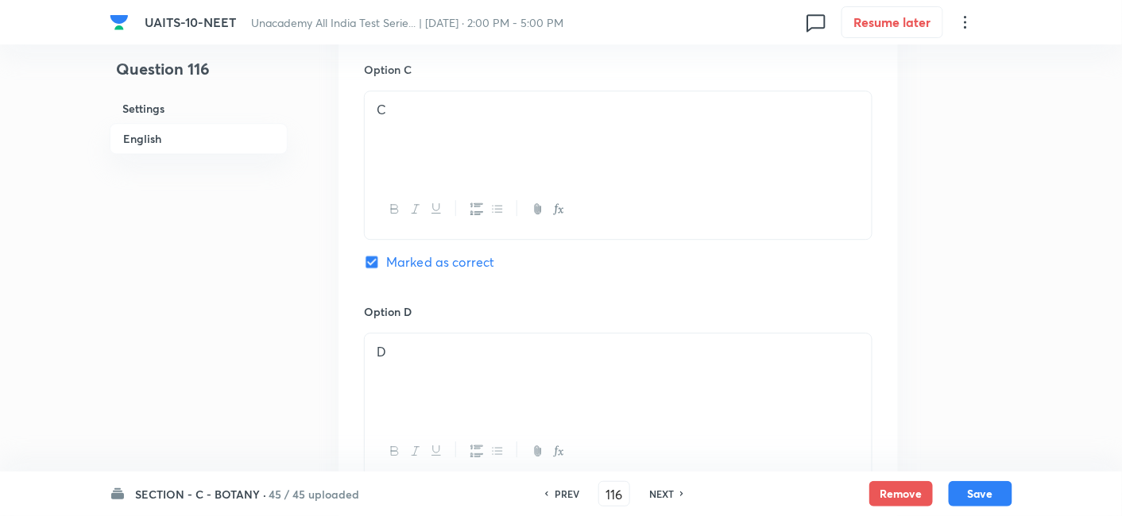
scroll to position [1319, 0]
click at [665, 504] on div "PREV 116 ​ NEXT" at bounding box center [614, 493] width 205 height 25
click at [659, 498] on h6 "NEXT" at bounding box center [661, 494] width 25 height 14
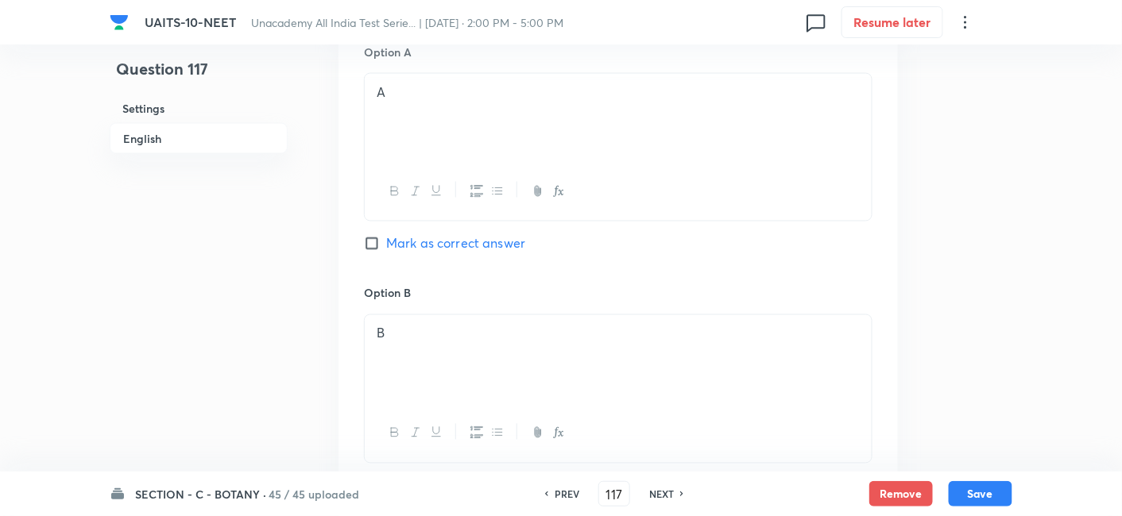
scroll to position [780, 0]
click at [661, 497] on h6 "NEXT" at bounding box center [661, 494] width 25 height 14
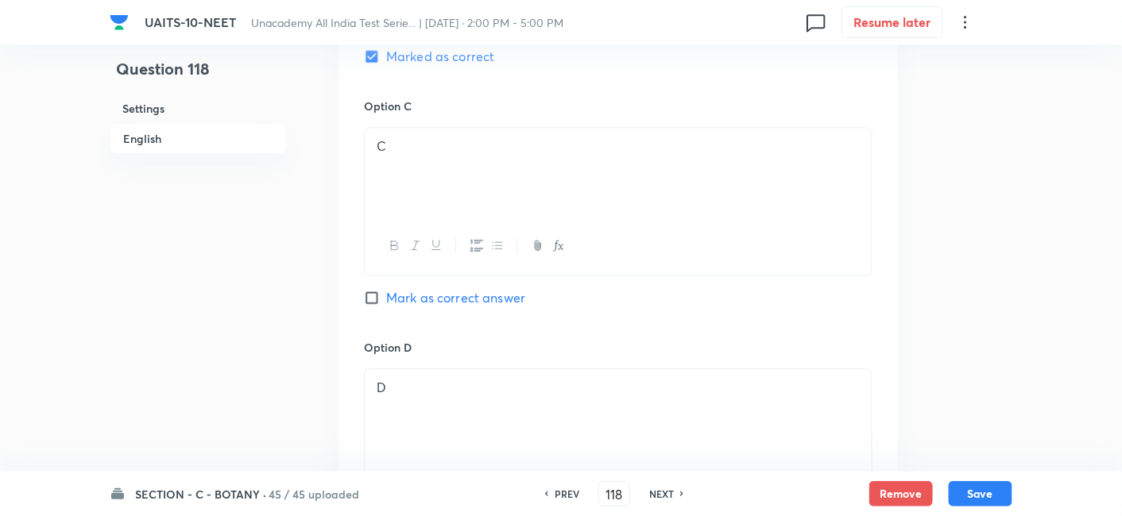
scroll to position [1197, 0]
click at [663, 501] on div "PREV 118 ​ NEXT" at bounding box center [614, 493] width 205 height 25
click at [659, 493] on h6 "NEXT" at bounding box center [661, 494] width 25 height 14
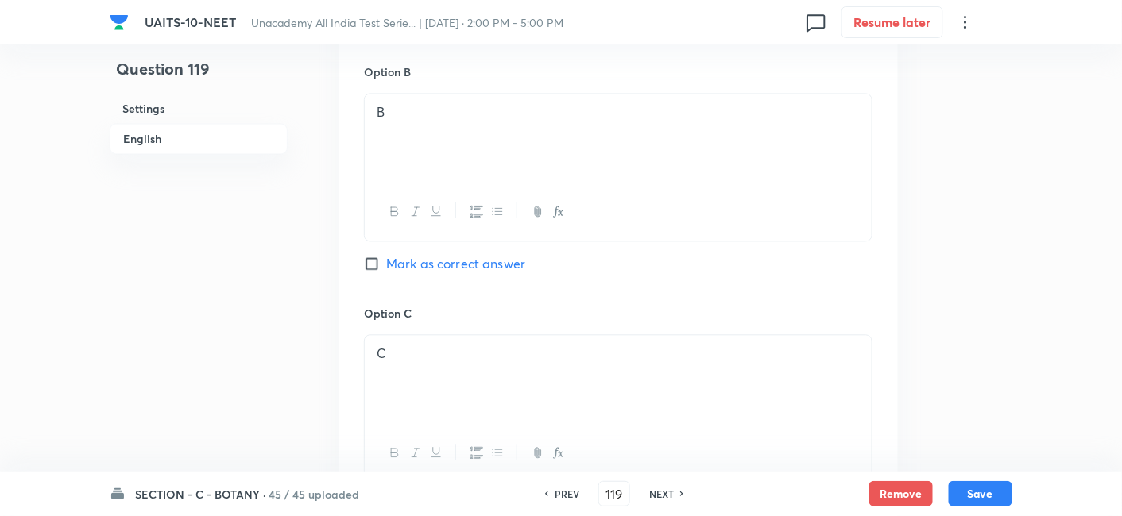
scroll to position [981, 0]
click at [680, 496] on icon at bounding box center [682, 494] width 5 height 8
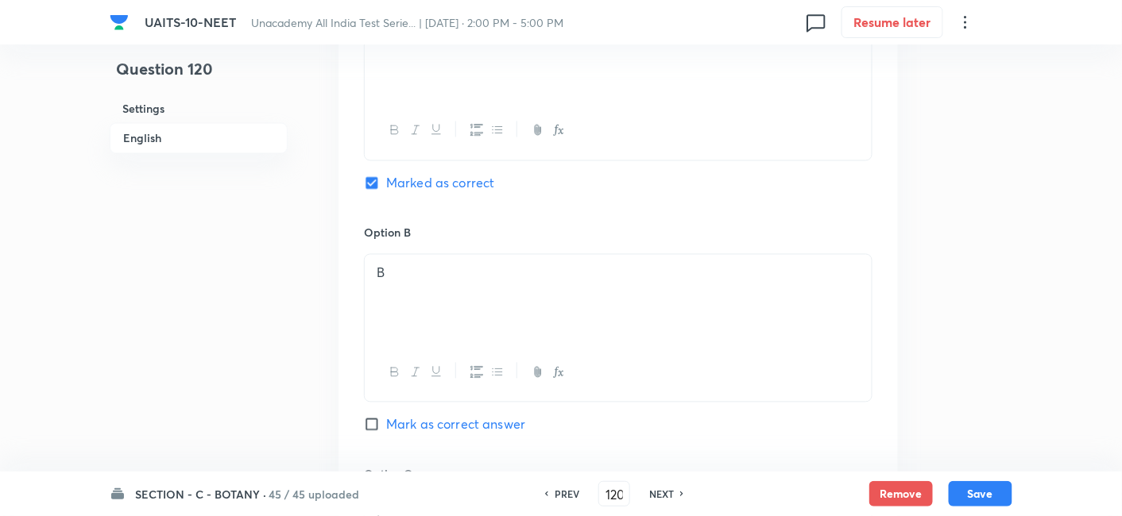
scroll to position [708, 0]
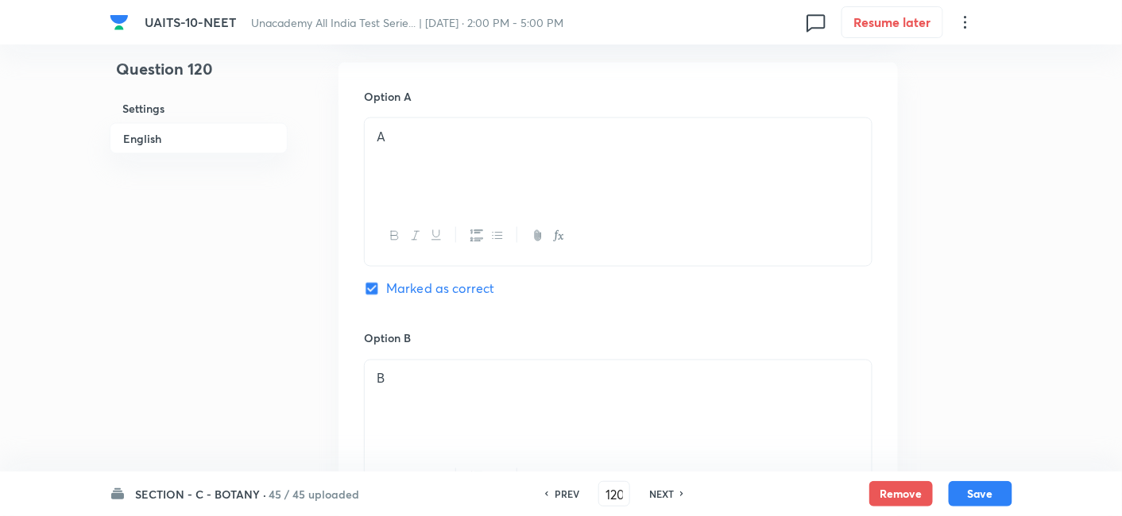
click at [665, 493] on h6 "NEXT" at bounding box center [661, 494] width 25 height 14
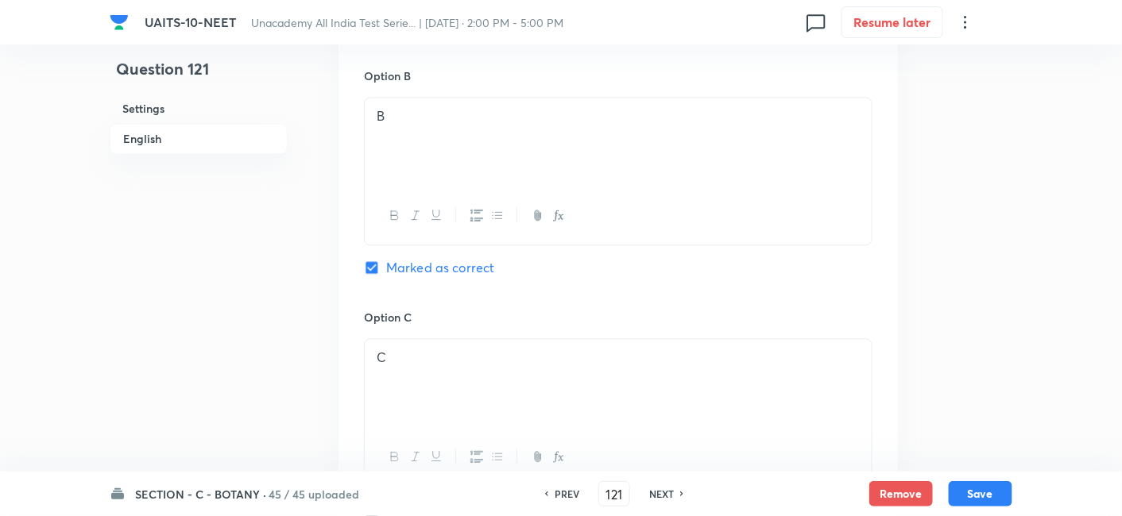
scroll to position [1052, 0]
click at [655, 500] on h6 "NEXT" at bounding box center [661, 494] width 25 height 14
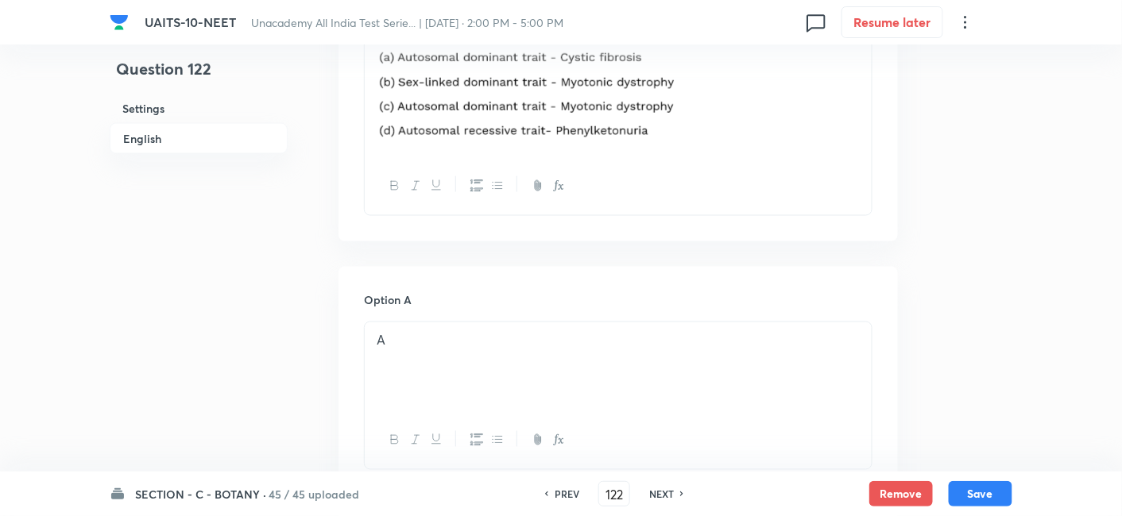
scroll to position [432, 0]
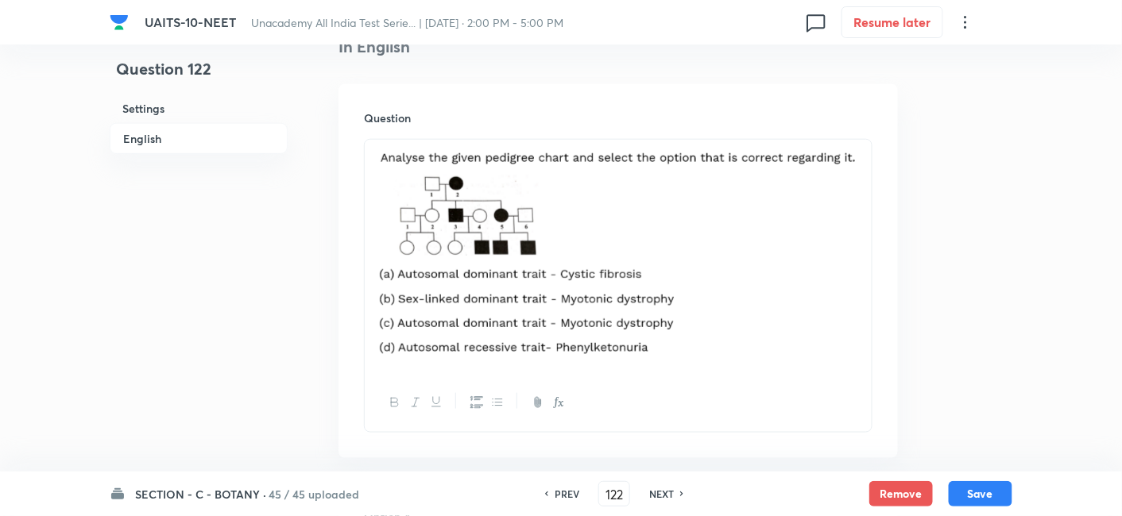
click at [659, 495] on h6 "NEXT" at bounding box center [661, 494] width 25 height 14
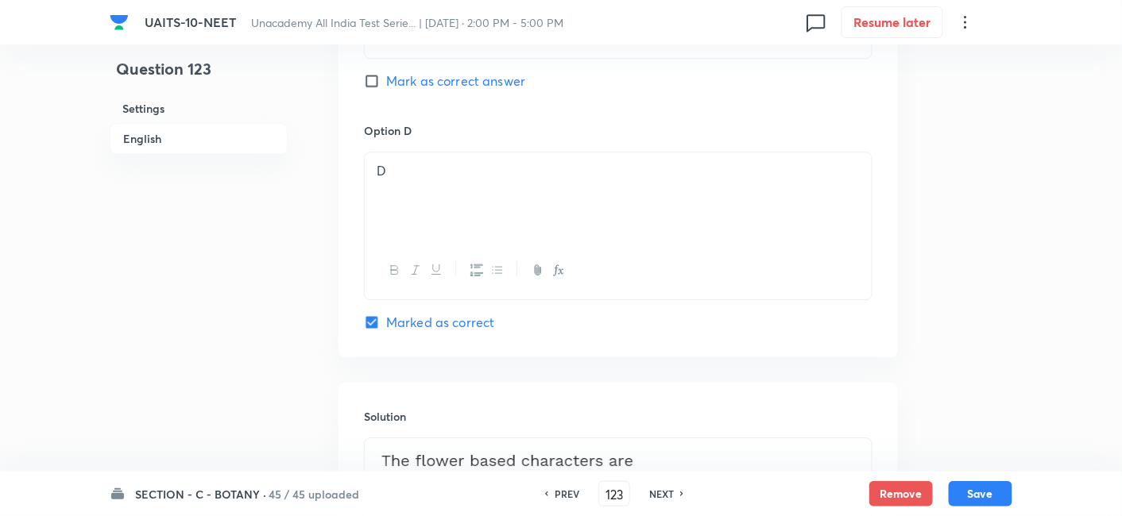
scroll to position [1410, 0]
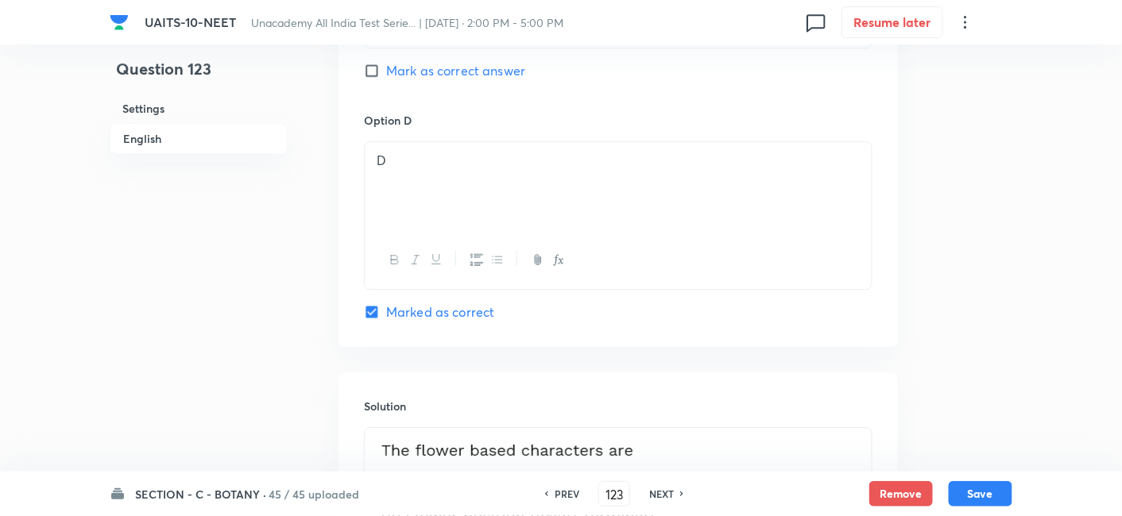
click at [655, 493] on h6 "NEXT" at bounding box center [661, 494] width 25 height 14
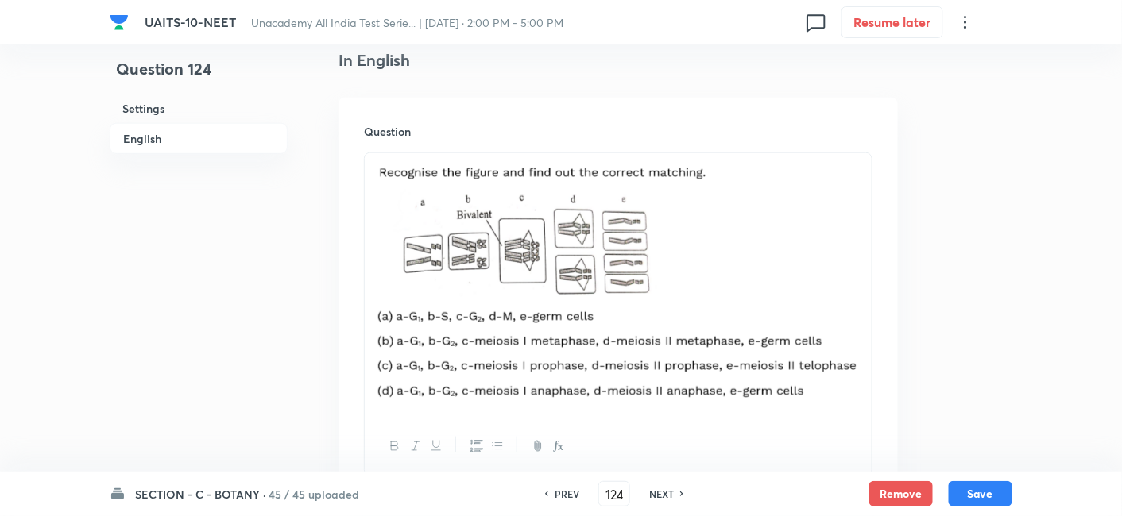
scroll to position [415, 0]
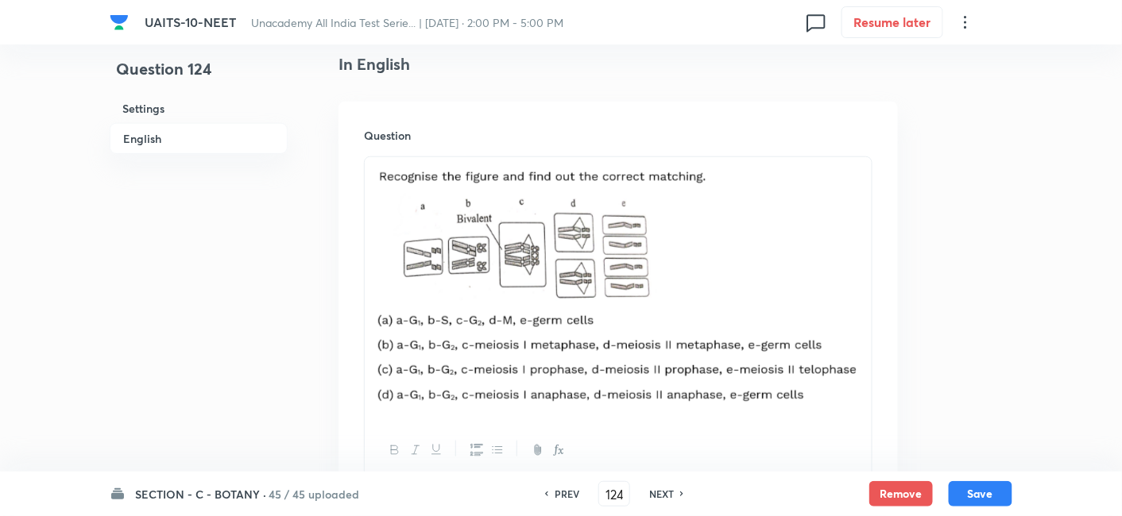
click at [669, 497] on h6 "NEXT" at bounding box center [661, 494] width 25 height 14
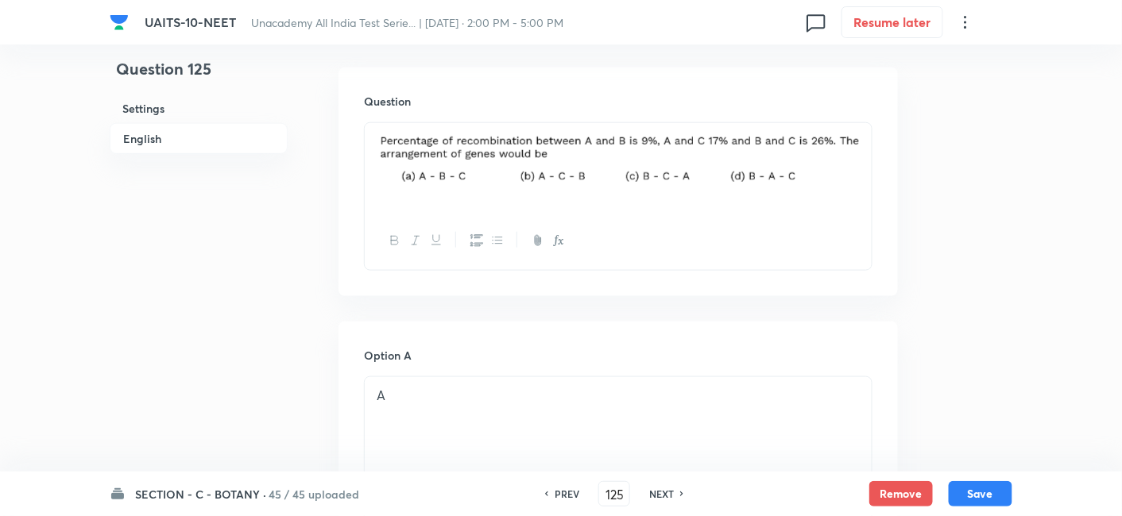
scroll to position [446, 0]
click at [663, 495] on h6 "NEXT" at bounding box center [661, 494] width 25 height 14
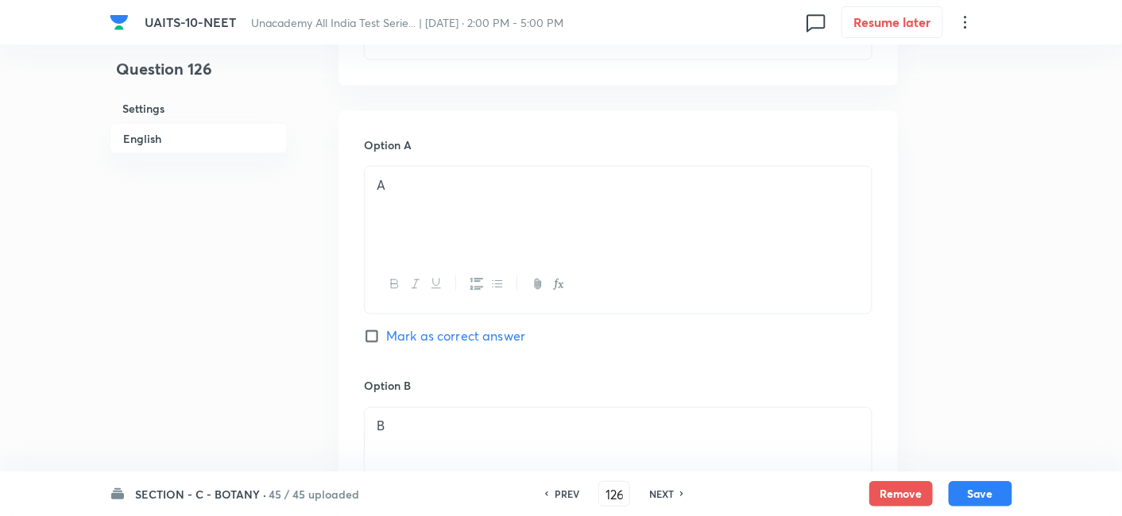
scroll to position [745, 0]
click at [664, 493] on h6 "NEXT" at bounding box center [661, 494] width 25 height 14
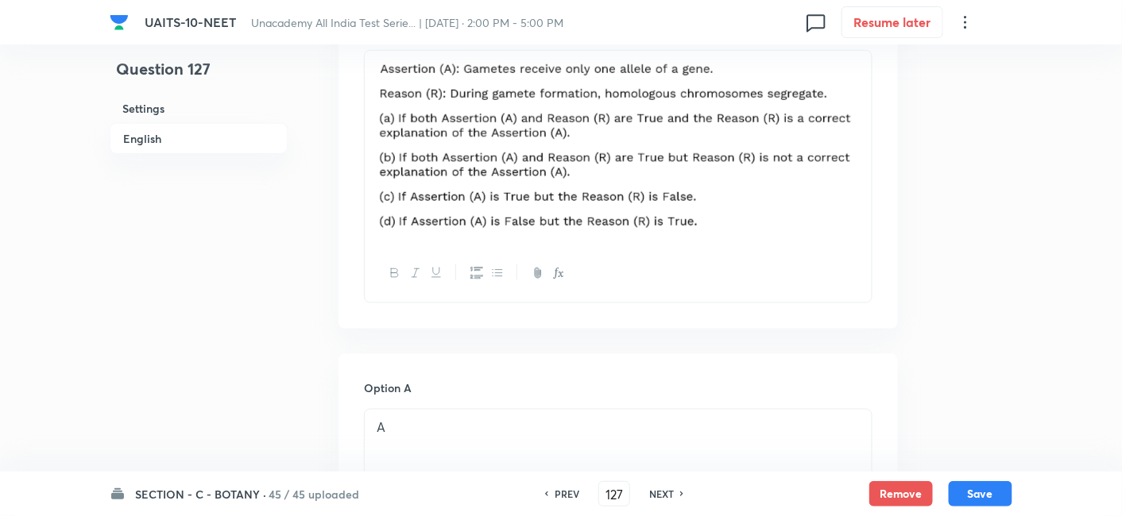
scroll to position [558, 0]
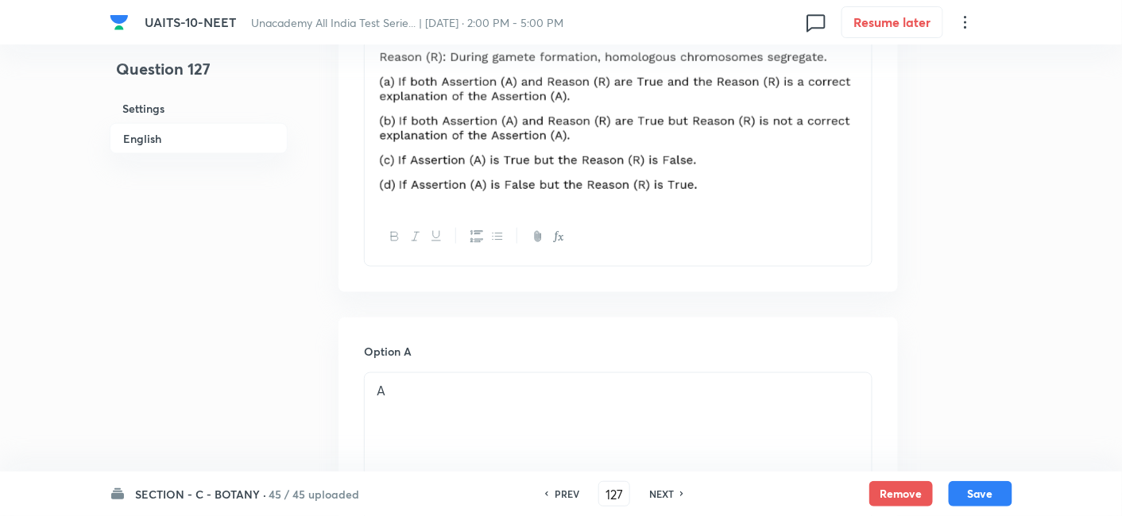
click at [676, 500] on div "NEXT" at bounding box center [664, 494] width 42 height 14
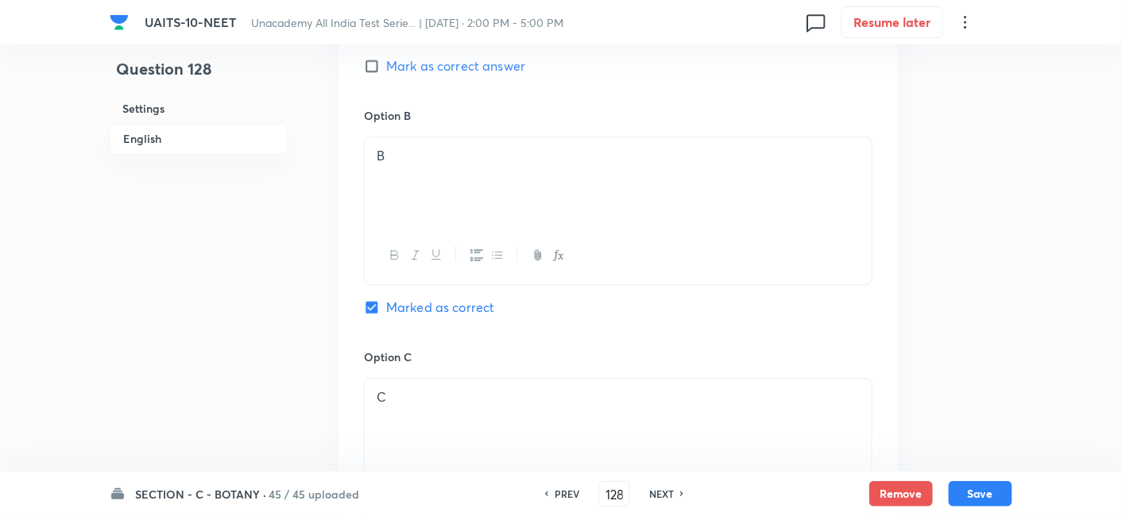
scroll to position [1010, 0]
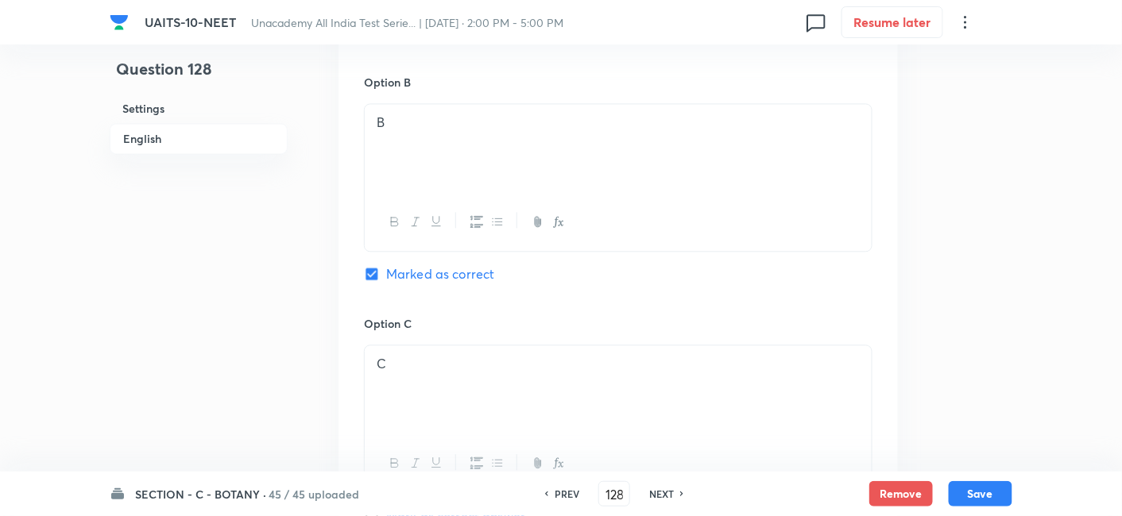
click at [663, 492] on h6 "NEXT" at bounding box center [661, 494] width 25 height 14
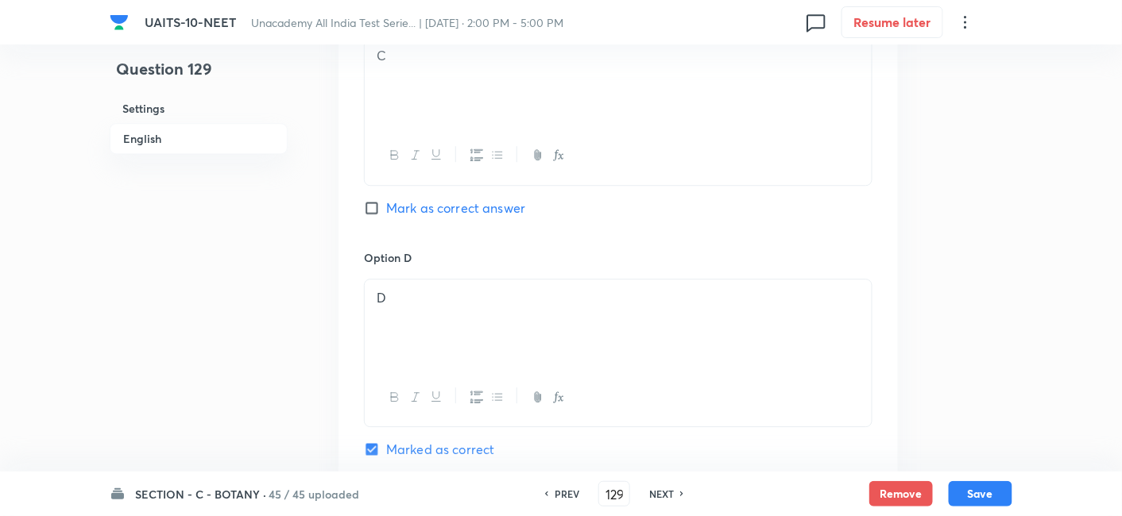
scroll to position [1348, 0]
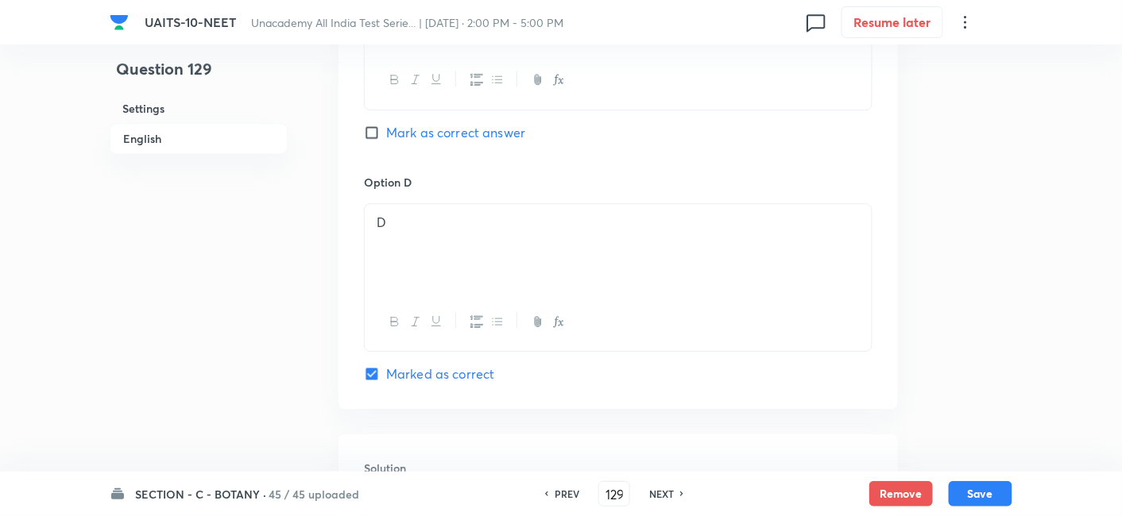
click at [664, 491] on h6 "NEXT" at bounding box center [661, 494] width 25 height 14
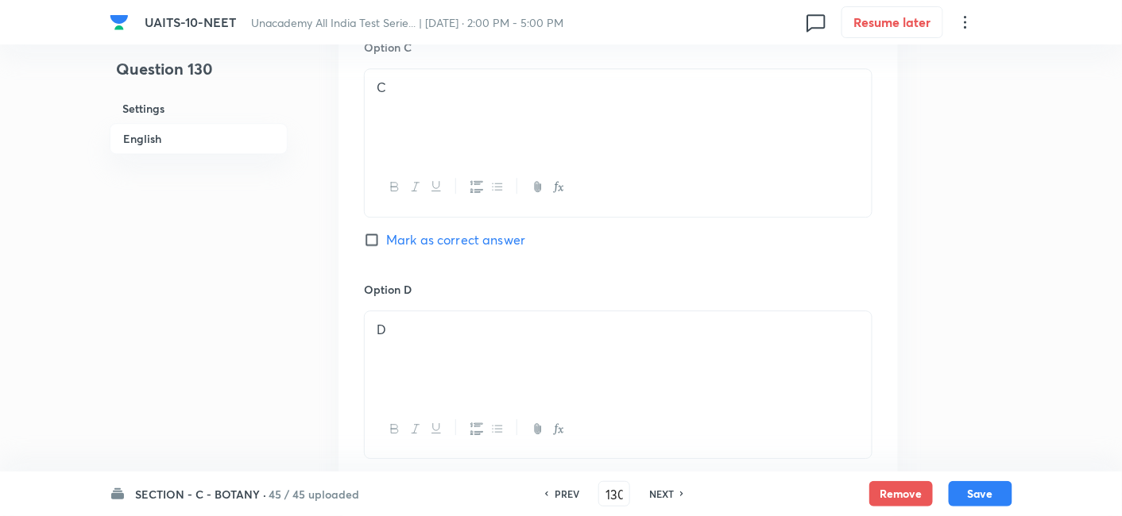
scroll to position [1269, 0]
click at [665, 498] on h6 "NEXT" at bounding box center [661, 494] width 25 height 14
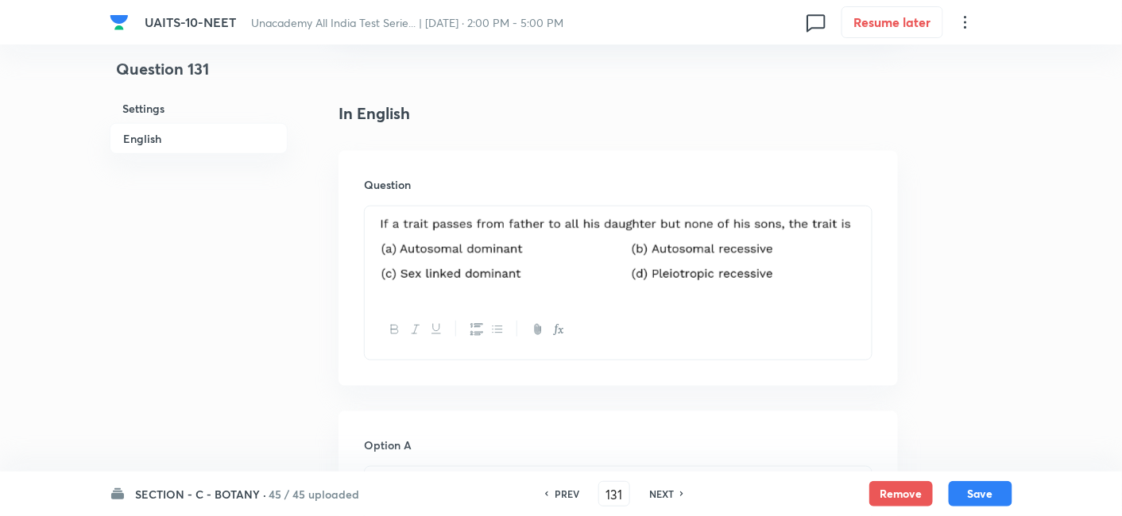
scroll to position [364, 0]
click at [667, 497] on h6 "NEXT" at bounding box center [661, 494] width 25 height 14
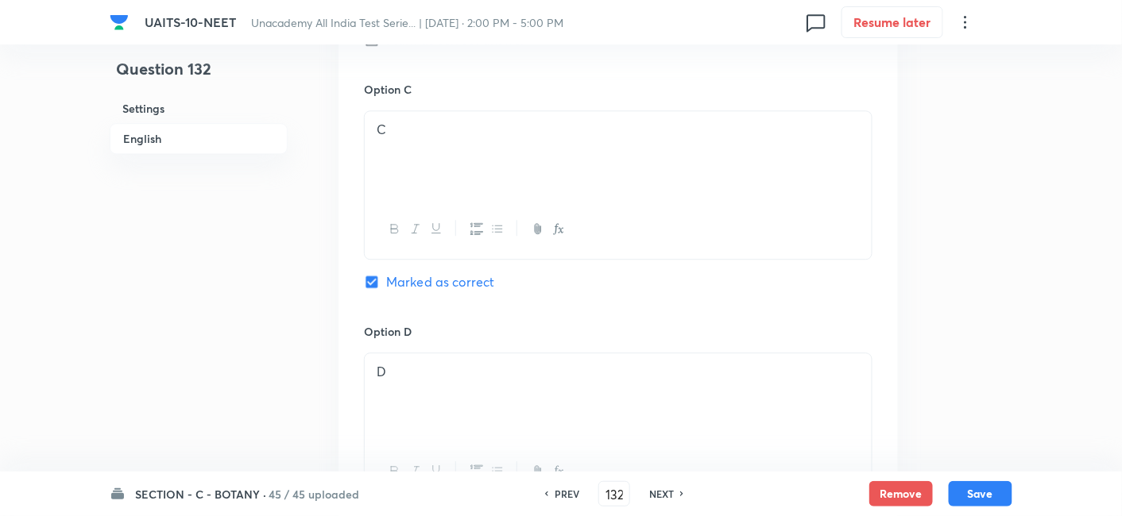
scroll to position [1306, 0]
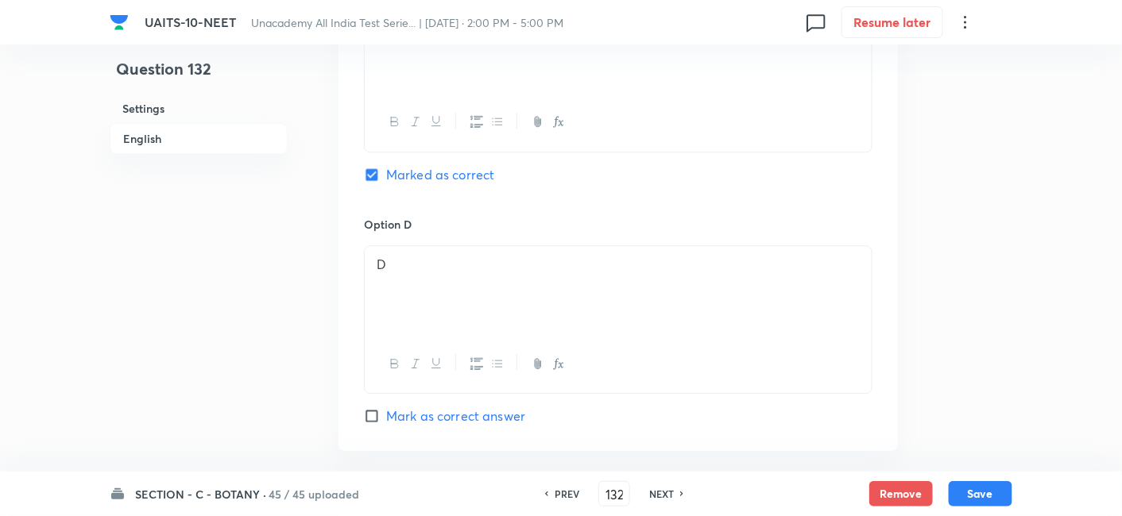
click at [665, 499] on div "PREV 132 ​ NEXT" at bounding box center [614, 493] width 205 height 25
click at [665, 499] on h6 "NEXT" at bounding box center [661, 494] width 25 height 14
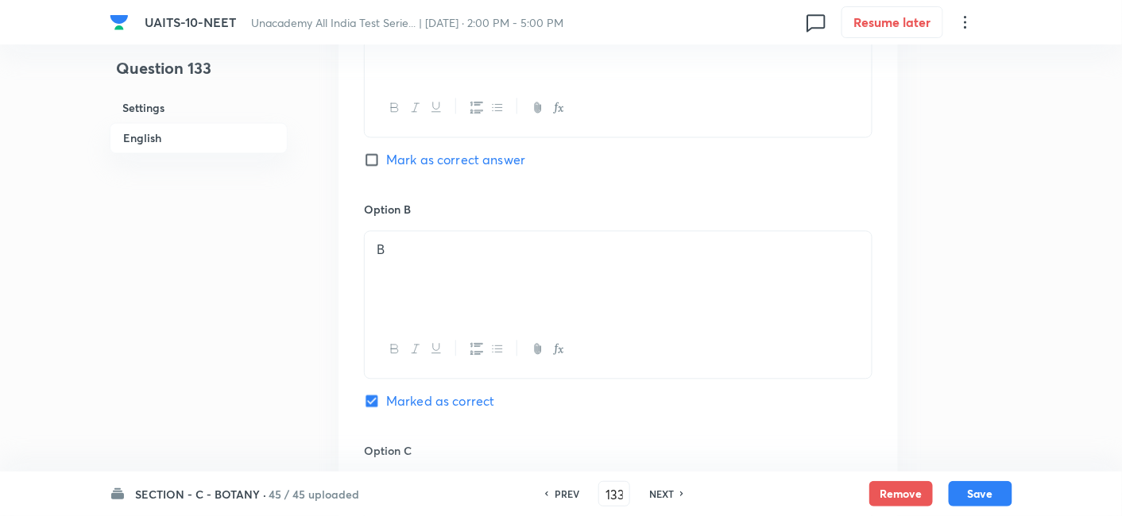
click at [658, 500] on h6 "NEXT" at bounding box center [661, 494] width 25 height 14
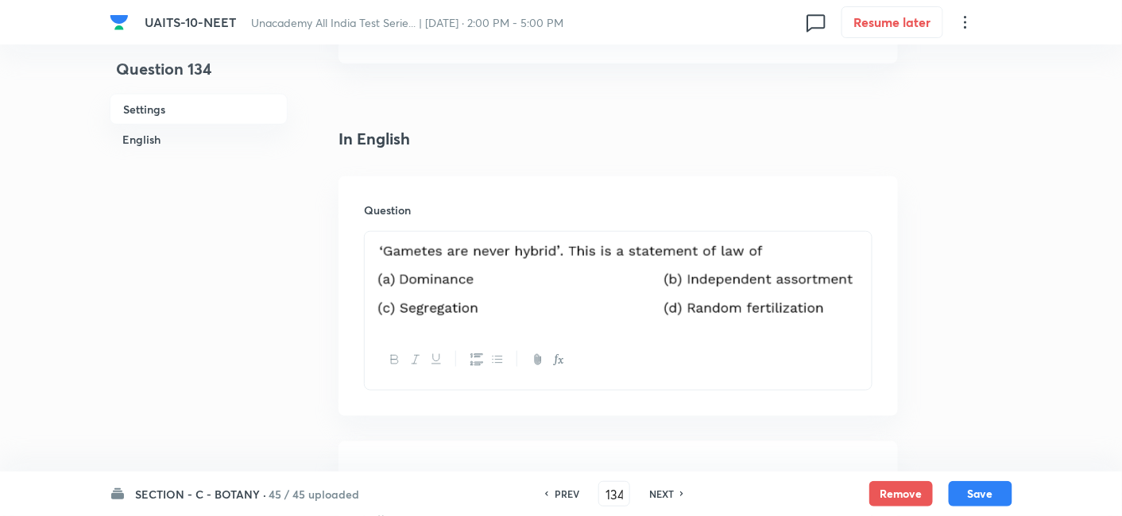
scroll to position [338, 0]
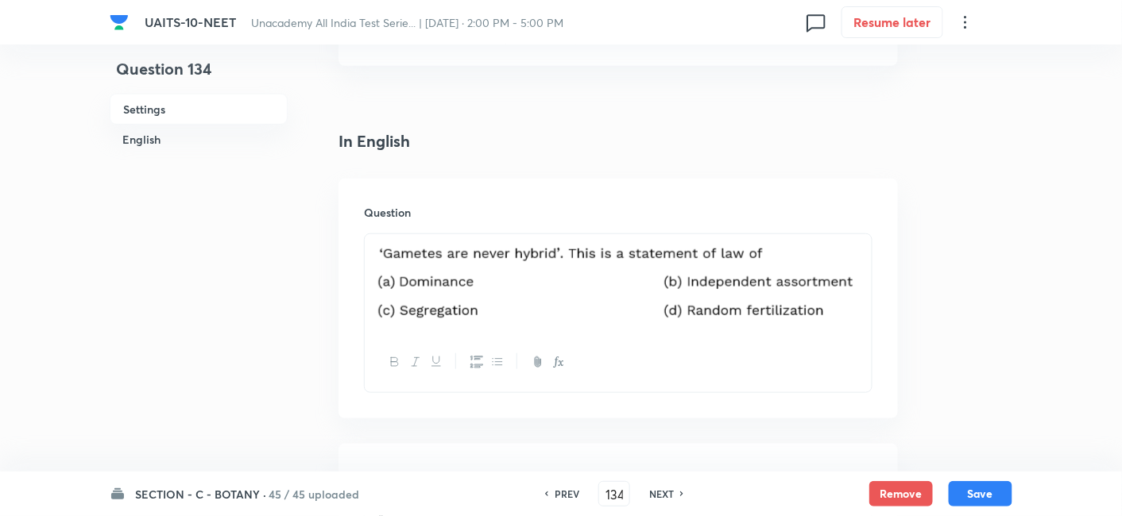
click at [669, 499] on h6 "NEXT" at bounding box center [661, 494] width 25 height 14
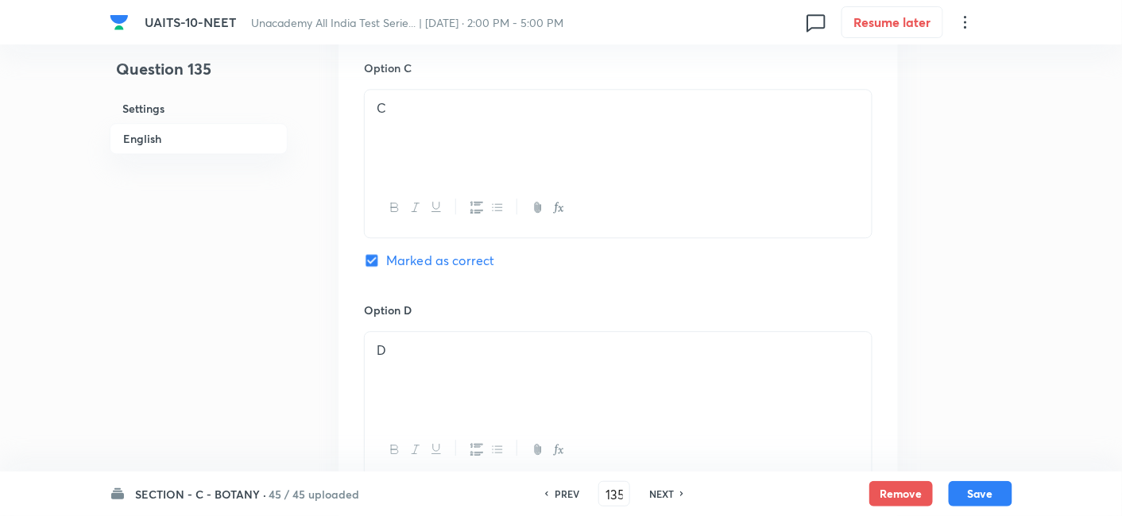
scroll to position [1209, 0]
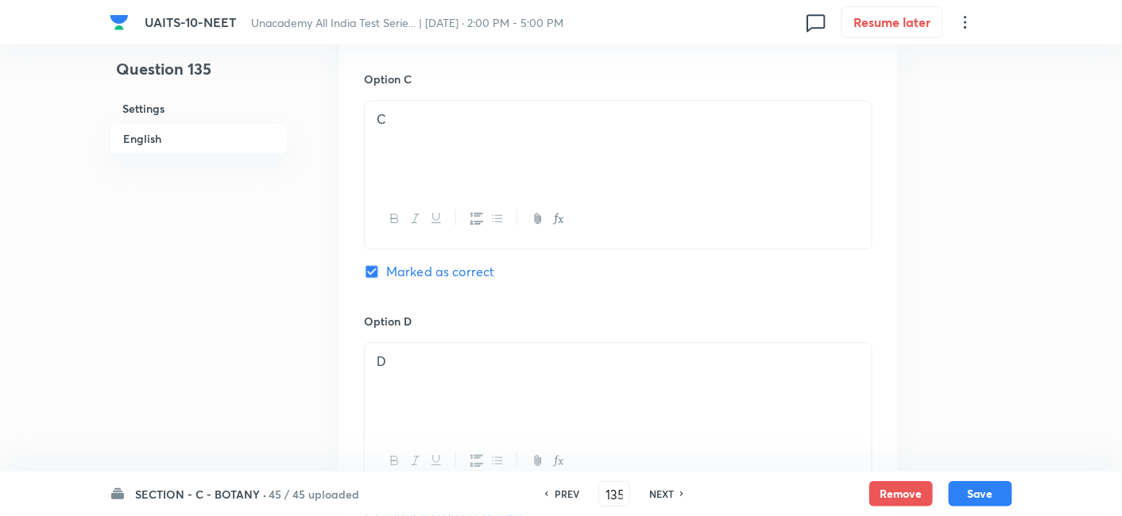
click at [663, 498] on h6 "NEXT" at bounding box center [661, 494] width 25 height 14
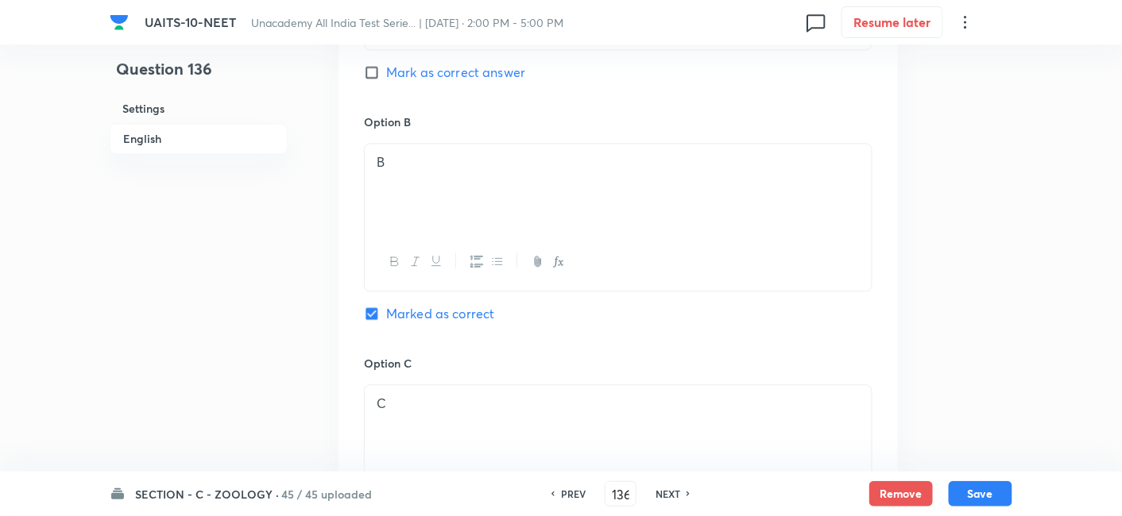
scroll to position [961, 0]
click at [665, 497] on h6 "NEXT" at bounding box center [667, 494] width 25 height 14
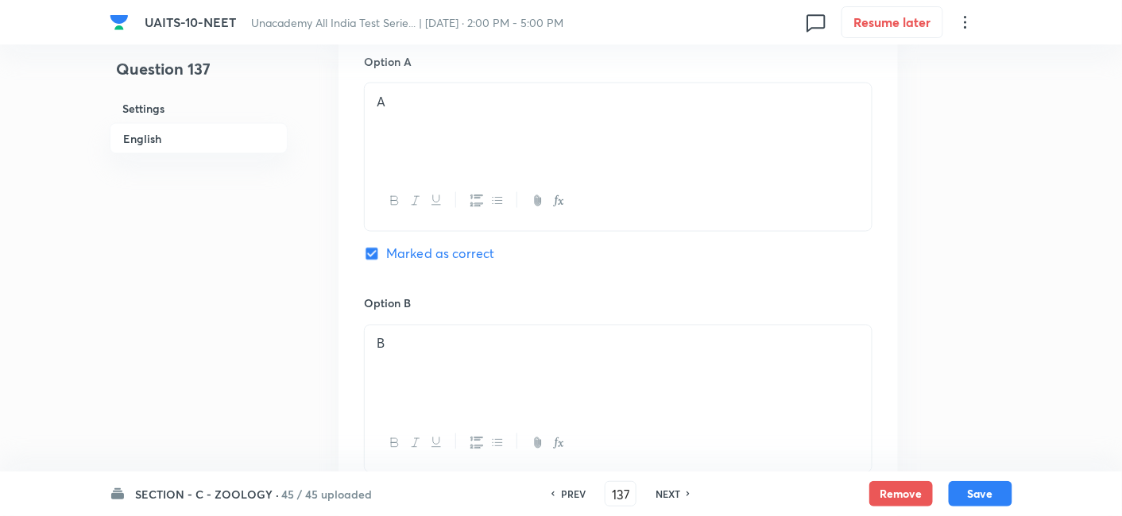
scroll to position [474, 0]
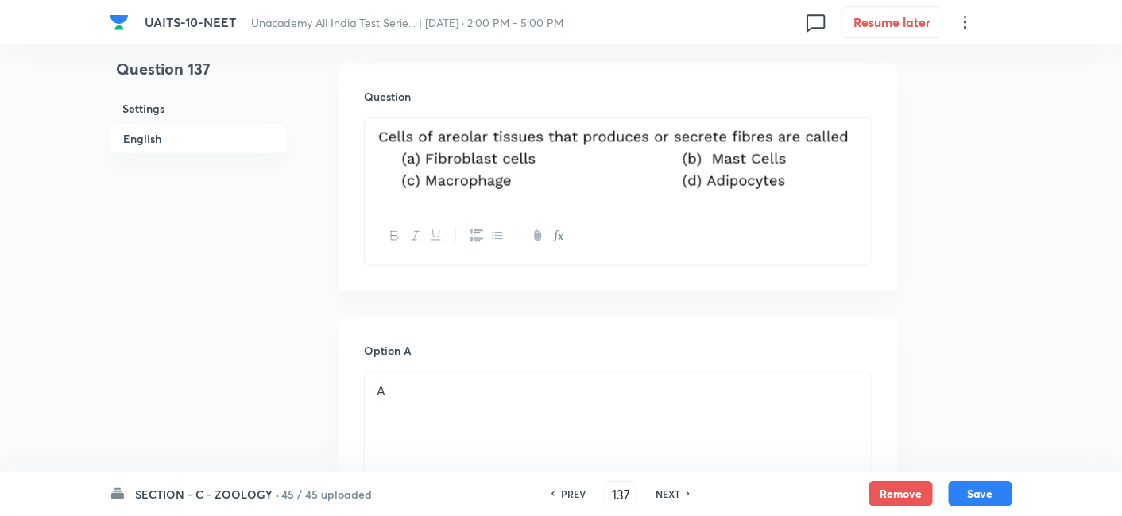
click at [667, 493] on h6 "NEXT" at bounding box center [667, 494] width 25 height 14
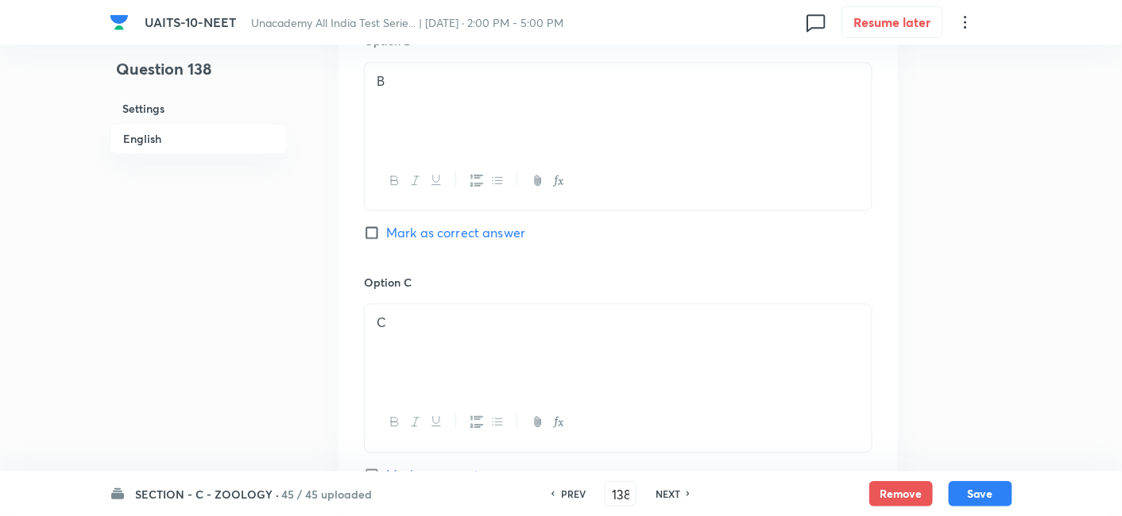
scroll to position [1008, 0]
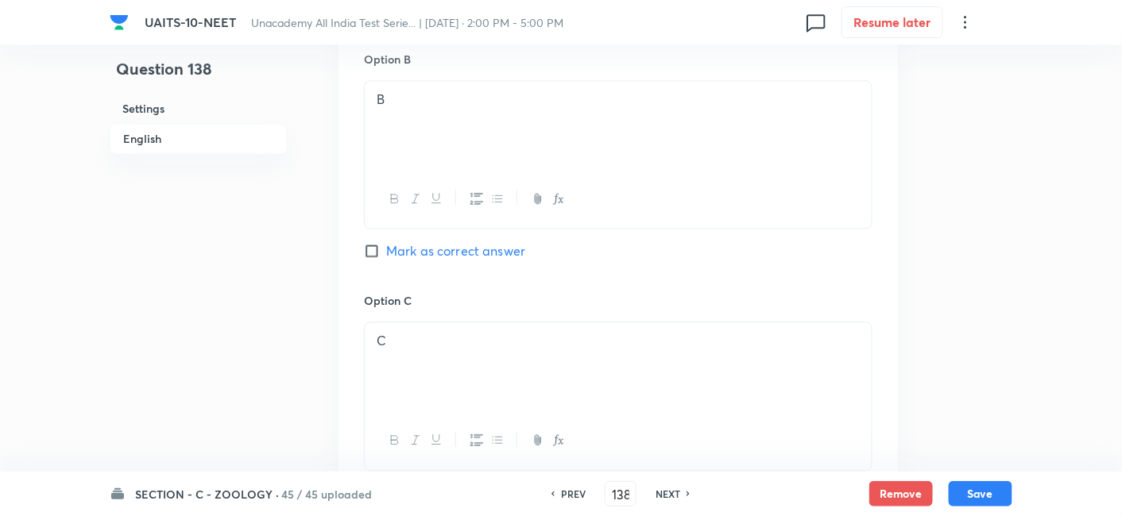
click at [667, 488] on h6 "NEXT" at bounding box center [667, 494] width 25 height 14
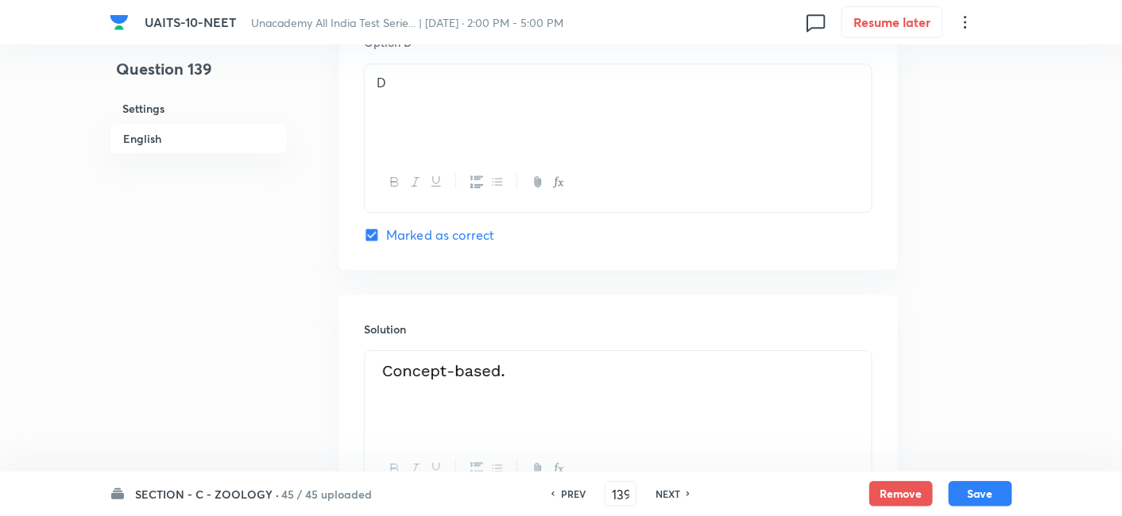
scroll to position [1563, 0]
click at [658, 488] on h6 "NEXT" at bounding box center [667, 494] width 25 height 14
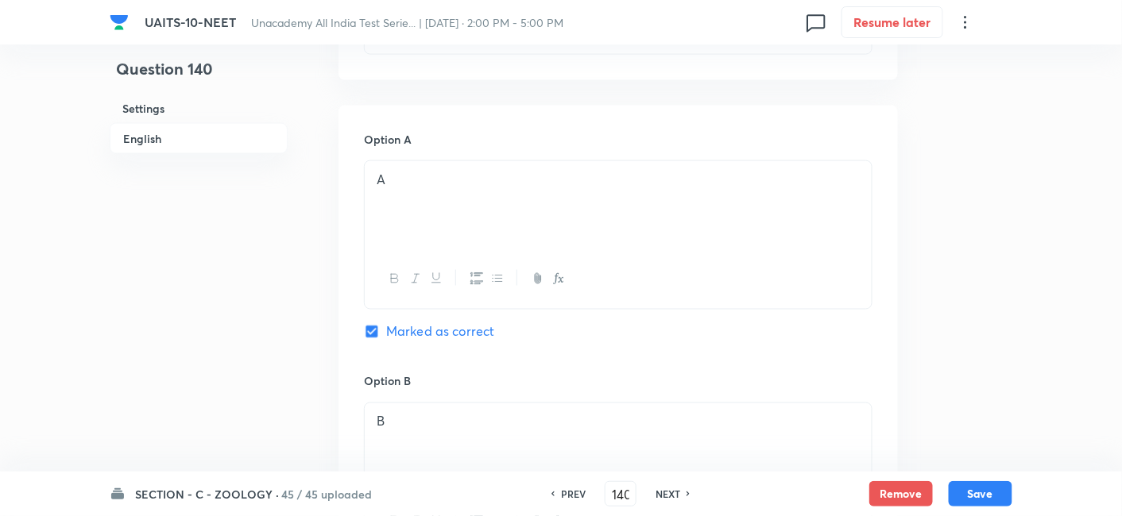
scroll to position [687, 0]
click at [674, 498] on h6 "NEXT" at bounding box center [667, 494] width 25 height 14
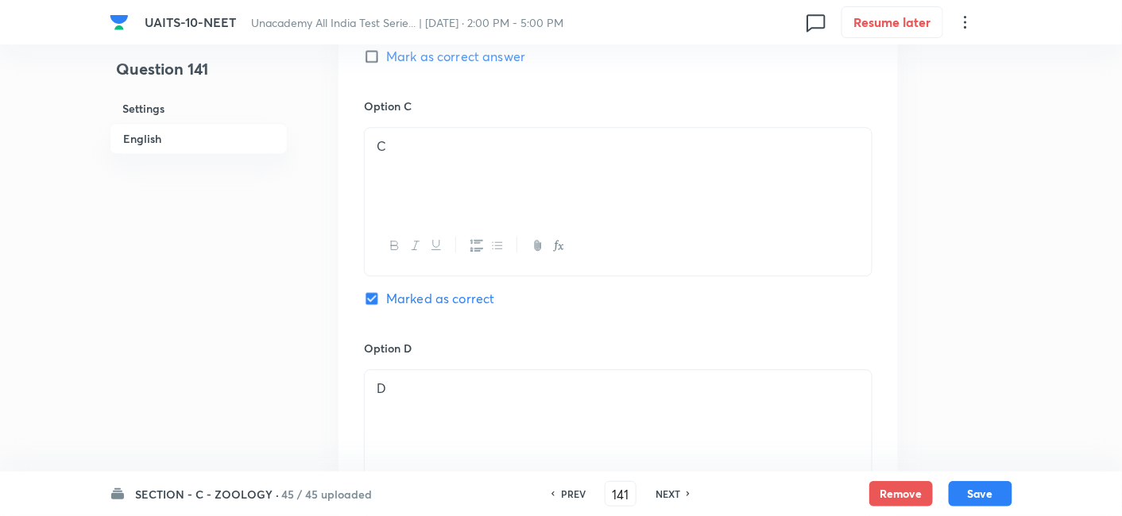
scroll to position [1203, 0]
click at [978, 498] on button "Save" at bounding box center [981, 492] width 64 height 25
click at [234, 496] on h6 "SECTION - C - ZOOLOGY ·" at bounding box center [207, 494] width 144 height 17
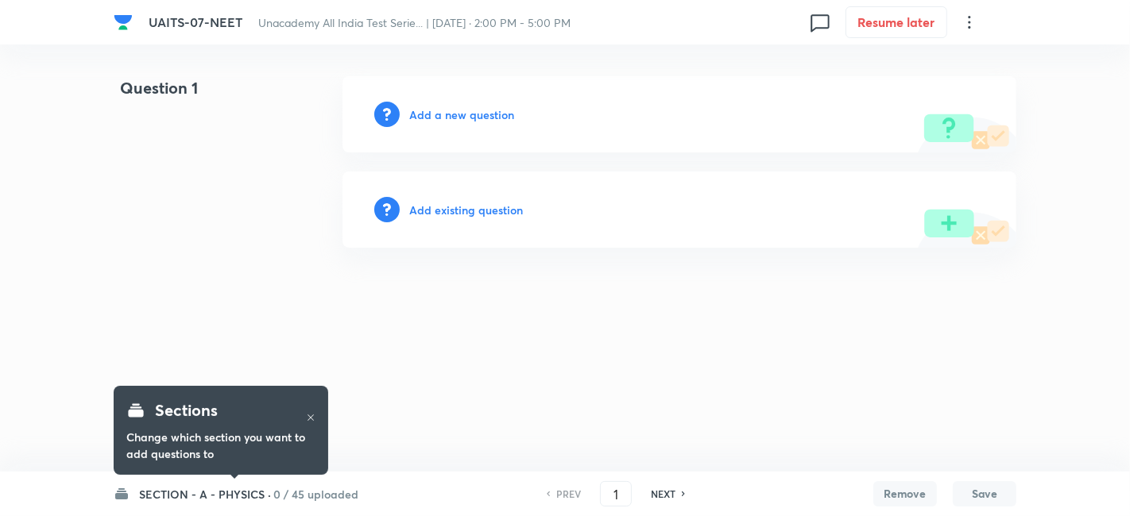
click at [196, 499] on h6 "SECTION - A - PHYSICS ·" at bounding box center [205, 494] width 132 height 17
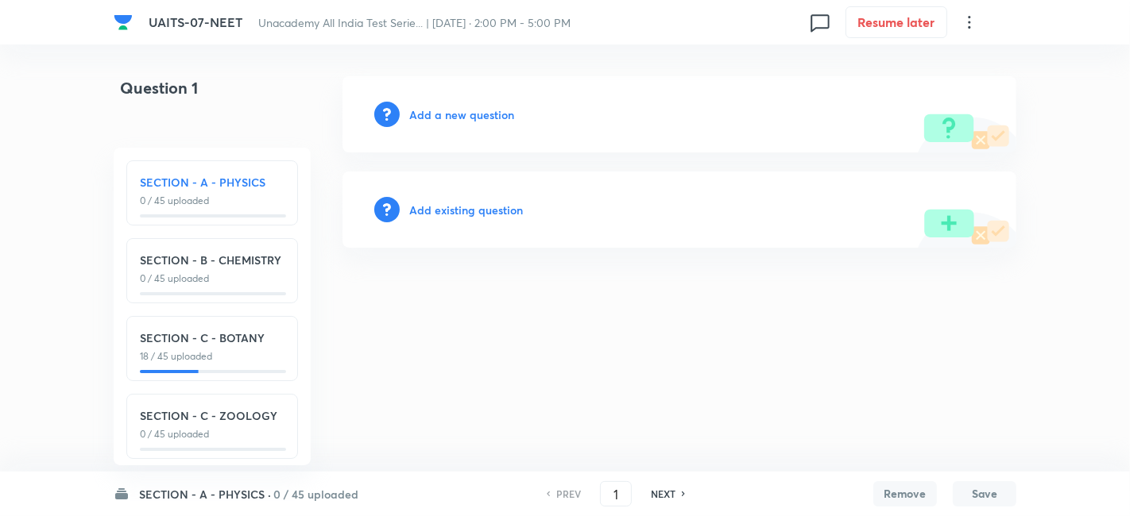
click at [220, 350] on p "18 / 45 uploaded" at bounding box center [212, 357] width 145 height 14
type input "91"
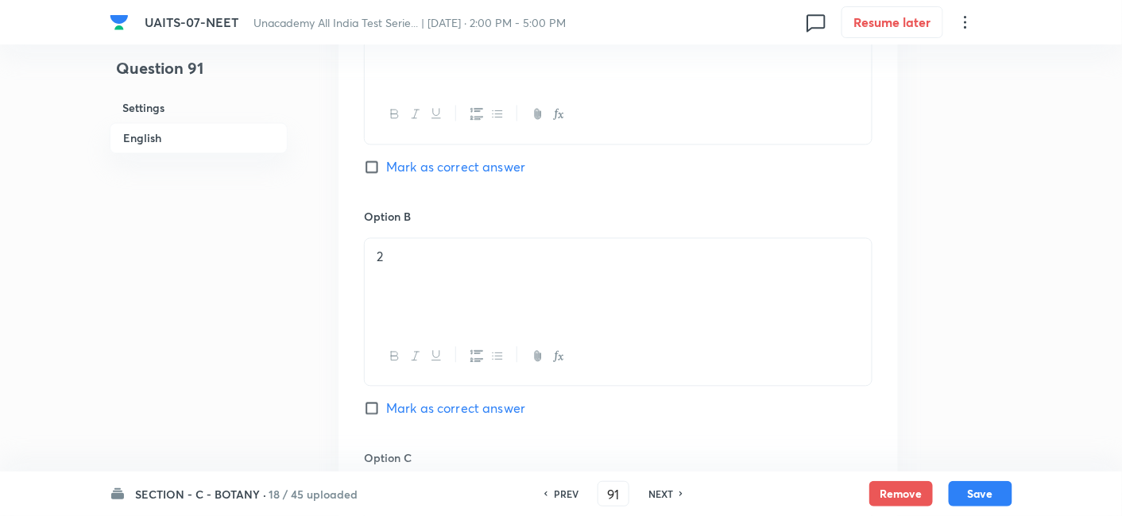
scroll to position [893, 0]
